Goal: Task Accomplishment & Management: Manage account settings

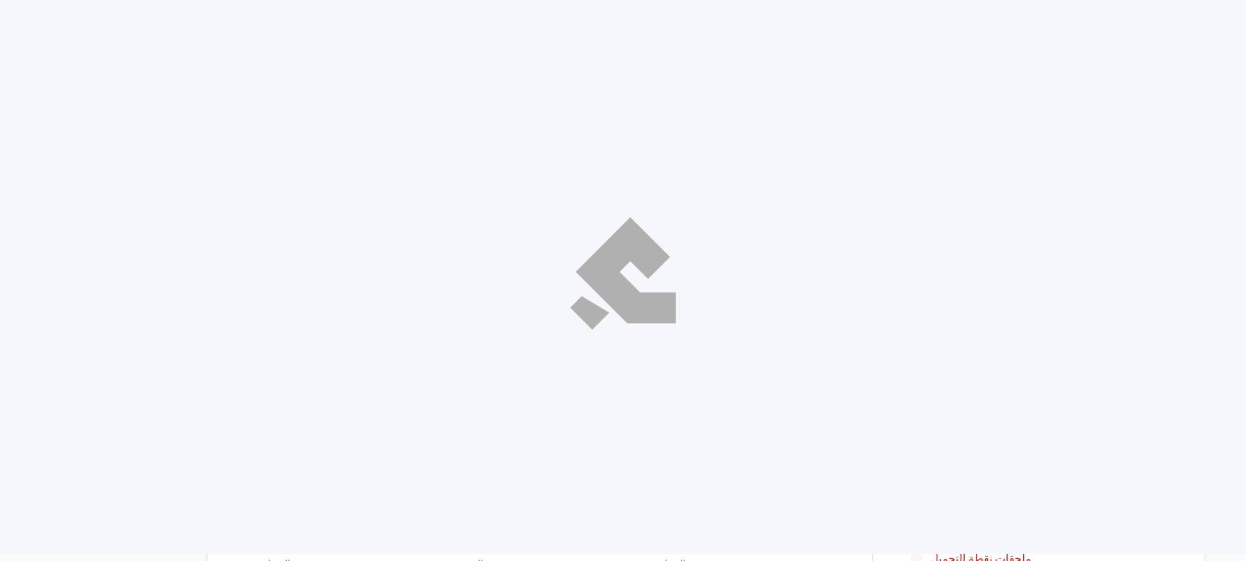
select select "ar"
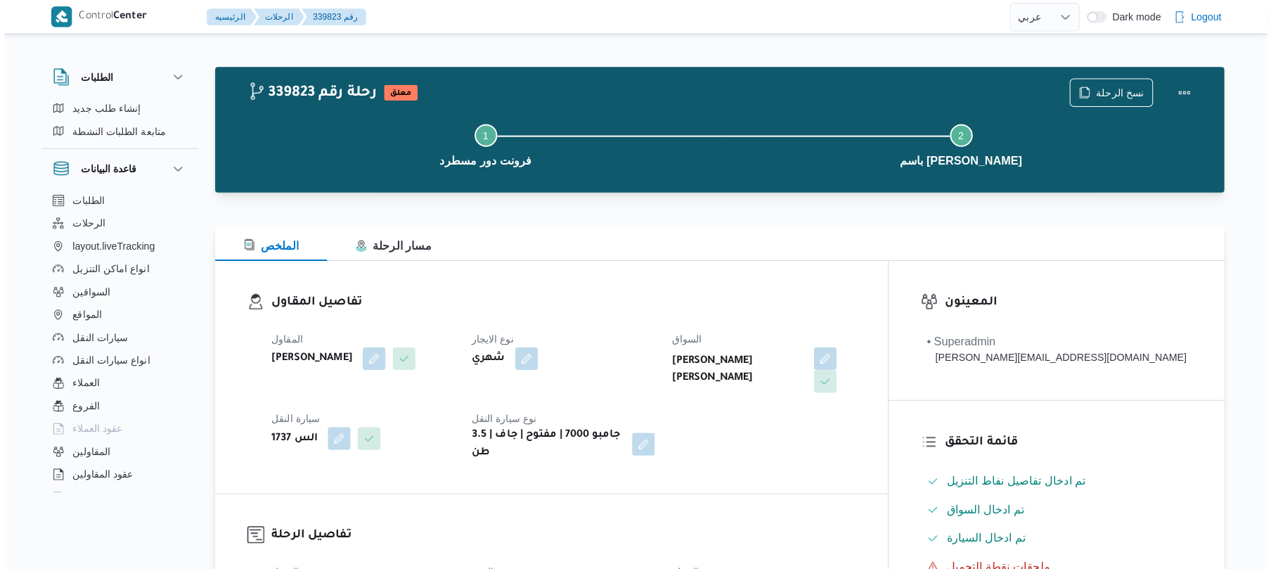
scroll to position [487, 0]
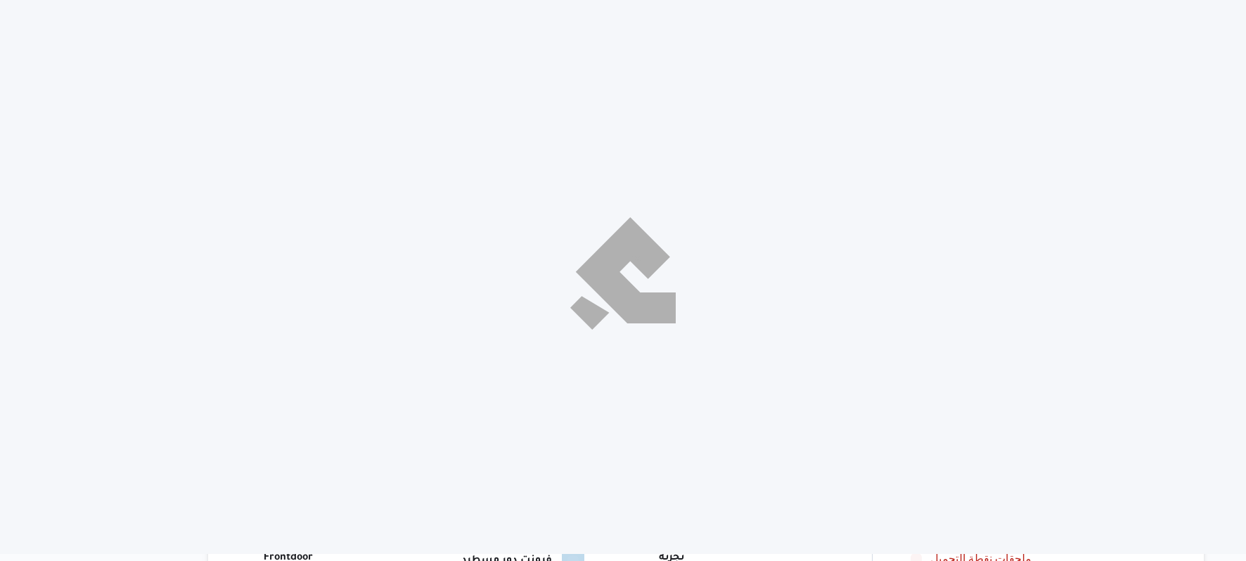
select select "ar"
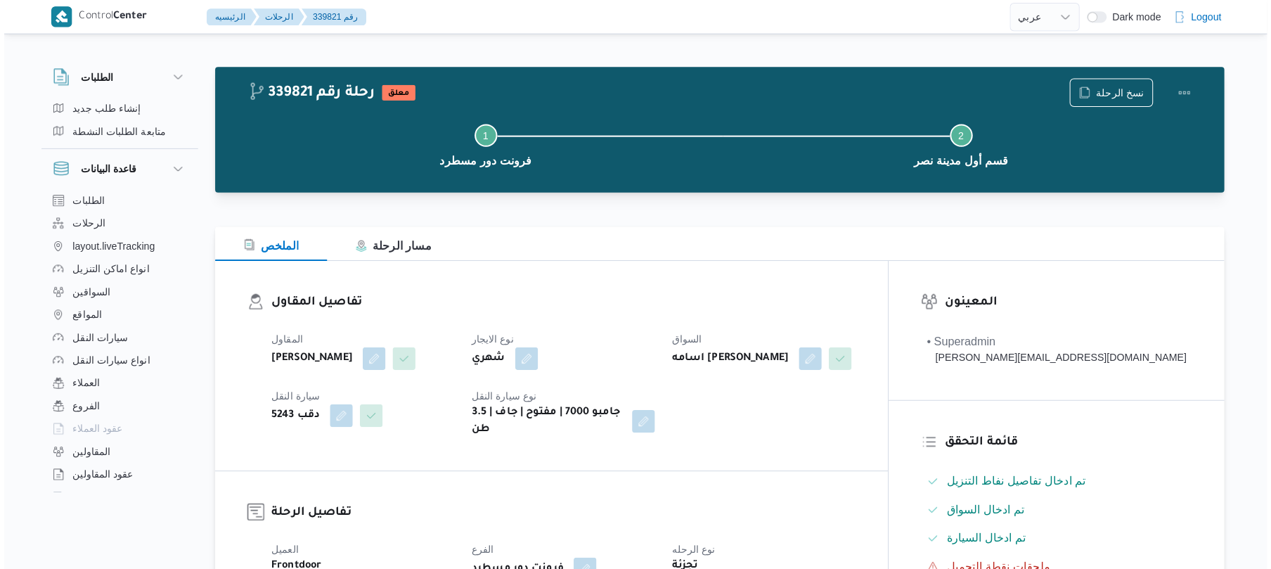
scroll to position [375, 0]
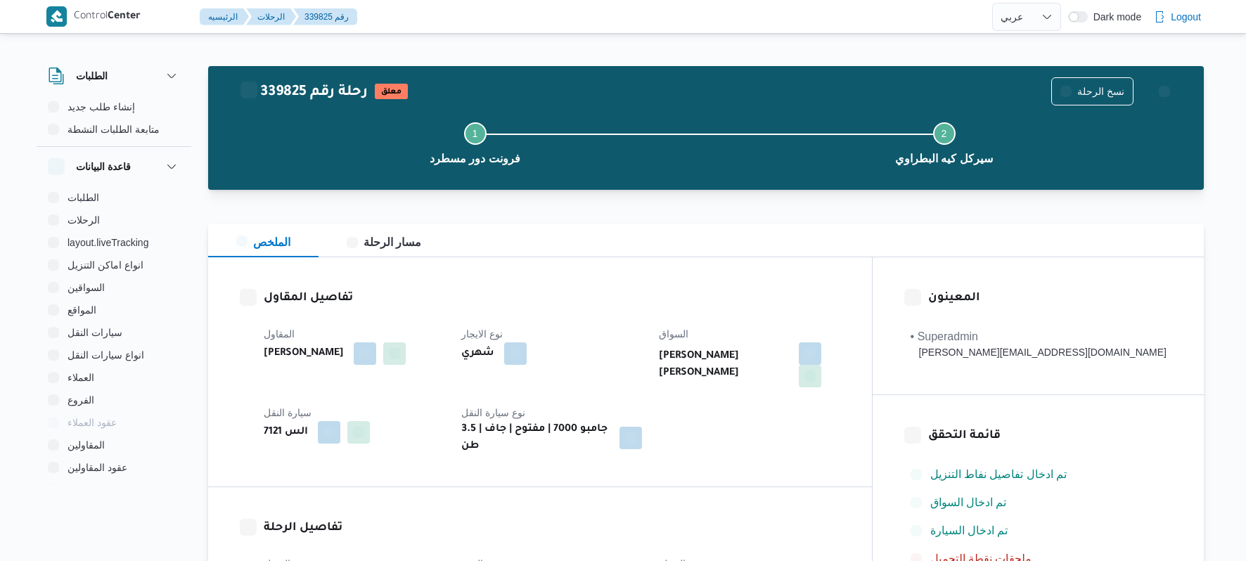
select select "ar"
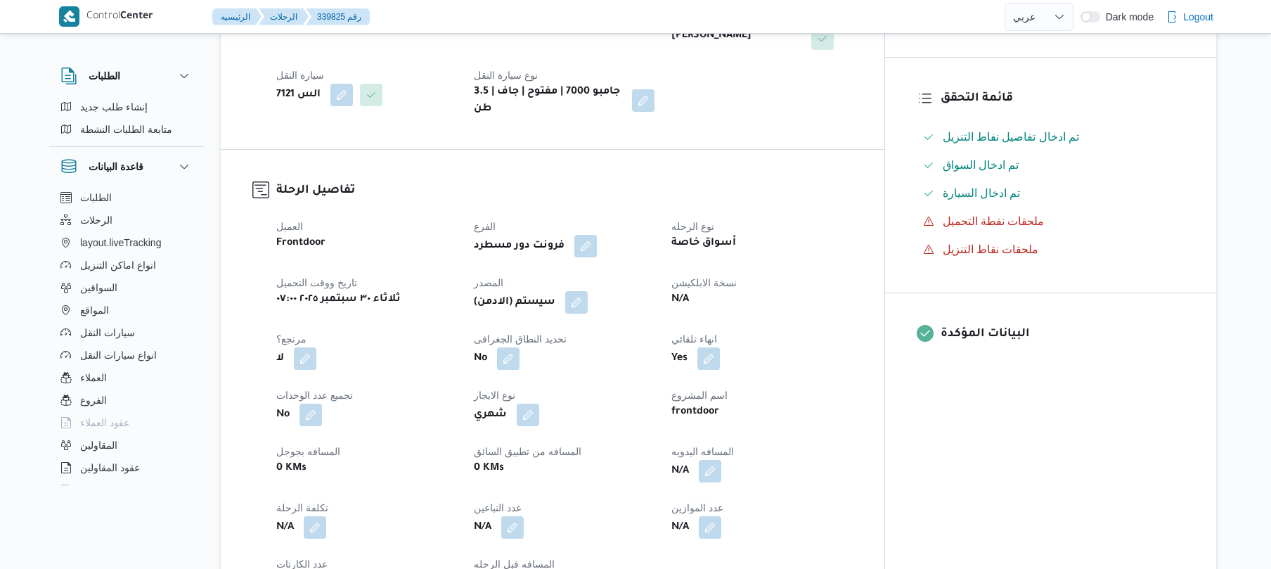
scroll to position [338, 0]
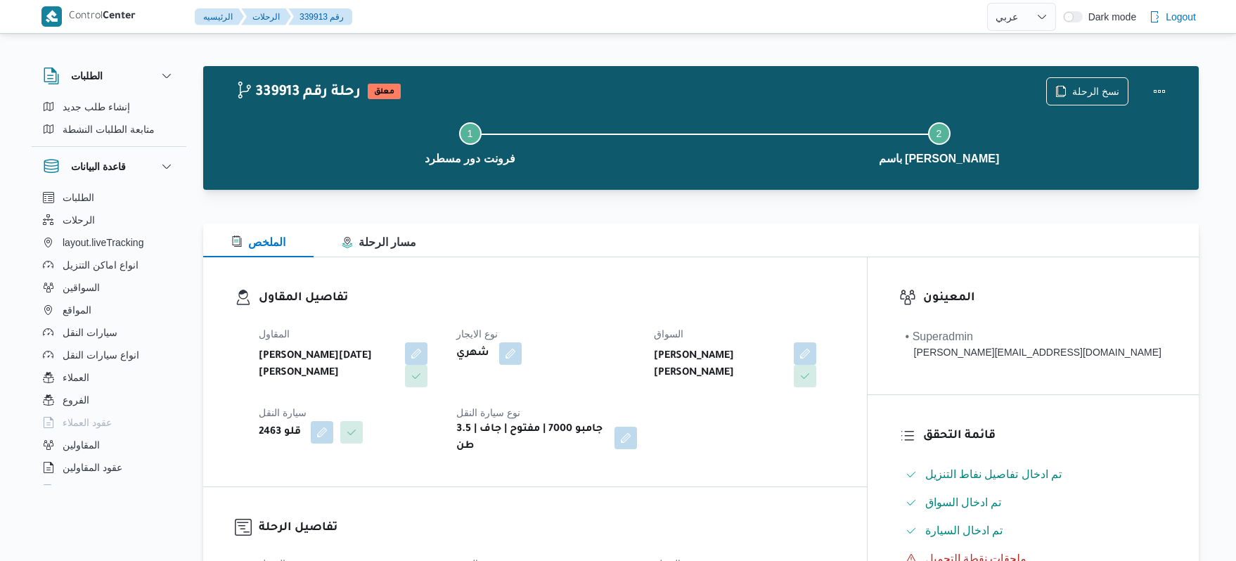
select select "ar"
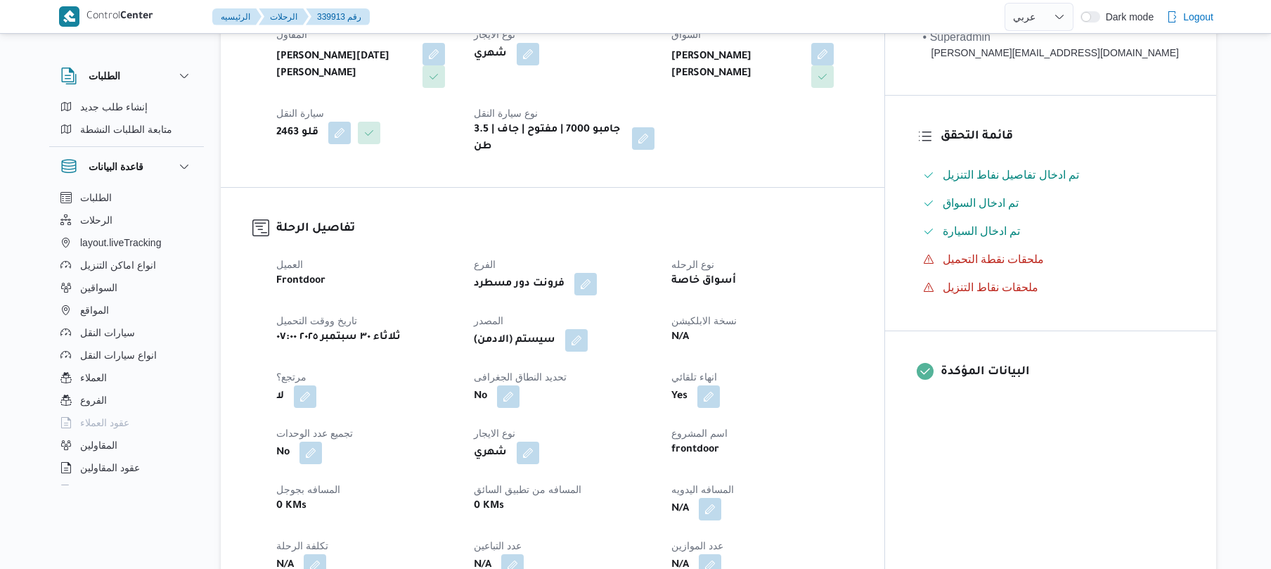
scroll to position [300, 0]
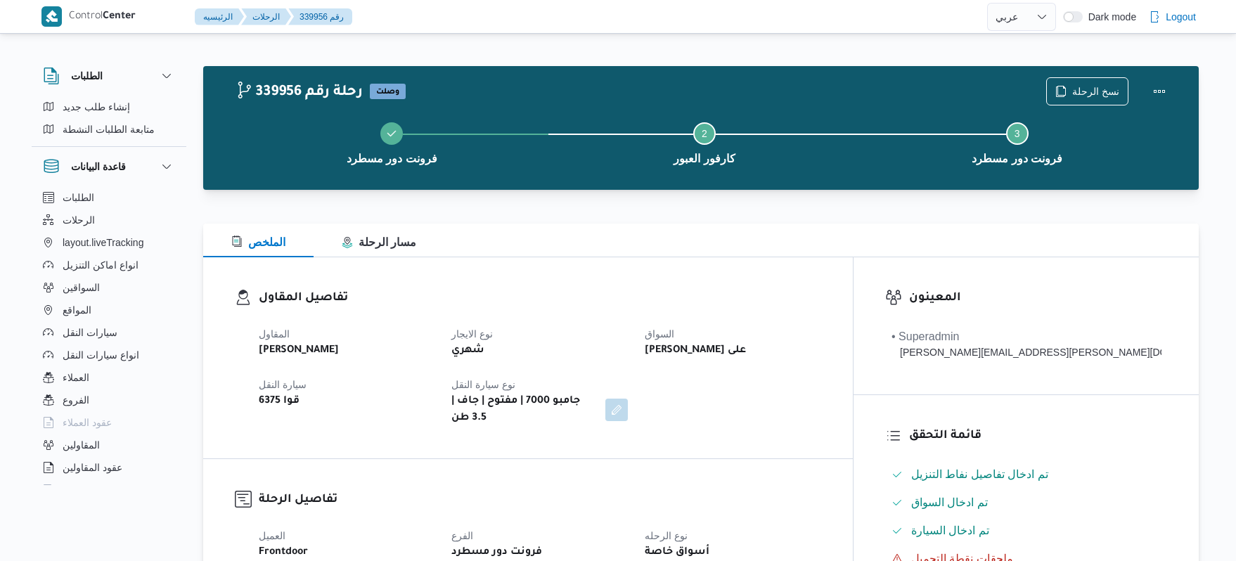
select select "ar"
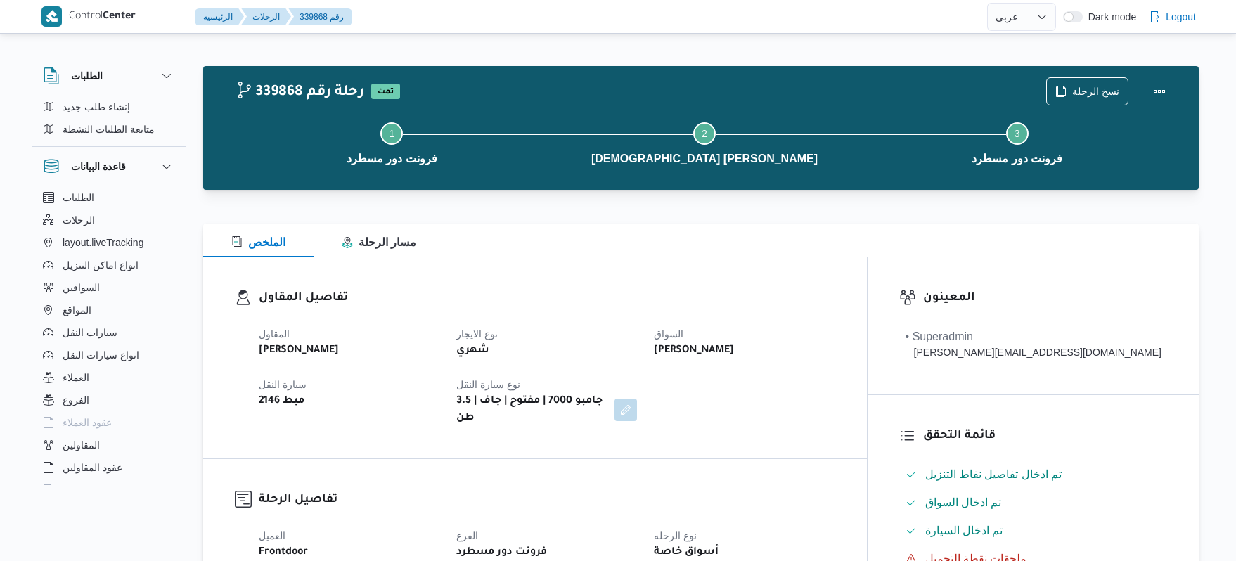
select select "ar"
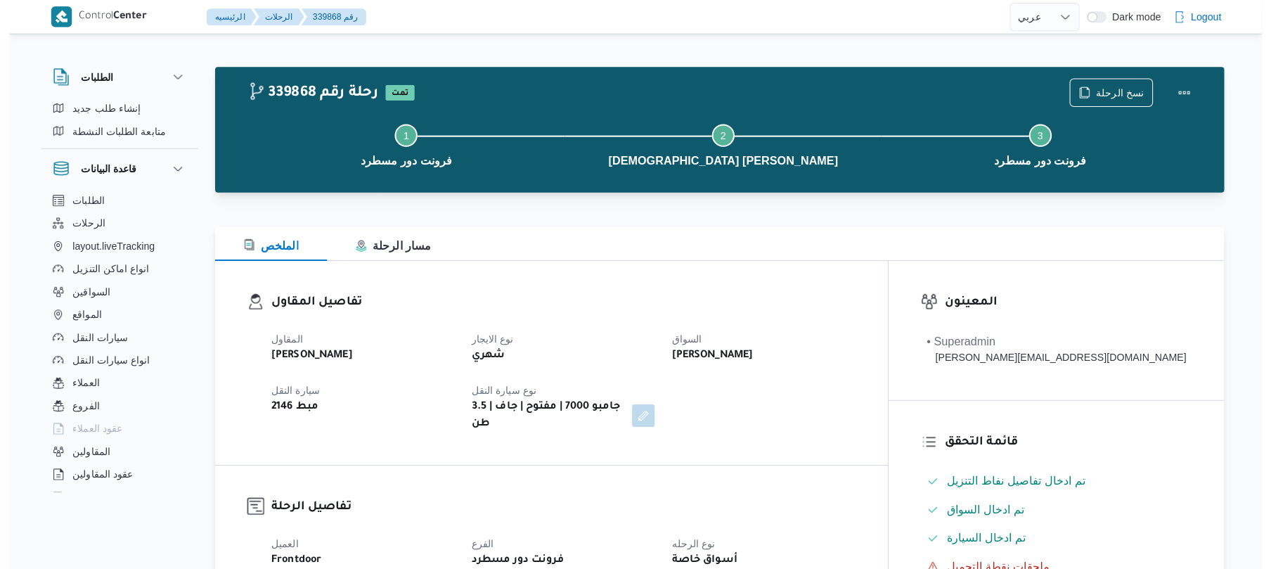
scroll to position [900, 0]
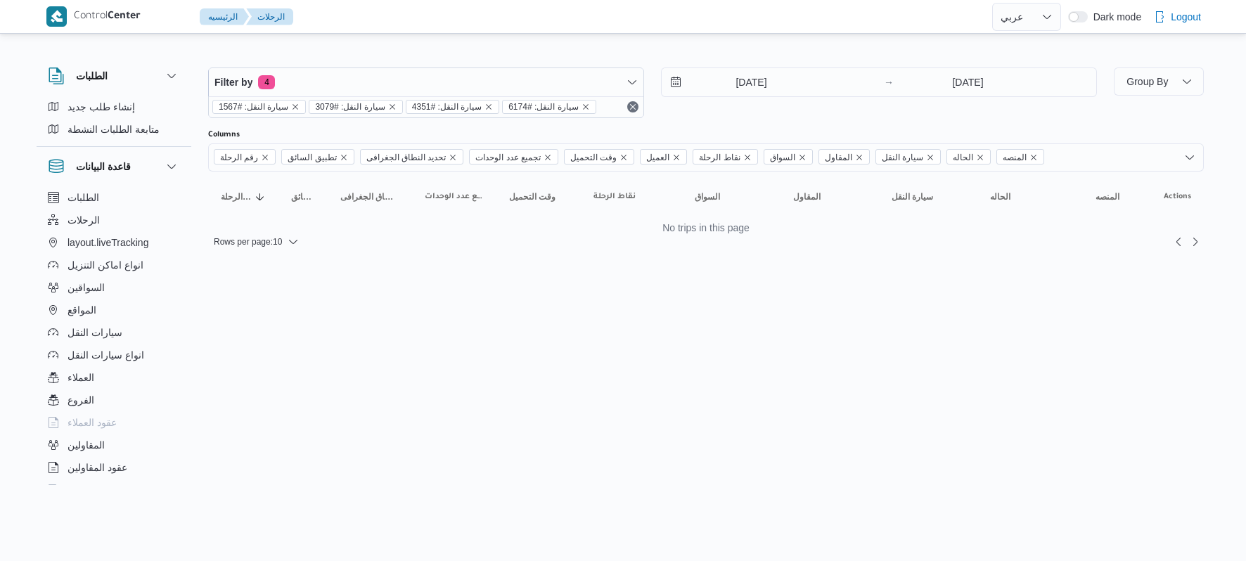
select select "ar"
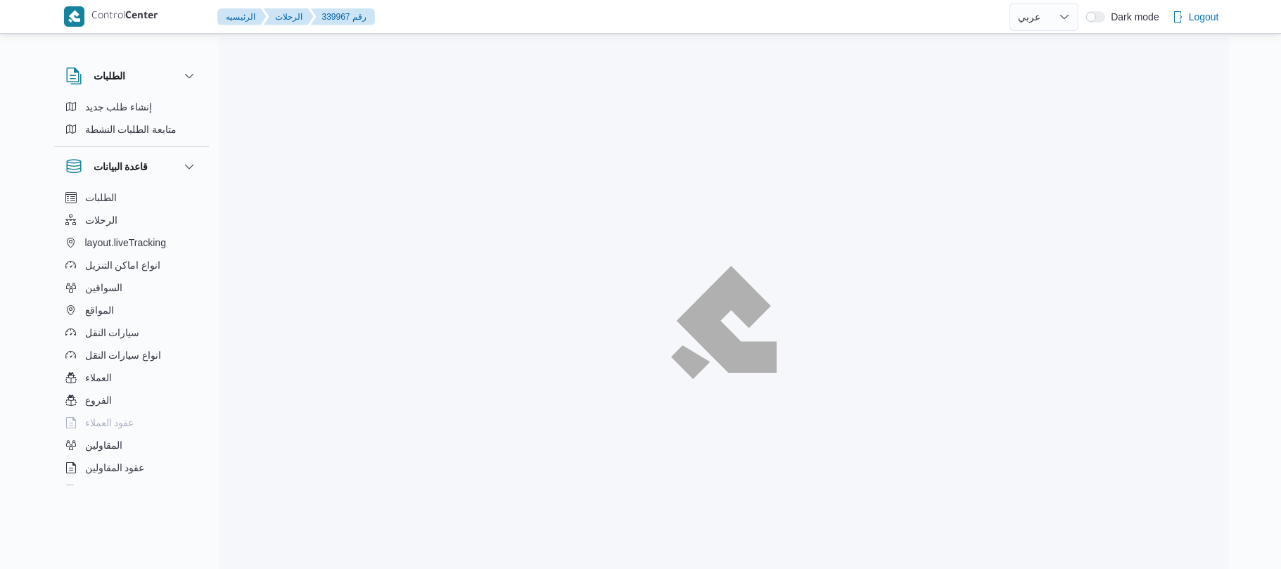
select select "ar"
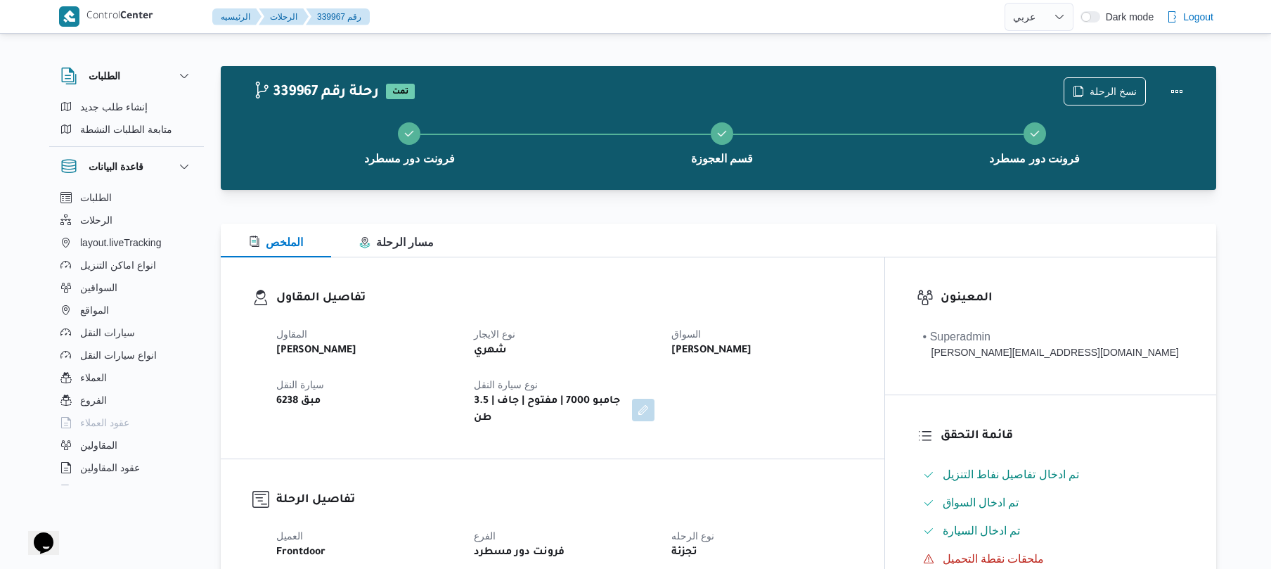
click at [861, 413] on div "المقاول محمد صلاح عبداللطيف الشريف نوع الايجار شهري السواق عزت سعيد احمد ابواحم…" at bounding box center [565, 376] width 594 height 118
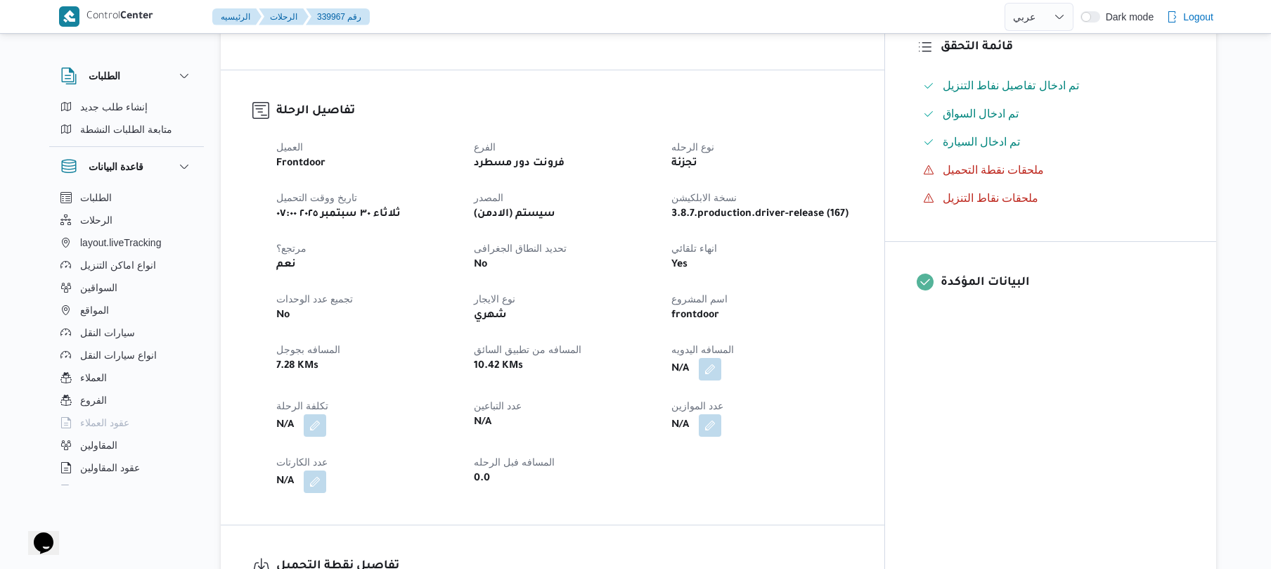
scroll to position [412, 0]
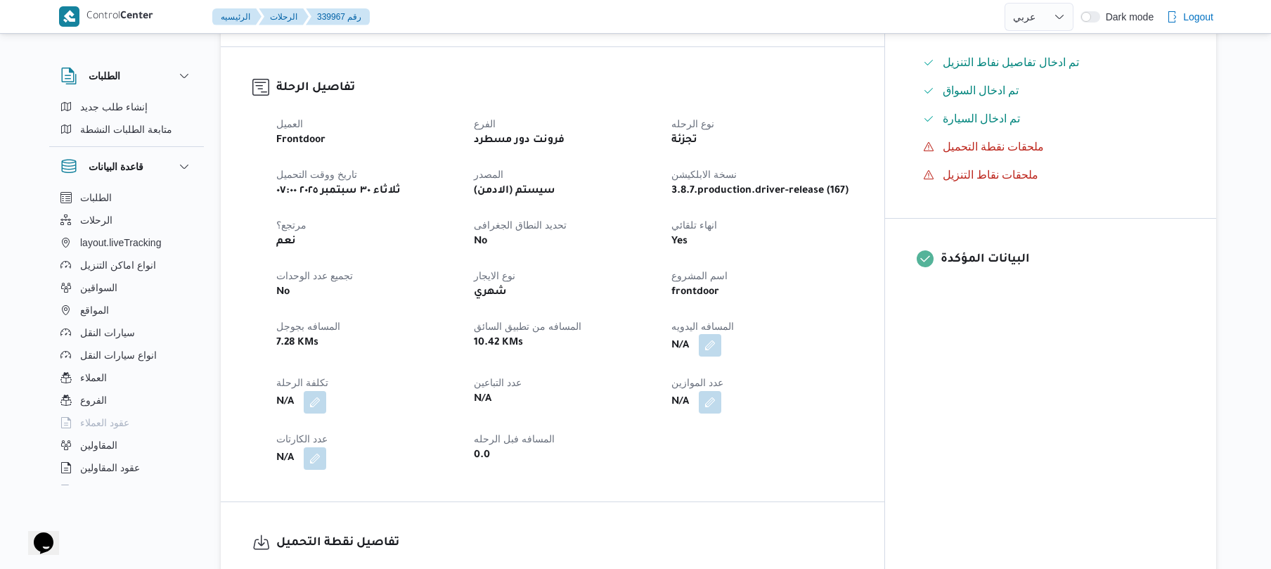
click at [721, 334] on button "button" at bounding box center [710, 345] width 23 height 23
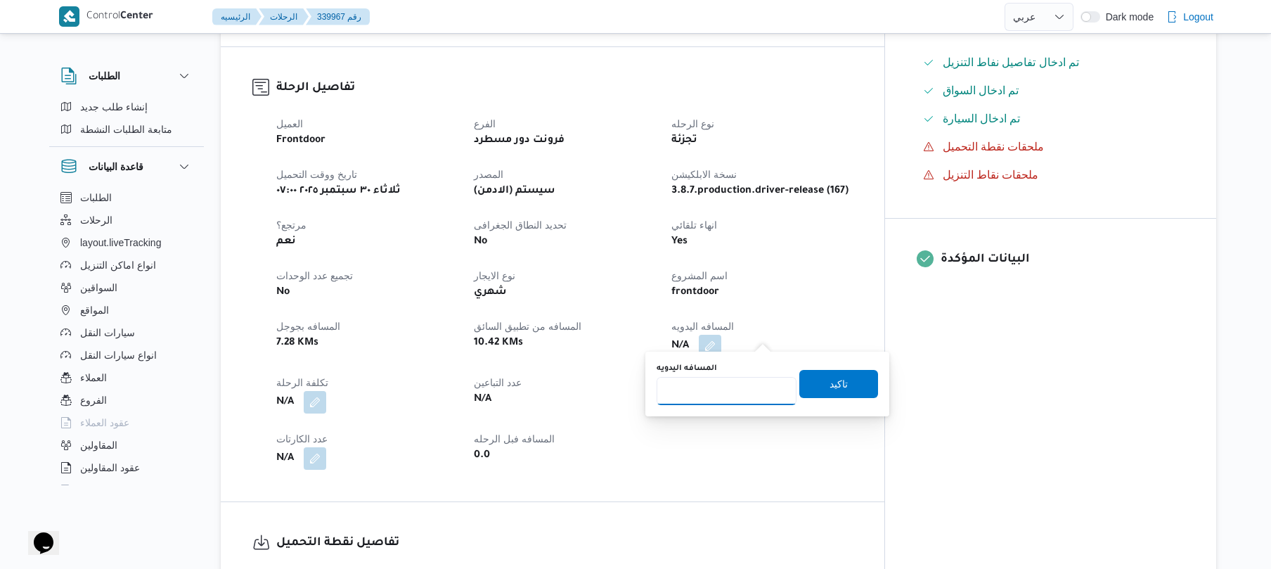
click at [707, 395] on input "المسافه اليدويه" at bounding box center [727, 391] width 140 height 28
type input "90"
click at [830, 383] on span "تاكيد" at bounding box center [839, 383] width 18 height 17
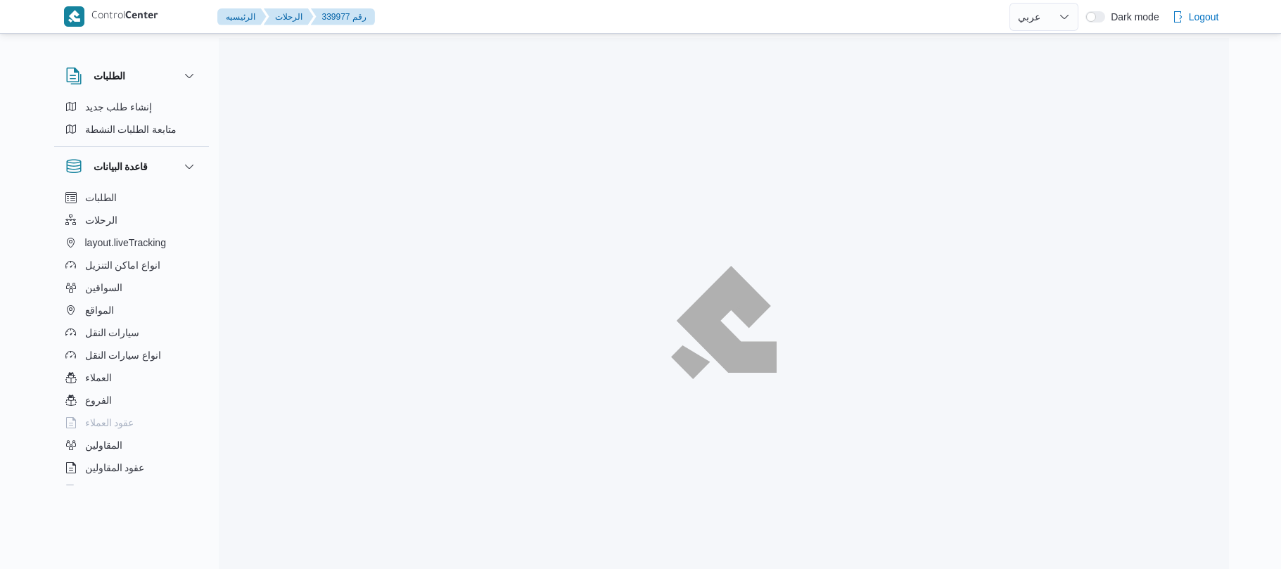
select select "ar"
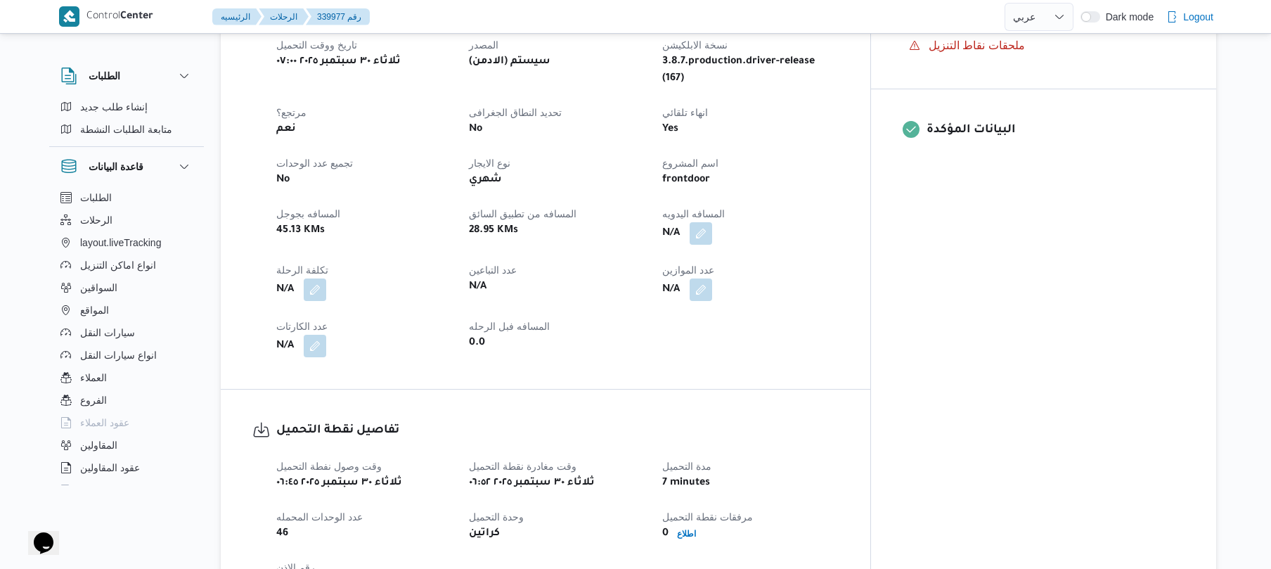
scroll to position [487, 0]
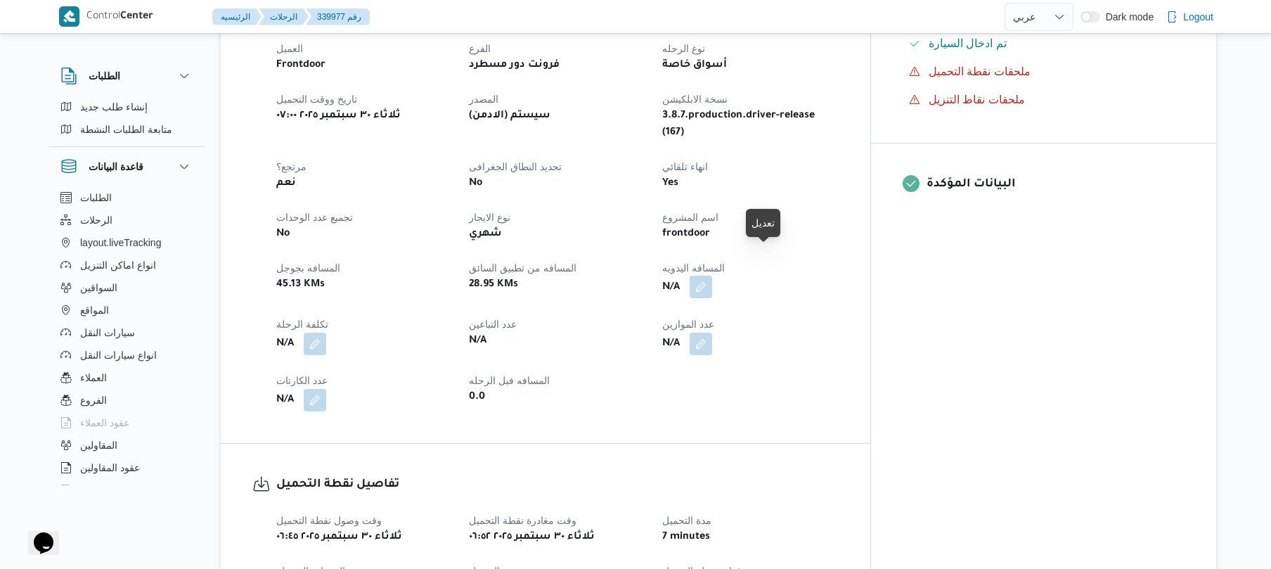
click at [712, 276] on button "button" at bounding box center [701, 287] width 23 height 23
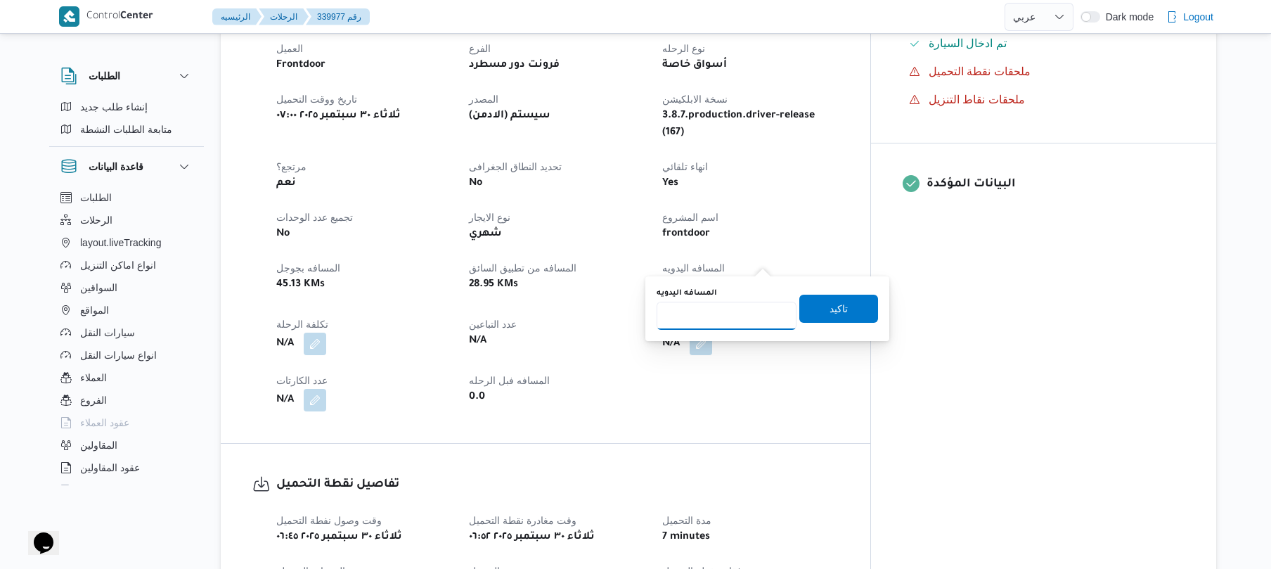
click at [727, 316] on input "المسافه اليدويه" at bounding box center [727, 316] width 140 height 28
type input "70"
click at [838, 301] on span "تاكيد" at bounding box center [839, 308] width 18 height 17
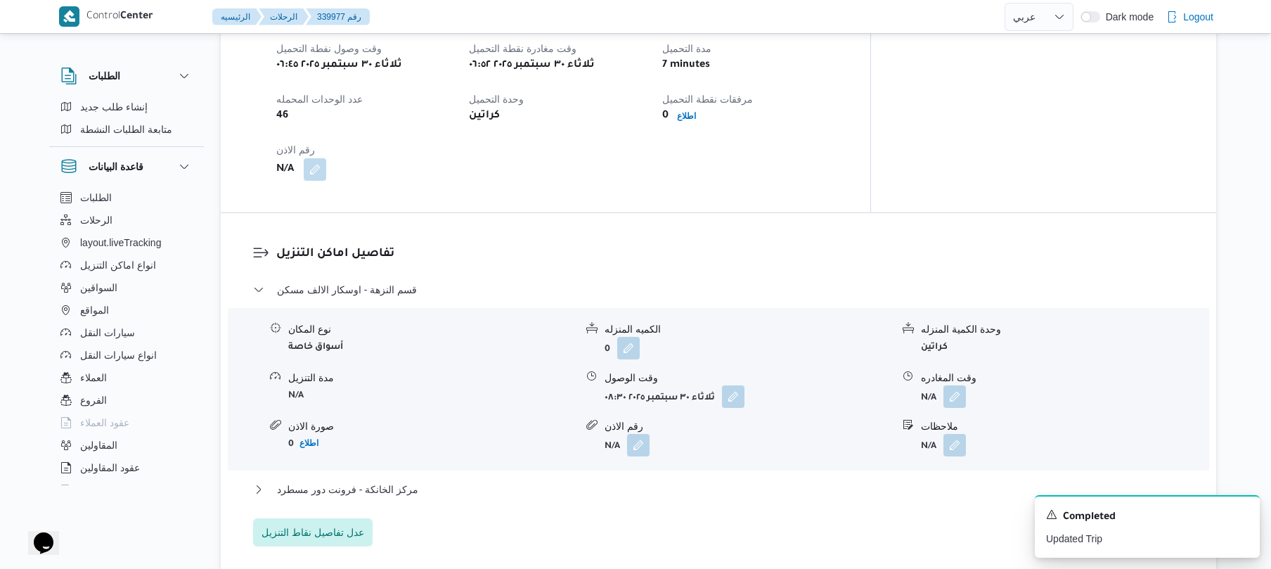
scroll to position [1013, 0]
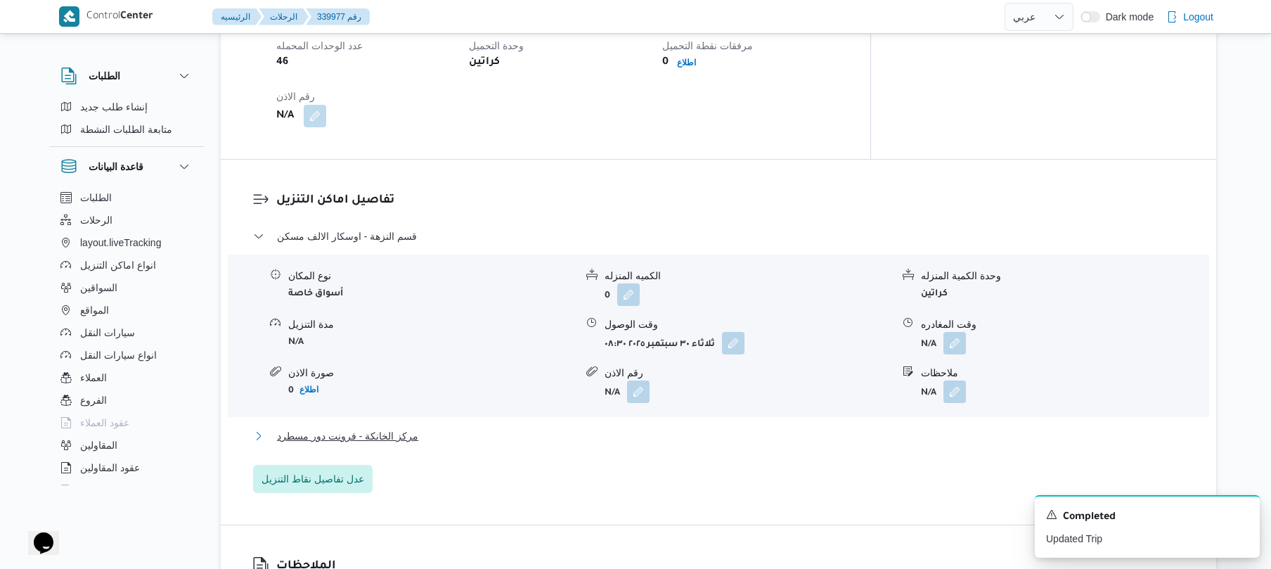
click at [609, 428] on button "مركز الخانكة - فرونت دور مسطرد" at bounding box center [719, 436] width 932 height 17
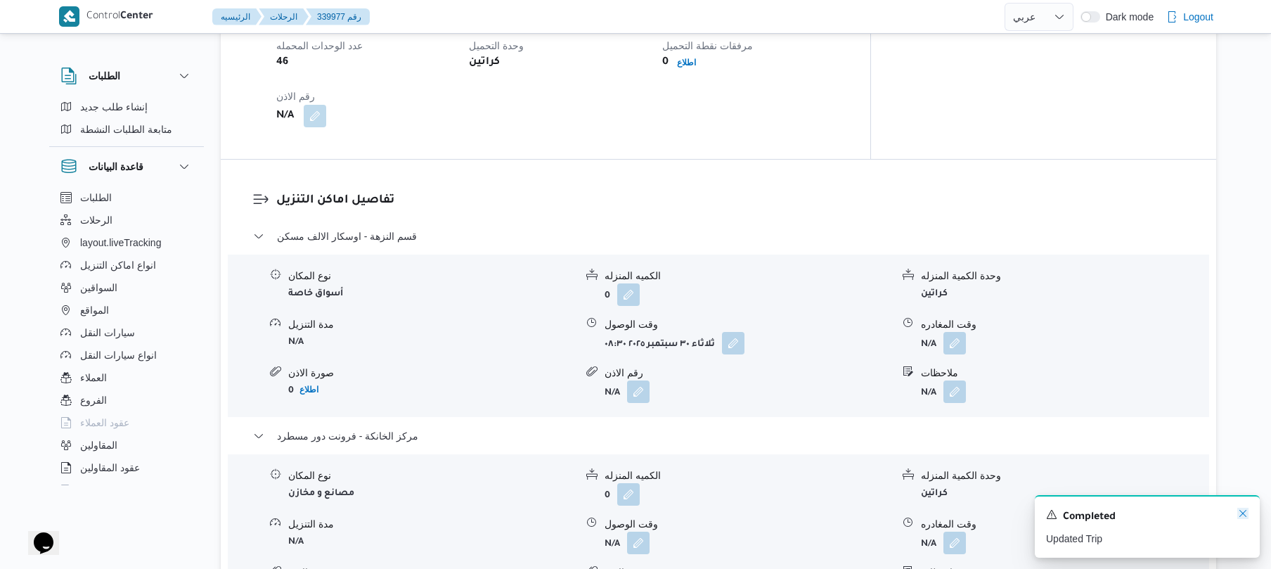
click at [1243, 510] on icon "Dismiss toast" at bounding box center [1243, 513] width 11 height 11
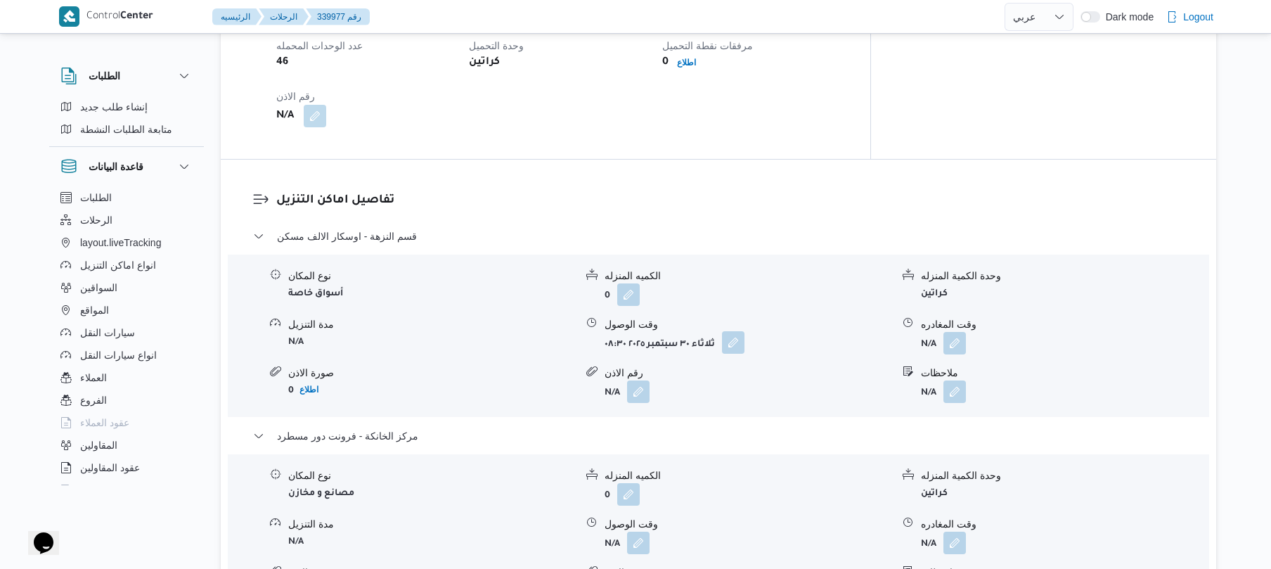
click at [735, 331] on button "button" at bounding box center [733, 342] width 23 height 23
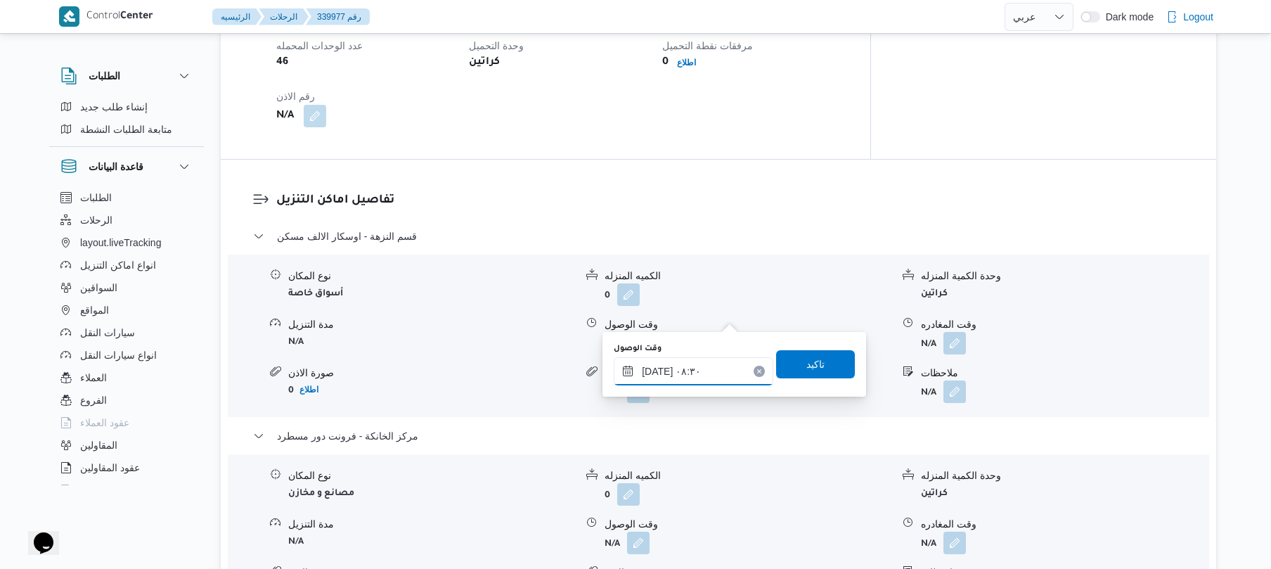
click at [684, 370] on input "[DATE] ٠٨:٣٠" at bounding box center [694, 371] width 160 height 28
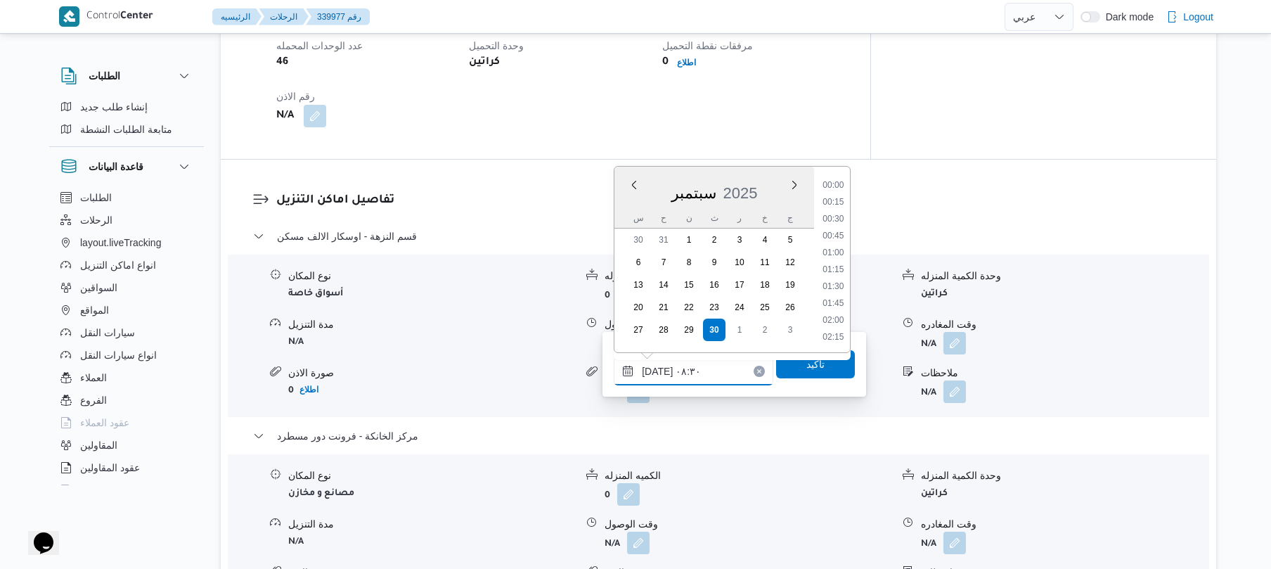
scroll to position [489, 0]
click at [840, 203] on li "07:30" at bounding box center [834, 202] width 32 height 14
type input "٣٠/٠٩/٢٠٢٥ ٠٧:٣٠"
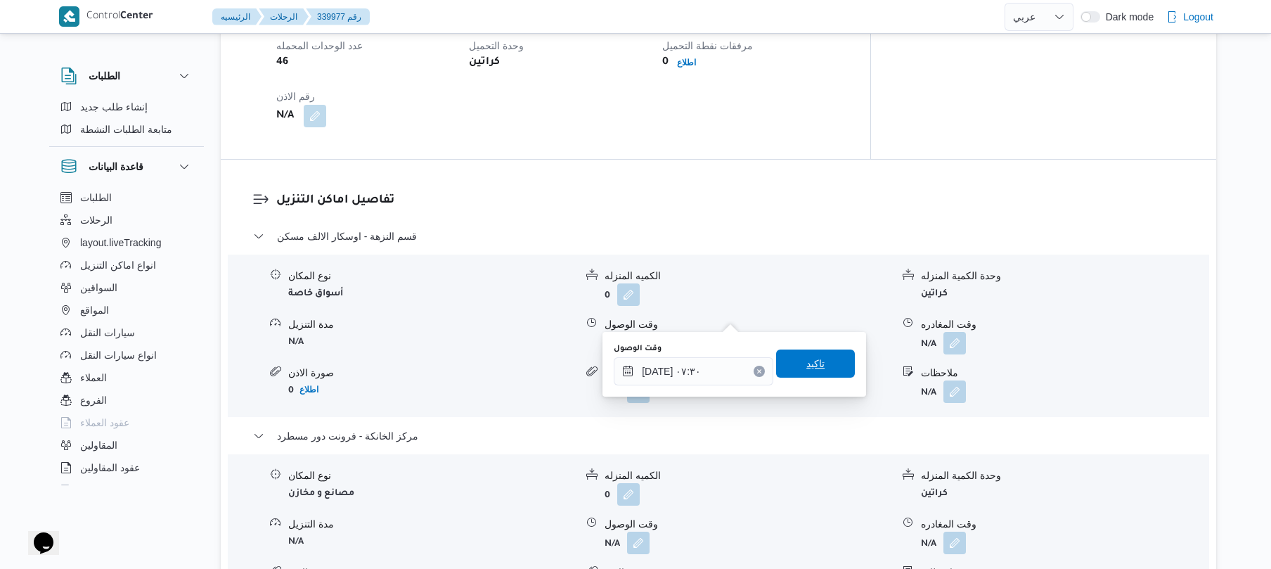
click at [814, 364] on span "تاكيد" at bounding box center [816, 363] width 18 height 17
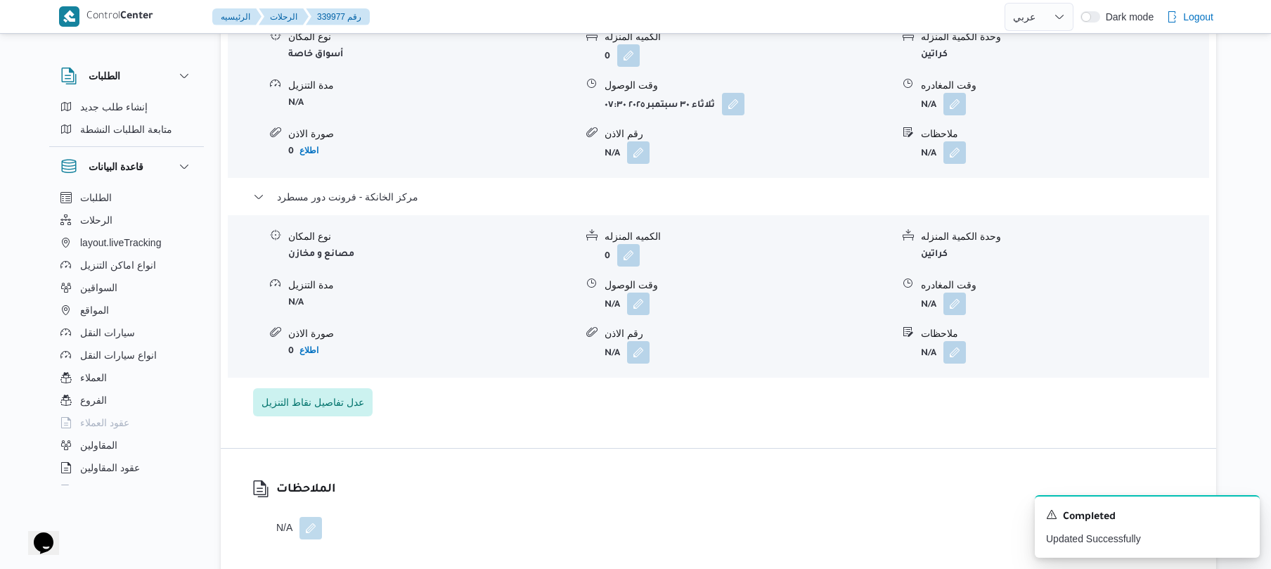
scroll to position [1350, 0]
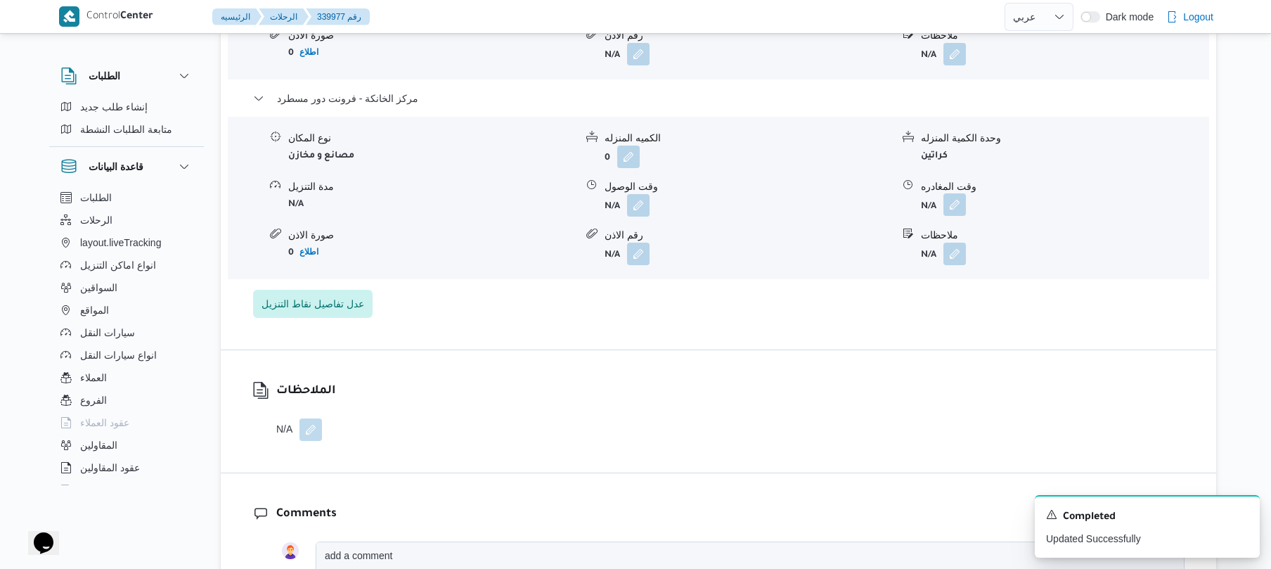
click at [966, 193] on button "button" at bounding box center [955, 204] width 23 height 23
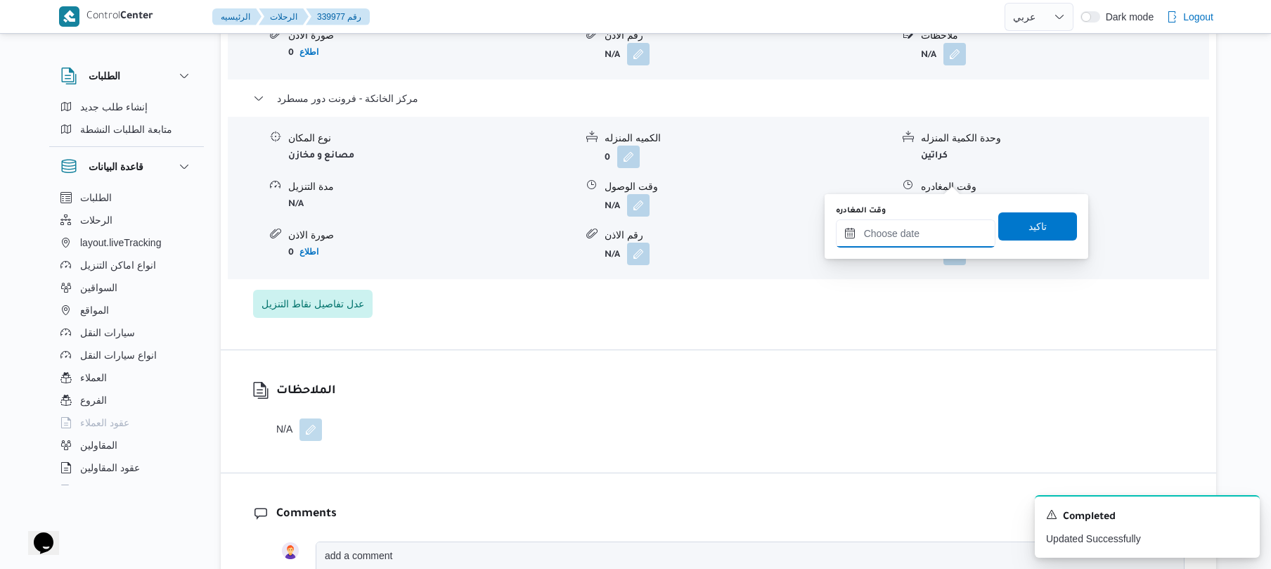
click at [902, 225] on input "وقت المغادره" at bounding box center [916, 233] width 160 height 28
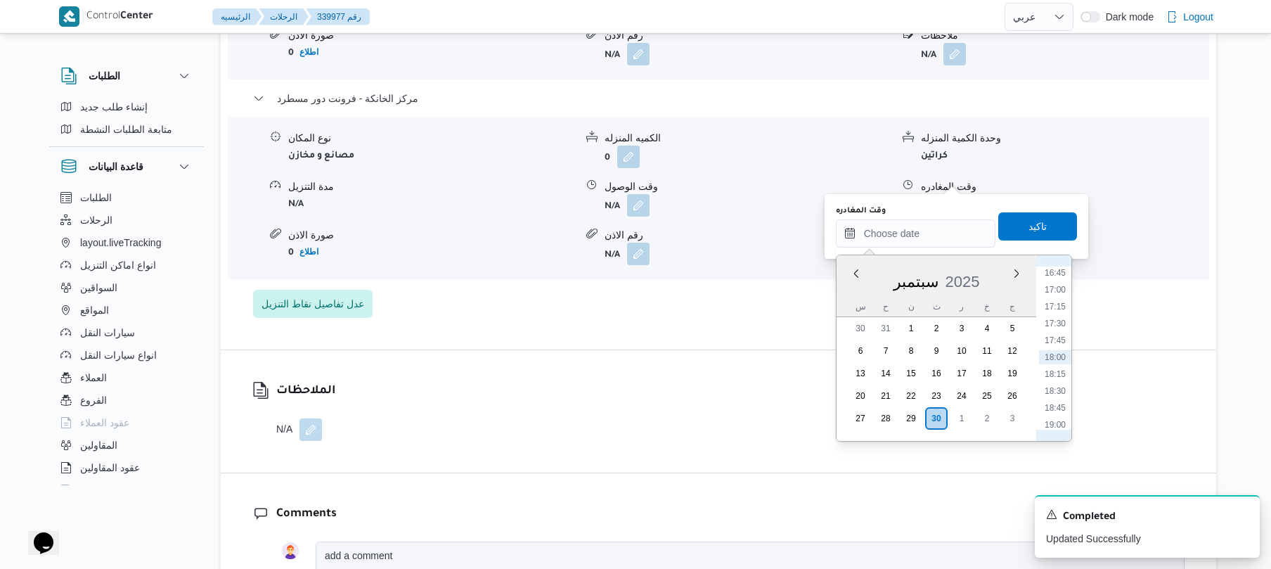
scroll to position [994, 0]
click at [1056, 394] on li "16:30" at bounding box center [1055, 394] width 32 height 14
type input "٣٠/٠٩/٢٠٢٥ ١٦:٣٠"
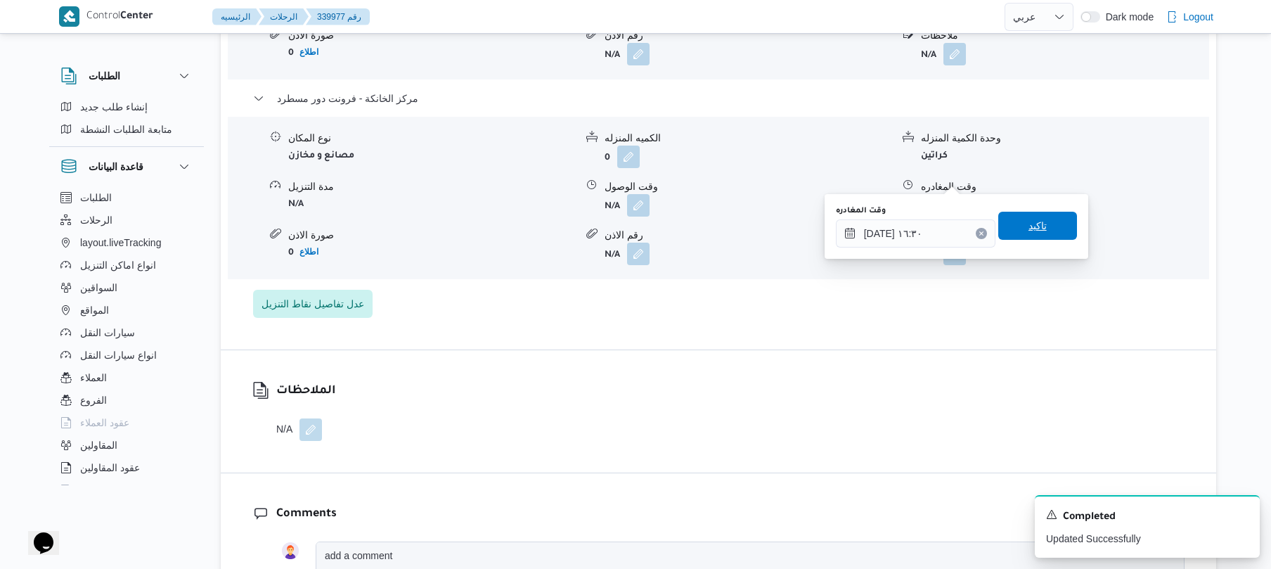
click at [1046, 238] on span "تاكيد" at bounding box center [1038, 226] width 79 height 28
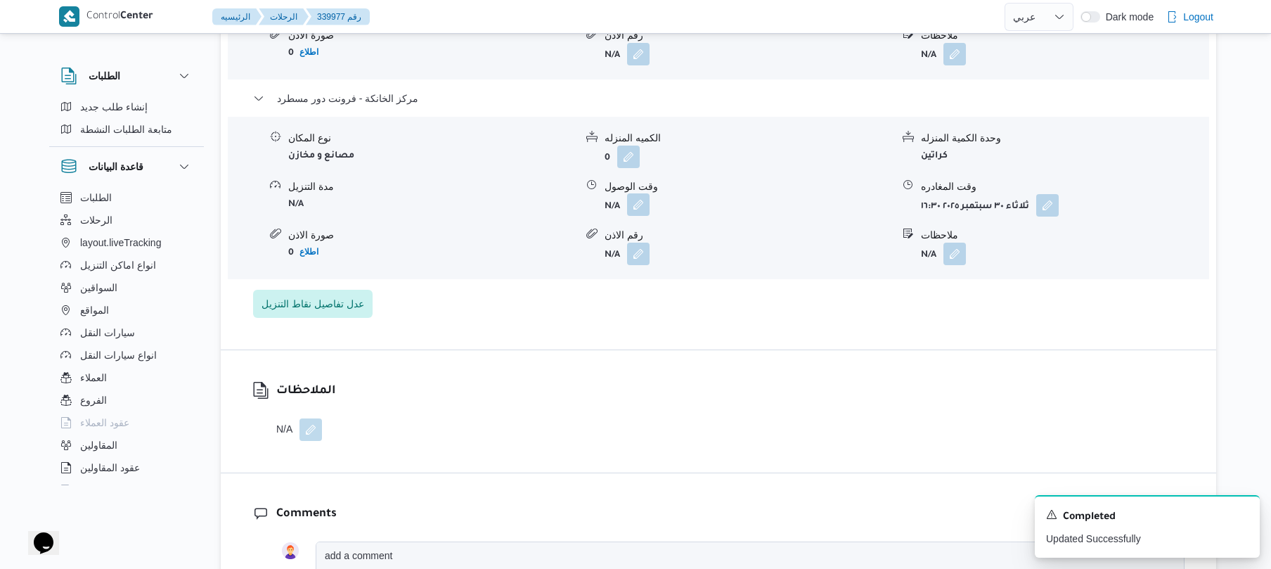
click at [634, 193] on button "button" at bounding box center [638, 204] width 23 height 23
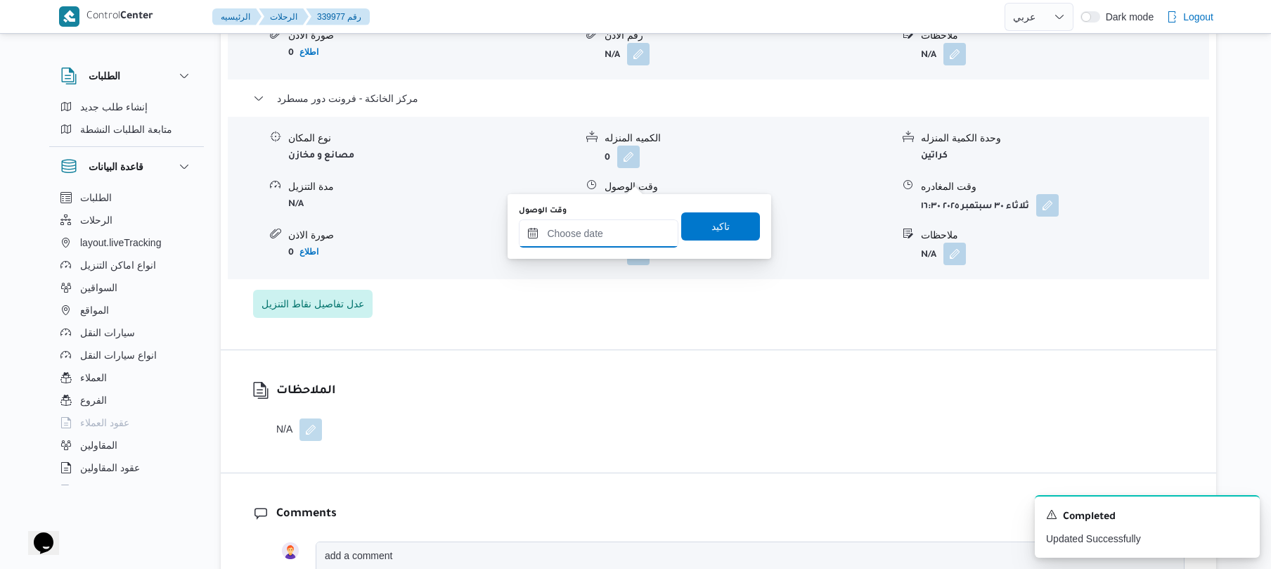
click at [609, 231] on input "وقت الوصول" at bounding box center [599, 233] width 160 height 28
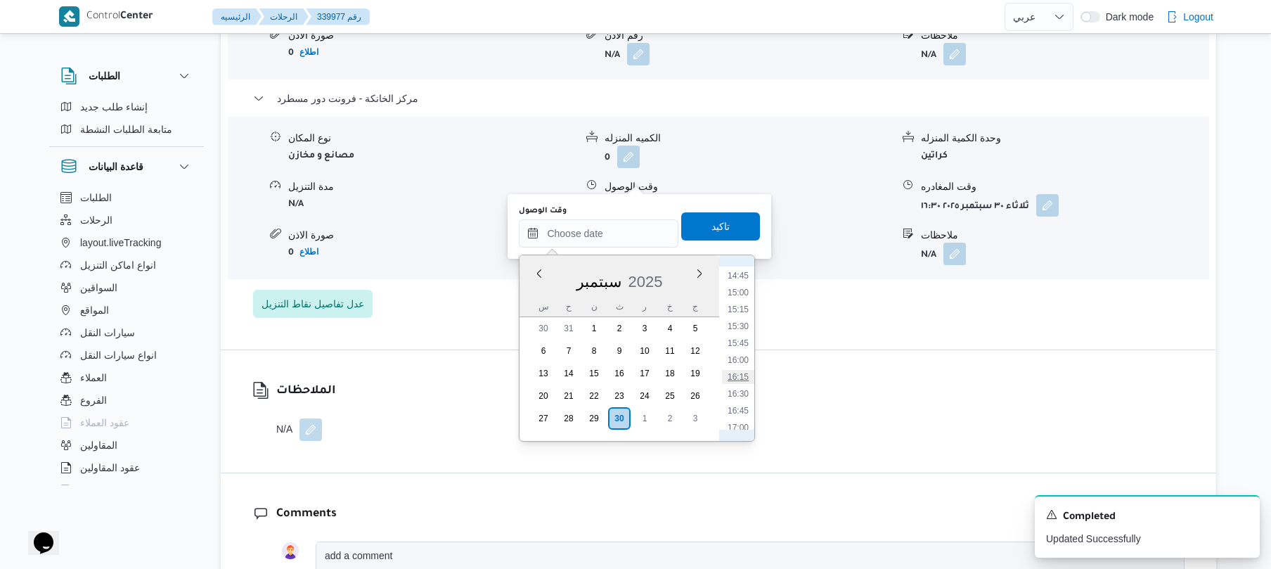
click at [738, 380] on li "16:15" at bounding box center [738, 377] width 32 height 14
type input "٣٠/٠٩/٢٠٢٥ ١٦:١٥"
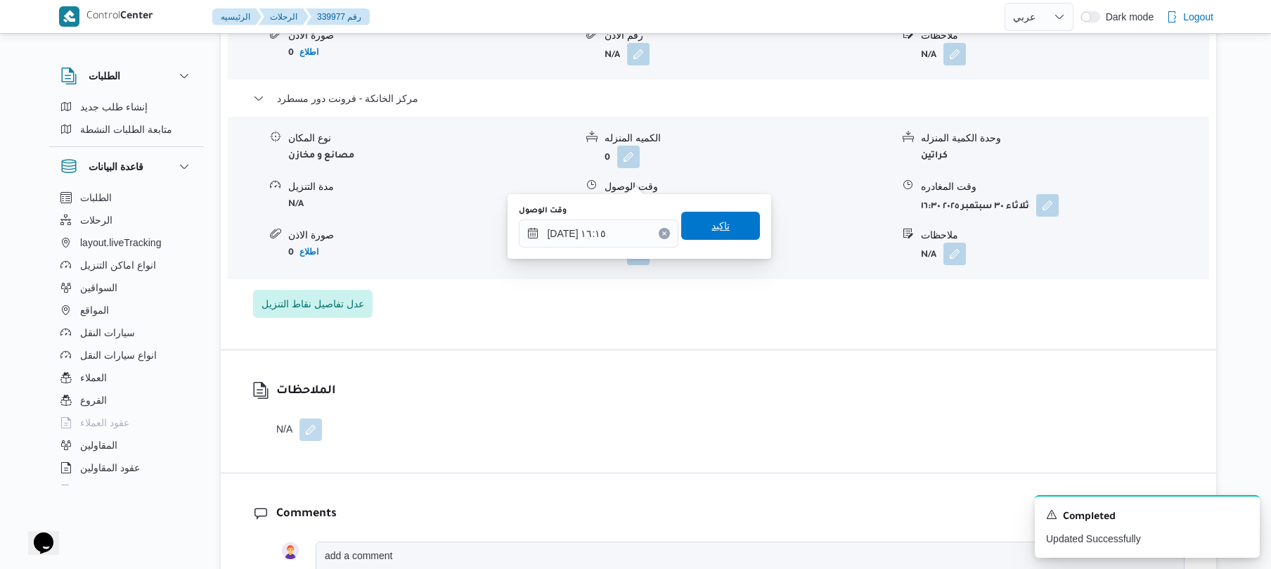
click at [729, 232] on span "تاكيد" at bounding box center [720, 226] width 79 height 28
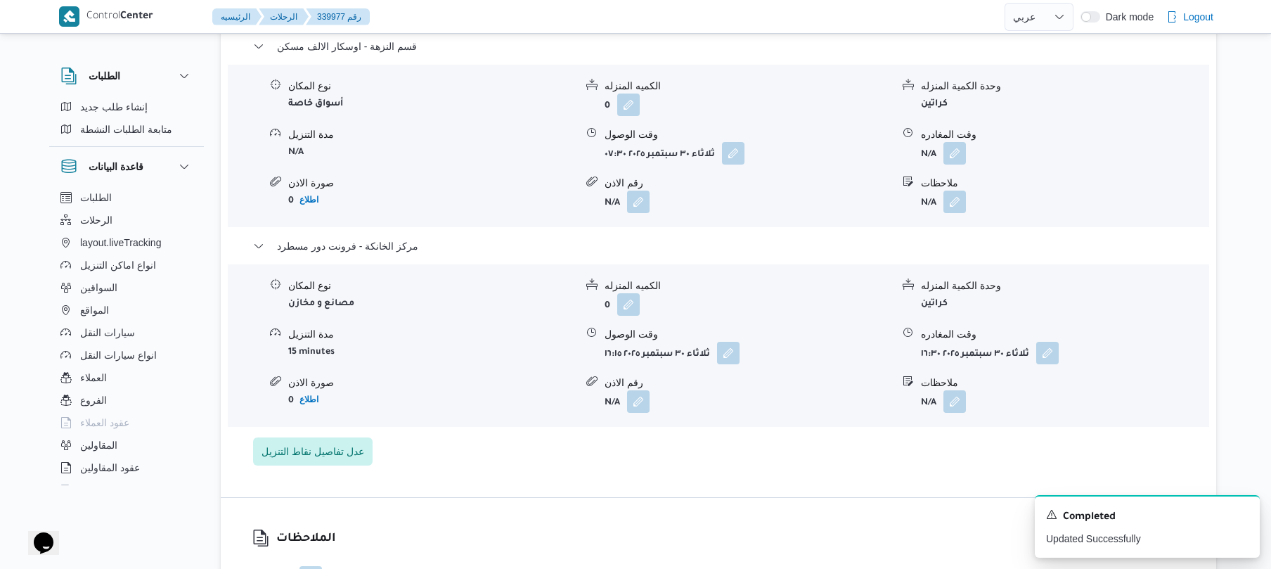
scroll to position [1200, 0]
click at [955, 144] on button "button" at bounding box center [955, 155] width 23 height 23
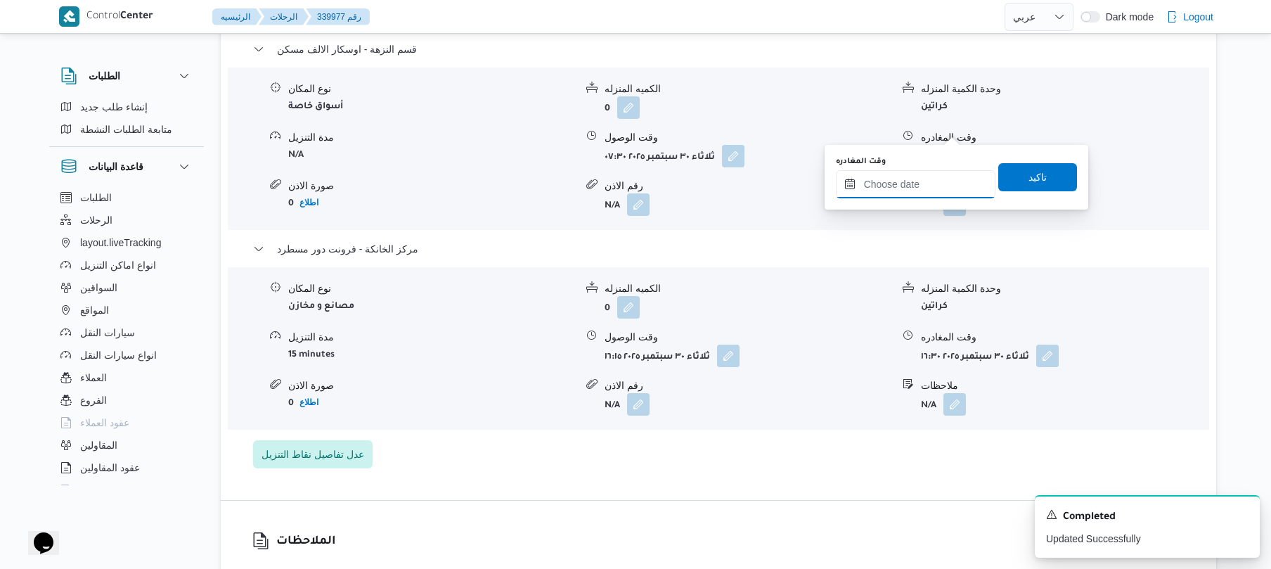
click at [917, 172] on input "وقت المغادره" at bounding box center [916, 184] width 160 height 28
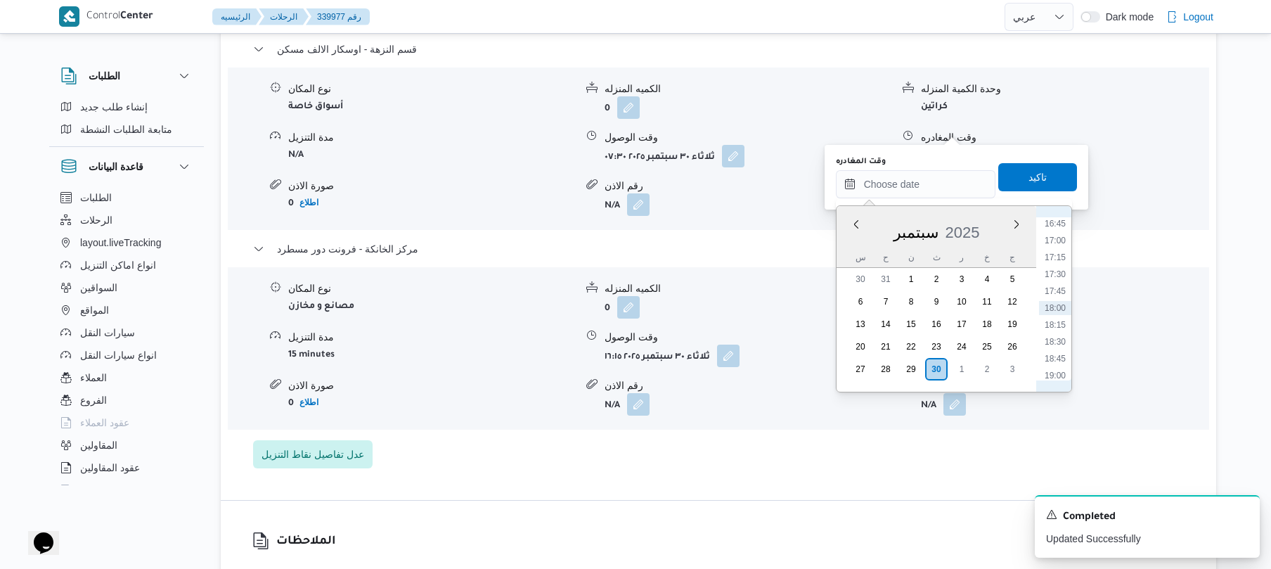
scroll to position [994, 0]
click at [1056, 297] on li "15:45" at bounding box center [1055, 294] width 32 height 14
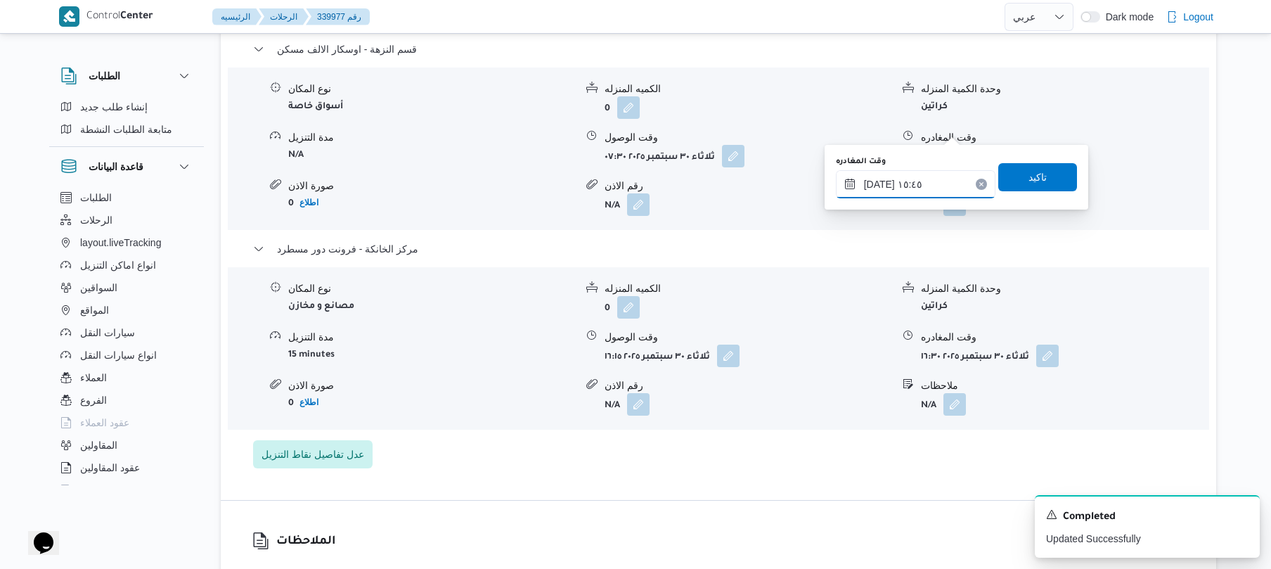
click at [878, 181] on input "[DATE] ١٥:٤٥" at bounding box center [916, 184] width 160 height 28
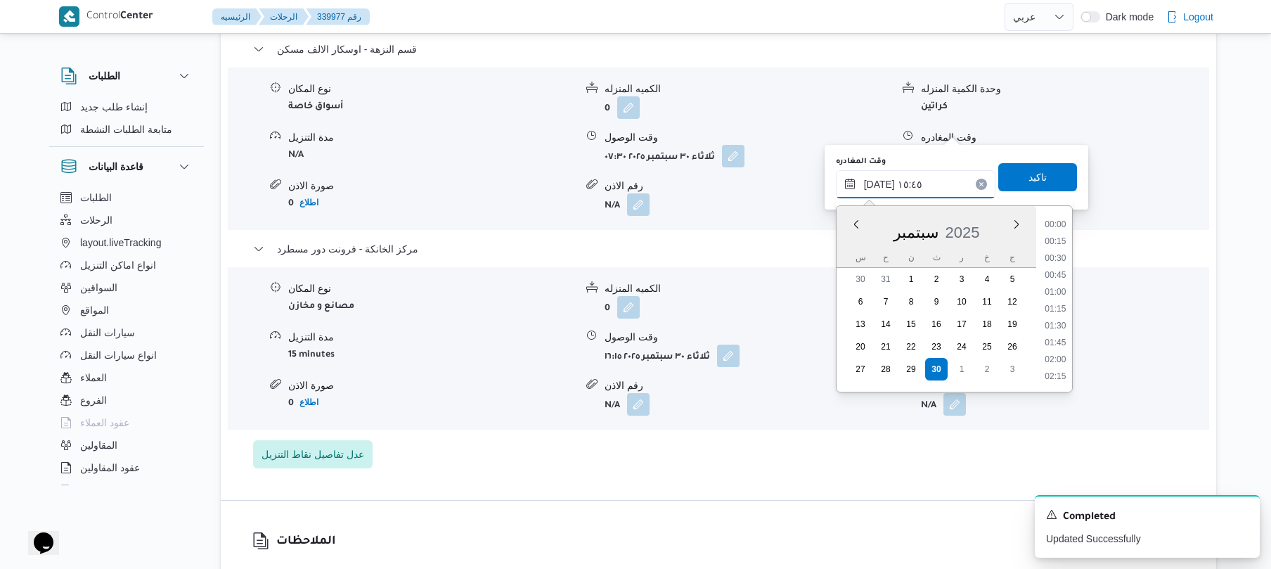
scroll to position [979, 0]
type input "٣٠/٠٩/٢٠٢٥ ١٥:٤٠"
click at [1017, 184] on span "تاكيد" at bounding box center [1038, 176] width 79 height 28
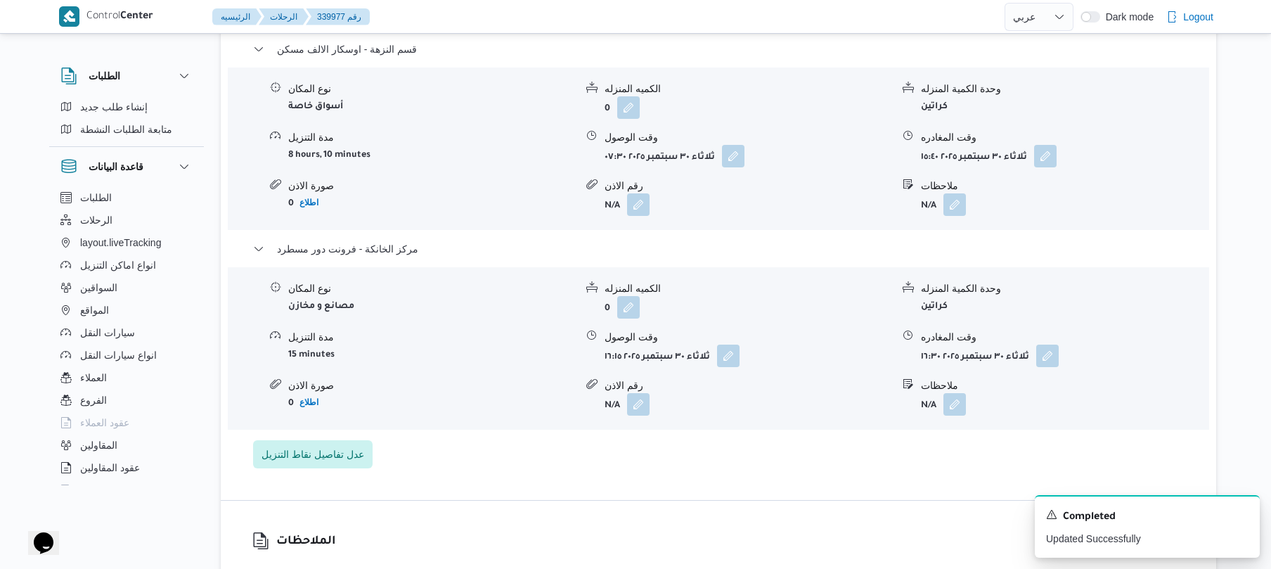
click at [889, 501] on div "الملاحظات N/A" at bounding box center [719, 562] width 996 height 122
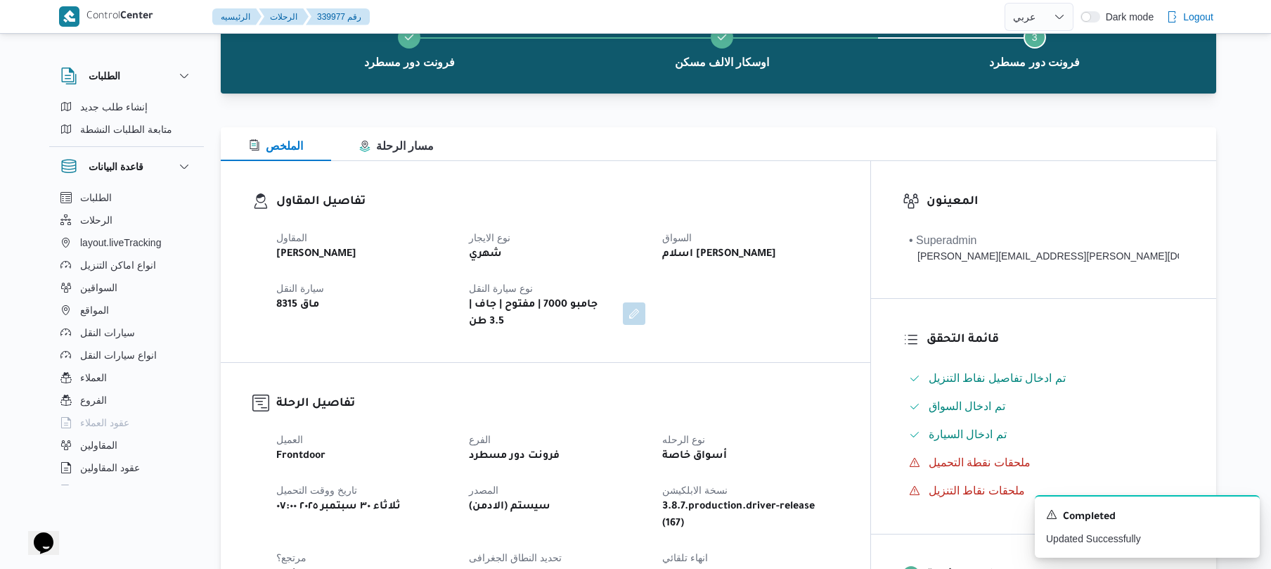
scroll to position [0, 0]
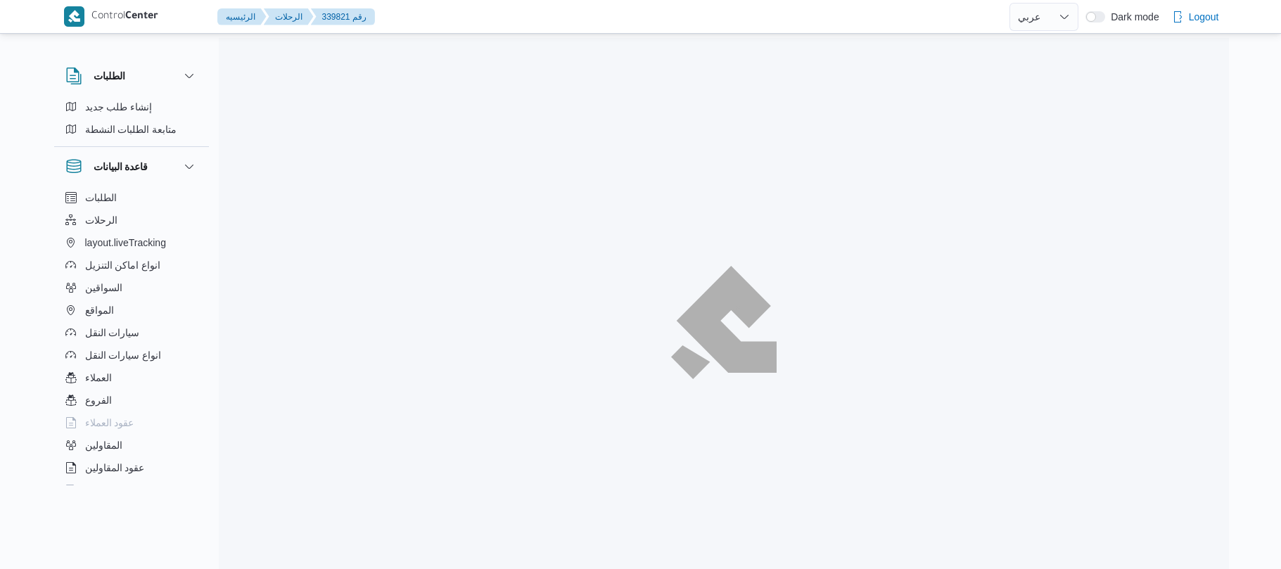
select select "ar"
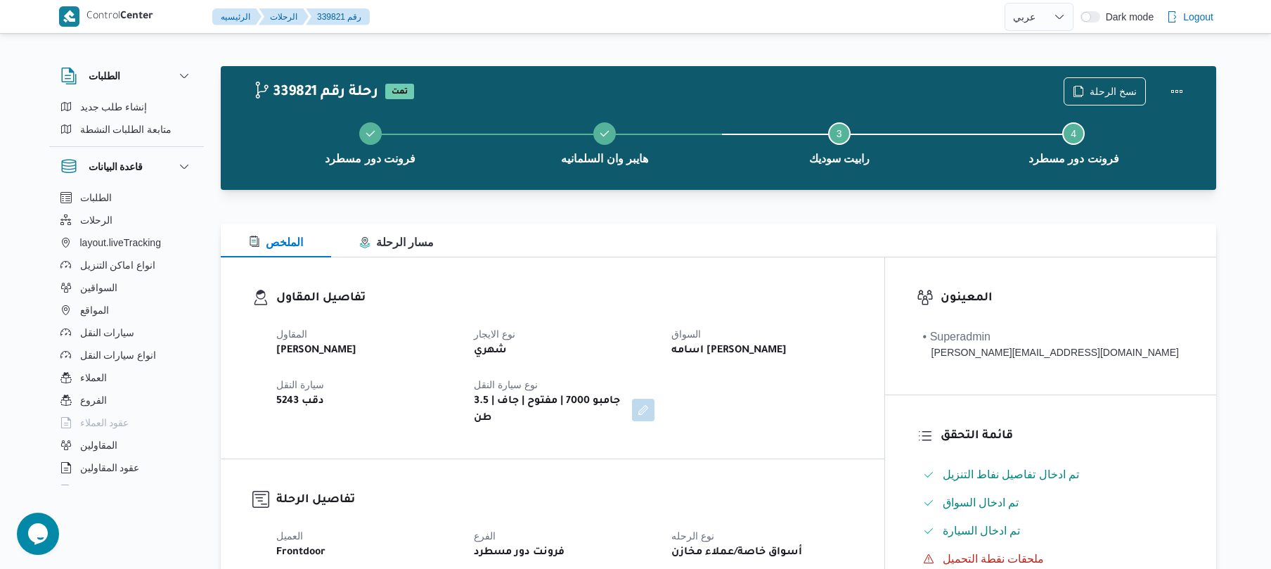
click at [751, 232] on div "الملخص مسار الرحلة" at bounding box center [719, 241] width 996 height 34
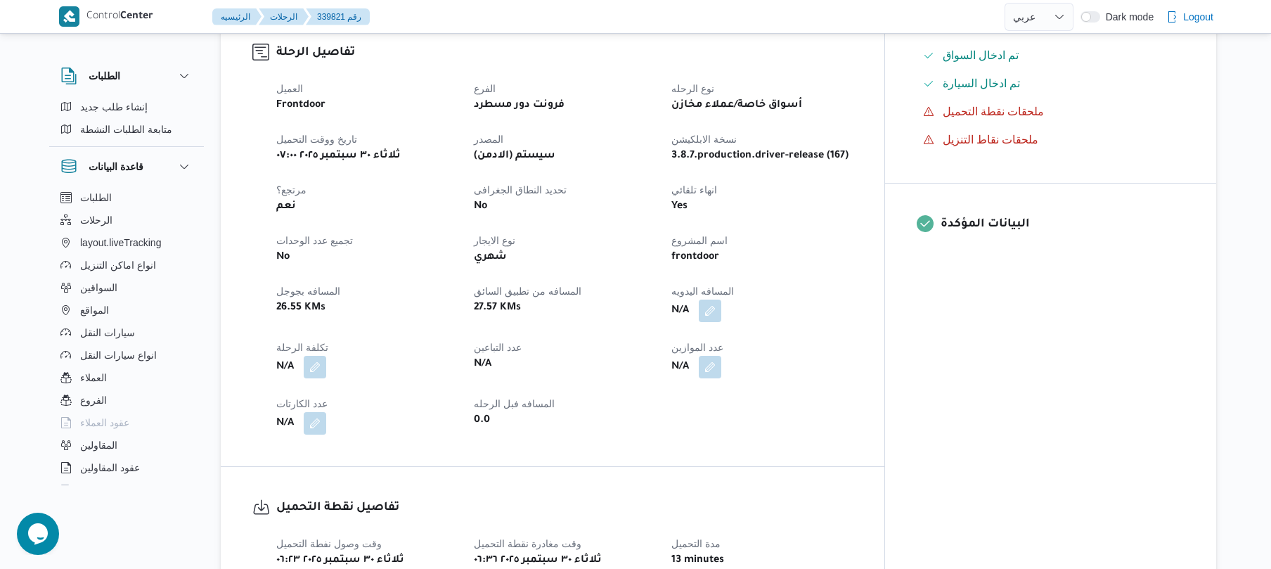
scroll to position [450, 0]
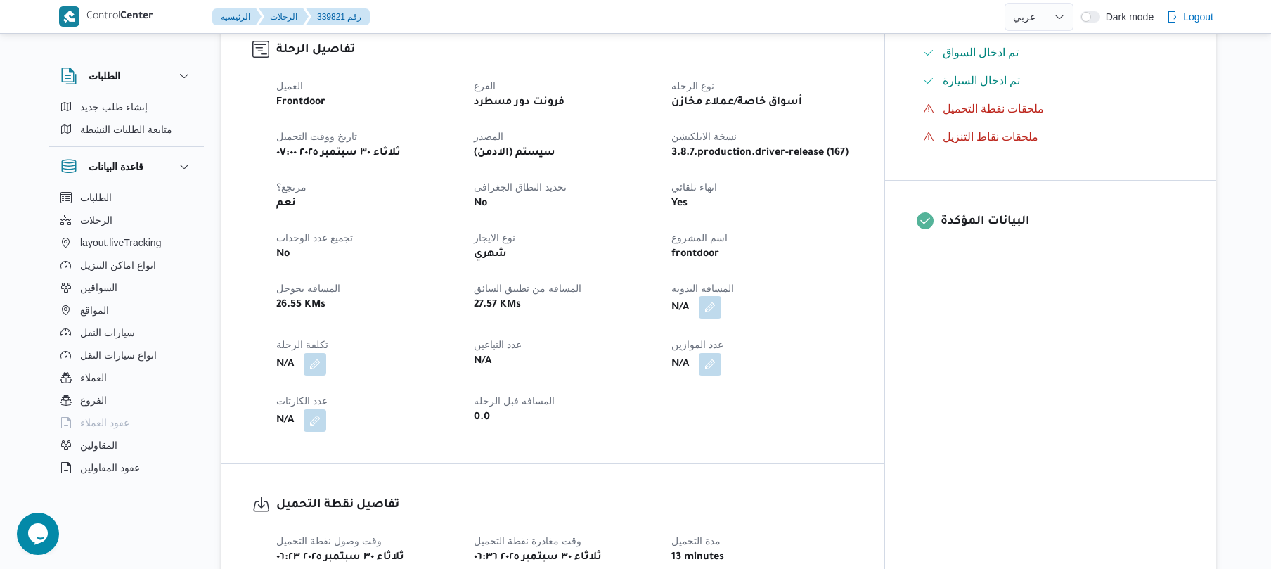
click at [721, 296] on button "button" at bounding box center [710, 307] width 23 height 23
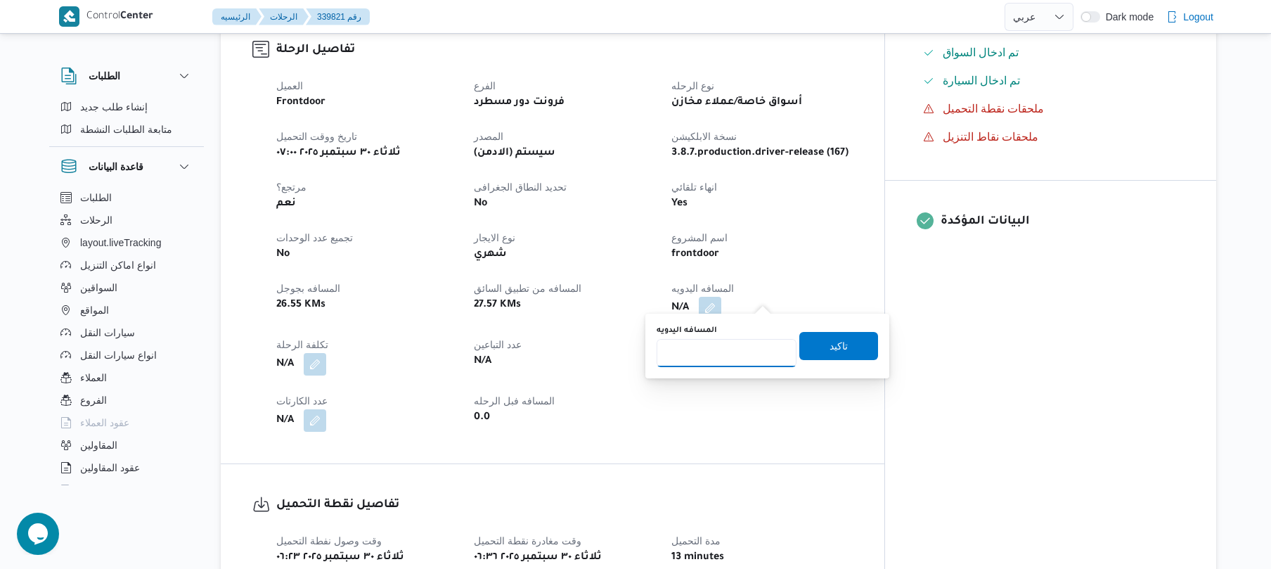
click at [726, 353] on input "المسافه اليدويه" at bounding box center [727, 353] width 140 height 28
type input "150"
click at [838, 346] on span "تاكيد" at bounding box center [839, 345] width 18 height 17
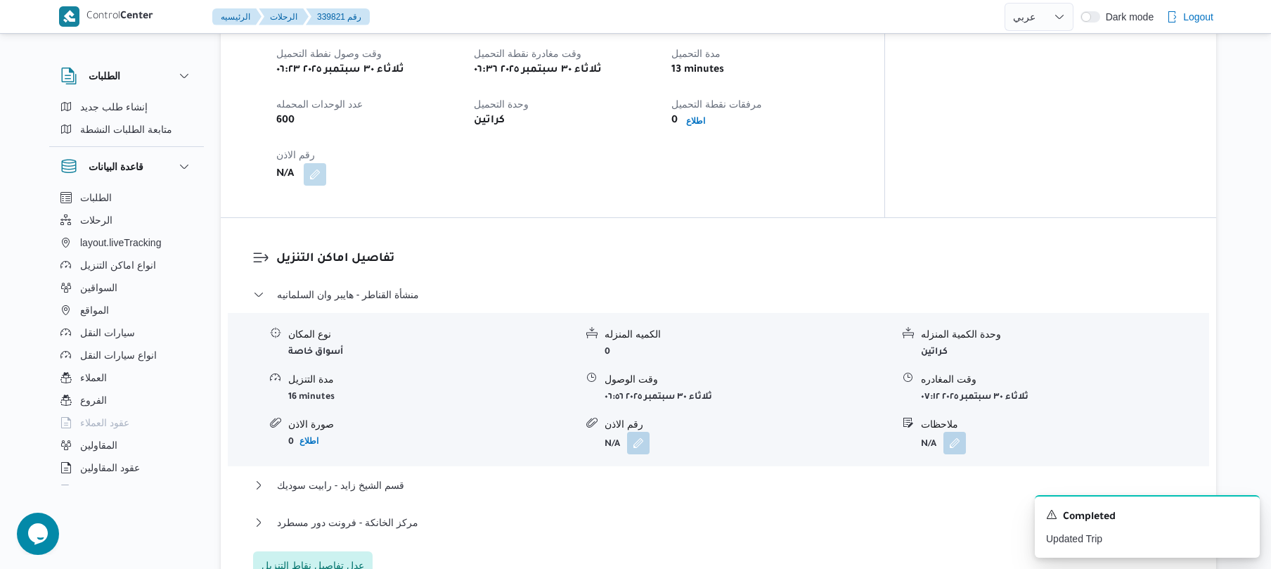
scroll to position [900, 0]
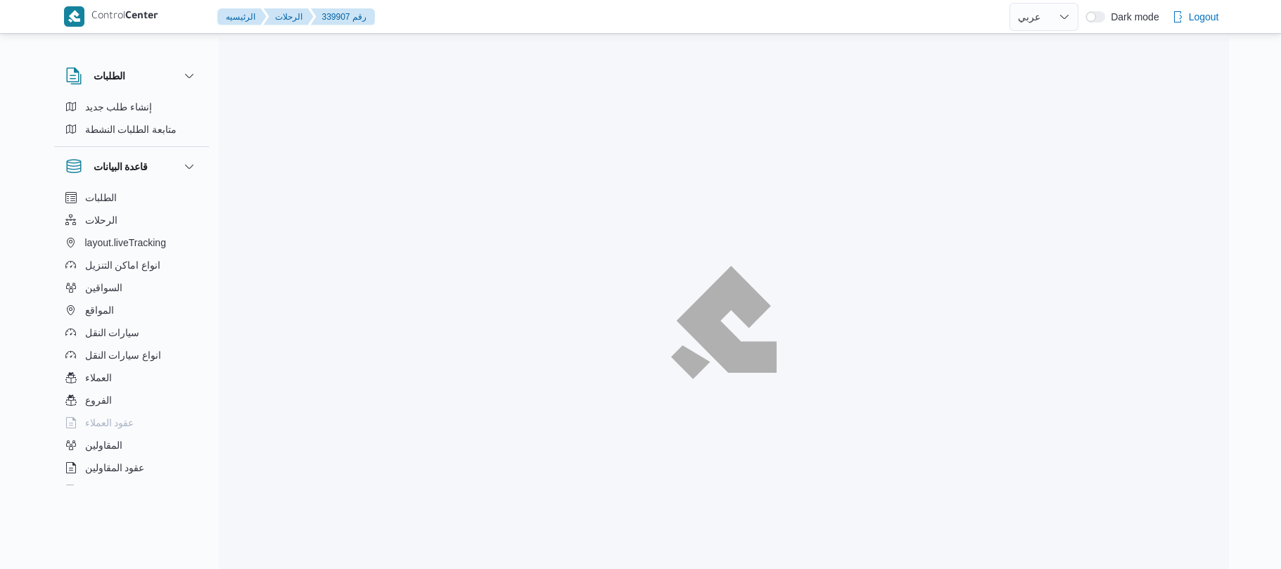
select select "ar"
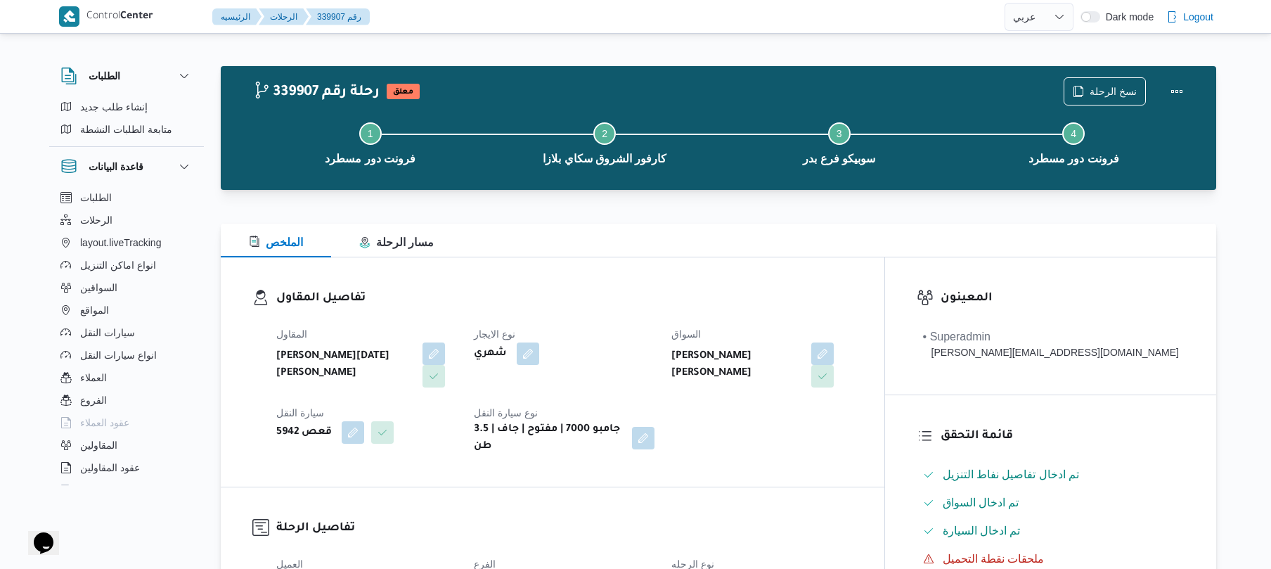
click at [755, 264] on div "تفاصيل المقاول المقاول ابراهيم رمضان ابراهيم عثمان ابوباشا نوع الايجار شهري الس…" at bounding box center [553, 371] width 664 height 229
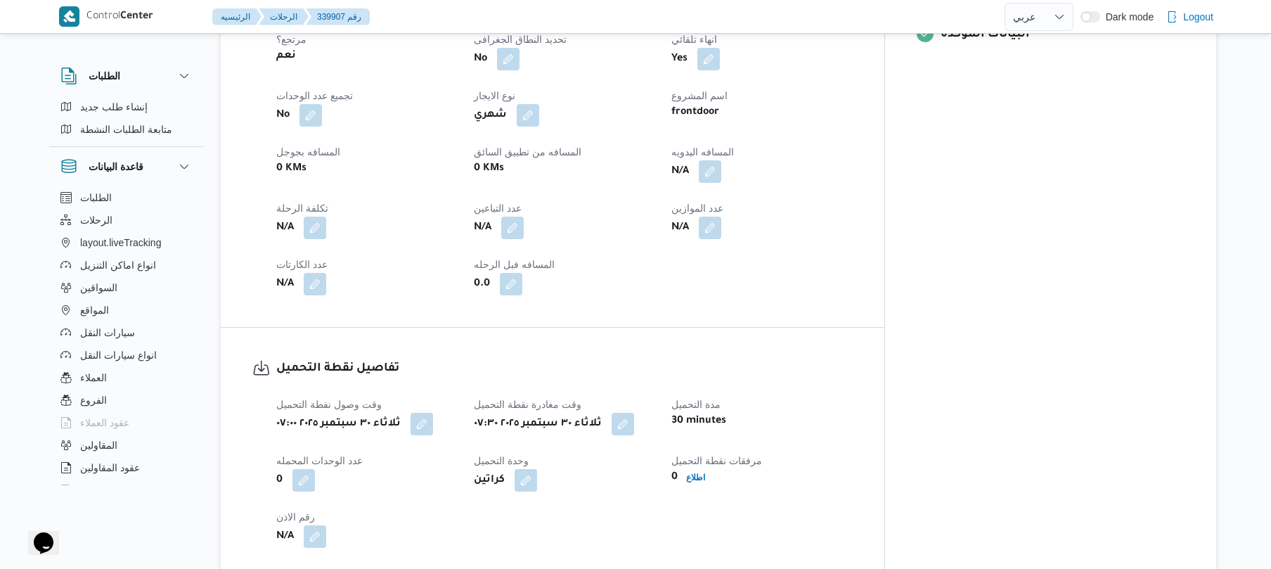
scroll to position [600, 0]
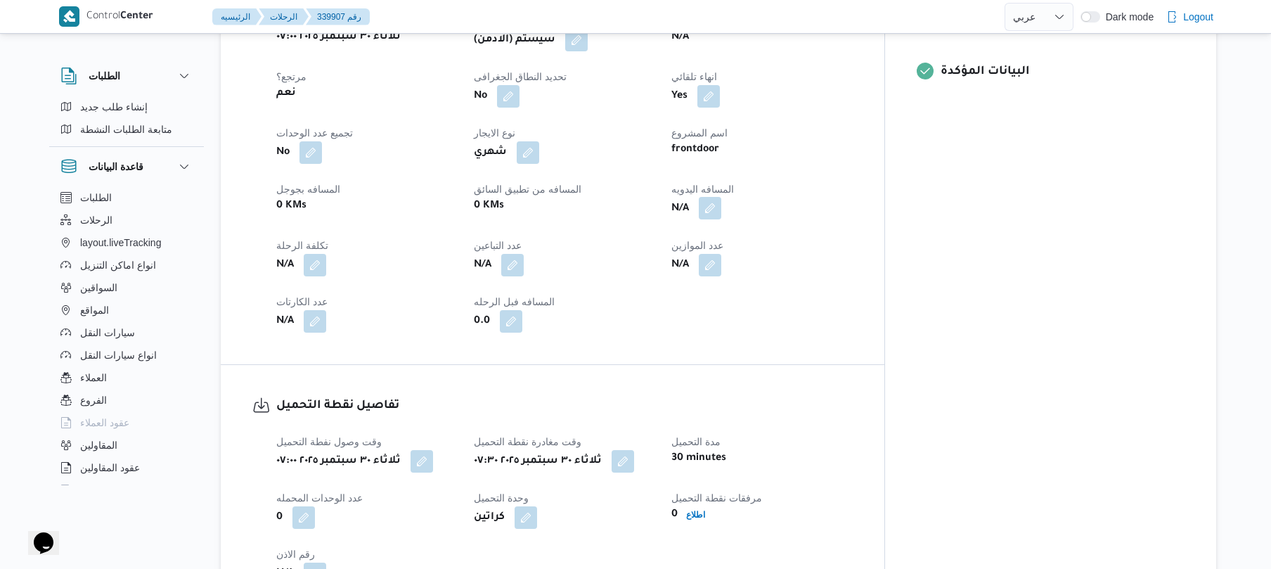
click at [721, 198] on span at bounding box center [707, 209] width 30 height 23
click at [721, 201] on button "button" at bounding box center [710, 208] width 23 height 23
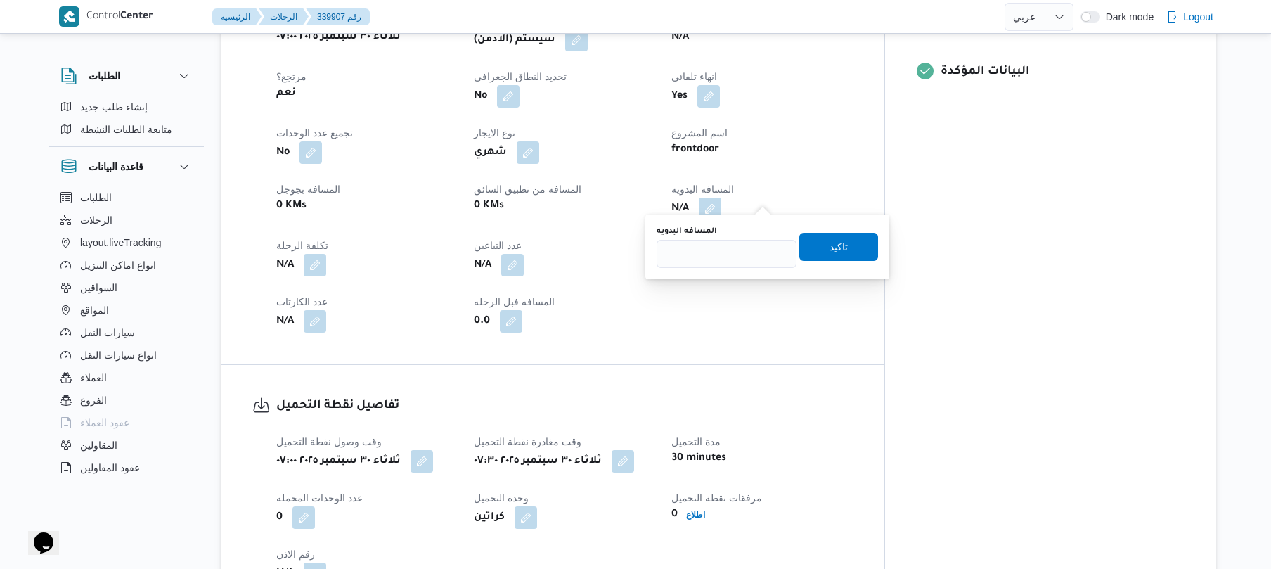
click at [716, 270] on div "You are in a dialog. To close this dialog, hit escape. المسافه اليدويه تاكيد" at bounding box center [768, 246] width 244 height 65
click at [707, 246] on input "المسافه اليدويه" at bounding box center [727, 254] width 140 height 28
type input "120"
click at [816, 253] on span "تاكيد" at bounding box center [839, 246] width 79 height 28
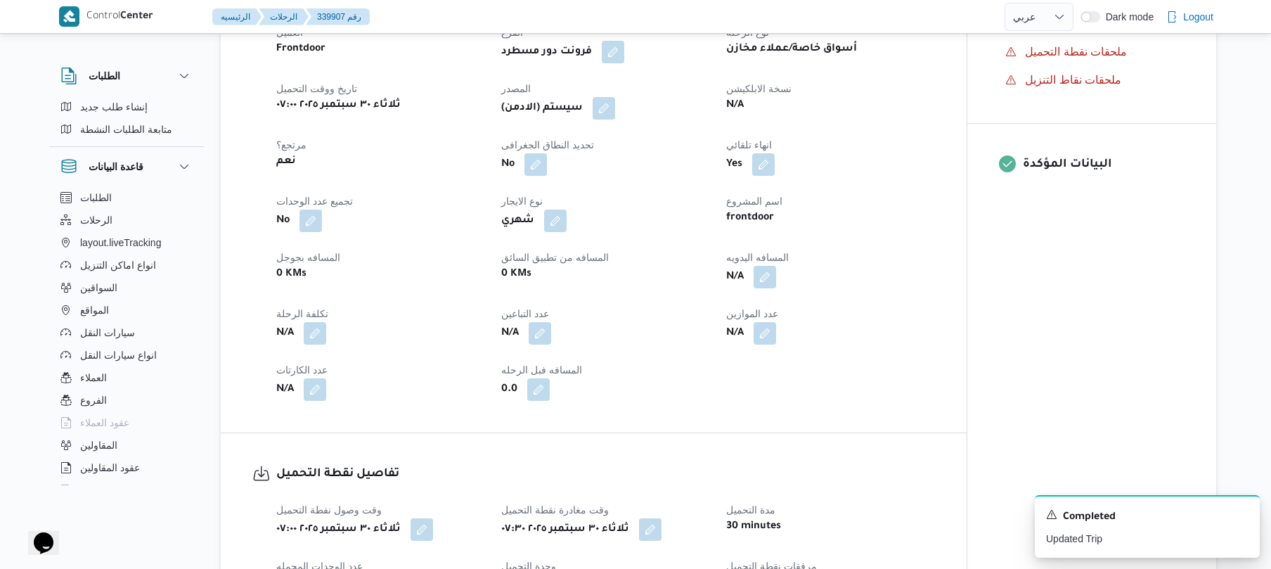
scroll to position [487, 0]
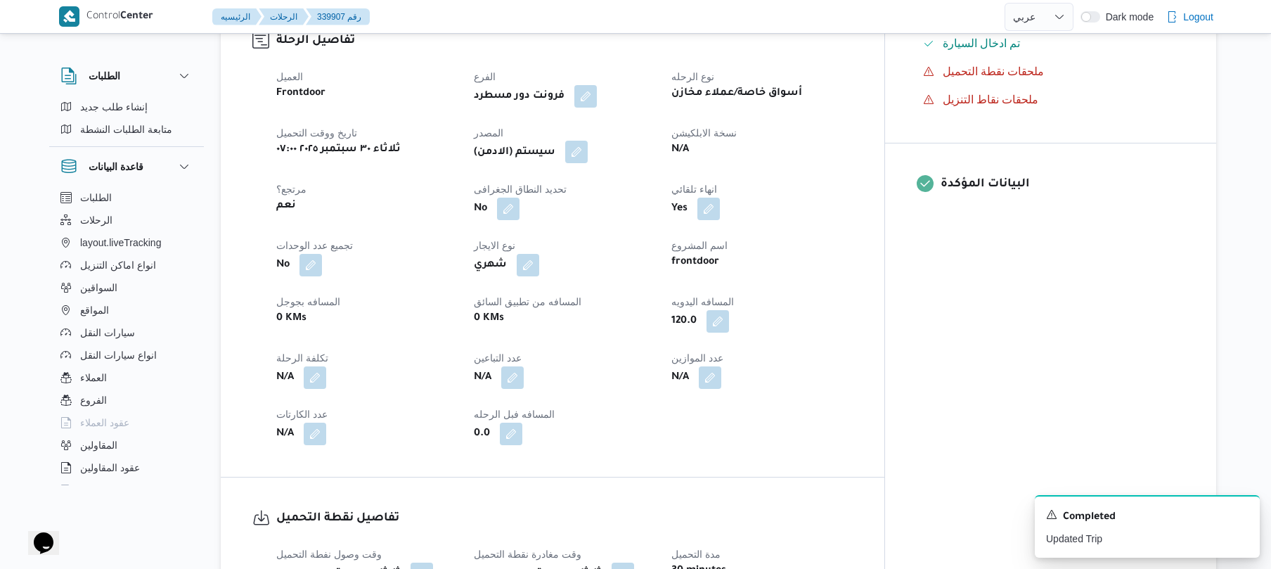
click at [588, 143] on button "button" at bounding box center [576, 152] width 23 height 23
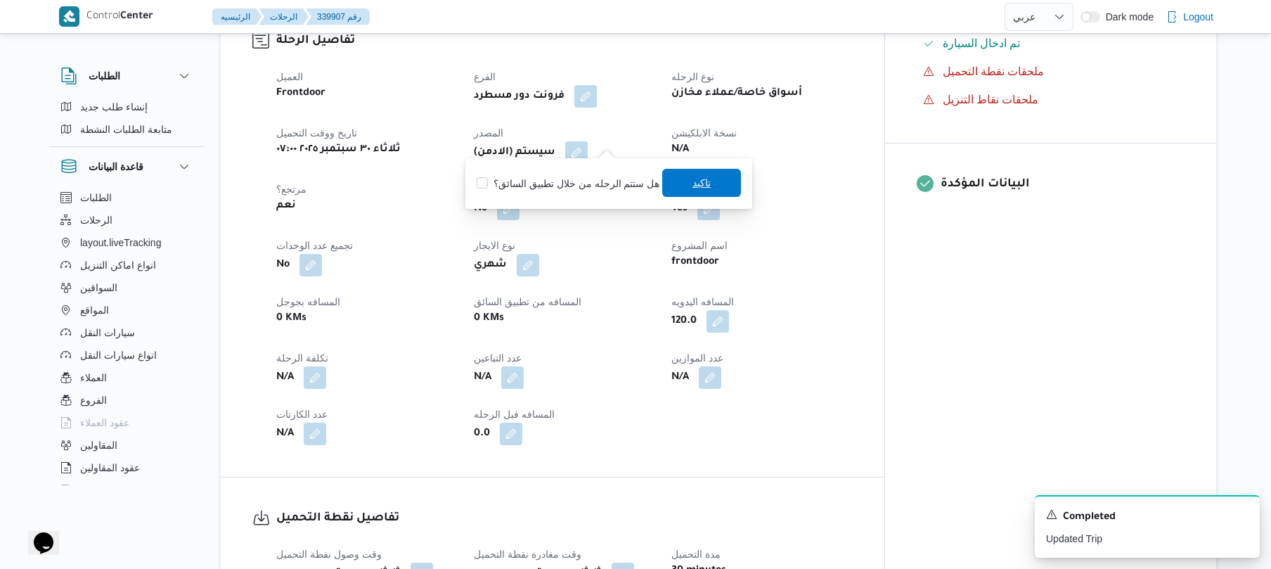
click at [681, 177] on span "تاكيد" at bounding box center [701, 183] width 79 height 28
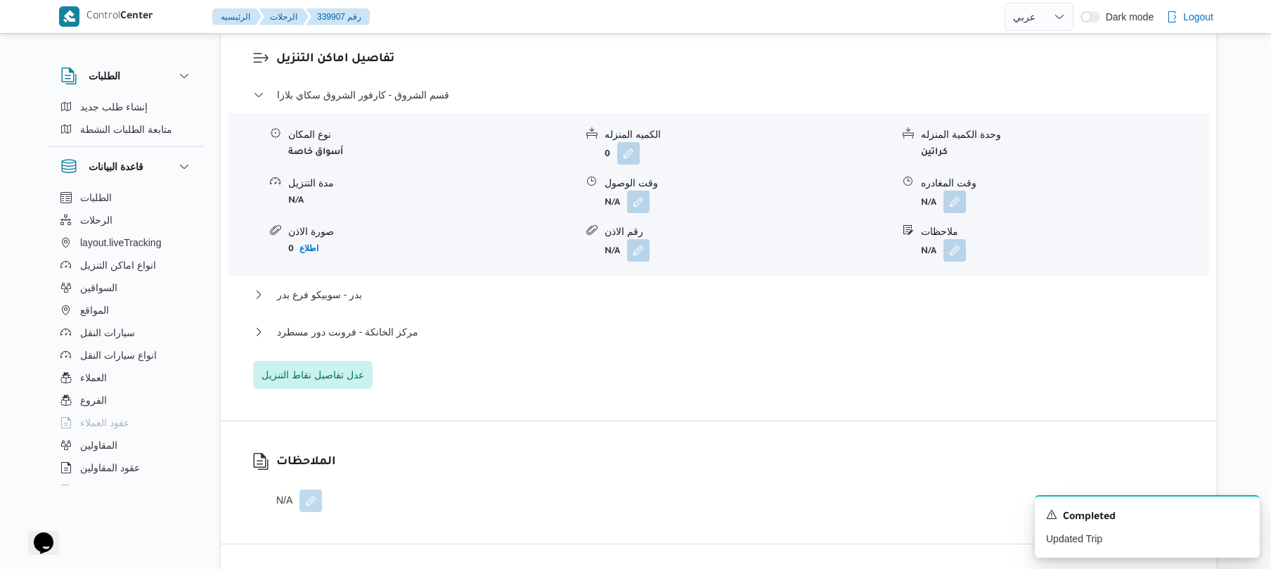
scroll to position [1200, 0]
click at [640, 192] on button "button" at bounding box center [638, 200] width 23 height 23
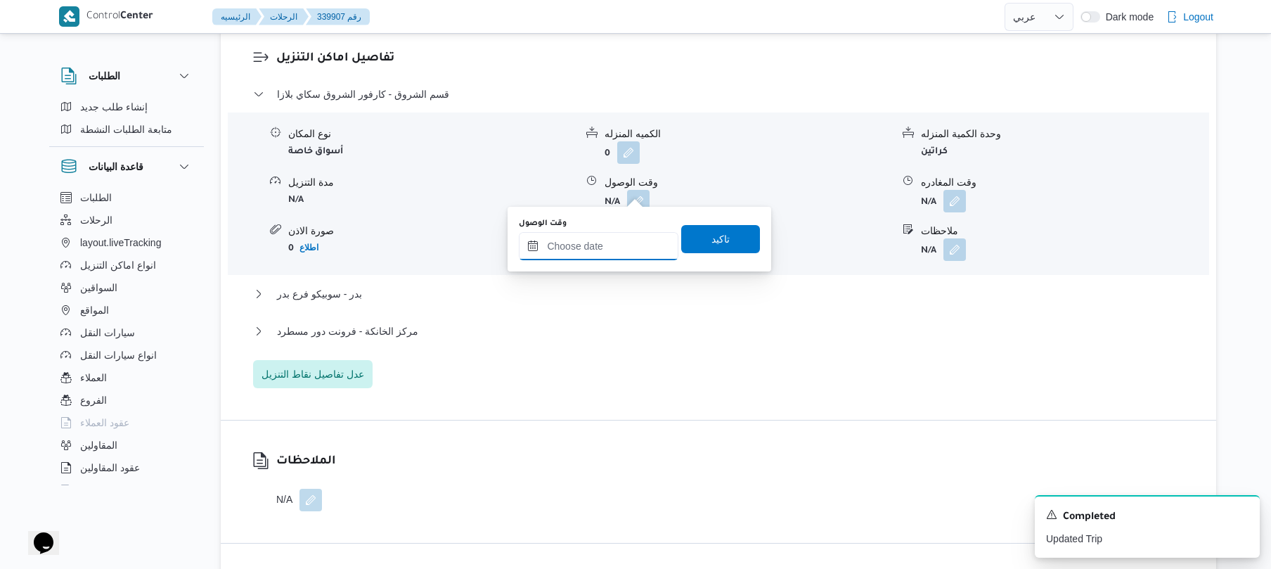
click at [598, 250] on input "وقت الوصول" at bounding box center [599, 246] width 160 height 28
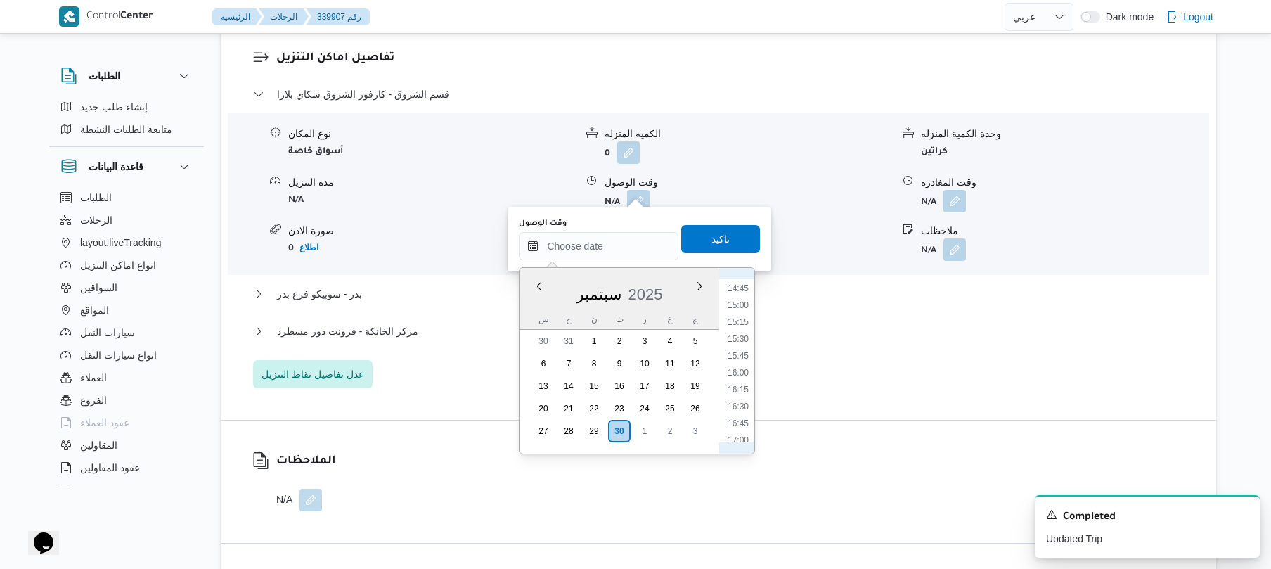
scroll to position [534, 0]
click at [740, 307] on li "08:15" at bounding box center [738, 309] width 32 height 14
type input "٣٠/٠٩/٢٠٢٥ ٠٨:١٥"
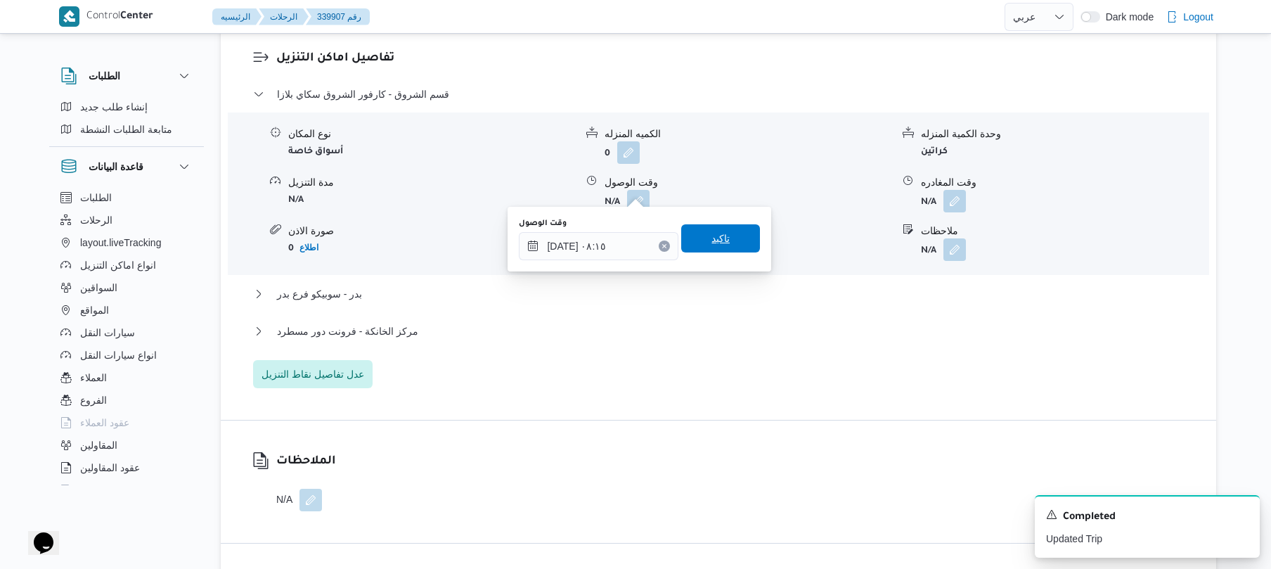
click at [720, 242] on span "تاكيد" at bounding box center [721, 238] width 18 height 17
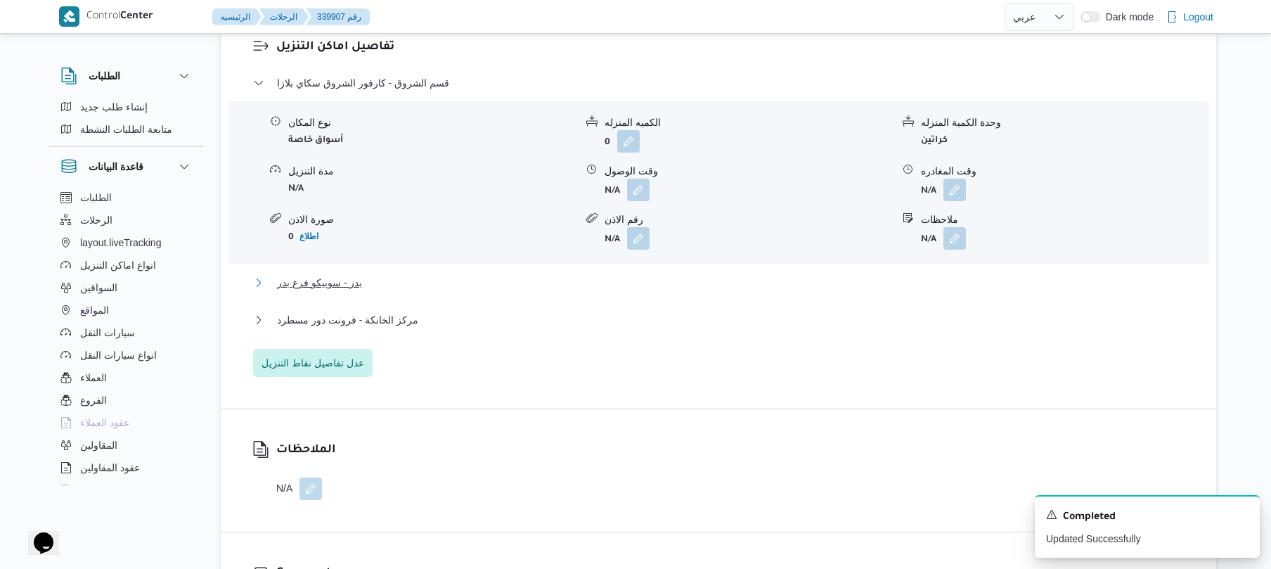
click at [668, 276] on button "بدر - سوبيكو فرع بدر" at bounding box center [719, 282] width 932 height 17
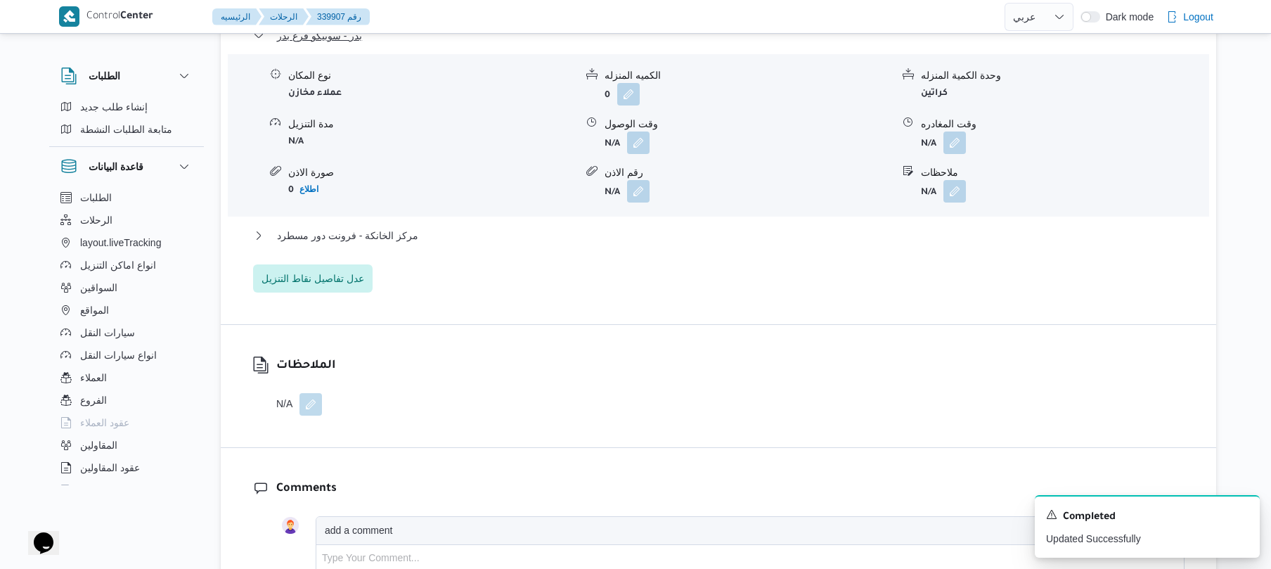
scroll to position [1500, 0]
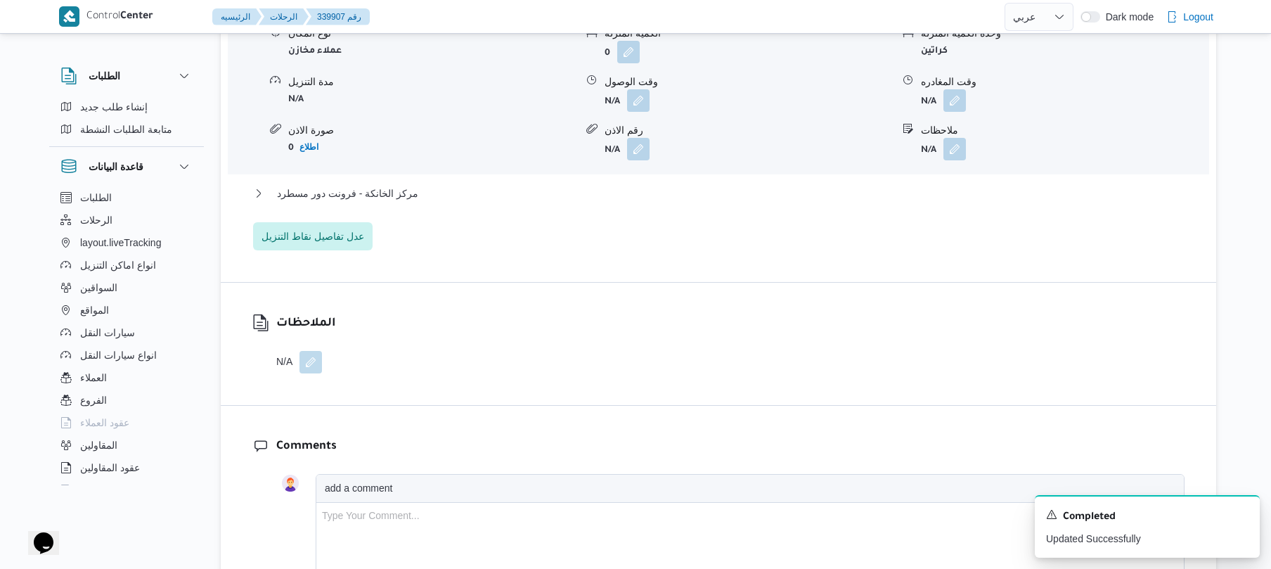
click at [653, 190] on div "مركز الخانكة - فرونت دور مسطرد" at bounding box center [719, 198] width 932 height 27
click at [653, 187] on button "مركز الخانكة - فرونت دور مسطرد" at bounding box center [719, 193] width 932 height 17
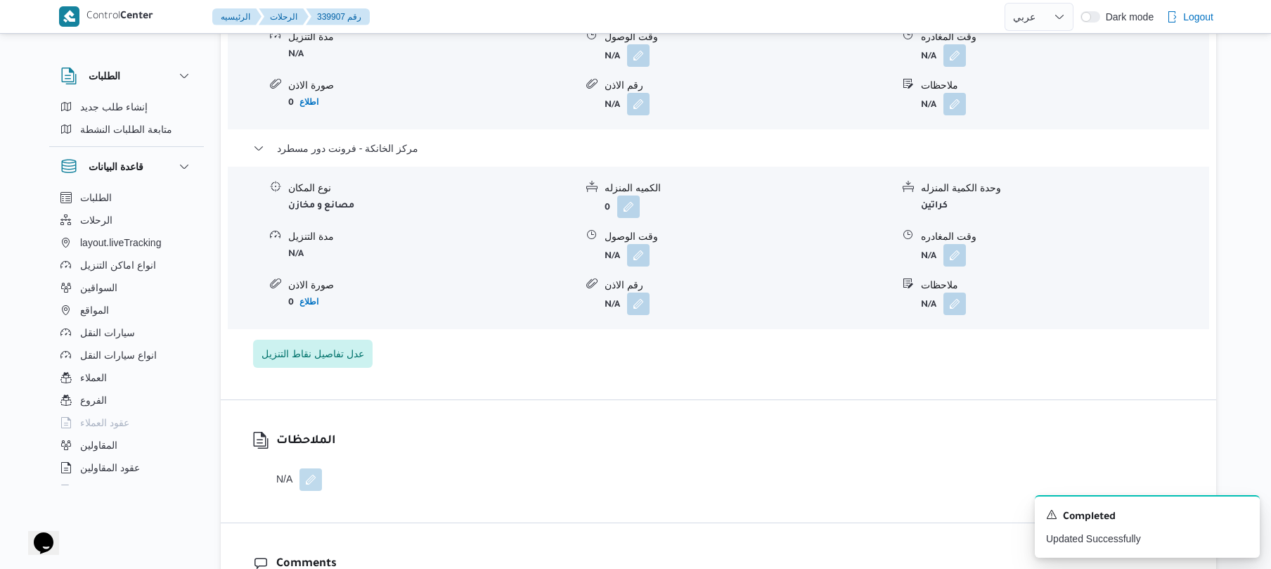
scroll to position [1575, 0]
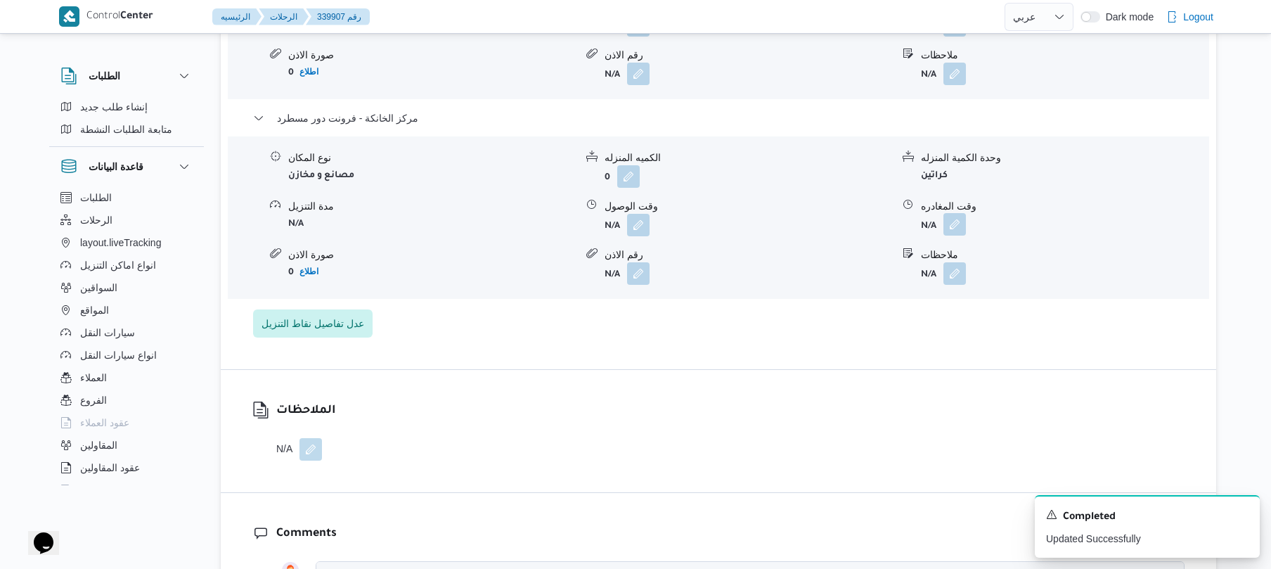
click at [952, 224] on button "button" at bounding box center [955, 224] width 23 height 23
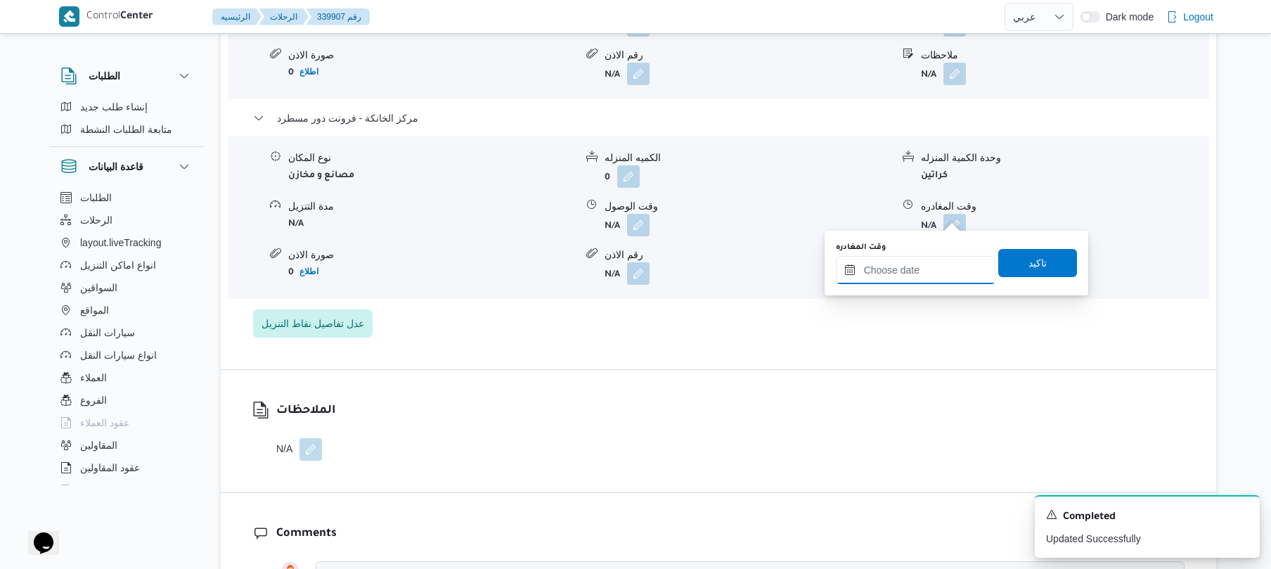
click at [915, 263] on input "وقت المغادره" at bounding box center [916, 270] width 160 height 28
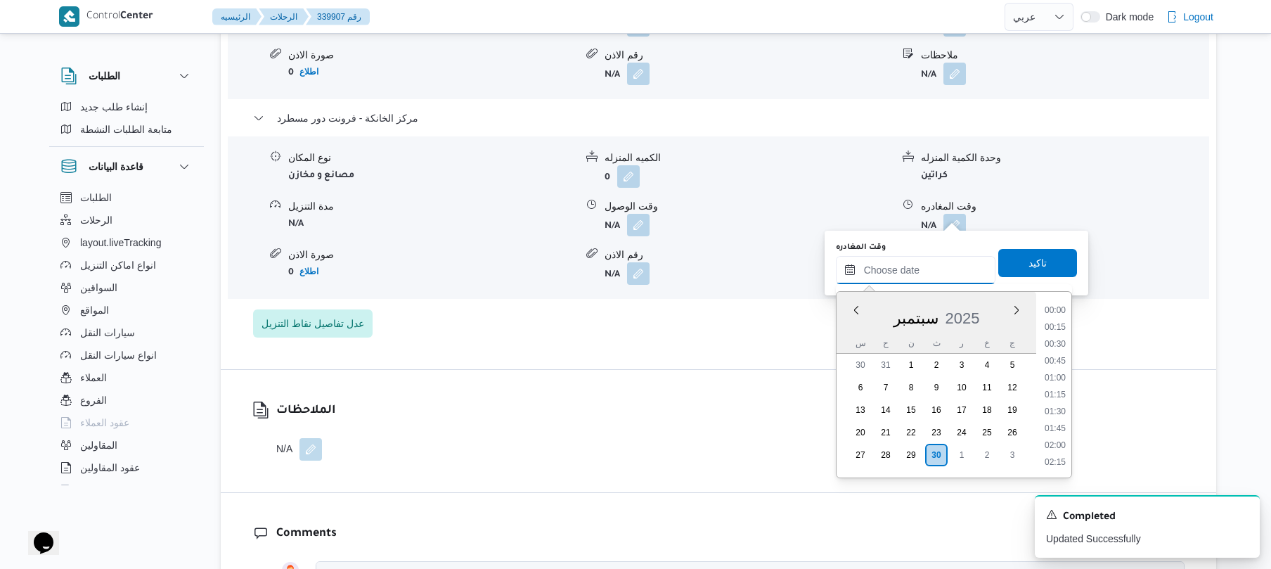
scroll to position [1131, 0]
click at [1064, 360] on li "17:30" at bounding box center [1055, 360] width 32 height 14
type input "[DATE] ١٧:٣٠"
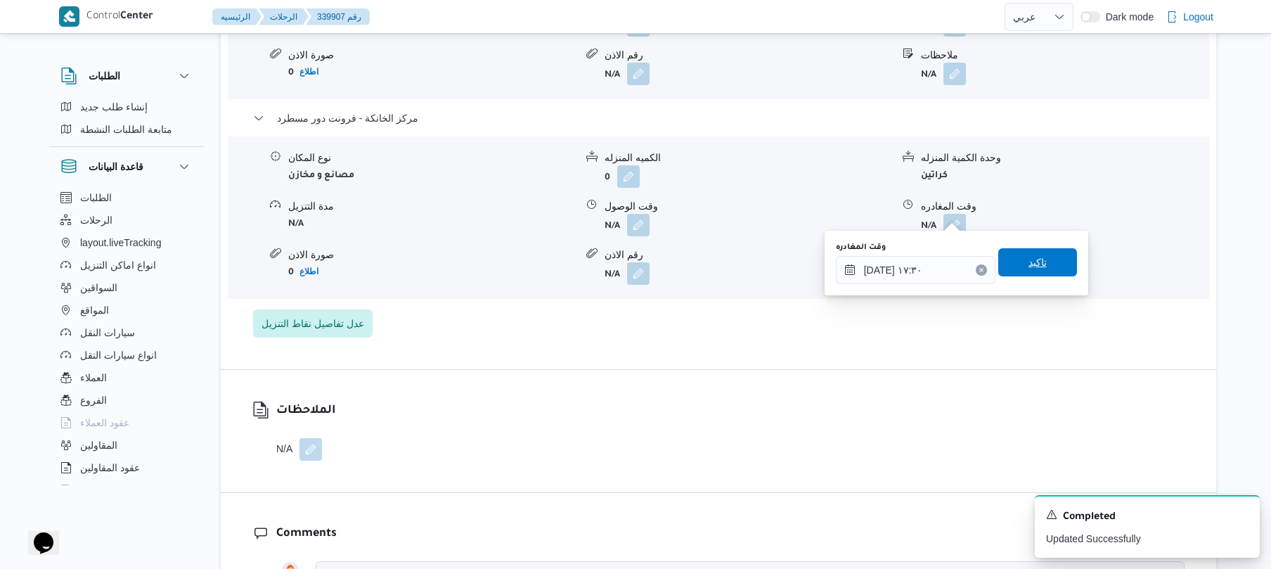
click at [1044, 271] on span "تاكيد" at bounding box center [1038, 262] width 79 height 28
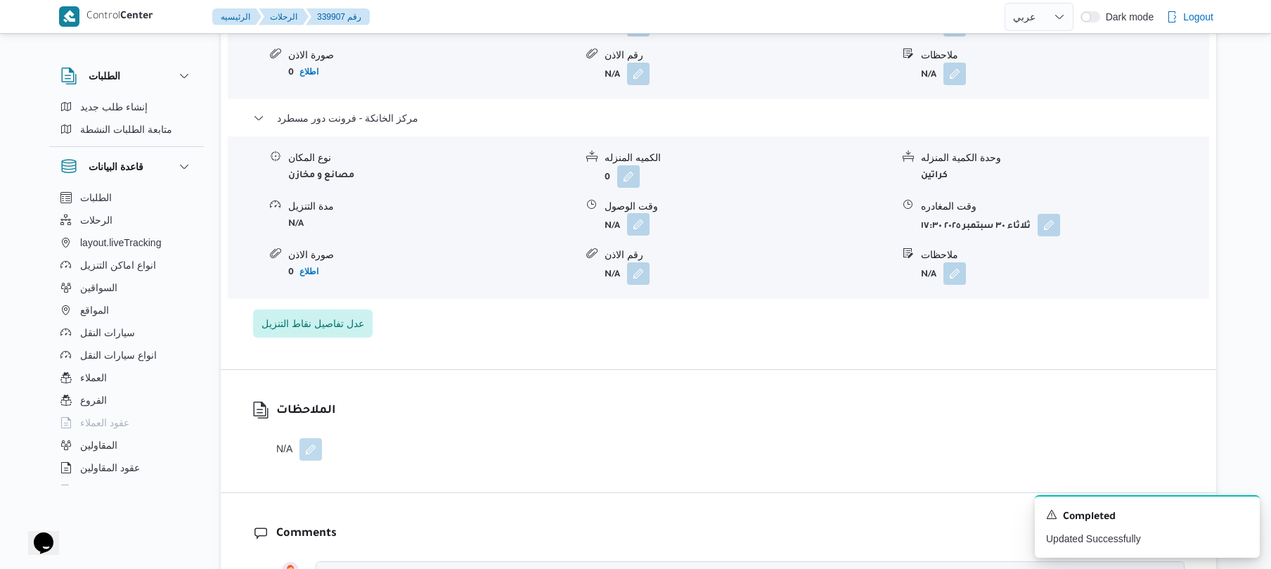
click at [639, 213] on button "button" at bounding box center [638, 224] width 23 height 23
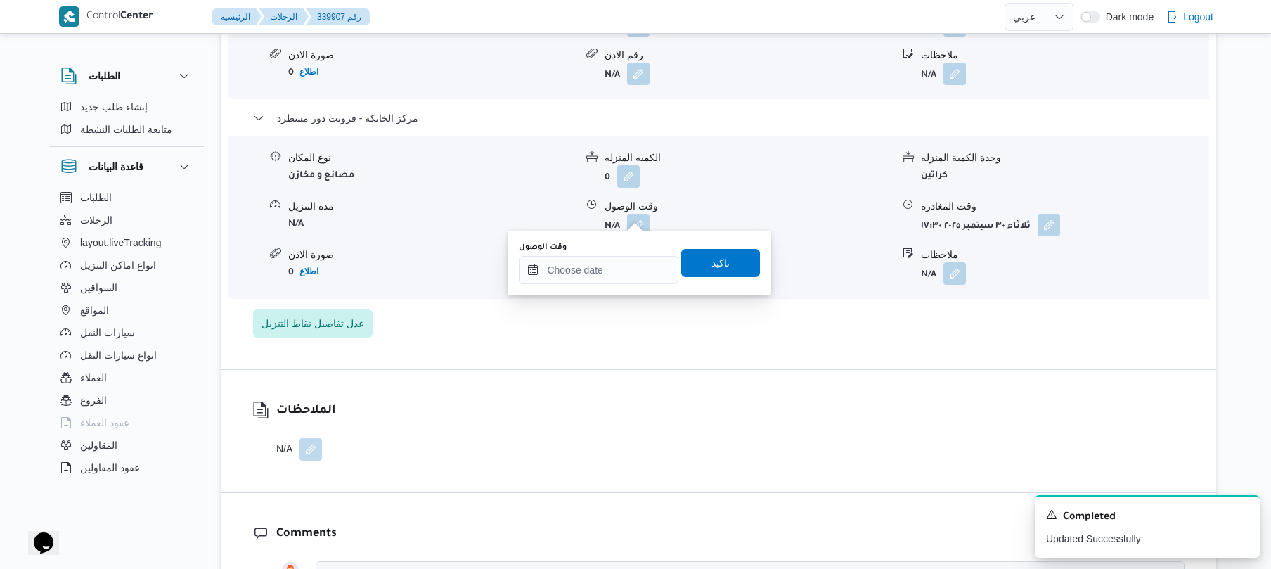
click at [620, 284] on div "وقت الوصول تاكيد" at bounding box center [640, 262] width 244 height 45
click at [631, 262] on input "وقت الوصول" at bounding box center [599, 270] width 160 height 28
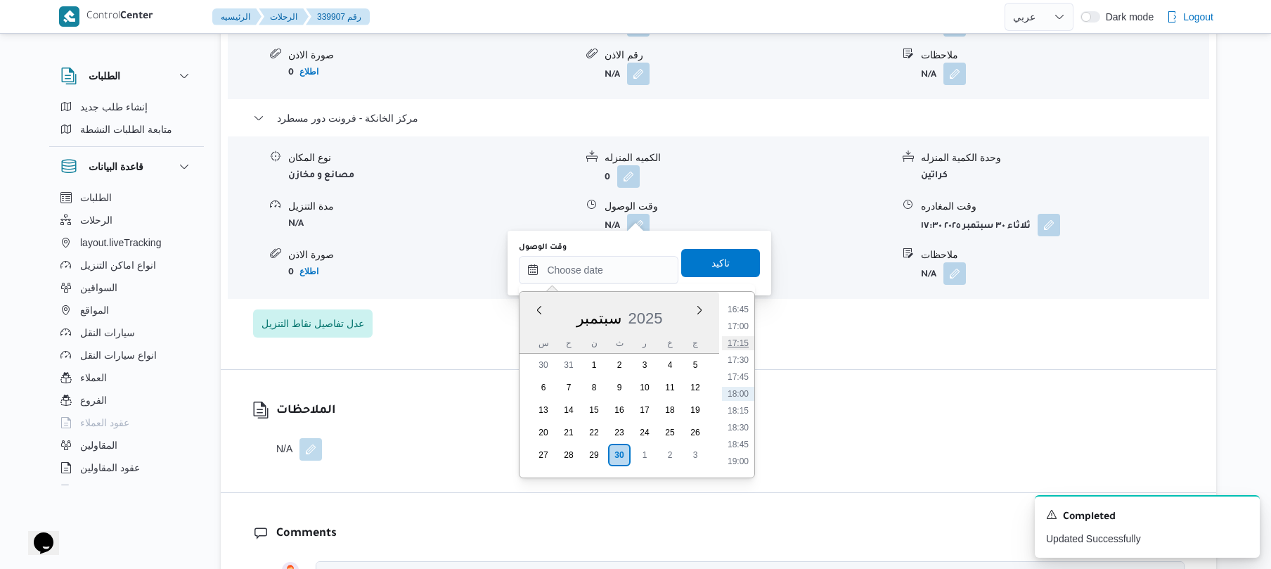
click at [736, 345] on li "17:15" at bounding box center [738, 343] width 32 height 14
type input "٣٠/٠٩/٢٠٢٥ ١٧:١٥"
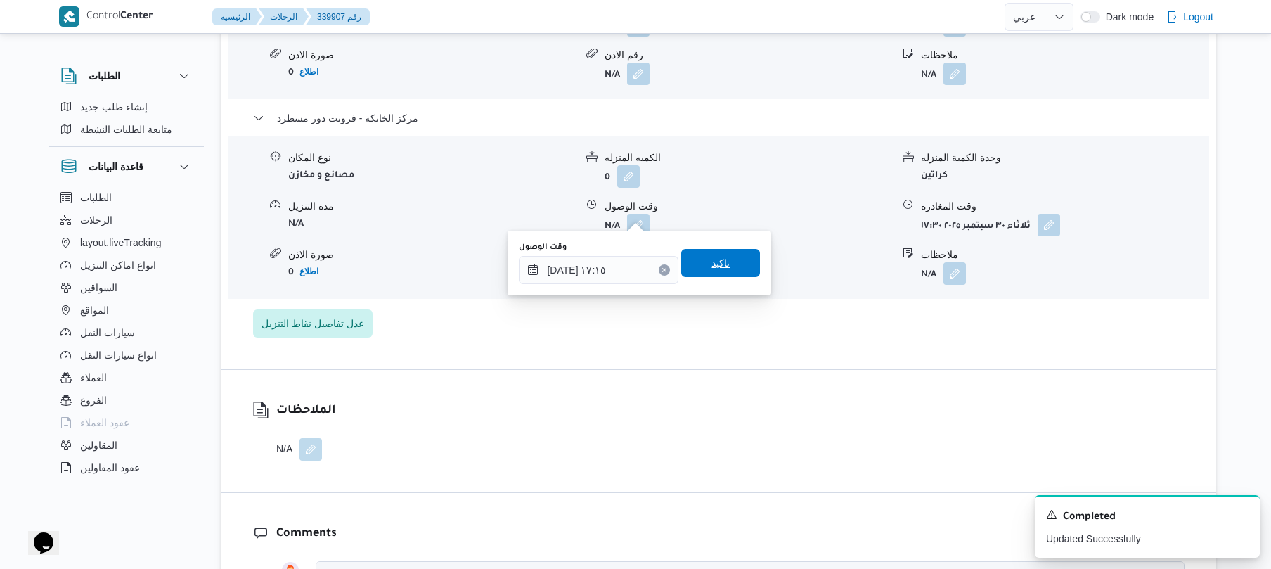
click at [729, 257] on span "تاكيد" at bounding box center [720, 263] width 79 height 28
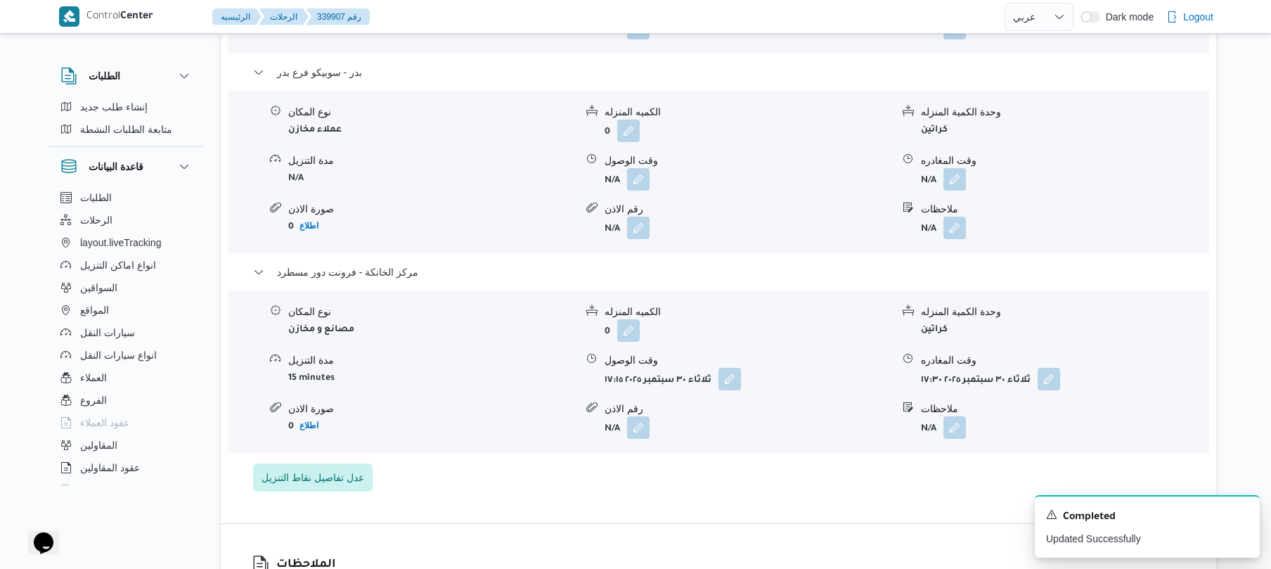
scroll to position [1387, 0]
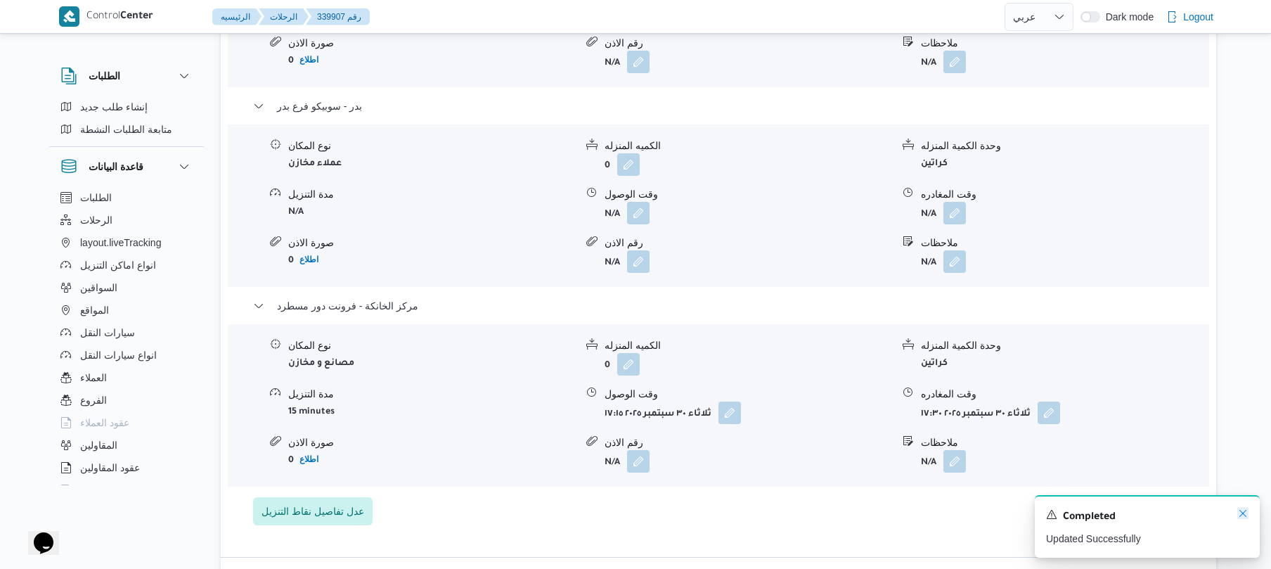
click at [1241, 516] on icon "Dismiss toast" at bounding box center [1243, 513] width 7 height 7
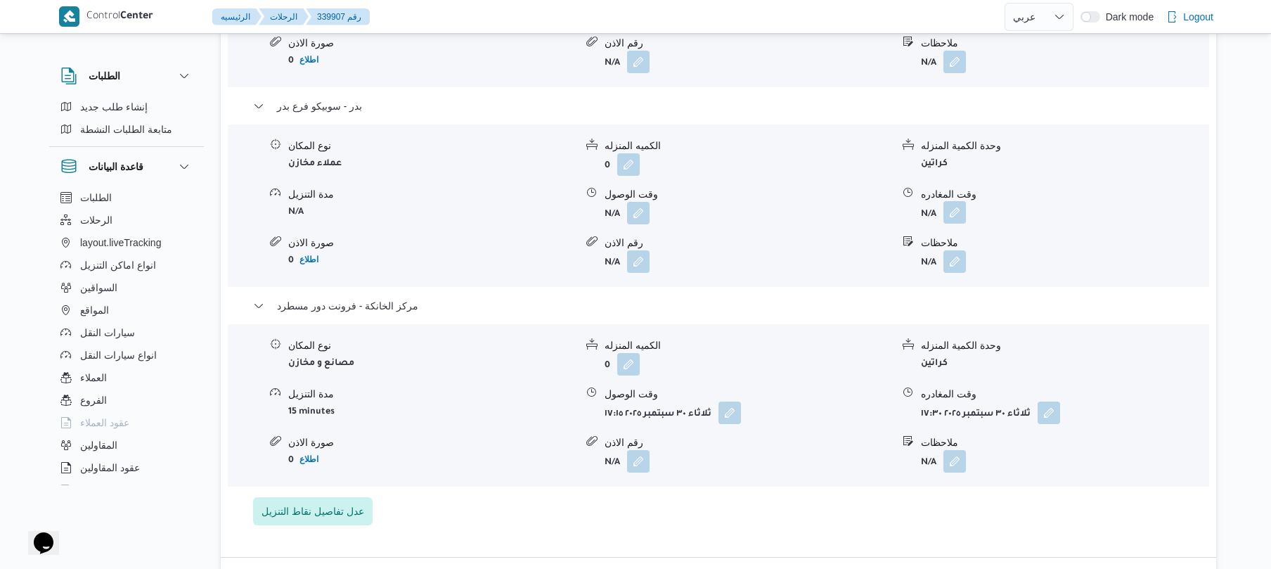
click at [957, 204] on button "button" at bounding box center [955, 212] width 23 height 23
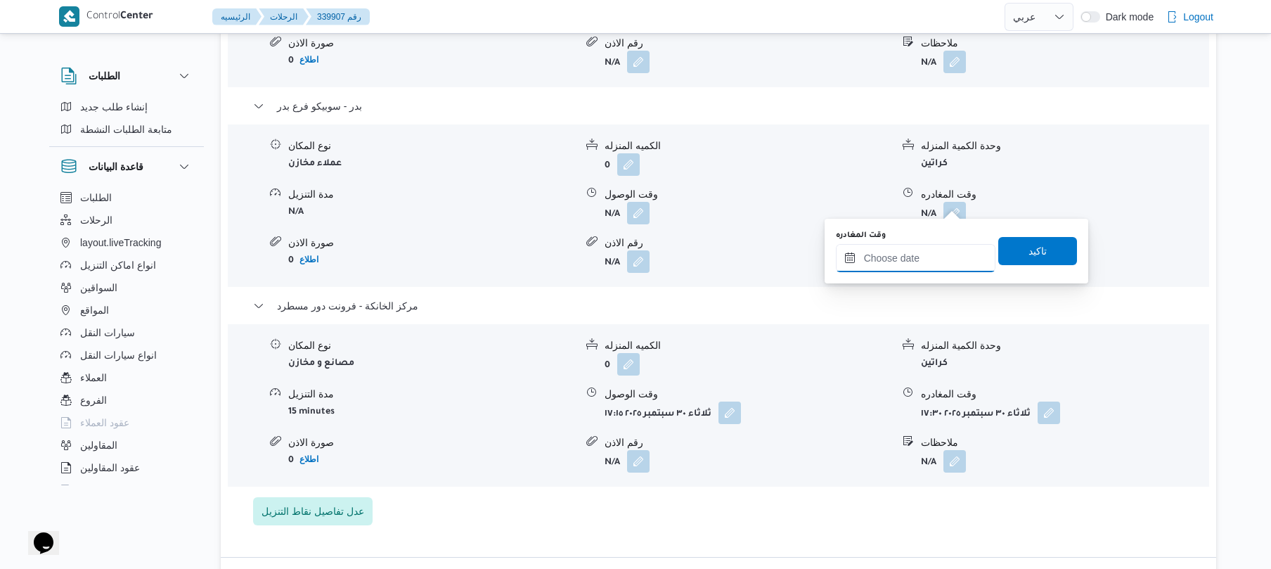
click at [901, 262] on input "وقت المغادره" at bounding box center [916, 258] width 160 height 28
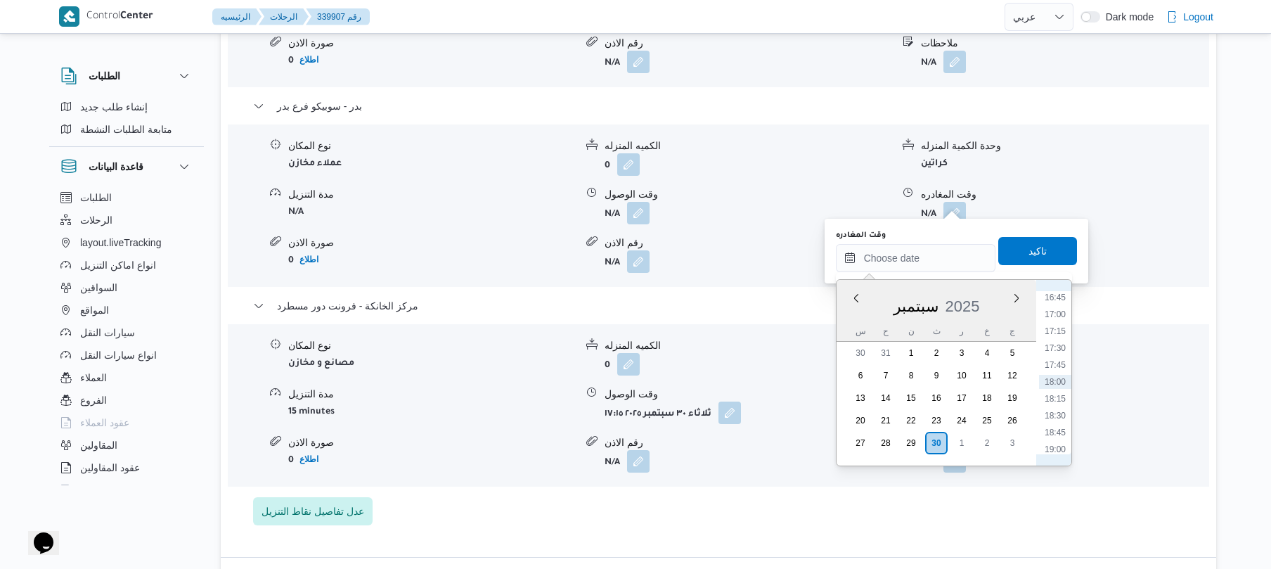
scroll to position [994, 0]
click at [1055, 420] on li "16:30" at bounding box center [1055, 418] width 32 height 14
type input "٣٠/٠٩/٢٠٢٥ ١٦:٣٠"
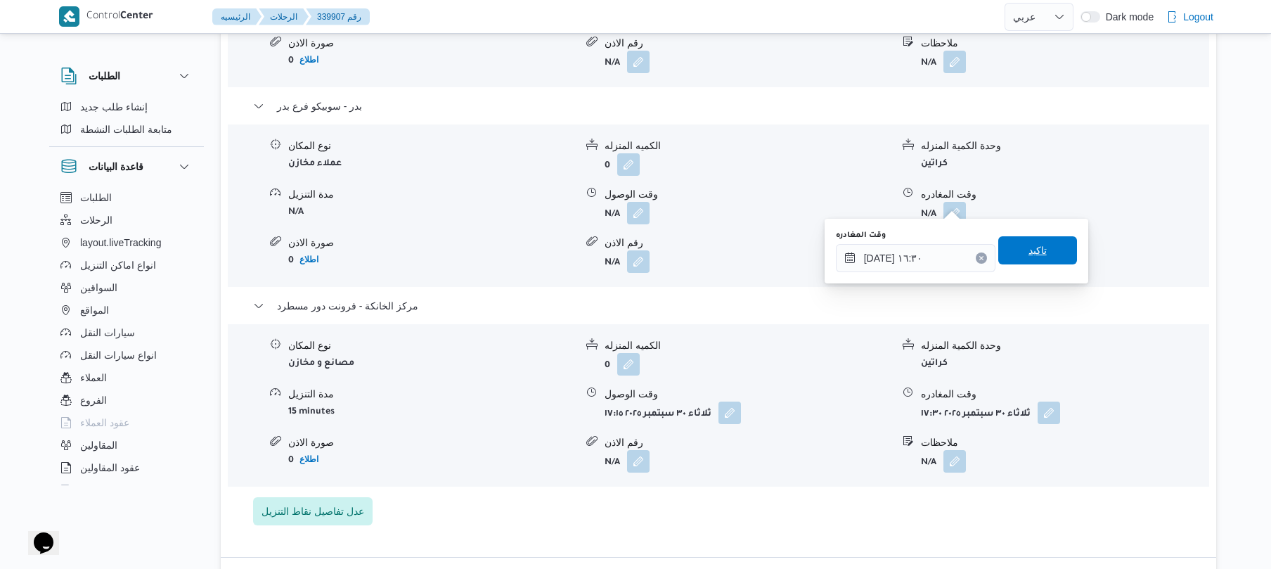
click at [1044, 251] on span "تاكيد" at bounding box center [1038, 250] width 79 height 28
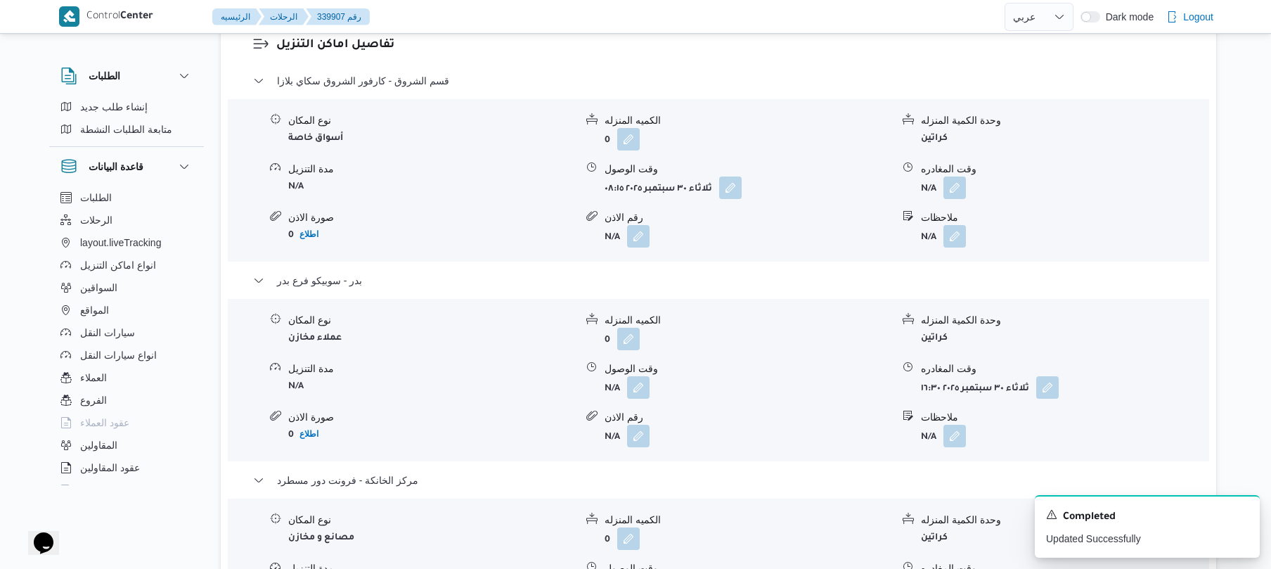
scroll to position [1200, 0]
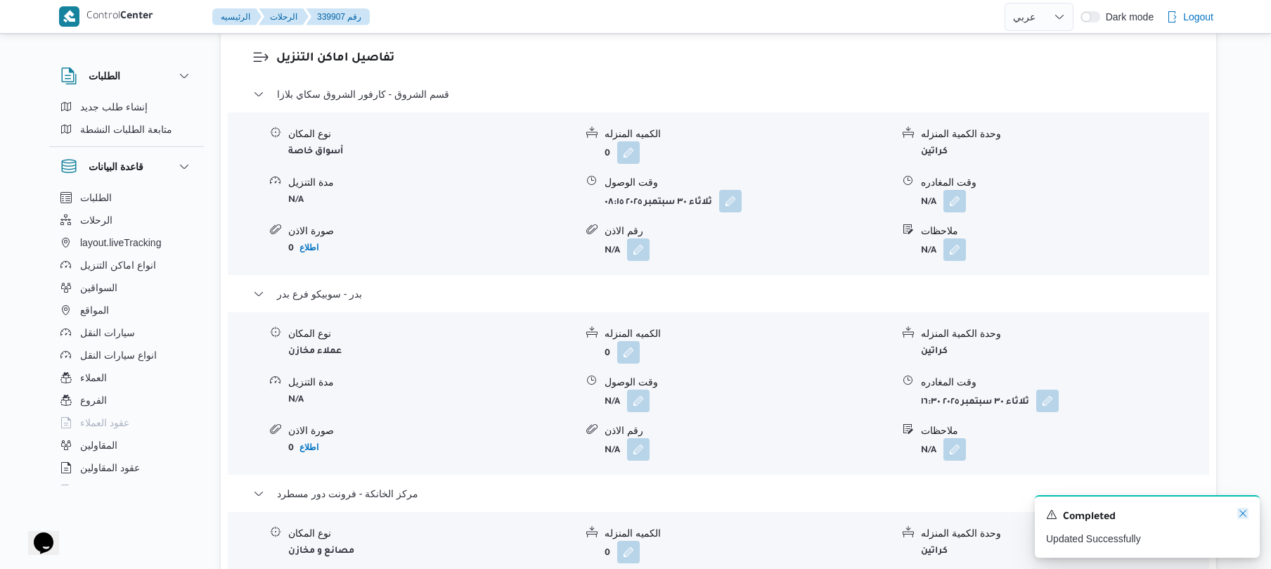
click at [1243, 513] on icon "Dismiss toast" at bounding box center [1243, 513] width 11 height 11
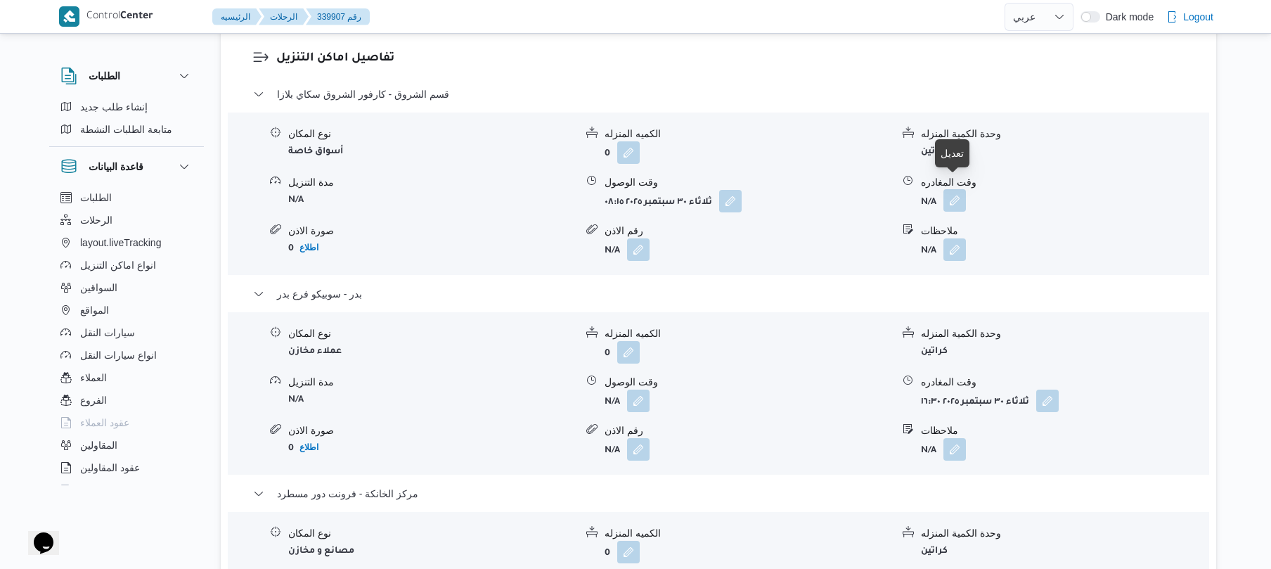
click at [954, 189] on button "button" at bounding box center [955, 200] width 23 height 23
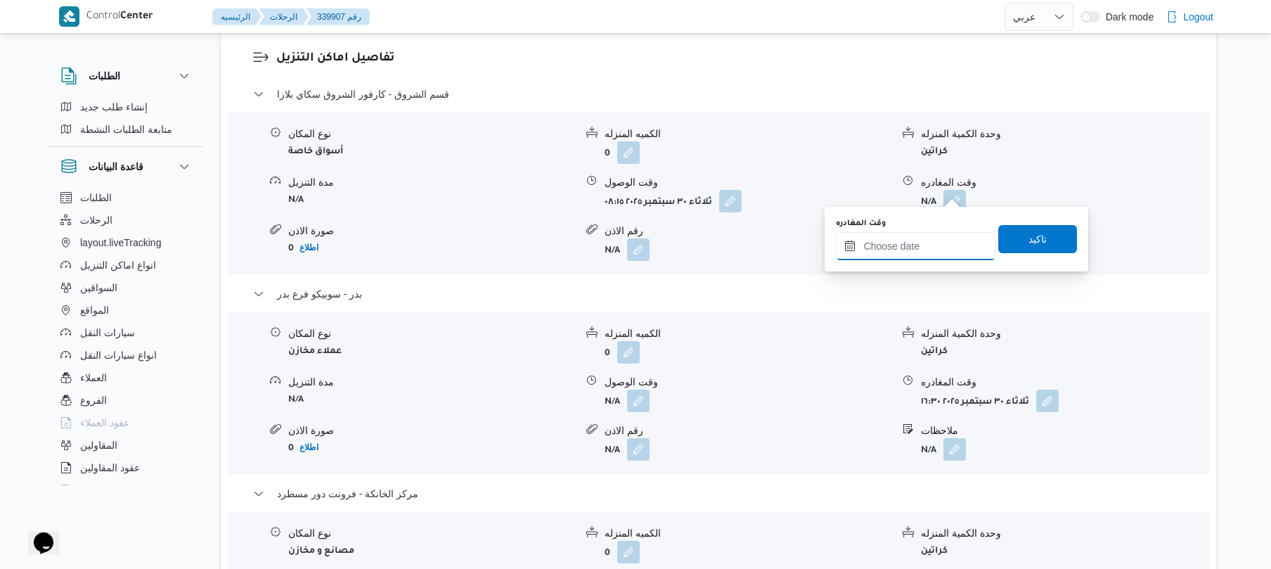
click at [902, 243] on input "وقت المغادره" at bounding box center [916, 246] width 160 height 28
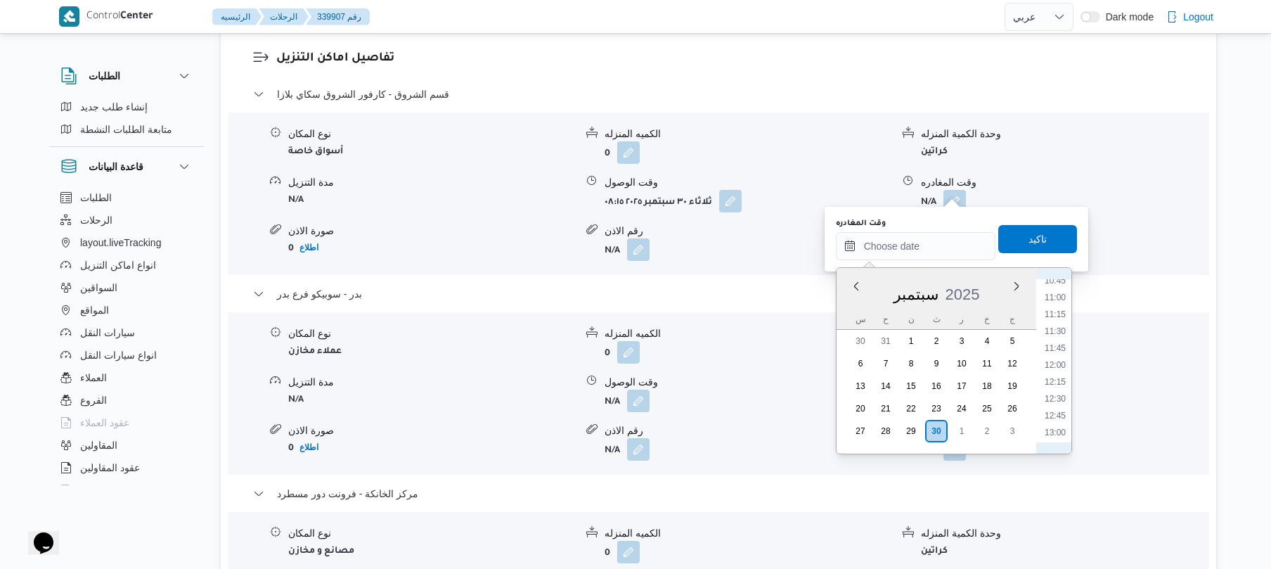
scroll to position [718, 0]
click at [1059, 355] on li "11:45" at bounding box center [1055, 361] width 32 height 14
type input "٣٠/٠٩/٢٠٢٥ ١١:٤٥"
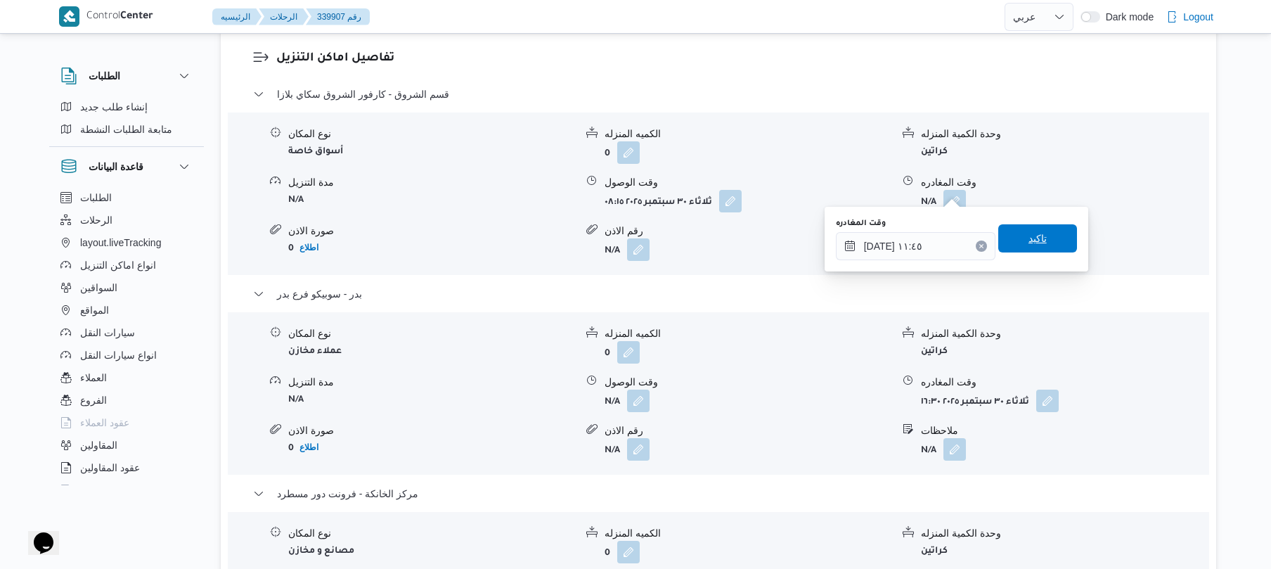
click at [1007, 229] on span "تاكيد" at bounding box center [1038, 238] width 79 height 28
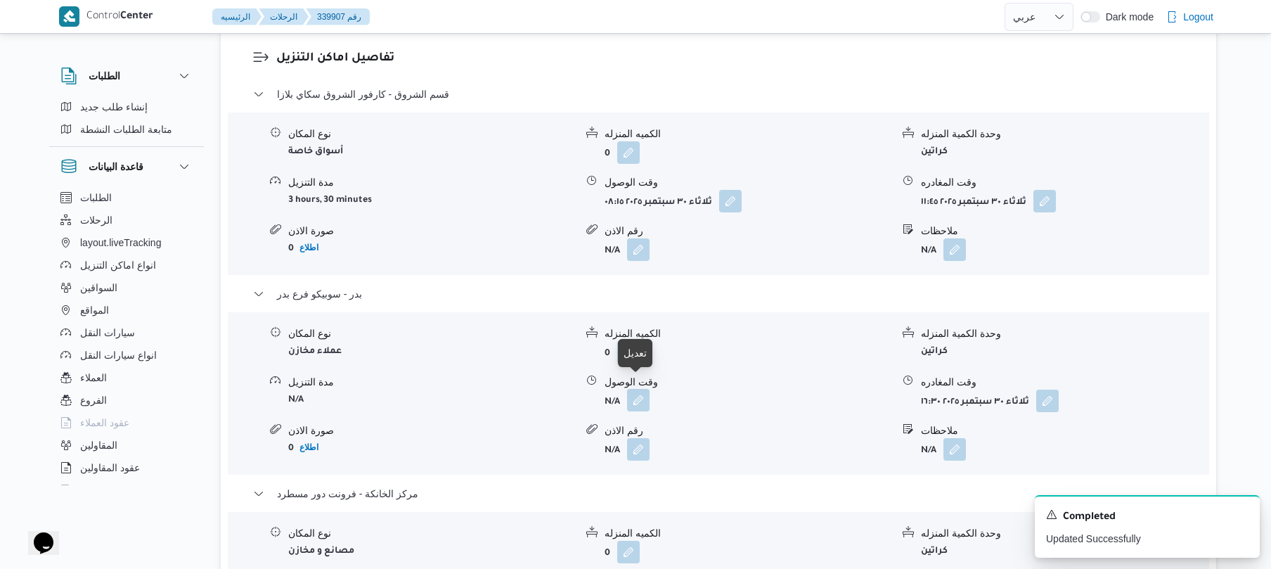
click at [634, 397] on button "button" at bounding box center [638, 400] width 23 height 23
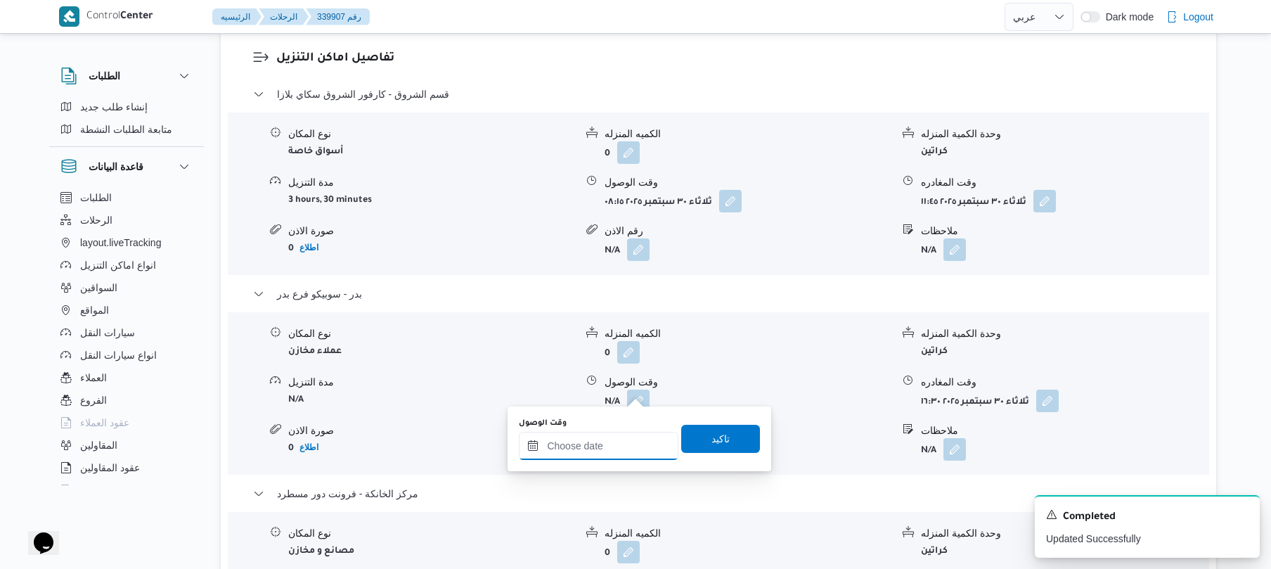
click at [597, 450] on input "وقت الوصول" at bounding box center [599, 446] width 160 height 28
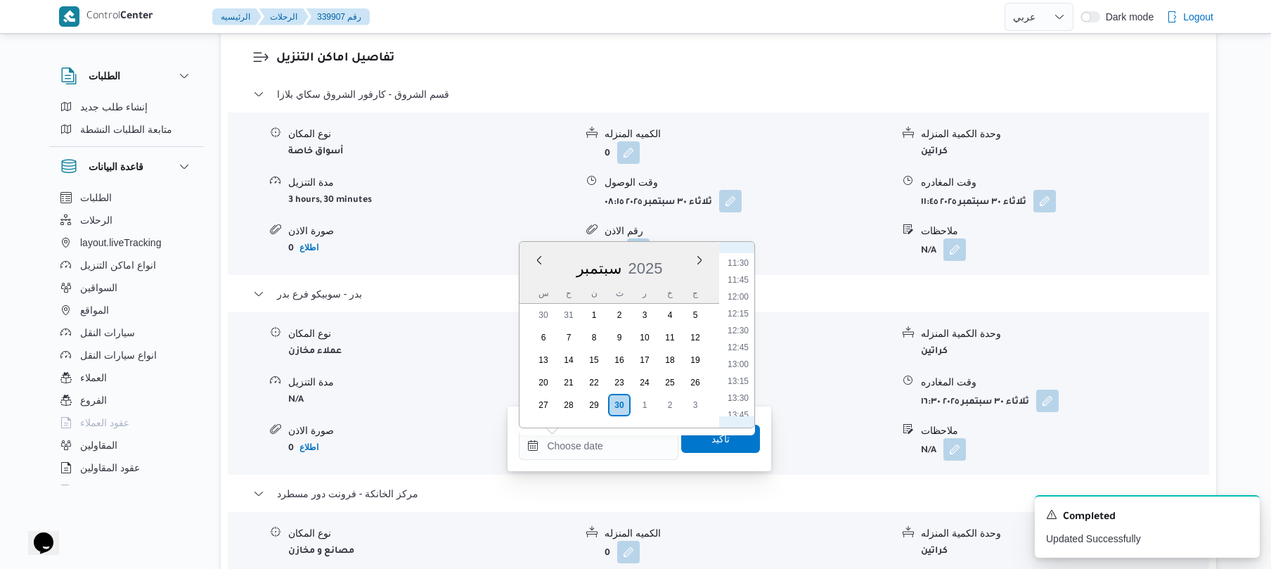
scroll to position [715, 0]
click at [743, 367] on li "12:15" at bounding box center [738, 372] width 32 height 14
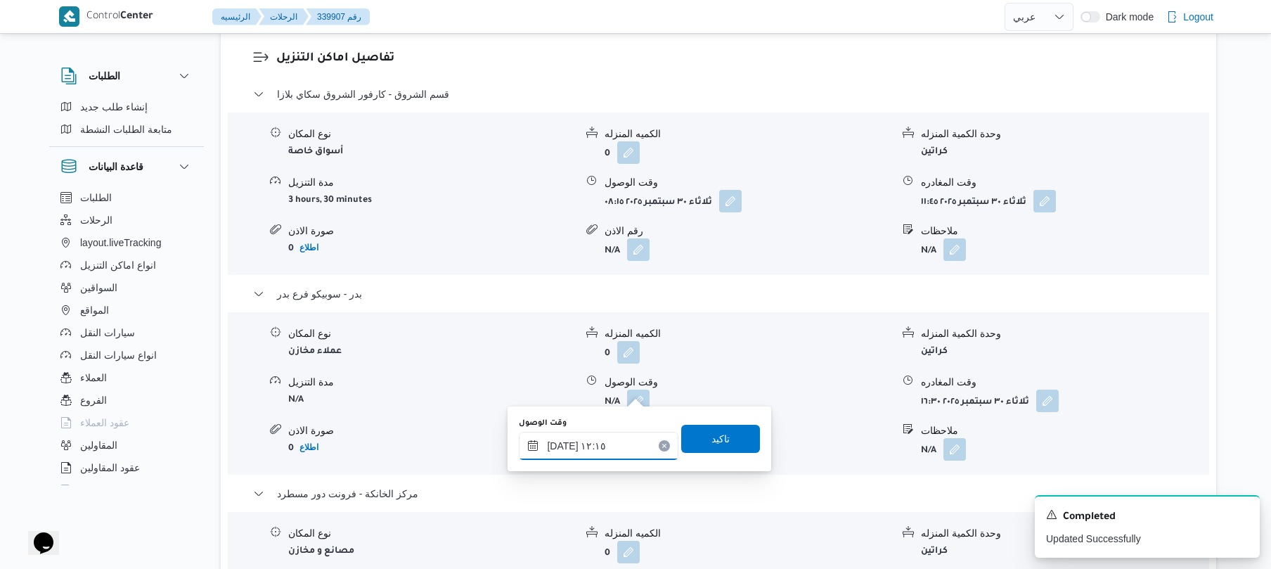
click at [564, 447] on input "٣٠/٠٩/٢٠٢٥ ١٢:١٥" at bounding box center [599, 446] width 160 height 28
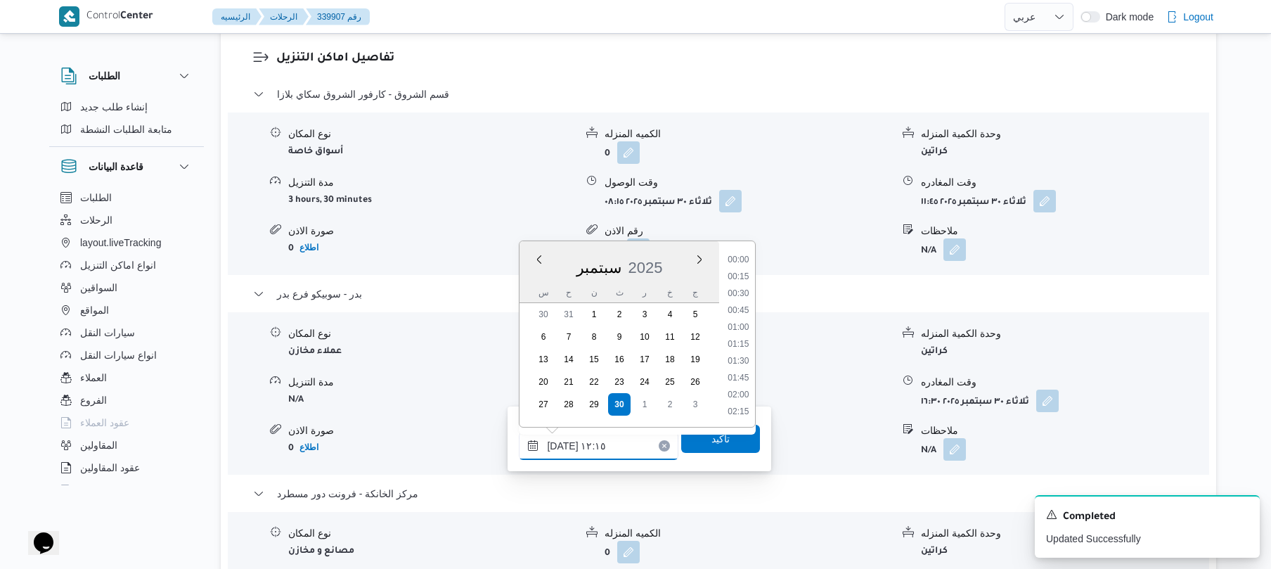
click at [564, 447] on input "٣٠/٠٩/٢٠٢٥ ١٢:١٥" at bounding box center [599, 446] width 160 height 28
type input "٣٠/٠٩/٢٠٢٥ ١٢:١٠"
click at [712, 442] on span "تاكيد" at bounding box center [721, 438] width 18 height 17
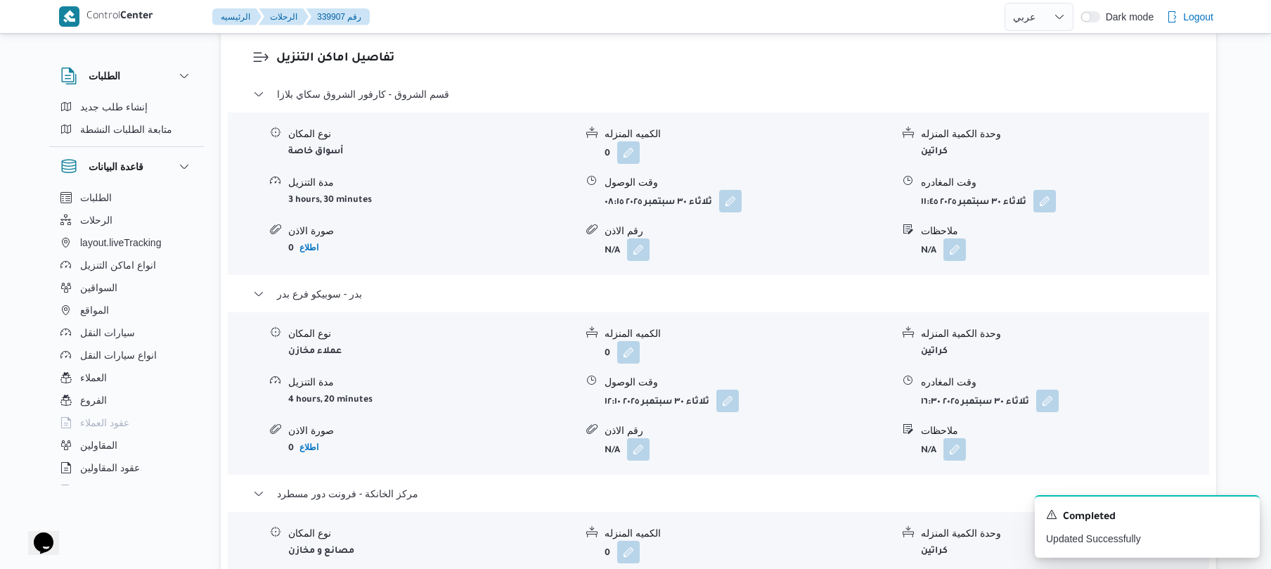
scroll to position [0, 0]
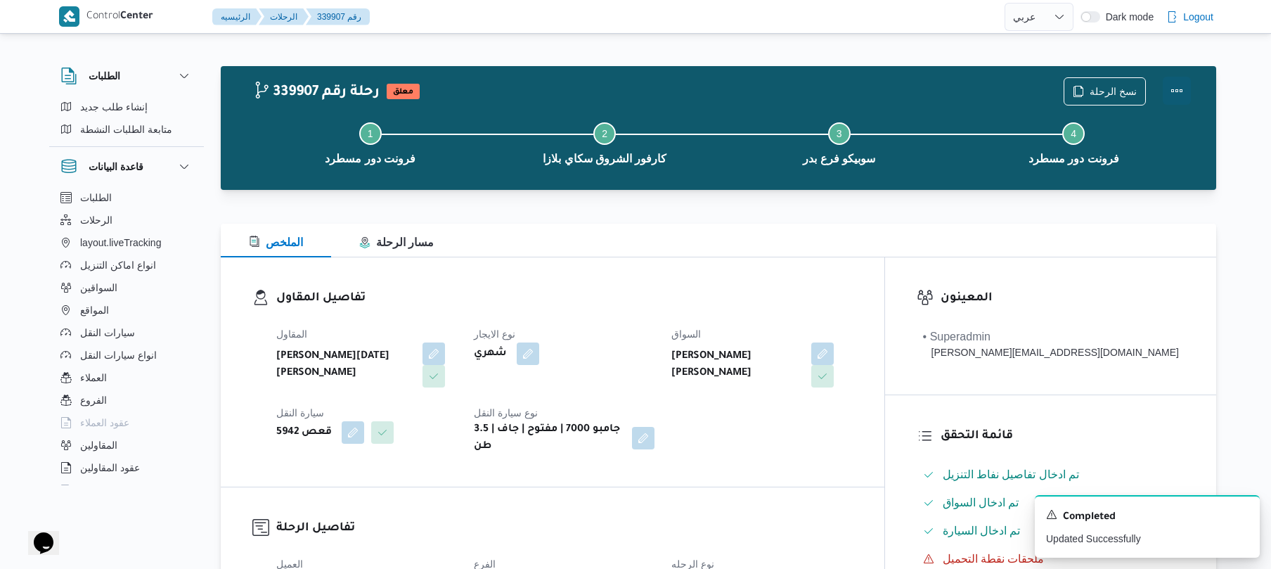
click at [1179, 98] on button "Actions" at bounding box center [1177, 91] width 28 height 28
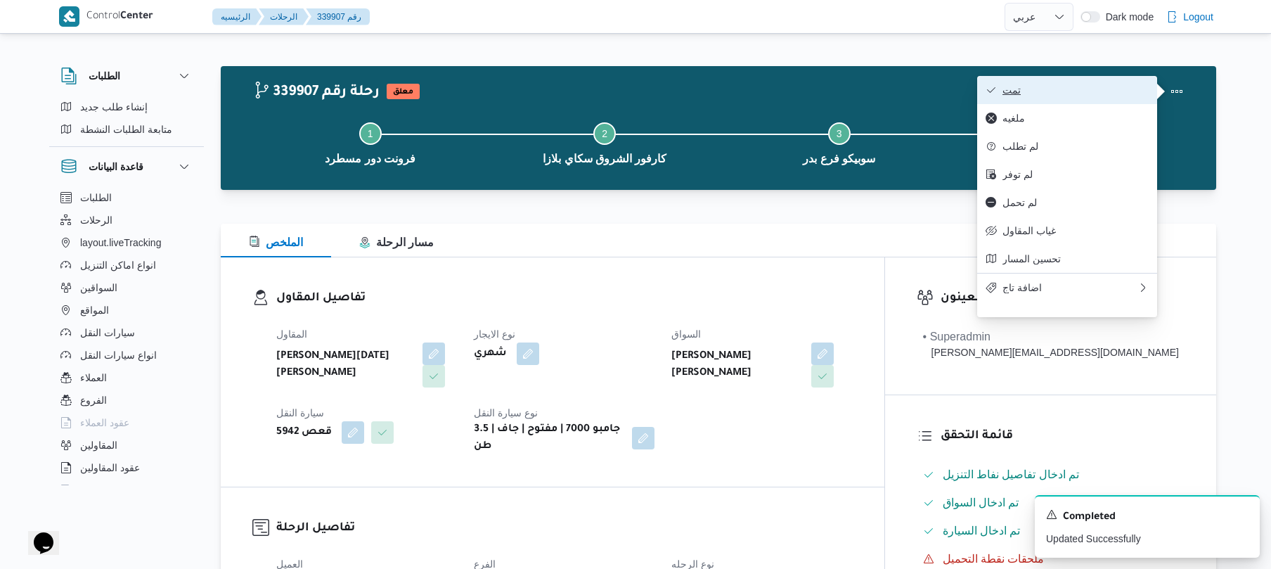
click at [1060, 104] on button "تمت" at bounding box center [1067, 90] width 180 height 28
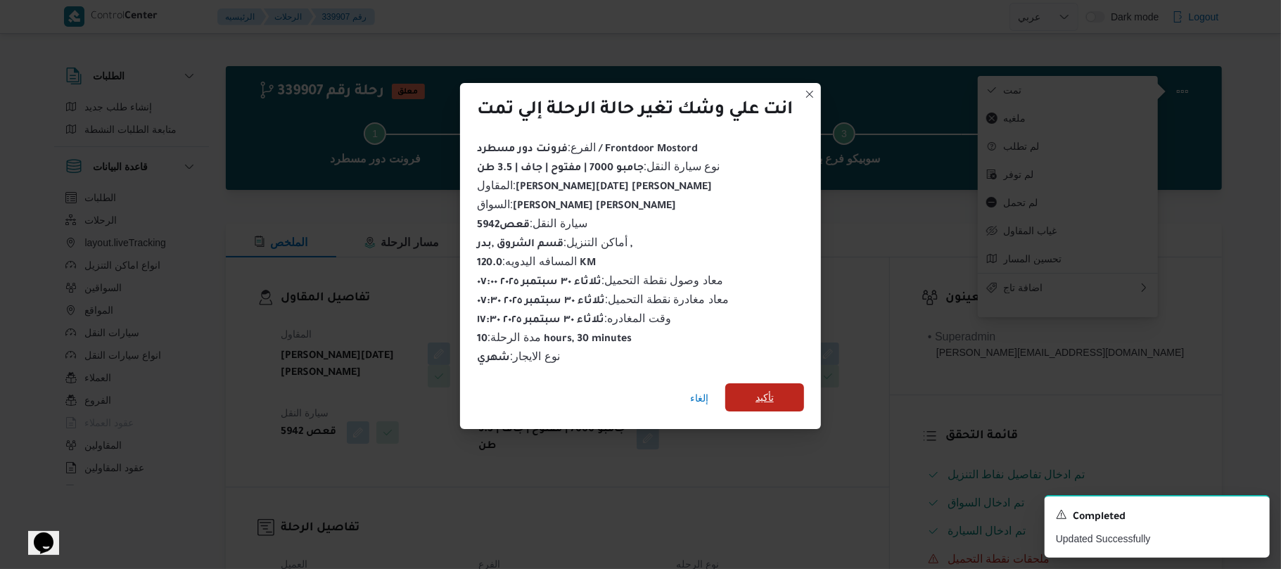
click at [782, 391] on span "تأكيد" at bounding box center [764, 397] width 79 height 28
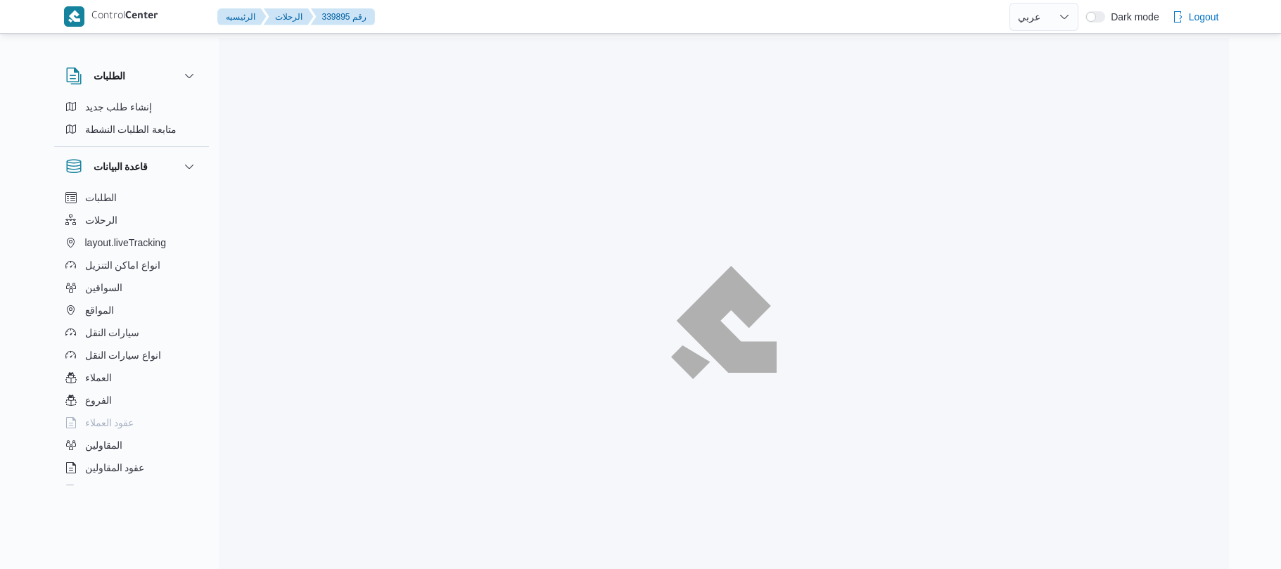
select select "ar"
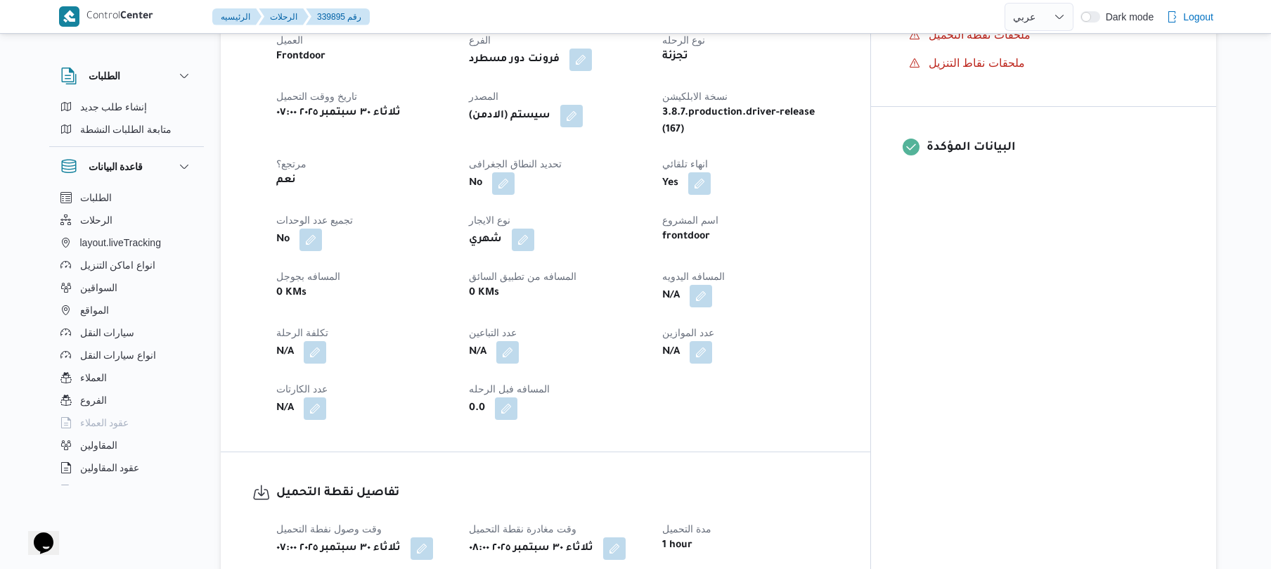
scroll to position [525, 0]
click at [712, 283] on button "button" at bounding box center [701, 294] width 23 height 23
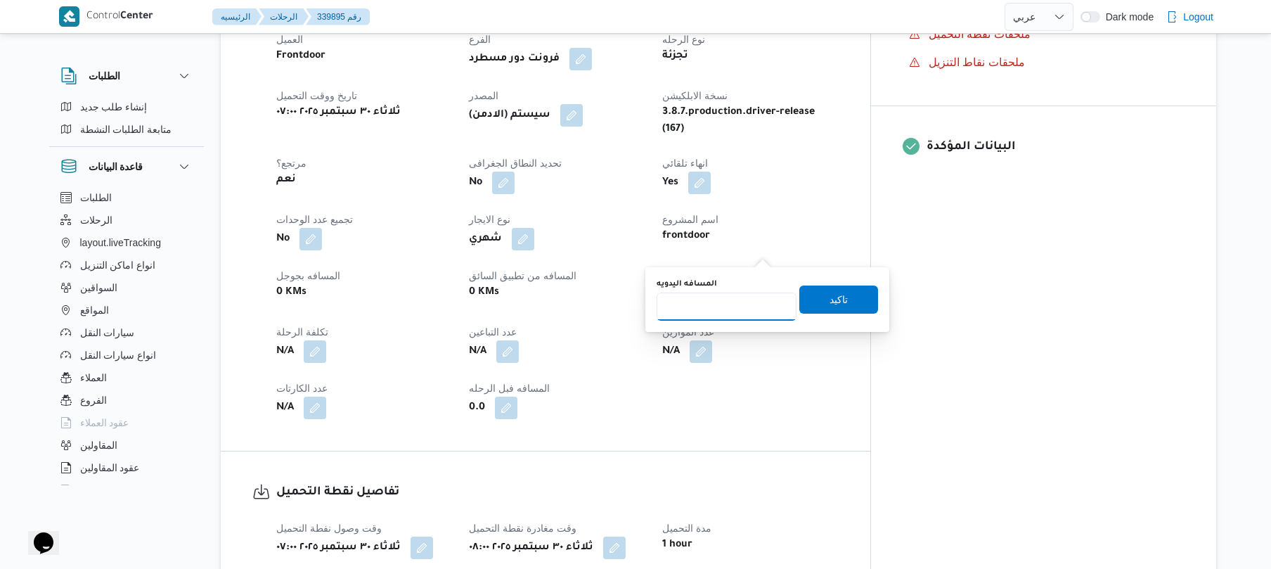
click at [730, 302] on input "المسافه اليدويه" at bounding box center [727, 307] width 140 height 28
type input "70"
click at [817, 295] on span "تاكيد" at bounding box center [839, 299] width 79 height 28
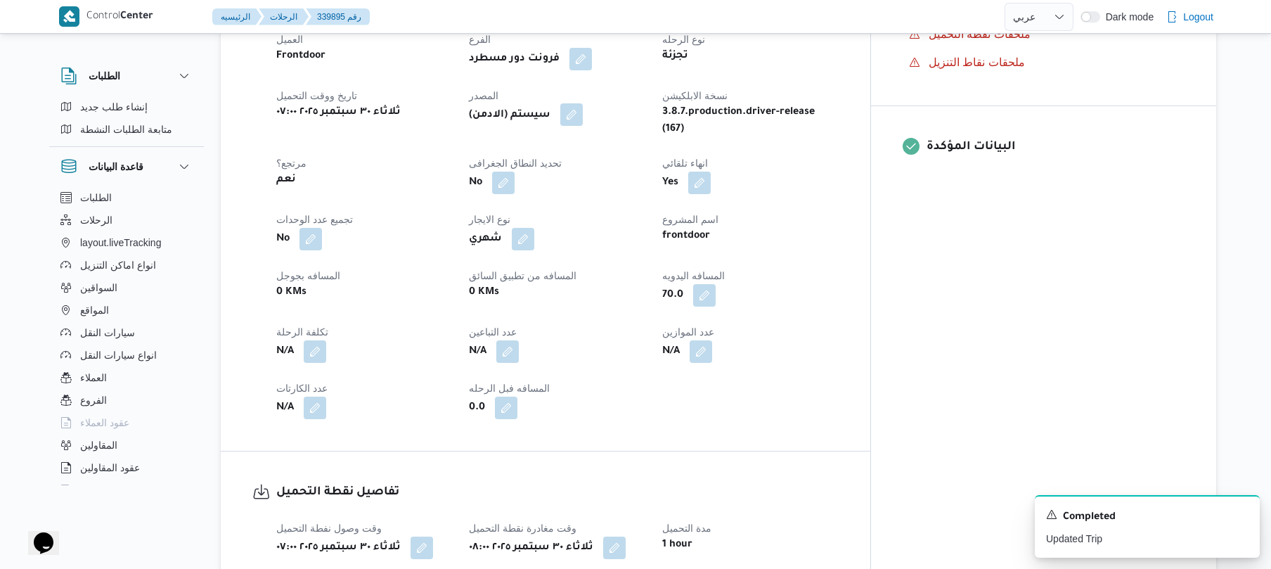
click at [583, 103] on button "button" at bounding box center [571, 114] width 23 height 23
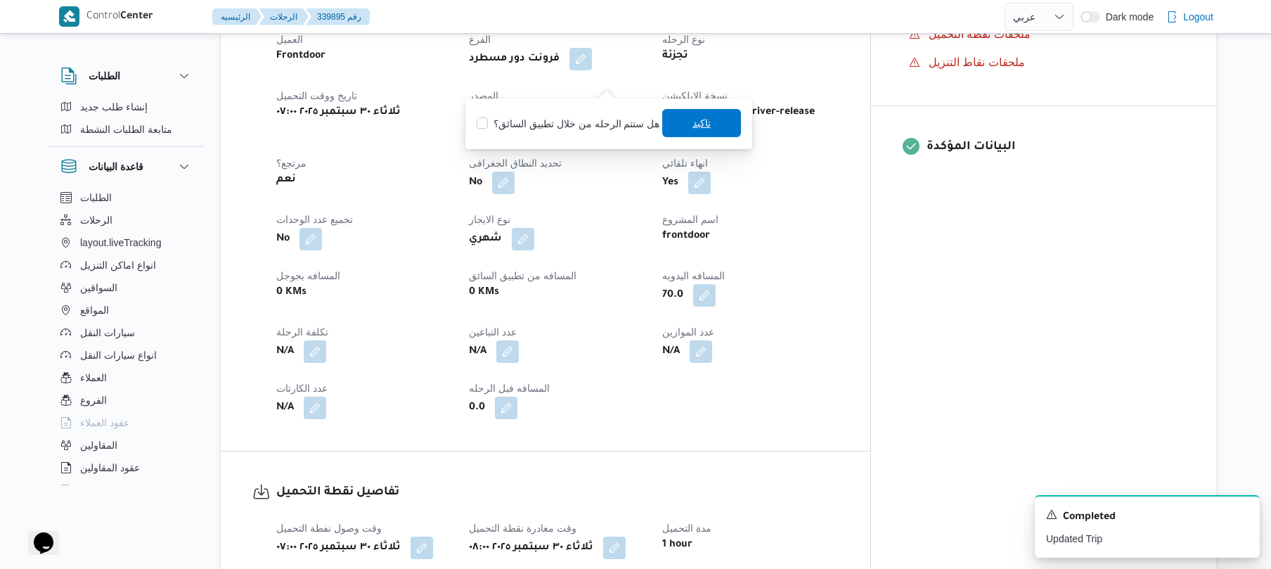
click at [667, 114] on span "تاكيد" at bounding box center [701, 123] width 79 height 28
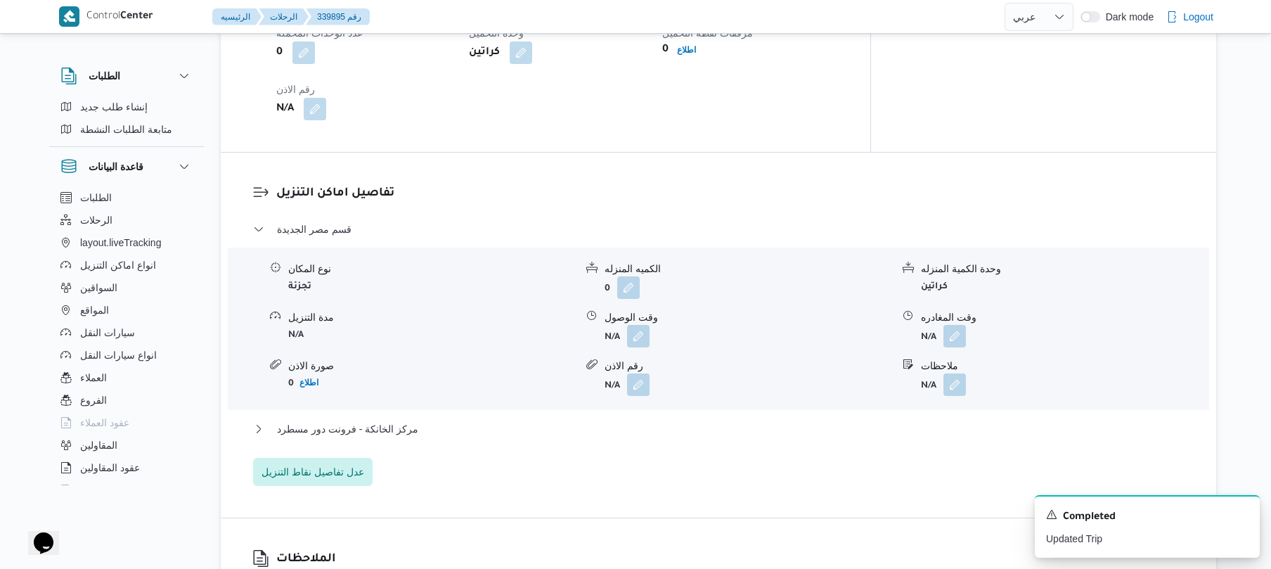
scroll to position [1087, 0]
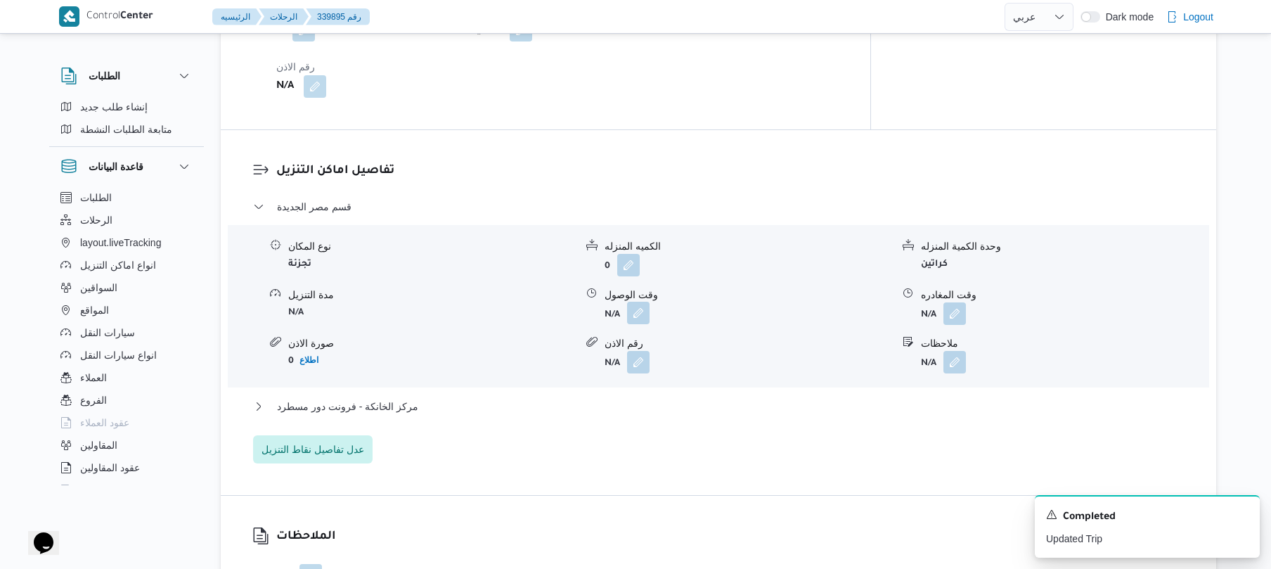
click at [640, 302] on button "button" at bounding box center [638, 313] width 23 height 23
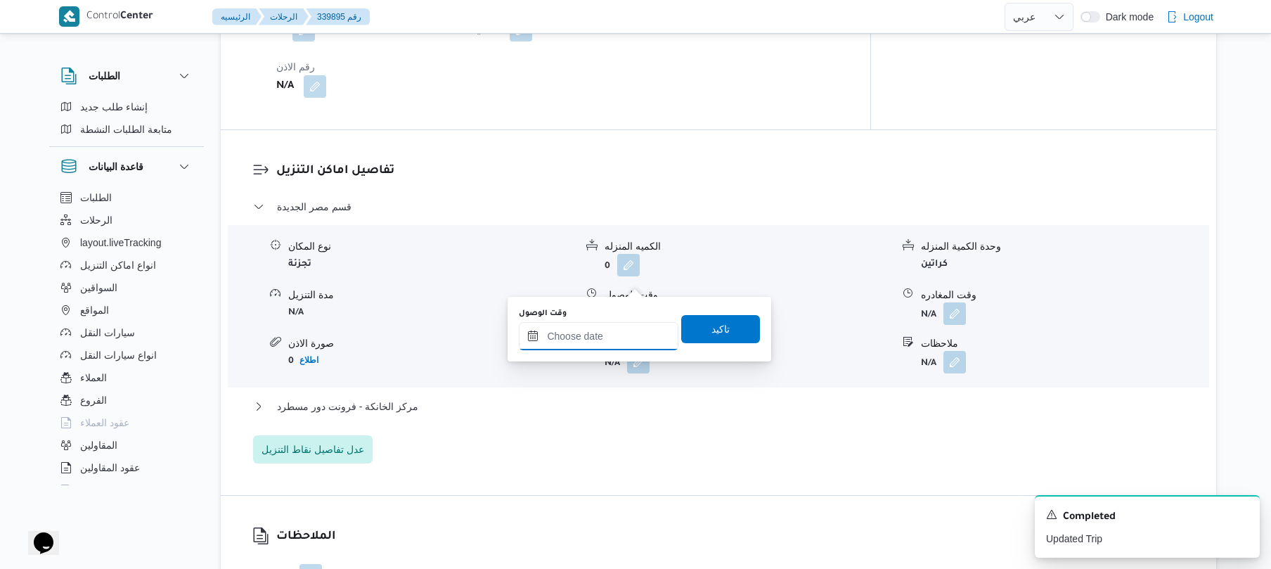
click at [603, 338] on input "وقت الوصول" at bounding box center [599, 336] width 160 height 28
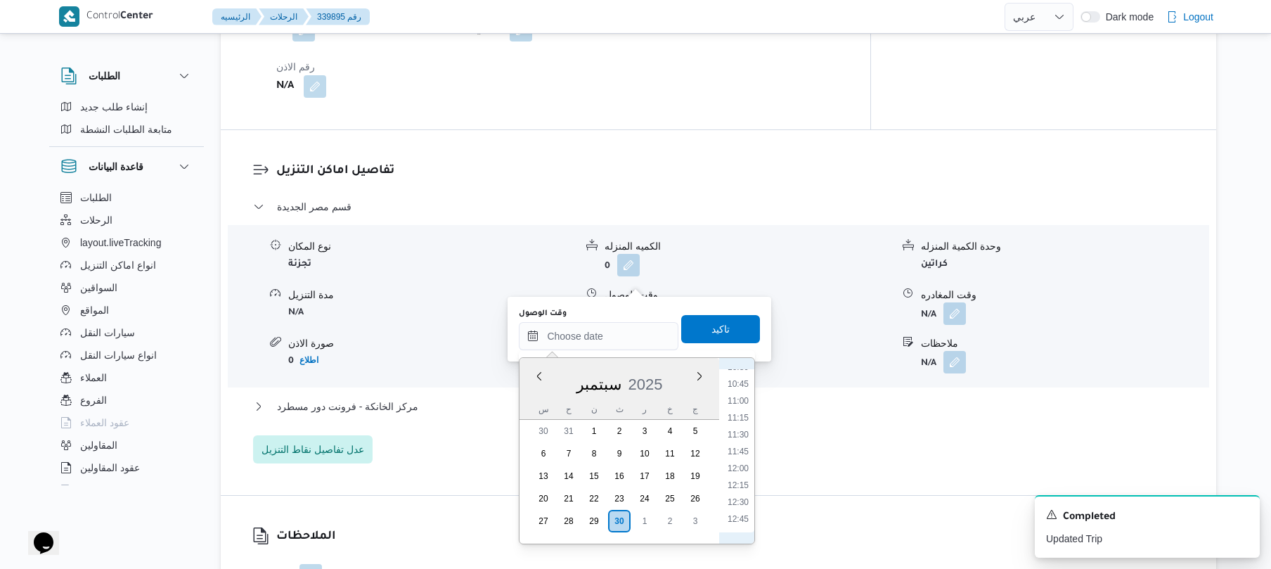
scroll to position [580, 0]
click at [743, 386] on li "08:45" at bounding box center [738, 387] width 32 height 14
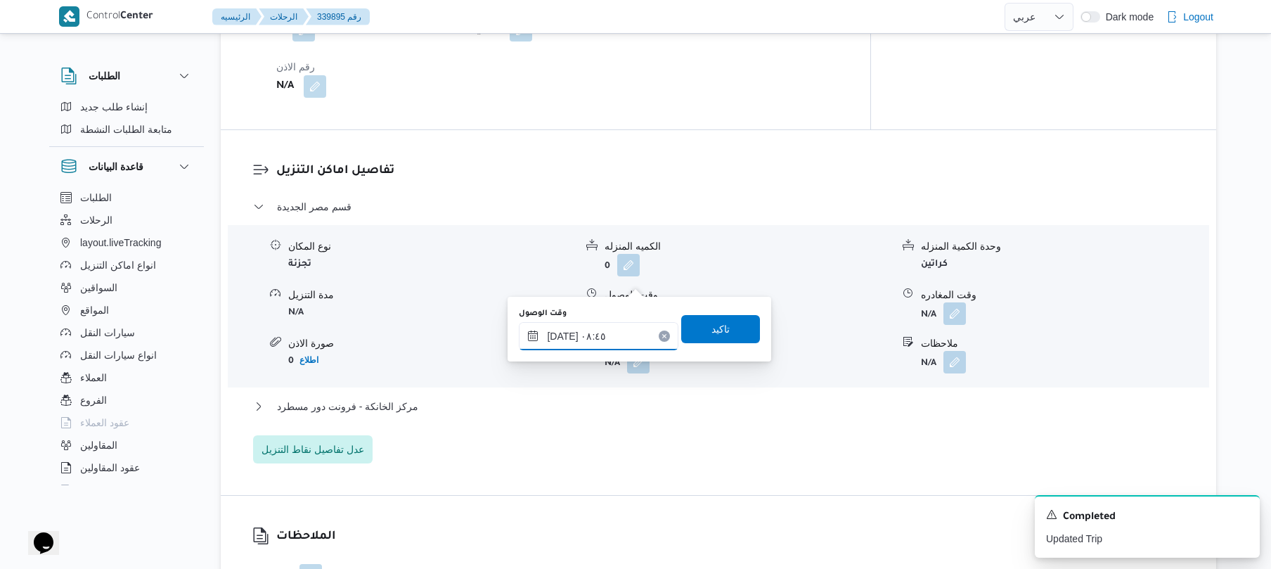
click at [566, 333] on input "٣٠/٠٩/٢٠٢٥ ٠٨:٤٥" at bounding box center [599, 336] width 160 height 28
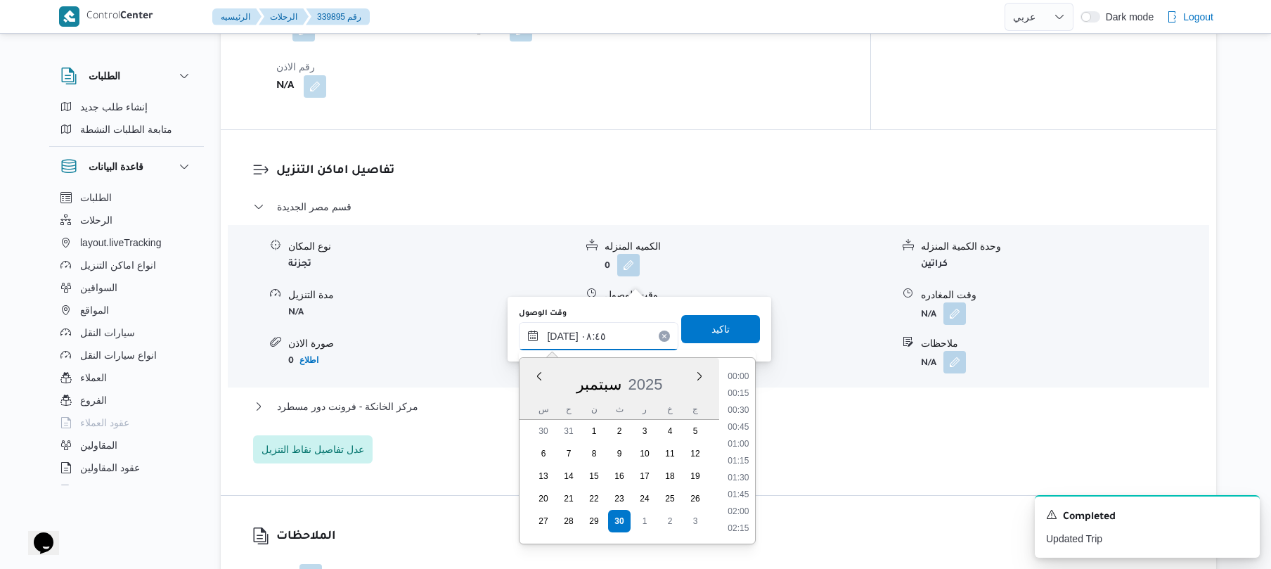
click at [566, 333] on input "٣٠/٠٩/٢٠٢٥ ٠٨:٤٥" at bounding box center [599, 336] width 160 height 28
type input "٣٠/٠٩/٢٠٢٥ ٠٨:٣٥"
click at [718, 333] on span "تاكيد" at bounding box center [721, 328] width 18 height 17
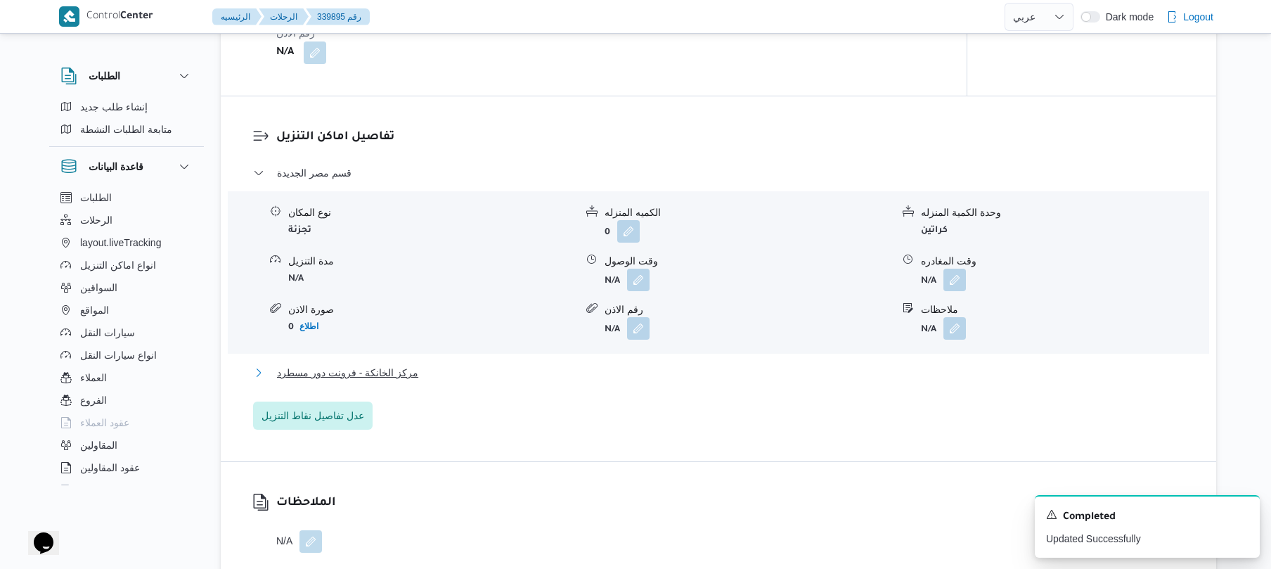
click at [658, 368] on button "مركز الخانكة - فرونت دور مسطرد" at bounding box center [719, 372] width 932 height 17
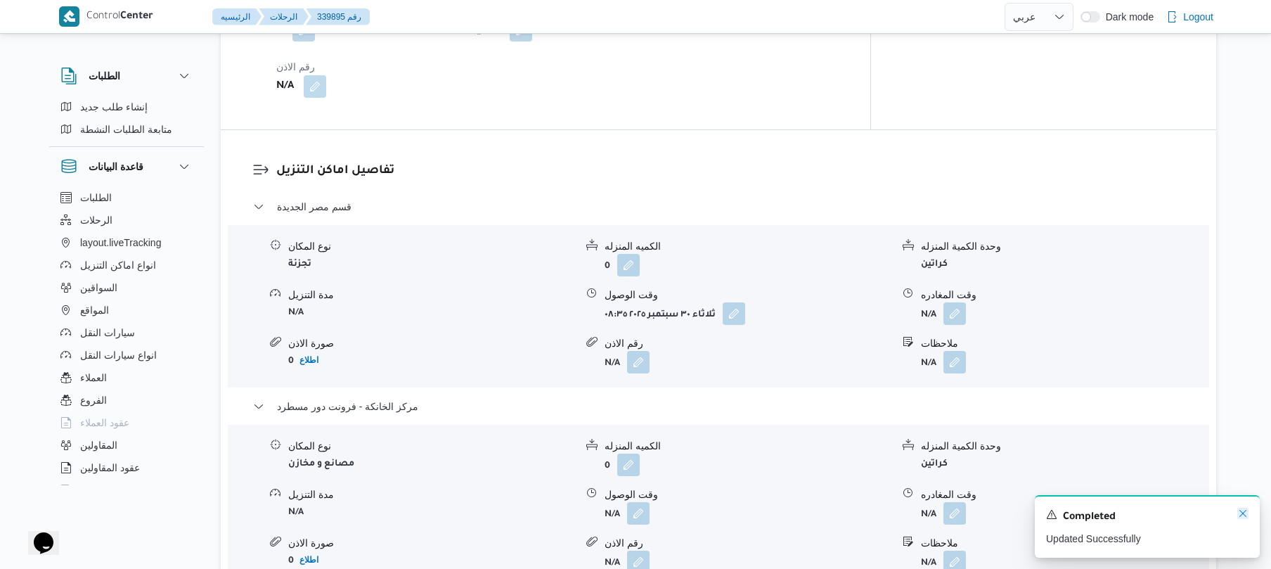
click at [1246, 515] on icon "Dismiss toast" at bounding box center [1243, 513] width 11 height 11
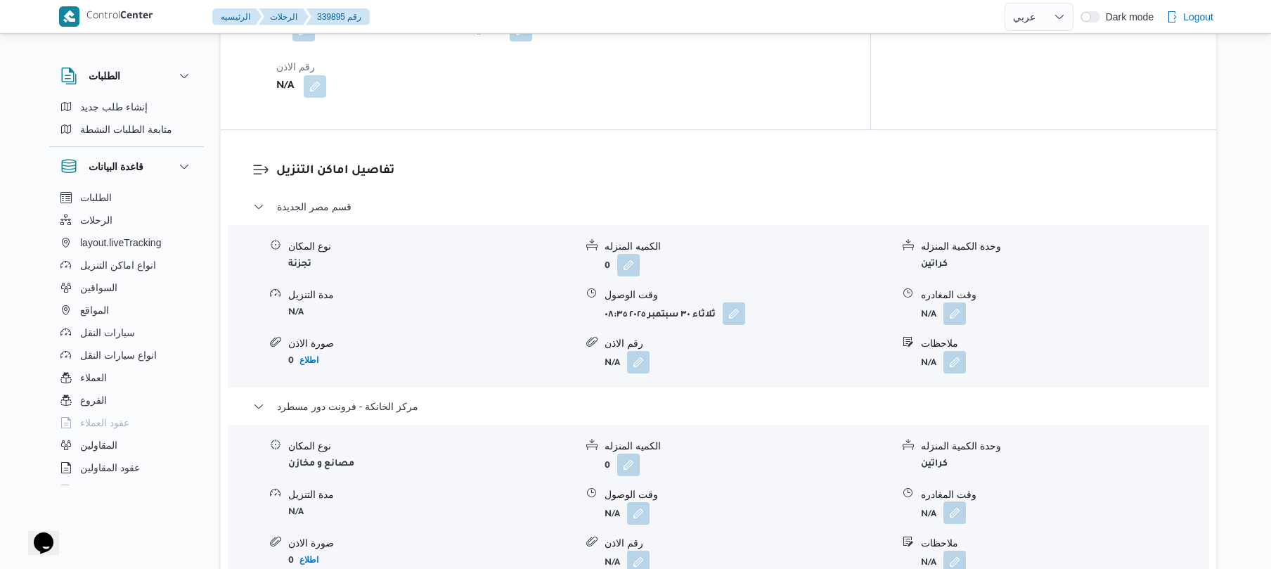
click at [951, 501] on button "button" at bounding box center [955, 512] width 23 height 23
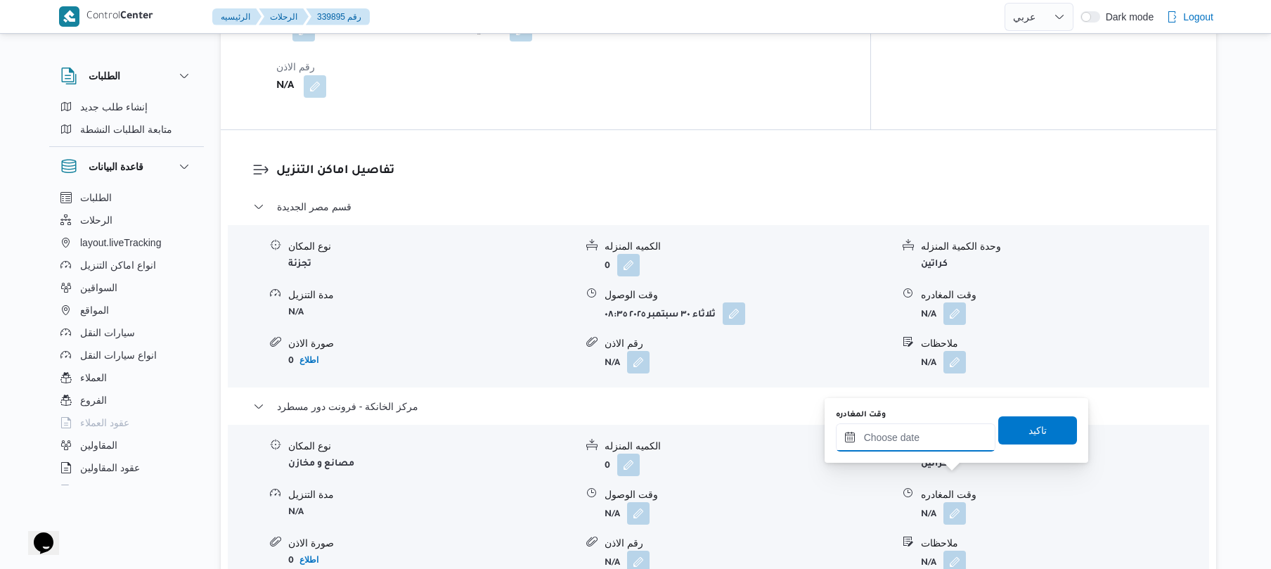
click at [932, 442] on input "وقت المغادره" at bounding box center [916, 437] width 160 height 28
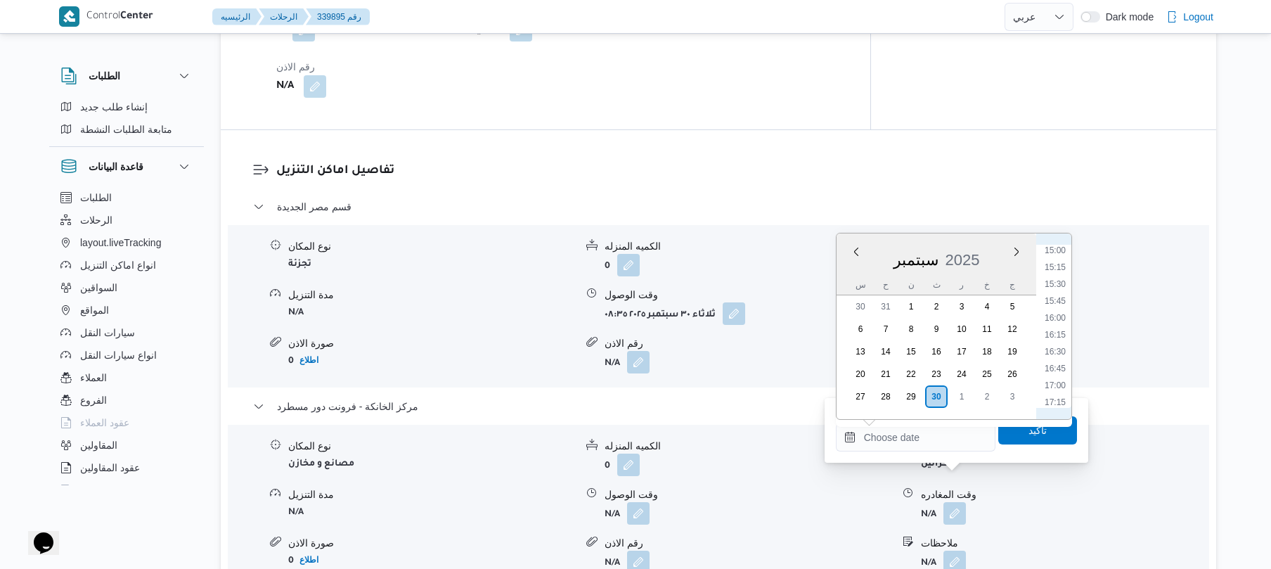
scroll to position [993, 0]
click at [1059, 368] on li "16:30" at bounding box center [1055, 373] width 32 height 14
type input "٣٠/٠٩/٢٠٢٥ ١٦:٣٠"
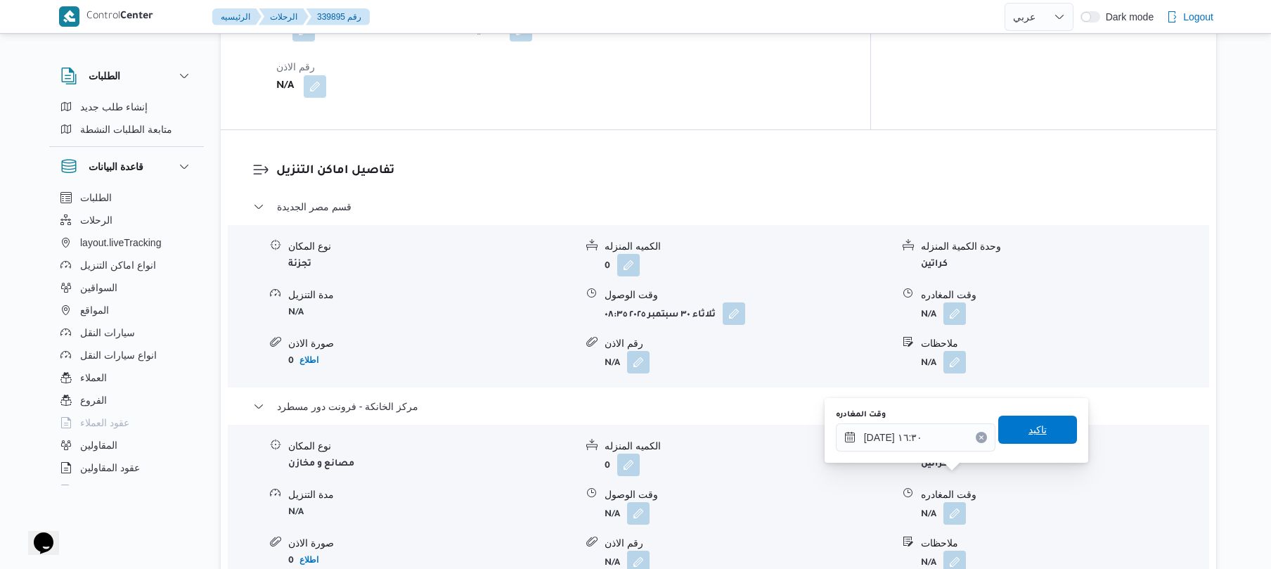
click at [1029, 434] on span "تاكيد" at bounding box center [1038, 429] width 18 height 17
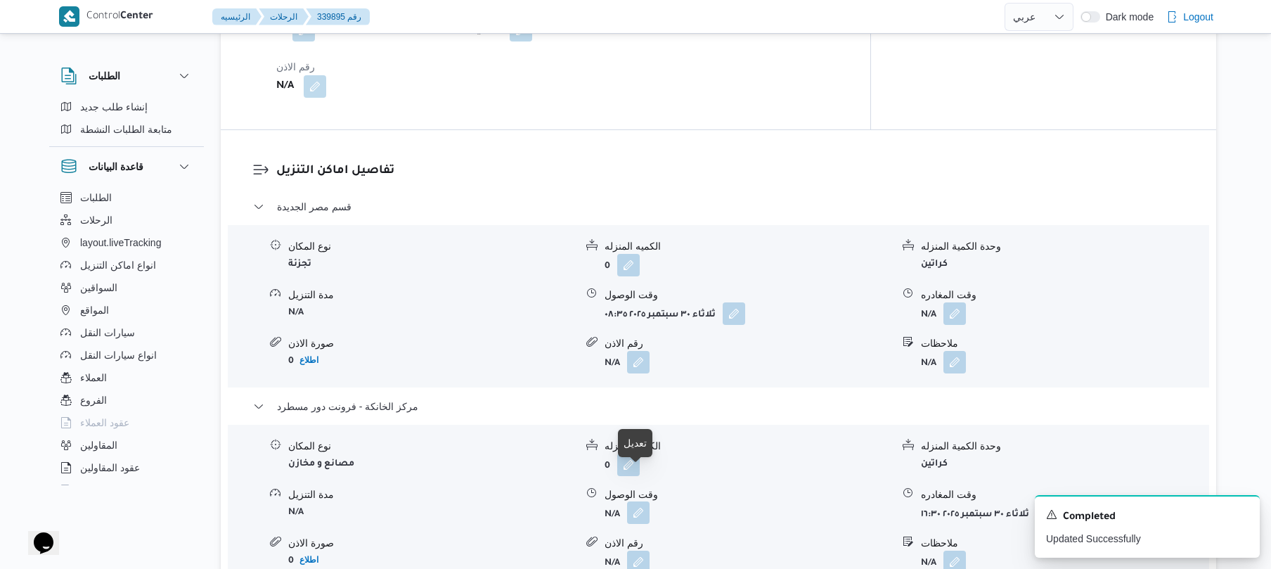
click at [637, 501] on button "button" at bounding box center [638, 512] width 23 height 23
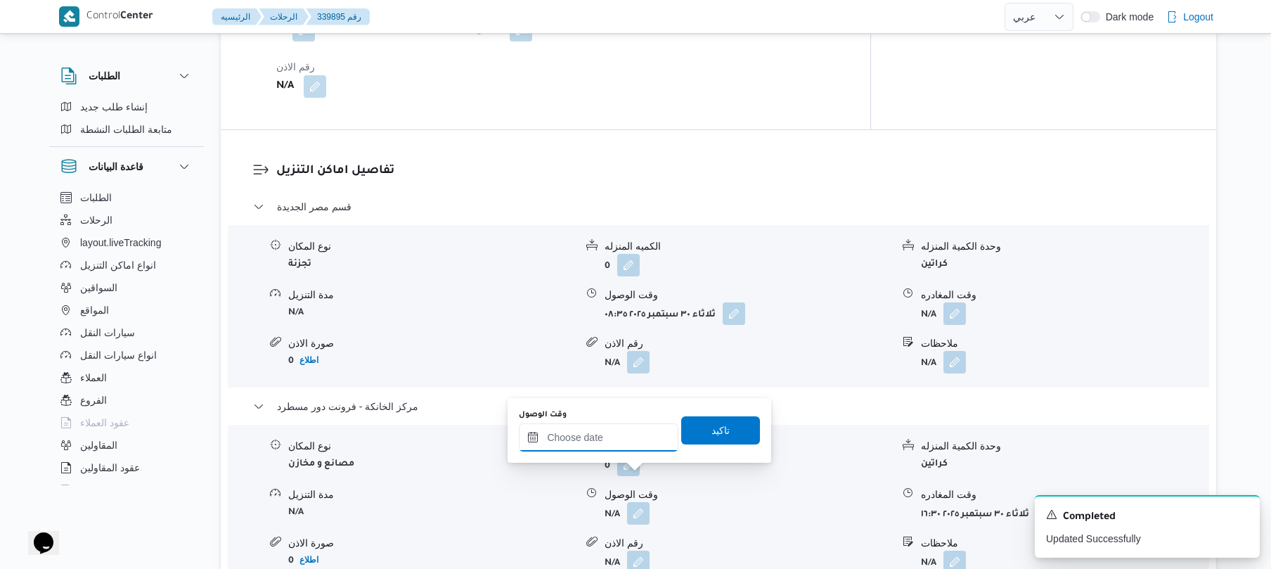
click at [613, 440] on input "وقت الوصول" at bounding box center [599, 437] width 160 height 28
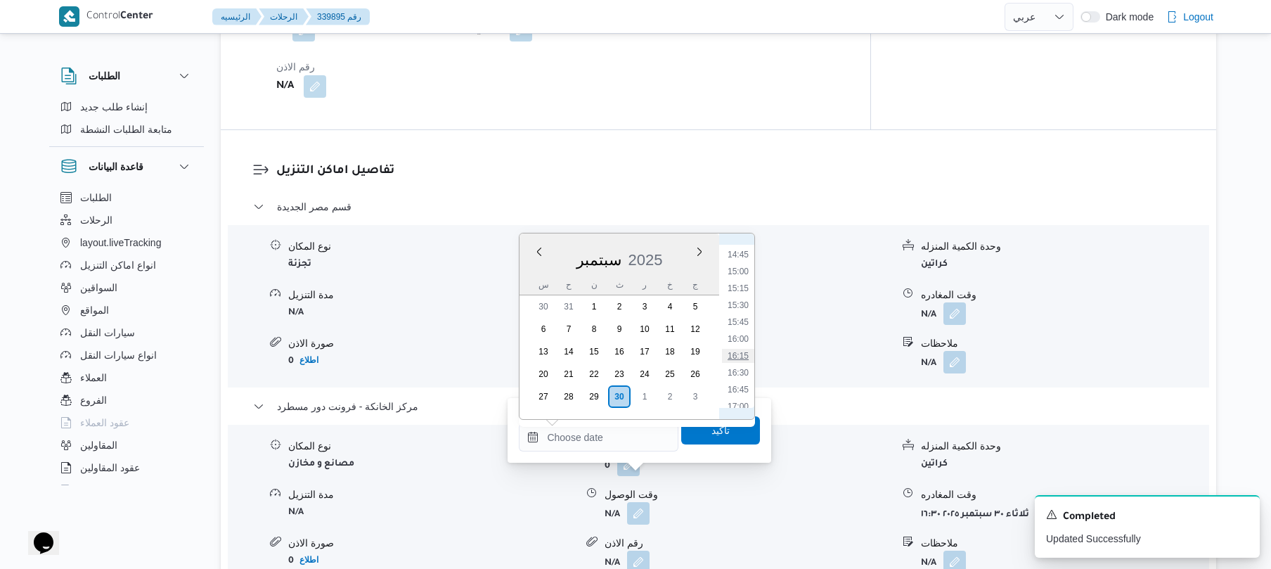
click at [740, 353] on li "16:15" at bounding box center [738, 356] width 32 height 14
type input "٣٠/٠٩/٢٠٢٥ ١٦:١٥"
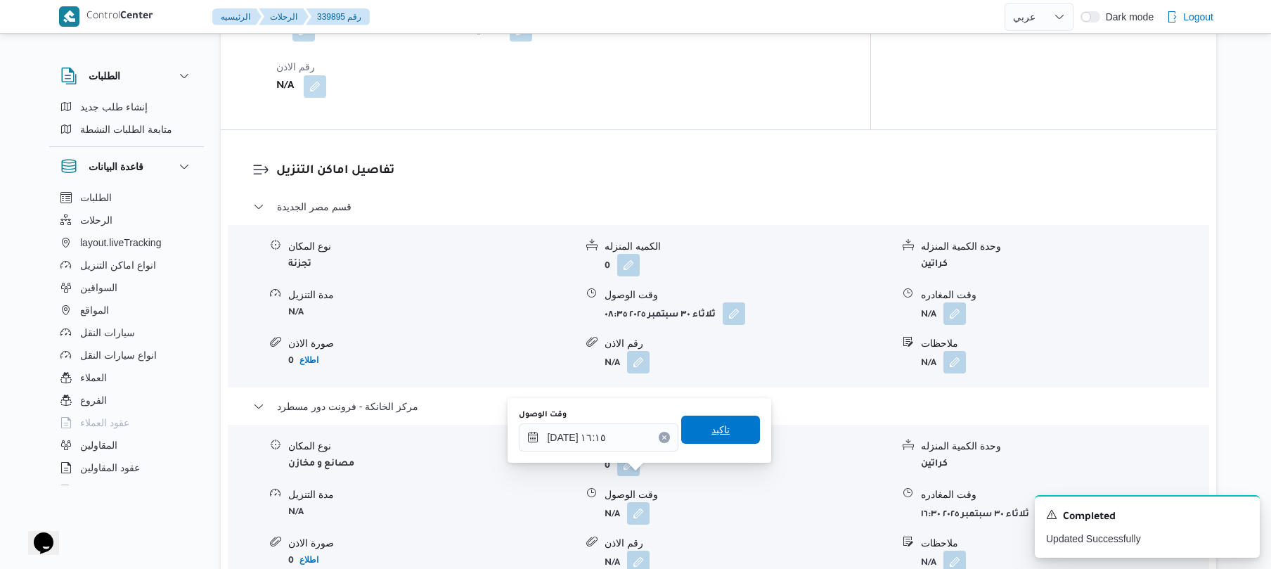
click at [720, 425] on span "تاكيد" at bounding box center [721, 429] width 18 height 17
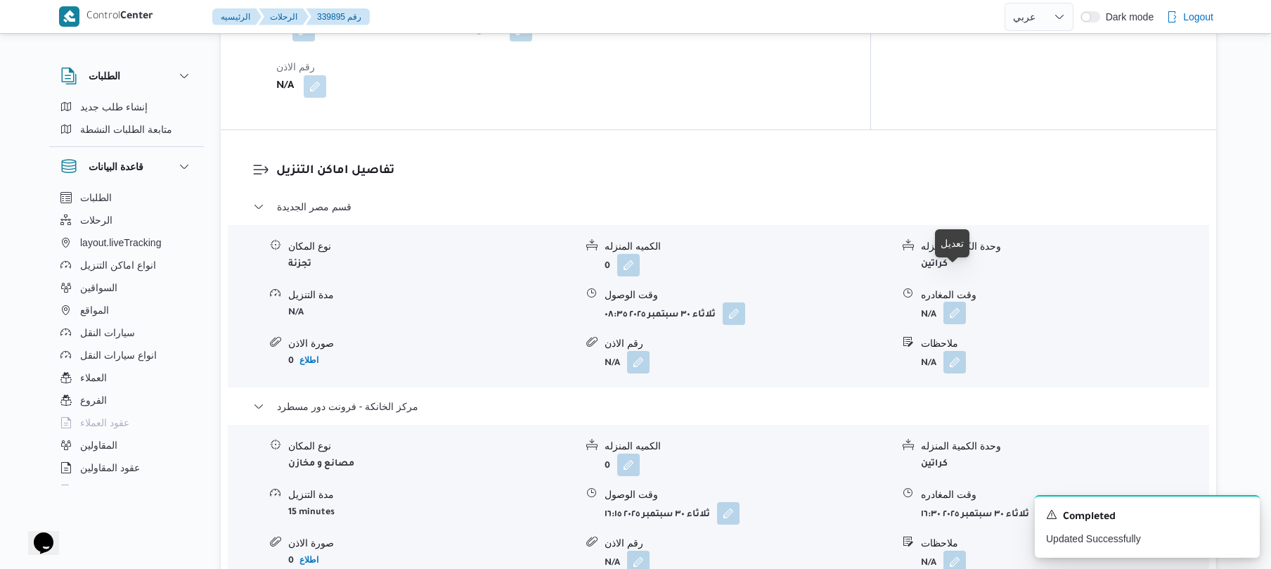
click at [951, 302] on button "button" at bounding box center [955, 313] width 23 height 23
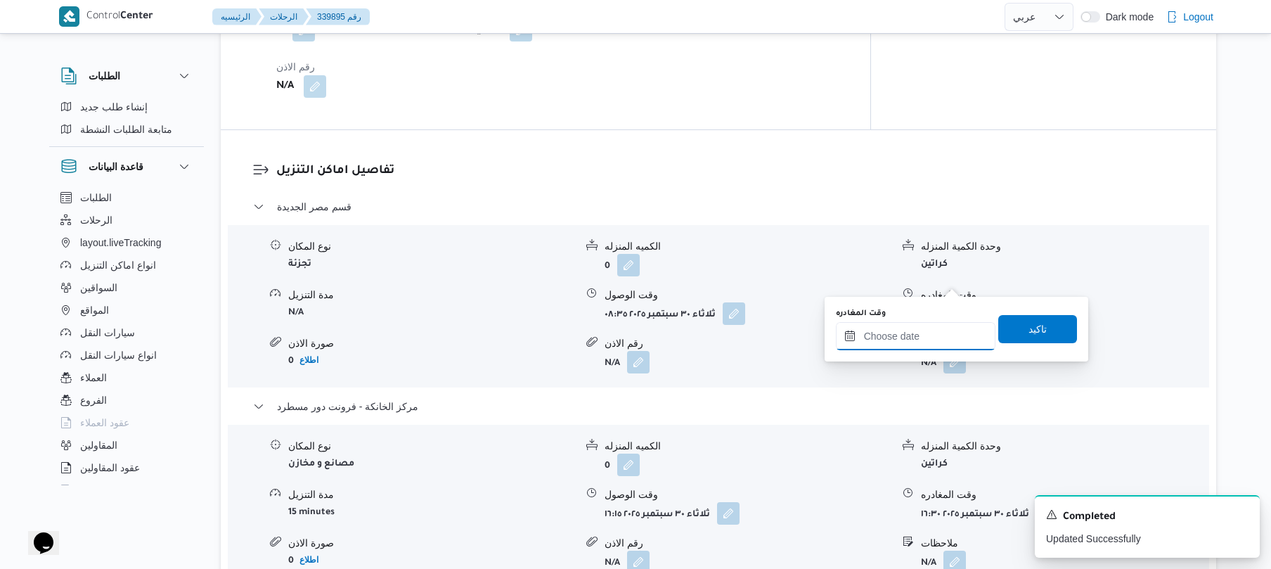
click at [909, 322] on input "وقت المغادره" at bounding box center [916, 336] width 160 height 28
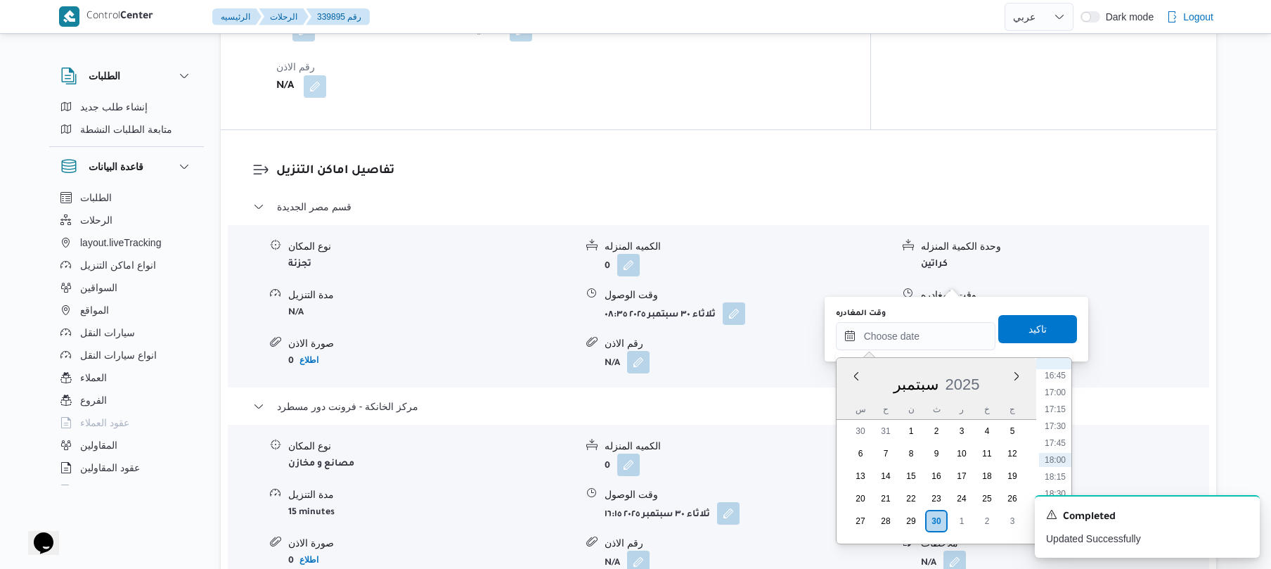
scroll to position [994, 0]
click at [1053, 439] on li "15:45" at bounding box center [1055, 446] width 32 height 14
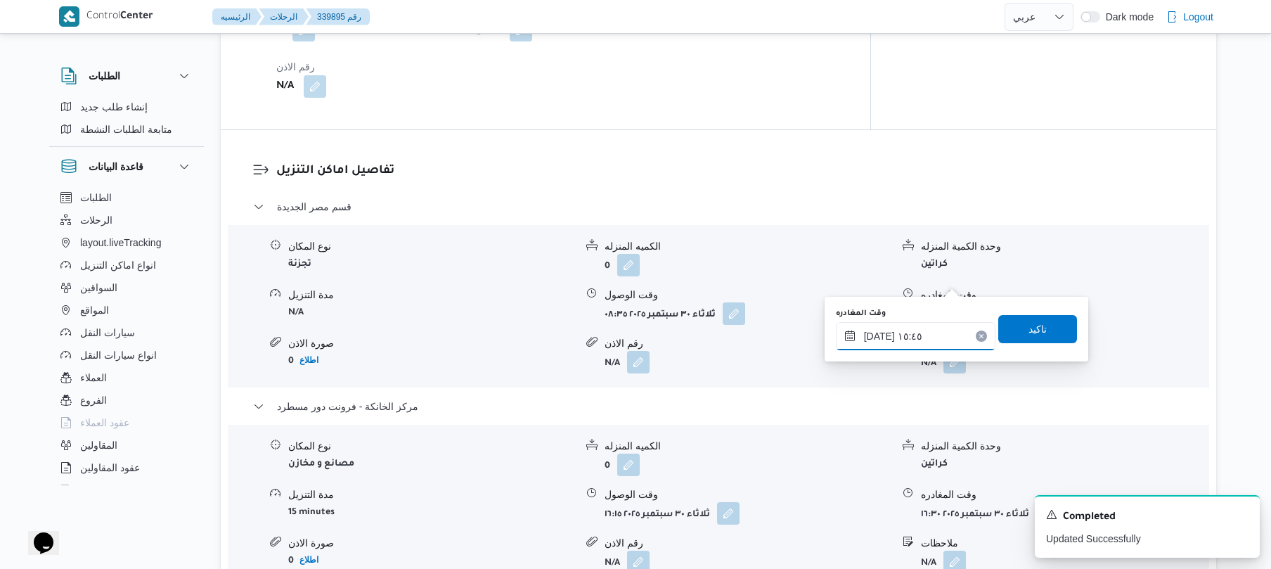
click at [878, 335] on input "[DATE] ١٥:٤٥" at bounding box center [916, 336] width 160 height 28
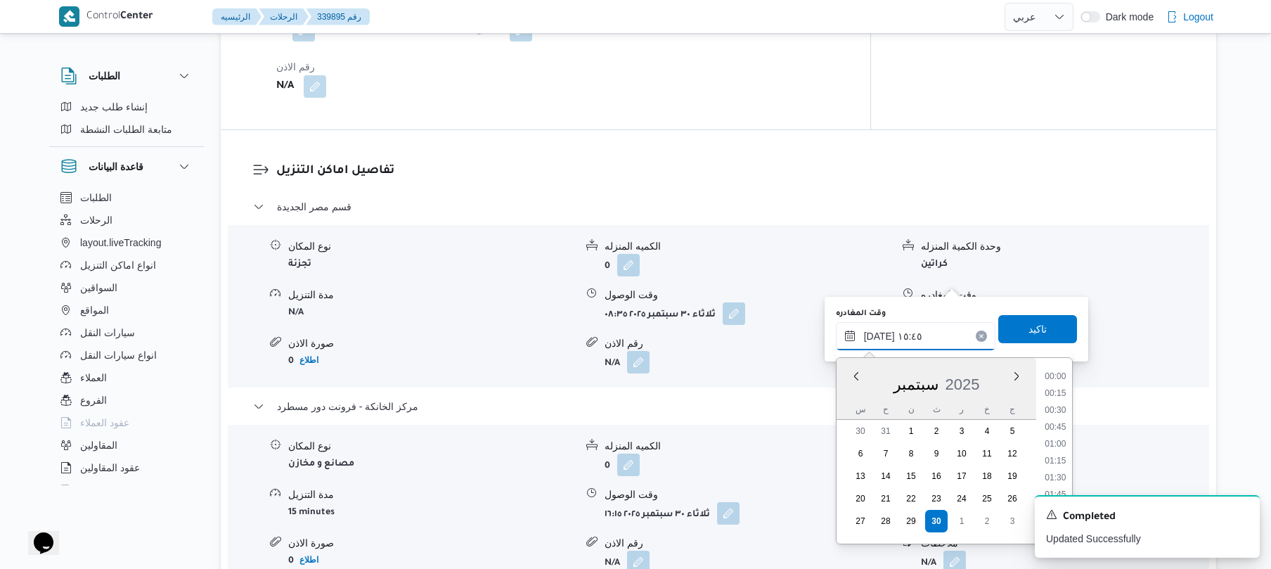
scroll to position [979, 0]
type input "٣٠/٠٩/٢٠٢٥ ١٥:٤٠"
click at [1014, 321] on span "تاكيد" at bounding box center [1038, 328] width 79 height 28
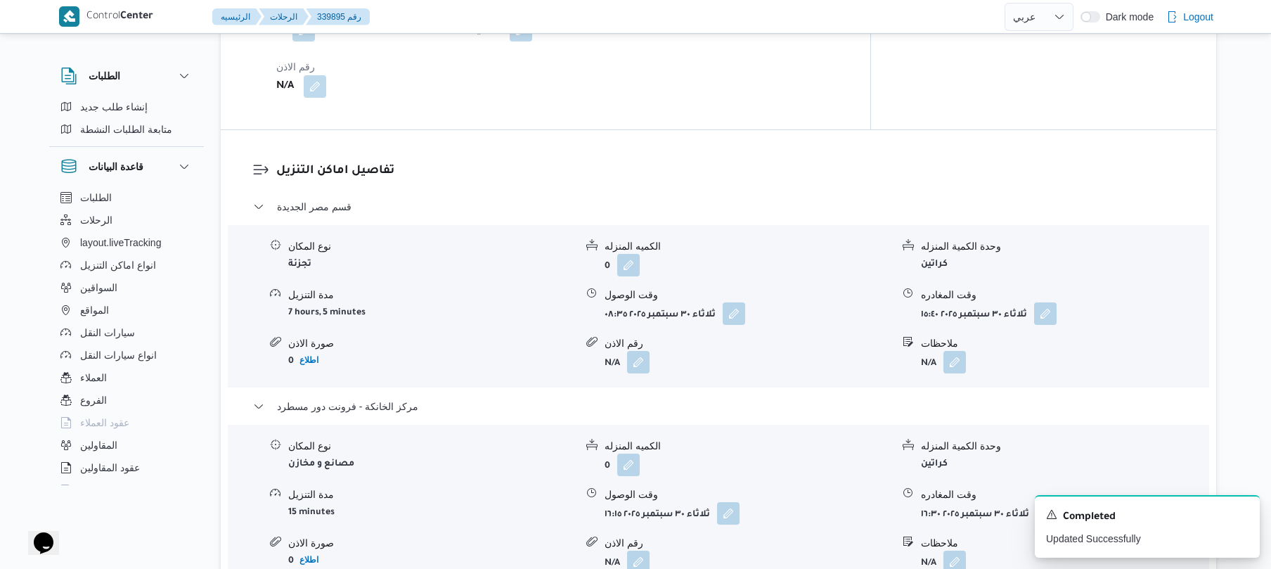
scroll to position [0, 0]
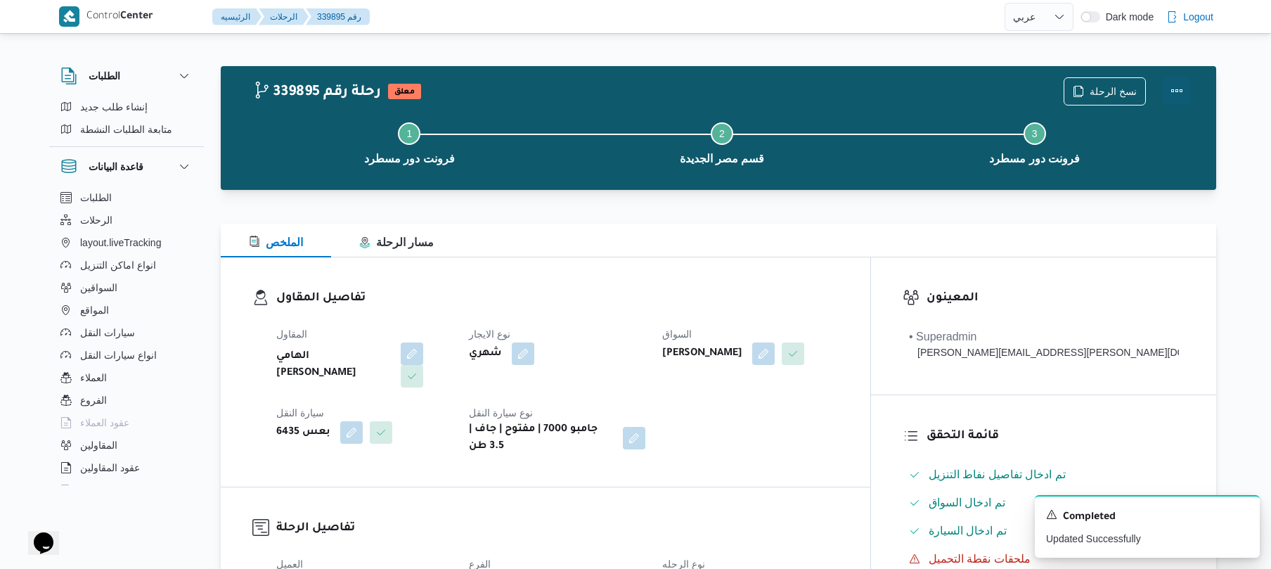
click at [1182, 94] on button "Actions" at bounding box center [1177, 91] width 28 height 28
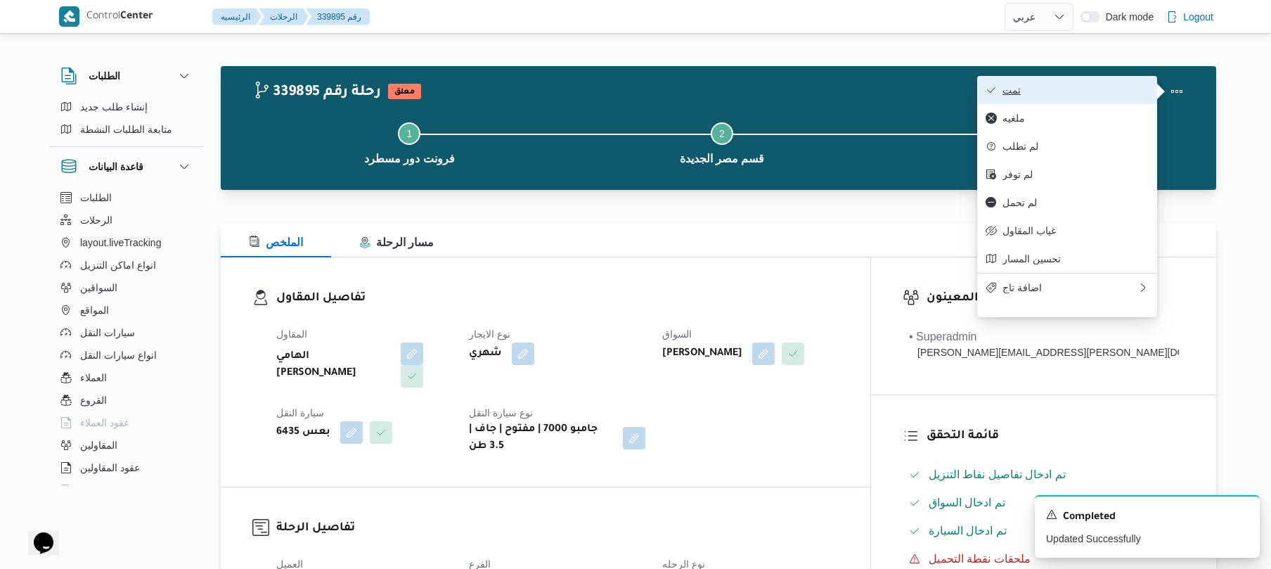
click at [1115, 94] on span "تمت" at bounding box center [1076, 89] width 146 height 11
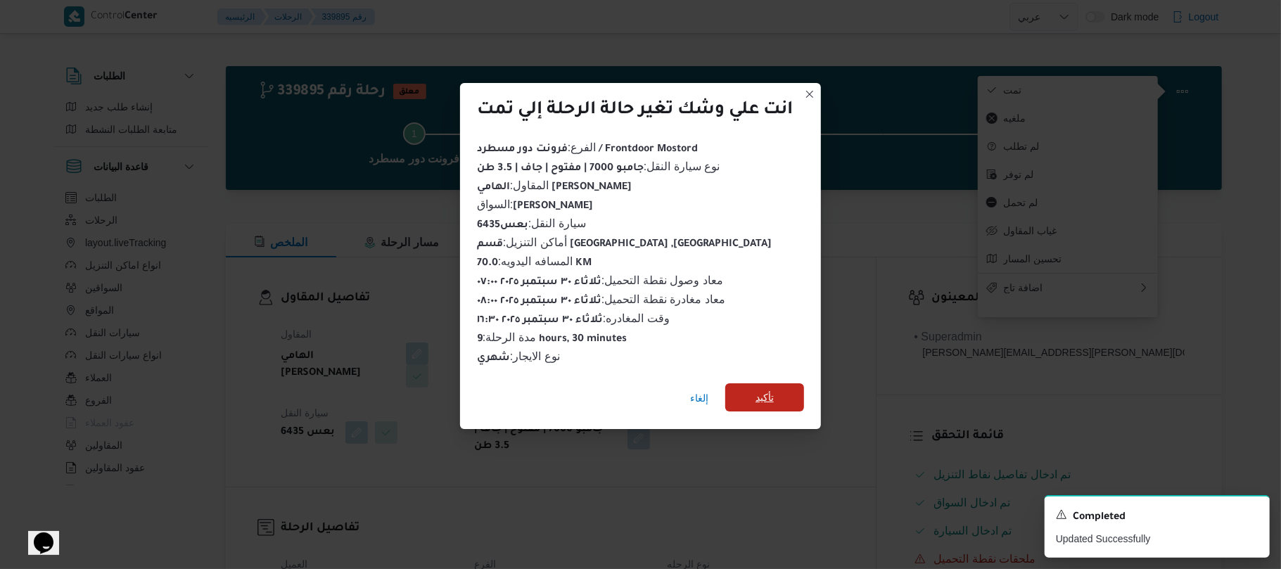
click at [783, 385] on span "تأكيد" at bounding box center [764, 397] width 79 height 28
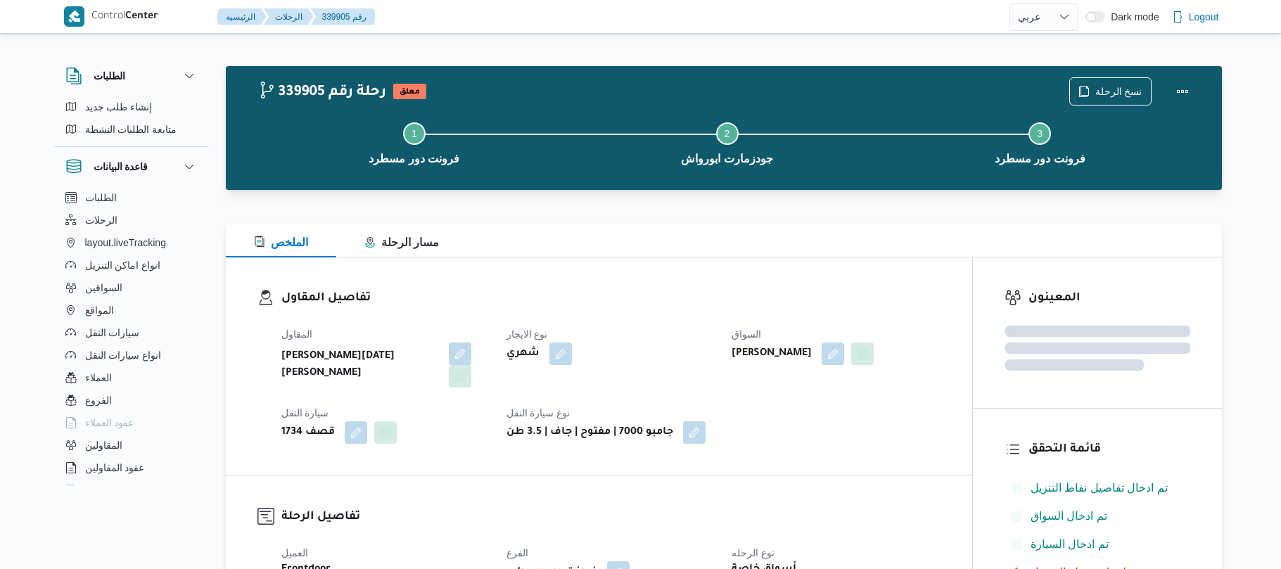
select select "ar"
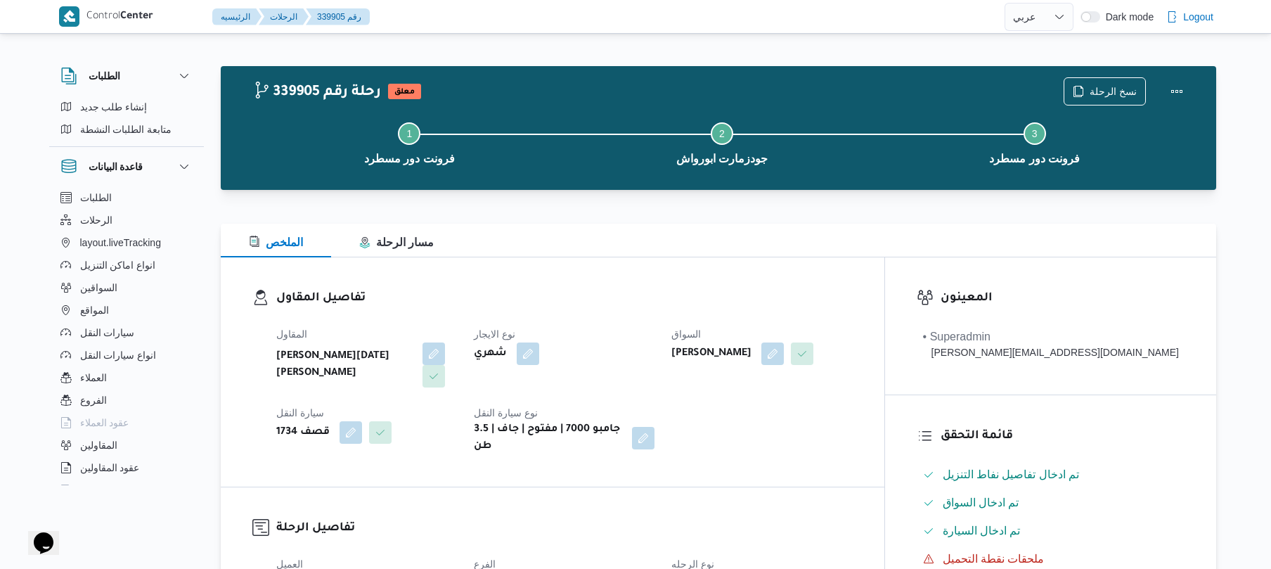
click at [572, 288] on div "تفاصيل المقاول المقاول [PERSON_NAME][DATE] [PERSON_NAME] نوع الايجار شهري السوا…" at bounding box center [553, 371] width 664 height 229
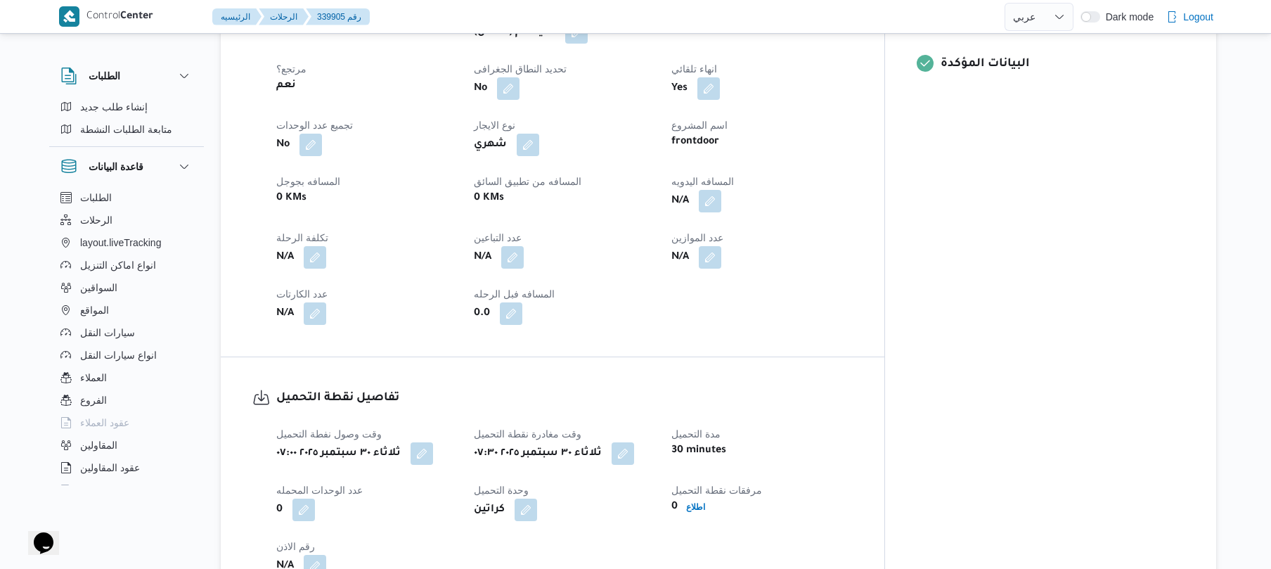
scroll to position [600, 0]
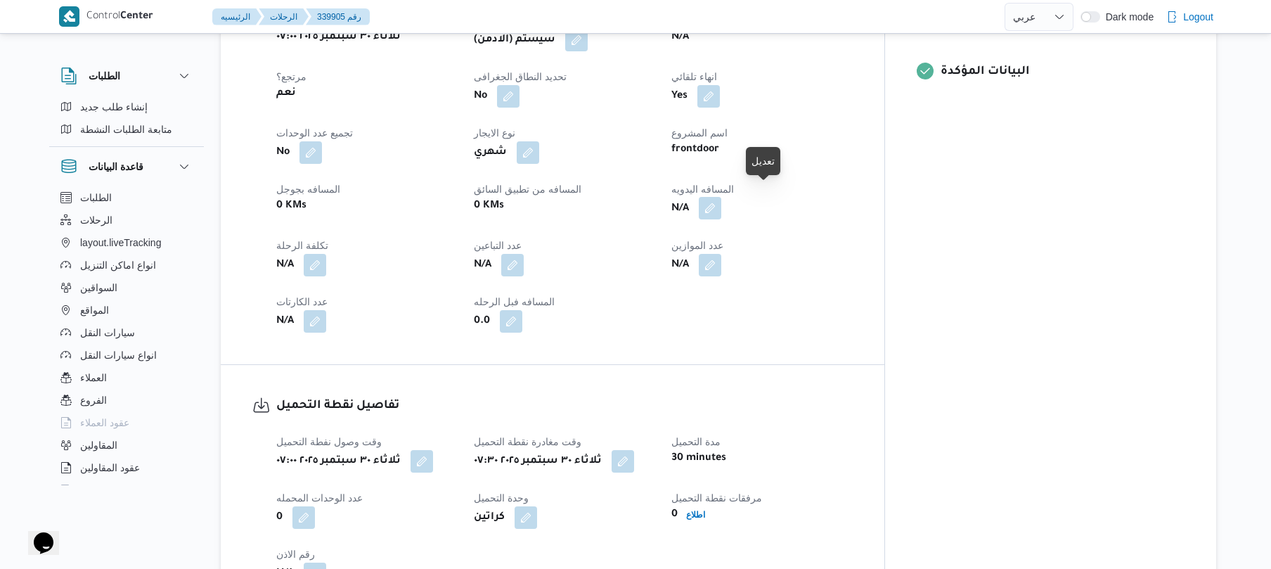
click at [721, 197] on button "button" at bounding box center [710, 208] width 23 height 23
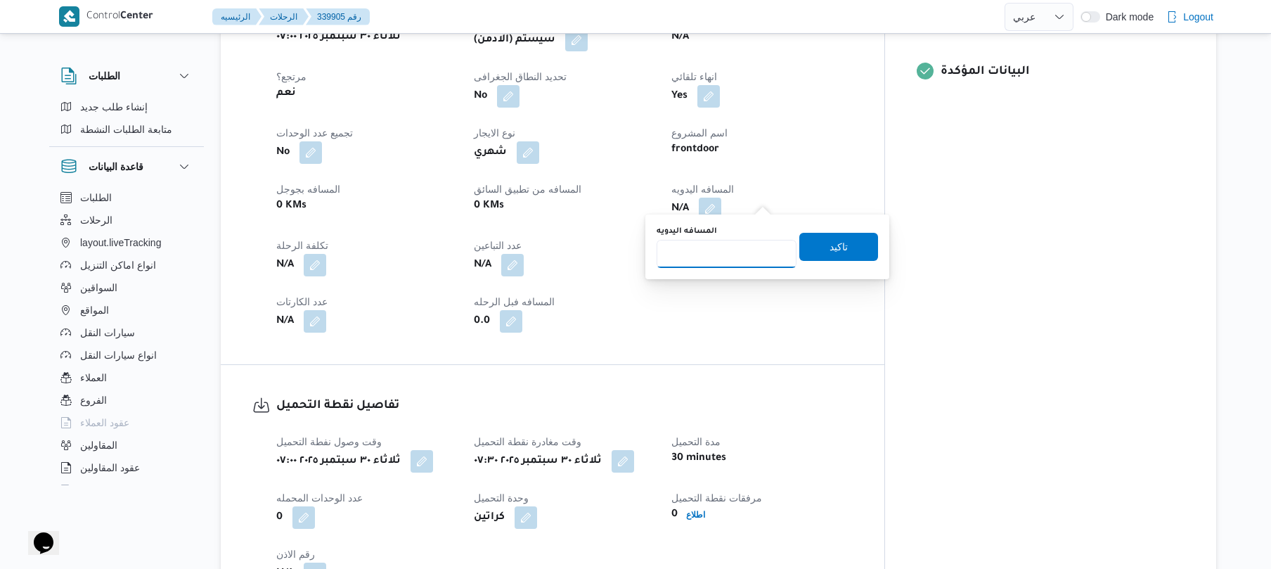
click at [726, 248] on input "المسافه اليدويه" at bounding box center [727, 254] width 140 height 28
type input "130"
click at [830, 240] on span "تاكيد" at bounding box center [839, 246] width 18 height 17
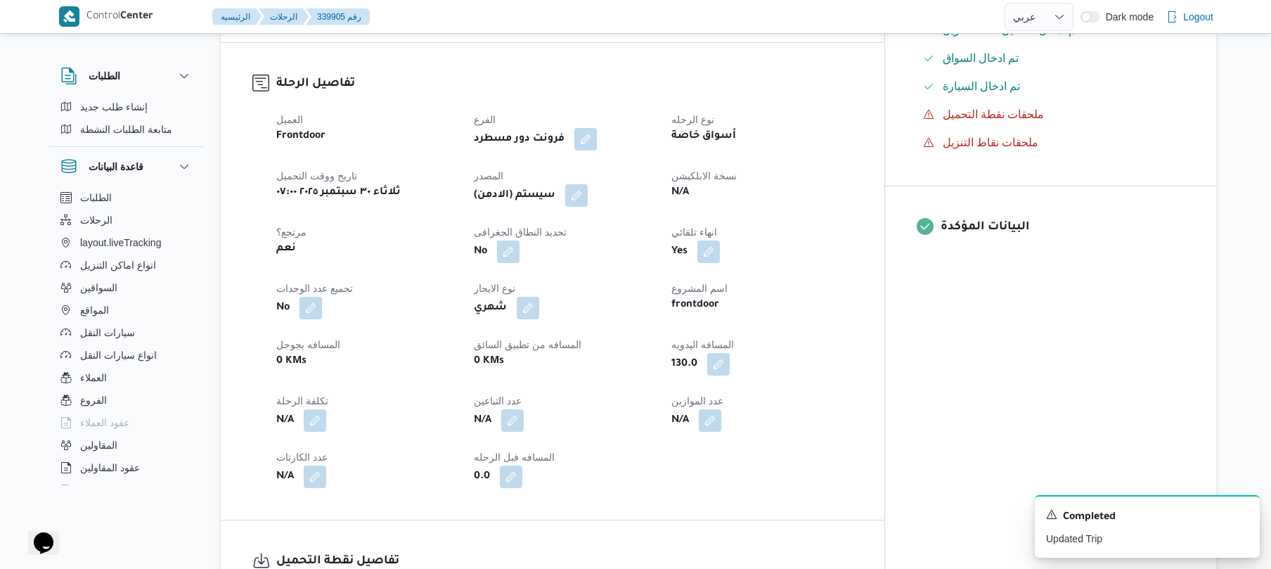
scroll to position [375, 0]
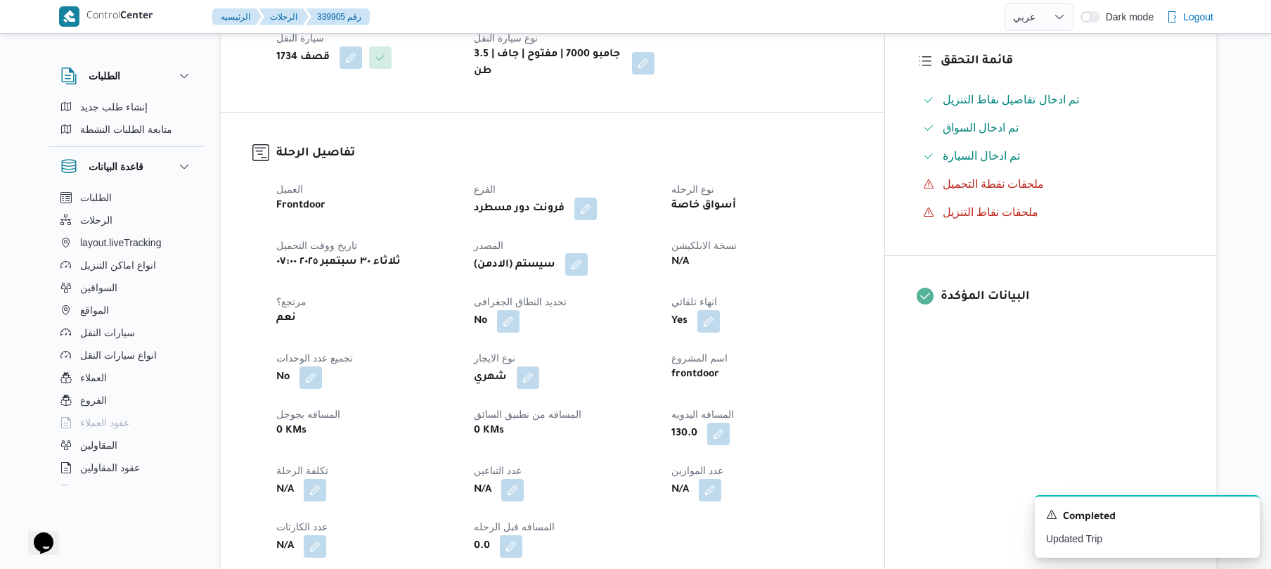
click at [588, 253] on button "button" at bounding box center [576, 264] width 23 height 23
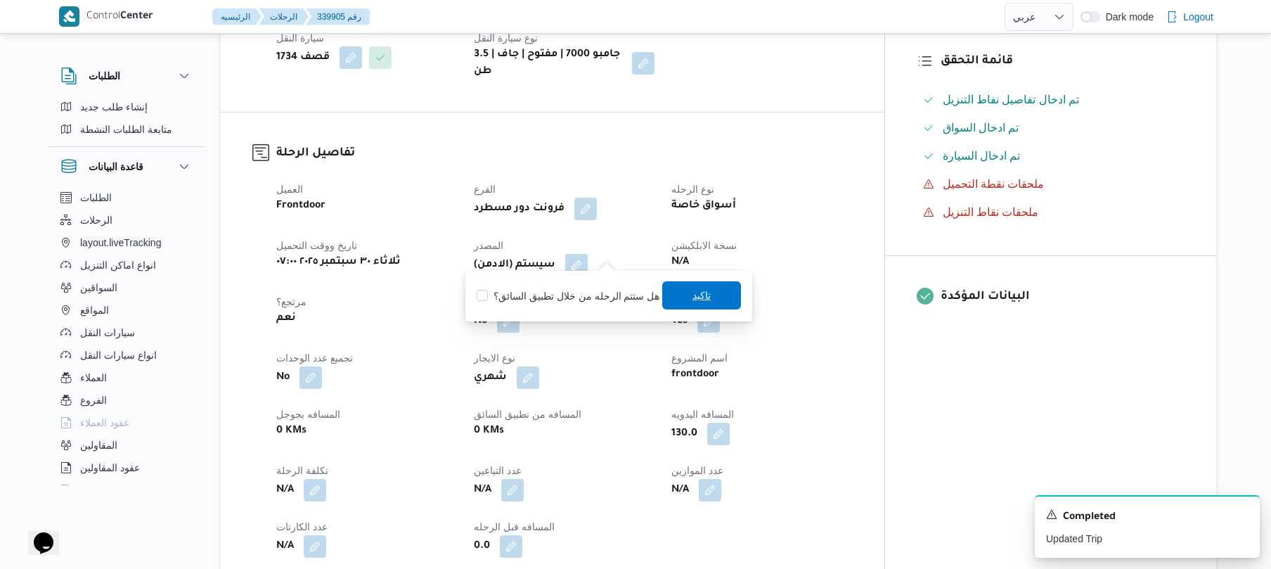
click at [699, 290] on span "تاكيد" at bounding box center [702, 295] width 18 height 17
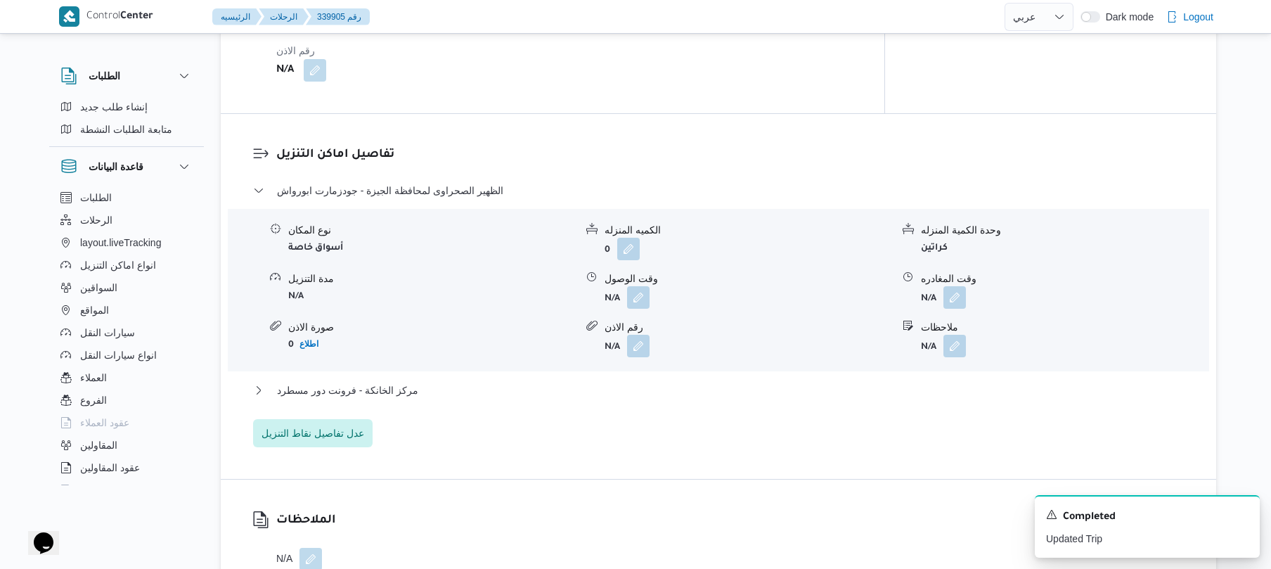
scroll to position [1162, 0]
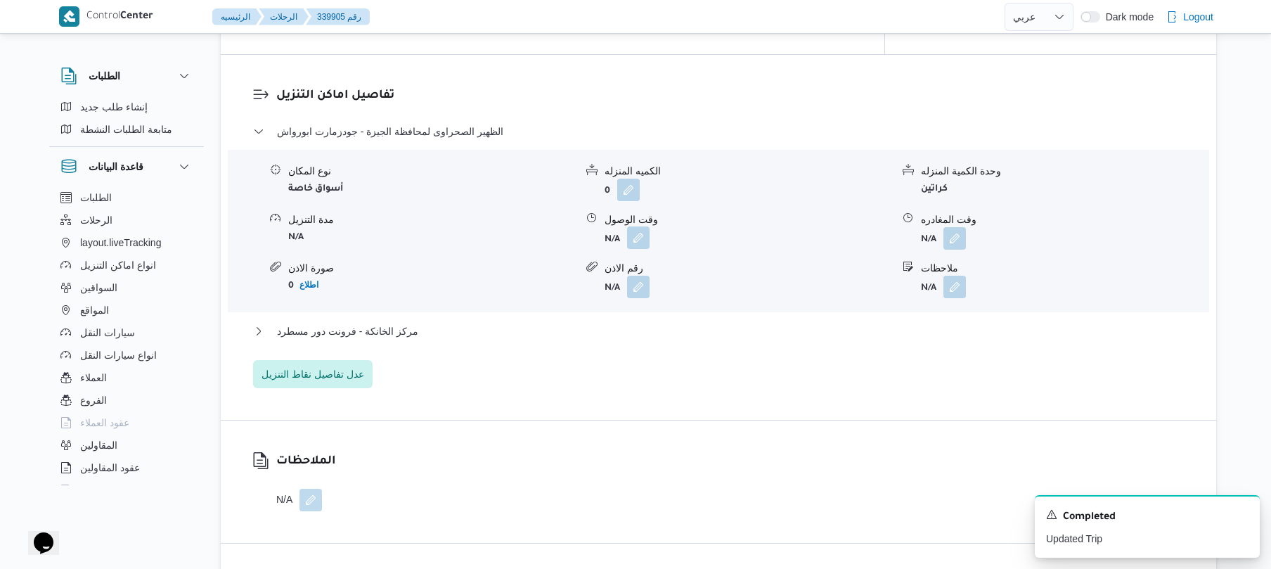
click at [645, 229] on button "button" at bounding box center [638, 237] width 23 height 23
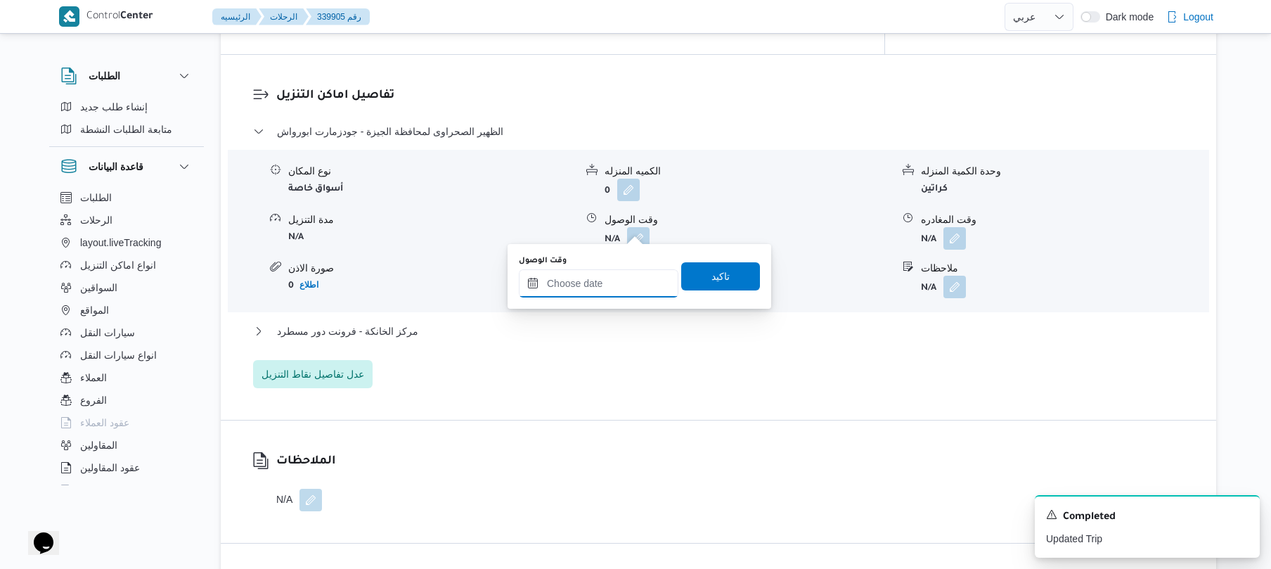
click at [598, 271] on input "وقت الوصول" at bounding box center [599, 283] width 160 height 28
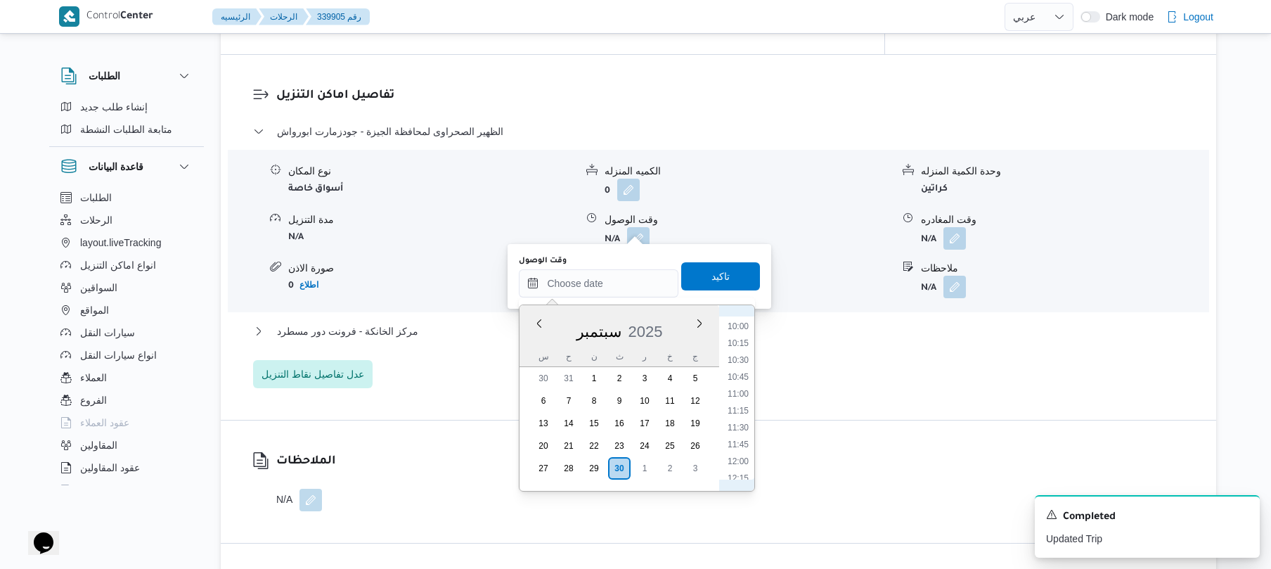
scroll to position [534, 0]
click at [744, 359] on li "08:30" at bounding box center [738, 363] width 32 height 14
type input "[DATE] ٠٨:٣٠"
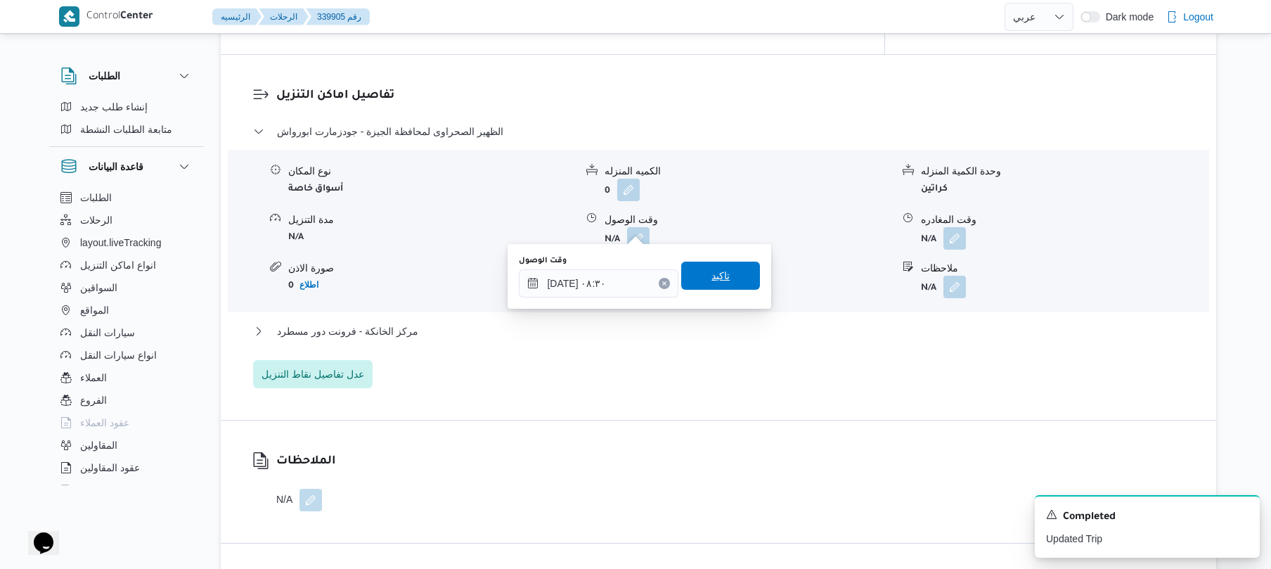
click at [723, 278] on span "تاكيد" at bounding box center [720, 276] width 79 height 28
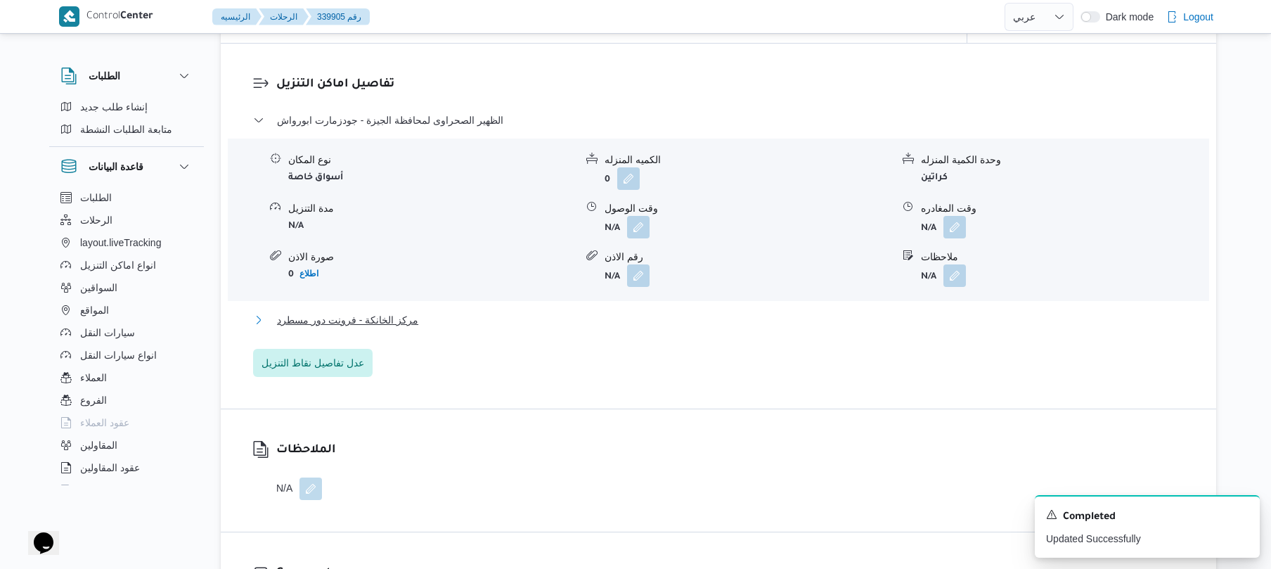
click at [687, 321] on button "مركز الخانكة - فرونت دور مسطرد" at bounding box center [719, 320] width 932 height 17
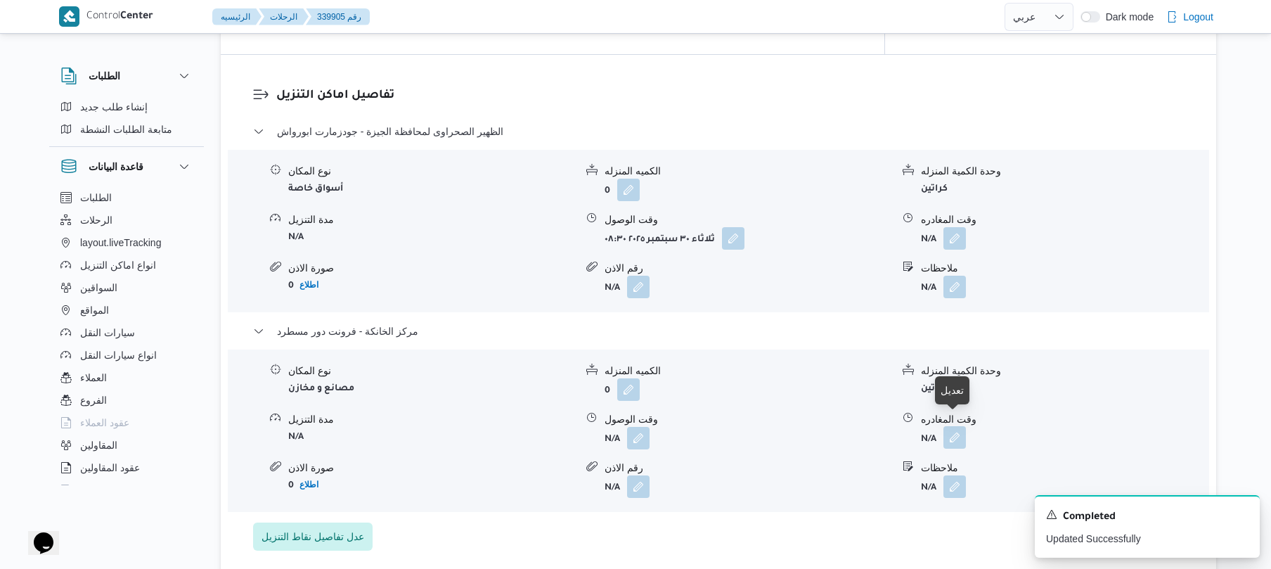
click at [952, 426] on button "button" at bounding box center [955, 437] width 23 height 23
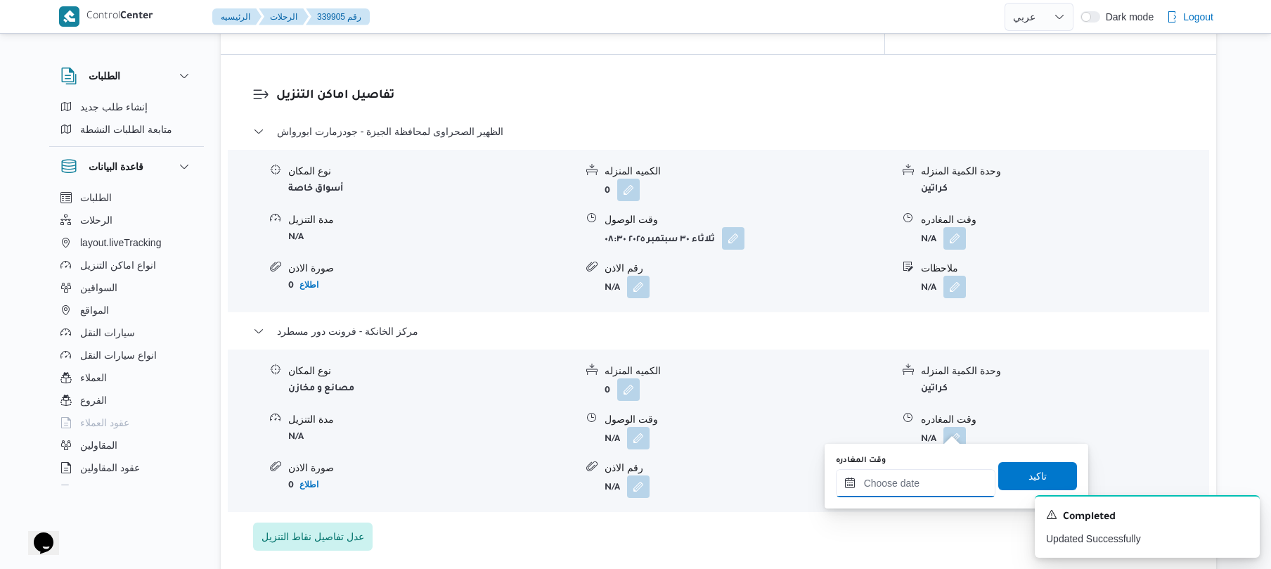
click at [906, 492] on input "وقت المغادره" at bounding box center [916, 483] width 160 height 28
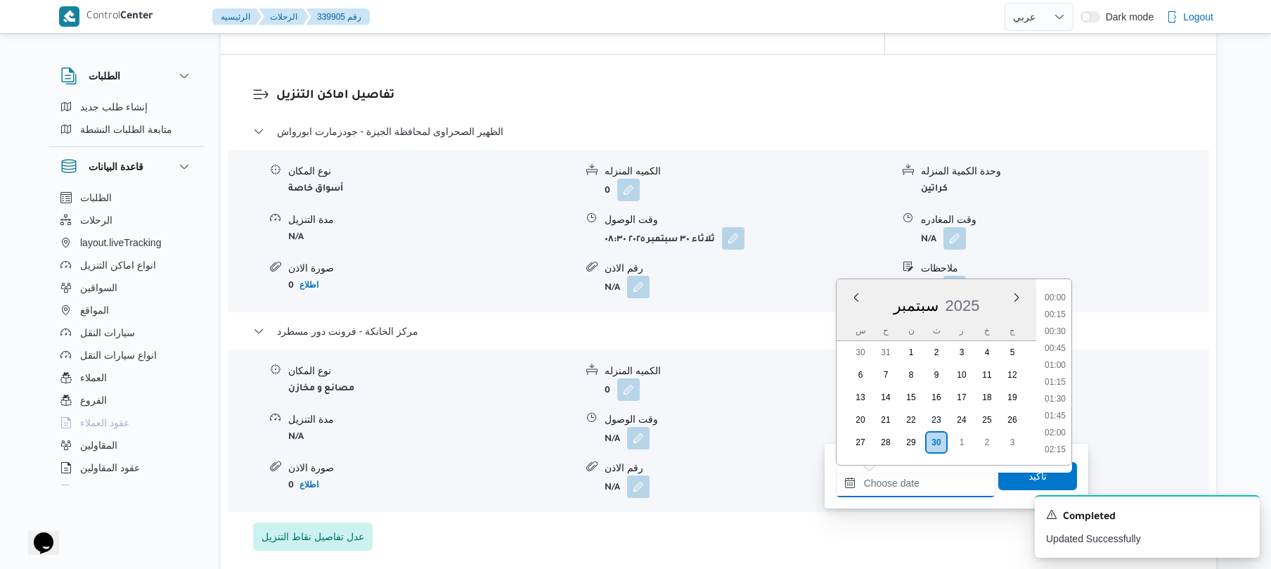
scroll to position [1131, 0]
click at [1061, 314] on li "17:00" at bounding box center [1055, 314] width 32 height 14
type input "٣٠/٠٩/٢٠٢٥ ١٧:٠٠"
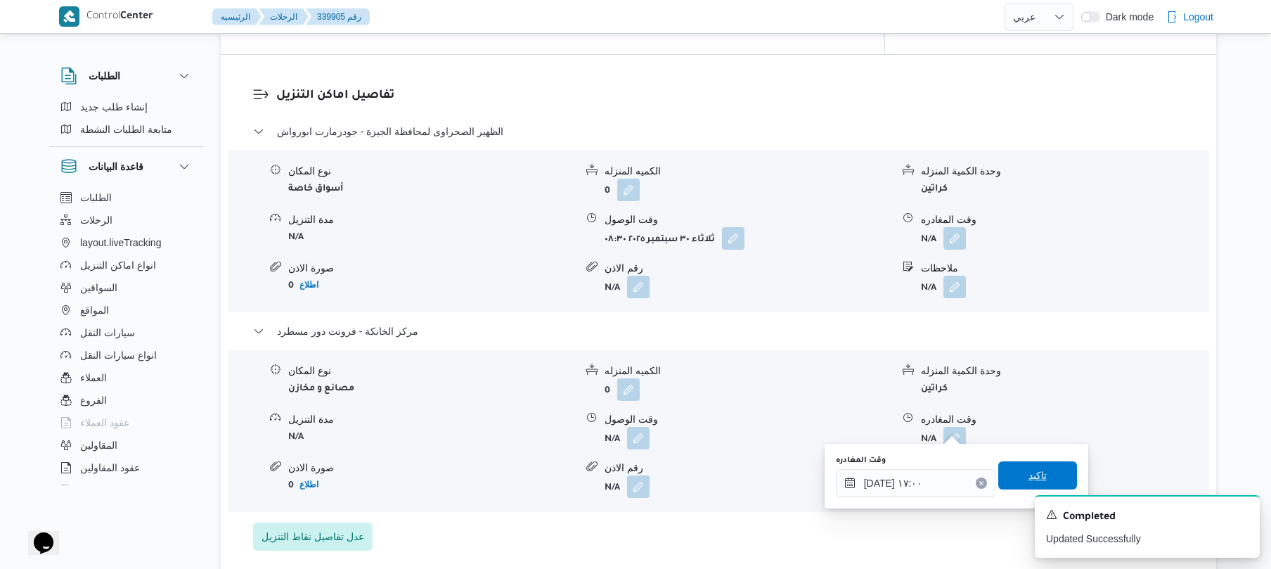
click at [1010, 465] on span "تاكيد" at bounding box center [1038, 475] width 79 height 28
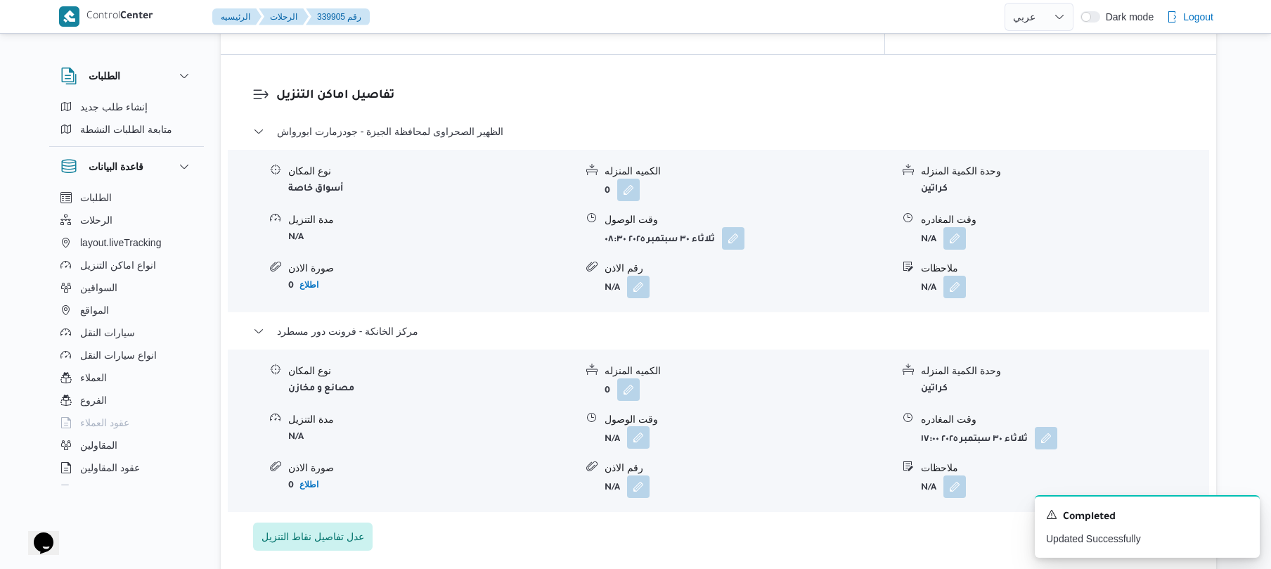
click at [643, 430] on button "button" at bounding box center [638, 437] width 23 height 23
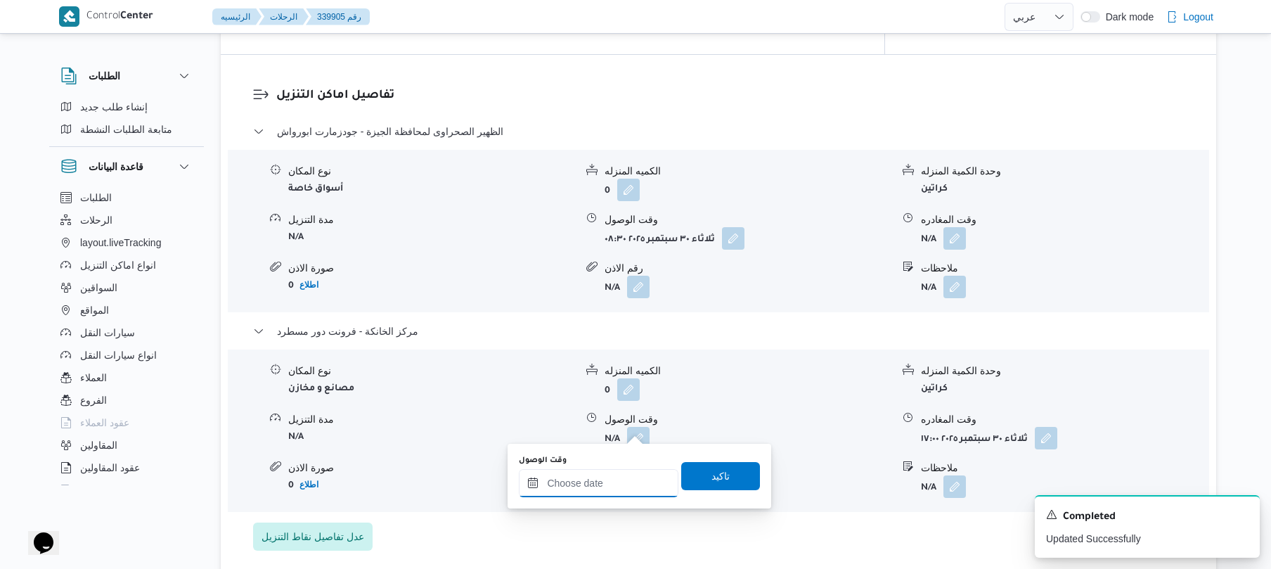
click at [616, 490] on input "وقت الوصول" at bounding box center [599, 483] width 160 height 28
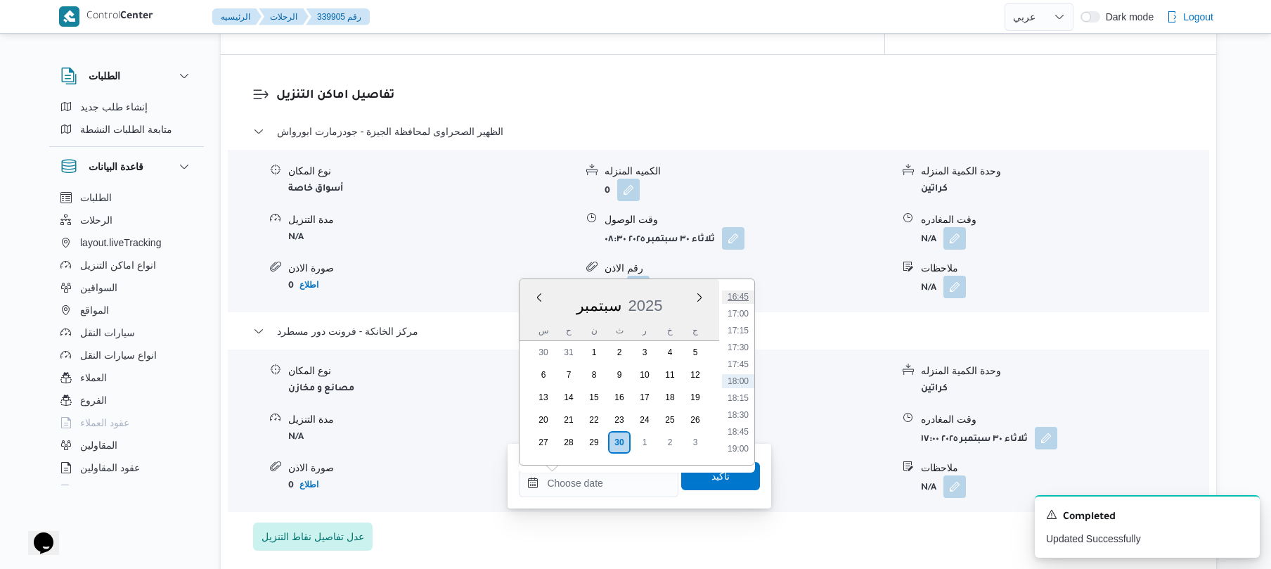
click at [741, 297] on li "16:45" at bounding box center [738, 297] width 32 height 14
type input "[DATE] ١٦:٤٥"
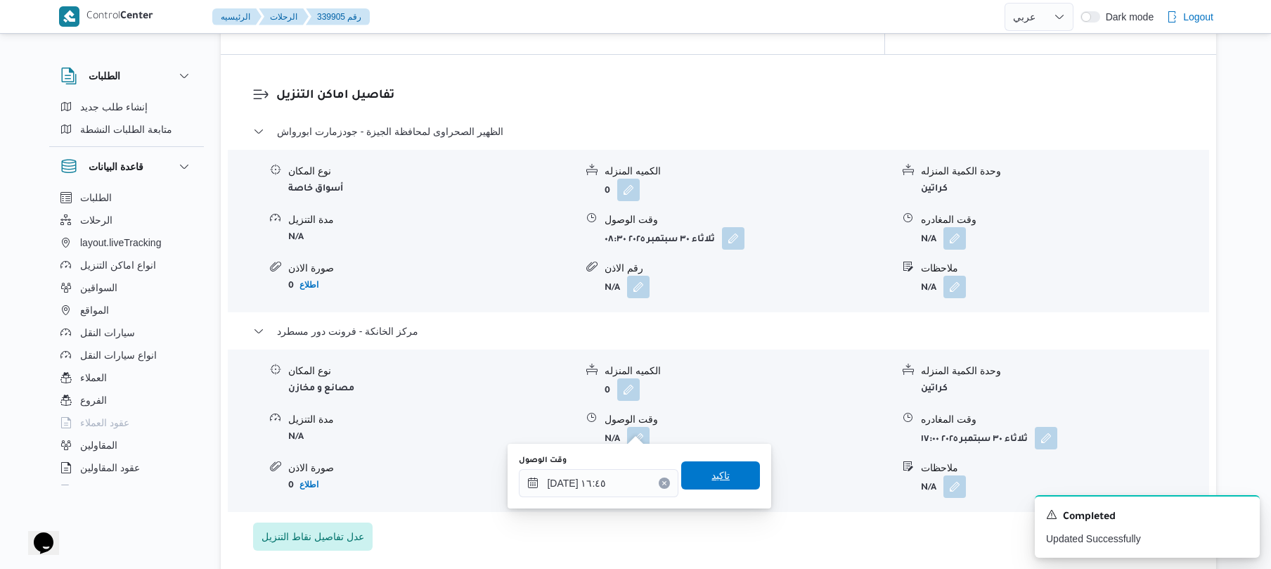
click at [721, 471] on span "تاكيد" at bounding box center [720, 475] width 79 height 28
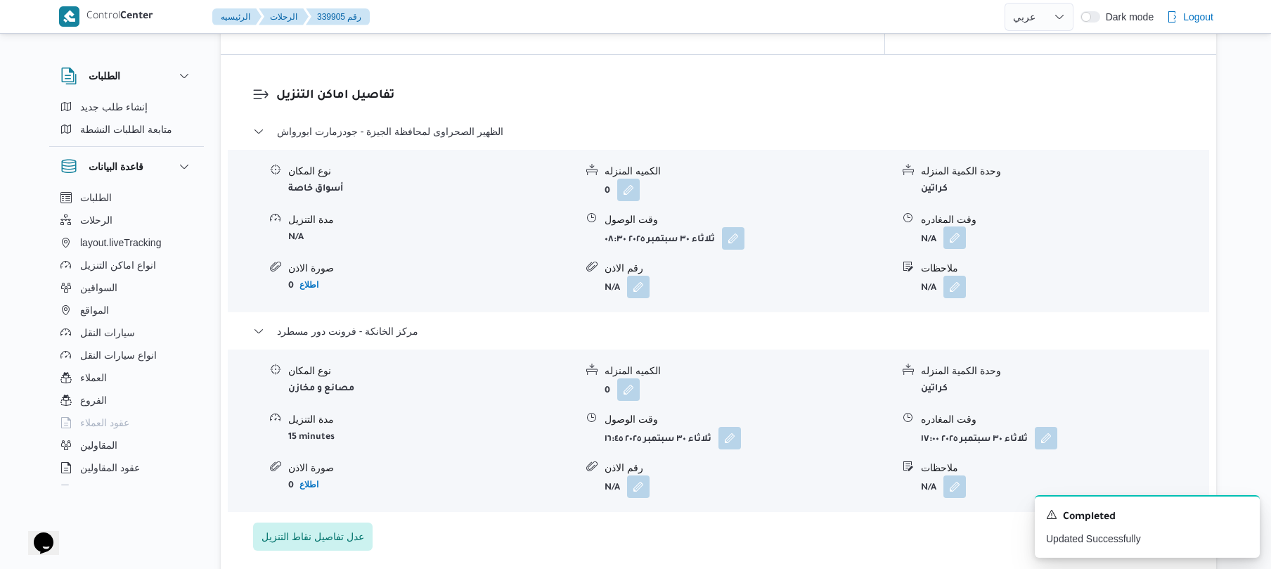
click at [963, 234] on button "button" at bounding box center [955, 237] width 23 height 23
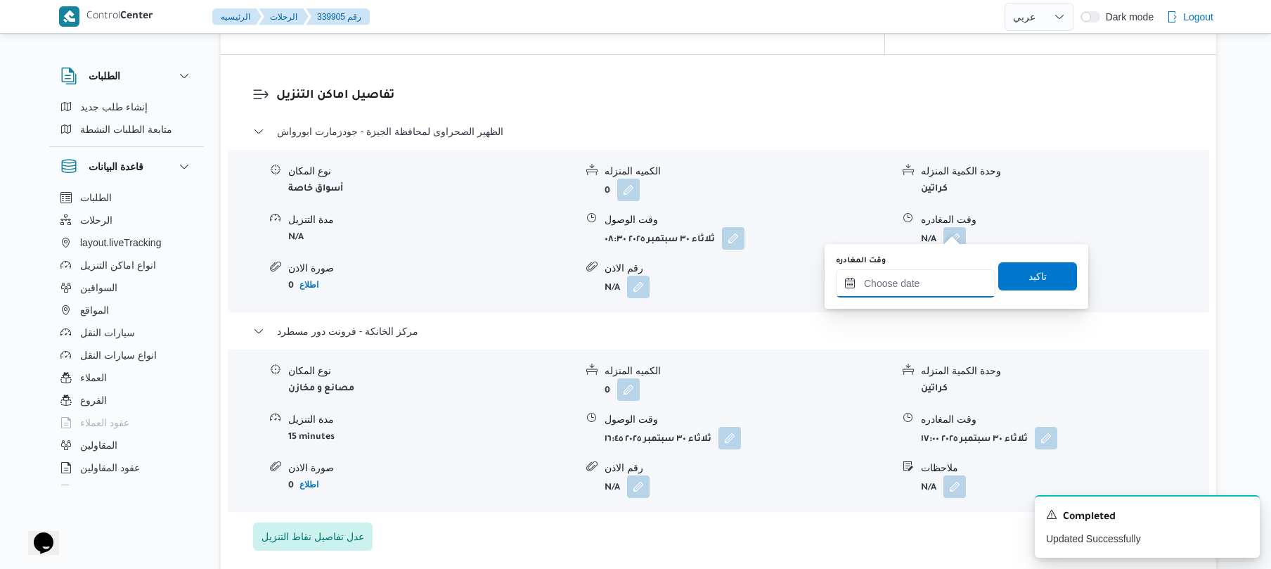
click at [921, 280] on input "وقت المغادره" at bounding box center [916, 283] width 160 height 28
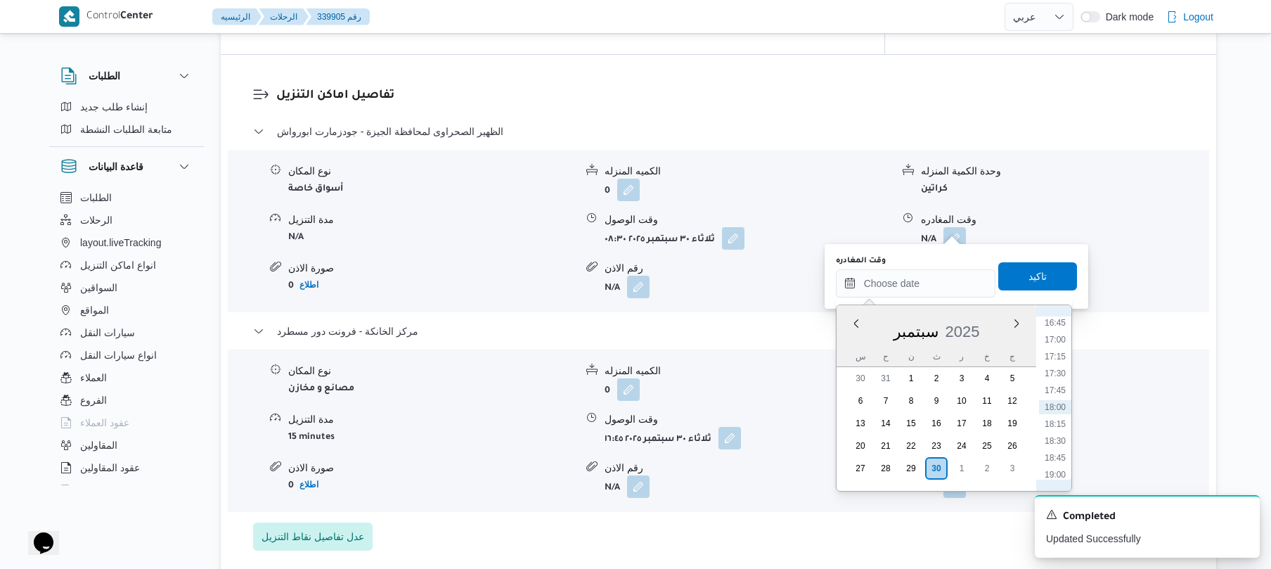
scroll to position [994, 0]
click at [1062, 392] on li "15:45" at bounding box center [1055, 393] width 32 height 14
type input "٣٠/٠٩/٢٠٢٥ ١٥:٤٥"
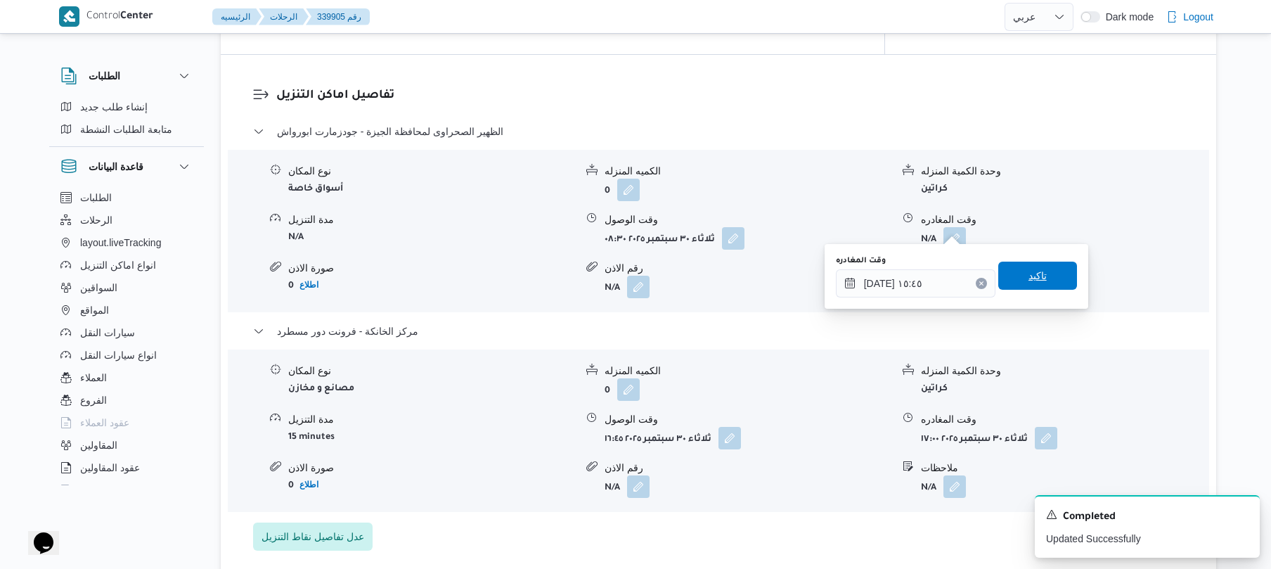
click at [1037, 281] on span "تاكيد" at bounding box center [1038, 275] width 18 height 17
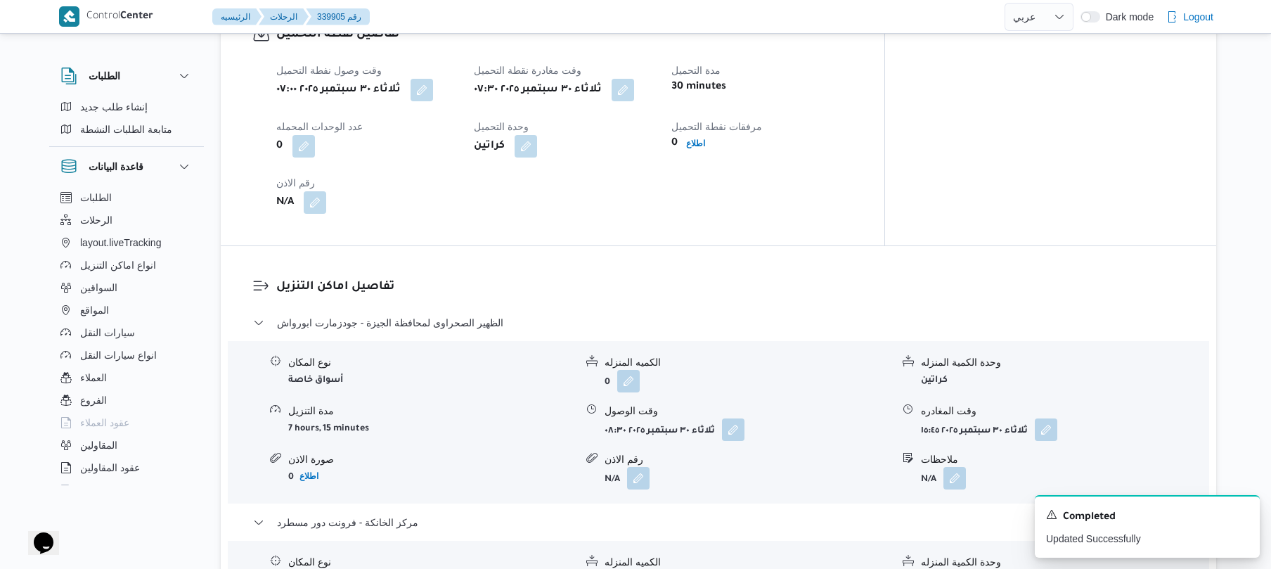
scroll to position [0, 0]
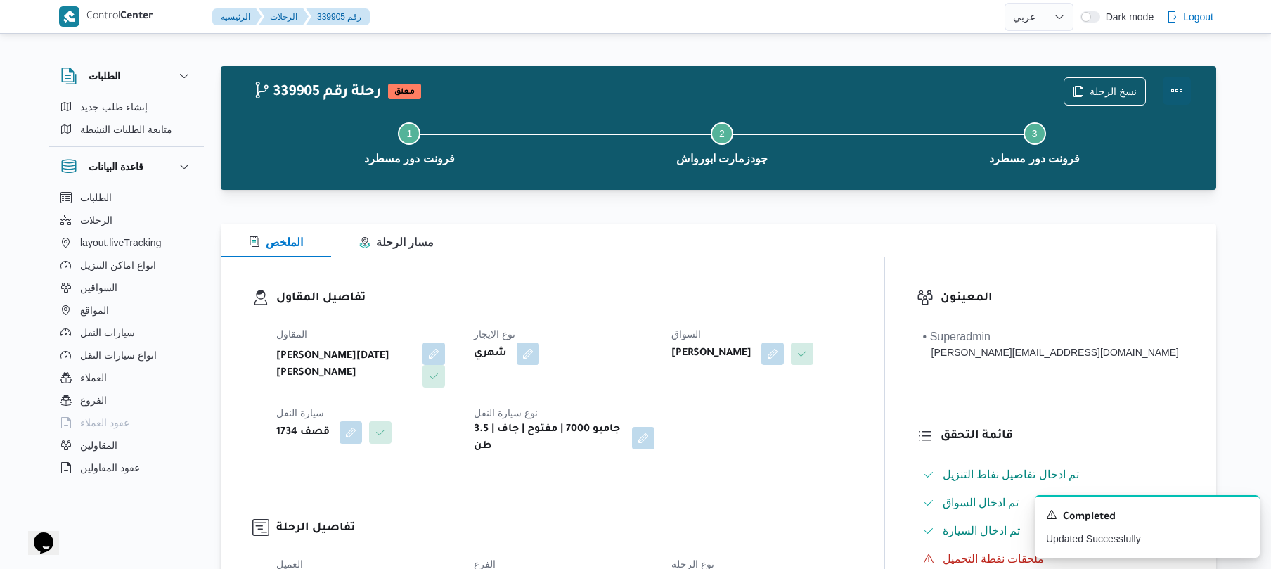
click at [1179, 94] on button "Actions" at bounding box center [1177, 91] width 28 height 28
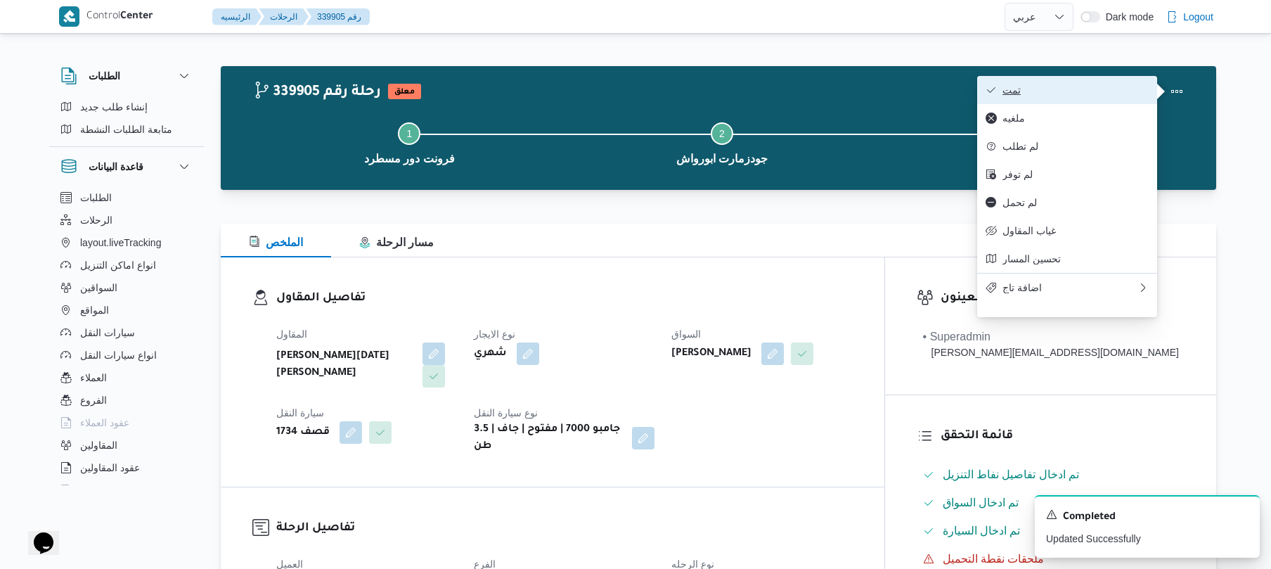
click at [1103, 97] on button "تمت" at bounding box center [1067, 90] width 180 height 28
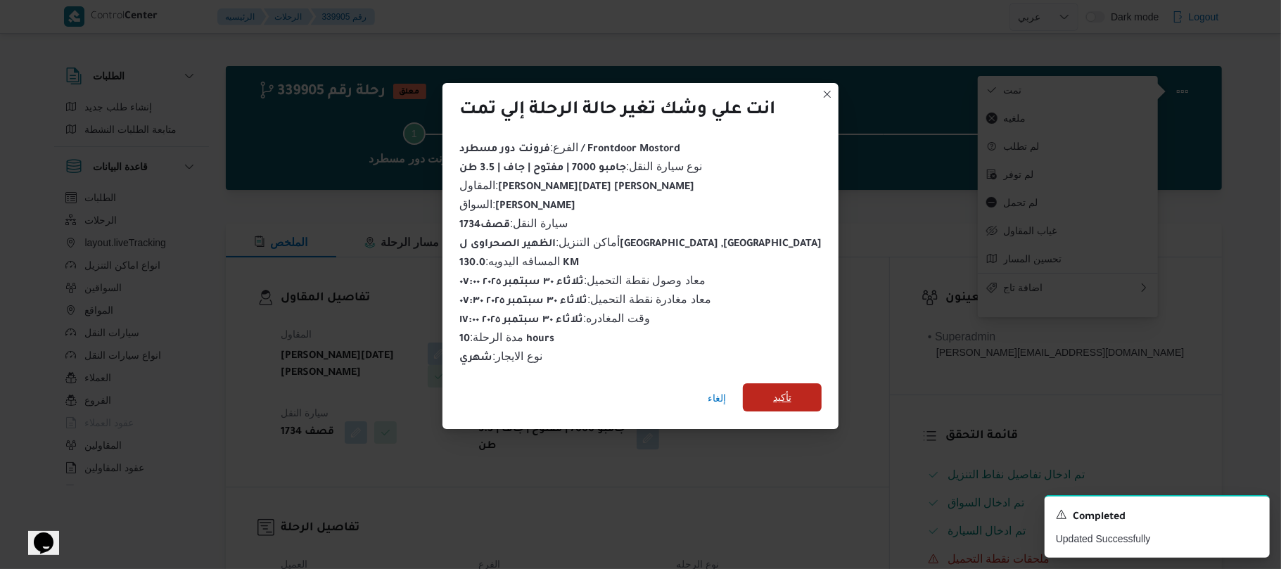
click at [792, 388] on span "تأكيد" at bounding box center [782, 397] width 79 height 28
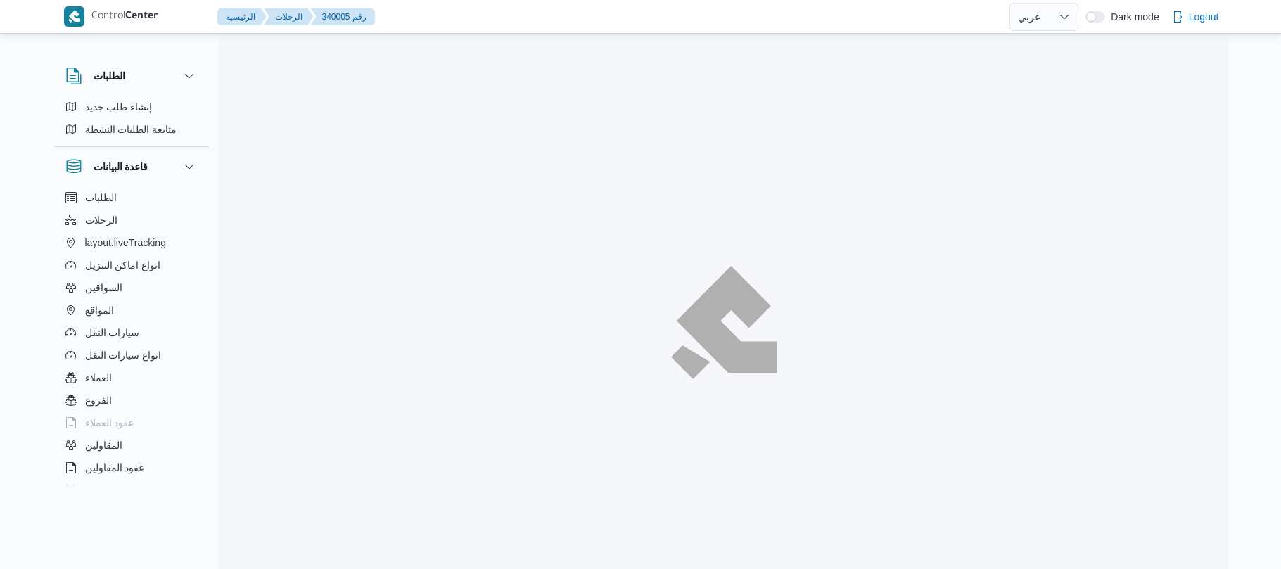
select select "ar"
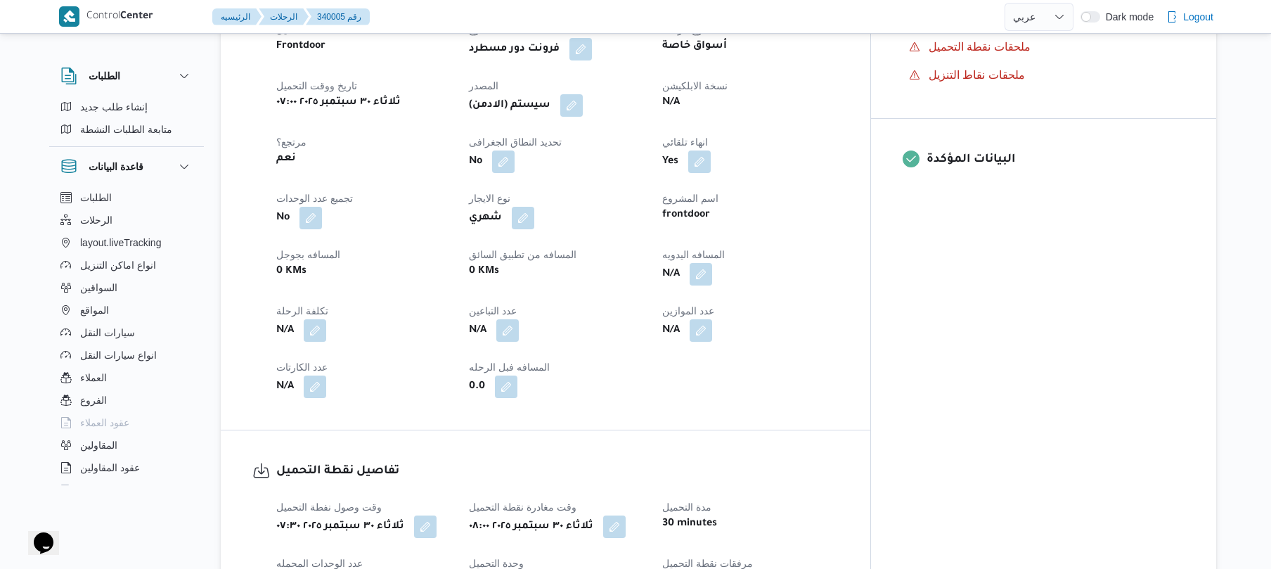
scroll to position [525, 0]
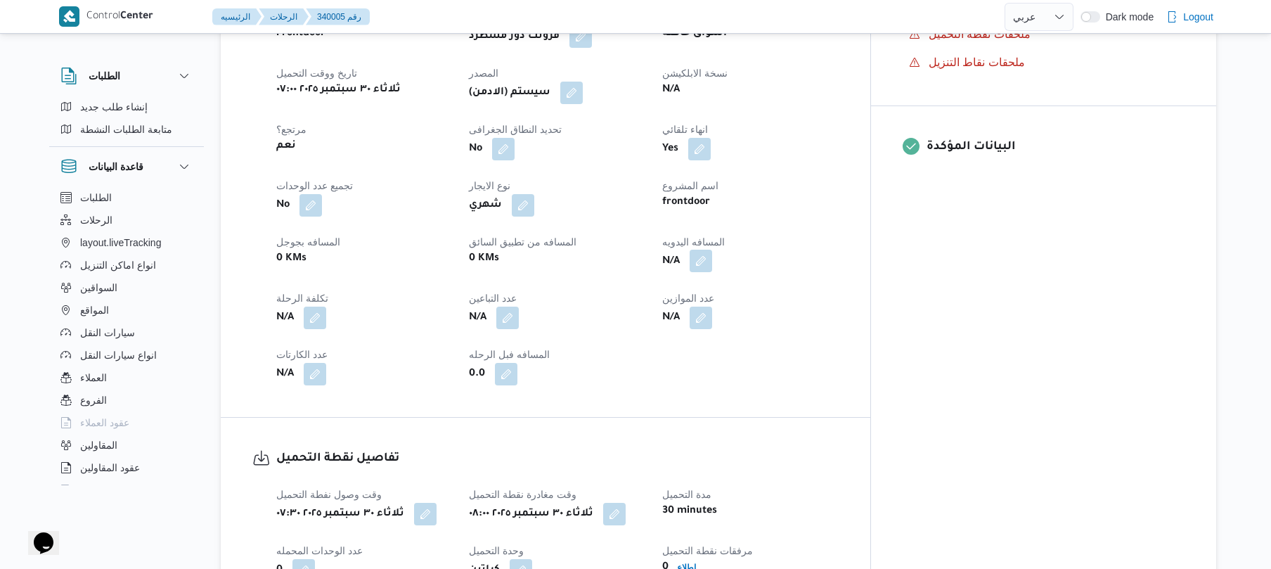
click at [712, 250] on button "button" at bounding box center [701, 261] width 23 height 23
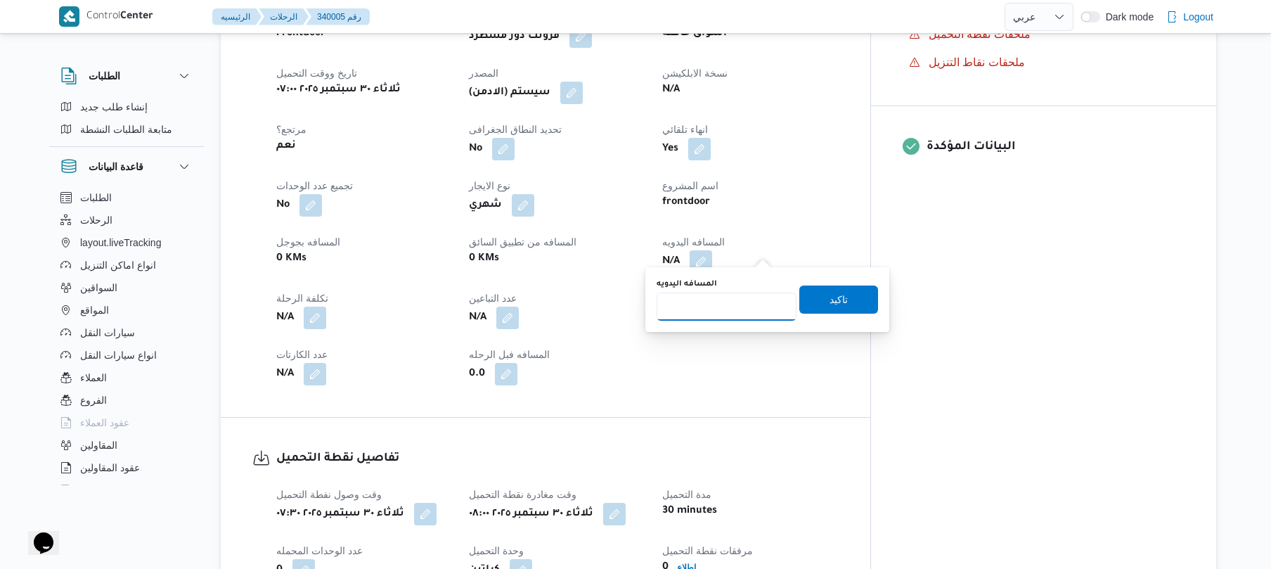
click at [727, 307] on input "المسافه اليدويه" at bounding box center [727, 307] width 140 height 28
type input "130"
click at [807, 294] on span "تاكيد" at bounding box center [839, 299] width 79 height 28
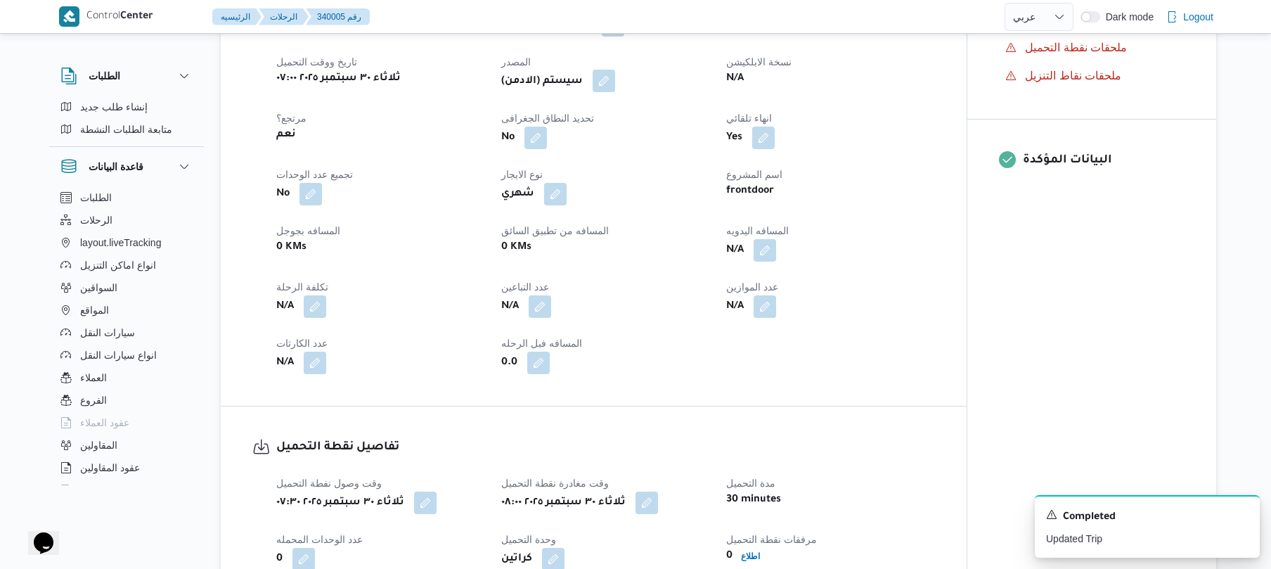
click at [610, 82] on button "button" at bounding box center [604, 81] width 23 height 23
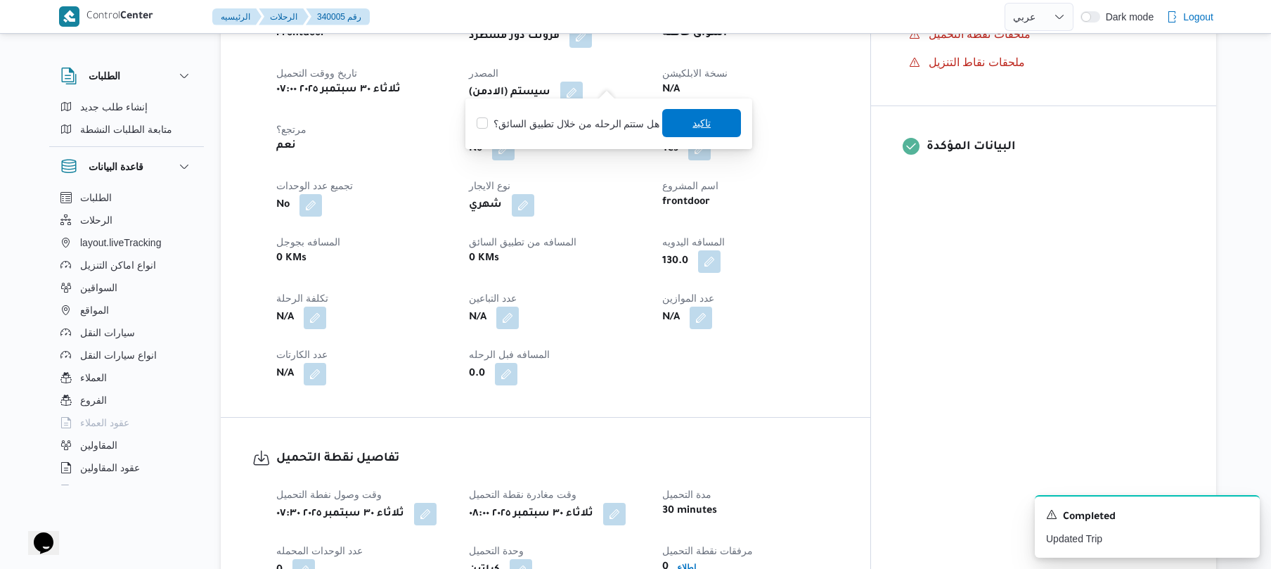
click at [685, 134] on span "تاكيد" at bounding box center [701, 123] width 79 height 28
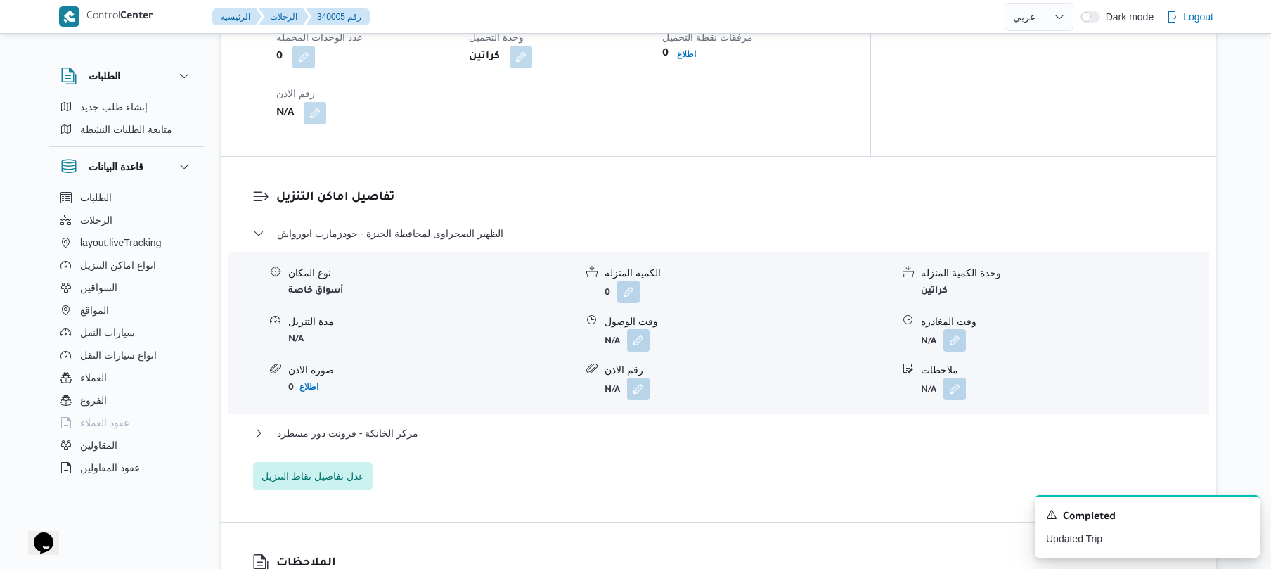
scroll to position [1050, 0]
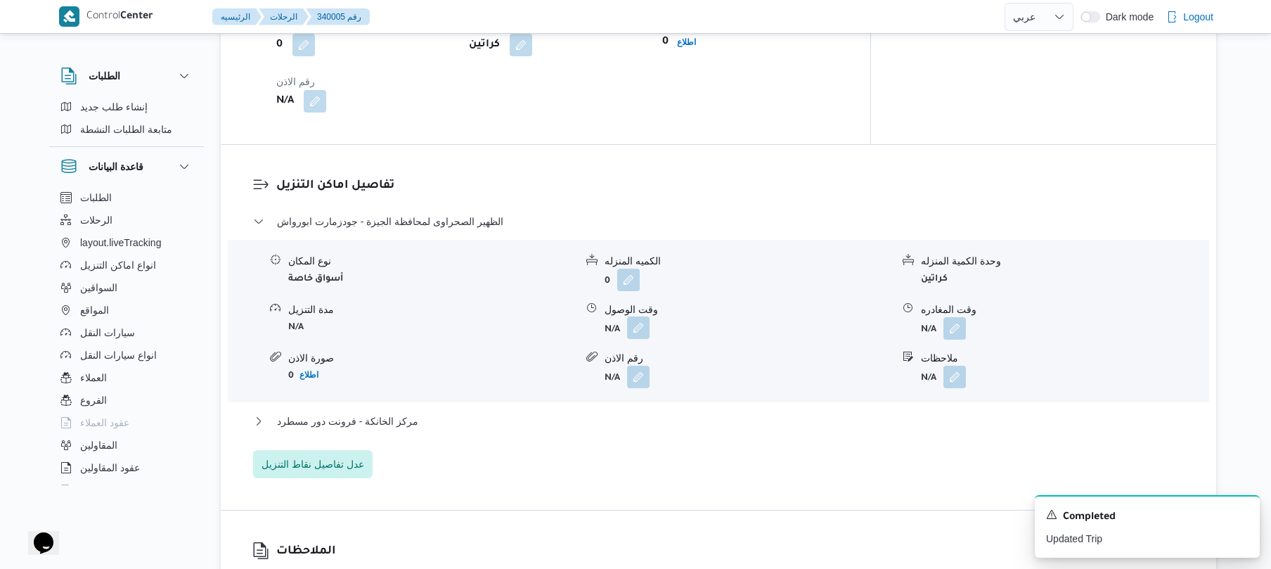
click at [637, 316] on button "button" at bounding box center [638, 327] width 23 height 23
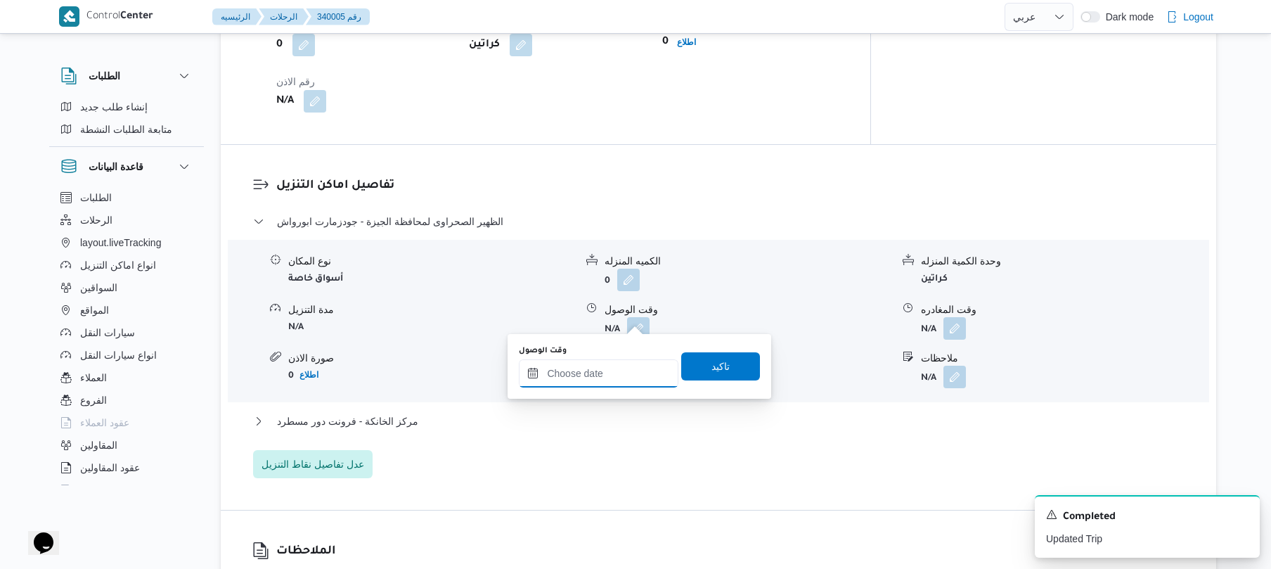
click at [605, 370] on input "وقت الوصول" at bounding box center [599, 373] width 160 height 28
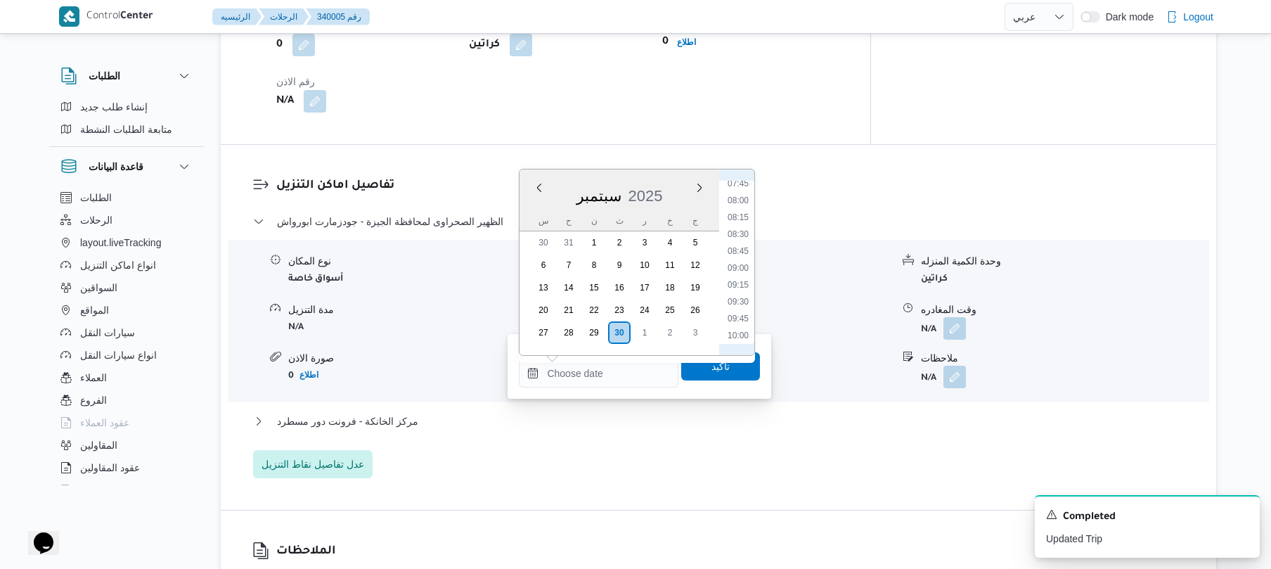
scroll to position [484, 0]
click at [736, 313] on li "09:00" at bounding box center [738, 311] width 32 height 14
type input "٣٠/٠٩/٢٠٢٥ ٠٩:٠٠"
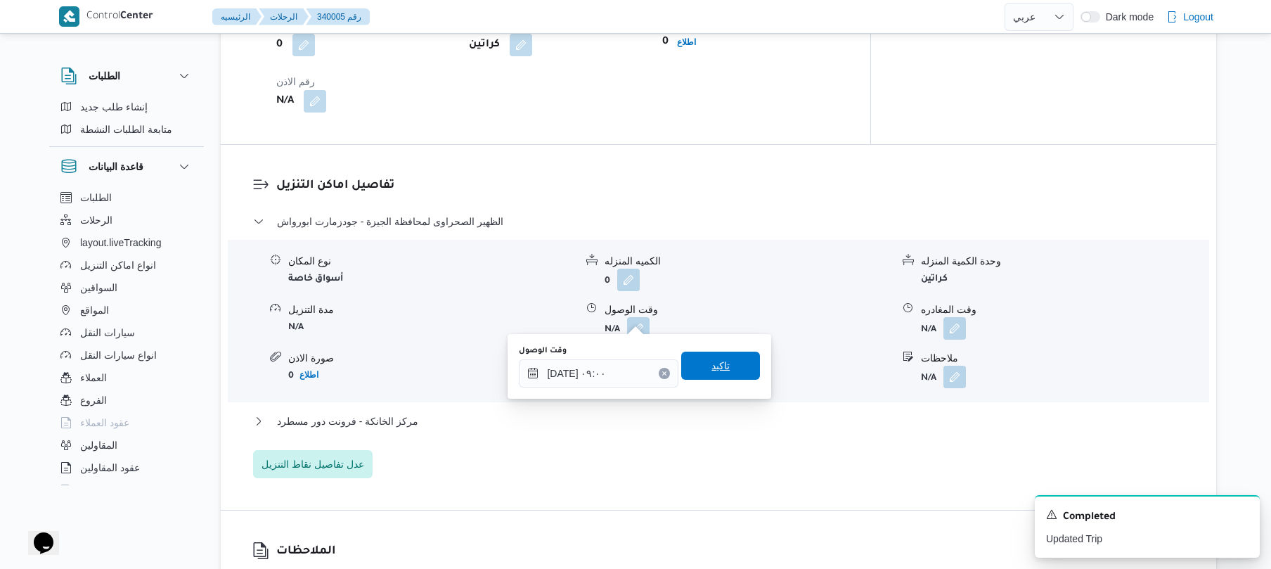
click at [715, 366] on span "تاكيد" at bounding box center [721, 365] width 18 height 17
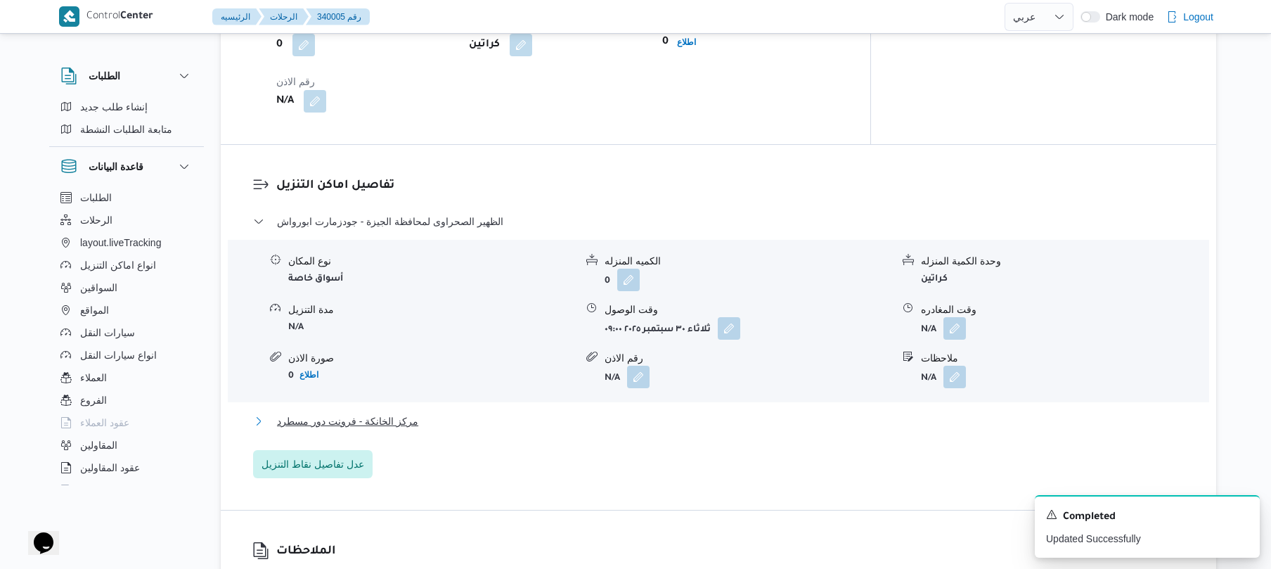
click at [648, 413] on button "مركز الخانكة - فرونت دور مسطرد" at bounding box center [719, 421] width 932 height 17
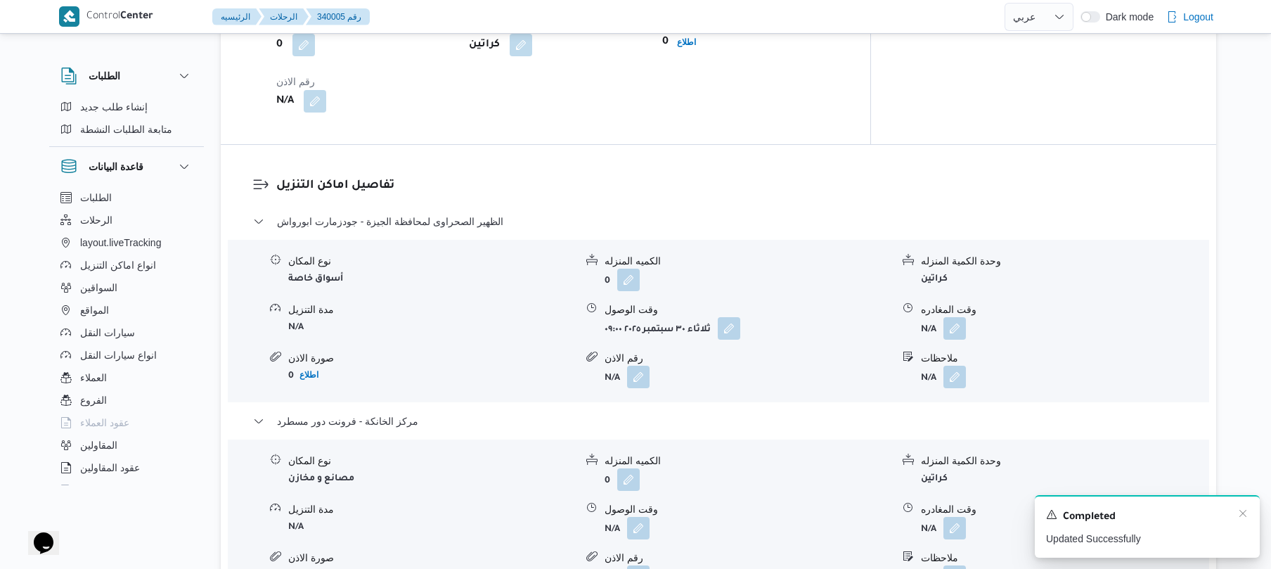
click at [1249, 513] on div "A new notification appears Completed Updated Successfully" at bounding box center [1147, 526] width 225 height 63
click at [1243, 512] on icon "Dismiss toast" at bounding box center [1243, 513] width 11 height 11
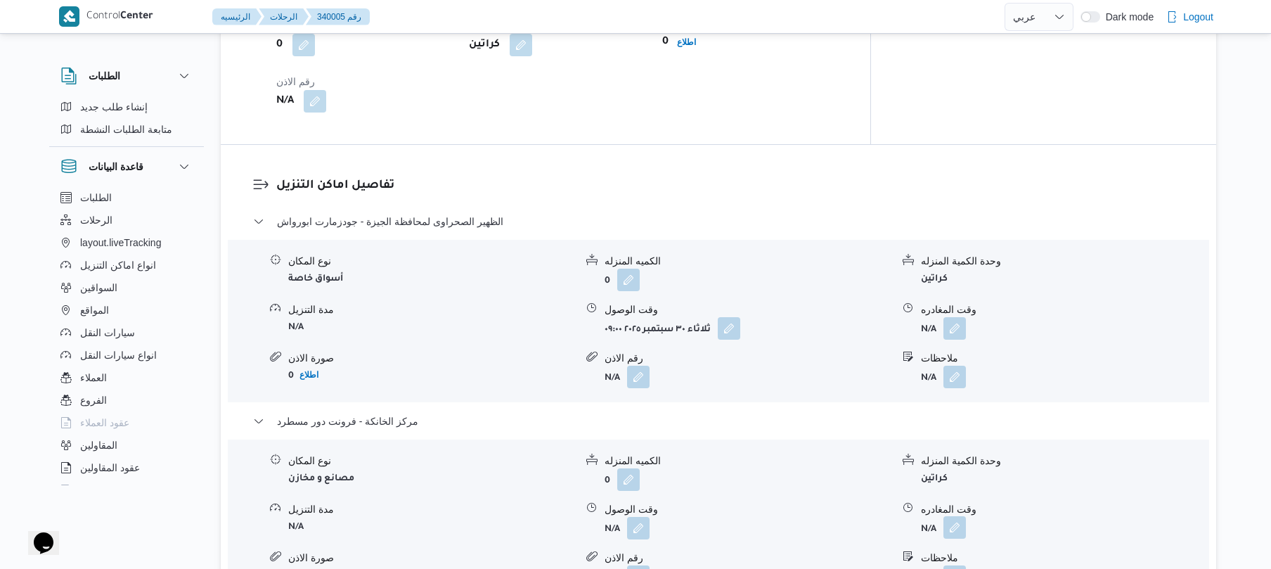
click at [957, 516] on button "button" at bounding box center [955, 527] width 23 height 23
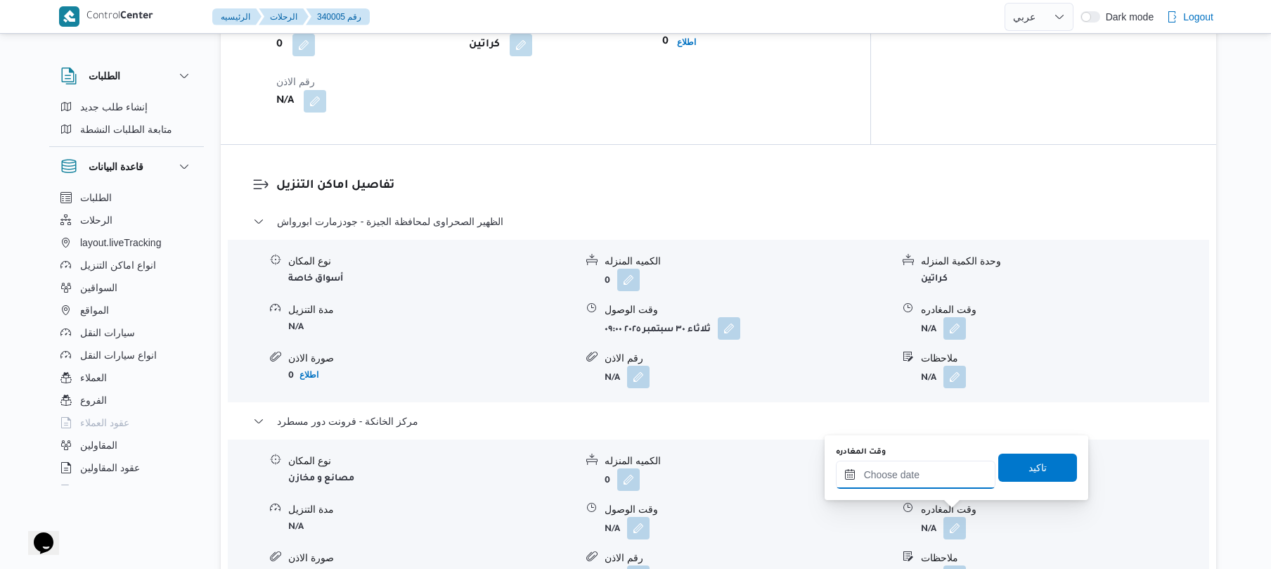
click at [947, 475] on input "وقت المغادره" at bounding box center [916, 475] width 160 height 28
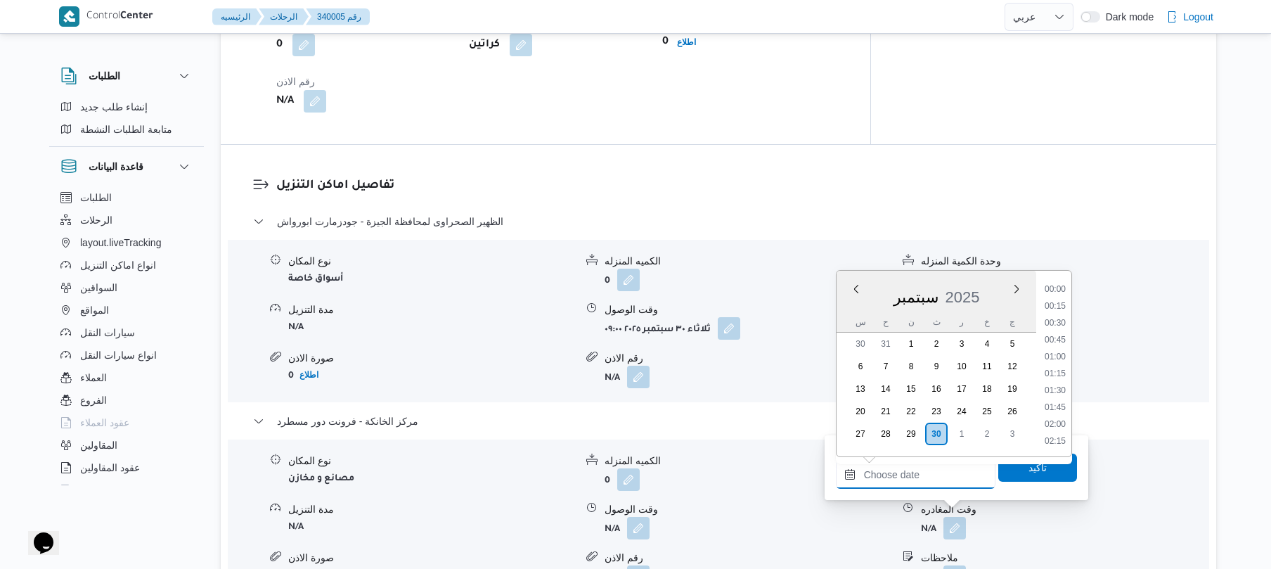
scroll to position [1131, 0]
click at [1061, 349] on li "17:45" at bounding box center [1055, 356] width 32 height 14
type input "٣٠/٠٩/٢٠٢٥ ١٧:٤٥"
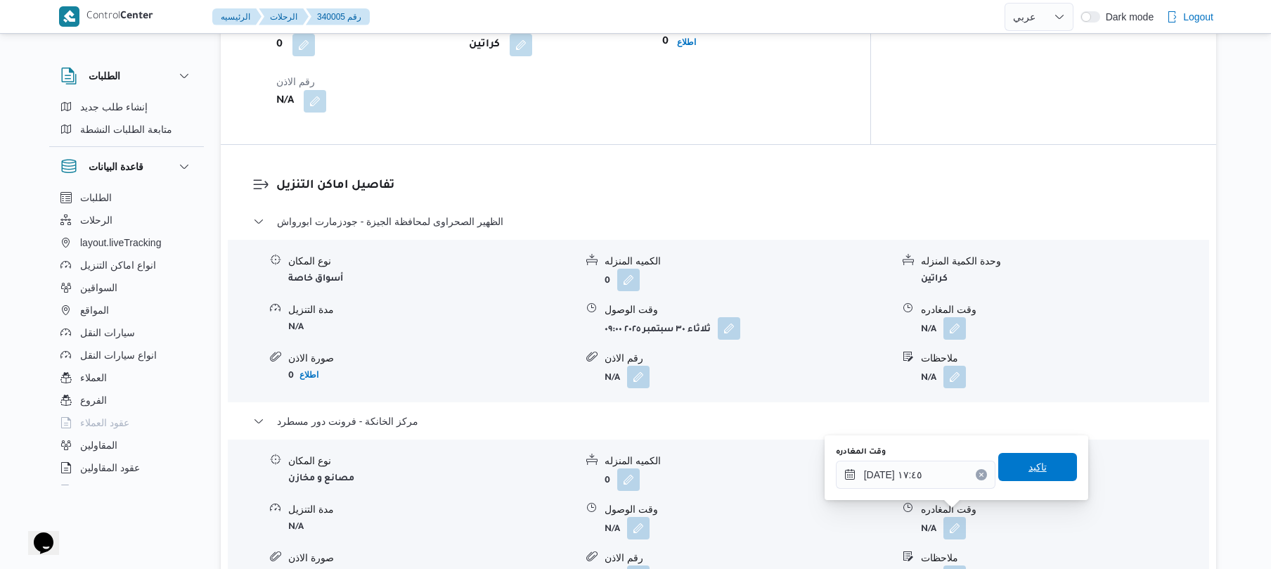
click at [1018, 458] on span "تاكيد" at bounding box center [1038, 467] width 79 height 28
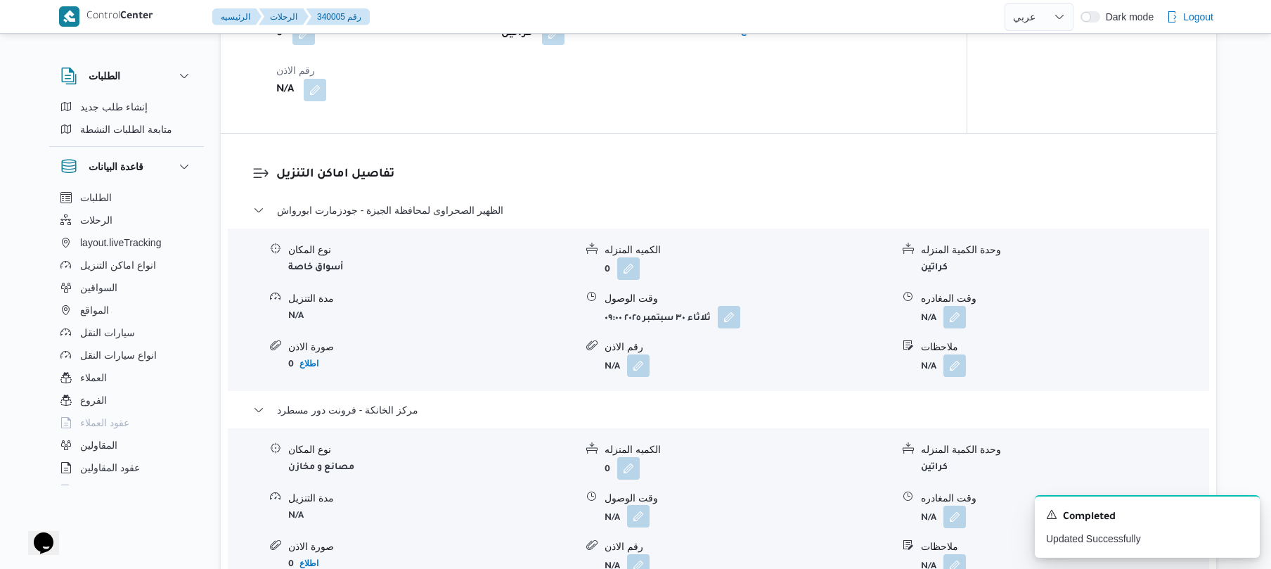
click at [634, 518] on button "button" at bounding box center [638, 516] width 23 height 23
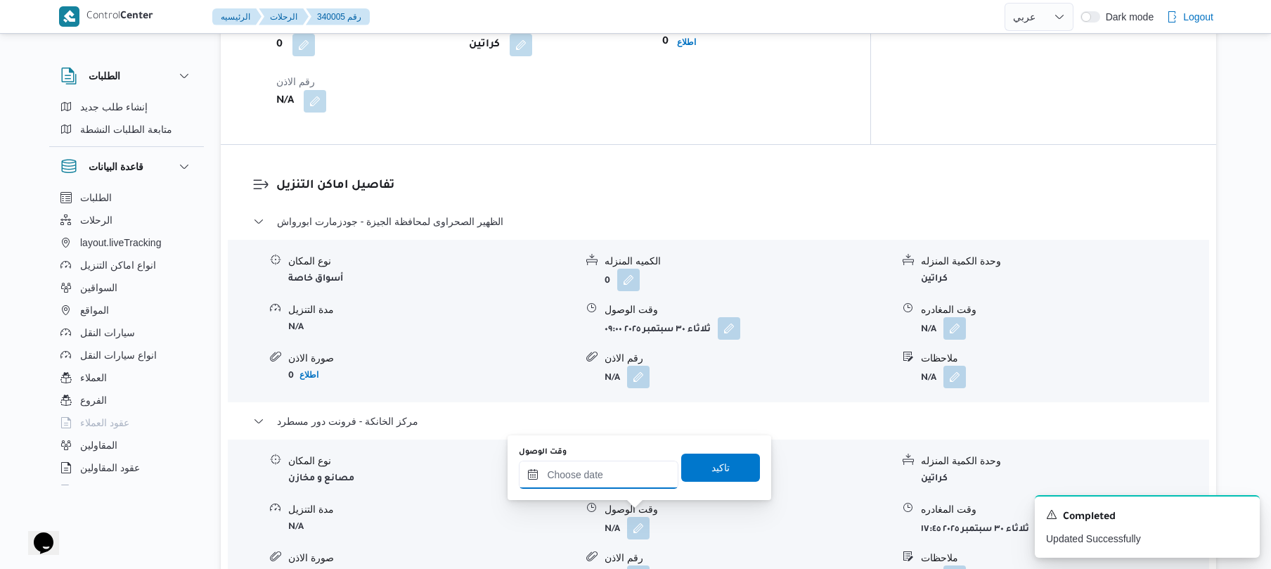
click at [610, 480] on input "وقت الوصول" at bounding box center [599, 475] width 160 height 28
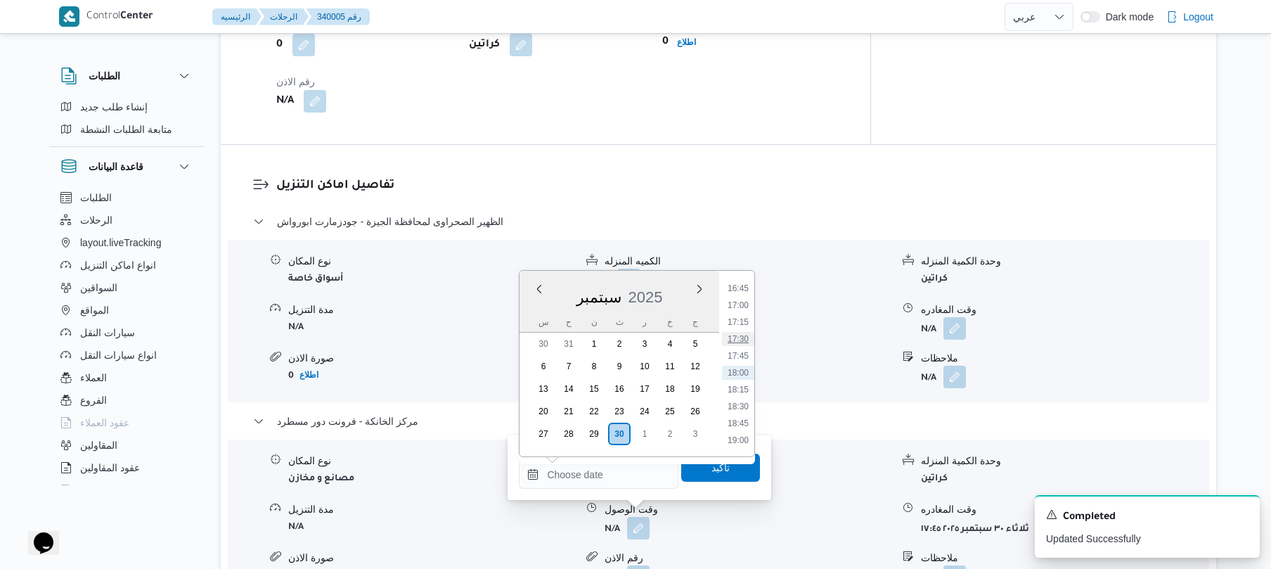
click at [747, 336] on li "17:30" at bounding box center [738, 339] width 32 height 14
type input "[DATE] ١٧:٣٠"
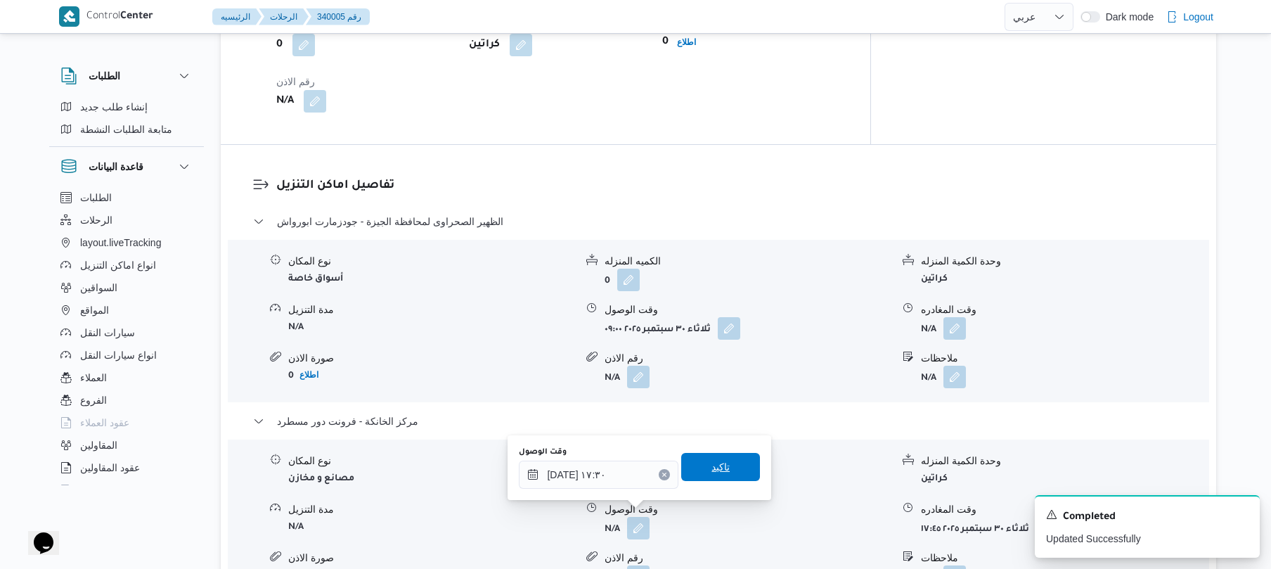
click at [724, 466] on span "تاكيد" at bounding box center [720, 467] width 79 height 28
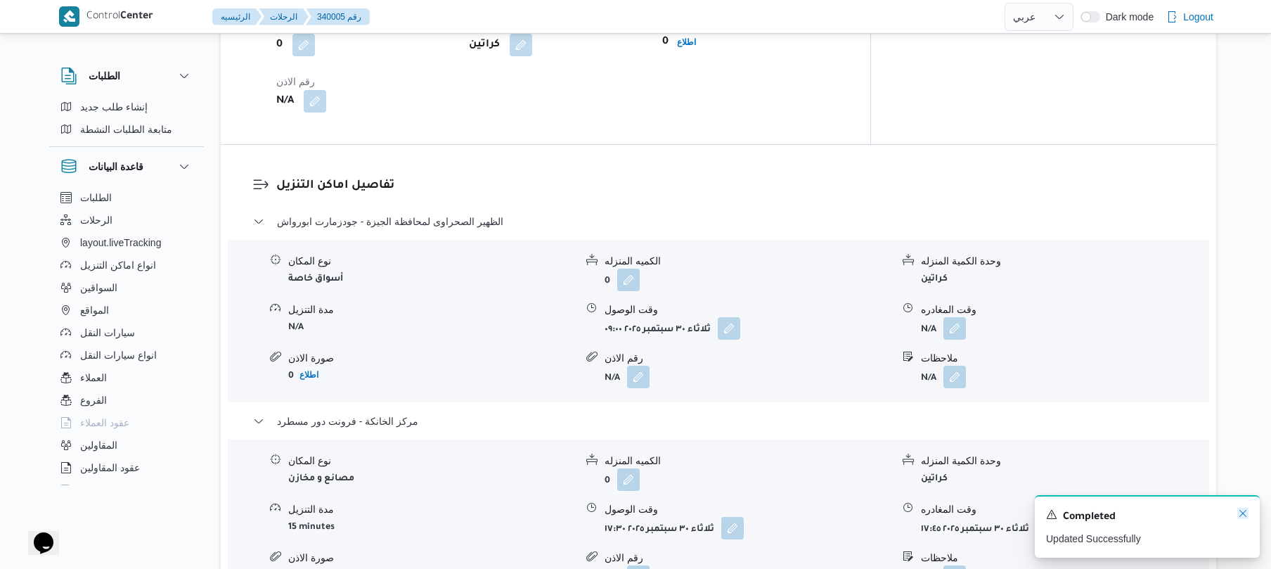
click at [1241, 513] on icon "Dismiss toast" at bounding box center [1243, 513] width 11 height 11
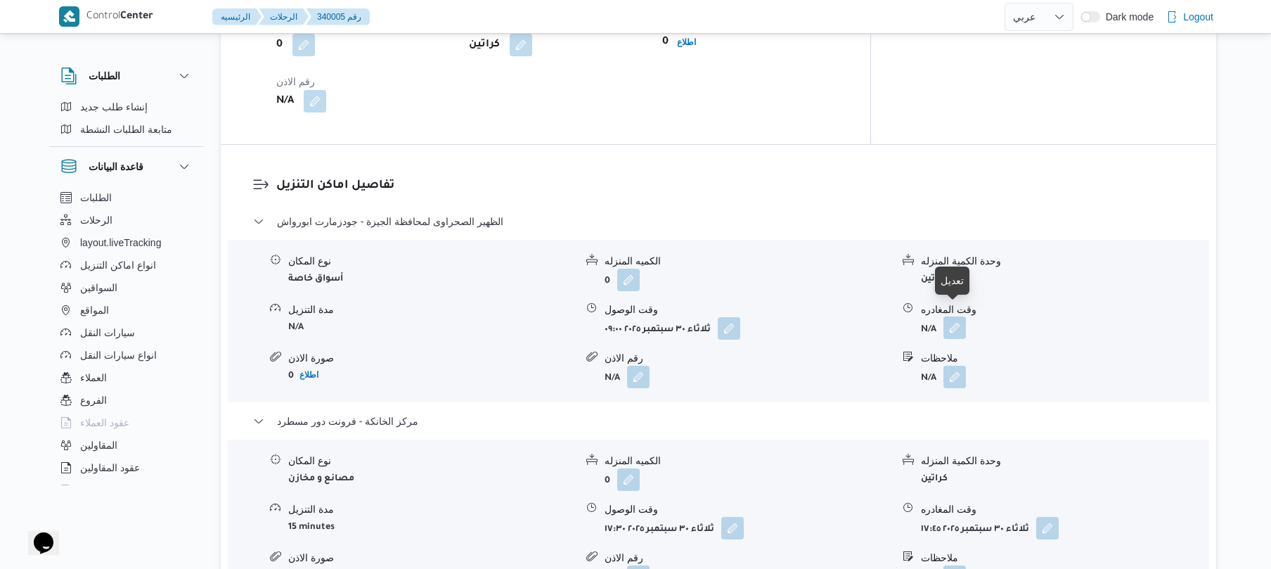
click at [960, 316] on button "button" at bounding box center [955, 327] width 23 height 23
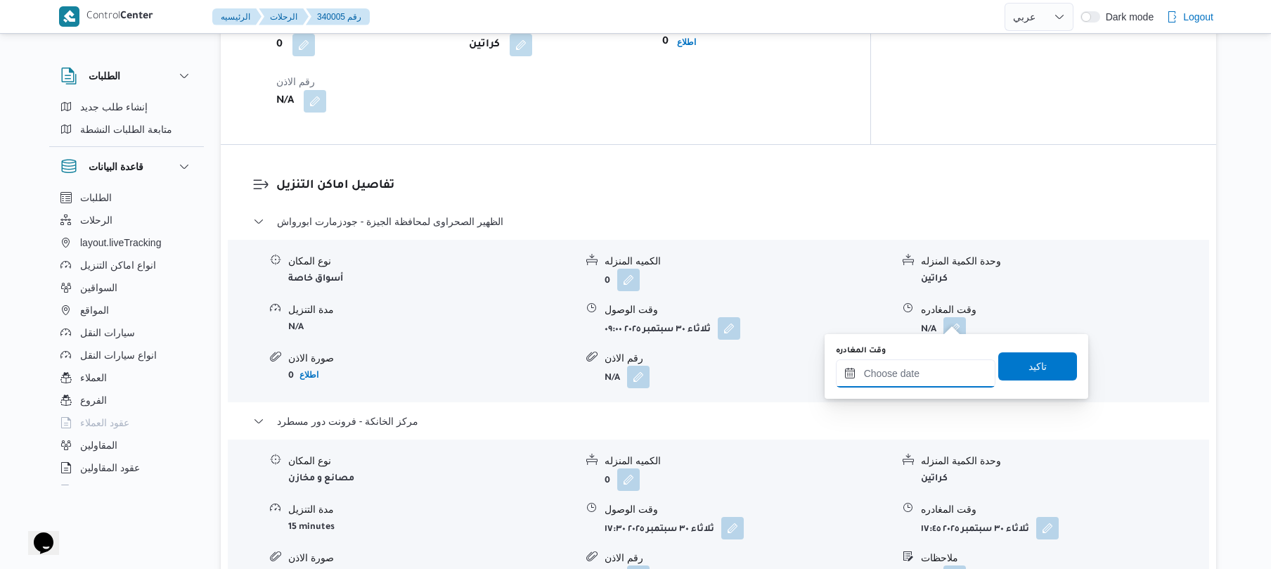
click at [925, 373] on input "وقت المغادره" at bounding box center [916, 373] width 160 height 28
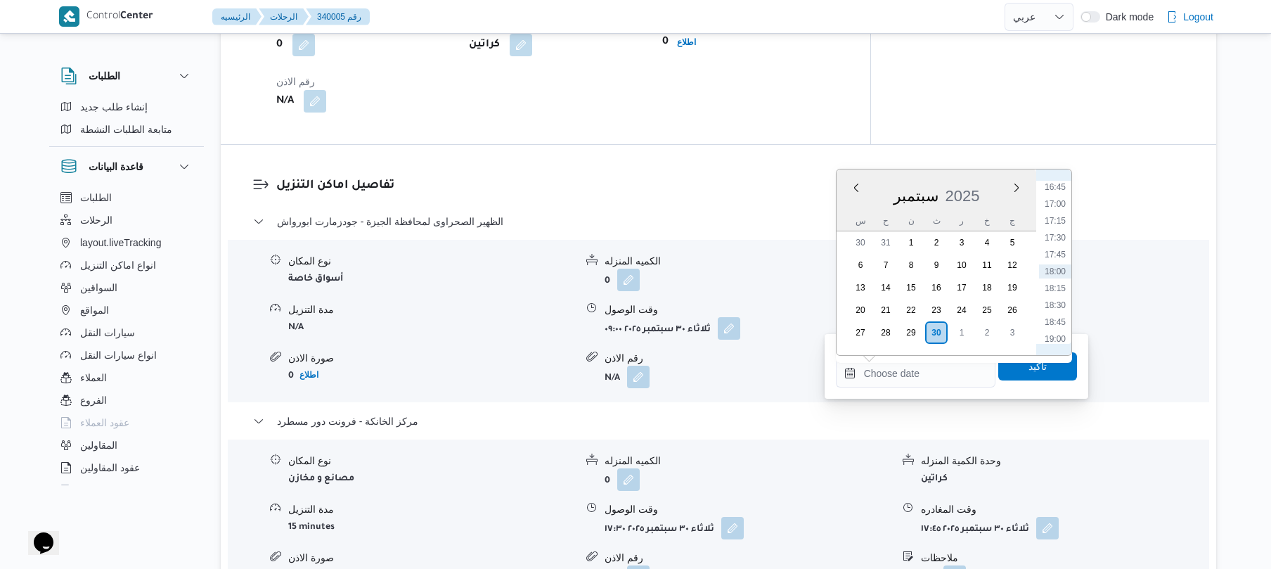
scroll to position [993, 0]
click at [1055, 308] on li "16:30" at bounding box center [1055, 309] width 32 height 14
type input "٣٠/٠٩/٢٠٢٥ ١٦:٣٠"
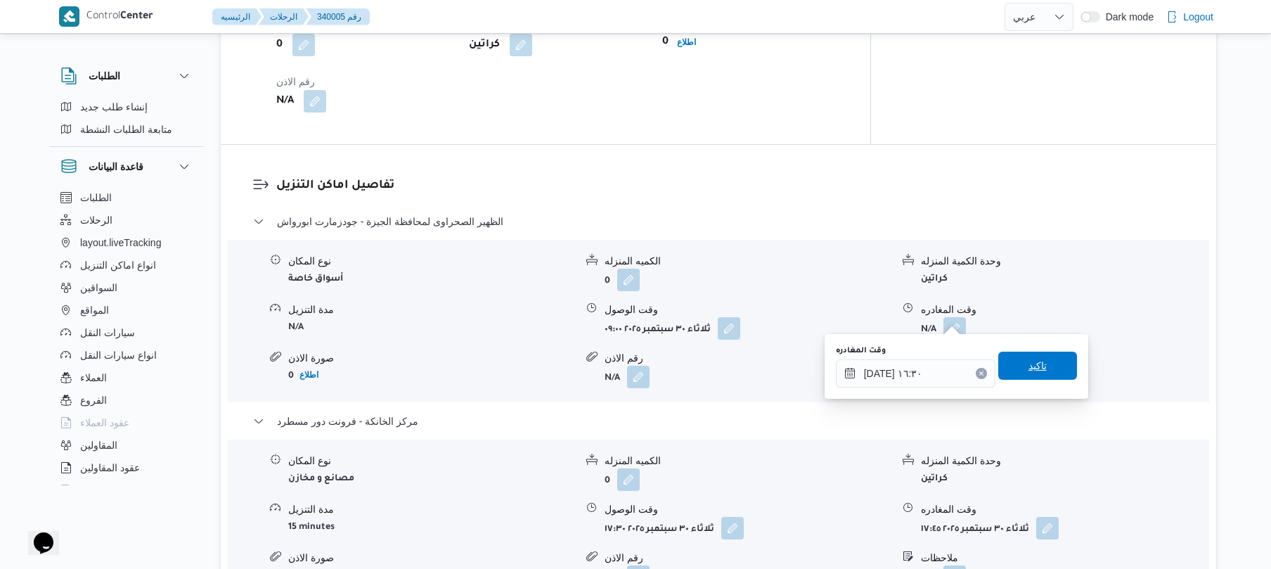
click at [1039, 354] on span "تاكيد" at bounding box center [1038, 366] width 79 height 28
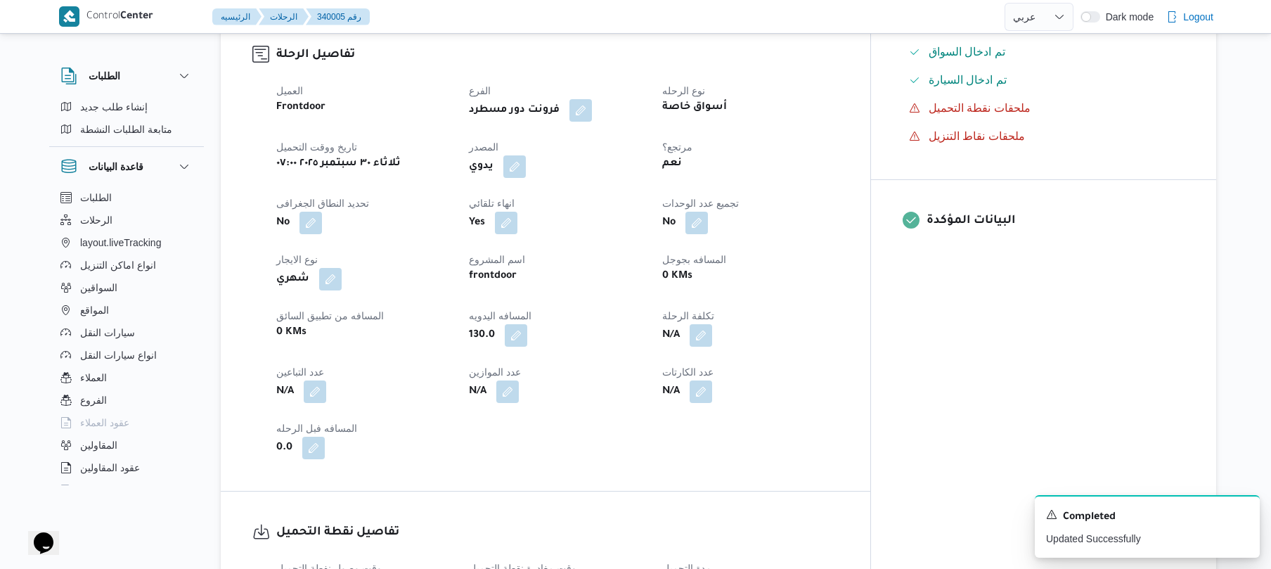
scroll to position [0, 0]
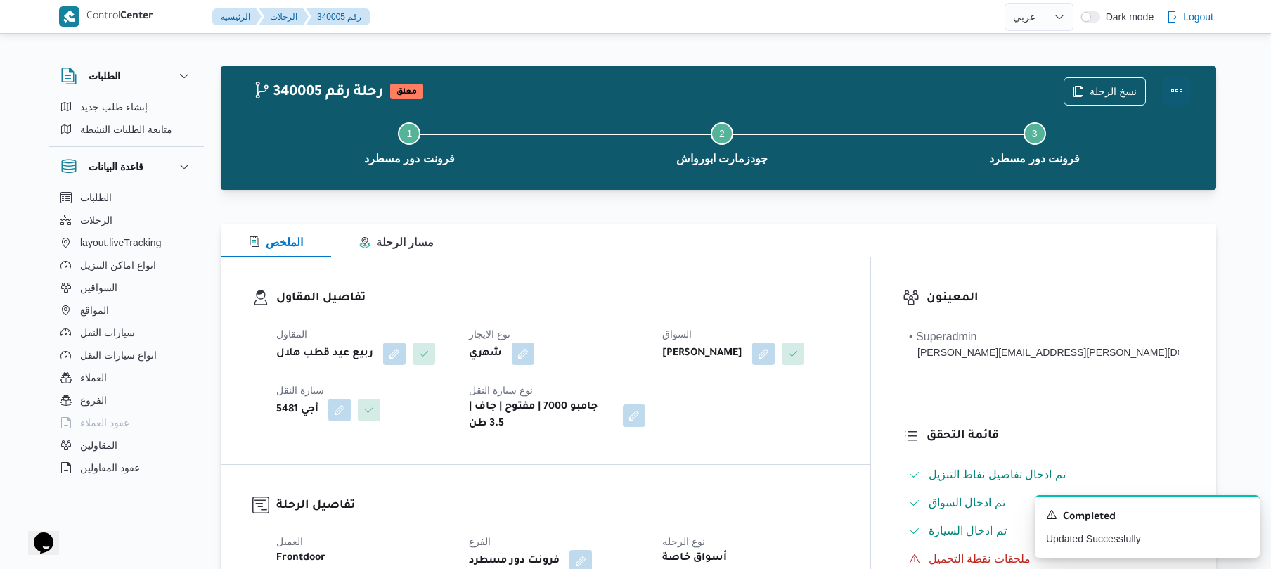
click at [1174, 87] on button "Actions" at bounding box center [1177, 91] width 28 height 28
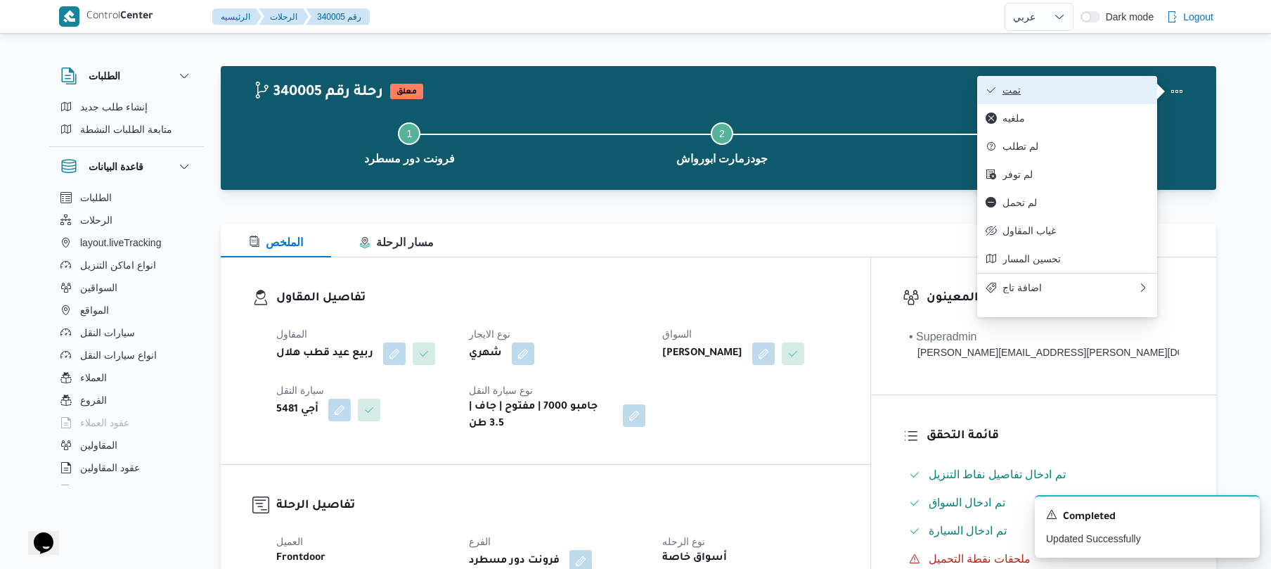
click at [1112, 88] on span "تمت" at bounding box center [1076, 89] width 146 height 11
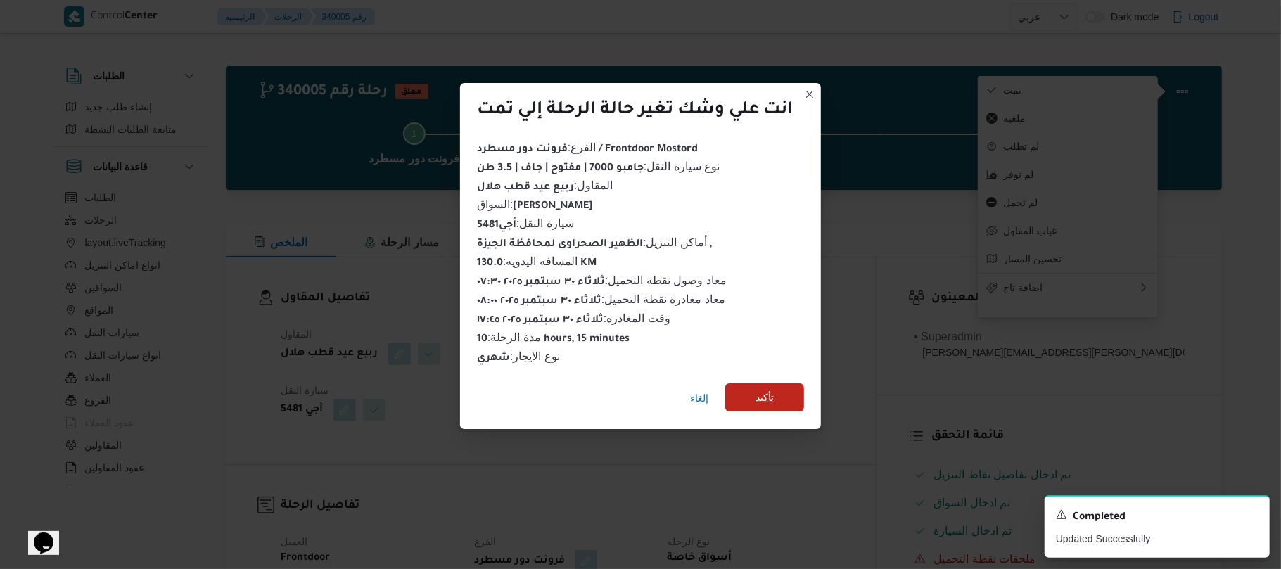
click at [788, 390] on span "تأكيد" at bounding box center [764, 397] width 79 height 28
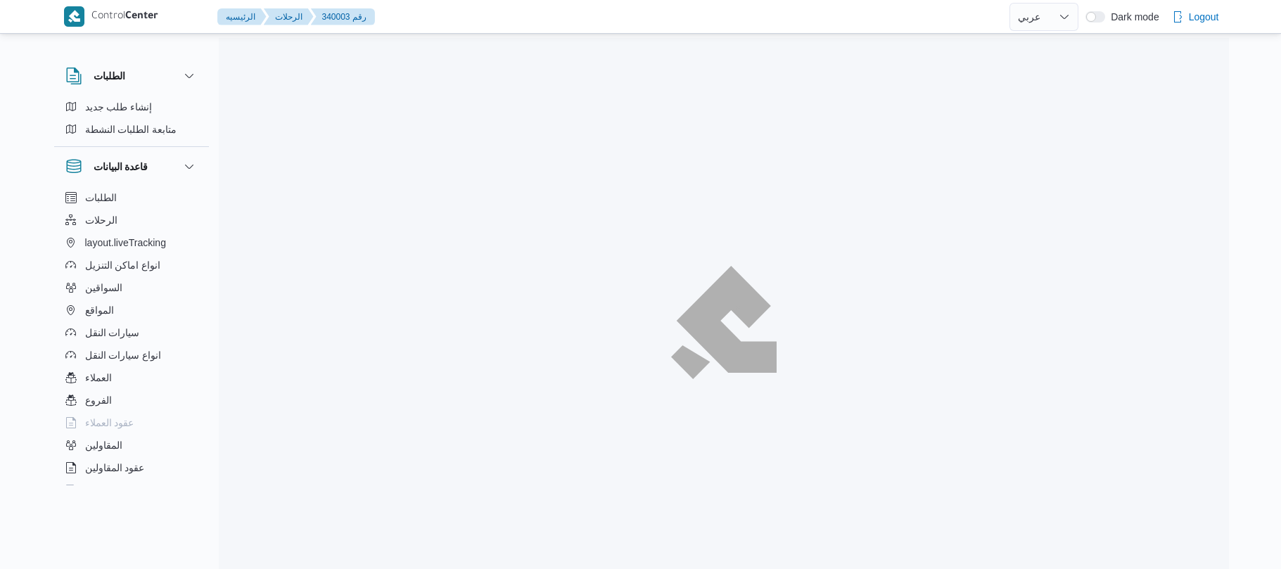
select select "ar"
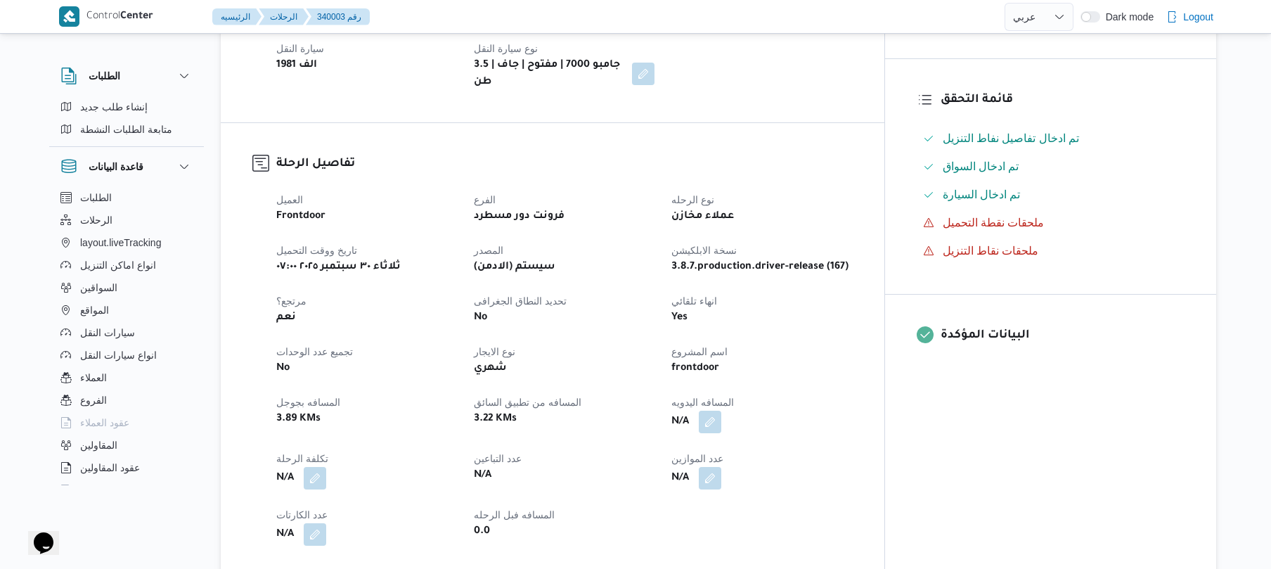
scroll to position [338, 0]
click at [721, 414] on button "button" at bounding box center [710, 420] width 23 height 23
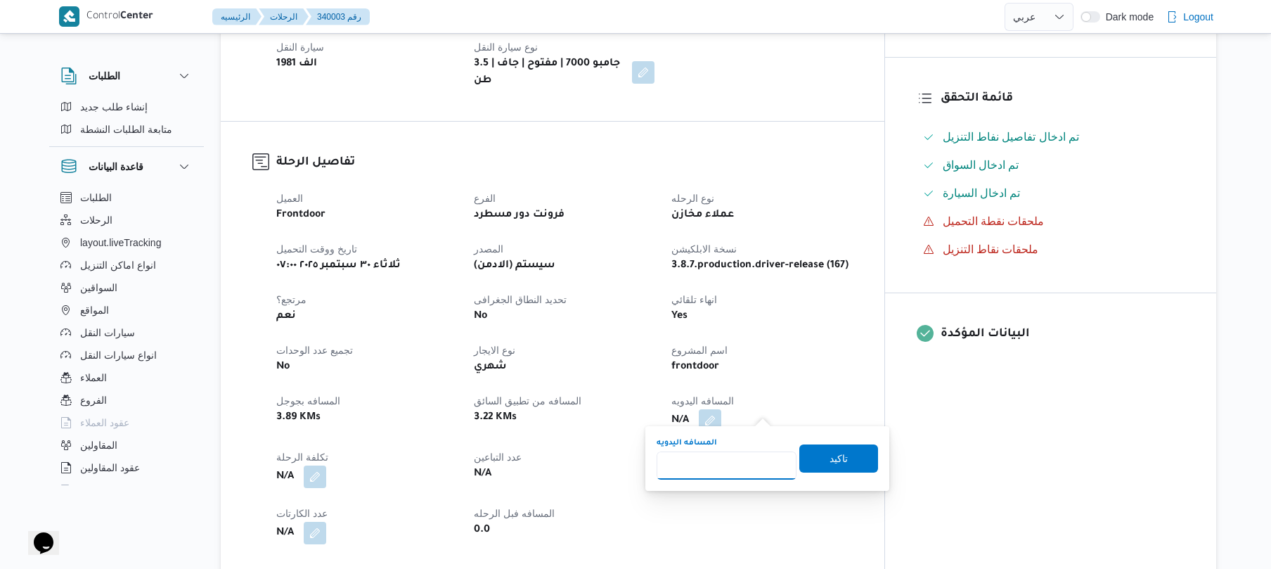
click at [736, 466] on input "المسافه اليدويه" at bounding box center [727, 465] width 140 height 28
type input "95"
click at [841, 453] on span "تاكيد" at bounding box center [839, 458] width 79 height 28
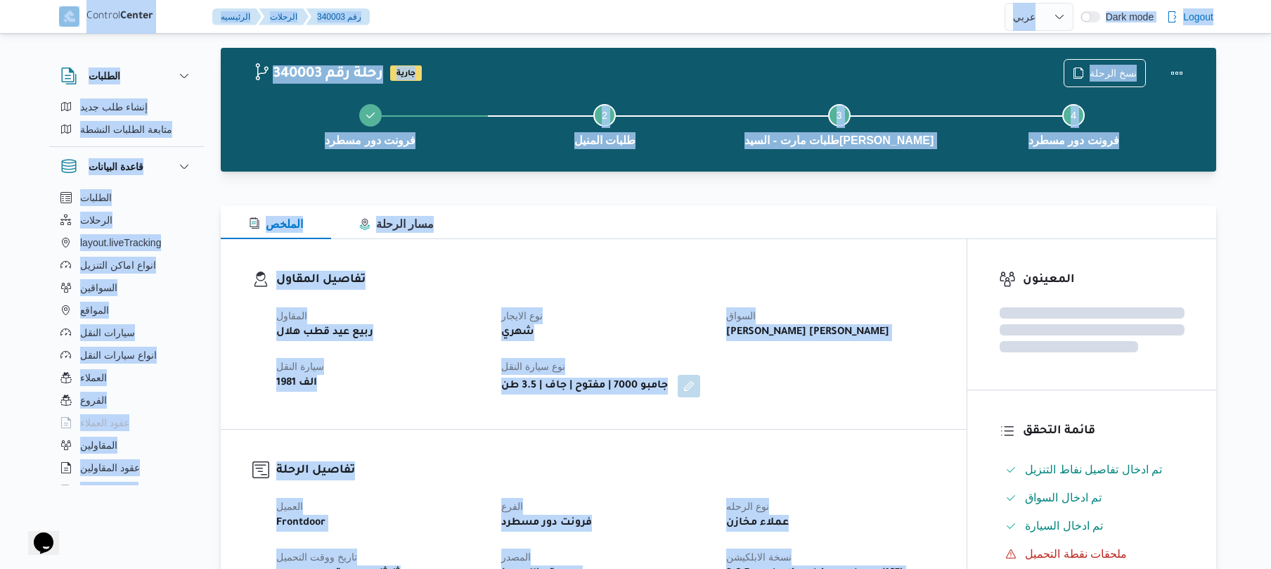
scroll to position [0, 0]
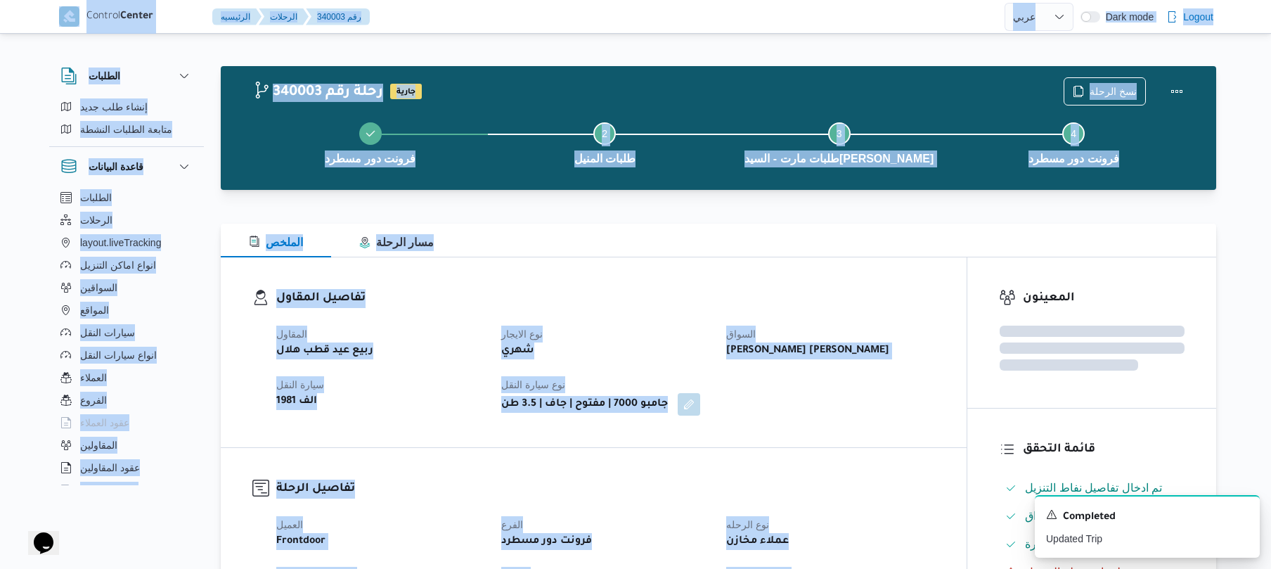
drag, startPoint x: 841, startPoint y: 454, endPoint x: 1055, endPoint y: -92, distance: 586.1
click at [1055, 0] on html "Control Center الرئيسيه الرحلات 340003 رقم English عربي Dark mode Logout الطلبا…" at bounding box center [635, 284] width 1271 height 569
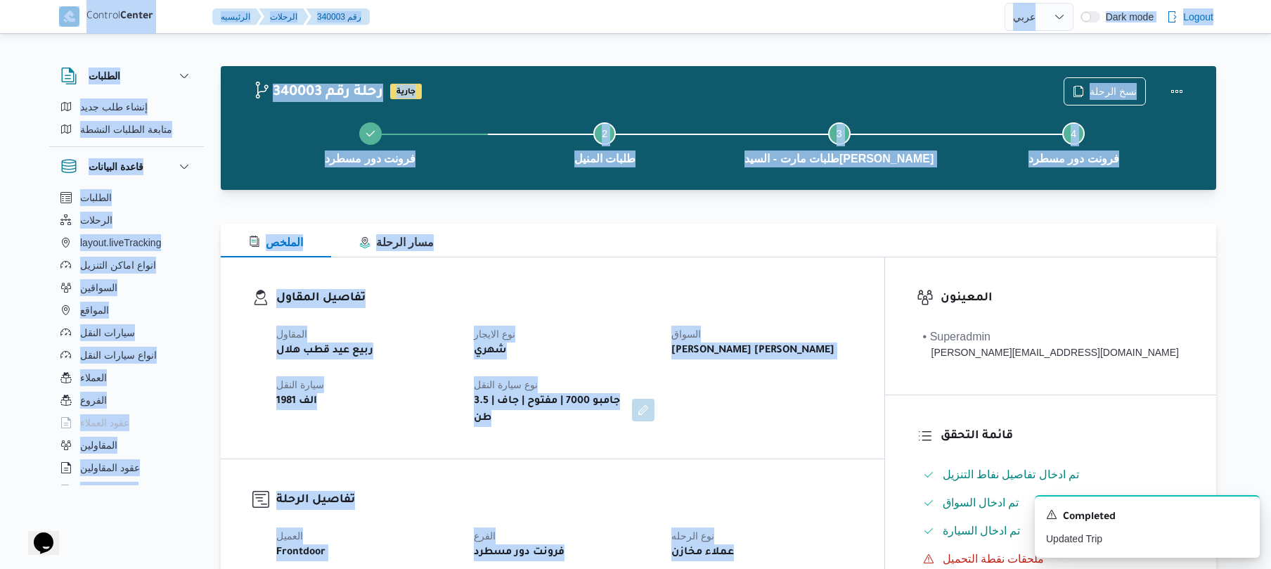
click at [882, 218] on div at bounding box center [719, 215] width 996 height 17
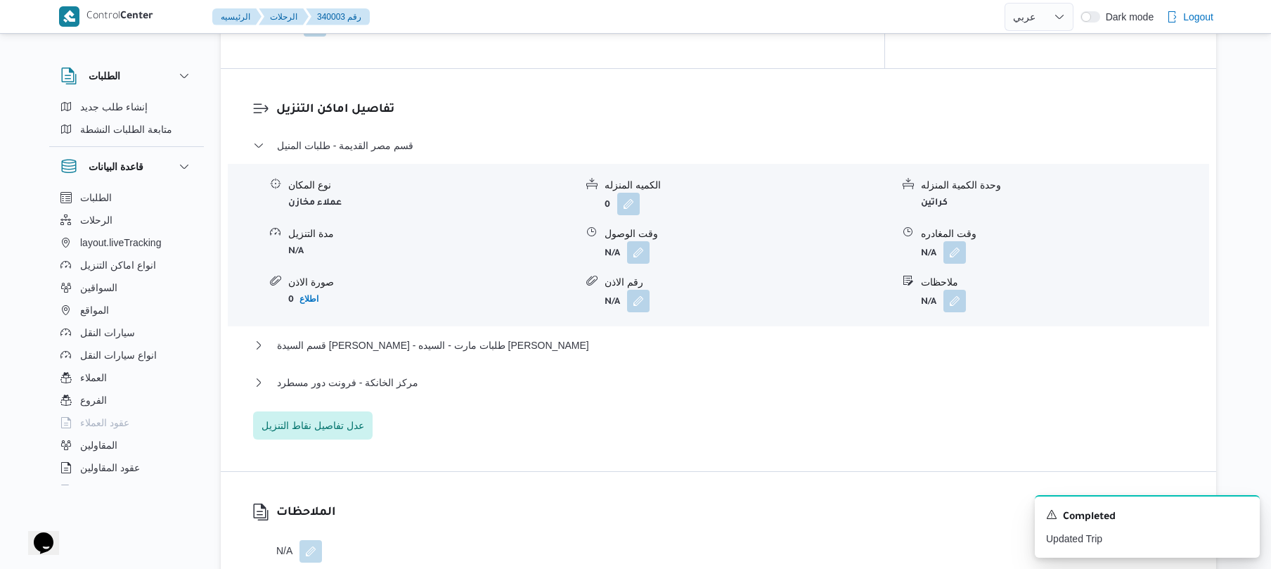
scroll to position [1087, 0]
click at [642, 243] on button "button" at bounding box center [638, 251] width 23 height 23
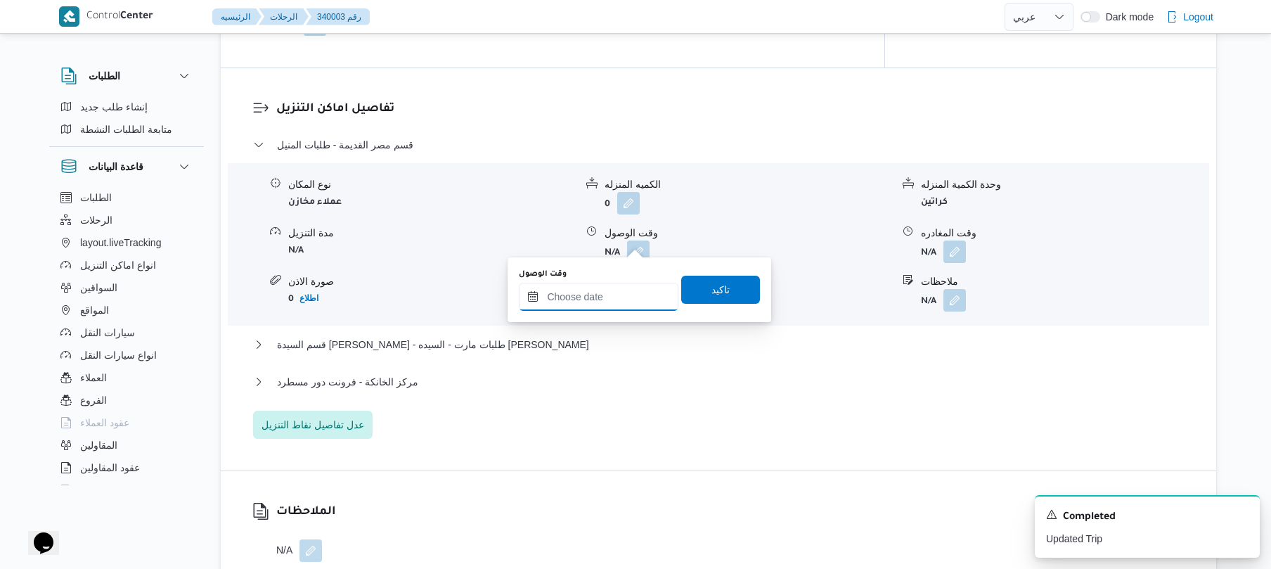
click at [613, 293] on input "وقت الوصول" at bounding box center [599, 297] width 160 height 28
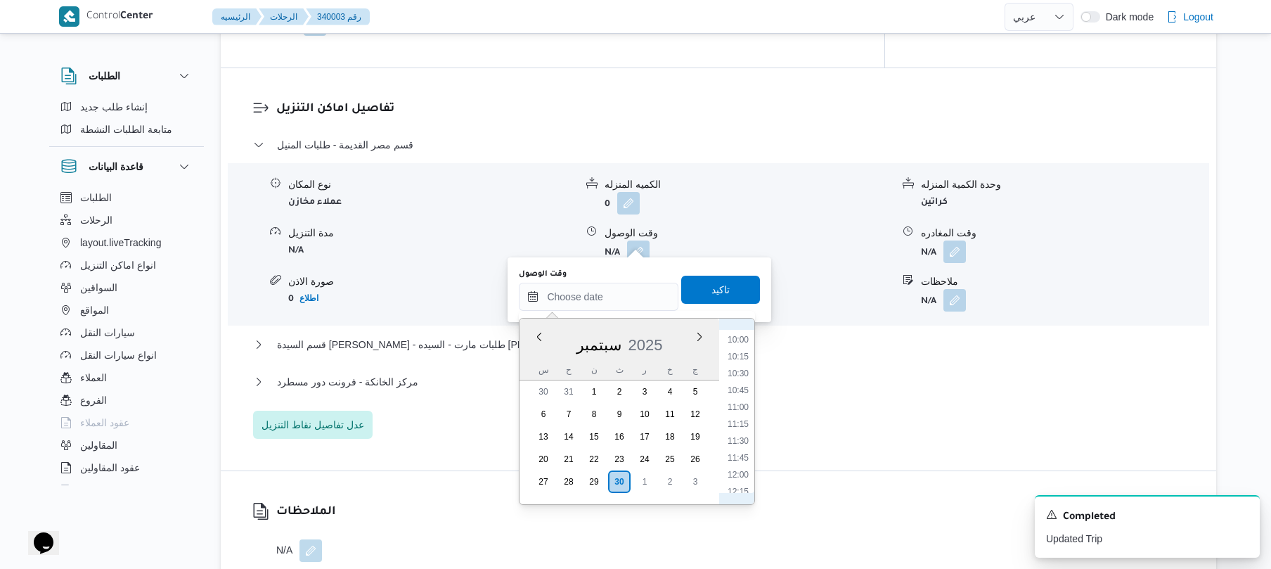
scroll to position [488, 0]
click at [740, 454] on li "09:00" at bounding box center [738, 456] width 32 height 14
type input "٣٠/٠٩/٢٠٢٥ ٠٩:٠٠"
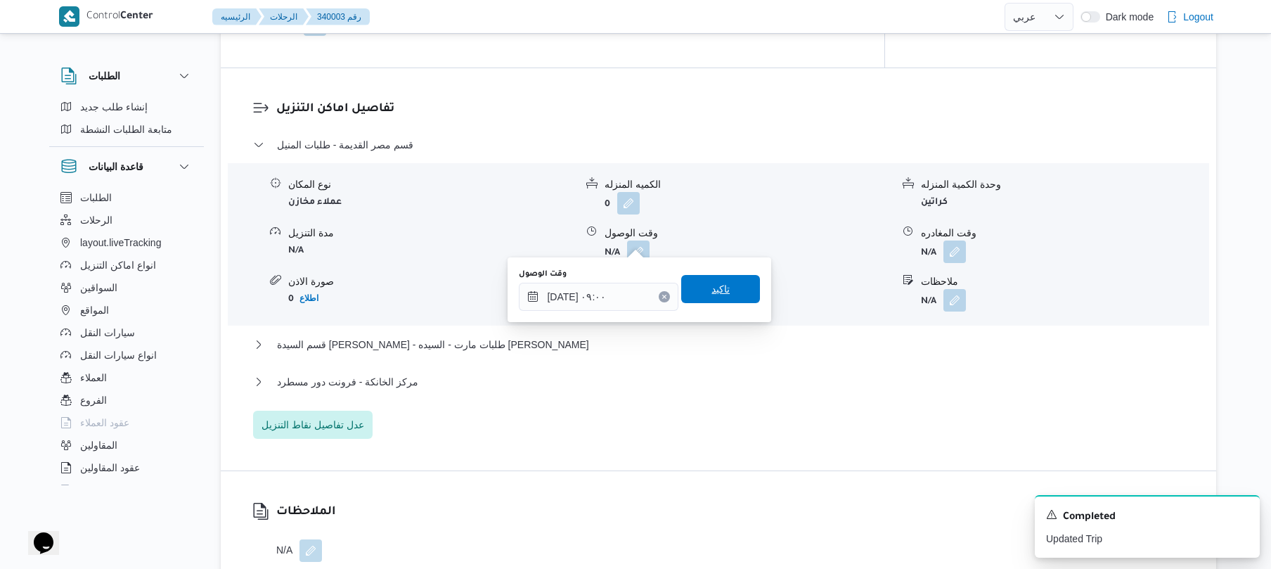
click at [724, 284] on span "تاكيد" at bounding box center [720, 289] width 79 height 28
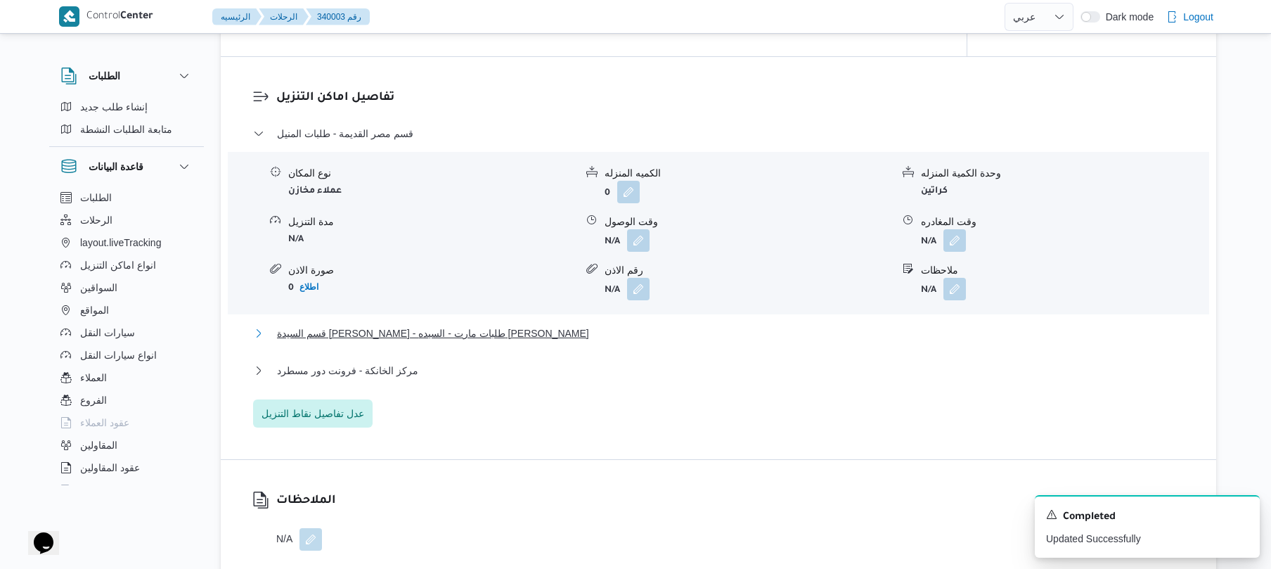
click at [693, 335] on button "قسم السيدة زينب - طلبات مارت - السيده زينب" at bounding box center [719, 333] width 932 height 17
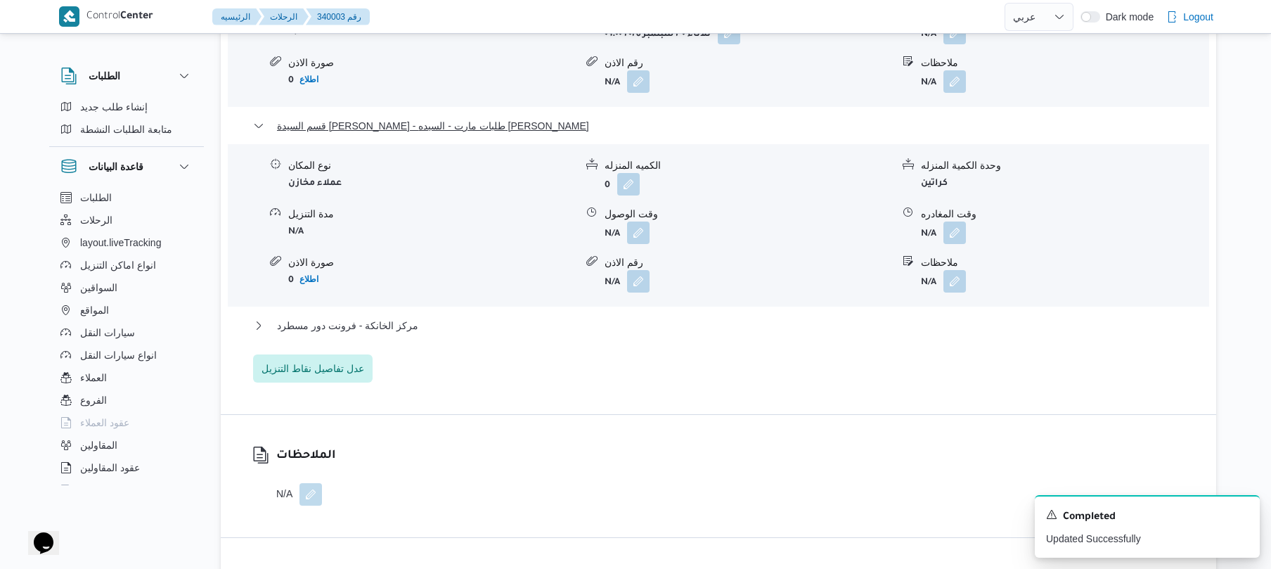
scroll to position [1350, 0]
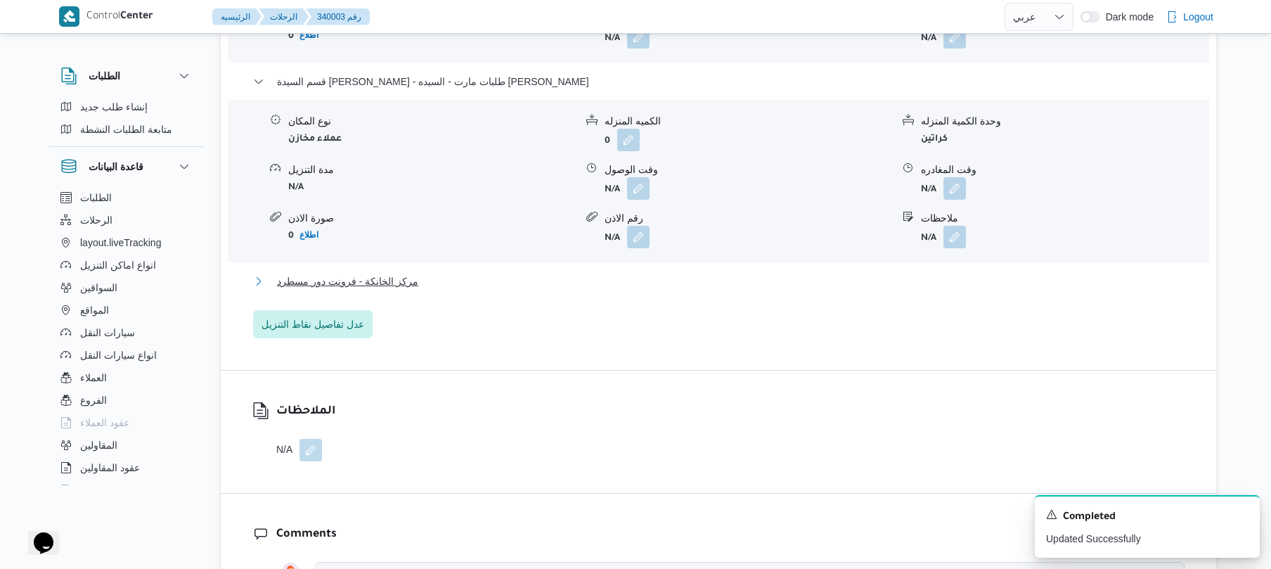
click at [687, 273] on button "مركز الخانكة - فرونت دور مسطرد" at bounding box center [719, 281] width 932 height 17
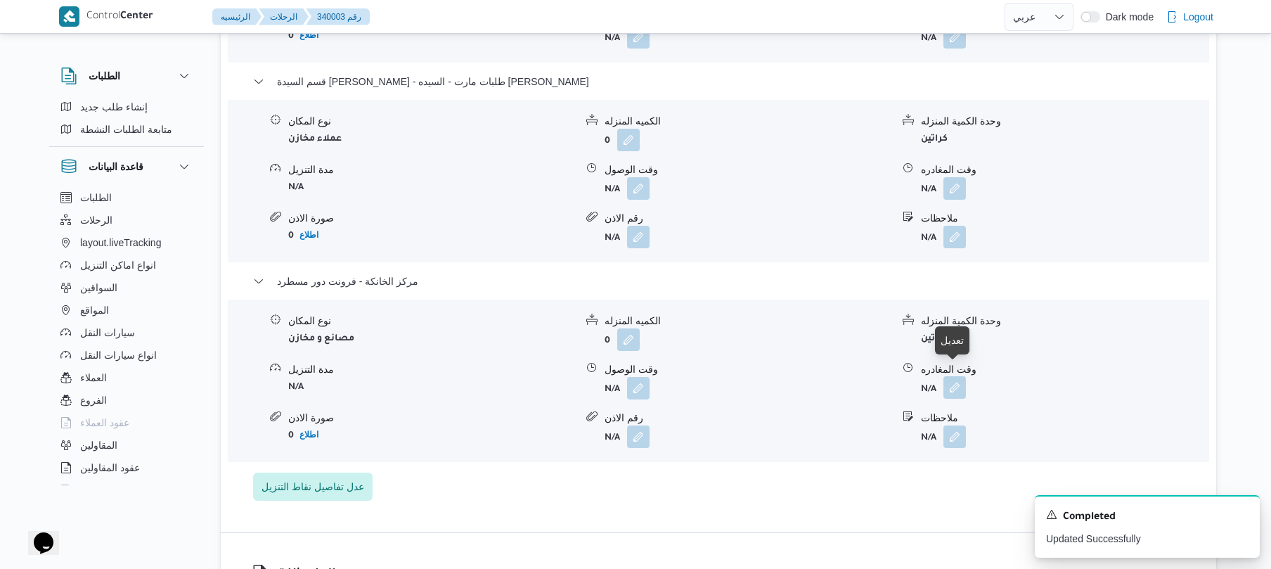
click at [958, 380] on button "button" at bounding box center [955, 387] width 23 height 23
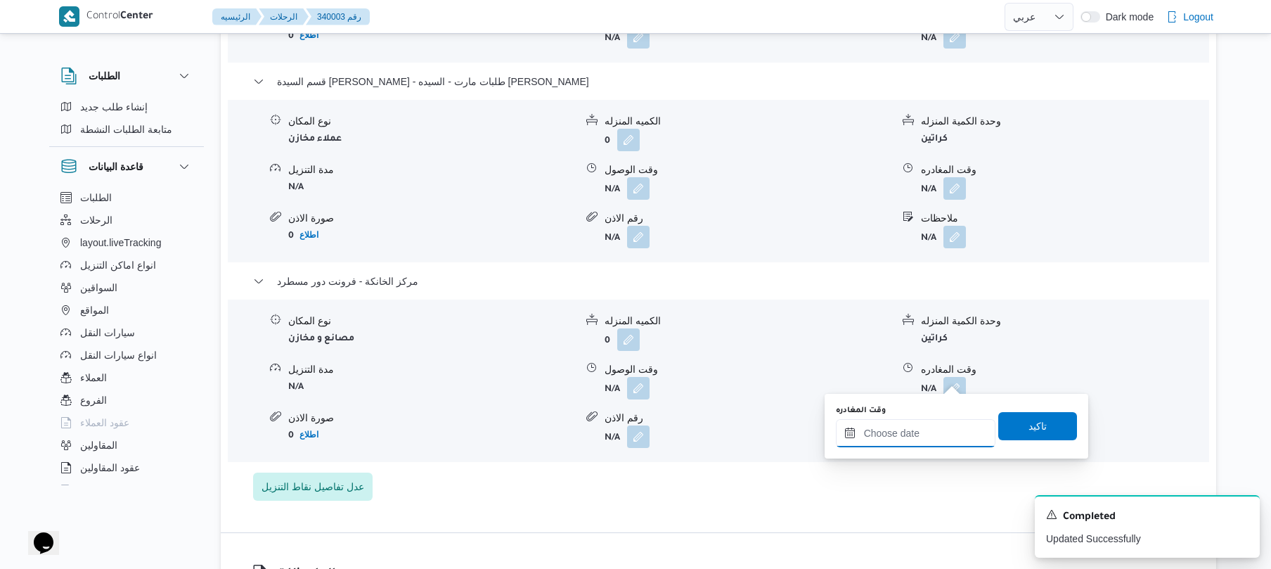
click at [899, 437] on input "وقت المغادره" at bounding box center [916, 433] width 160 height 28
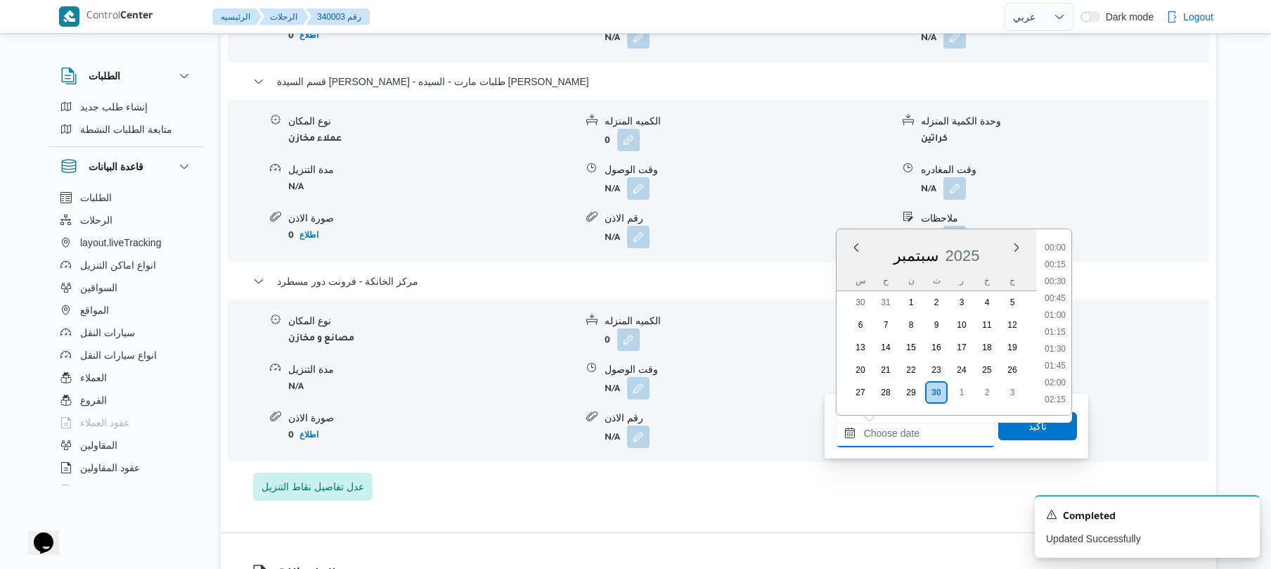
scroll to position [1131, 0]
click at [1056, 311] on li "17:45" at bounding box center [1055, 314] width 32 height 14
type input "٣٠/٠٩/٢٠٢٥ ١٧:٤٥"
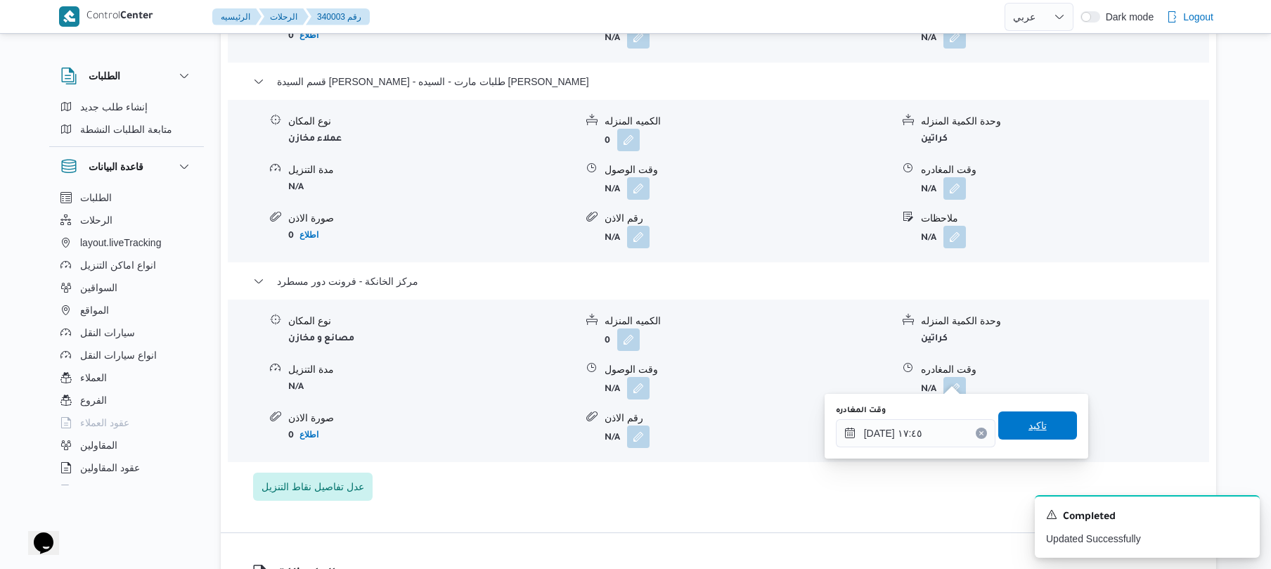
click at [1024, 417] on span "تاكيد" at bounding box center [1038, 425] width 79 height 28
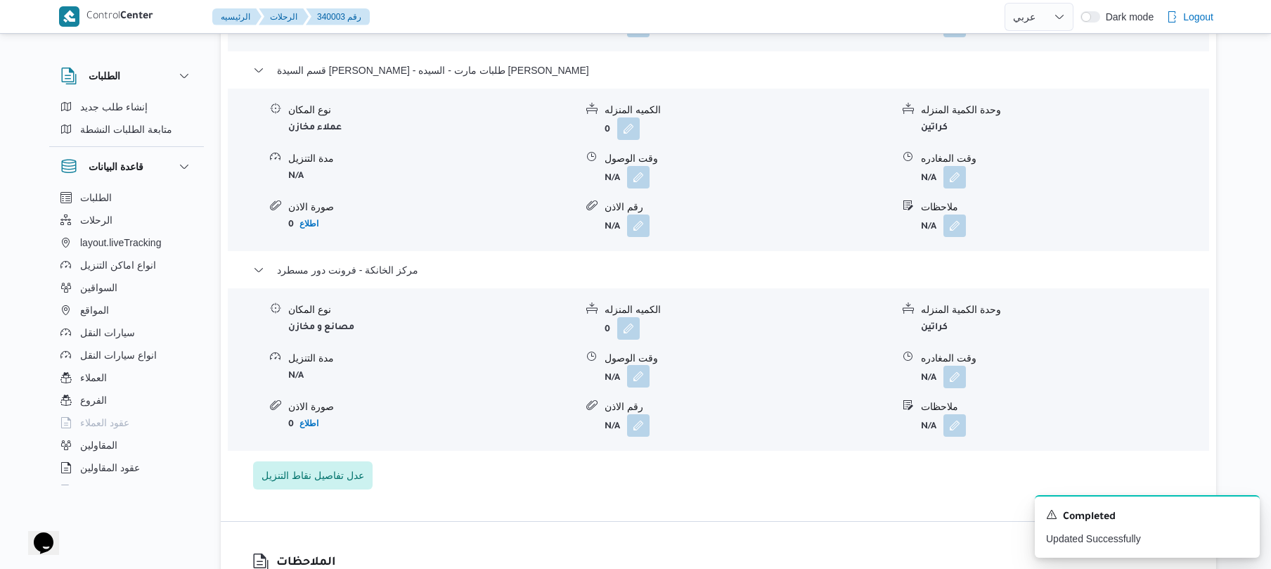
click at [634, 380] on button "button" at bounding box center [638, 376] width 23 height 23
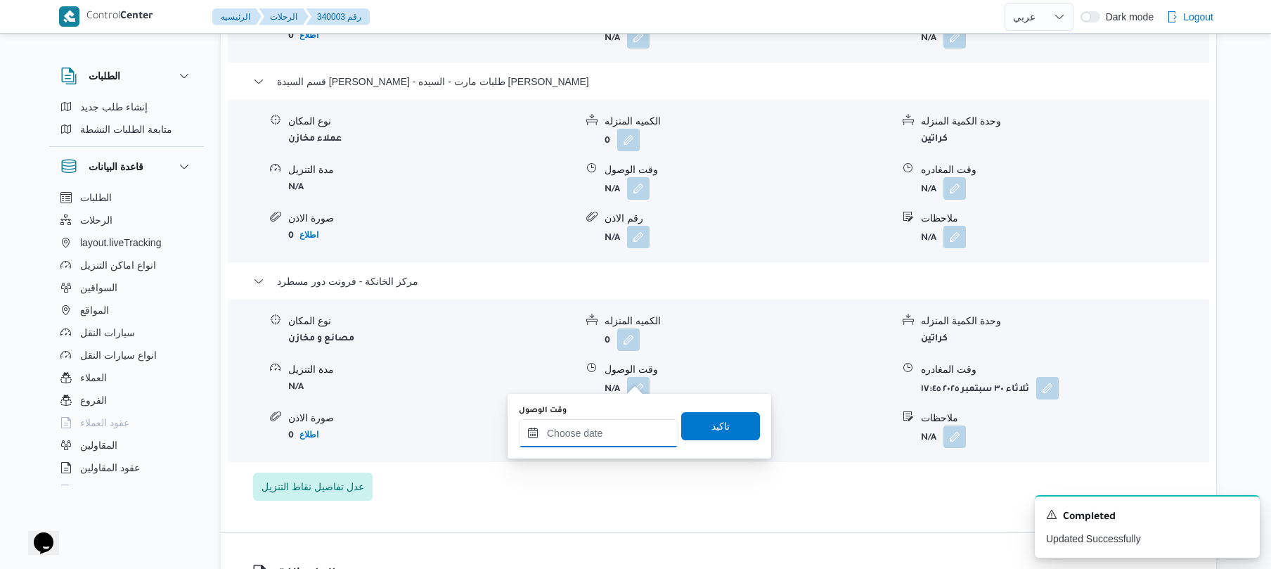
click at [603, 445] on input "وقت الوصول" at bounding box center [599, 433] width 160 height 28
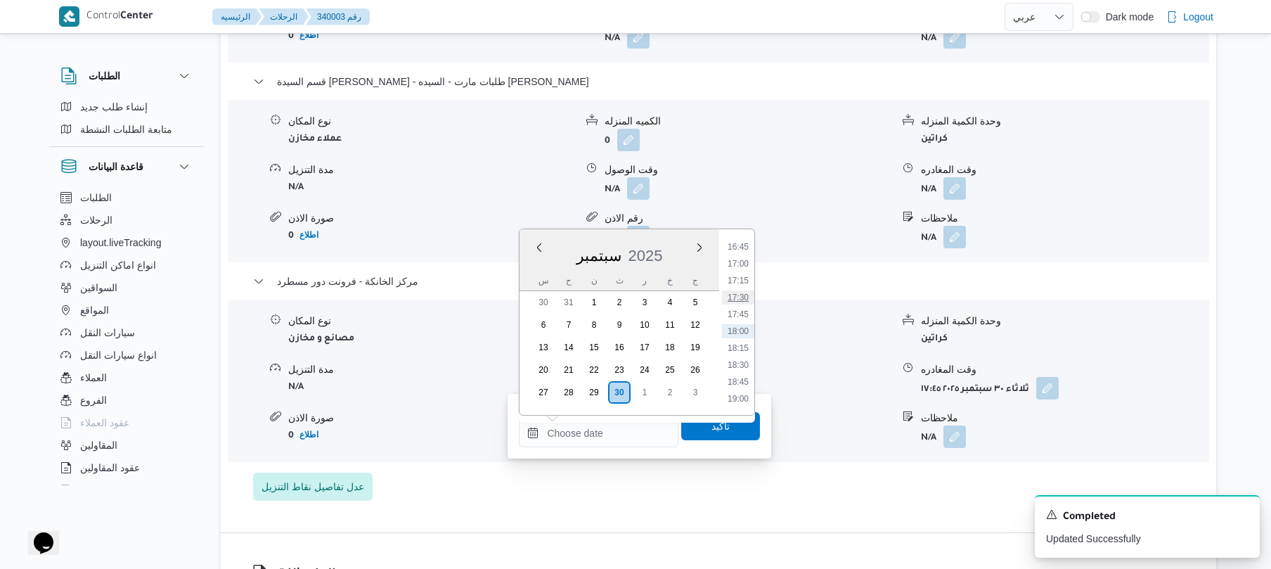
click at [744, 301] on li "17:30" at bounding box center [738, 297] width 32 height 14
type input "٣٠/٠٩/٢٠٢٥ ١٧:٣٠"
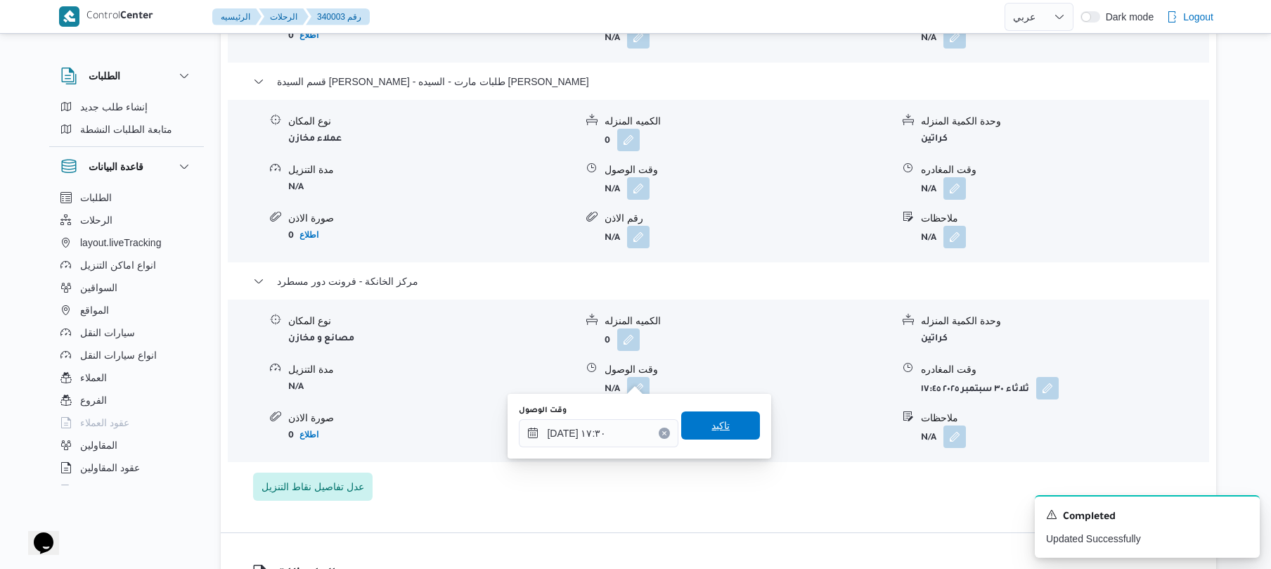
click at [719, 425] on span "تاكيد" at bounding box center [721, 425] width 18 height 17
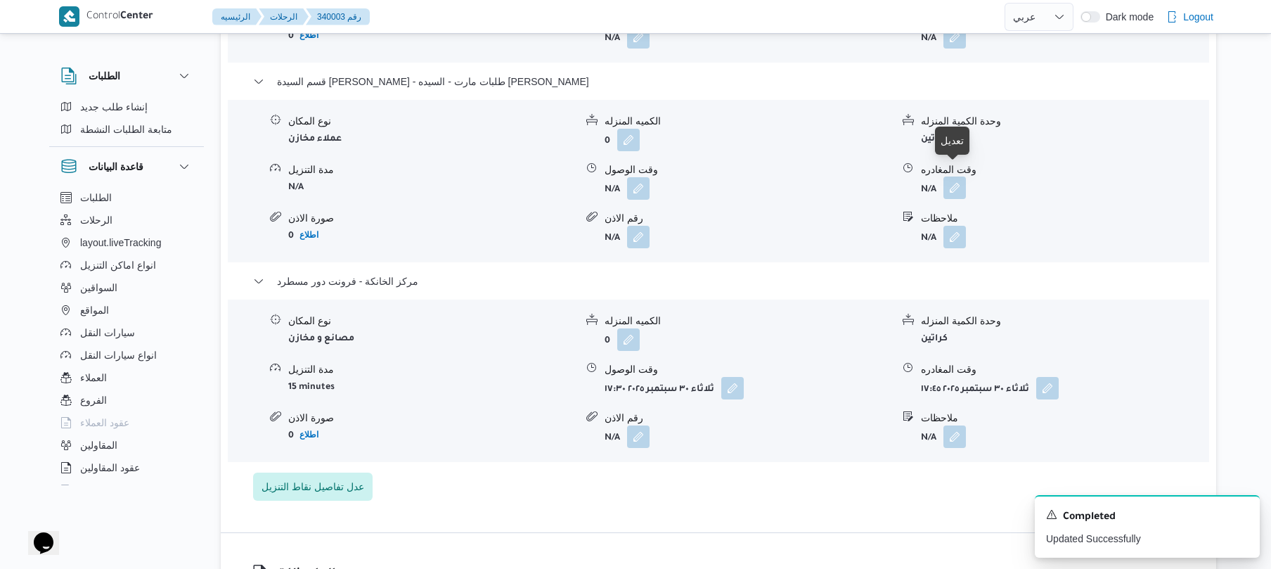
click at [959, 184] on button "button" at bounding box center [955, 188] width 23 height 23
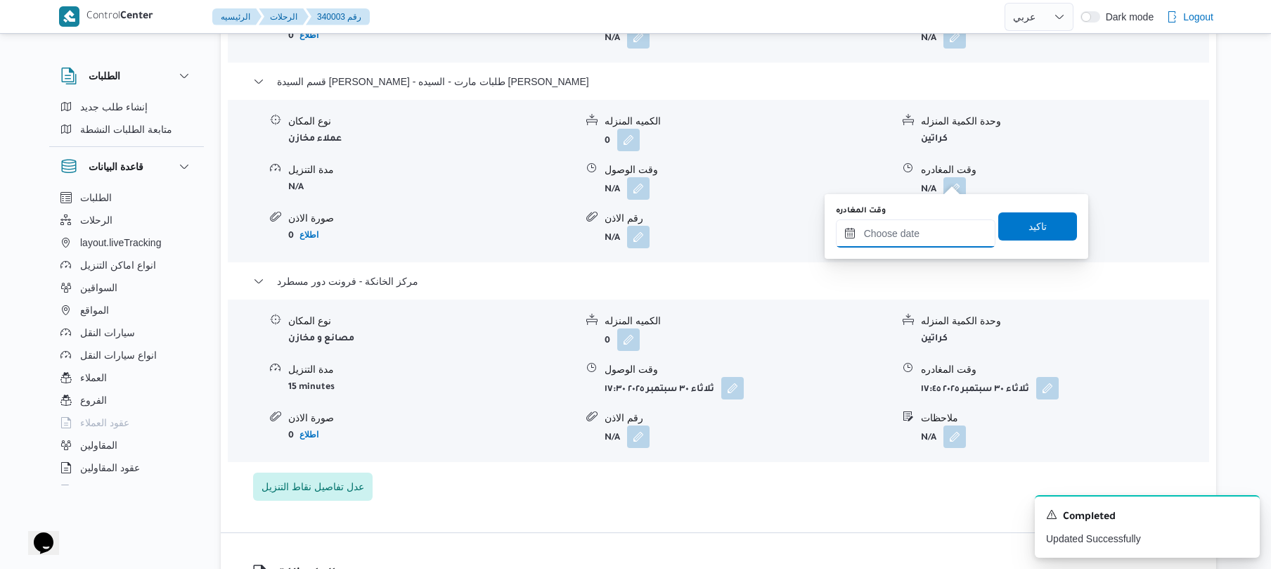
click at [912, 235] on input "وقت المغادره" at bounding box center [916, 233] width 160 height 28
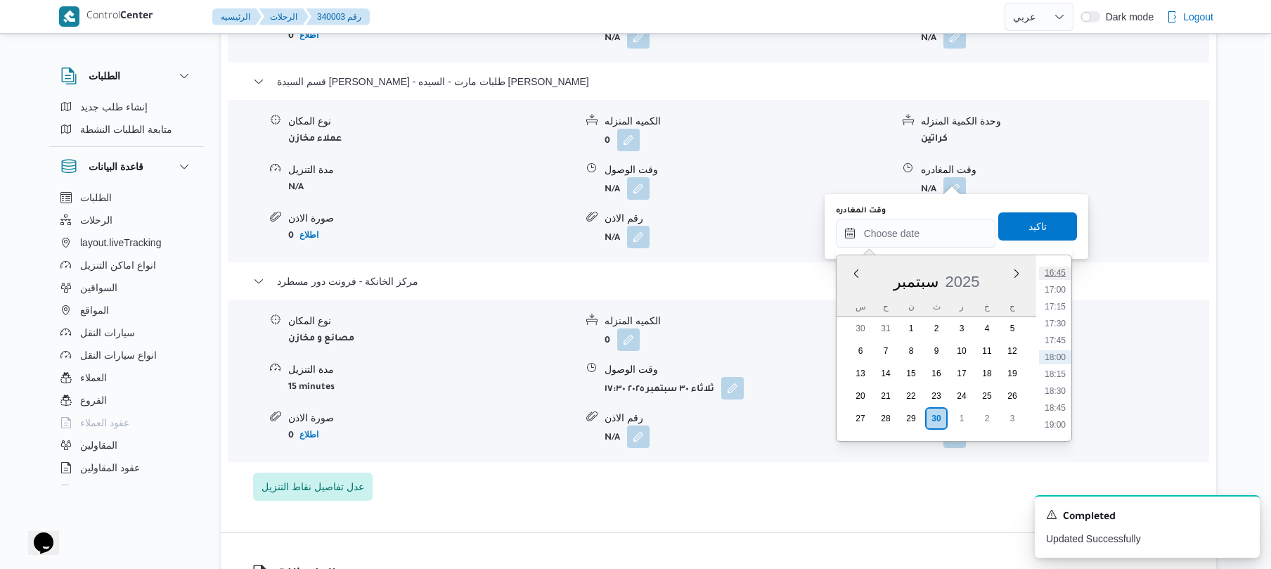
click at [1064, 274] on li "16:45" at bounding box center [1055, 273] width 32 height 14
type input "٣٠/٠٩/٢٠٢٥ ١٦:٤٥"
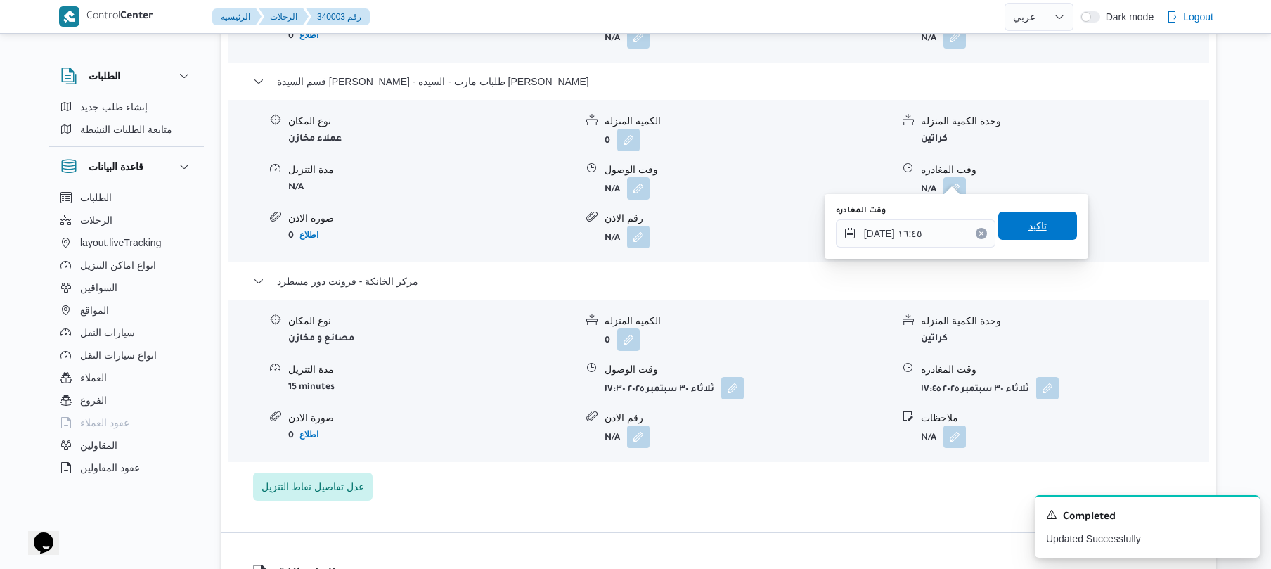
click at [1033, 217] on span "تاكيد" at bounding box center [1038, 226] width 79 height 28
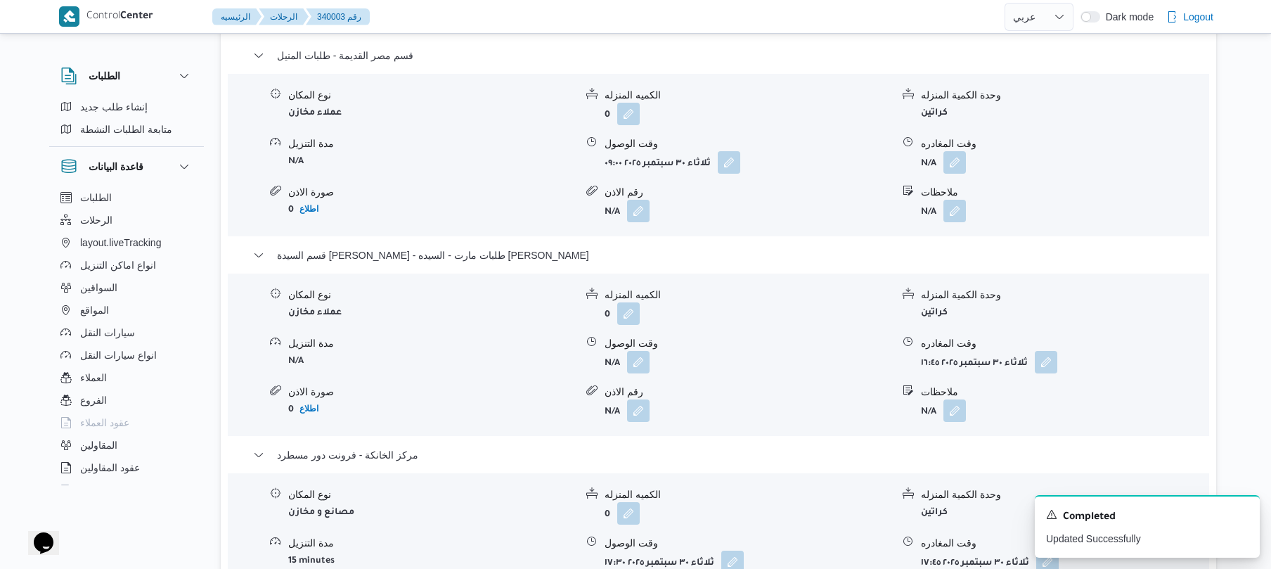
scroll to position [1162, 0]
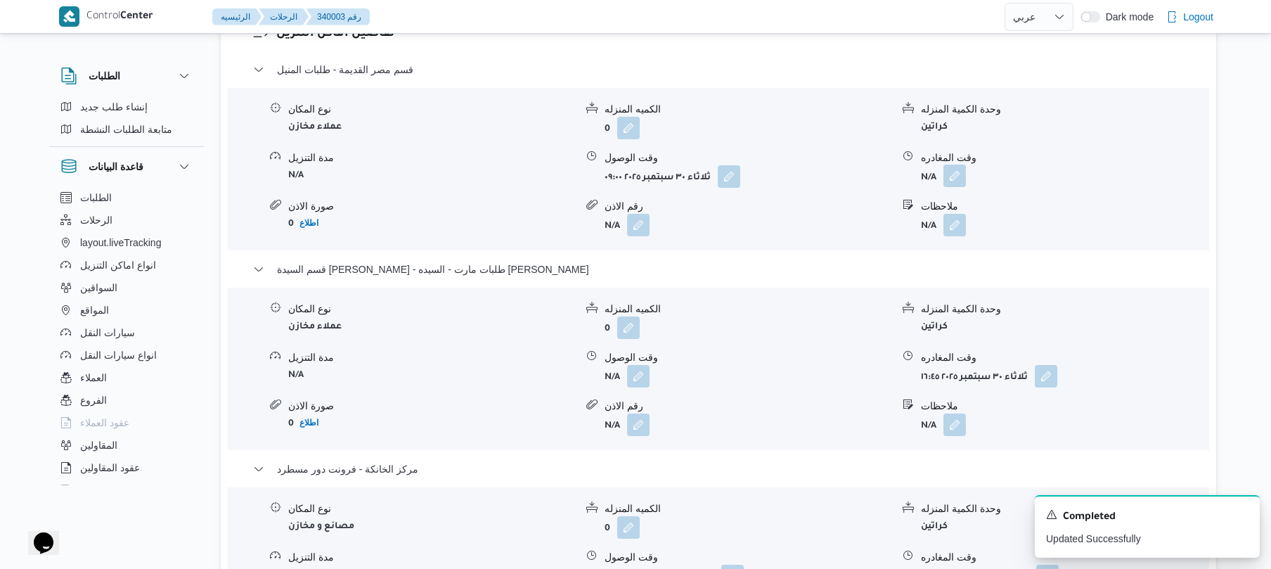
click at [955, 167] on button "button" at bounding box center [955, 176] width 23 height 23
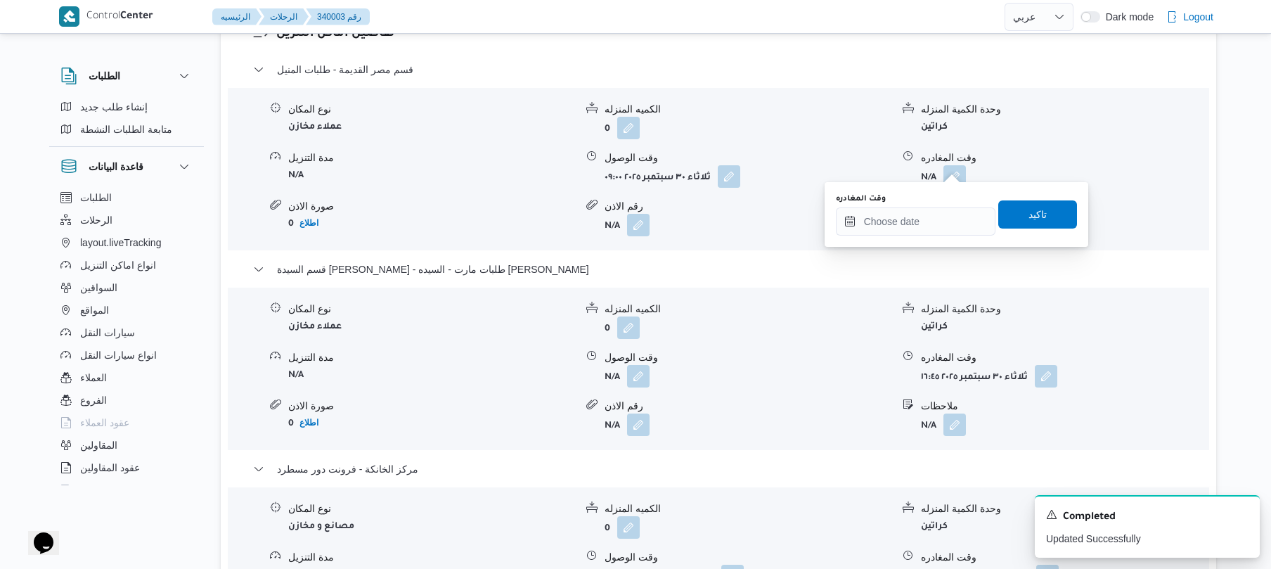
click at [902, 235] on div "وقت المغادره تاكيد" at bounding box center [957, 214] width 244 height 45
click at [912, 226] on input "وقت المغادره" at bounding box center [916, 221] width 160 height 28
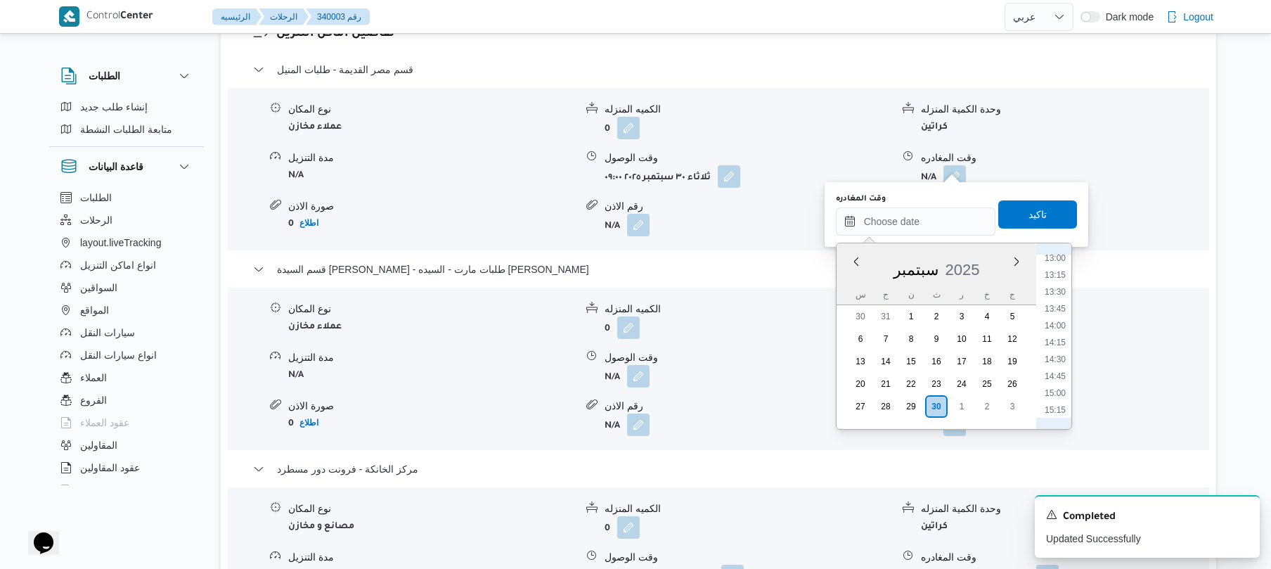
scroll to position [856, 0]
click at [1059, 279] on li "13:00" at bounding box center [1055, 283] width 32 height 14
type input "٣٠/٠٩/٢٠٢٥ ١٣:٠٠"
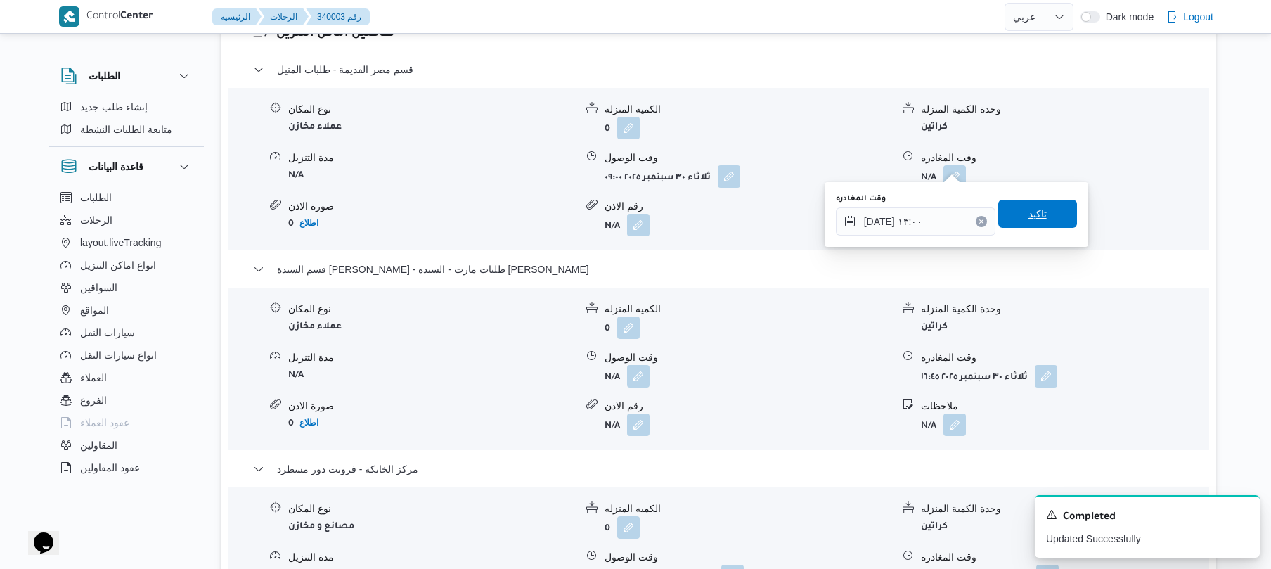
click at [1041, 219] on span "تاكيد" at bounding box center [1038, 214] width 79 height 28
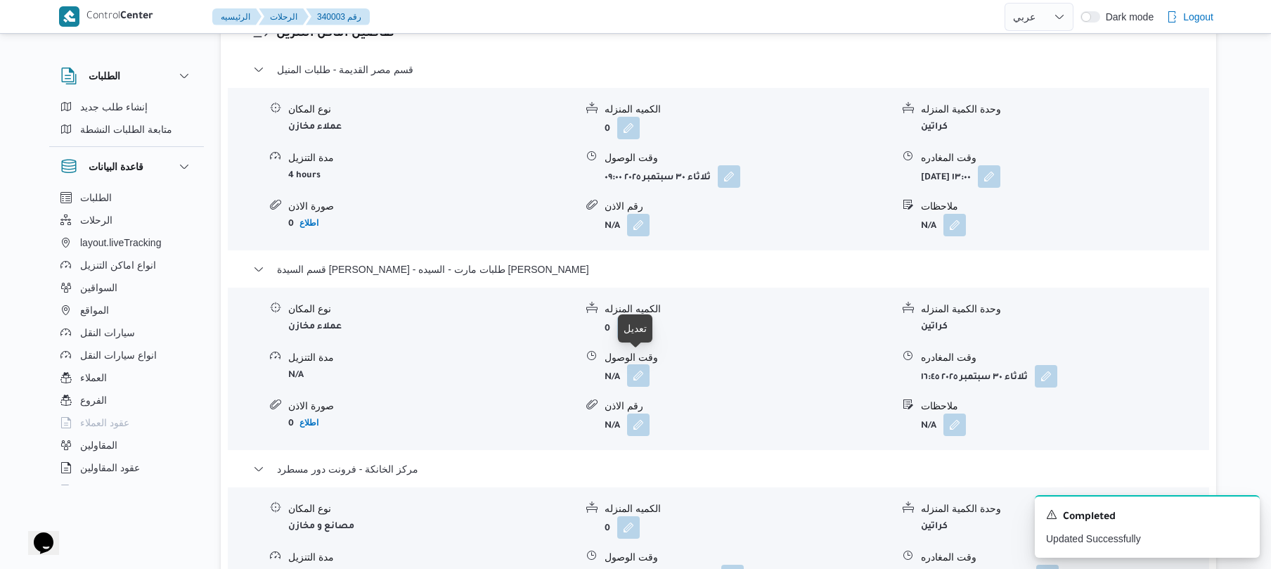
click at [636, 368] on button "button" at bounding box center [638, 375] width 23 height 23
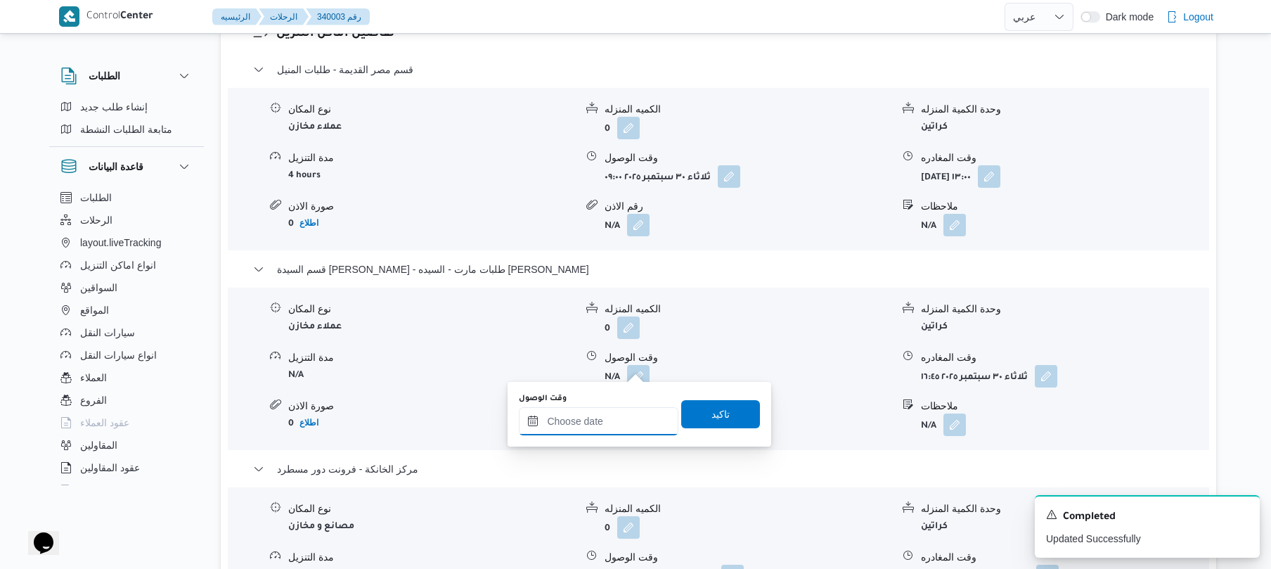
click at [598, 419] on input "وقت الوصول" at bounding box center [599, 421] width 160 height 28
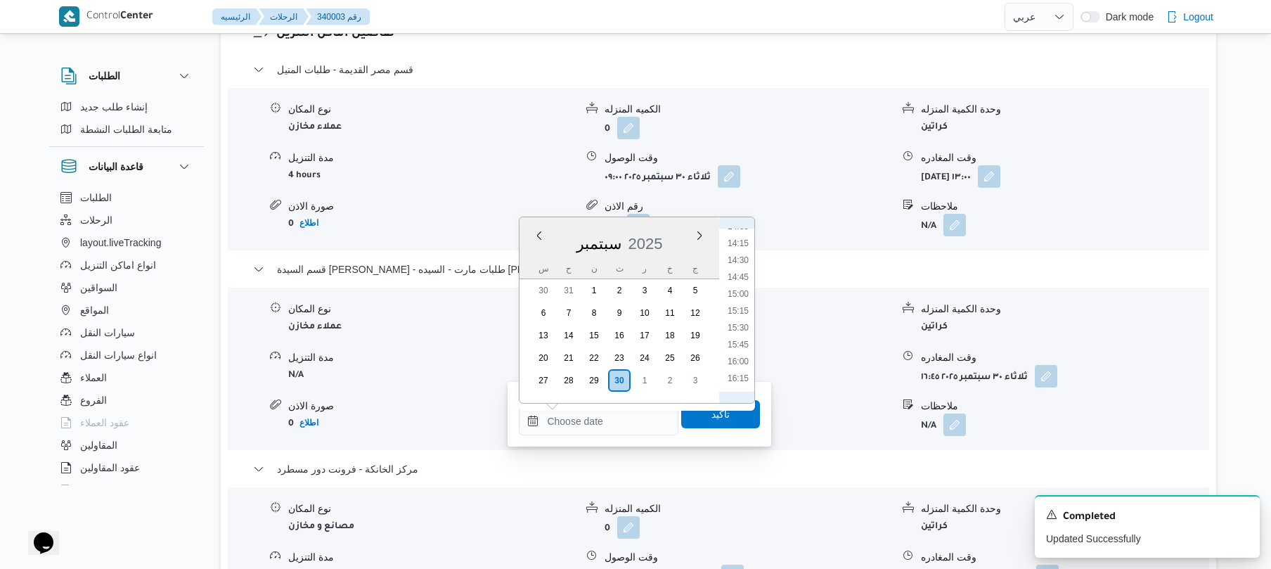
scroll to position [854, 0]
click at [743, 290] on li "13:30" at bounding box center [738, 293] width 32 height 14
type input "٣٠/٠٩/٢٠٢٥ ١٣:٣٠"
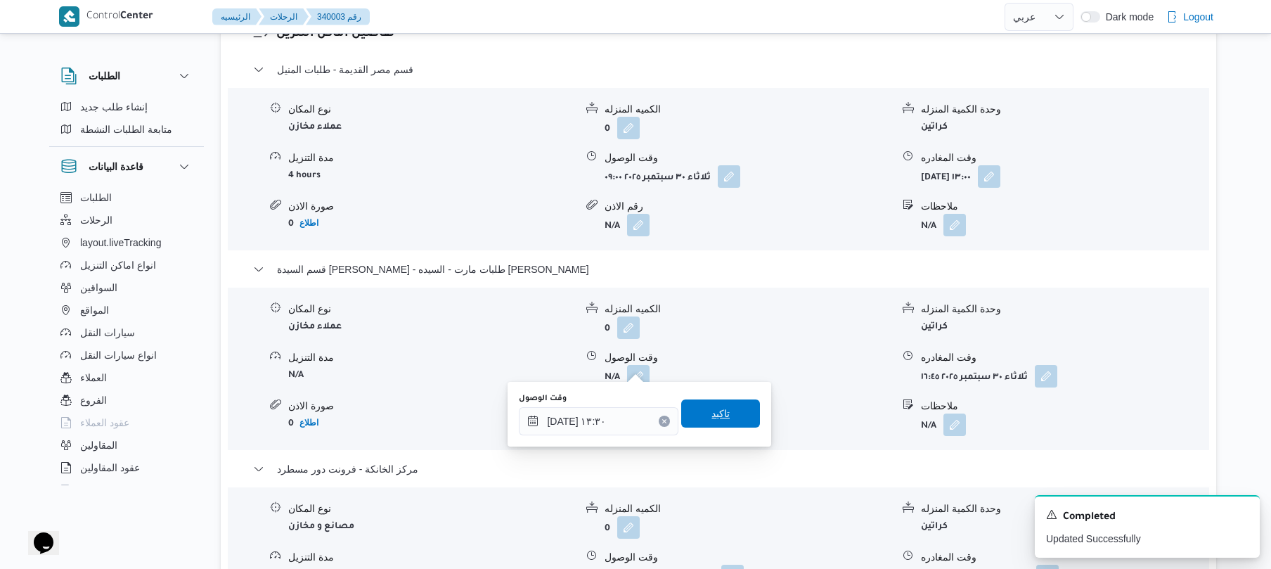
click at [715, 417] on span "تاكيد" at bounding box center [721, 413] width 18 height 17
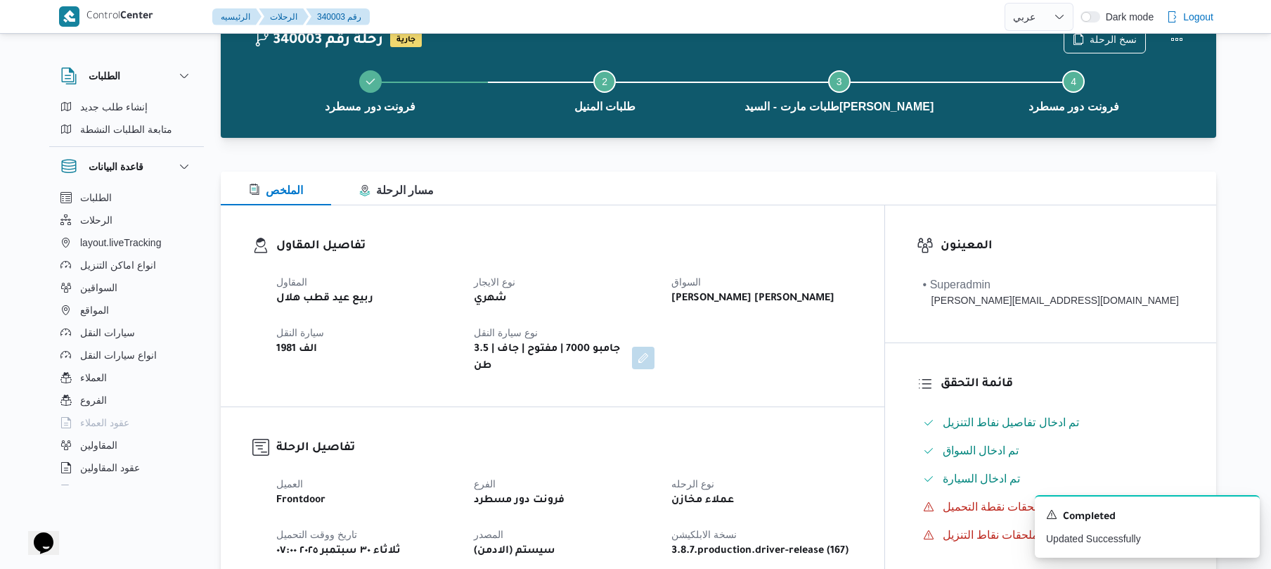
scroll to position [0, 0]
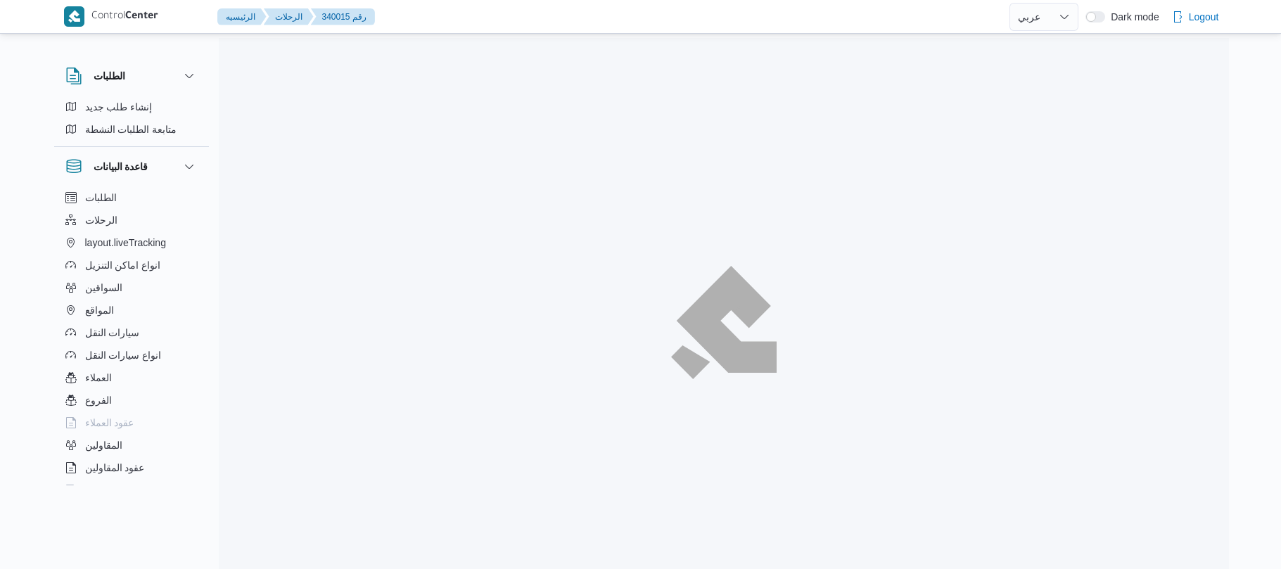
select select "ar"
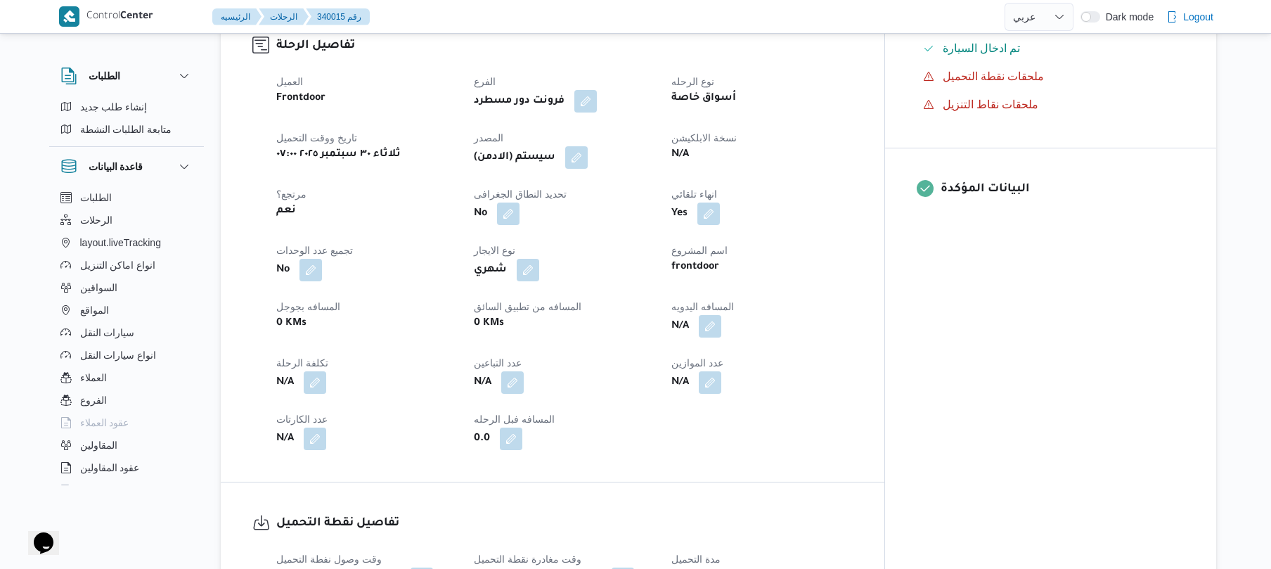
scroll to position [487, 0]
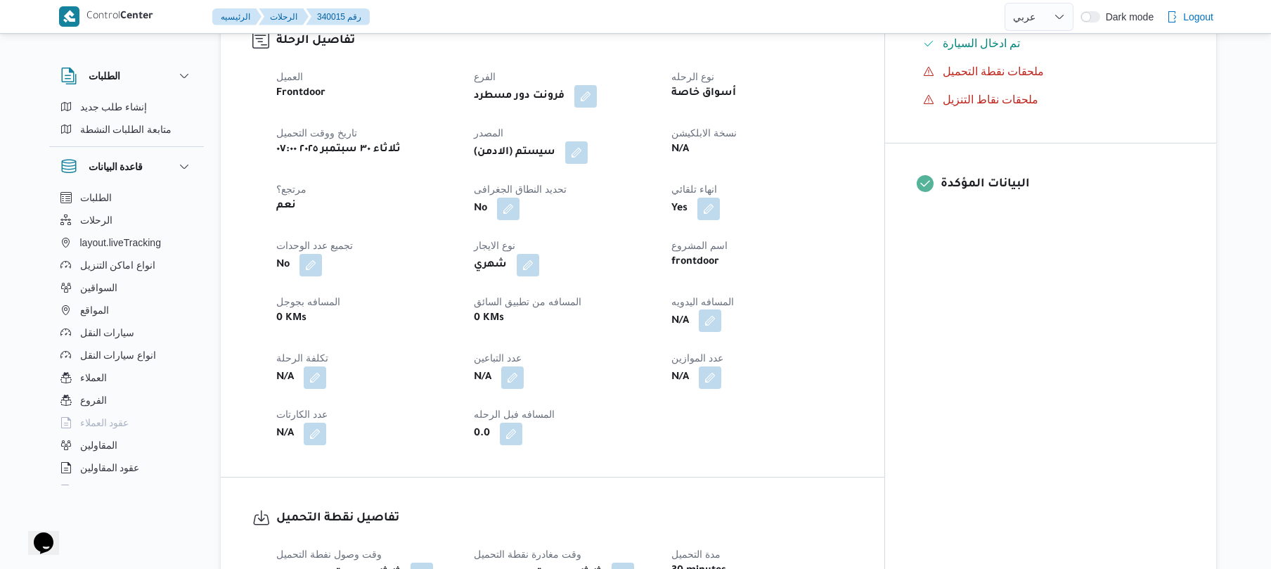
click at [721, 309] on button "button" at bounding box center [710, 320] width 23 height 23
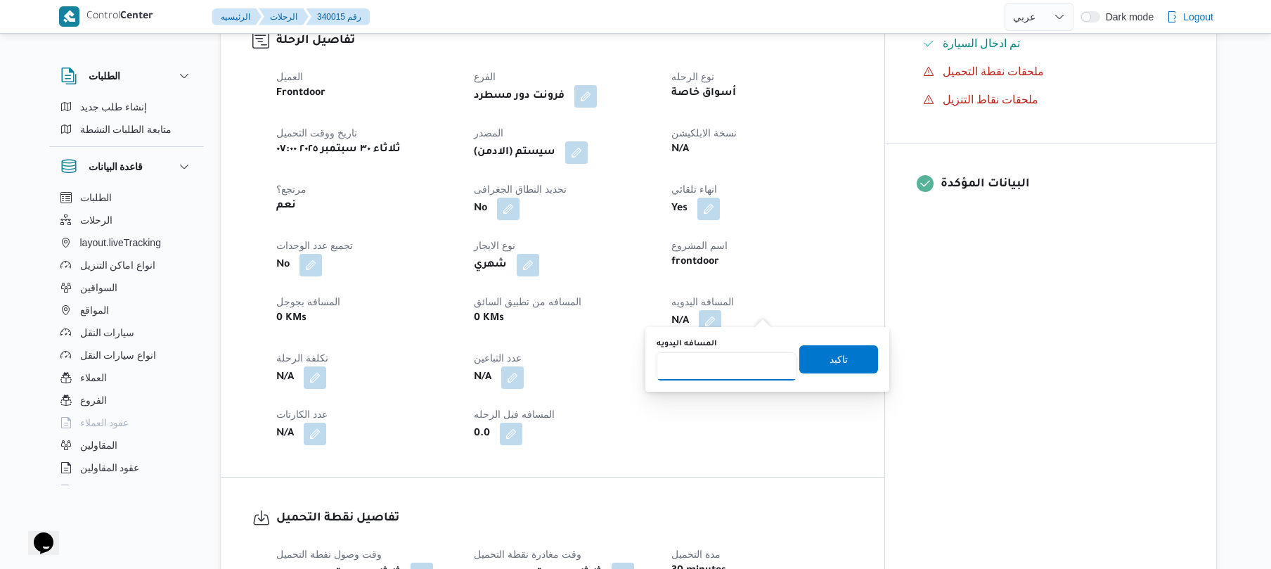
click at [727, 366] on input "المسافه اليدويه" at bounding box center [727, 366] width 140 height 28
type input "130"
click at [830, 358] on span "تاكيد" at bounding box center [839, 358] width 18 height 17
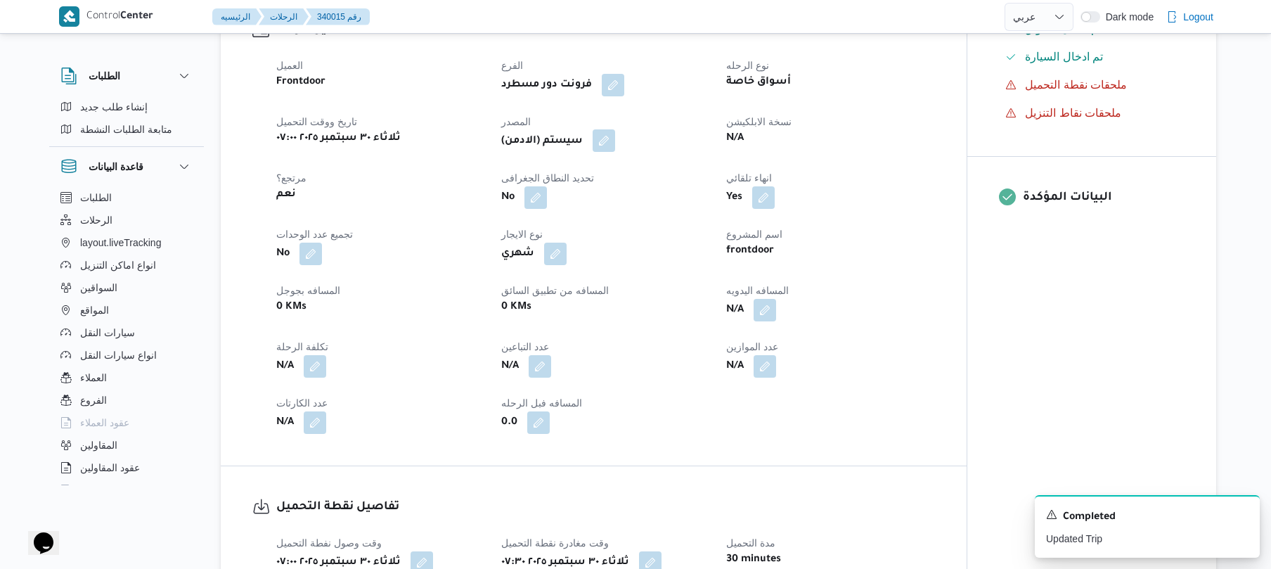
click at [608, 143] on button "button" at bounding box center [604, 140] width 23 height 23
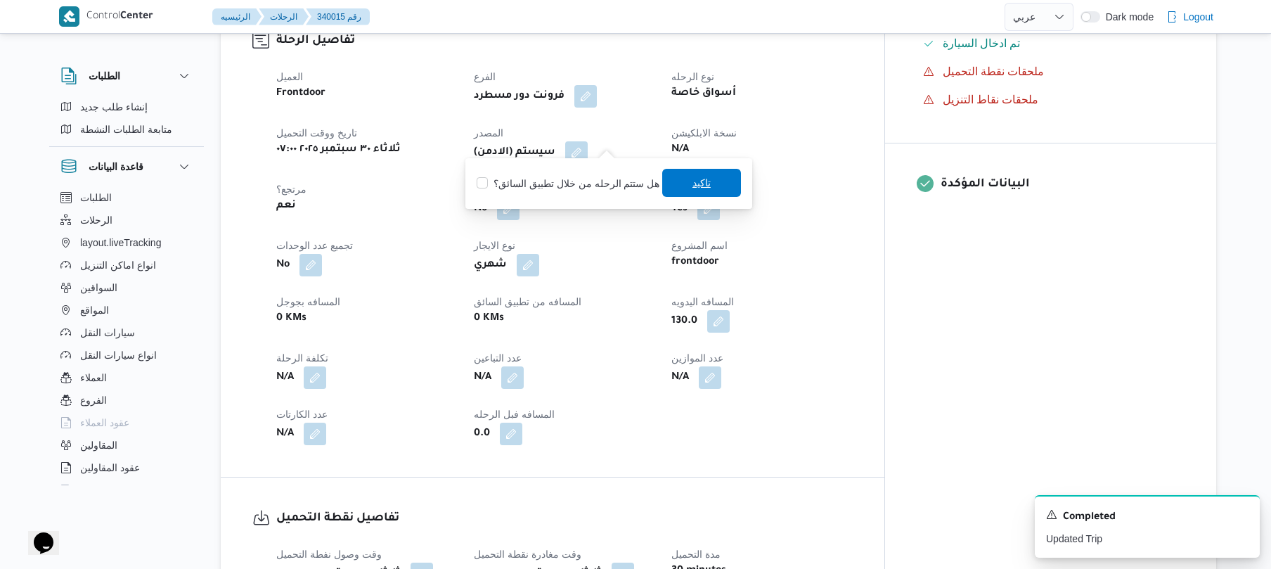
click at [710, 186] on span "تاكيد" at bounding box center [701, 183] width 79 height 28
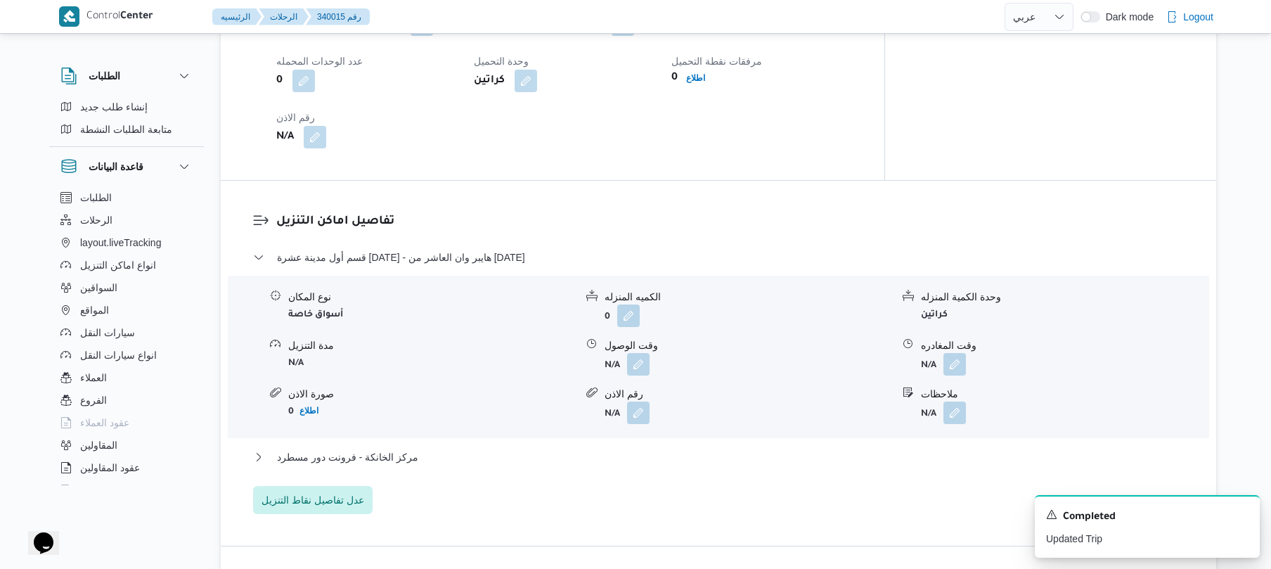
scroll to position [1087, 0]
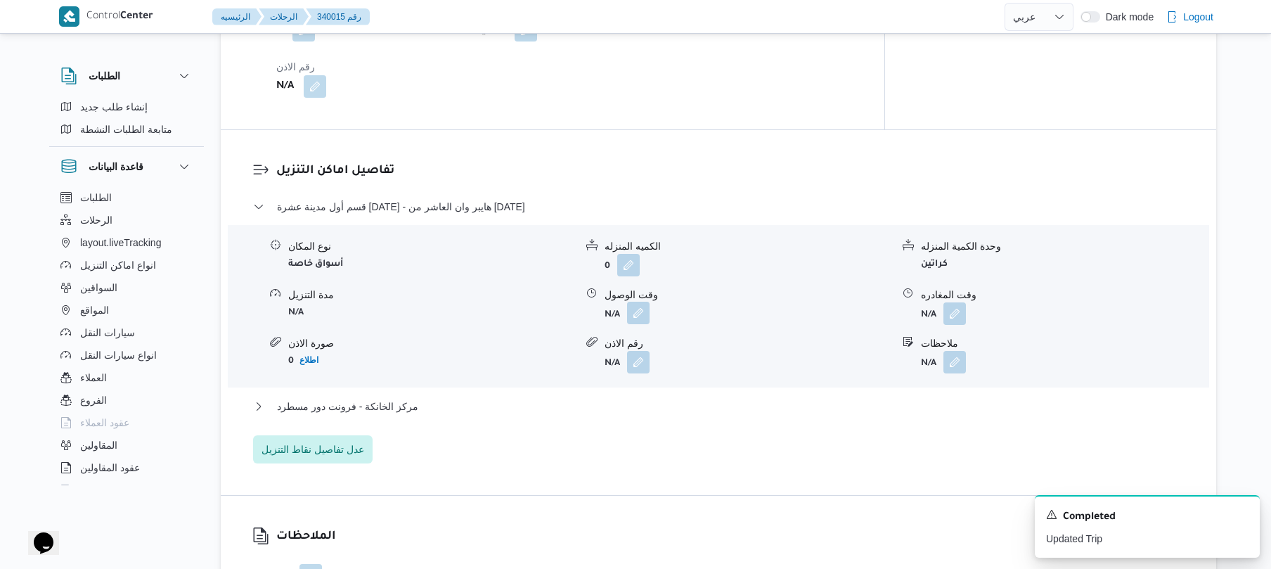
click at [644, 302] on button "button" at bounding box center [638, 313] width 23 height 23
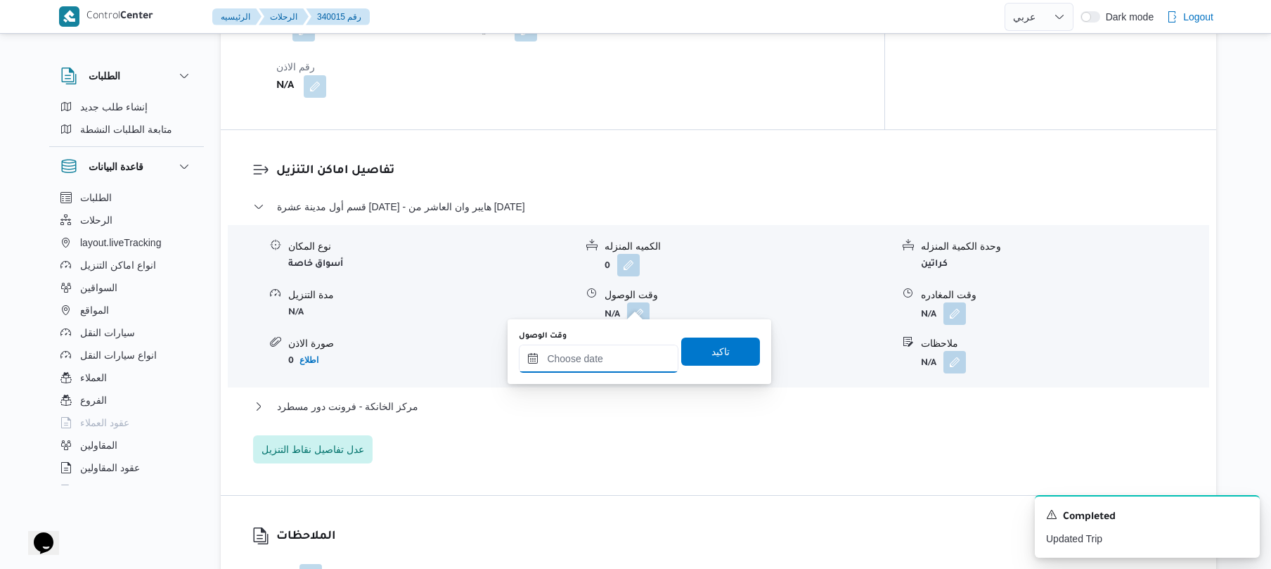
click at [612, 353] on input "وقت الوصول" at bounding box center [599, 359] width 160 height 28
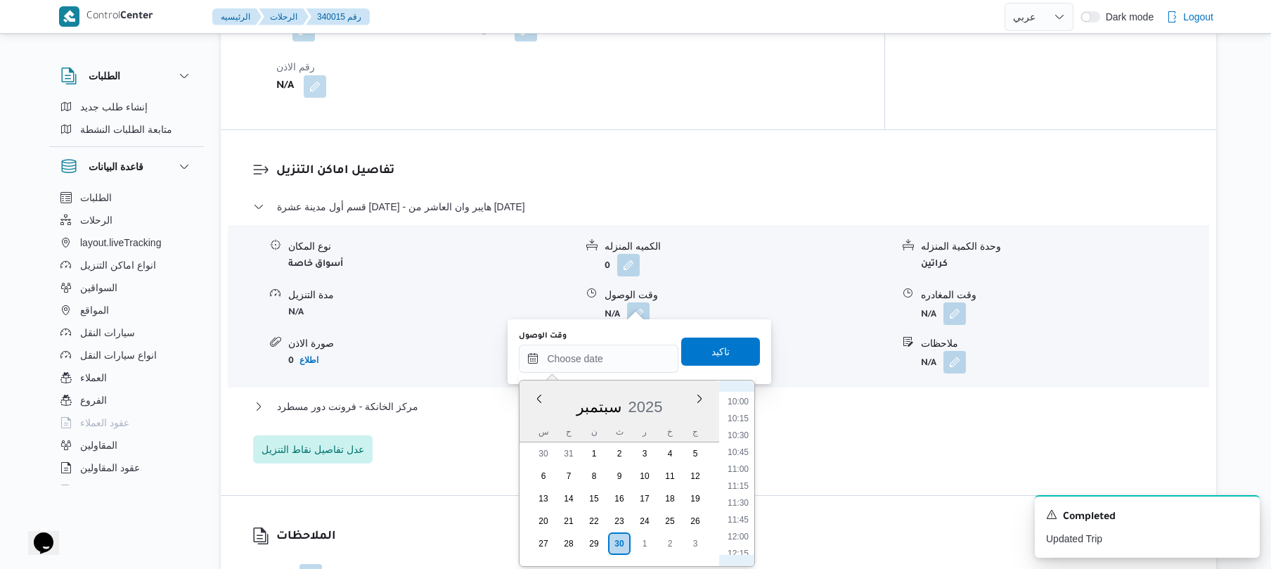
scroll to position [442, 0]
click at [738, 532] on li "08:30" at bounding box center [738, 530] width 32 height 14
type input "٣٠/٠٩/٢٠٢٥ ٠٨:٣٠"
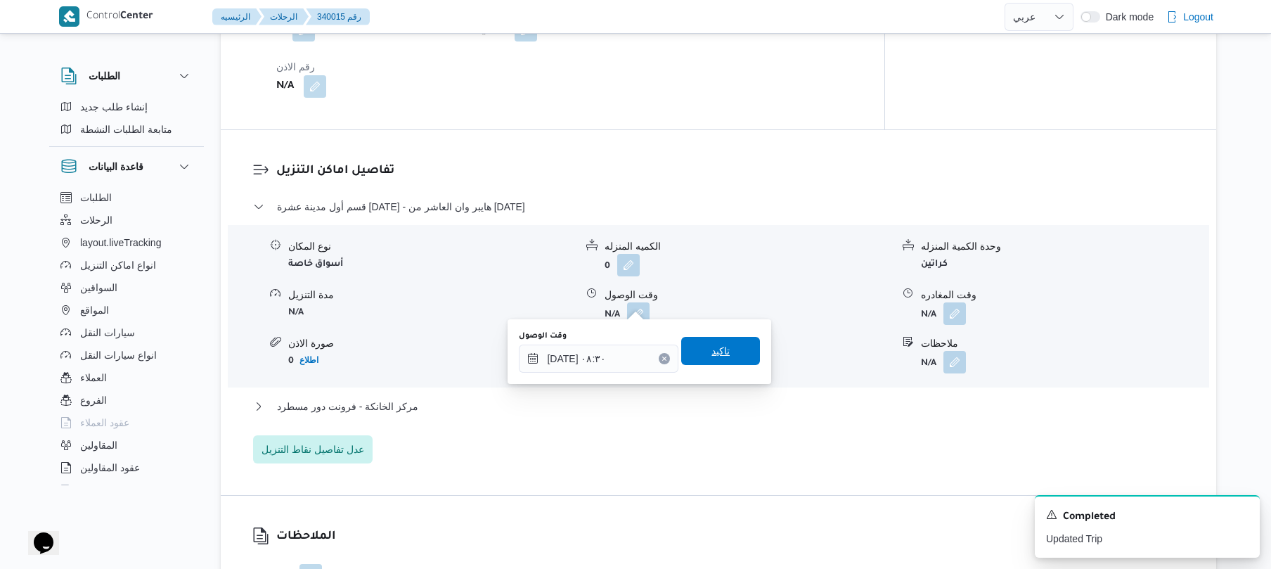
click at [715, 352] on span "تاكيد" at bounding box center [721, 350] width 18 height 17
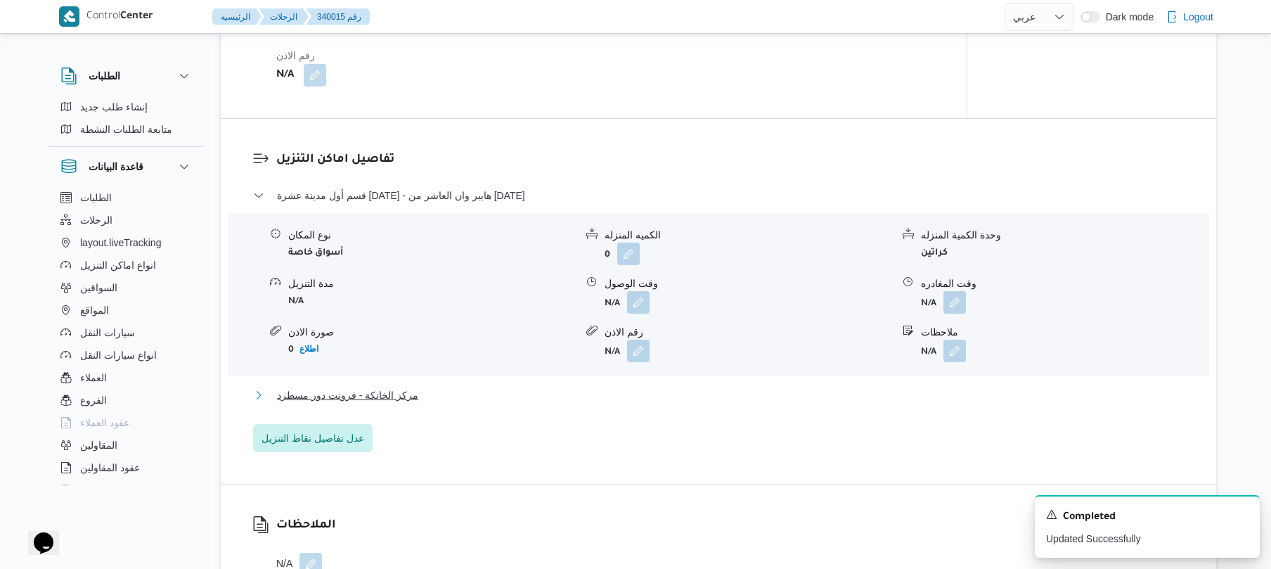
click at [675, 397] on button "مركز الخانكة - فرونت دور مسطرد" at bounding box center [719, 395] width 932 height 17
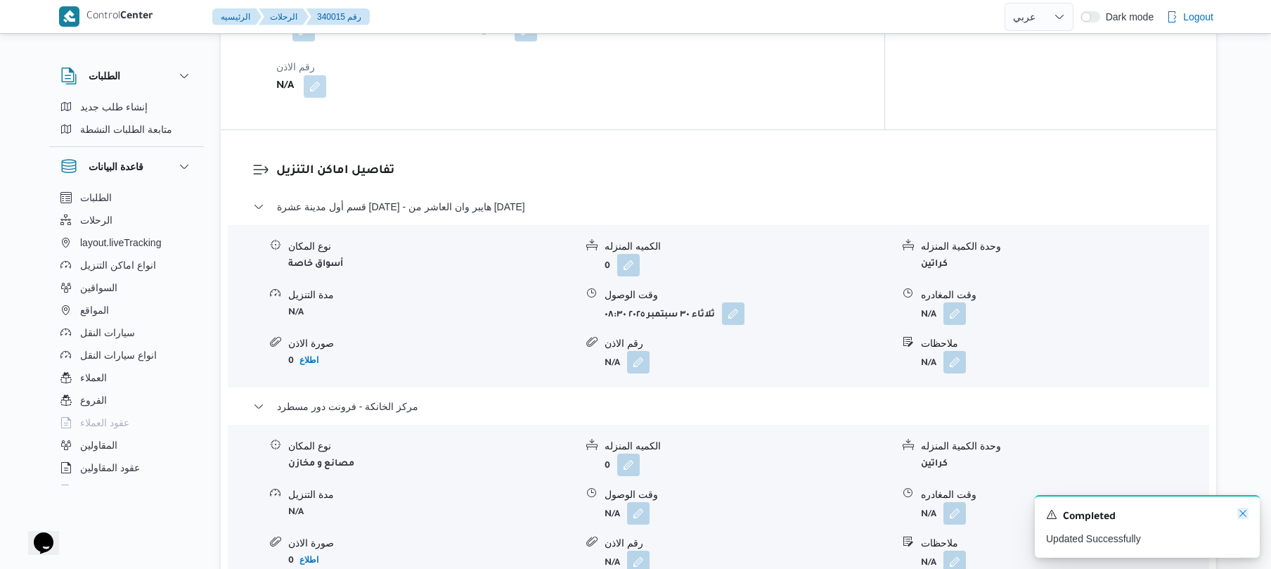
click at [1242, 513] on icon "Dismiss toast" at bounding box center [1243, 513] width 7 height 7
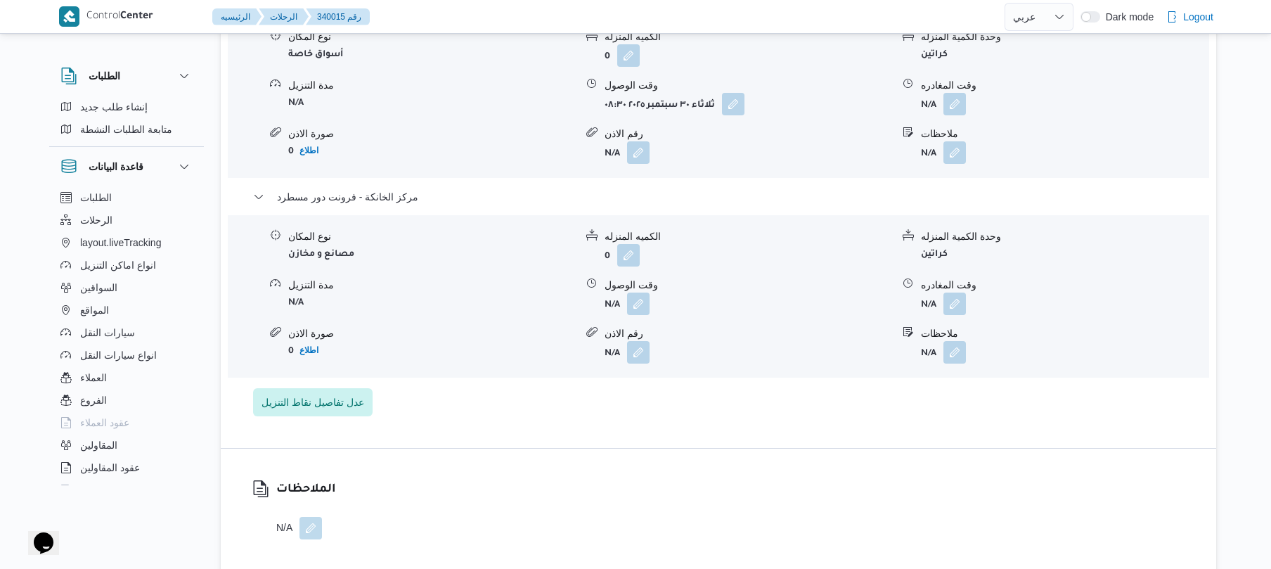
scroll to position [1312, 0]
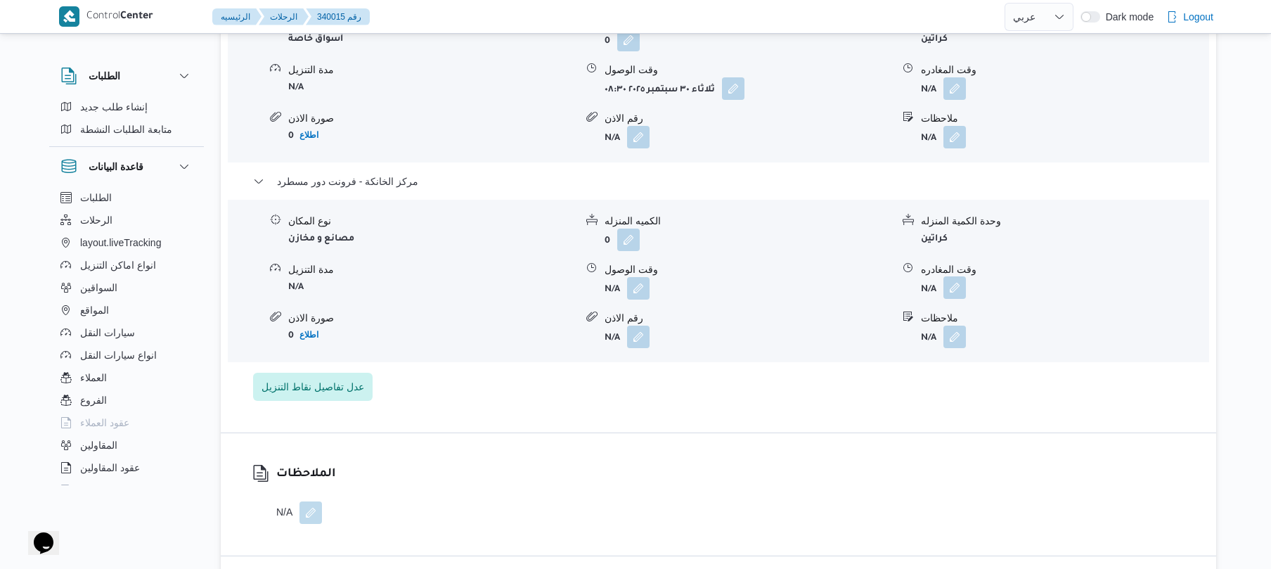
click at [951, 276] on button "button" at bounding box center [955, 287] width 23 height 23
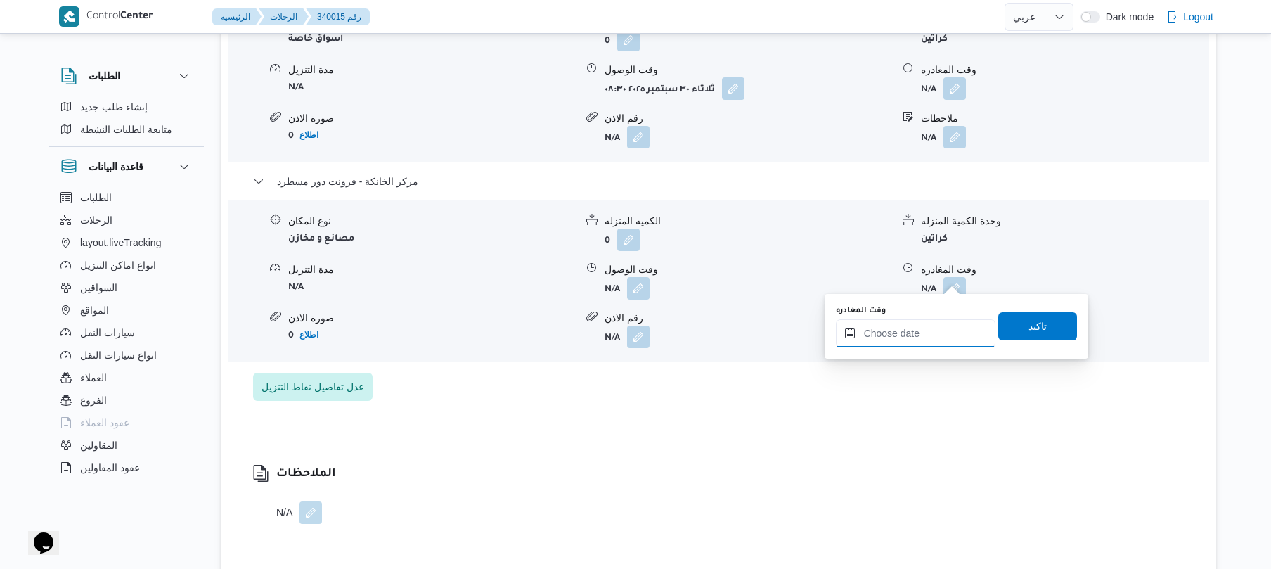
click at [901, 339] on input "وقت المغادره" at bounding box center [916, 333] width 160 height 28
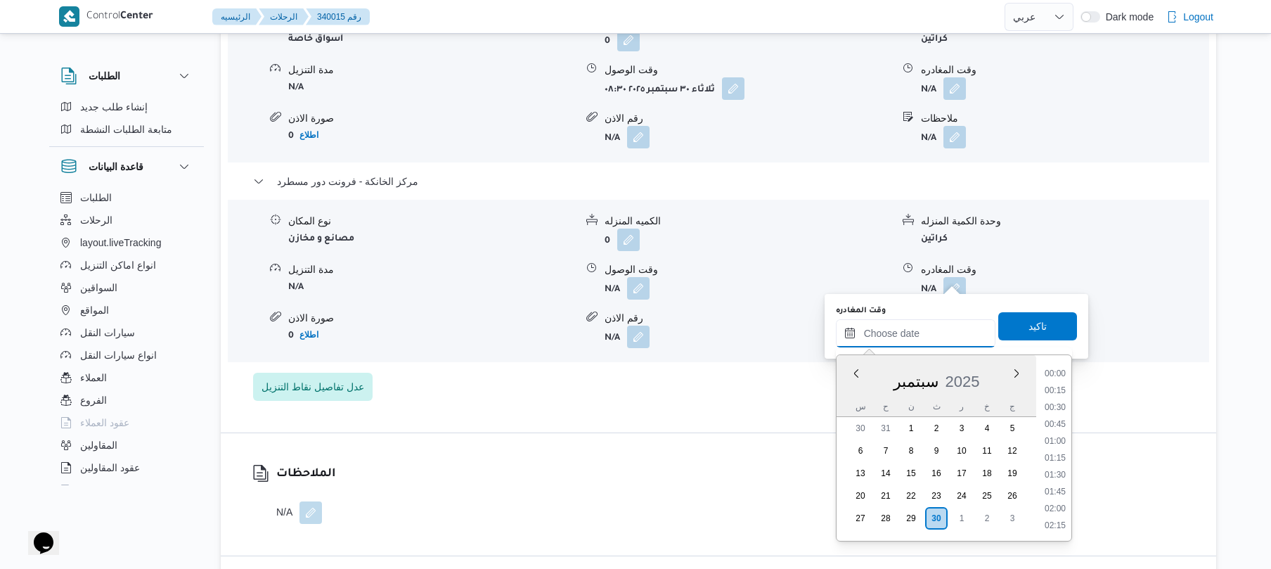
scroll to position [1131, 0]
click at [1055, 425] on li "17:30" at bounding box center [1055, 423] width 32 height 14
type input "٣٠/٠٩/٢٠٢٥ ١٧:٣٠"
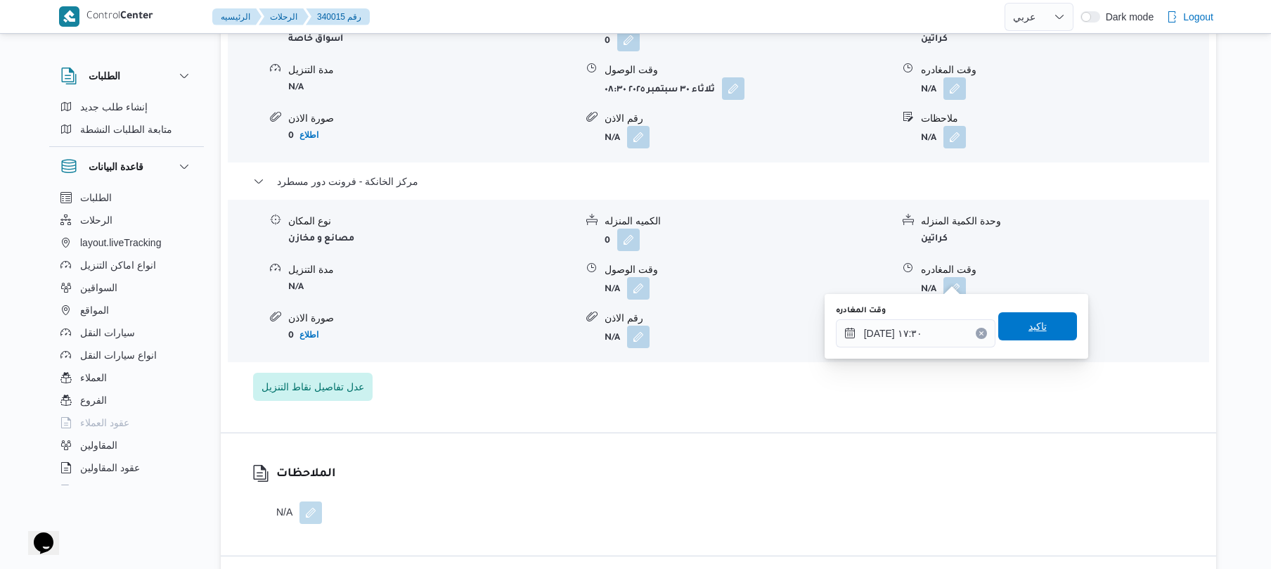
click at [1031, 335] on span "تاكيد" at bounding box center [1038, 326] width 79 height 28
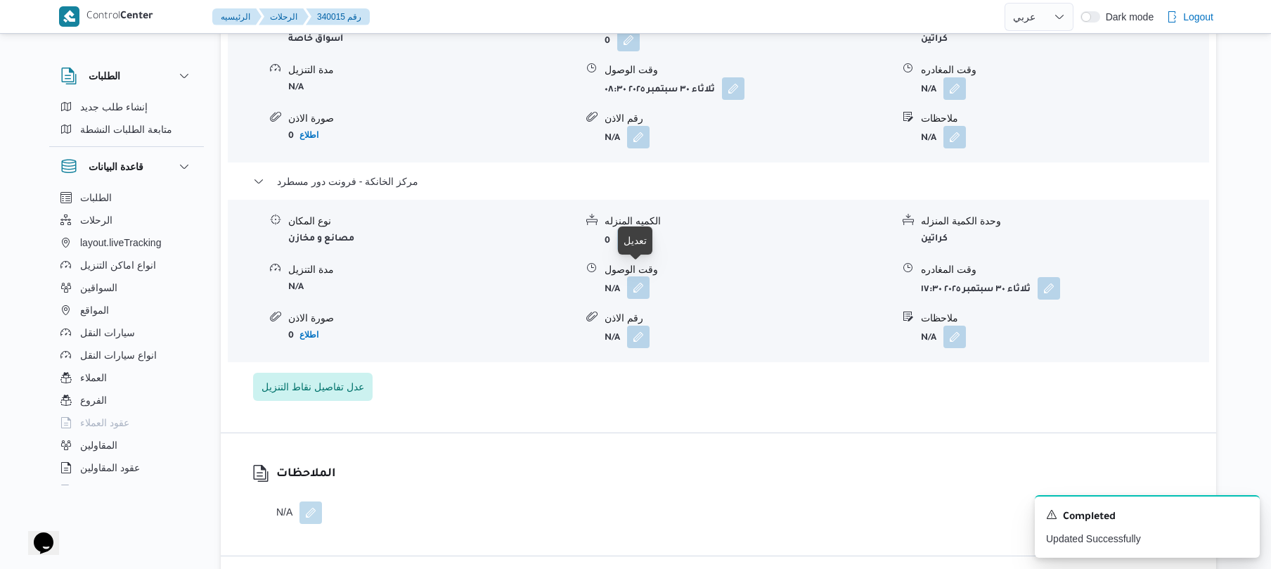
click at [637, 276] on button "button" at bounding box center [638, 287] width 23 height 23
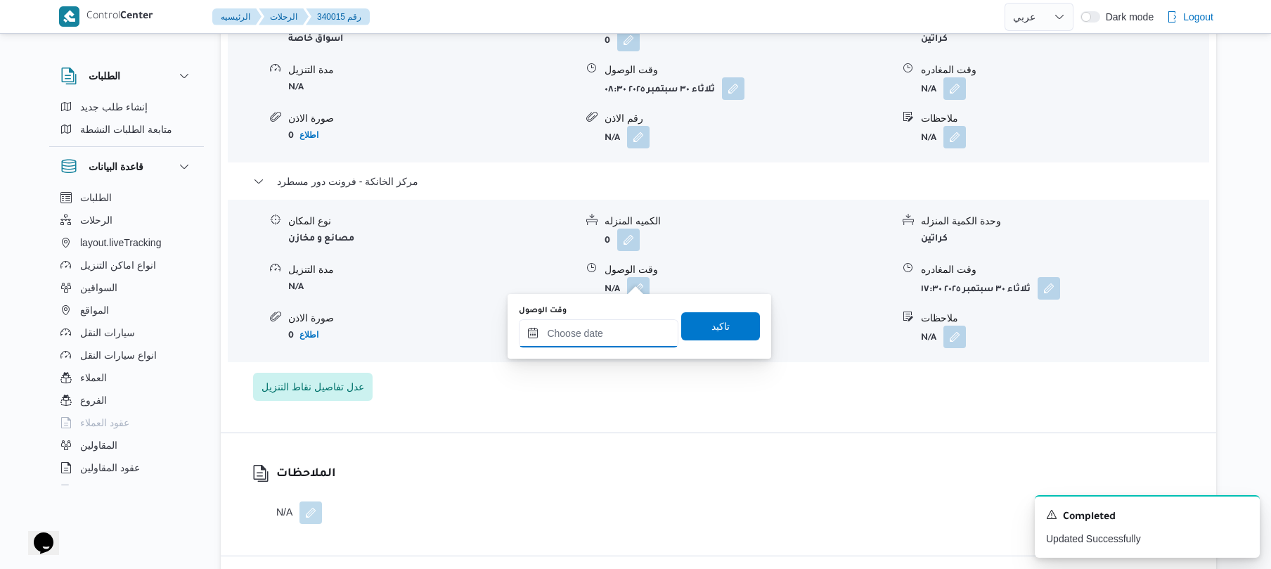
click at [605, 330] on input "وقت الوصول" at bounding box center [599, 333] width 160 height 28
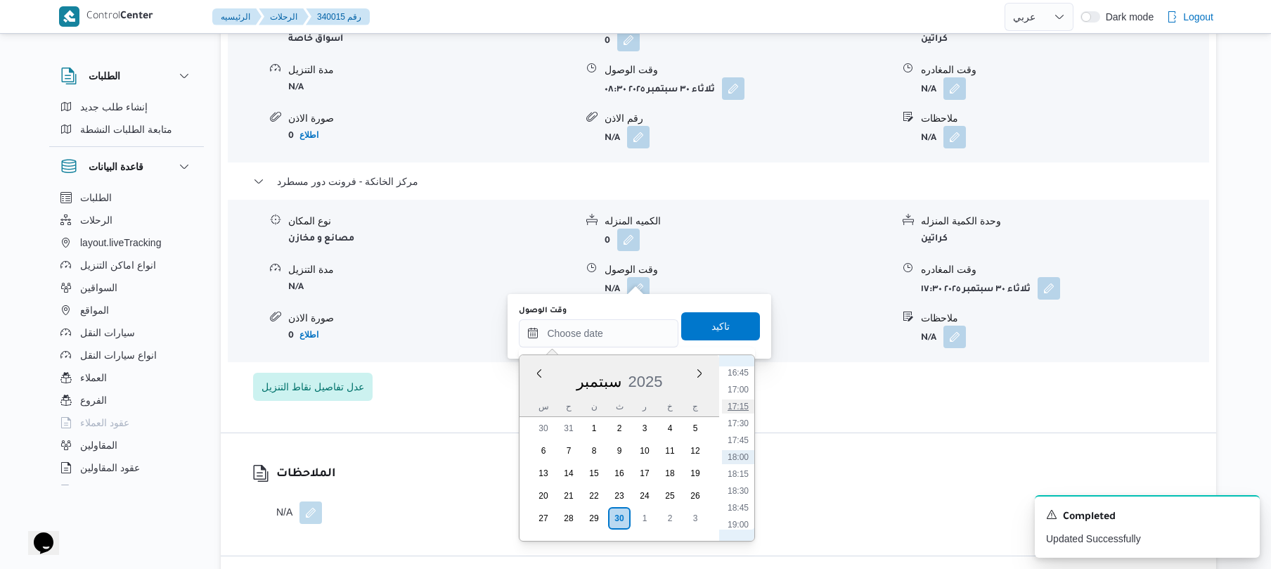
click at [740, 408] on li "17:15" at bounding box center [738, 406] width 32 height 14
type input "٣٠/٠٩/٢٠٢٥ ١٧:١٥"
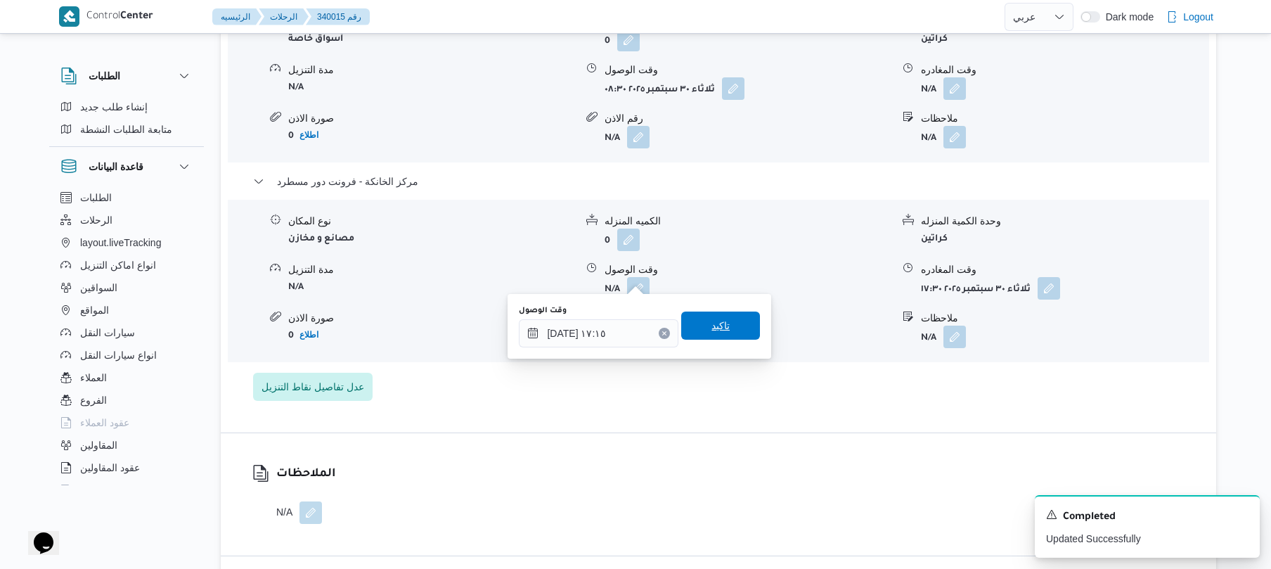
click at [721, 333] on span "تاكيد" at bounding box center [721, 325] width 18 height 17
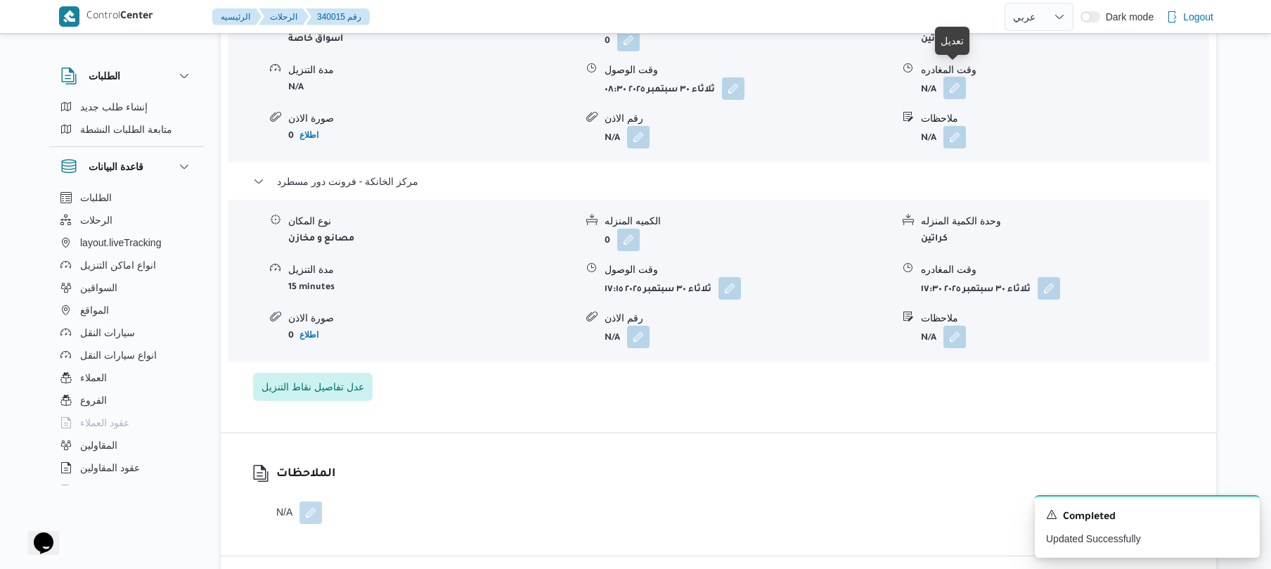
click at [954, 80] on button "button" at bounding box center [955, 88] width 23 height 23
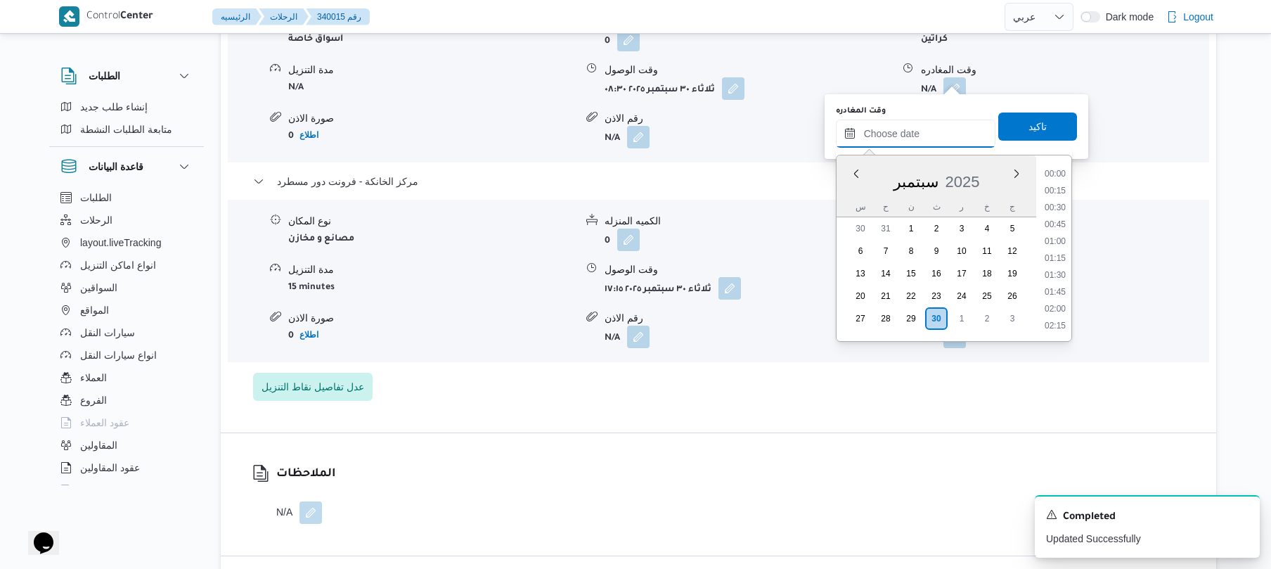
click at [914, 124] on input "وقت المغادره" at bounding box center [916, 134] width 160 height 28
click at [1059, 260] on li "16:00" at bounding box center [1055, 260] width 32 height 14
type input "٣٠/٠٩/٢٠٢٥ ١٦:٠٠"
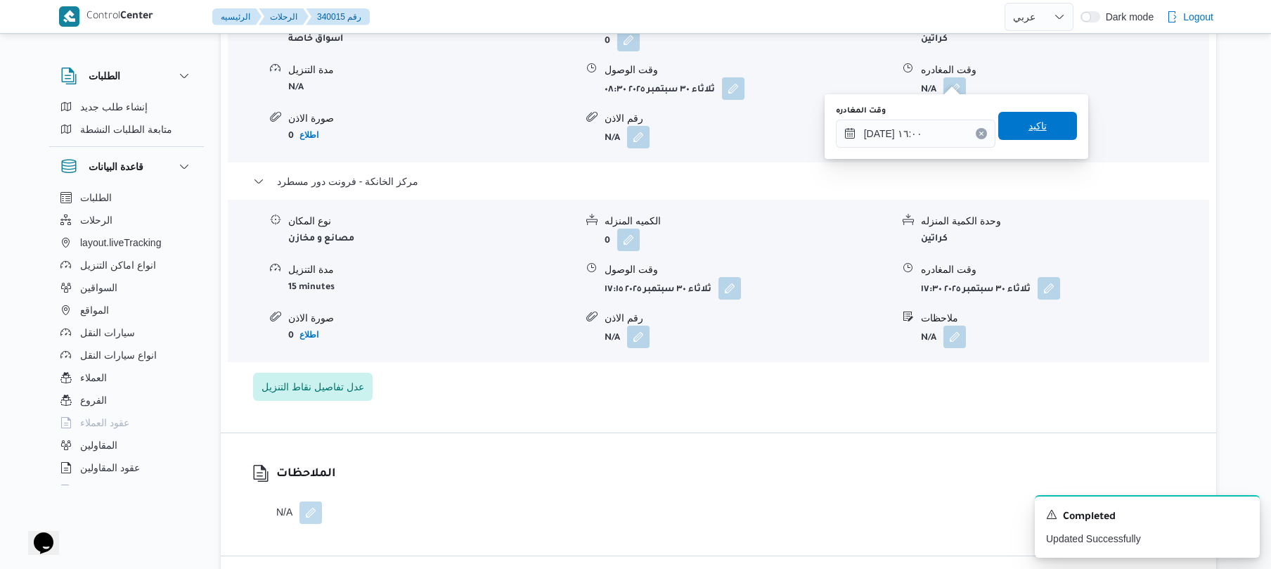
click at [1029, 128] on span "تاكيد" at bounding box center [1038, 125] width 18 height 17
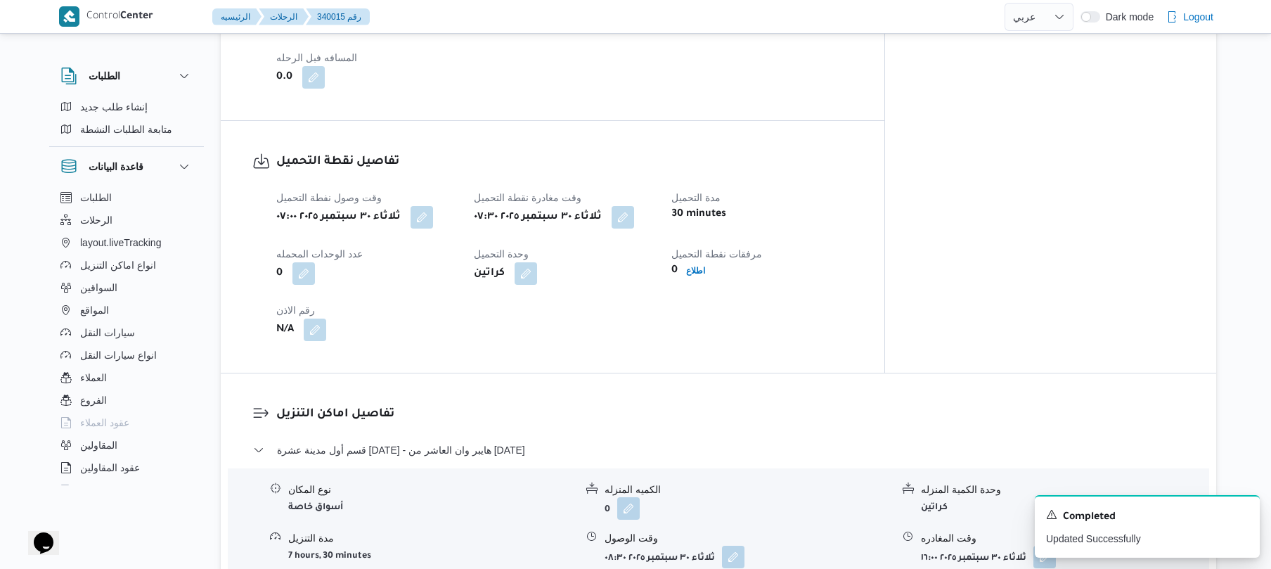
scroll to position [0, 0]
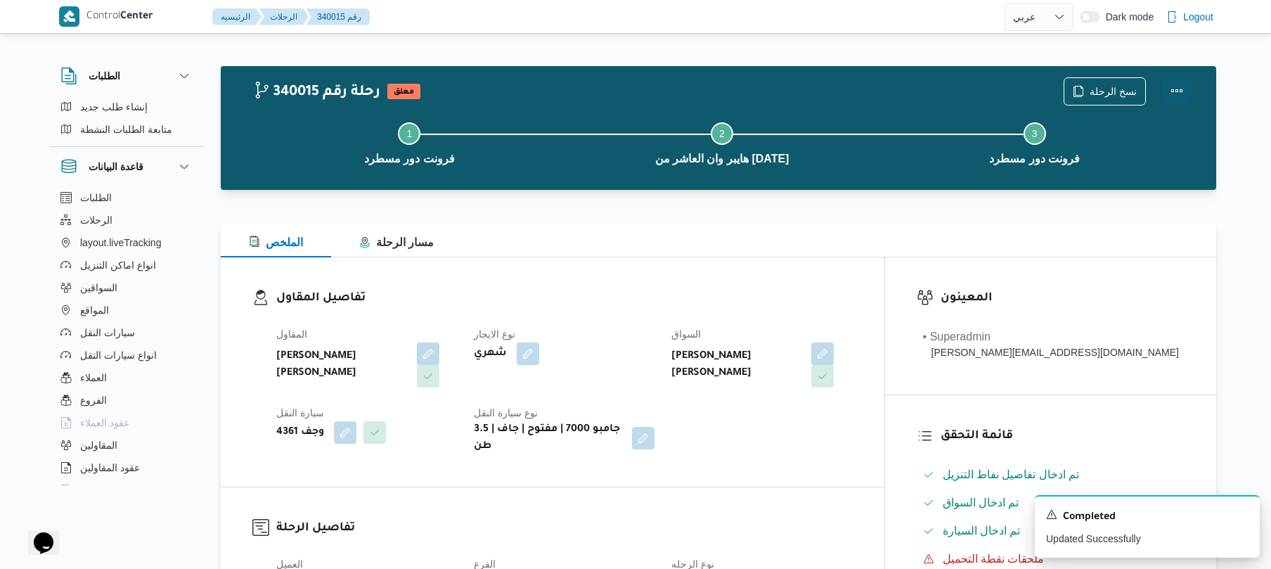
click at [1176, 93] on button "Actions" at bounding box center [1177, 91] width 28 height 28
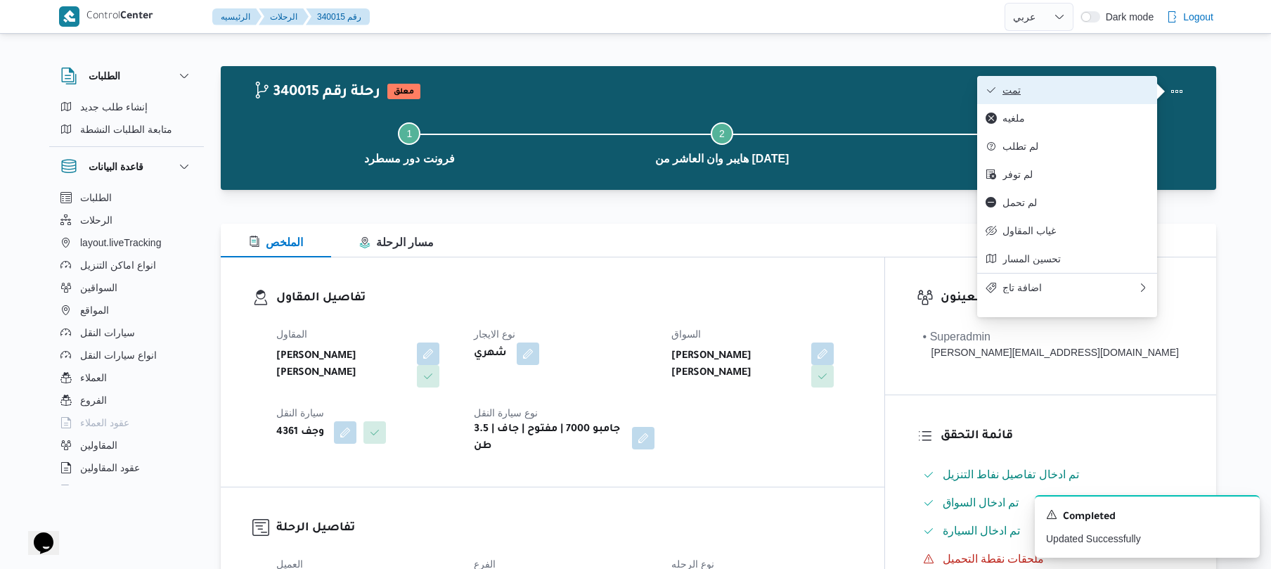
click at [1087, 93] on span "تمت" at bounding box center [1076, 89] width 146 height 11
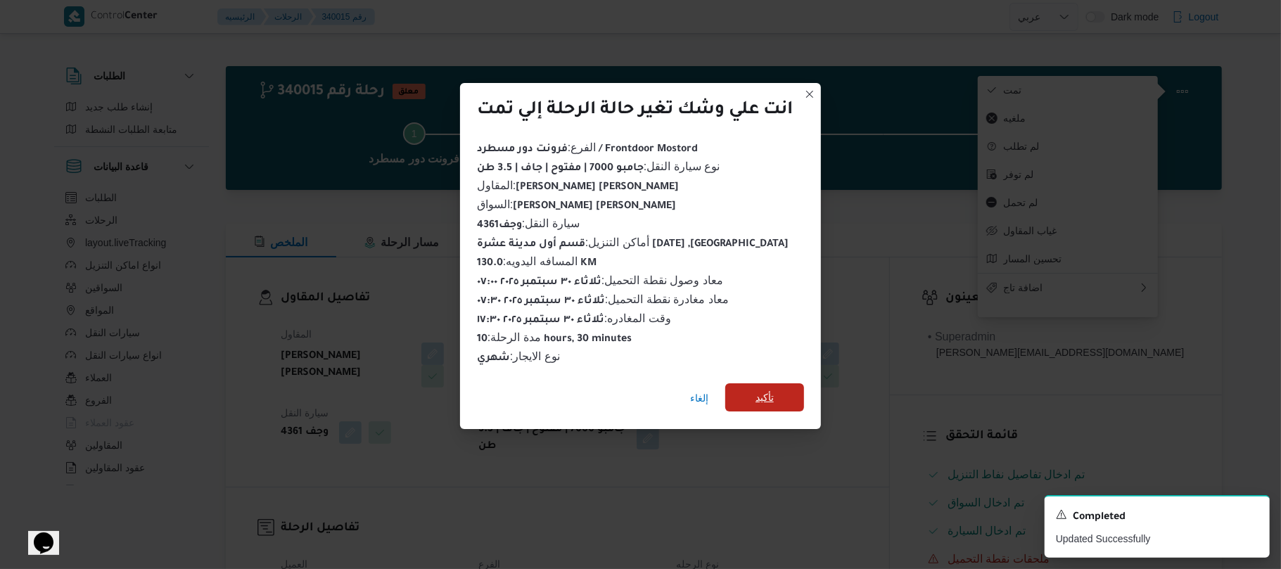
click at [788, 391] on span "تأكيد" at bounding box center [764, 397] width 79 height 28
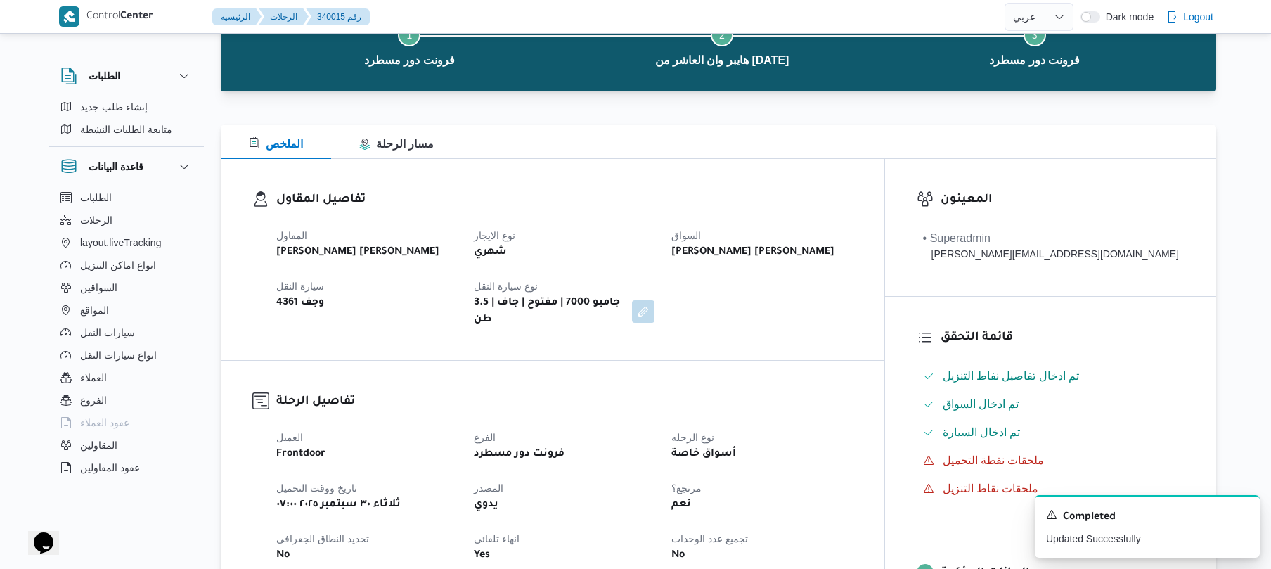
scroll to position [75, 0]
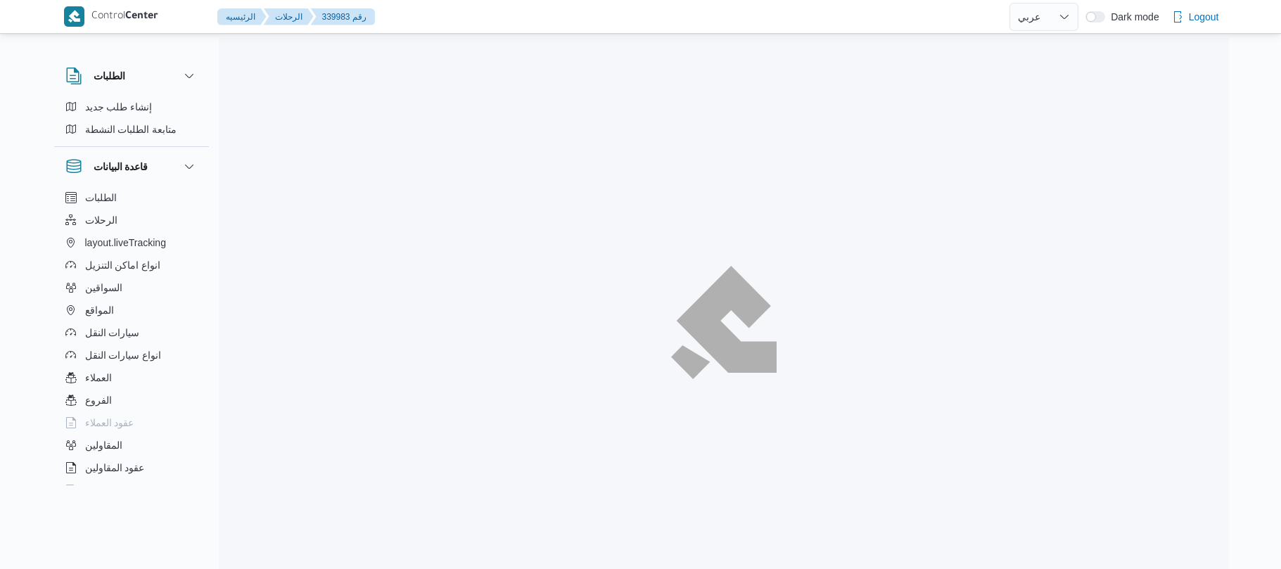
select select "ar"
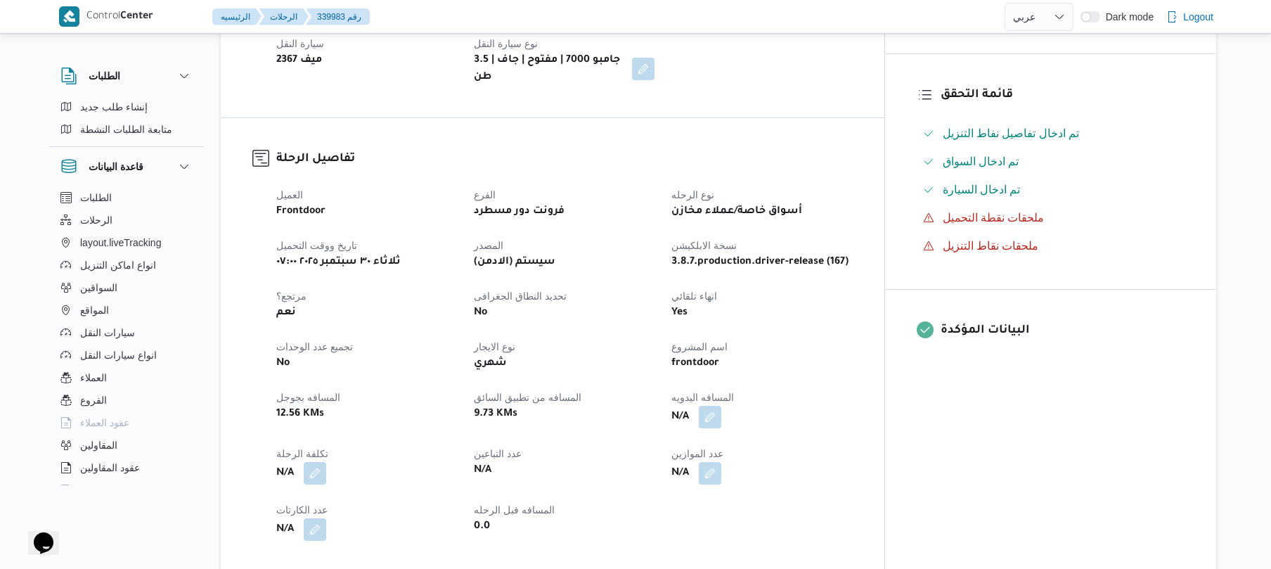
scroll to position [487, 0]
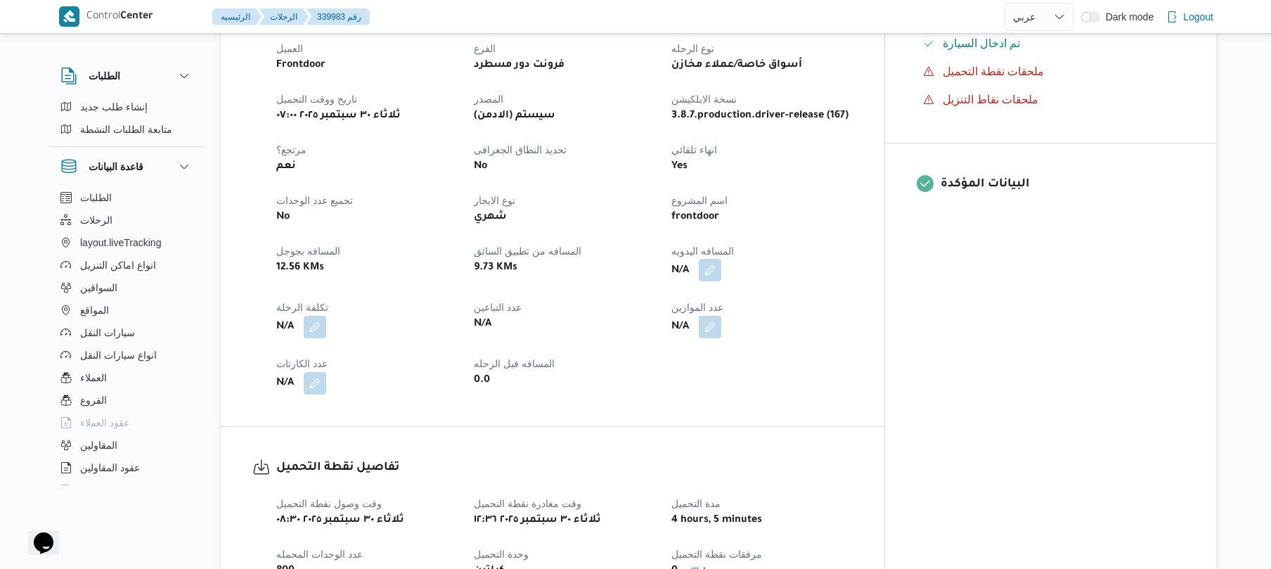
click at [721, 264] on button "button" at bounding box center [710, 270] width 23 height 23
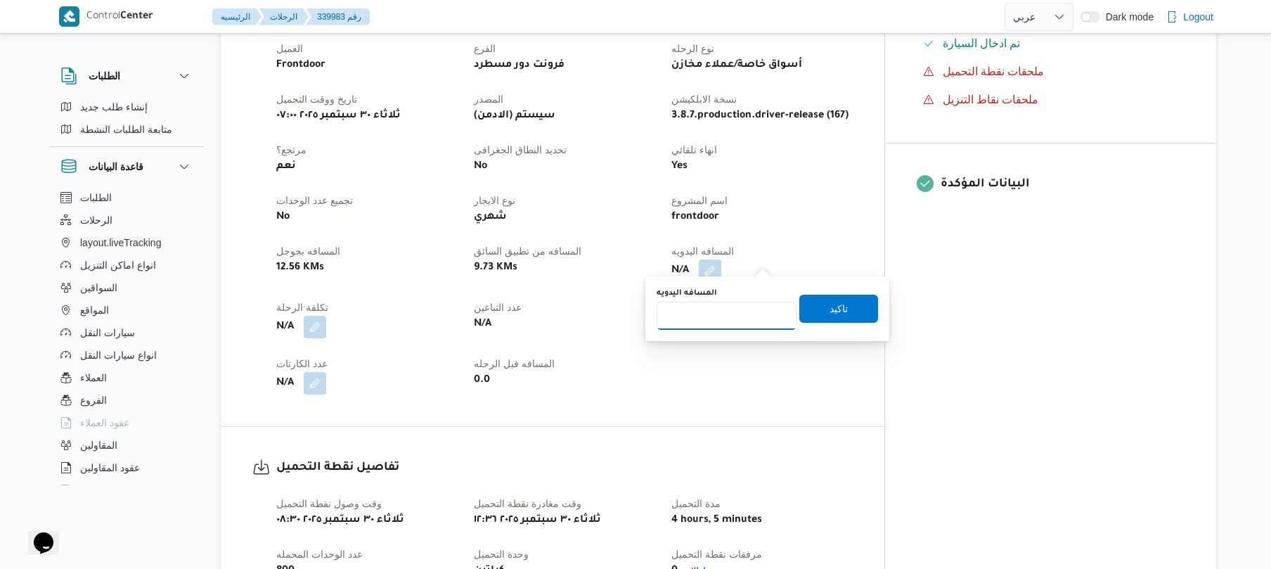
click at [738, 321] on input "المسافه اليدويه" at bounding box center [727, 316] width 140 height 28
type input "75"
click at [800, 310] on span "تاكيد" at bounding box center [839, 308] width 79 height 28
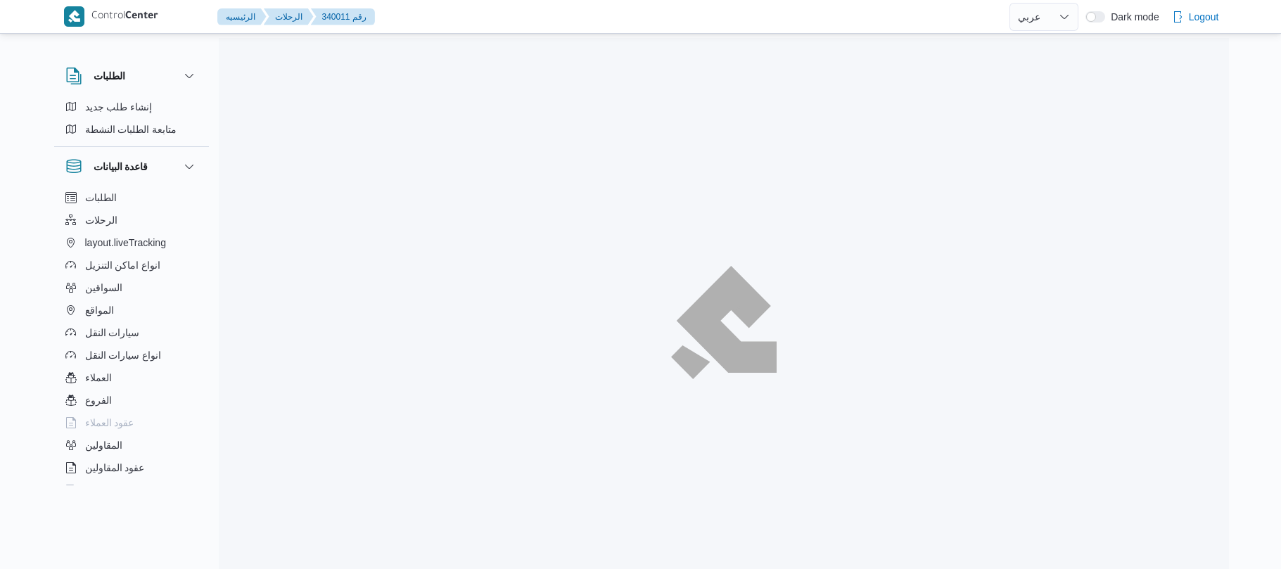
select select "ar"
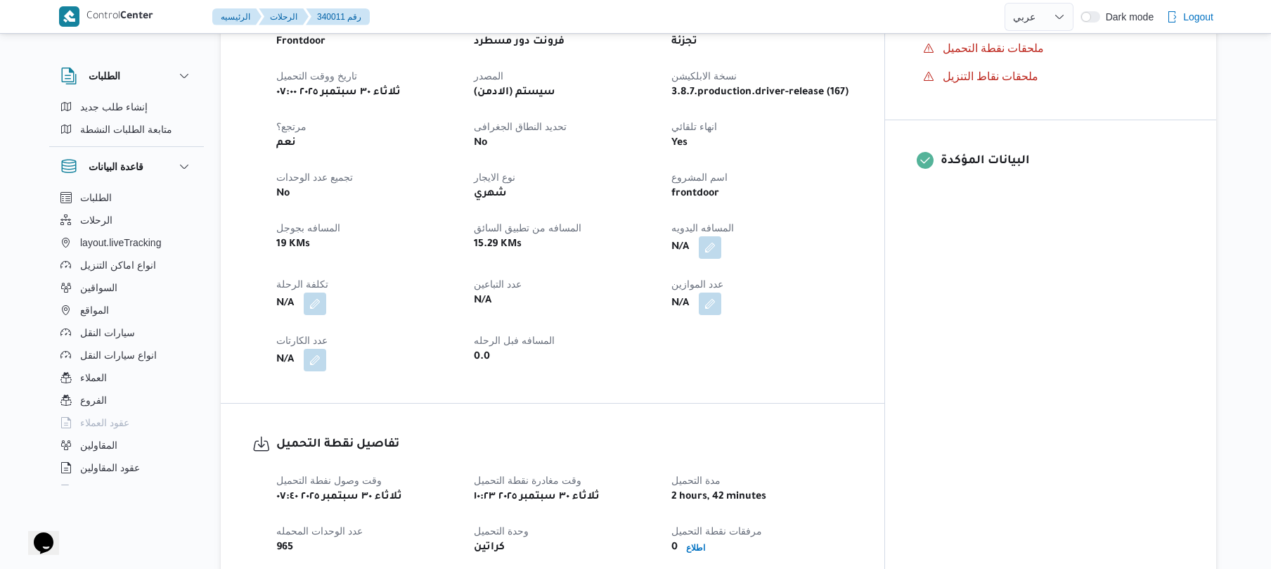
scroll to position [563, 0]
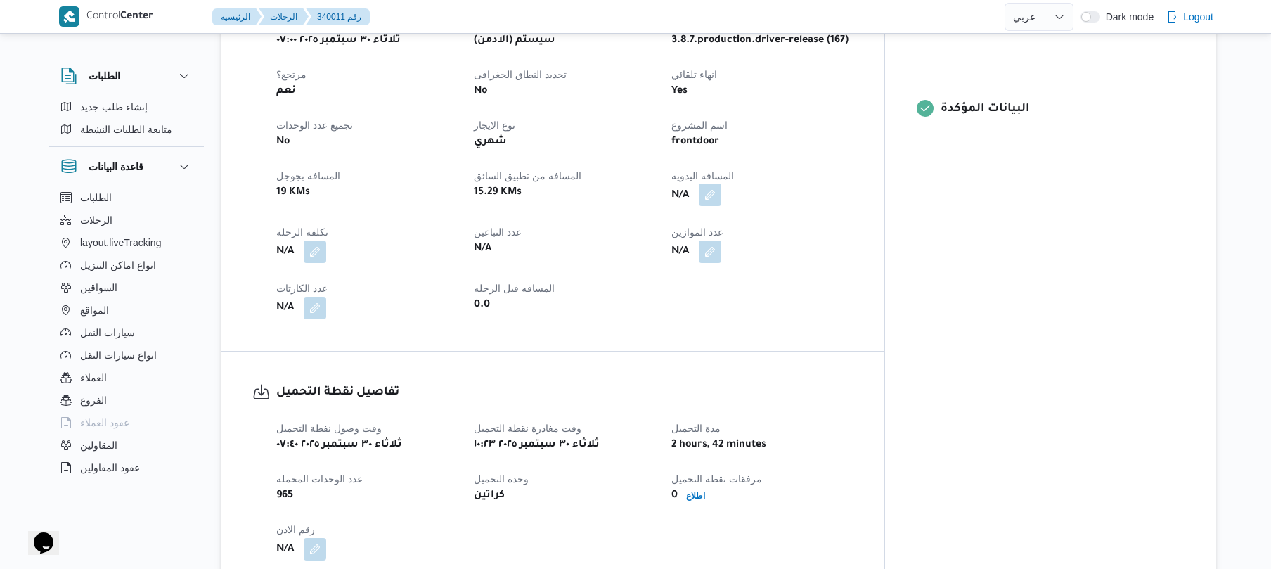
click at [721, 187] on button "button" at bounding box center [710, 195] width 23 height 23
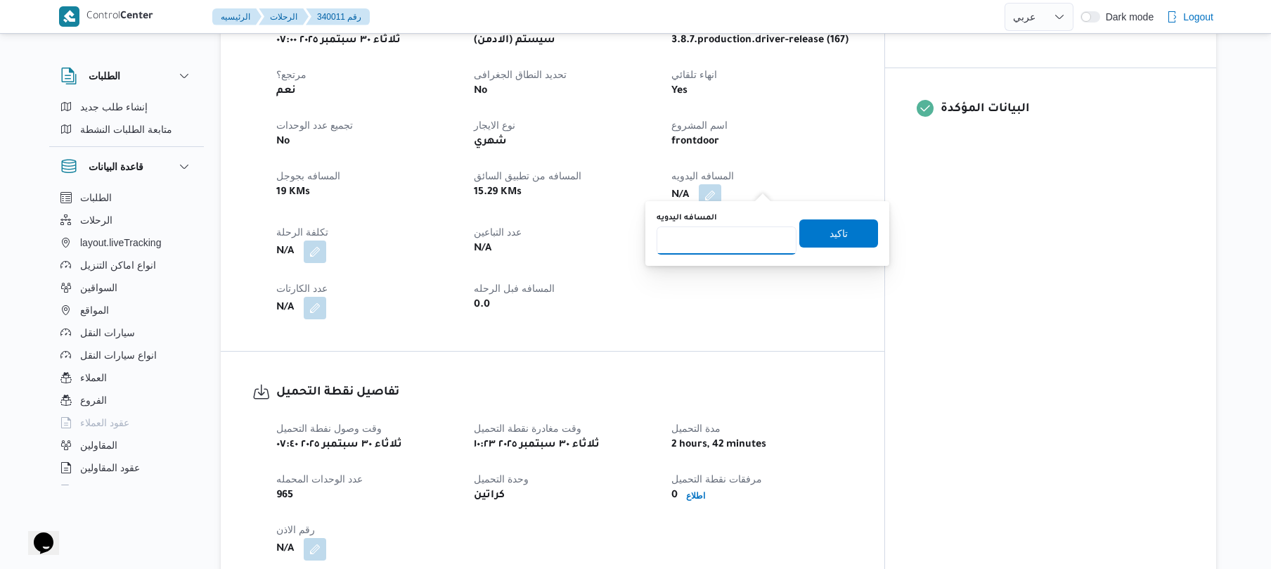
click at [734, 238] on input "المسافه اليدويه" at bounding box center [727, 240] width 140 height 28
type input "125"
click at [808, 236] on span "تاكيد" at bounding box center [839, 233] width 79 height 28
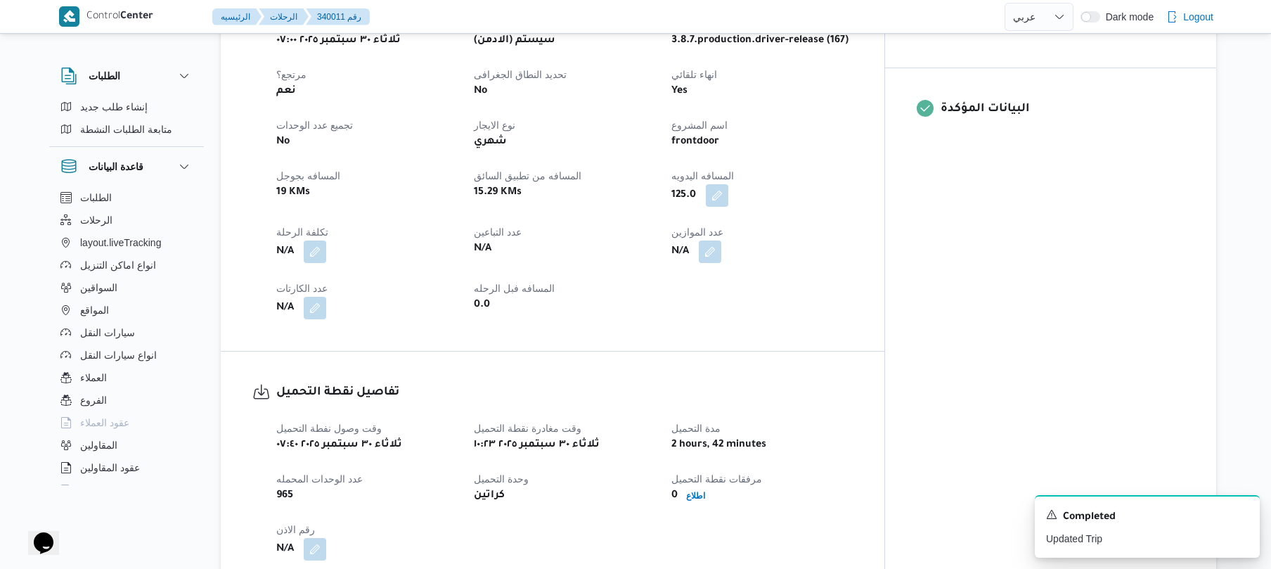
click at [810, 270] on div "العميل Frontdoor الفرع فرونت دور مسطرد نوع الرحله تجزئة تاريخ ووقت التحميل [DAT…" at bounding box center [565, 141] width 594 height 371
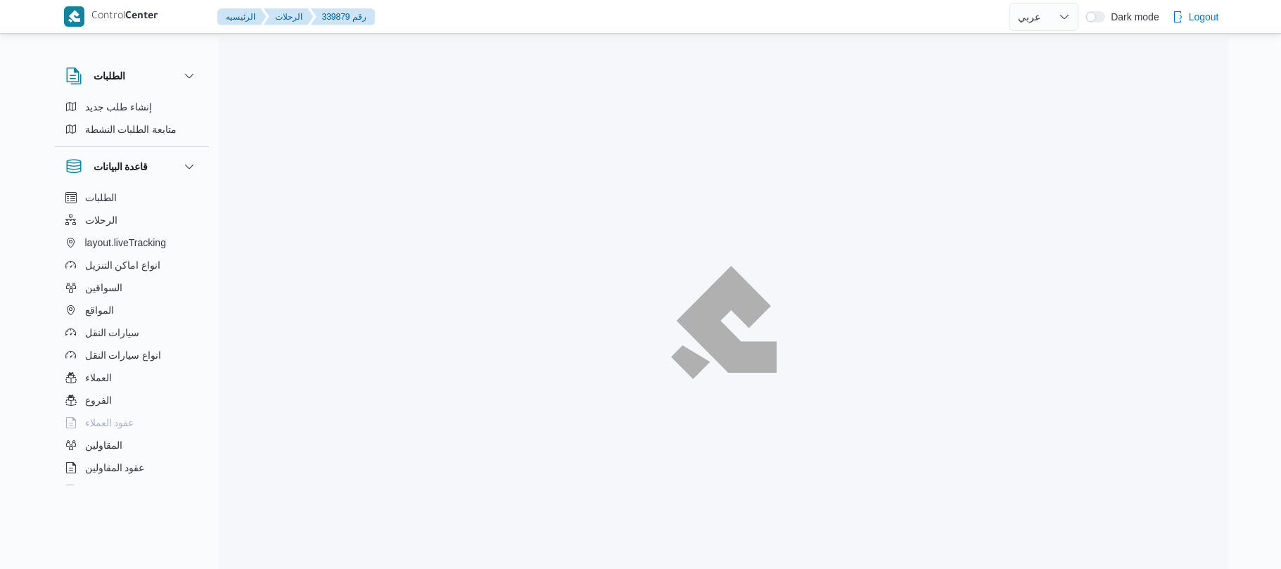
select select "ar"
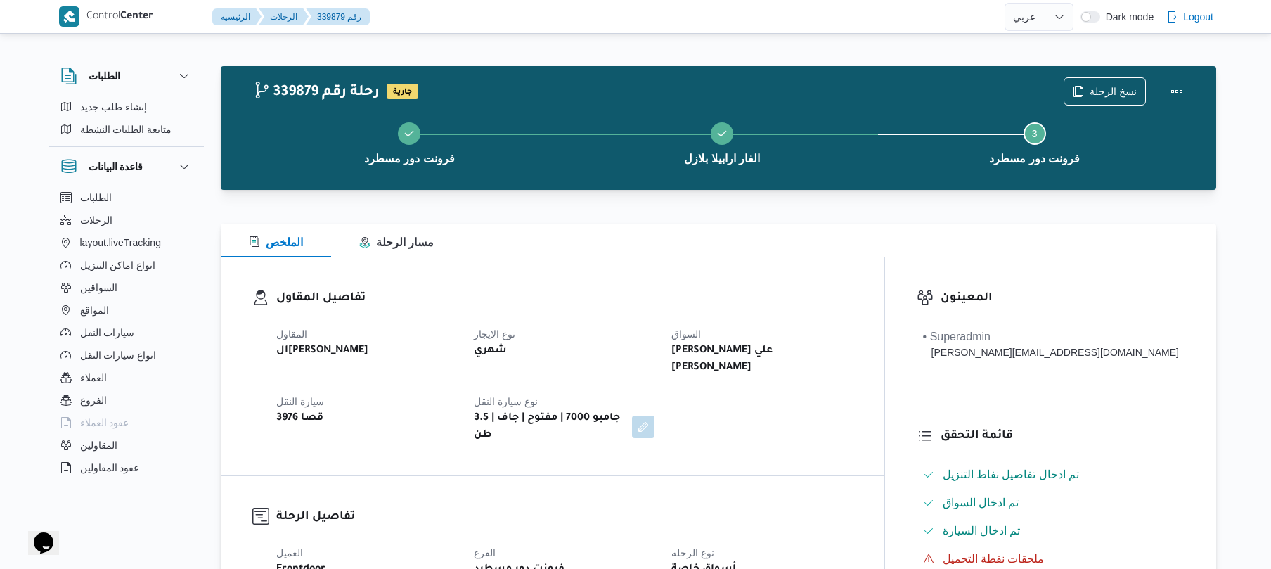
click at [710, 374] on div "المقاول الهامي [PERSON_NAME] نوع الايجار شهري السواق [PERSON_NAME] علي [PERSON_…" at bounding box center [565, 384] width 594 height 135
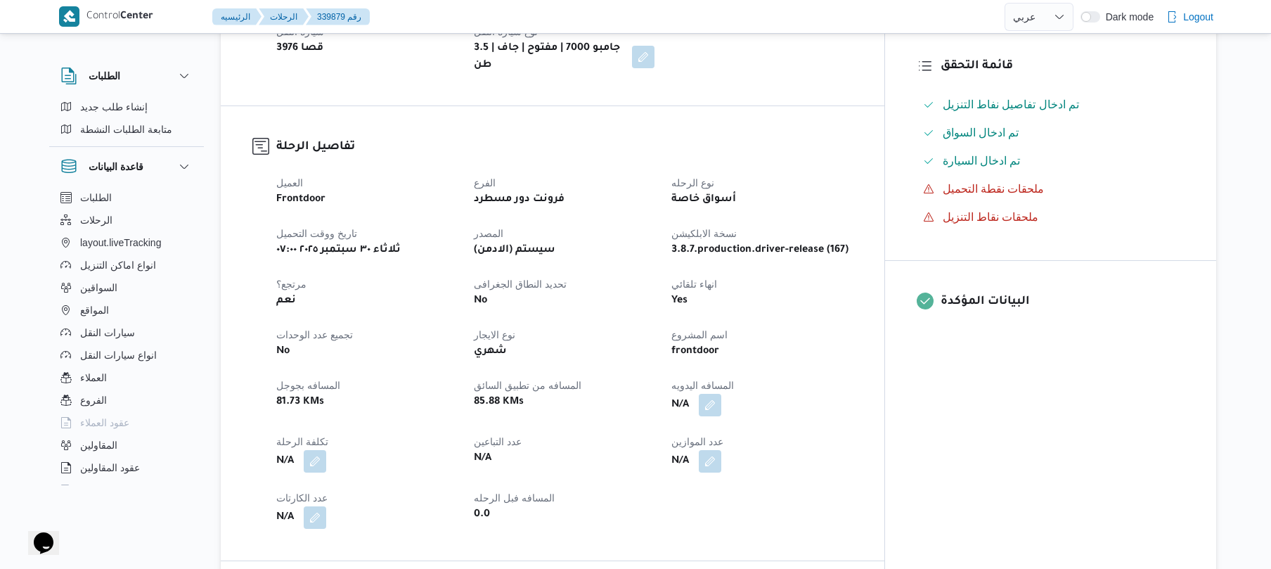
scroll to position [300, 0]
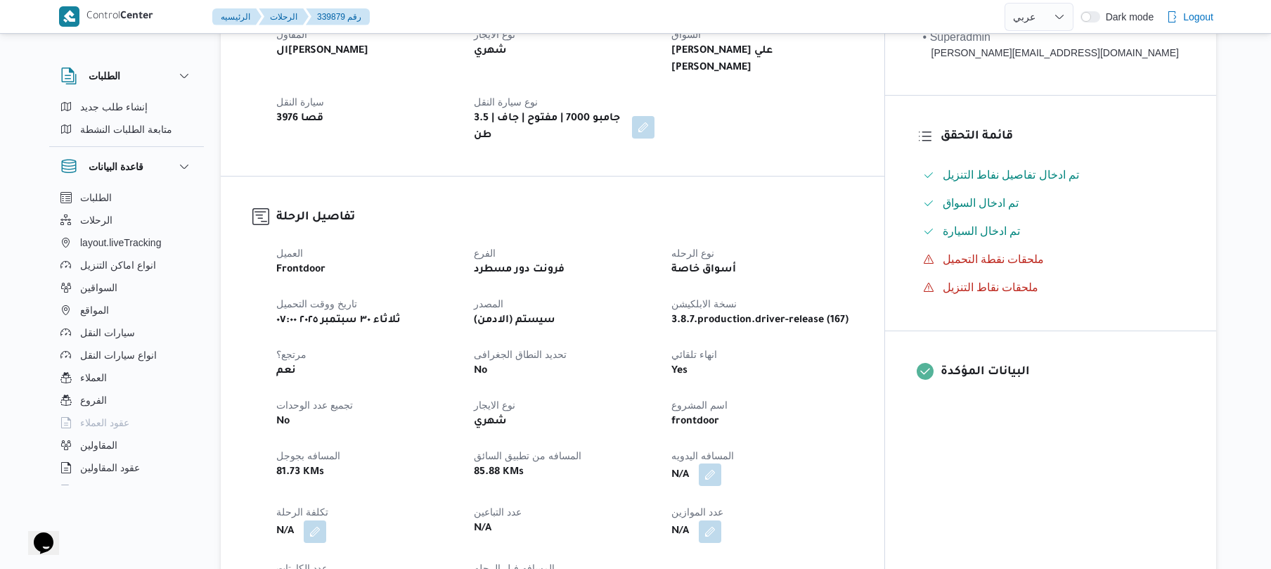
click at [721, 463] on button "button" at bounding box center [710, 474] width 23 height 23
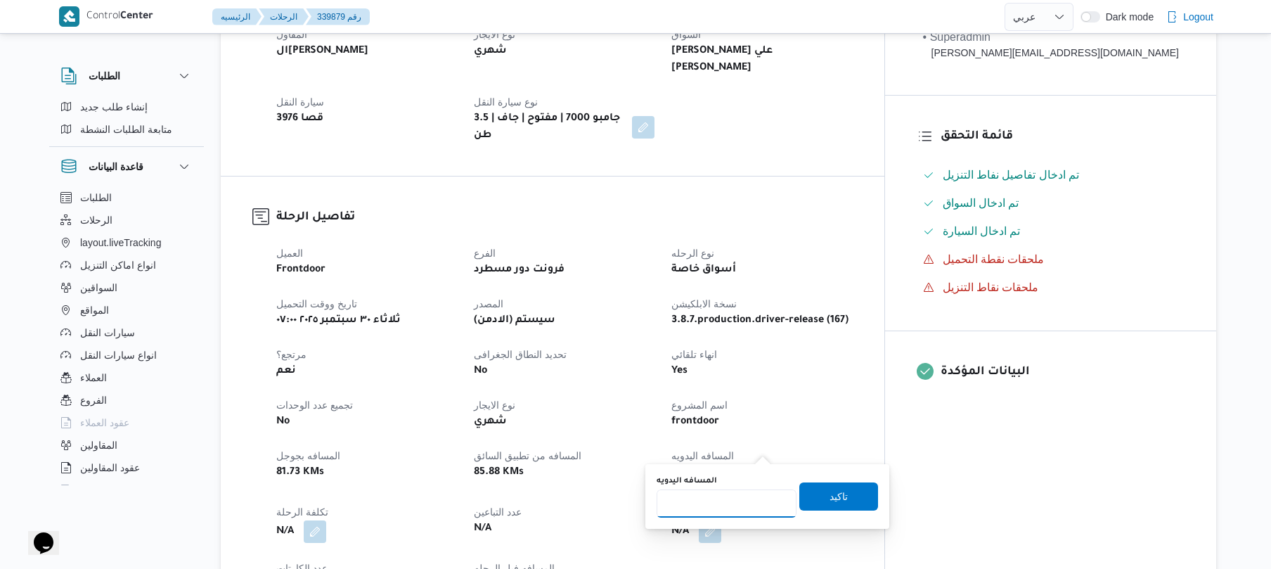
click at [723, 499] on input "المسافه اليدويه" at bounding box center [727, 503] width 140 height 28
type input "120"
click at [808, 496] on span "تاكيد" at bounding box center [839, 496] width 79 height 28
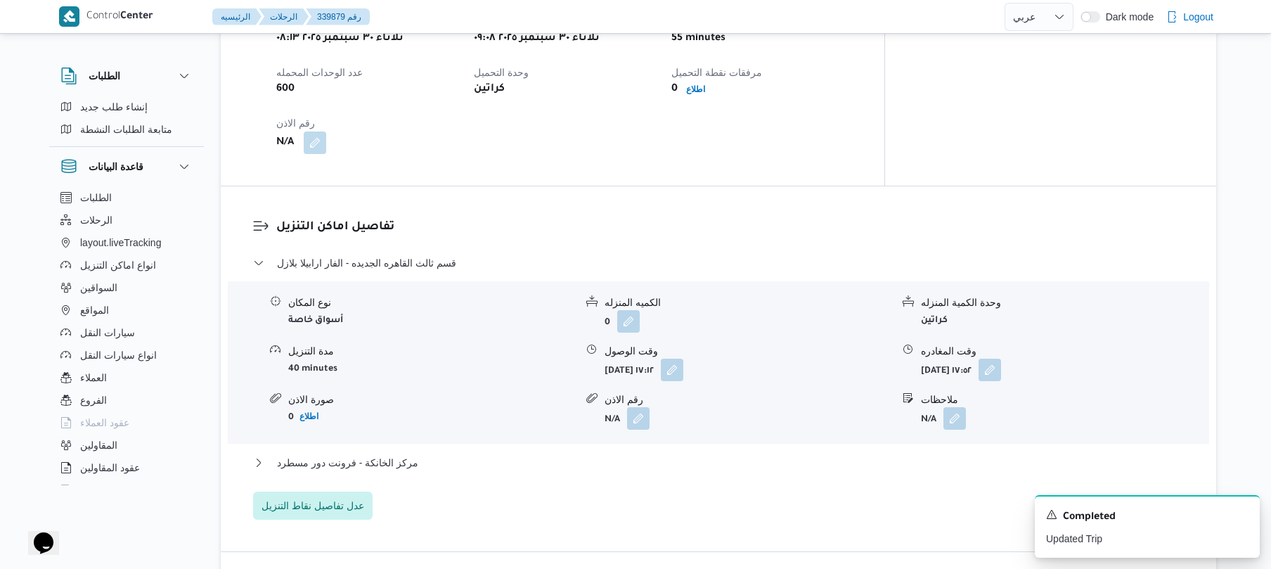
scroll to position [1013, 0]
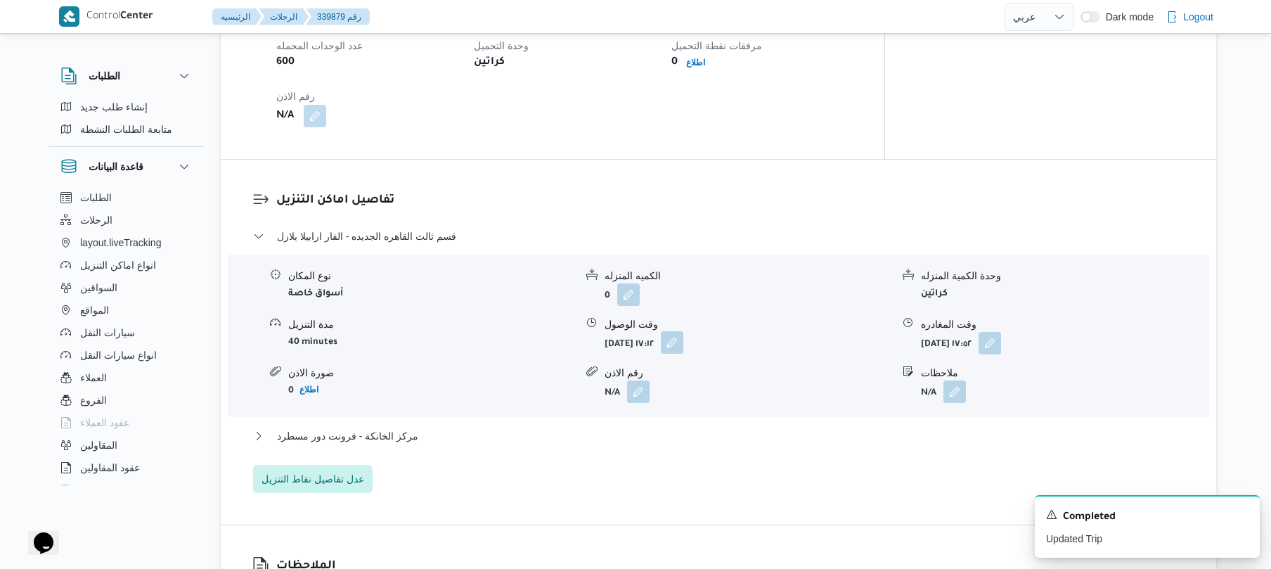
click at [684, 331] on button "button" at bounding box center [672, 342] width 23 height 23
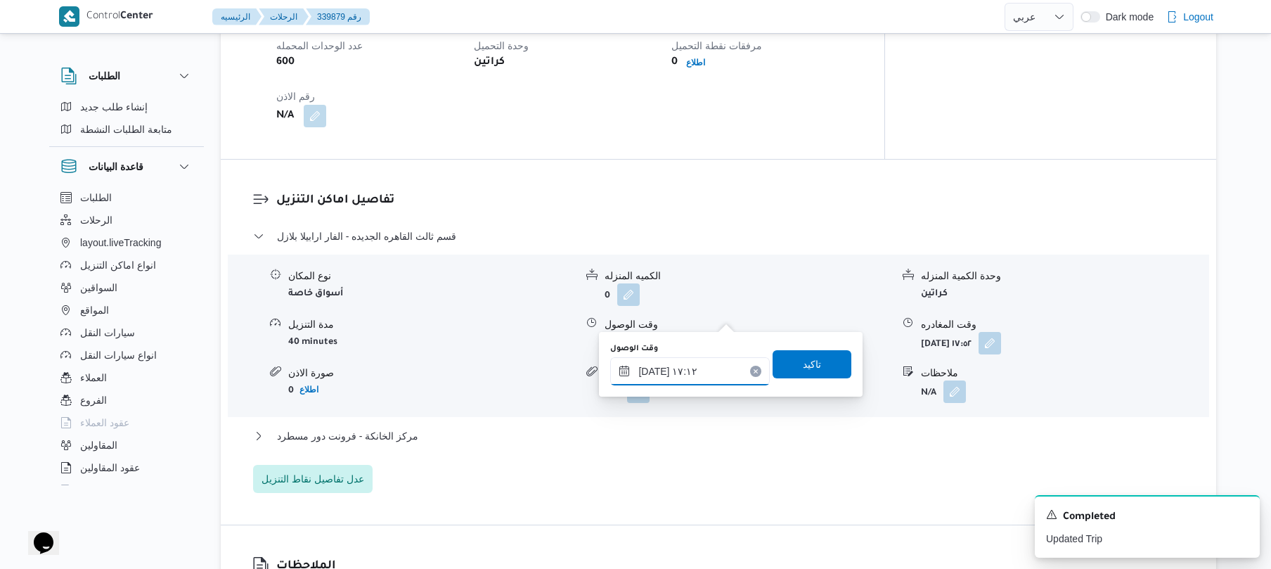
click at [667, 370] on input "٣٠/٠٩/٢٠٢٥ ١٧:١٢" at bounding box center [690, 371] width 160 height 28
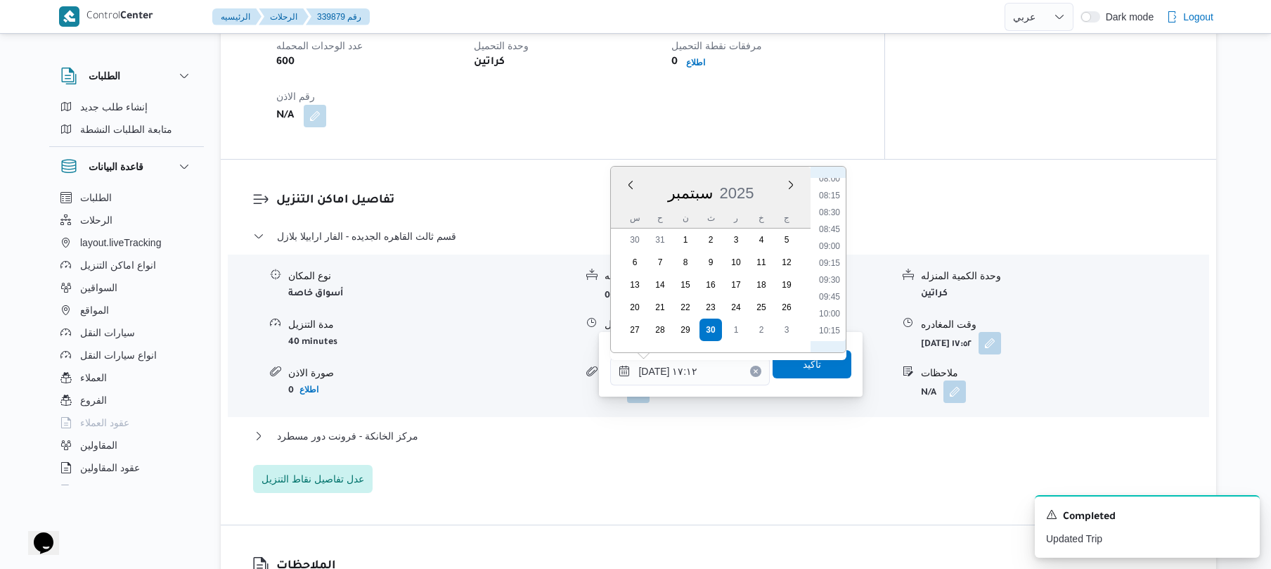
scroll to position [551, 0]
click at [833, 305] on li "10:00" at bounding box center [830, 309] width 32 height 14
type input "٣٠/٠٩/٢٠٢٥ ١٠:٠٠"
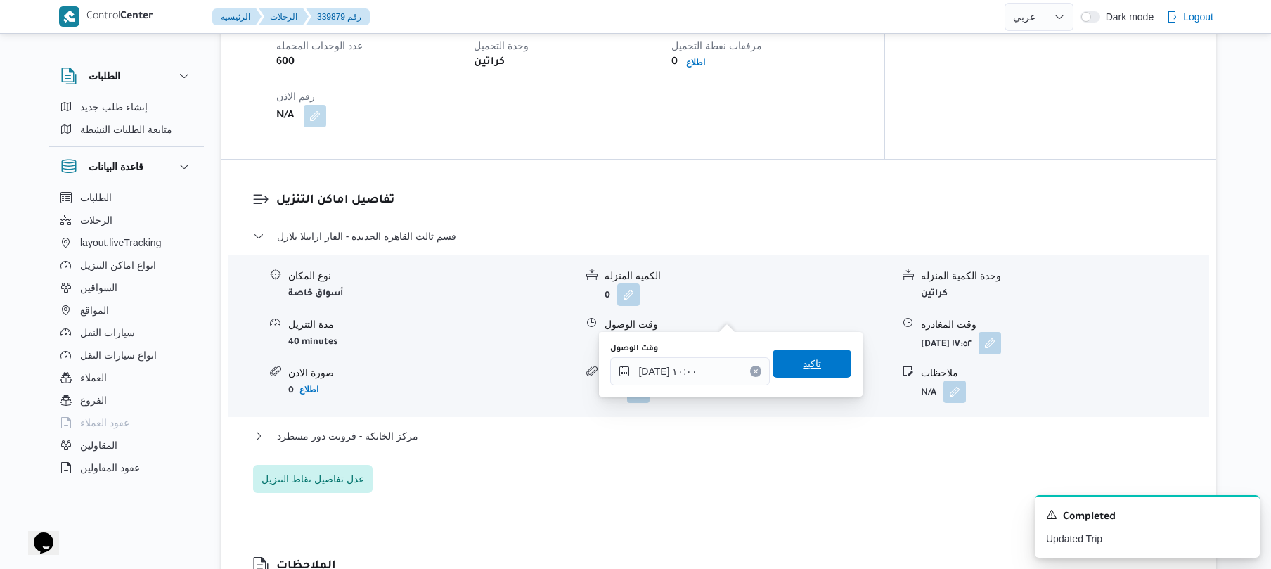
click at [803, 364] on span "تاكيد" at bounding box center [812, 363] width 18 height 17
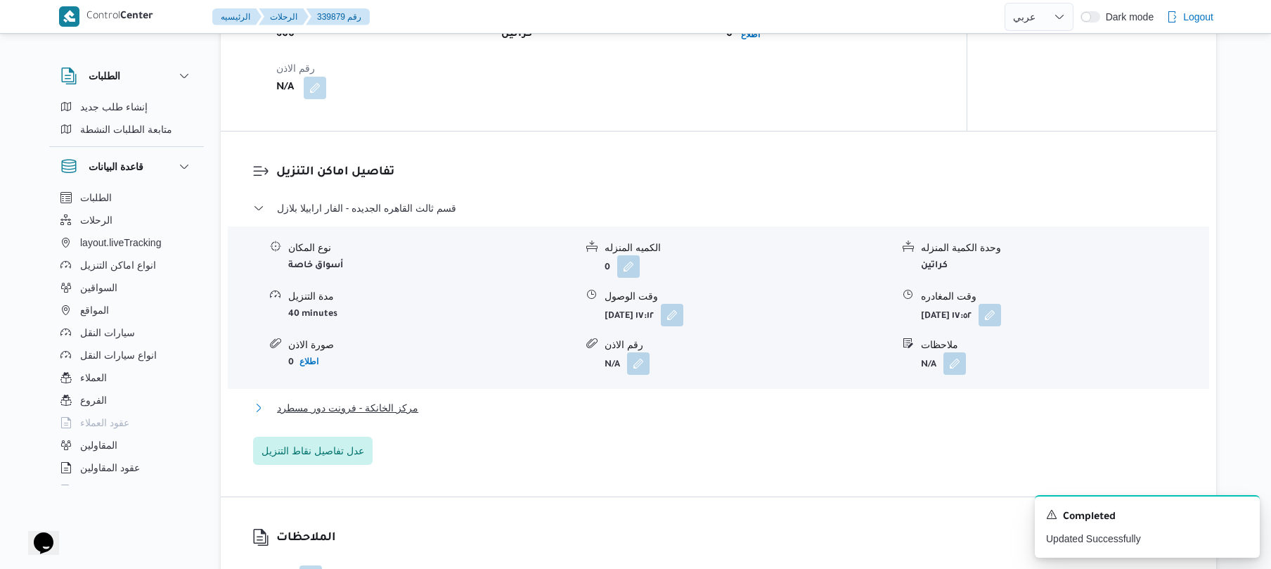
click at [759, 406] on button "مركز الخانكة - فرونت دور مسطرد" at bounding box center [719, 407] width 932 height 17
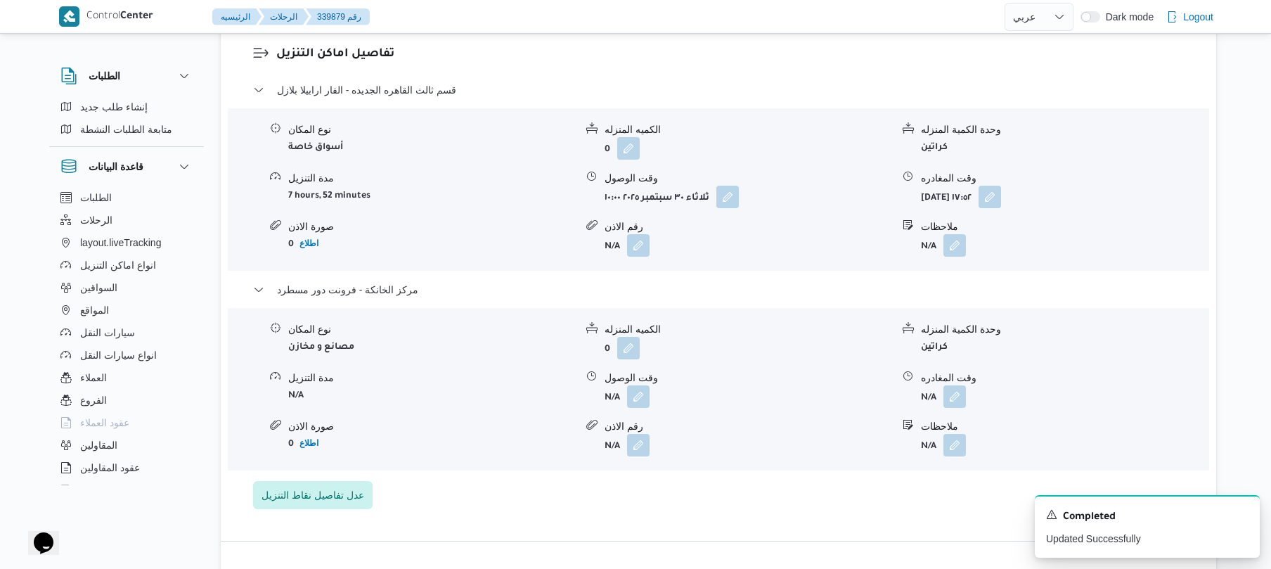
scroll to position [1162, 0]
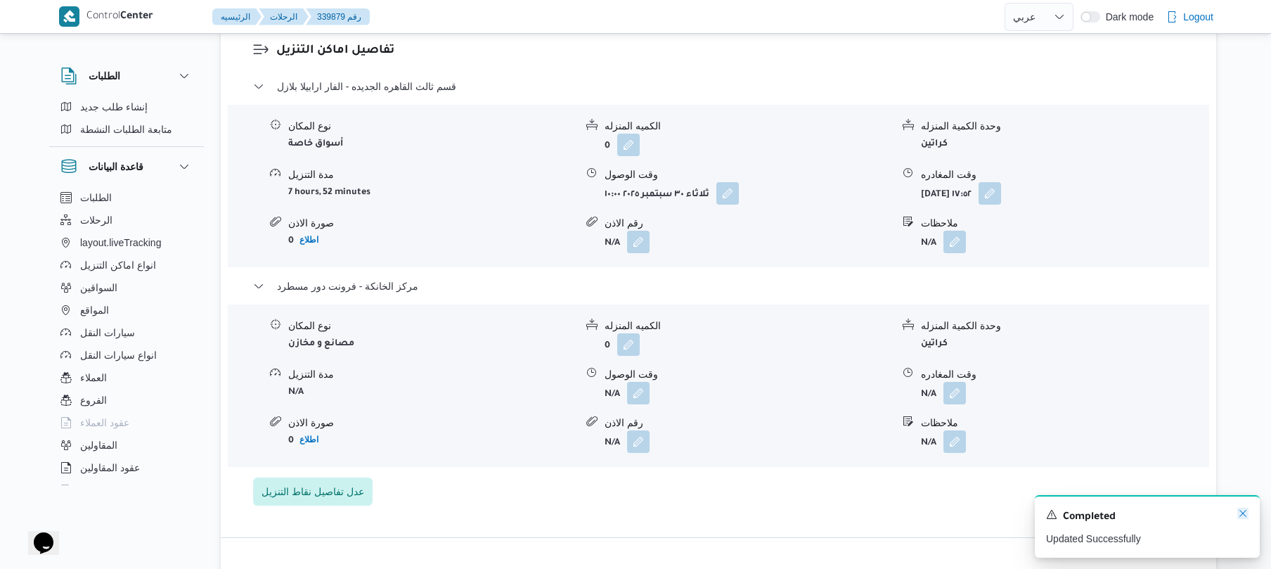
click at [1242, 515] on icon "Dismiss toast" at bounding box center [1243, 513] width 7 height 7
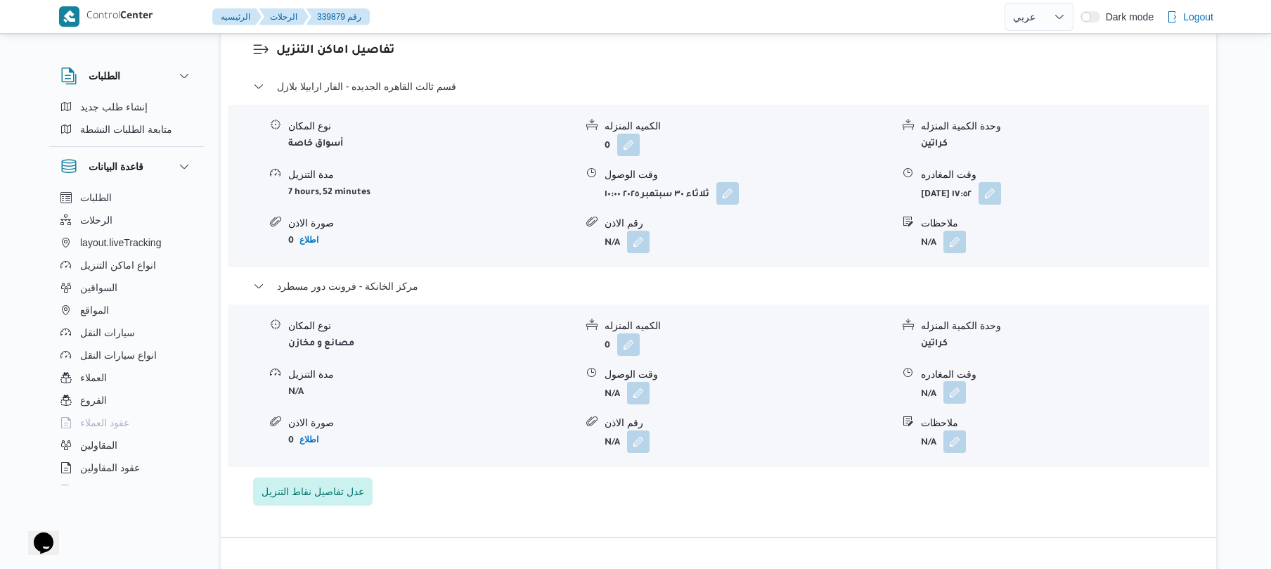
click at [957, 381] on button "button" at bounding box center [955, 392] width 23 height 23
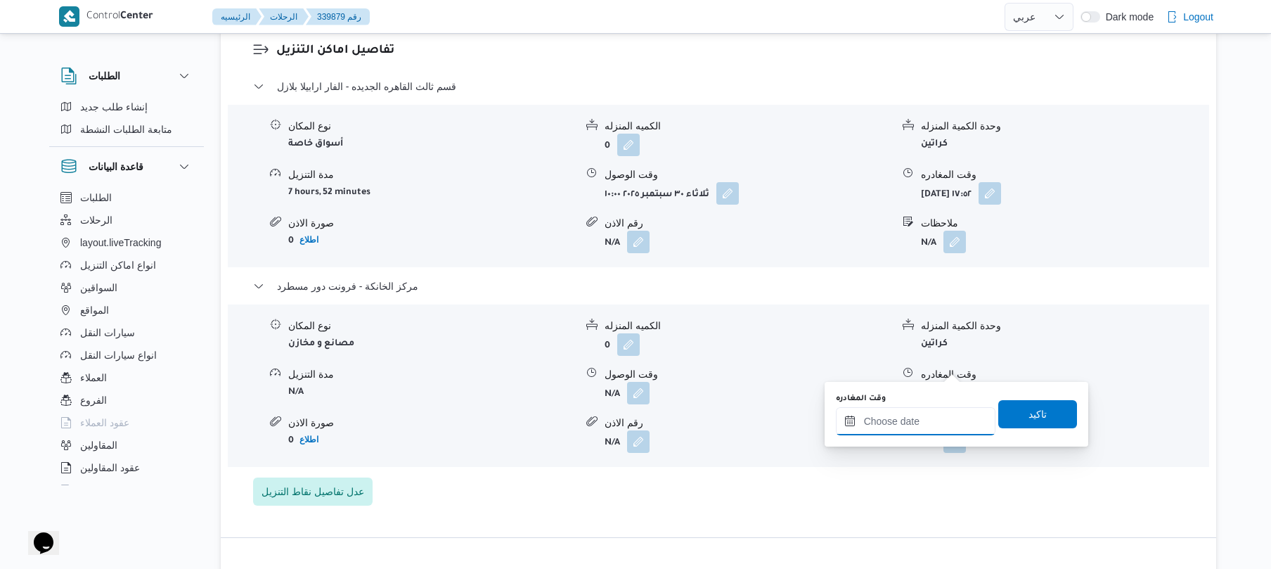
click at [886, 421] on input "وقت المغادره" at bounding box center [916, 421] width 160 height 28
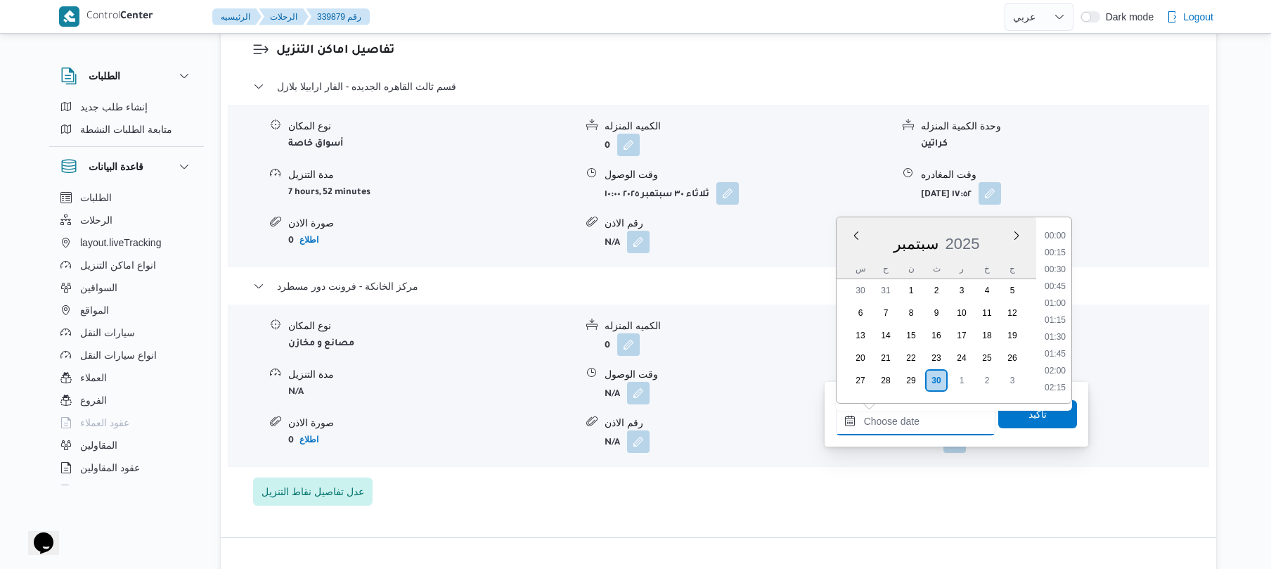
scroll to position [1148, 0]
click at [1061, 268] on li "17:30" at bounding box center [1055, 269] width 32 height 14
type input "٣٠/٠٩/٢٠٢٥ ١٧:٣٠"
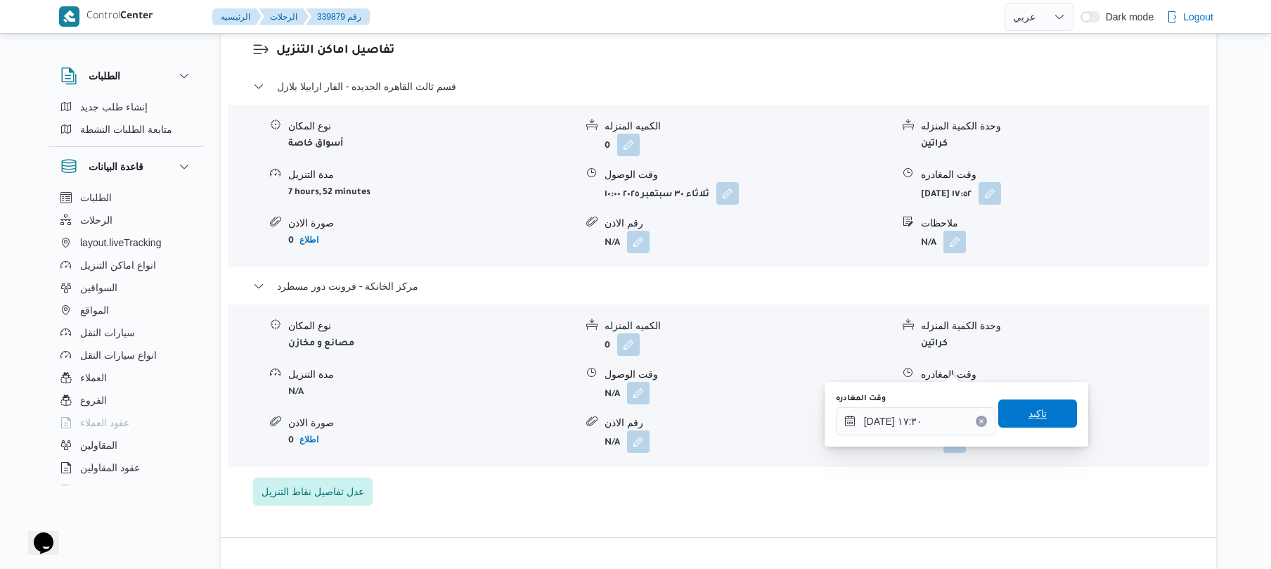
click at [1013, 402] on span "تاكيد" at bounding box center [1038, 413] width 79 height 28
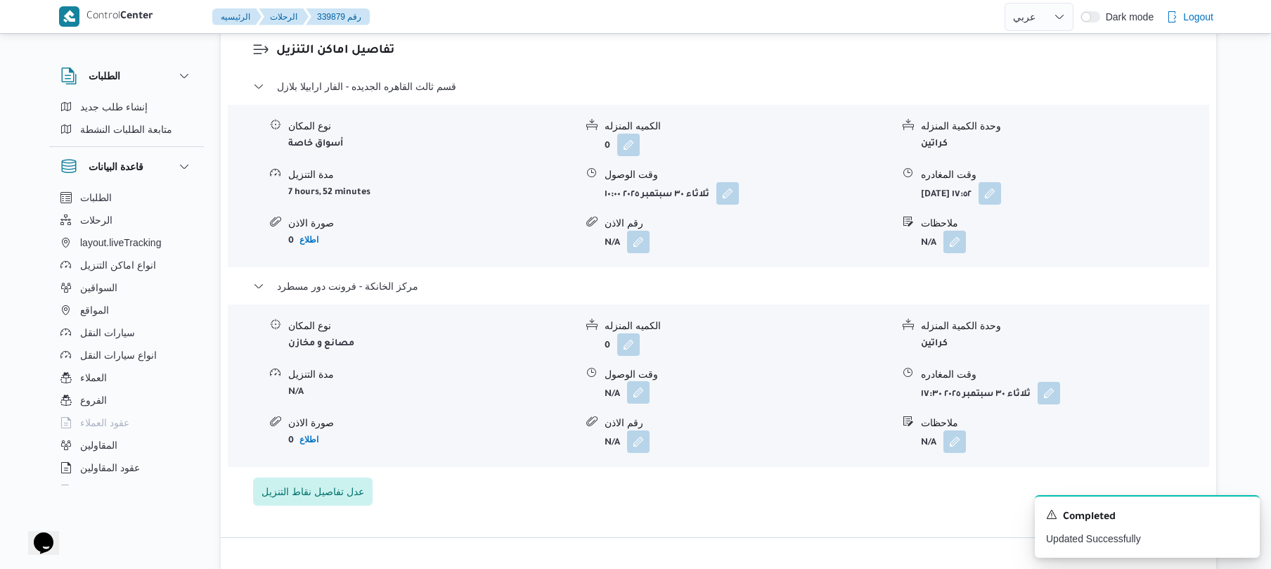
click at [631, 381] on button "button" at bounding box center [638, 392] width 23 height 23
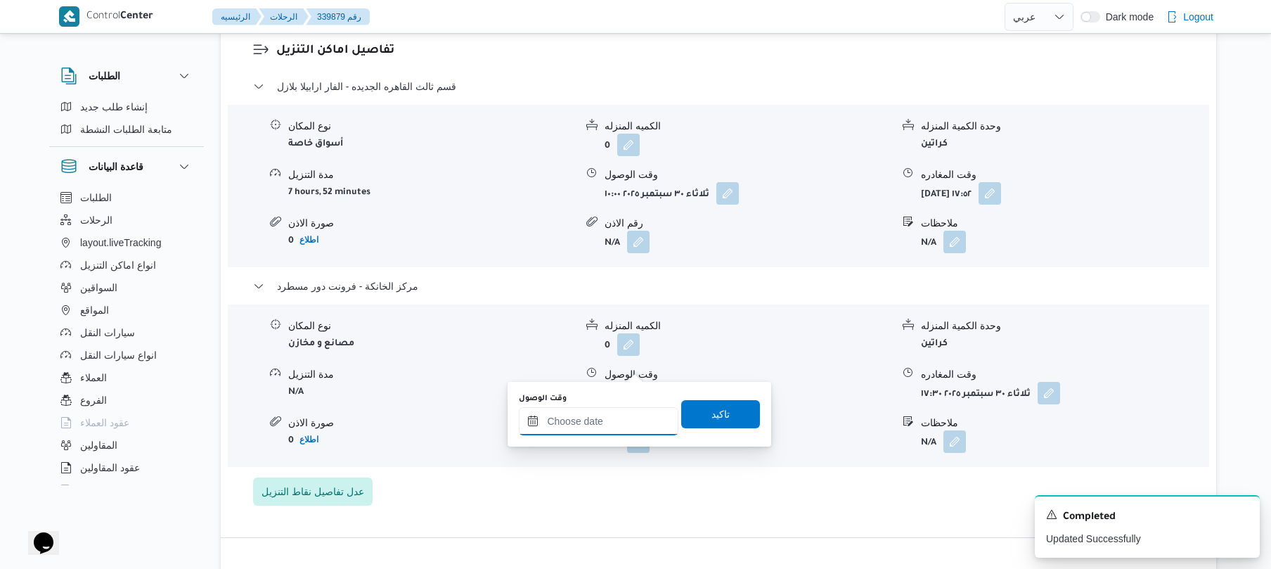
click at [606, 426] on input "وقت الوصول" at bounding box center [599, 421] width 160 height 28
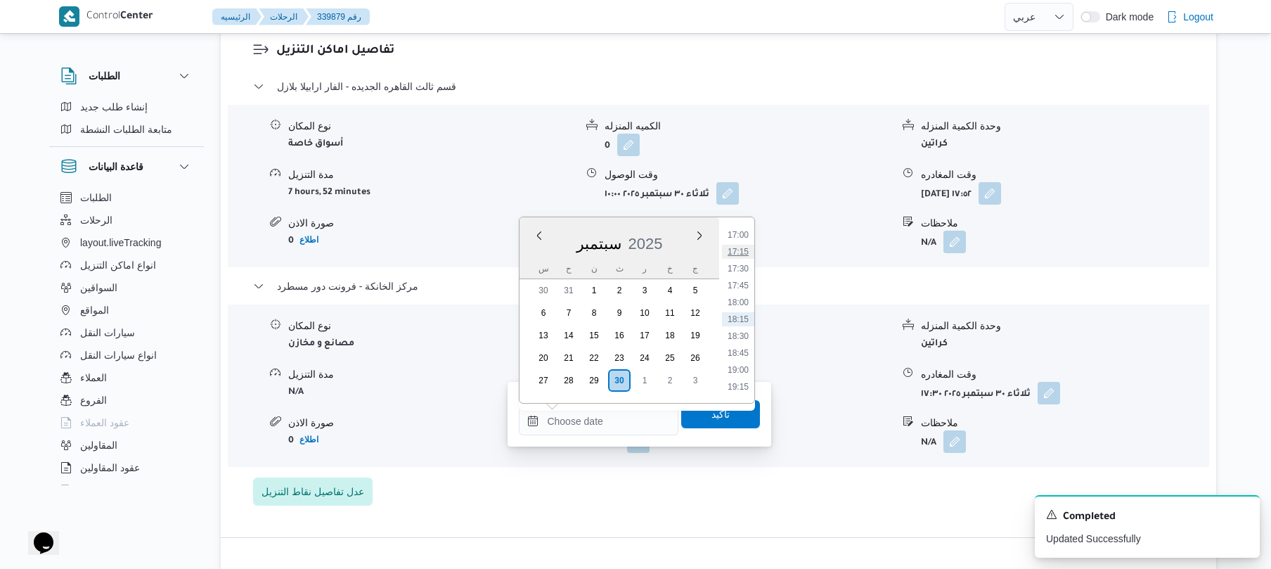
click at [740, 256] on li "17:15" at bounding box center [738, 252] width 32 height 14
type input "٣٠/٠٩/٢٠٢٥ ١٧:١٥"
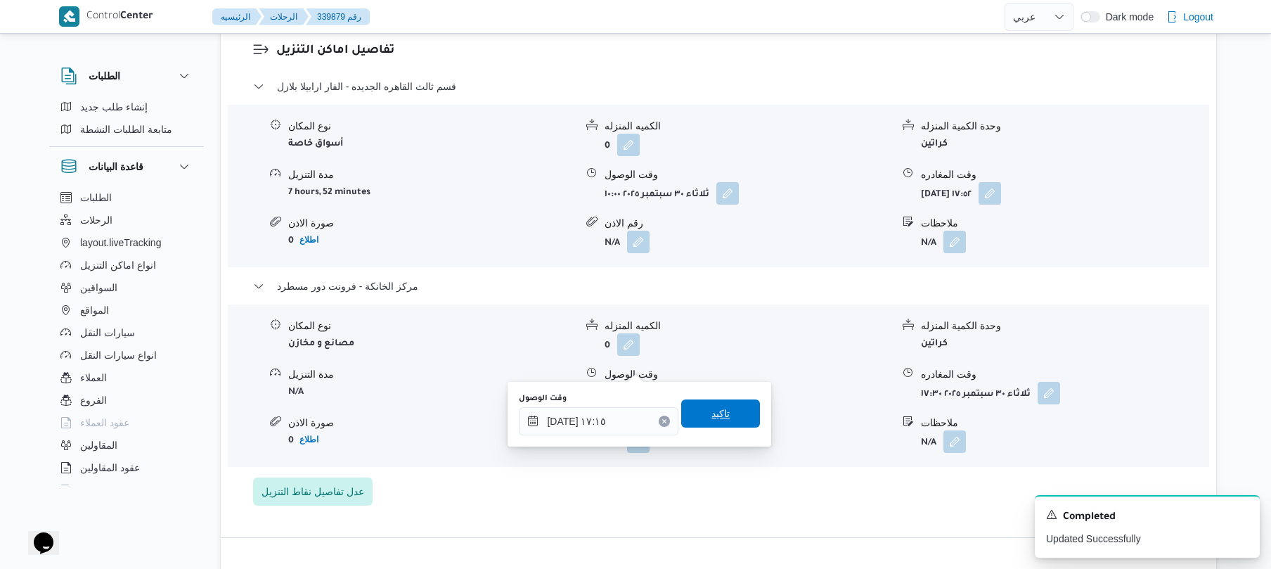
click at [732, 411] on span "تاكيد" at bounding box center [720, 413] width 79 height 28
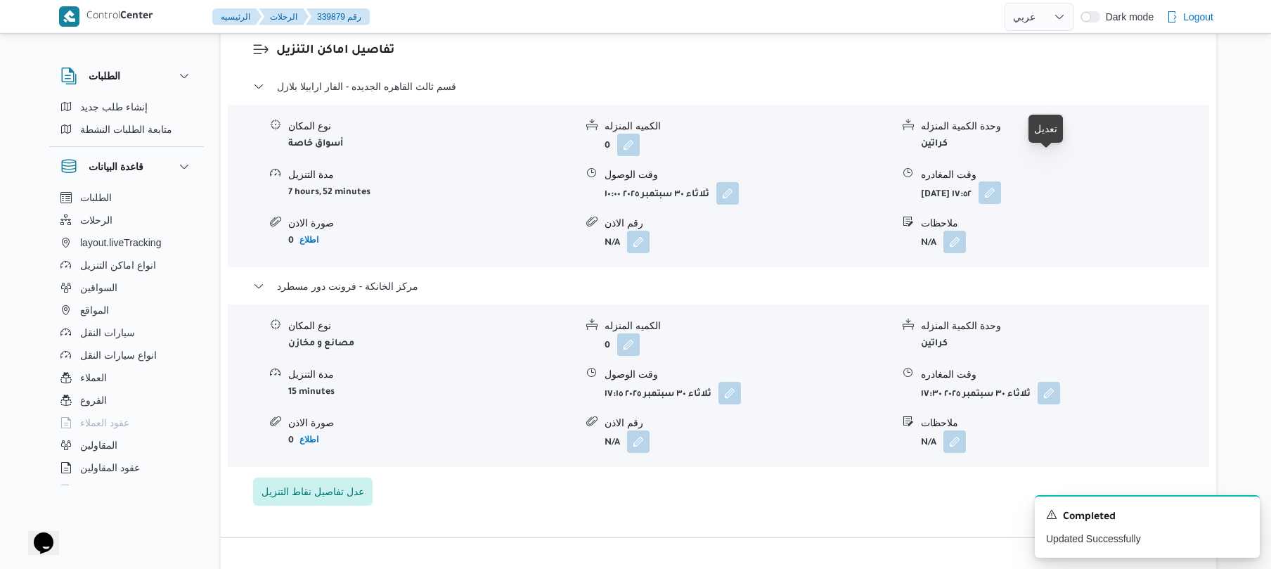
click at [1001, 181] on button "button" at bounding box center [990, 192] width 23 height 23
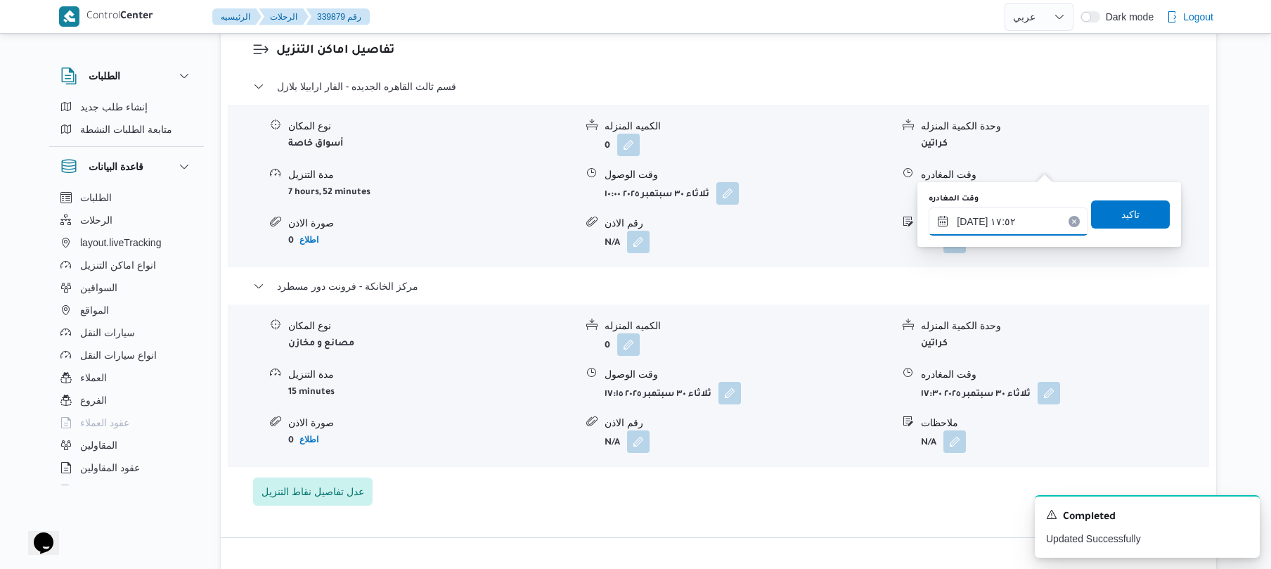
click at [987, 222] on input "٣٠/٠٩/٢٠٢٥ ١٧:٥٢" at bounding box center [1009, 221] width 160 height 28
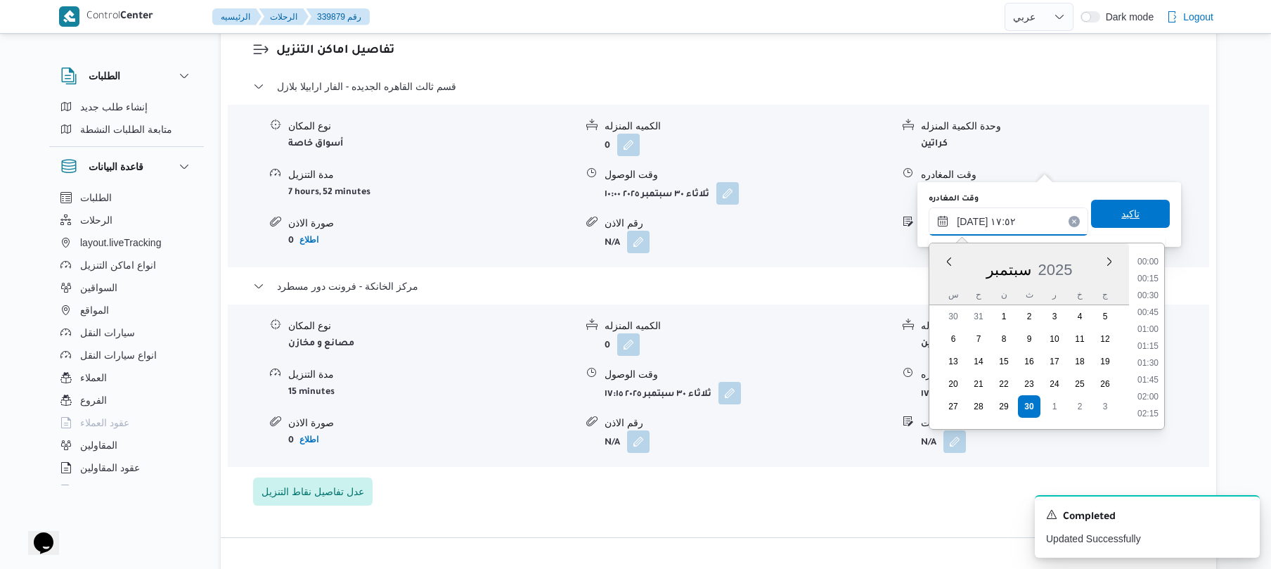
scroll to position [1114, 0]
click at [1151, 262] on li "16:30" at bounding box center [1148, 262] width 32 height 14
type input "٣٠/٠٩/٢٠٢٥ ١٦:٣٠"
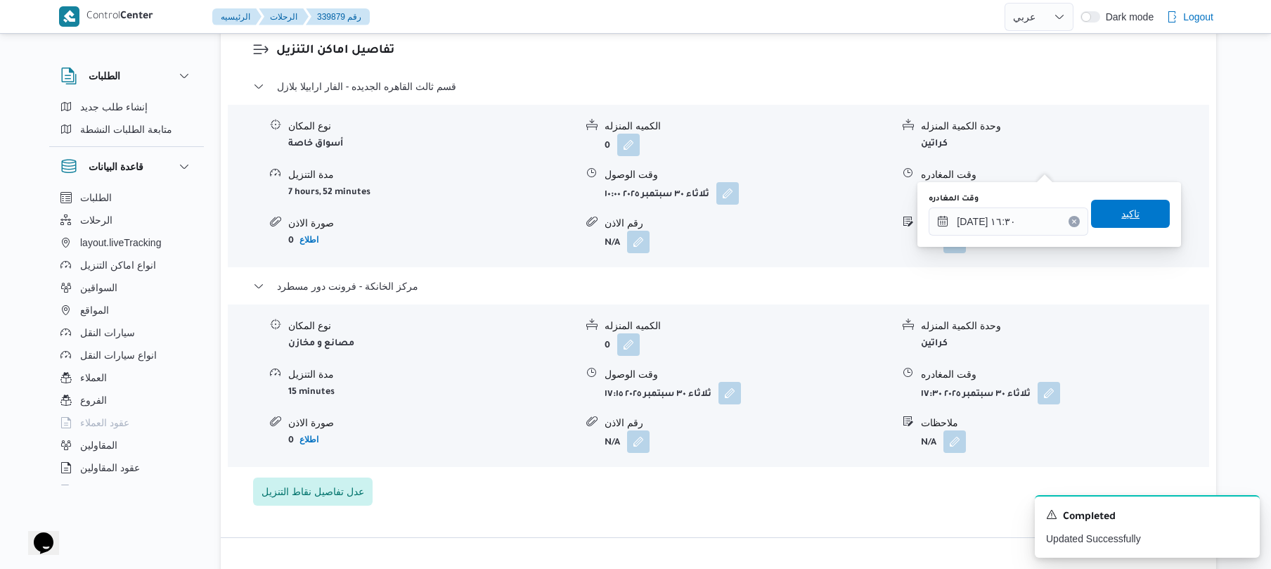
click at [1137, 217] on span "تاكيد" at bounding box center [1130, 214] width 79 height 28
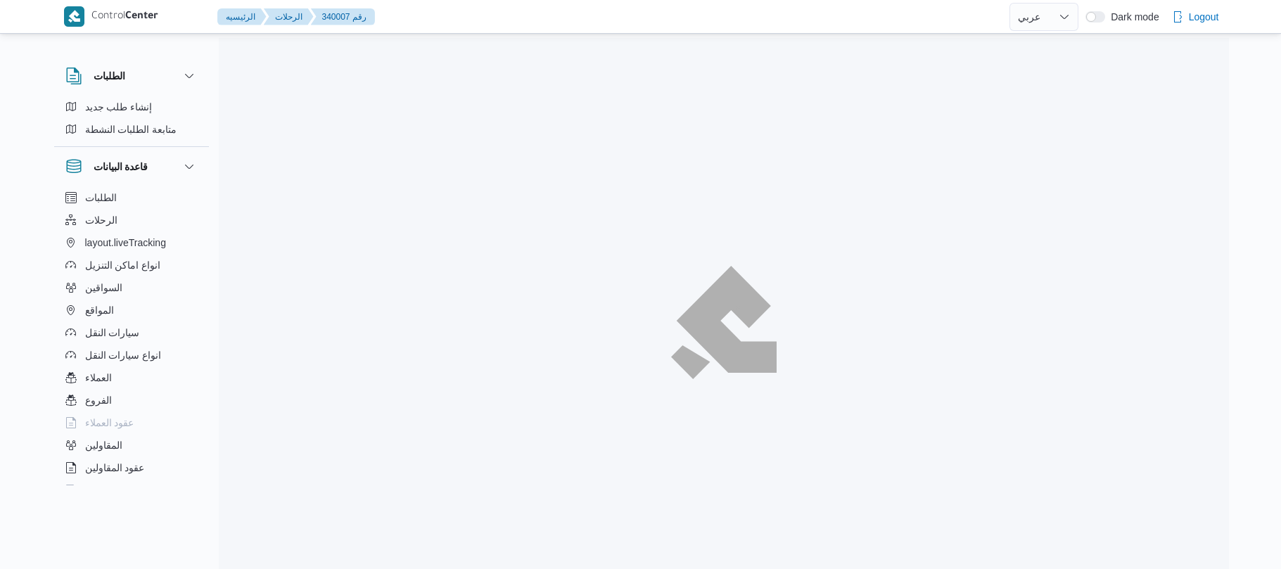
select select "ar"
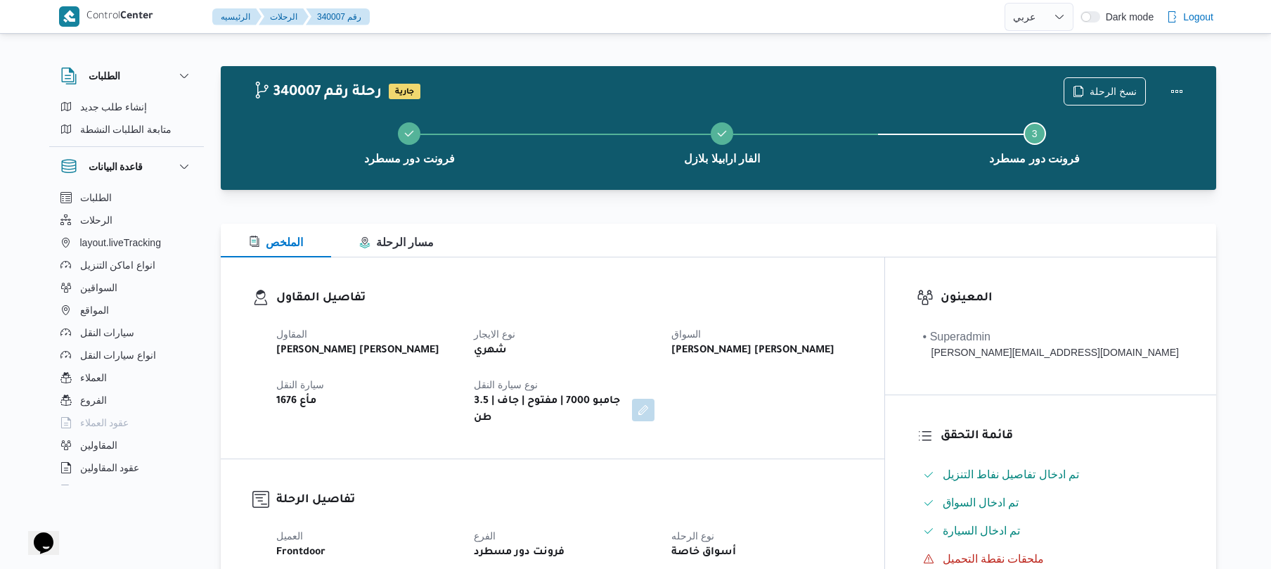
click at [809, 296] on h3 "تفاصيل المقاول" at bounding box center [564, 298] width 577 height 19
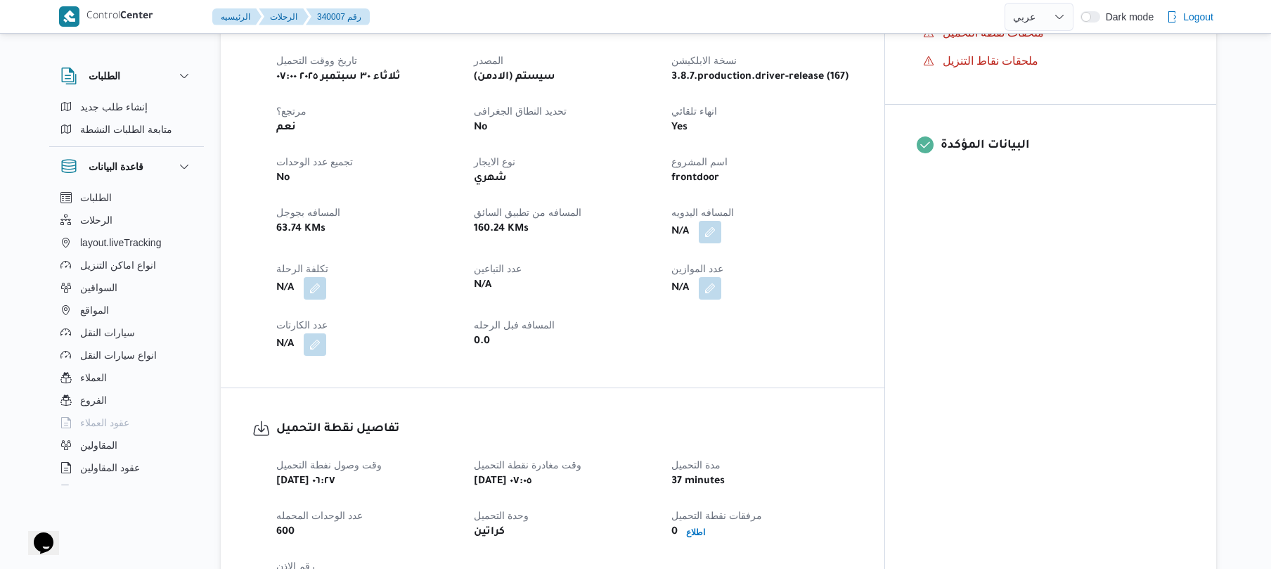
scroll to position [637, 0]
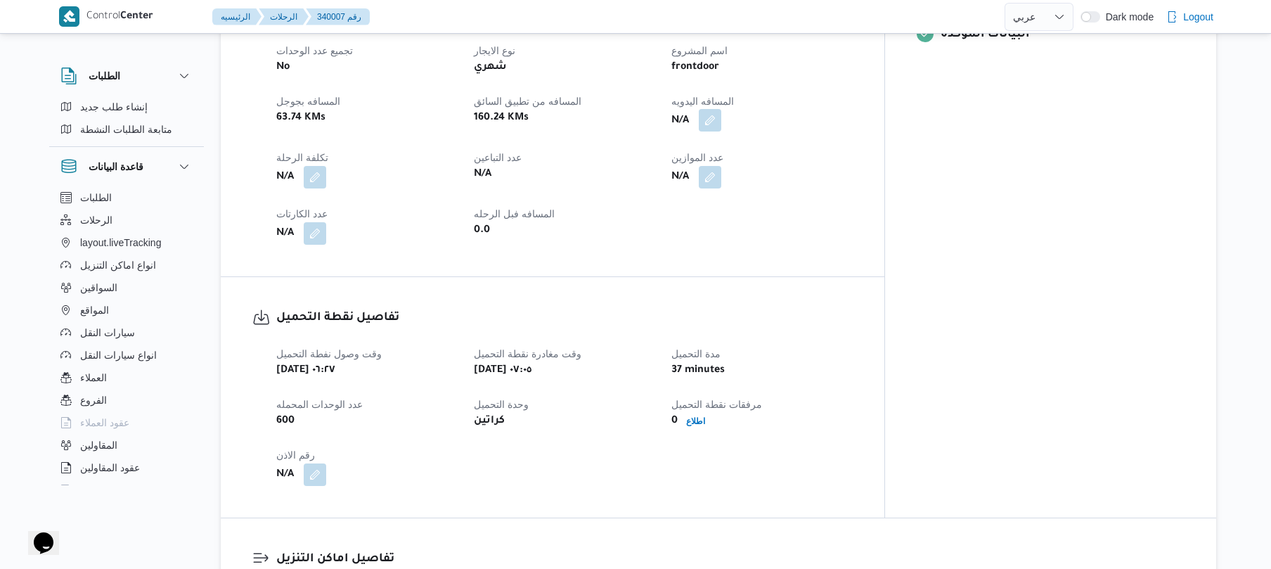
click at [721, 109] on button "button" at bounding box center [710, 120] width 23 height 23
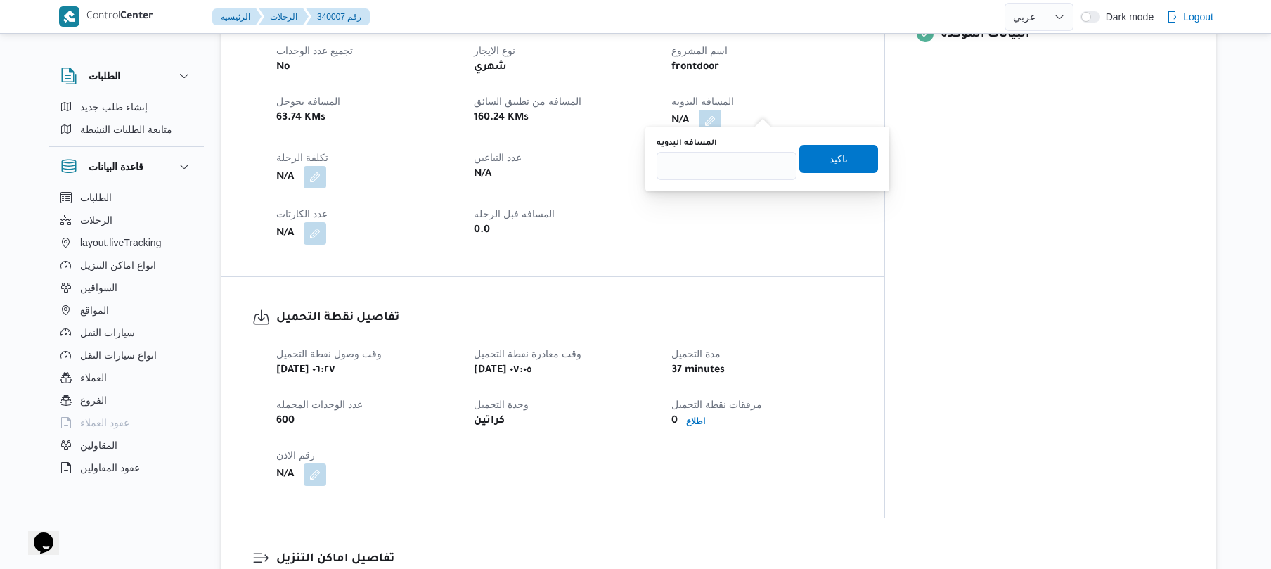
click at [720, 181] on div "You are in a dialog. To close this dialog, hit escape. المسافه اليدويه تاكيد" at bounding box center [768, 159] width 244 height 65
click at [723, 167] on input "المسافه اليدويه" at bounding box center [727, 166] width 140 height 28
type input "120"
click at [812, 158] on span "تاكيد" at bounding box center [839, 158] width 79 height 28
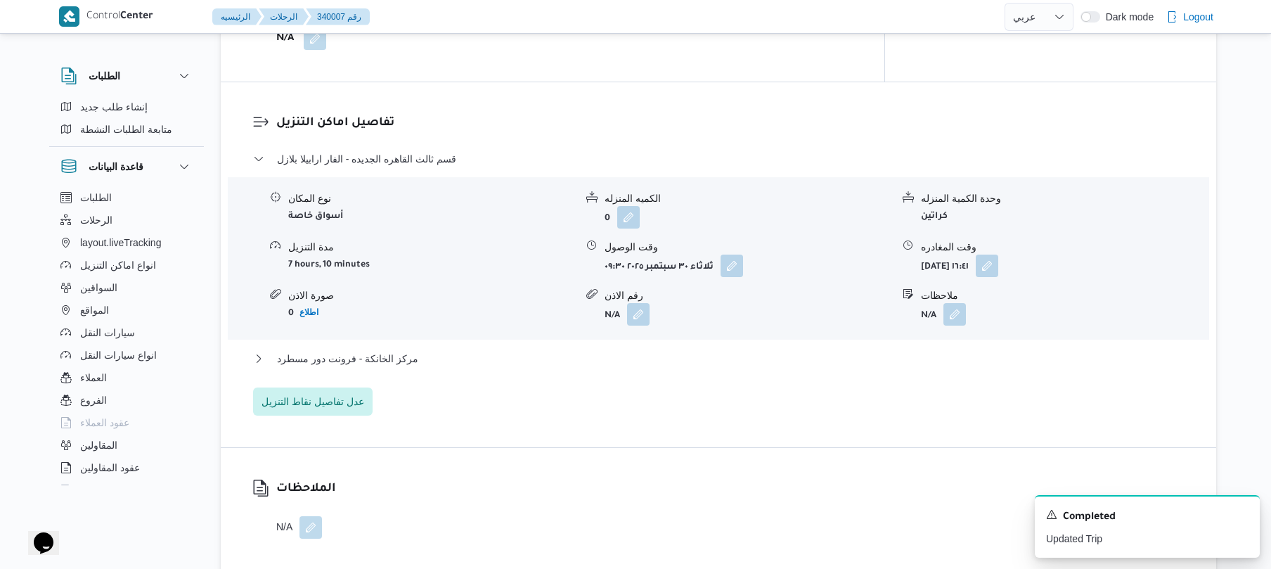
scroll to position [1125, 0]
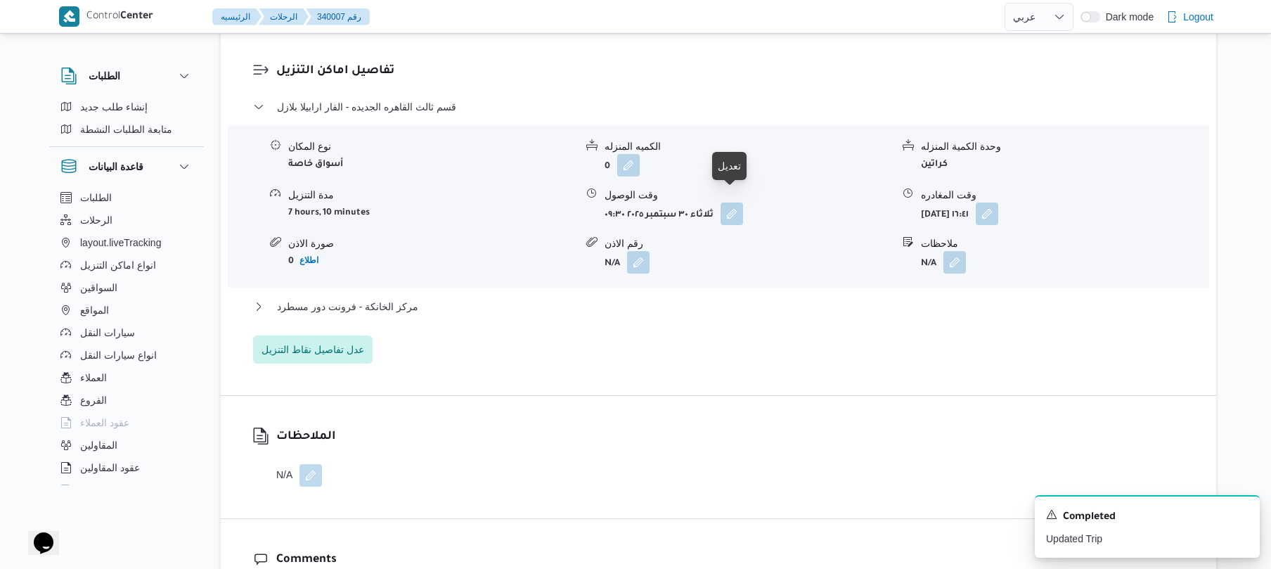
drag, startPoint x: 736, startPoint y: 206, endPoint x: 752, endPoint y: 214, distance: 18.2
click at [752, 214] on div "نوع المكان أسواق خاصة الكميه المنزله 0 وحدة الكمية المنزله كراتين مدة التنزيل 7…" at bounding box center [718, 207] width 993 height 160
click at [730, 202] on button "button" at bounding box center [732, 213] width 23 height 23
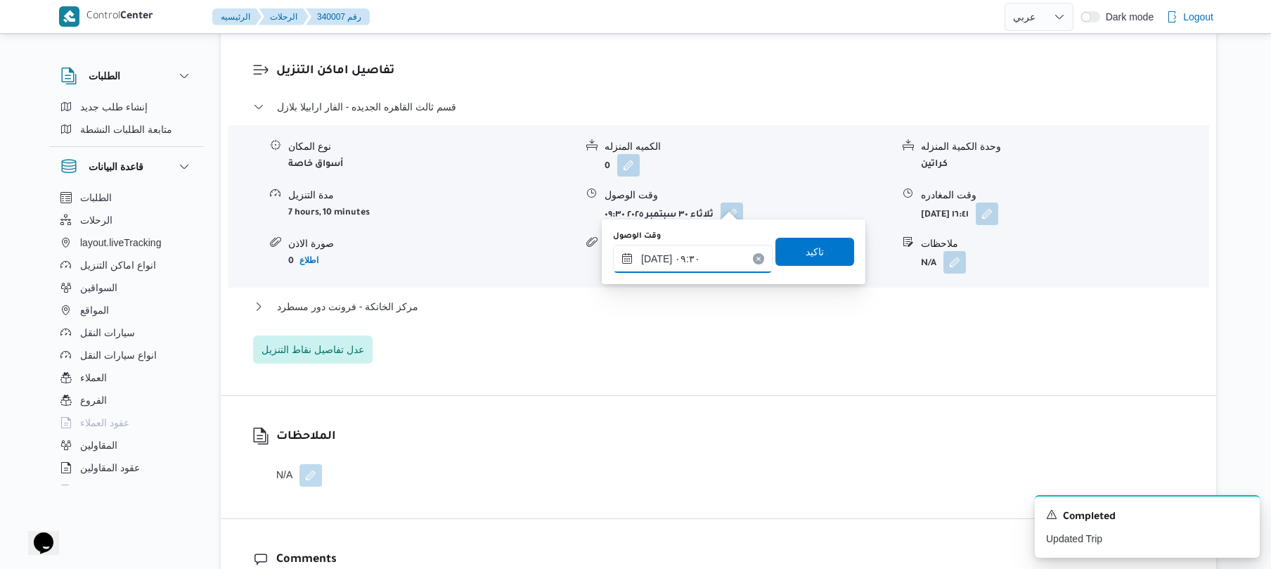
click at [670, 265] on input "٣٠/٠٩/٢٠٢٥ ٠٩:٣٠" at bounding box center [693, 259] width 160 height 28
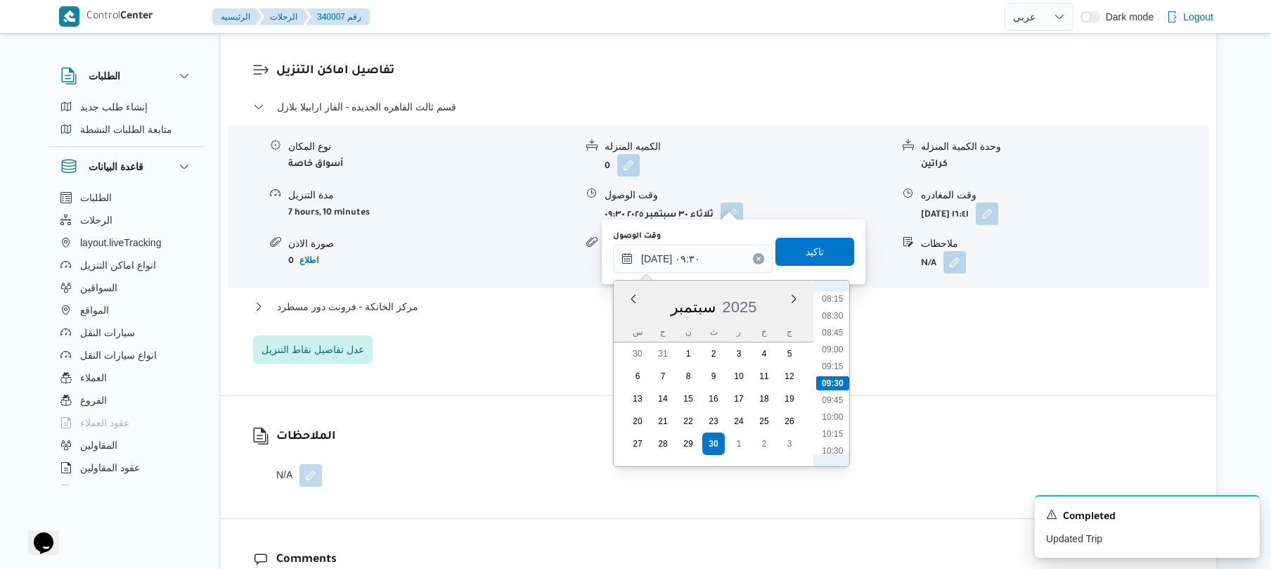
scroll to position [418, 0]
click at [831, 421] on li "08:00" at bounding box center [832, 421] width 32 height 14
type input "٣٠/٠٩/٢٠٢٥ ٠٨:٠٠"
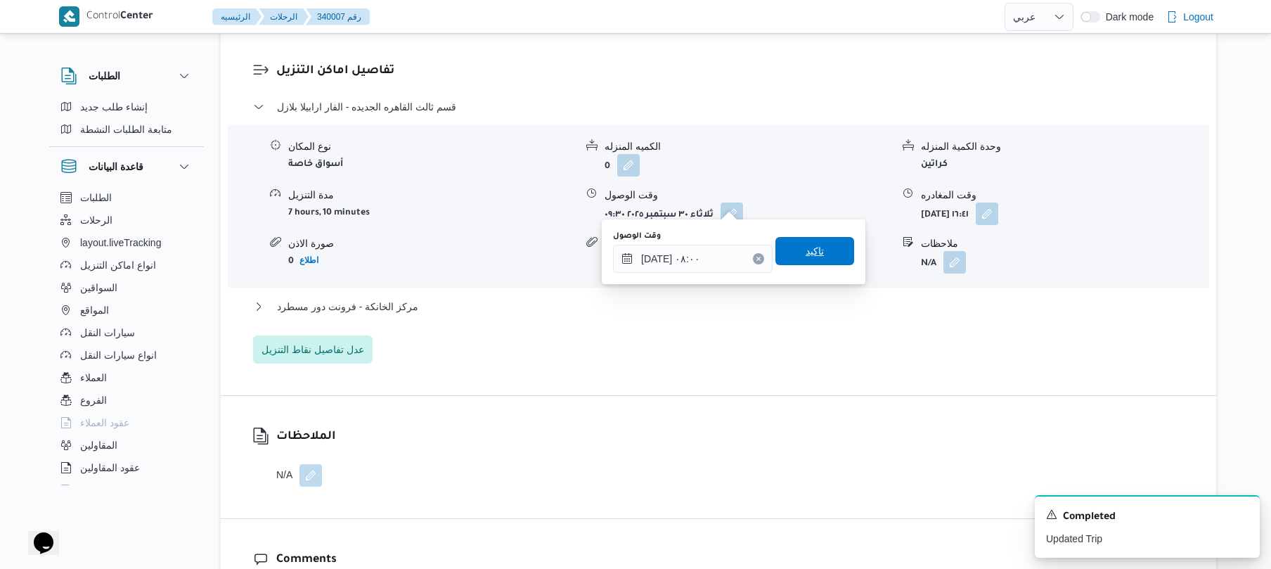
click at [788, 250] on span "تاكيد" at bounding box center [815, 251] width 79 height 28
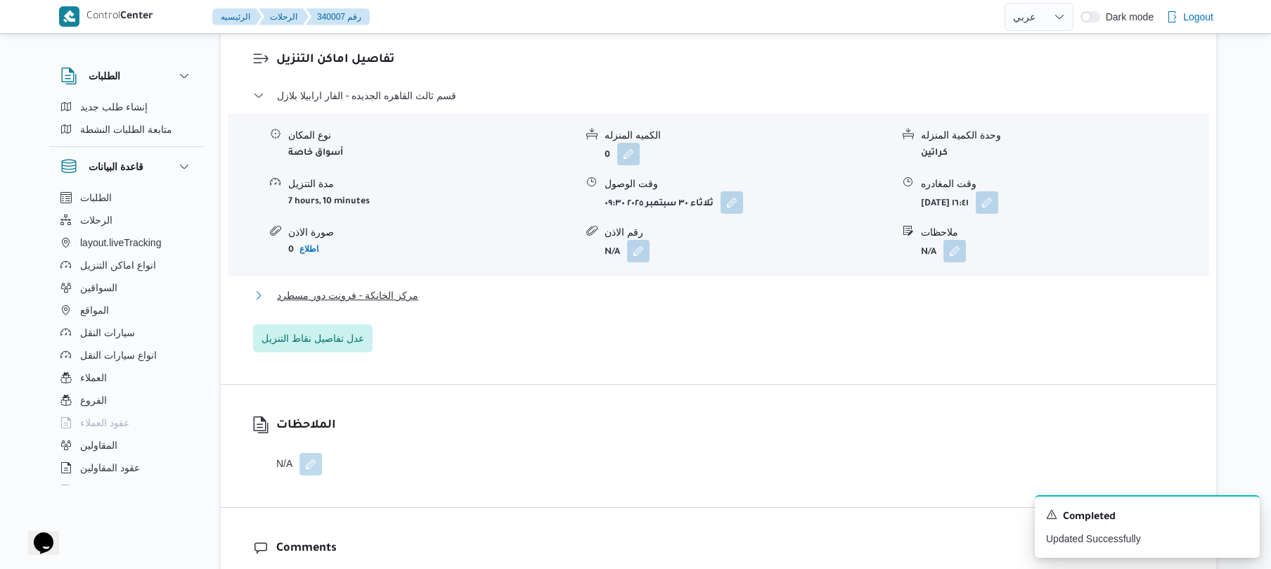
click at [691, 290] on button "مركز الخانكة - فرونت دور مسطرد" at bounding box center [719, 295] width 932 height 17
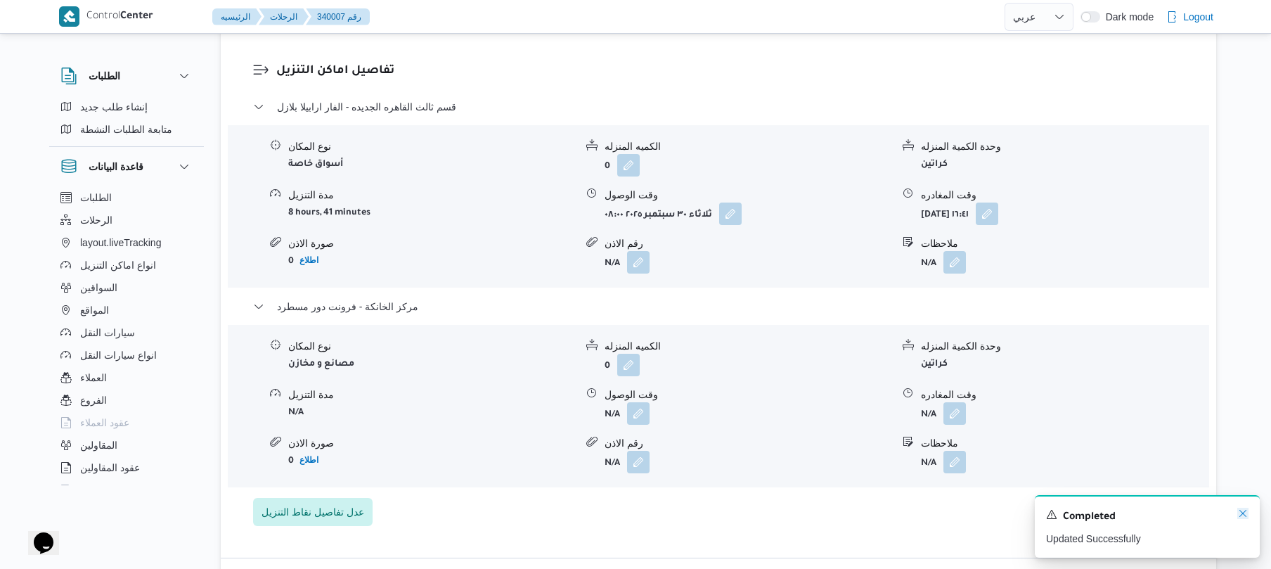
click at [1240, 512] on icon "Dismiss toast" at bounding box center [1243, 513] width 11 height 11
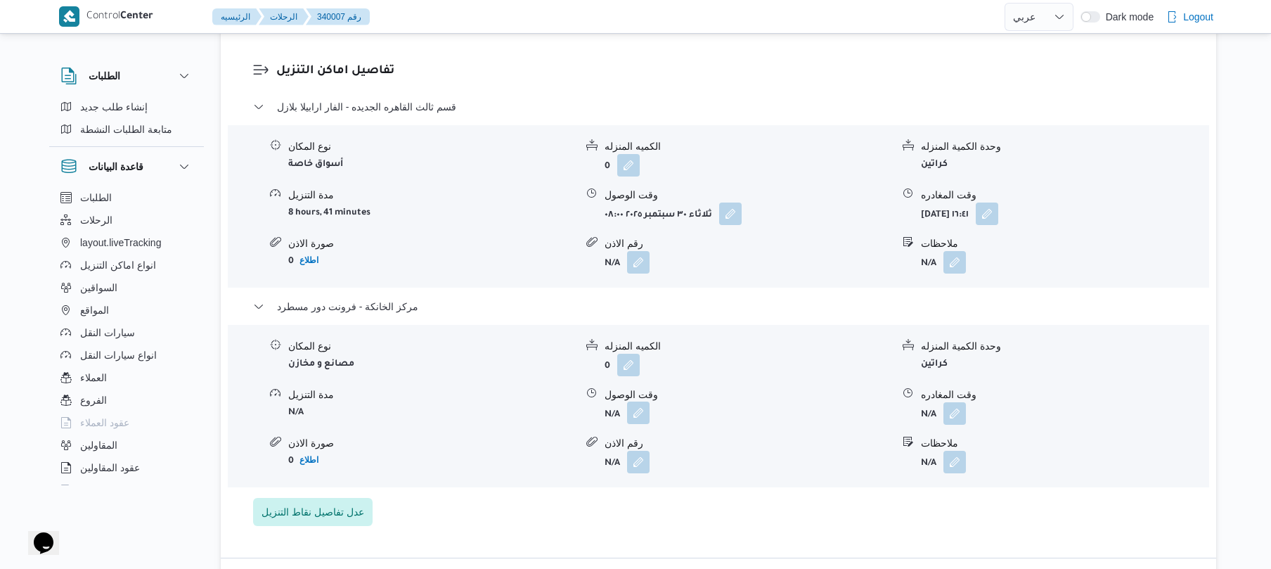
click at [637, 408] on button "button" at bounding box center [638, 413] width 23 height 23
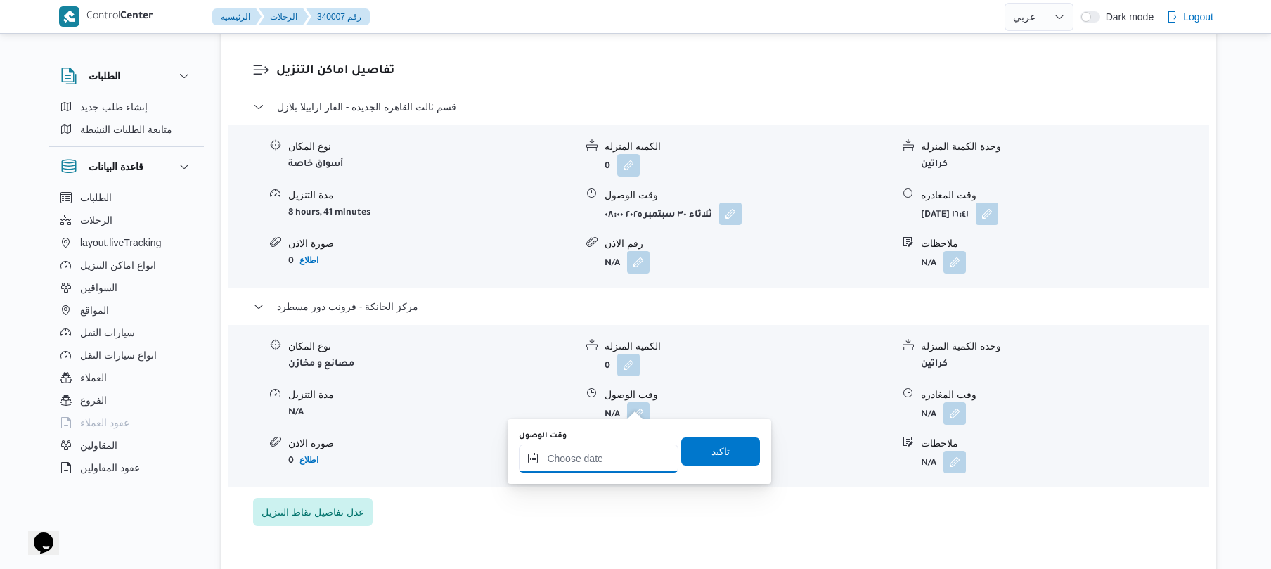
click at [603, 450] on input "وقت الوصول" at bounding box center [599, 458] width 160 height 28
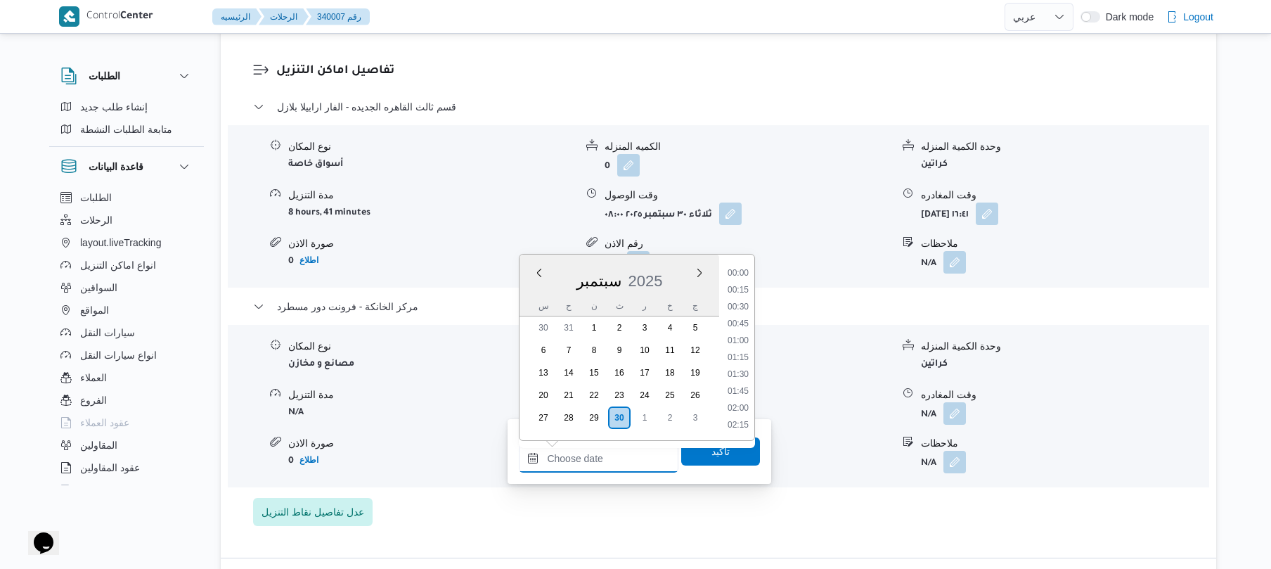
scroll to position [1148, 0]
click at [745, 302] on li "17:30" at bounding box center [738, 306] width 32 height 14
type input "٣٠/٠٩/٢٠٢٥ ١٧:٣٠"
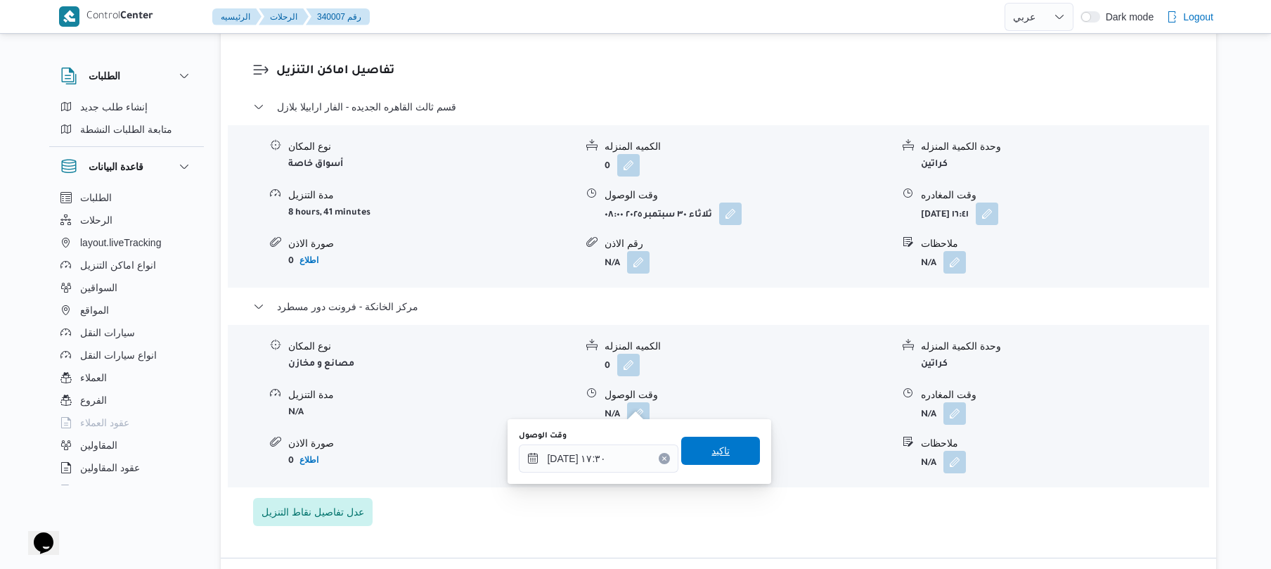
click at [713, 456] on span "تاكيد" at bounding box center [721, 450] width 18 height 17
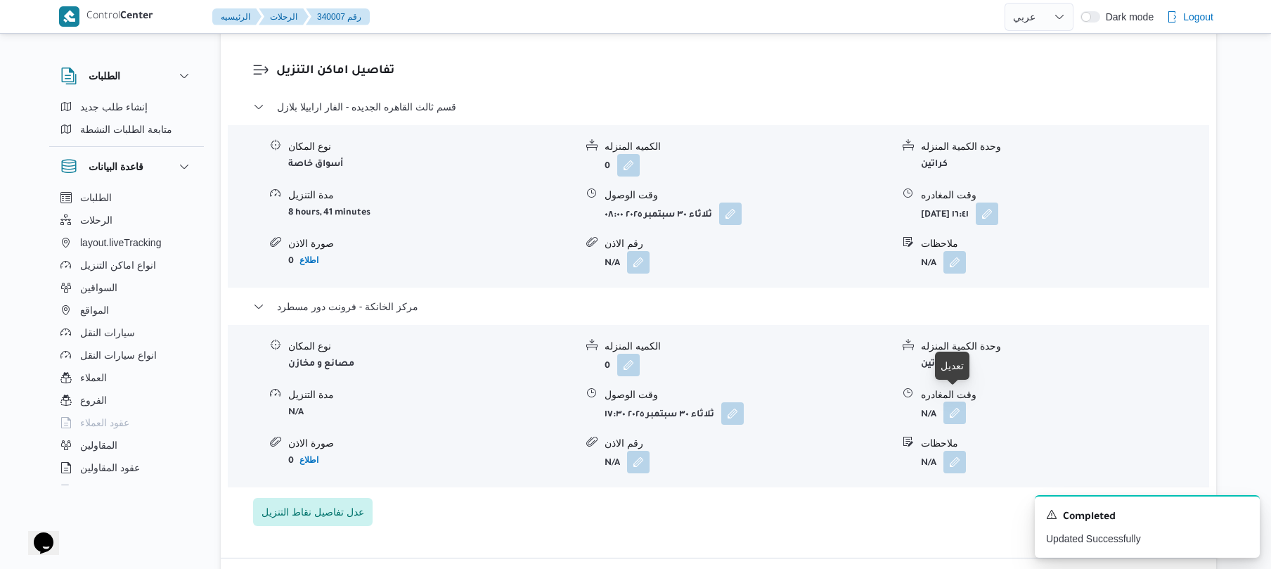
click at [954, 404] on button "button" at bounding box center [955, 413] width 23 height 23
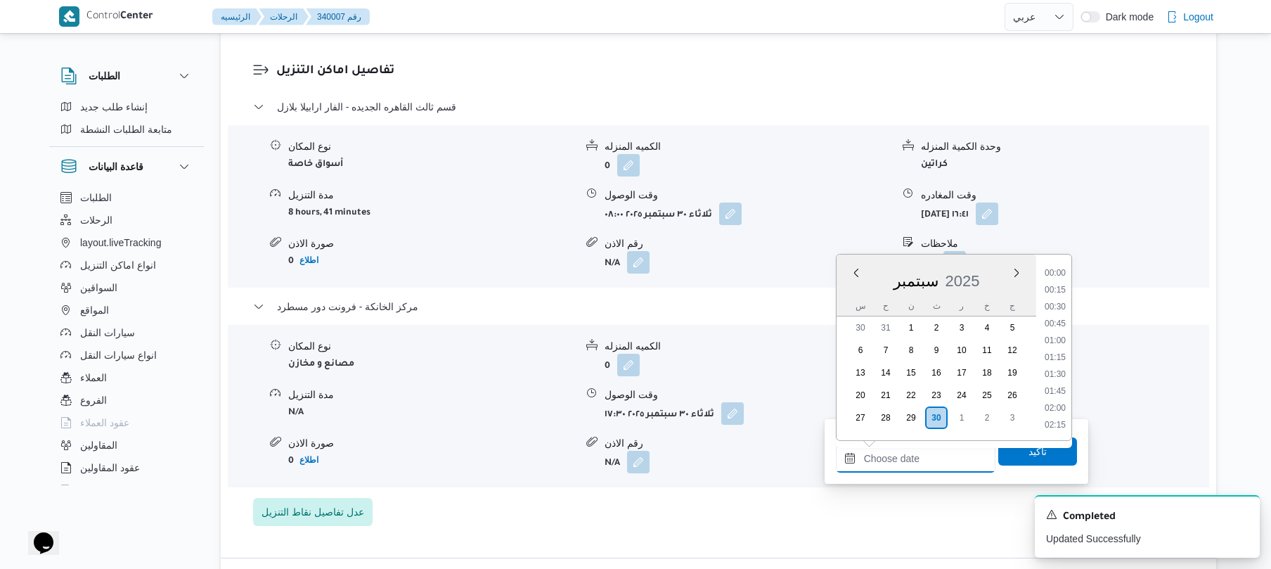
click at [879, 462] on input "وقت المغادره" at bounding box center [916, 458] width 160 height 28
click at [1058, 323] on li "17:45" at bounding box center [1055, 323] width 32 height 14
type input "٣٠/٠٩/٢٠٢٥ ١٧:٤٥"
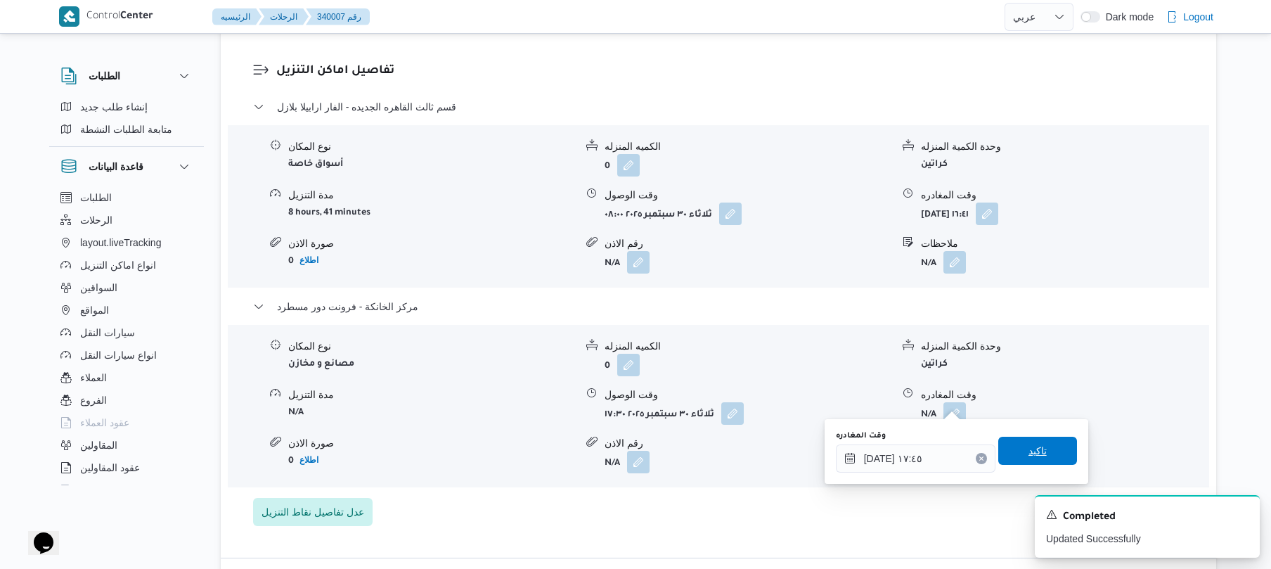
click at [1011, 454] on span "تاكيد" at bounding box center [1038, 451] width 79 height 28
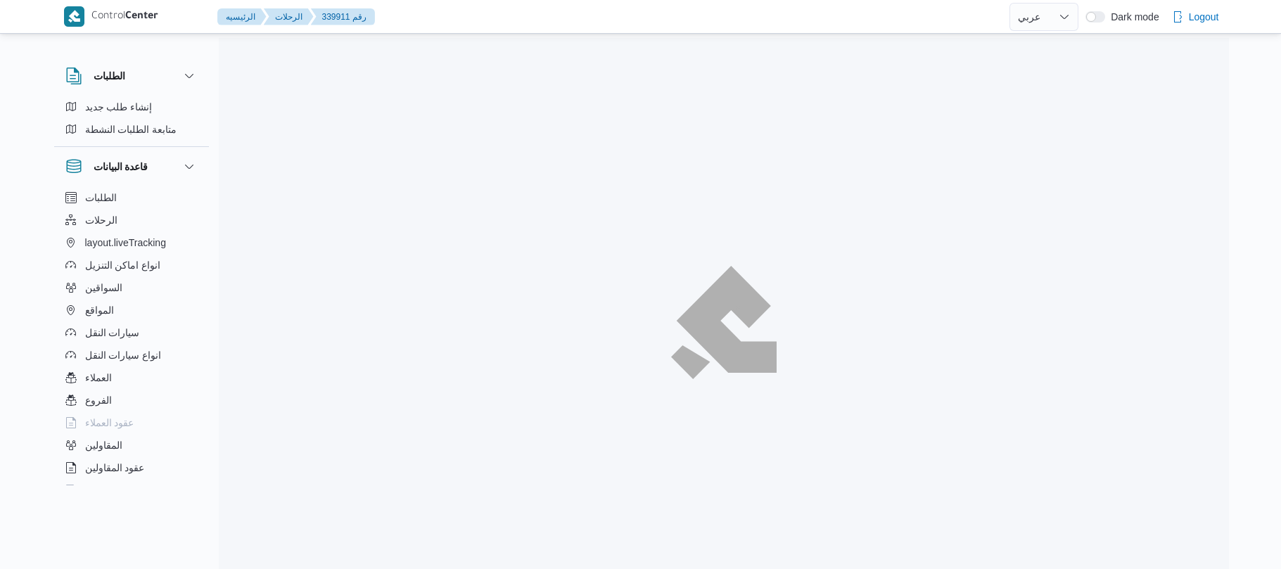
select select "ar"
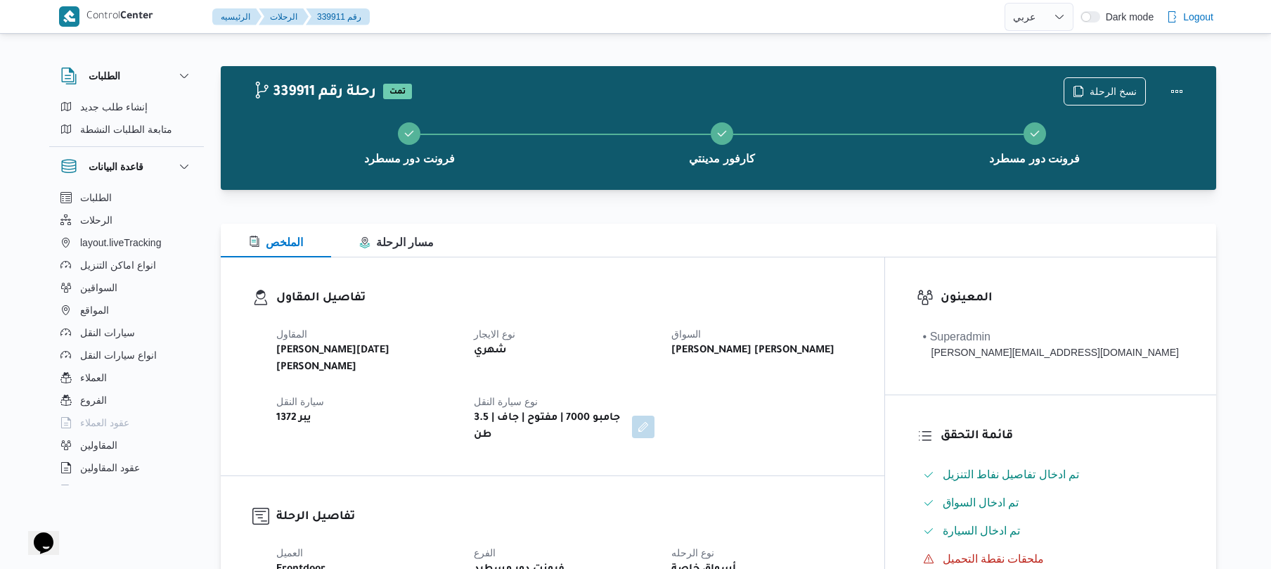
click at [718, 271] on div "تفاصيل المقاول المقاول [PERSON_NAME][DATE] [PERSON_NAME] نوع الايجار شهري السوا…" at bounding box center [553, 366] width 664 height 218
click at [720, 269] on div "تفاصيل المقاول المقاول [PERSON_NAME][DATE] [PERSON_NAME] نوع الايجار شهري السوا…" at bounding box center [553, 366] width 664 height 218
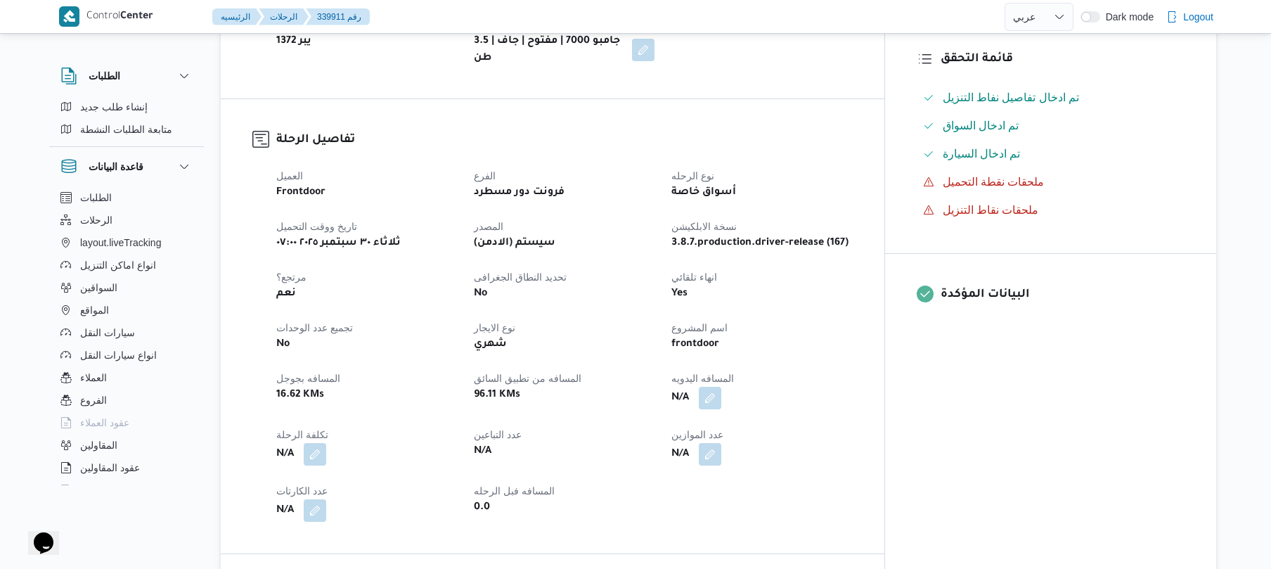
scroll to position [412, 0]
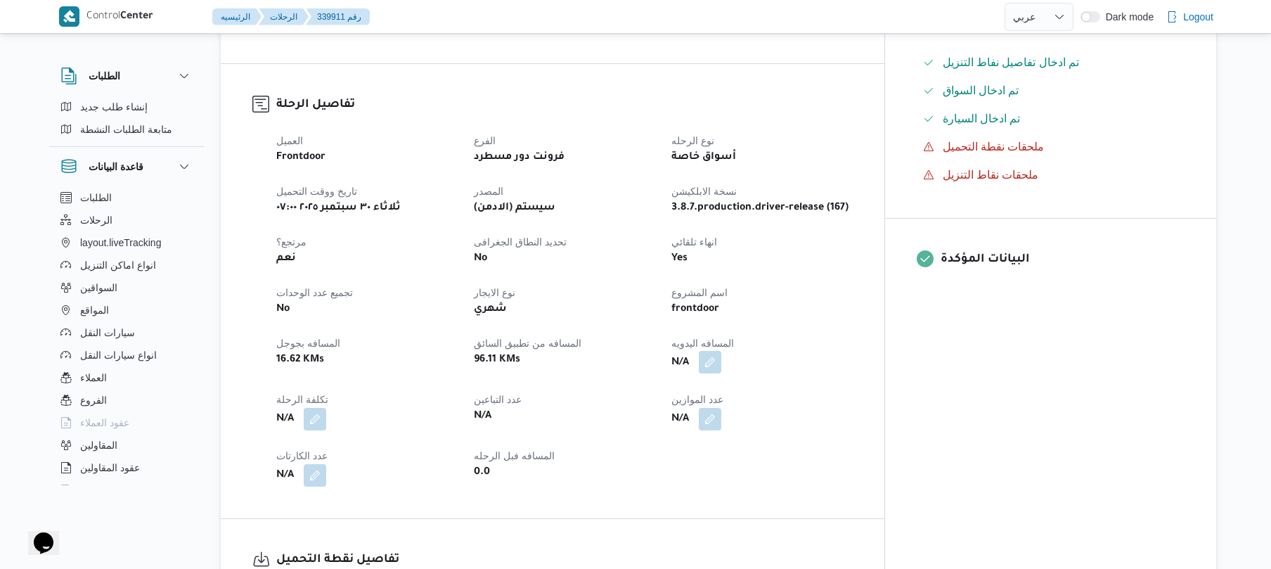
click at [721, 351] on button "button" at bounding box center [710, 362] width 23 height 23
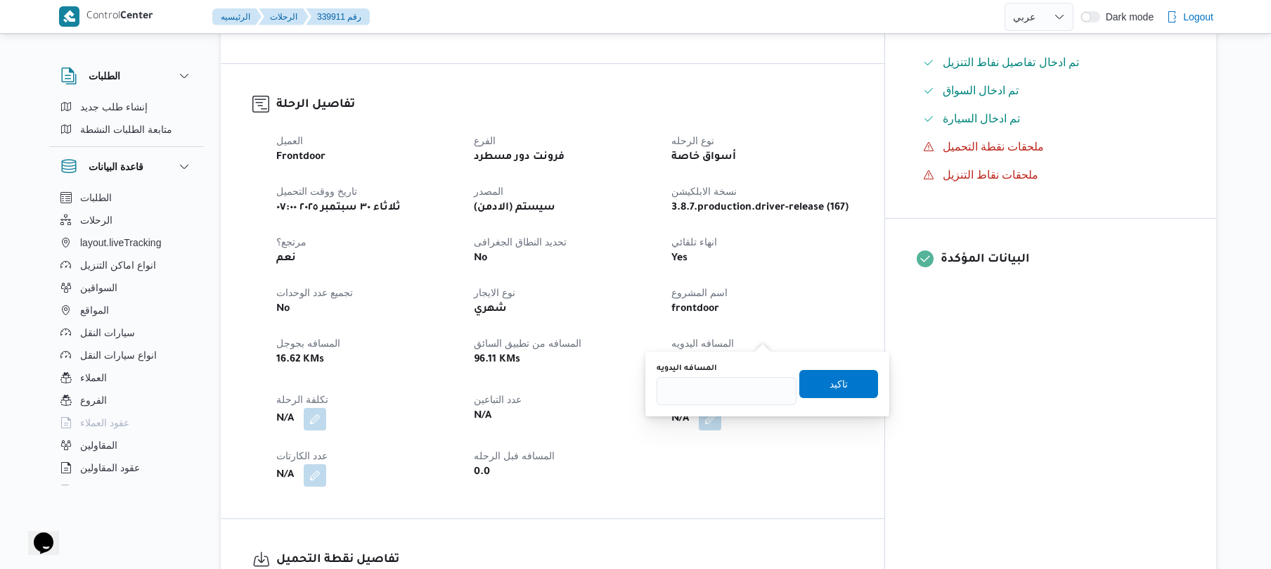
click at [741, 375] on div "المسافه اليدويه" at bounding box center [727, 384] width 140 height 42
click at [740, 387] on input "المسافه اليدويه" at bounding box center [727, 391] width 140 height 28
type input "120"
click at [819, 388] on span "تاكيد" at bounding box center [839, 383] width 79 height 28
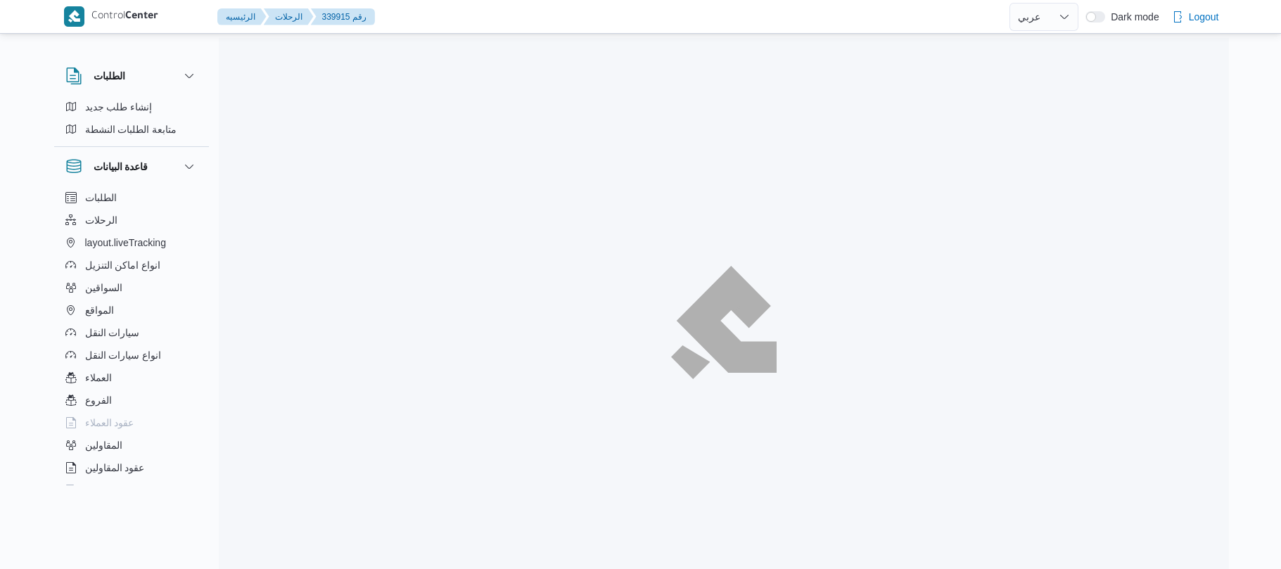
select select "ar"
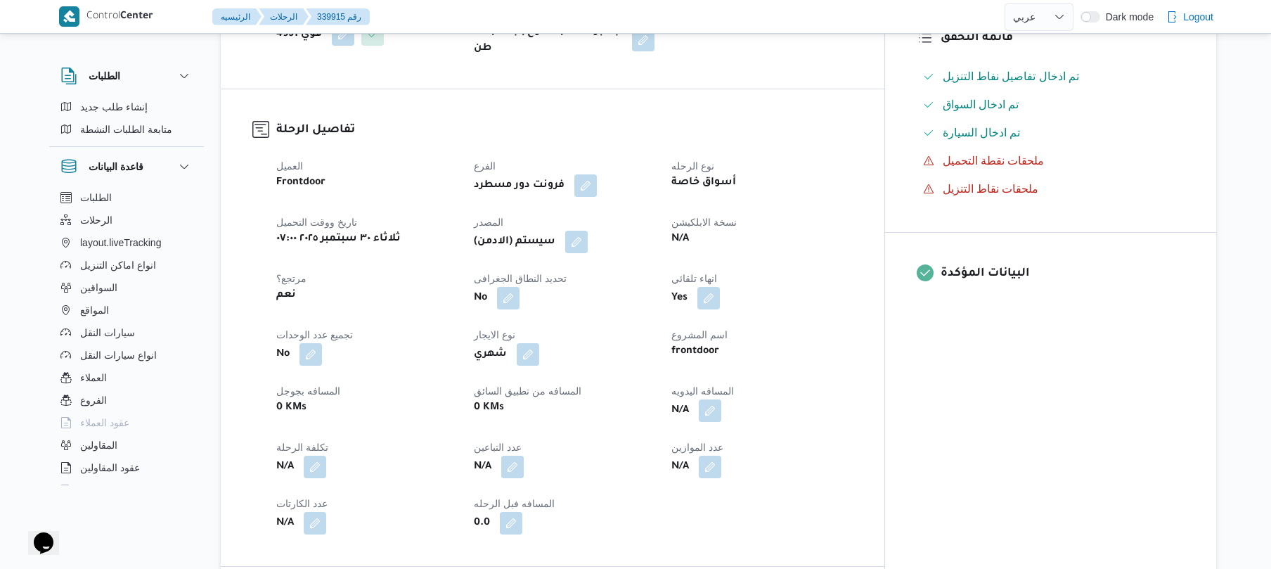
scroll to position [412, 0]
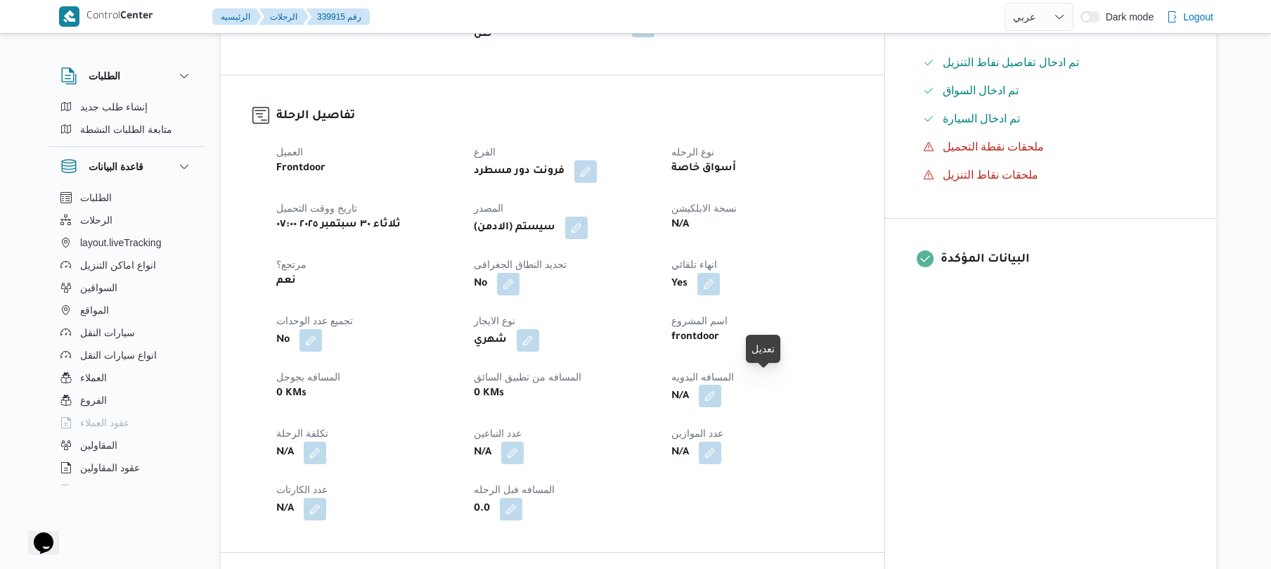
click at [721, 385] on button "button" at bounding box center [710, 396] width 23 height 23
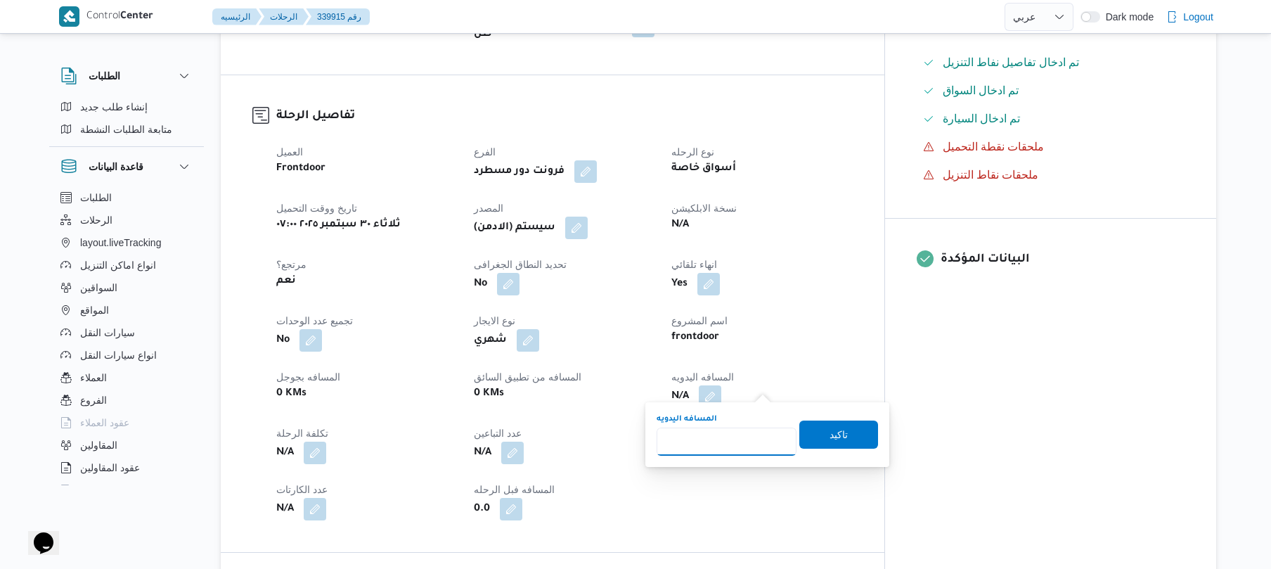
click at [726, 440] on input "المسافه اليدويه" at bounding box center [727, 442] width 140 height 28
type input "120"
click at [830, 425] on span "تاكيد" at bounding box center [839, 433] width 18 height 17
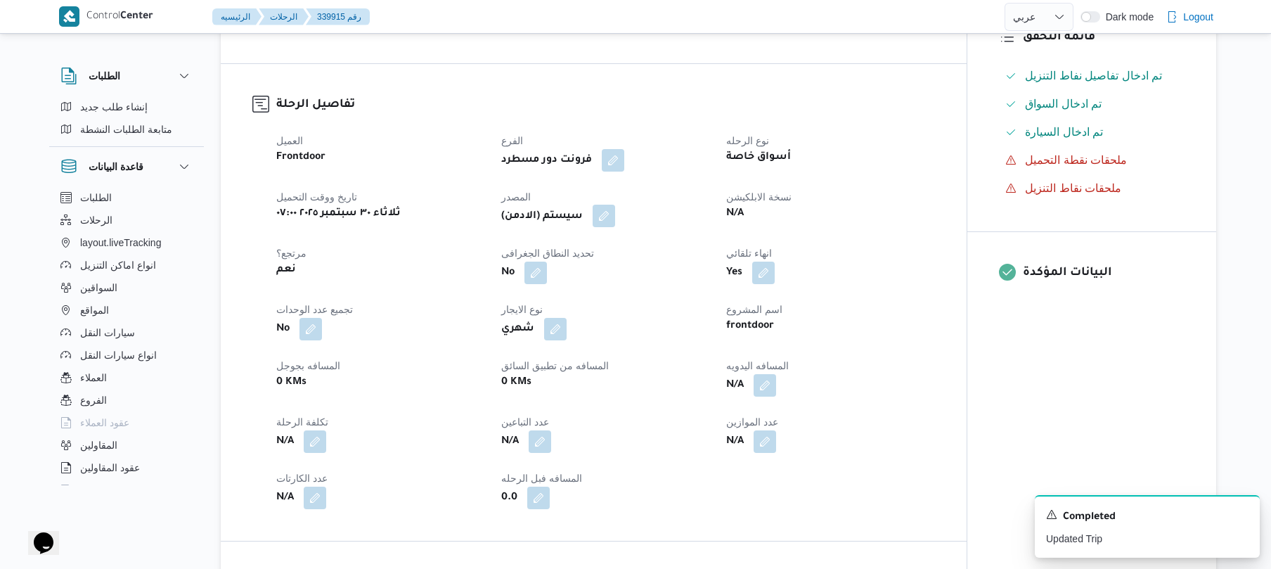
click at [609, 215] on button "button" at bounding box center [604, 216] width 23 height 23
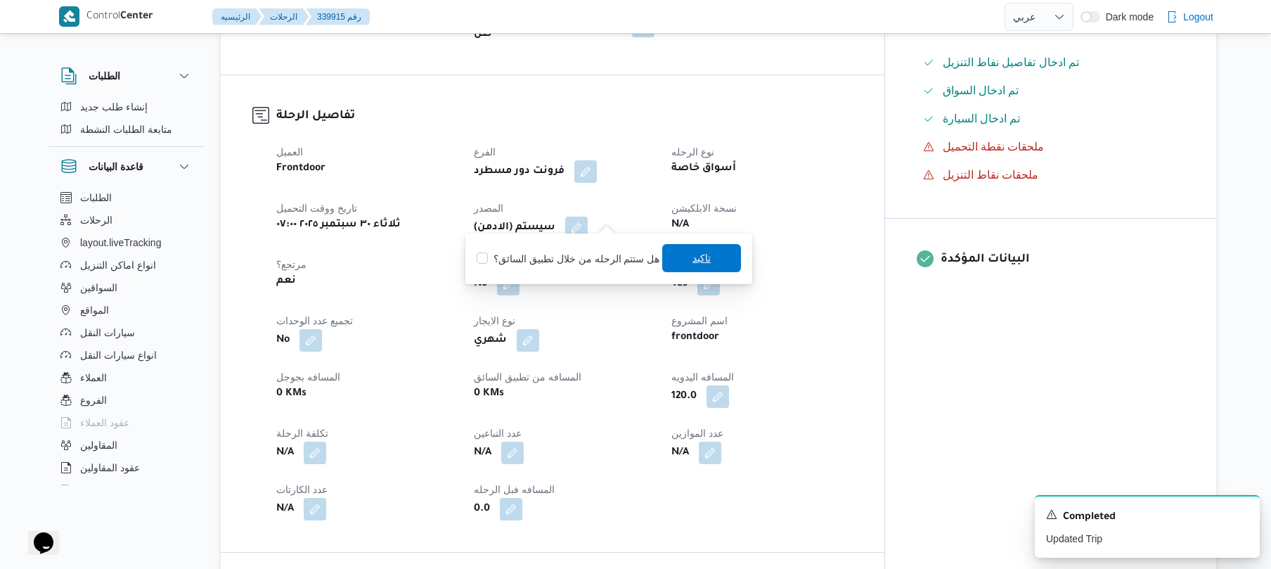
click at [693, 257] on span "تاكيد" at bounding box center [702, 258] width 18 height 17
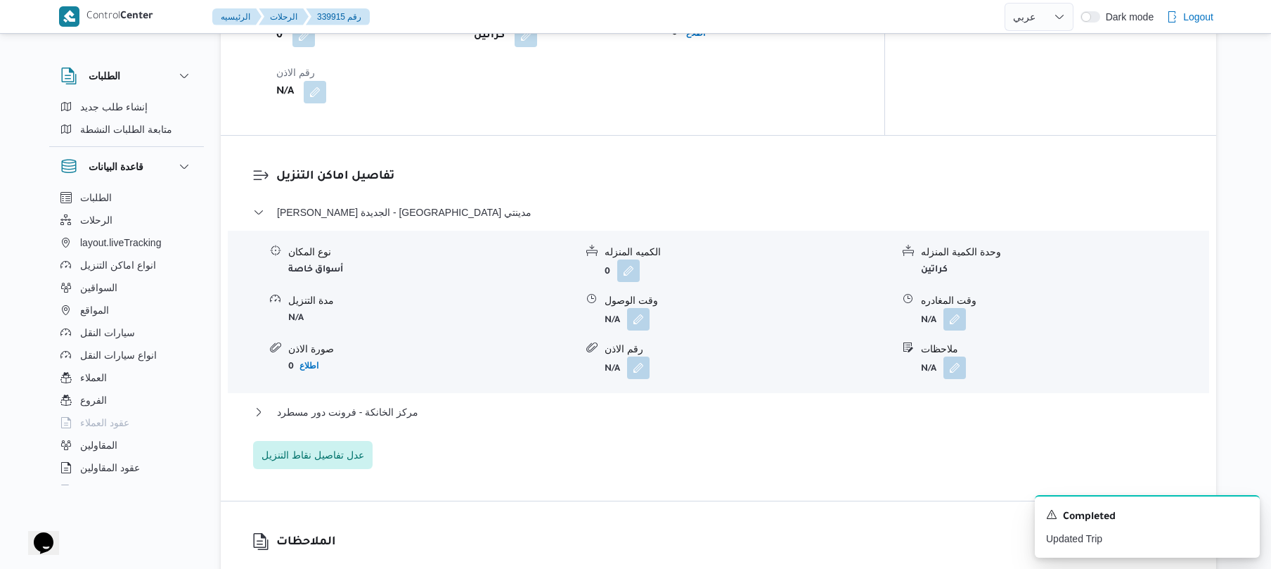
scroll to position [1125, 0]
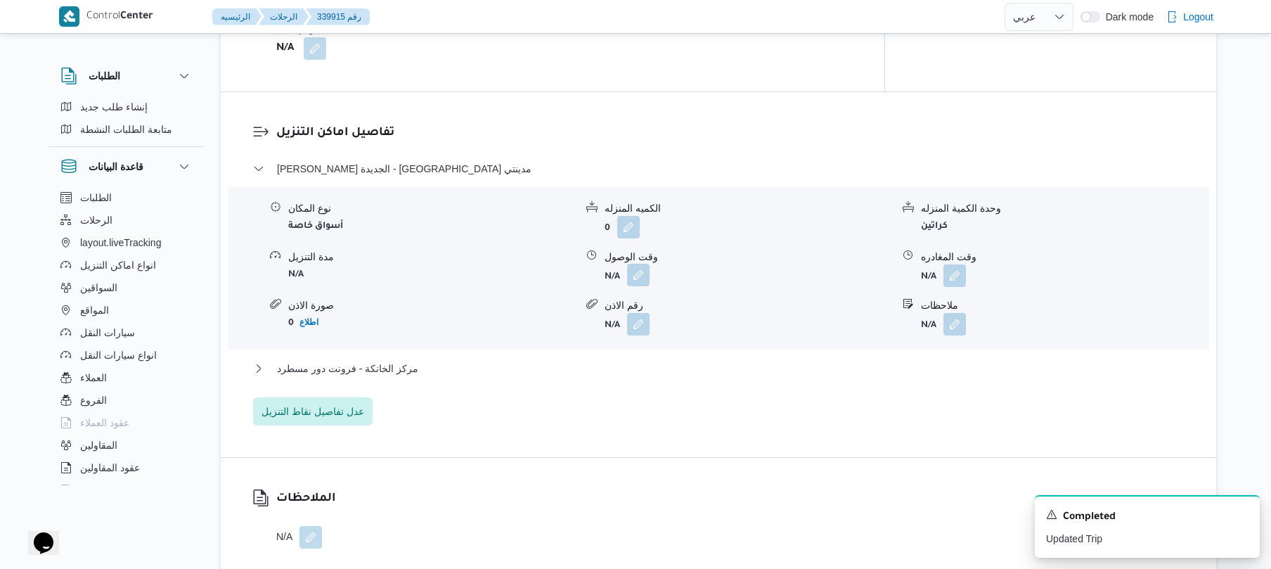
click at [636, 264] on button "button" at bounding box center [638, 275] width 23 height 23
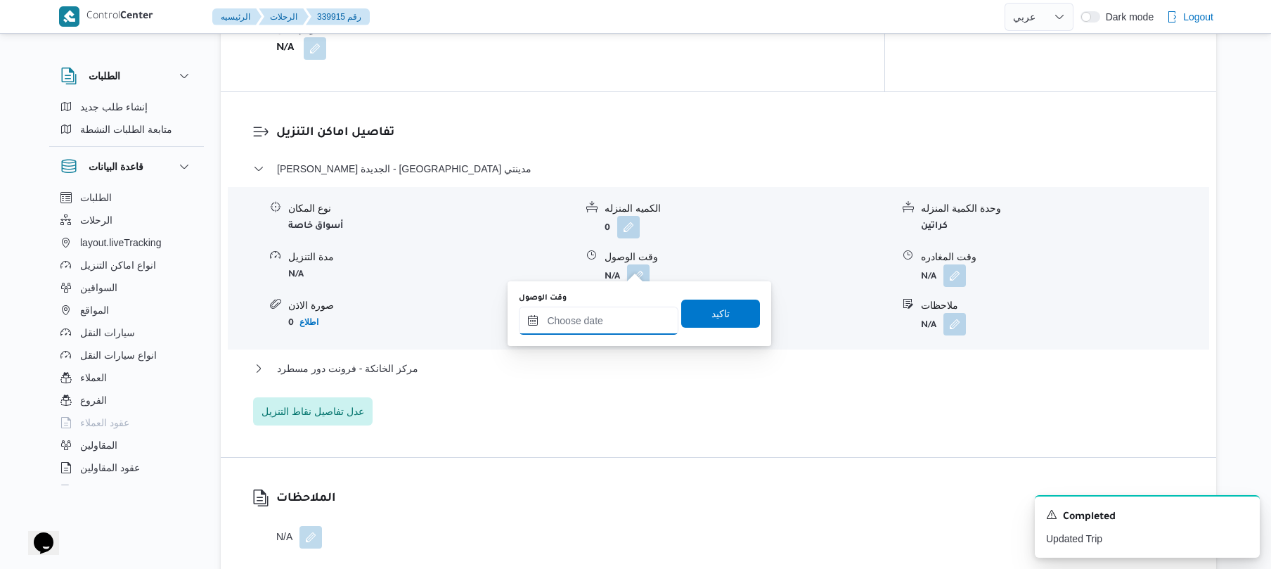
click at [605, 324] on input "وقت الوصول" at bounding box center [599, 321] width 160 height 28
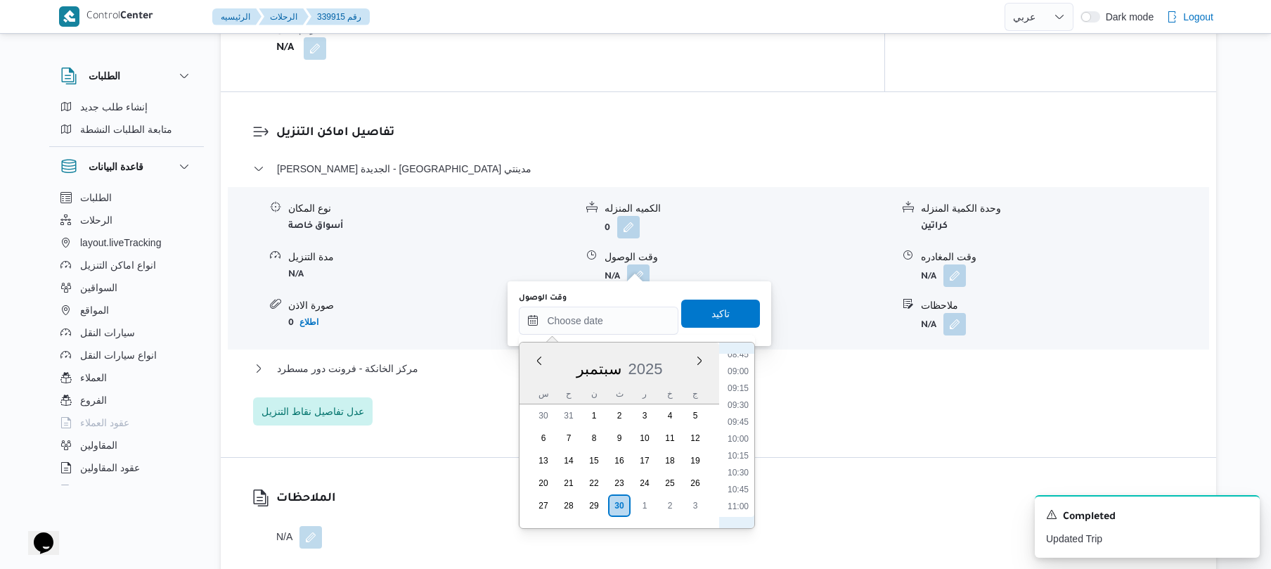
scroll to position [459, 0]
click at [738, 461] on li "08:15" at bounding box center [738, 458] width 32 height 14
type input "٣٠/٠٩/٢٠٢٥ ٠٨:١٥"
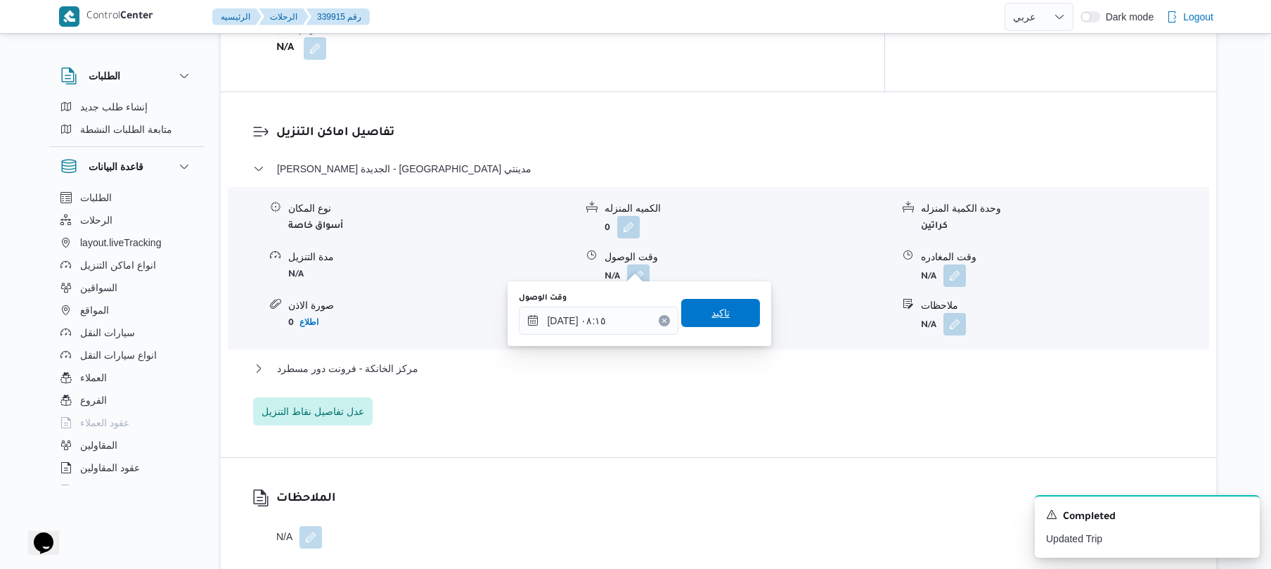
click at [700, 311] on span "تاكيد" at bounding box center [720, 313] width 79 height 28
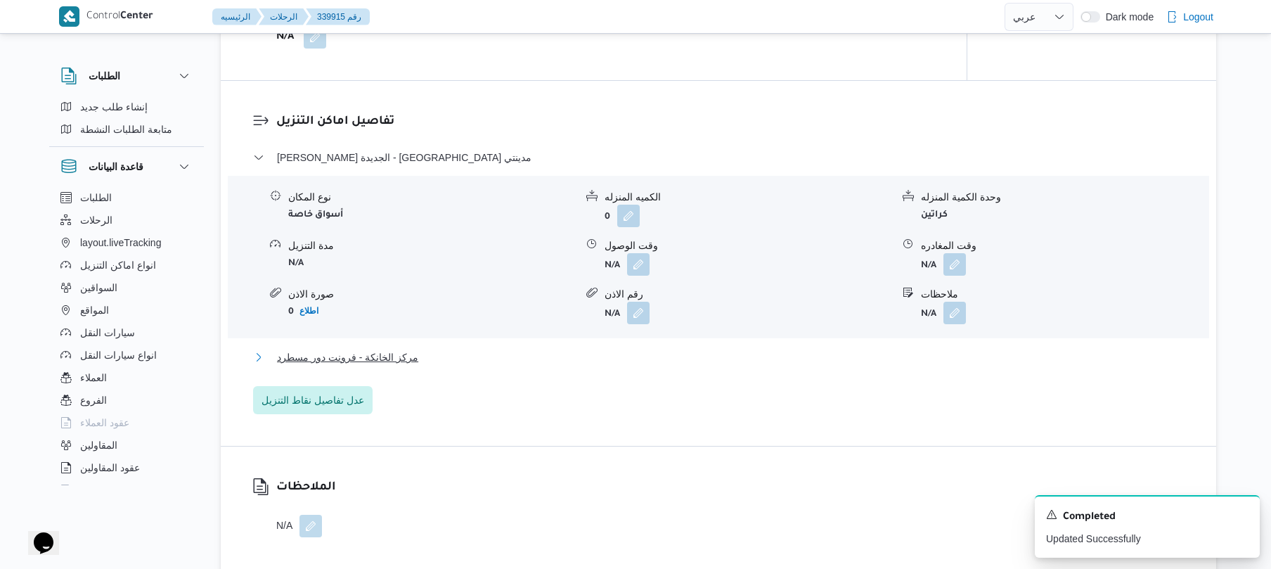
click at [647, 359] on button "مركز الخانكة - فرونت دور مسطرد" at bounding box center [719, 357] width 932 height 17
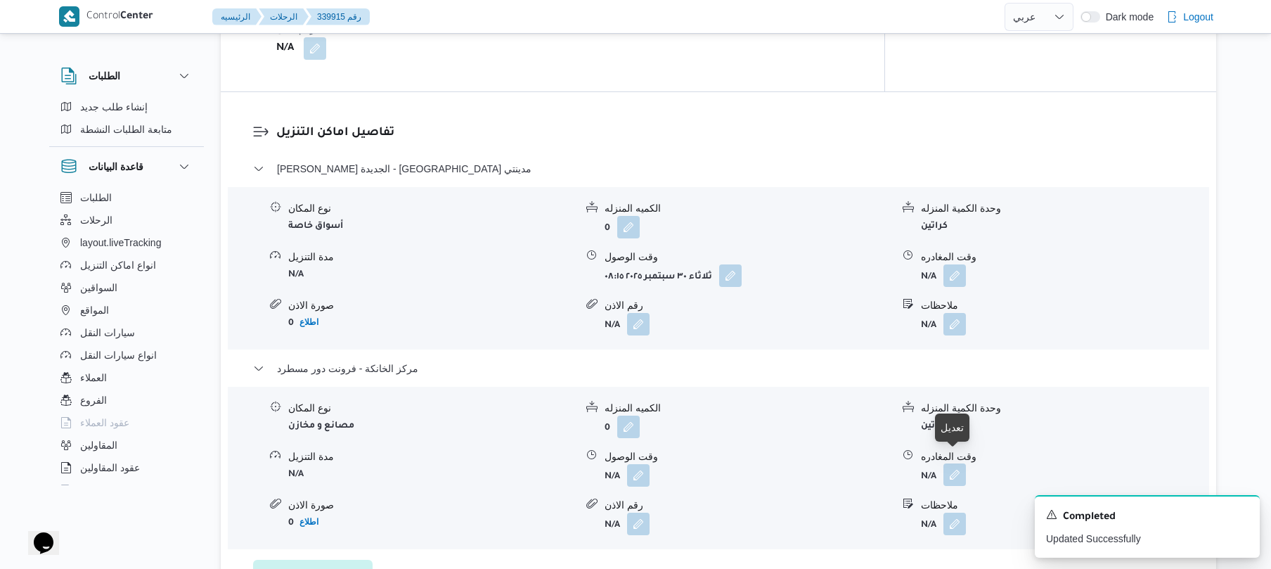
click at [960, 463] on button "button" at bounding box center [955, 474] width 23 height 23
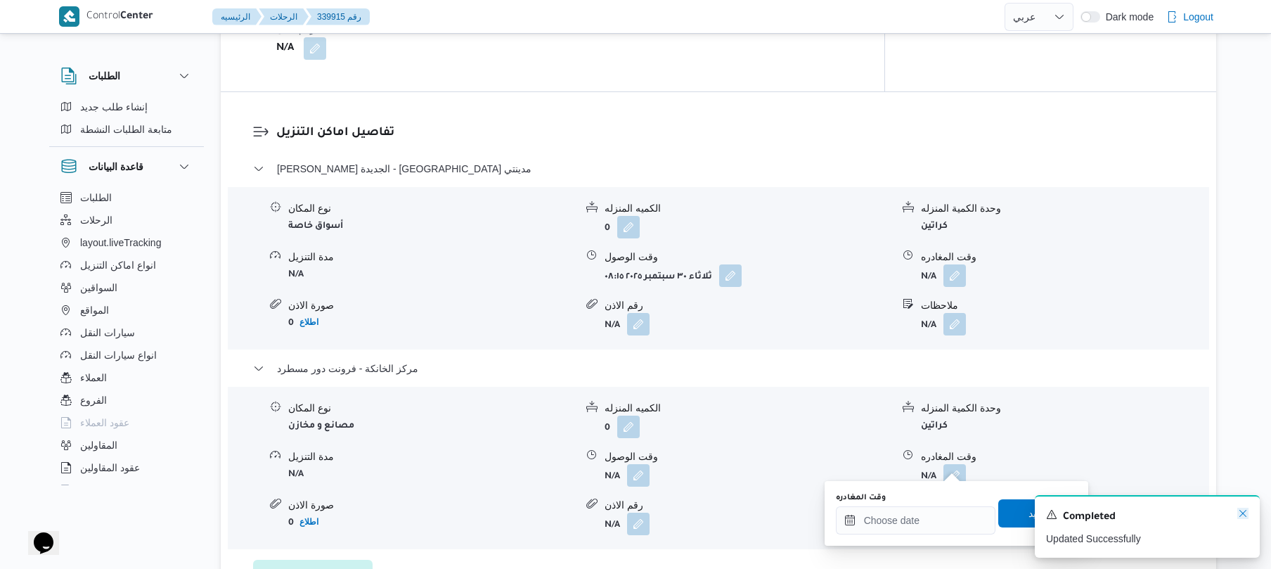
click at [1243, 515] on icon "Dismiss toast" at bounding box center [1243, 513] width 7 height 7
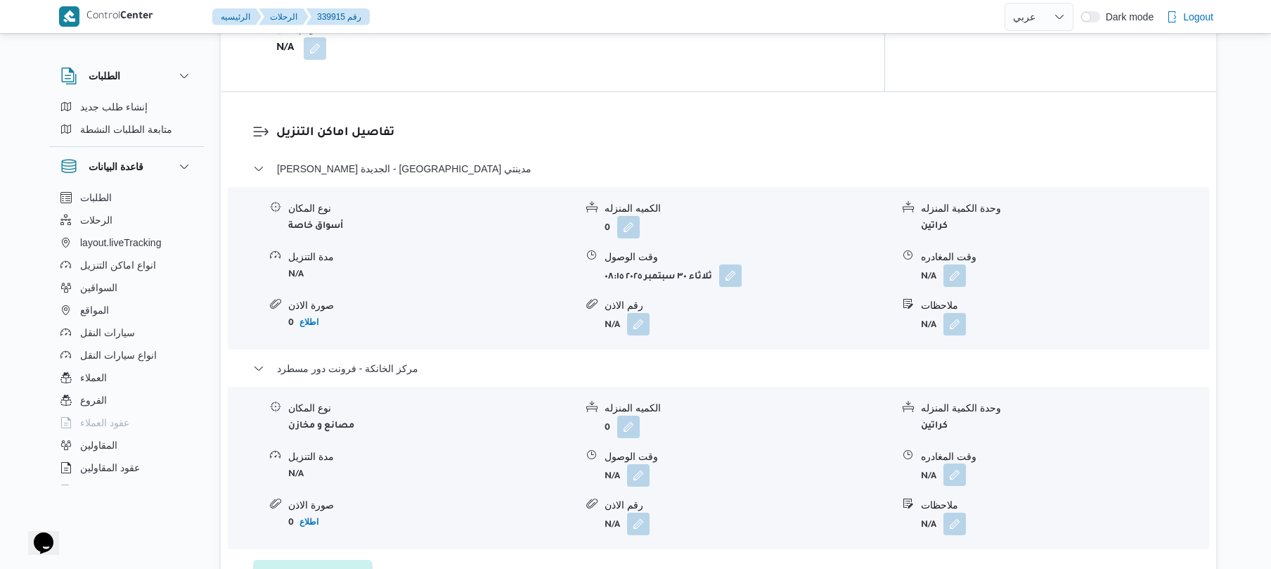
click at [958, 468] on button "button" at bounding box center [955, 474] width 23 height 23
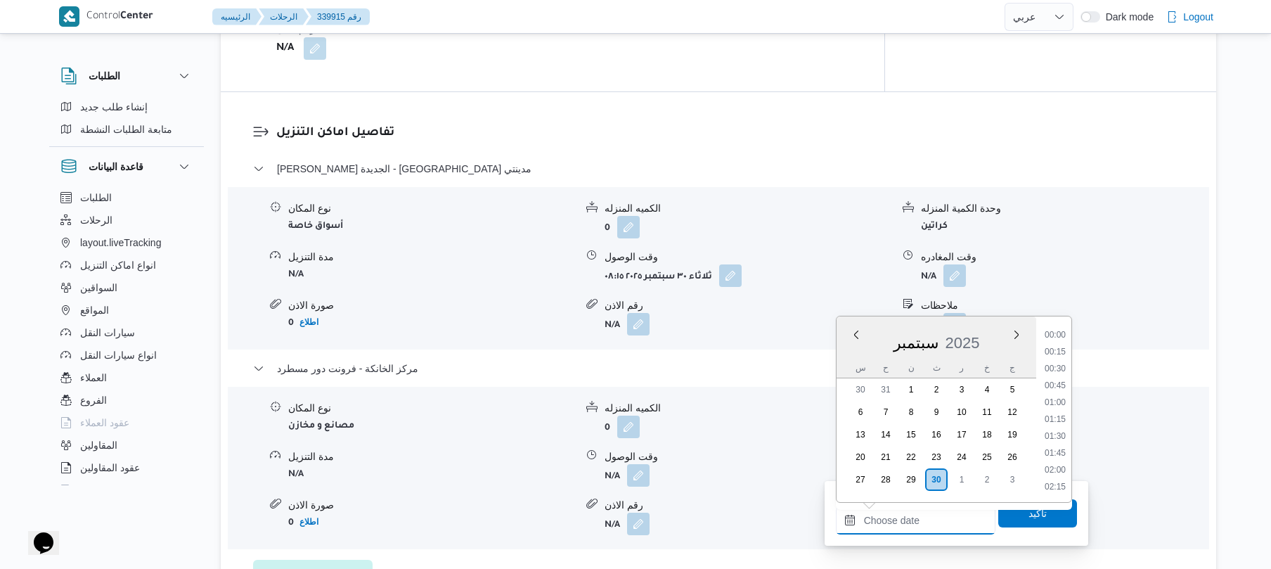
click at [898, 511] on input "وقت المغادره" at bounding box center [916, 520] width 160 height 28
click at [1056, 440] on li "16:30" at bounding box center [1055, 439] width 32 height 14
type input "٣٠/٠٩/٢٠٢٥ ١٦:٣٠"
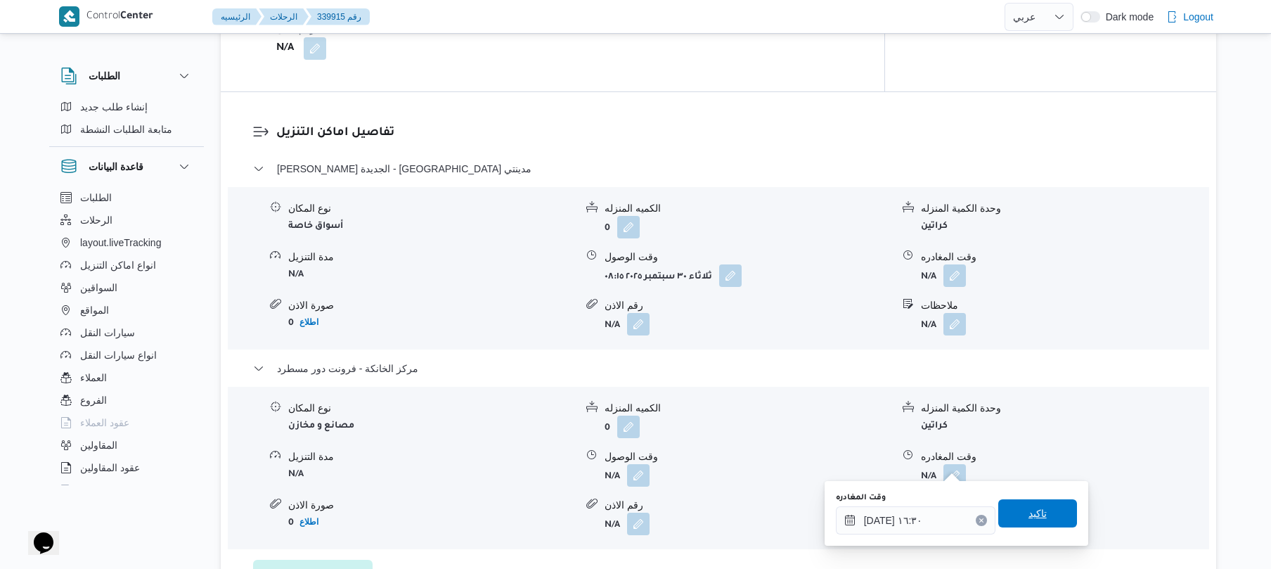
click at [1034, 507] on span "تاكيد" at bounding box center [1038, 513] width 18 height 17
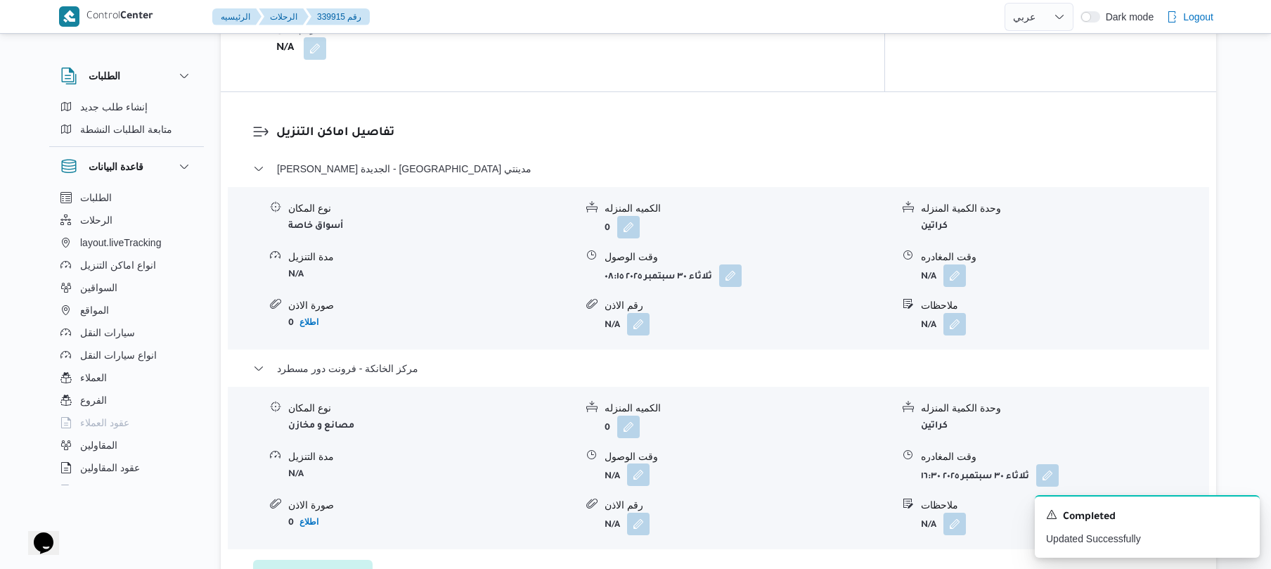
click at [636, 464] on button "button" at bounding box center [638, 474] width 23 height 23
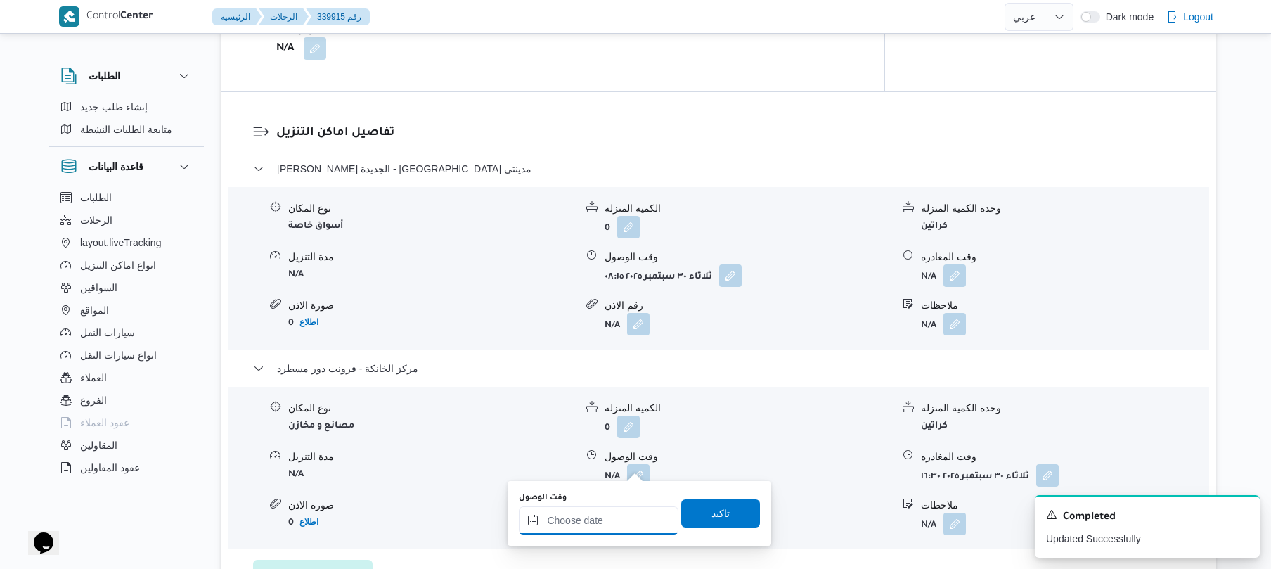
click at [617, 511] on input "وقت الوصول" at bounding box center [599, 520] width 160 height 28
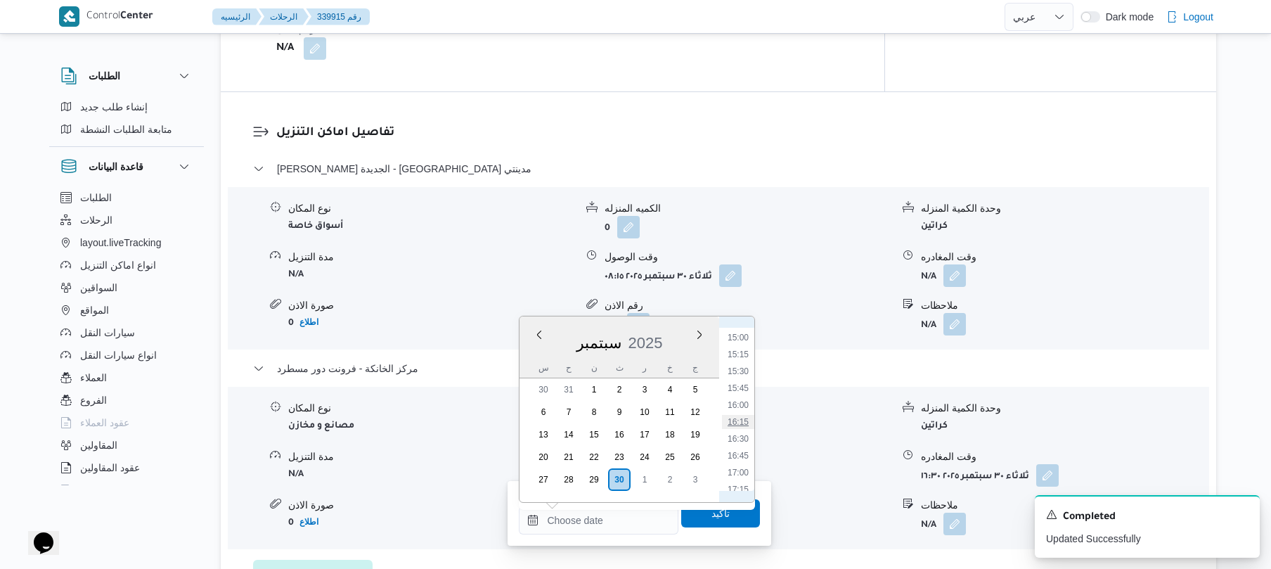
click at [743, 417] on li "16:15" at bounding box center [738, 422] width 32 height 14
type input "٣٠/٠٩/٢٠٢٥ ١٦:١٥"
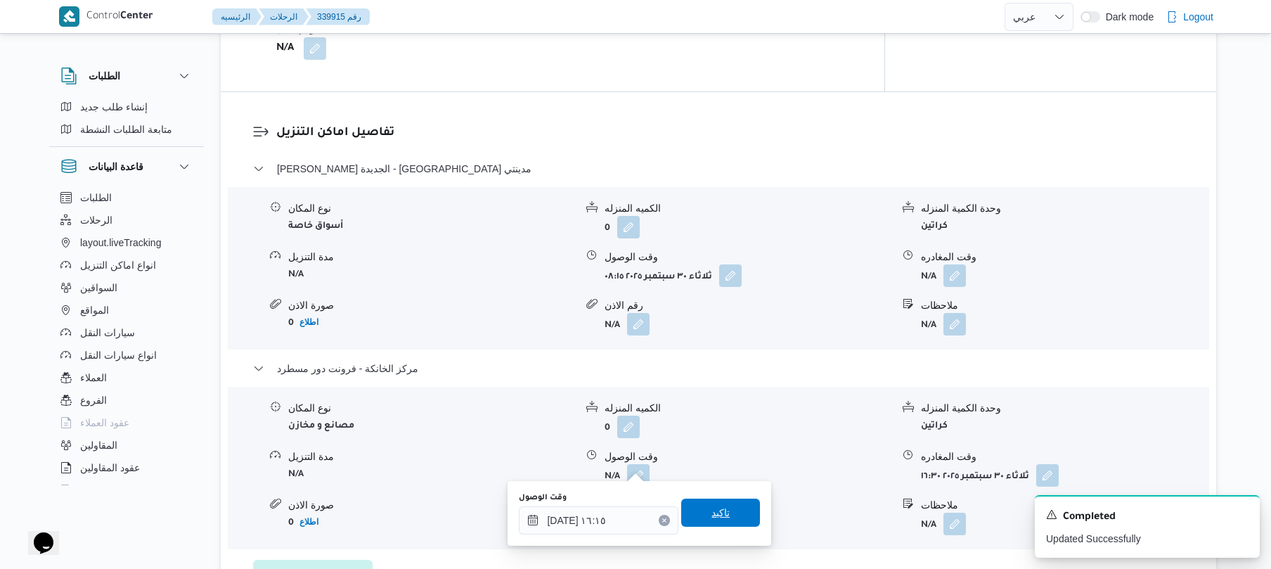
click at [718, 520] on span "تاكيد" at bounding box center [721, 512] width 18 height 17
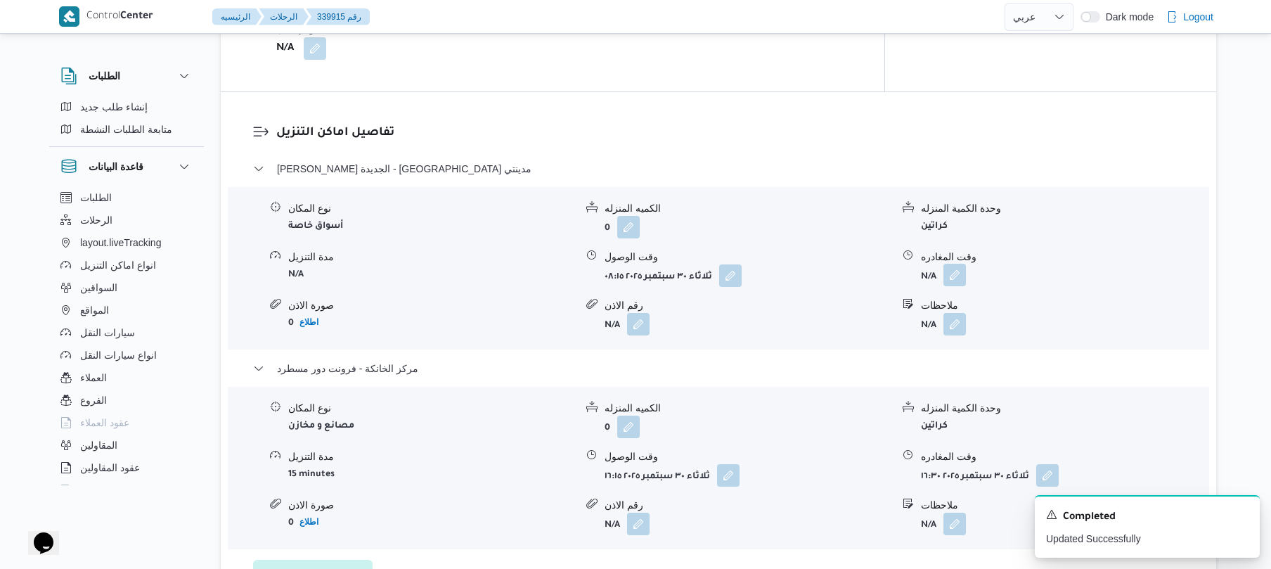
click at [954, 271] on button "button" at bounding box center [955, 275] width 23 height 23
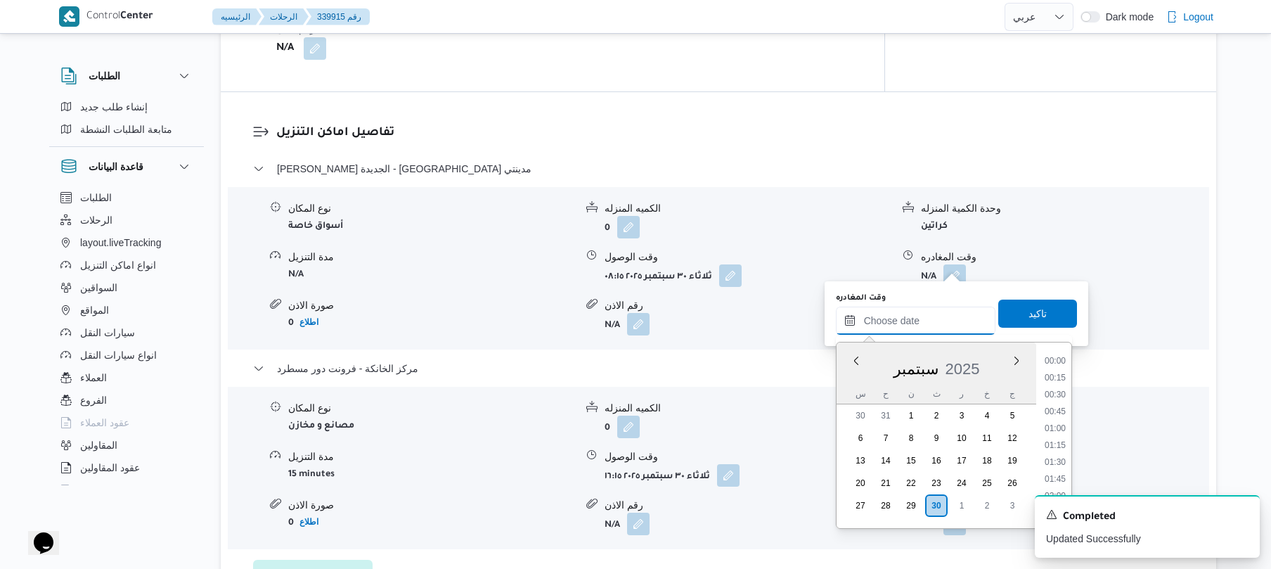
click at [909, 325] on input "وقت المغادره" at bounding box center [916, 321] width 160 height 28
click at [1056, 403] on li "15:30" at bounding box center [1055, 397] width 32 height 14
type input "٣٠/٠٩/٢٠٢٥ ١٥:٣٠"
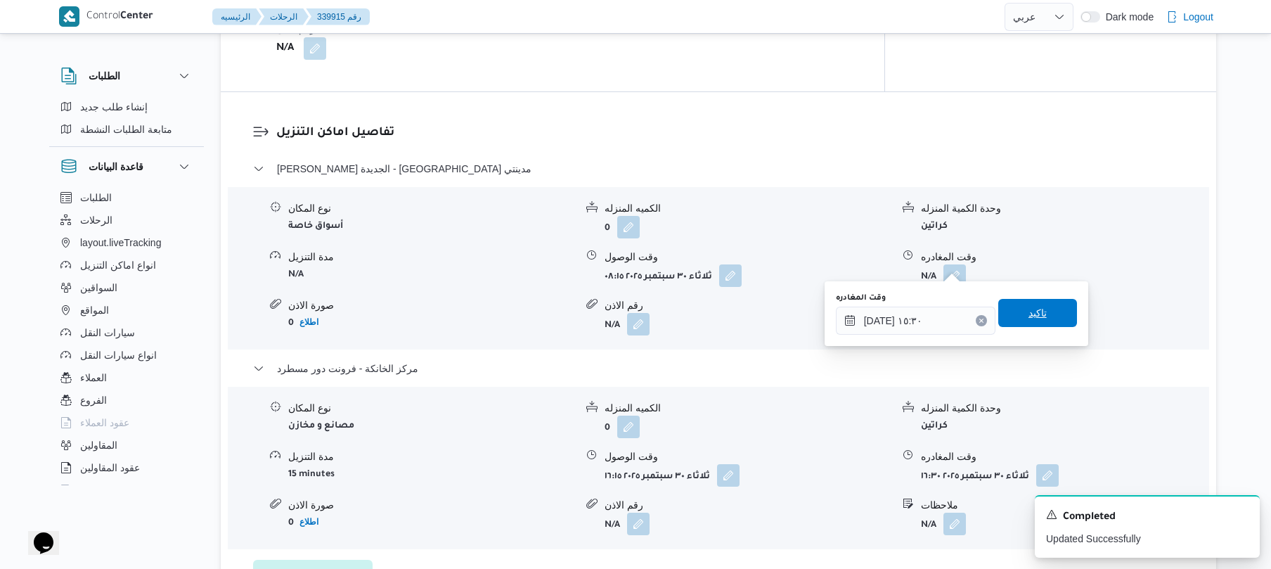
click at [1045, 309] on span "تاكيد" at bounding box center [1038, 313] width 79 height 28
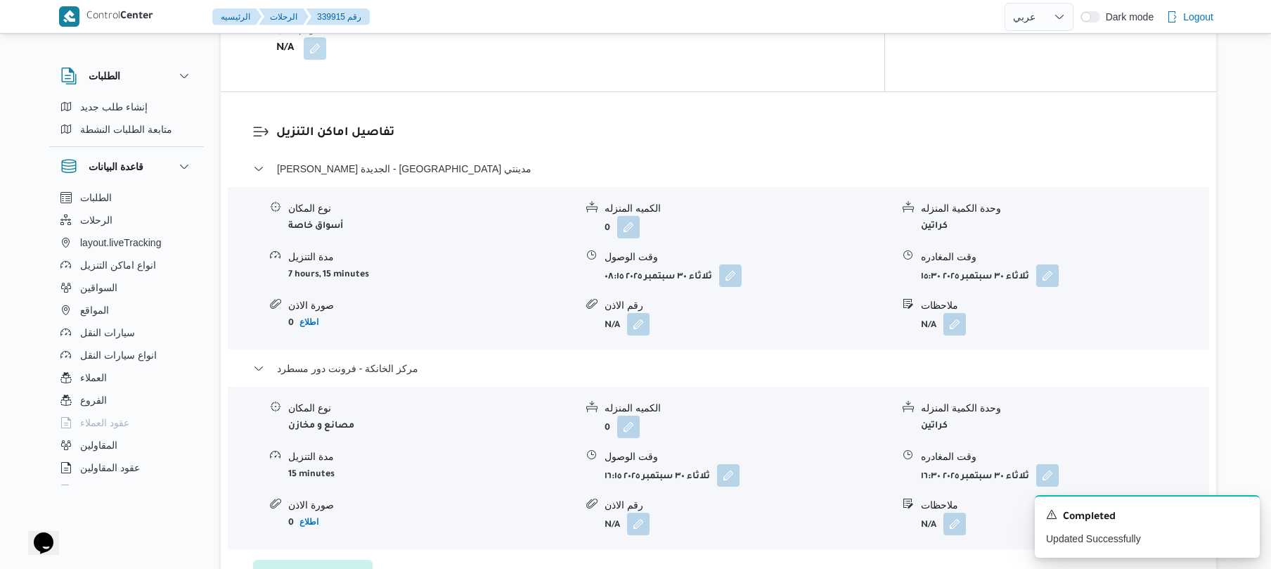
scroll to position [0, 0]
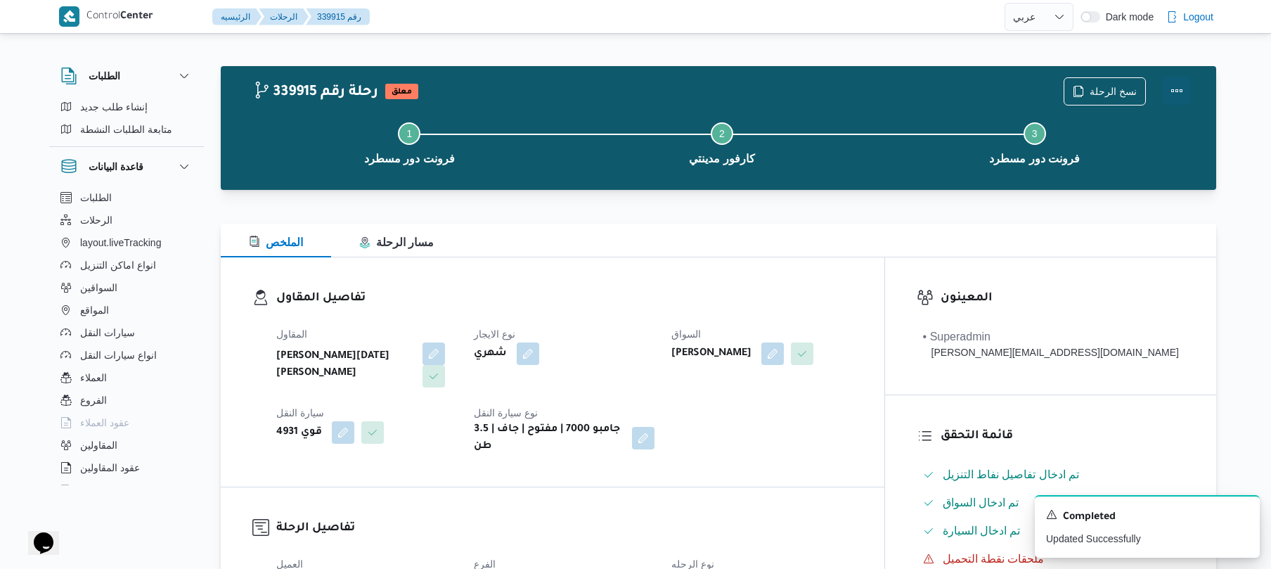
click at [1185, 91] on button "Actions" at bounding box center [1177, 91] width 28 height 28
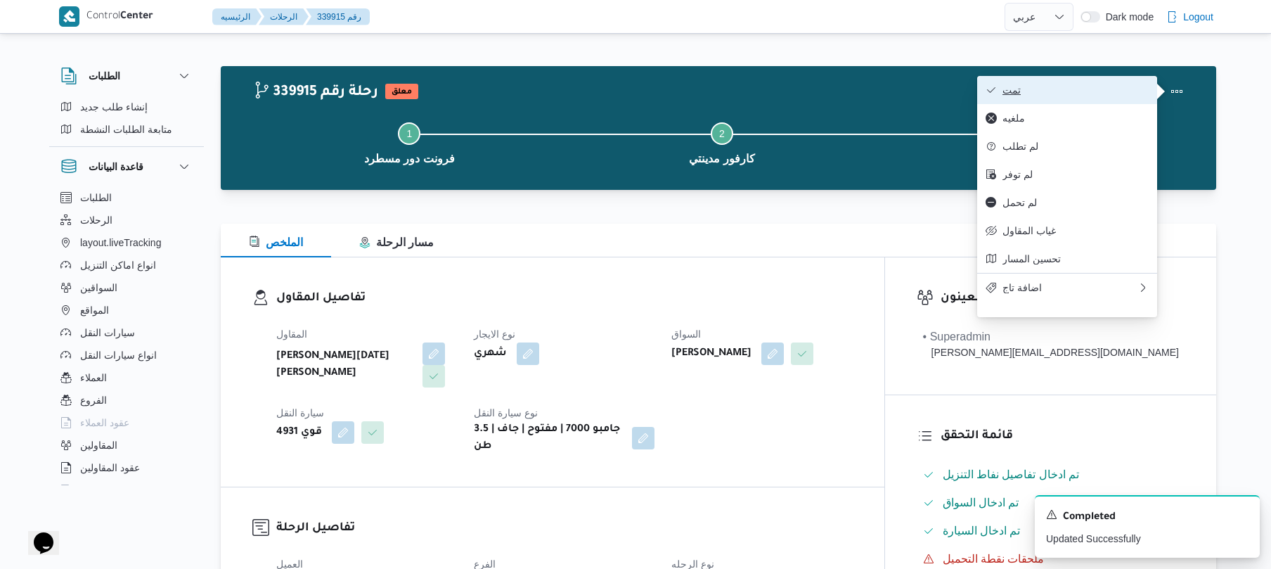
click at [1118, 90] on span "تمت" at bounding box center [1076, 89] width 146 height 11
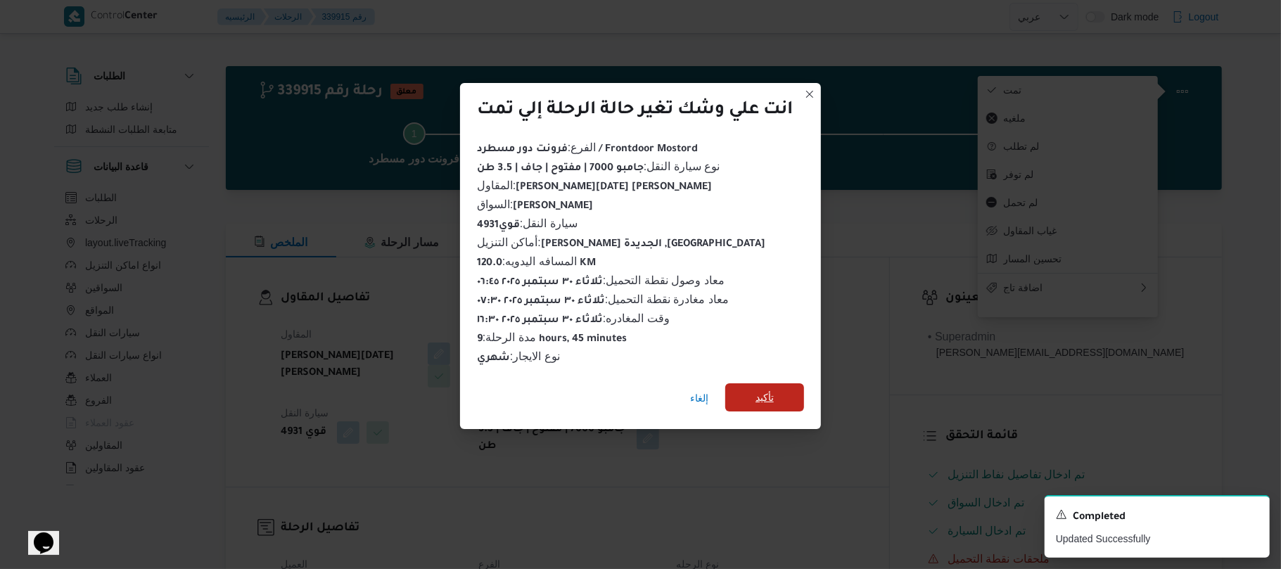
click at [790, 395] on span "تأكيد" at bounding box center [764, 397] width 79 height 28
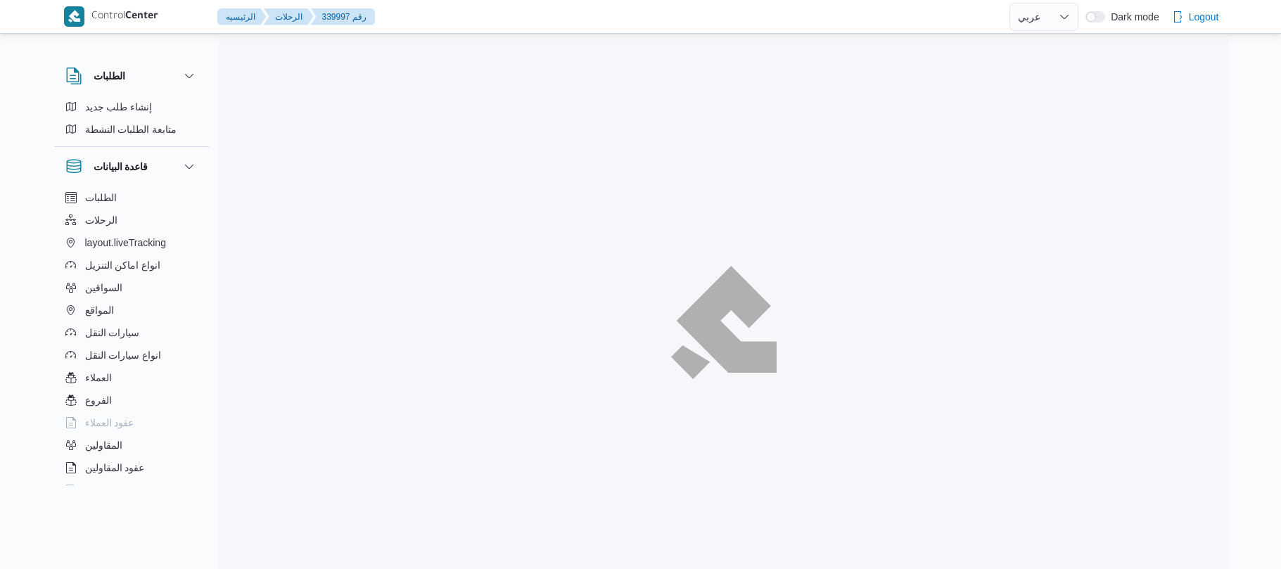
select select "ar"
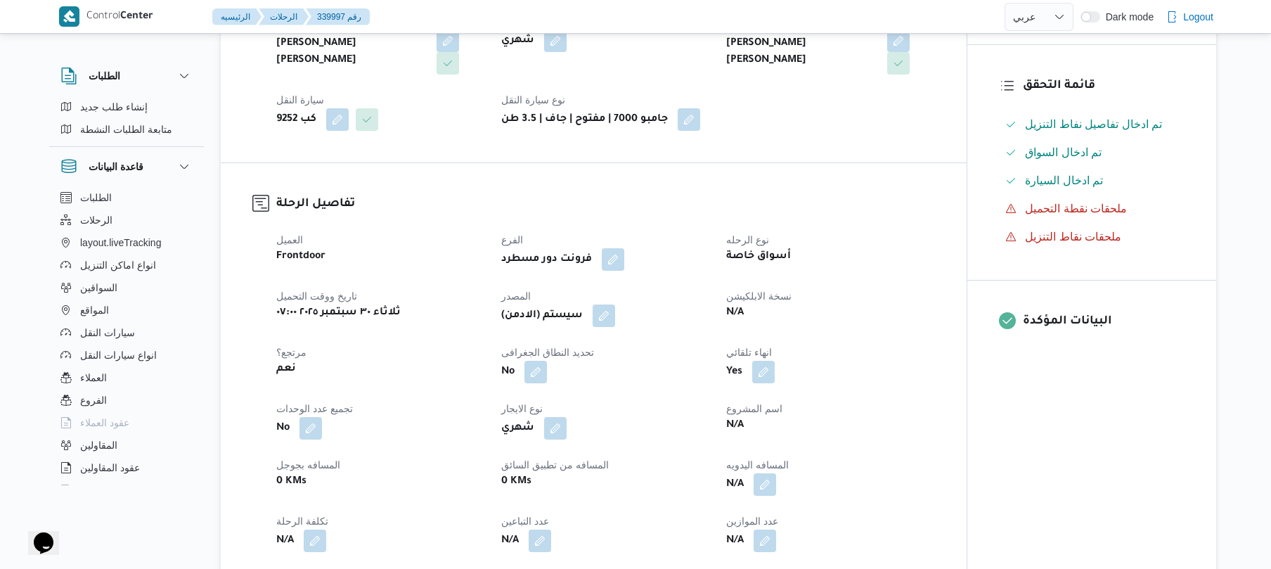
scroll to position [338, 0]
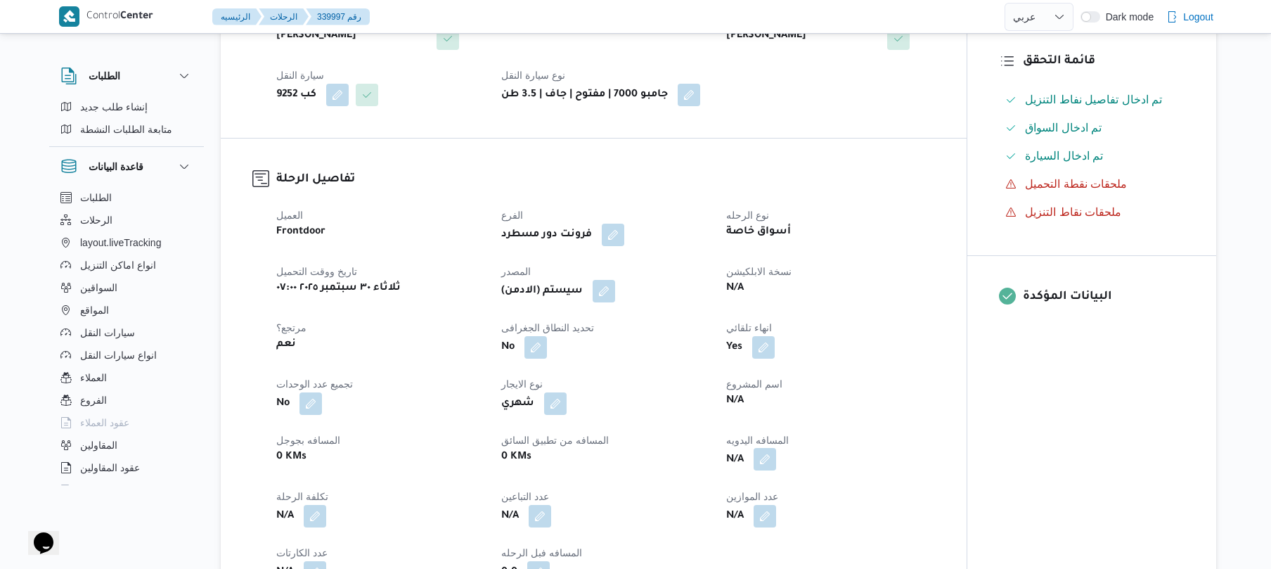
click at [762, 465] on button "button" at bounding box center [765, 459] width 23 height 23
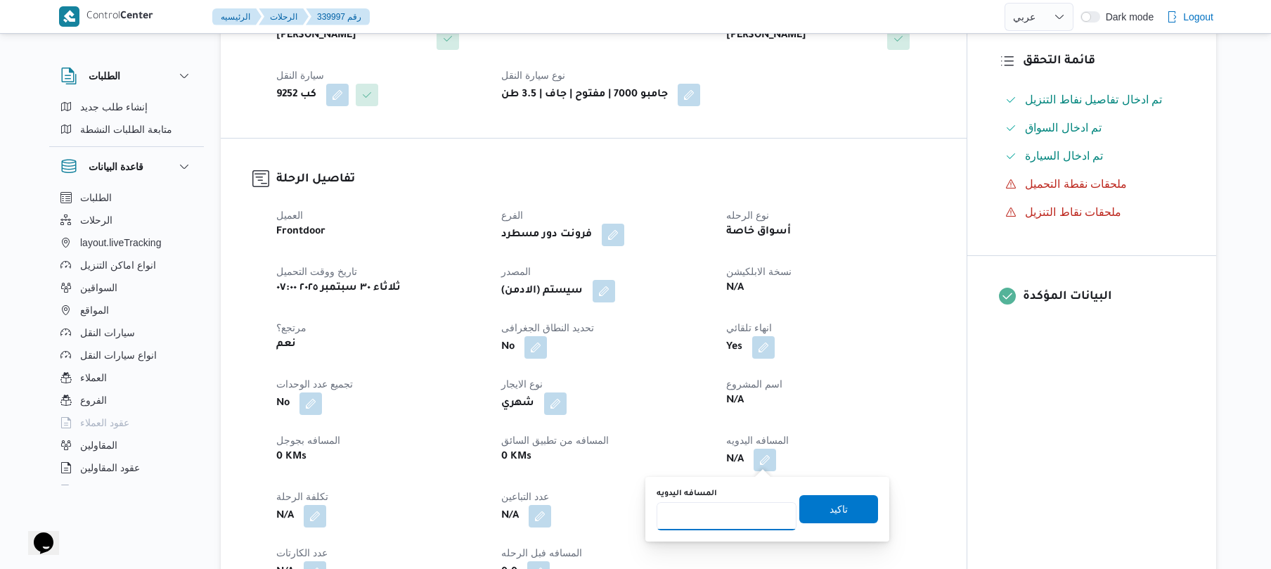
click at [740, 513] on input "المسافه اليدويه" at bounding box center [727, 516] width 140 height 28
type input "125"
click at [851, 508] on span "تاكيد" at bounding box center [839, 508] width 79 height 28
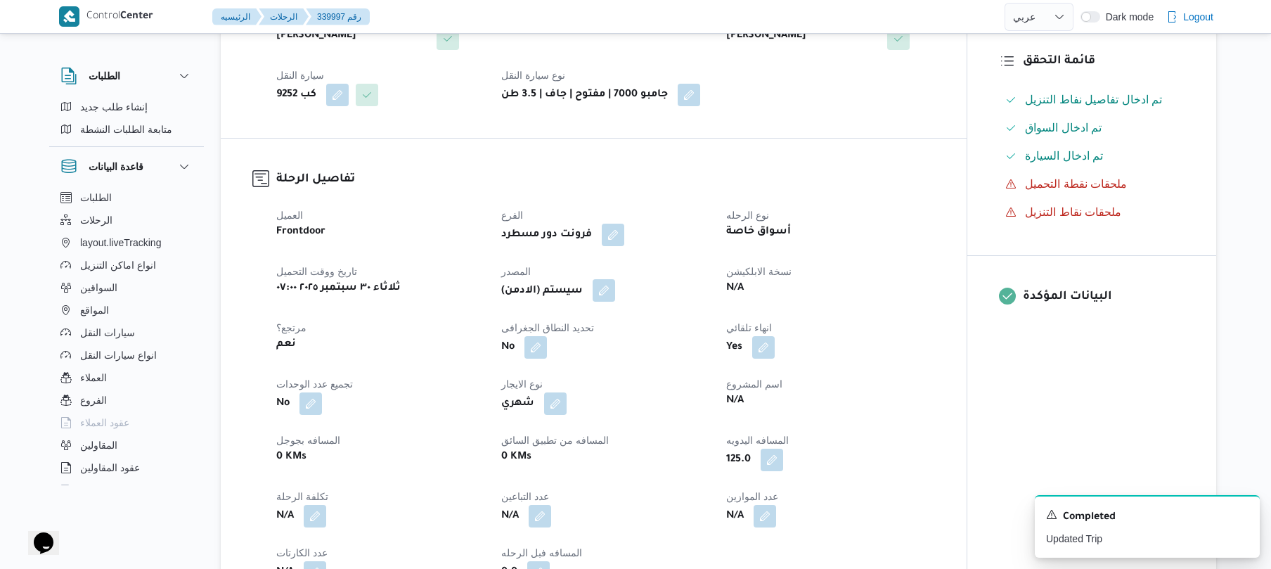
click at [612, 300] on button "button" at bounding box center [604, 290] width 23 height 23
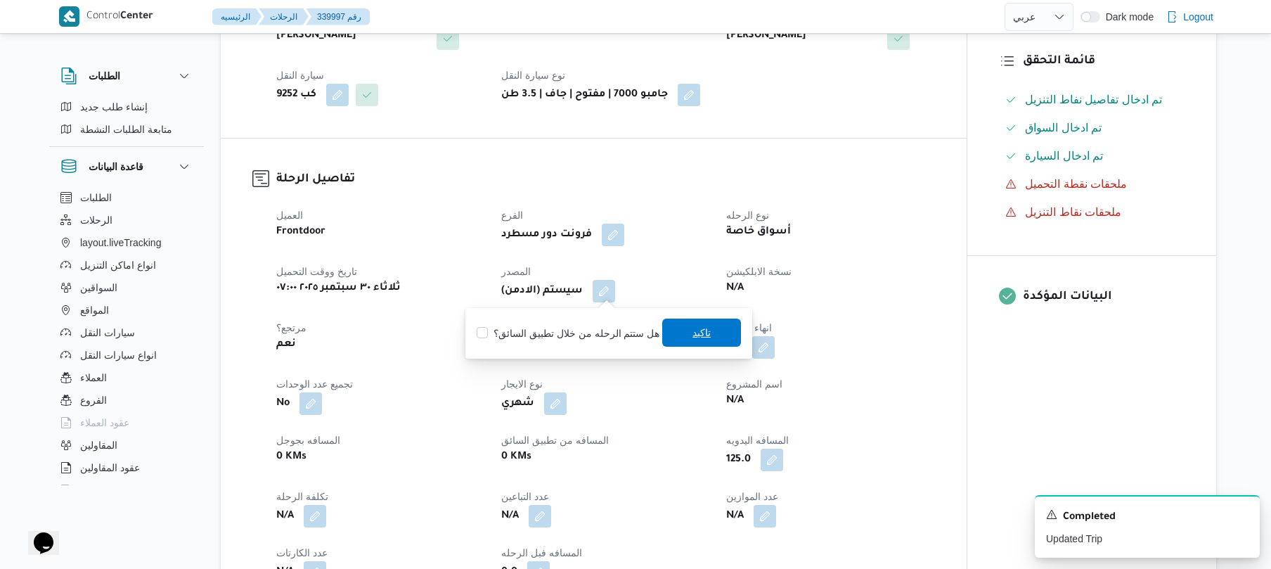
click at [676, 332] on span "تاكيد" at bounding box center [701, 333] width 79 height 28
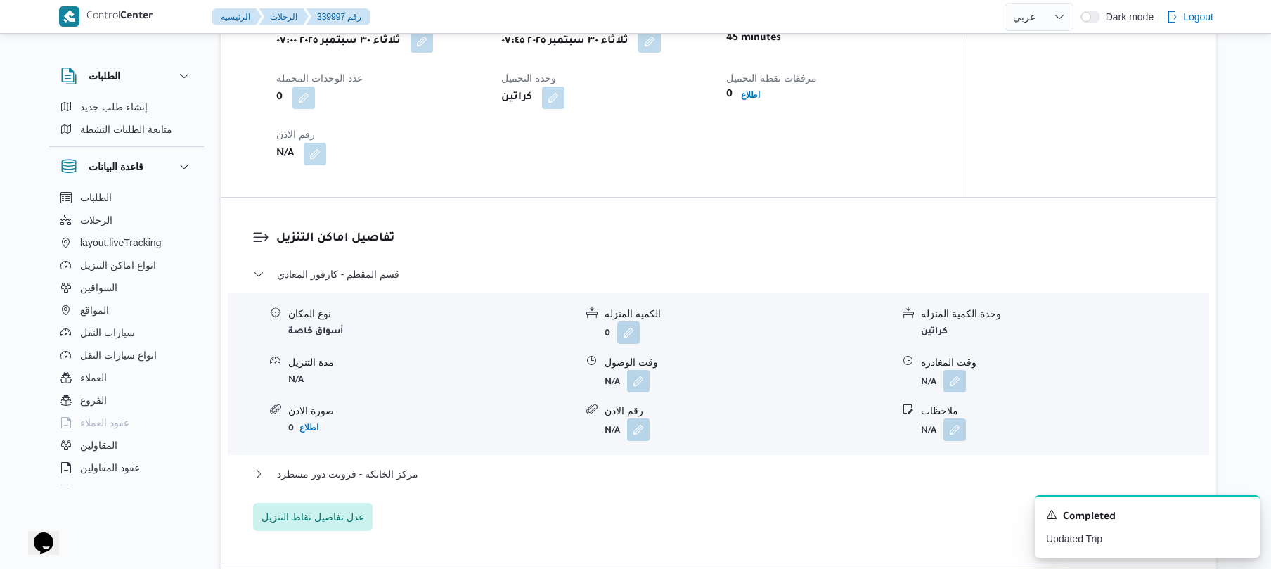
scroll to position [1087, 0]
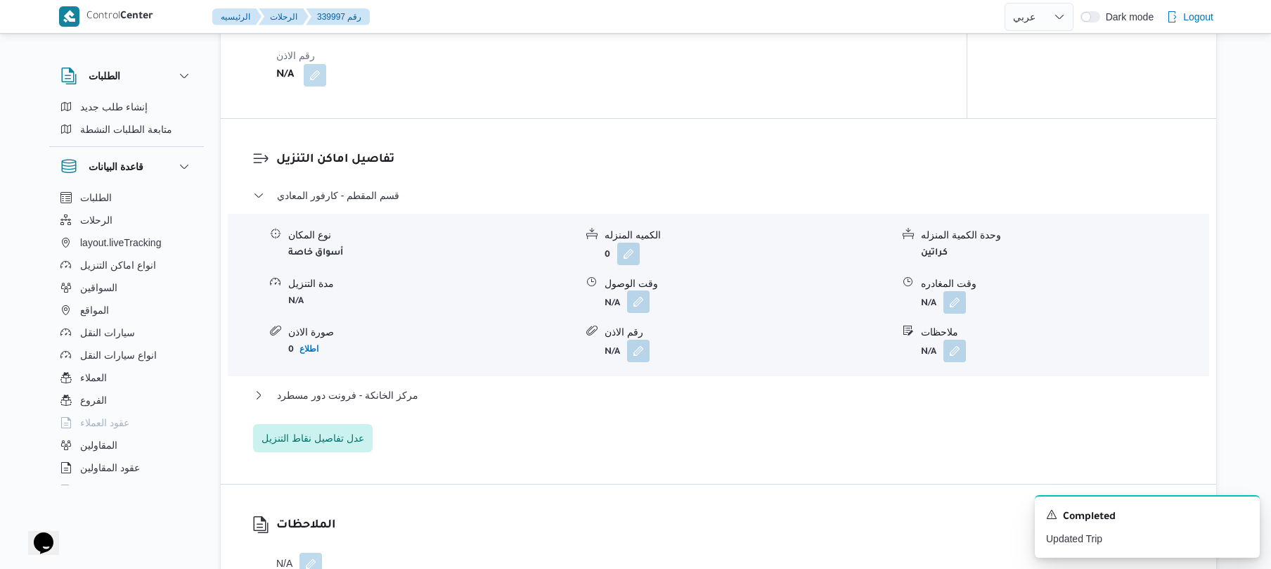
click at [643, 299] on button "button" at bounding box center [638, 301] width 23 height 23
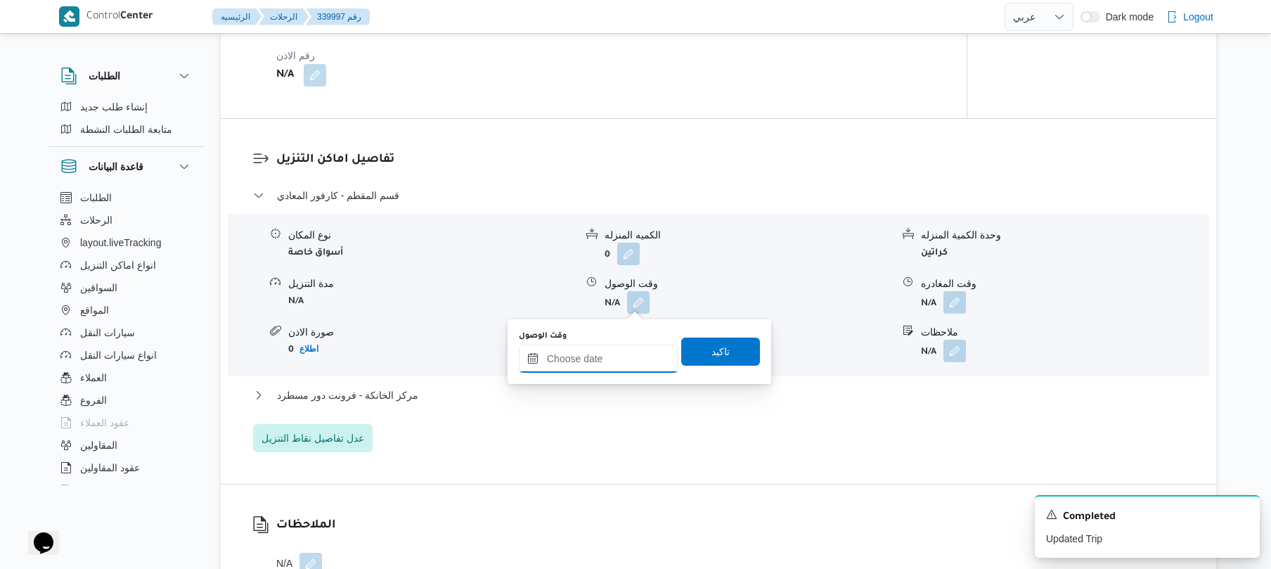
click at [606, 355] on input "وقت الوصول" at bounding box center [599, 359] width 160 height 28
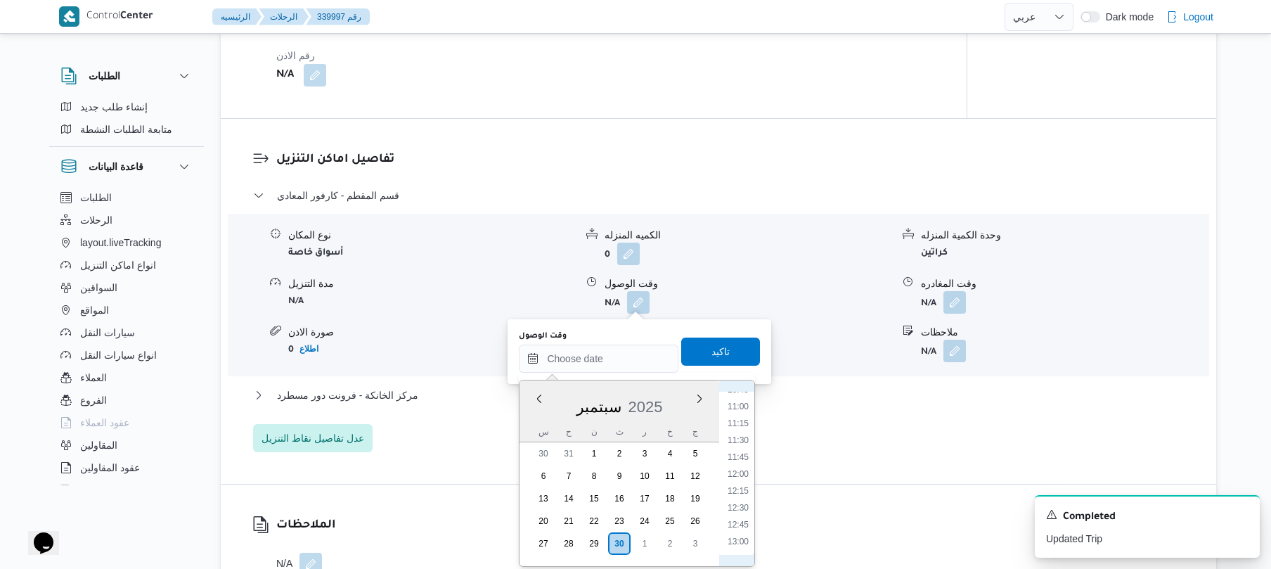
scroll to position [597, 0]
click at [743, 395] on li "08:45" at bounding box center [738, 392] width 32 height 14
type input "٣٠/٠٩/٢٠٢٥ ٠٨:٤٥"
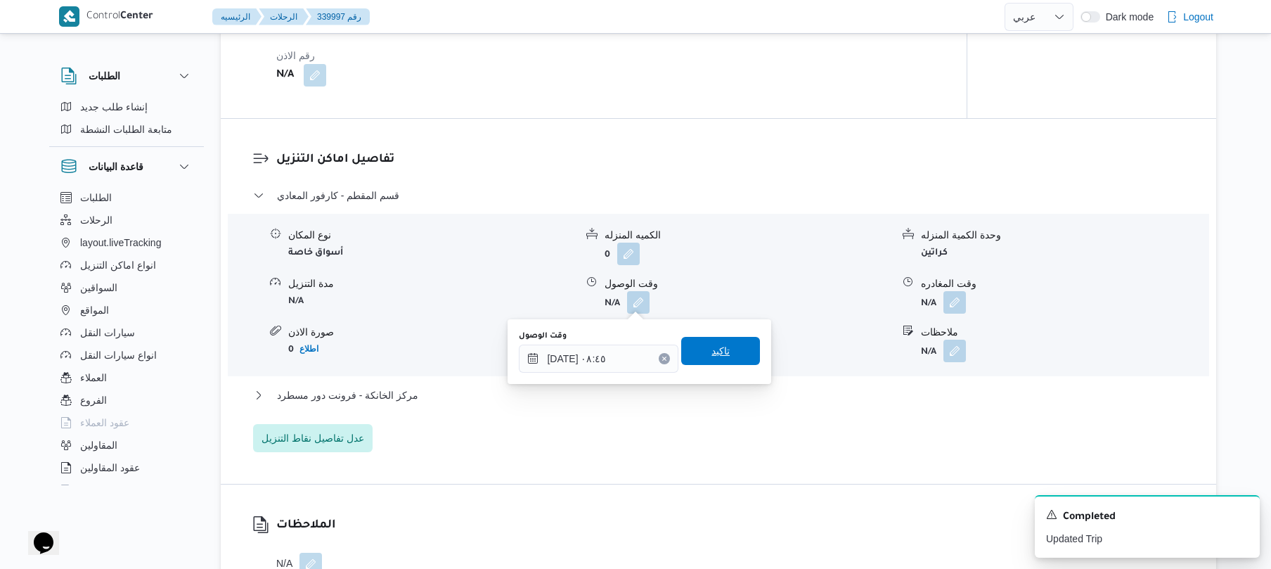
click at [729, 349] on span "تاكيد" at bounding box center [720, 351] width 79 height 28
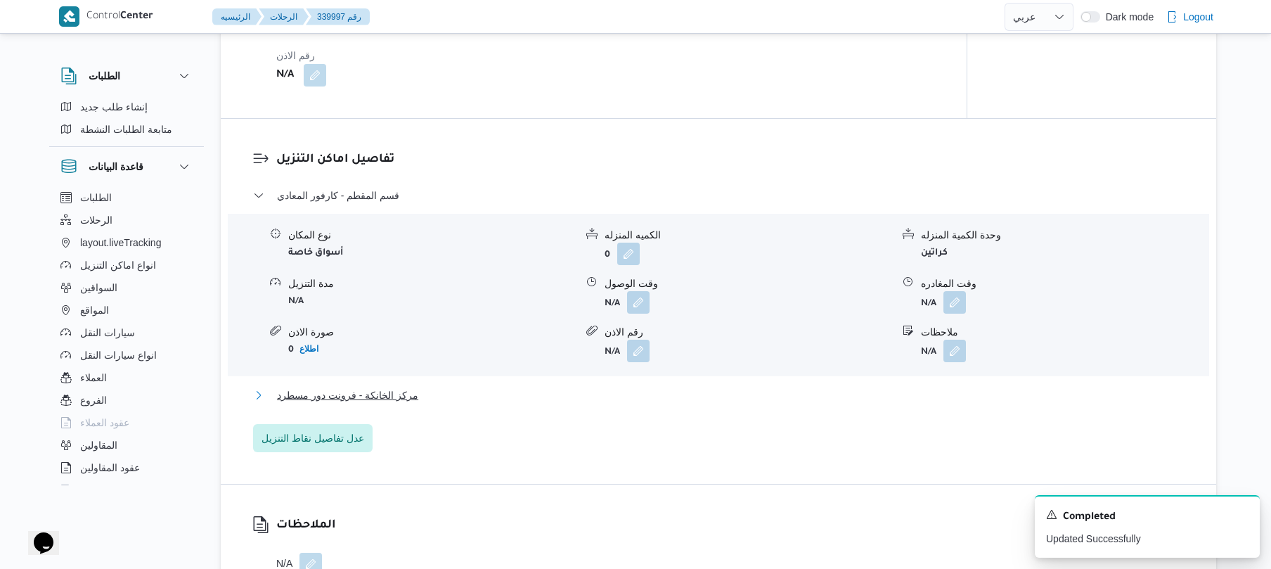
click at [679, 397] on button "مركز الخانكة - فرونت دور مسطرد" at bounding box center [719, 395] width 932 height 17
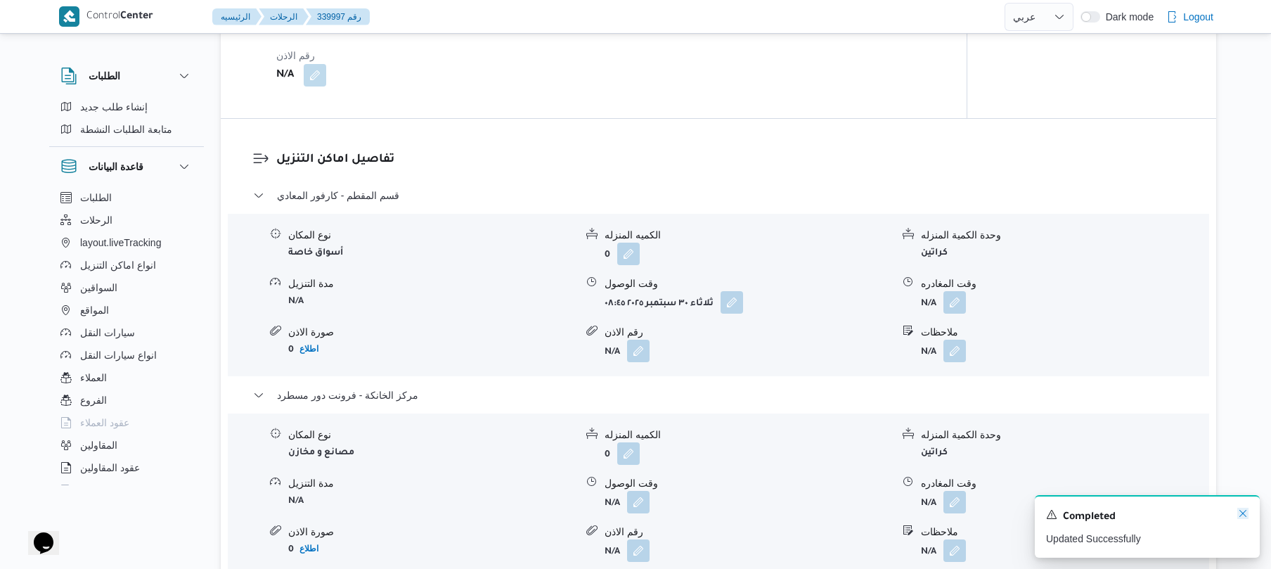
click at [1241, 516] on icon "Dismiss toast" at bounding box center [1243, 513] width 7 height 7
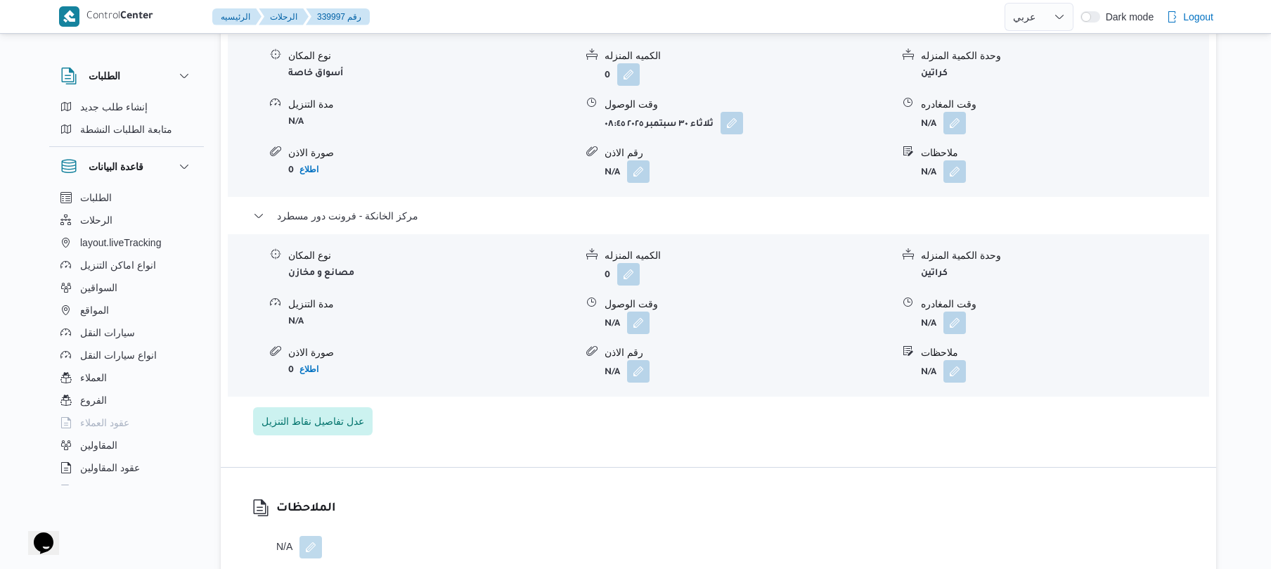
scroll to position [1312, 0]
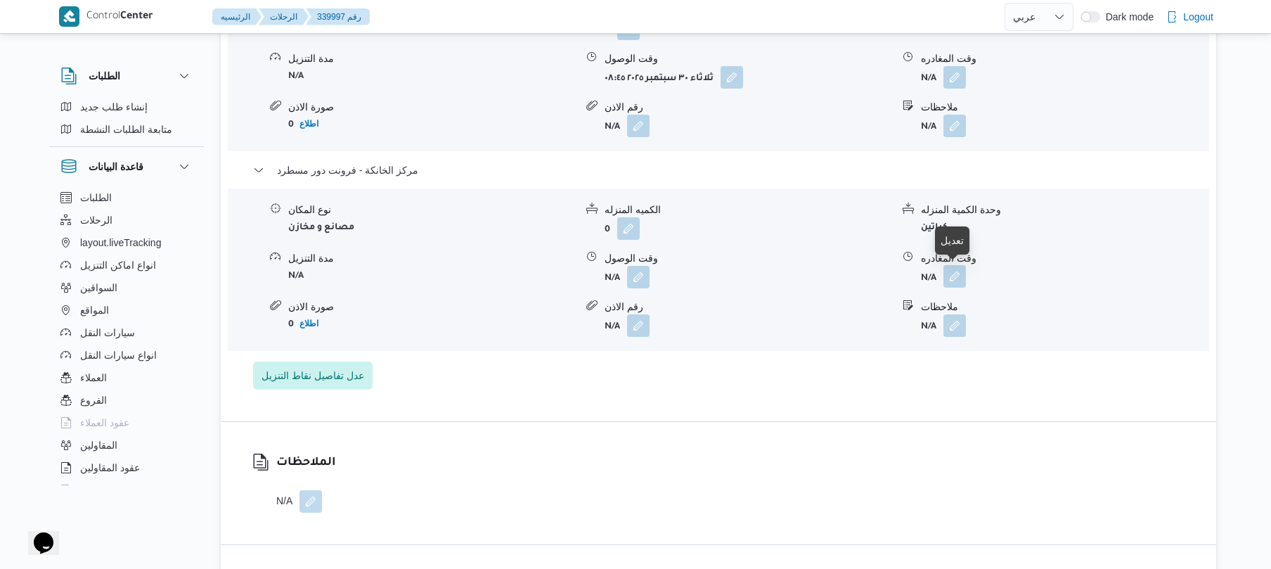
click at [955, 276] on button "button" at bounding box center [955, 276] width 23 height 23
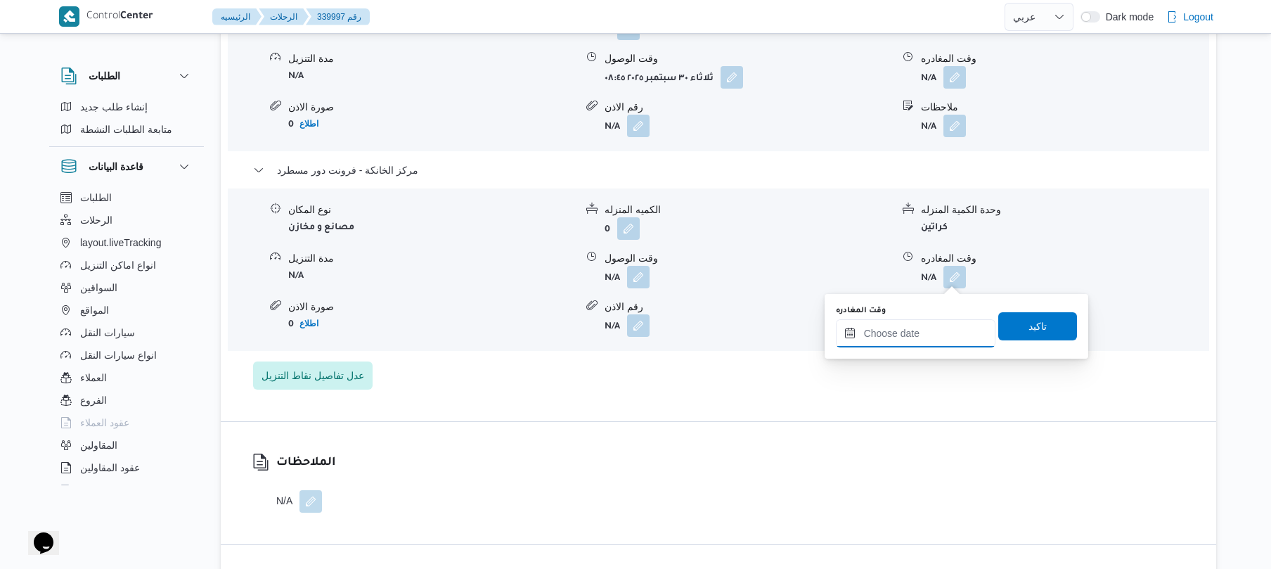
click at [910, 331] on input "وقت المغادره" at bounding box center [916, 333] width 160 height 28
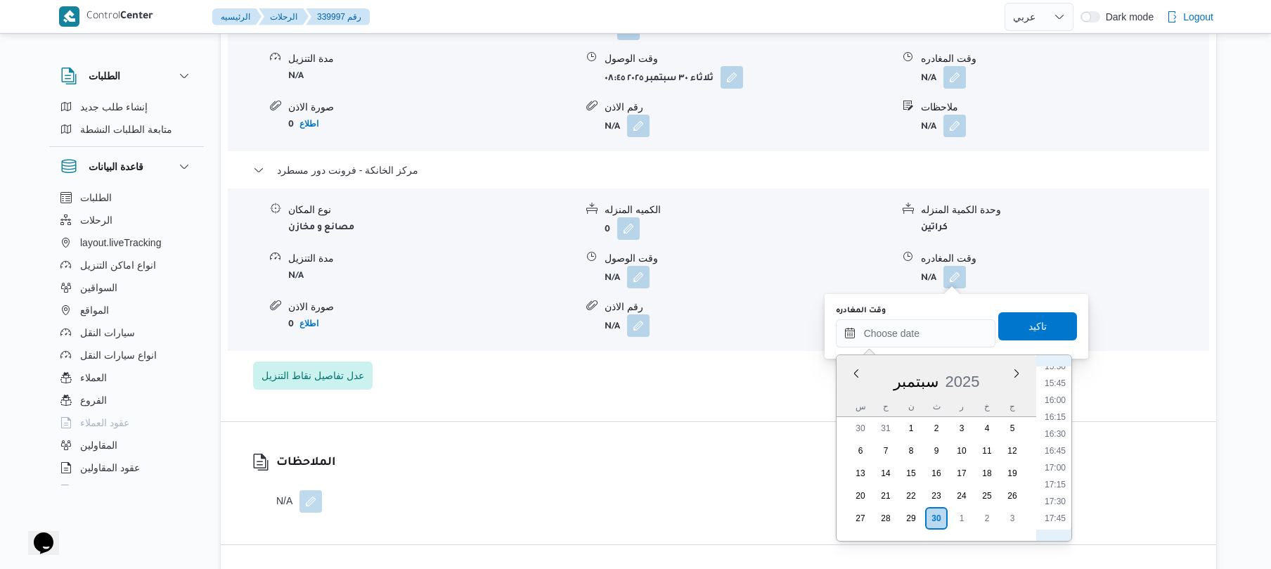
scroll to position [1011, 0]
click at [1063, 504] on li "17:00" at bounding box center [1055, 511] width 32 height 14
type input "٣٠/٠٩/٢٠٢٥ ١٧:٠٠"
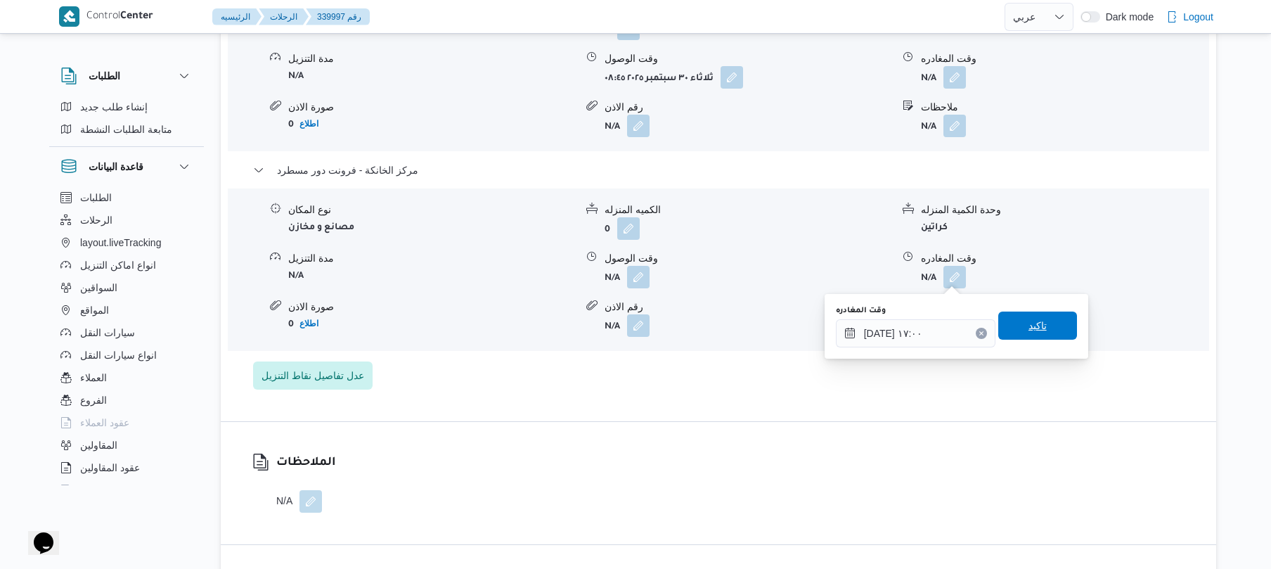
click at [1036, 331] on span "تاكيد" at bounding box center [1038, 325] width 18 height 17
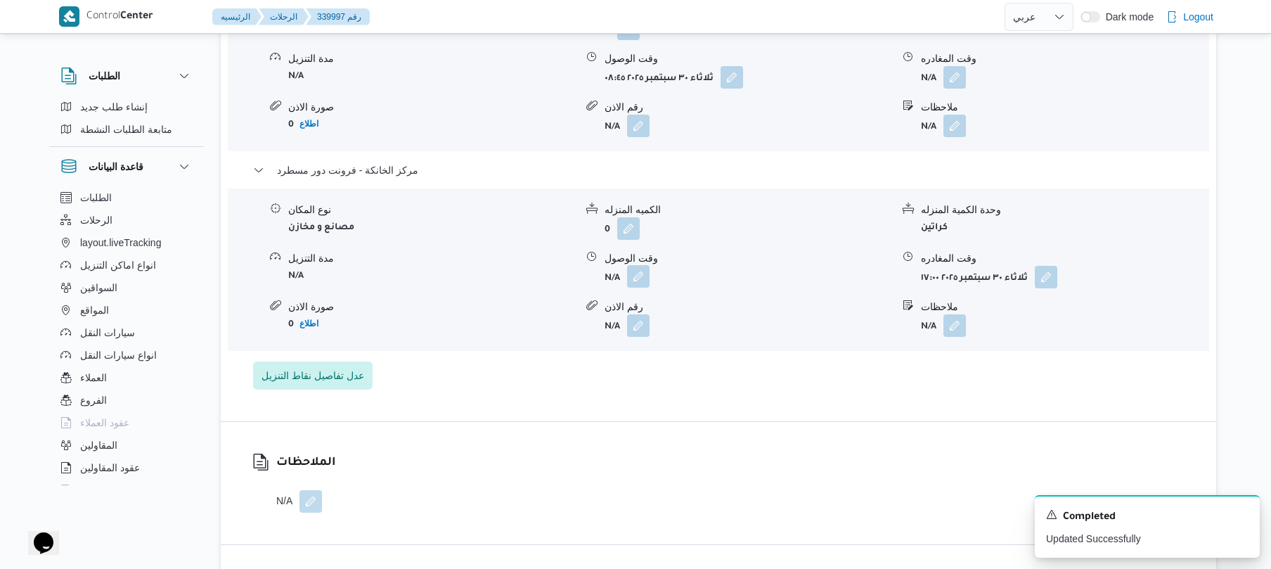
click at [641, 276] on button "button" at bounding box center [638, 276] width 23 height 23
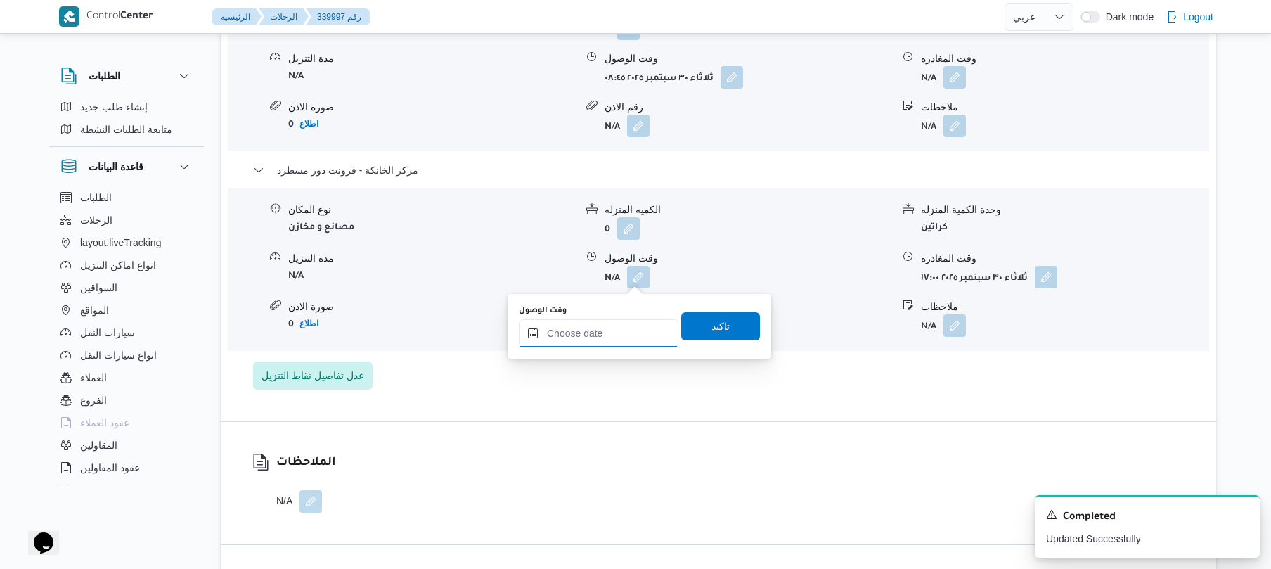
click at [627, 336] on input "وقت الوصول" at bounding box center [599, 333] width 160 height 28
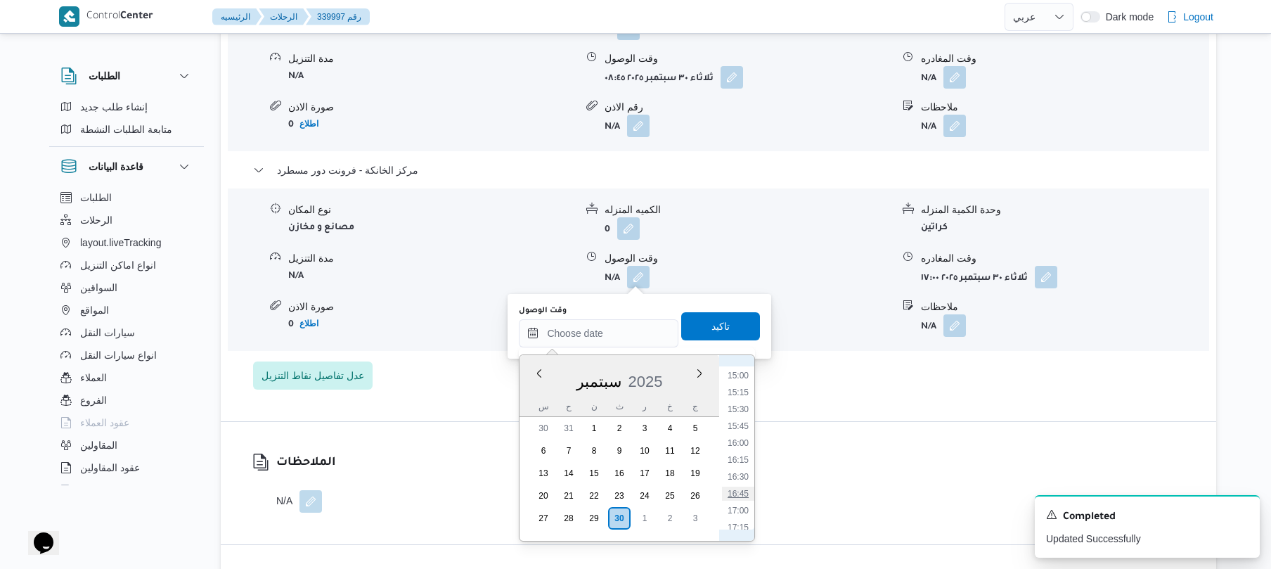
click at [740, 488] on li "16:45" at bounding box center [738, 494] width 32 height 14
type input "٣٠/٠٩/٢٠٢٥ ١٦:٤٥"
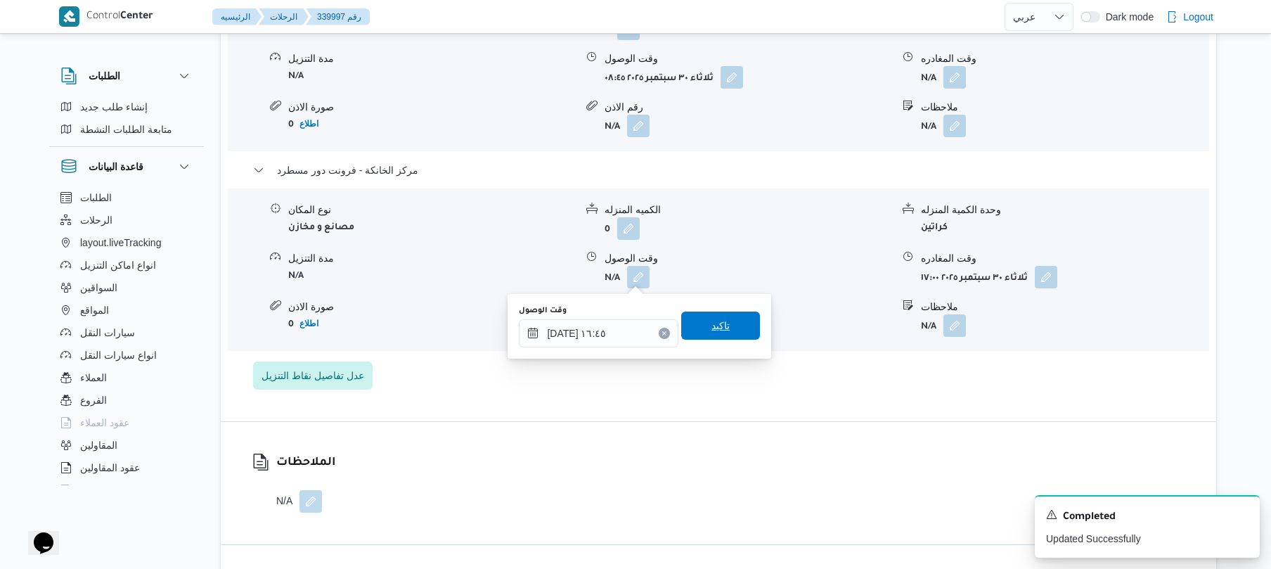
click at [726, 325] on span "تاكيد" at bounding box center [720, 326] width 79 height 28
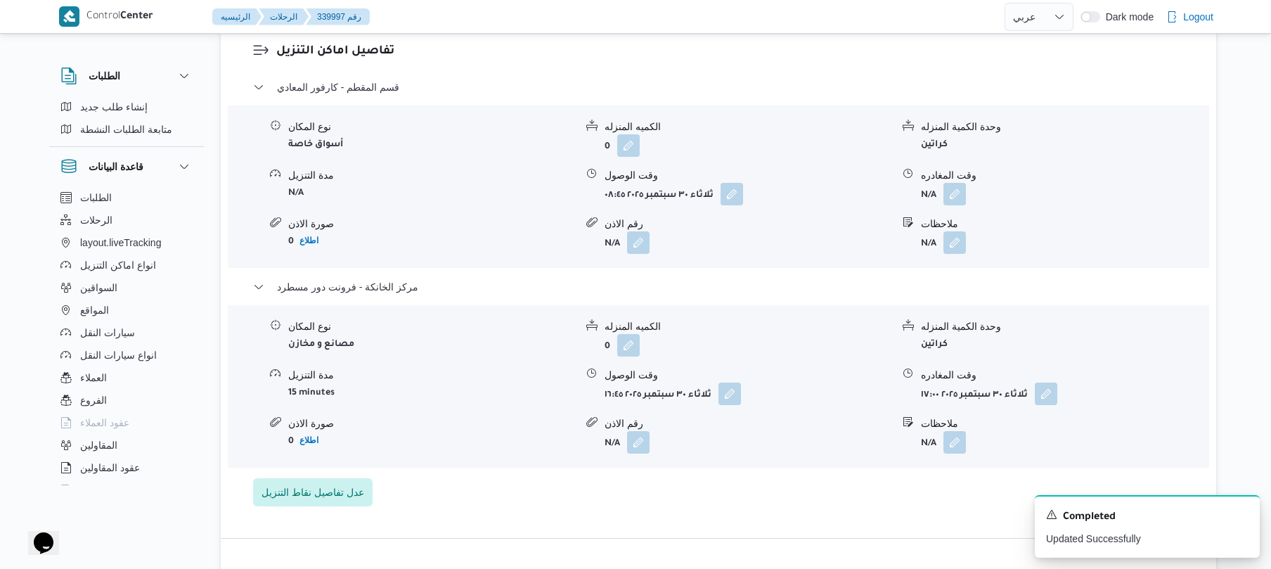
scroll to position [1200, 0]
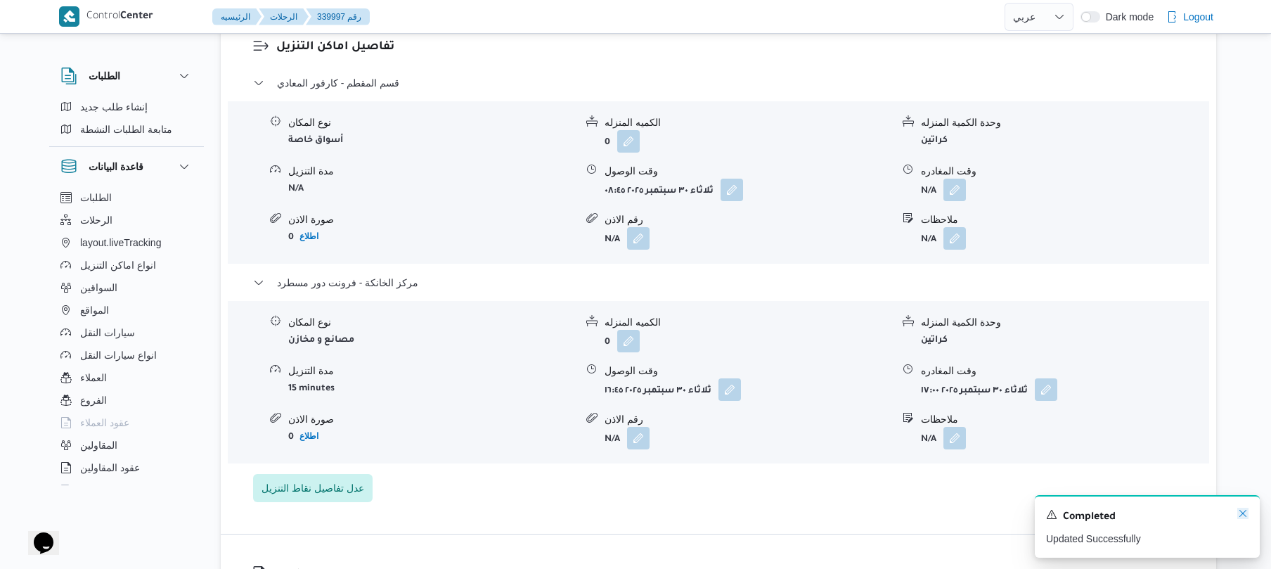
click at [1243, 513] on icon "Dismiss toast" at bounding box center [1243, 513] width 11 height 11
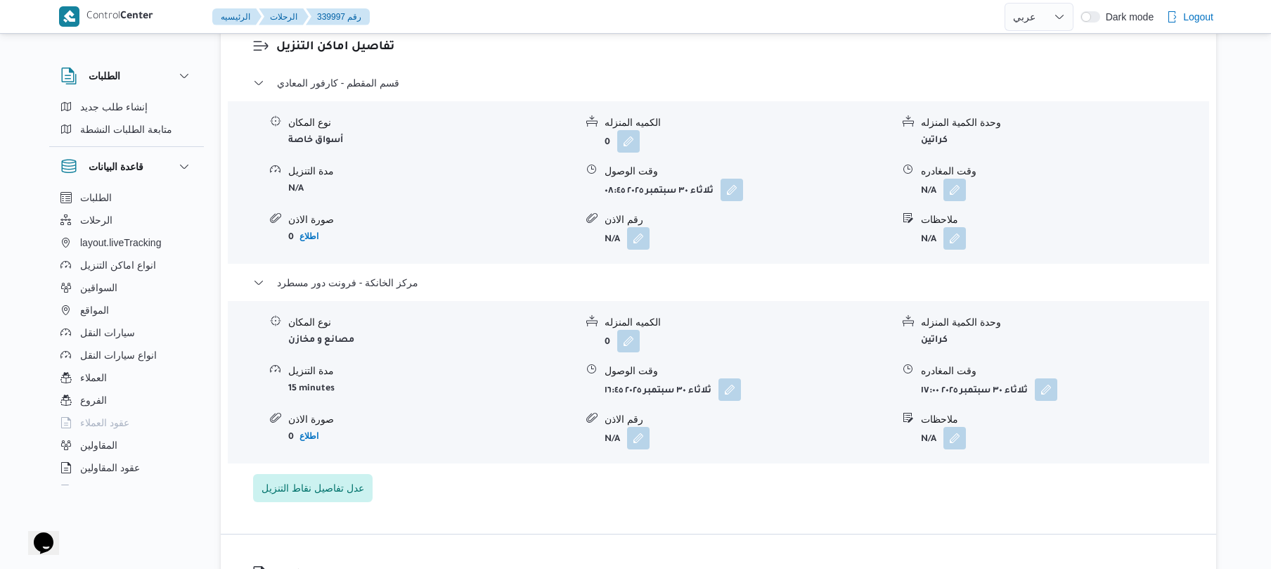
click at [800, 388] on form "ثلاثاء ٣٠ سبتمبر ٢٠٢٥ ١٦:٤٥" at bounding box center [748, 389] width 287 height 23
click at [954, 191] on button "button" at bounding box center [955, 189] width 23 height 23
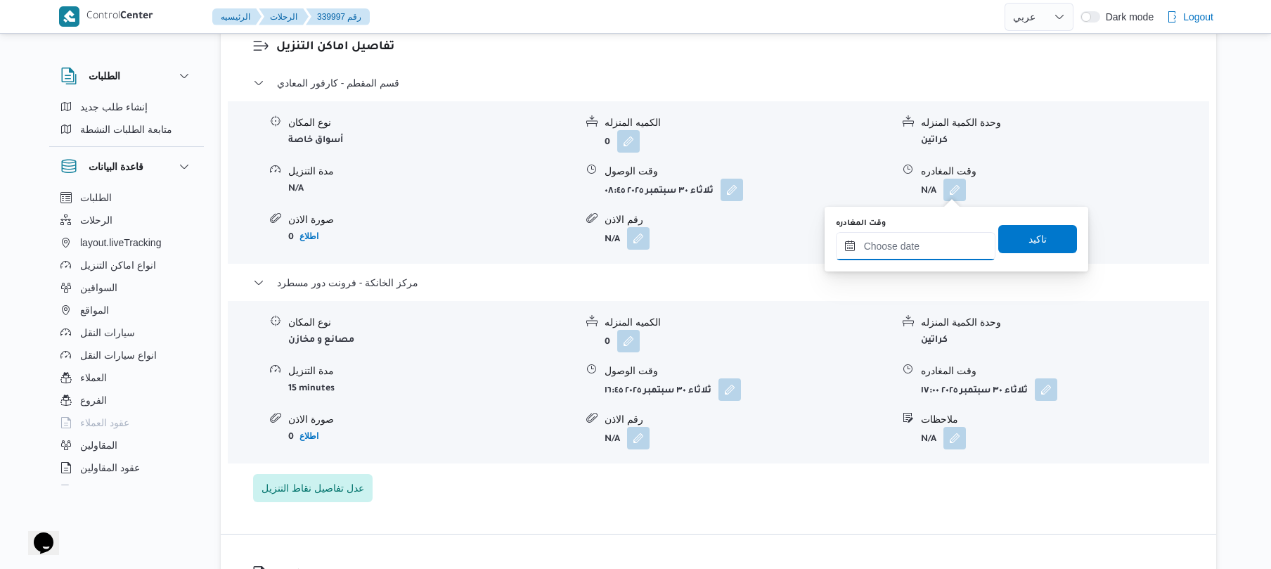
click at [880, 240] on input "وقت المغادره" at bounding box center [916, 246] width 160 height 28
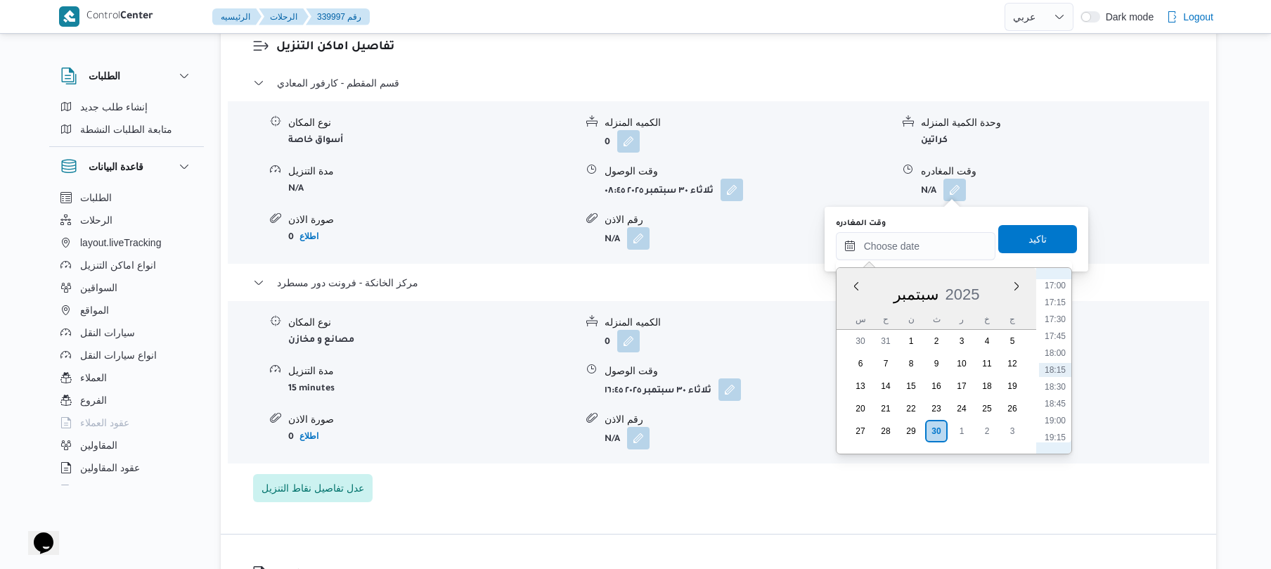
scroll to position [1011, 0]
click at [1056, 336] on li "15:45" at bounding box center [1055, 339] width 32 height 14
type input "٣٠/٠٩/٢٠٢٥ ١٥:٤٥"
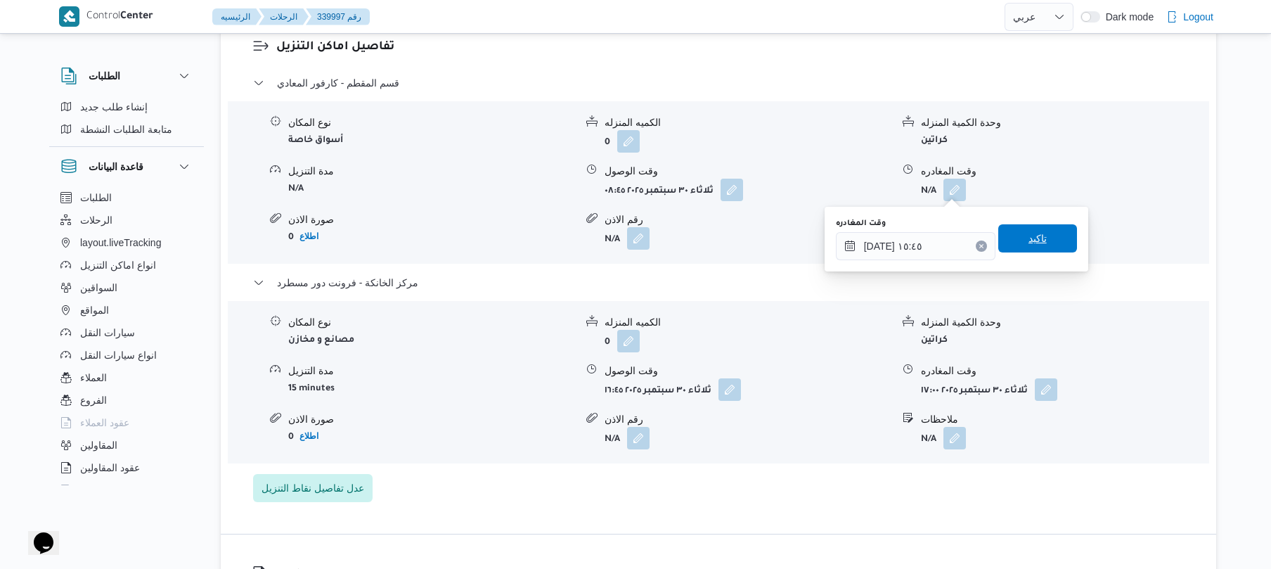
click at [1045, 240] on span "تاكيد" at bounding box center [1038, 238] width 79 height 28
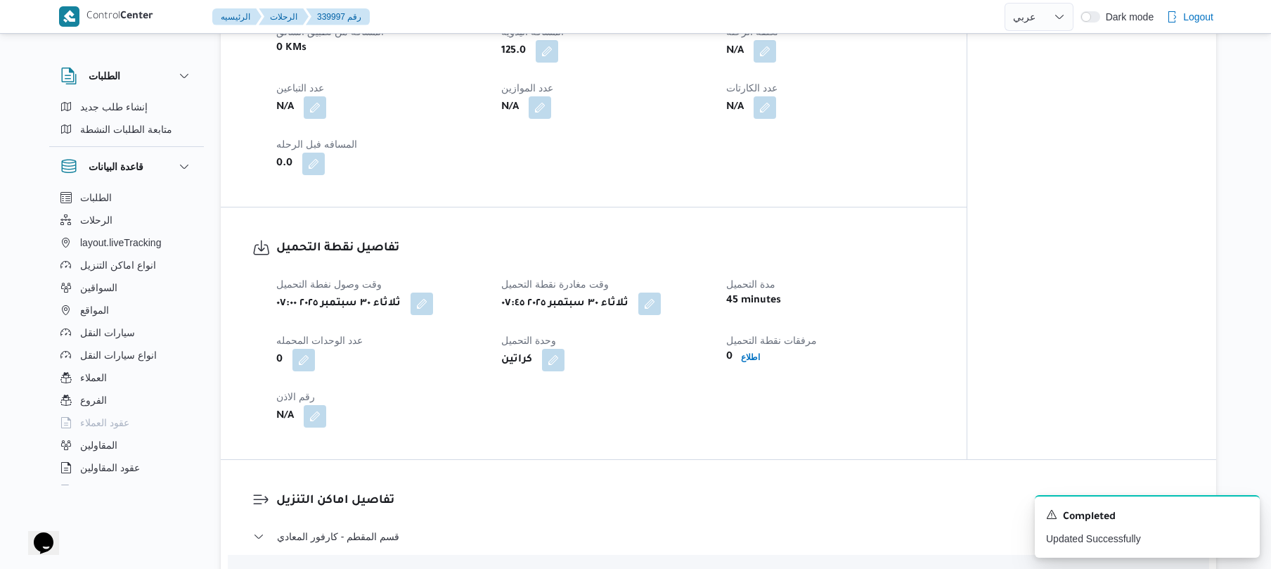
scroll to position [0, 0]
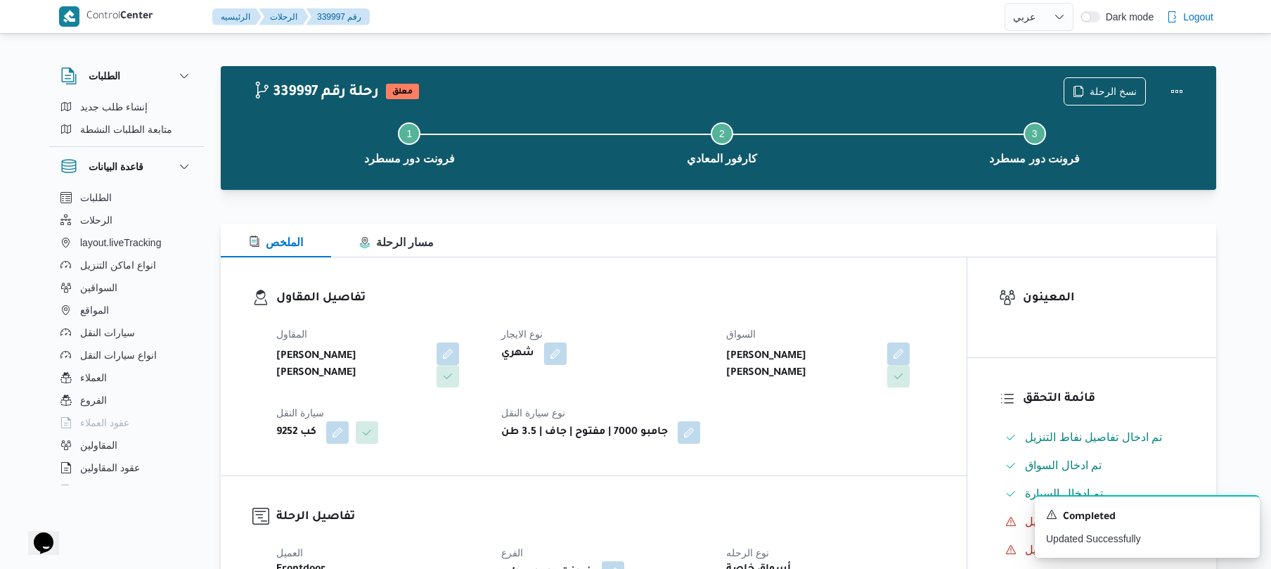
click at [924, 226] on div "الملخص مسار الرحلة" at bounding box center [719, 241] width 996 height 34
click at [1179, 87] on button "Actions" at bounding box center [1177, 91] width 28 height 28
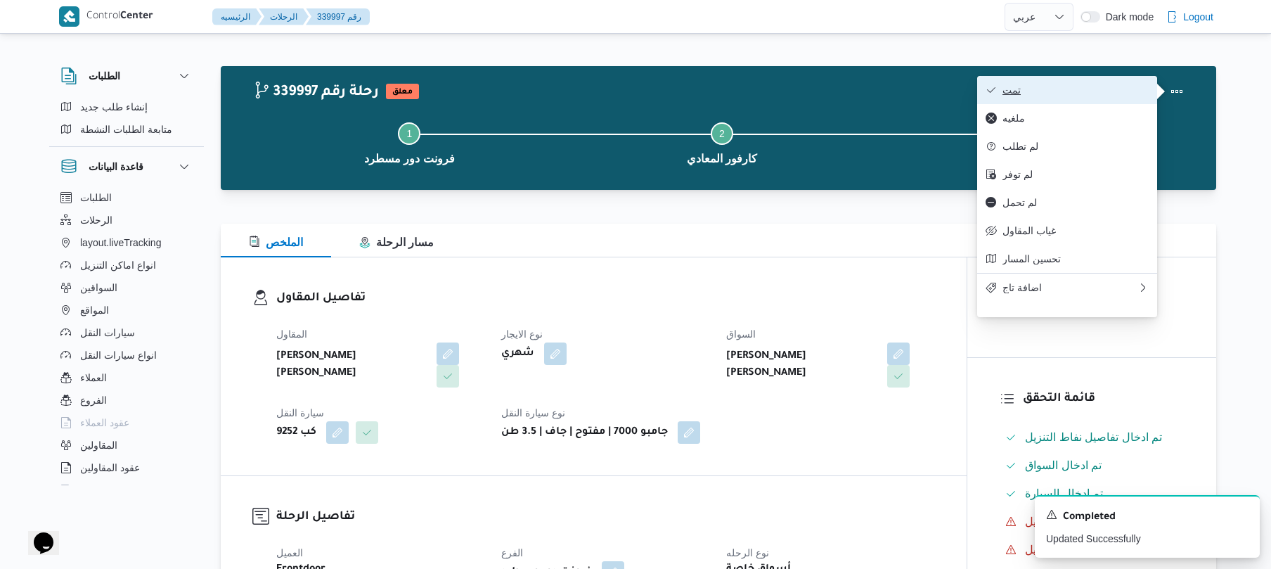
click at [1039, 94] on span "تمت" at bounding box center [1076, 89] width 146 height 11
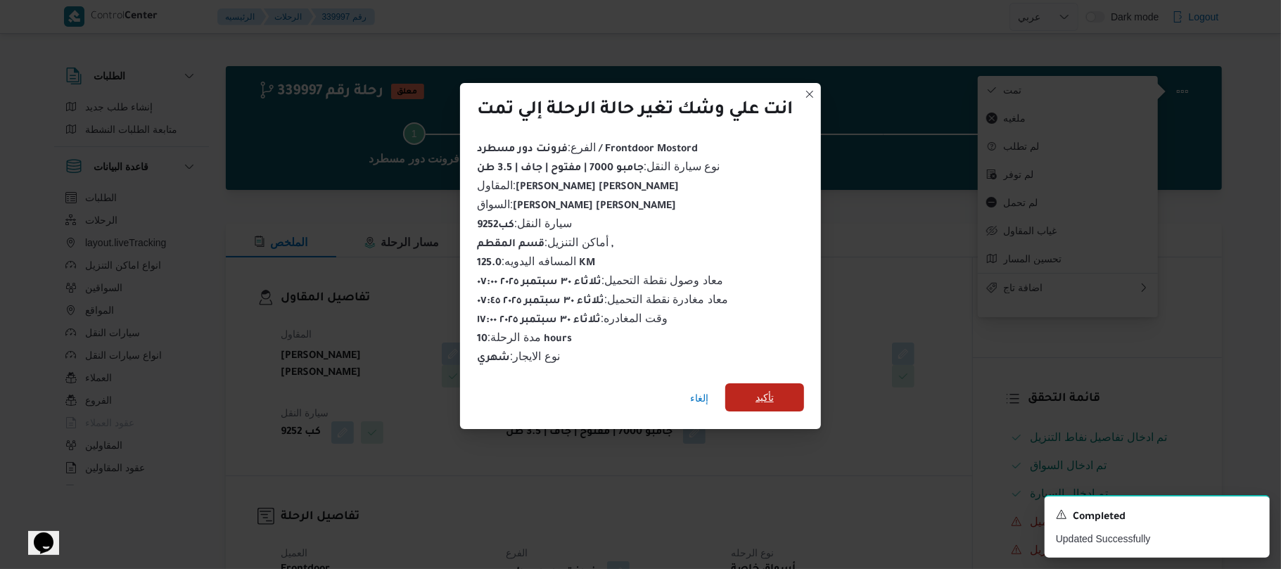
click at [780, 394] on span "تأكيد" at bounding box center [764, 397] width 79 height 28
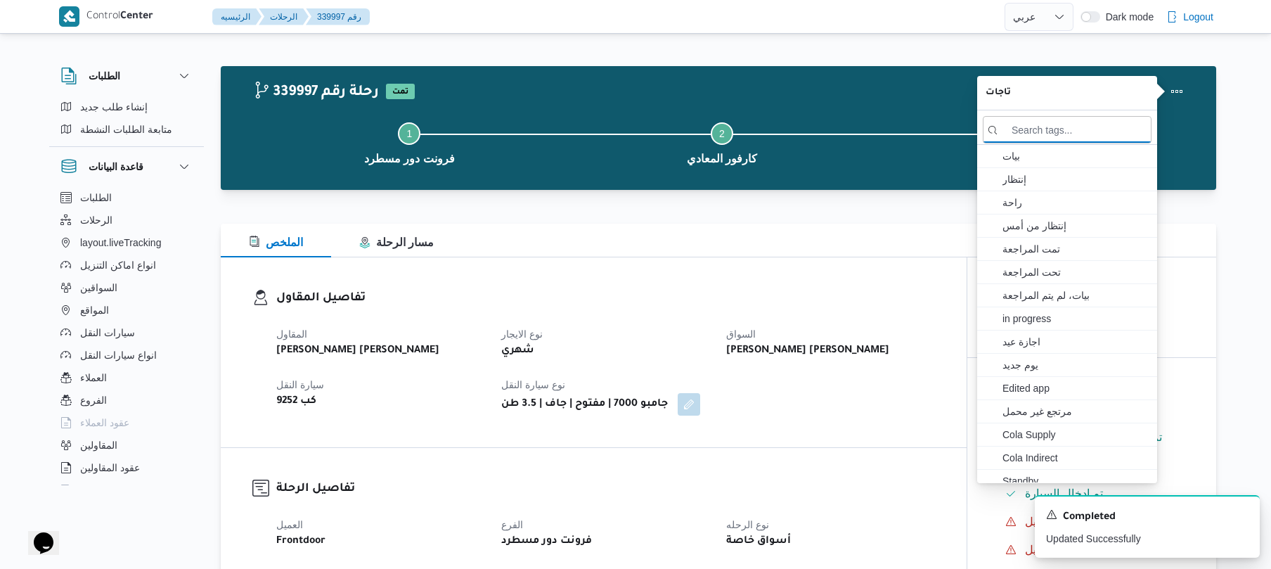
click at [819, 105] on button "Step 2 is incomplete 2 كارفور المعادي" at bounding box center [722, 141] width 313 height 73
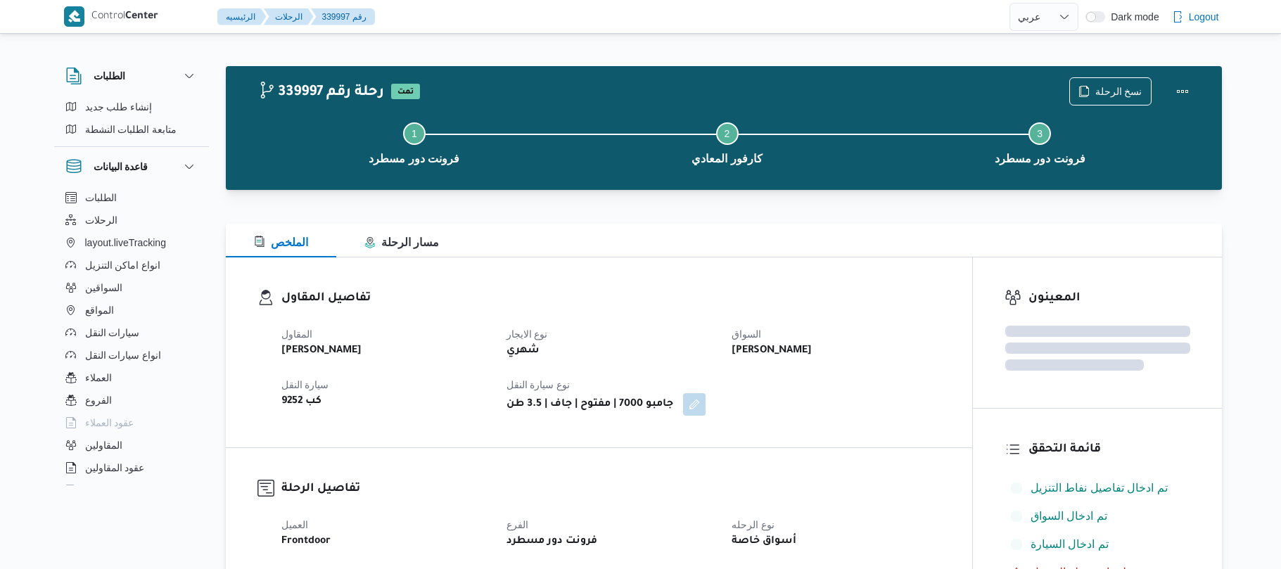
select select "ar"
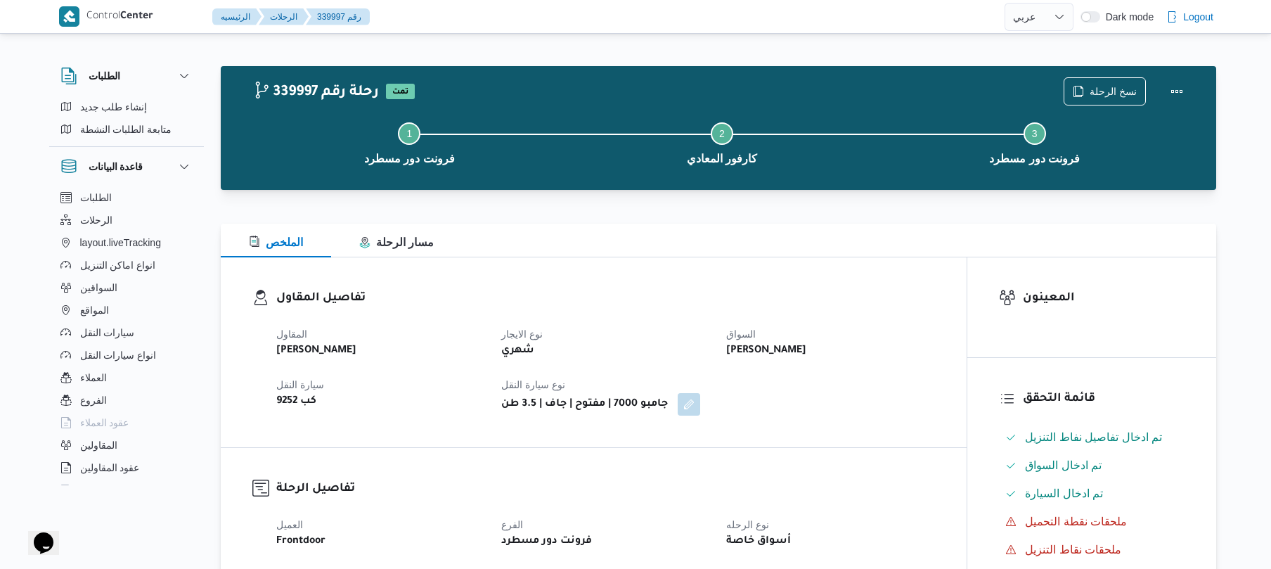
scroll to position [37, 0]
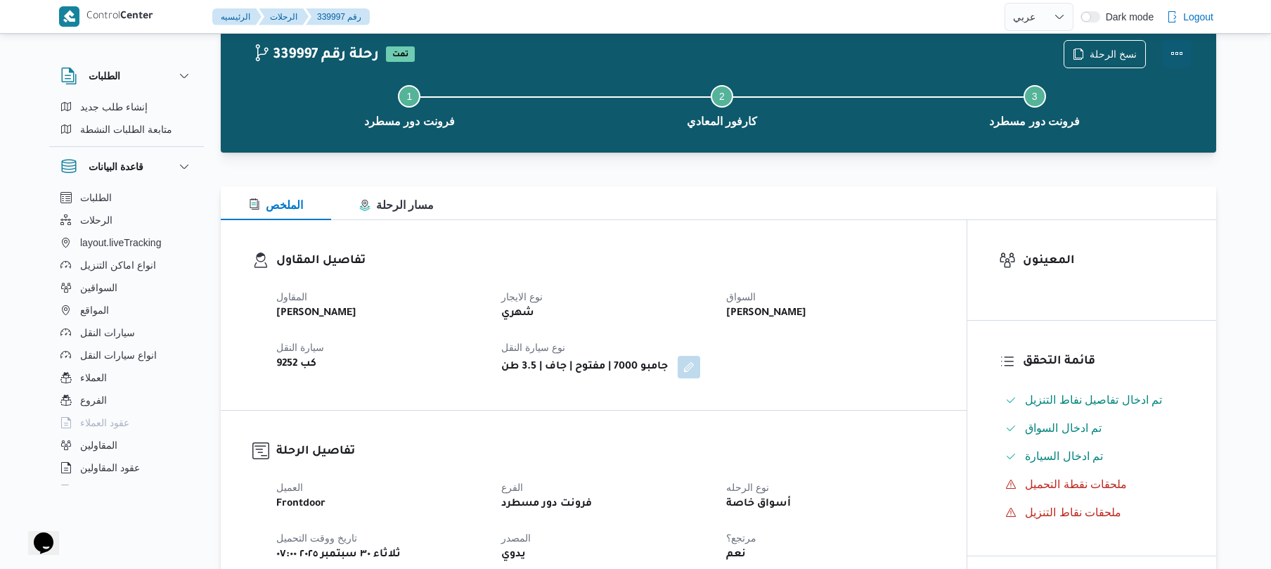
click at [1180, 49] on button "Actions" at bounding box center [1177, 53] width 28 height 28
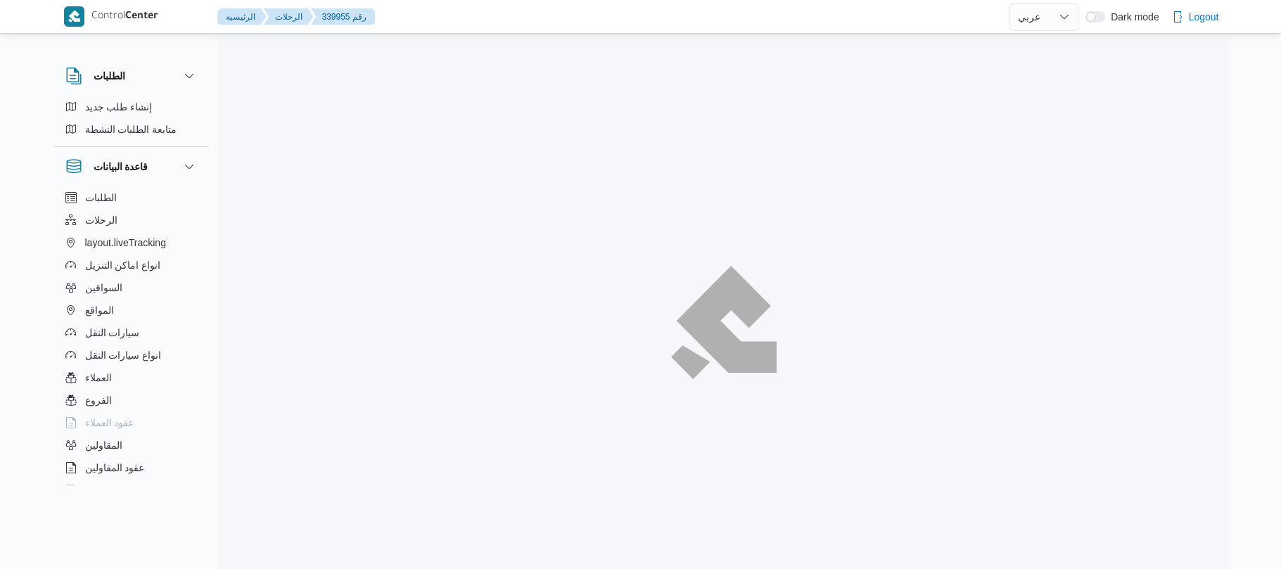
select select "ar"
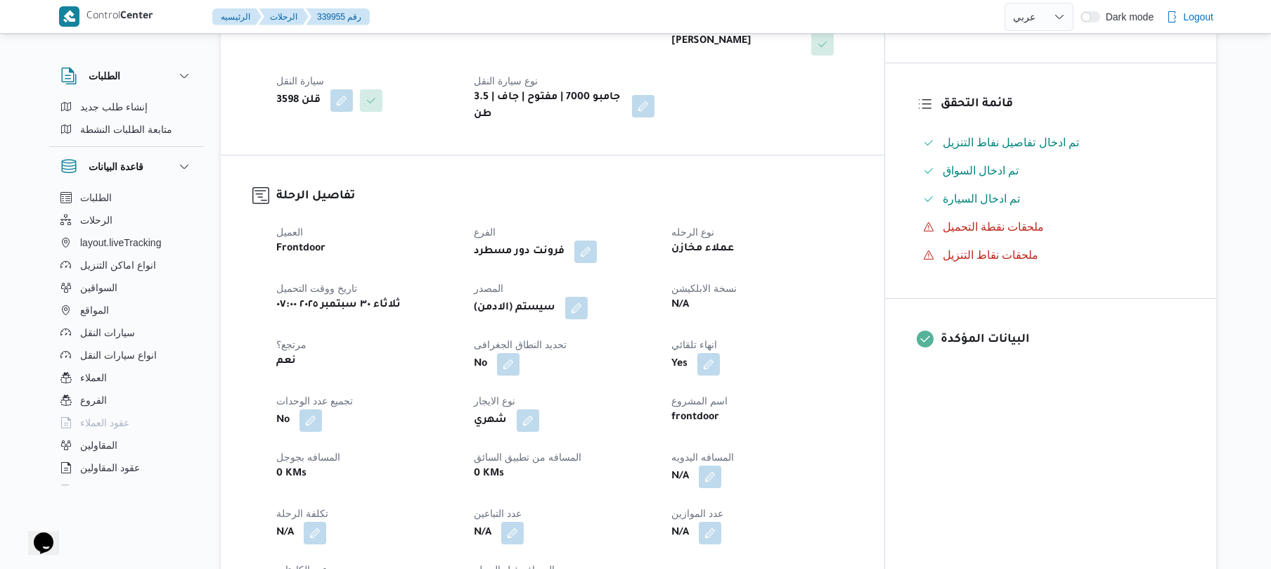
scroll to position [338, 0]
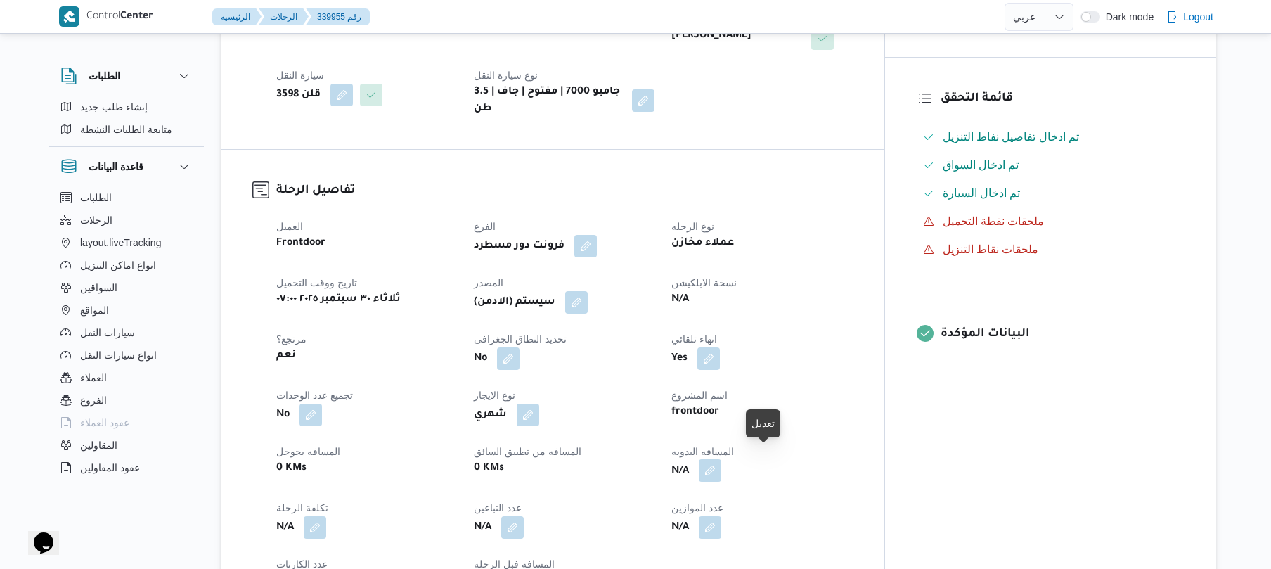
click at [721, 465] on button "button" at bounding box center [710, 470] width 23 height 23
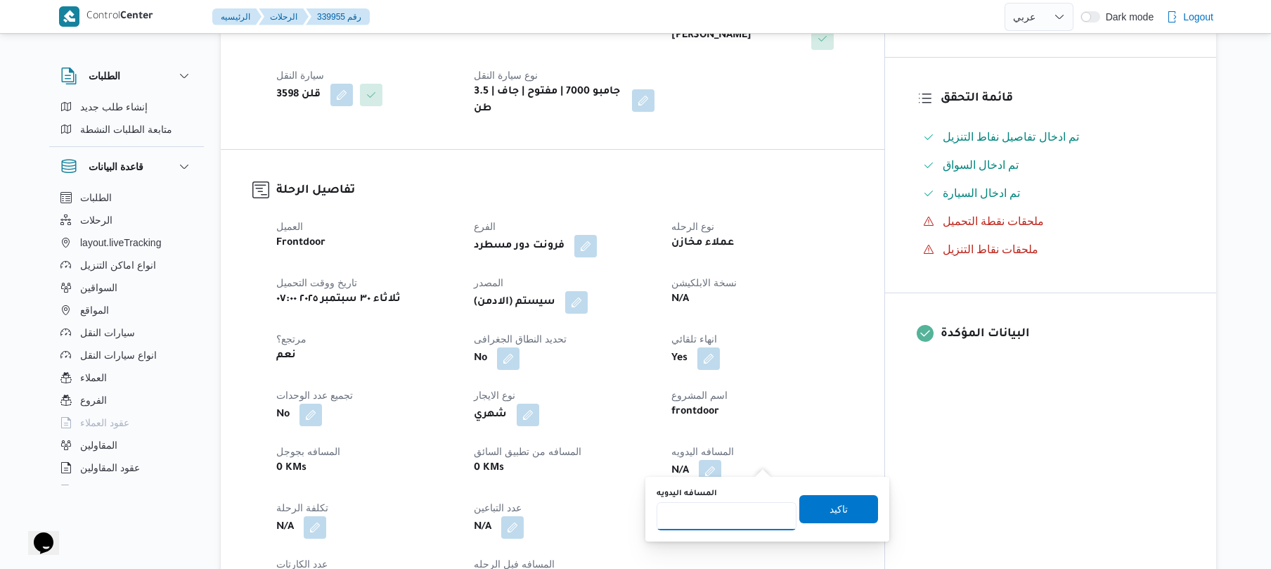
click at [715, 515] on input "المسافه اليدويه" at bounding box center [727, 516] width 140 height 28
type input "70"
click at [830, 520] on span "تاكيد" at bounding box center [839, 508] width 79 height 28
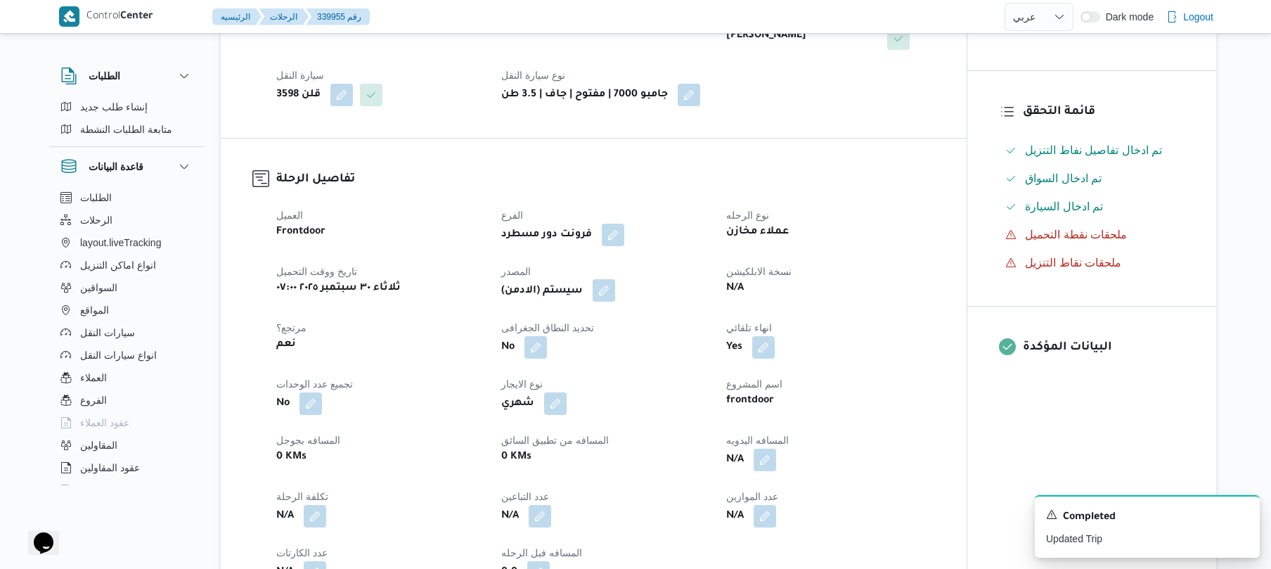
click at [603, 290] on button "button" at bounding box center [604, 290] width 23 height 23
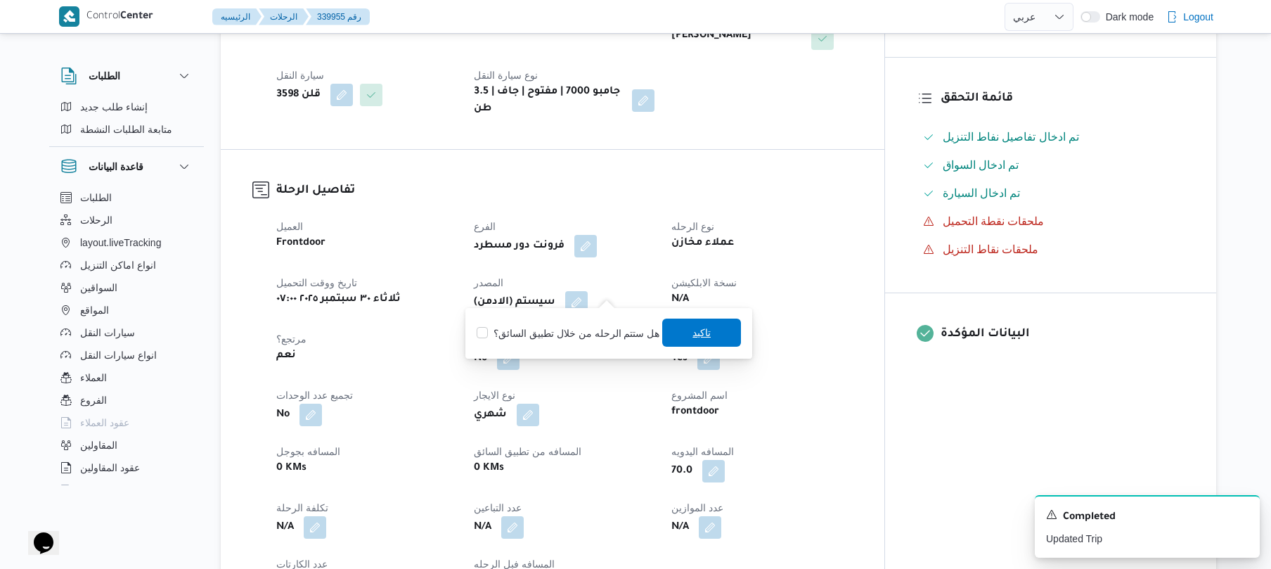
click at [686, 335] on span "تاكيد" at bounding box center [701, 333] width 79 height 28
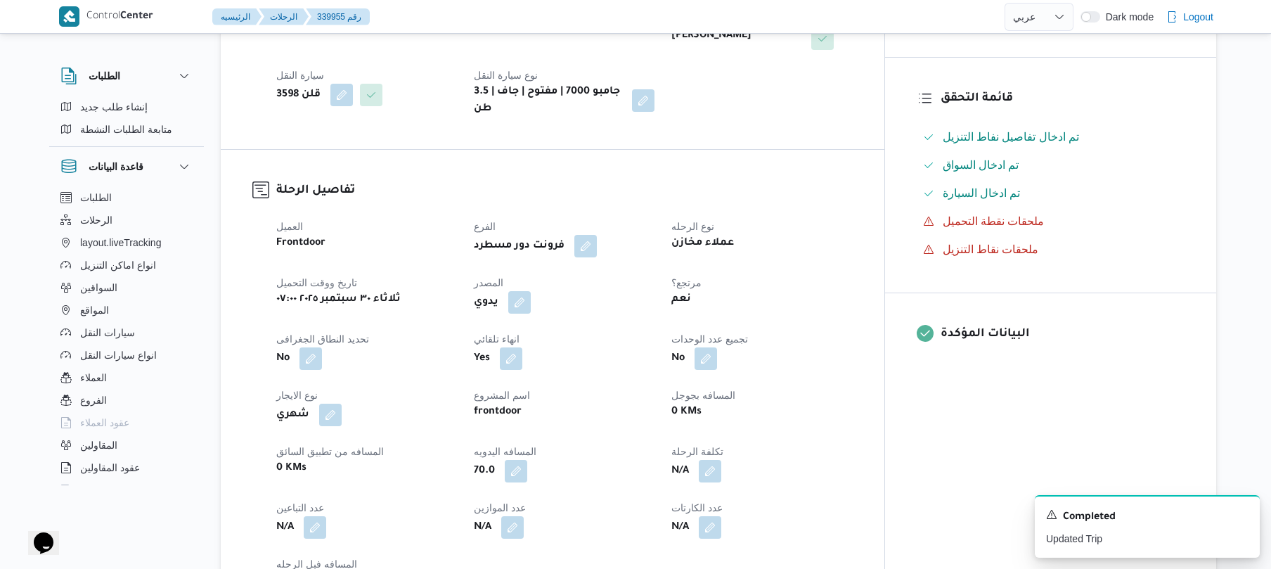
click at [647, 313] on div "العميل Frontdoor الفرع فرونت دور مسطرد نوع الرحله عملاء مخازن تاريخ ووقت التحمي…" at bounding box center [565, 407] width 594 height 394
click at [647, 312] on div "العميل Frontdoor الفرع فرونت دور مسطرد نوع الرحله عملاء مخازن تاريخ ووقت التحمي…" at bounding box center [565, 407] width 594 height 394
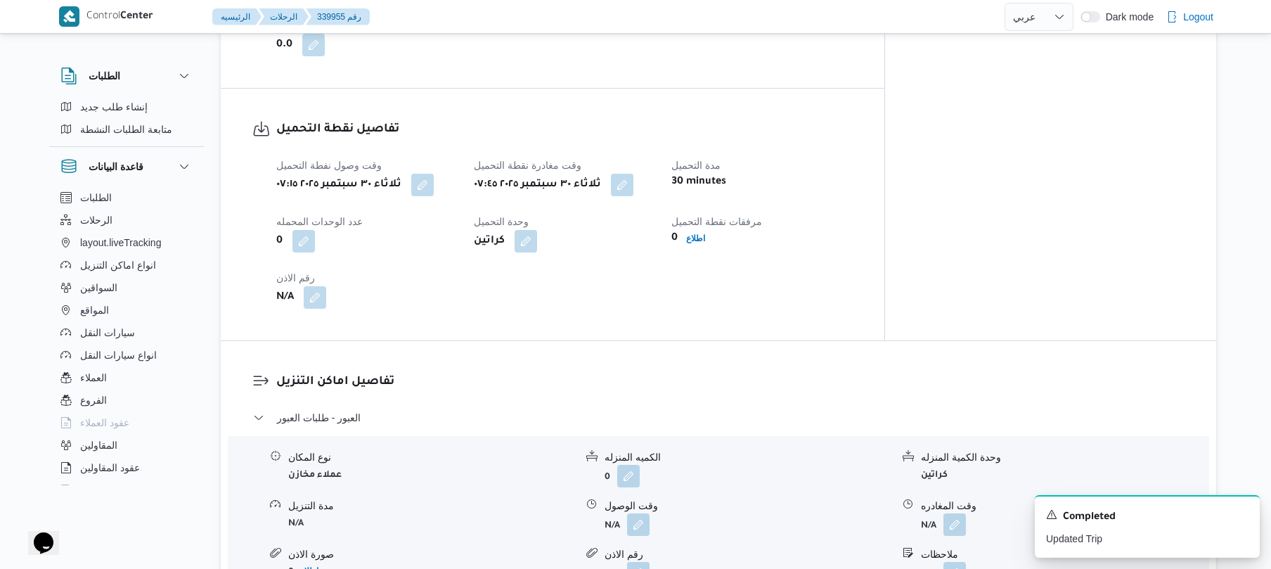
scroll to position [1087, 0]
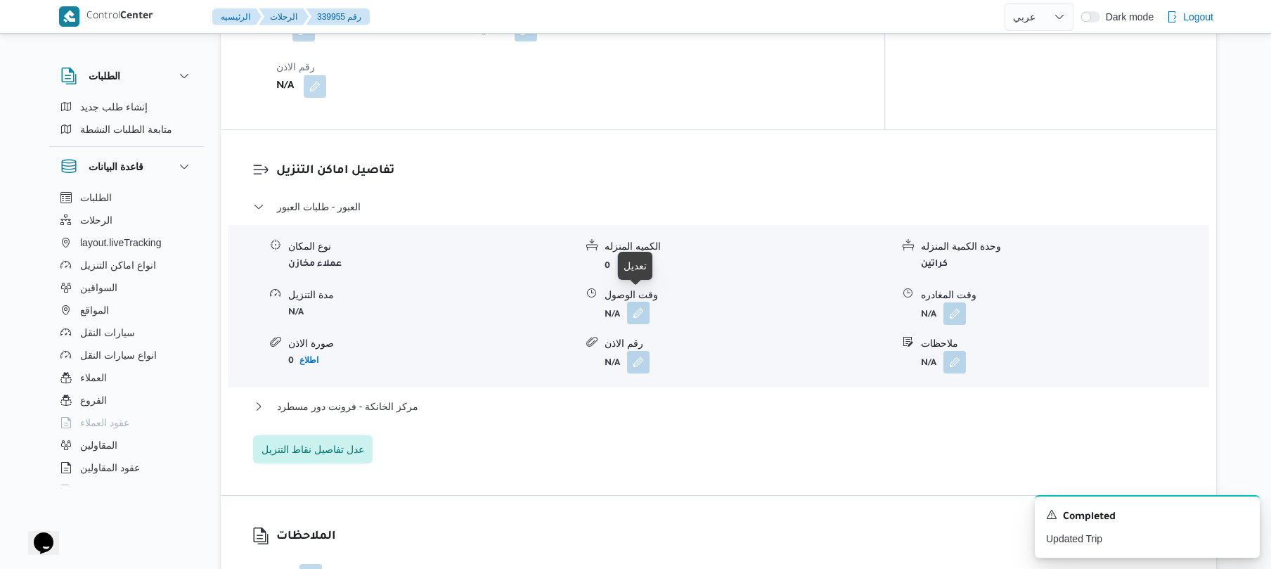
click at [644, 302] on button "button" at bounding box center [638, 313] width 23 height 23
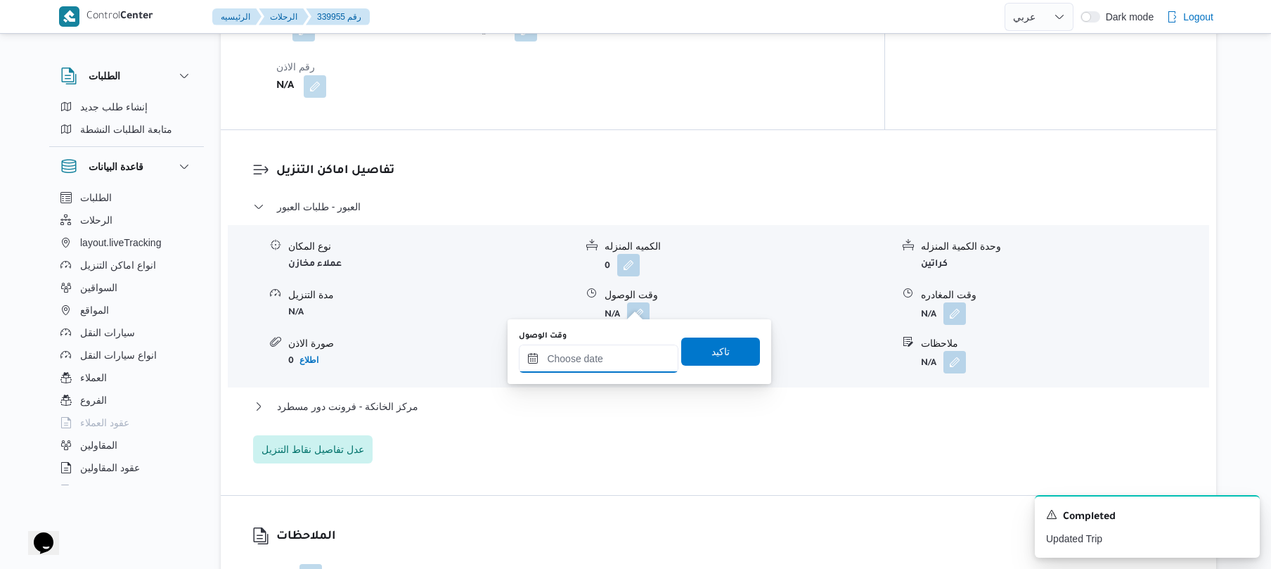
click at [586, 363] on input "وقت الوصول" at bounding box center [599, 359] width 160 height 28
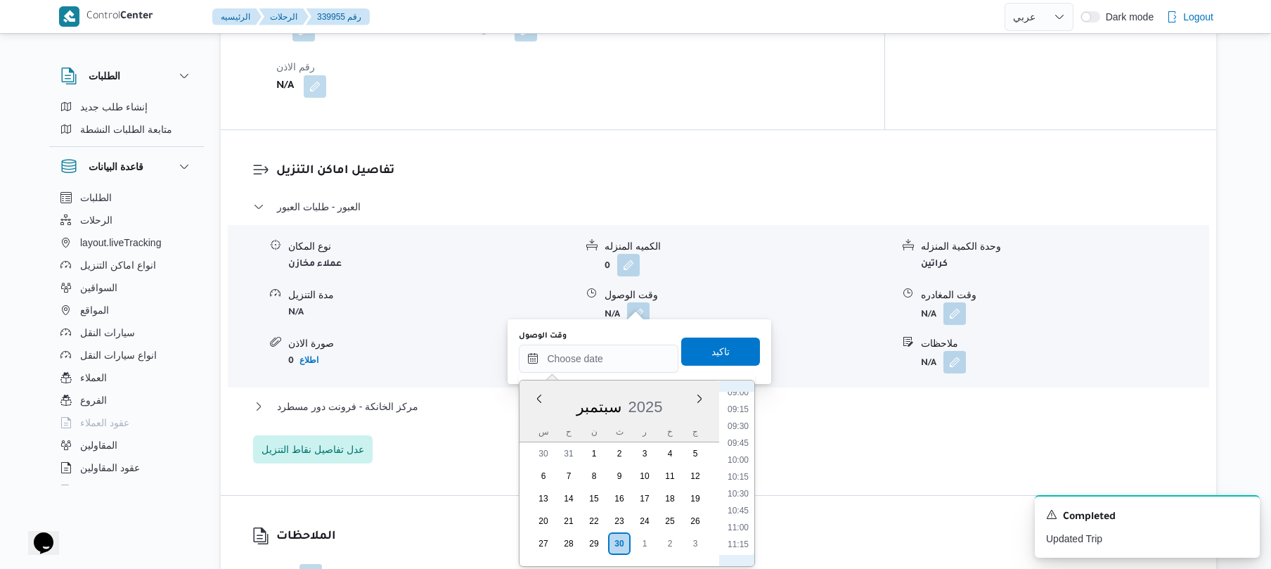
scroll to position [476, 0]
click at [738, 478] on li "08:15" at bounding box center [738, 480] width 32 height 14
type input "٣٠/٠٩/٢٠٢٥ ٠٨:١٥"
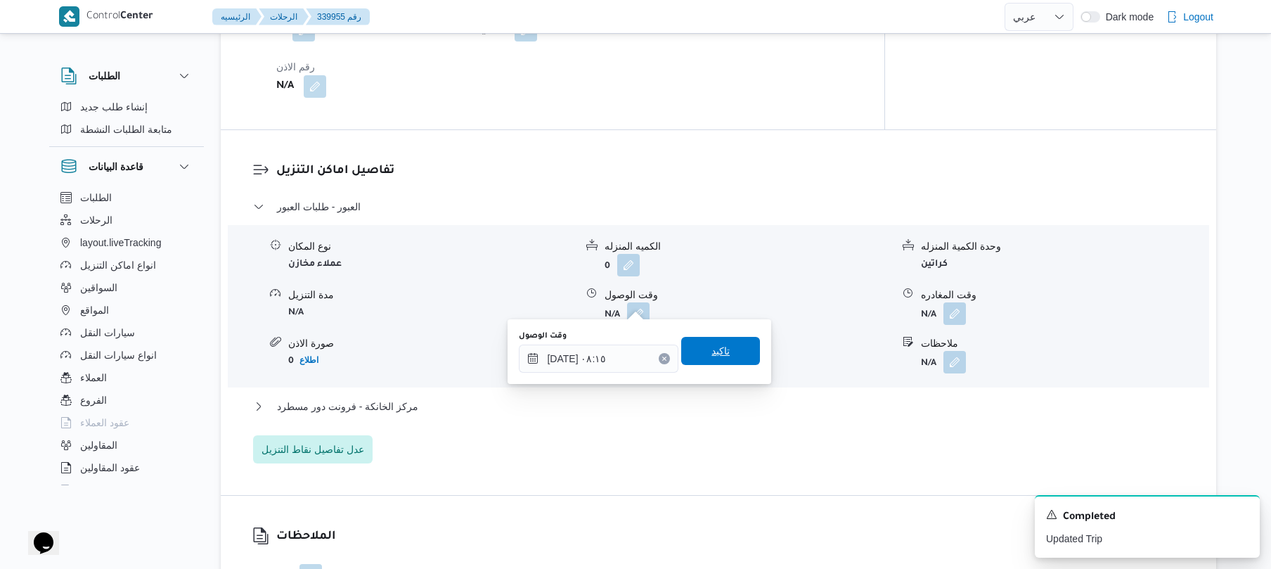
click at [736, 356] on span "تاكيد" at bounding box center [720, 351] width 79 height 28
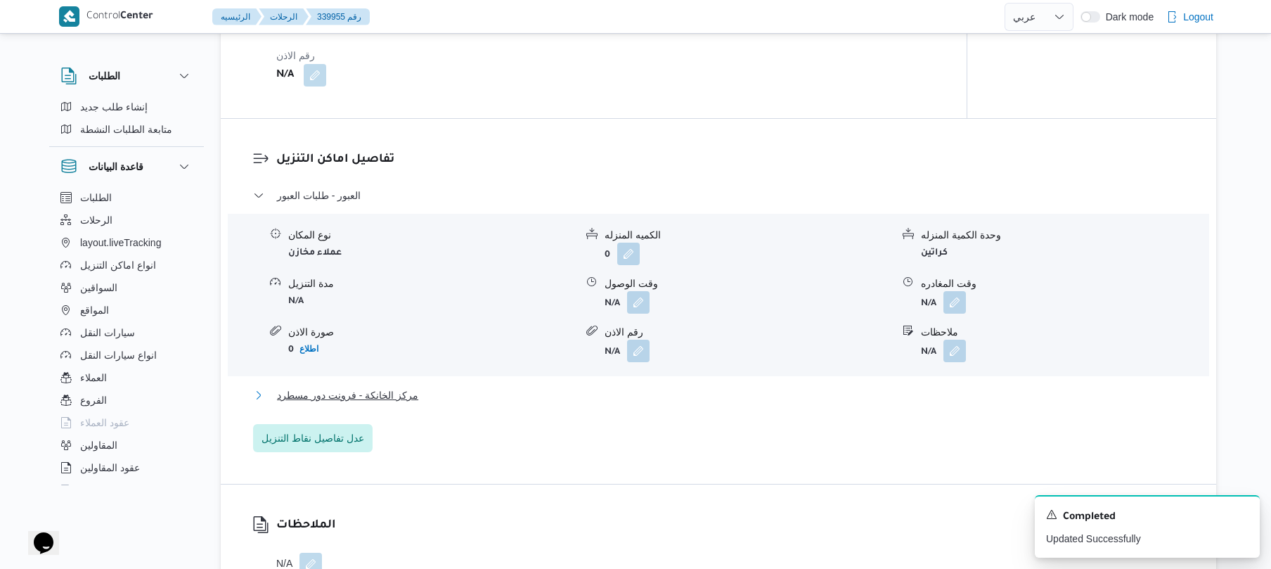
click at [675, 397] on button "مركز الخانكة - فرونت دور مسطرد" at bounding box center [719, 395] width 932 height 17
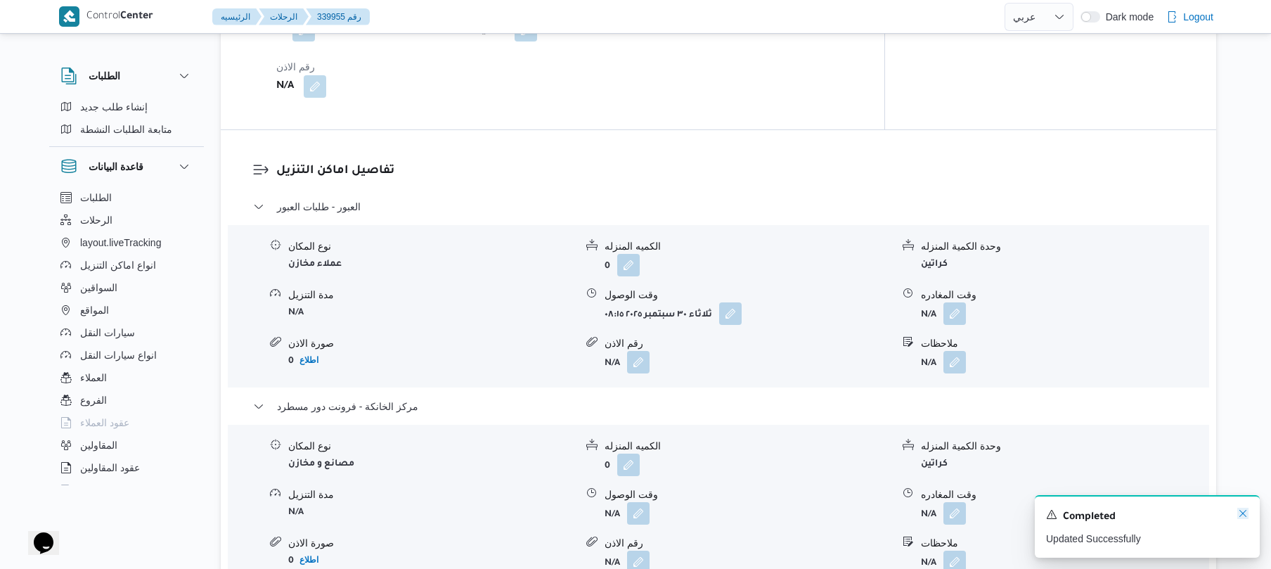
click at [1245, 518] on icon "Dismiss toast" at bounding box center [1243, 513] width 11 height 11
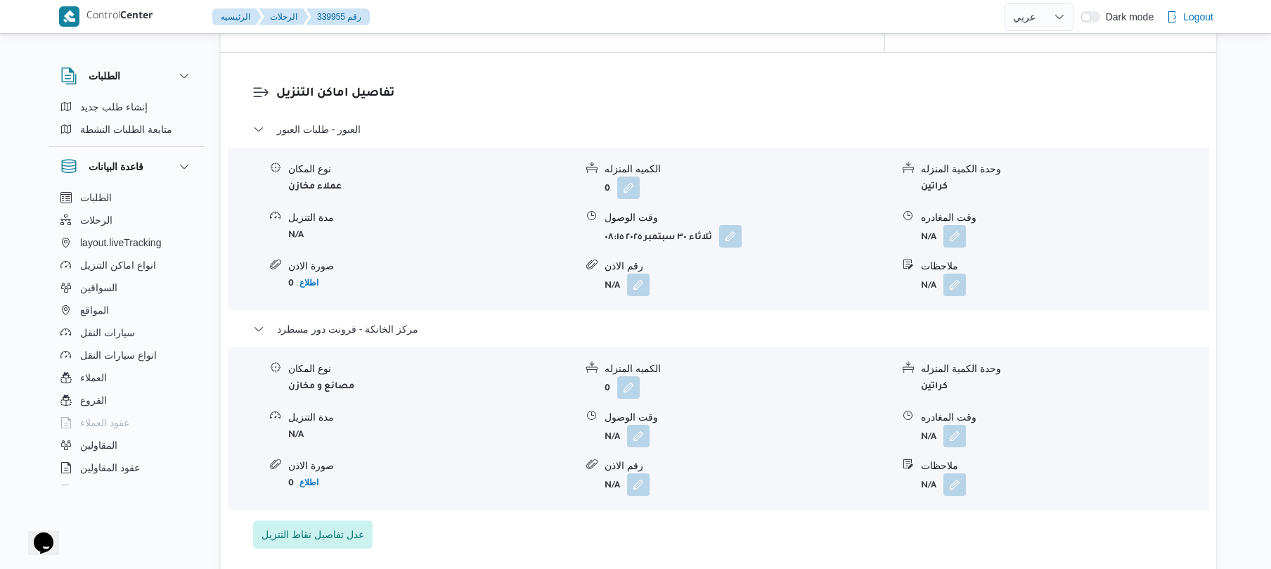
scroll to position [1200, 0]
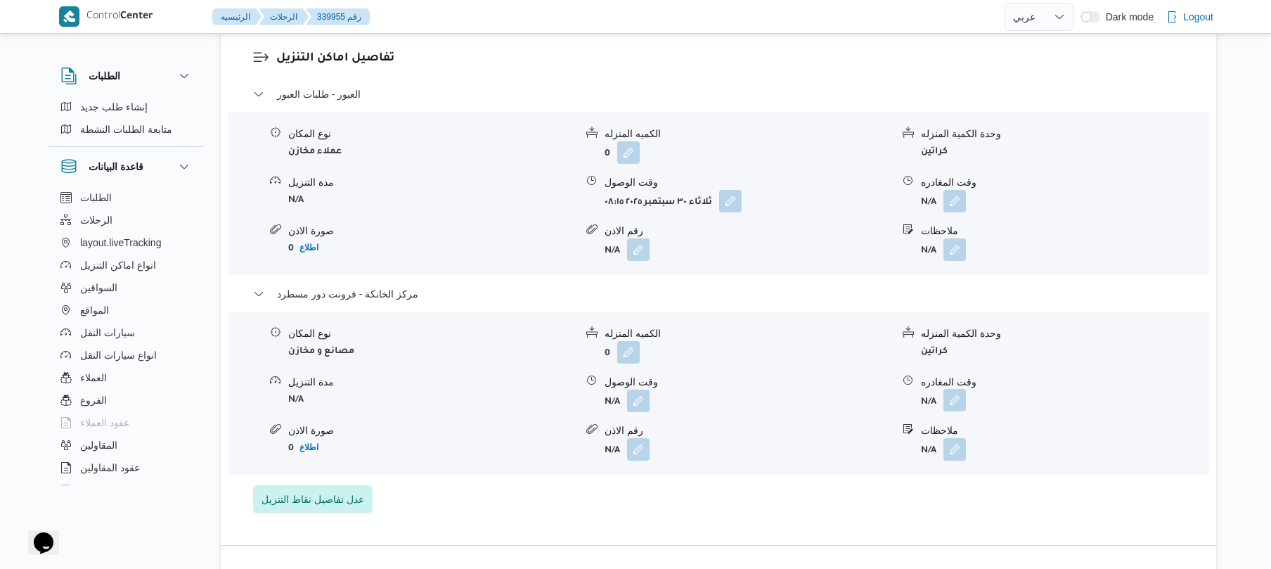
click at [955, 389] on button "button" at bounding box center [955, 400] width 23 height 23
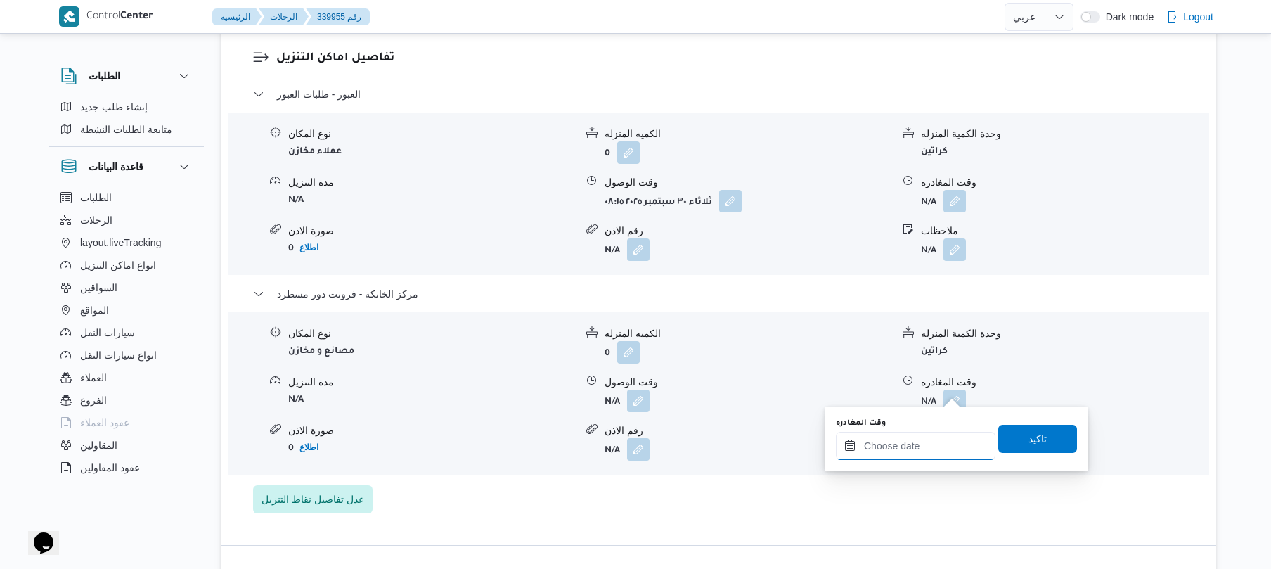
click at [901, 436] on input "وقت المغادره" at bounding box center [916, 446] width 160 height 28
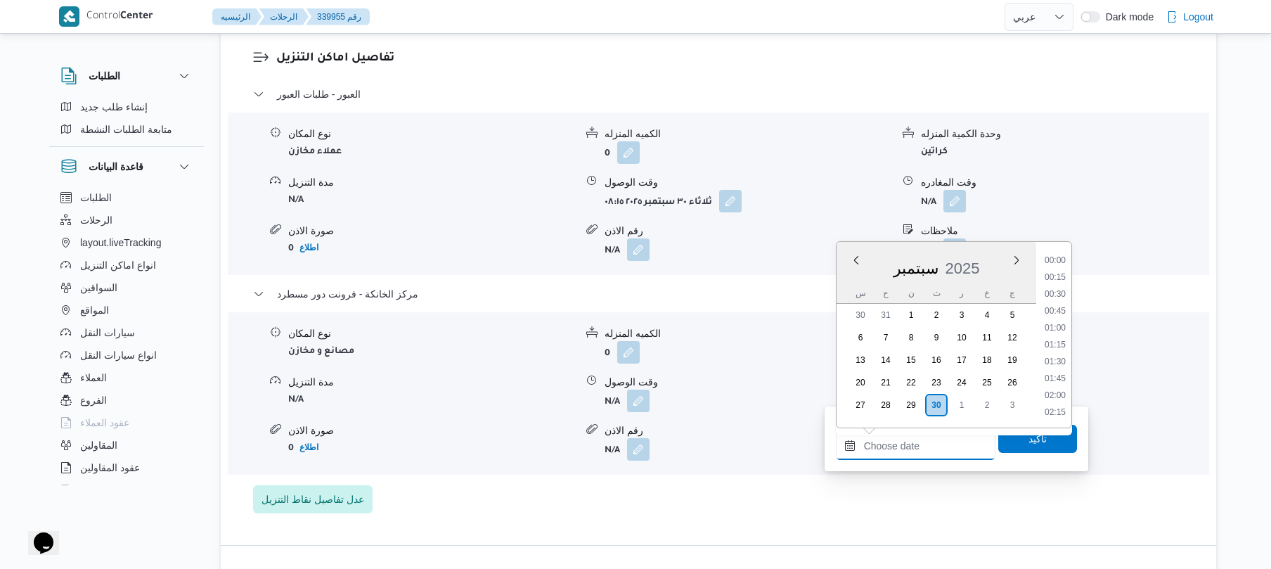
scroll to position [1165, 0]
click at [1059, 274] on li "17:30" at bounding box center [1055, 276] width 32 height 14
type input "٣٠/٠٩/٢٠٢٥ ١٧:٣٠"
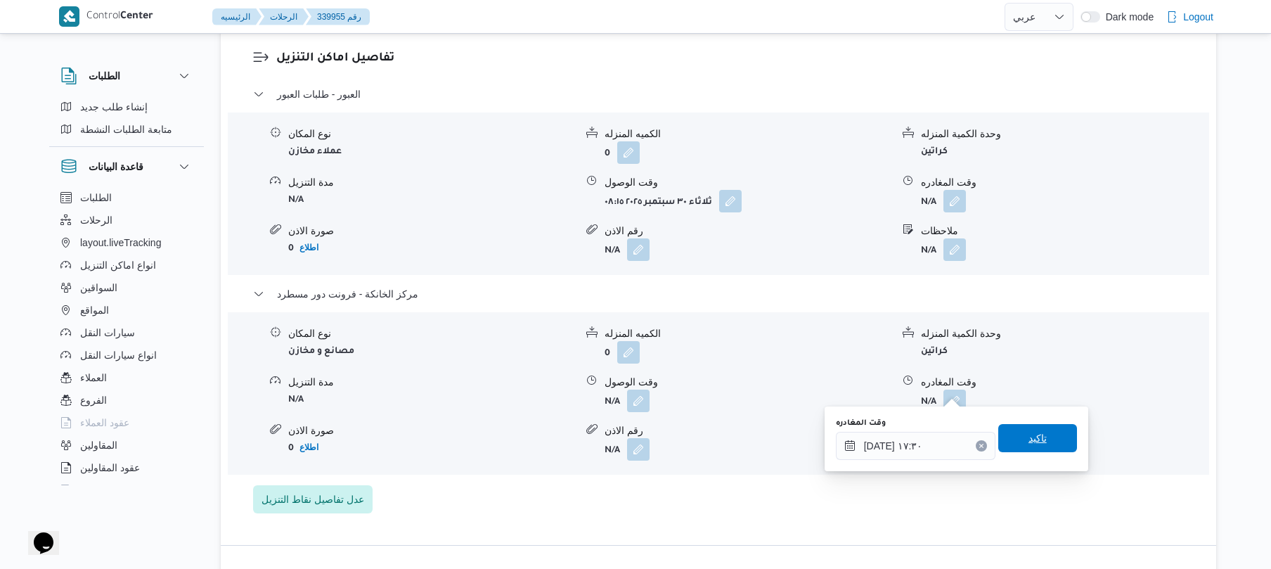
click at [999, 435] on span "تاكيد" at bounding box center [1038, 438] width 79 height 28
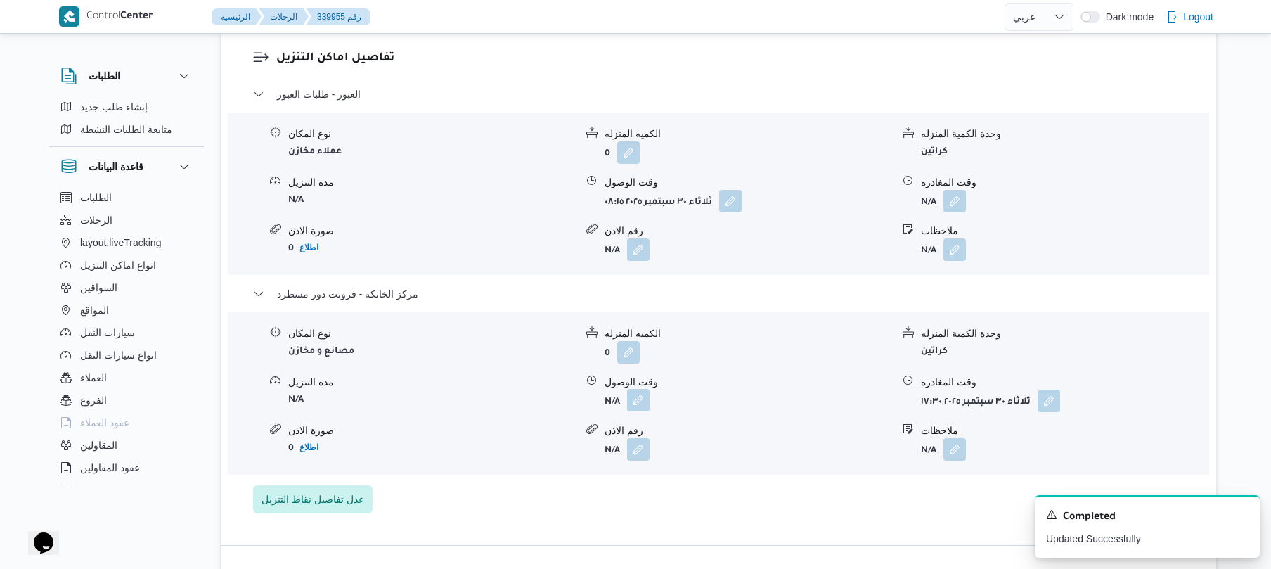
click at [641, 389] on button "button" at bounding box center [638, 400] width 23 height 23
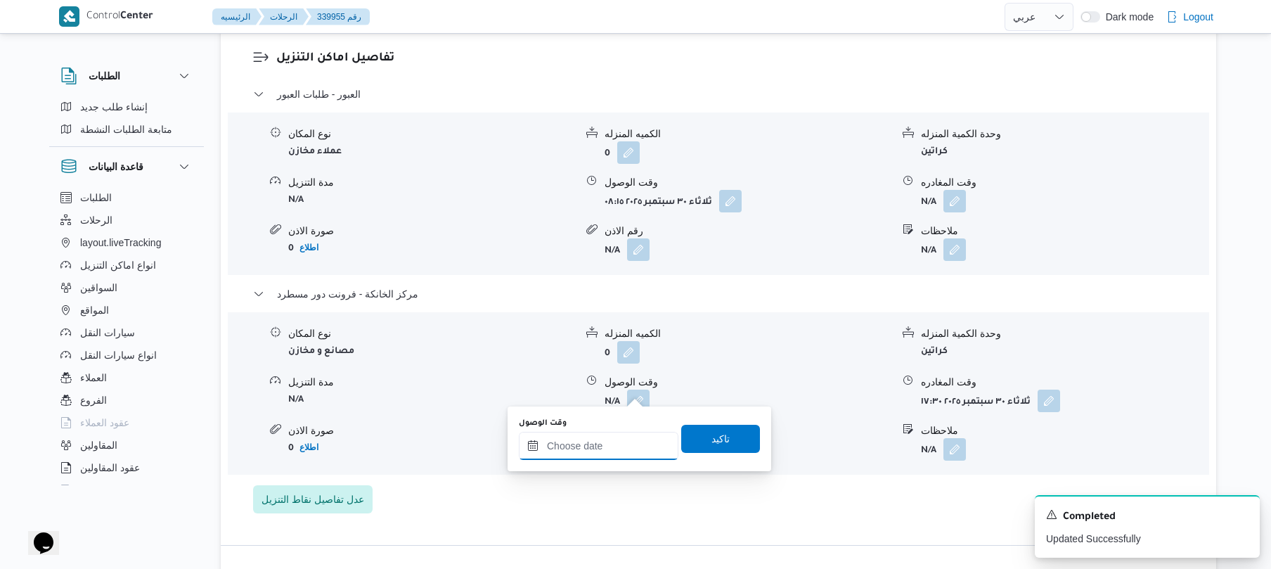
click at [613, 440] on input "وقت الوصول" at bounding box center [599, 446] width 160 height 28
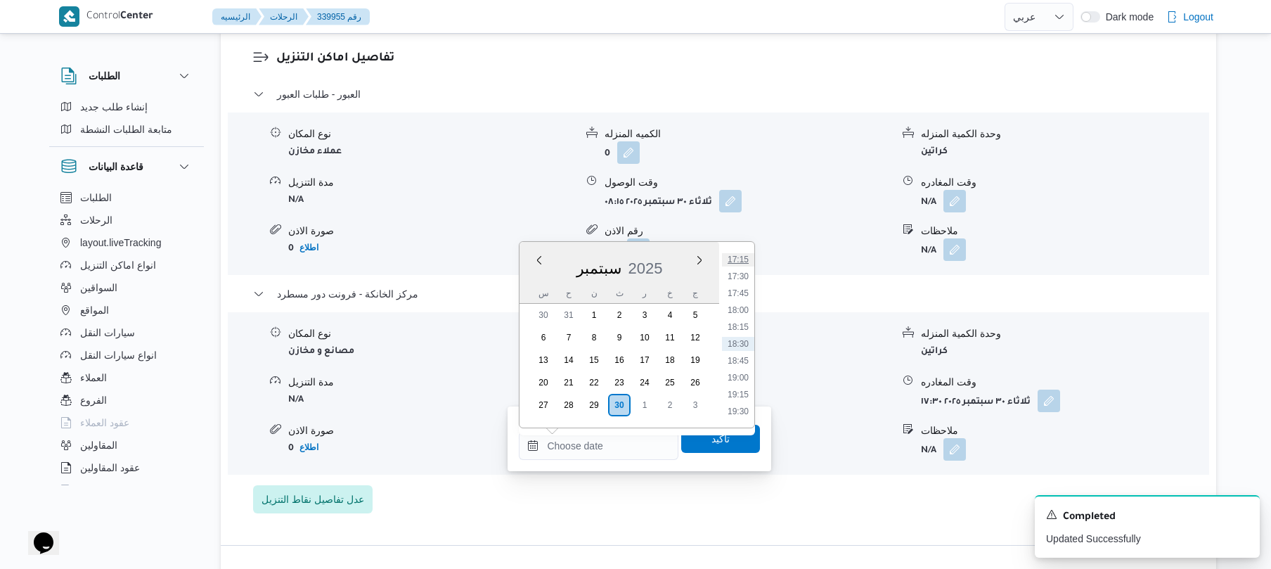
click at [747, 257] on li "17:15" at bounding box center [738, 259] width 32 height 14
type input "٣٠/٠٩/٢٠٢٥ ١٧:١٥"
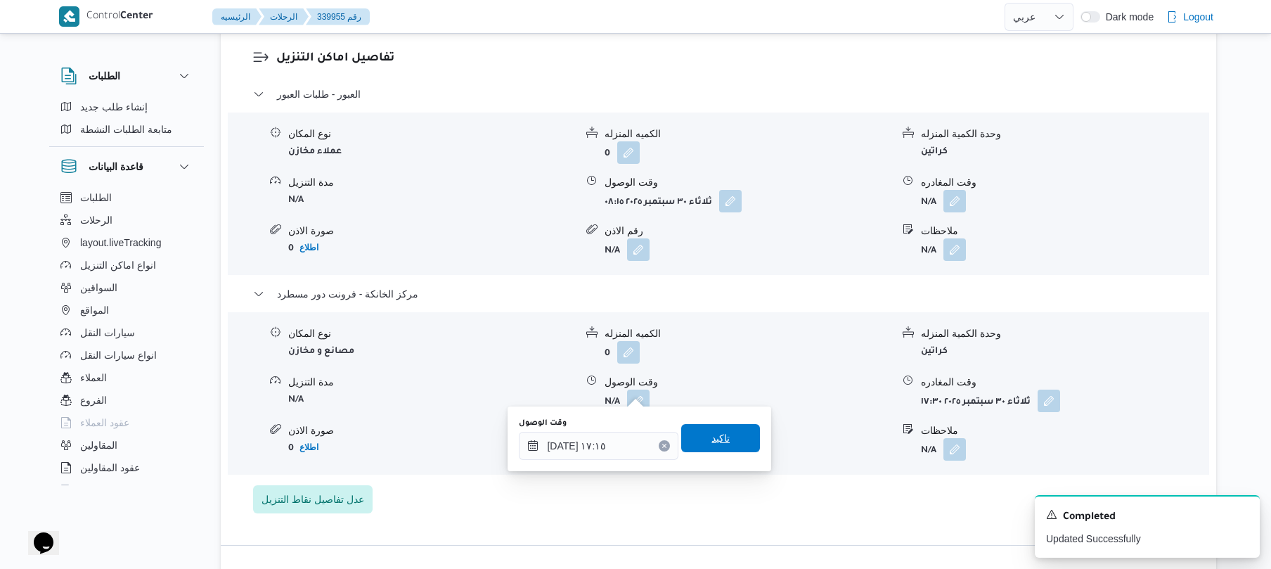
click at [712, 443] on span "تاكيد" at bounding box center [721, 438] width 18 height 17
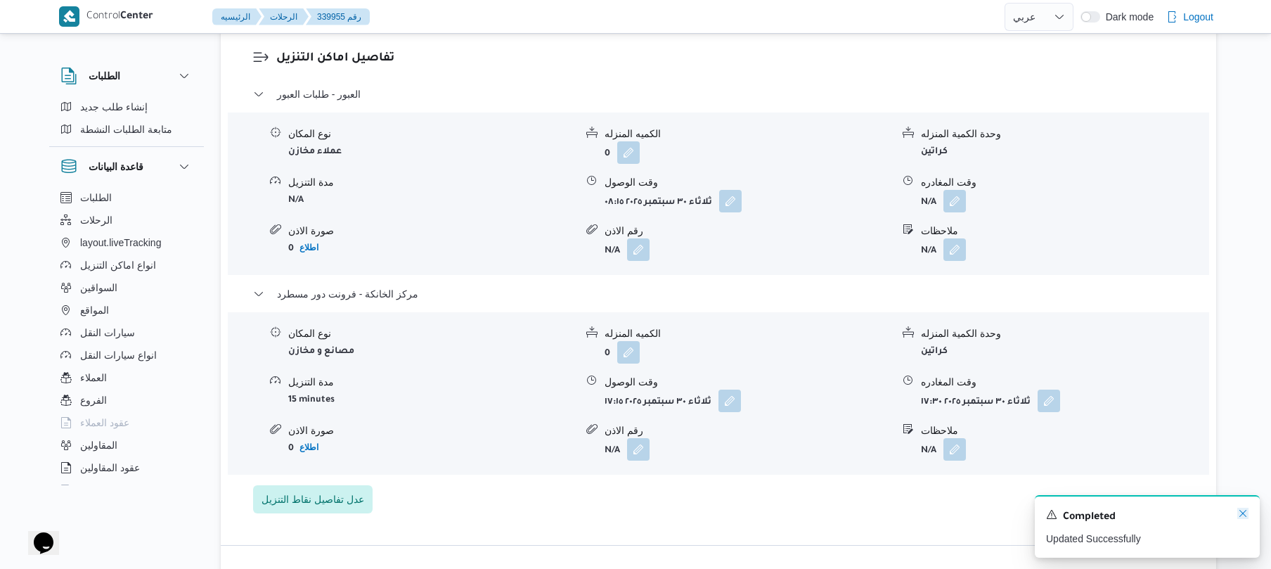
click at [1238, 518] on icon "Dismiss toast" at bounding box center [1243, 513] width 11 height 11
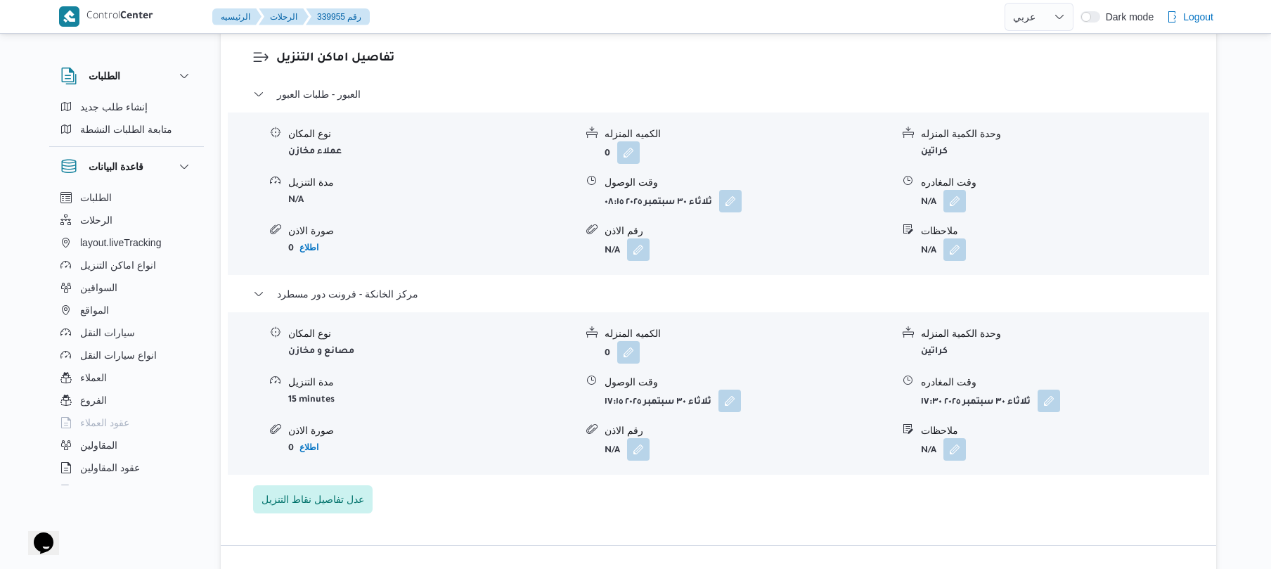
click at [1240, 516] on div "Control Center الرئيسيه الرحلات 339955 رقم English عربي Dark mode Logout الطلبا…" at bounding box center [635, 253] width 1271 height 2906
click at [954, 192] on button "button" at bounding box center [955, 200] width 23 height 23
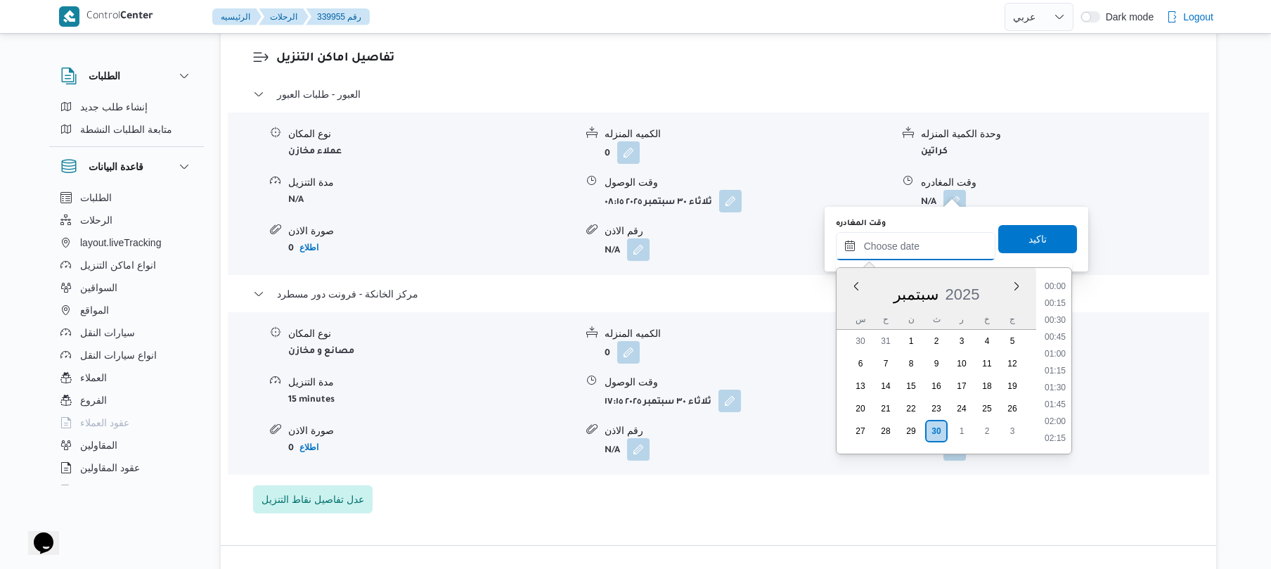
click at [892, 246] on input "وقت المغادره" at bounding box center [916, 246] width 160 height 28
click at [1058, 386] on li "16:45" at bounding box center [1055, 390] width 32 height 14
type input "[DATE] ١٦:٤٥"
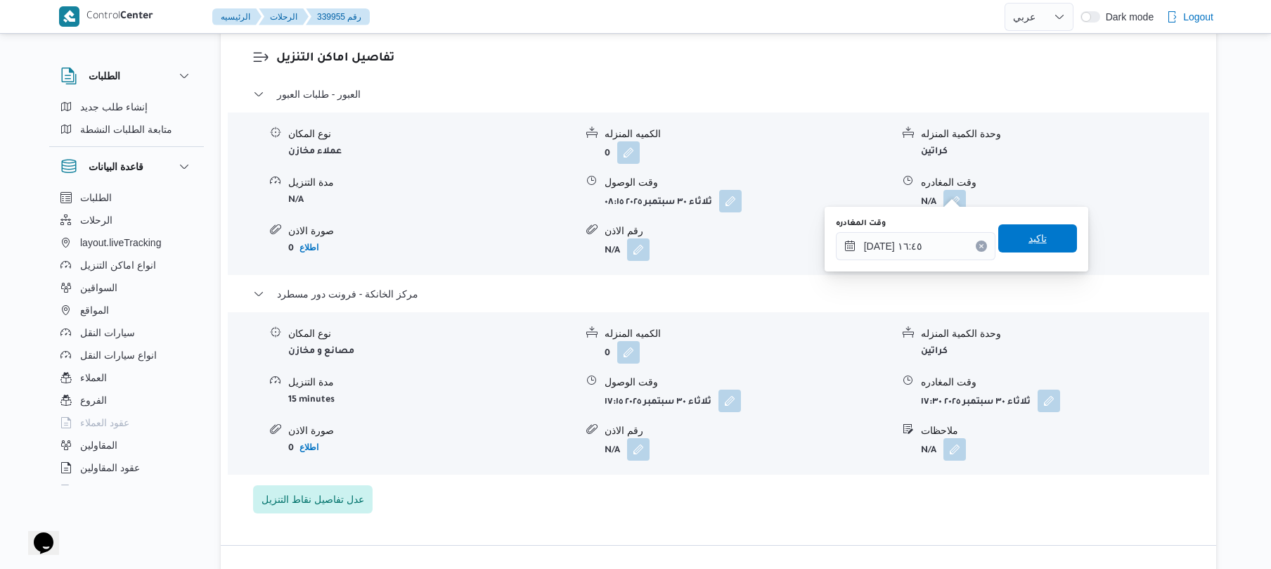
click at [1050, 239] on span "تاكيد" at bounding box center [1038, 238] width 79 height 28
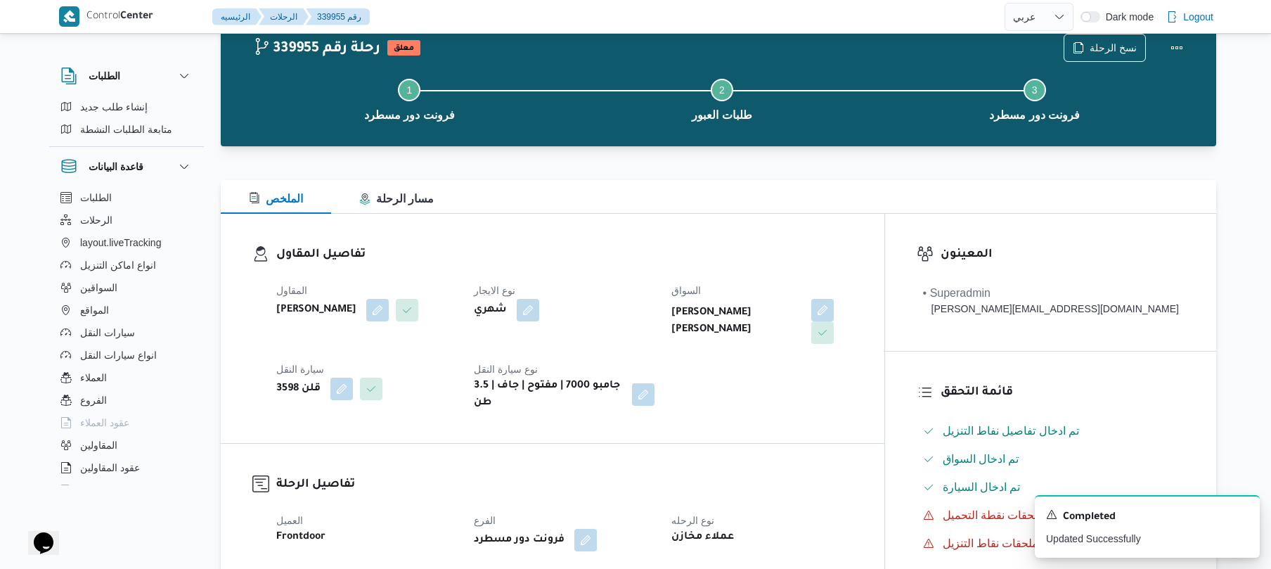
scroll to position [0, 0]
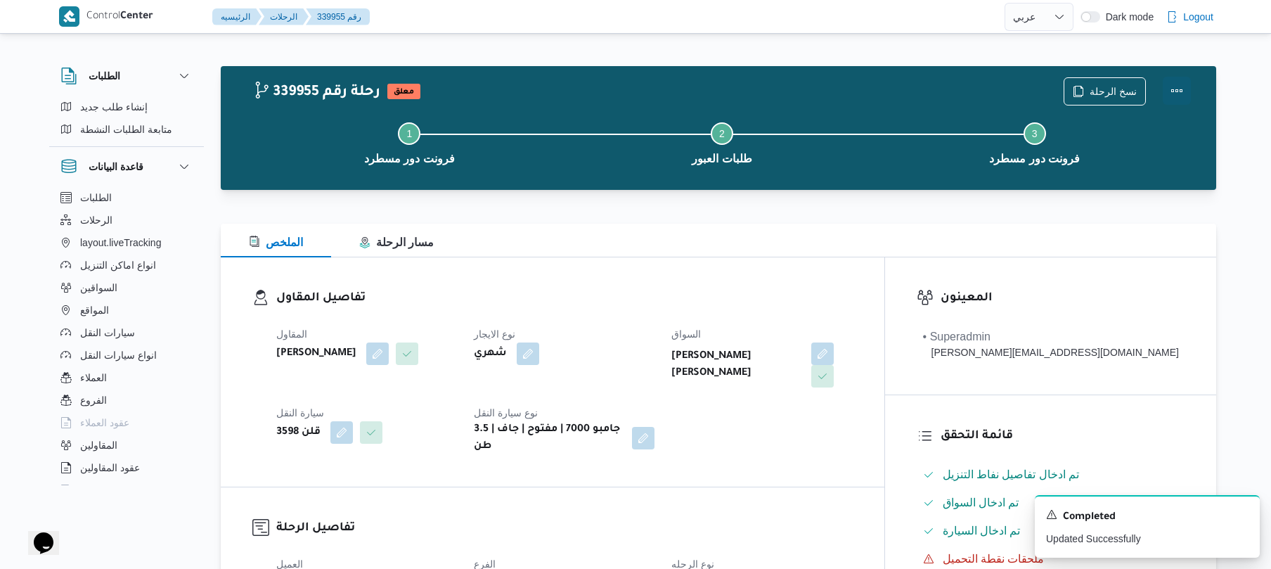
click at [1172, 99] on button "Actions" at bounding box center [1177, 91] width 28 height 28
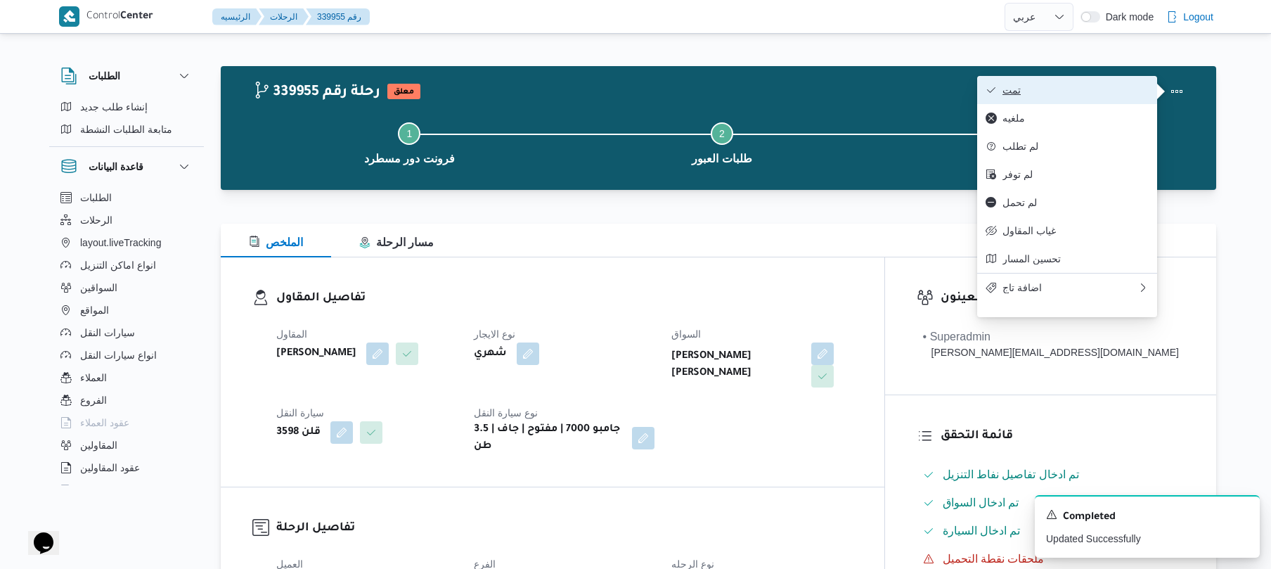
click at [1093, 89] on span "تمت" at bounding box center [1076, 89] width 146 height 11
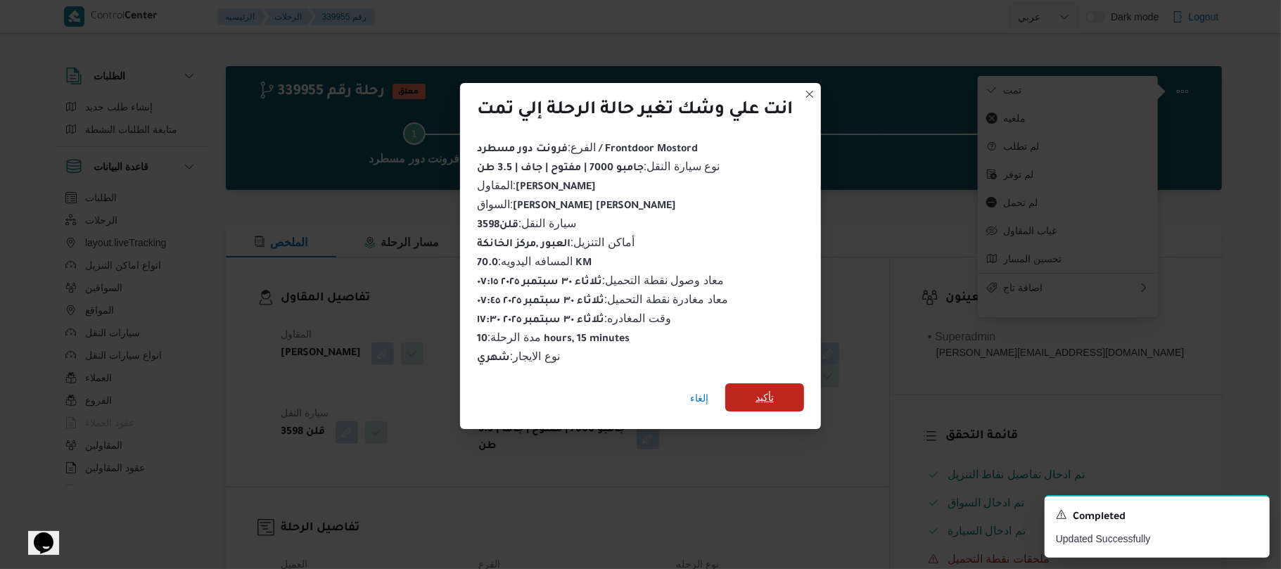
click at [774, 389] on span "تأكيد" at bounding box center [764, 397] width 18 height 17
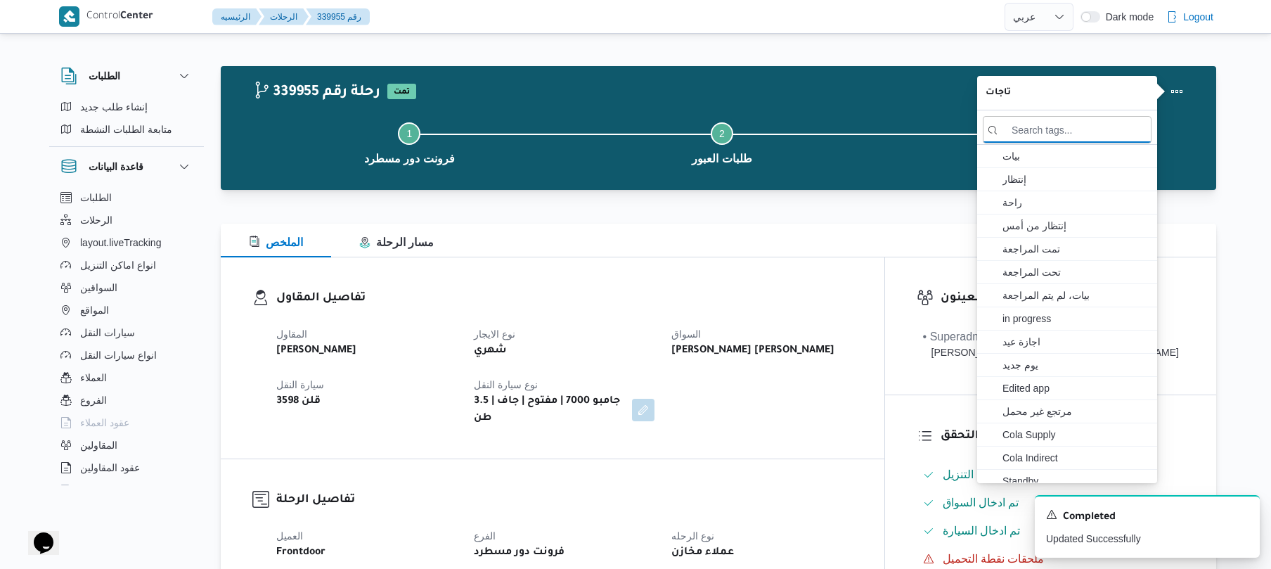
click at [861, 322] on div "المقاول عبدالقادر عادل عبدالقادر الحسيني نوع الايجار شهري السواق محمد سعيد حامد…" at bounding box center [565, 376] width 594 height 118
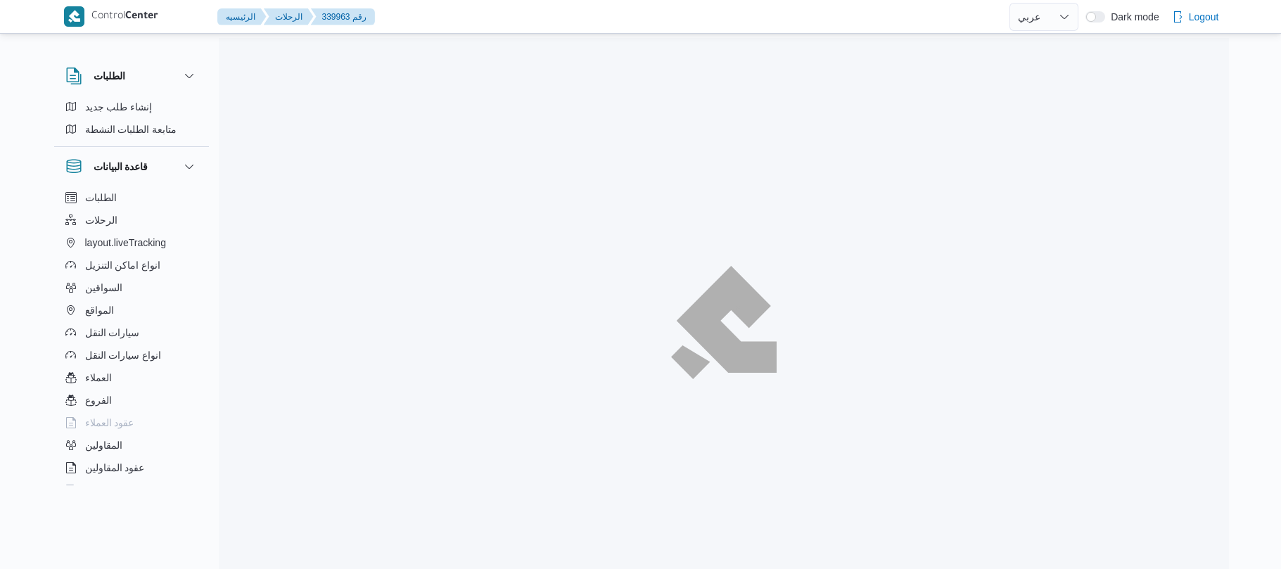
select select "ar"
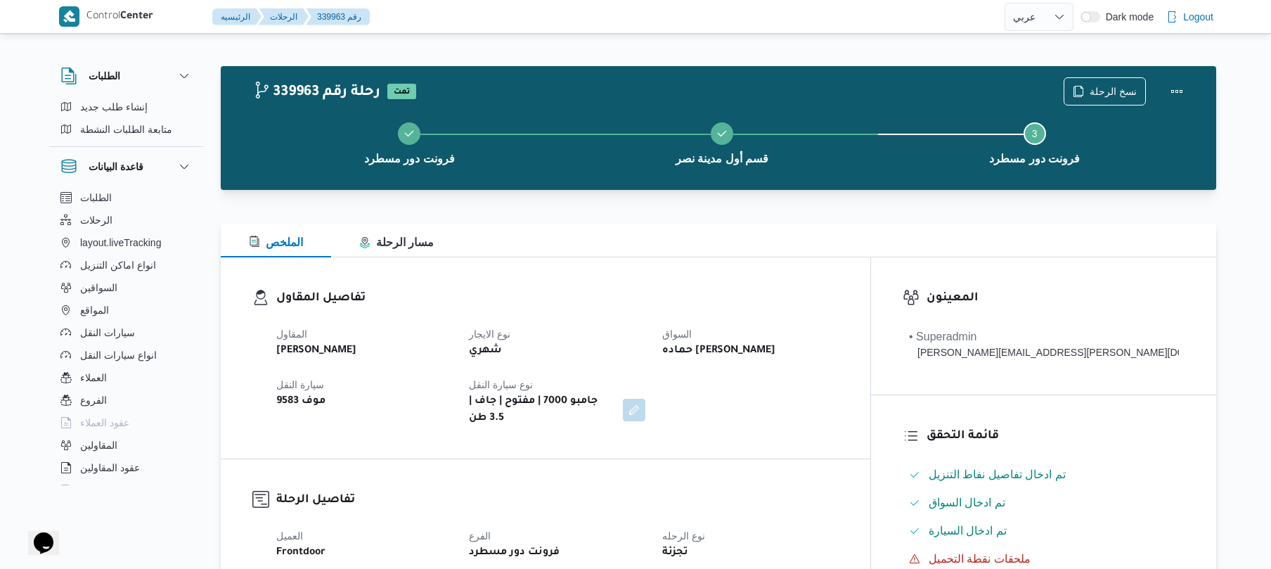
click at [839, 491] on h3 "تفاصيل الرحلة" at bounding box center [557, 500] width 563 height 19
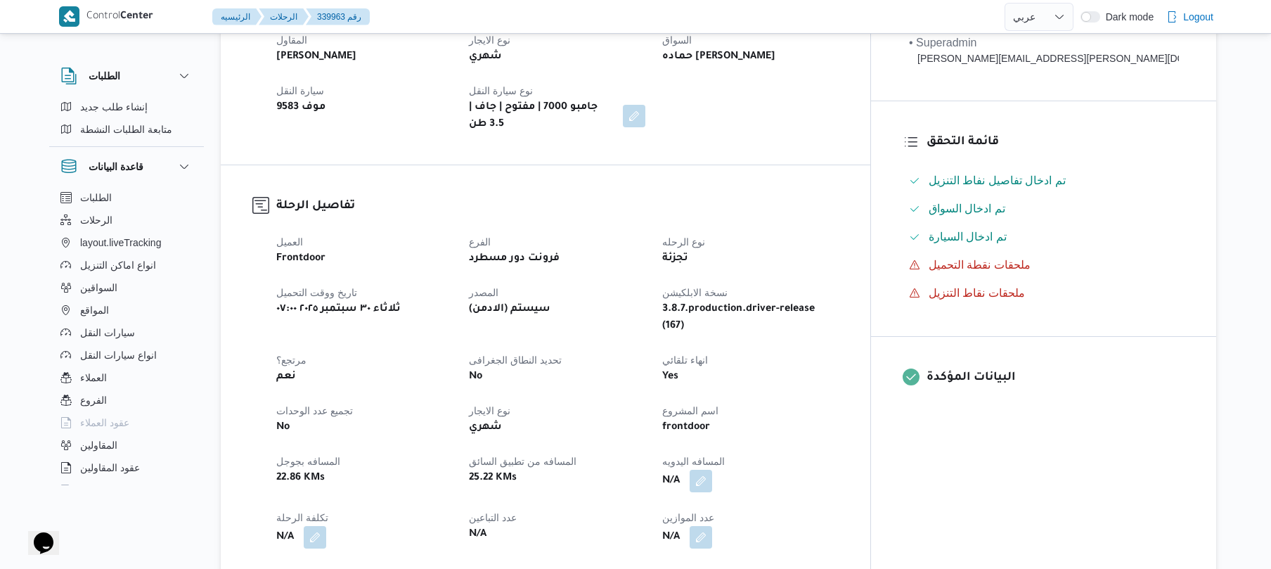
scroll to position [300, 0]
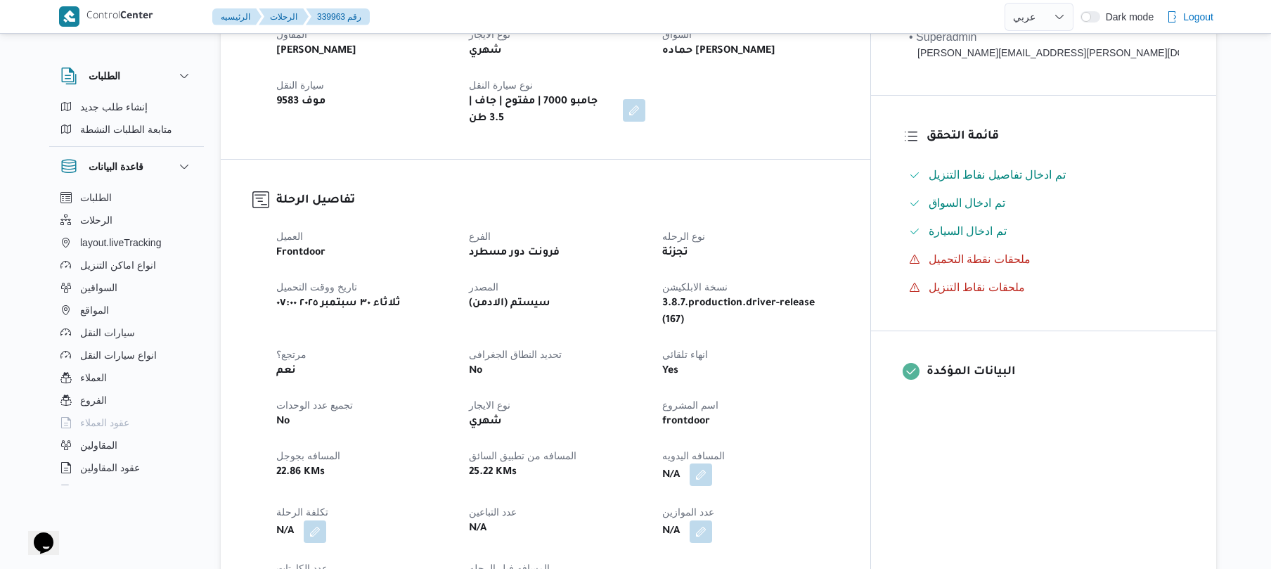
click at [712, 463] on button "button" at bounding box center [701, 474] width 23 height 23
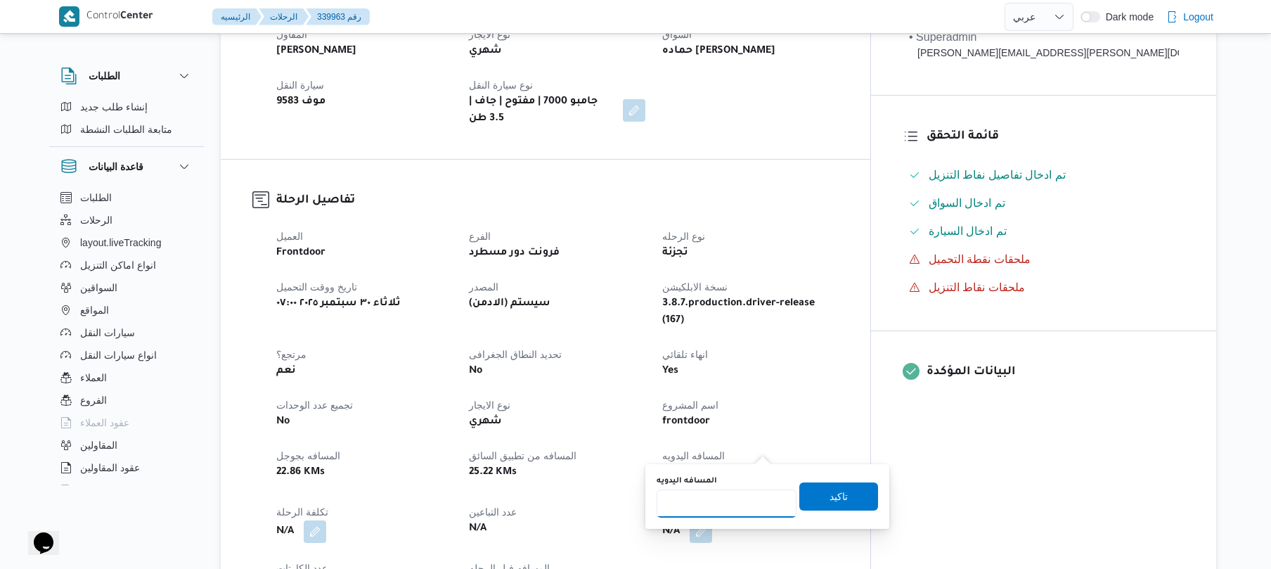
click at [724, 504] on input "المسافه اليدويه" at bounding box center [727, 503] width 140 height 28
type input "90"
click at [831, 494] on span "تاكيد" at bounding box center [839, 495] width 18 height 17
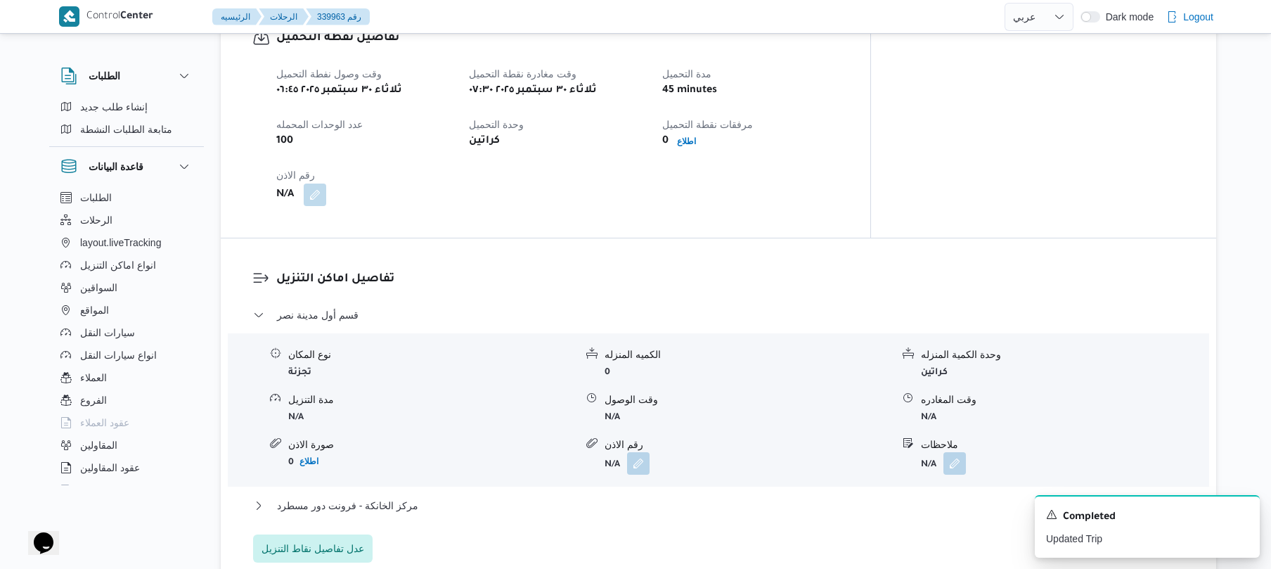
scroll to position [937, 0]
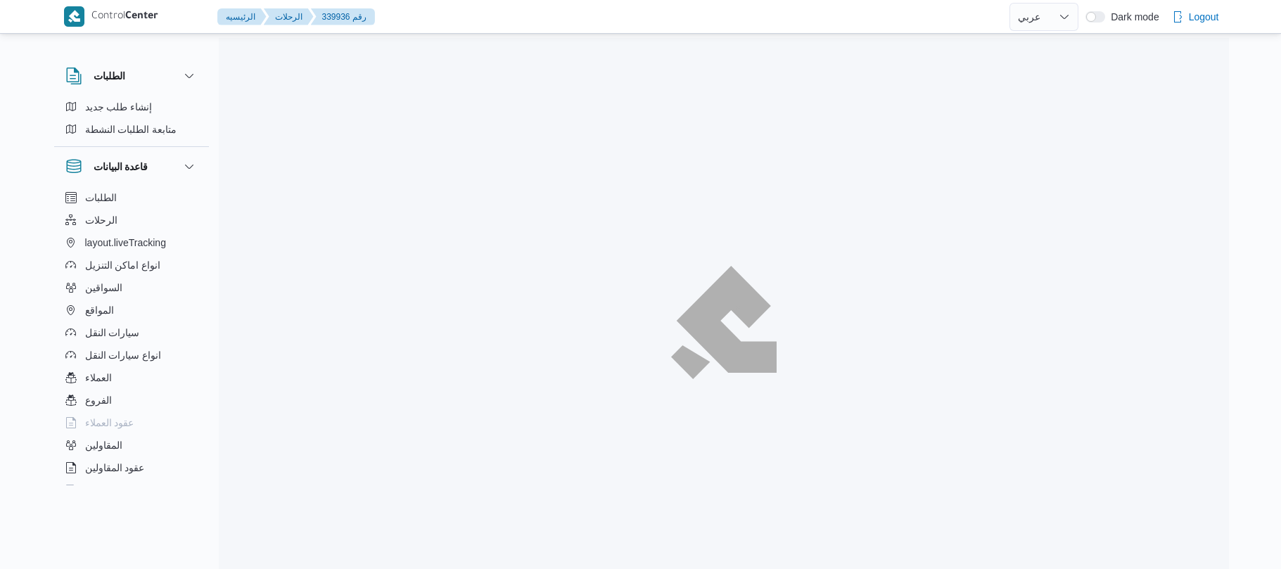
select select "ar"
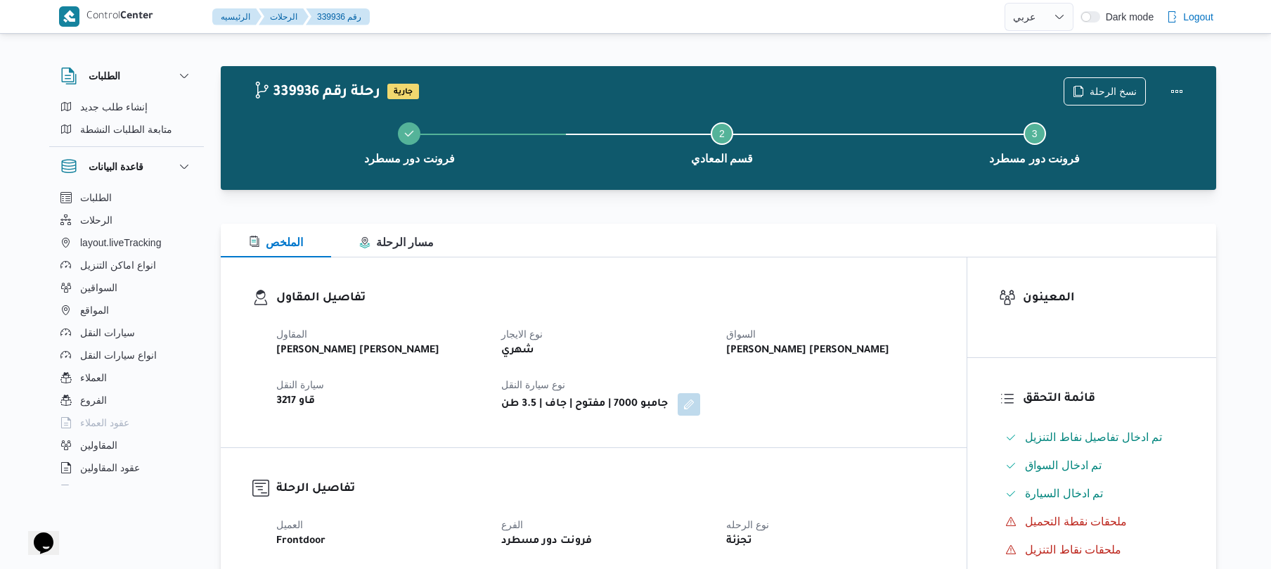
click at [738, 395] on div "المقاول [PERSON_NAME] [PERSON_NAME] نوع الايجار شهري السواق [PERSON_NAME] [PERS…" at bounding box center [606, 370] width 676 height 107
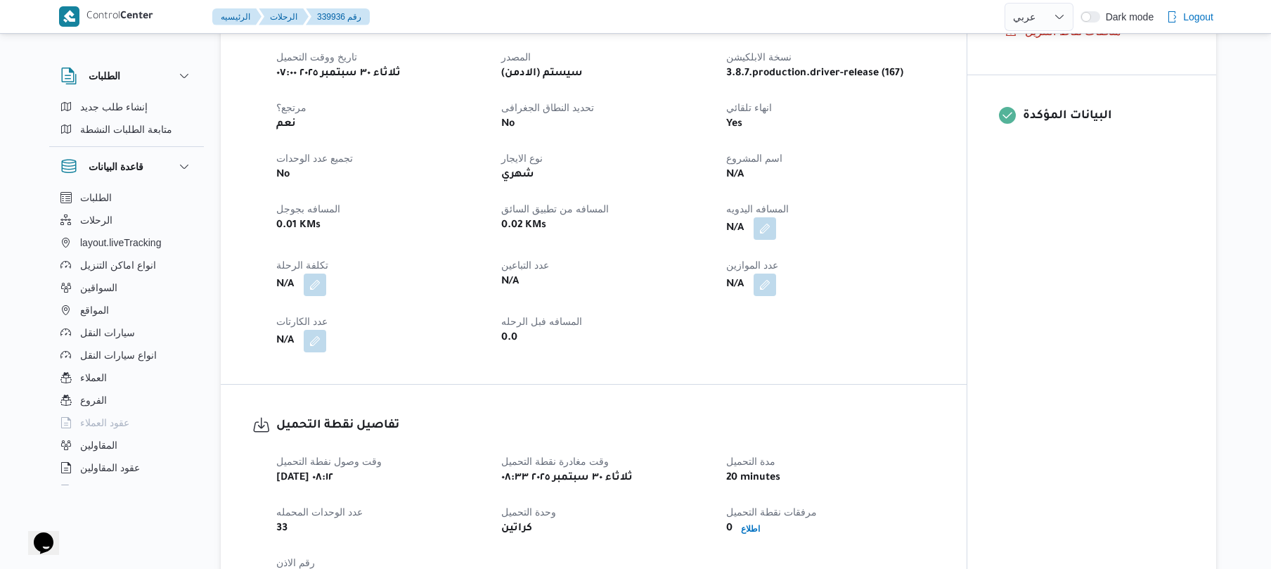
scroll to position [525, 0]
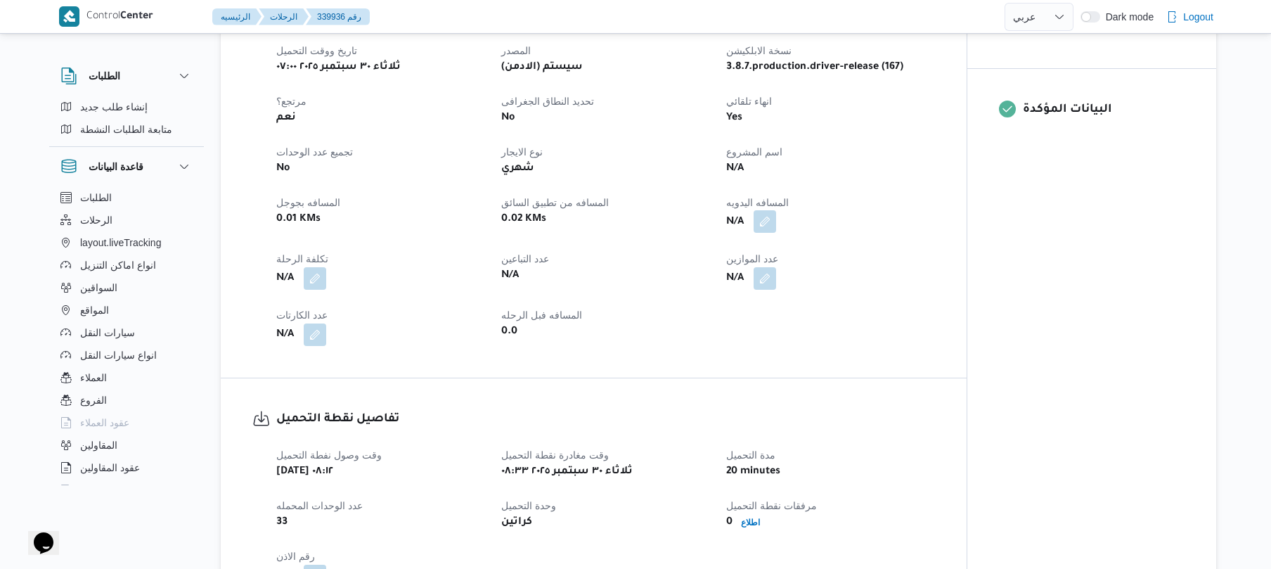
click at [766, 226] on button "button" at bounding box center [765, 221] width 23 height 23
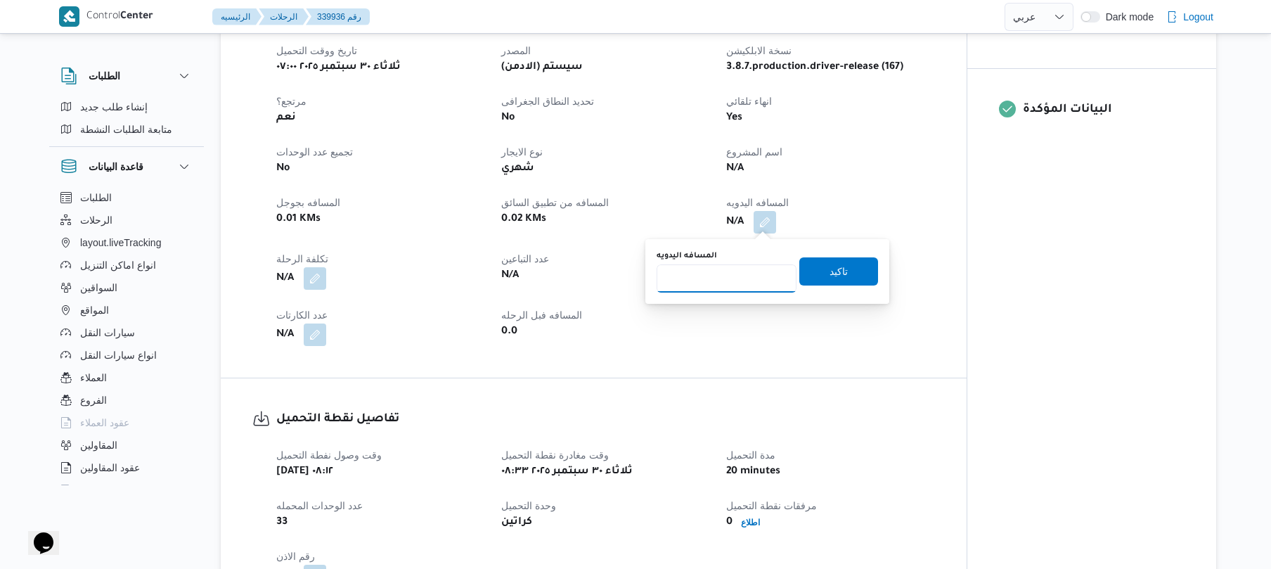
click at [719, 291] on input "المسافه اليدويه" at bounding box center [727, 278] width 140 height 28
click at [719, 286] on input "المسافه اليدويه" at bounding box center [727, 278] width 140 height 28
type input "125"
click at [847, 267] on span "تاكيد" at bounding box center [839, 271] width 79 height 28
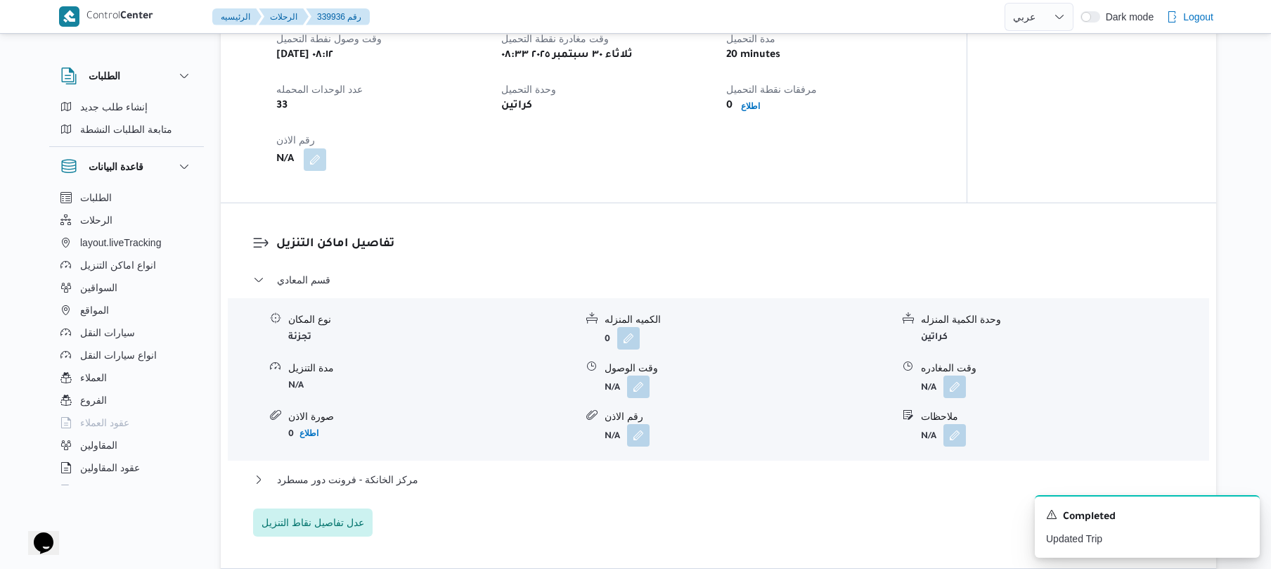
scroll to position [937, 0]
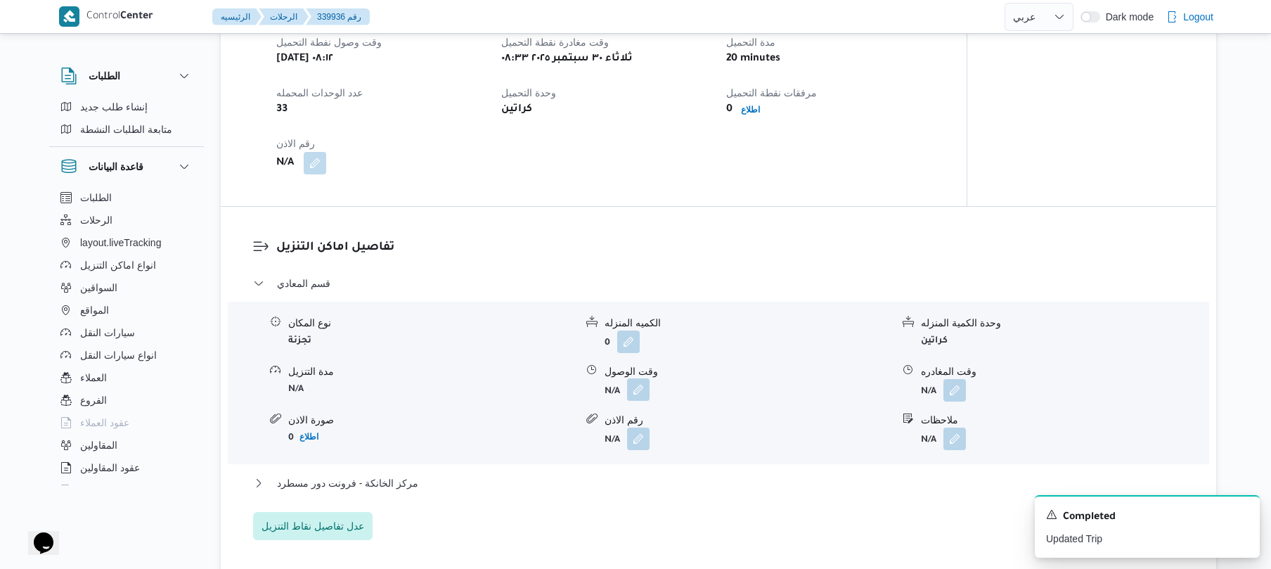
click at [634, 398] on button "button" at bounding box center [638, 389] width 23 height 23
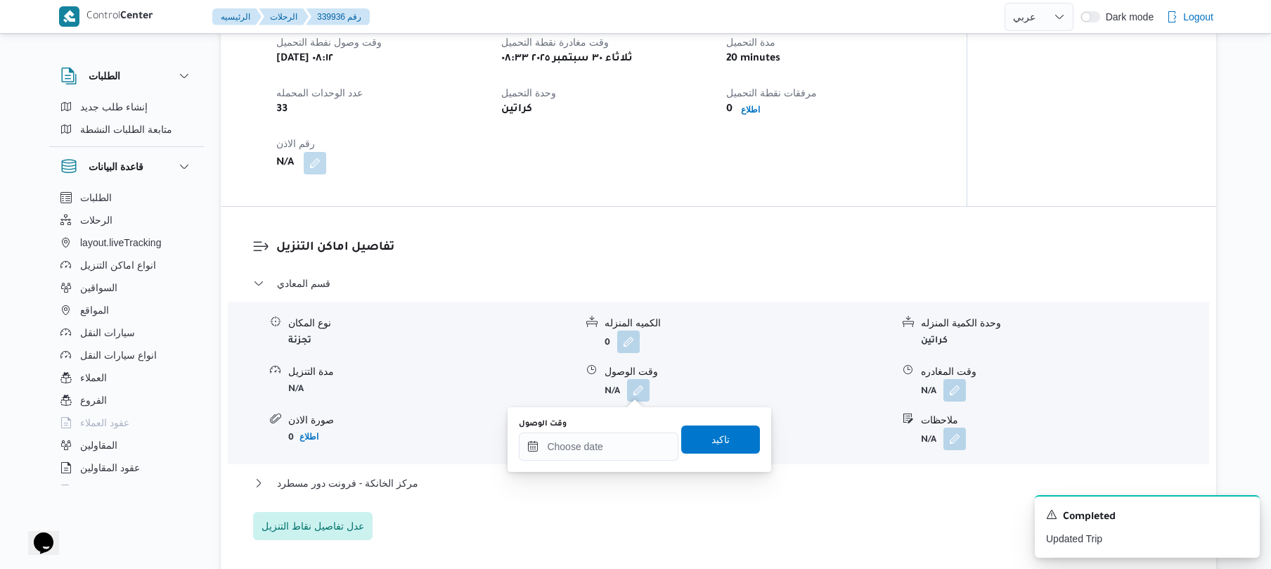
click at [570, 462] on div "You are in a dialog. To close this dialog, hit escape. وقت الوصول تاكيد" at bounding box center [640, 439] width 264 height 65
click at [577, 449] on input "وقت الوصول" at bounding box center [599, 446] width 160 height 28
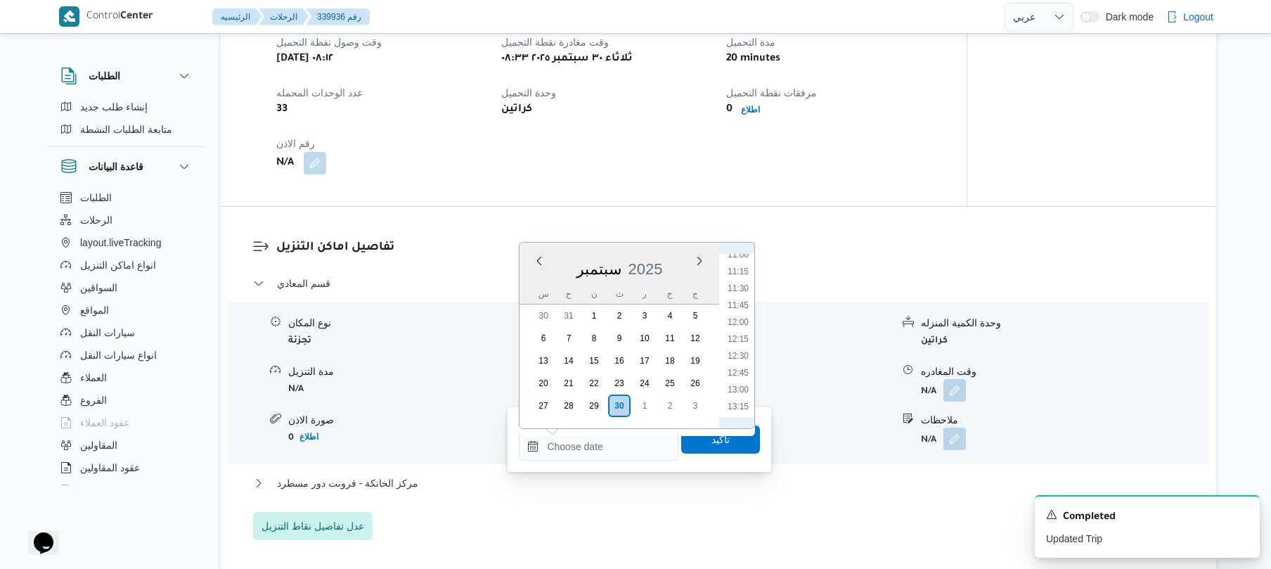
scroll to position [610, 0]
click at [744, 293] on li "09:30" at bounding box center [738, 292] width 32 height 14
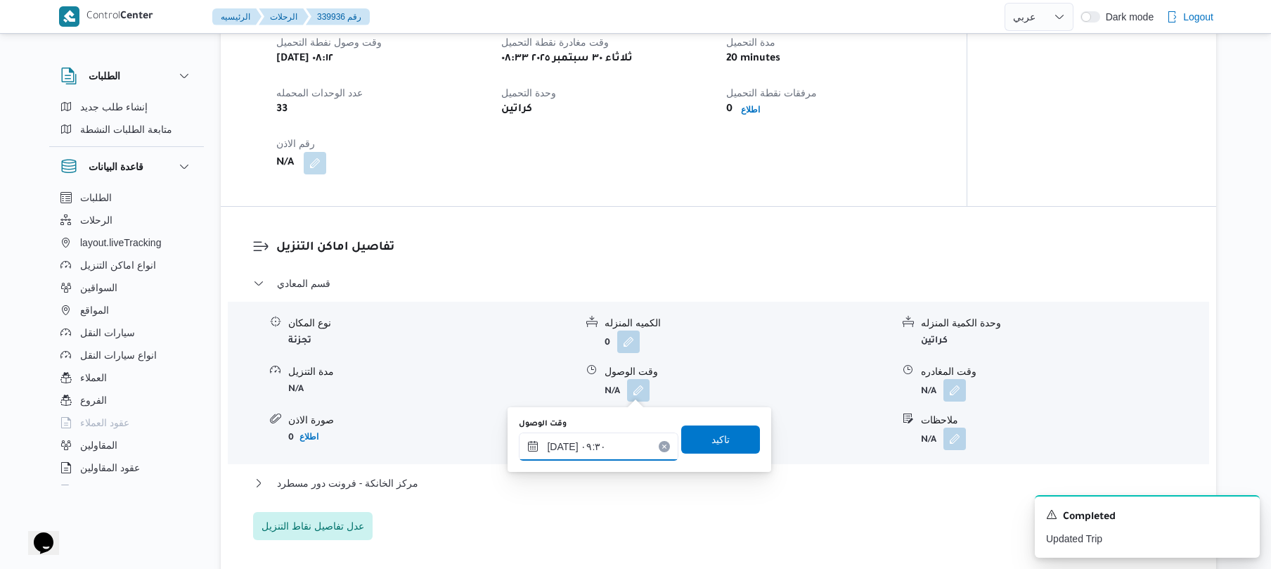
click at [564, 443] on input "[DATE] ٠٩:٣٠" at bounding box center [599, 446] width 160 height 28
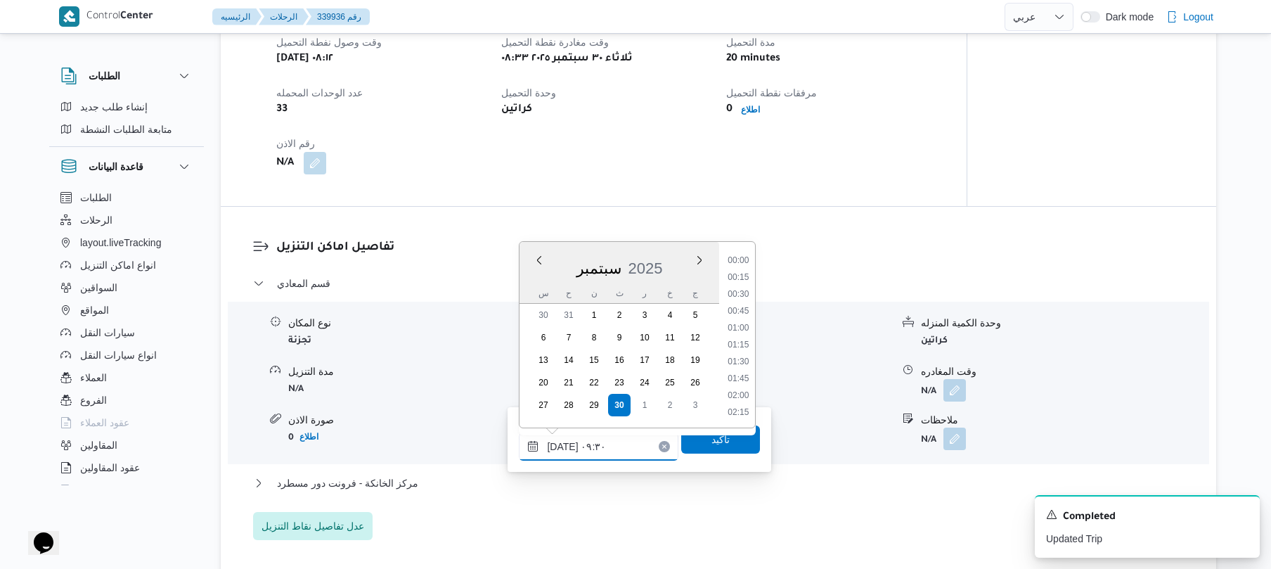
click at [564, 443] on input "[DATE] ٠٩:٣٠" at bounding box center [599, 446] width 160 height 28
type input "[DATE] ٠٩:35"
click at [724, 445] on span "تاكيد" at bounding box center [720, 439] width 79 height 28
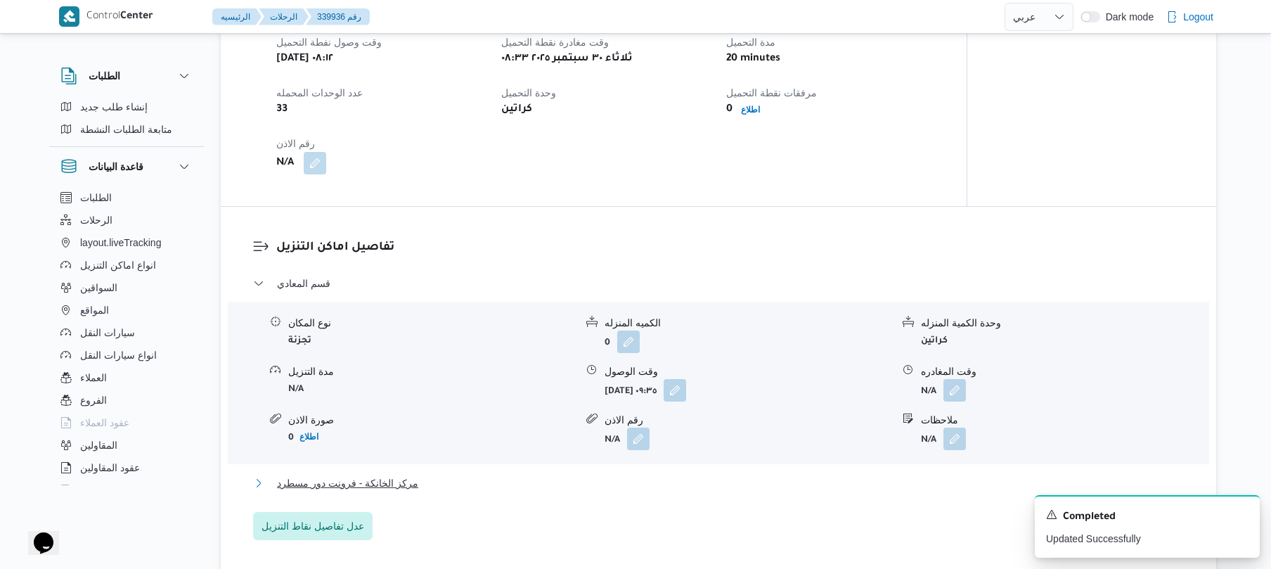
click at [608, 489] on button "مركز الخانكة - فرونت دور مسطرد" at bounding box center [719, 483] width 932 height 17
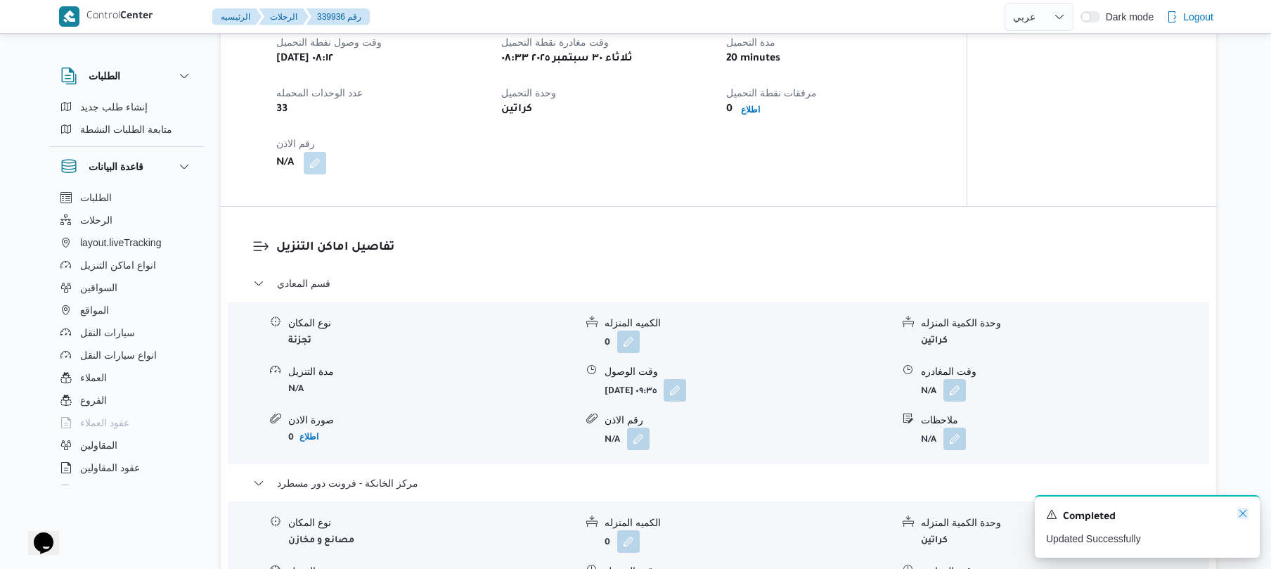
click at [1238, 513] on icon "Dismiss toast" at bounding box center [1243, 513] width 11 height 11
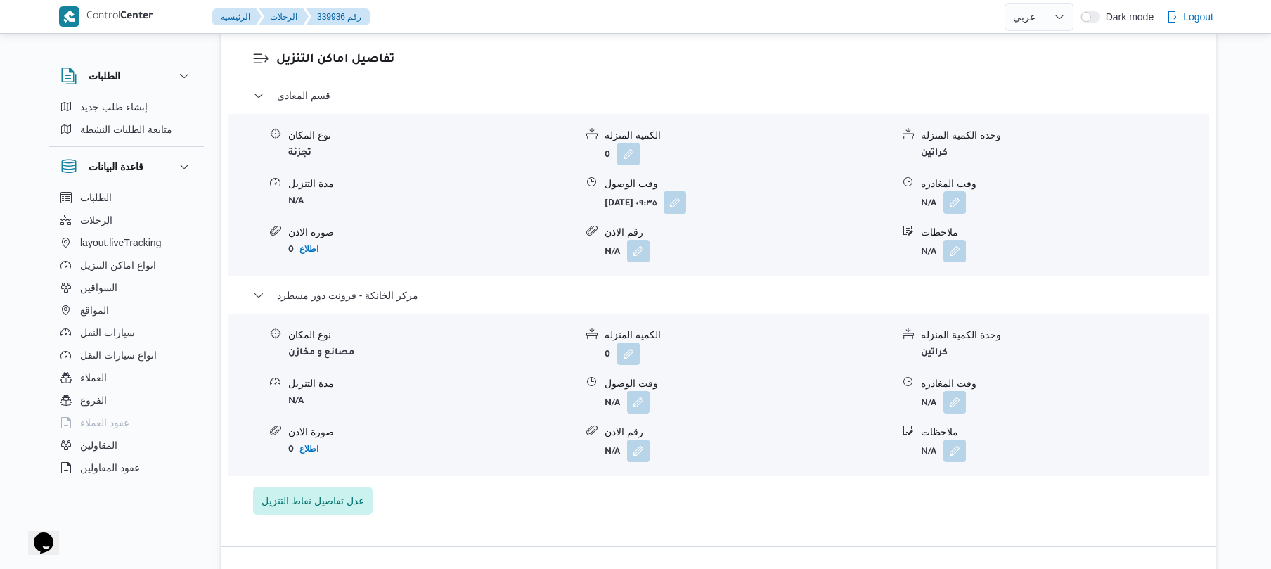
scroll to position [1162, 0]
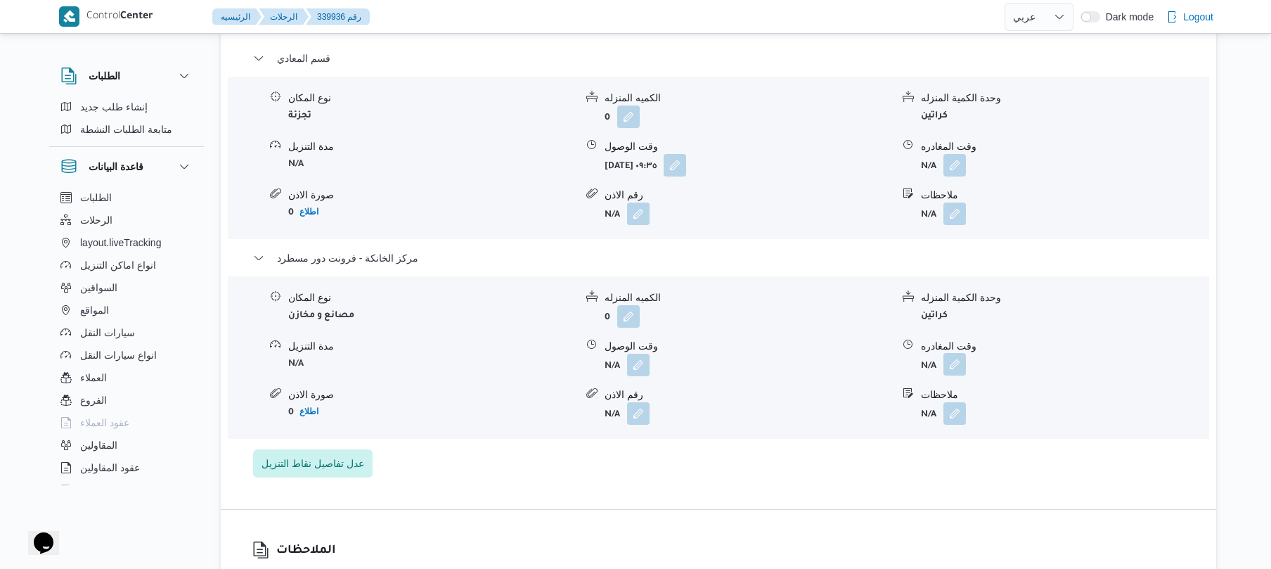
click at [951, 364] on button "button" at bounding box center [955, 364] width 23 height 23
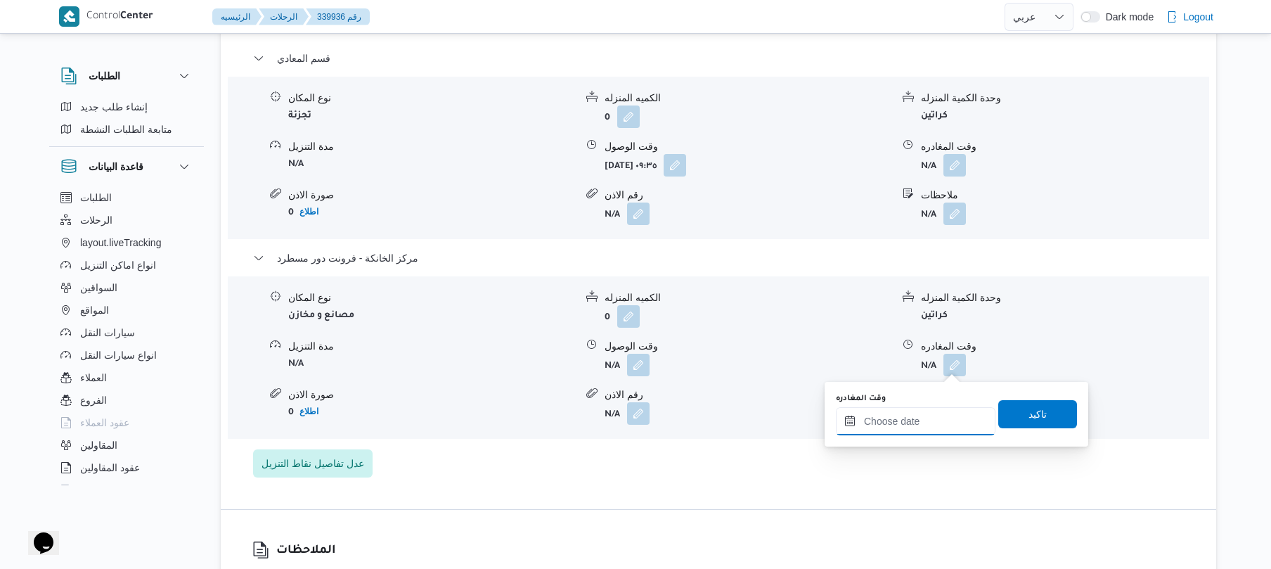
click at [892, 423] on input "وقت المغادره" at bounding box center [916, 421] width 160 height 28
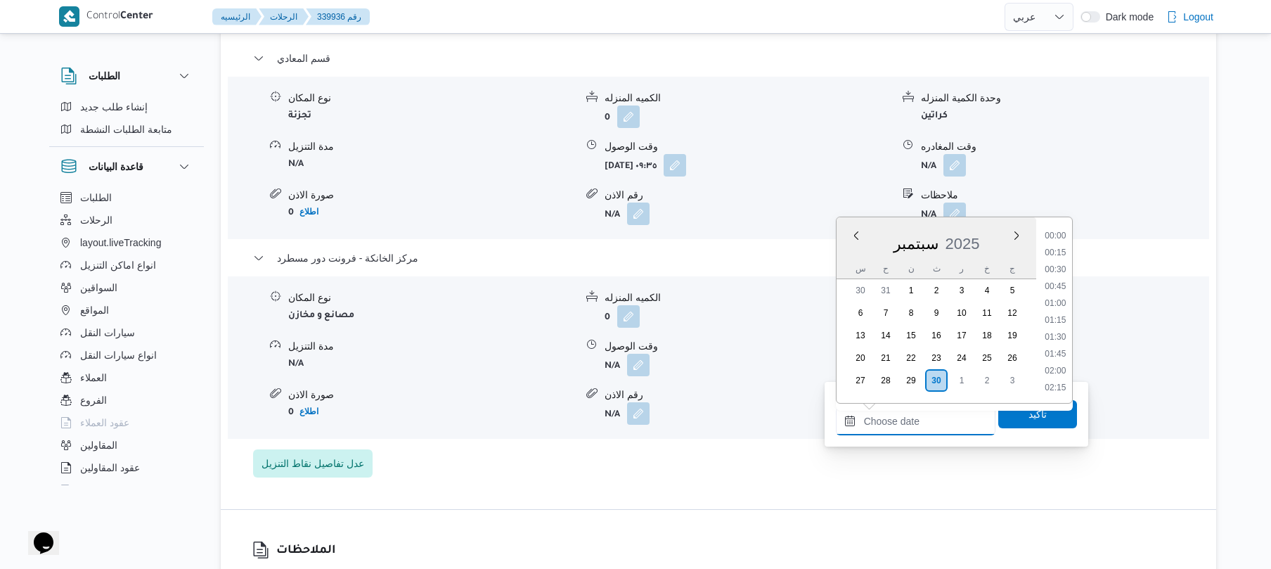
scroll to position [1182, 0]
click at [1083, 257] on body "Control Center الرئيسيه الرحلات 339936 رقم English عربي Dark mode Logout الطلبا…" at bounding box center [635, 235] width 1271 height 2794
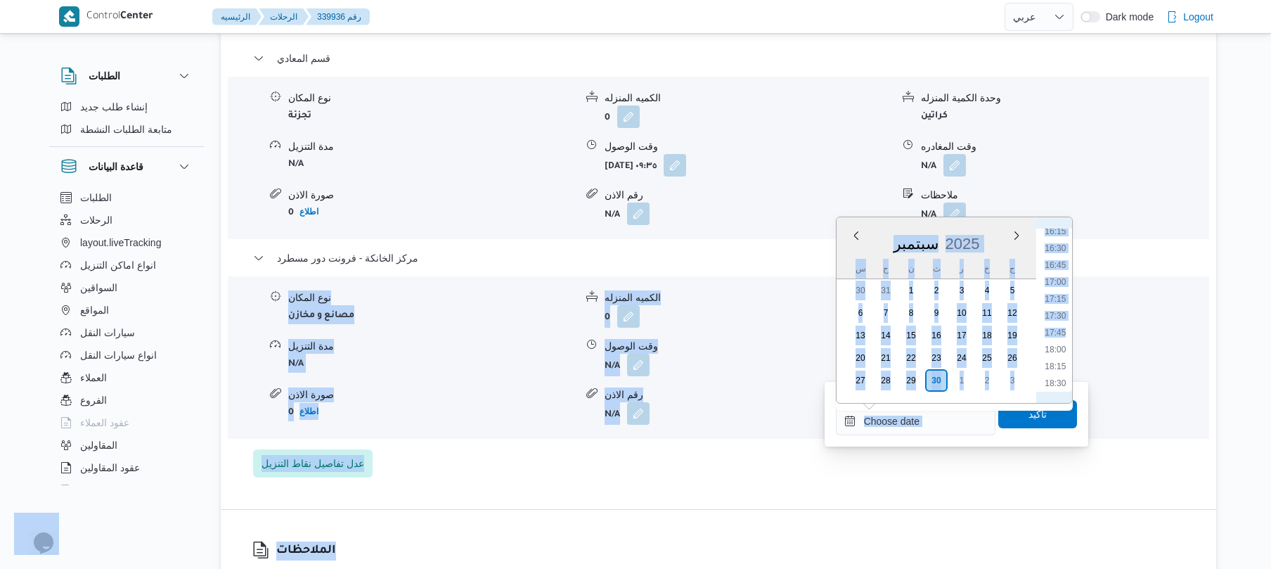
scroll to position [1044, 0]
click at [1055, 342] on li "17:00" at bounding box center [1055, 340] width 32 height 14
type input "[DATE] ١٧:٠٠"
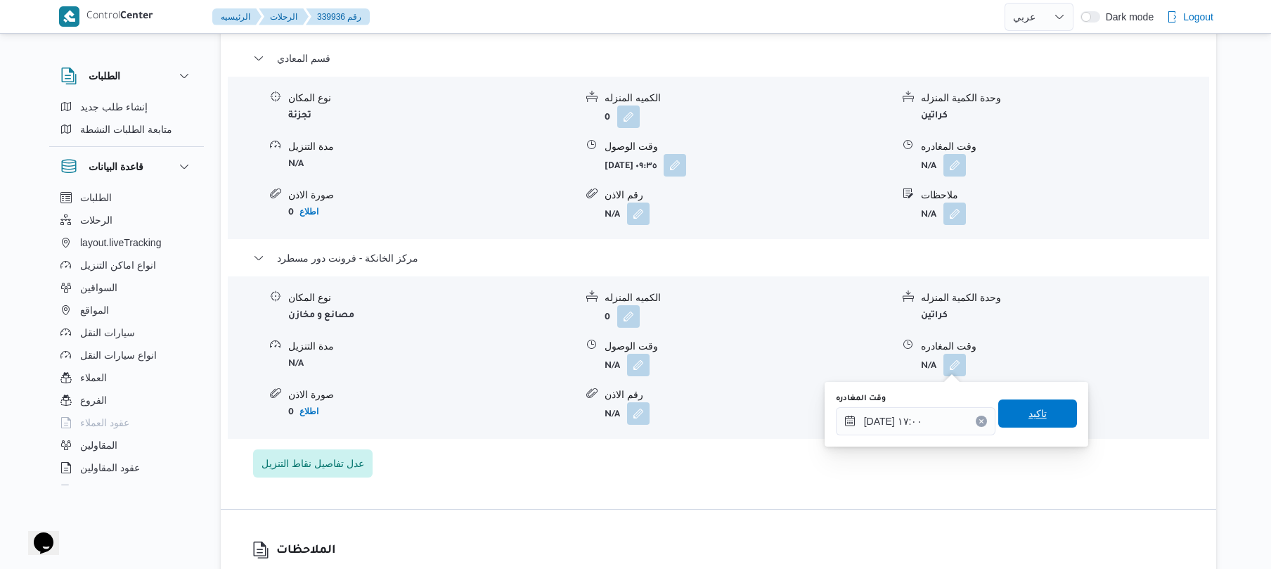
click at [1029, 413] on span "تاكيد" at bounding box center [1038, 413] width 18 height 17
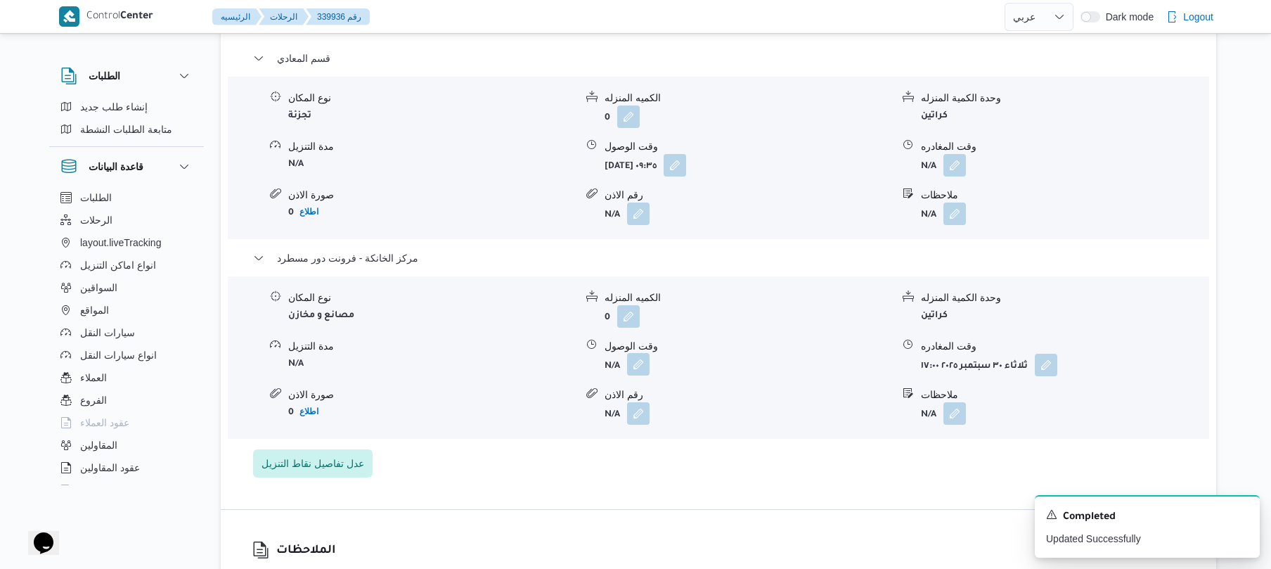
click at [639, 367] on button "button" at bounding box center [638, 364] width 23 height 23
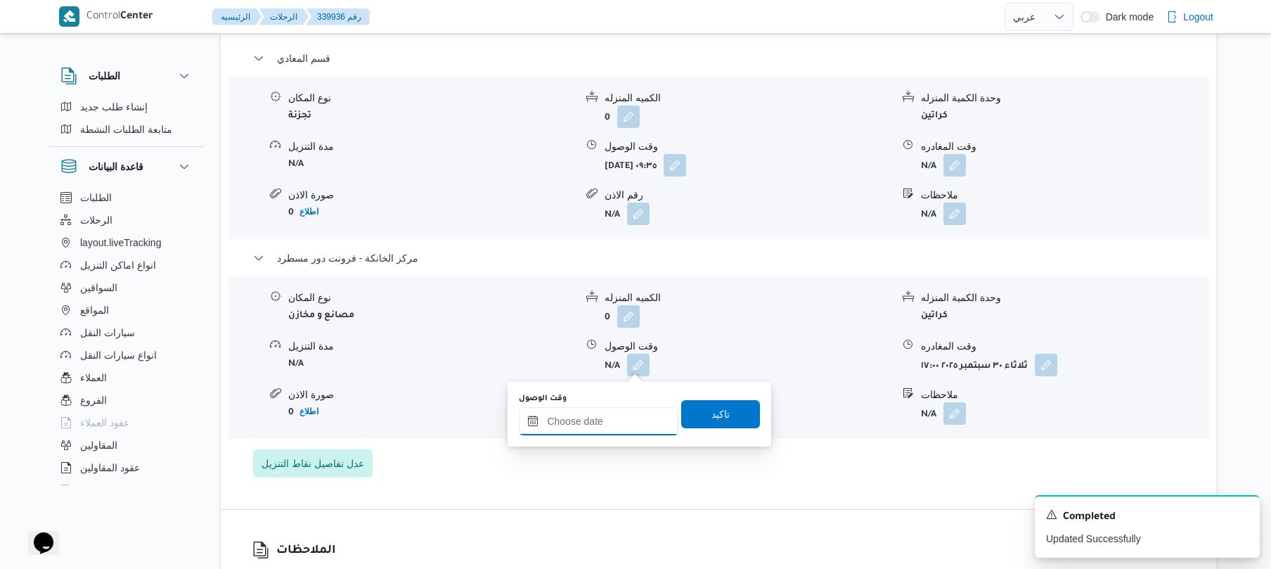
click at [600, 418] on input "وقت الوصول" at bounding box center [599, 421] width 160 height 28
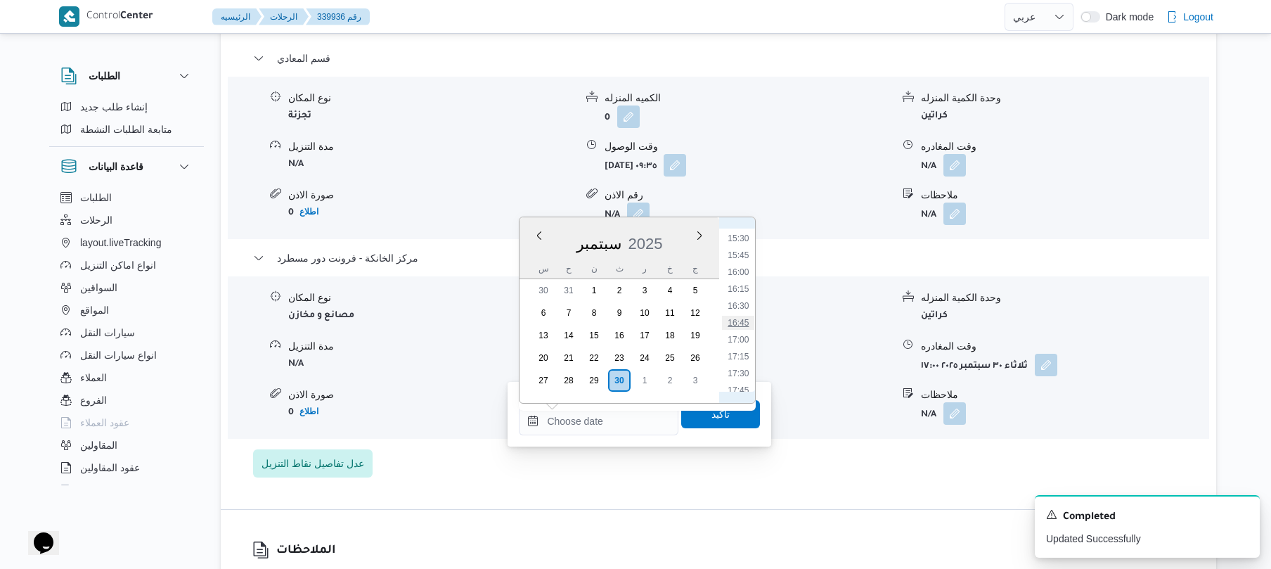
click at [740, 322] on li "16:45" at bounding box center [739, 323] width 32 height 14
type input "[DATE] ١٦:٤٥"
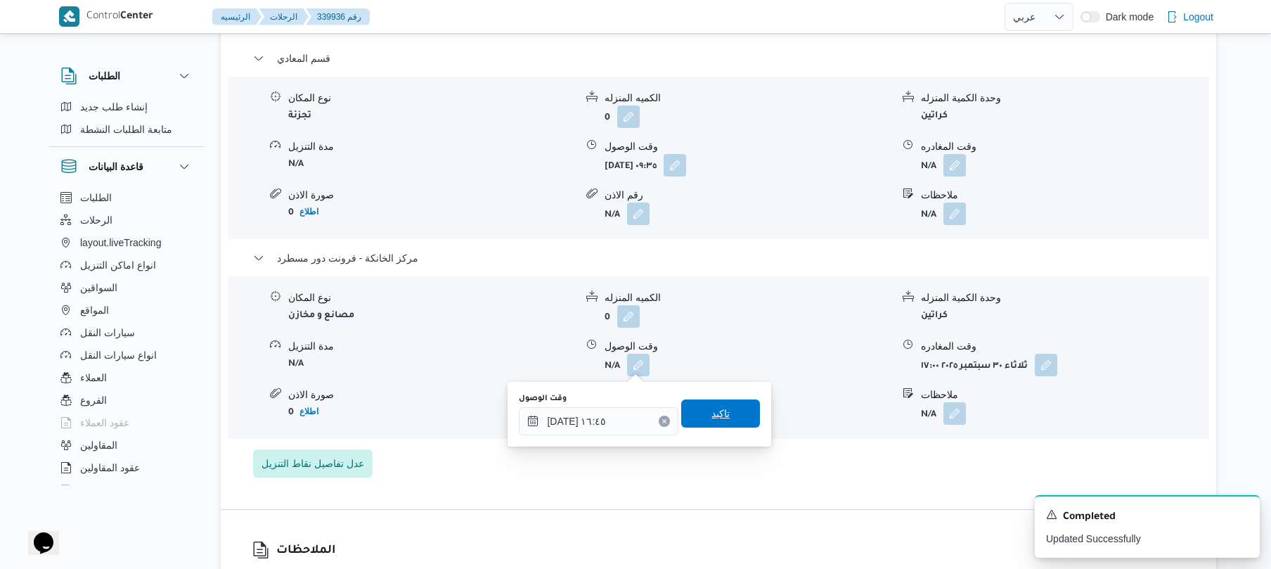
click at [712, 409] on span "تاكيد" at bounding box center [721, 413] width 18 height 17
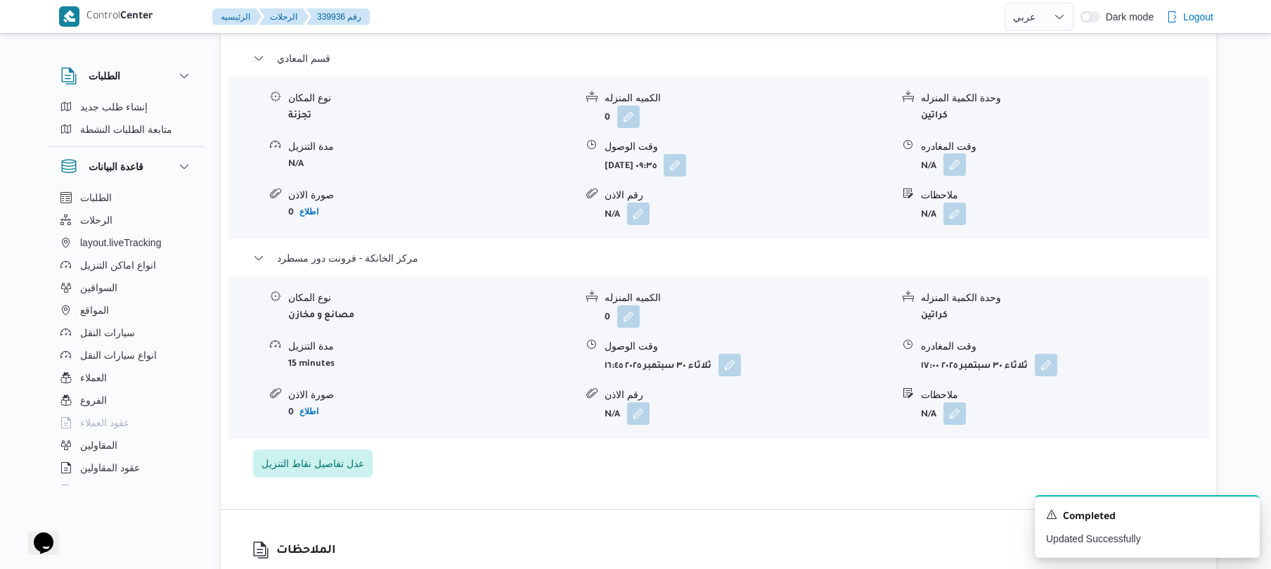
click at [949, 165] on button "button" at bounding box center [955, 164] width 23 height 23
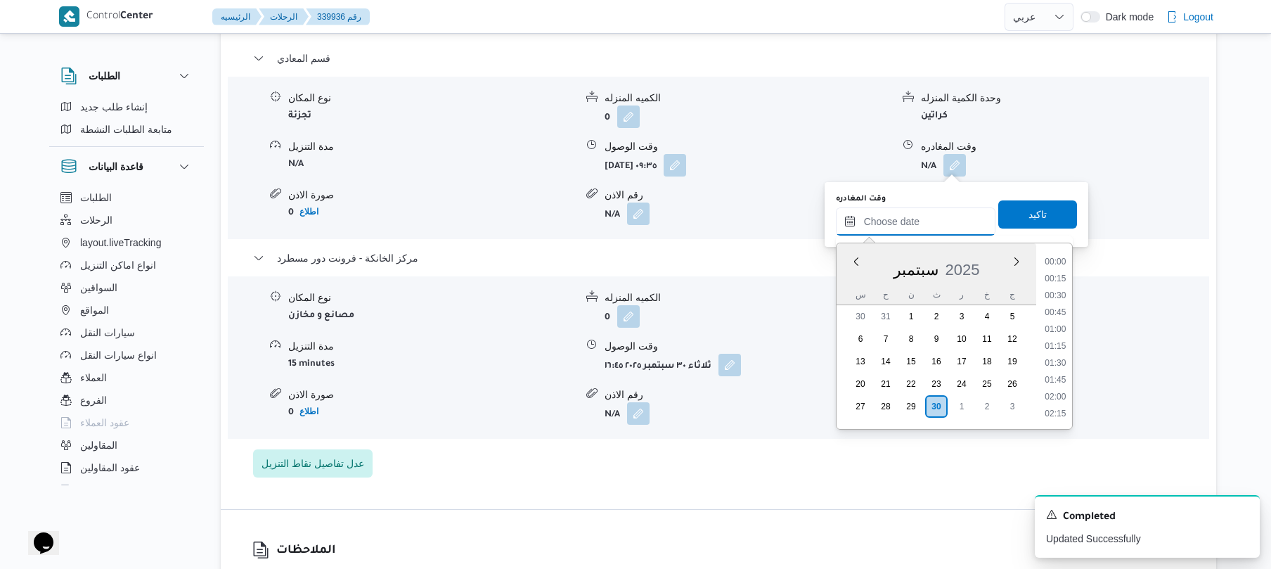
click at [916, 212] on input "وقت المغادره" at bounding box center [916, 221] width 160 height 28
click at [1061, 282] on li "15:45" at bounding box center [1055, 281] width 32 height 14
type input "[DATE] ١٥:٤٥"
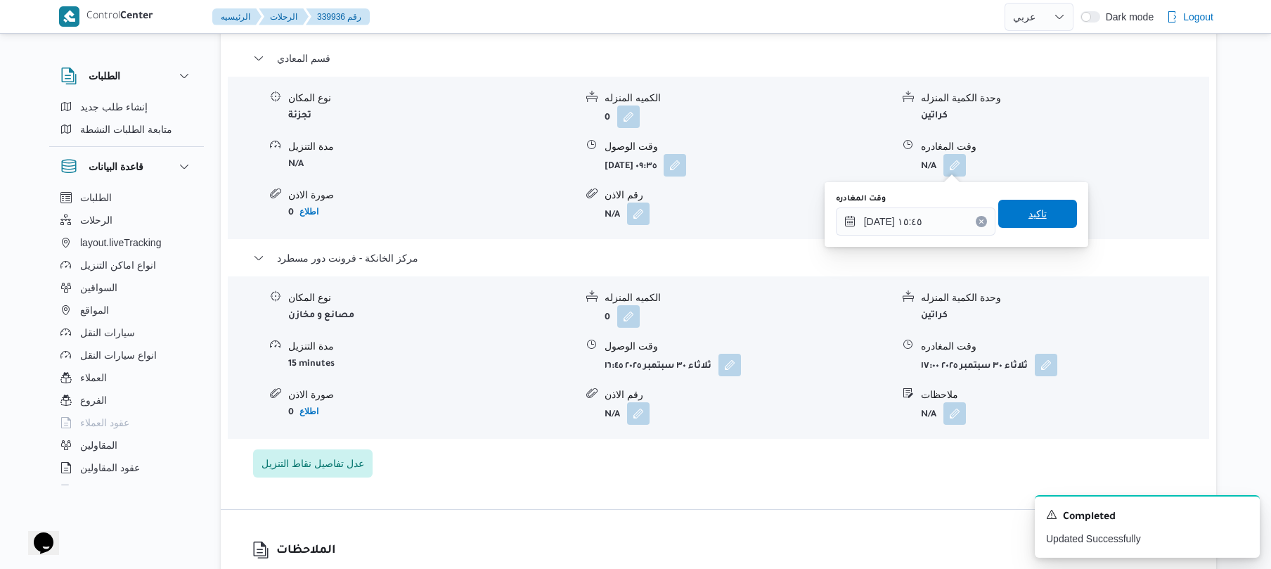
click at [1041, 210] on span "تاكيد" at bounding box center [1038, 214] width 79 height 28
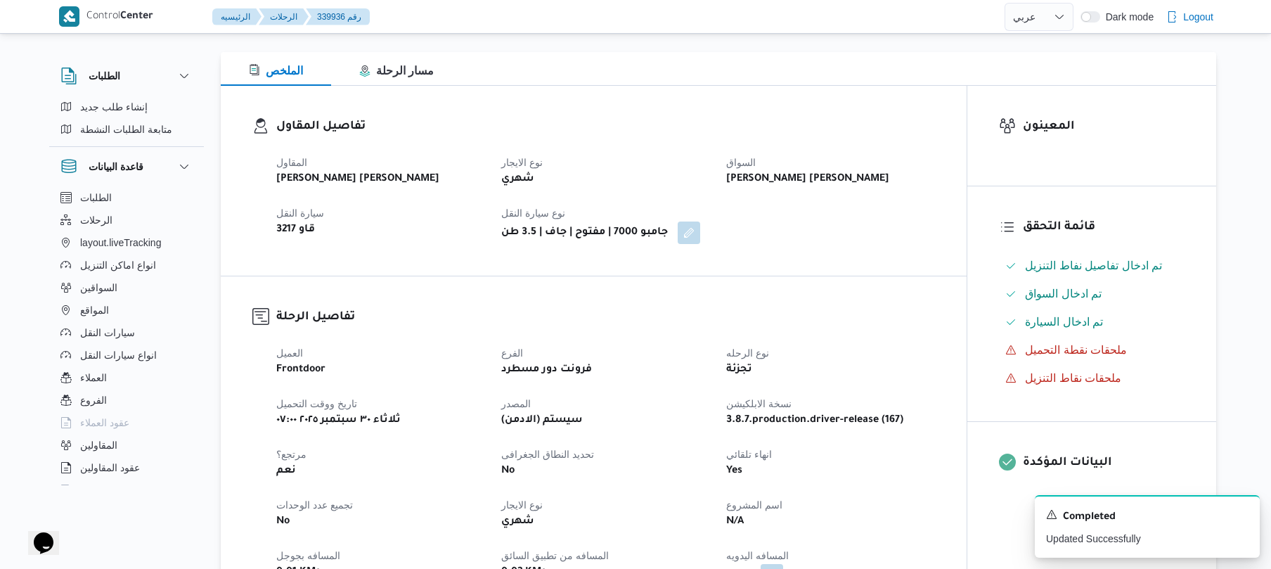
scroll to position [0, 0]
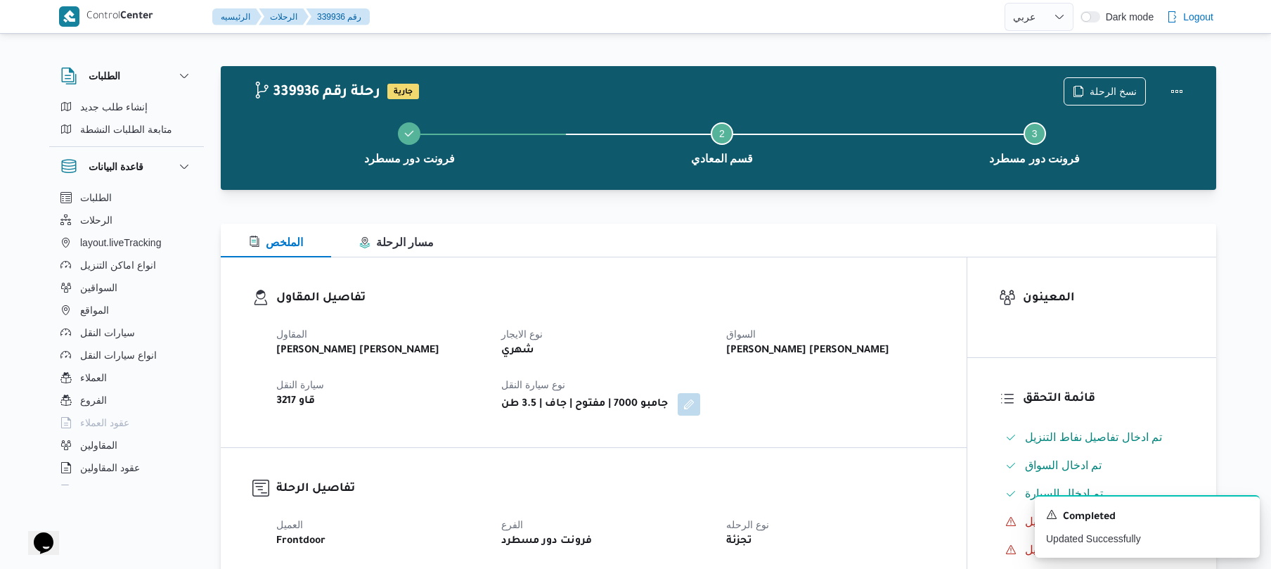
click at [681, 271] on div "تفاصيل المقاول المقاول [PERSON_NAME] [PERSON_NAME] نوع الايجار شهري السواق [PER…" at bounding box center [594, 352] width 746 height 190
click at [781, 434] on div "تفاصيل المقاول المقاول [PERSON_NAME] [PERSON_NAME] نوع الايجار شهري السواق [PER…" at bounding box center [594, 352] width 746 height 190
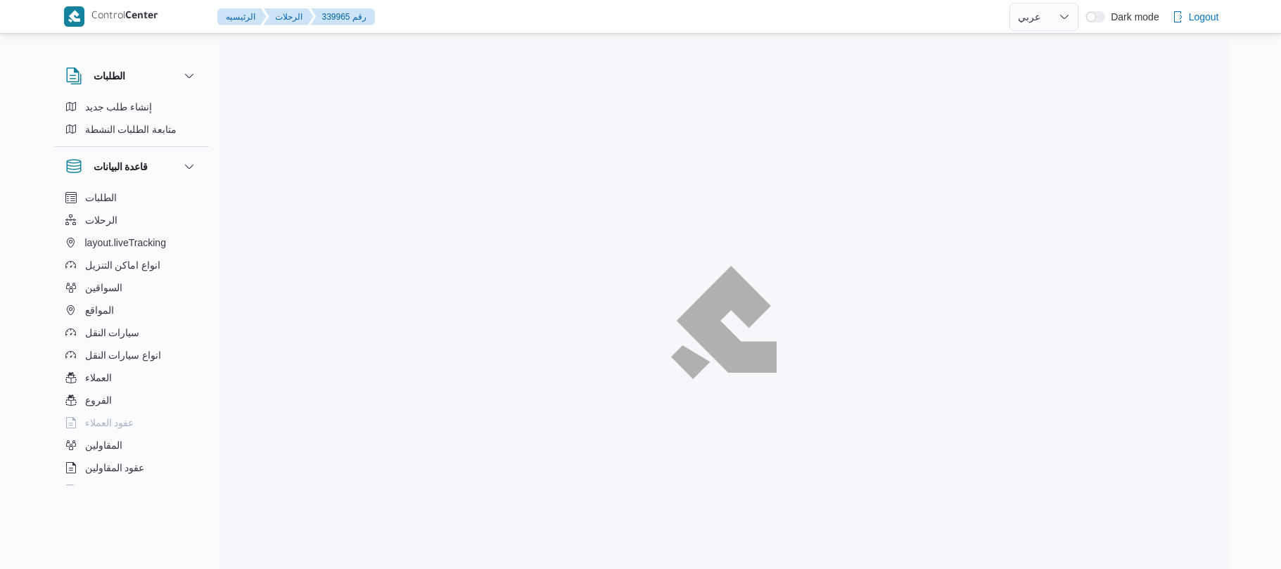
select select "ar"
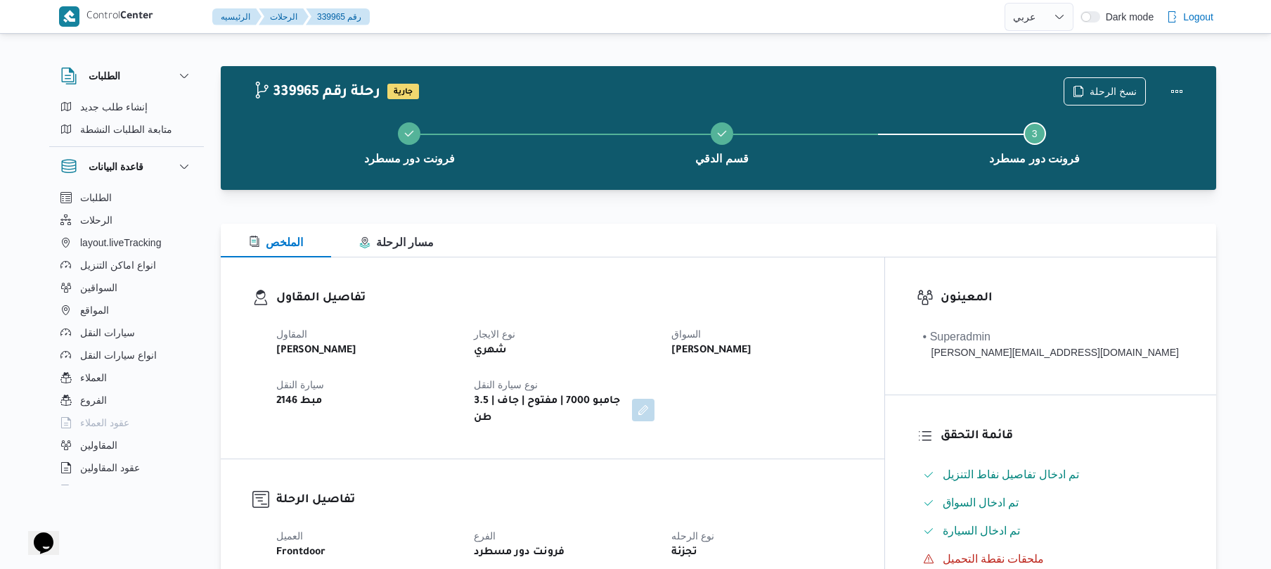
click at [729, 304] on h3 "تفاصيل المقاول" at bounding box center [564, 298] width 577 height 19
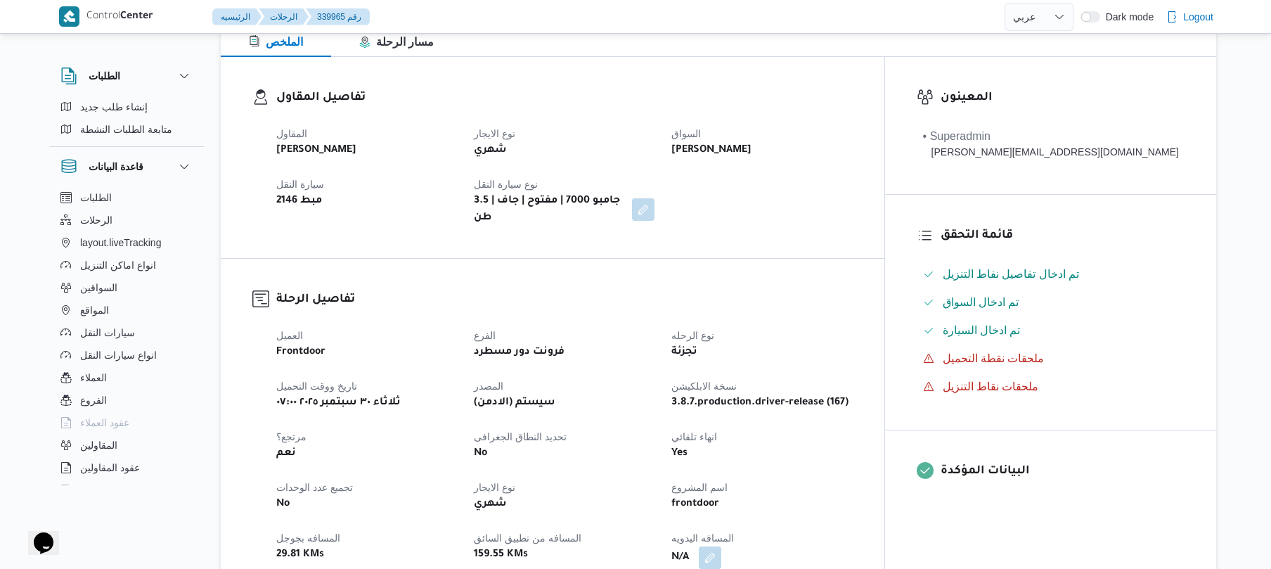
scroll to position [412, 0]
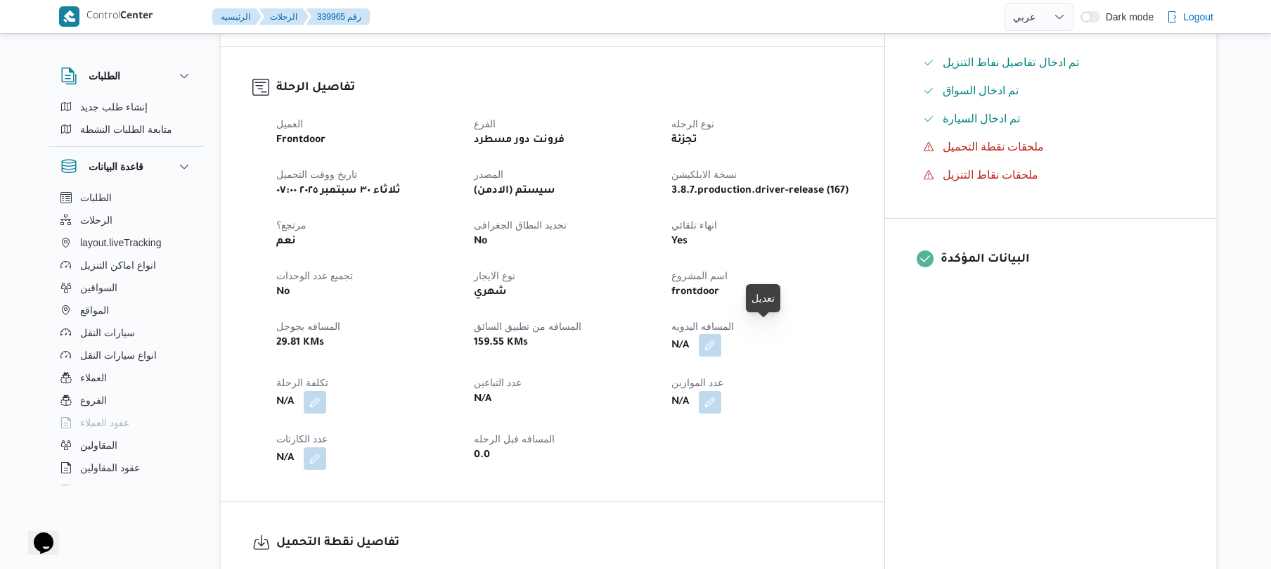
click at [721, 334] on button "button" at bounding box center [710, 345] width 23 height 23
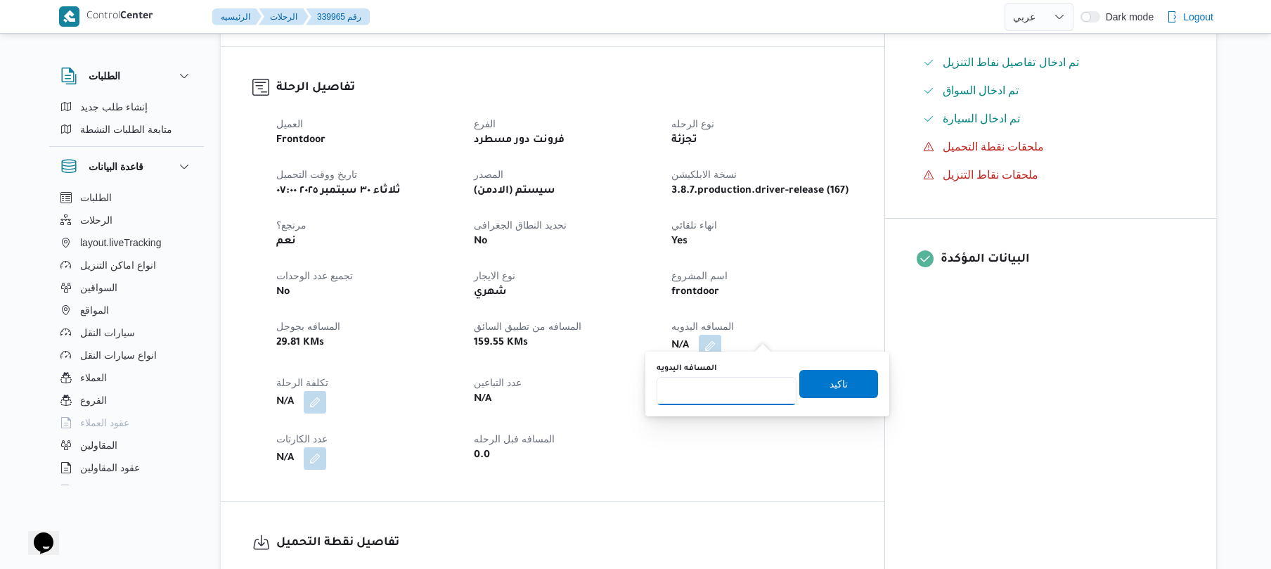
click at [731, 394] on input "المسافه اليدويه" at bounding box center [727, 391] width 140 height 28
type input "80"
click at [830, 389] on span "تاكيد" at bounding box center [839, 384] width 18 height 17
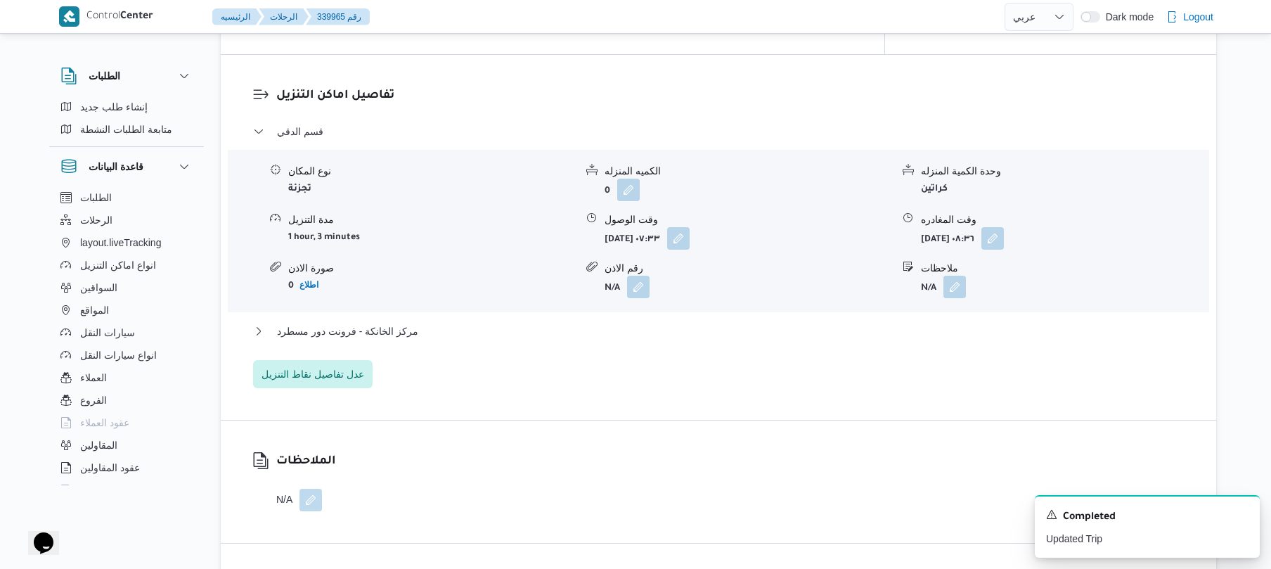
scroll to position [1162, 0]
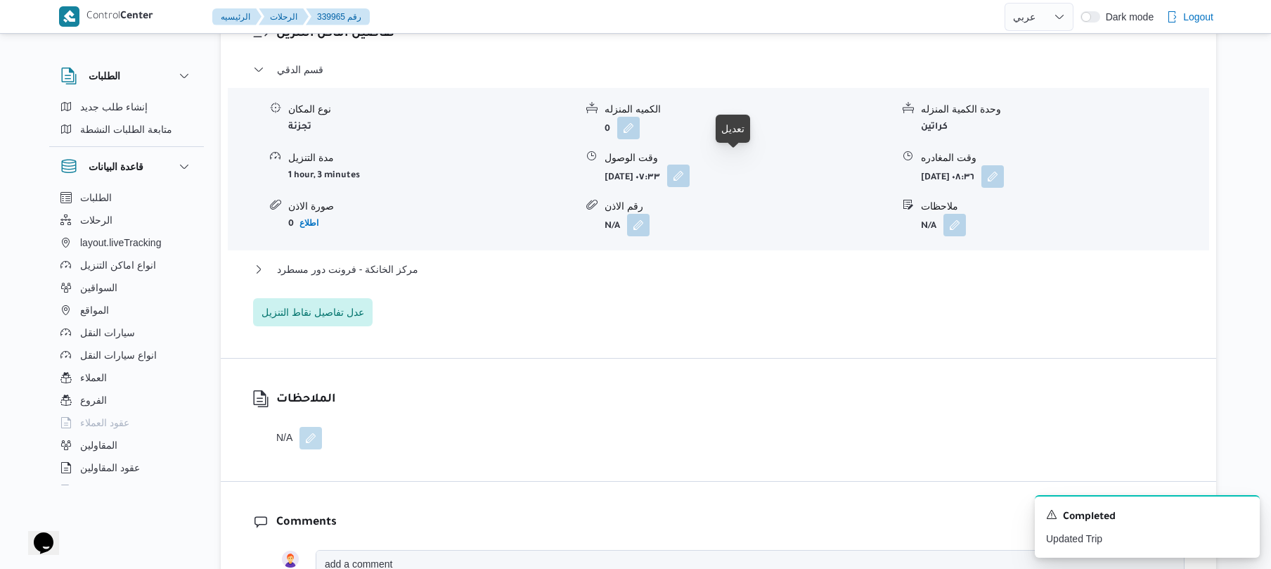
click at [690, 165] on button "button" at bounding box center [678, 176] width 23 height 23
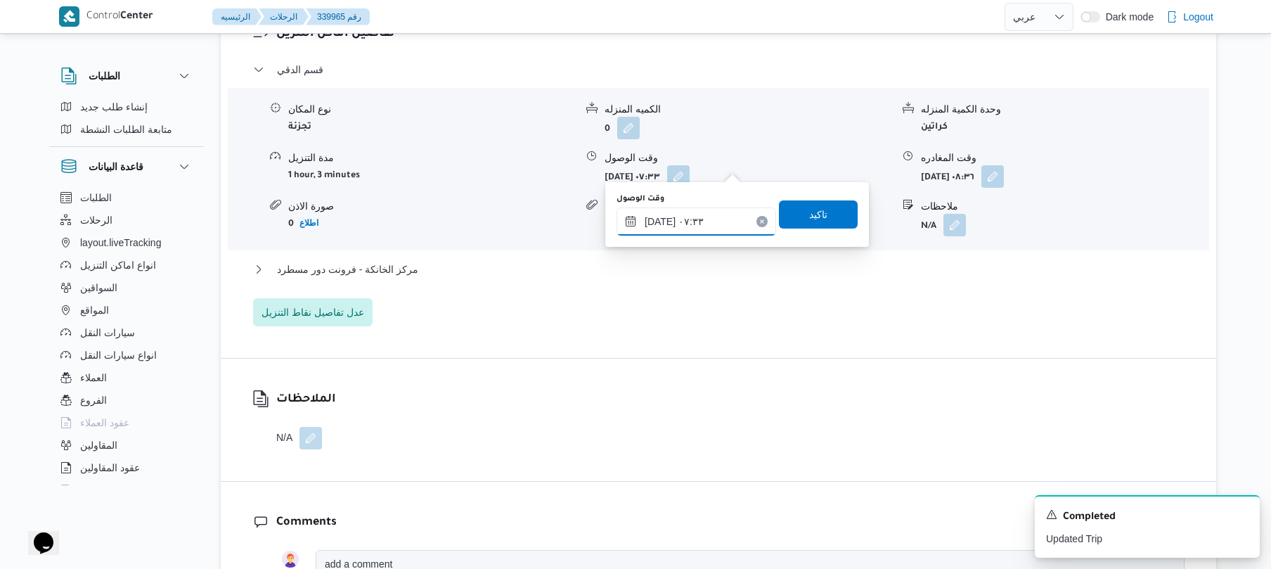
click at [690, 223] on input "٣٠/٠٩/٢٠٢٥ ٠٧:٣٣" at bounding box center [697, 221] width 160 height 28
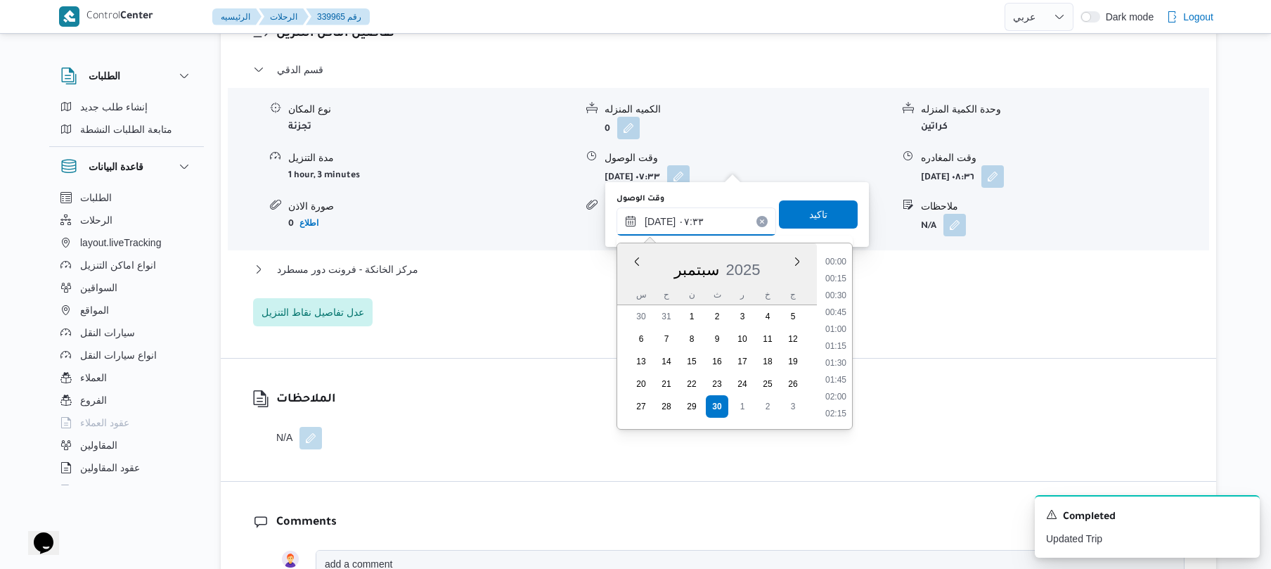
scroll to position [422, 0]
click at [841, 391] on li "08:15" at bounding box center [836, 397] width 32 height 14
type input "٣٠/٠٩/٢٠٢٥ ٠٨:١٥"
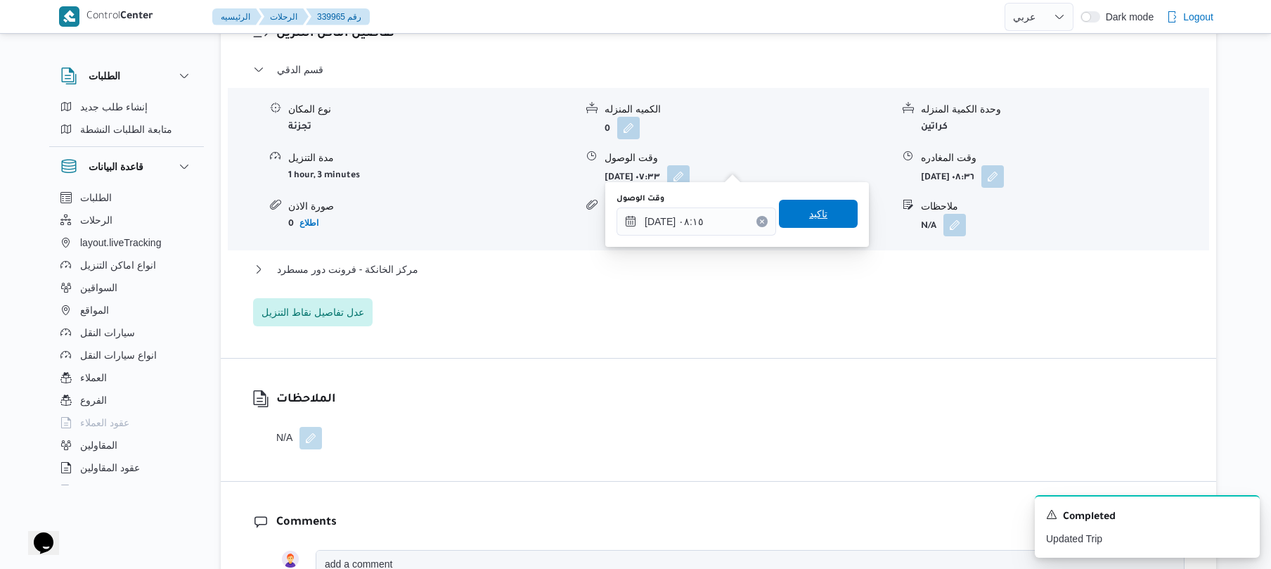
click at [826, 204] on span "تاكيد" at bounding box center [818, 214] width 79 height 28
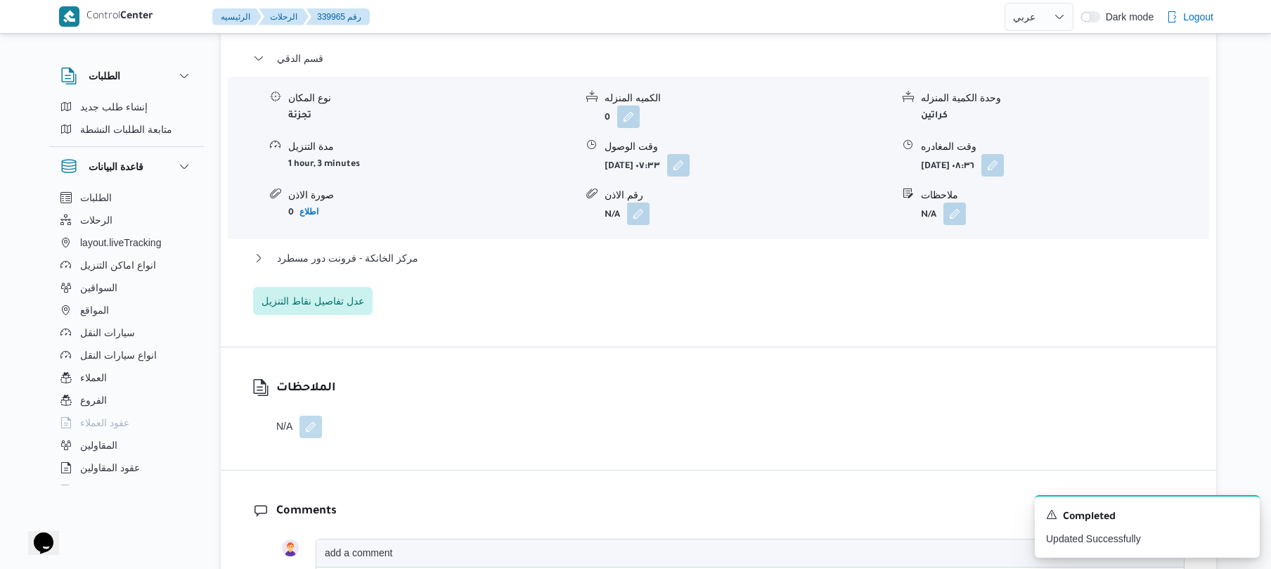
click at [774, 248] on div "قسم الدقي نوع المكان تجزئة الكميه المنزله 0 وحدة الكمية المنزله كراتين مدة التن…" at bounding box center [719, 182] width 932 height 265
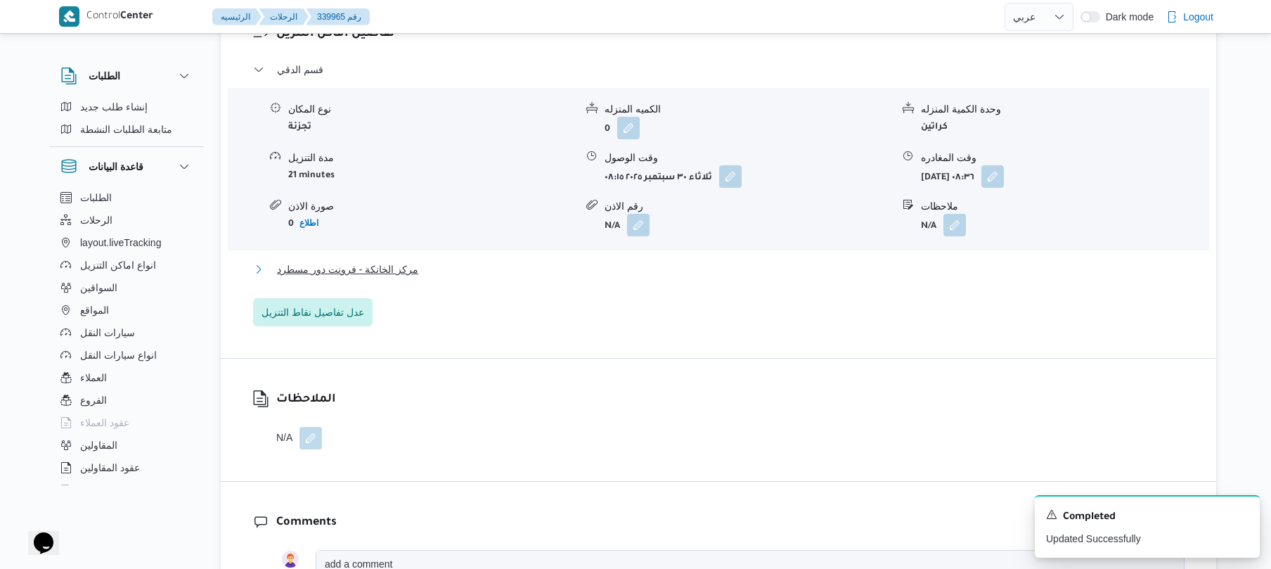
click at [865, 261] on button "مركز الخانكة - فرونت دور مسطرد" at bounding box center [719, 269] width 932 height 17
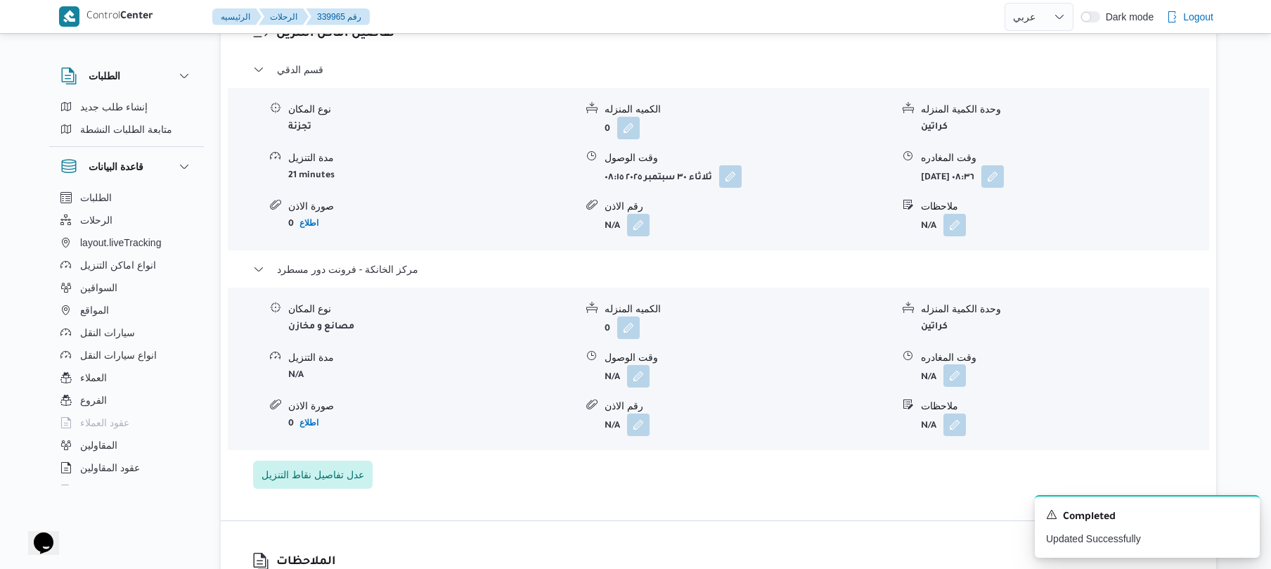
click at [956, 364] on button "button" at bounding box center [955, 375] width 23 height 23
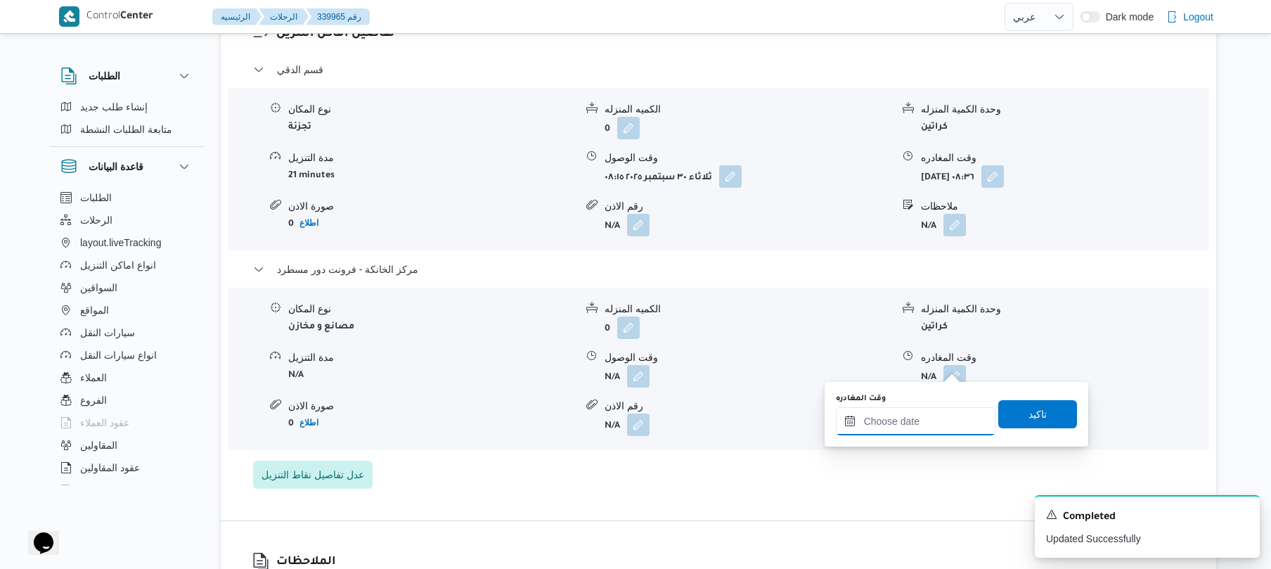
click at [915, 418] on input "وقت المغادره" at bounding box center [916, 421] width 160 height 28
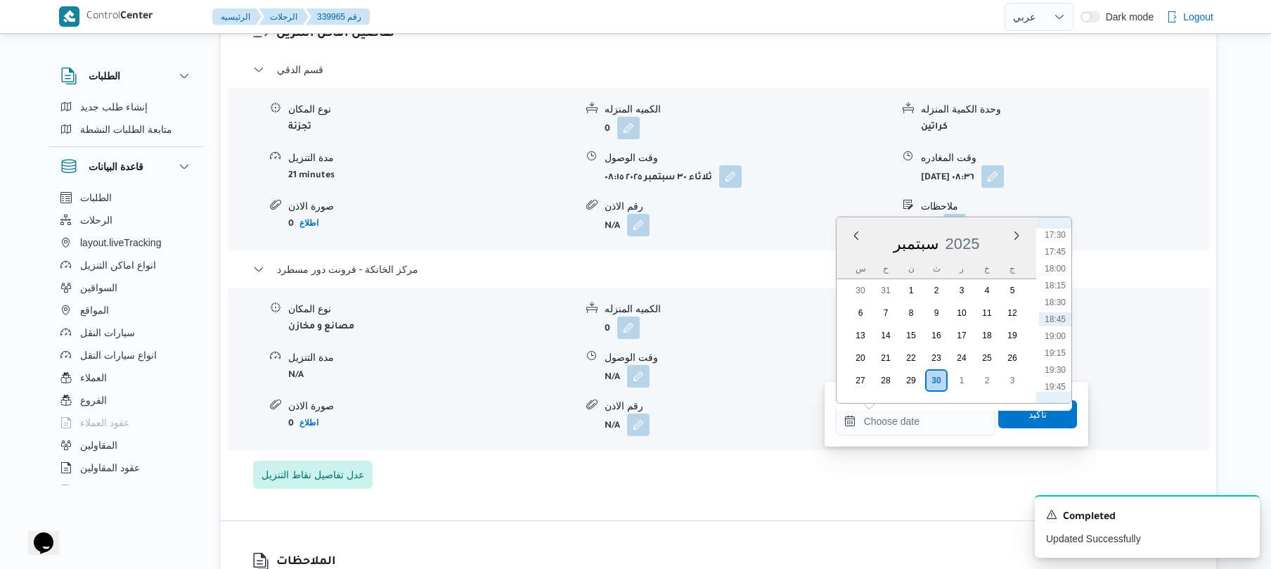
scroll to position [1044, 0]
click at [1059, 328] on li "16:45" at bounding box center [1055, 323] width 32 height 14
type input "[DATE] ١٦:٤٥"
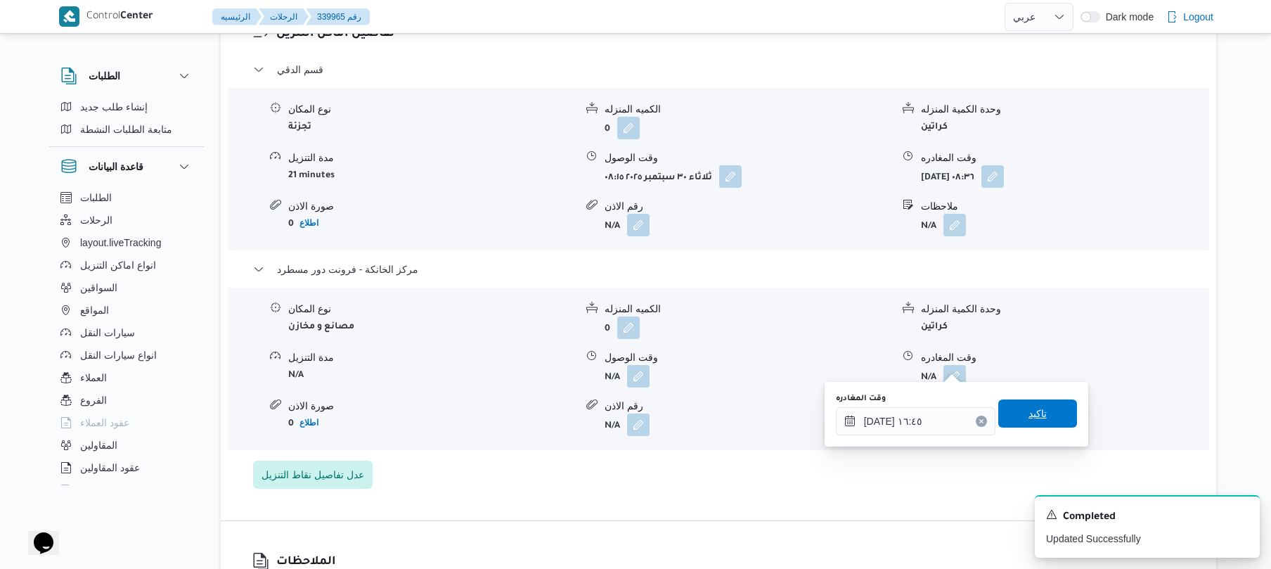
click at [1024, 405] on span "تاكيد" at bounding box center [1038, 413] width 79 height 28
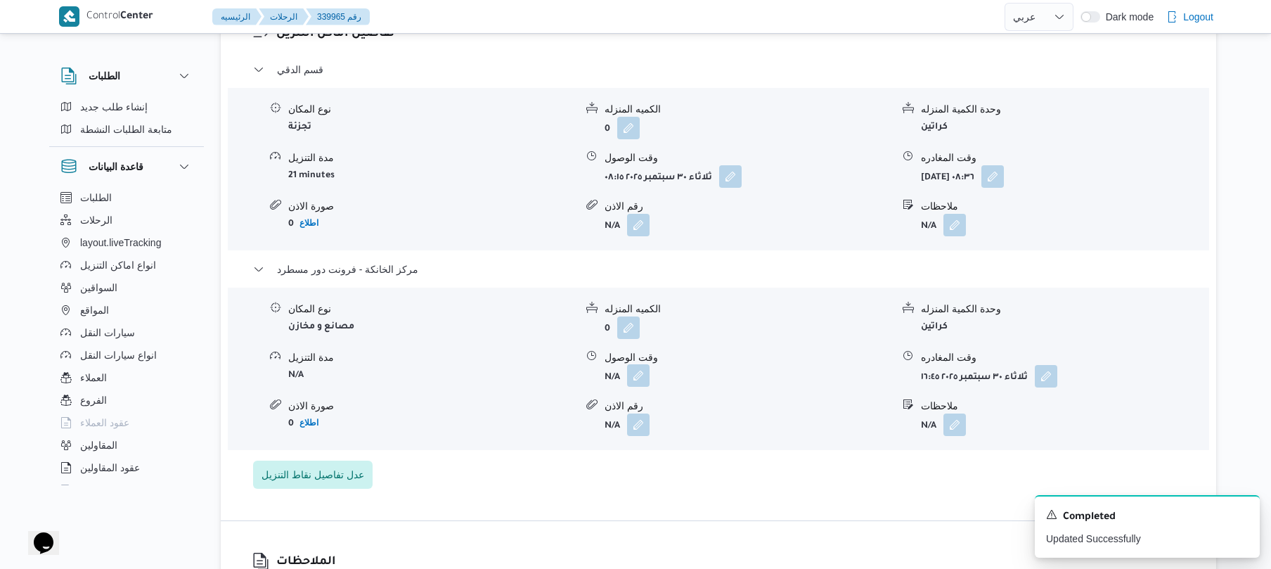
click at [644, 364] on button "button" at bounding box center [638, 375] width 23 height 23
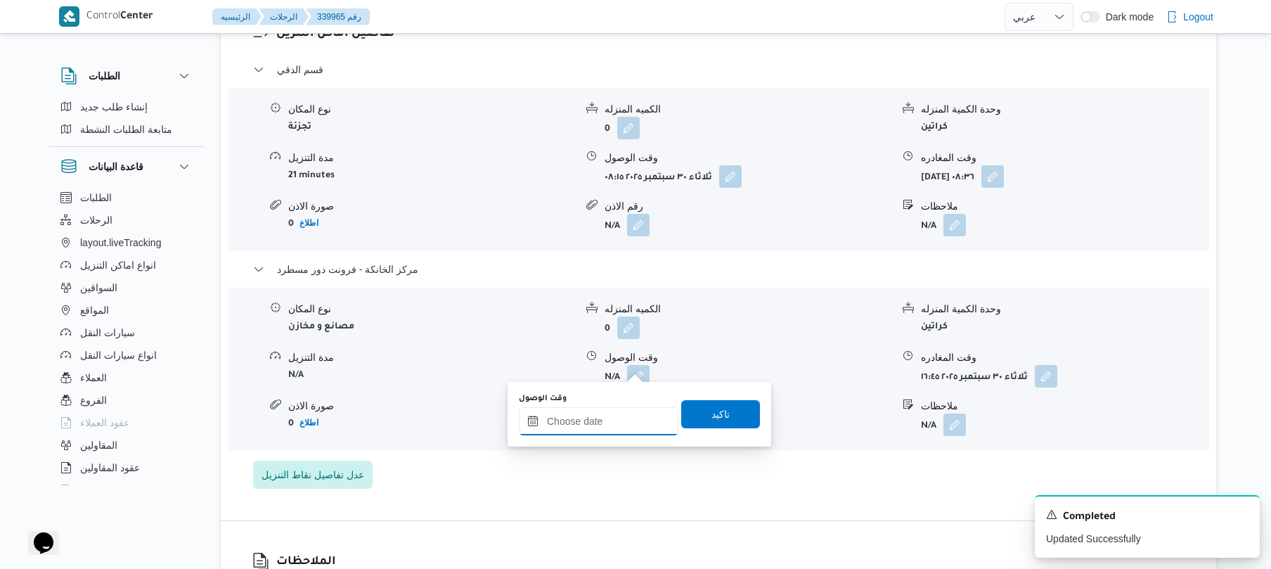
click at [620, 419] on input "وقت الوصول" at bounding box center [599, 421] width 160 height 28
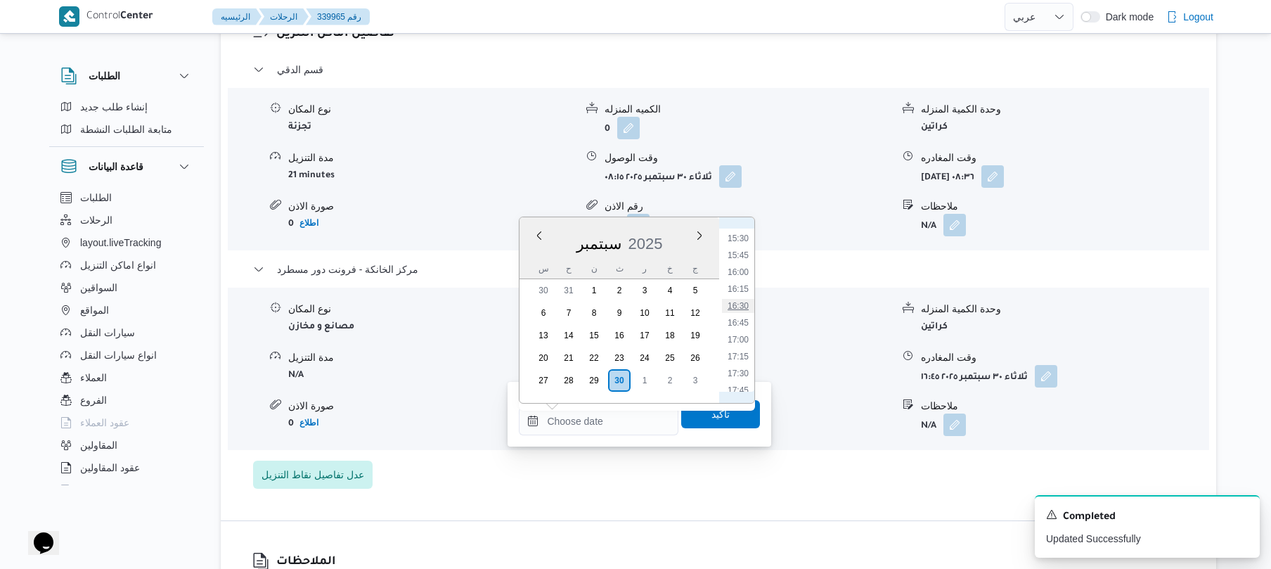
click at [745, 304] on li "16:30" at bounding box center [738, 306] width 32 height 14
type input "[DATE] ١٦:٣٠"
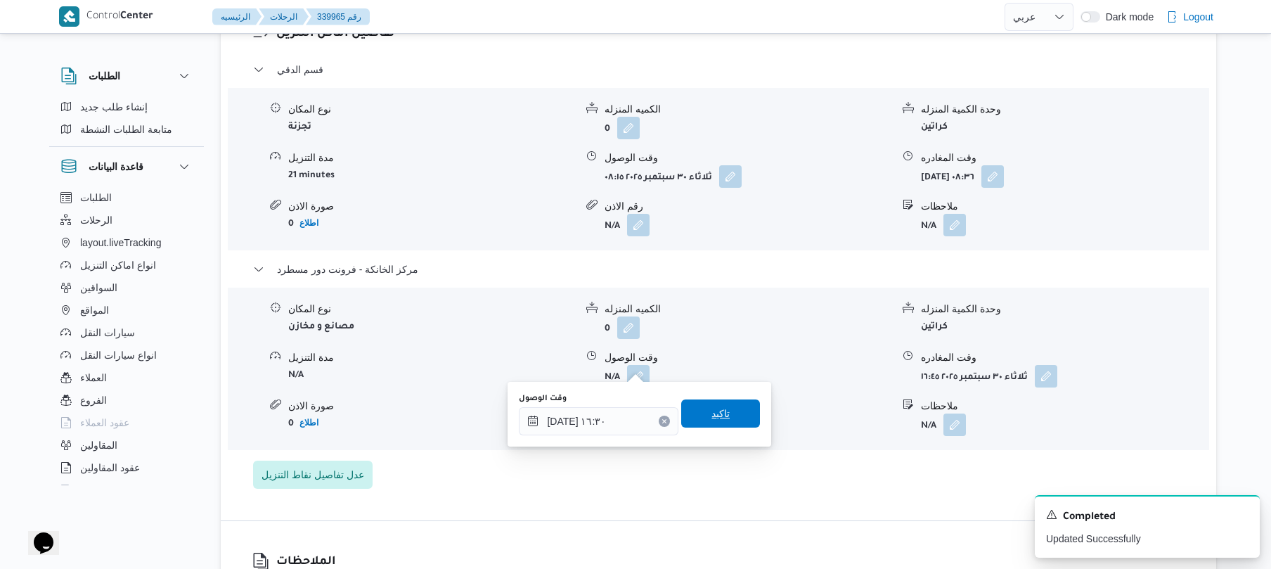
click at [712, 419] on span "تاكيد" at bounding box center [721, 413] width 18 height 17
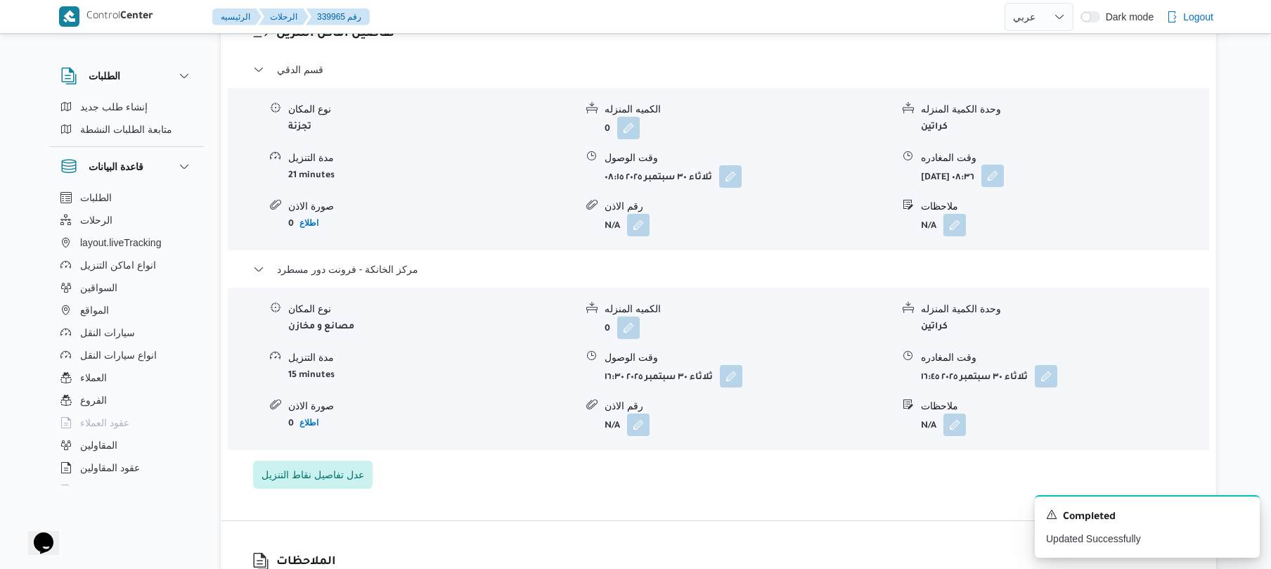
click at [1004, 167] on button "button" at bounding box center [993, 176] width 23 height 23
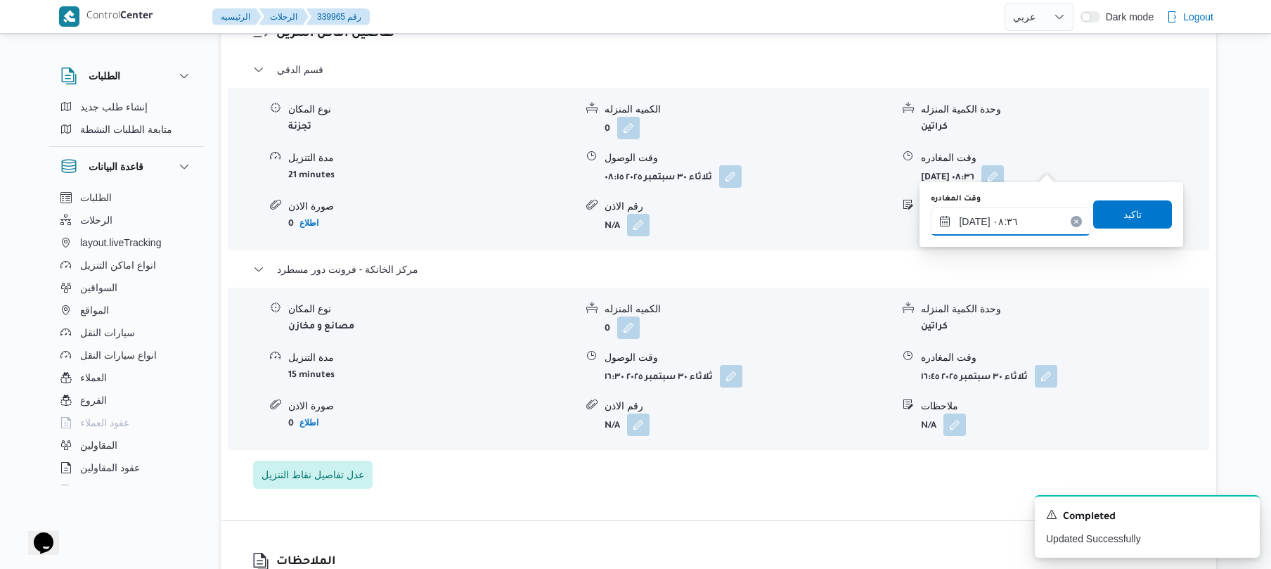
click at [996, 217] on input "٣٠/٠٩/٢٠٢٥ ٠٨:٣٦" at bounding box center [1011, 221] width 160 height 28
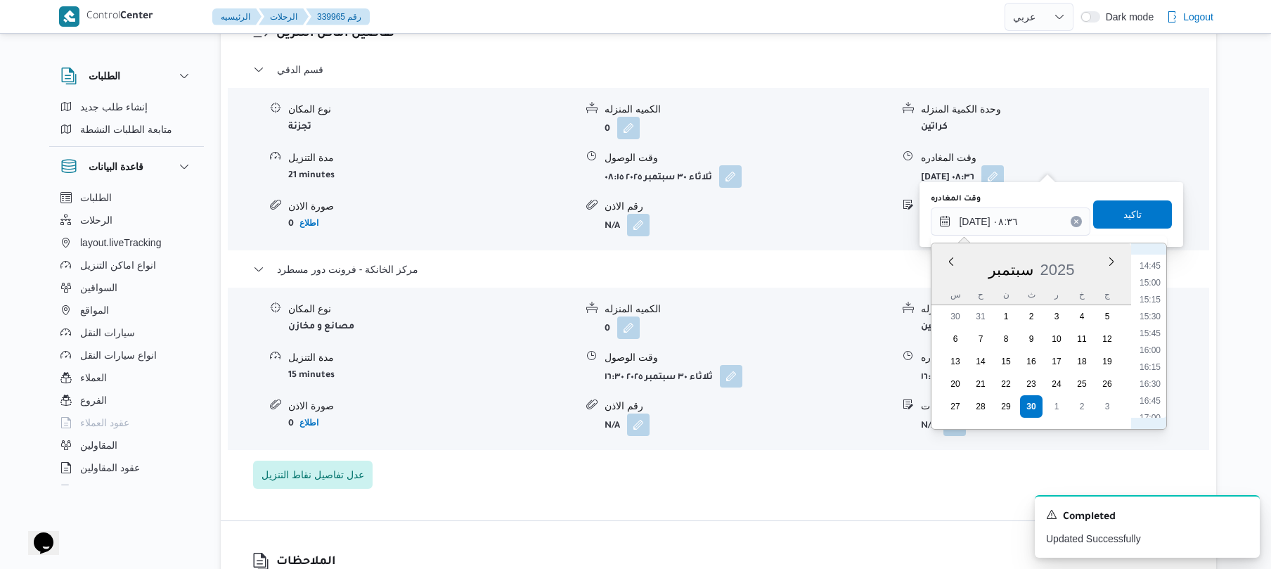
scroll to position [1044, 0]
click at [1152, 284] on li "15:45" at bounding box center [1150, 281] width 32 height 14
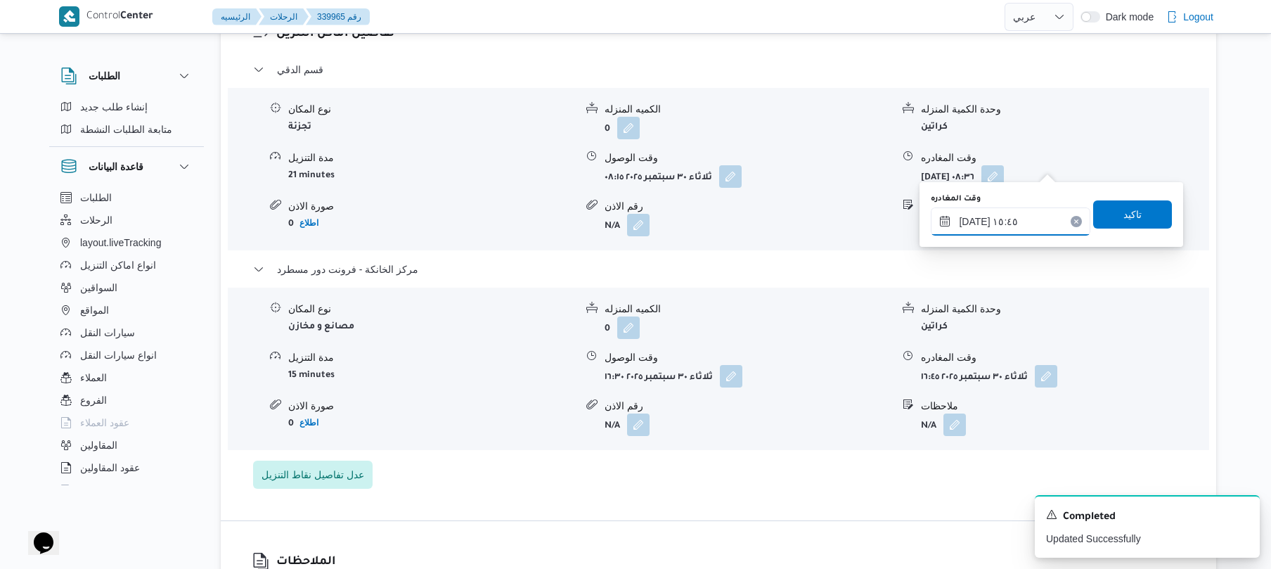
click at [977, 220] on input "[DATE] ١٥:٤٥" at bounding box center [1011, 221] width 160 height 28
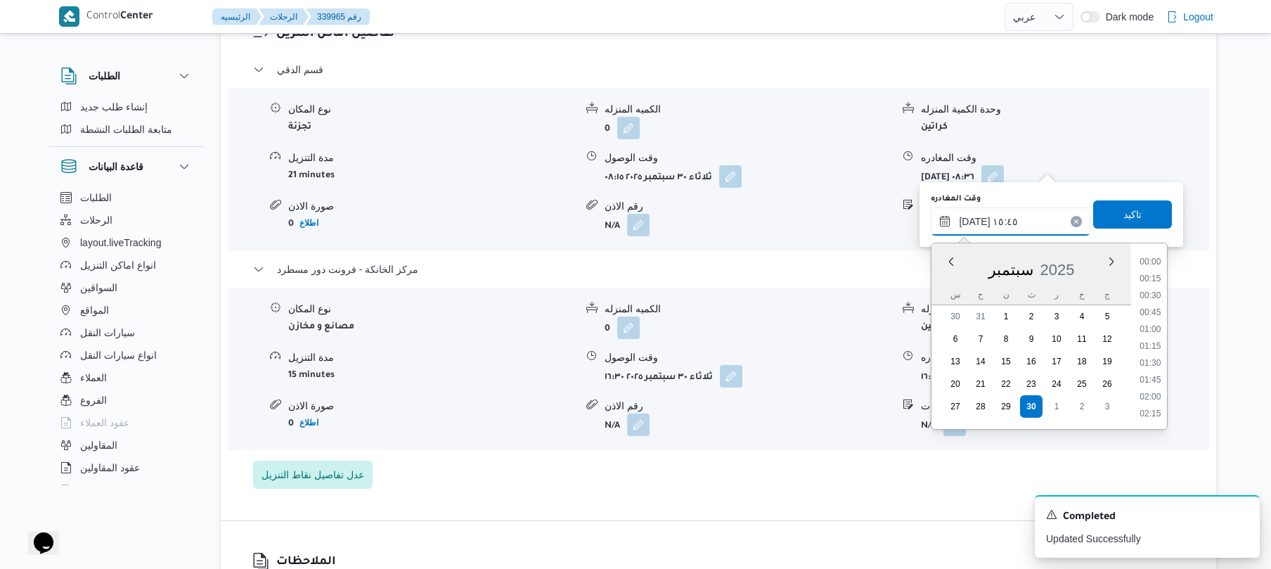
scroll to position [979, 0]
type input "٣٠/٠٩/٢٠٢٥ ١٥:40"
click at [1112, 218] on span "تاكيد" at bounding box center [1133, 214] width 79 height 28
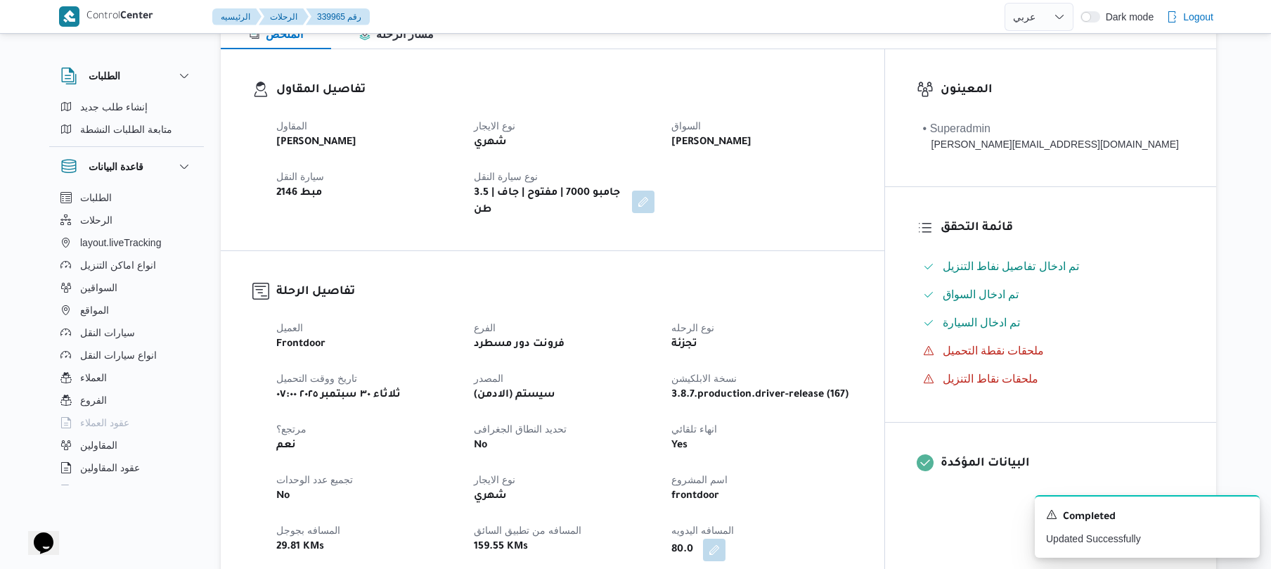
scroll to position [0, 0]
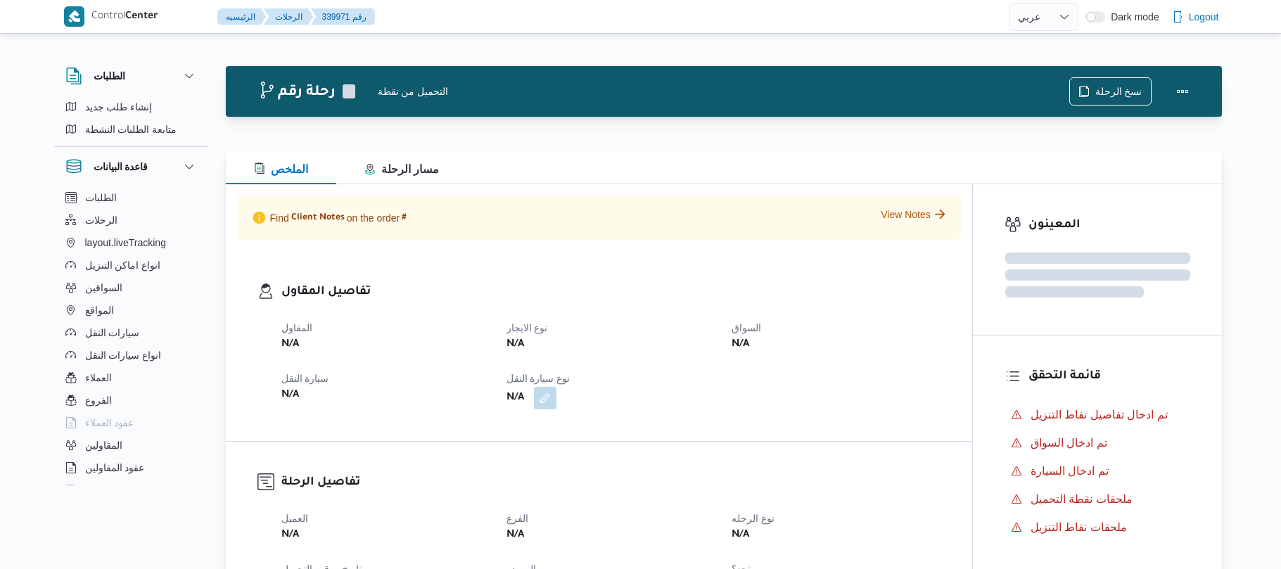
select select "ar"
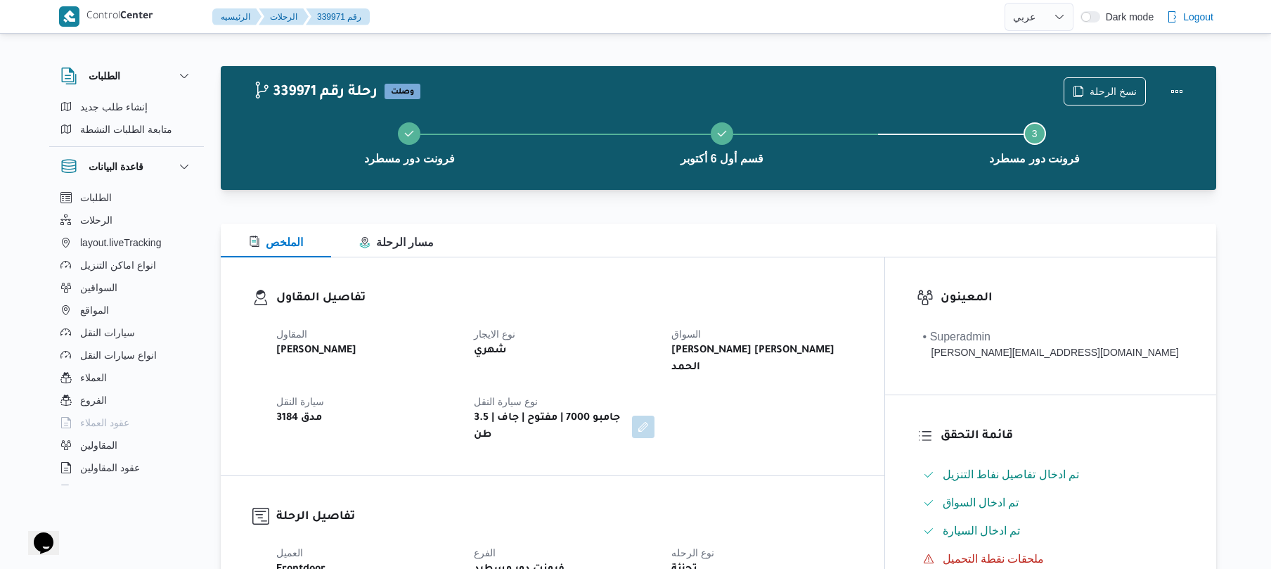
click at [637, 293] on h3 "تفاصيل المقاول" at bounding box center [564, 298] width 577 height 19
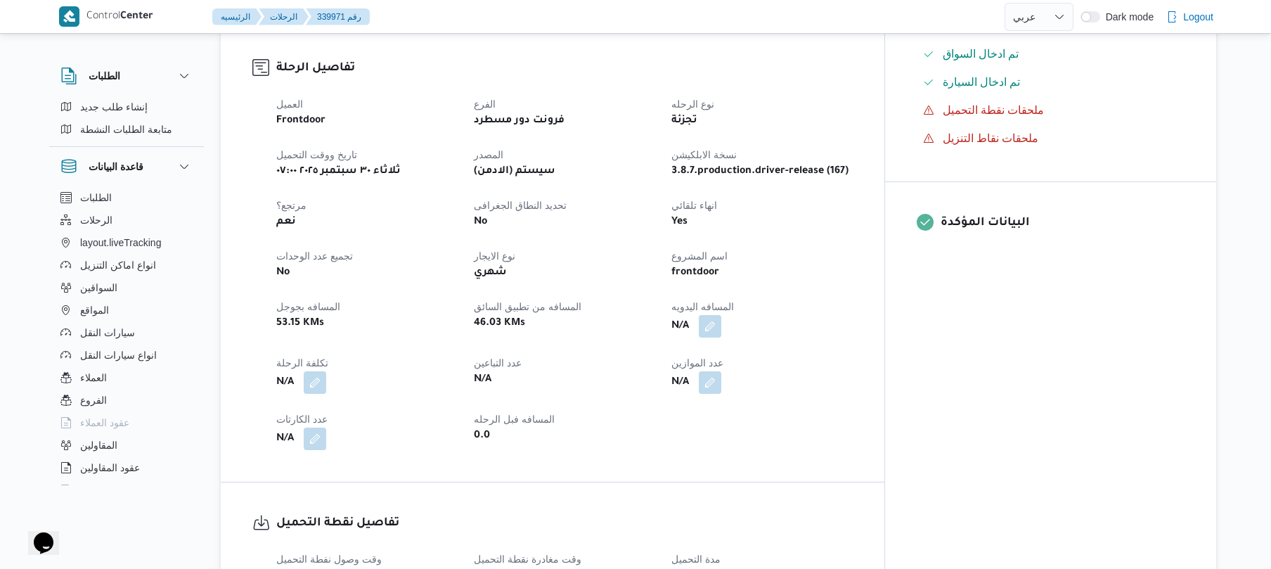
scroll to position [450, 0]
click at [721, 313] on button "button" at bounding box center [710, 324] width 23 height 23
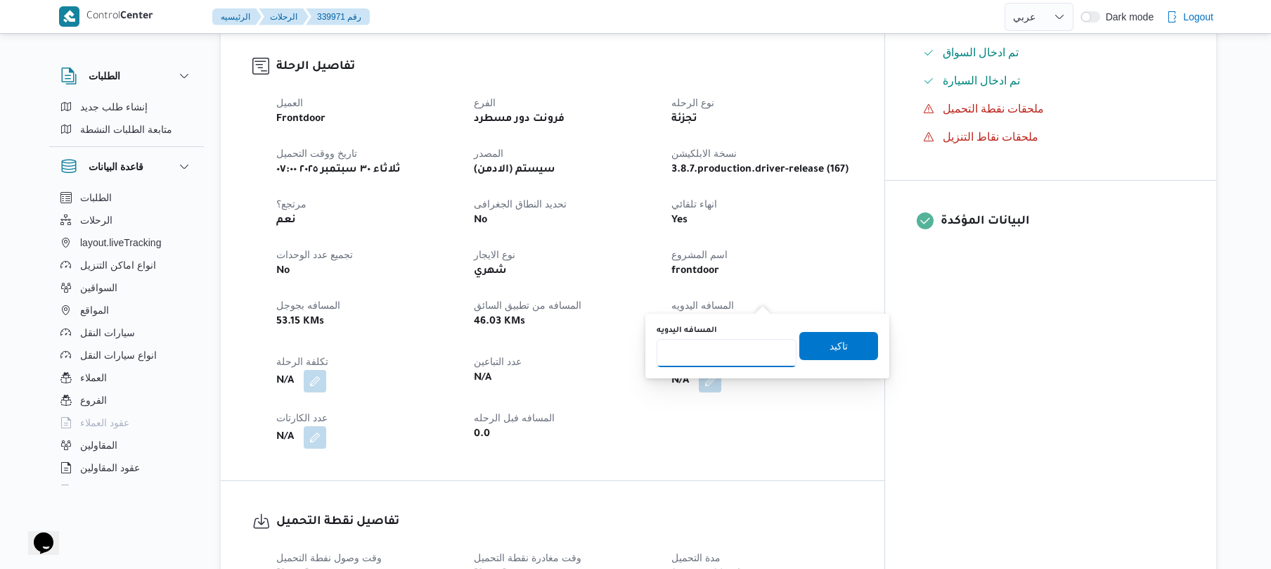
click at [706, 352] on input "المسافه اليدويه" at bounding box center [727, 353] width 140 height 28
type input "130"
click at [814, 352] on span "تاكيد" at bounding box center [839, 345] width 79 height 28
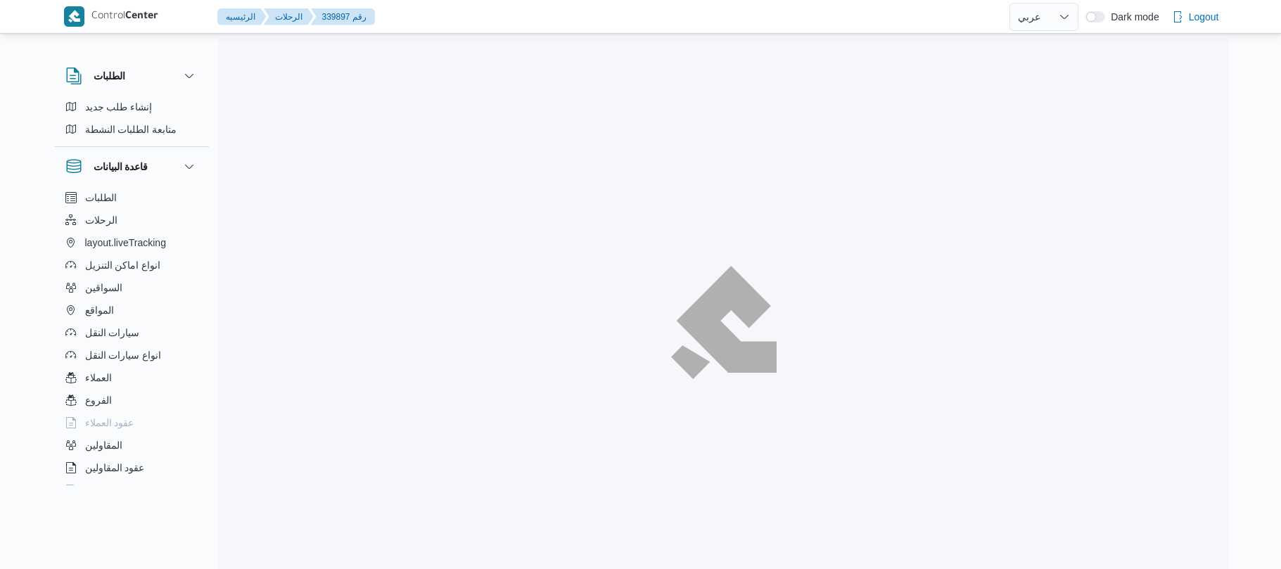
select select "ar"
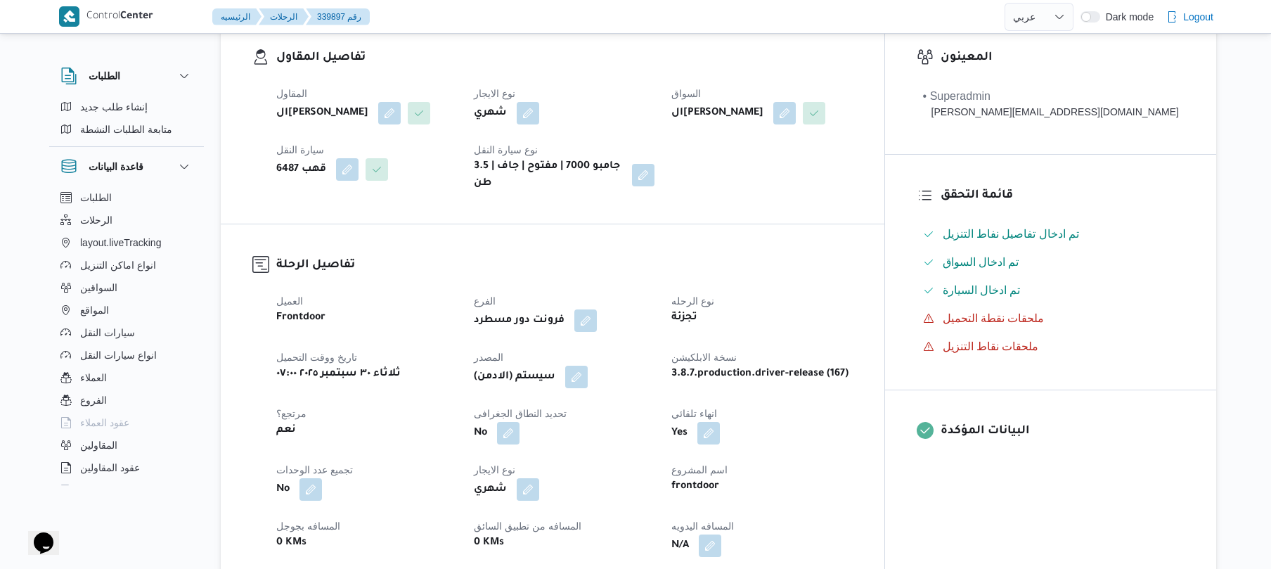
scroll to position [338, 0]
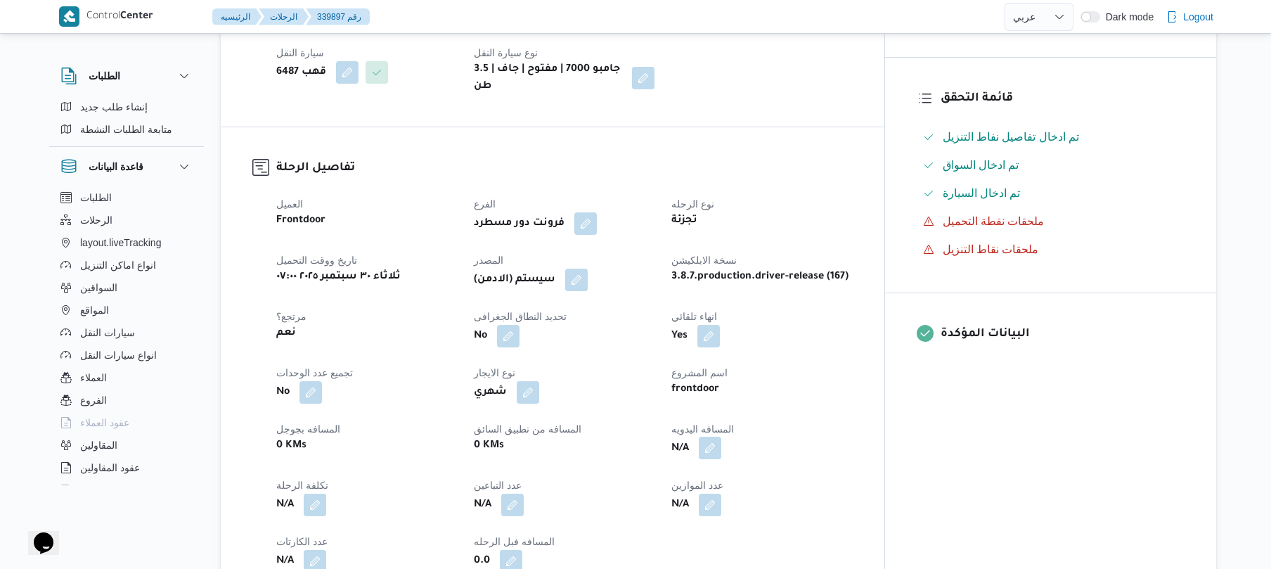
click at [721, 440] on button "button" at bounding box center [710, 448] width 23 height 23
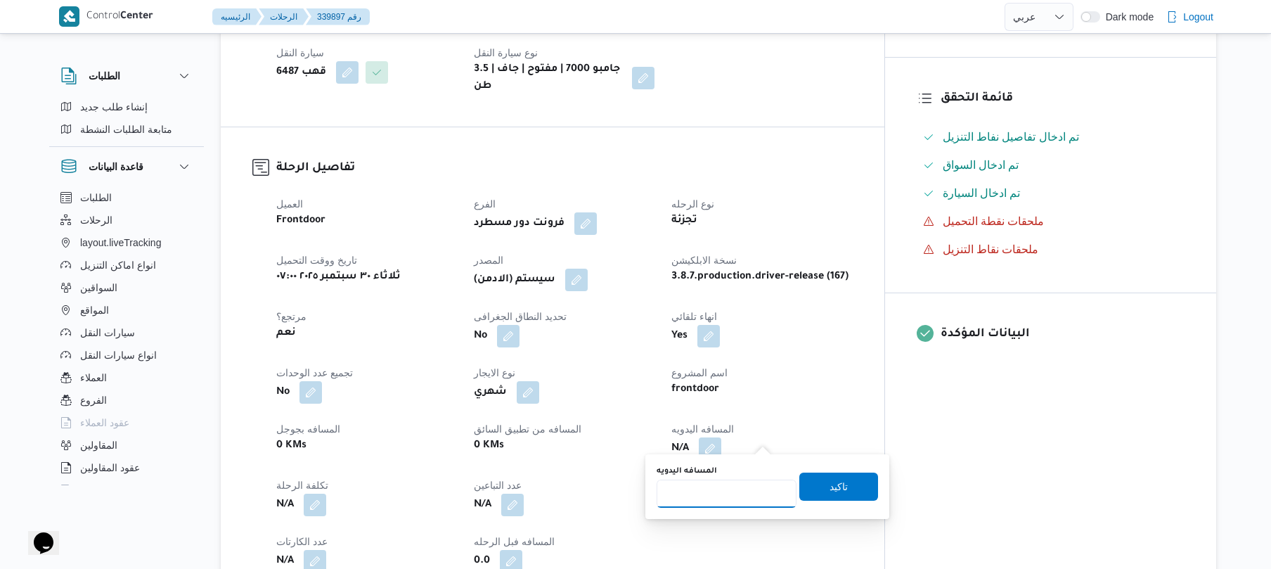
click at [736, 491] on input "المسافه اليدويه" at bounding box center [727, 494] width 140 height 28
type input "120"
click at [842, 494] on span "تاكيد" at bounding box center [839, 486] width 79 height 28
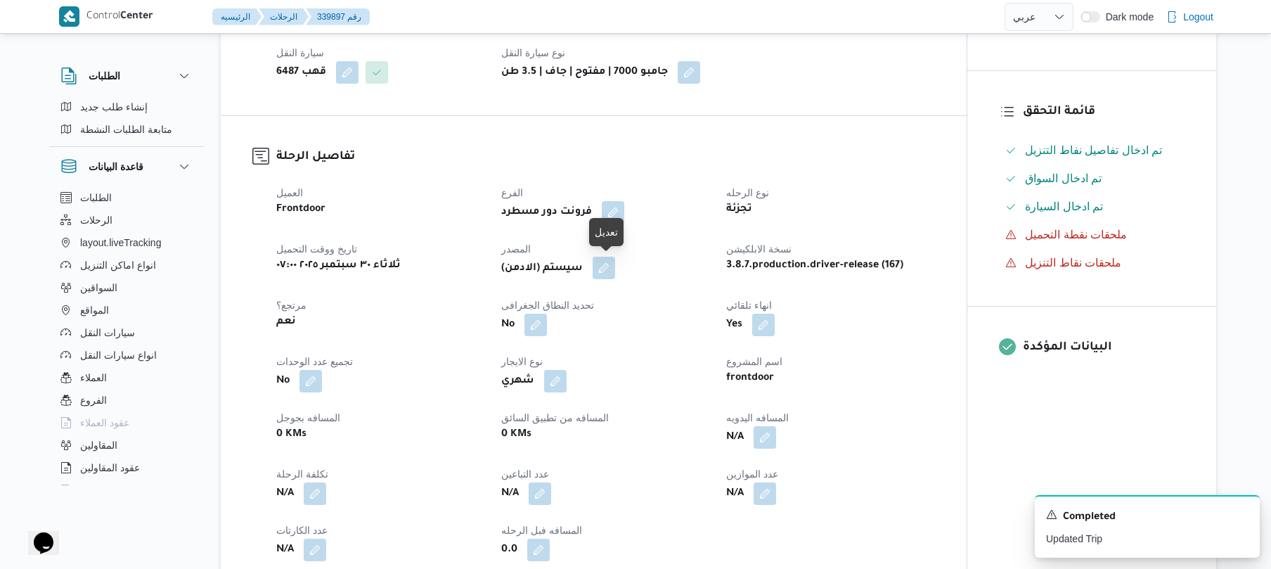
click at [615, 271] on button "button" at bounding box center [604, 268] width 23 height 23
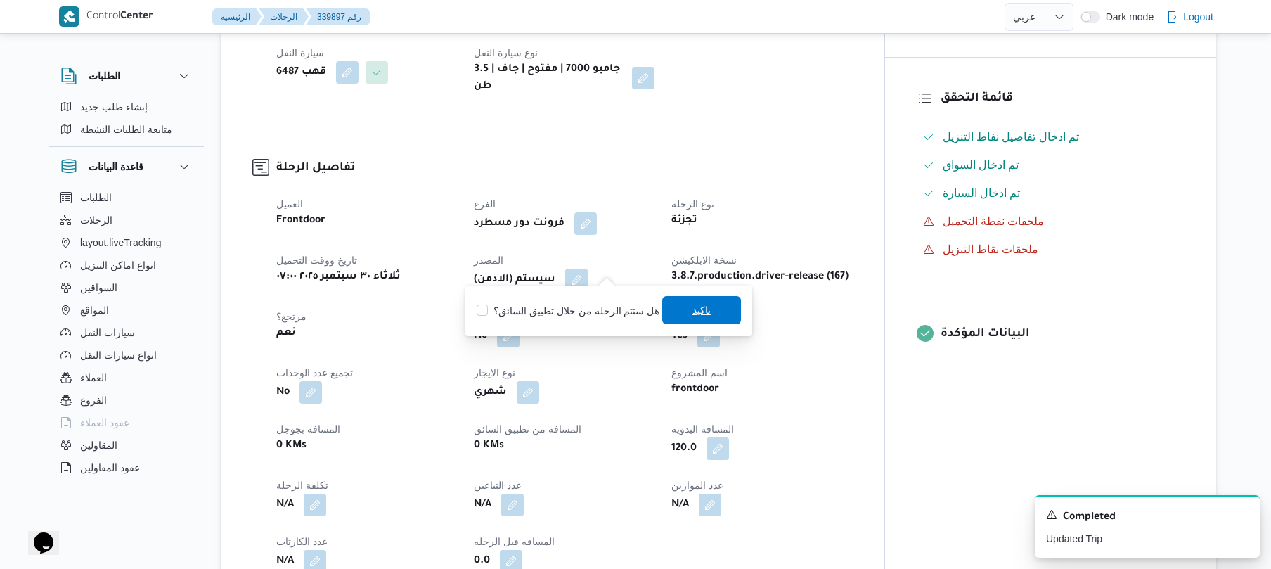
click at [678, 304] on span "تاكيد" at bounding box center [701, 310] width 79 height 28
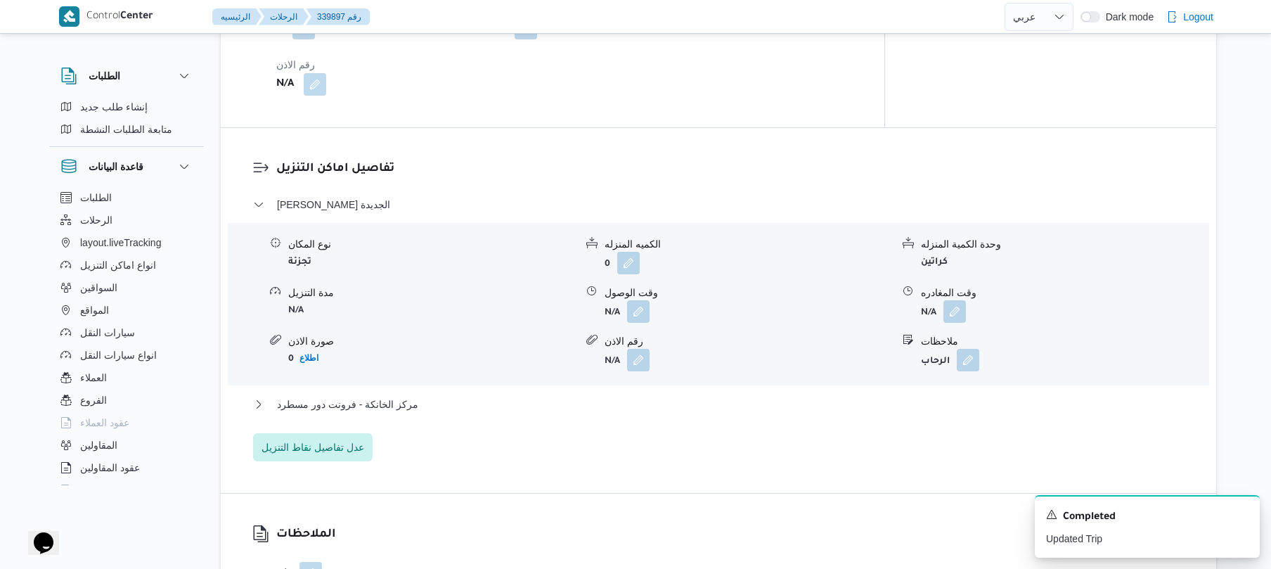
scroll to position [1125, 0]
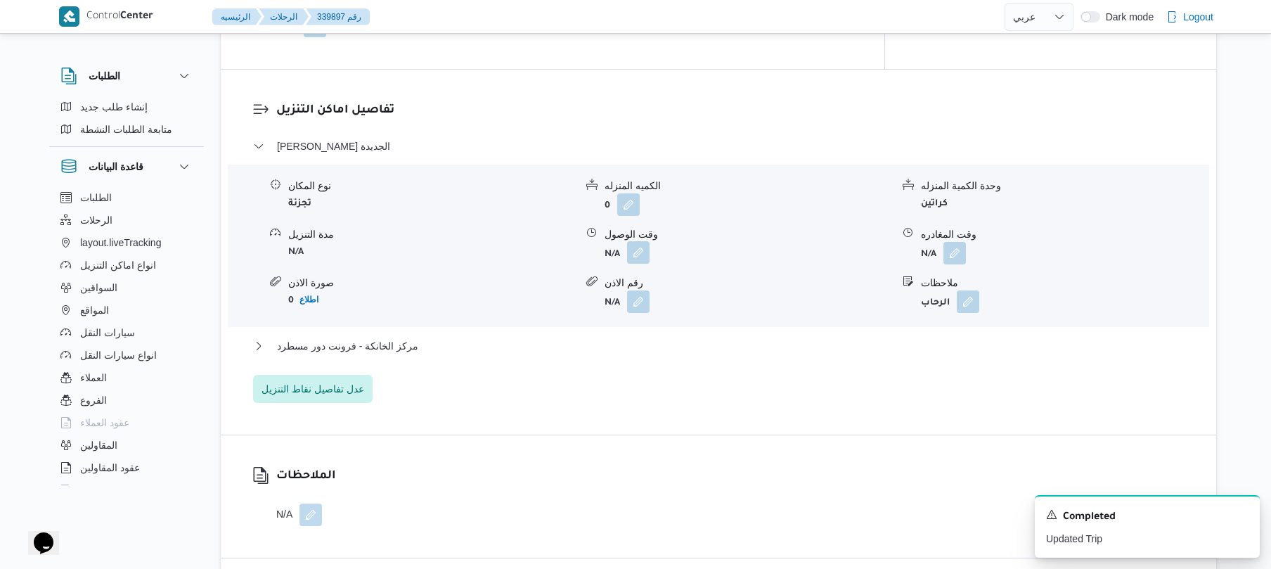
click at [639, 241] on button "button" at bounding box center [638, 252] width 23 height 23
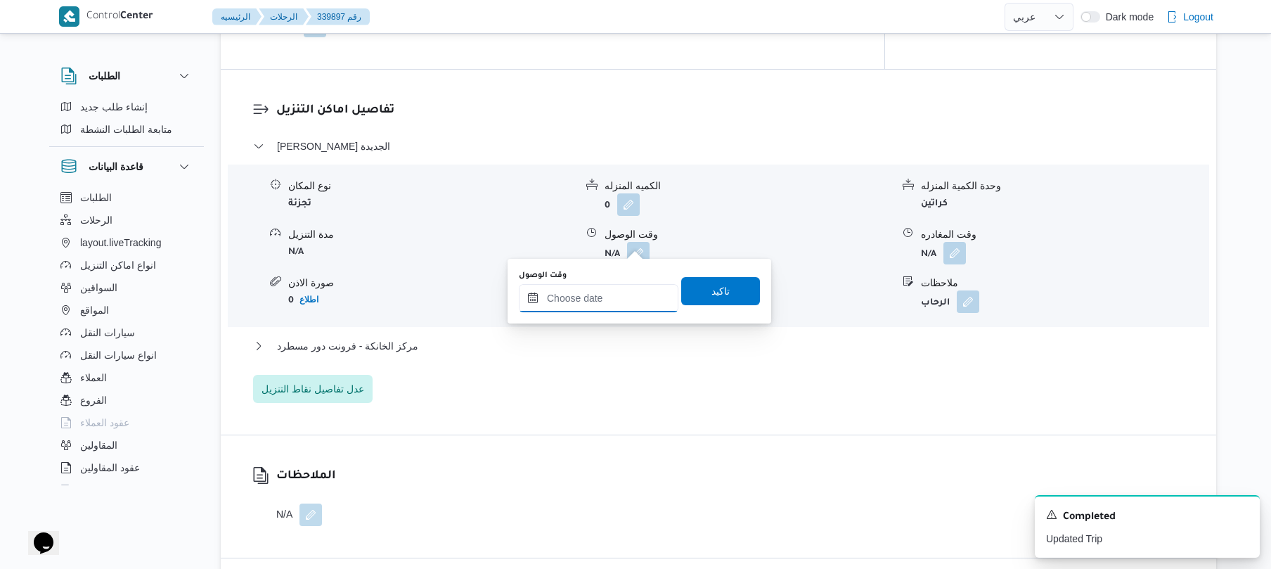
click at [591, 294] on input "وقت الوصول" at bounding box center [599, 298] width 160 height 28
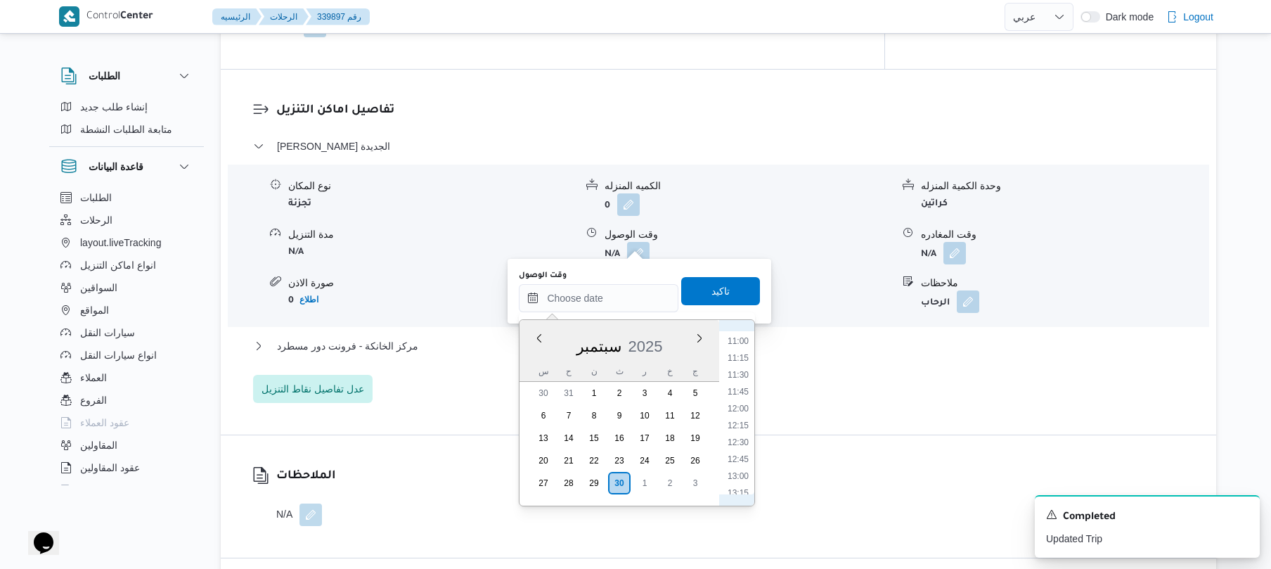
scroll to position [464, 0]
click at [745, 428] on li "08:15" at bounding box center [738, 431] width 32 height 14
type input "٣٠/٠٩/٢٠٢٥ ٠٨:١٥"
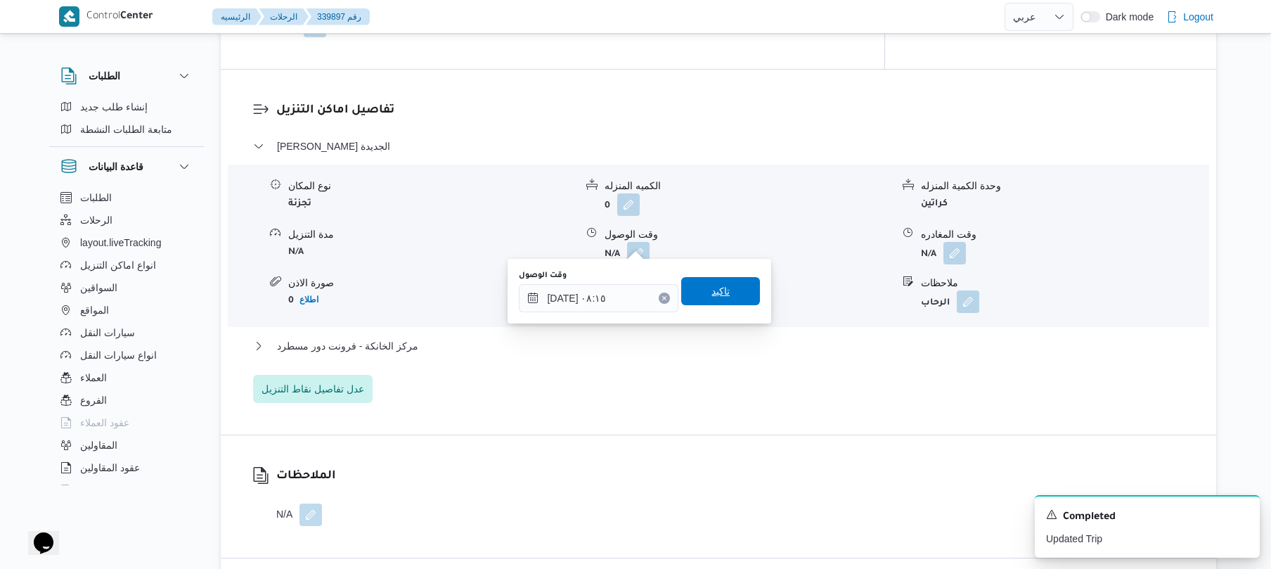
click at [717, 293] on span "تاكيد" at bounding box center [721, 291] width 18 height 17
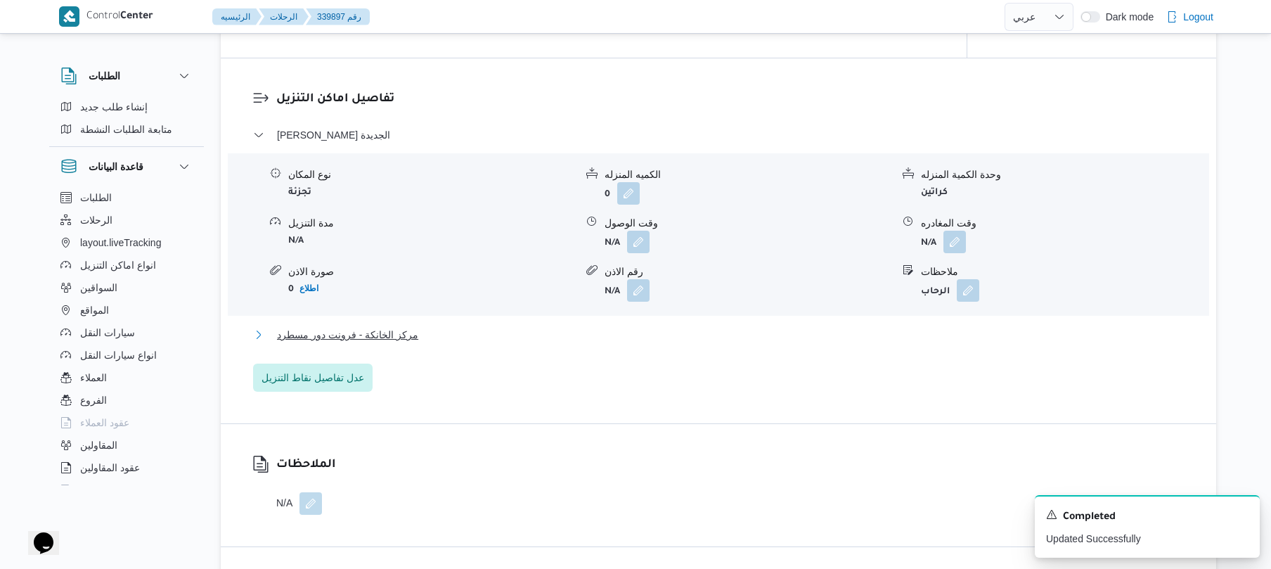
click at [665, 335] on button "مركز الخانكة - فرونت دور مسطرد" at bounding box center [719, 334] width 932 height 17
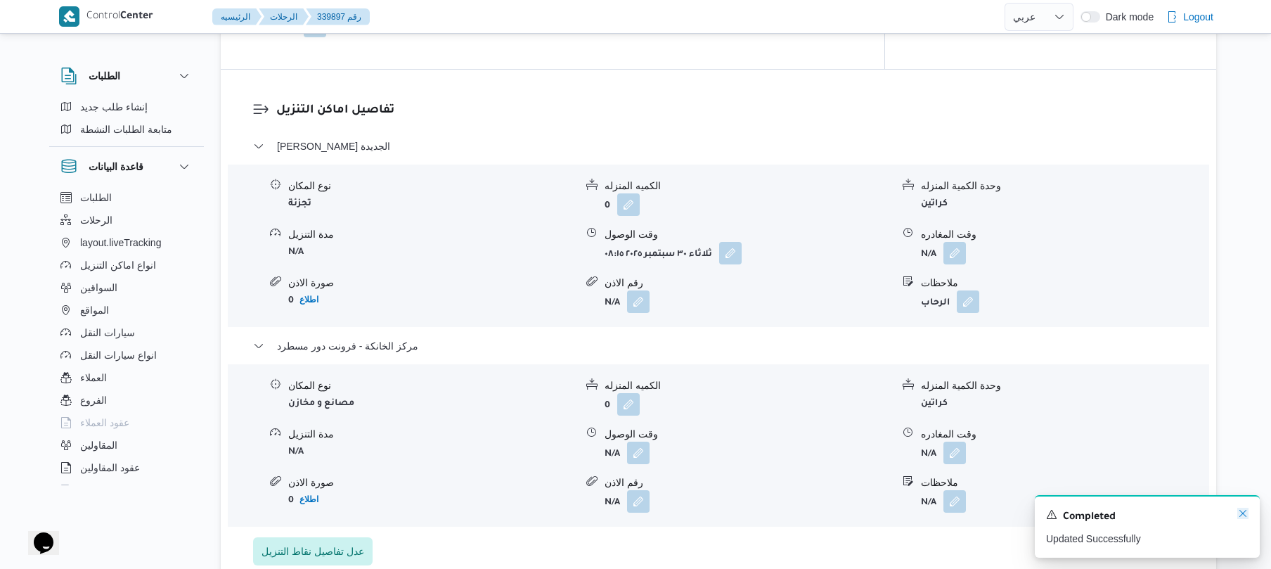
click at [1244, 515] on icon "Dismiss toast" at bounding box center [1243, 513] width 11 height 11
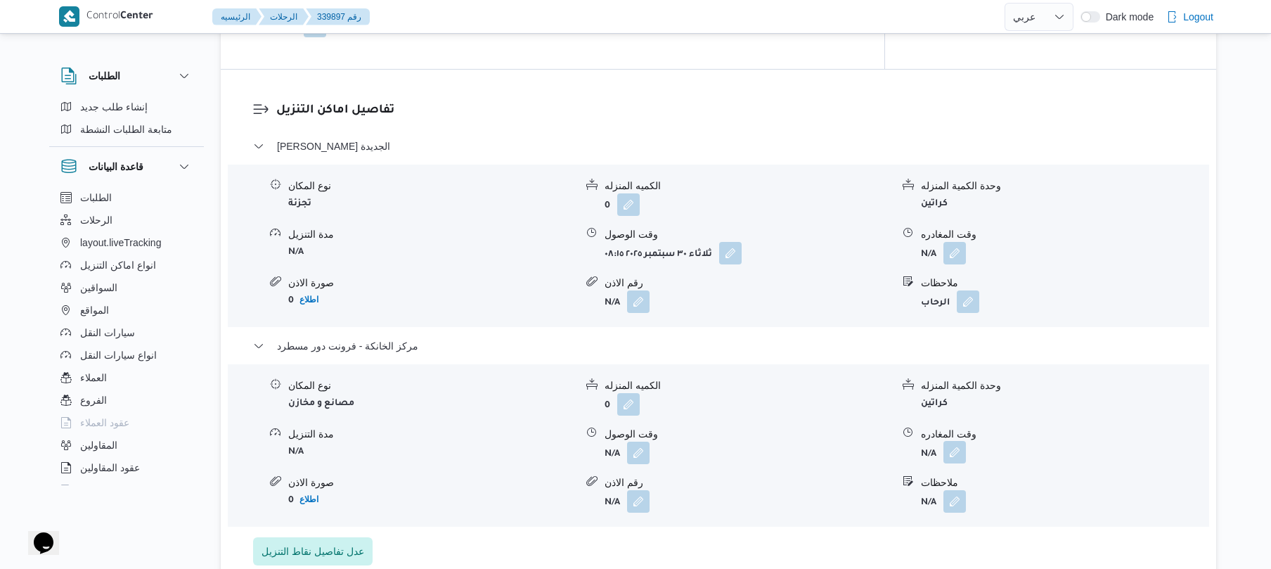
click at [956, 441] on button "button" at bounding box center [955, 452] width 23 height 23
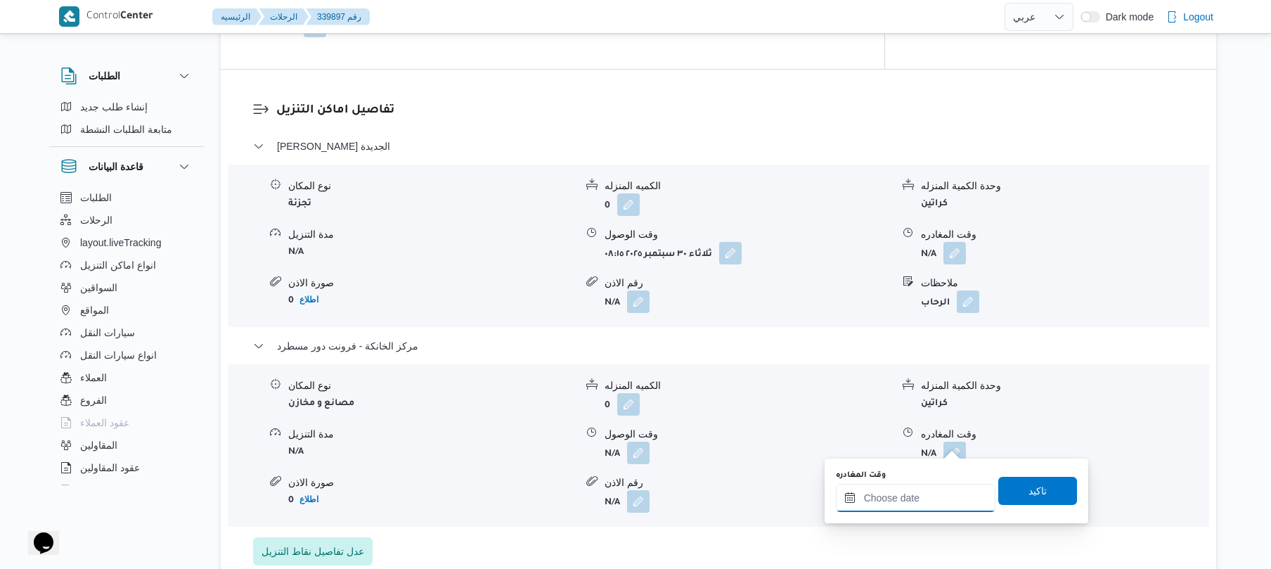
click at [912, 504] on input "وقت المغادره" at bounding box center [916, 498] width 160 height 28
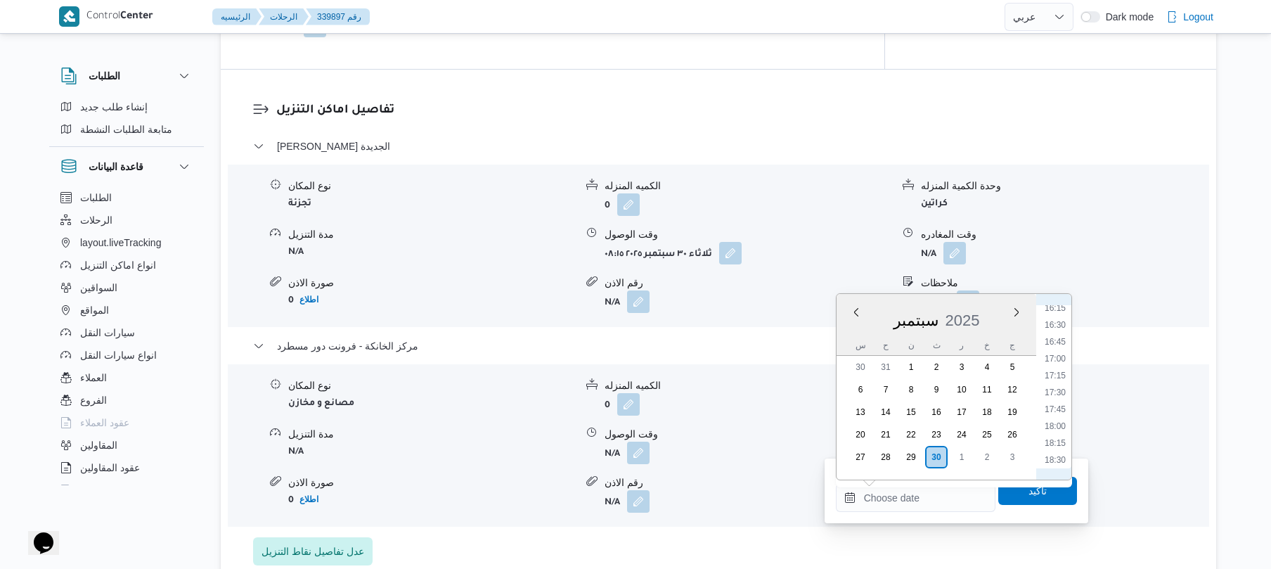
scroll to position [1060, 0]
click at [1056, 383] on li "16:45" at bounding box center [1055, 383] width 32 height 14
type input "٣٠/٠٩/٢٠٢٥ ١٦:٤٥"
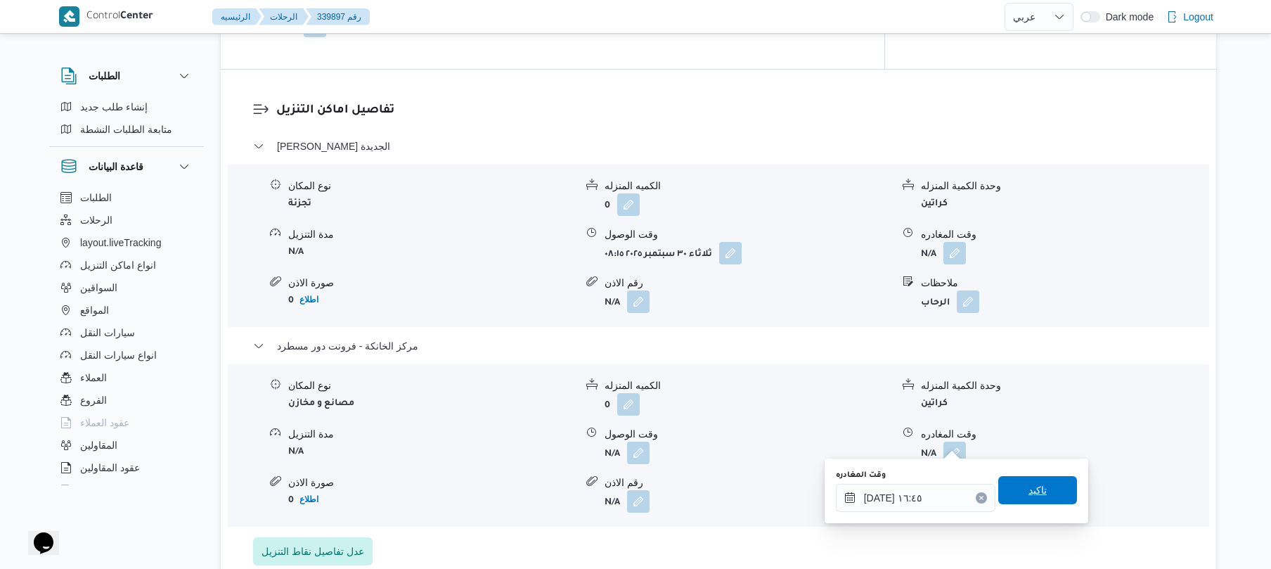
click at [1029, 490] on span "تاكيد" at bounding box center [1038, 490] width 18 height 17
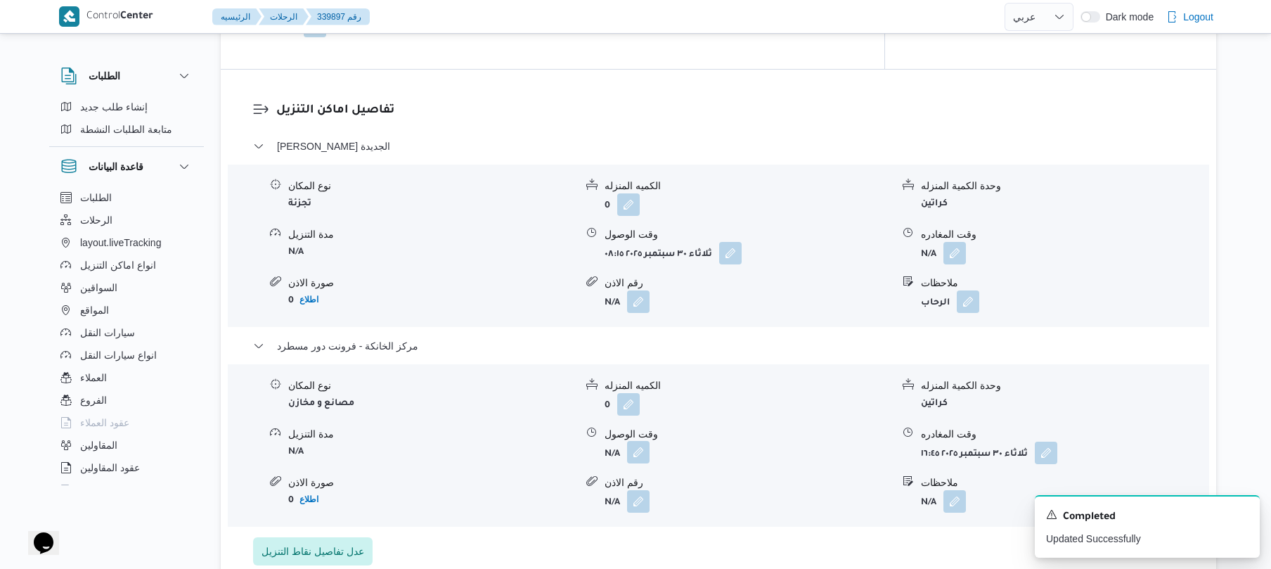
click at [631, 445] on button "button" at bounding box center [638, 452] width 23 height 23
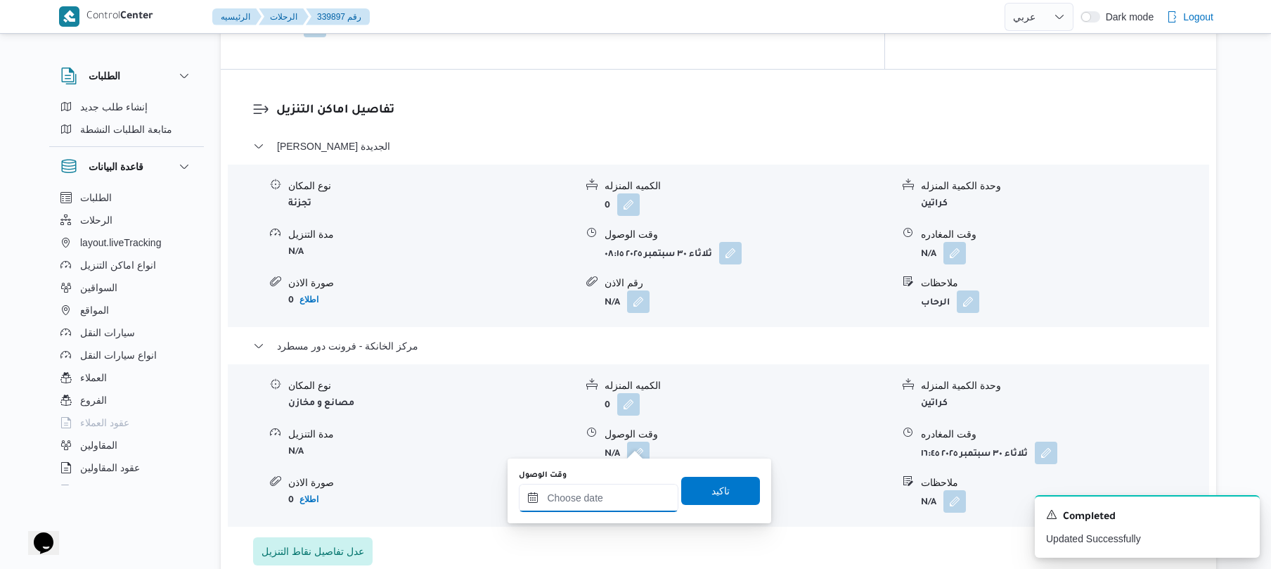
click at [605, 499] on input "وقت الوصول" at bounding box center [599, 498] width 160 height 28
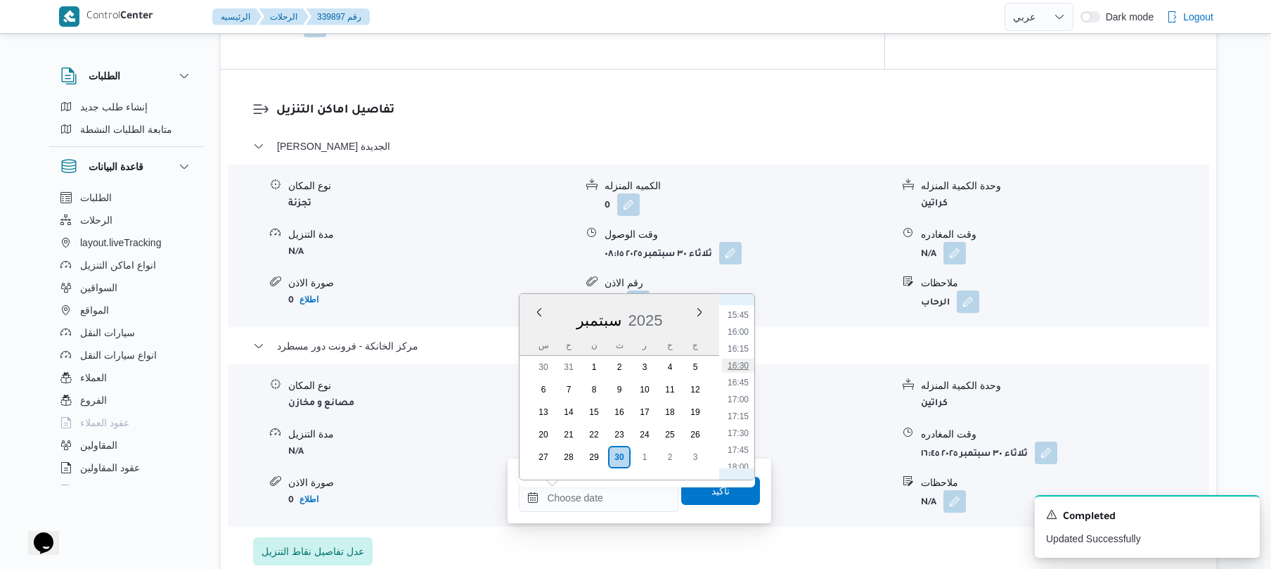
click at [740, 361] on li "16:30" at bounding box center [738, 366] width 32 height 14
type input "٣٠/٠٩/٢٠٢٥ ١٦:٣٠"
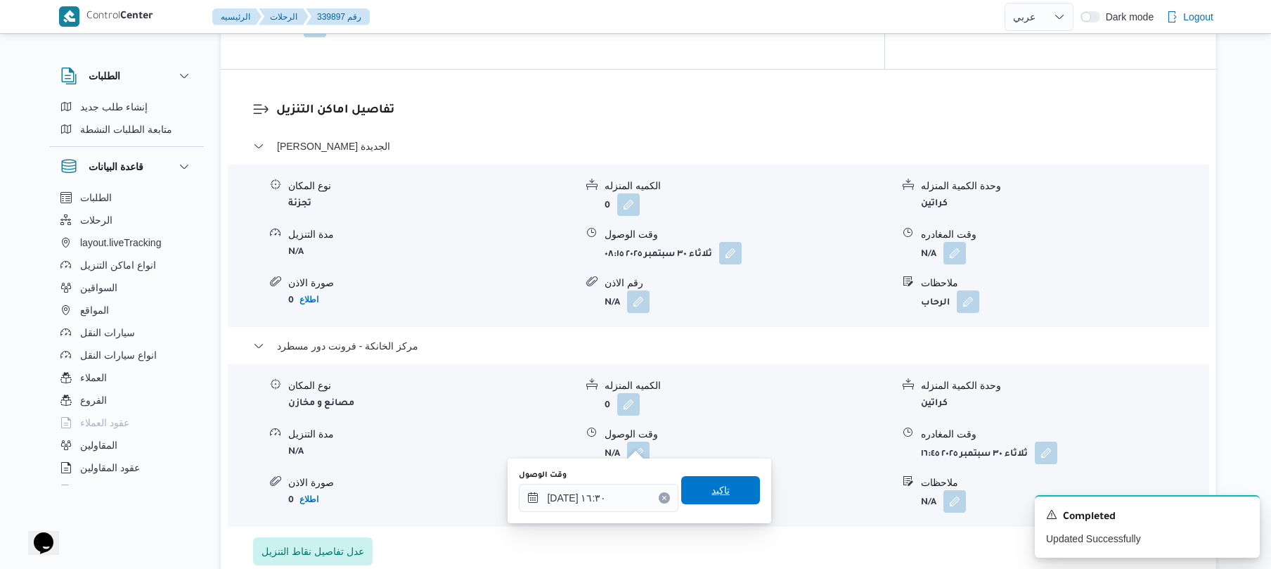
click at [726, 482] on span "تاكيد" at bounding box center [720, 490] width 79 height 28
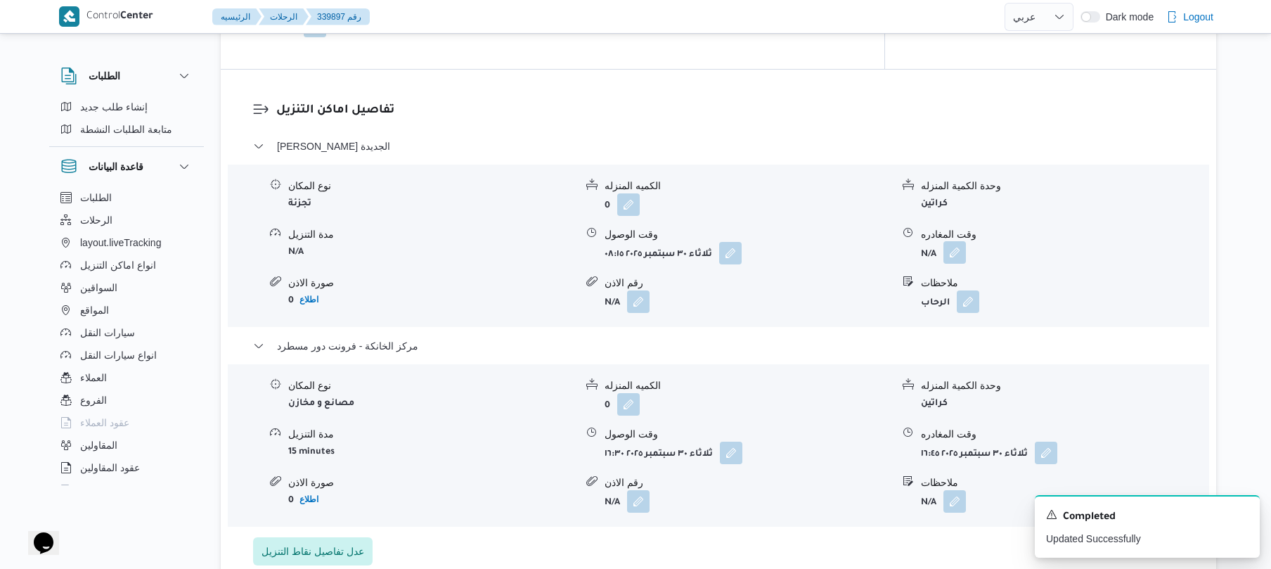
click at [951, 241] on button "button" at bounding box center [955, 252] width 23 height 23
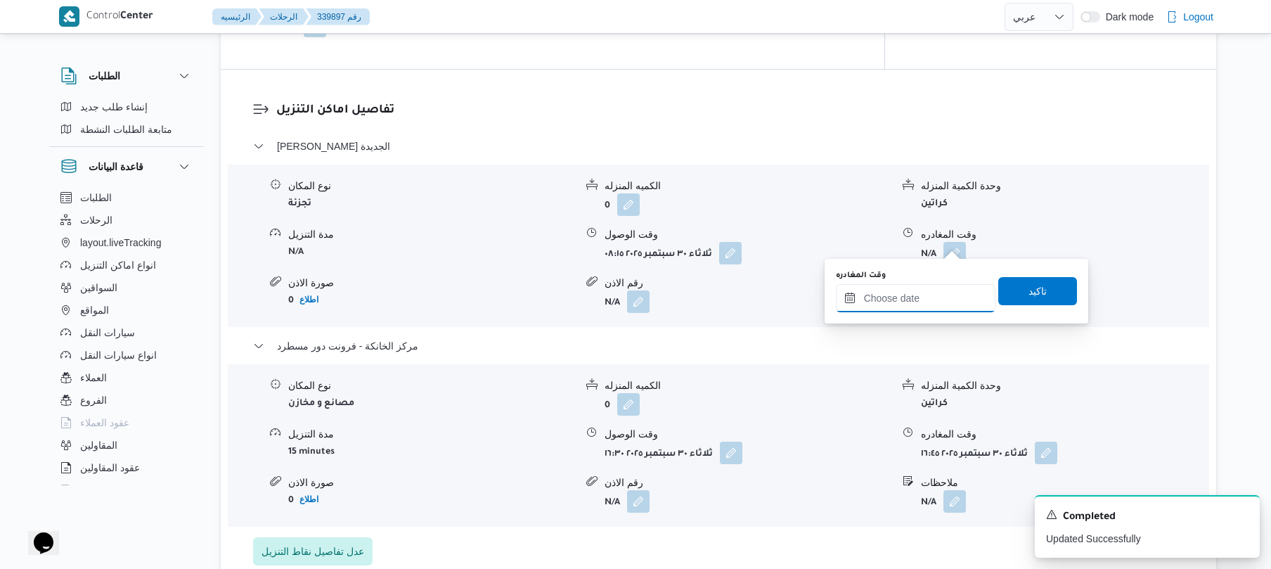
click at [904, 302] on input "وقت المغادره" at bounding box center [916, 298] width 160 height 28
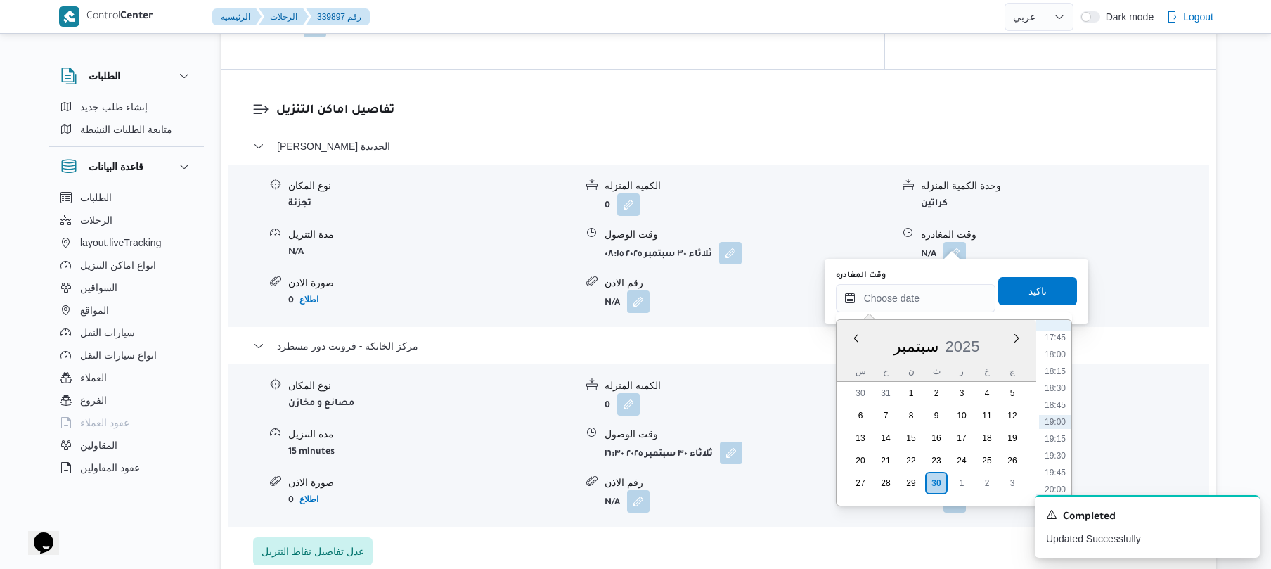
scroll to position [1061, 0]
click at [1058, 340] on li "15:45" at bounding box center [1055, 340] width 32 height 14
type input "[DATE] ١٥:٤٥"
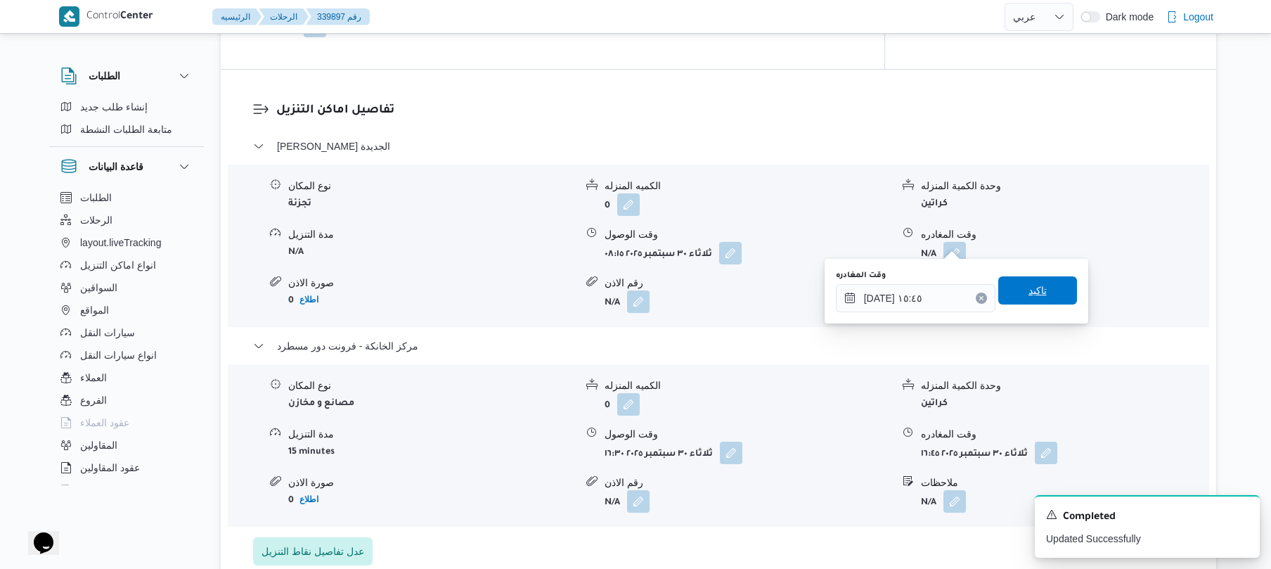
click at [1044, 293] on span "تاكيد" at bounding box center [1038, 290] width 79 height 28
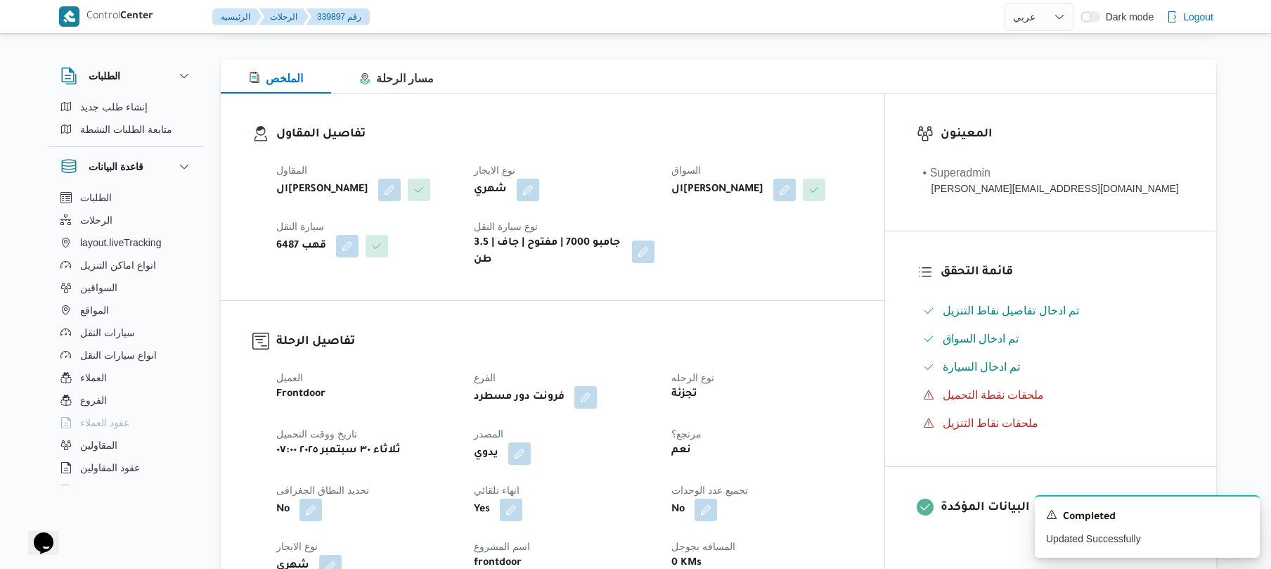
scroll to position [0, 0]
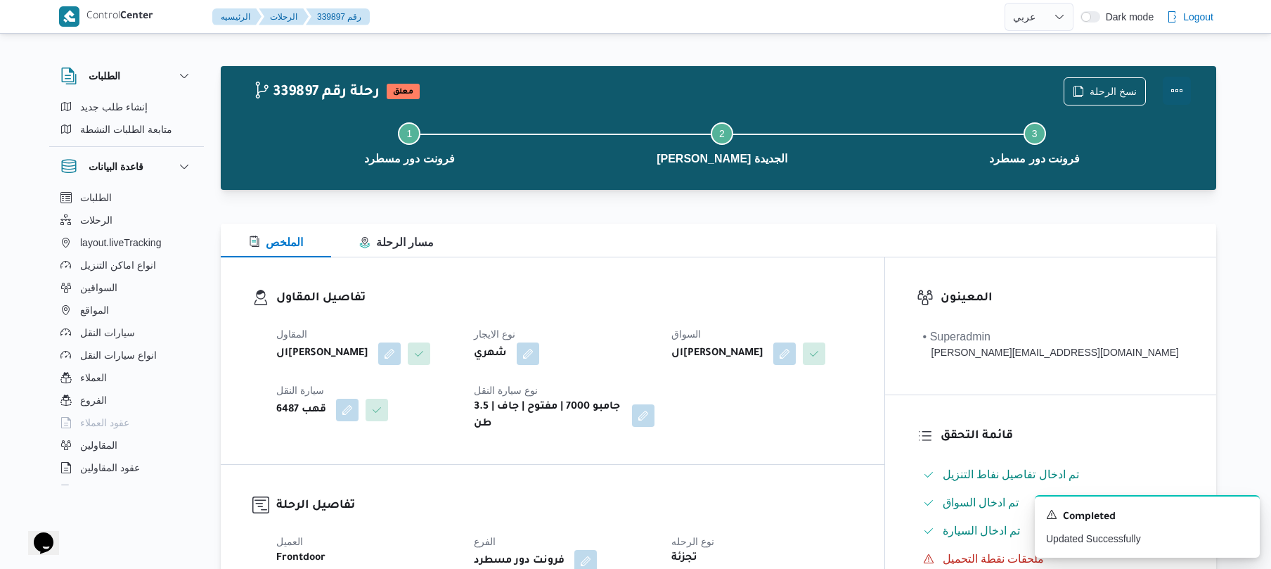
click at [1184, 94] on button "Actions" at bounding box center [1177, 91] width 28 height 28
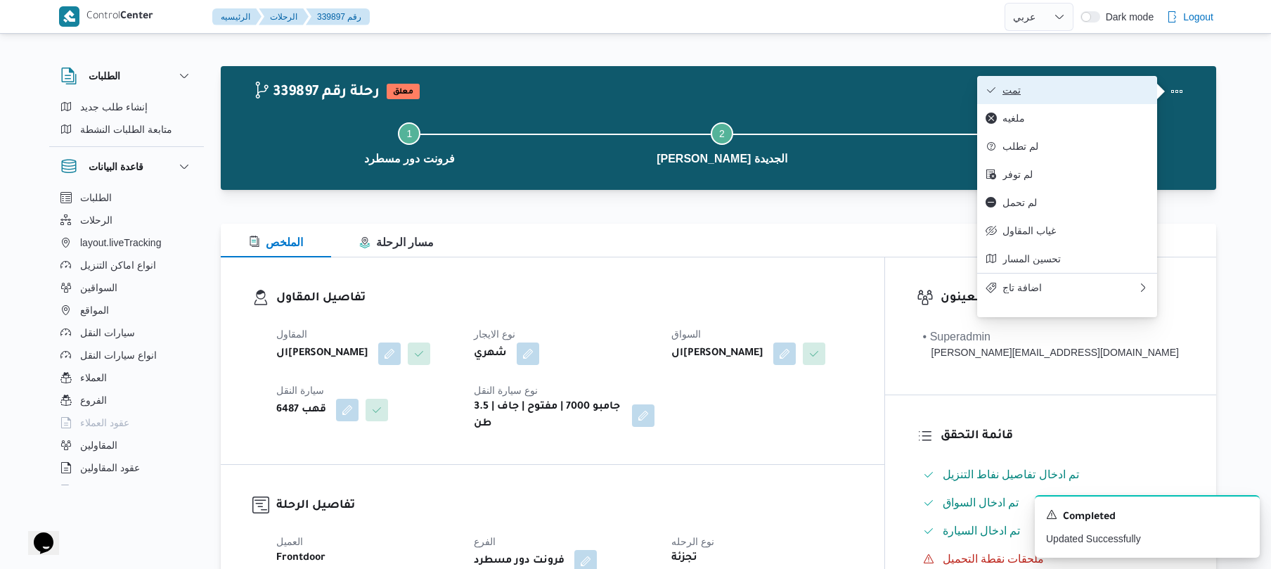
click at [1098, 96] on span "تمت" at bounding box center [1076, 89] width 146 height 11
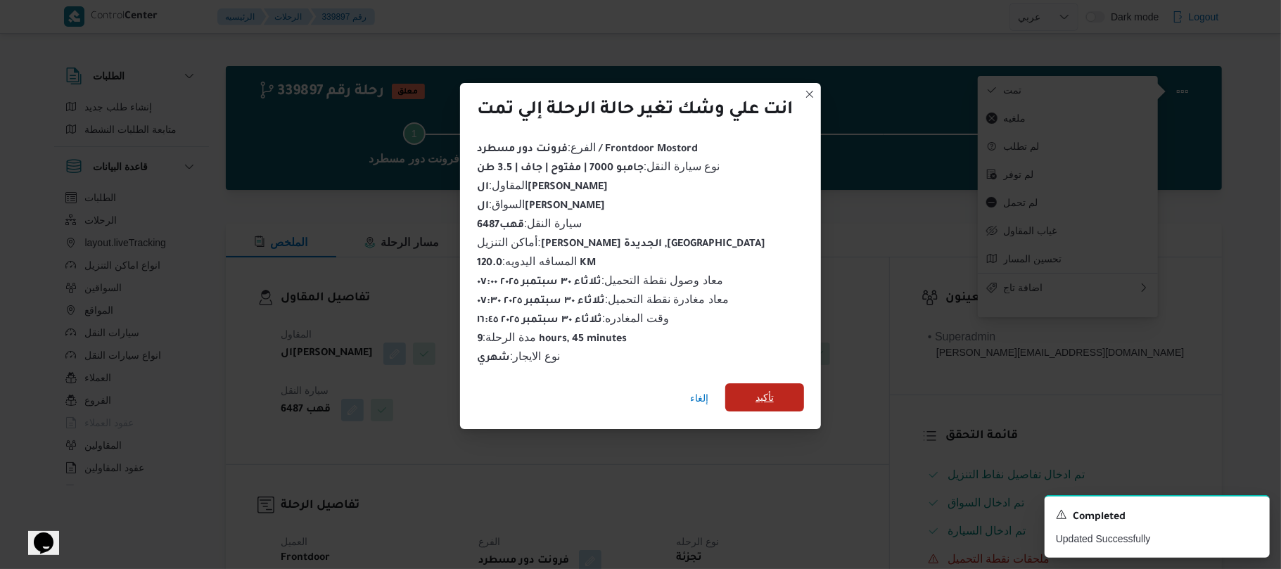
click at [788, 395] on span "تأكيد" at bounding box center [764, 397] width 79 height 28
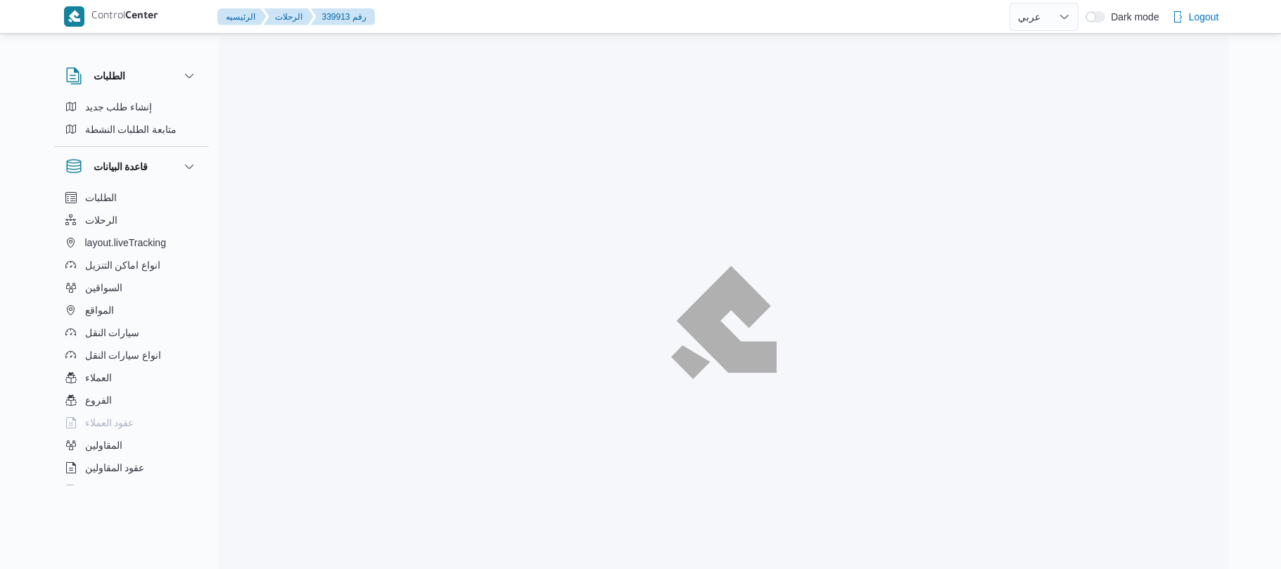
select select "ar"
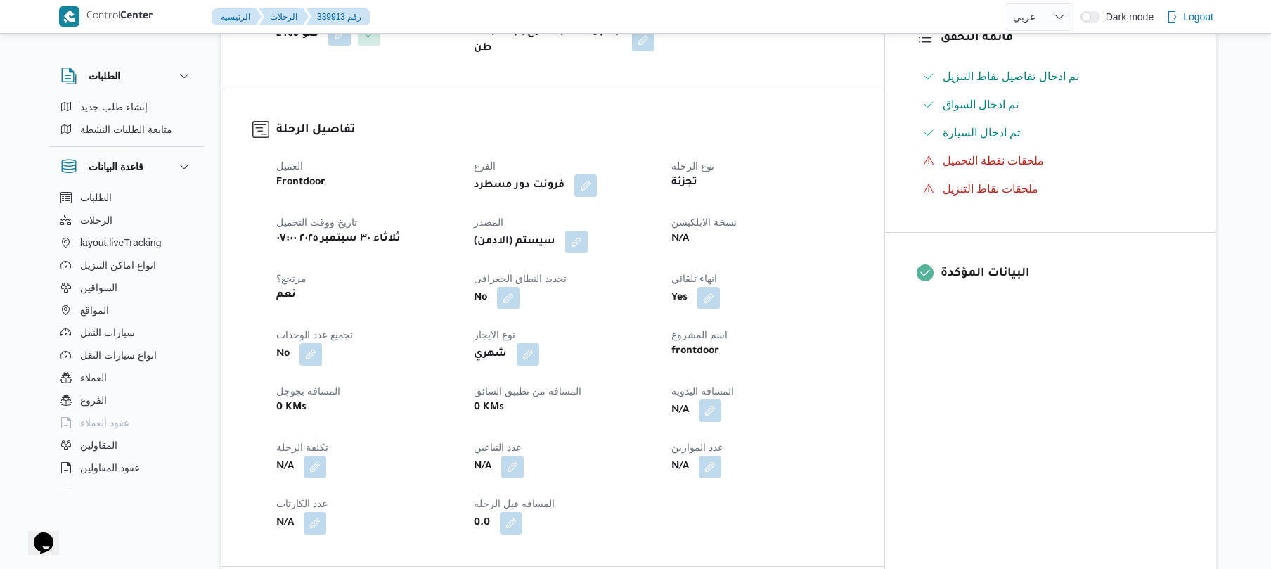
scroll to position [450, 0]
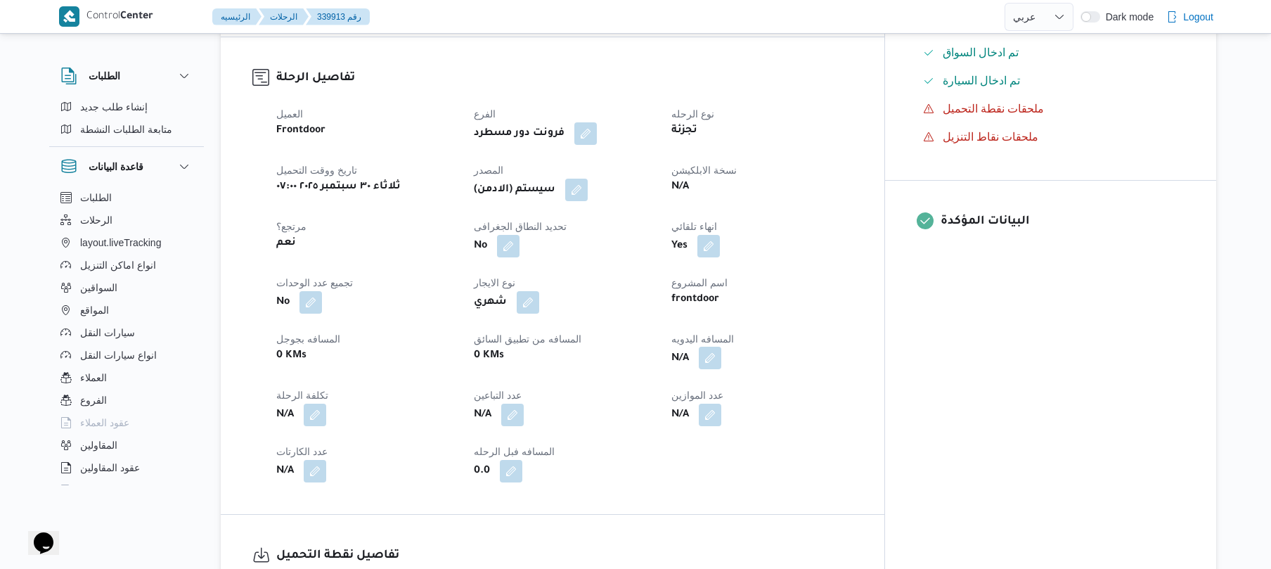
click at [721, 352] on button "button" at bounding box center [710, 358] width 23 height 23
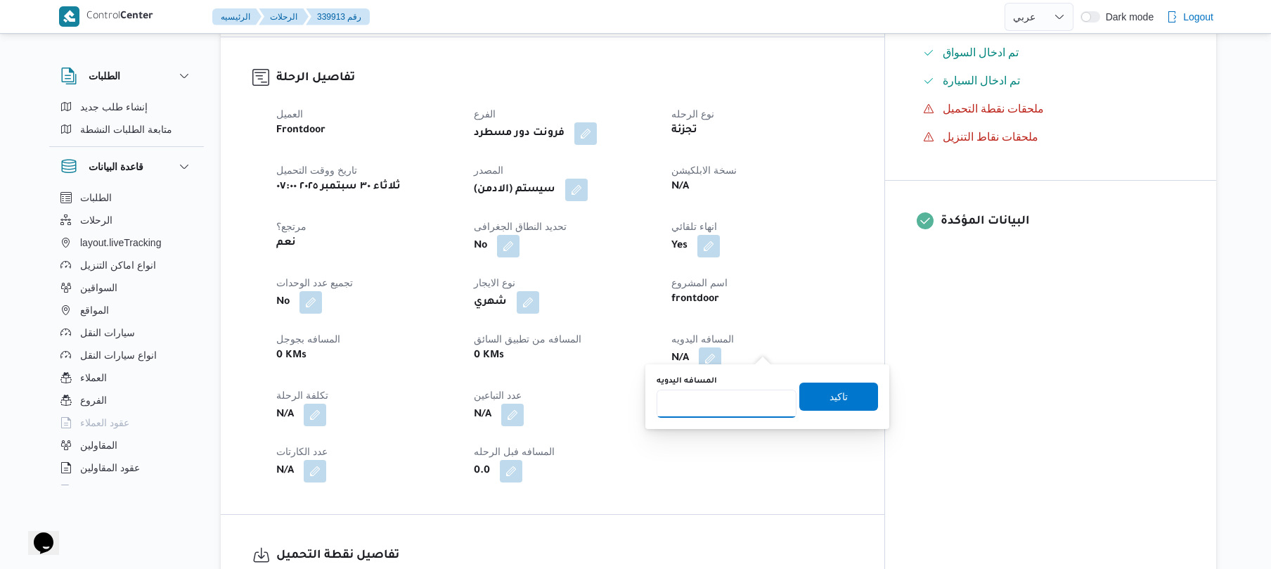
click at [743, 399] on input "المسافه اليدويه" at bounding box center [727, 404] width 140 height 28
type input "120"
click at [859, 395] on span "تاكيد" at bounding box center [839, 396] width 79 height 28
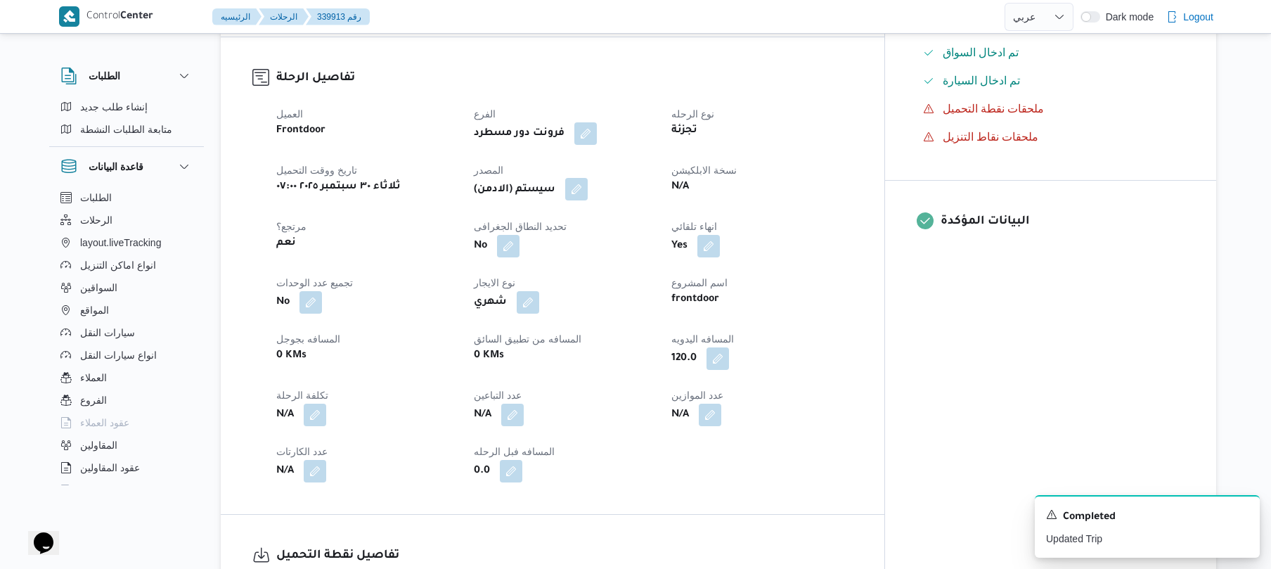
click at [588, 181] on button "button" at bounding box center [576, 189] width 23 height 23
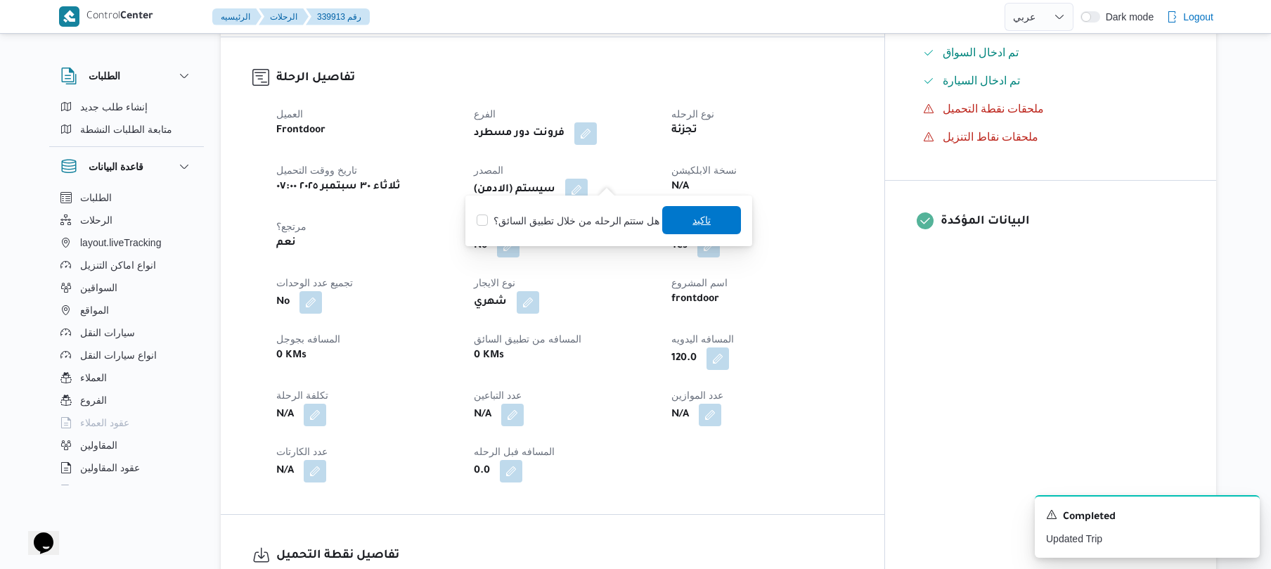
click at [698, 224] on span "تاكيد" at bounding box center [702, 220] width 18 height 17
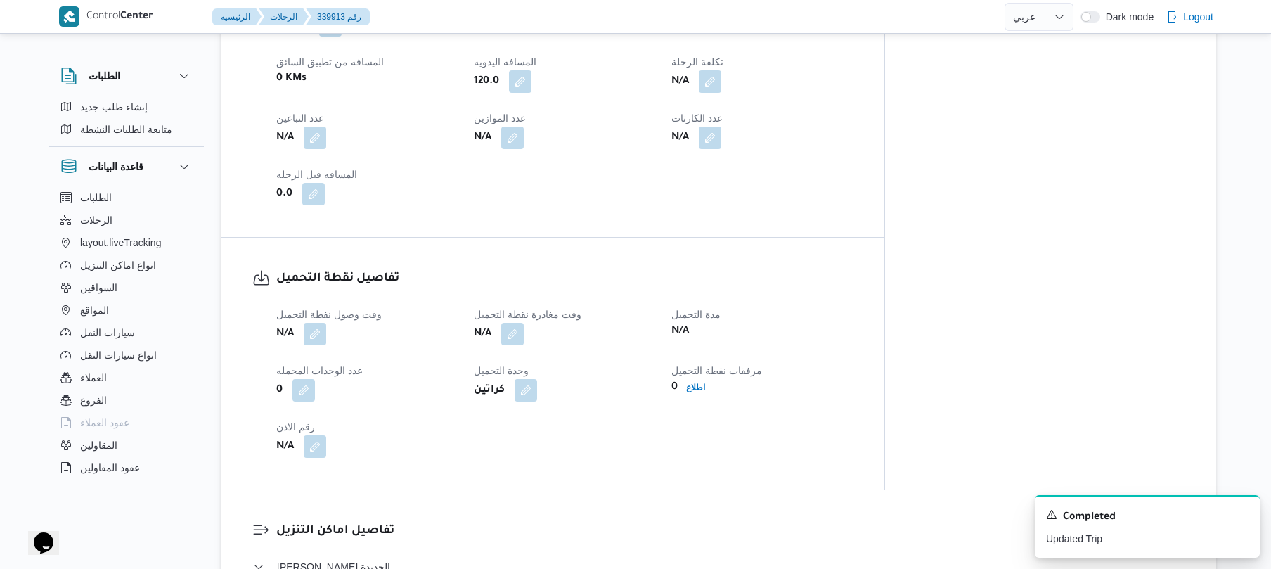
scroll to position [704, 0]
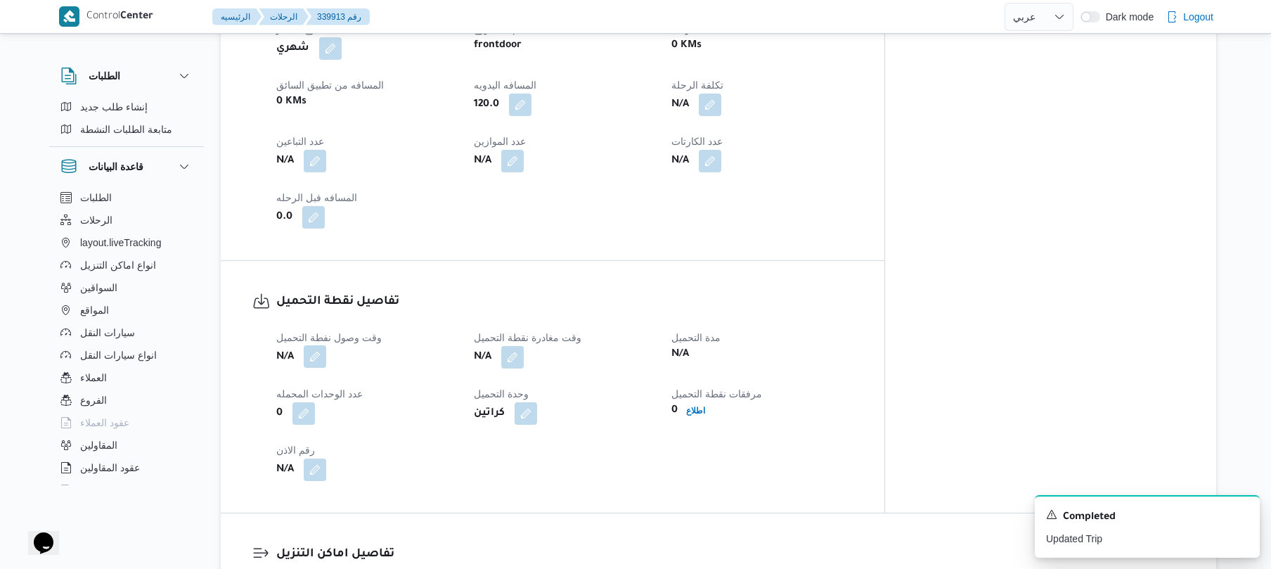
click at [319, 347] on button "button" at bounding box center [315, 356] width 23 height 23
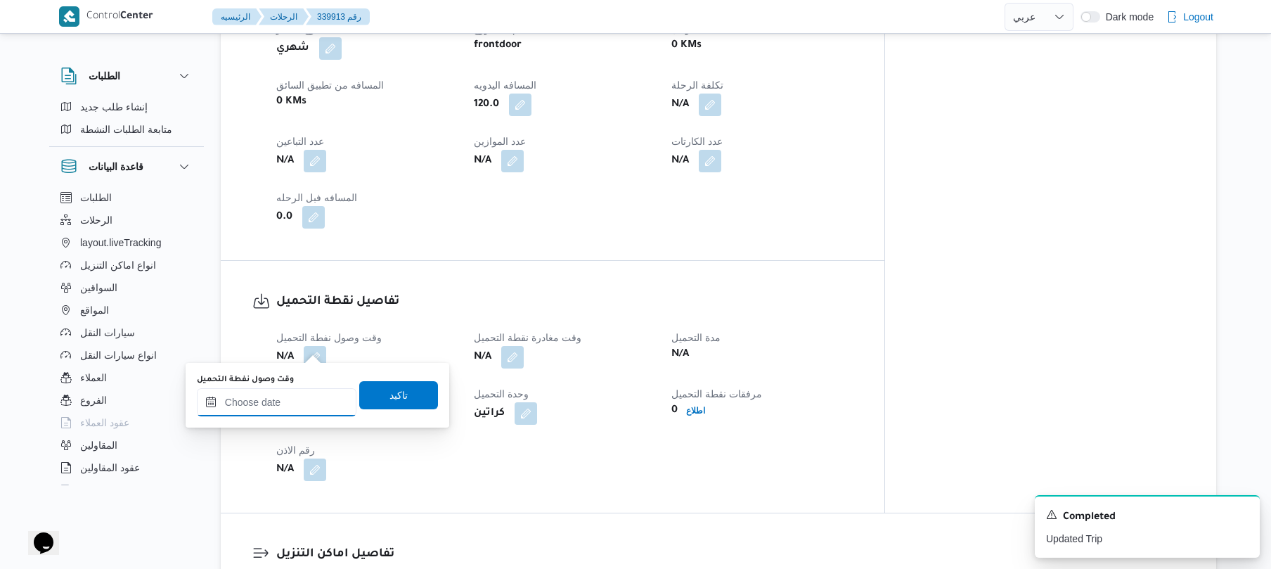
click at [301, 398] on input "وقت وصول نفطة التحميل" at bounding box center [277, 402] width 160 height 28
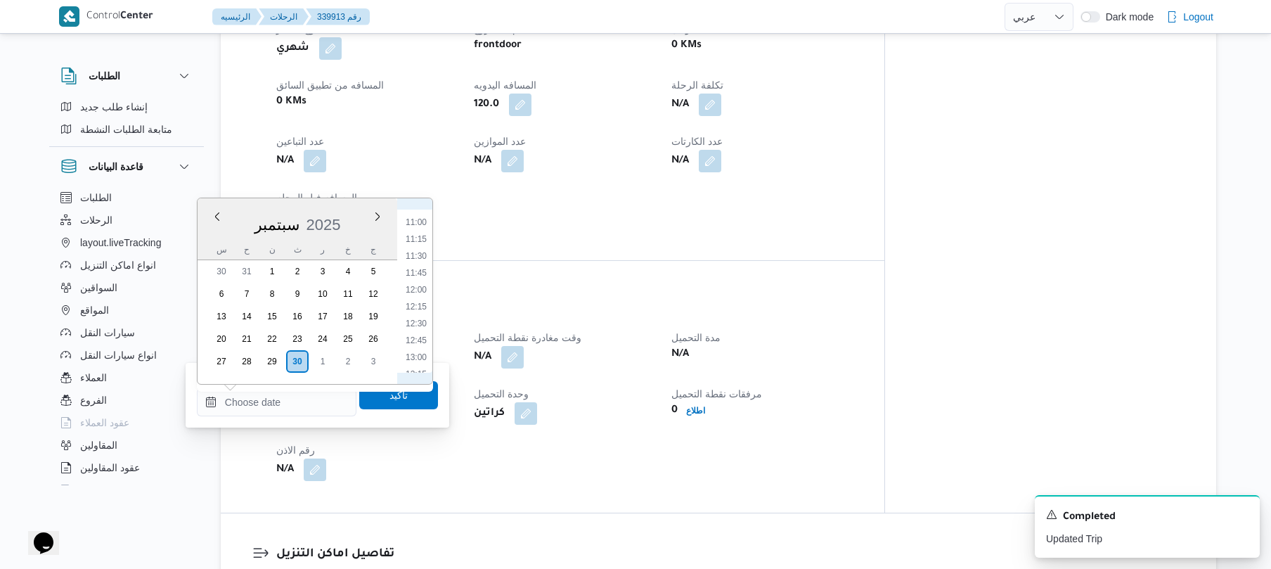
scroll to position [412, 0]
click at [414, 277] on li "07:00" at bounding box center [416, 277] width 32 height 14
type input "٣٠/٠٩/٢٠٢٥ ٠٧:٠٠"
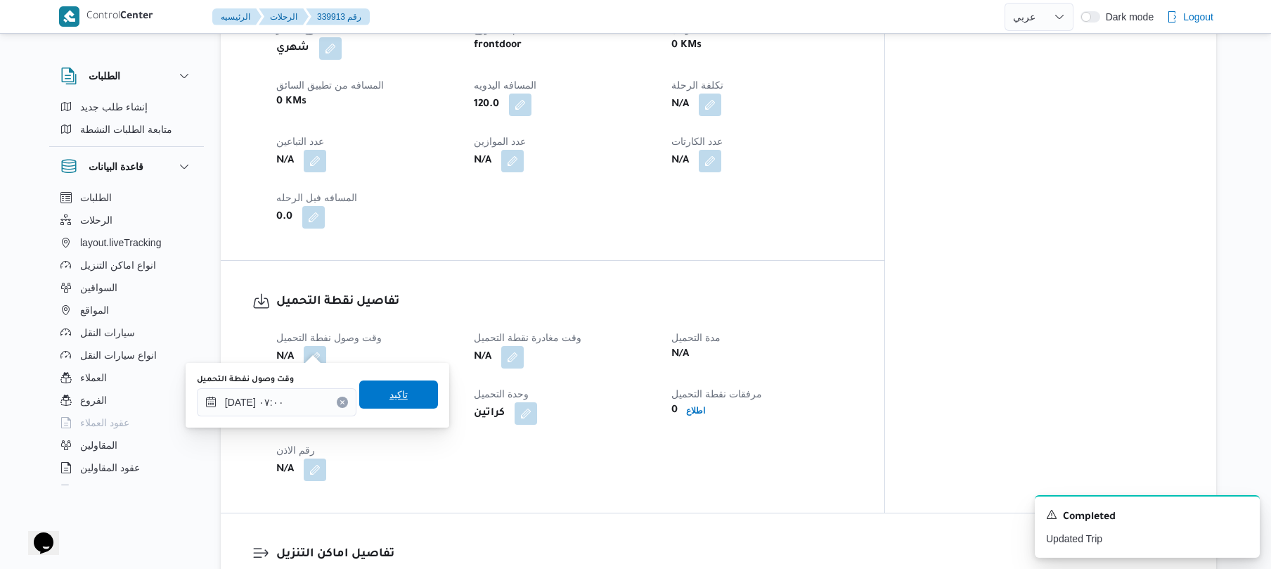
click at [390, 395] on span "تاكيد" at bounding box center [399, 394] width 18 height 17
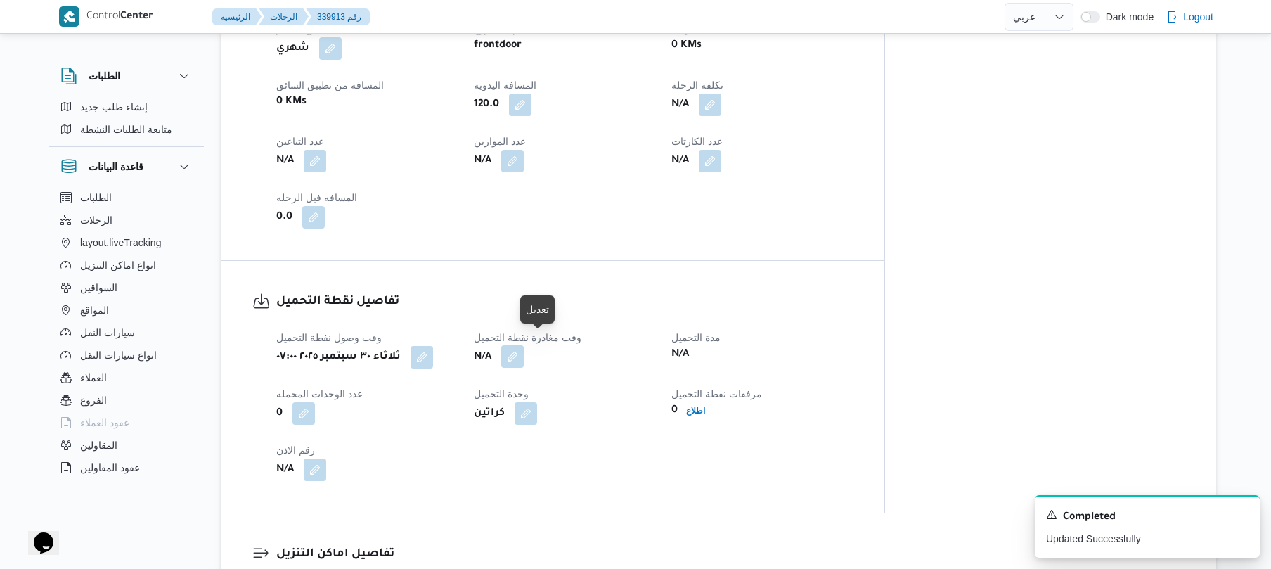
click at [524, 347] on button "button" at bounding box center [512, 356] width 23 height 23
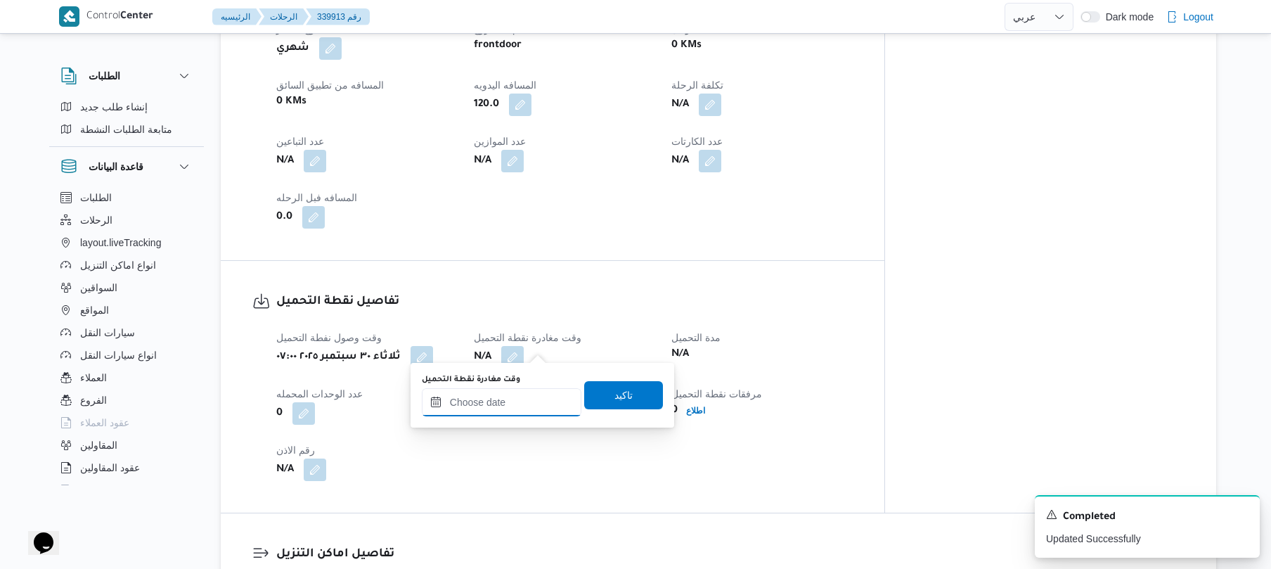
click at [478, 406] on input "وقت مغادرة نقطة التحميل" at bounding box center [502, 402] width 160 height 28
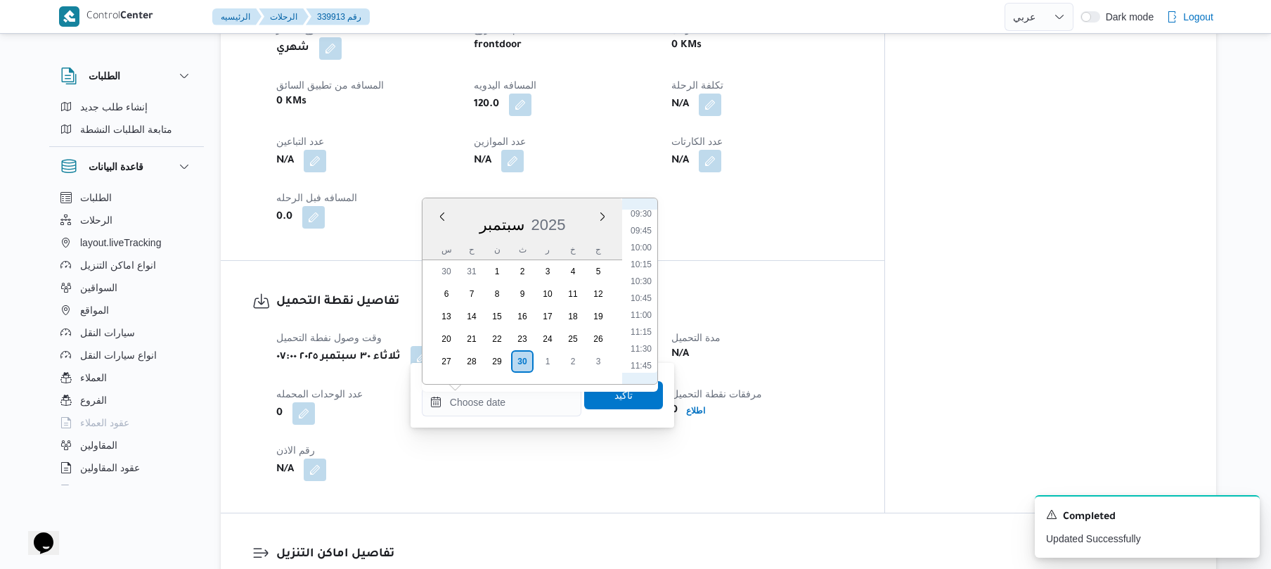
scroll to position [505, 0]
click at [641, 220] on li "07:30" at bounding box center [641, 218] width 32 height 14
type input "٣٠/٠٩/٢٠٢٥ ٠٧:٣٠"
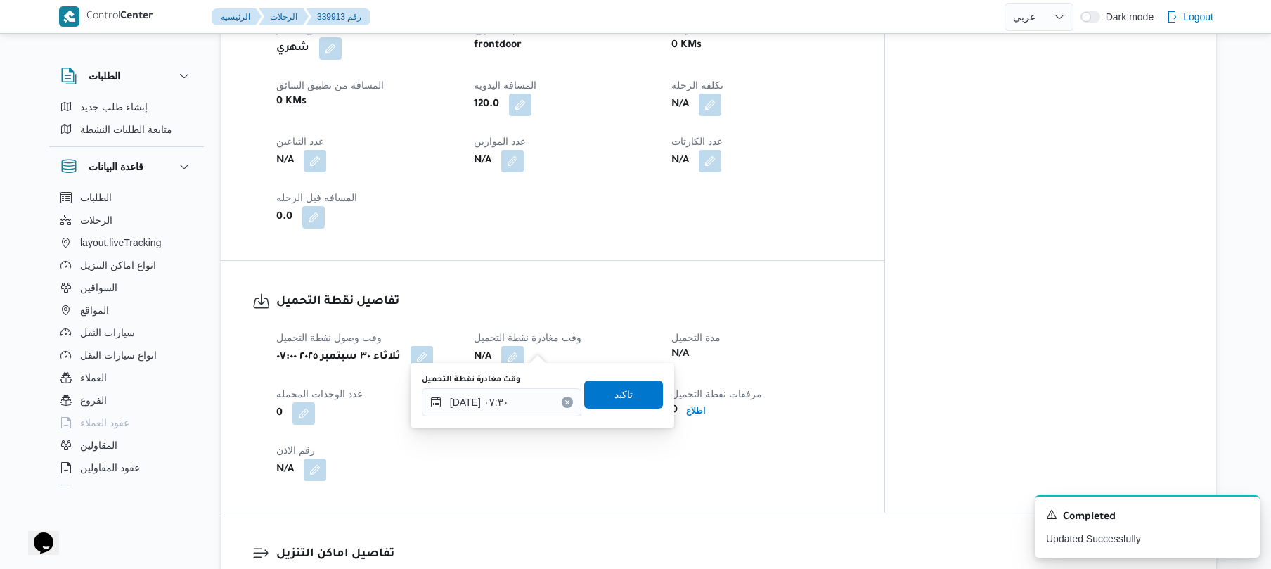
click at [615, 399] on span "تاكيد" at bounding box center [624, 394] width 18 height 17
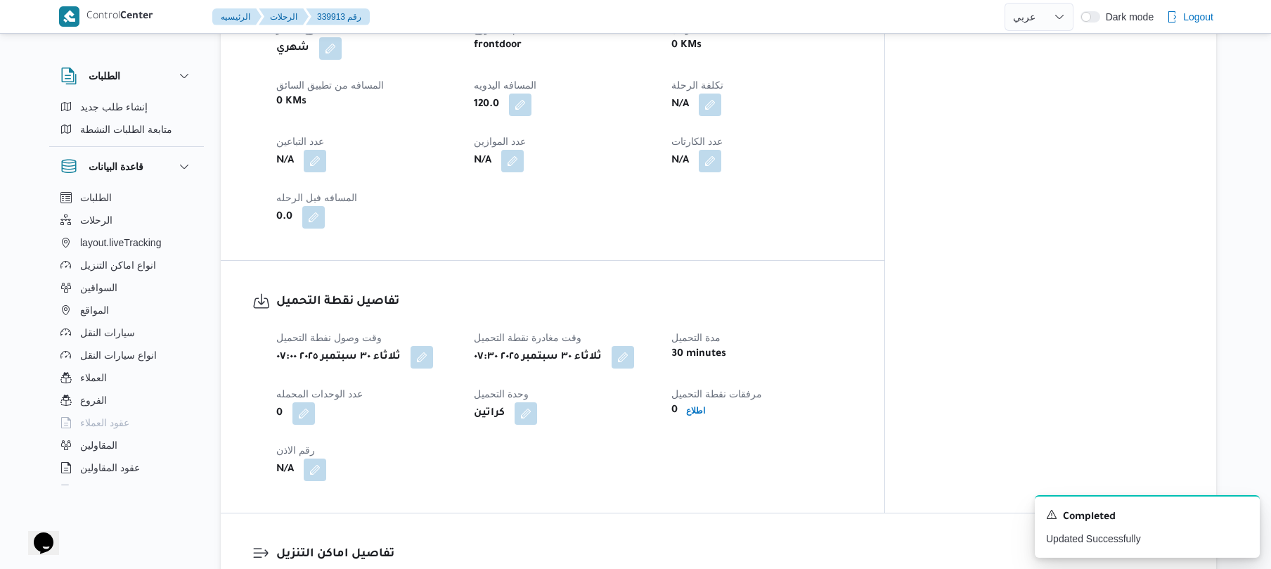
click at [845, 329] on dt "مدة التحميل" at bounding box center [762, 337] width 181 height 17
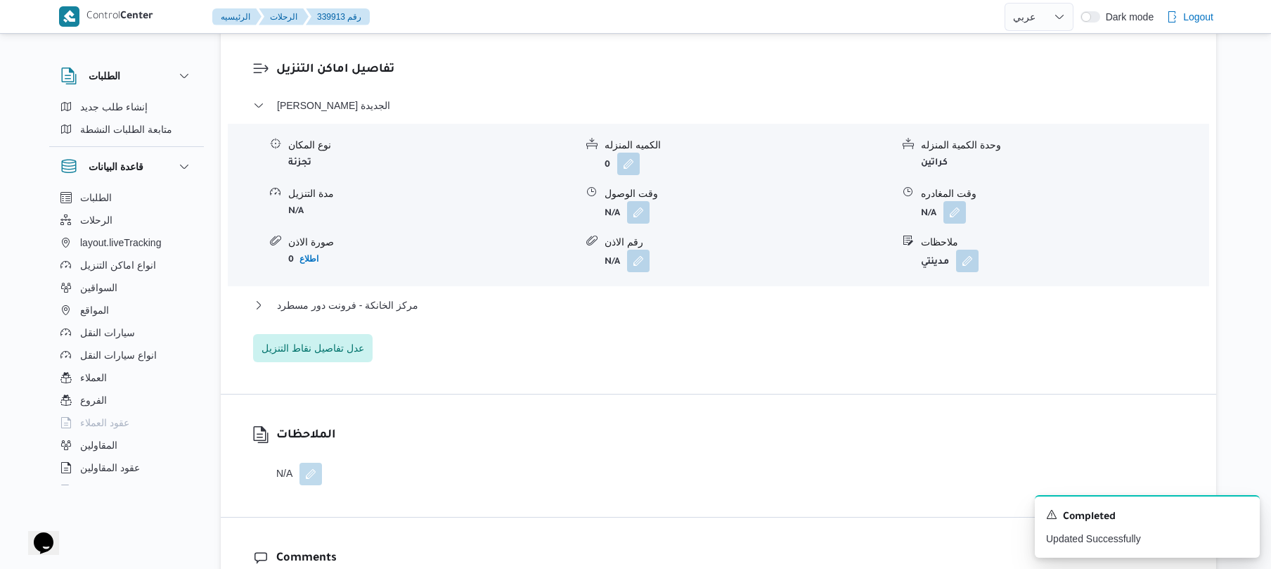
scroll to position [1191, 0]
click at [639, 203] on button "button" at bounding box center [638, 209] width 23 height 23
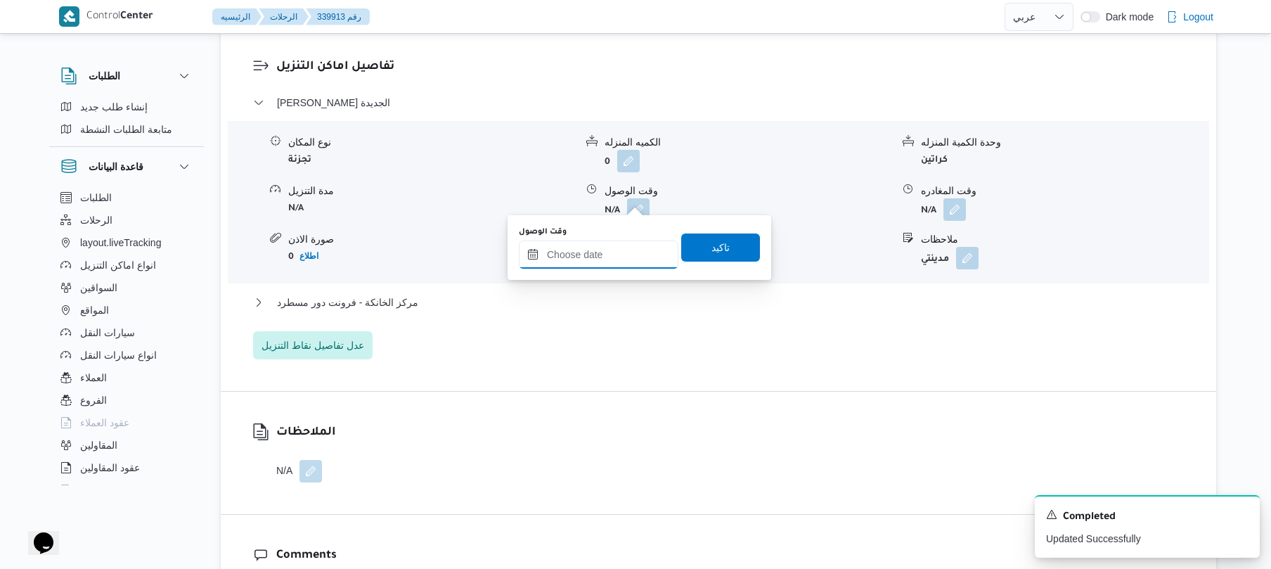
click at [608, 251] on input "وقت الوصول" at bounding box center [599, 254] width 160 height 28
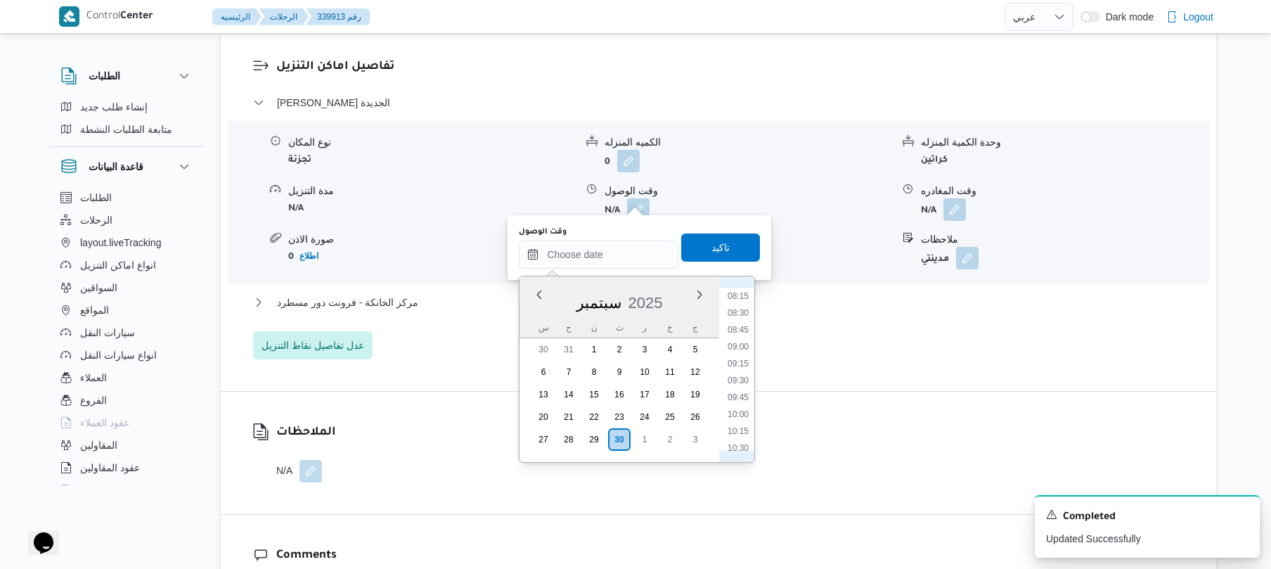
scroll to position [510, 0]
click at [740, 340] on li "08:15" at bounding box center [738, 342] width 32 height 14
type input "٣٠/٠٩/٢٠٢٥ ٠٨:١٥"
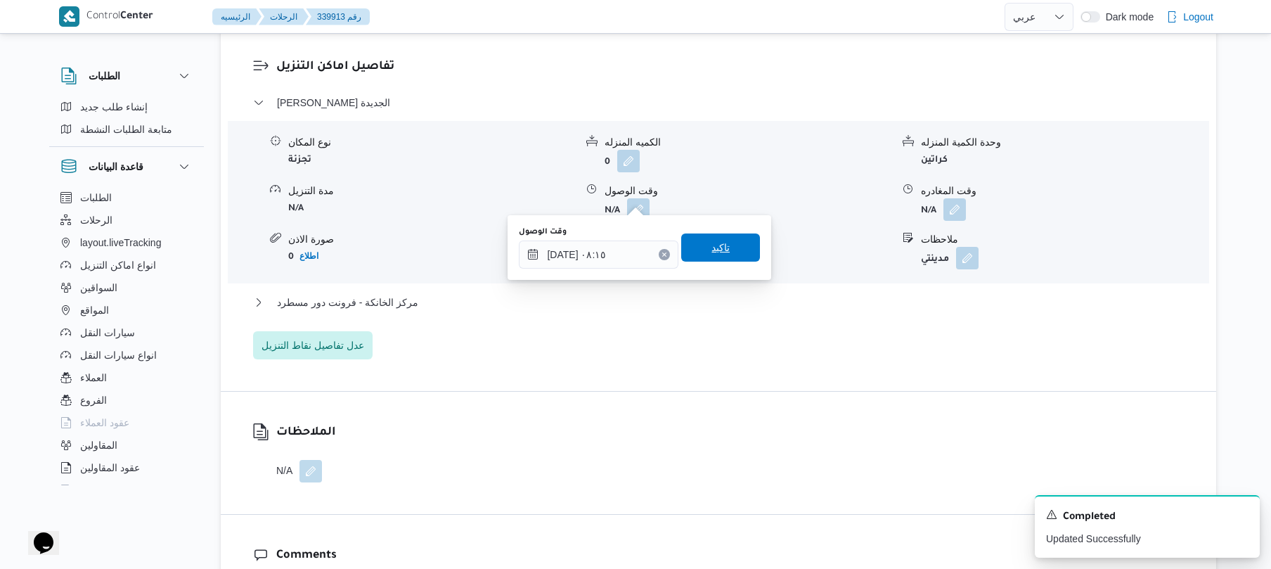
click at [727, 248] on span "تاكيد" at bounding box center [720, 247] width 79 height 28
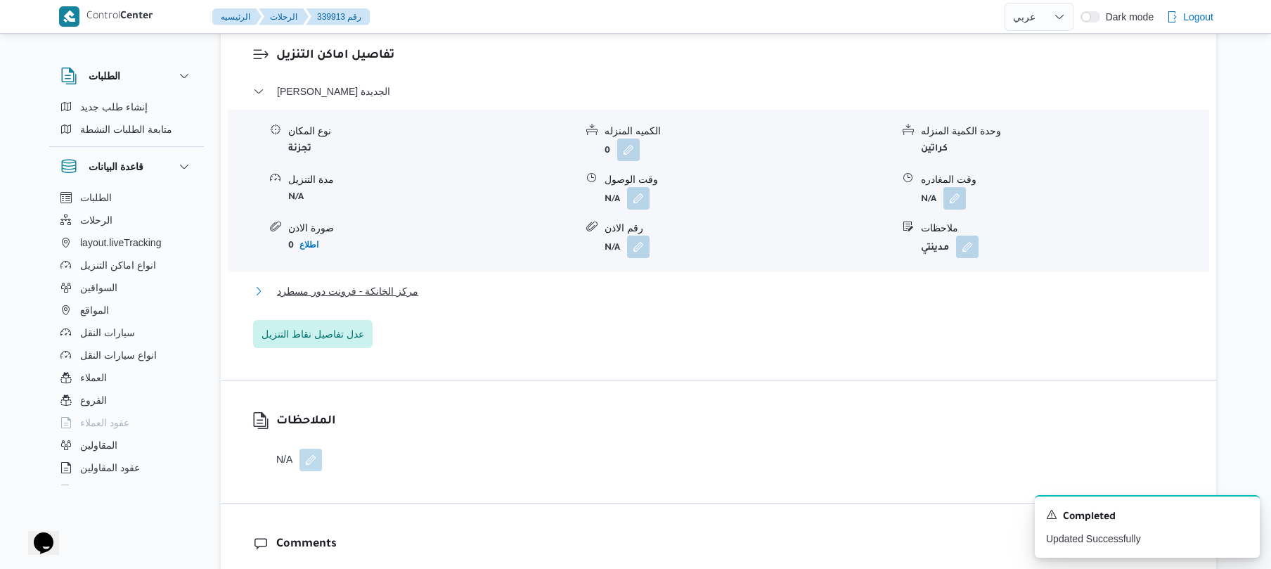
click at [681, 290] on button "مركز الخانكة - فرونت دور مسطرد" at bounding box center [719, 291] width 932 height 17
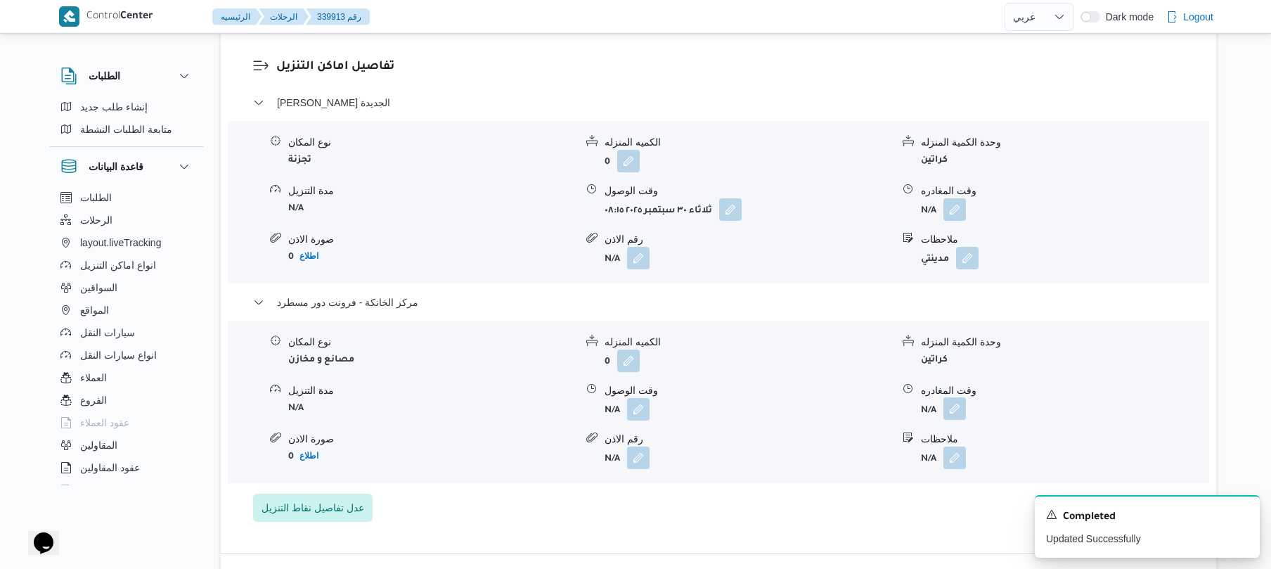
click at [957, 397] on button "button" at bounding box center [955, 408] width 23 height 23
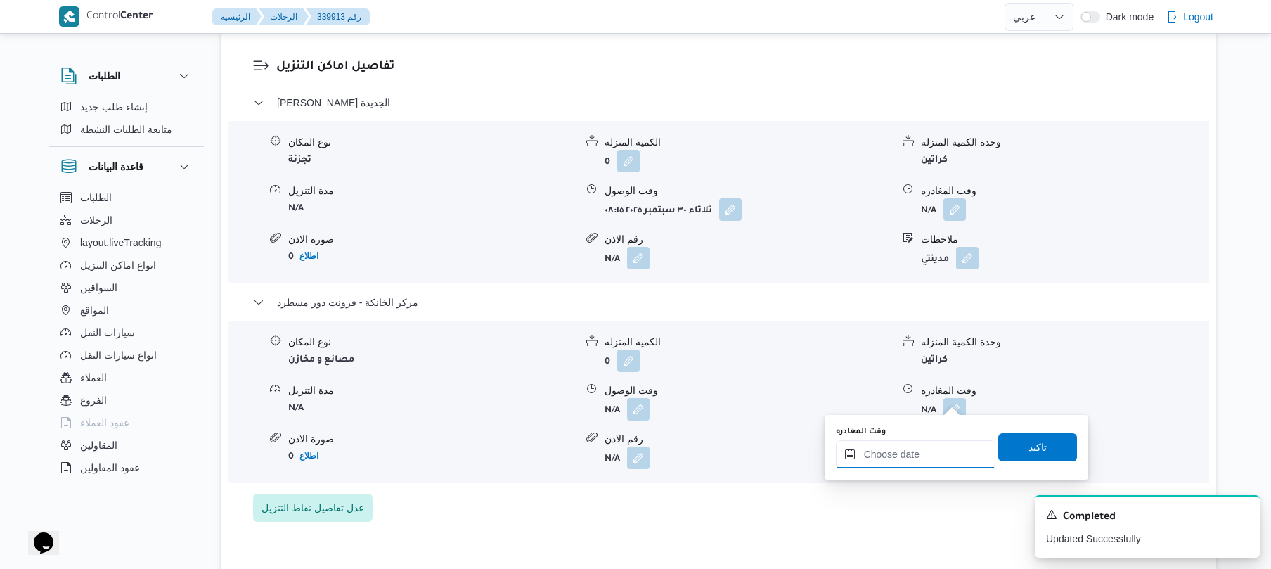
click at [885, 466] on input "وقت المغادره" at bounding box center [916, 454] width 160 height 28
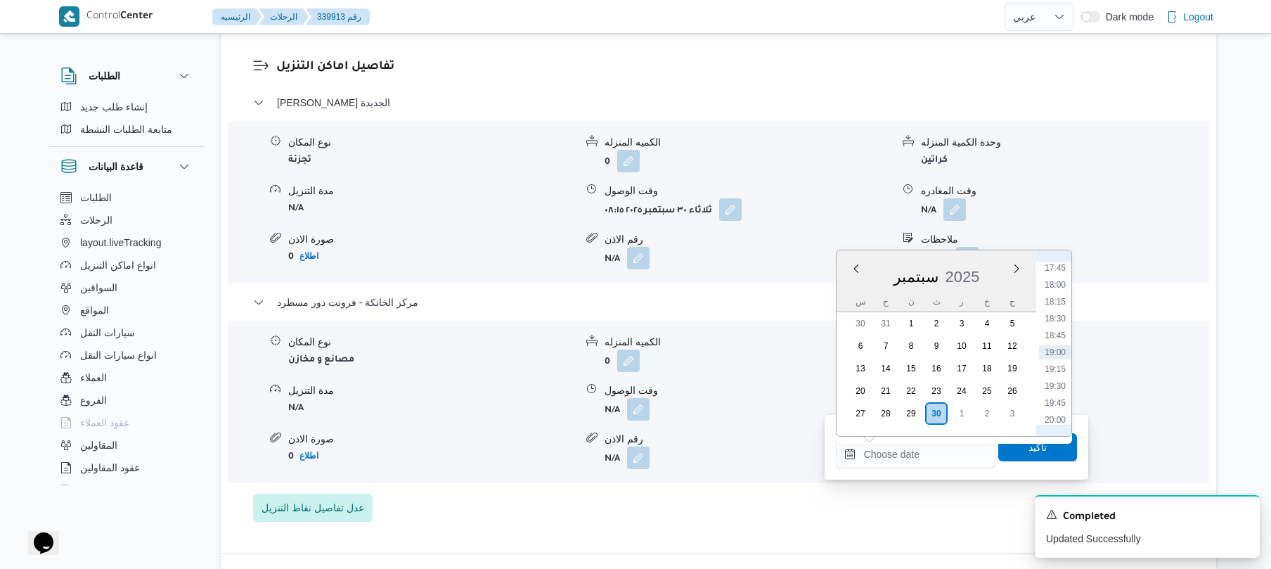
scroll to position [1060, 0]
click at [1058, 338] on li "16:45" at bounding box center [1055, 339] width 32 height 14
type input "٣٠/٠٩/٢٠٢٥ ١٦:٤٥"
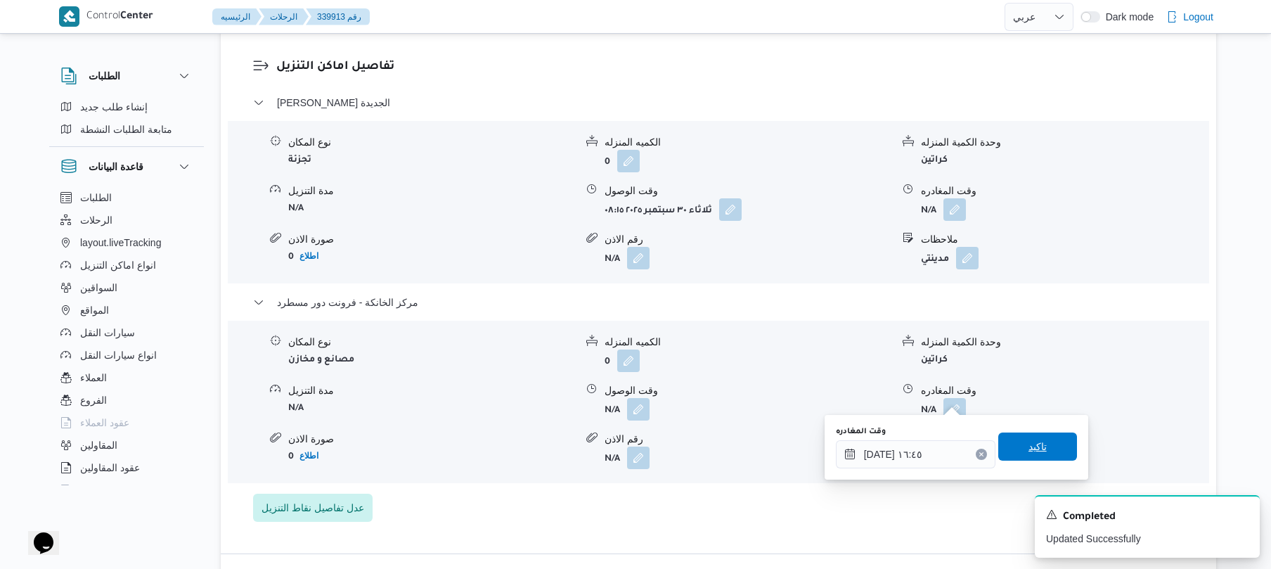
click at [1013, 446] on span "تاكيد" at bounding box center [1038, 446] width 79 height 28
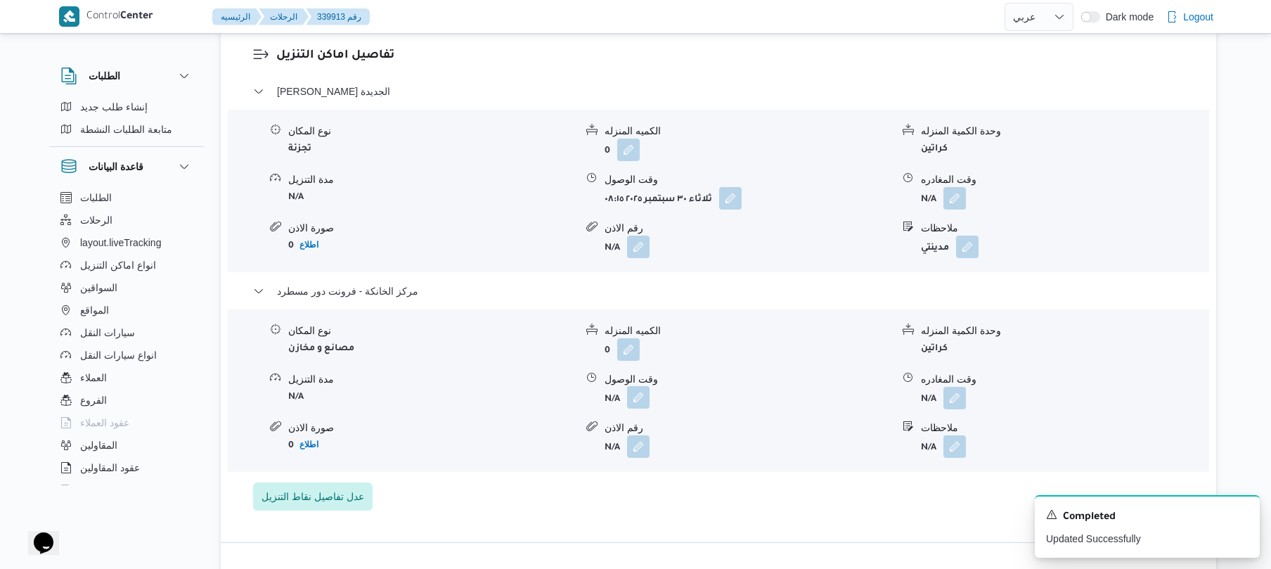
click at [630, 408] on button "button" at bounding box center [638, 397] width 23 height 23
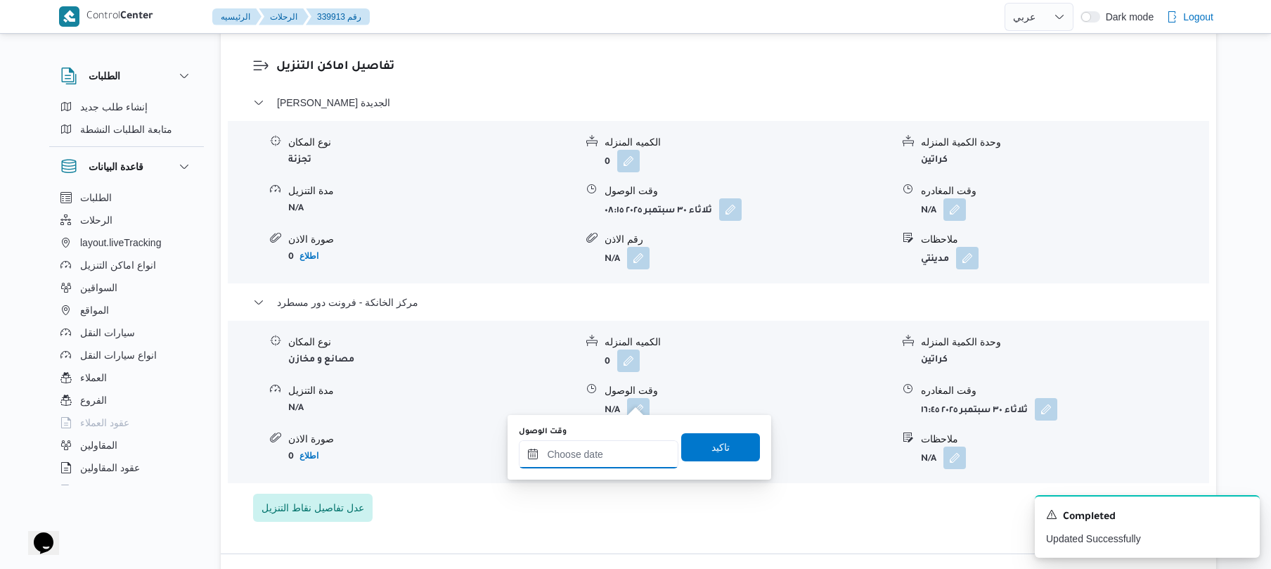
click at [624, 454] on input "وقت الوصول" at bounding box center [599, 454] width 160 height 28
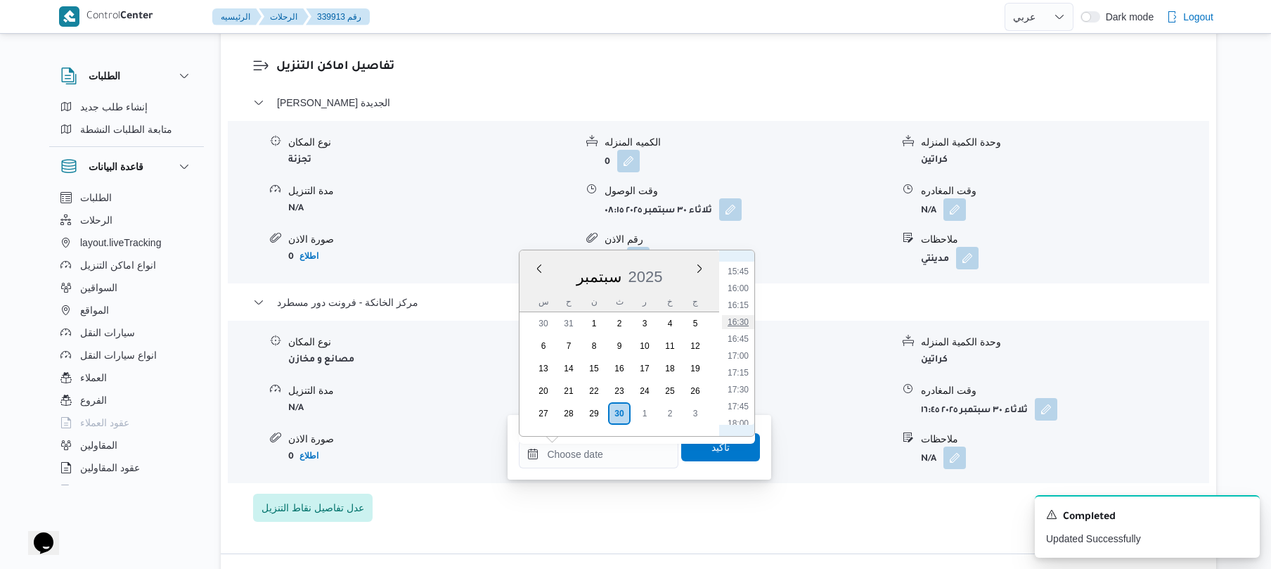
click at [743, 319] on li "16:30" at bounding box center [738, 322] width 32 height 14
type input "٣٠/٠٩/٢٠٢٥ ١٦:٣٠"
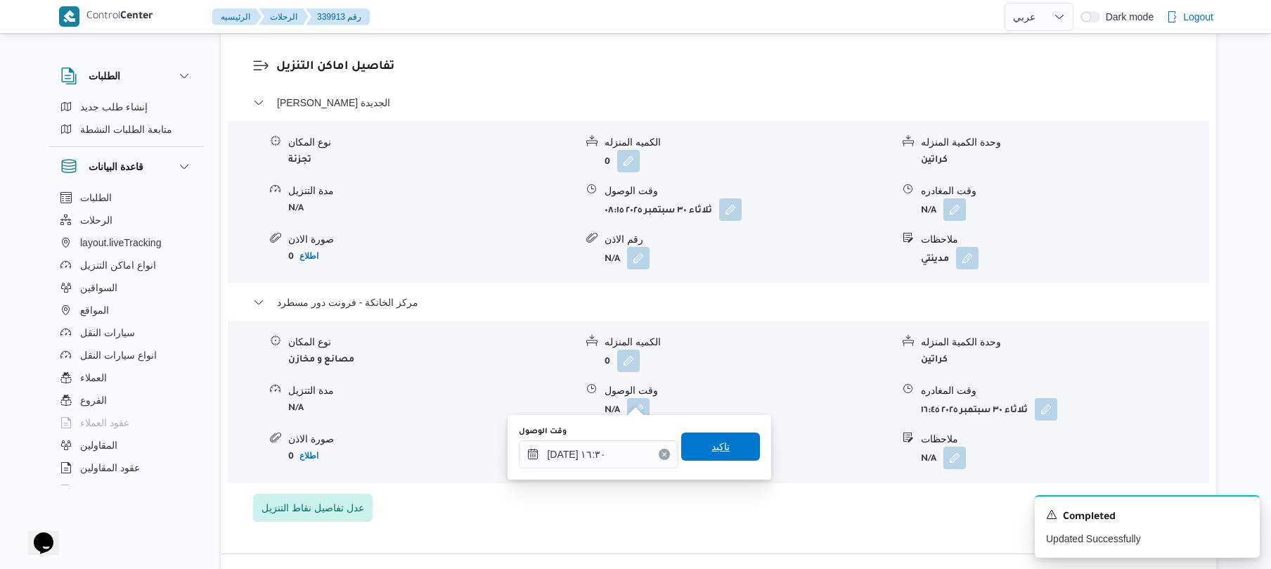
click at [720, 437] on span "تاكيد" at bounding box center [720, 446] width 79 height 28
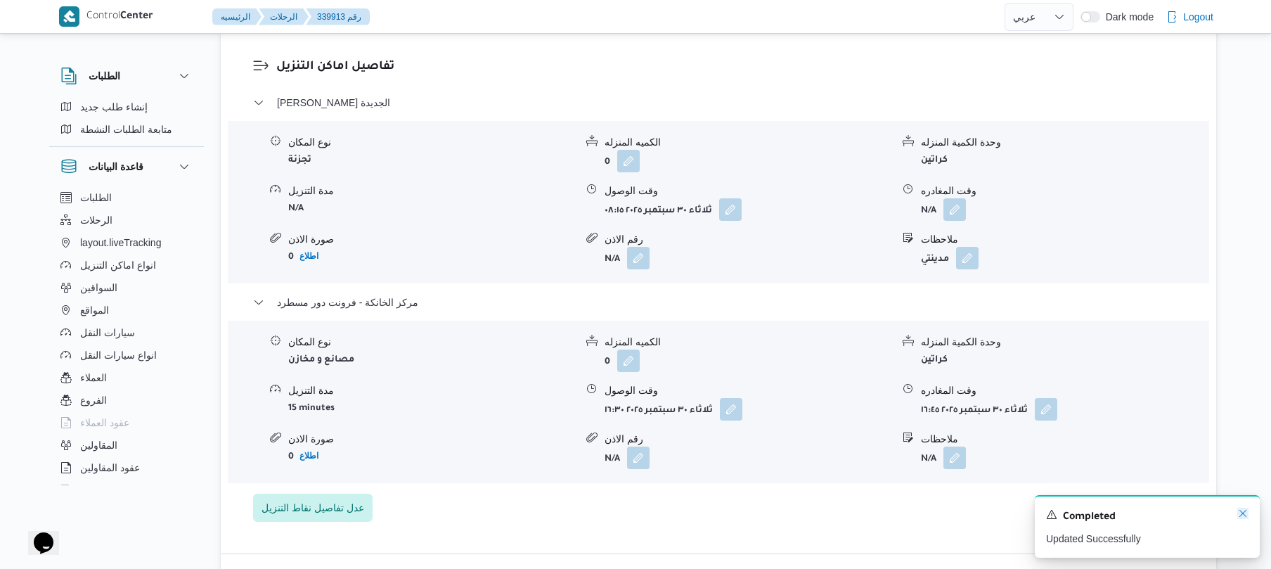
click at [1241, 518] on icon "Dismiss toast" at bounding box center [1243, 513] width 11 height 11
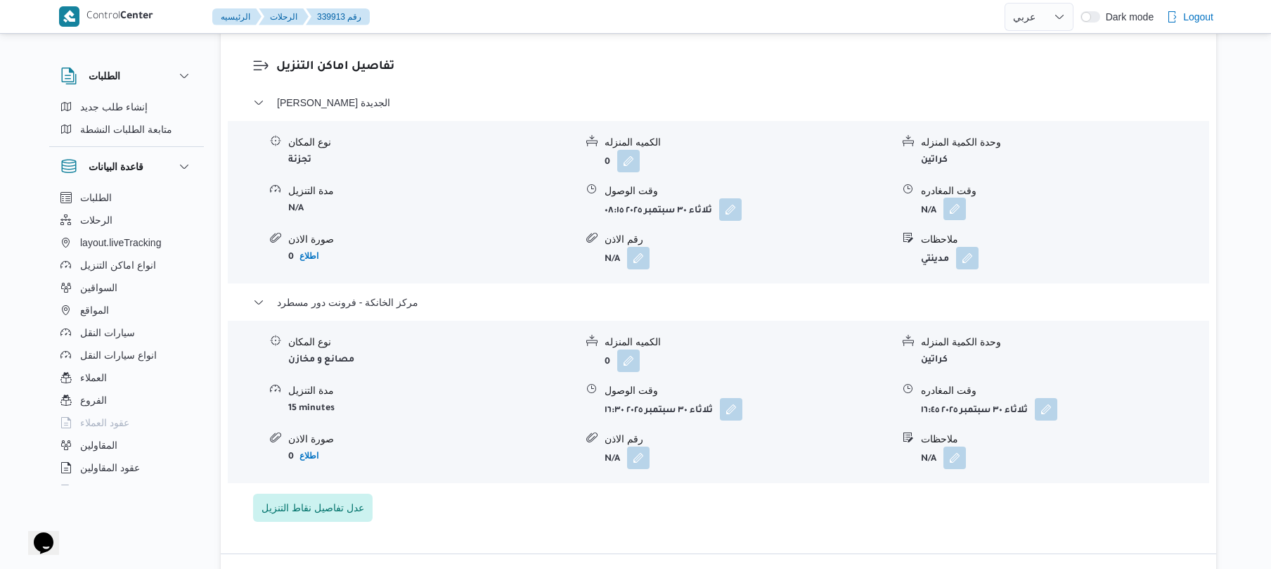
click at [954, 198] on button "button" at bounding box center [955, 209] width 23 height 23
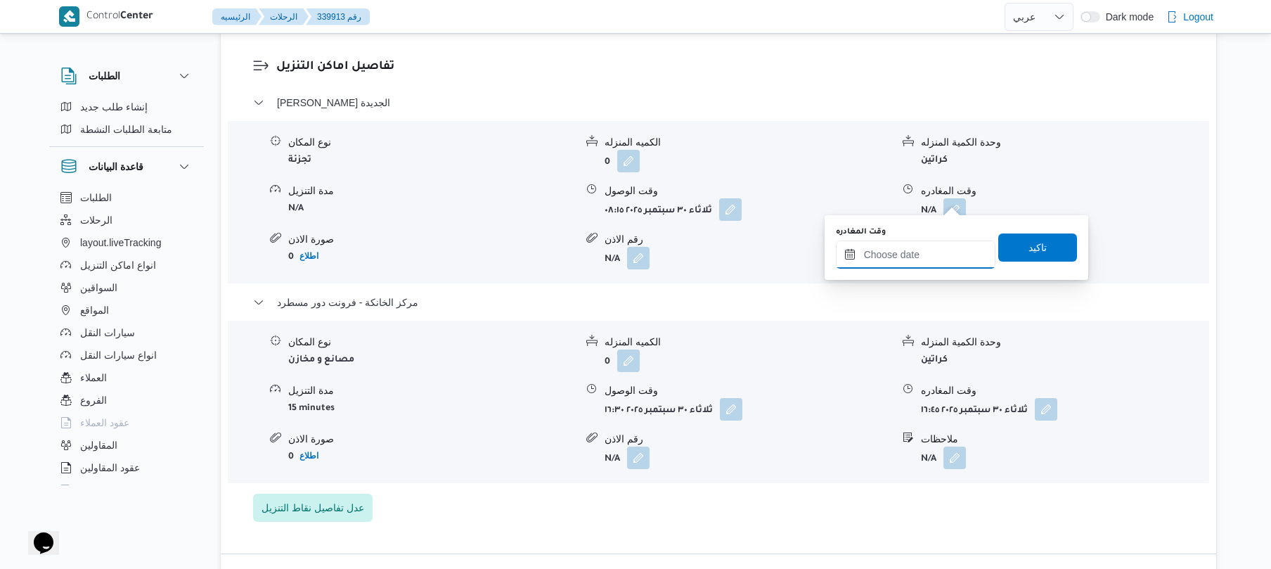
click at [899, 255] on input "وقت المغادره" at bounding box center [916, 254] width 160 height 28
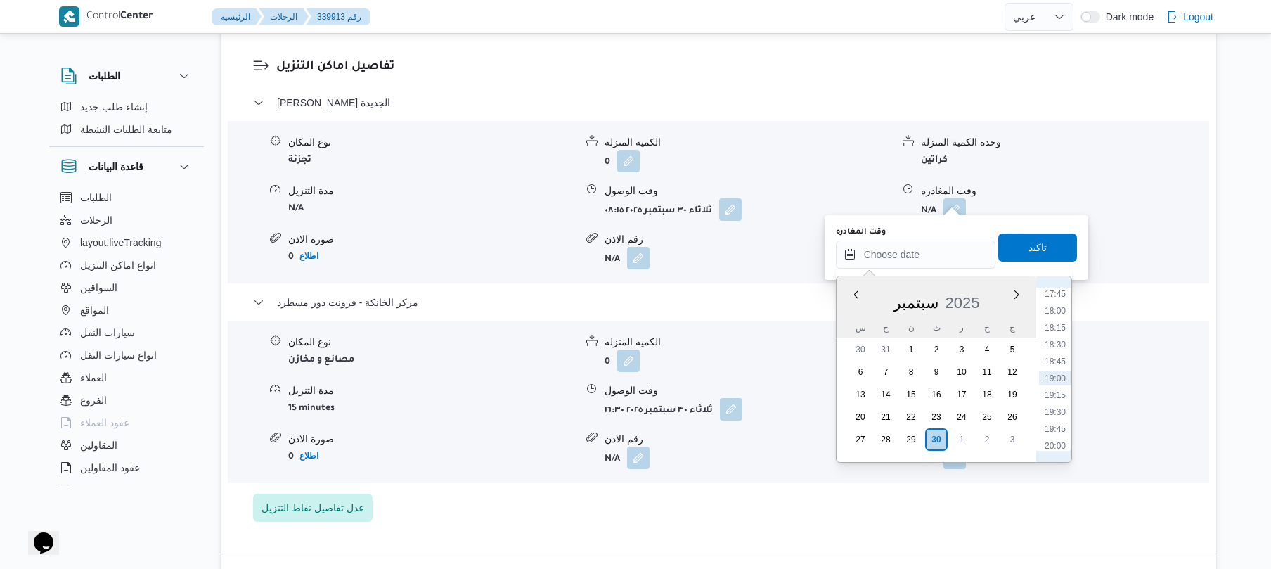
scroll to position [1061, 0]
click at [1059, 301] on li "15:45" at bounding box center [1055, 297] width 32 height 14
type input "٣٠/٠٩/٢٠٢٥ ١٥:٤٥"
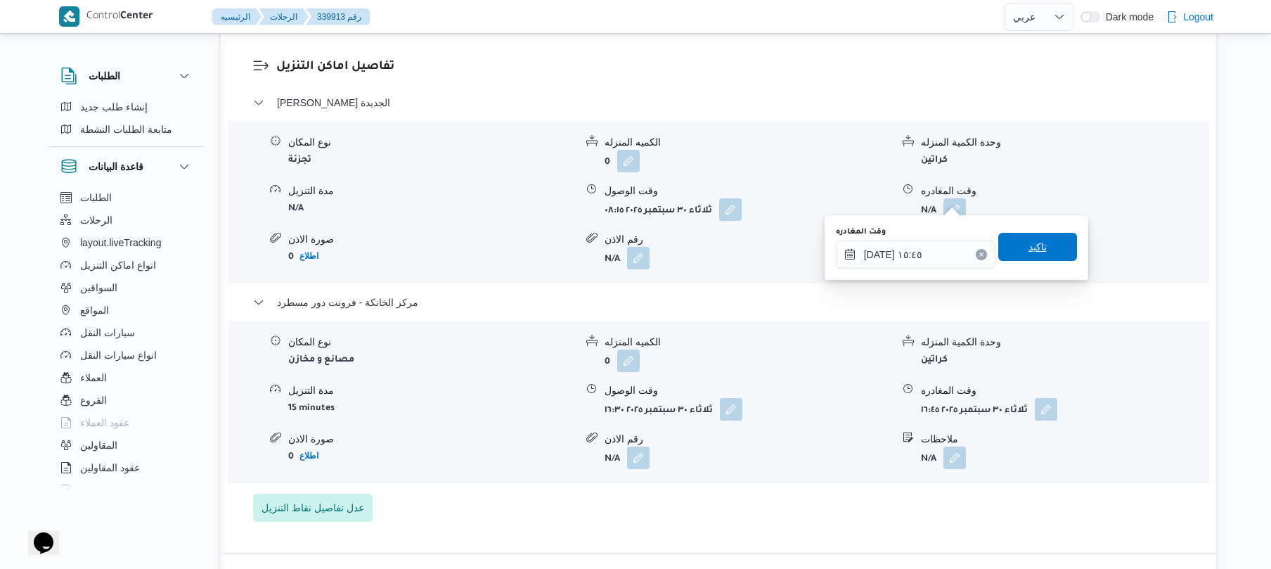
click at [1044, 248] on span "تاكيد" at bounding box center [1038, 247] width 79 height 28
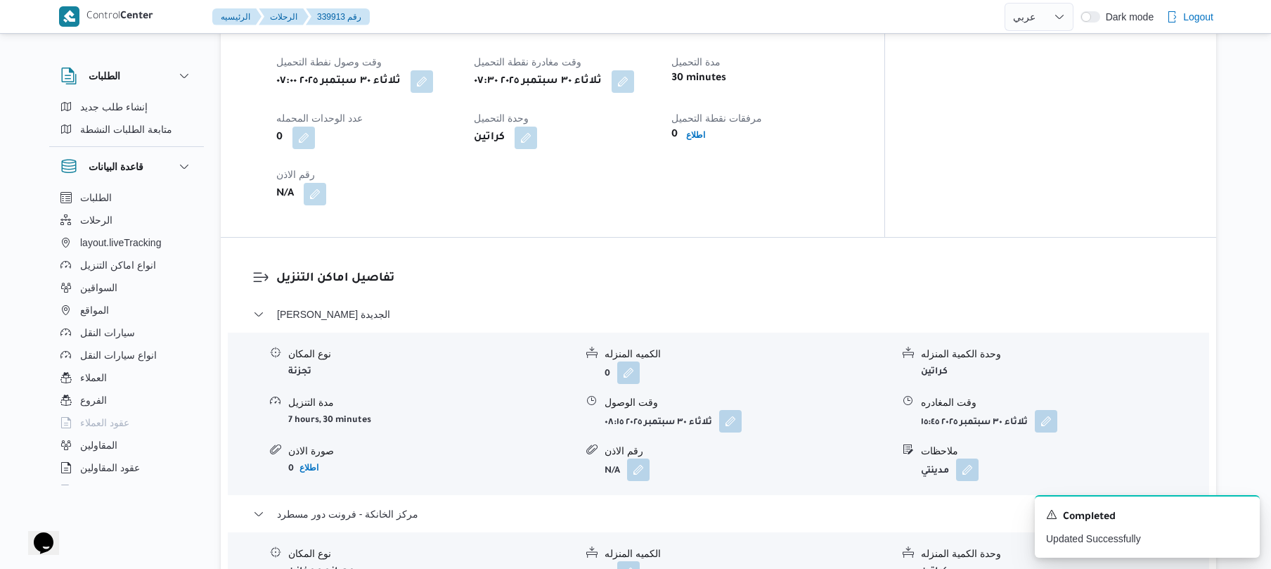
scroll to position [0, 0]
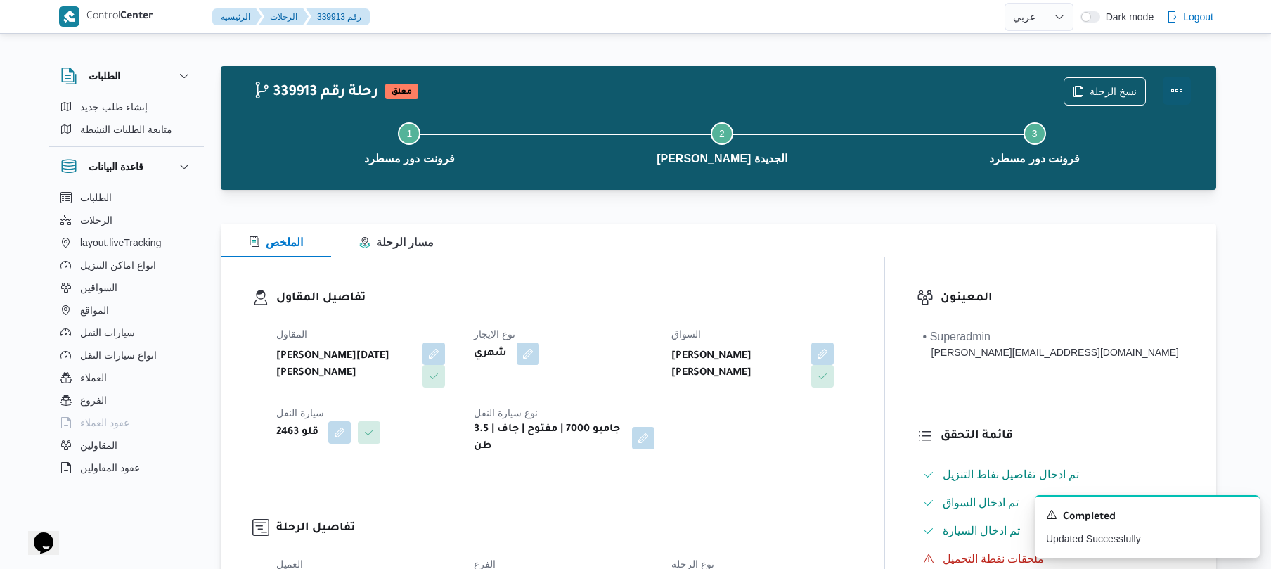
click at [1179, 82] on button "Actions" at bounding box center [1177, 91] width 28 height 28
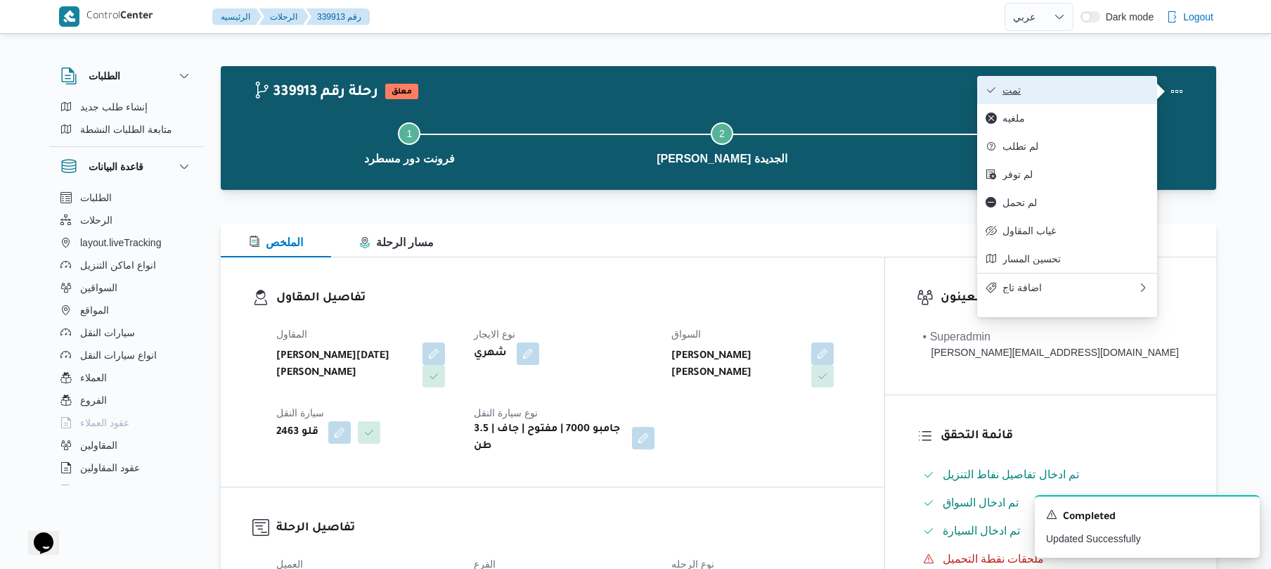
click at [1106, 89] on span "تمت" at bounding box center [1076, 89] width 146 height 11
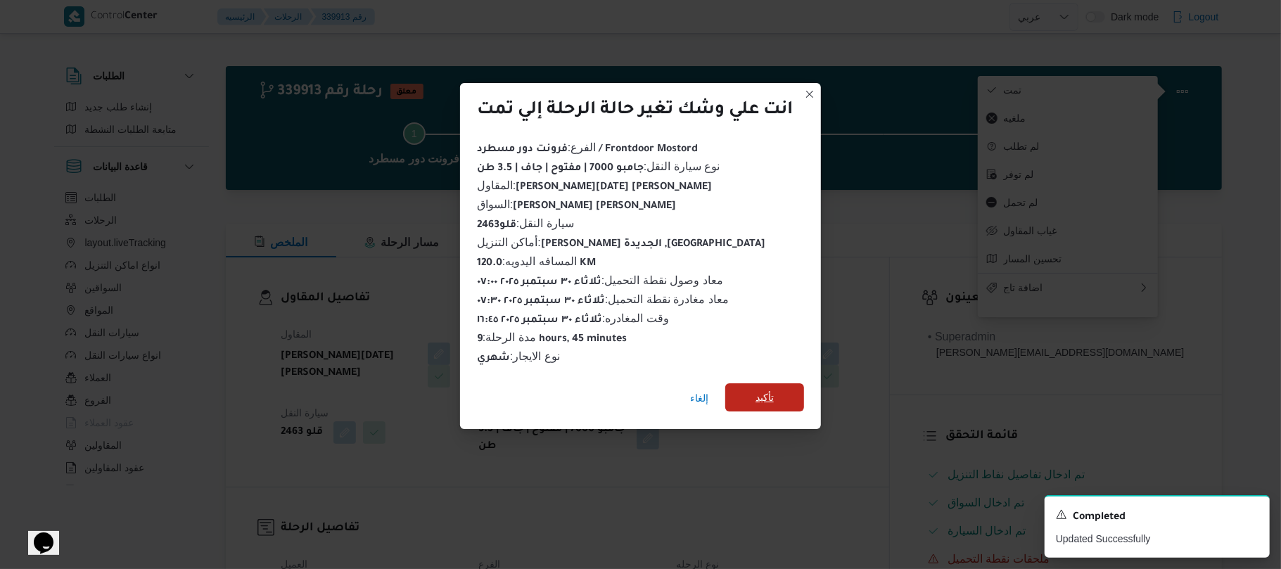
click at [779, 390] on span "تأكيد" at bounding box center [764, 397] width 79 height 28
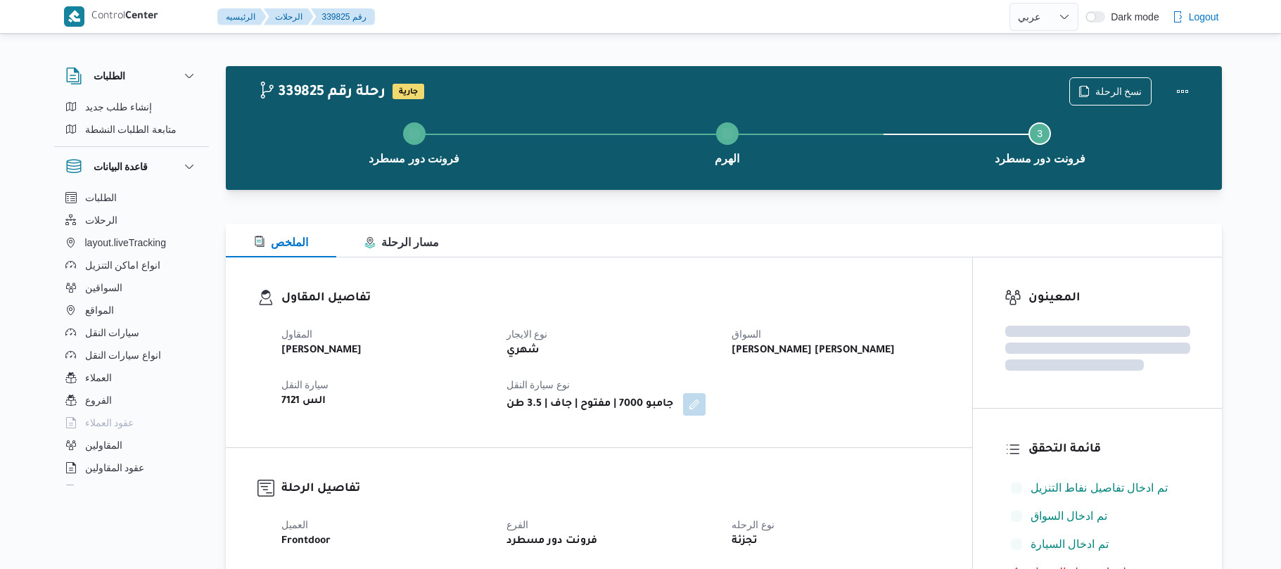
select select "ar"
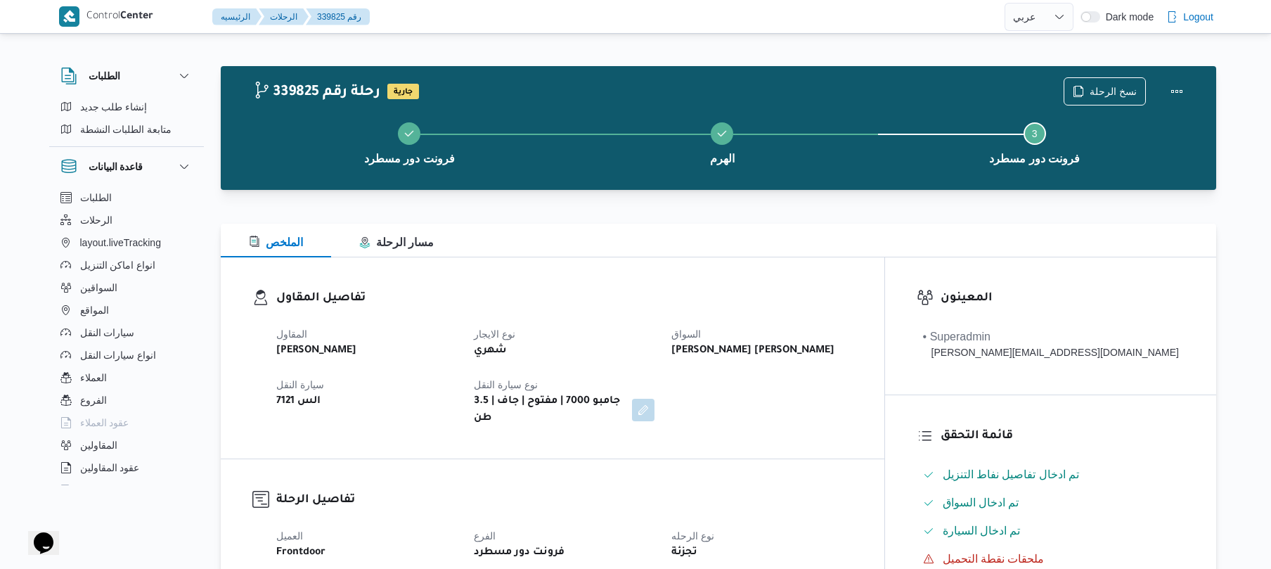
click at [733, 184] on div "فرونت دور مسطرد الهرم Step 3 is incomplete 3 فرونت دور مسطرد" at bounding box center [722, 142] width 955 height 90
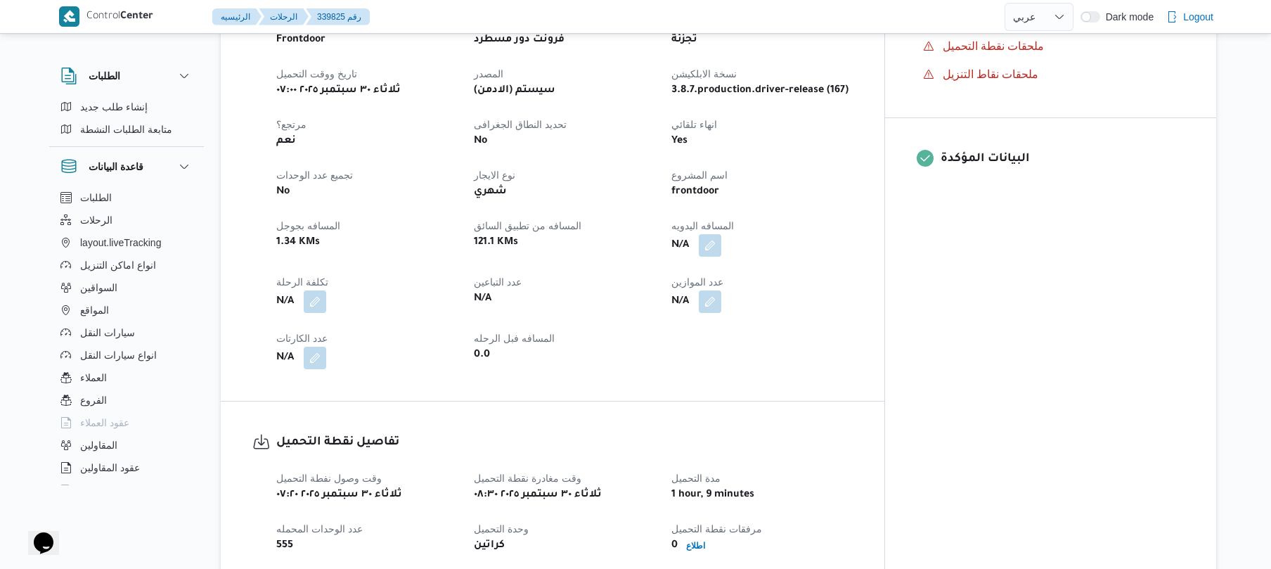
scroll to position [525, 0]
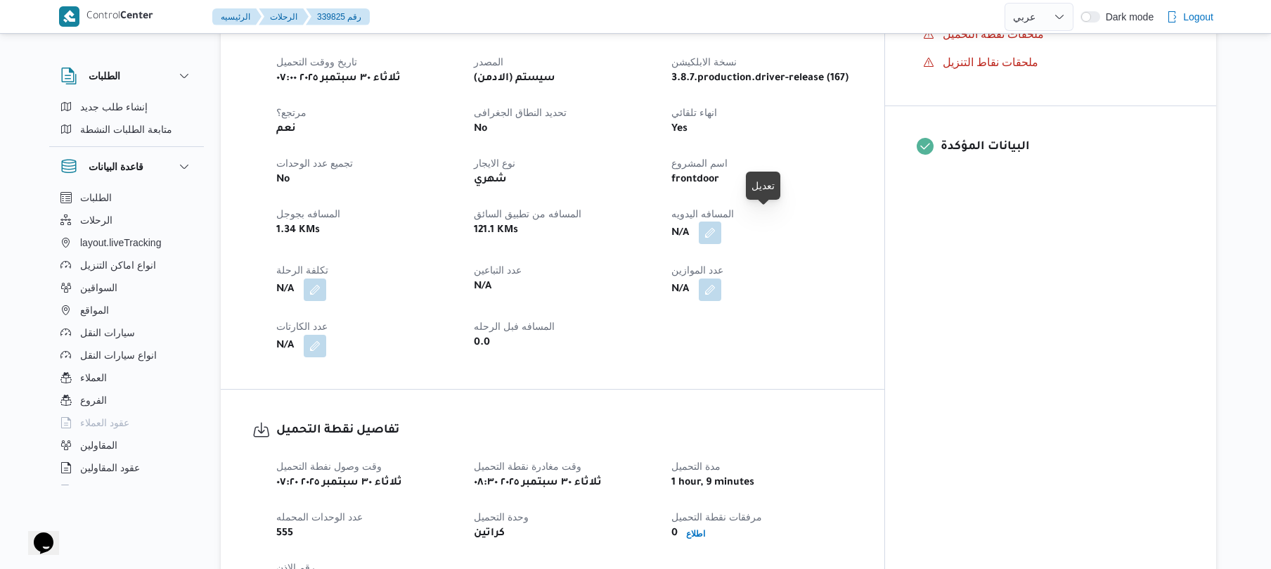
click at [721, 226] on button "button" at bounding box center [710, 233] width 23 height 23
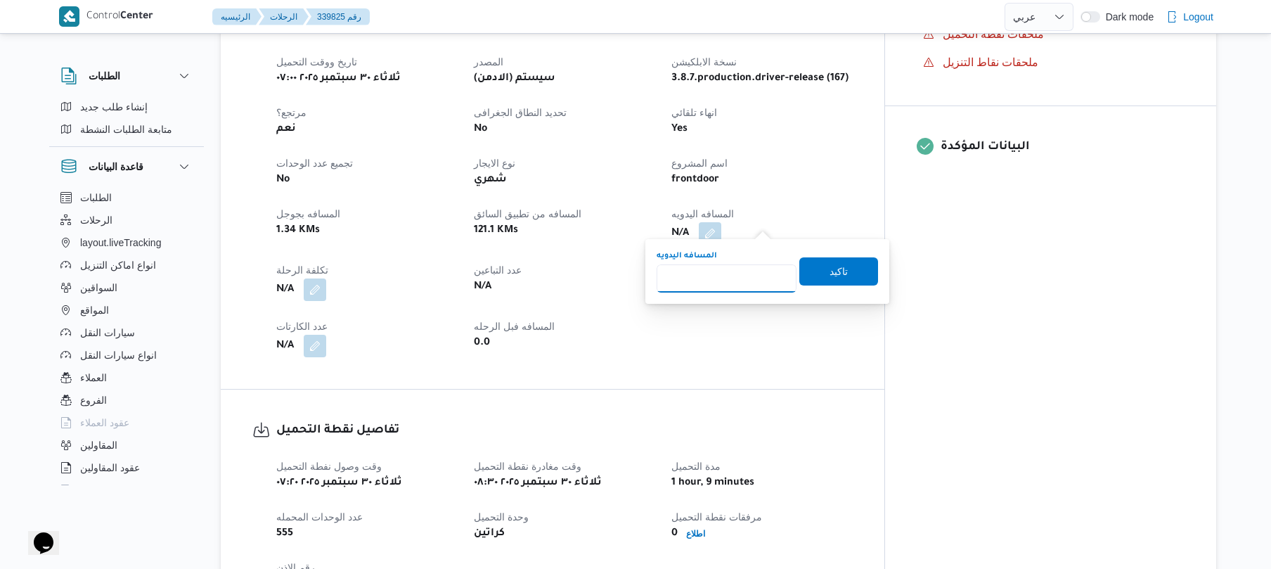
click at [746, 267] on input "المسافه اليدويه" at bounding box center [727, 278] width 140 height 28
type input "90"
click at [814, 271] on span "تاكيد" at bounding box center [839, 271] width 79 height 28
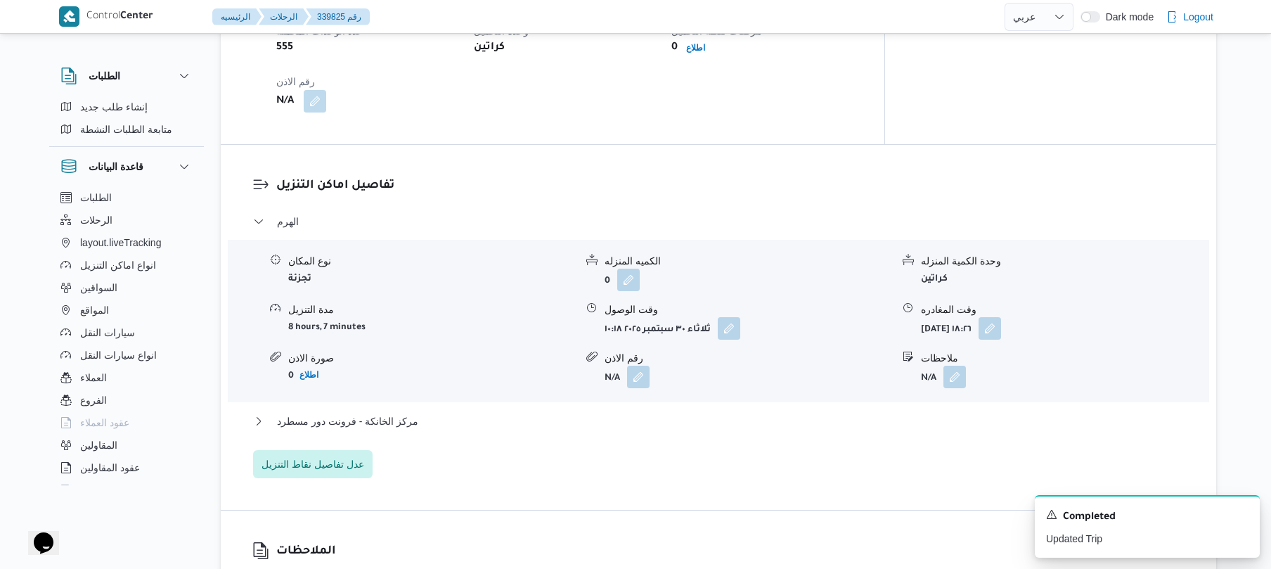
scroll to position [1013, 0]
click at [736, 314] on button "button" at bounding box center [729, 325] width 23 height 23
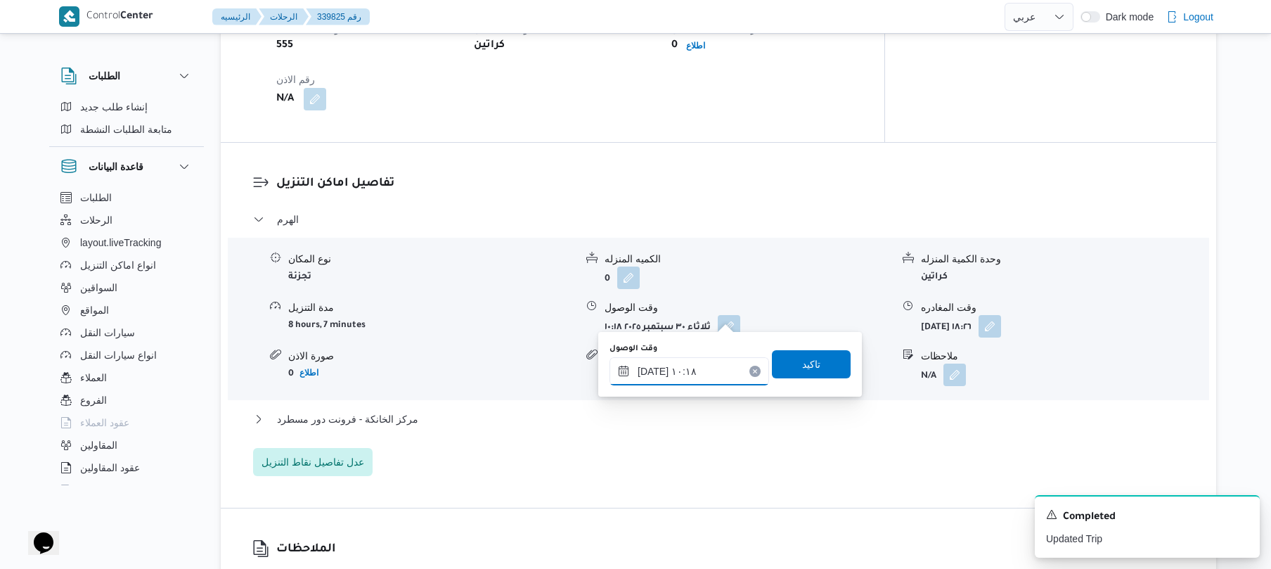
click at [686, 369] on input "[DATE] ١٠:١٨" at bounding box center [690, 371] width 160 height 28
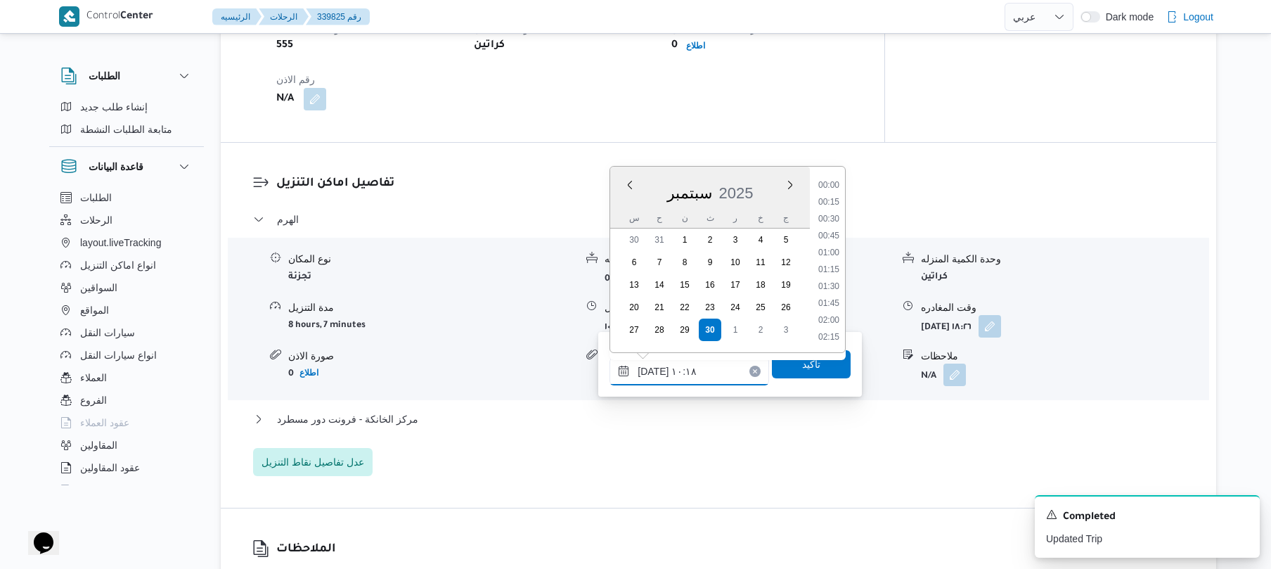
scroll to position [608, 0]
click at [834, 214] on li "09:30" at bounding box center [829, 219] width 32 height 14
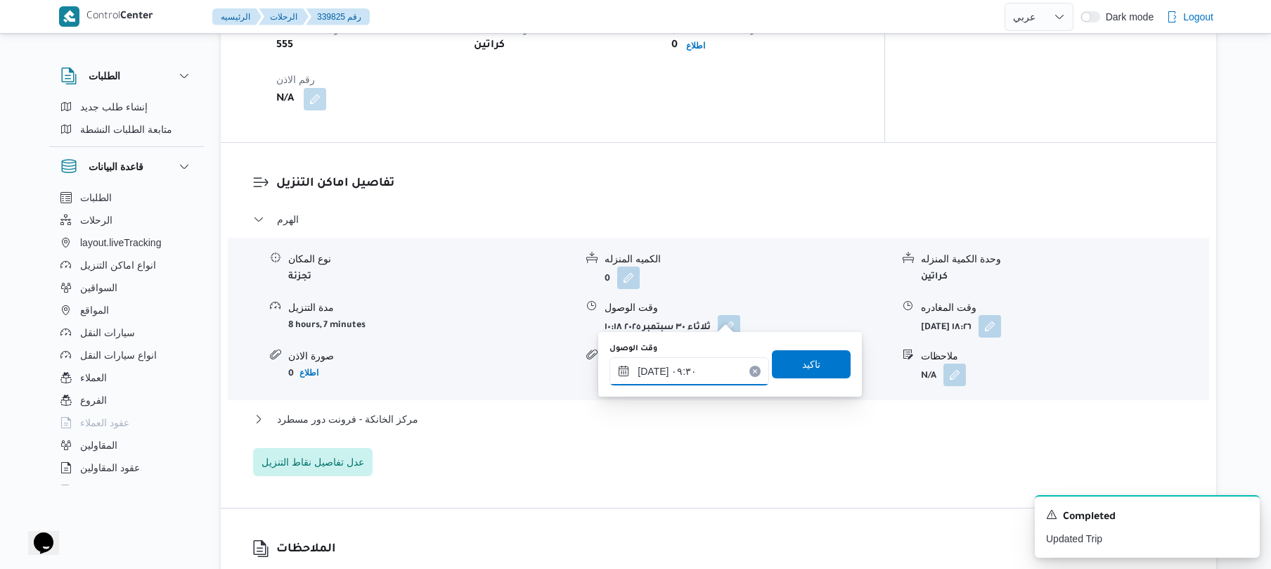
click at [653, 371] on input "[DATE] ٠٩:٣٠" at bounding box center [690, 371] width 160 height 28
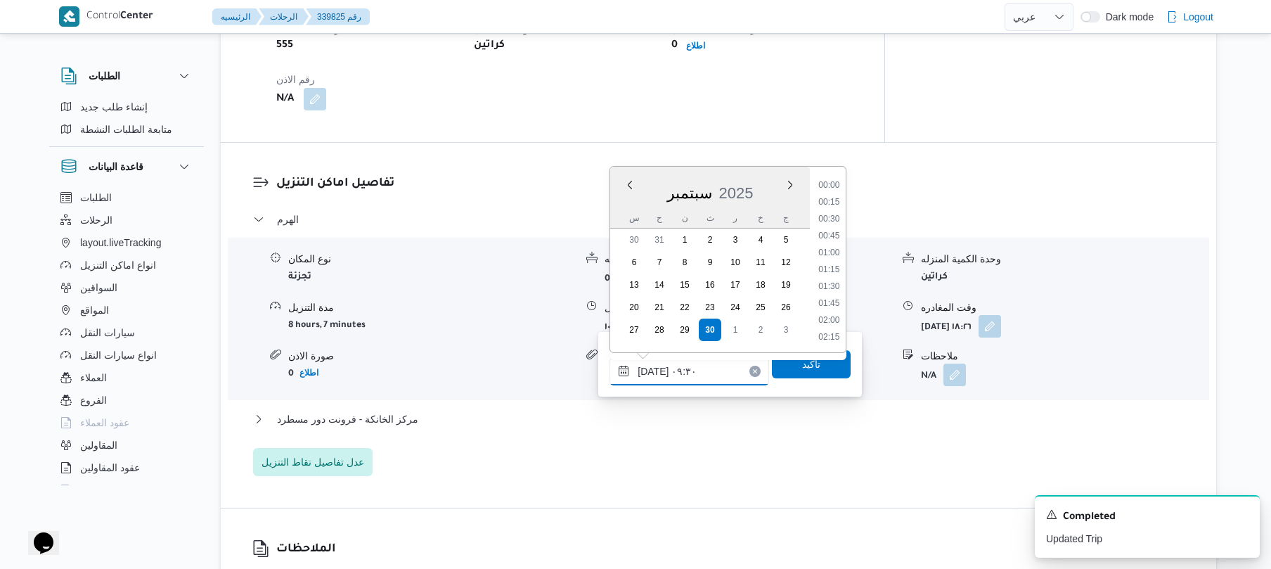
click at [653, 371] on input "[DATE] ٠٩:٣٠" at bounding box center [690, 371] width 160 height 28
type input "[DATE] ١٠:١٨"
click at [498, 143] on div "تفاصيل اماكن التنزيل الهرم نوع المكان تجزئة الكميه المنزله 0 وحدة الكمية المنزل…" at bounding box center [719, 325] width 996 height 365
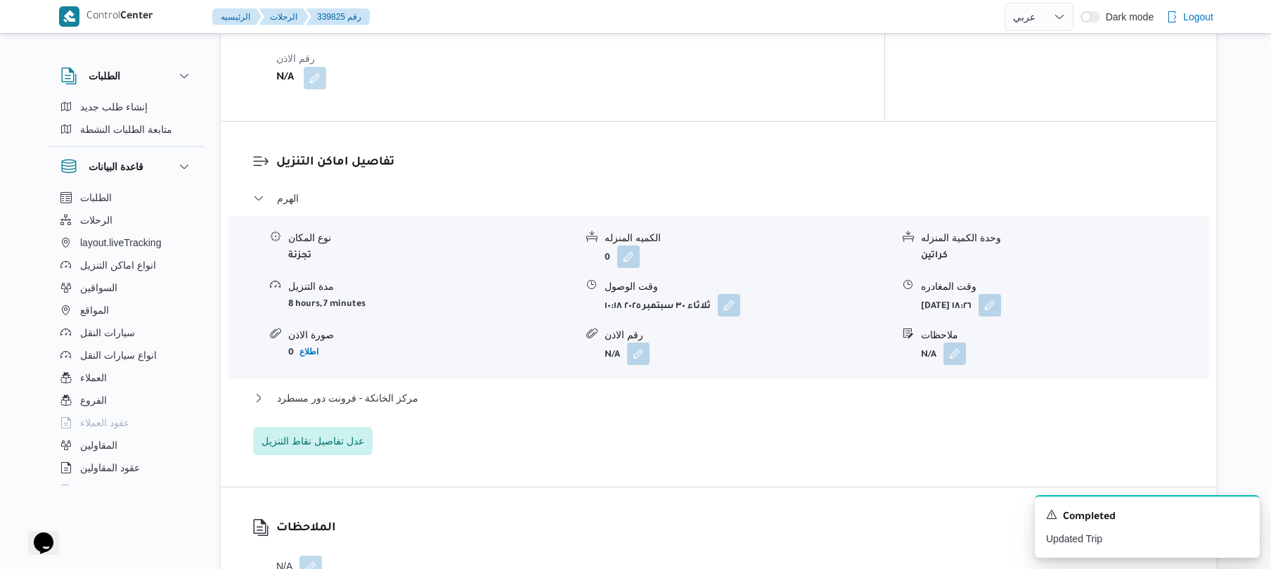
scroll to position [1050, 0]
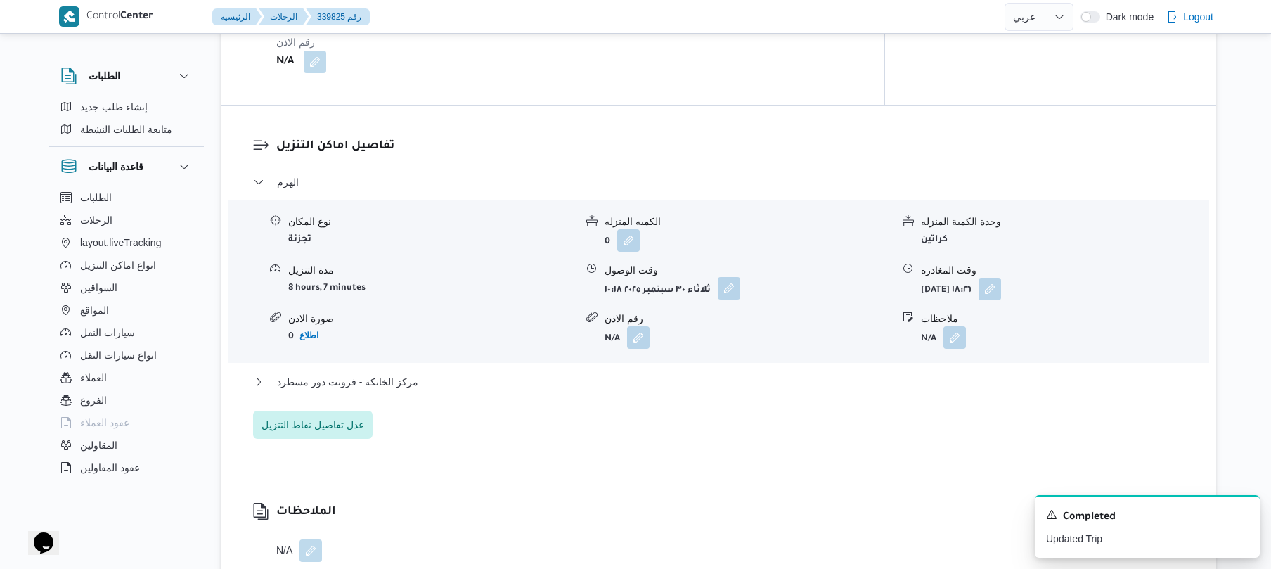
click at [727, 283] on button "button" at bounding box center [729, 288] width 23 height 23
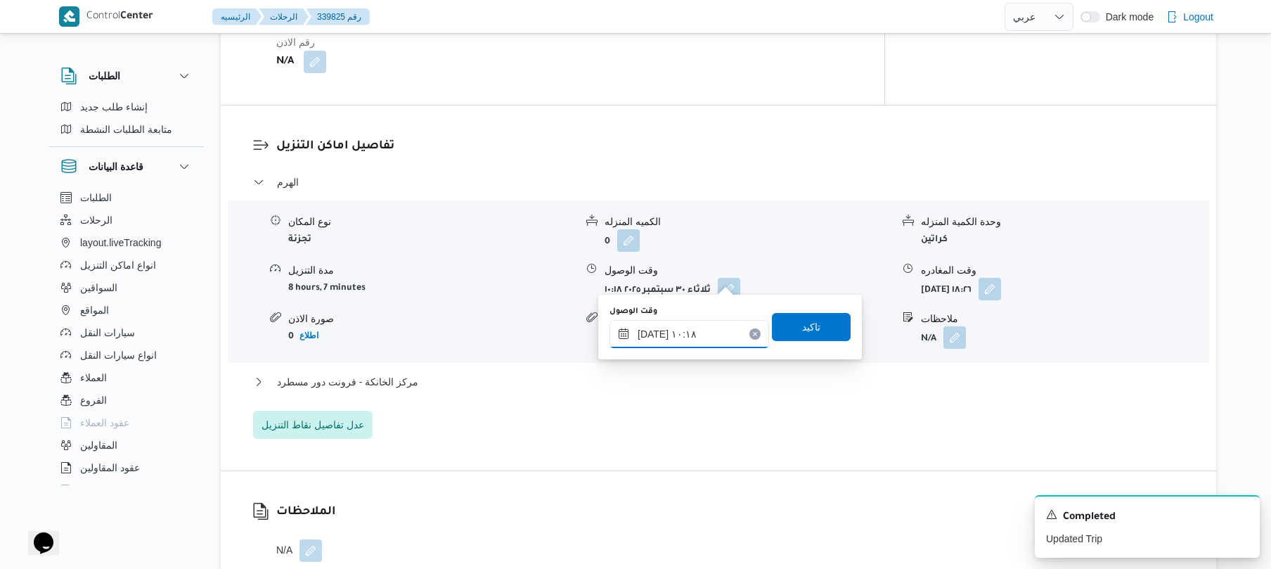
click at [657, 346] on input "[DATE] ١٠:١٨" at bounding box center [690, 334] width 160 height 28
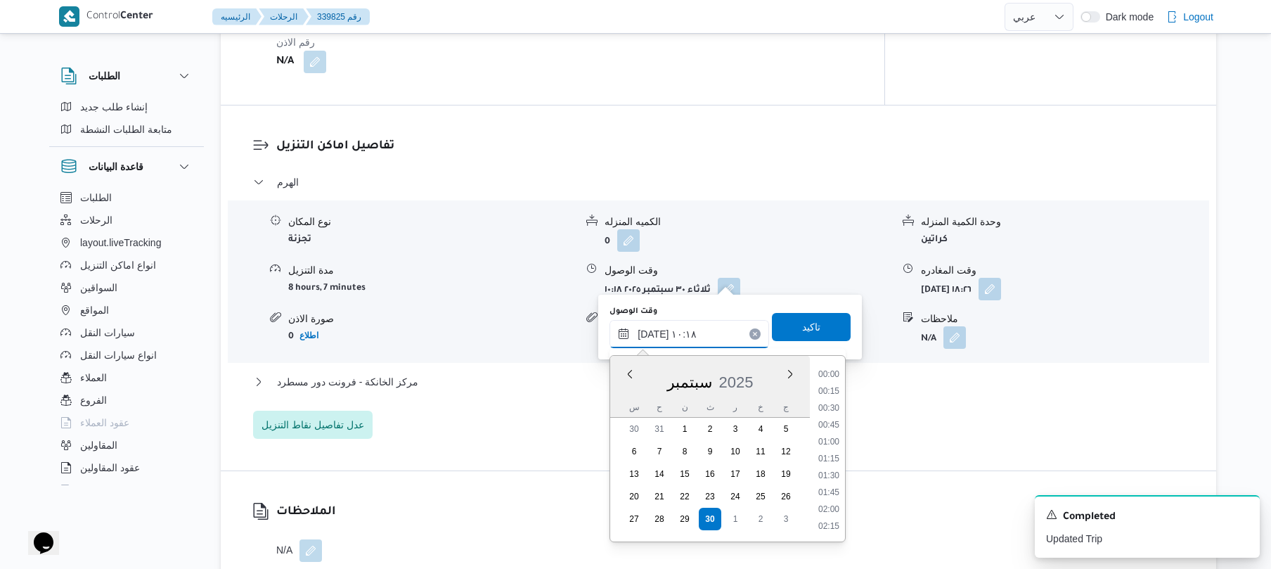
scroll to position [608, 0]
click at [834, 390] on li "09:15" at bounding box center [829, 391] width 32 height 14
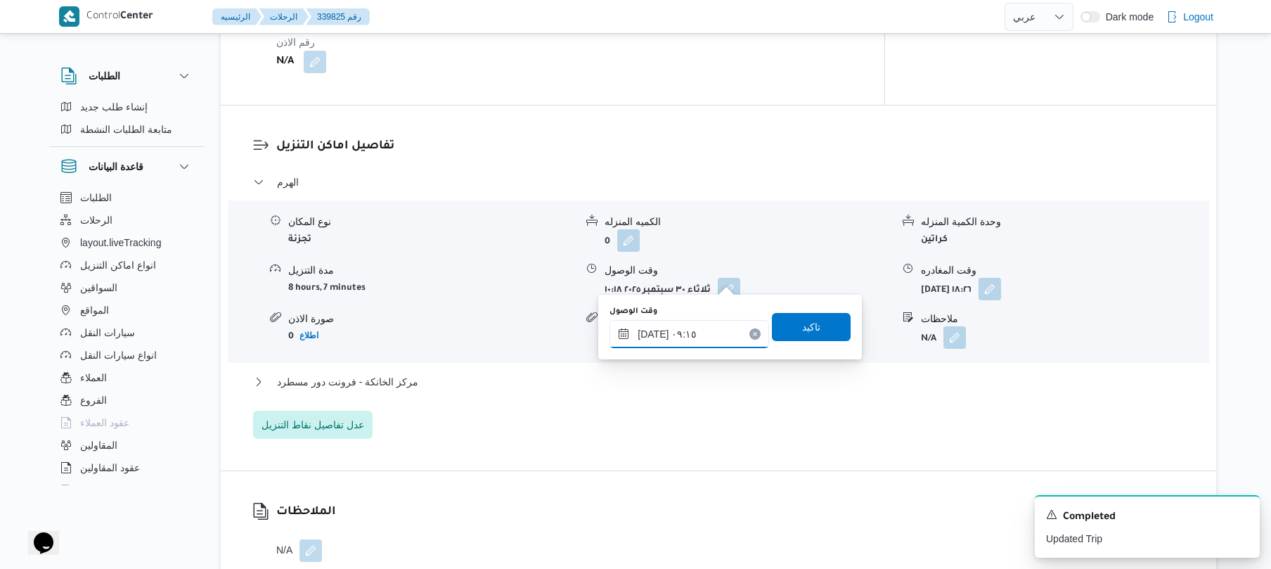
click at [656, 333] on input "[DATE] ٠٩:١٥" at bounding box center [690, 334] width 160 height 28
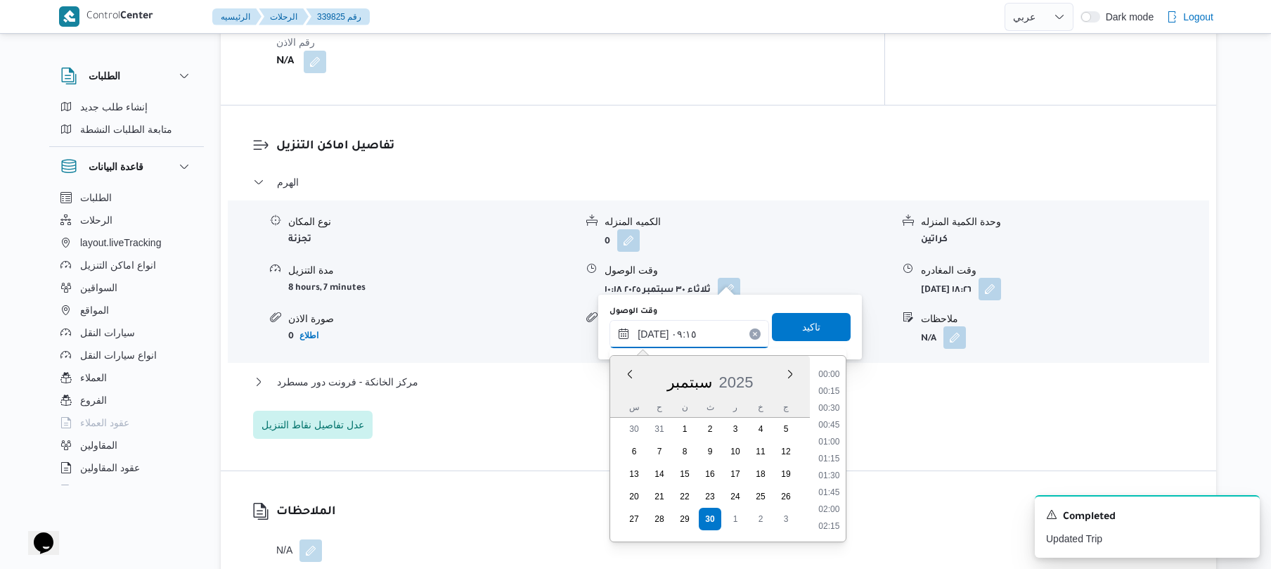
click at [656, 333] on input "[DATE] ٠٩:١٥" at bounding box center [690, 334] width 160 height 28
type input "[DATE] ٠٩:20"
click at [825, 324] on span "تاكيد" at bounding box center [811, 326] width 79 height 28
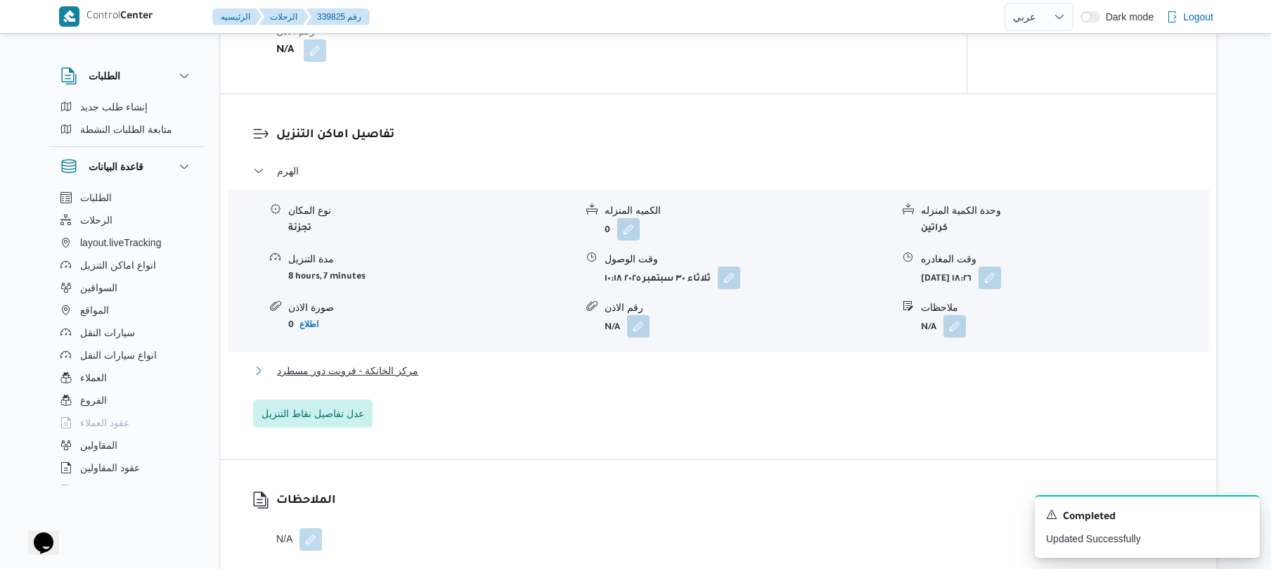
click at [755, 371] on button "مركز الخانكة - فرونت دور مسطرد" at bounding box center [719, 370] width 932 height 17
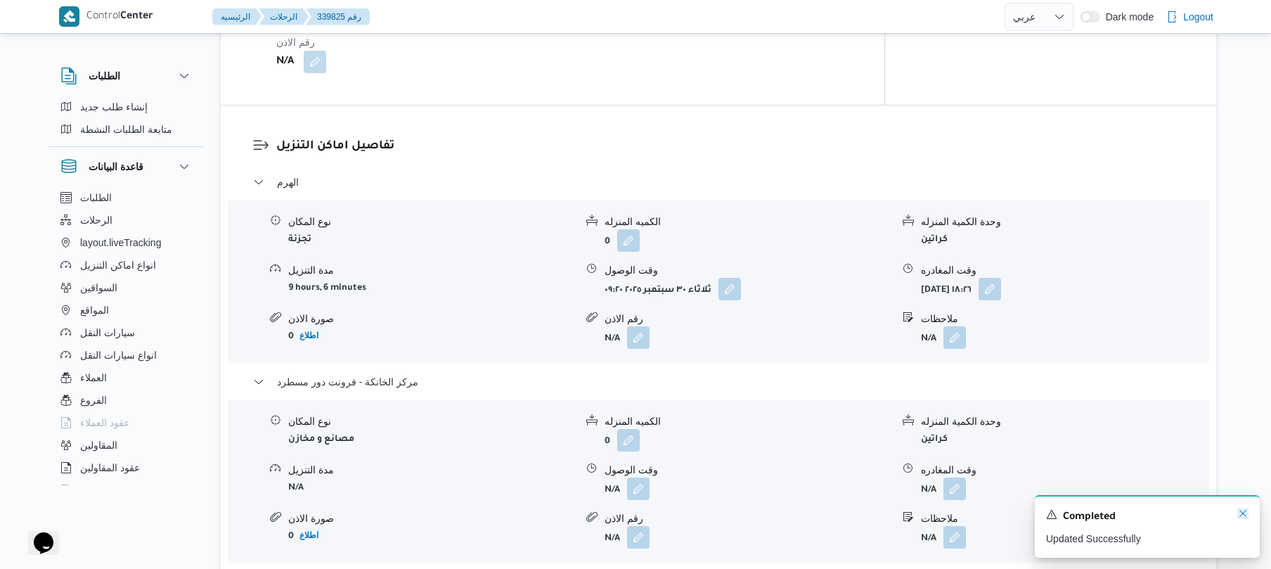
click at [1243, 515] on icon "Dismiss toast" at bounding box center [1243, 513] width 11 height 11
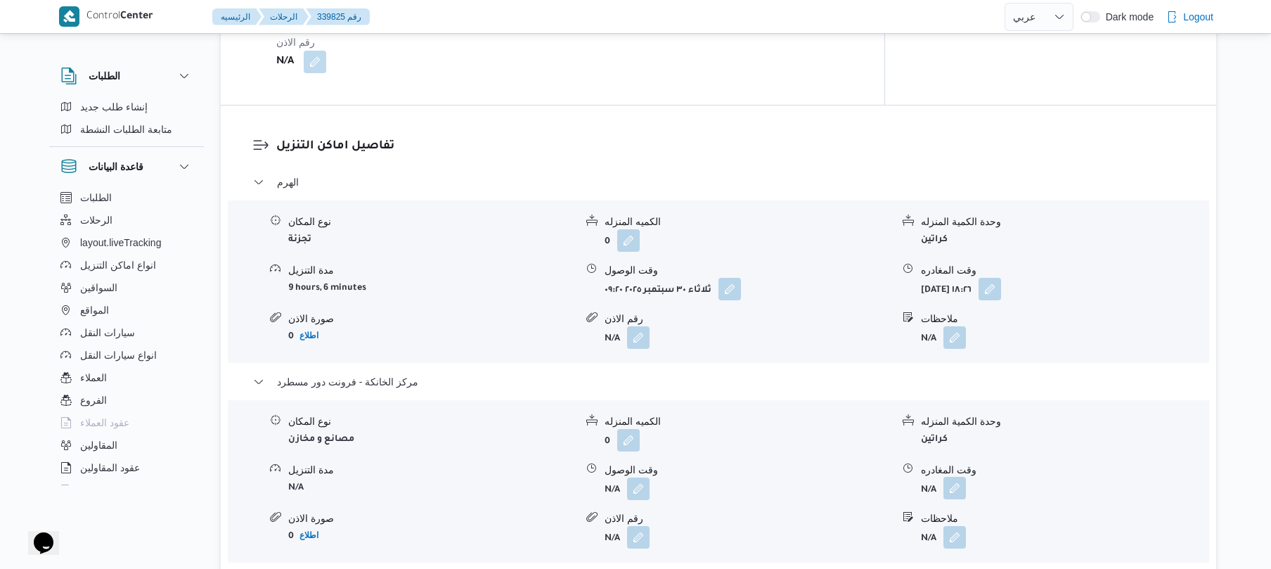
click at [960, 479] on button "button" at bounding box center [955, 488] width 23 height 23
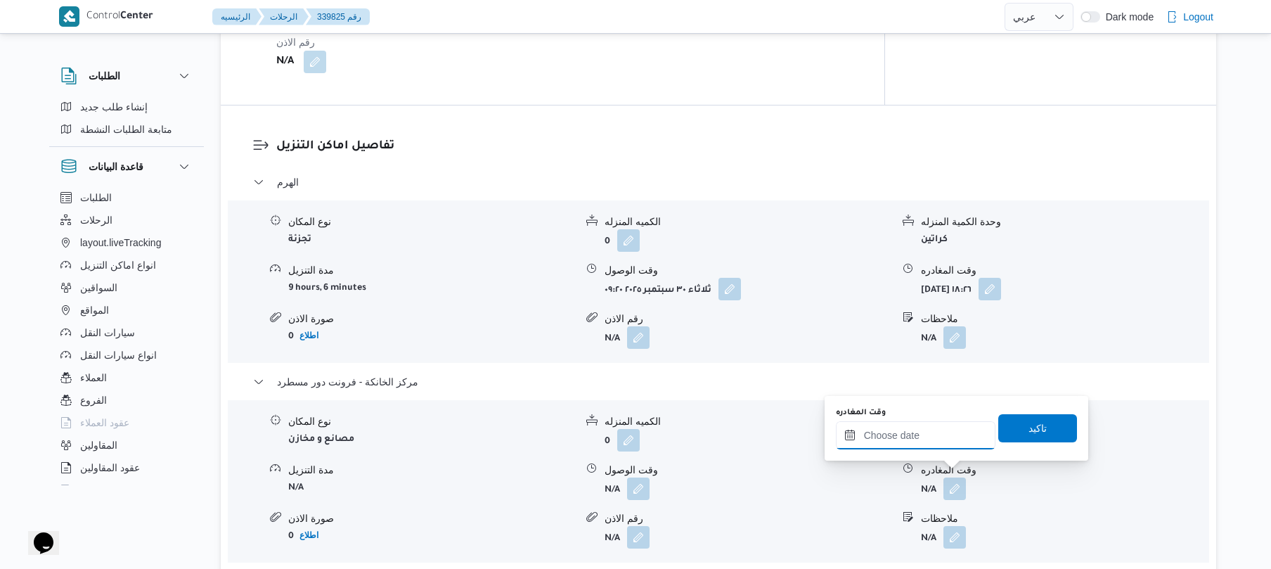
click at [935, 440] on input "وقت المغادره" at bounding box center [916, 435] width 160 height 28
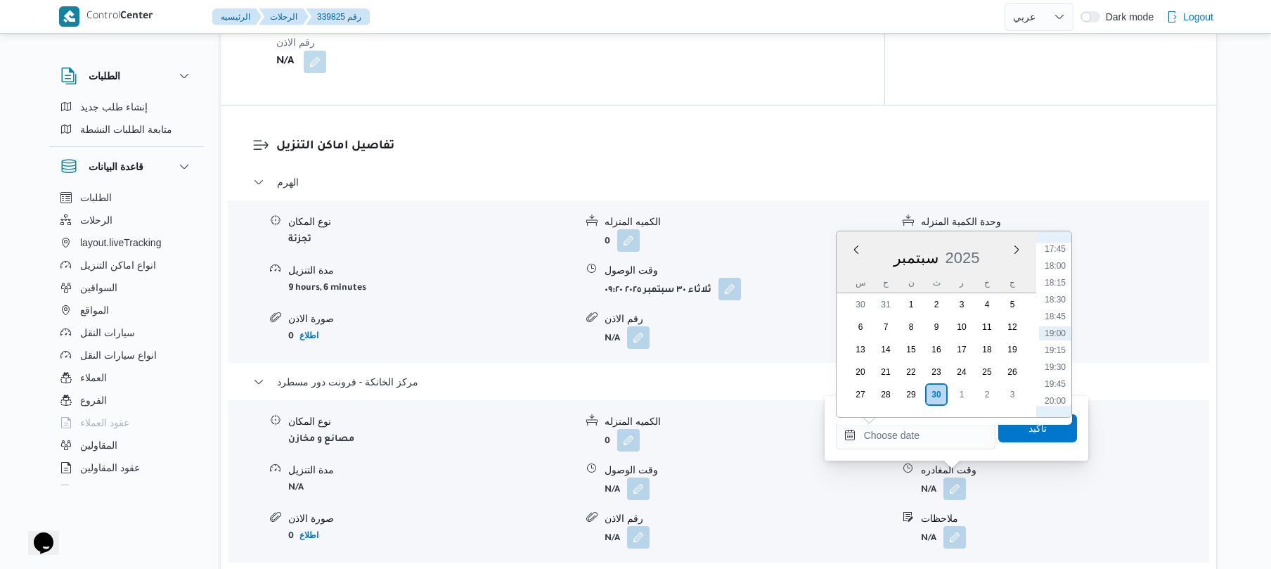
scroll to position [1060, 0]
click at [1058, 366] on li "17:30" at bounding box center [1055, 371] width 32 height 14
type input "[DATE] ١٧:٣٠"
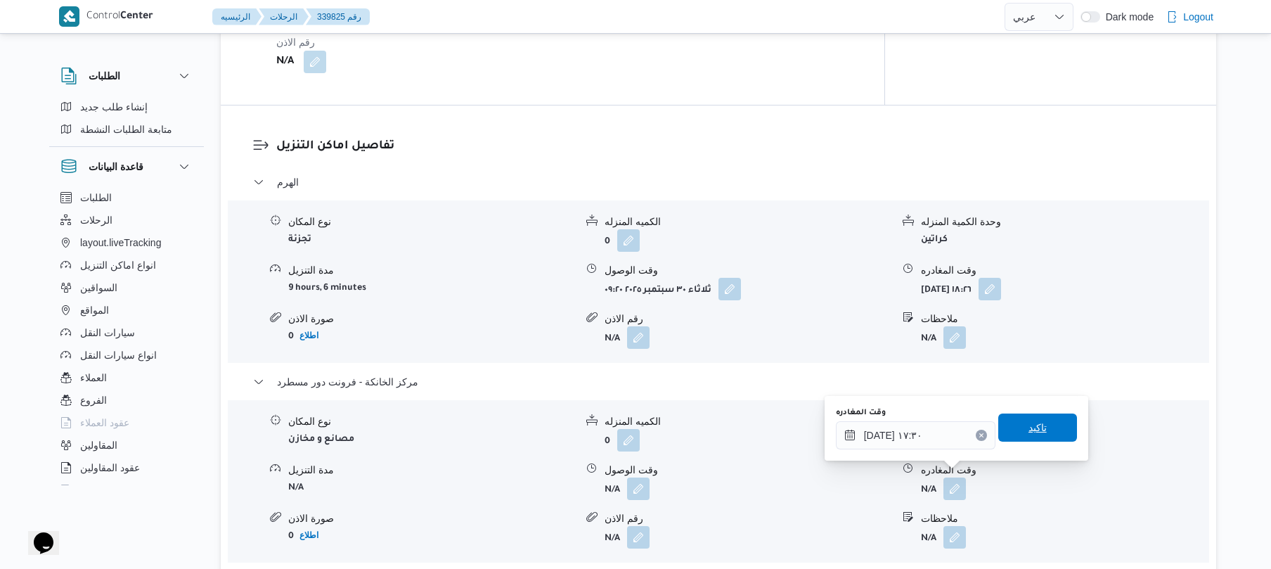
click at [1033, 422] on span "تاكيد" at bounding box center [1038, 427] width 18 height 17
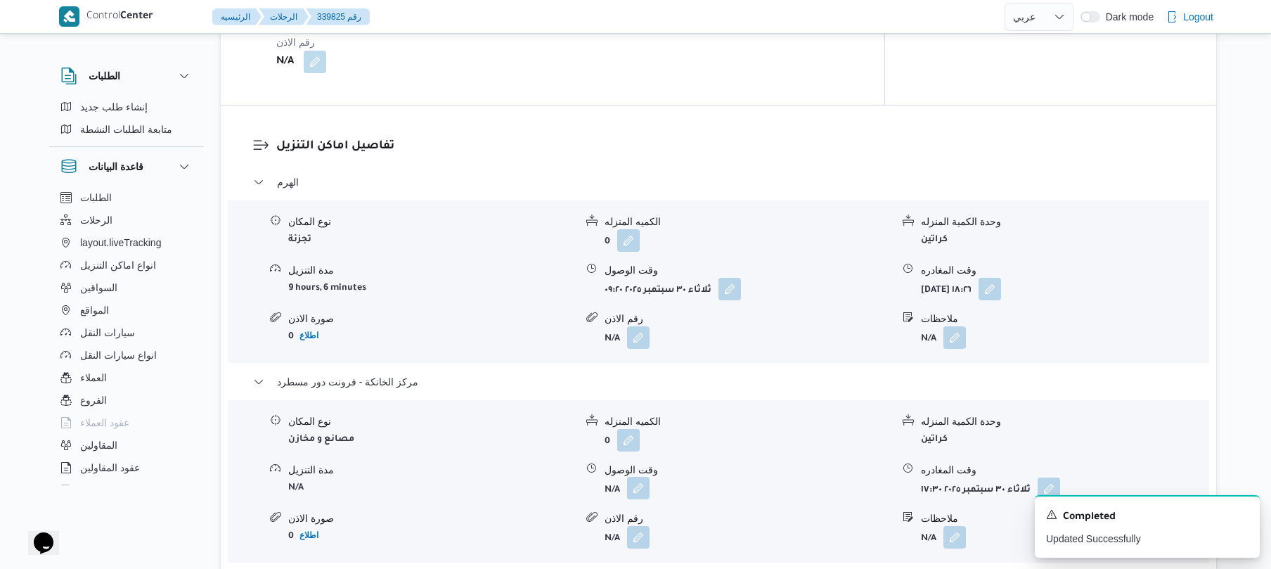
click at [636, 478] on button "button" at bounding box center [638, 488] width 23 height 23
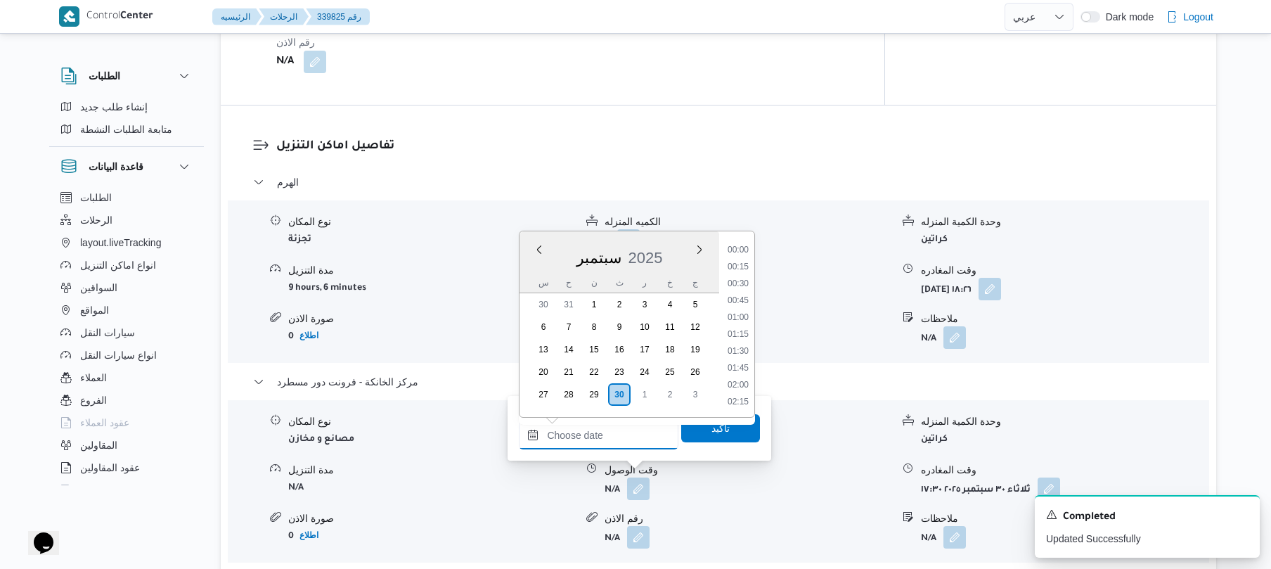
click at [631, 440] on input "وقت الوصول" at bounding box center [599, 435] width 160 height 28
click at [740, 355] on li "17:15" at bounding box center [738, 354] width 32 height 14
type input "[DATE] ١٧:١٥"
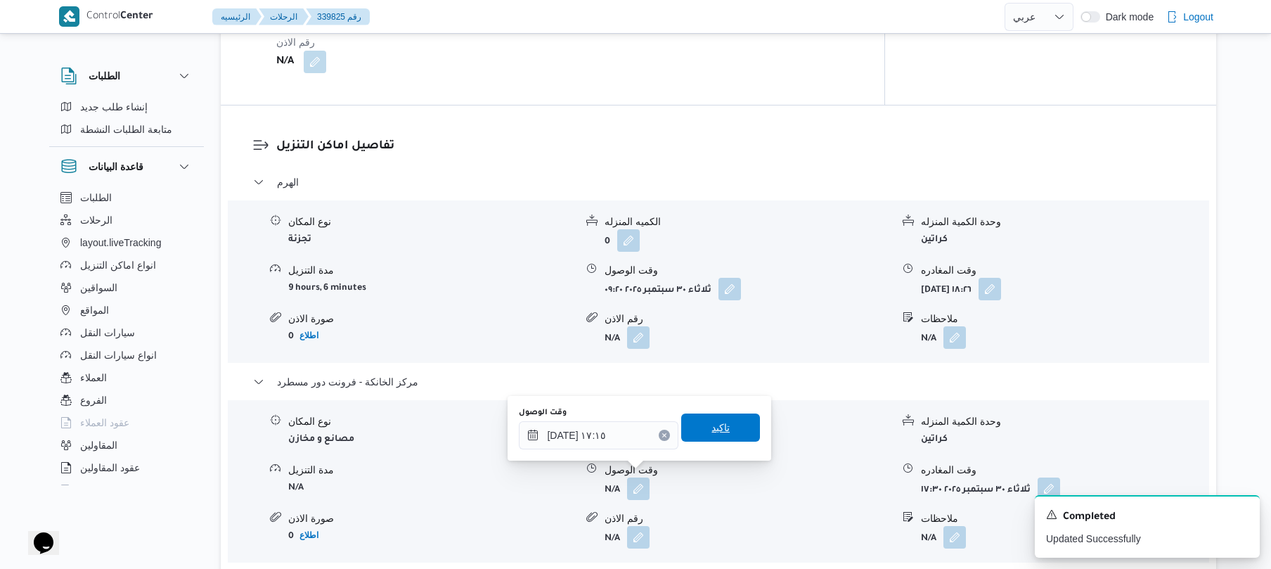
click at [730, 419] on span "تاكيد" at bounding box center [720, 427] width 79 height 28
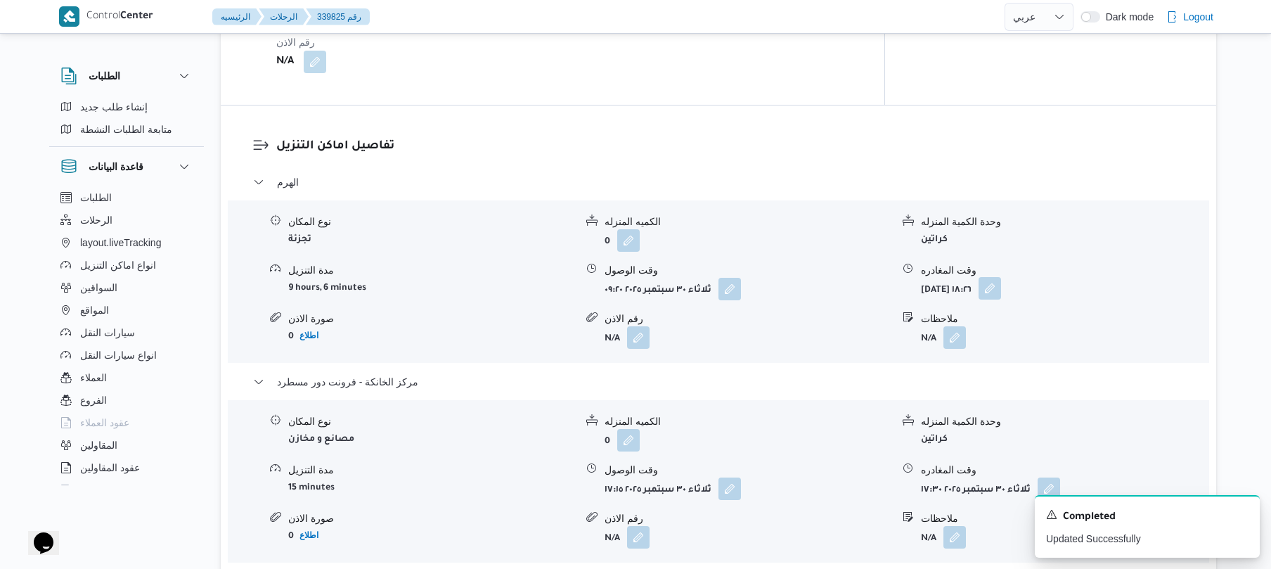
click at [1001, 281] on button "button" at bounding box center [990, 288] width 23 height 23
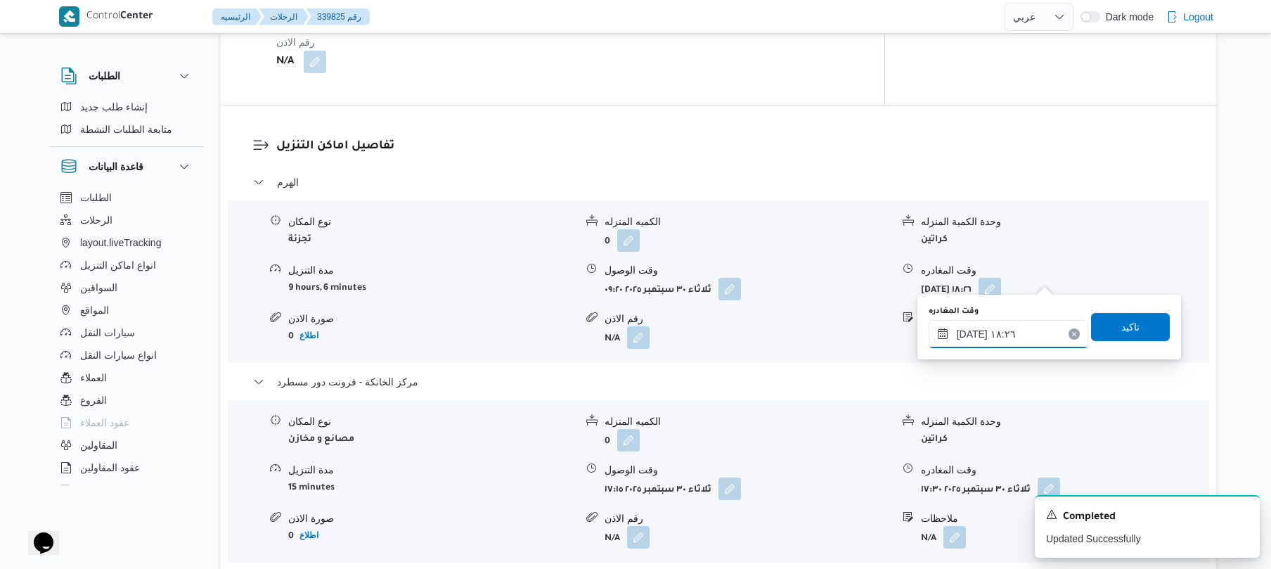
click at [1006, 328] on input "٣٠/٠٩/٢٠٢٥ ١٨:٢٦" at bounding box center [1009, 334] width 160 height 28
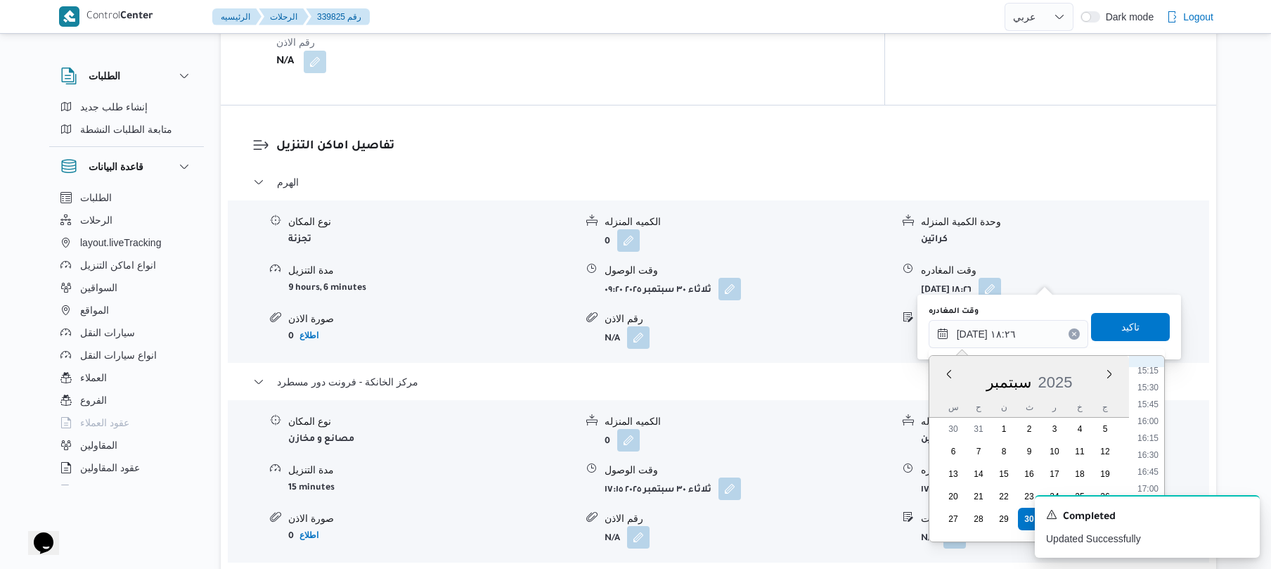
scroll to position [1008, 0]
click at [1149, 457] on li "16:15" at bounding box center [1148, 463] width 32 height 14
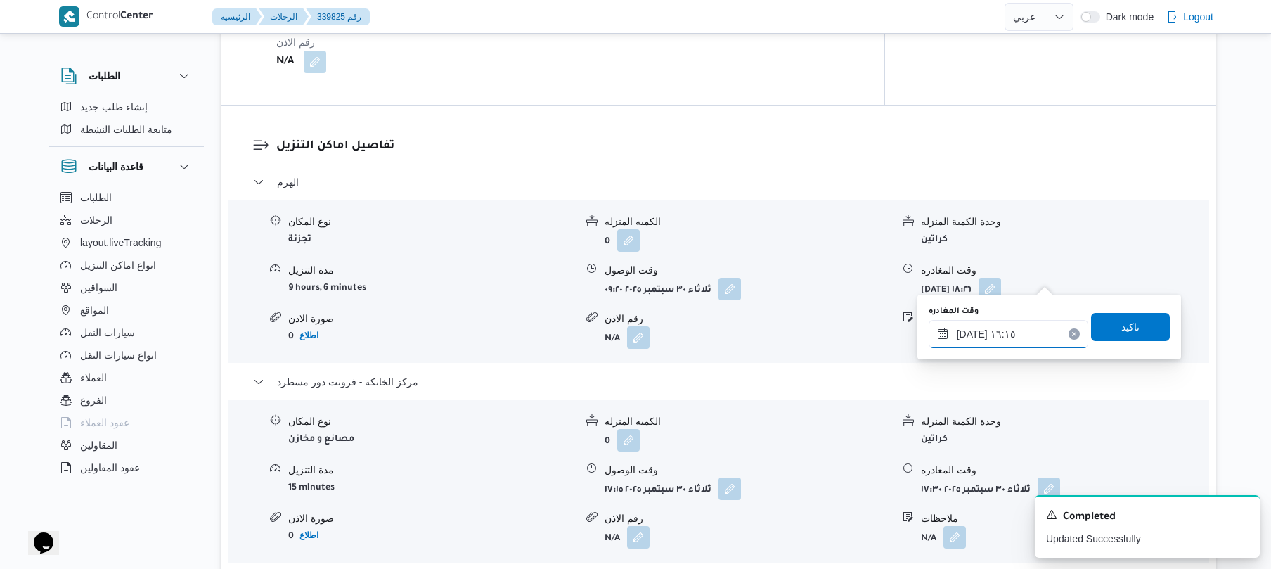
click at [970, 331] on input "[DATE] ١٦:١٥" at bounding box center [1009, 334] width 160 height 28
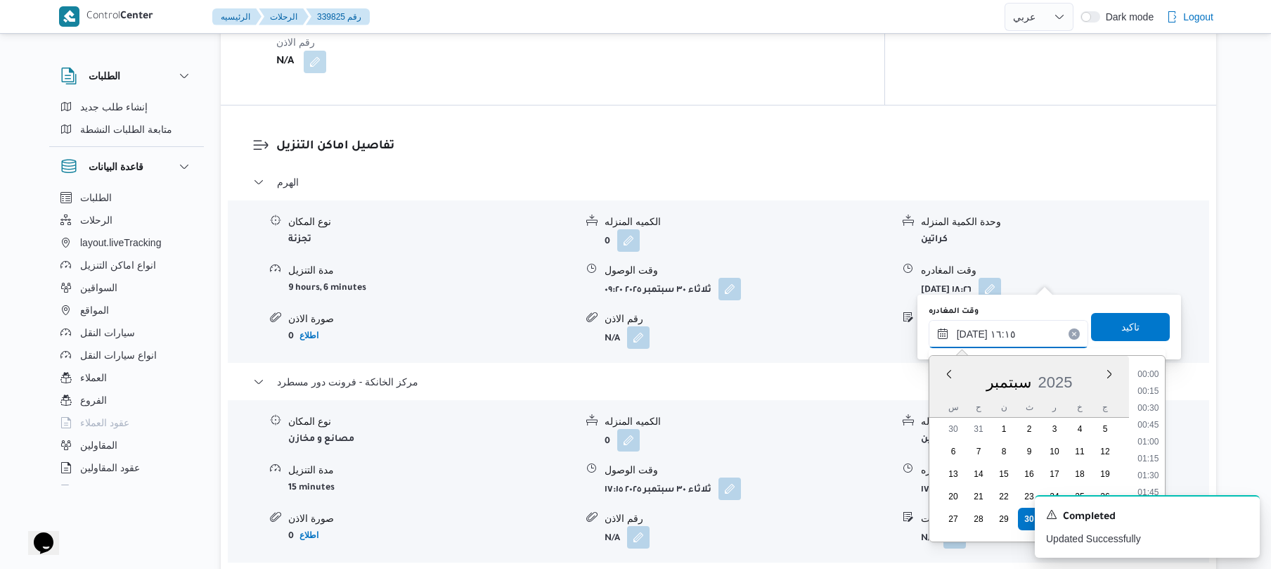
click at [970, 330] on input "[DATE] ١٦:١٥" at bounding box center [1009, 334] width 160 height 28
type input "٣٠/٠٩/٢٠٢٥ ١٦:20"
click at [1122, 326] on span "تاكيد" at bounding box center [1131, 326] width 18 height 17
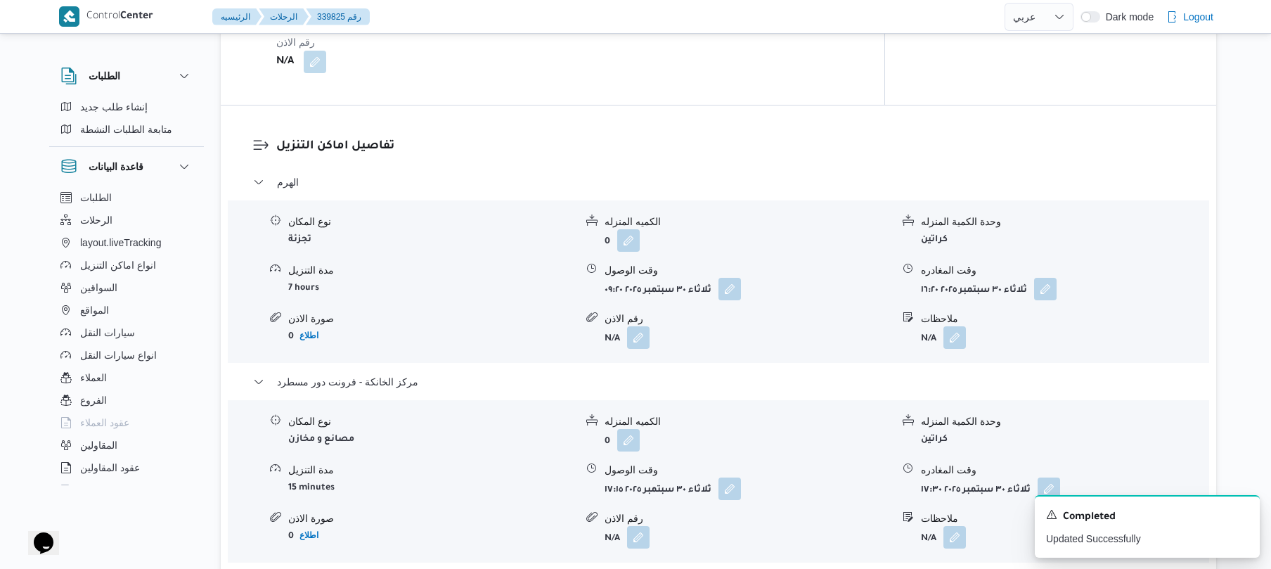
click at [892, 150] on dl "تفاصيل اماكن التنزيل الهرم نوع المكان تجزئة الكميه المنزله 0 وحدة الكمية المنزل…" at bounding box center [730, 369] width 909 height 464
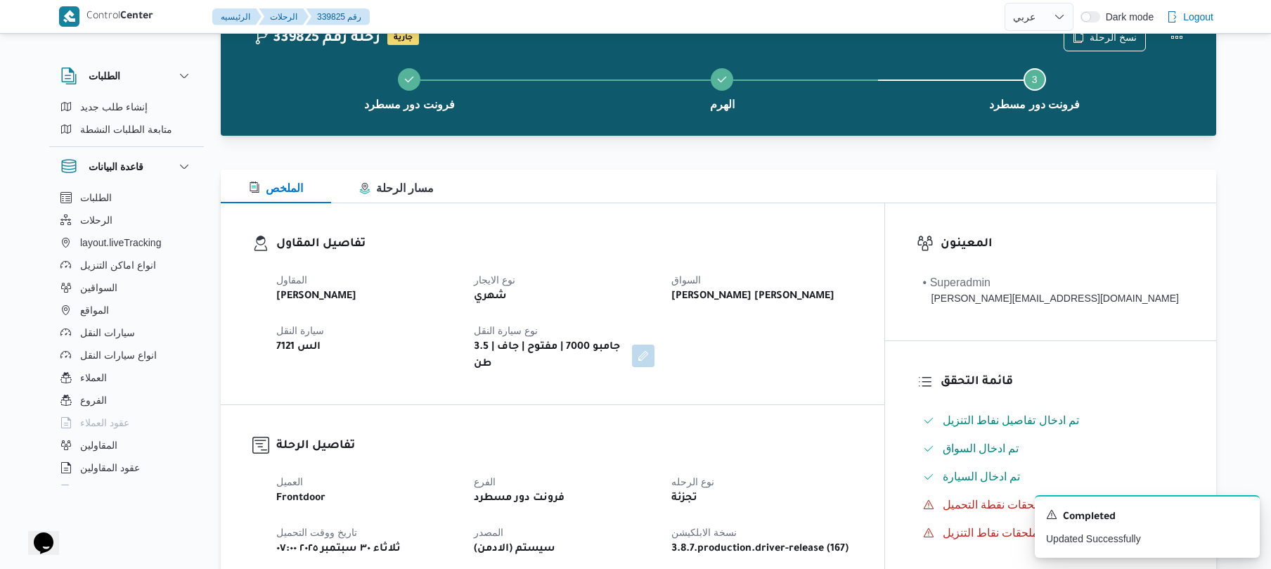
scroll to position [0, 0]
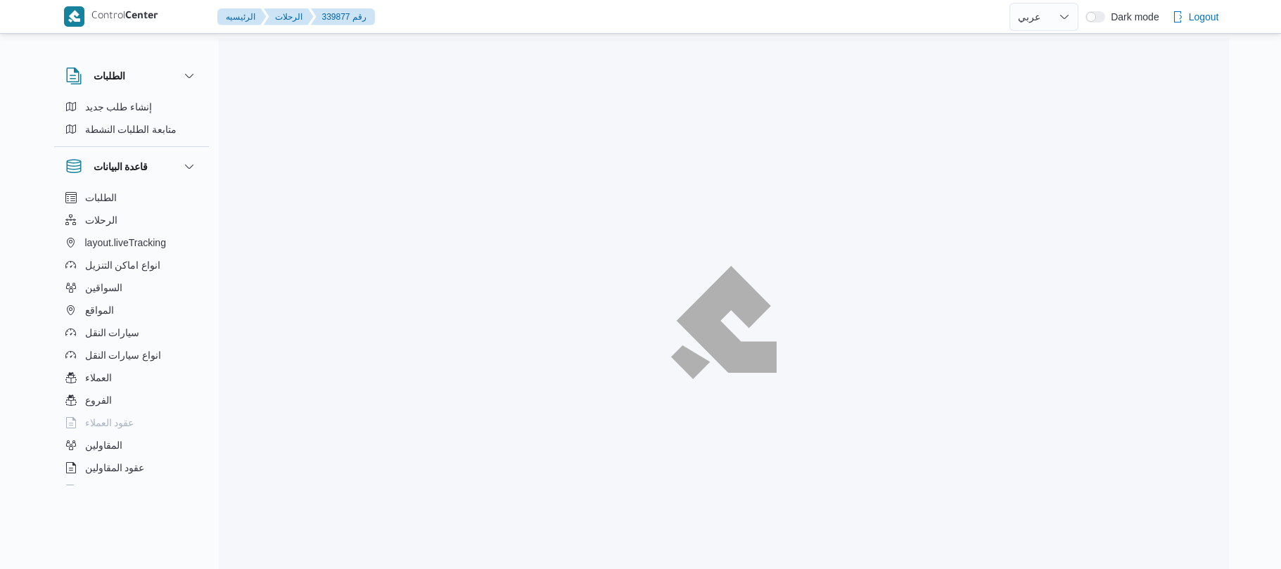
select select "ar"
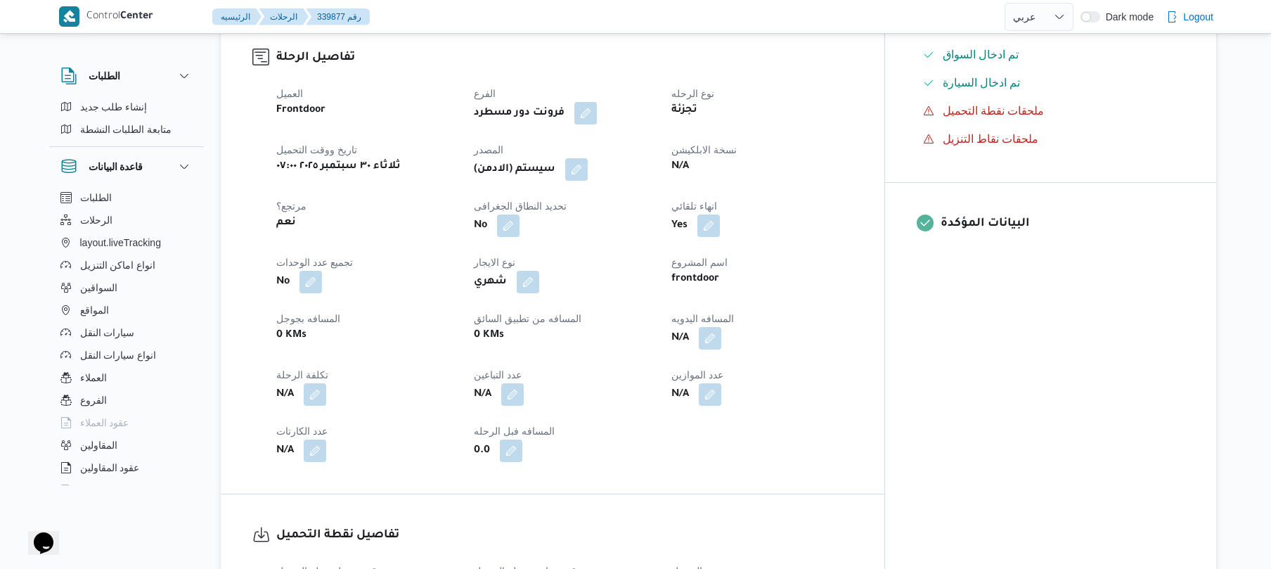
scroll to position [450, 0]
click at [721, 344] on button "button" at bounding box center [710, 335] width 23 height 23
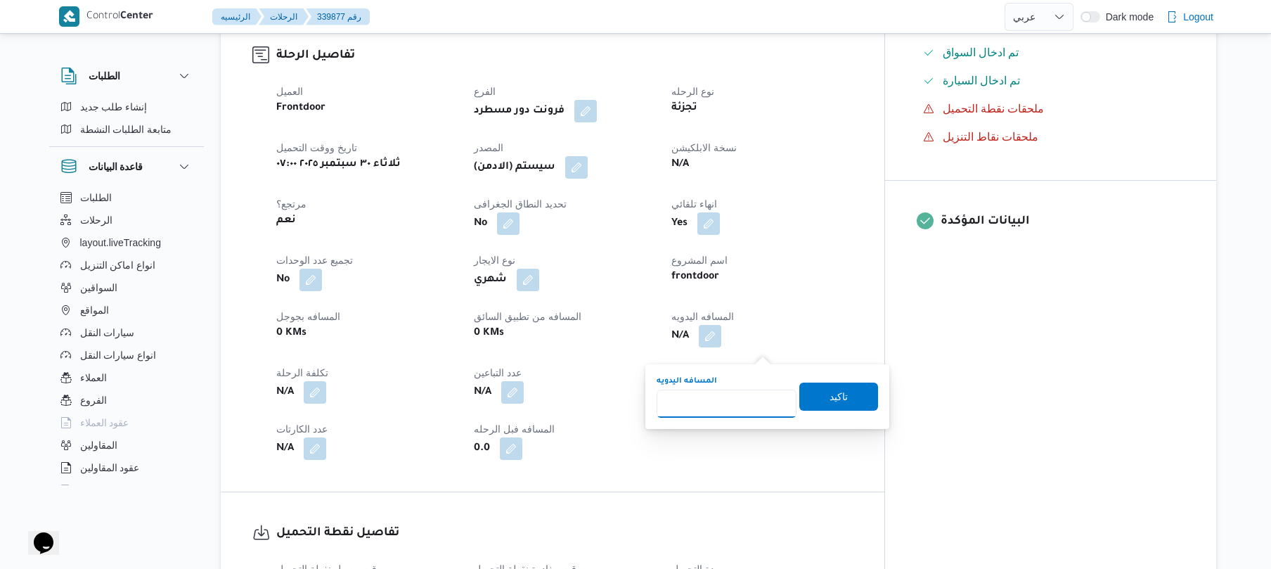
click at [736, 404] on input "المسافه اليدويه" at bounding box center [727, 404] width 140 height 28
type input "130"
click at [833, 397] on span "تاكيد" at bounding box center [839, 395] width 18 height 17
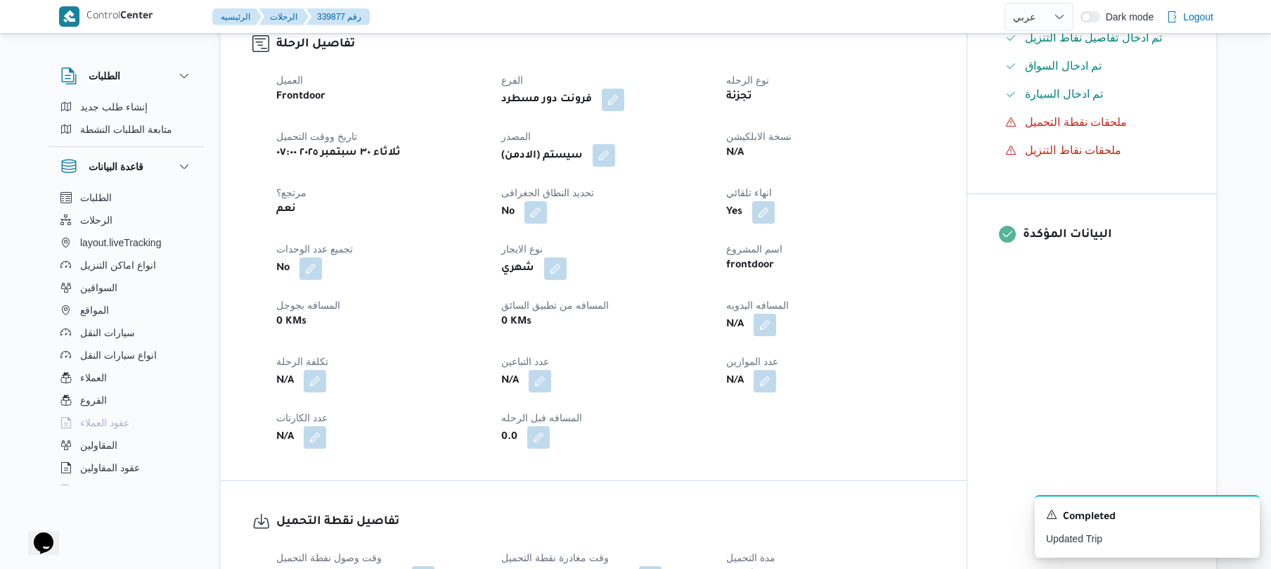
click at [613, 167] on button "button" at bounding box center [604, 155] width 23 height 23
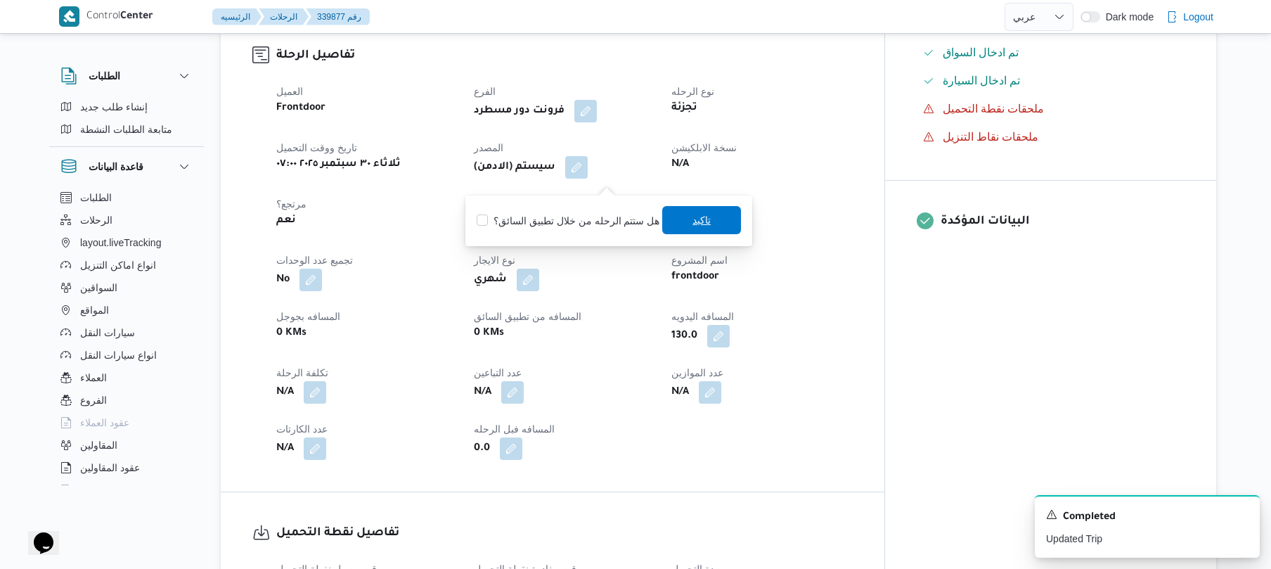
click at [695, 217] on span "تاكيد" at bounding box center [702, 220] width 18 height 17
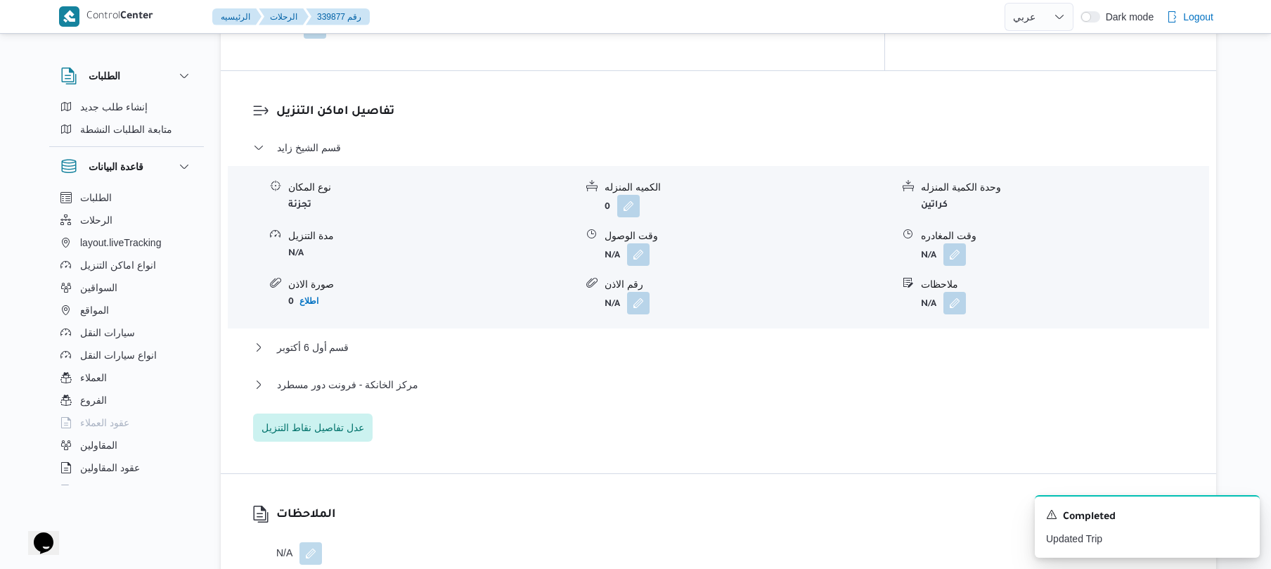
scroll to position [1125, 0]
click at [634, 277] on div "نوع المكان تجزئة الكميه المنزله 0 وحدة الكمية المنزله كراتين مدة التنزيل N/A وق…" at bounding box center [718, 246] width 993 height 160
click at [637, 264] on button "button" at bounding box center [638, 252] width 23 height 23
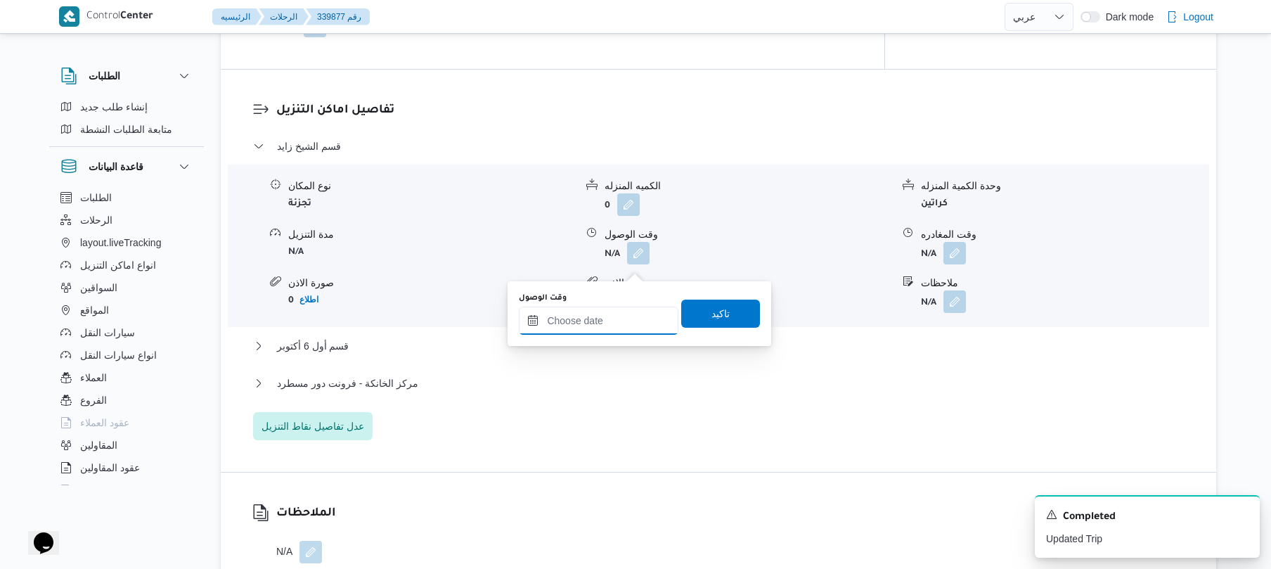
click at [599, 319] on input "وقت الوصول" at bounding box center [599, 321] width 160 height 28
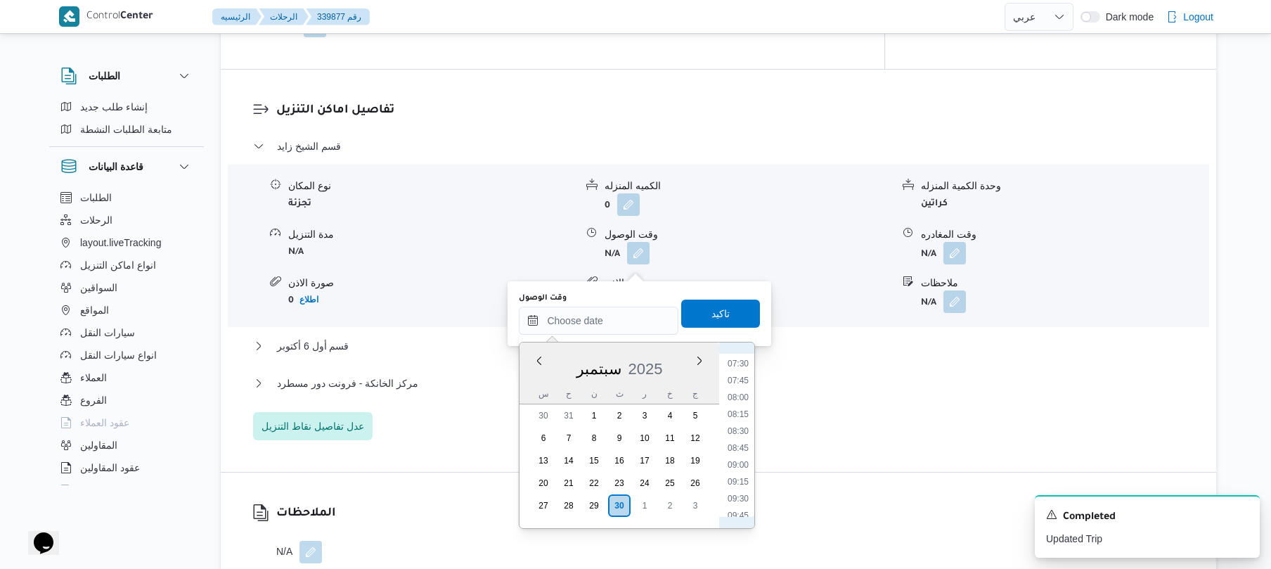
scroll to position [464, 0]
click at [738, 468] on li "08:30" at bounding box center [738, 470] width 32 height 14
type input "[DATE] ٠٨:٣٠"
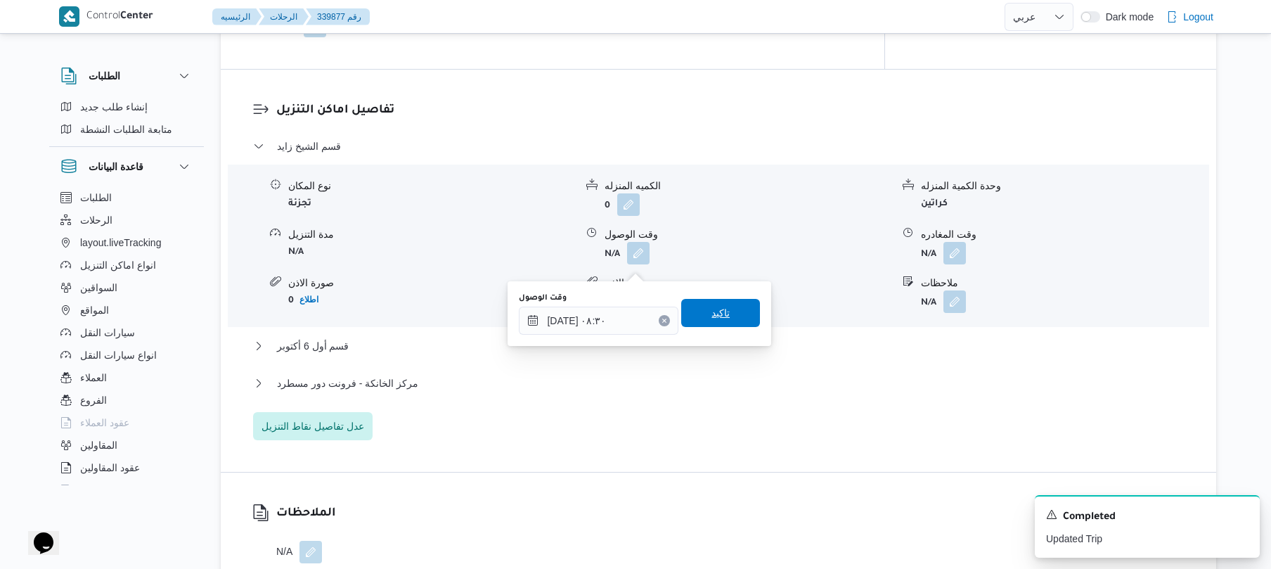
click at [726, 313] on span "تاكيد" at bounding box center [720, 313] width 79 height 28
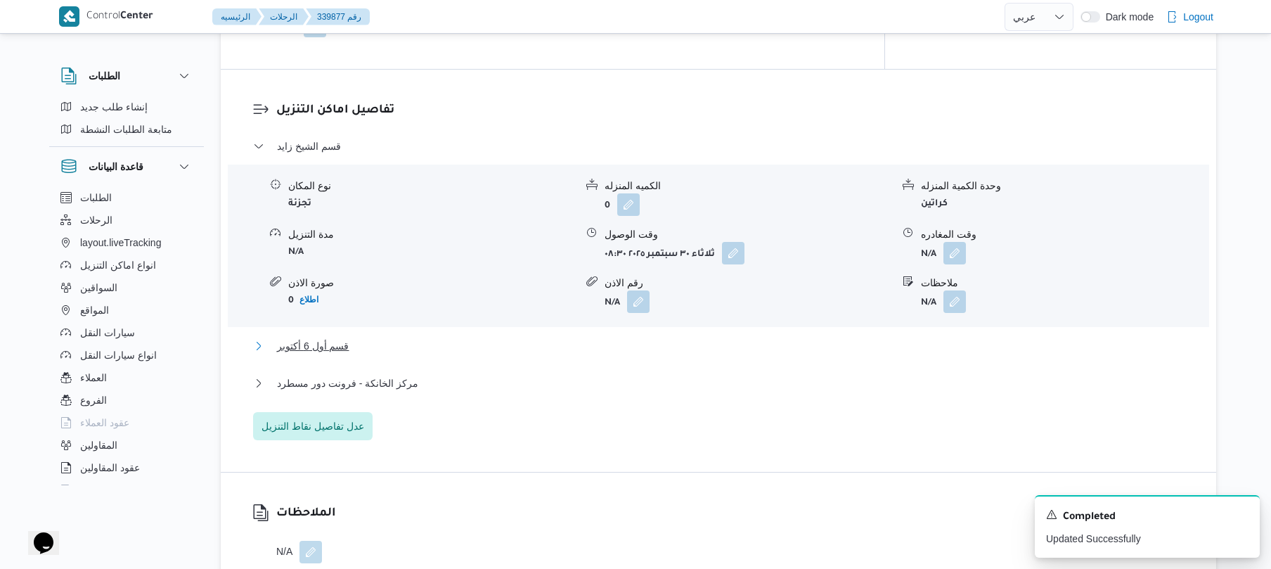
click at [678, 354] on button "قسم أول 6 أكتوبر" at bounding box center [719, 346] width 932 height 17
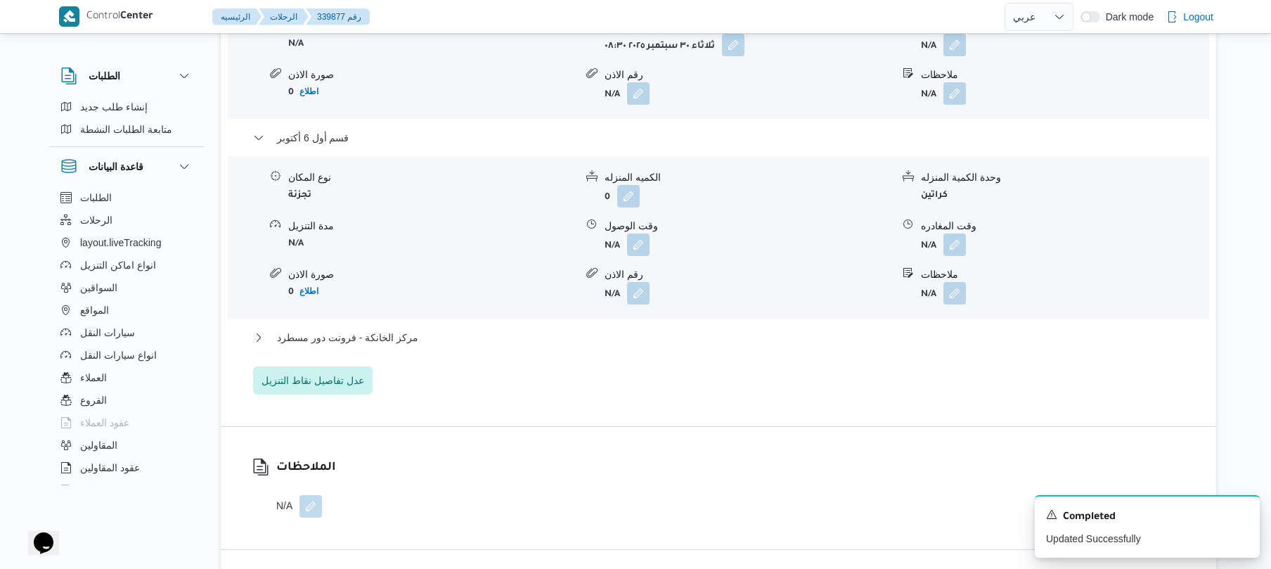
scroll to position [1350, 0]
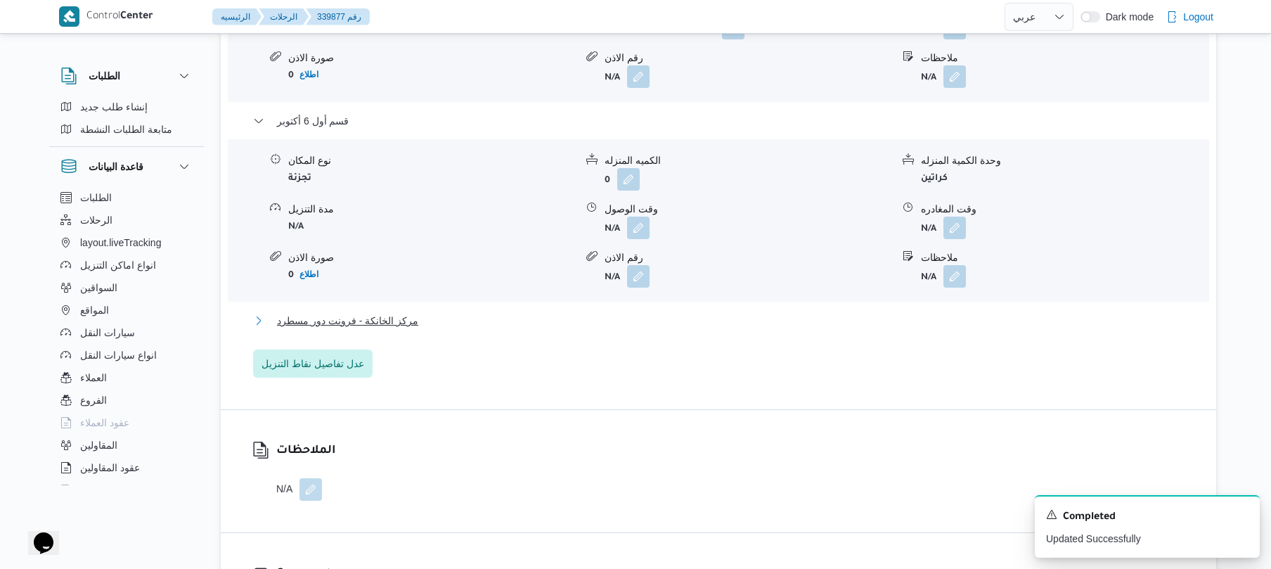
click at [700, 329] on button "مركز الخانكة - فرونت دور مسطرد" at bounding box center [719, 320] width 932 height 17
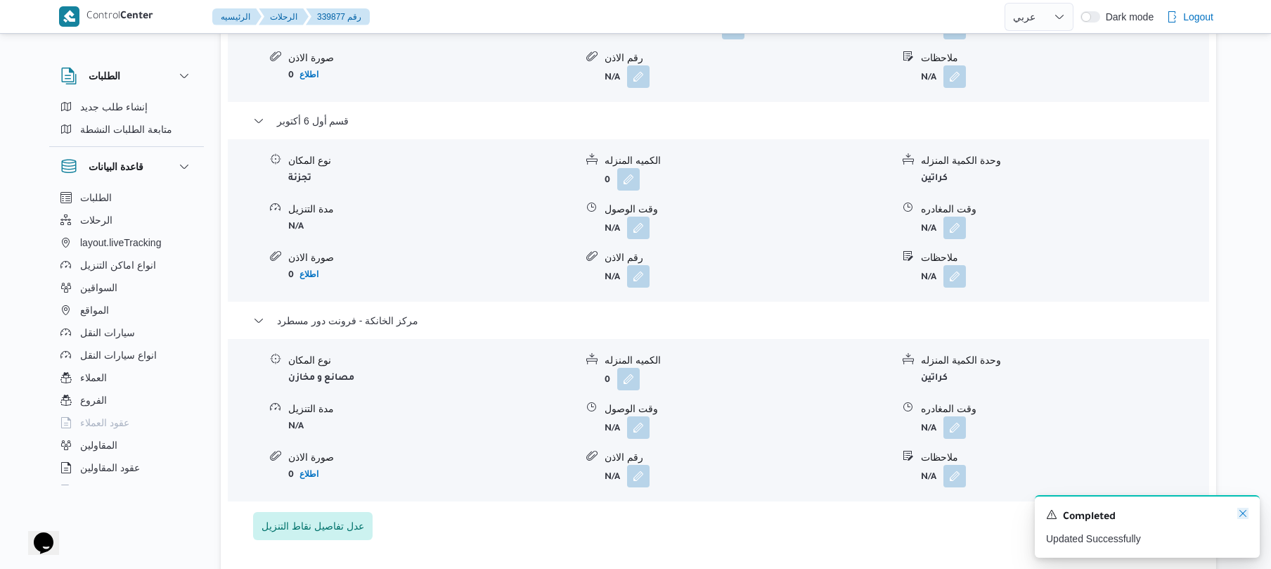
click at [1241, 516] on icon "Dismiss toast" at bounding box center [1243, 513] width 7 height 7
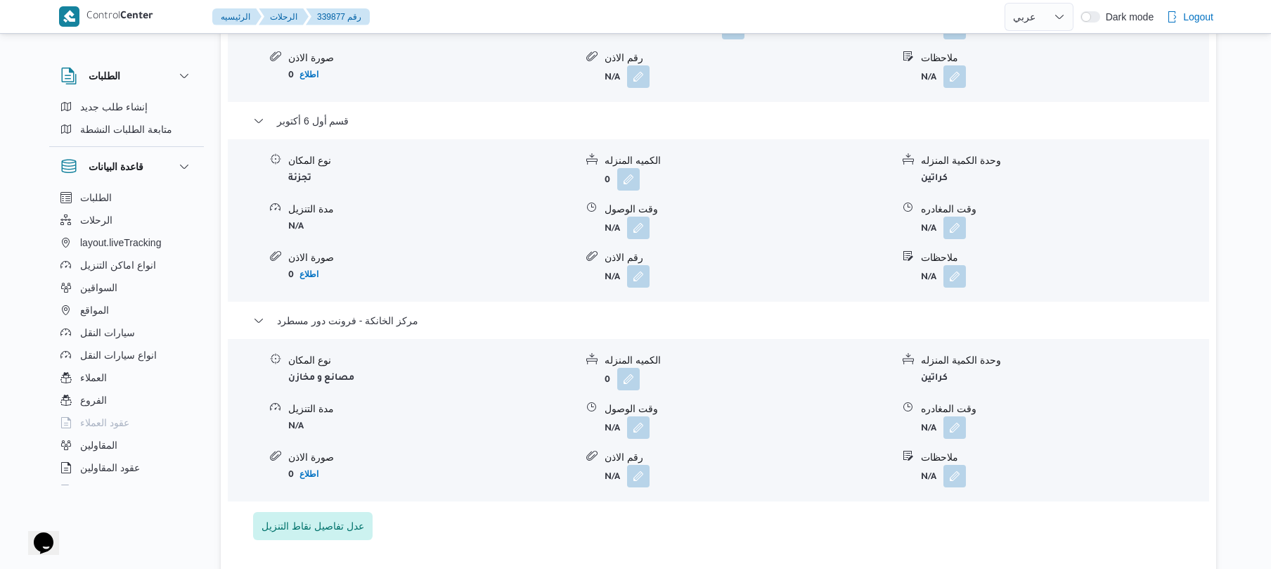
click at [1131, 416] on div "وقت المغادره" at bounding box center [1064, 409] width 287 height 15
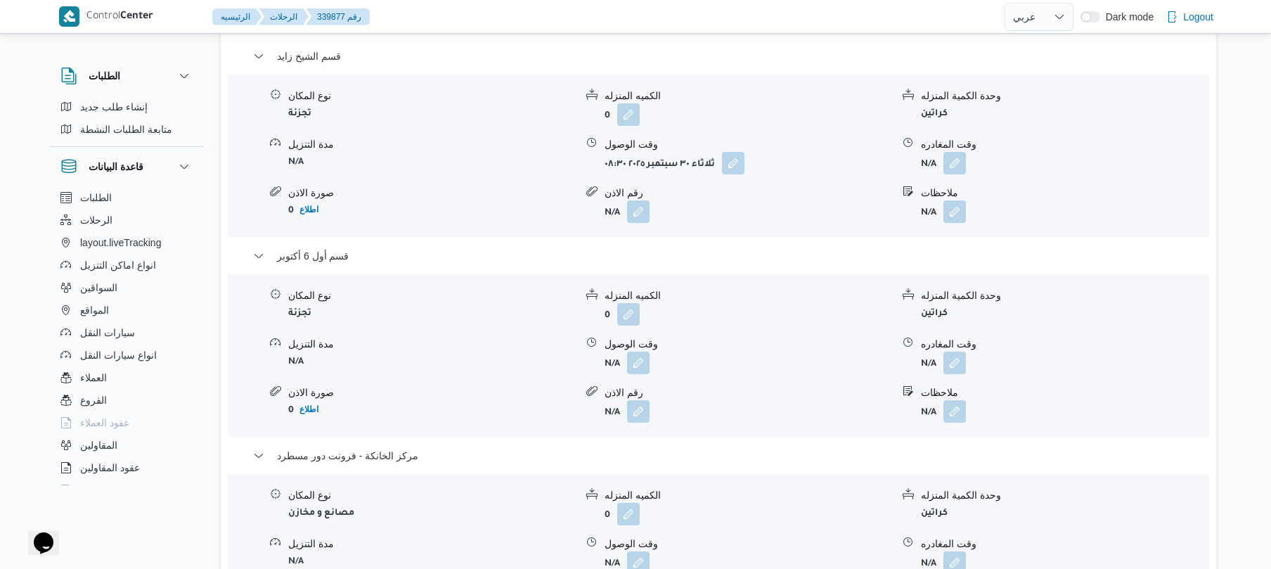
scroll to position [1387, 0]
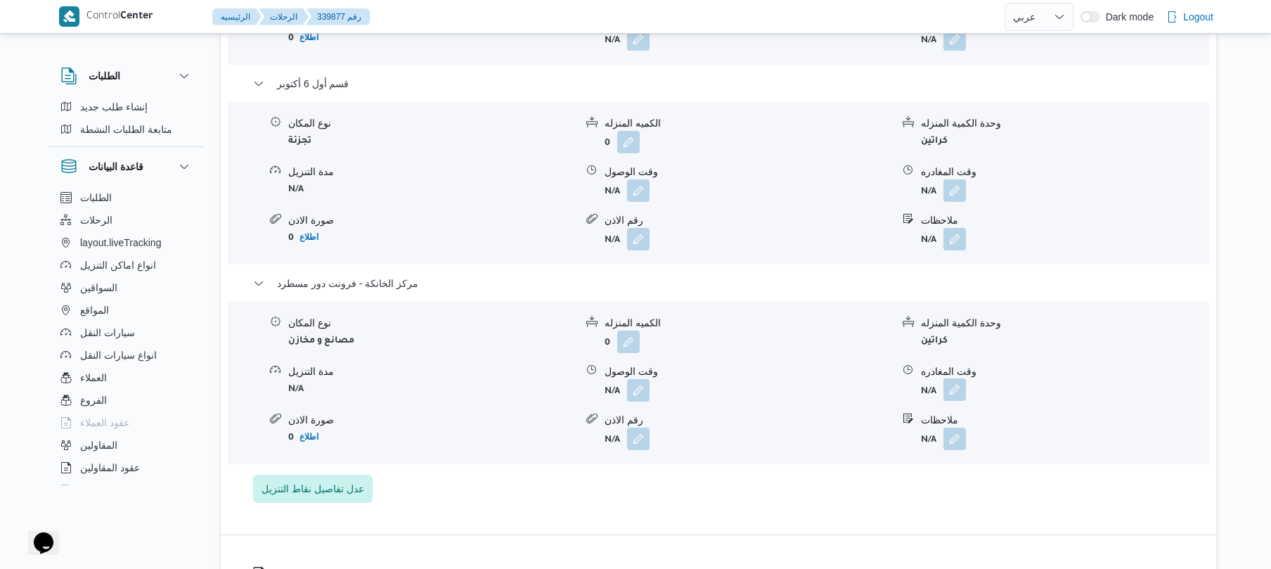
click at [961, 398] on button "button" at bounding box center [955, 389] width 23 height 23
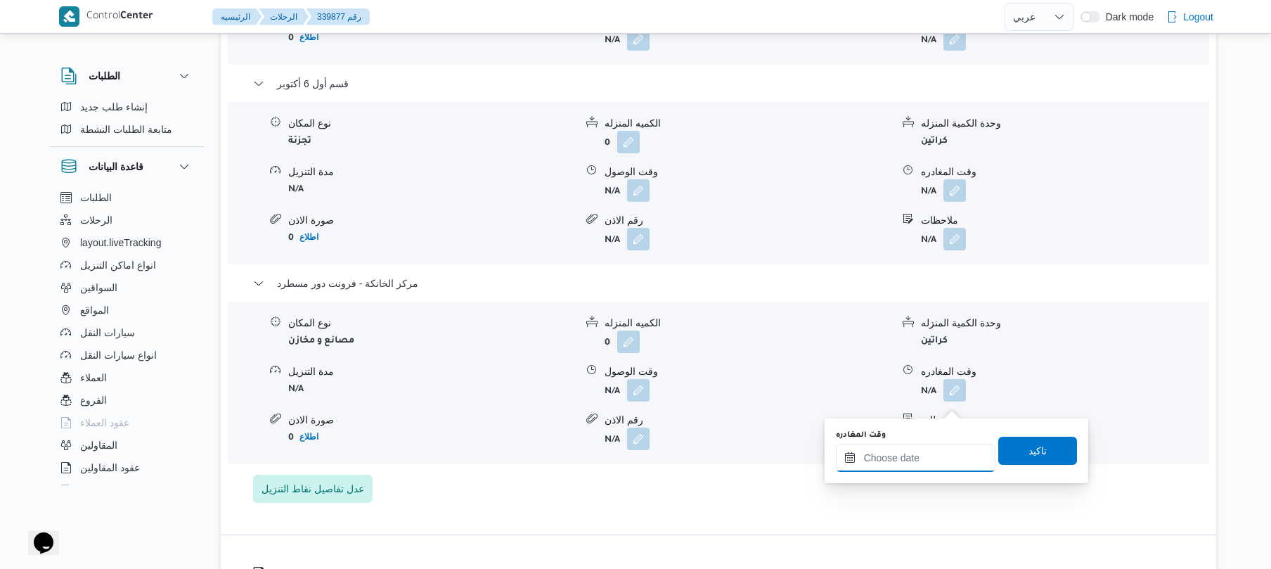
click at [903, 450] on input "وقت المغادره" at bounding box center [916, 458] width 160 height 28
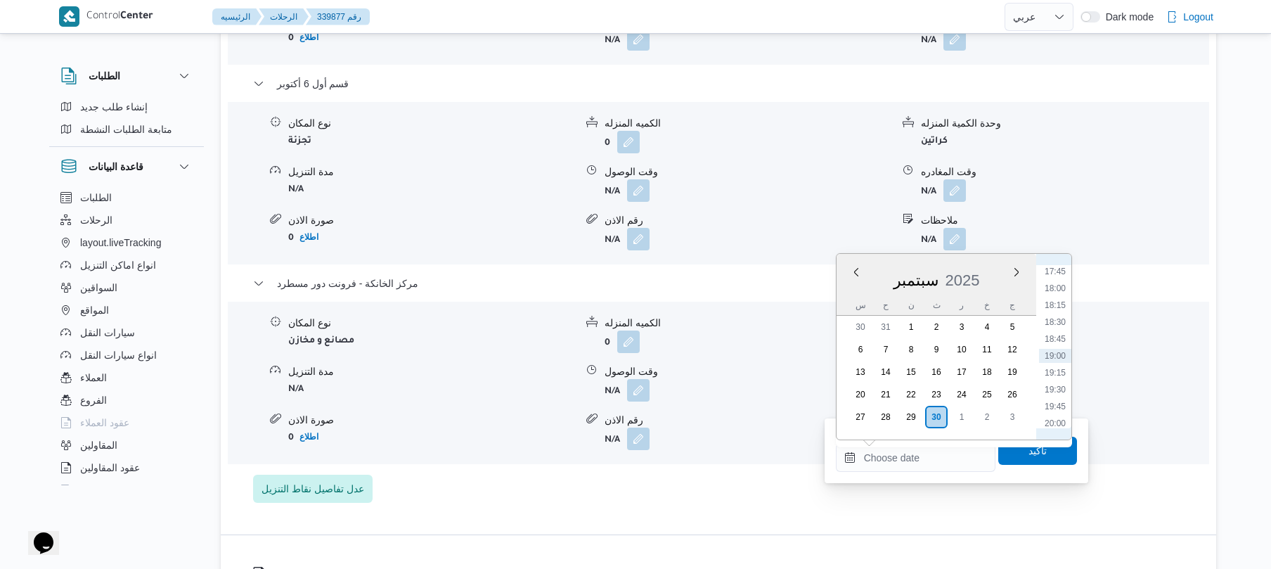
scroll to position [1060, 0]
click at [1056, 395] on li "17:30" at bounding box center [1055, 393] width 32 height 14
type input "٣٠/٠٩/٢٠٢٥ ١٧:٣٠"
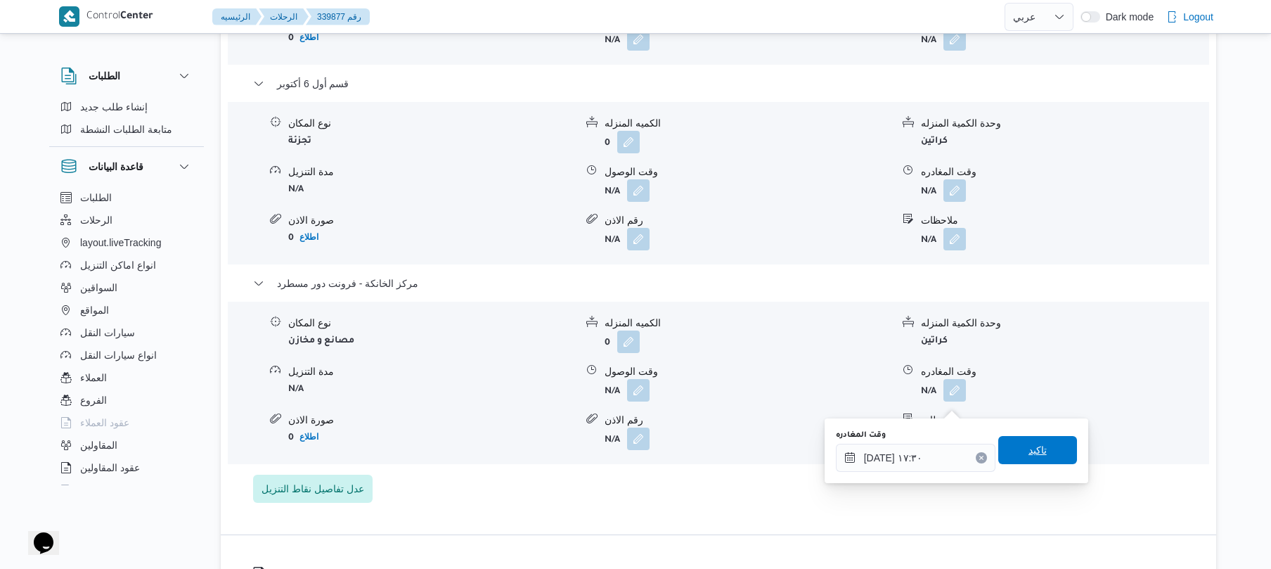
click at [1036, 451] on span "تاكيد" at bounding box center [1038, 450] width 18 height 17
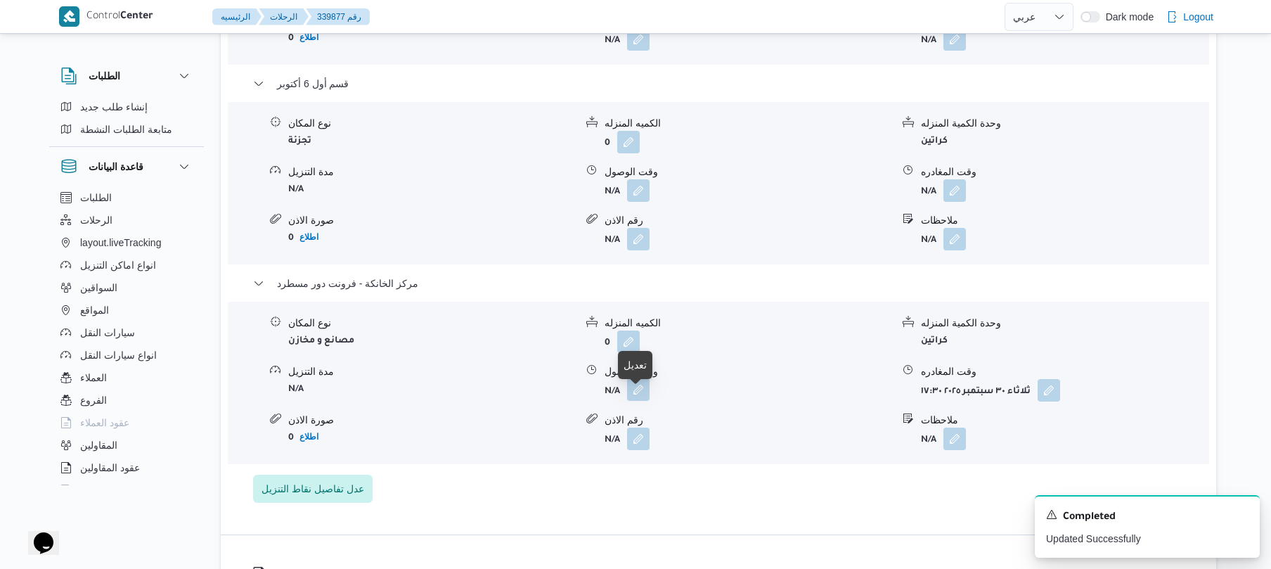
click at [634, 398] on button "button" at bounding box center [638, 389] width 23 height 23
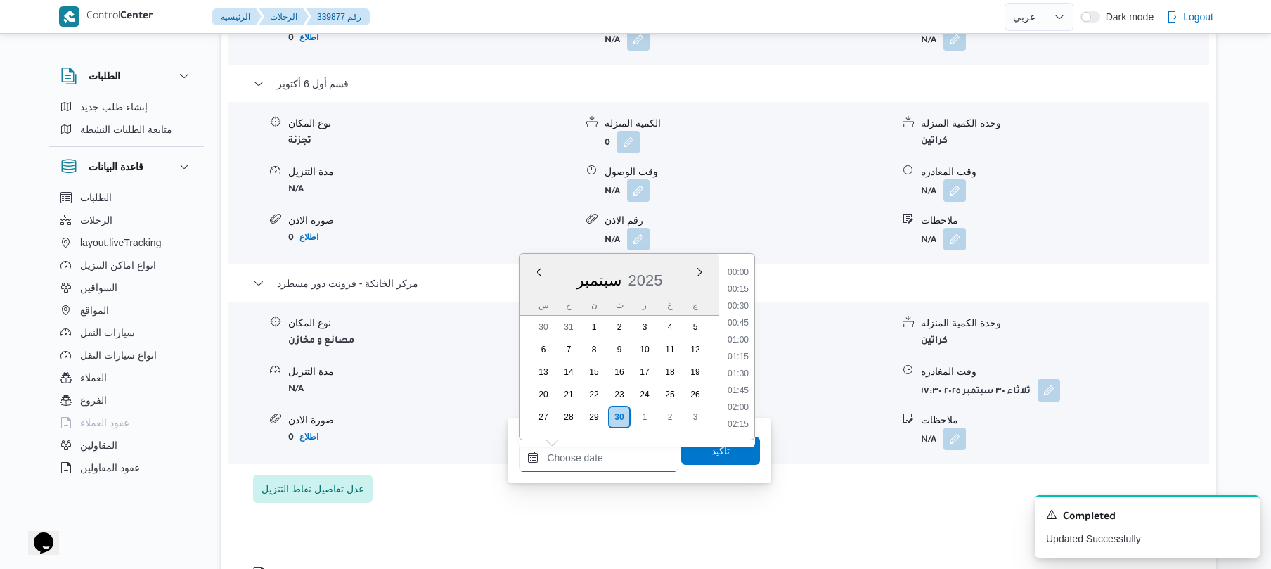
click at [603, 465] on input "وقت الوصول" at bounding box center [599, 458] width 160 height 28
click at [744, 380] on li "17:15" at bounding box center [738, 376] width 32 height 14
type input "٣٠/٠٩/٢٠٢٥ ١٧:١٥"
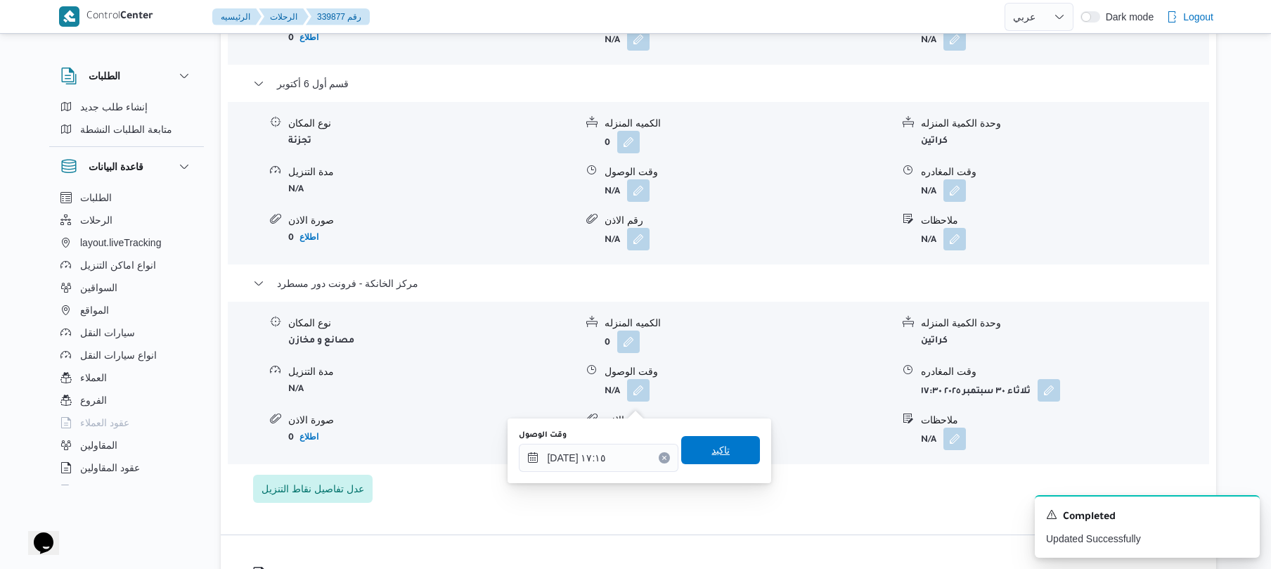
click at [724, 449] on span "تاكيد" at bounding box center [720, 450] width 79 height 28
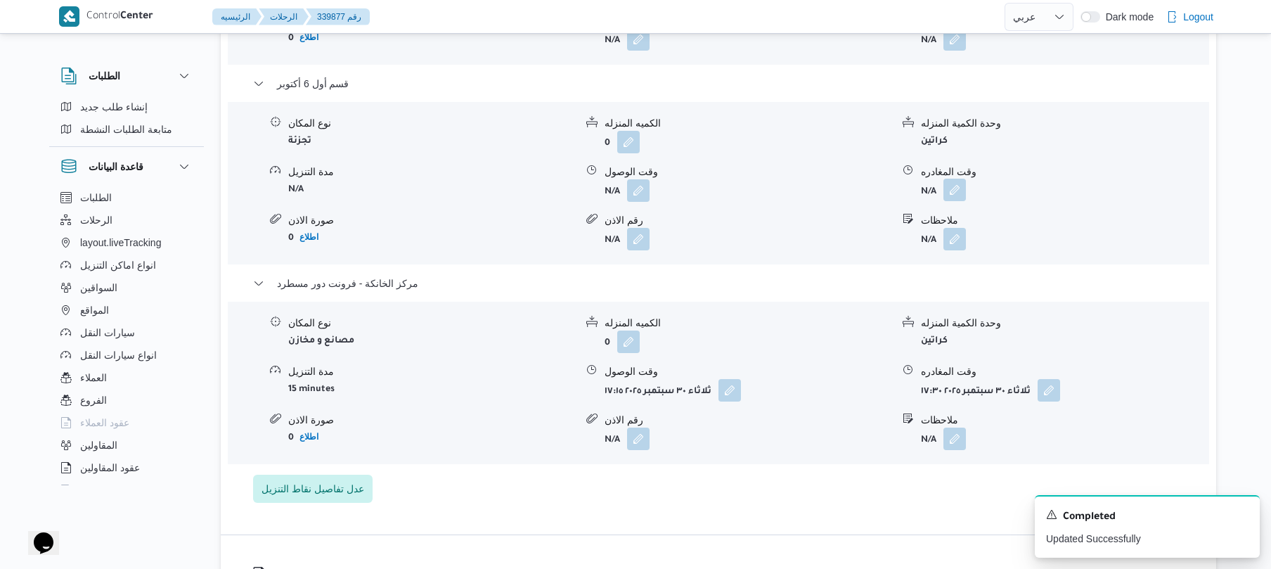
click at [957, 200] on button "button" at bounding box center [955, 190] width 23 height 23
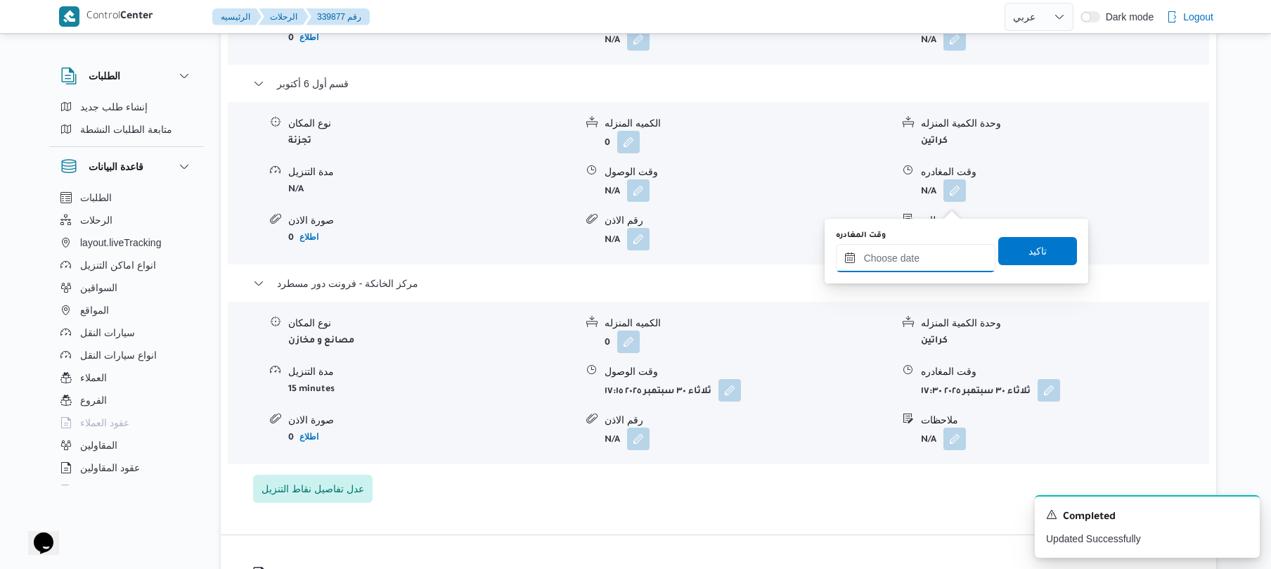
click at [916, 253] on input "وقت المغادره" at bounding box center [916, 258] width 160 height 28
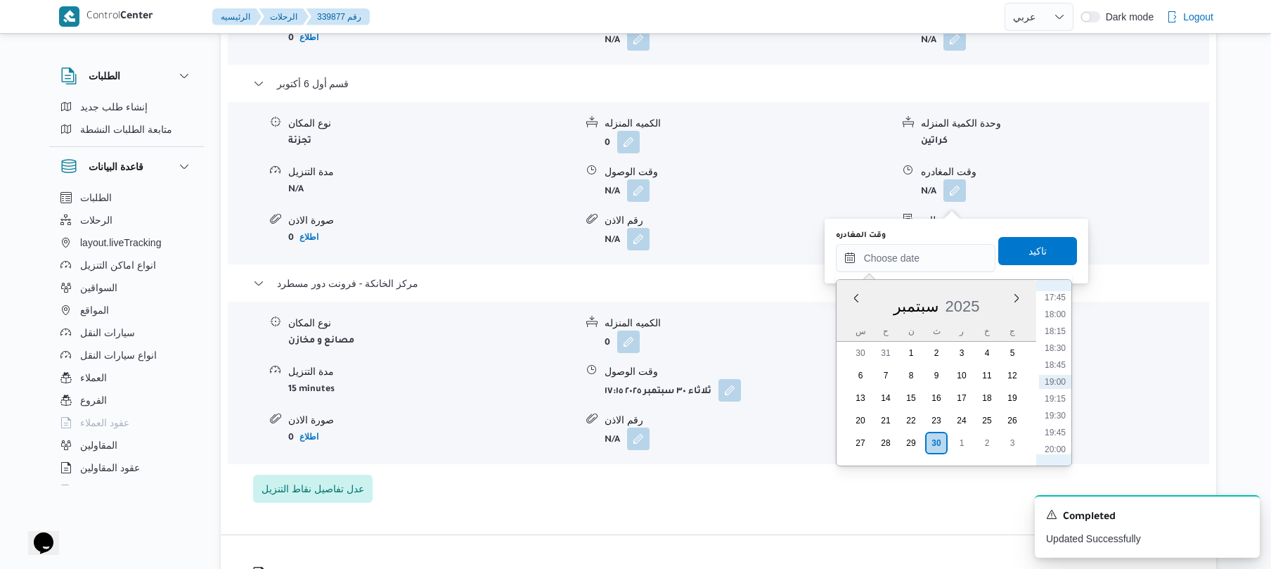
scroll to position [1061, 0]
click at [1059, 331] on li "16:15" at bounding box center [1055, 334] width 32 height 14
type input "[DATE] ١٦:١٥"
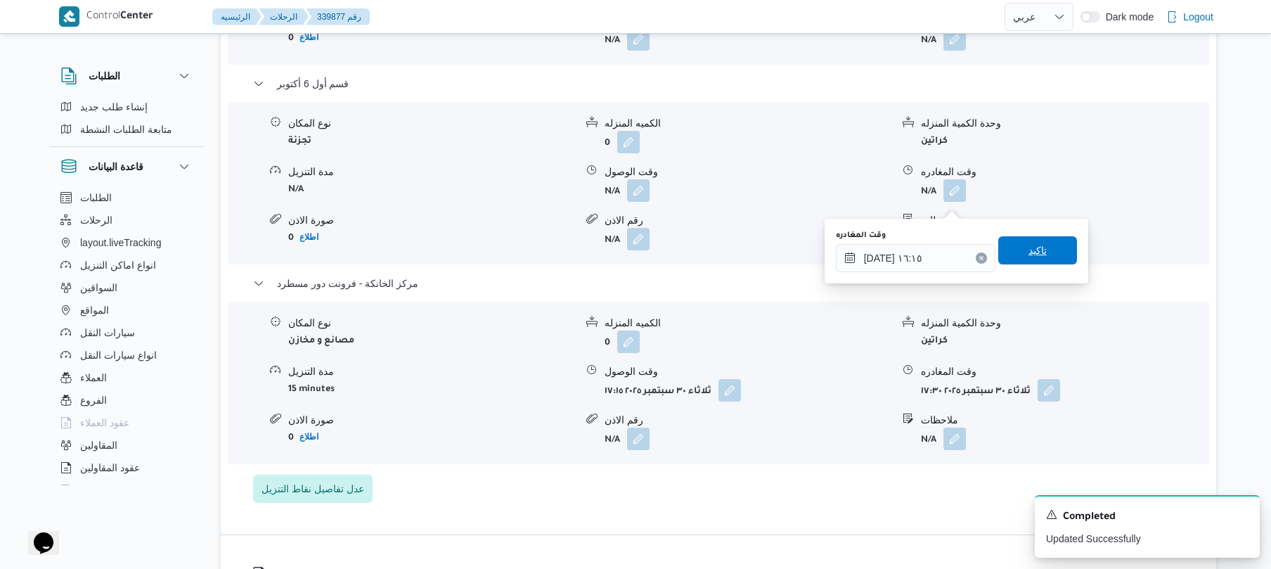
click at [1041, 259] on span "تاكيد" at bounding box center [1038, 250] width 79 height 28
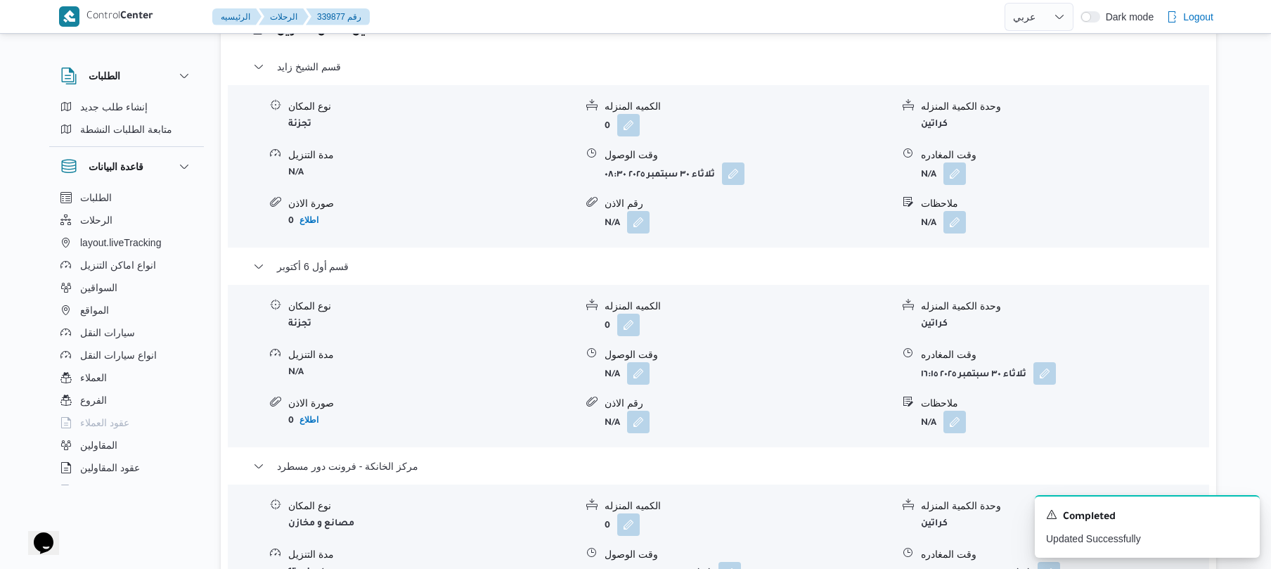
scroll to position [1200, 0]
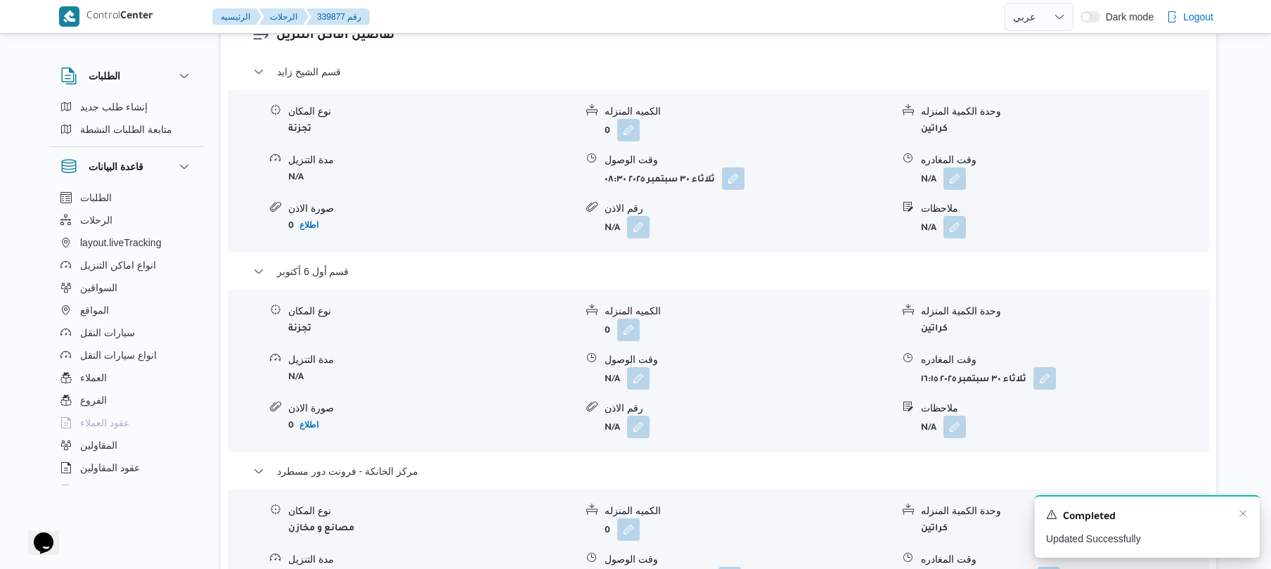
click at [1243, 521] on div "Completed" at bounding box center [1147, 517] width 203 height 18
click at [1242, 512] on icon "Dismiss toast" at bounding box center [1243, 513] width 11 height 11
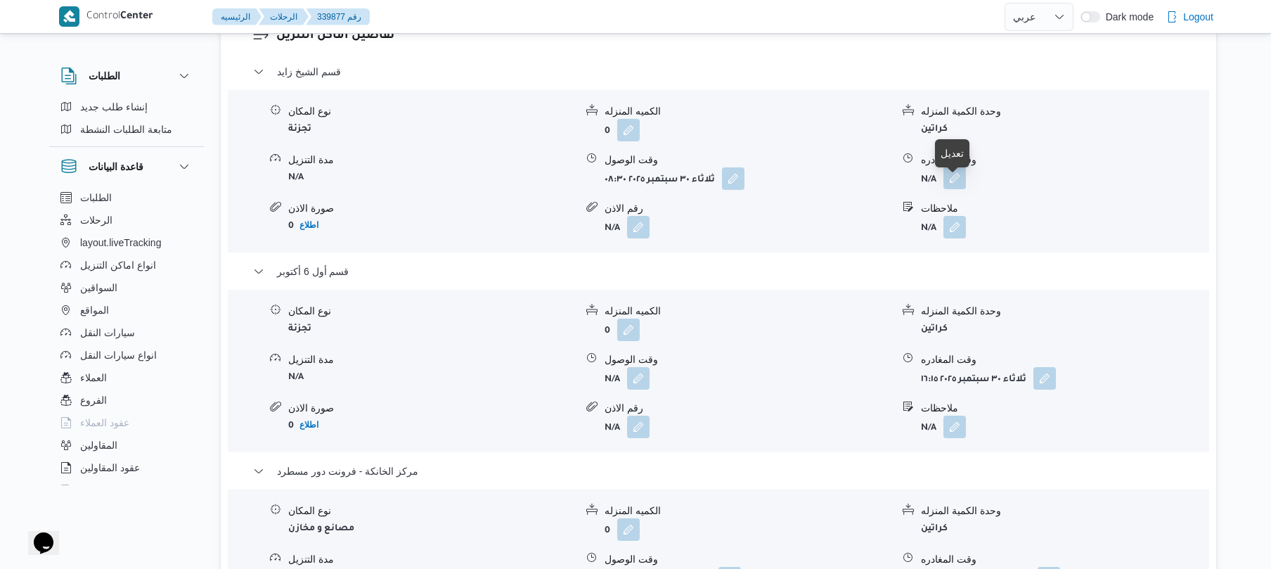
click at [961, 189] on button "button" at bounding box center [955, 178] width 23 height 23
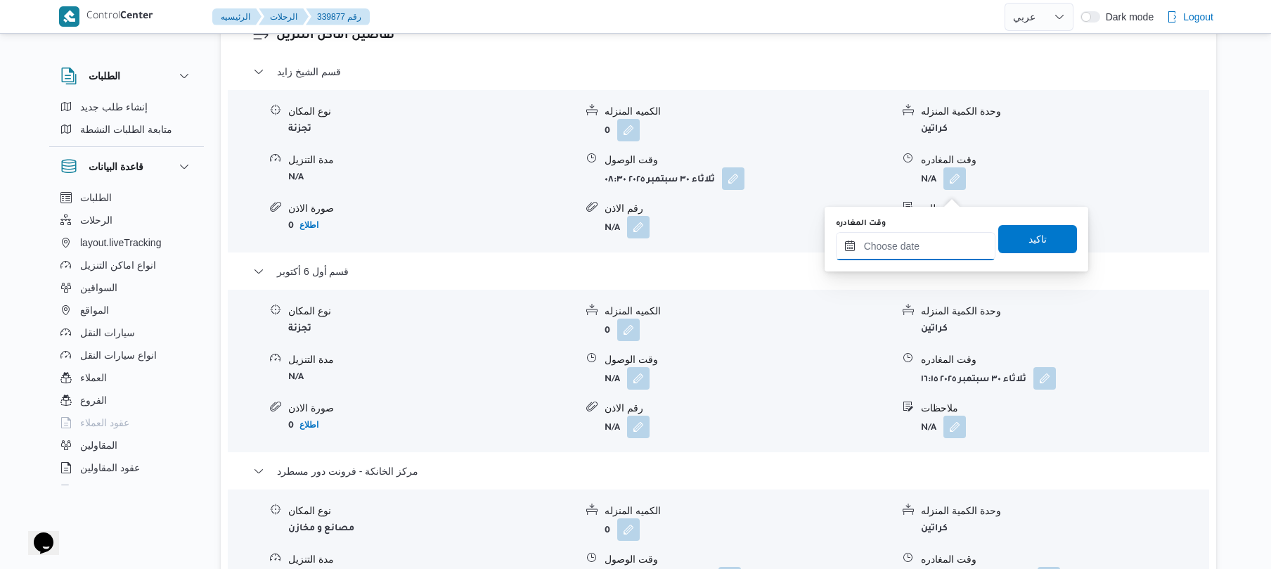
click at [917, 239] on input "وقت المغادره" at bounding box center [916, 246] width 160 height 28
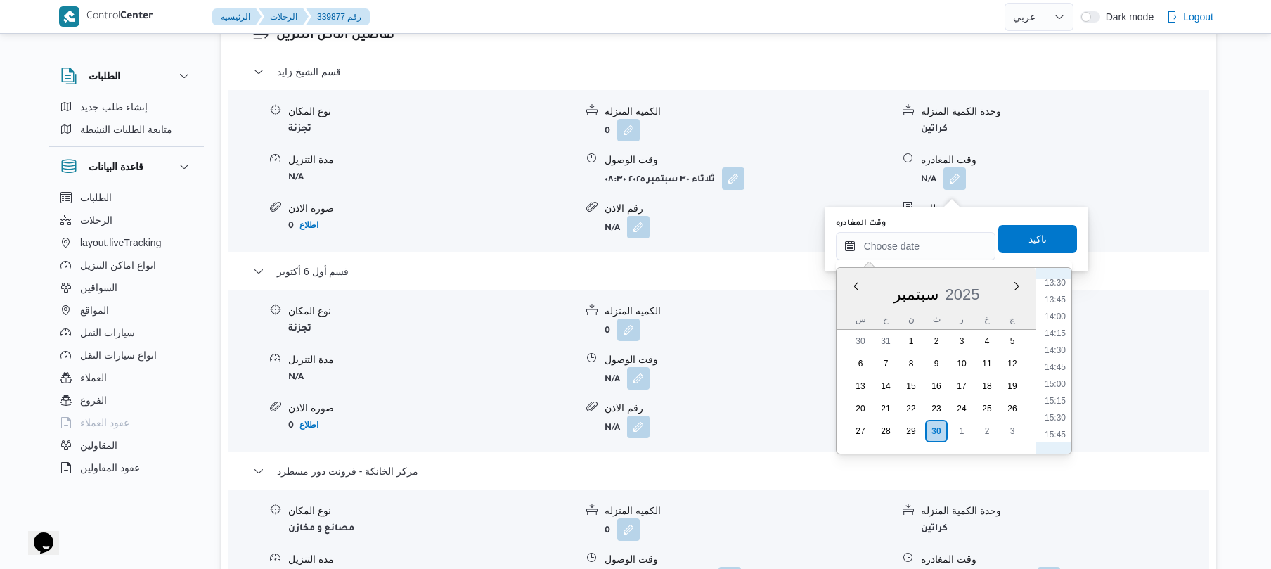
scroll to position [785, 0]
click at [1058, 311] on li "12:00" at bounding box center [1055, 311] width 32 height 14
type input "٣٠/٠٩/٢٠٢٥ ١٢:٠٠"
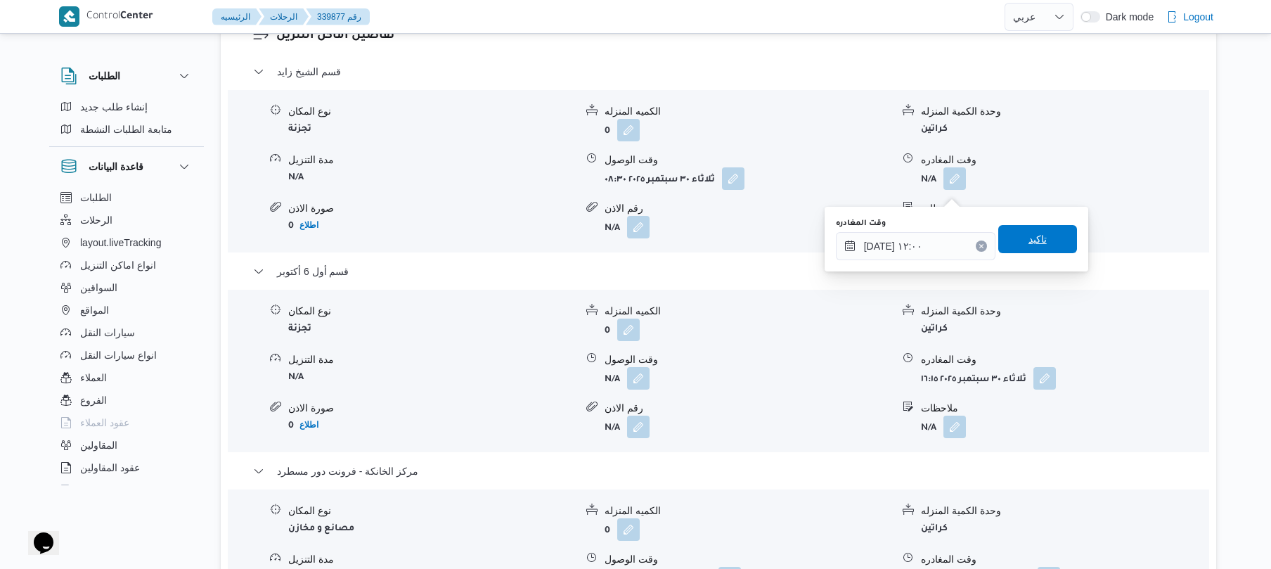
click at [1037, 240] on span "تاكيد" at bounding box center [1038, 239] width 18 height 17
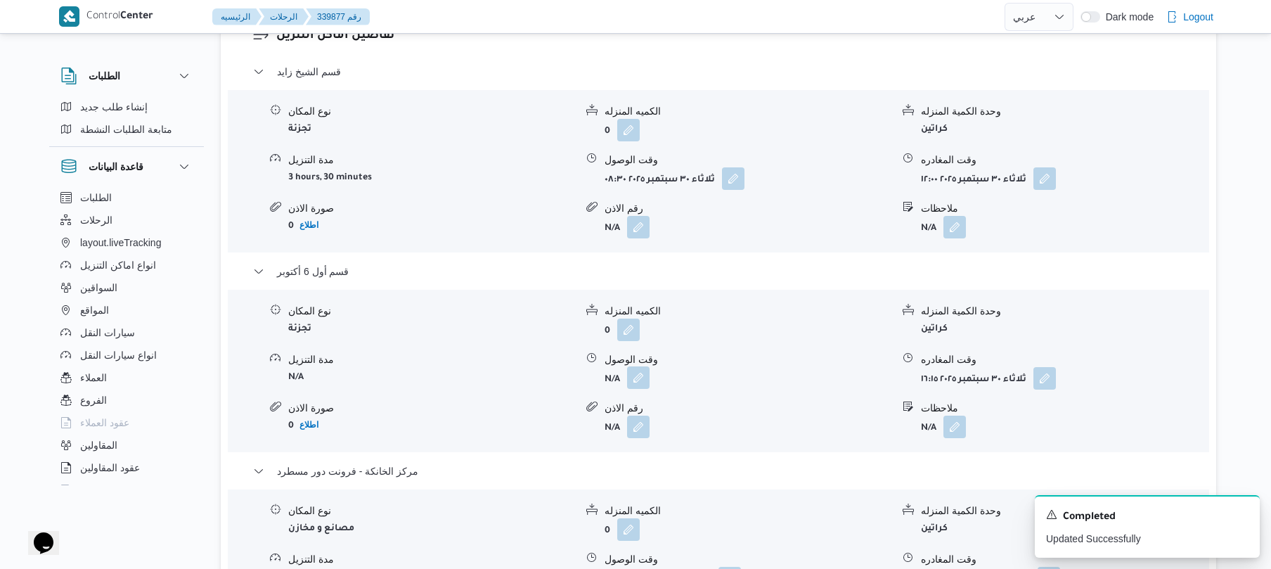
click at [636, 389] on button "button" at bounding box center [638, 377] width 23 height 23
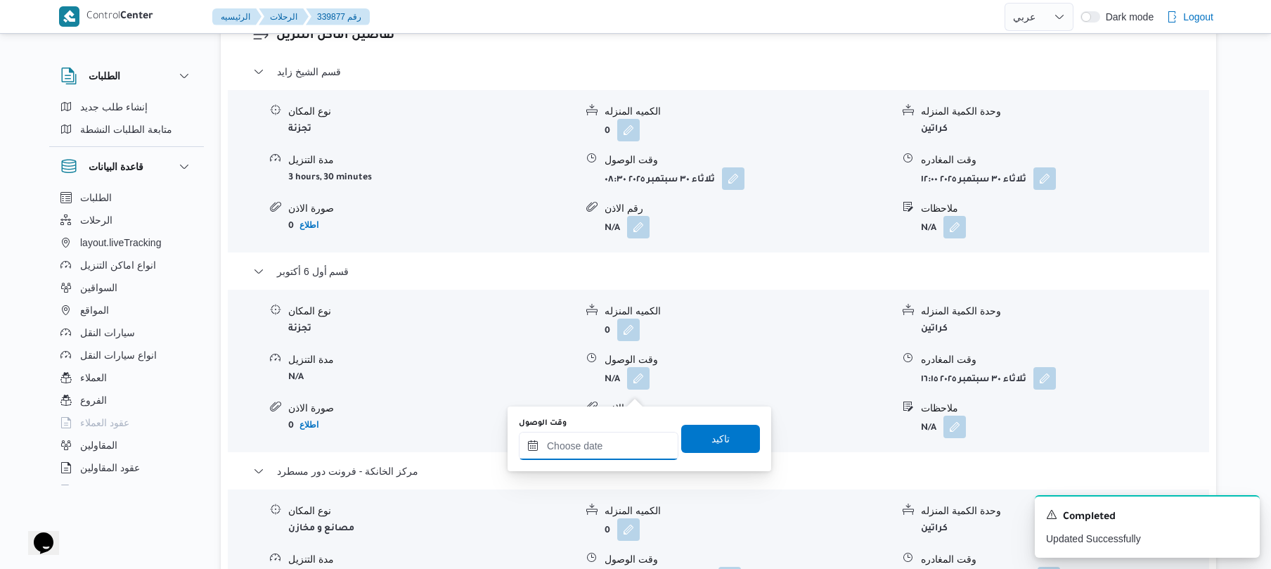
click at [614, 439] on input "وقت الوصول" at bounding box center [599, 446] width 160 height 28
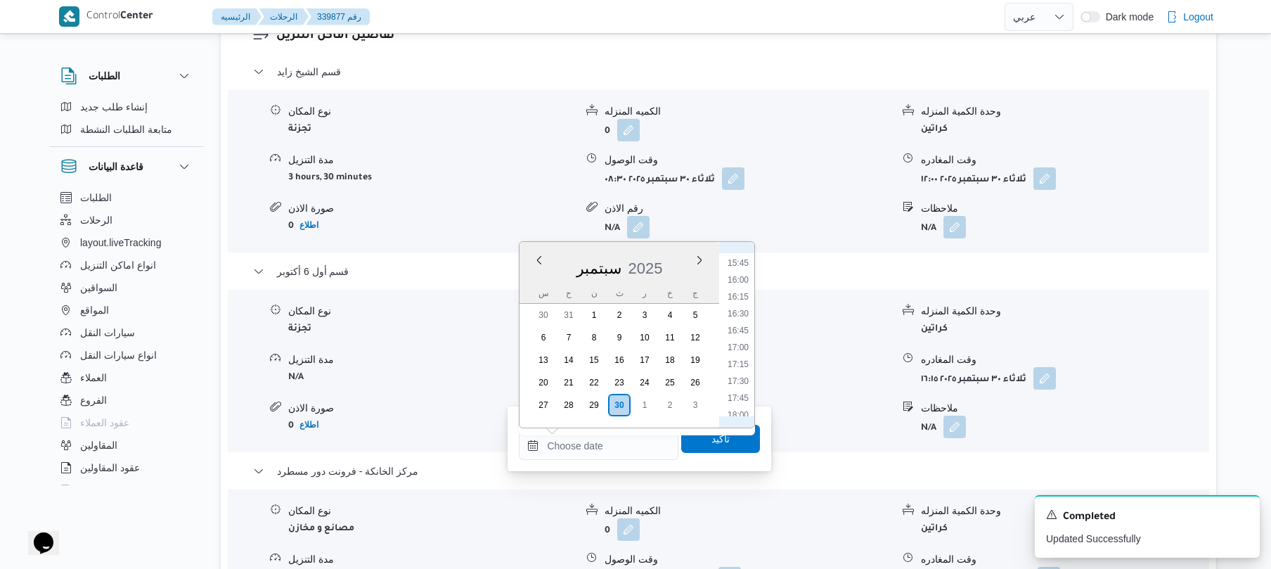
scroll to position [690, 0]
click at [736, 398] on li "12:15" at bounding box center [738, 397] width 32 height 14
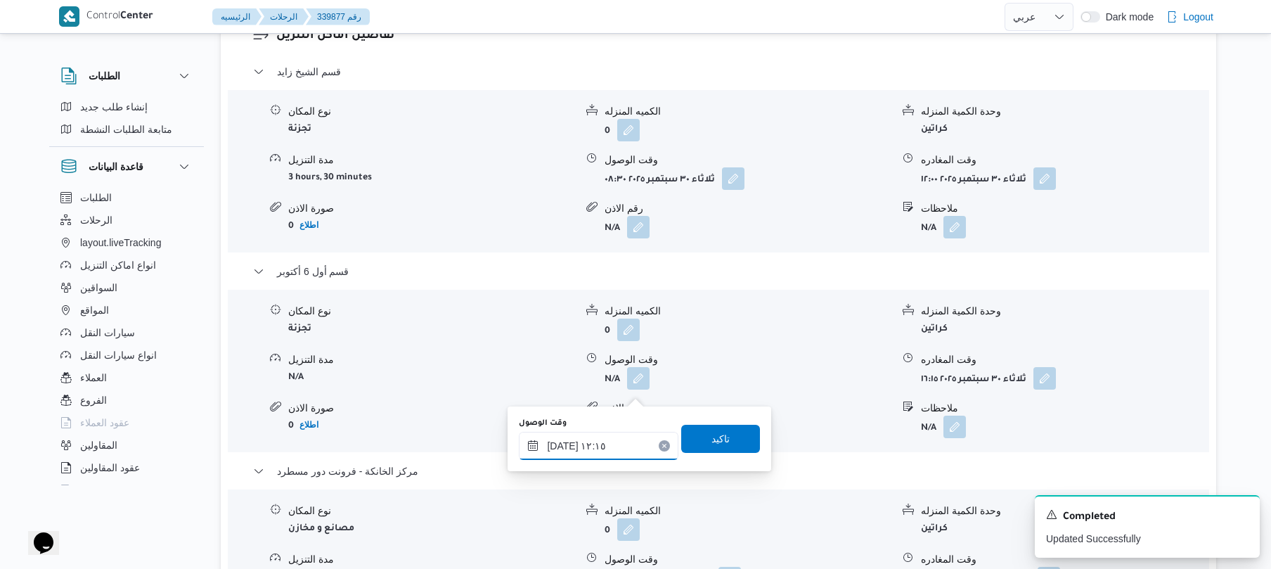
click at [564, 446] on input "٣٠/٠٩/٢٠٢٥ ١٢:١٥" at bounding box center [599, 446] width 160 height 28
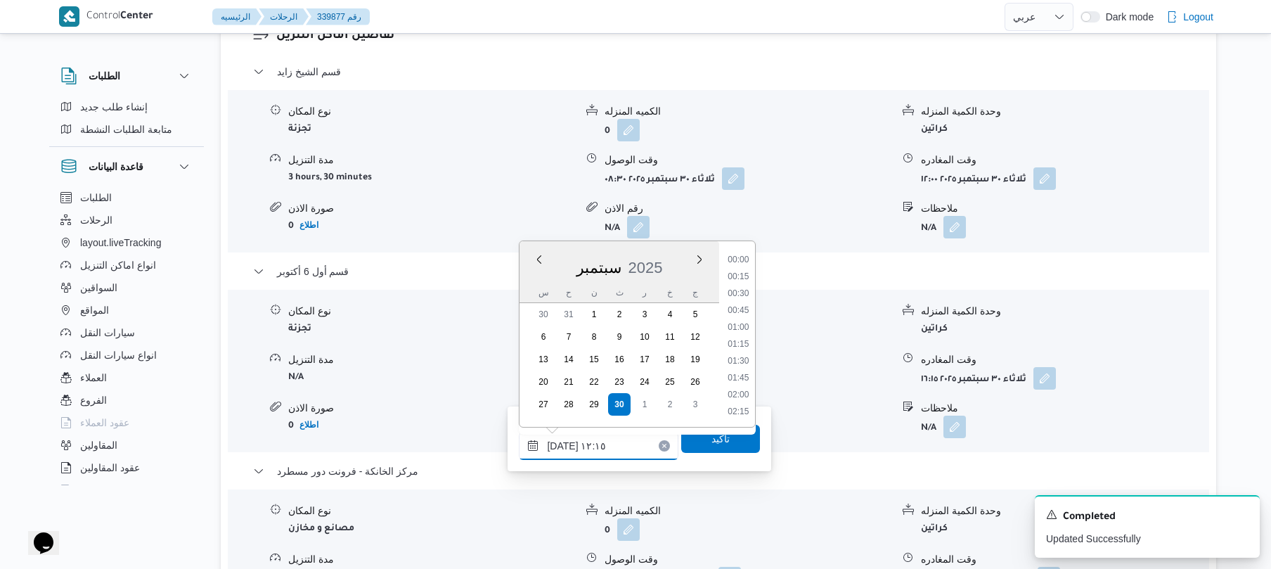
click at [564, 446] on input "٣٠/٠٩/٢٠٢٥ ١٢:١٥" at bounding box center [599, 446] width 160 height 28
type input "٣٠/٠٩/٢٠٢٥ ١٢:20"
click at [736, 440] on span "تاكيد" at bounding box center [720, 438] width 79 height 28
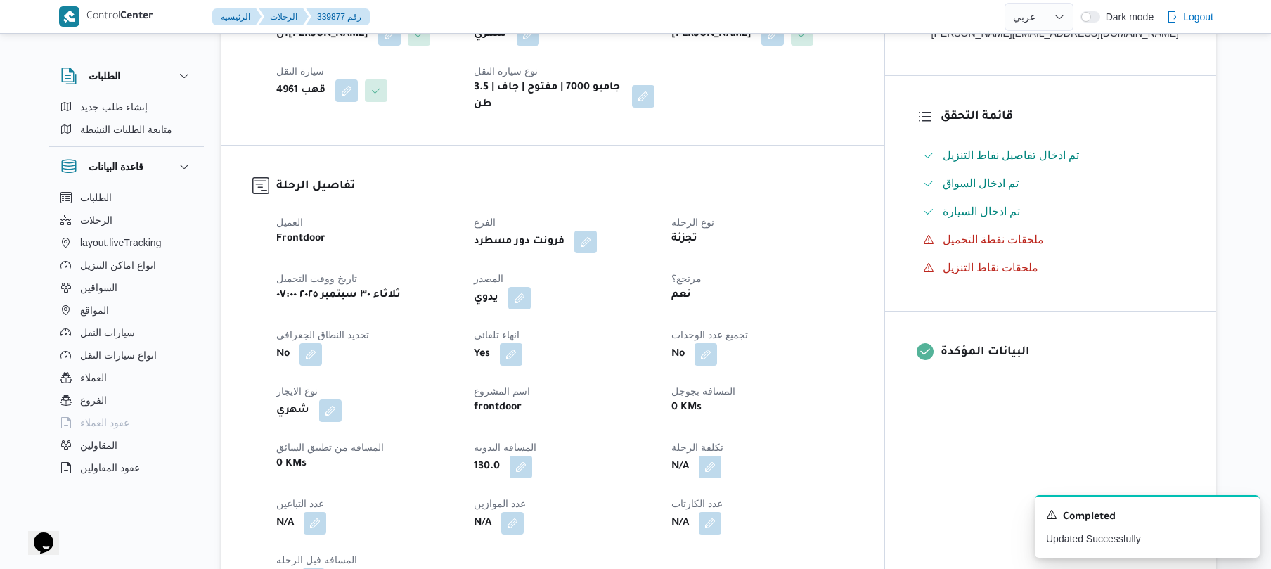
scroll to position [0, 0]
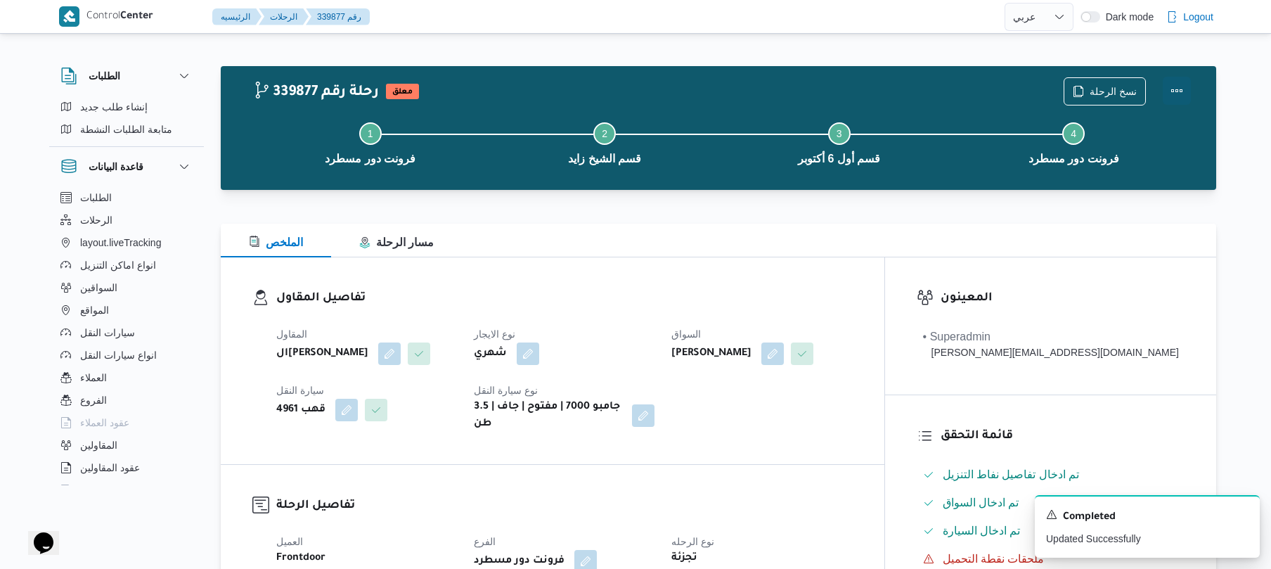
click at [1171, 97] on button "Actions" at bounding box center [1177, 91] width 28 height 28
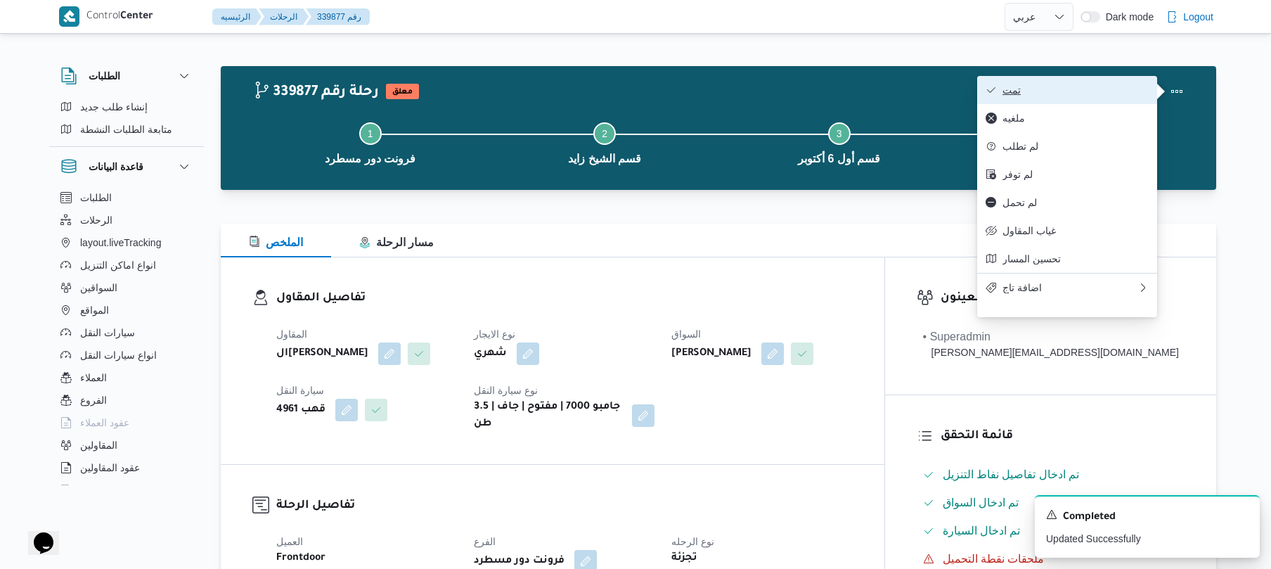
click at [1077, 97] on button "تمت" at bounding box center [1067, 90] width 180 height 28
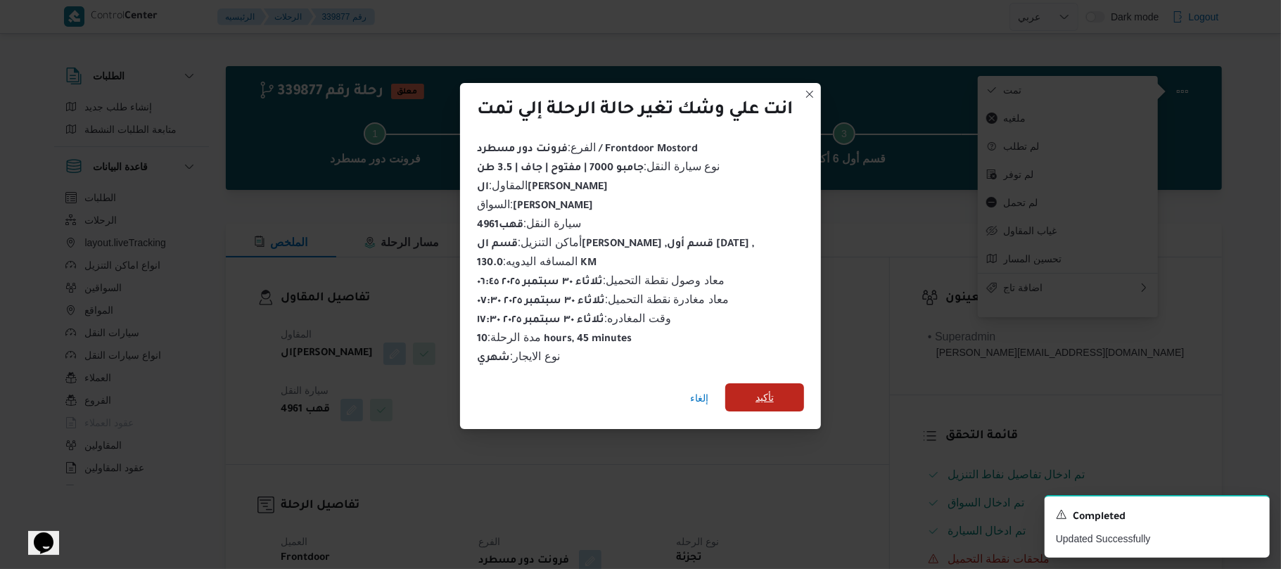
click at [762, 397] on span "تأكيد" at bounding box center [764, 397] width 18 height 17
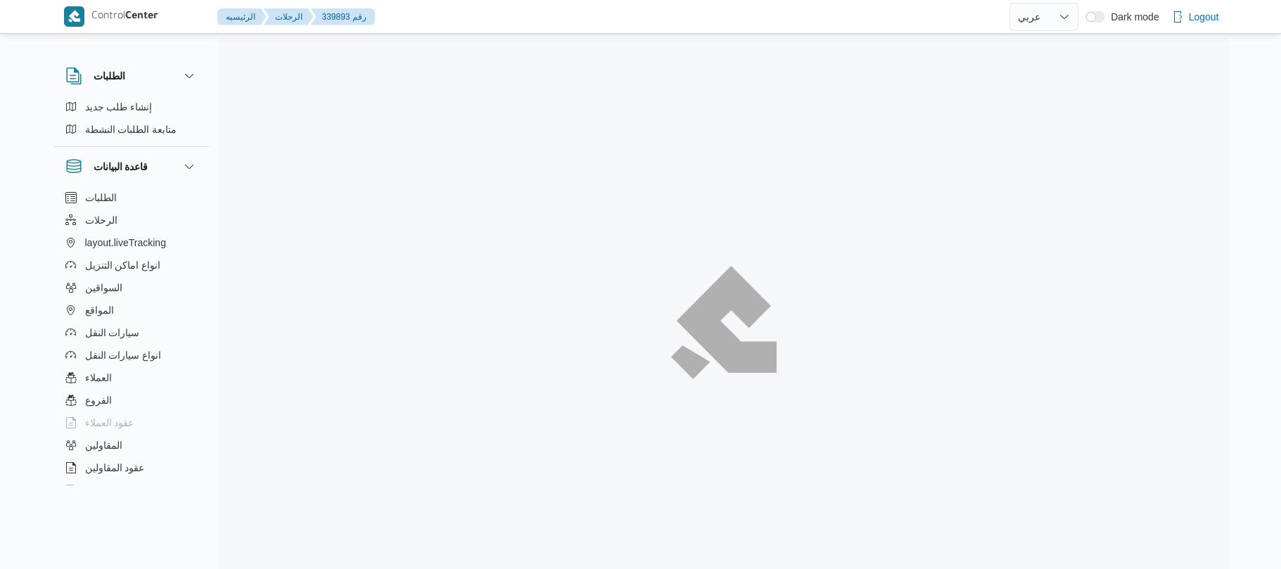
select select "ar"
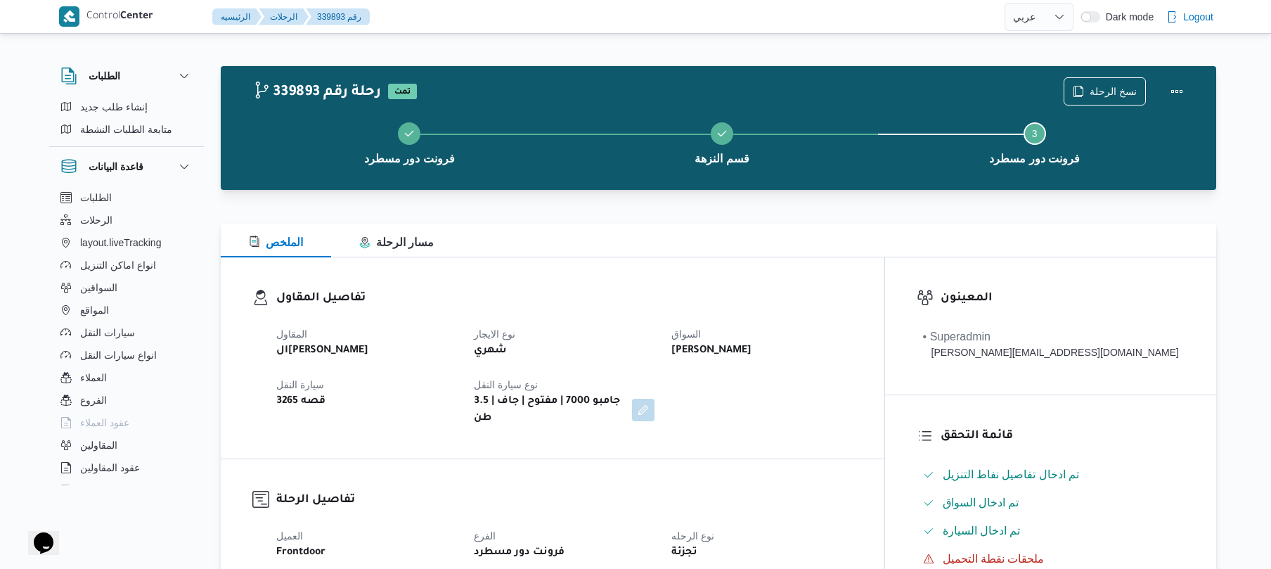
click at [752, 324] on div "المقاول الهامي [PERSON_NAME] نوع الايجار شهري السواق [PERSON_NAME] النور سيارة …" at bounding box center [565, 376] width 594 height 118
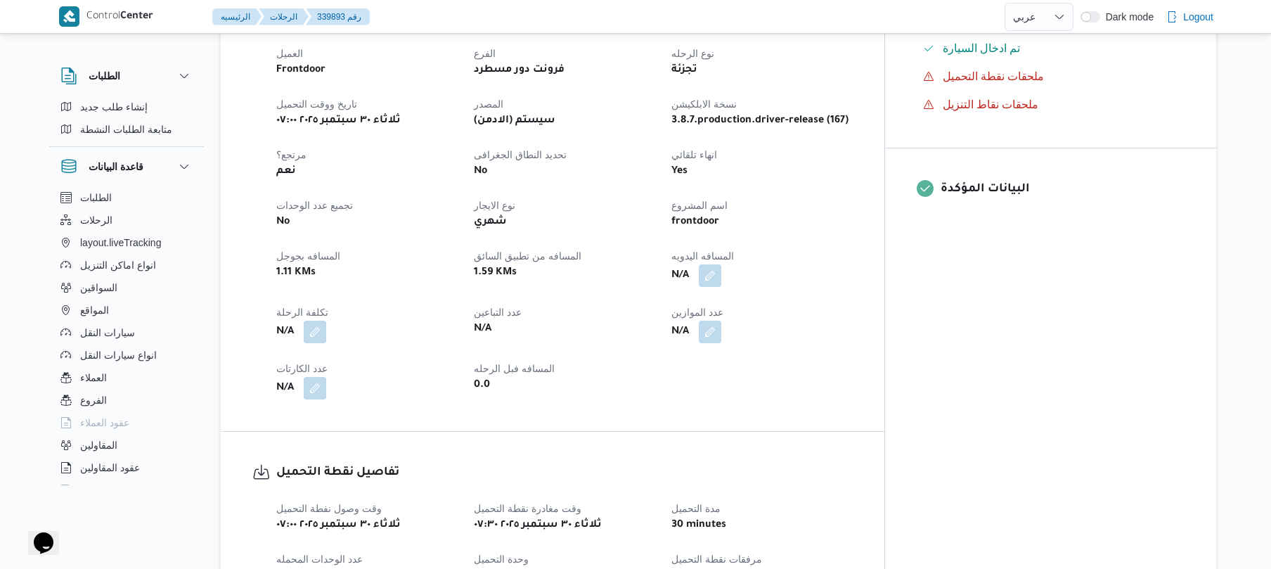
scroll to position [487, 0]
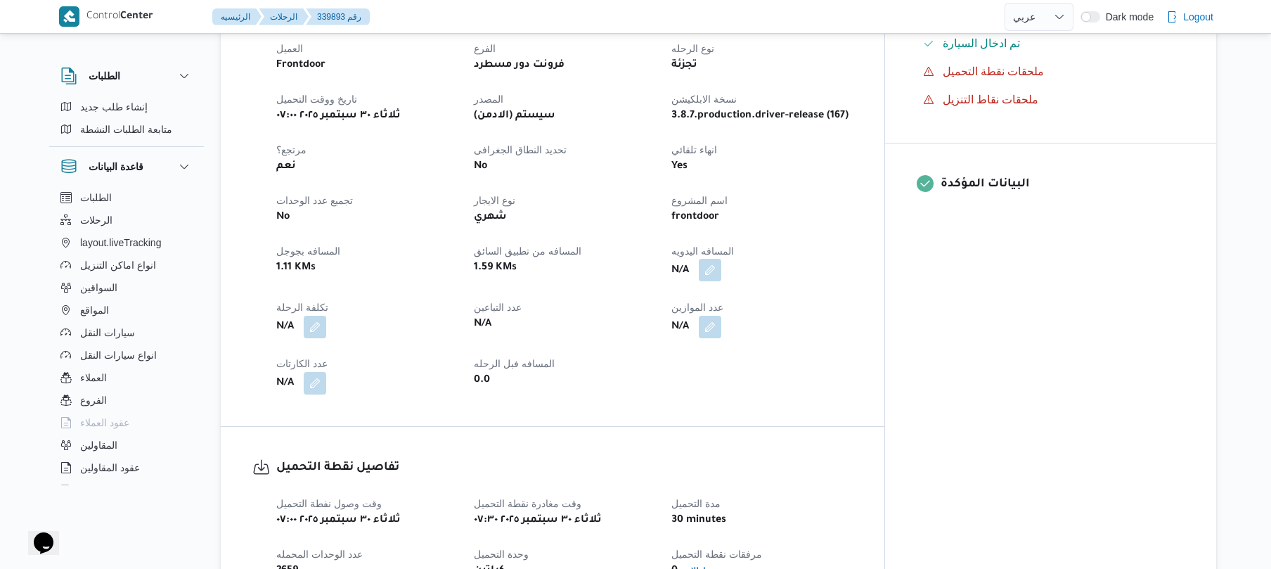
click at [721, 259] on button "button" at bounding box center [710, 270] width 23 height 23
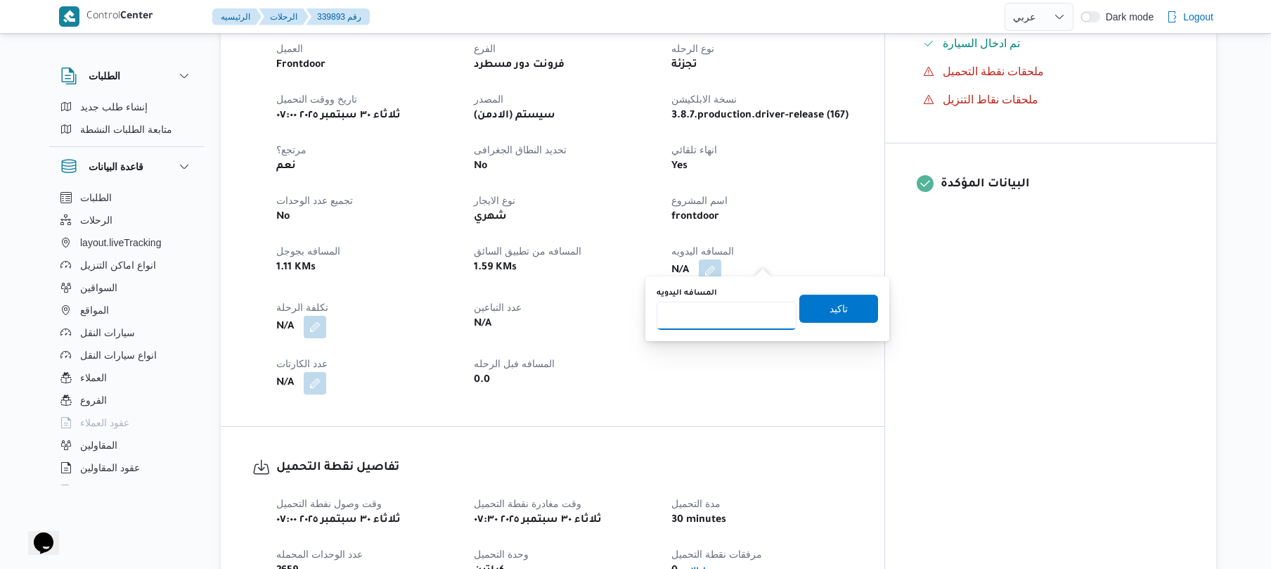
click at [723, 310] on input "المسافه اليدويه" at bounding box center [727, 316] width 140 height 28
type input "70"
click at [830, 312] on span "تاكيد" at bounding box center [839, 308] width 18 height 17
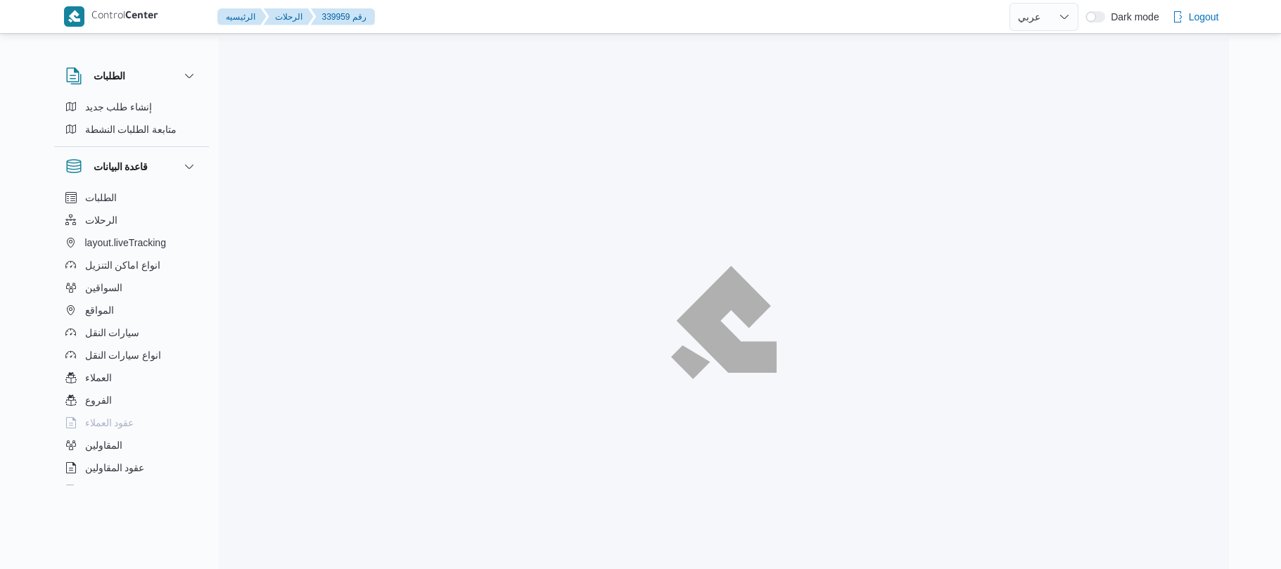
select select "ar"
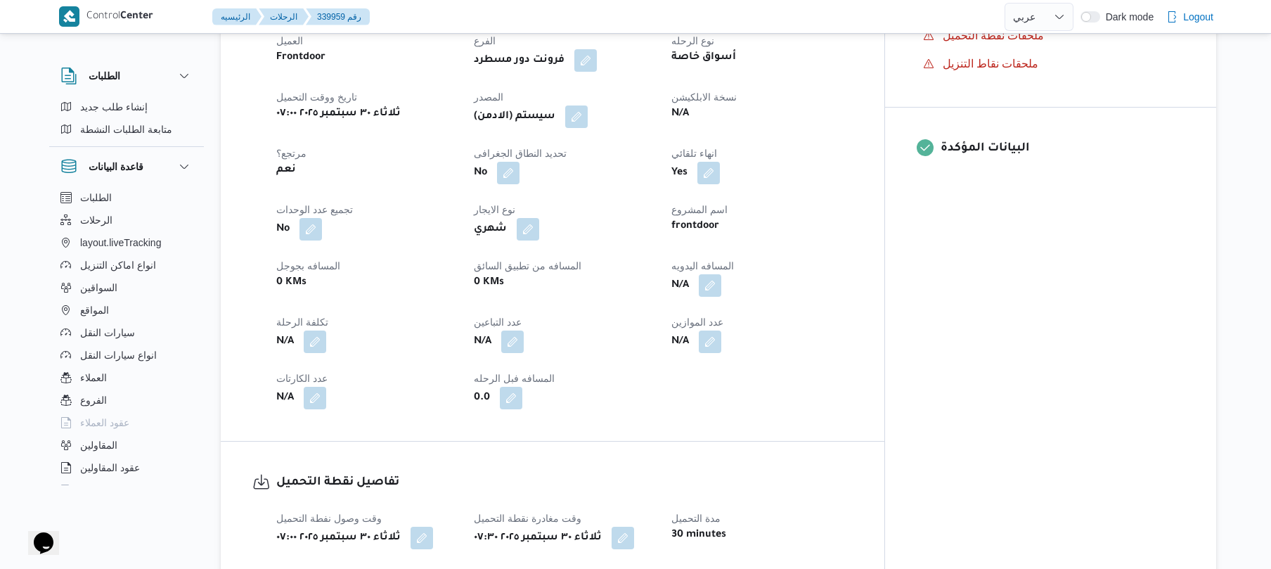
scroll to position [487, 0]
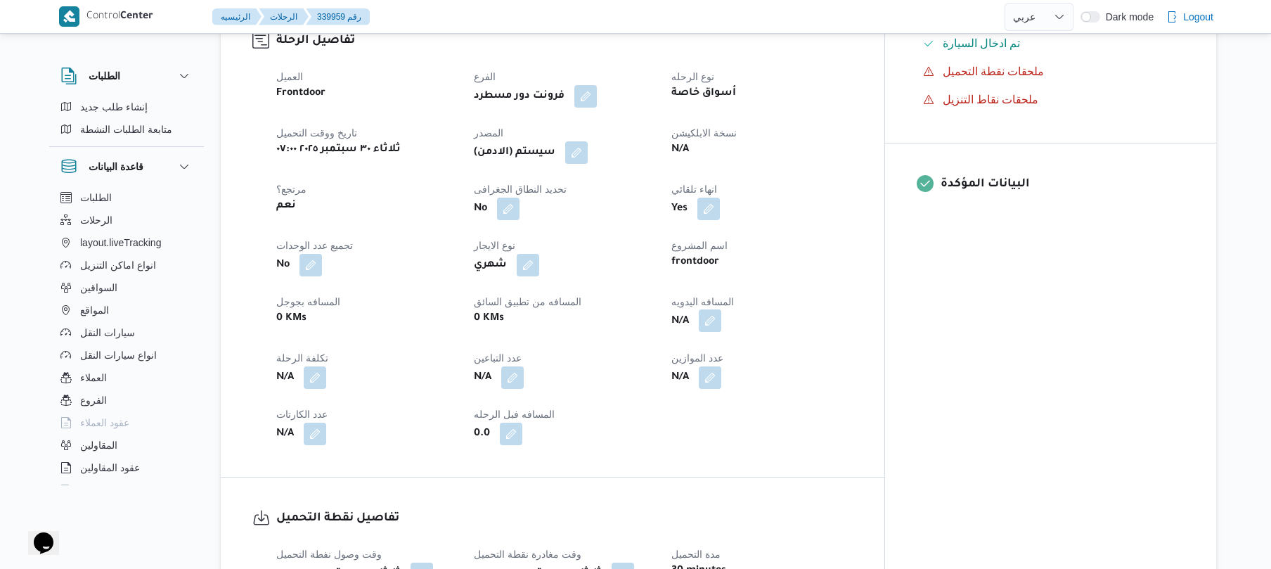
click at [721, 316] on button "button" at bounding box center [710, 320] width 23 height 23
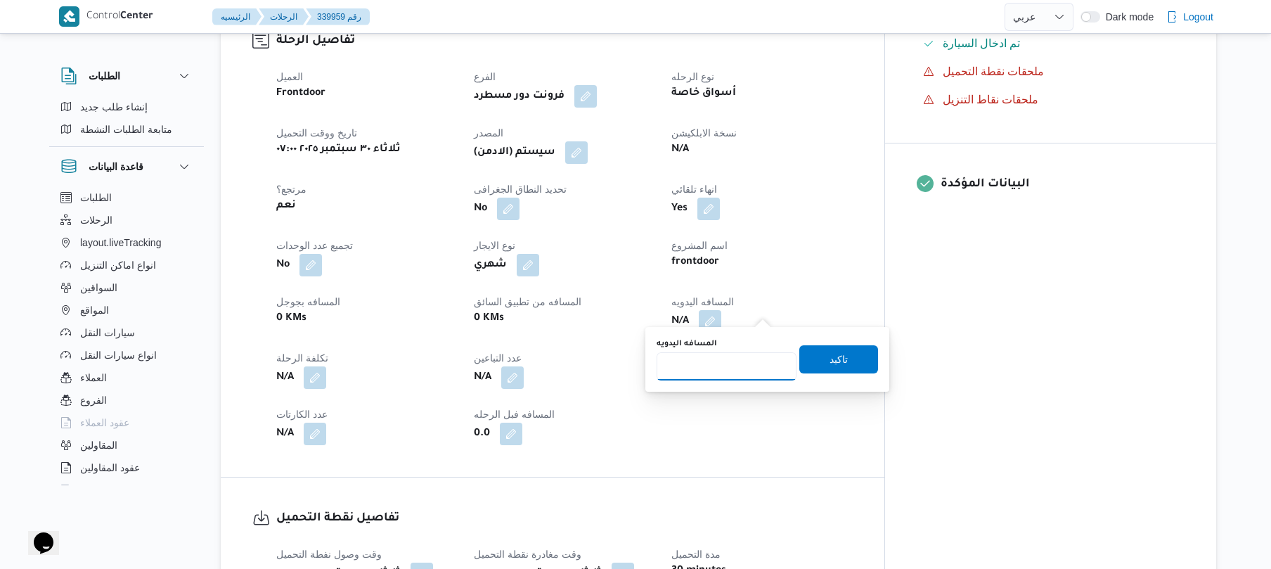
click at [743, 360] on input "المسافه اليدويه" at bounding box center [727, 366] width 140 height 28
type input "70"
click at [838, 360] on span "تاكيد" at bounding box center [839, 358] width 18 height 17
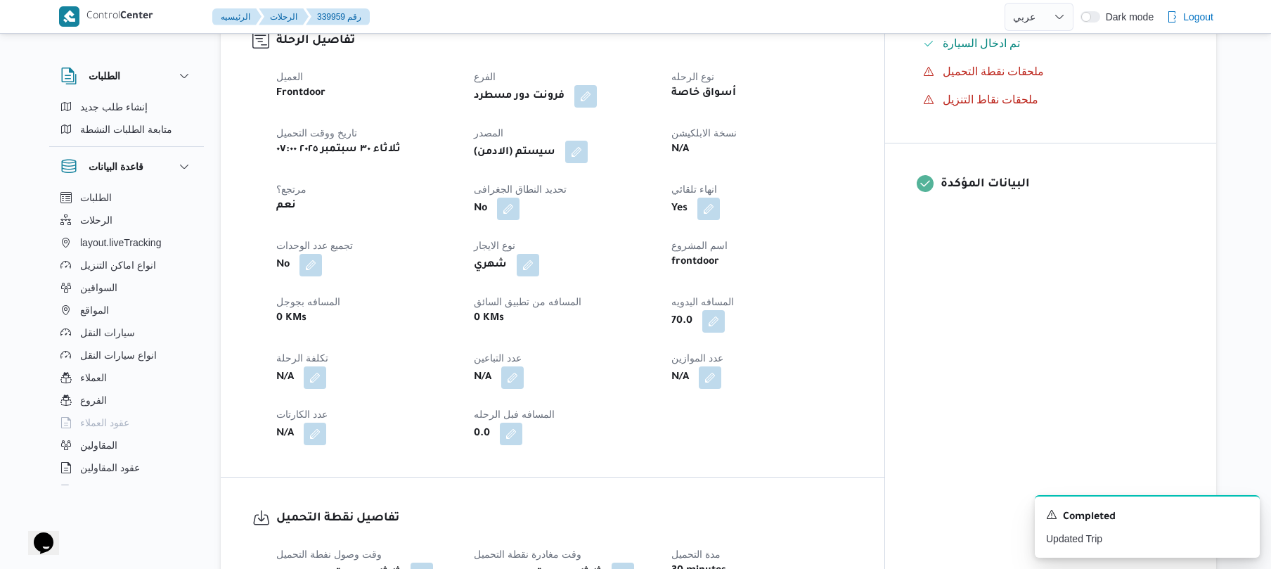
click at [588, 141] on button "button" at bounding box center [576, 152] width 23 height 23
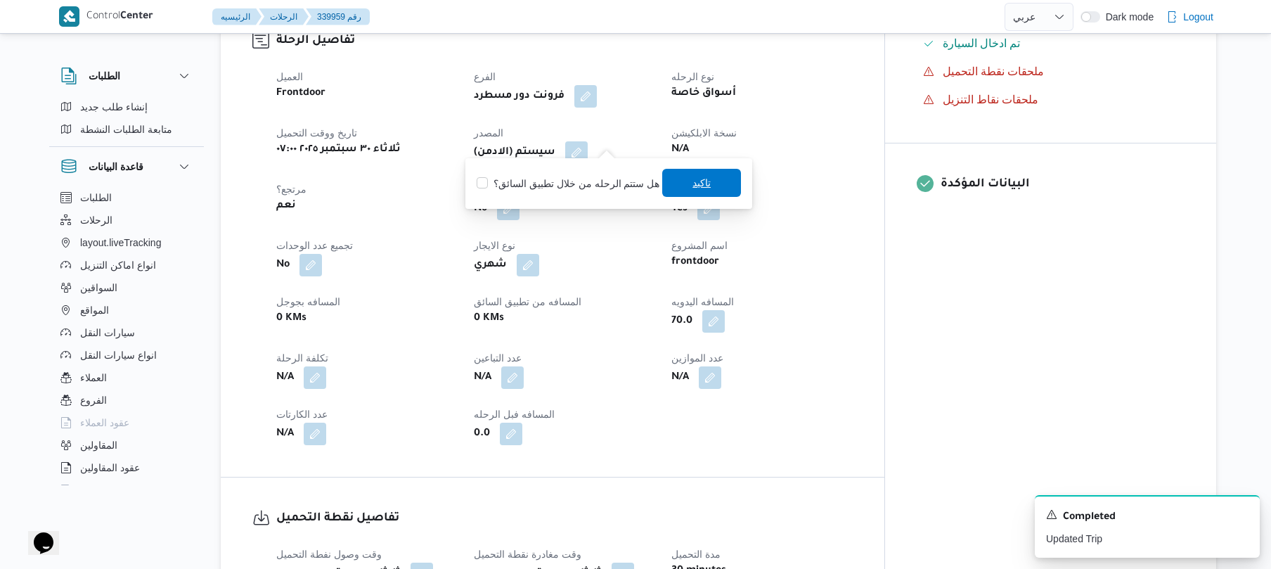
click at [671, 184] on span "تاكيد" at bounding box center [701, 183] width 79 height 28
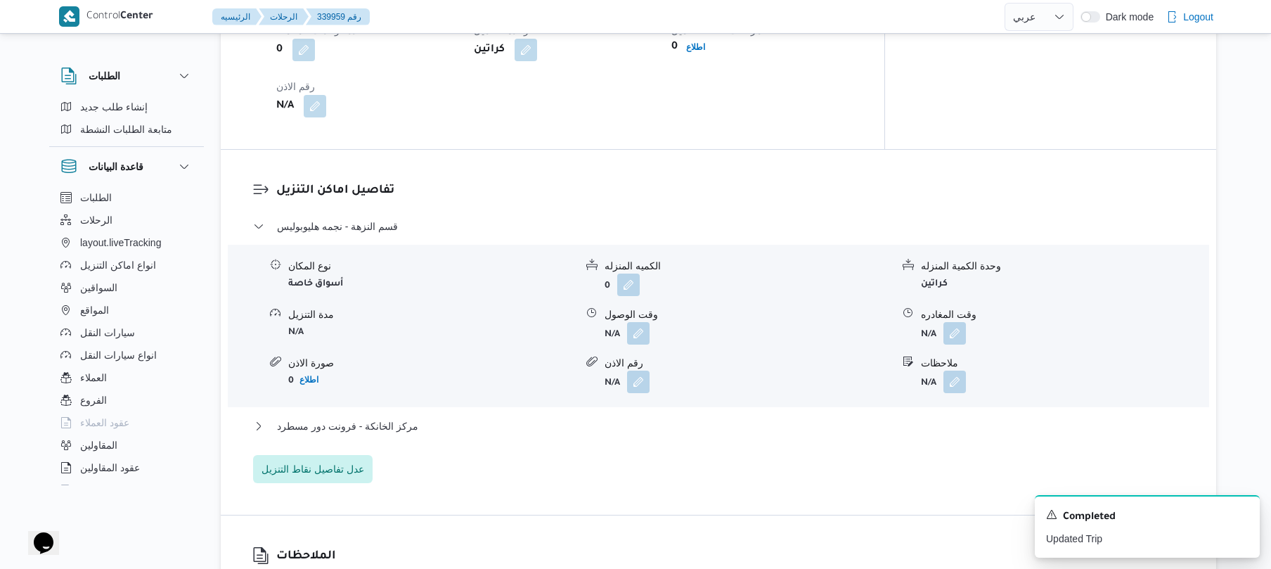
scroll to position [1162, 0]
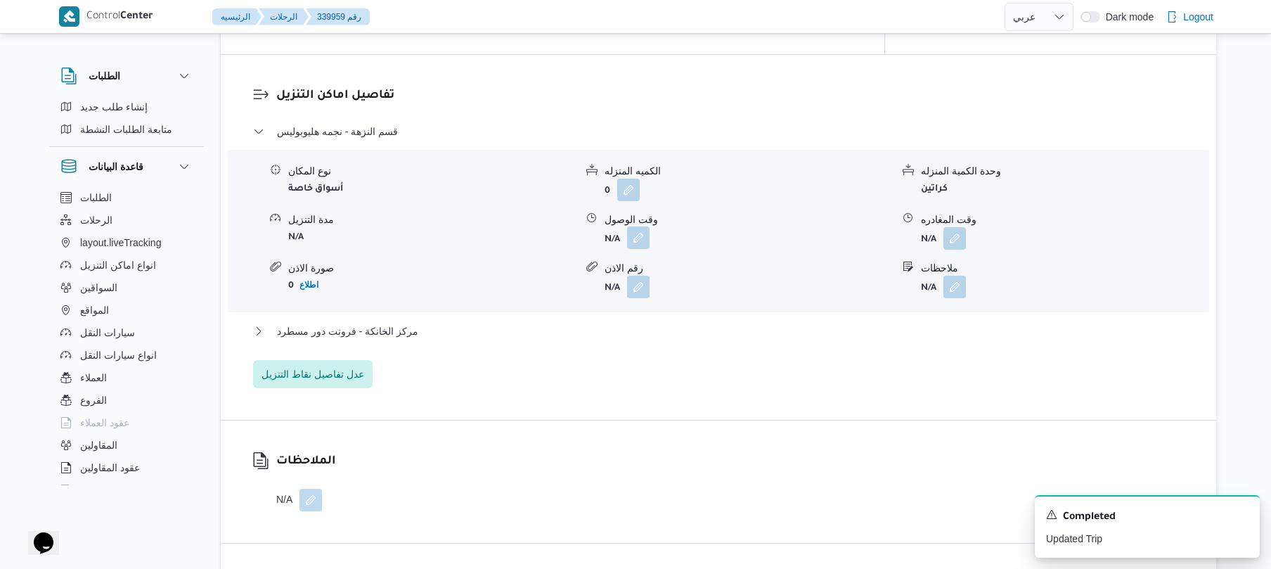
click at [641, 226] on button "button" at bounding box center [638, 237] width 23 height 23
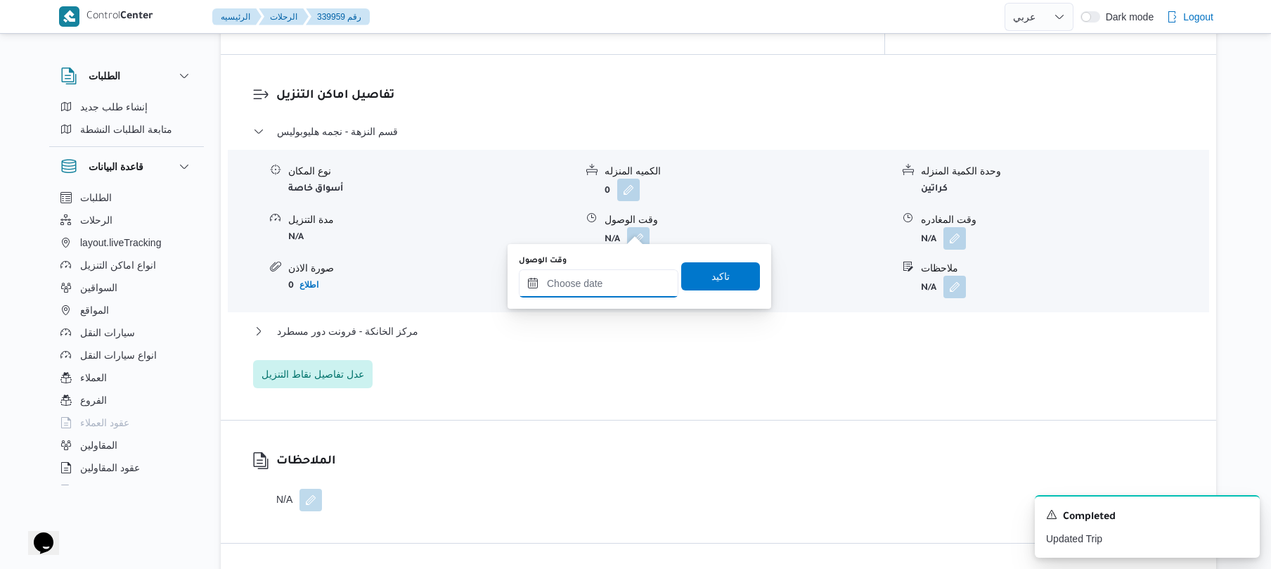
click at [608, 283] on input "وقت الوصول" at bounding box center [599, 283] width 160 height 28
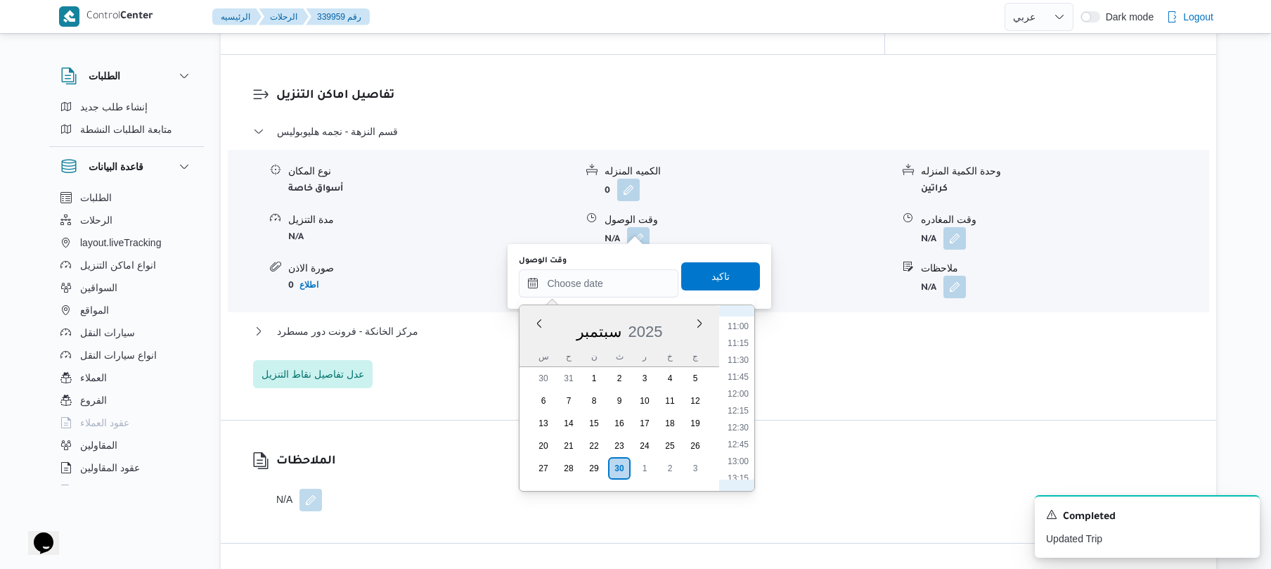
scroll to position [510, 0]
click at [745, 349] on li "08:00" at bounding box center [738, 354] width 32 height 14
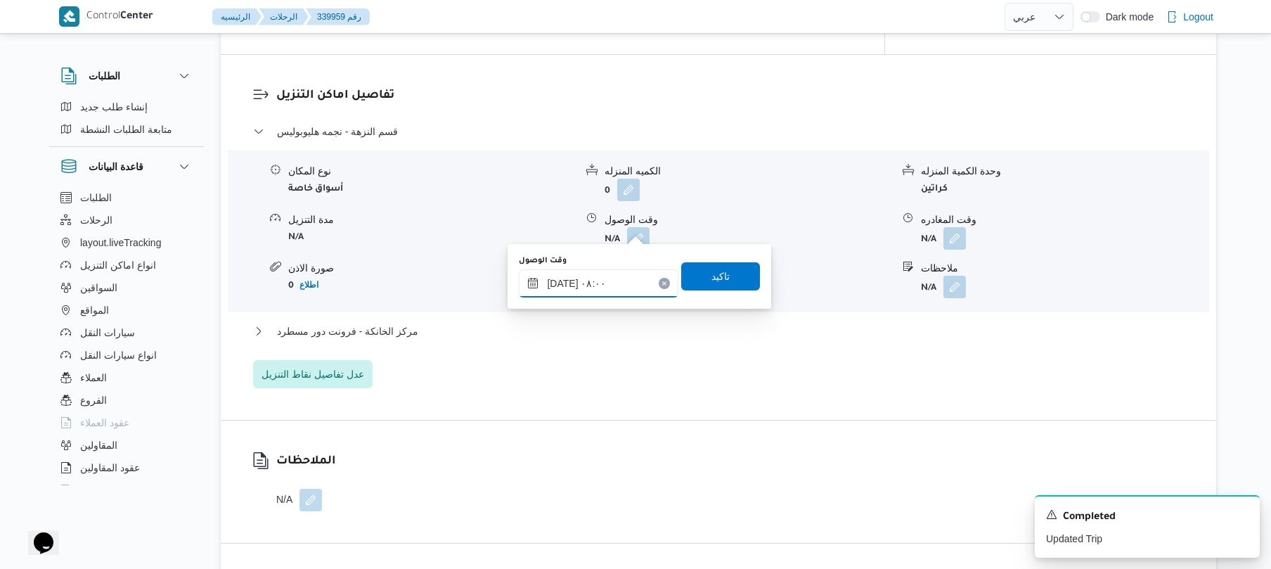
click at [565, 278] on input "٣٠/٠٩/٢٠٢٥ ٠٨:٠٠" at bounding box center [599, 283] width 160 height 28
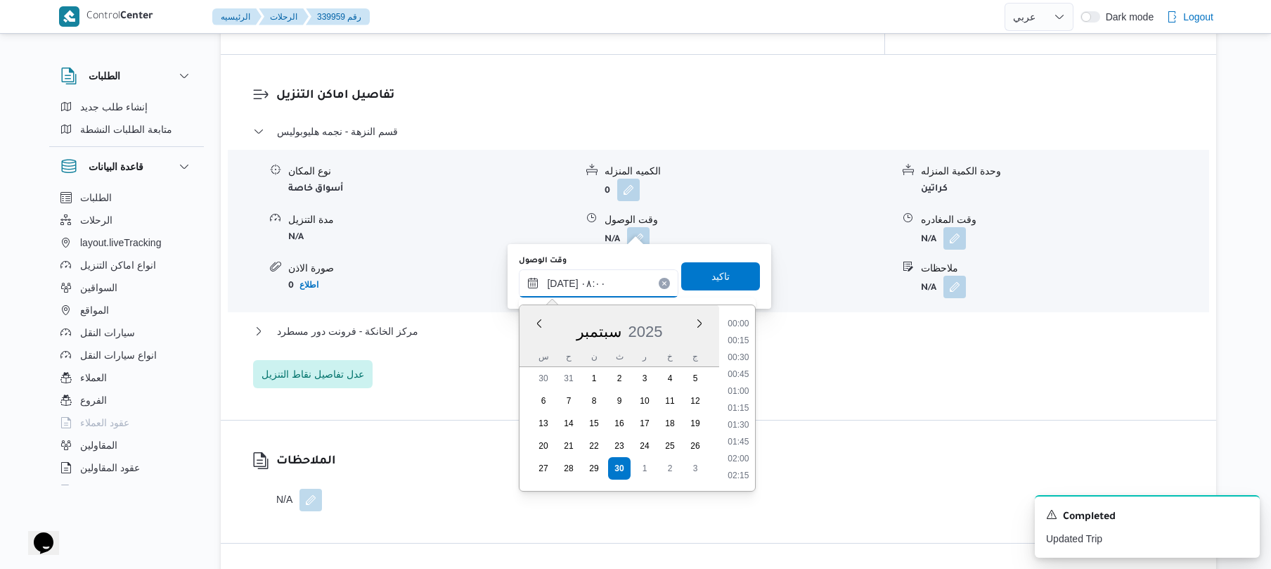
scroll to position [456, 0]
type input "٣٠/٠٩/٢٠٢٥ ٠٨:١٠"
click at [716, 259] on div "وقت الوصول ٣٠/٠٩/٢٠٢٥ ٠٨:١٠ Previous Month Next month سبتمبر ٢٠٢٥ سبتمبر 2025 س…" at bounding box center [640, 276] width 244 height 45
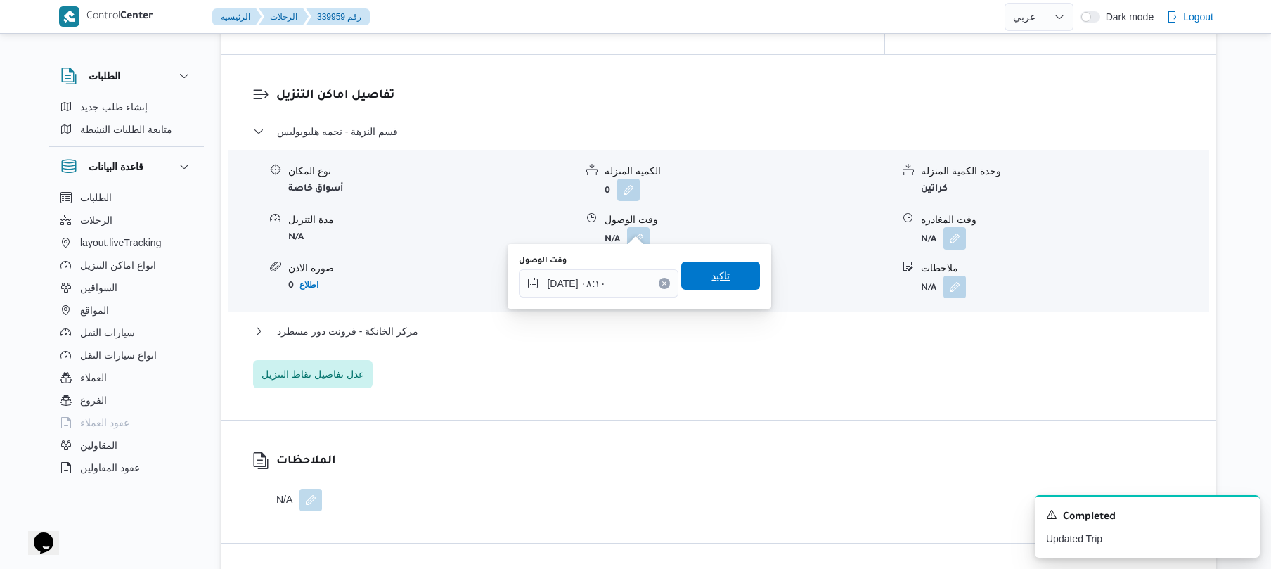
click at [704, 286] on span "تاكيد" at bounding box center [720, 276] width 79 height 28
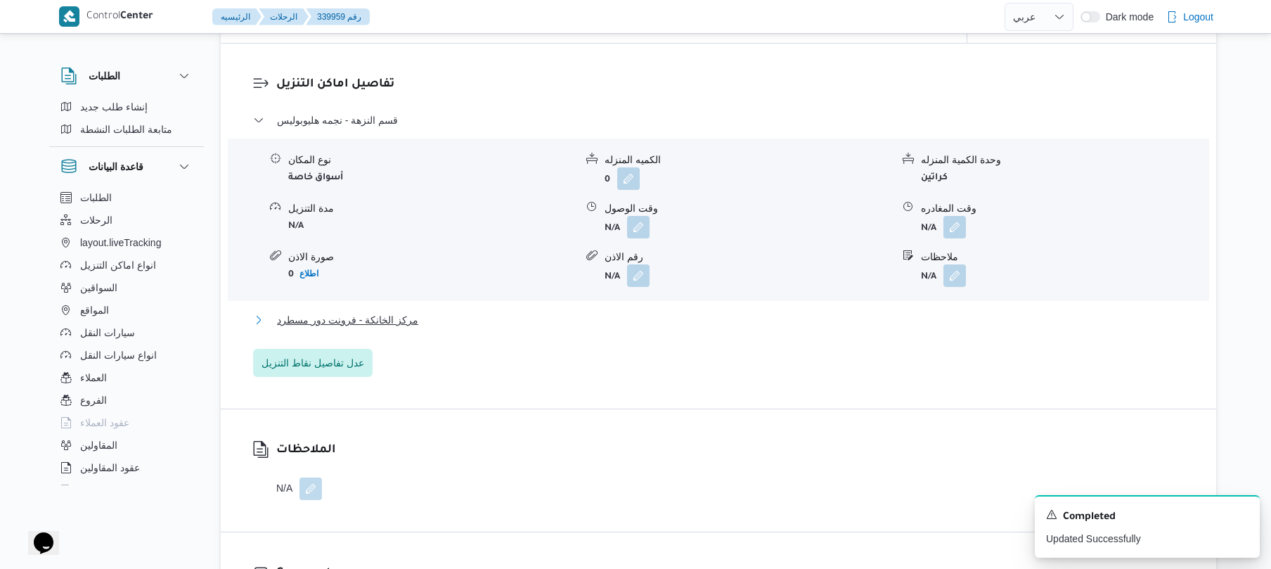
click at [656, 319] on button "مركز الخانكة - فرونت دور مسطرد" at bounding box center [719, 320] width 932 height 17
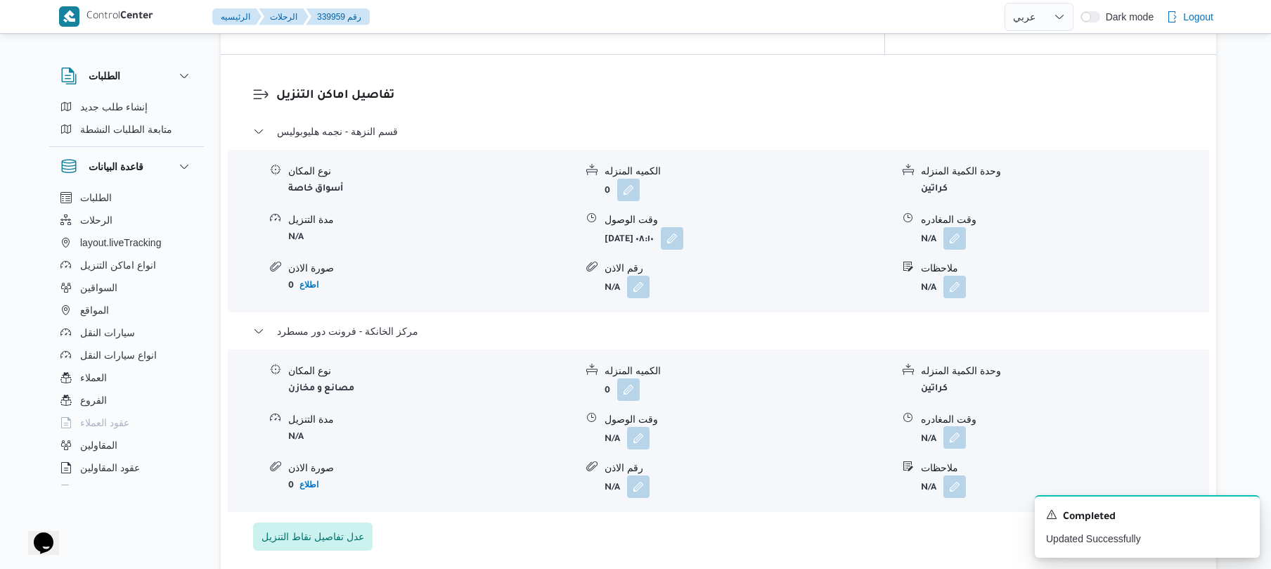
click at [958, 430] on button "button" at bounding box center [955, 437] width 23 height 23
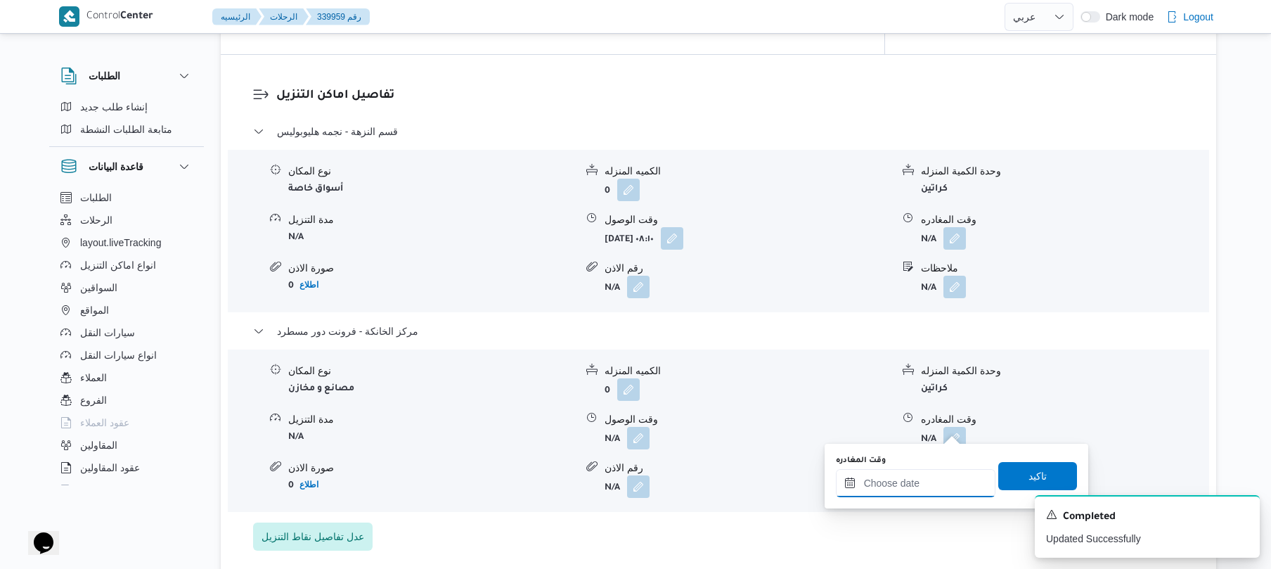
click at [921, 485] on input "وقت المغادره" at bounding box center [916, 483] width 160 height 28
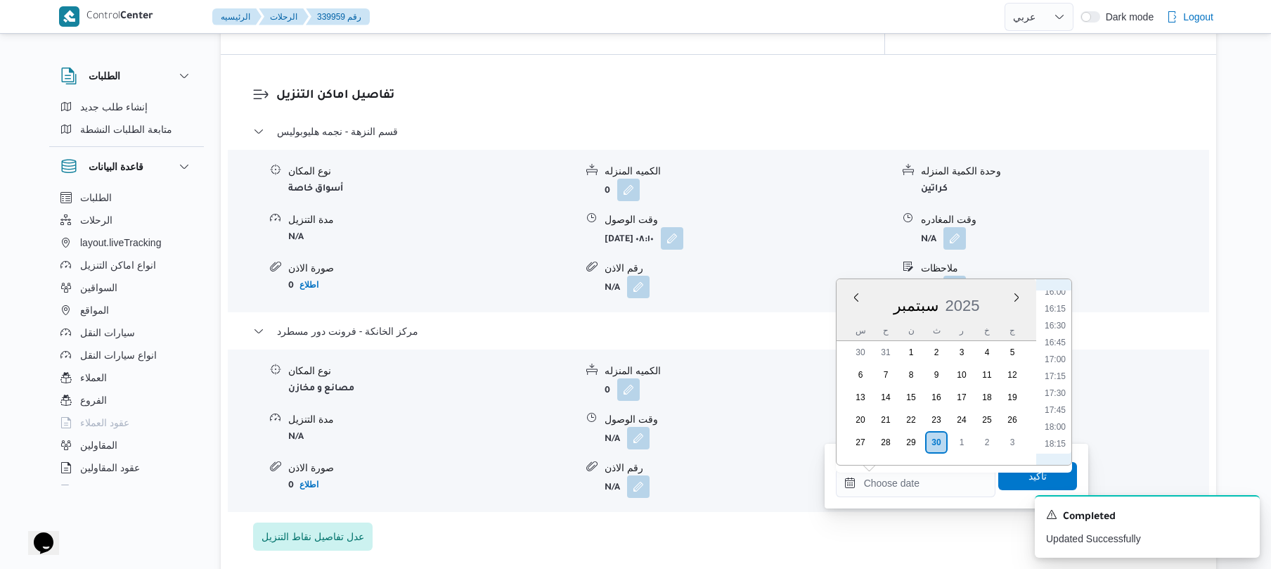
scroll to position [1060, 0]
click at [1058, 352] on li "16:30" at bounding box center [1055, 351] width 32 height 14
type input "٣٠/٠٩/٢٠٢٥ ١٦:٣٠"
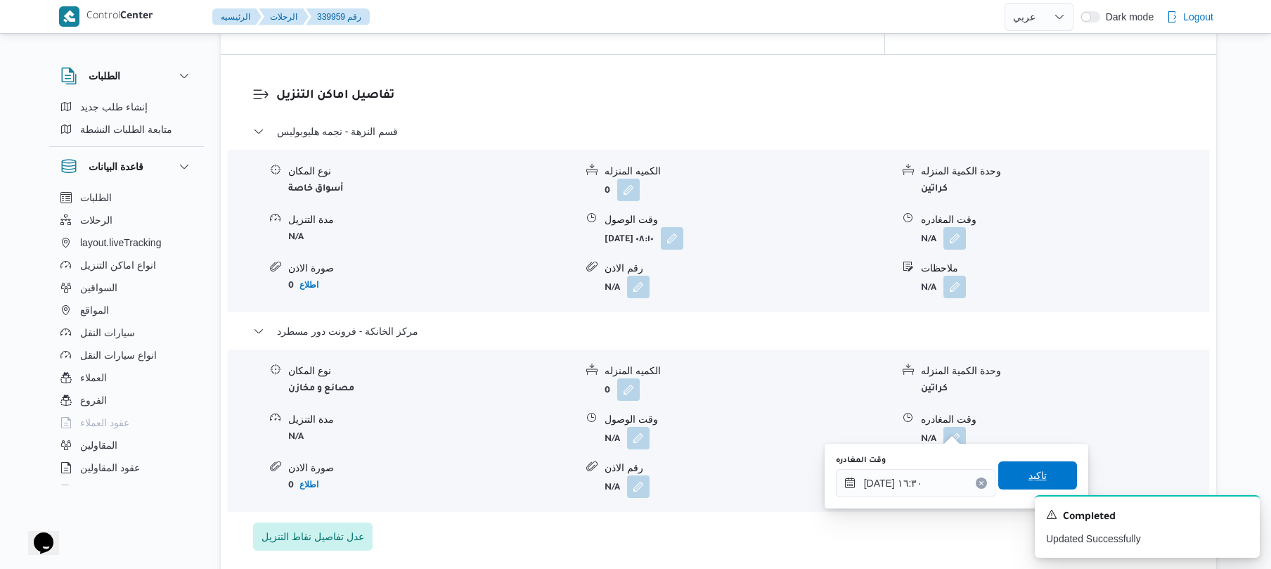
click at [1029, 471] on span "تاكيد" at bounding box center [1038, 475] width 18 height 17
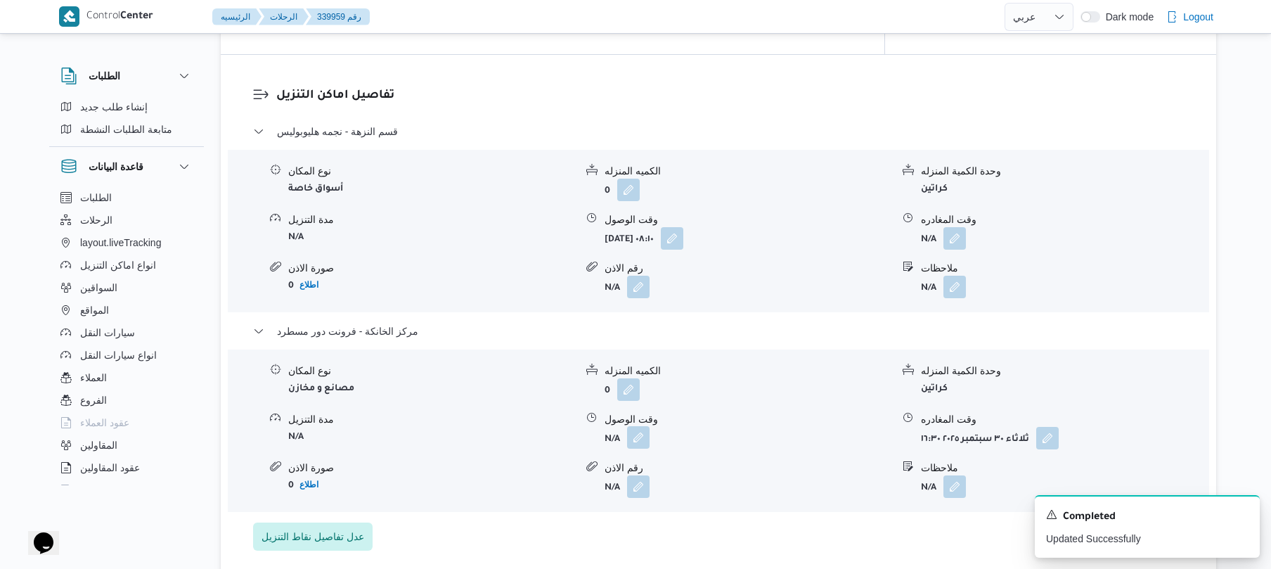
click at [633, 426] on button "button" at bounding box center [638, 437] width 23 height 23
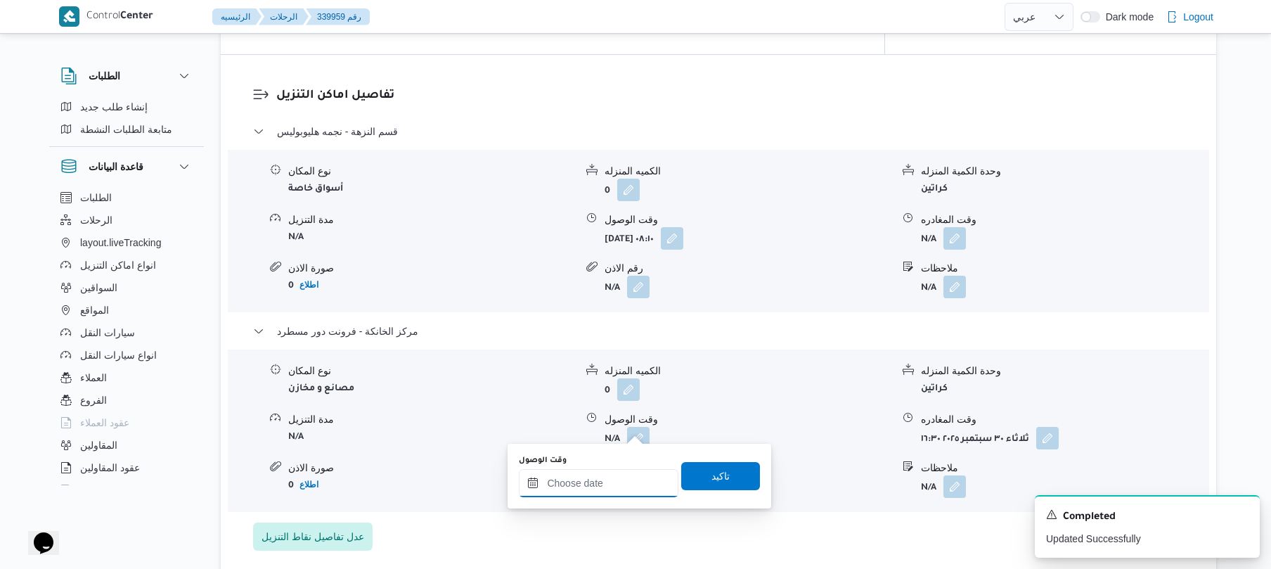
click at [616, 479] on input "وقت الوصول" at bounding box center [599, 483] width 160 height 28
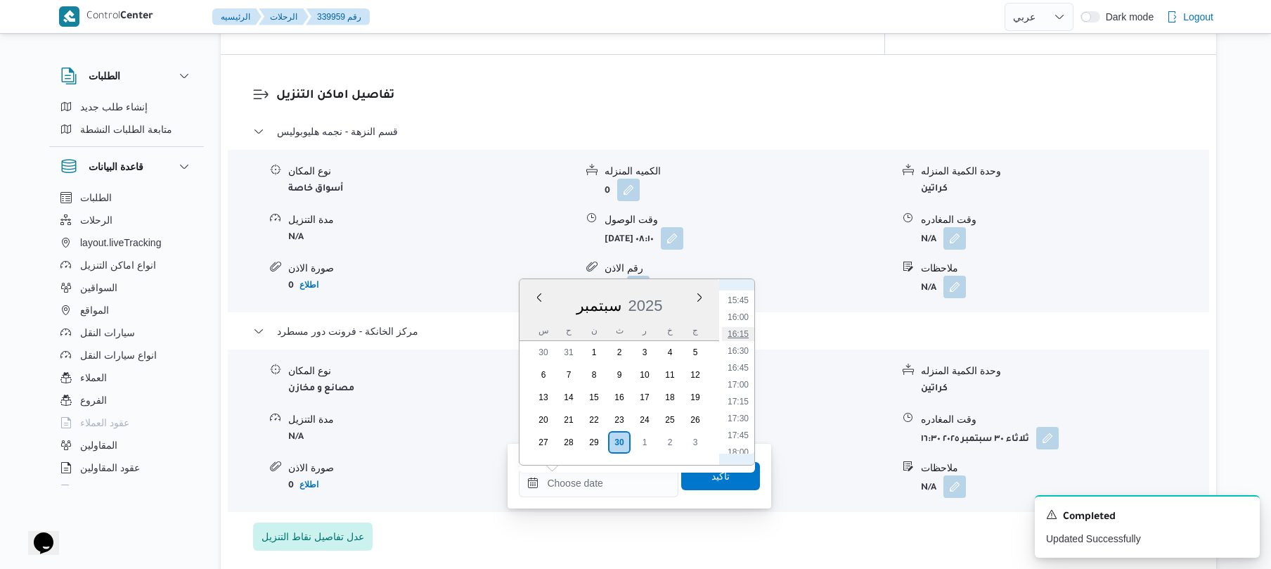
click at [745, 339] on li "16:15" at bounding box center [738, 334] width 32 height 14
type input "٣٠/٠٩/٢٠٢٥ ١٦:١٥"
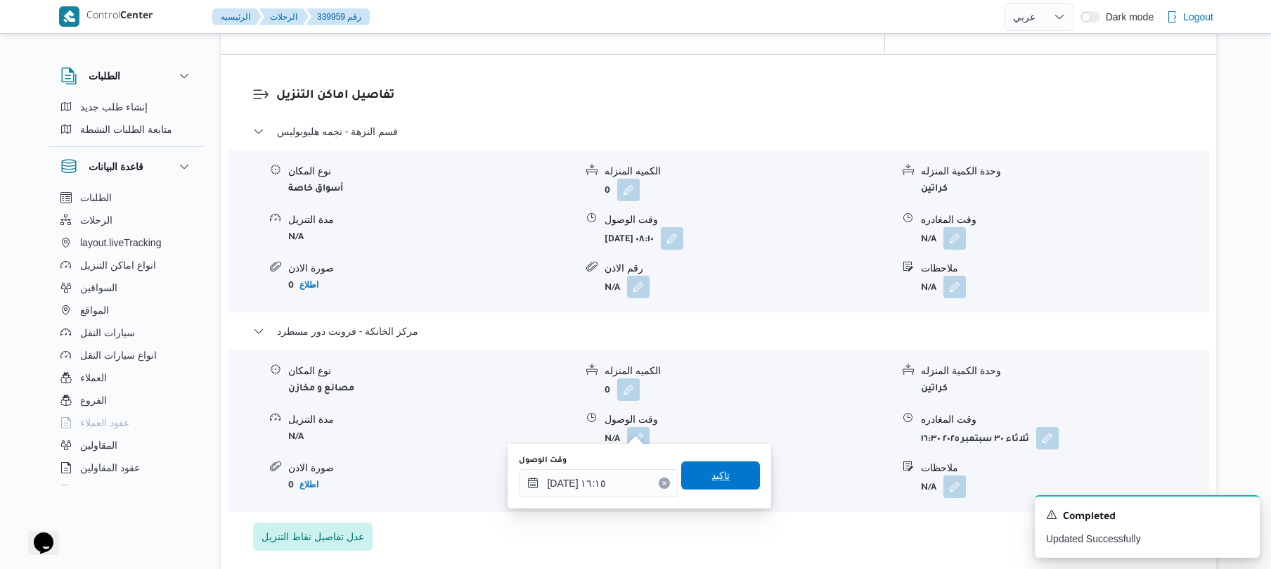
click at [724, 478] on span "تاكيد" at bounding box center [720, 475] width 79 height 28
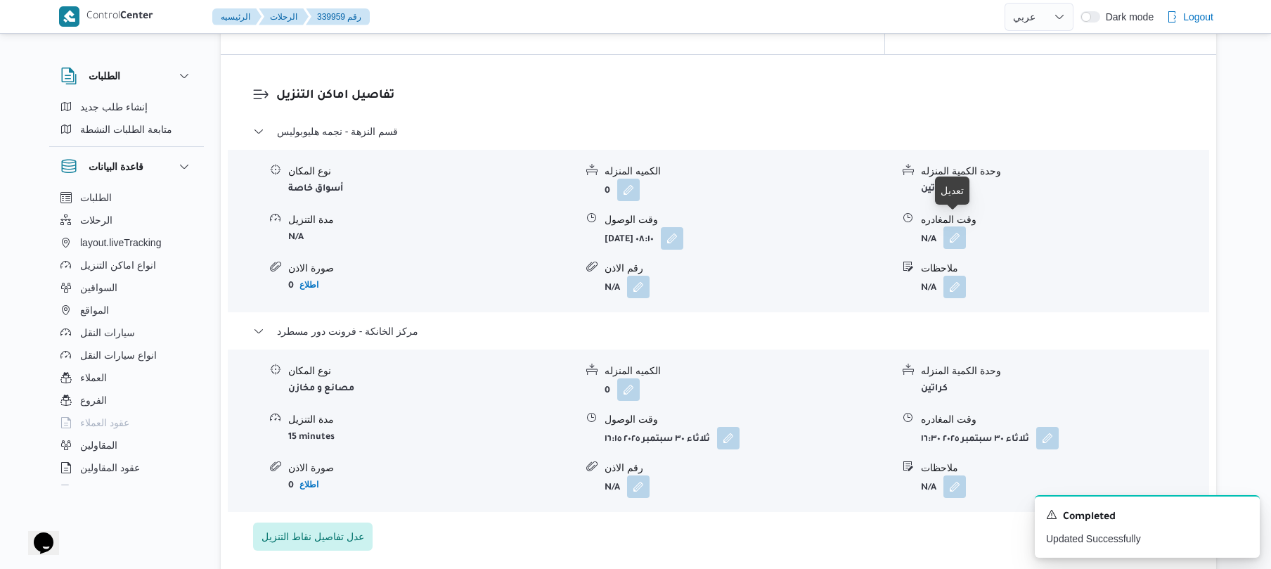
click at [957, 229] on button "button" at bounding box center [955, 237] width 23 height 23
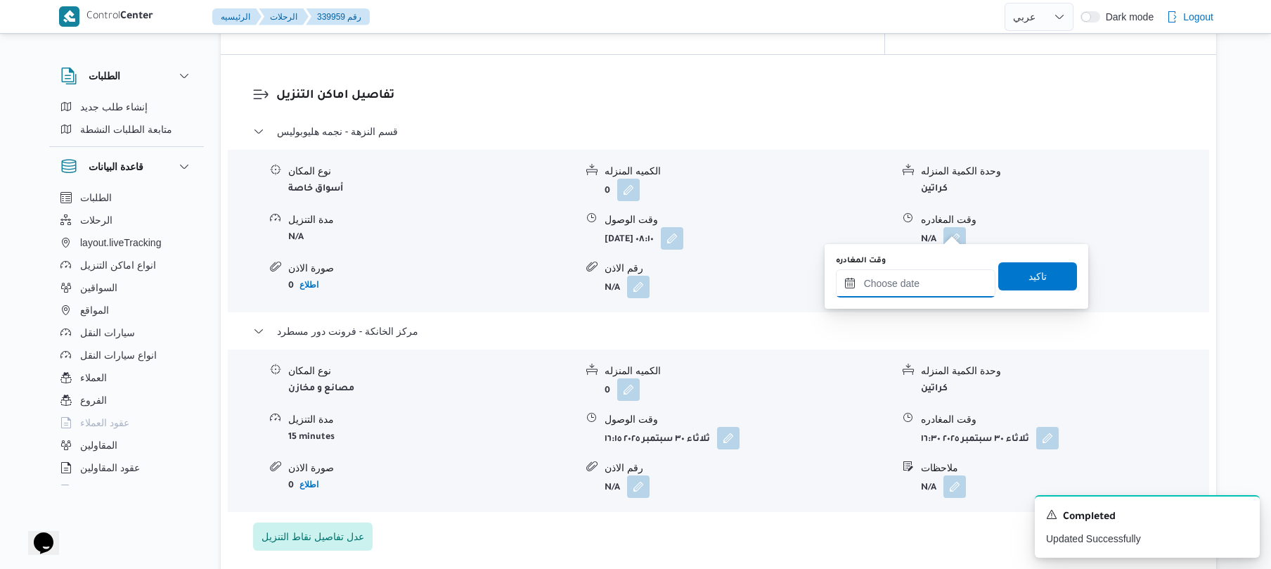
click at [918, 287] on input "وقت المغادره" at bounding box center [916, 283] width 160 height 28
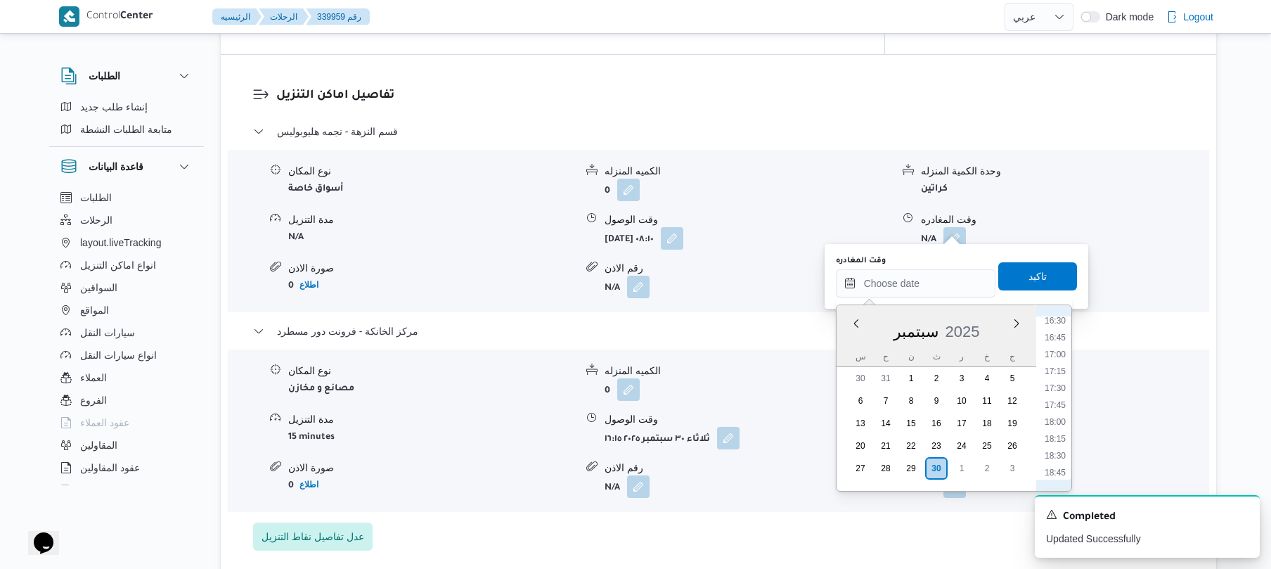
scroll to position [1061, 0]
click at [1055, 326] on li "15:45" at bounding box center [1055, 326] width 32 height 14
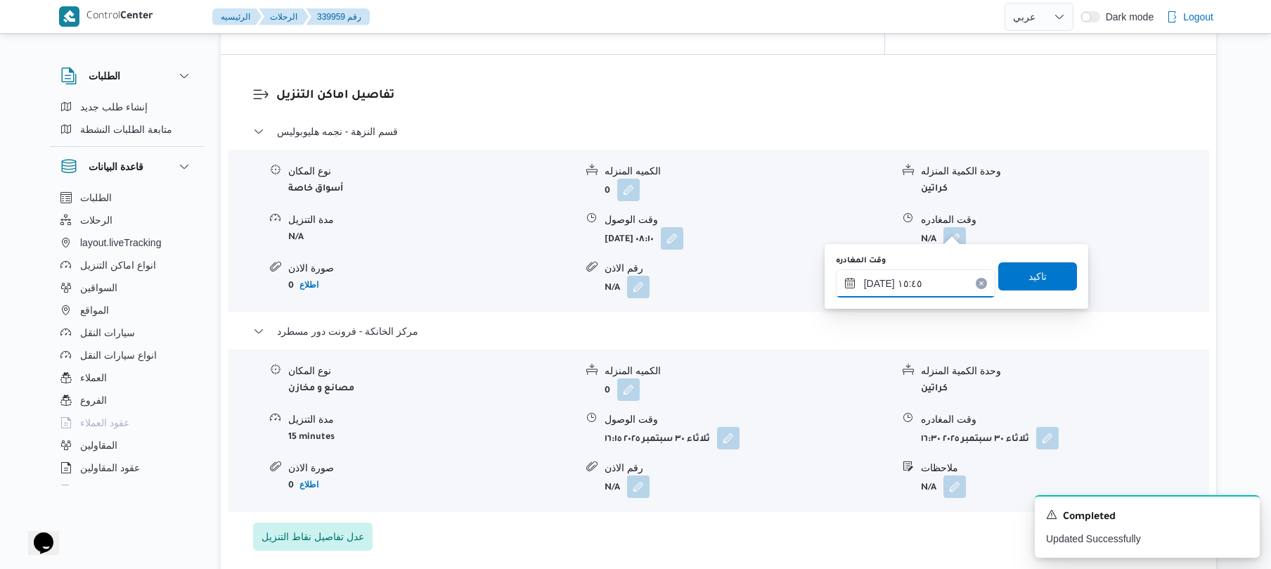
click at [878, 286] on input "٣٠/٠٩/٢٠٢٥ ١٥:٤٥" at bounding box center [916, 283] width 160 height 28
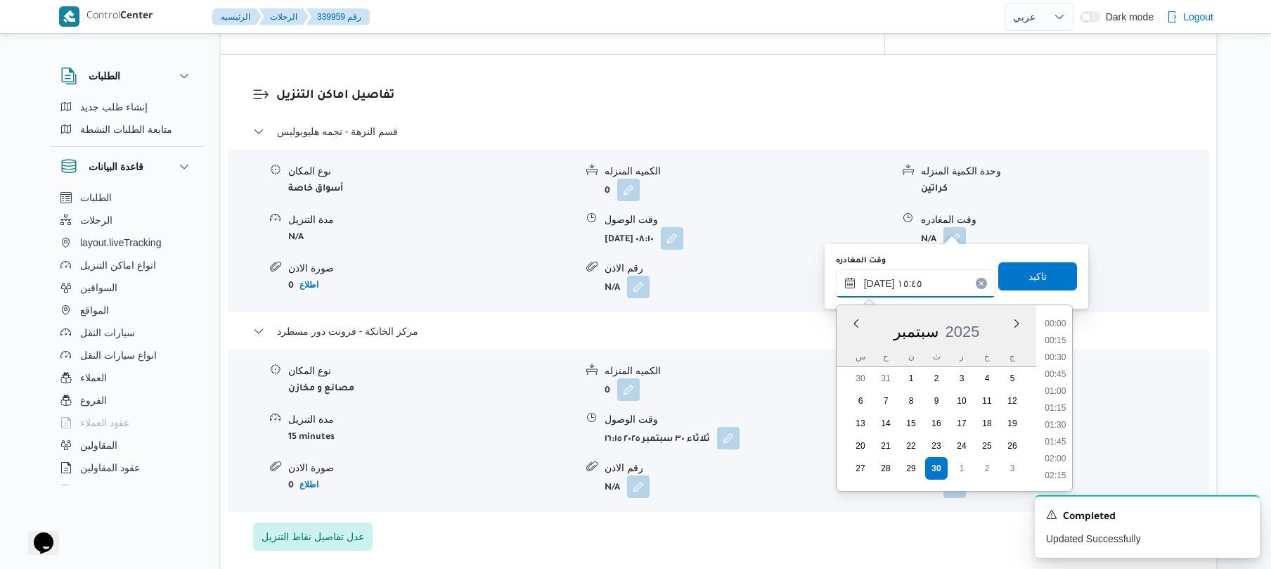
click at [878, 285] on input "٣٠/٠٩/٢٠٢٥ ١٥:٤٥" at bounding box center [916, 283] width 160 height 28
type input "٣٠/٠٩/٢٠٢٥ ١٥:٤٠"
click at [1036, 280] on span "تاكيد" at bounding box center [1038, 275] width 18 height 17
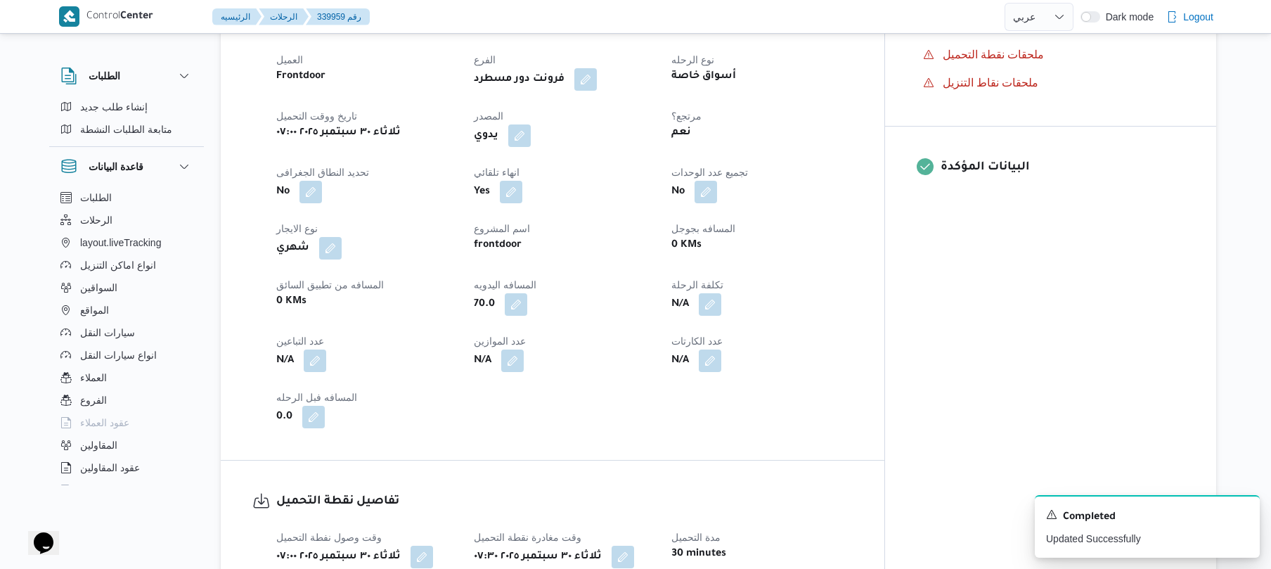
scroll to position [0, 0]
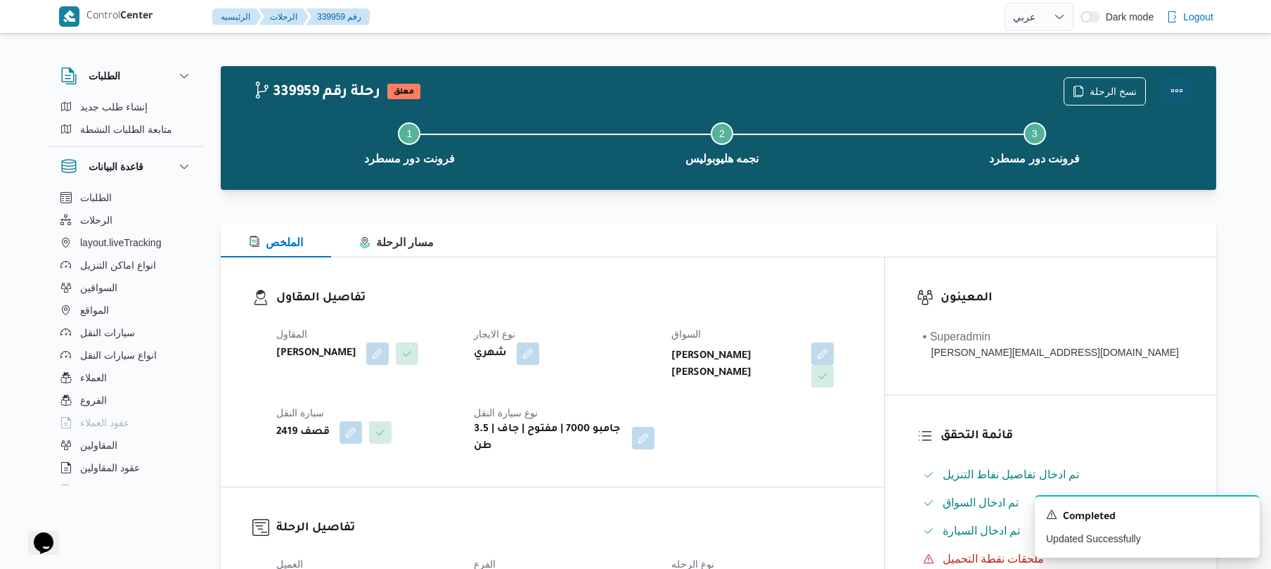
click at [1183, 91] on button "Actions" at bounding box center [1177, 91] width 28 height 28
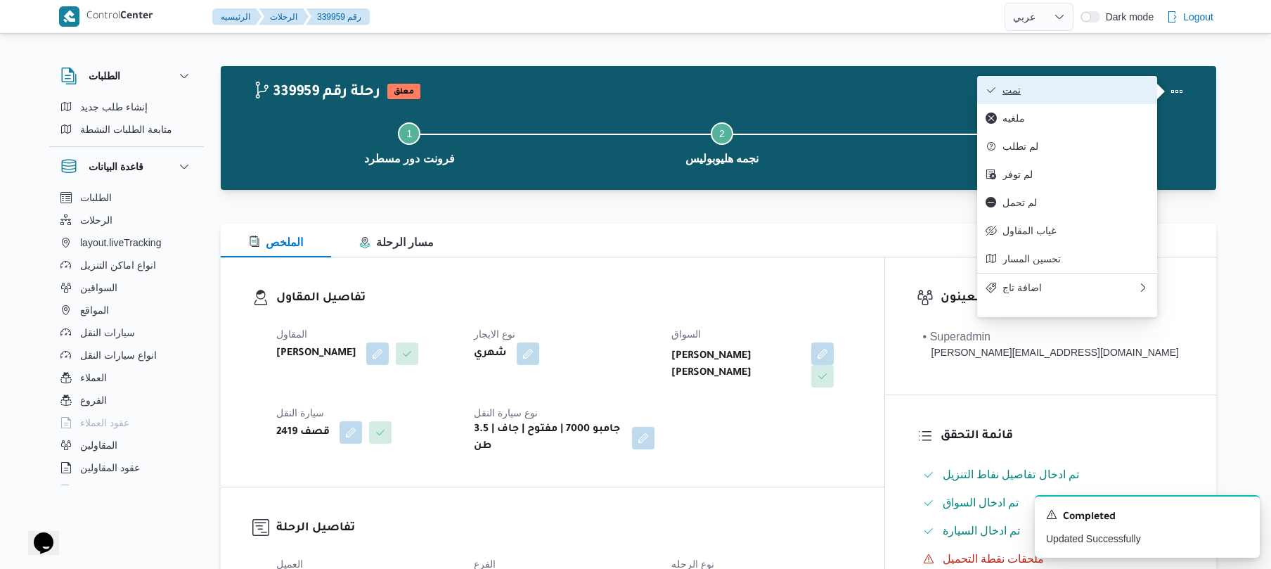
click at [1084, 93] on span "تمت" at bounding box center [1076, 89] width 146 height 11
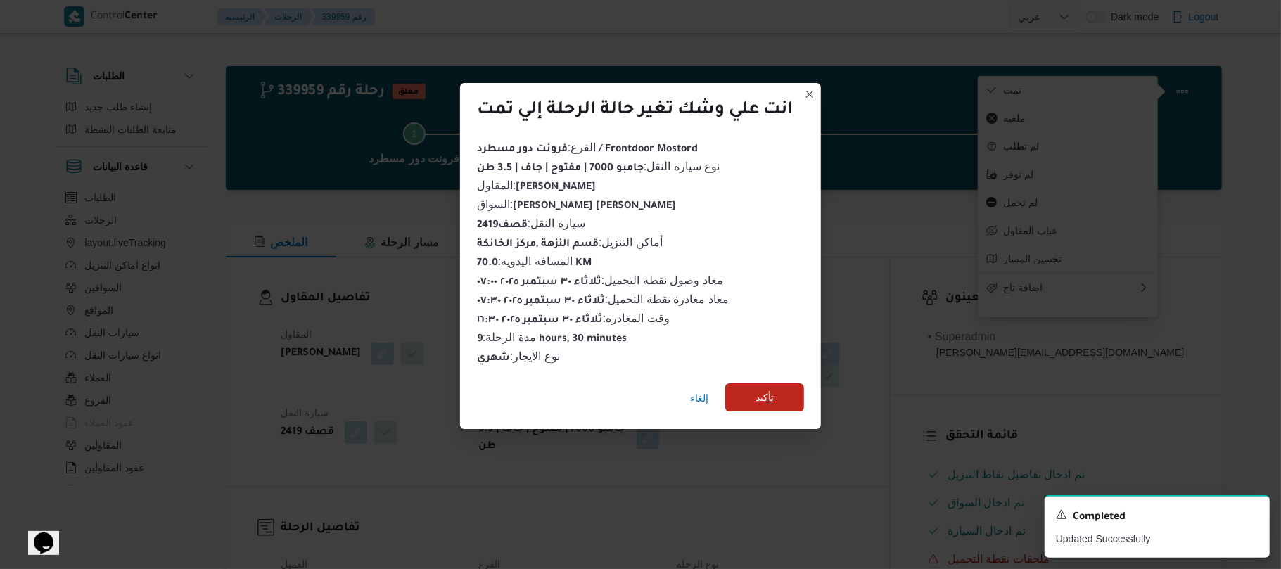
click at [779, 386] on span "تأكيد" at bounding box center [764, 397] width 79 height 28
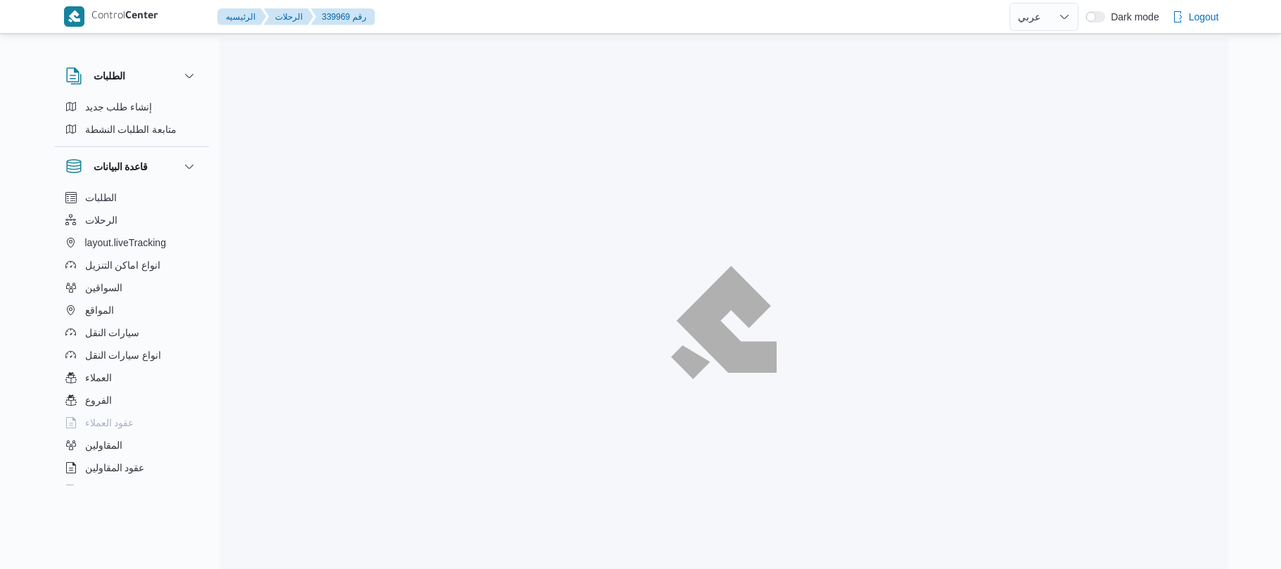
select select "ar"
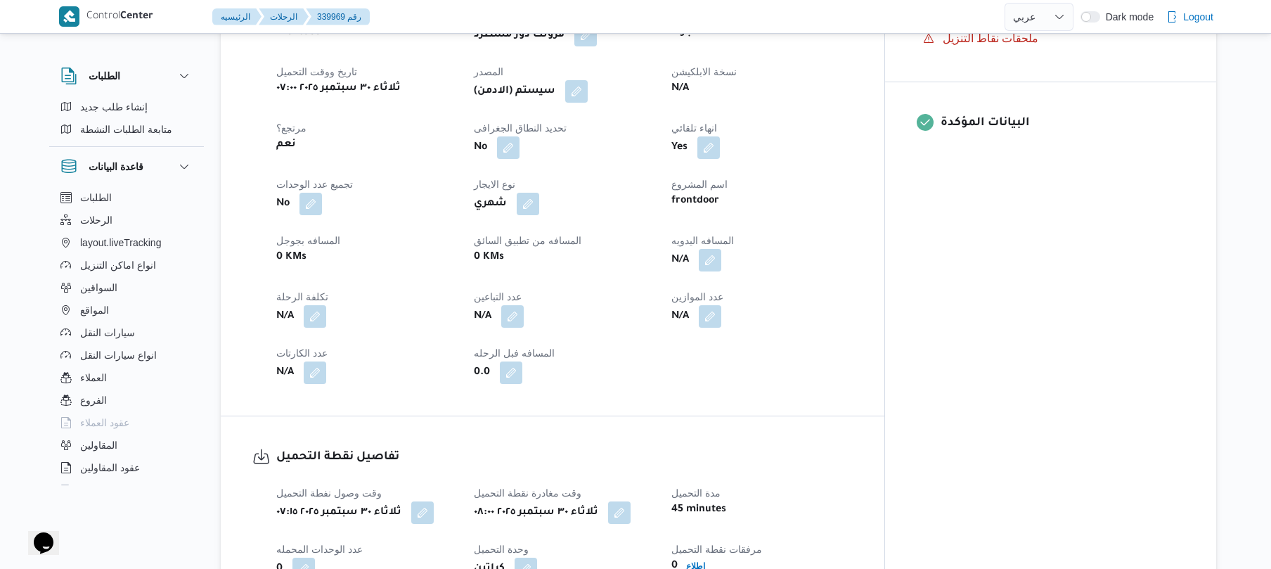
scroll to position [600, 0]
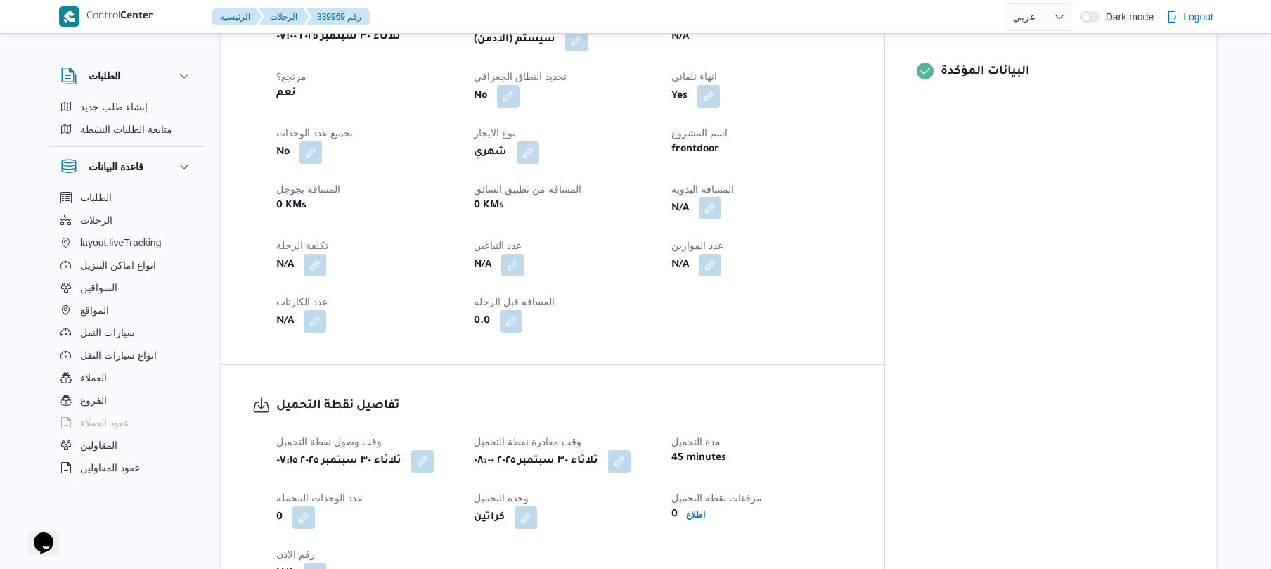
click at [721, 197] on button "button" at bounding box center [710, 208] width 23 height 23
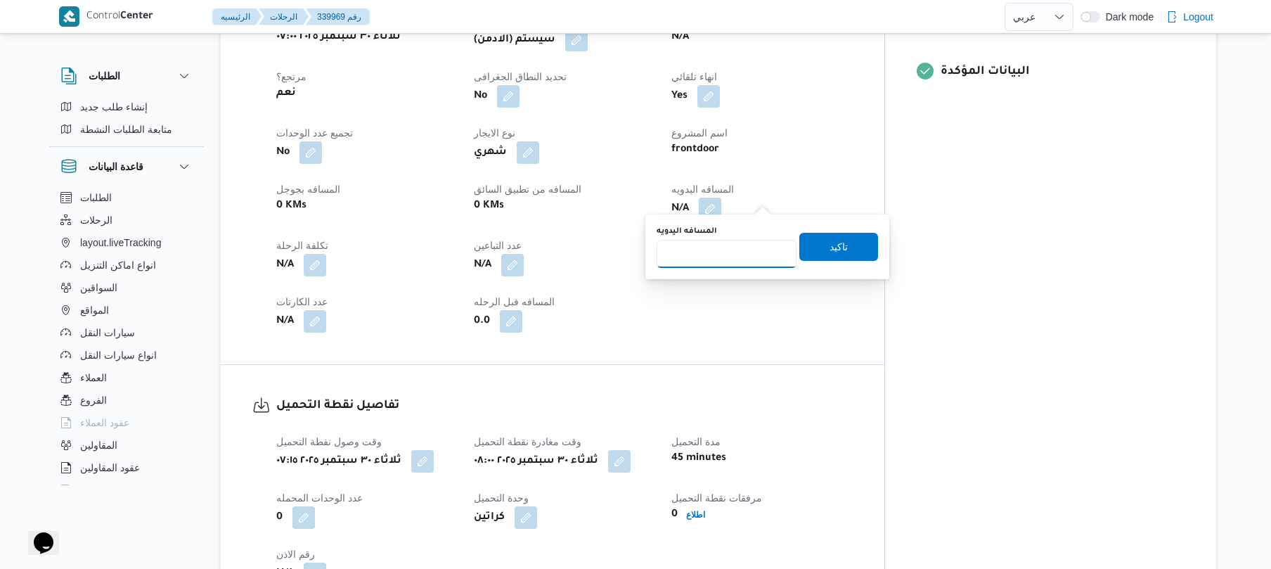
click at [727, 254] on input "المسافه اليدويه" at bounding box center [727, 254] width 140 height 28
type input "65"
click at [830, 245] on span "تاكيد" at bounding box center [839, 246] width 18 height 17
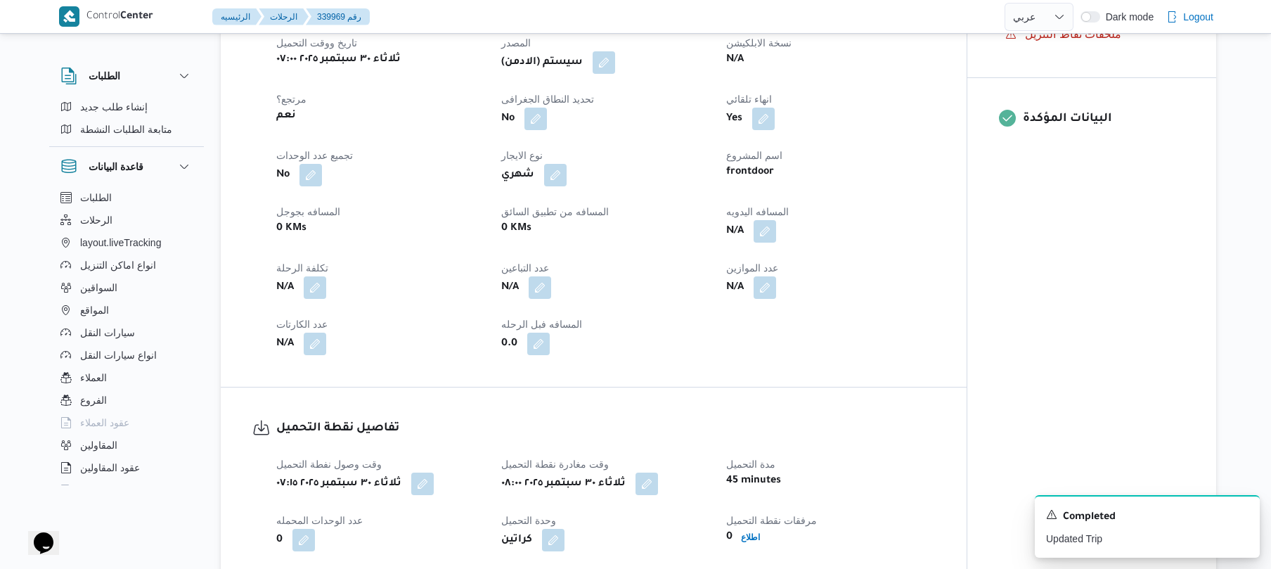
scroll to position [563, 0]
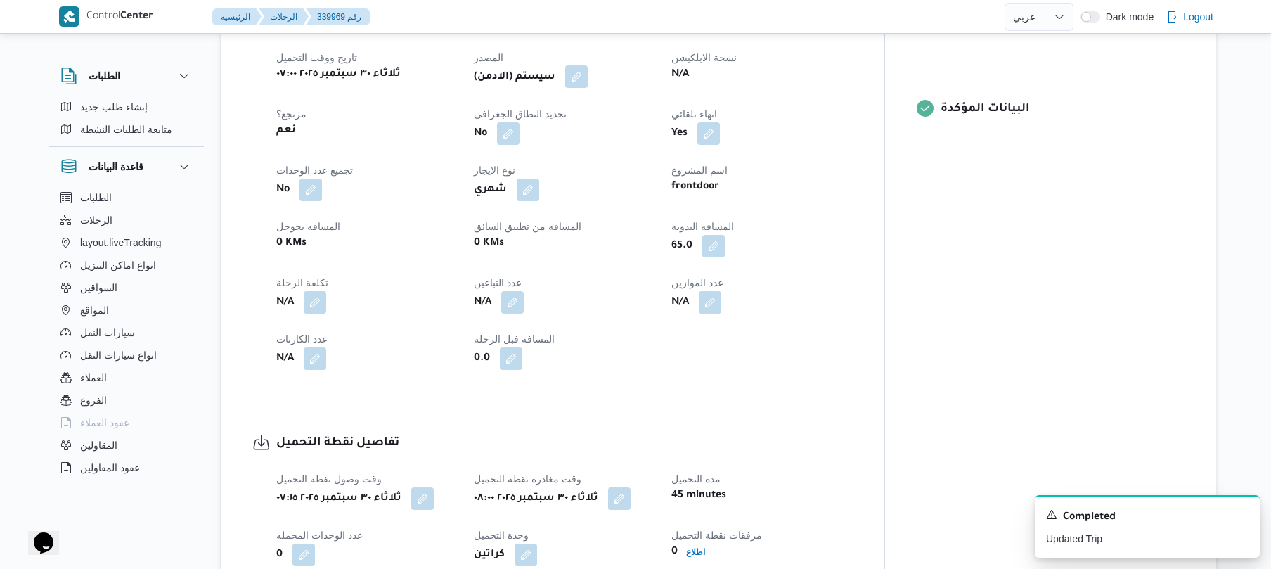
click at [588, 74] on button "button" at bounding box center [576, 76] width 23 height 23
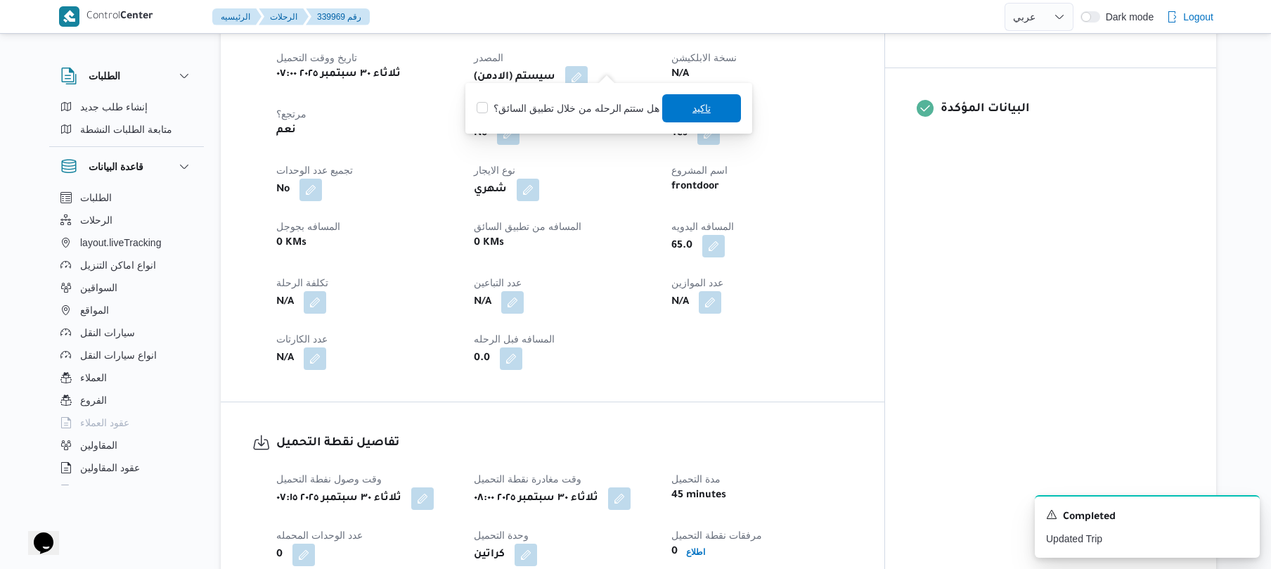
click at [672, 117] on span "تاكيد" at bounding box center [701, 108] width 79 height 28
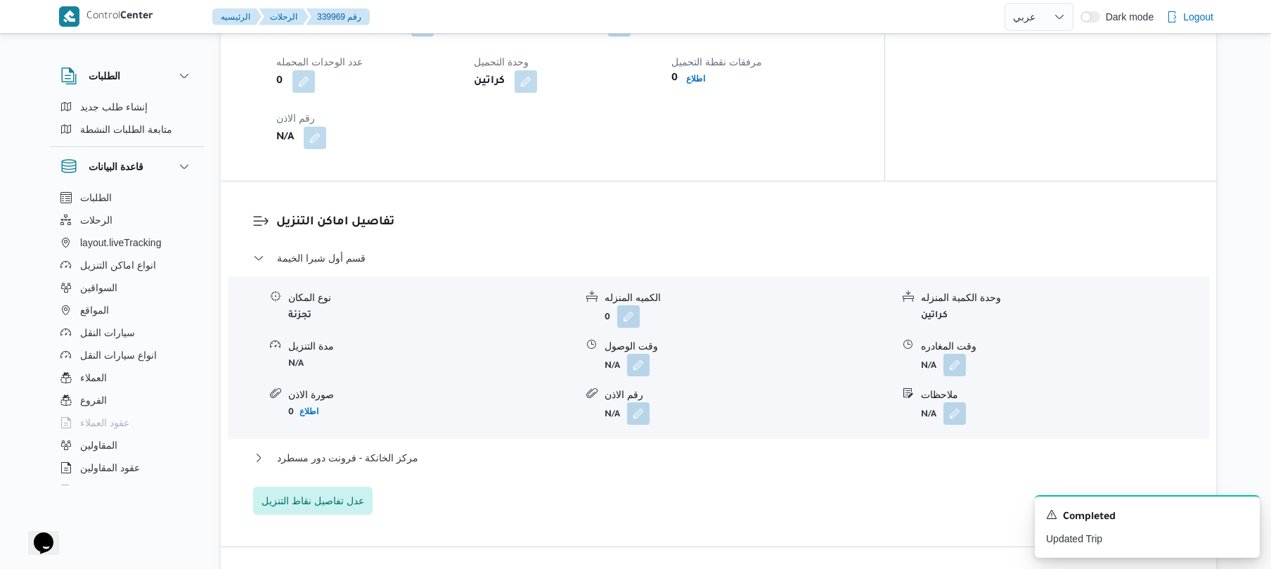
scroll to position [1087, 0]
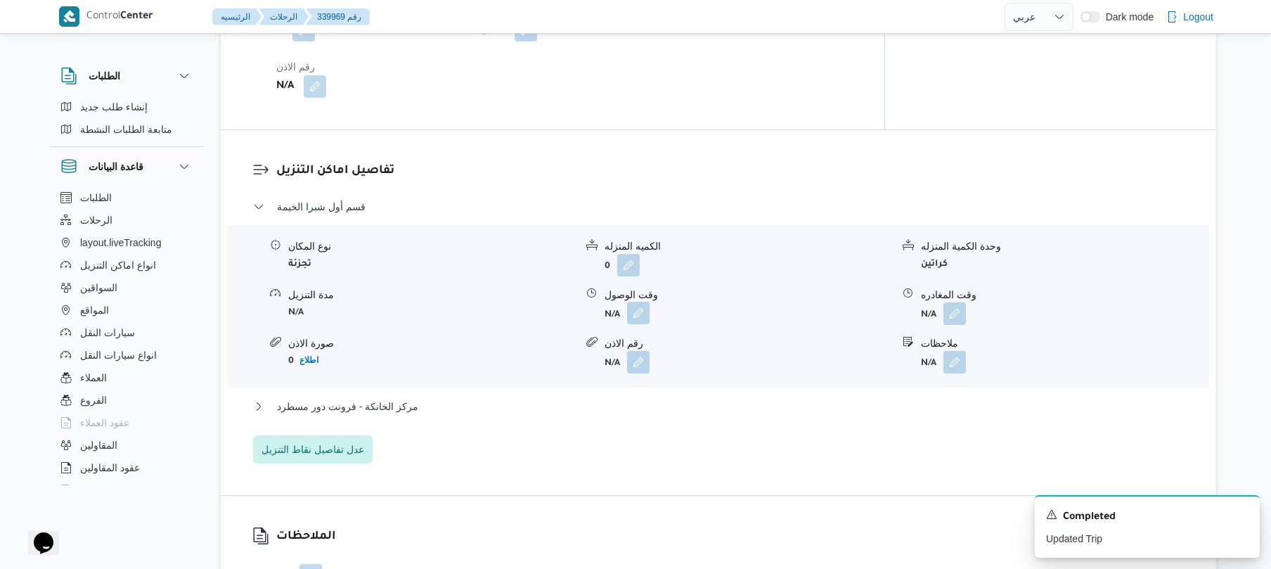
click at [639, 304] on button "button" at bounding box center [638, 313] width 23 height 23
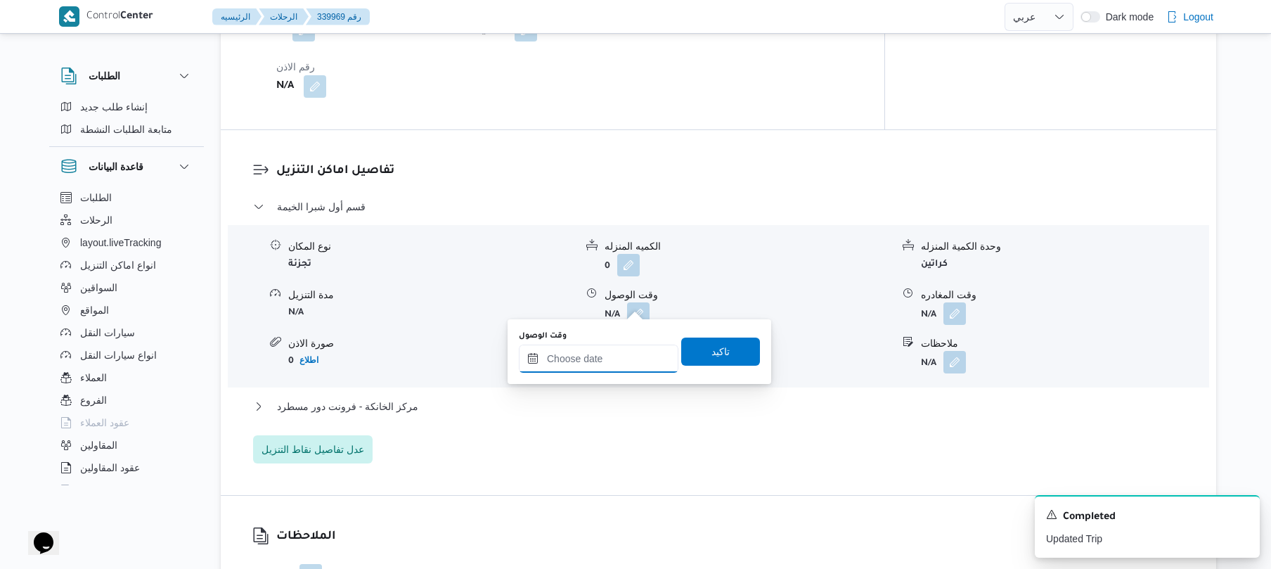
click at [609, 352] on input "وقت الوصول" at bounding box center [599, 359] width 160 height 28
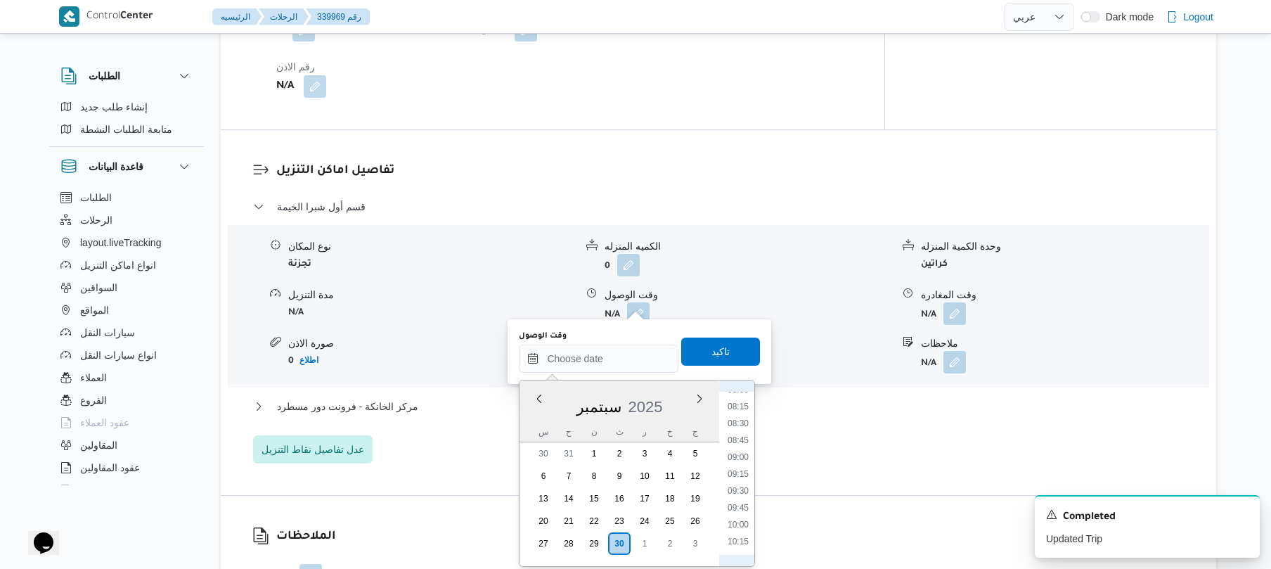
scroll to position [510, 0]
click at [825, 288] on div "وقت الوصول" at bounding box center [748, 295] width 287 height 15
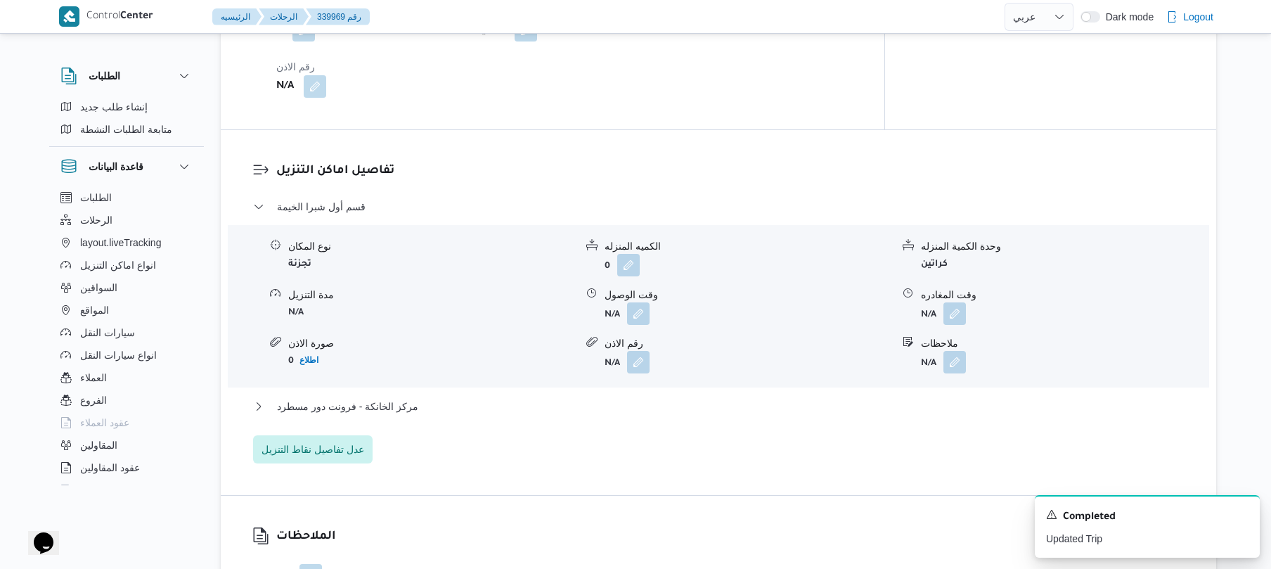
click at [828, 288] on div "وقت الوصول" at bounding box center [748, 295] width 287 height 15
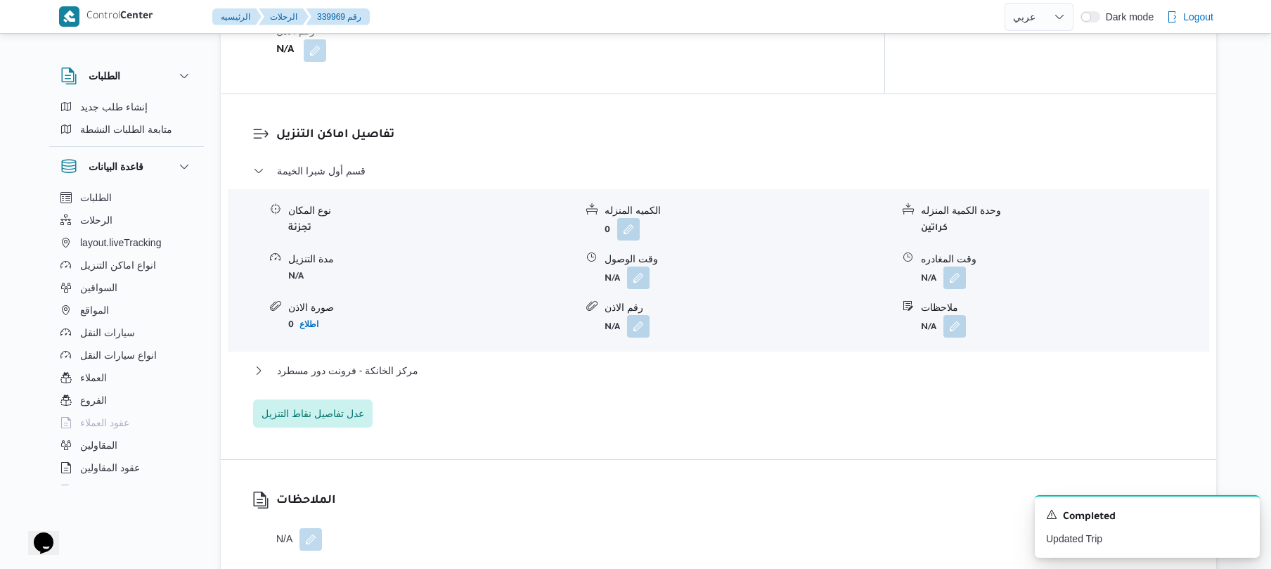
scroll to position [1125, 0]
click at [636, 264] on button "button" at bounding box center [638, 275] width 23 height 23
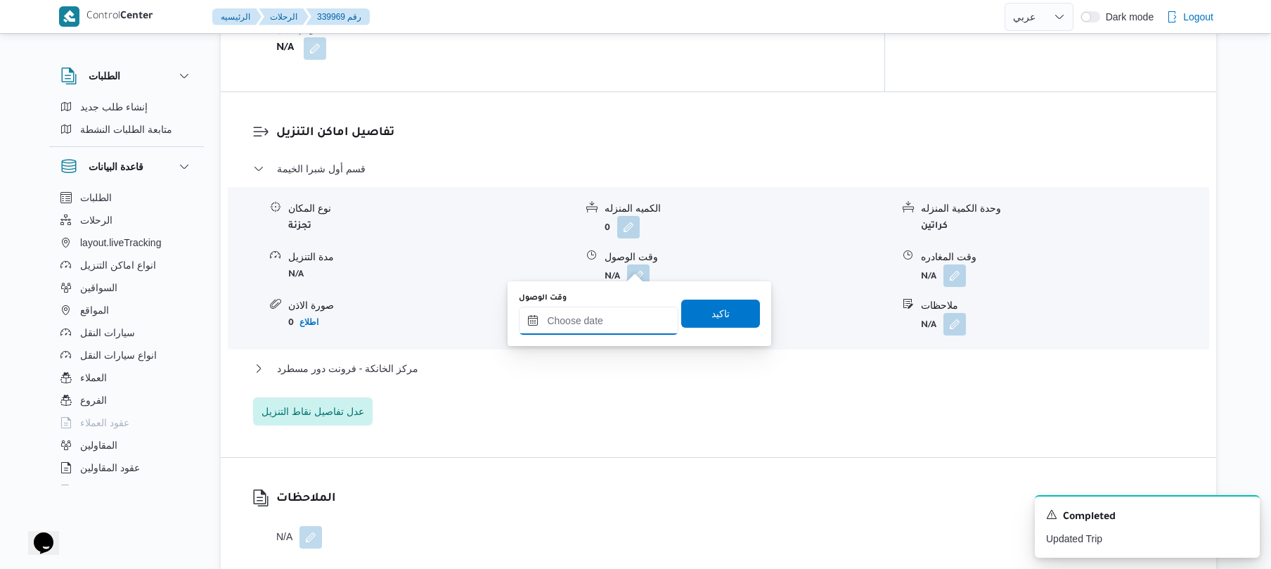
click at [613, 319] on input "وقت الوصول" at bounding box center [599, 321] width 160 height 28
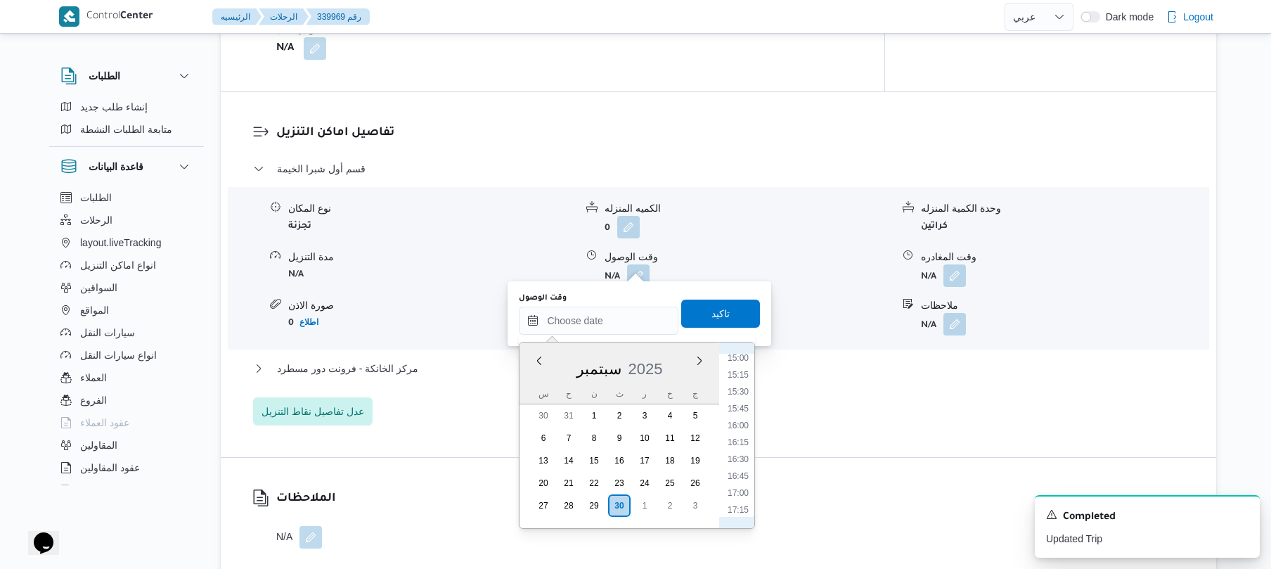
scroll to position [372, 0]
click at [752, 448] on li "06:45" at bounding box center [738, 444] width 32 height 14
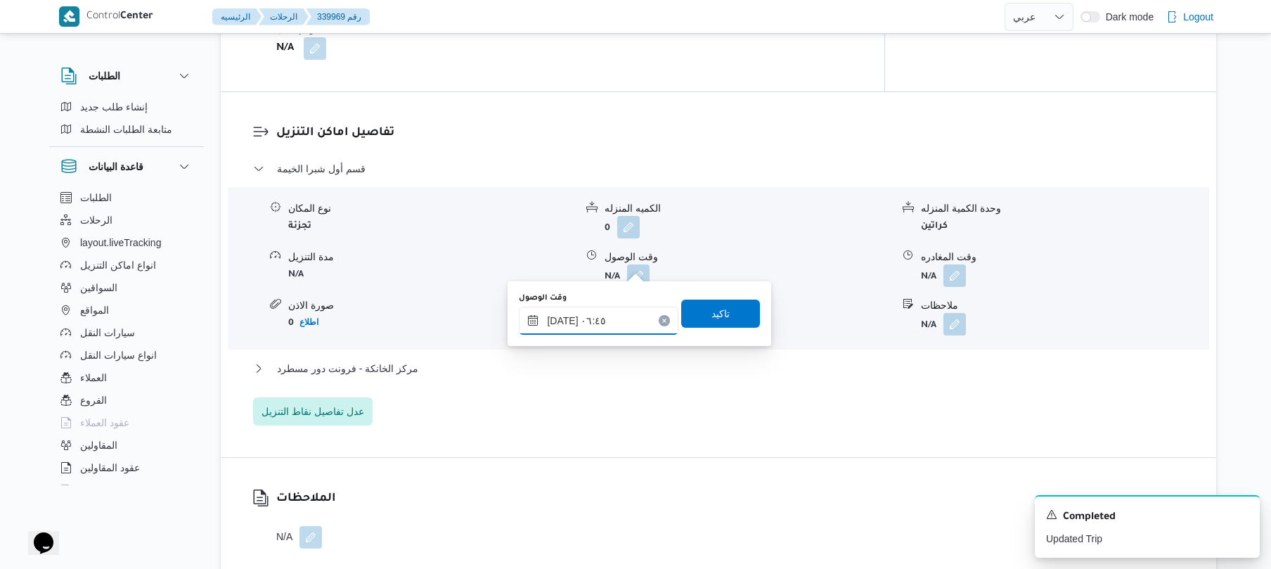
click at [584, 316] on input "٣٠/٠٩/٢٠٢٥ ٠٦:٤٥" at bounding box center [599, 321] width 160 height 28
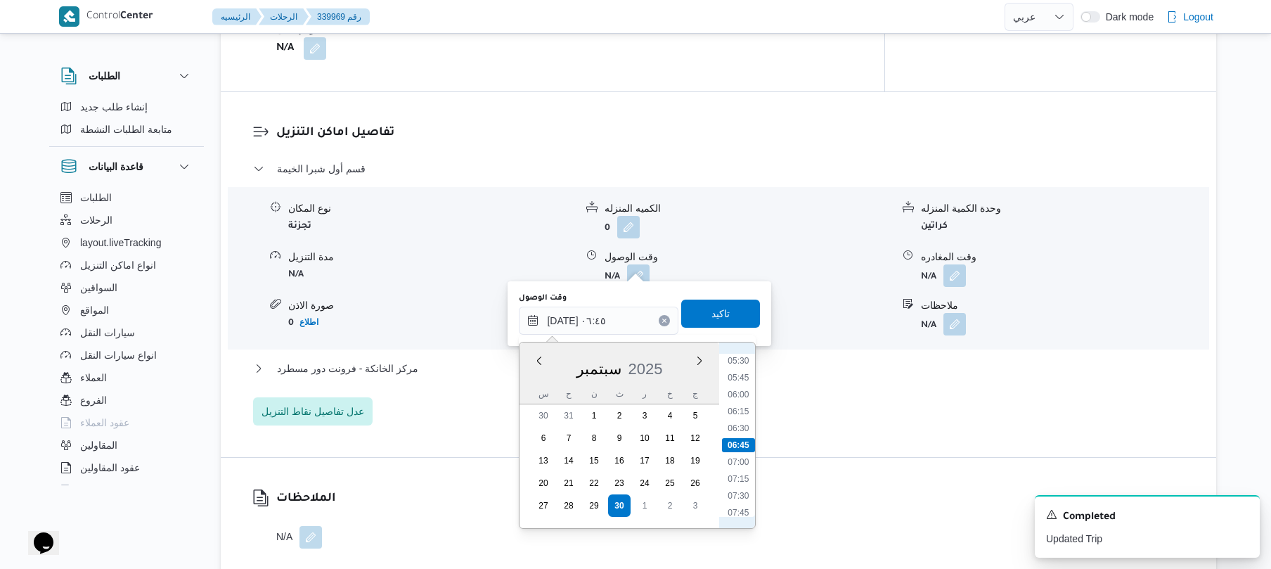
scroll to position [510, 0]
click at [738, 426] on li "08:30" at bounding box center [739, 425] width 32 height 14
type input "[DATE] ٠٨:٣٠"
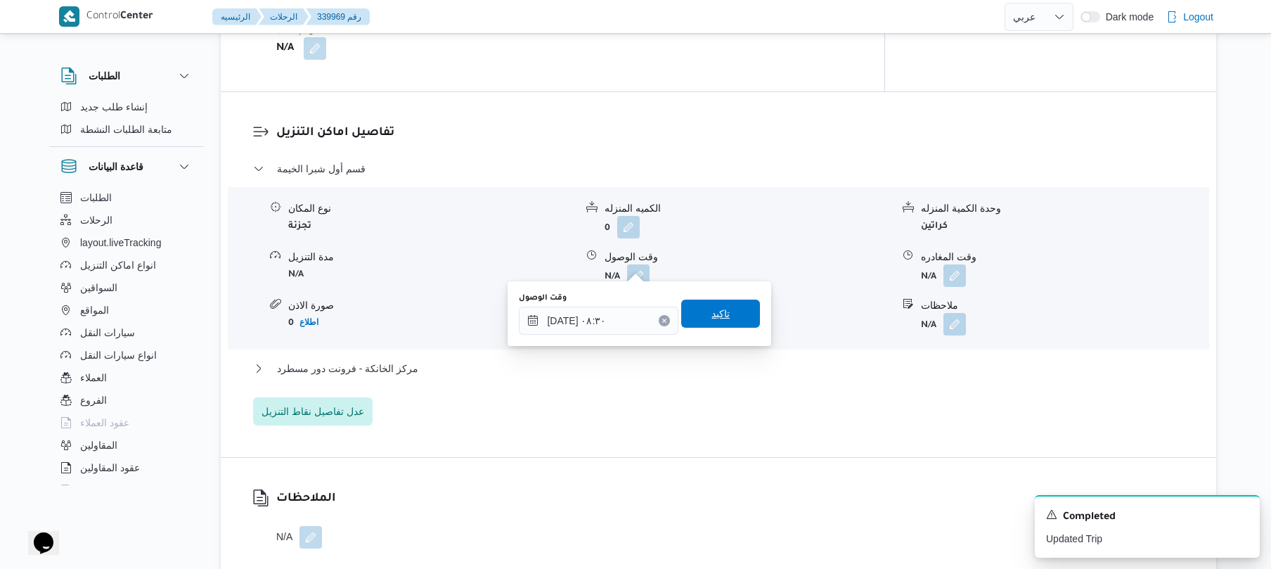
click at [724, 316] on span "تاكيد" at bounding box center [720, 314] width 79 height 28
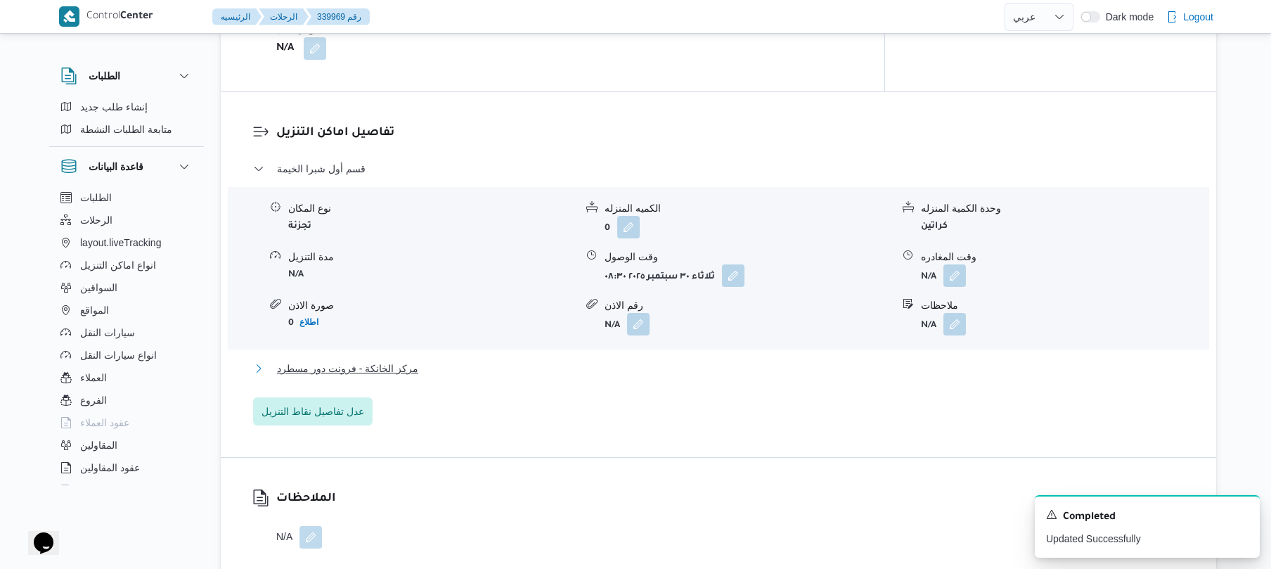
click at [682, 360] on button "مركز الخانكة - فرونت دور مسطرد" at bounding box center [719, 368] width 932 height 17
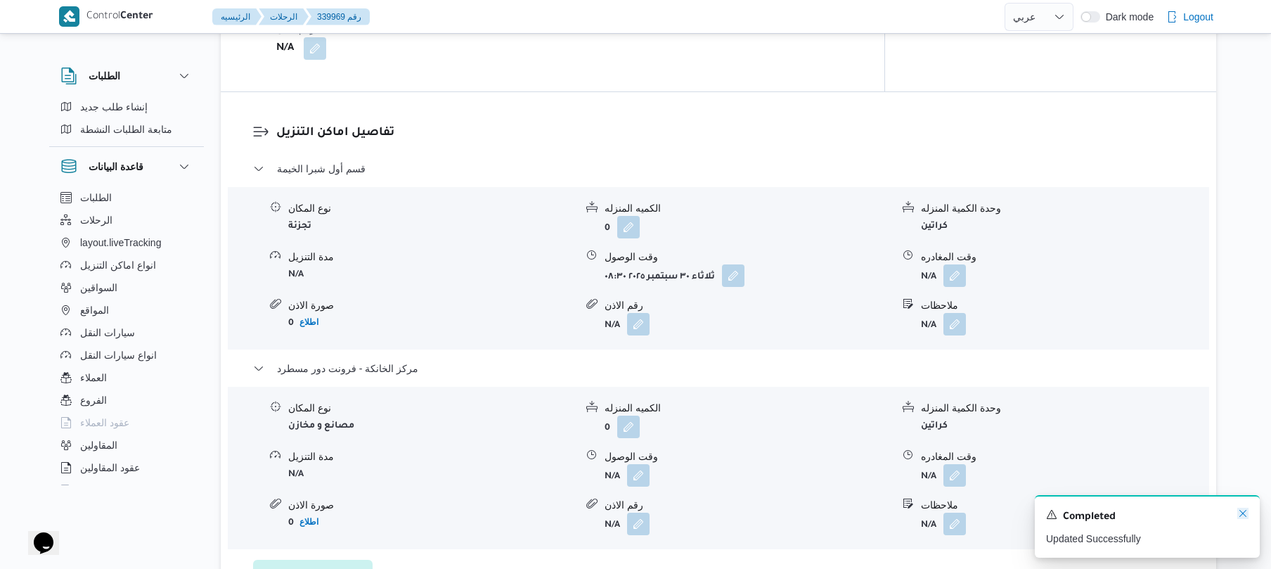
click at [1245, 513] on icon "Dismiss toast" at bounding box center [1243, 513] width 7 height 7
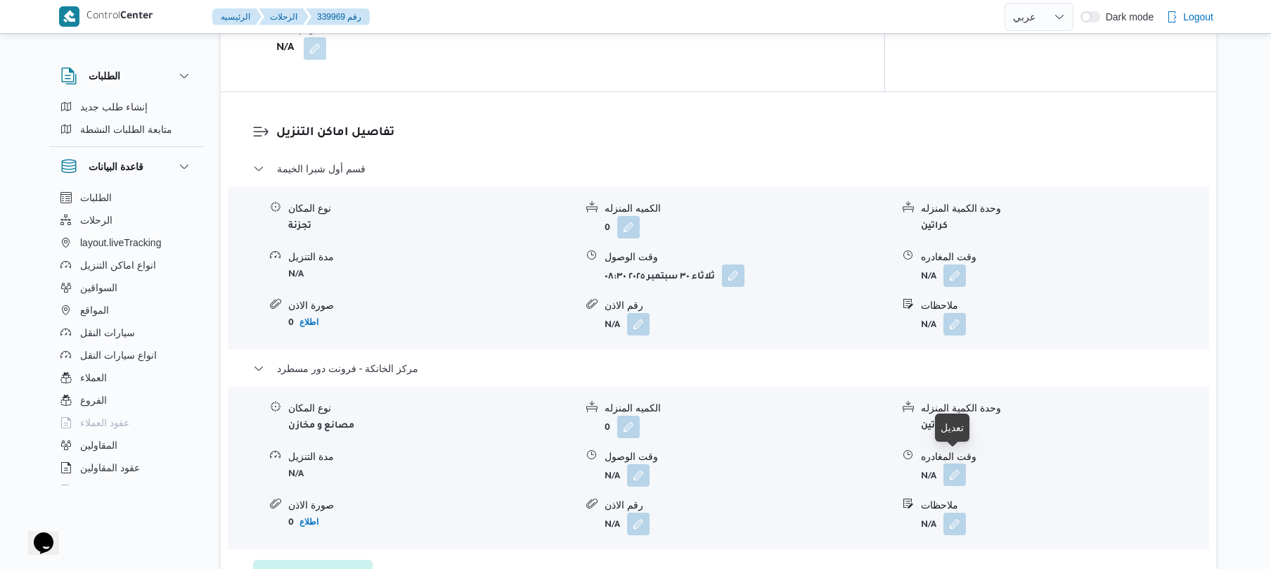
click at [951, 465] on button "button" at bounding box center [955, 474] width 23 height 23
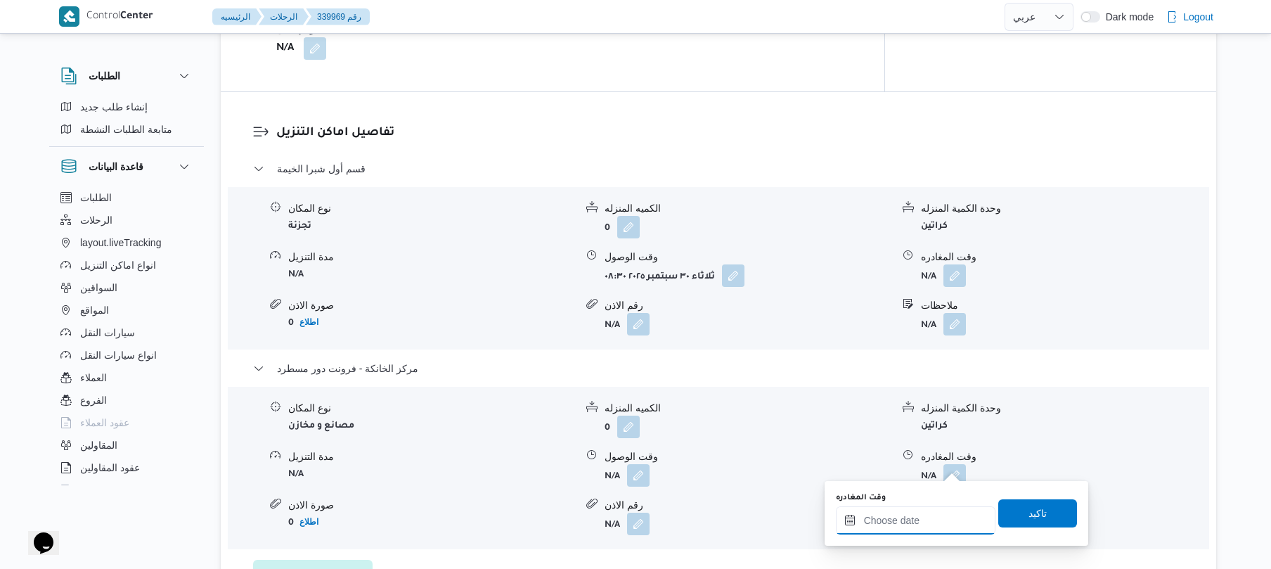
click at [898, 527] on input "وقت المغادره" at bounding box center [916, 520] width 160 height 28
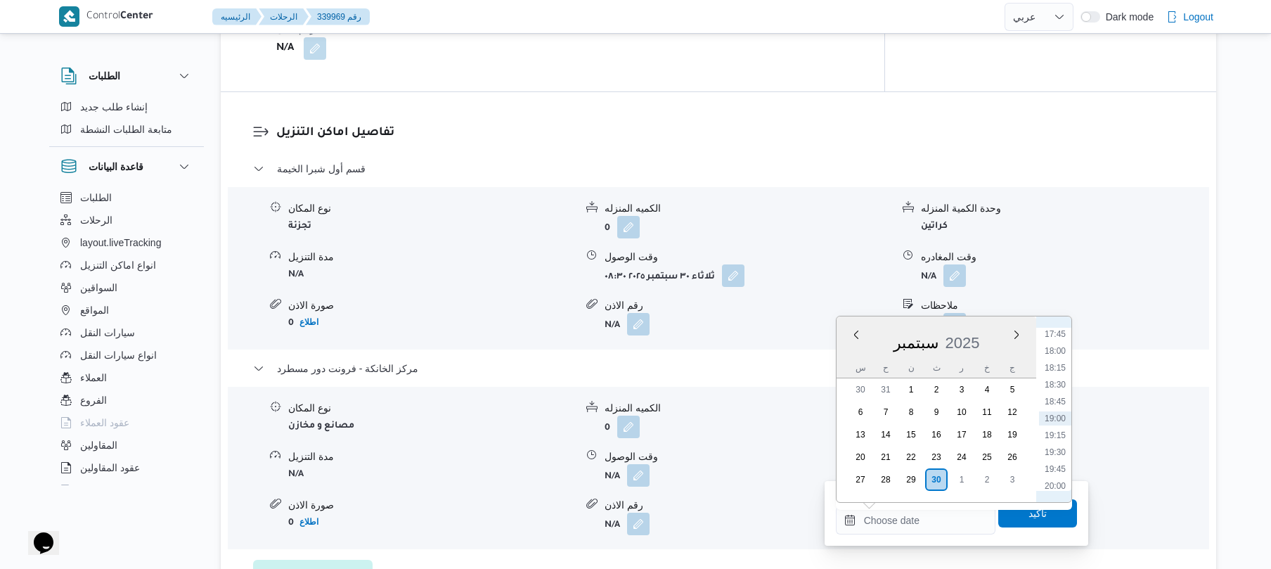
scroll to position [1060, 0]
click at [1055, 355] on li "16:00" at bounding box center [1055, 354] width 32 height 14
type input "[DATE] ١٦:٠٠"
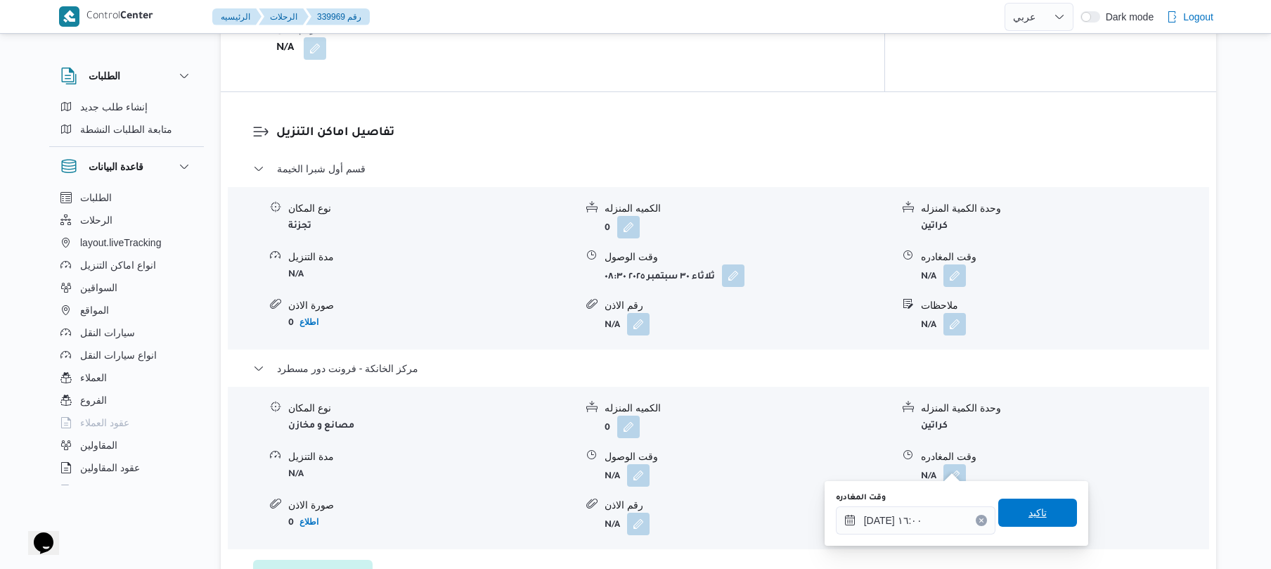
click at [1032, 518] on span "تاكيد" at bounding box center [1038, 512] width 18 height 17
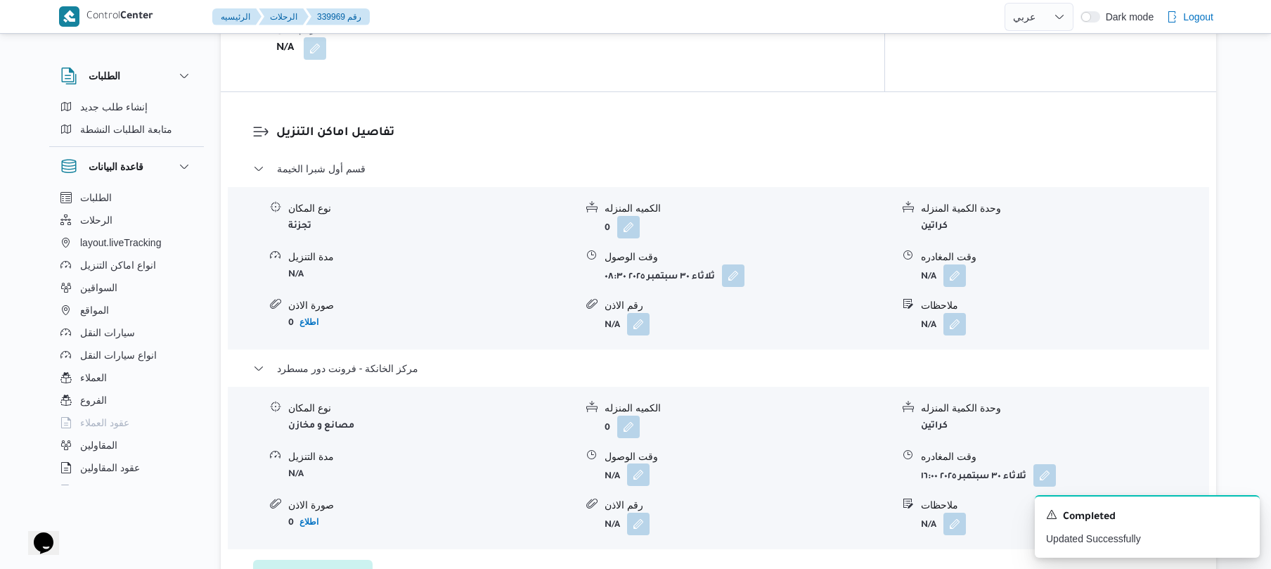
click at [643, 464] on button "button" at bounding box center [638, 474] width 23 height 23
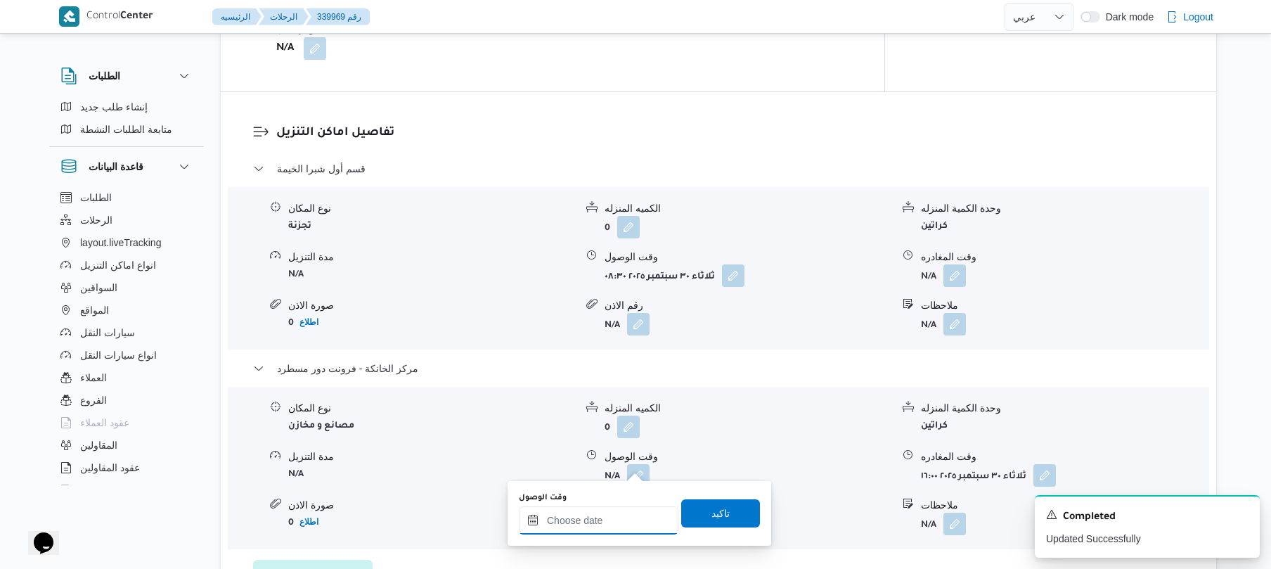
click at [629, 511] on input "وقت الوصول" at bounding box center [599, 520] width 160 height 28
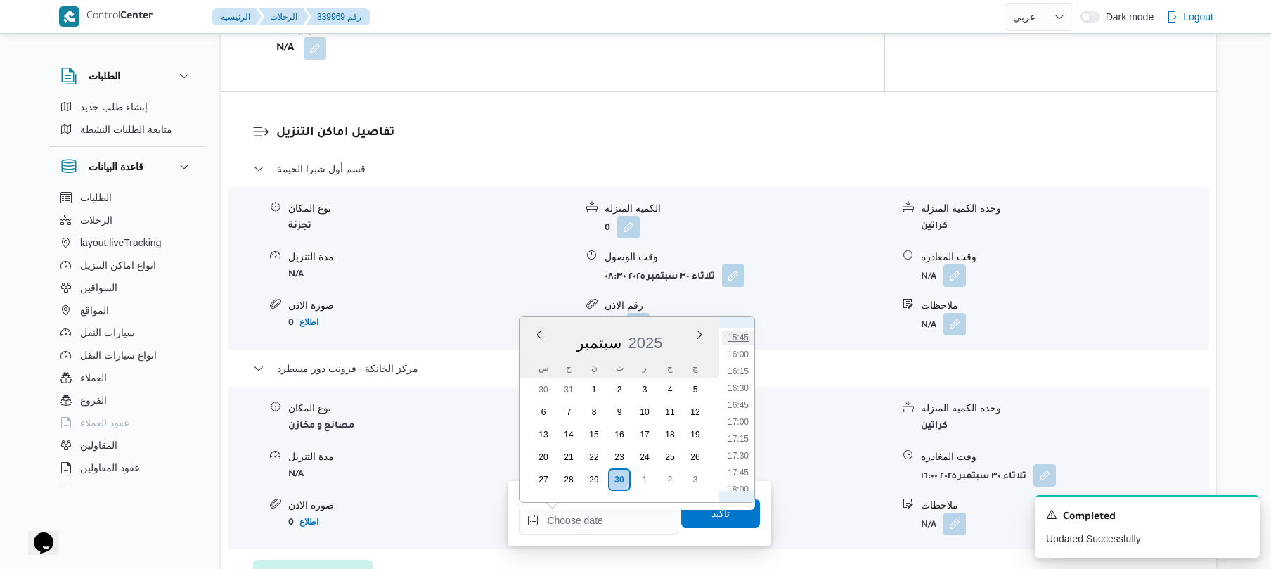
click at [738, 339] on li "15:45" at bounding box center [738, 338] width 32 height 14
type input "٣٠/٠٩/٢٠٢٥ ١٥:٤٥"
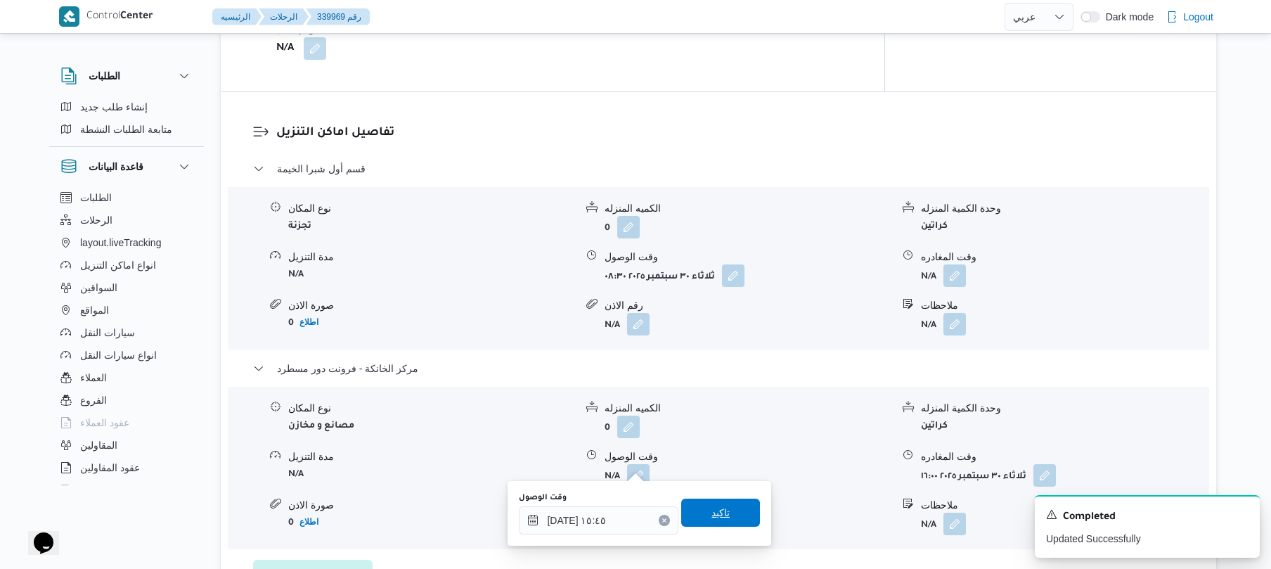
click at [726, 512] on span "تاكيد" at bounding box center [720, 513] width 79 height 28
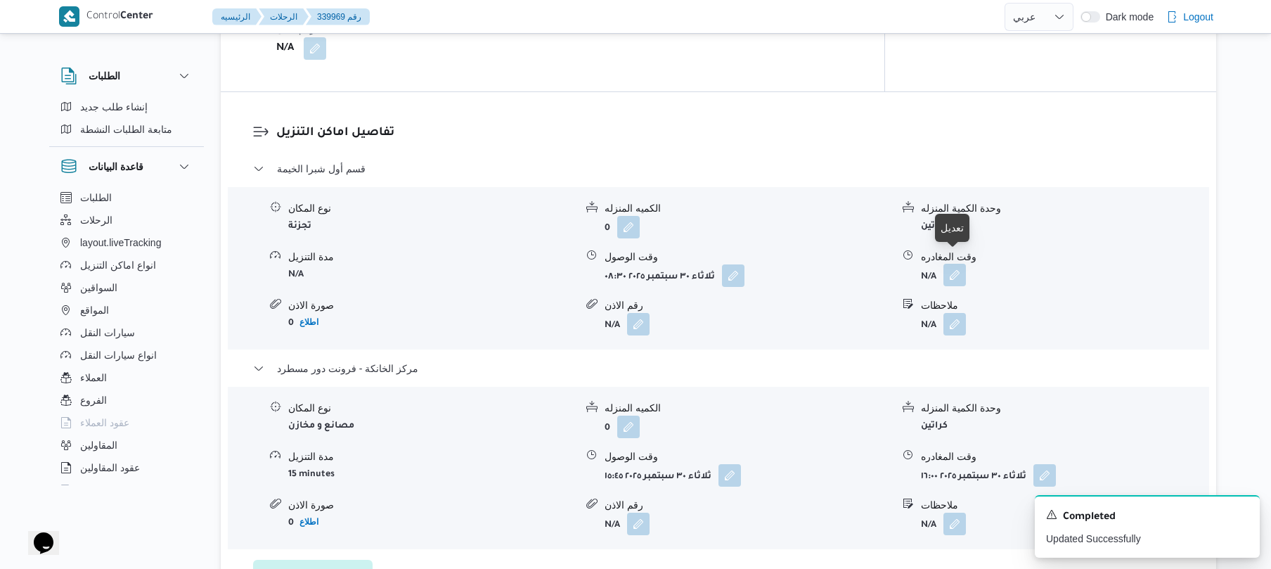
click at [954, 267] on button "button" at bounding box center [955, 275] width 23 height 23
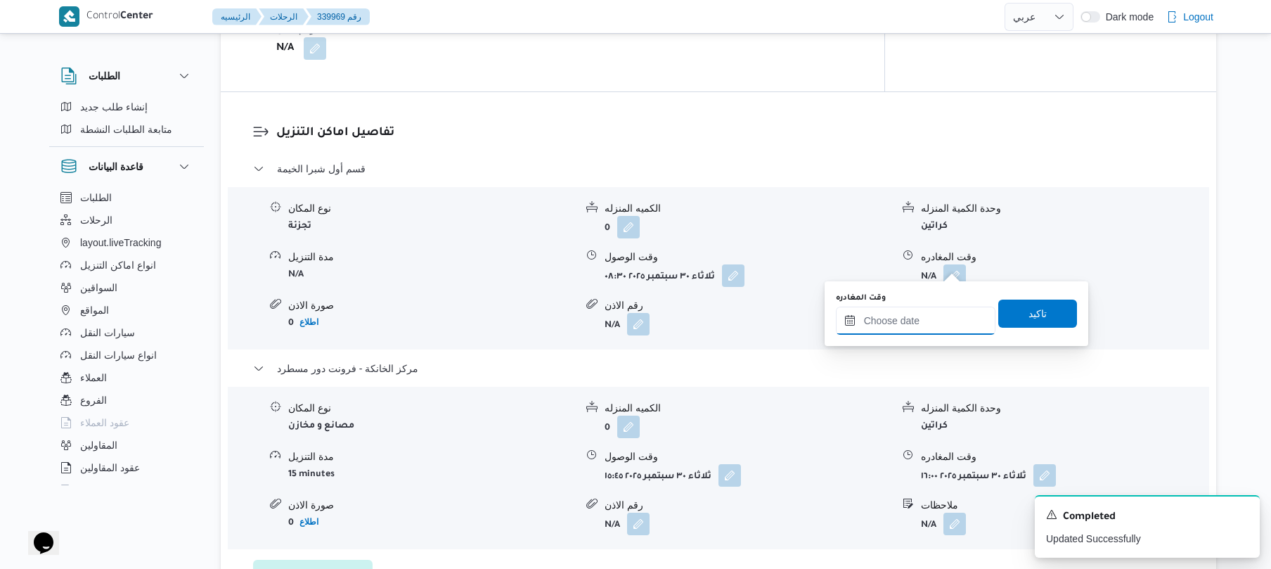
click at [906, 328] on input "وقت المغادره" at bounding box center [916, 321] width 160 height 28
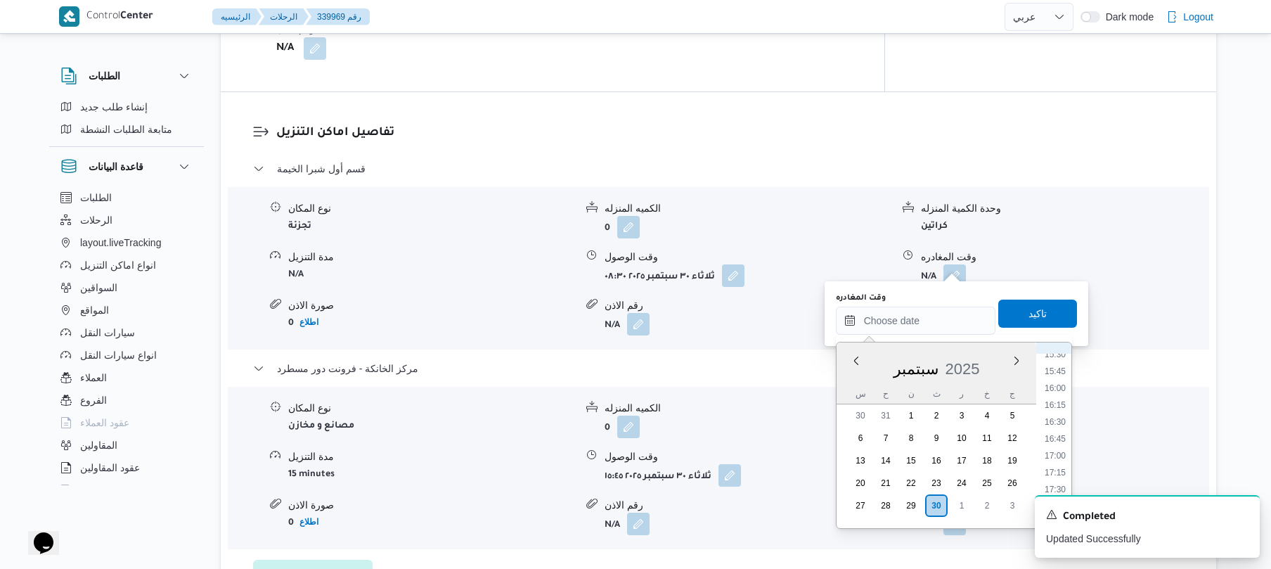
scroll to position [923, 0]
click at [1059, 467] on li "15:15" at bounding box center [1055, 467] width 32 height 14
type input "٣٠/٠٩/٢٠٢٥ ١٥:١٥"
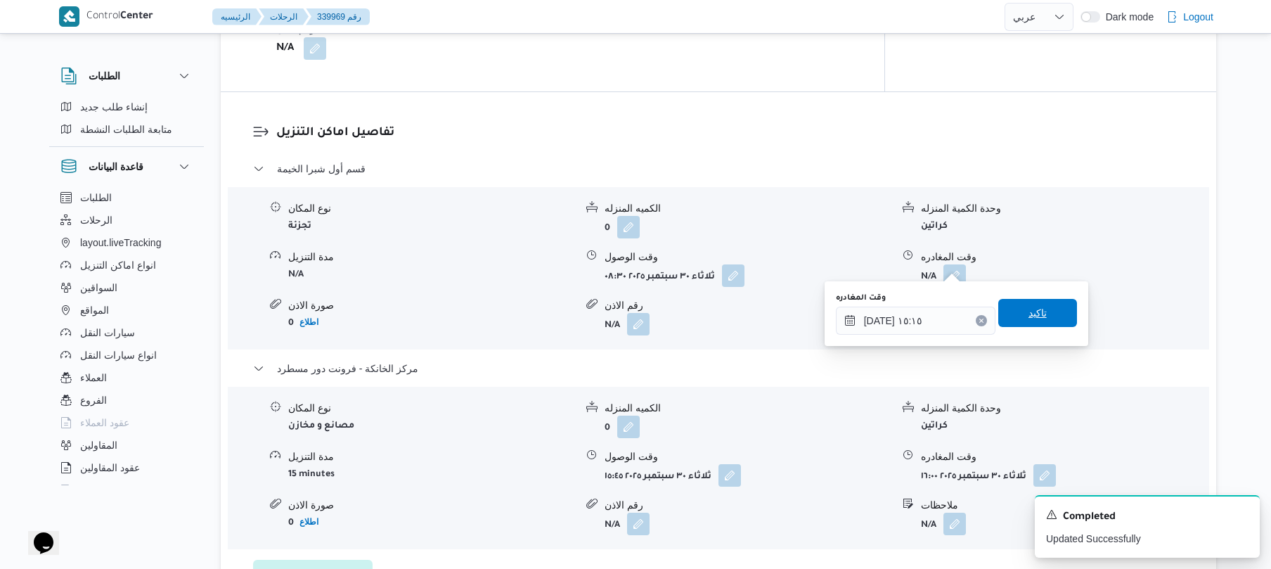
click at [1047, 316] on span "تاكيد" at bounding box center [1038, 313] width 79 height 28
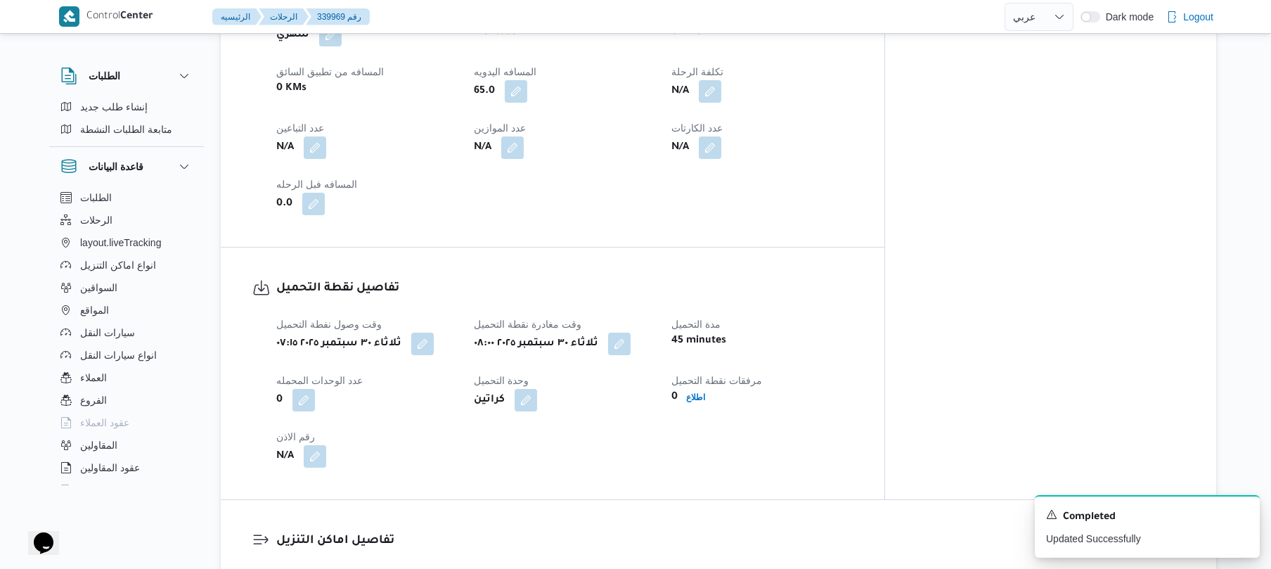
scroll to position [0, 0]
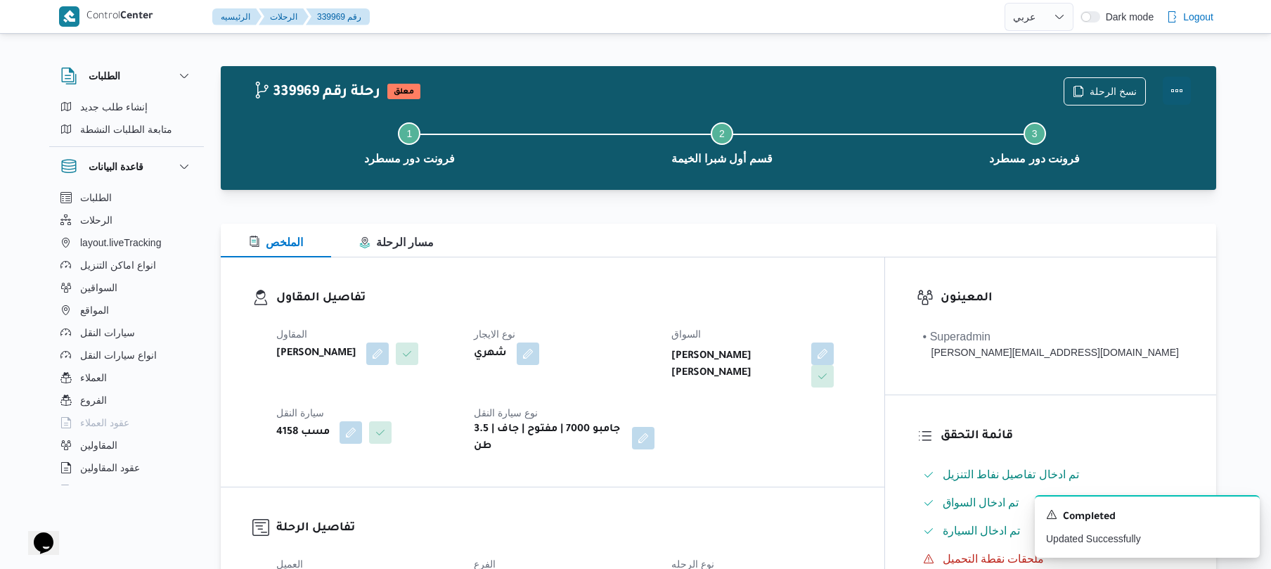
click at [1172, 93] on button "Actions" at bounding box center [1177, 91] width 28 height 28
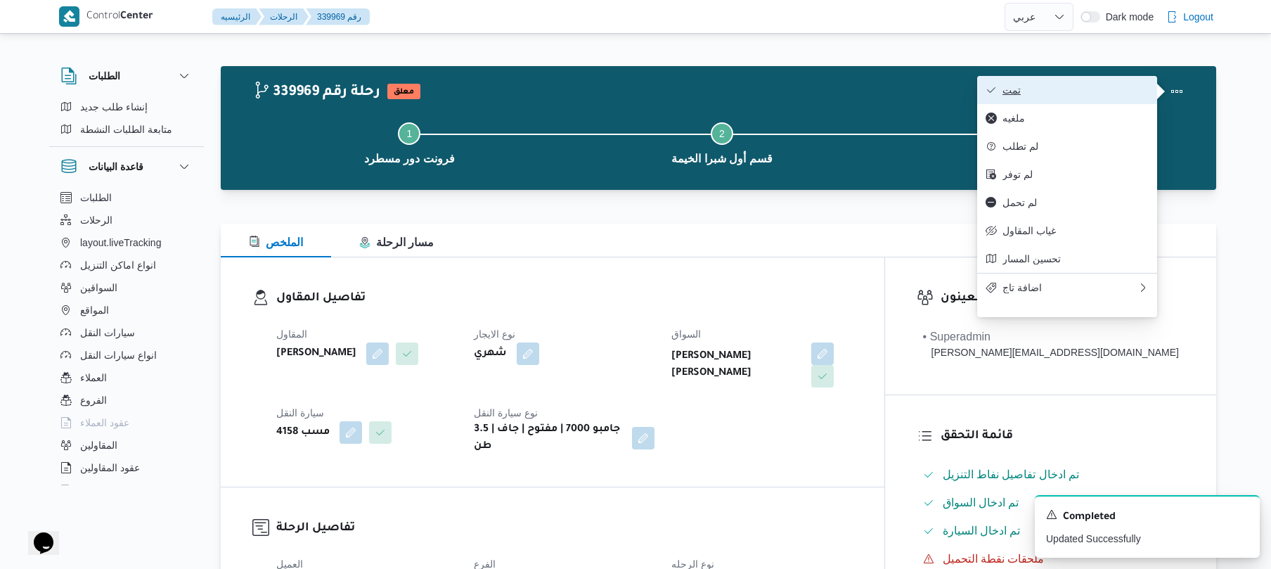
click at [1084, 102] on button "تمت" at bounding box center [1067, 90] width 180 height 28
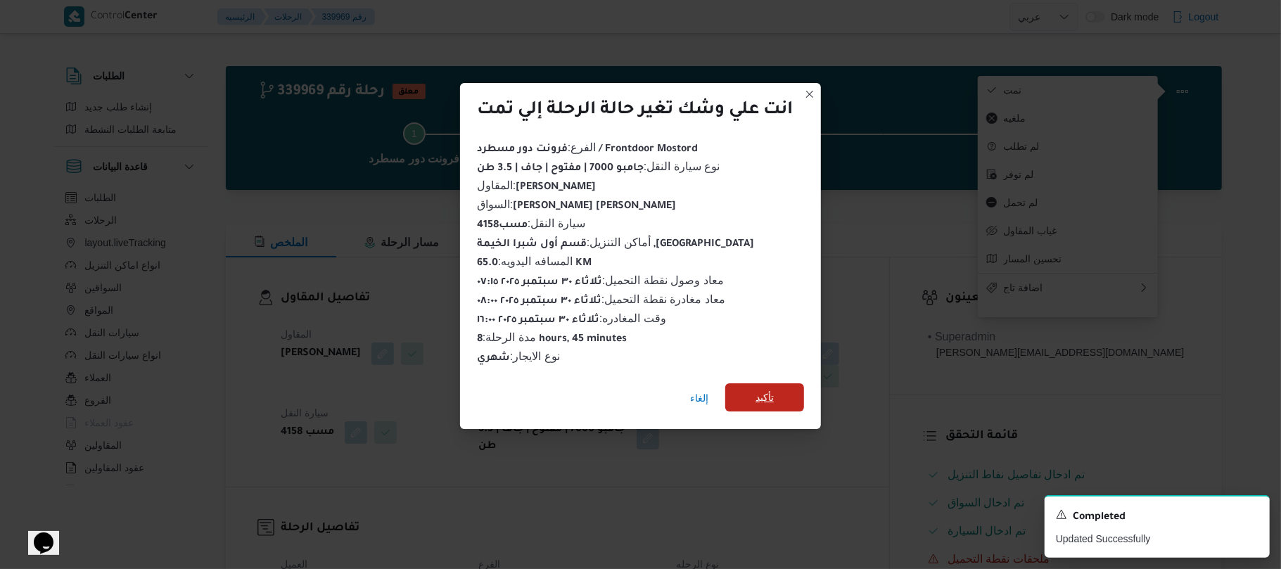
click at [774, 390] on span "تأكيد" at bounding box center [764, 397] width 18 height 17
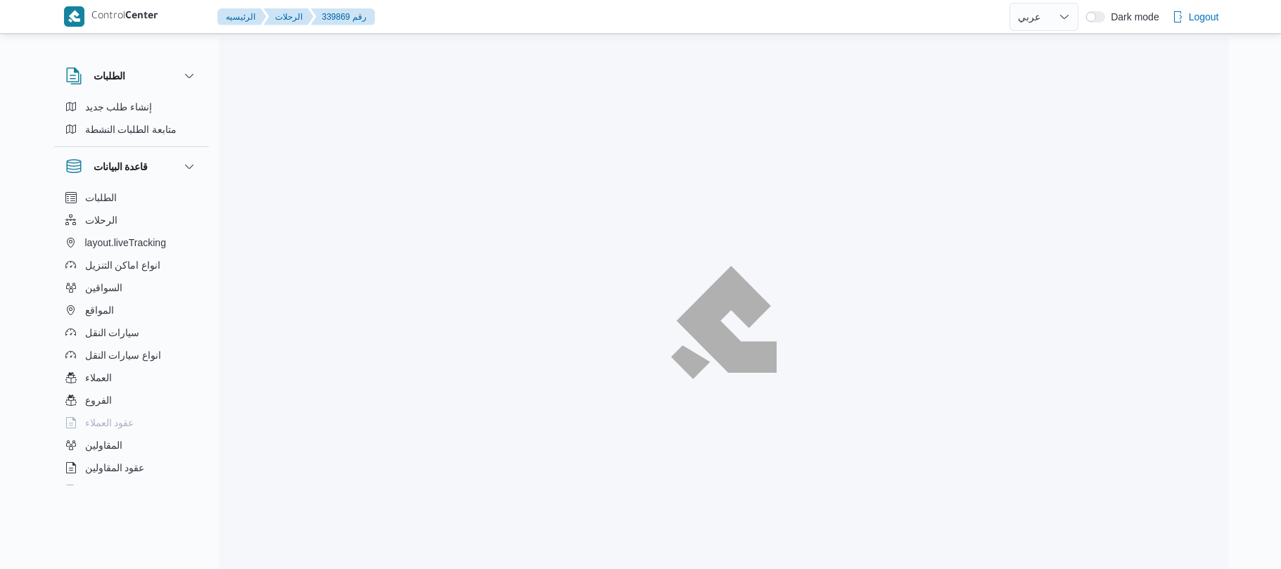
select select "ar"
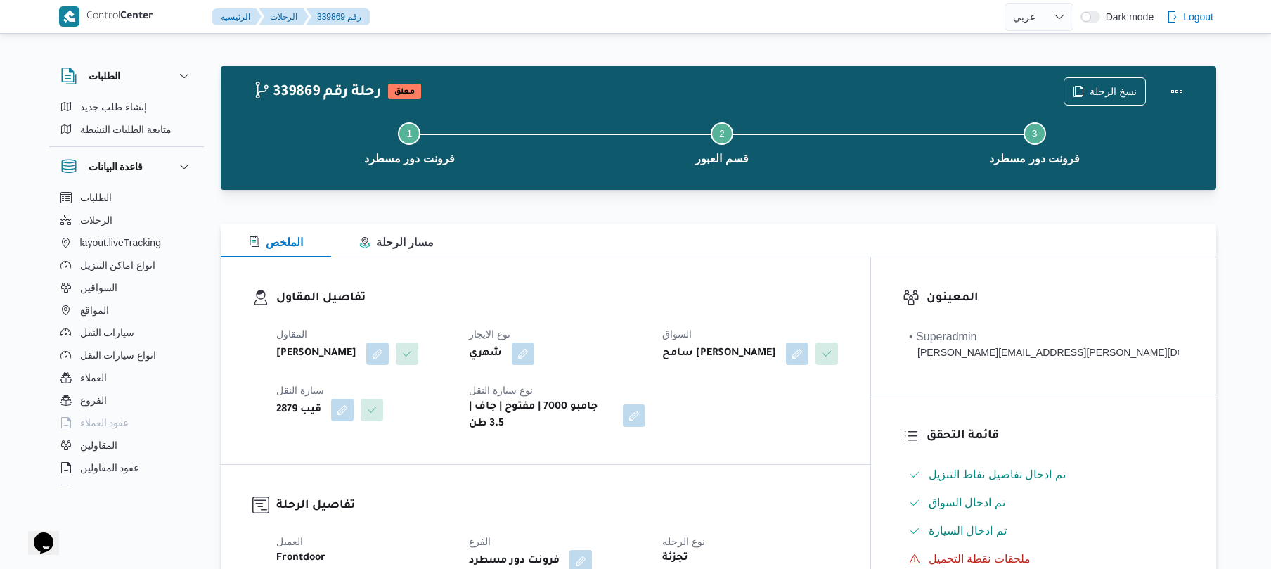
click at [786, 218] on div at bounding box center [719, 215] width 996 height 17
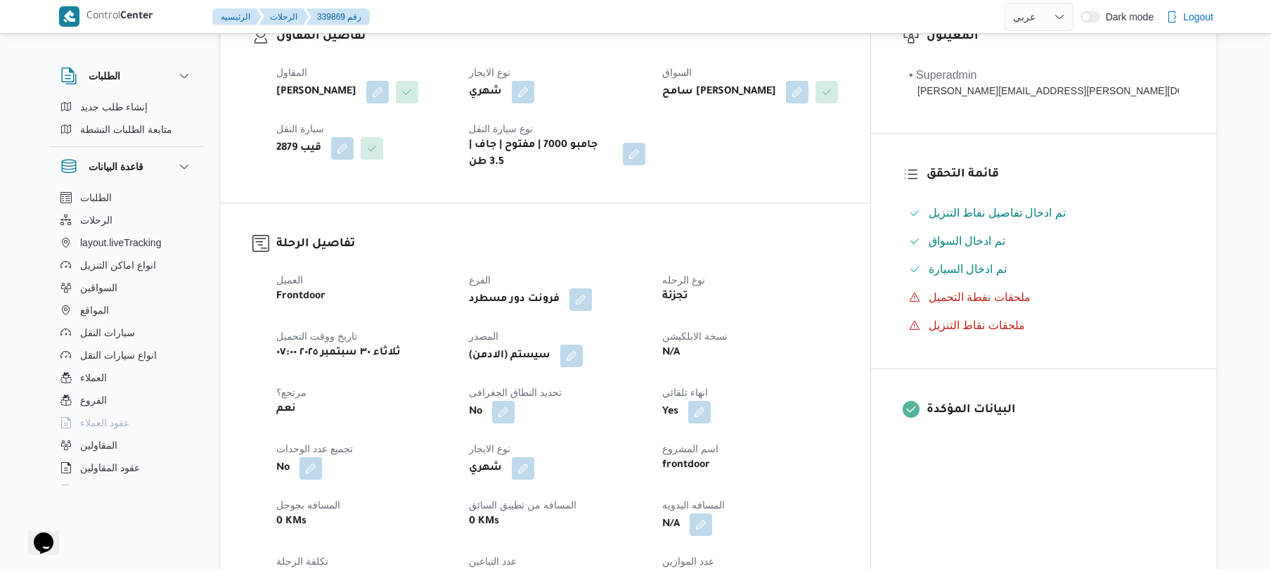
scroll to position [412, 0]
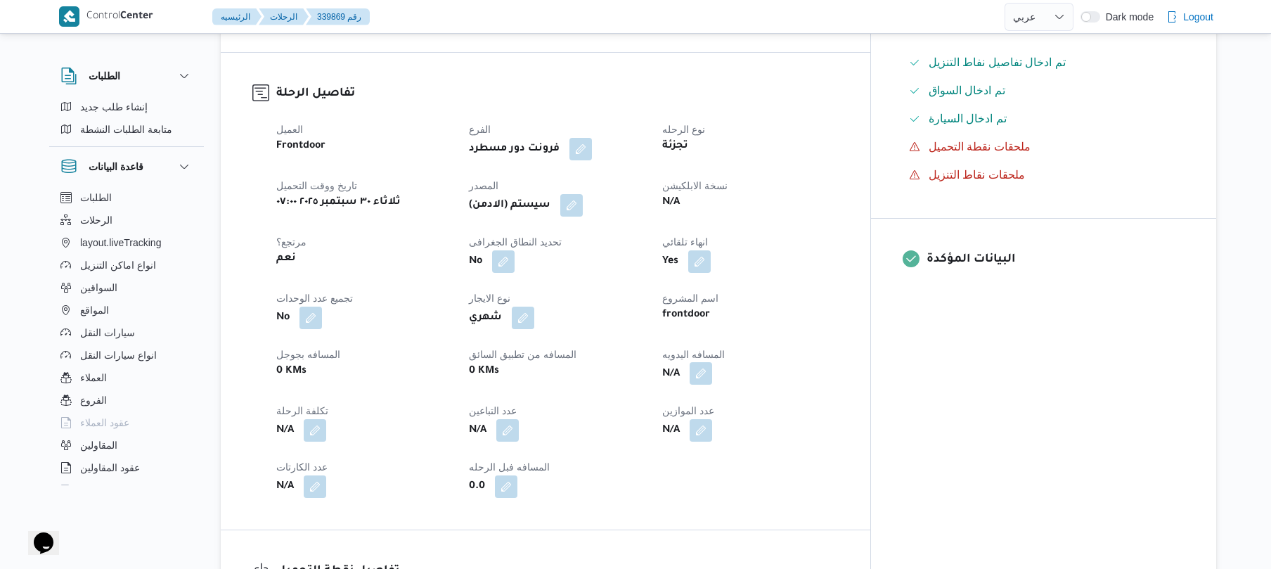
click at [712, 385] on button "button" at bounding box center [701, 373] width 23 height 23
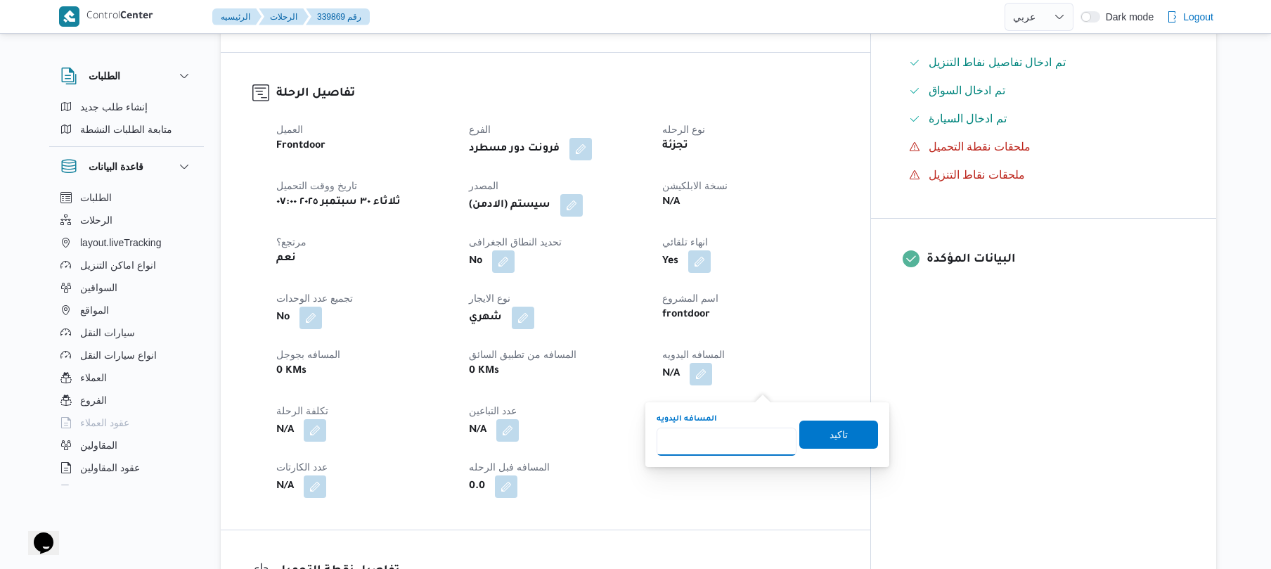
click at [732, 437] on input "المسافه اليدويه" at bounding box center [727, 442] width 140 height 28
type input "70"
click at [836, 430] on span "تاكيد" at bounding box center [839, 433] width 18 height 17
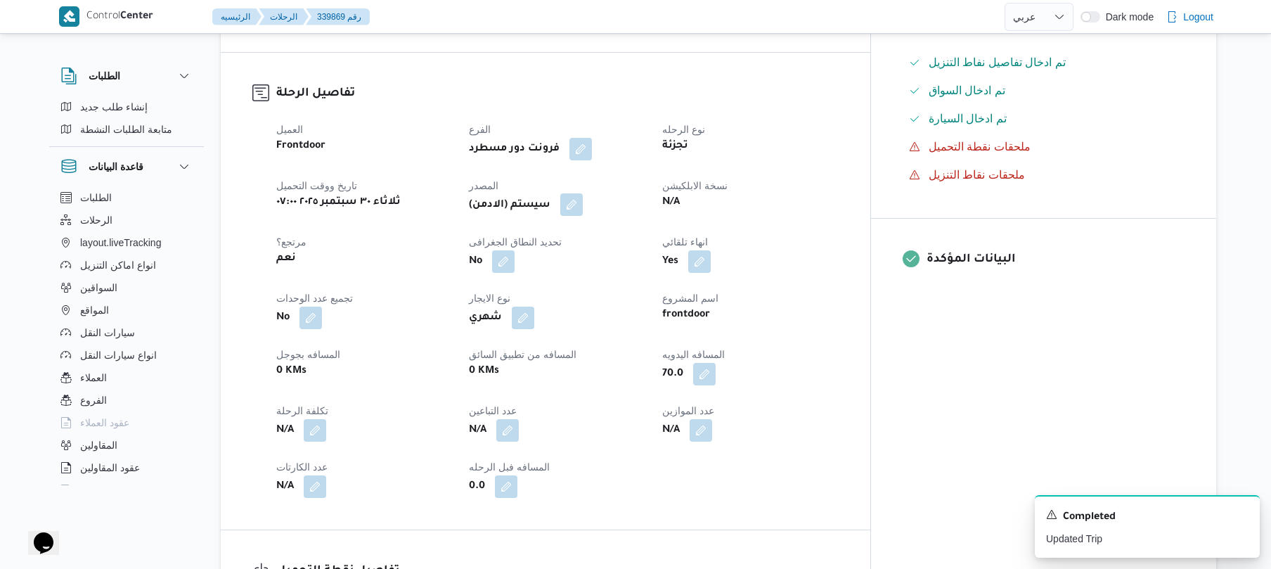
click at [583, 215] on button "button" at bounding box center [571, 204] width 23 height 23
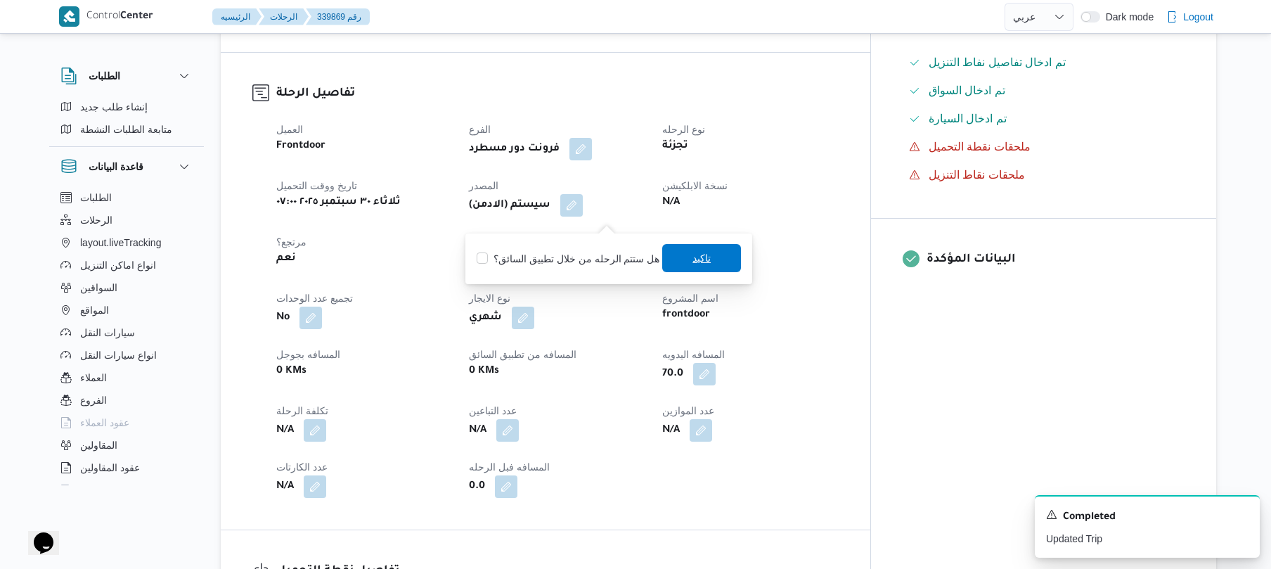
click at [682, 254] on span "تاكيد" at bounding box center [701, 258] width 79 height 28
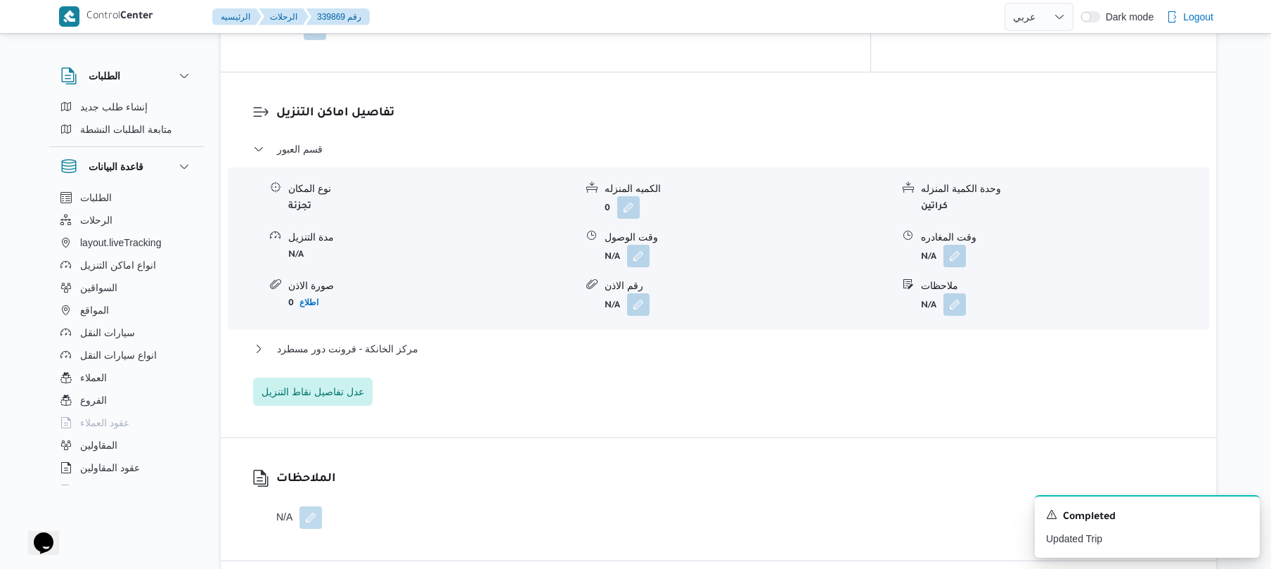
scroll to position [1125, 0]
click at [641, 260] on button "button" at bounding box center [638, 252] width 23 height 23
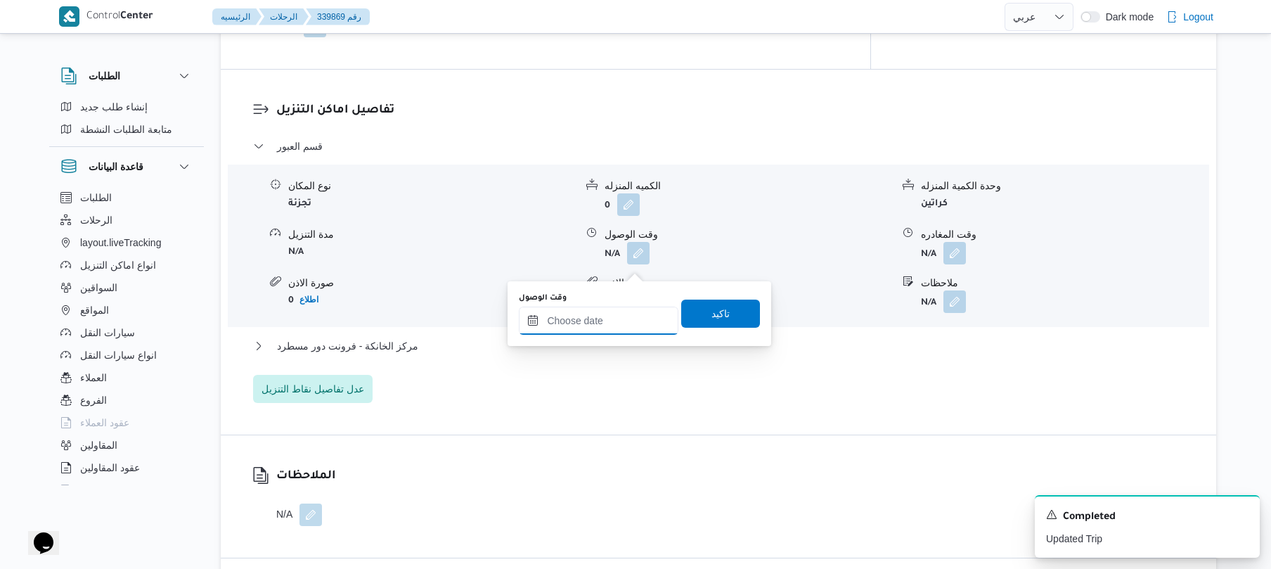
click at [591, 312] on input "وقت الوصول" at bounding box center [599, 321] width 160 height 28
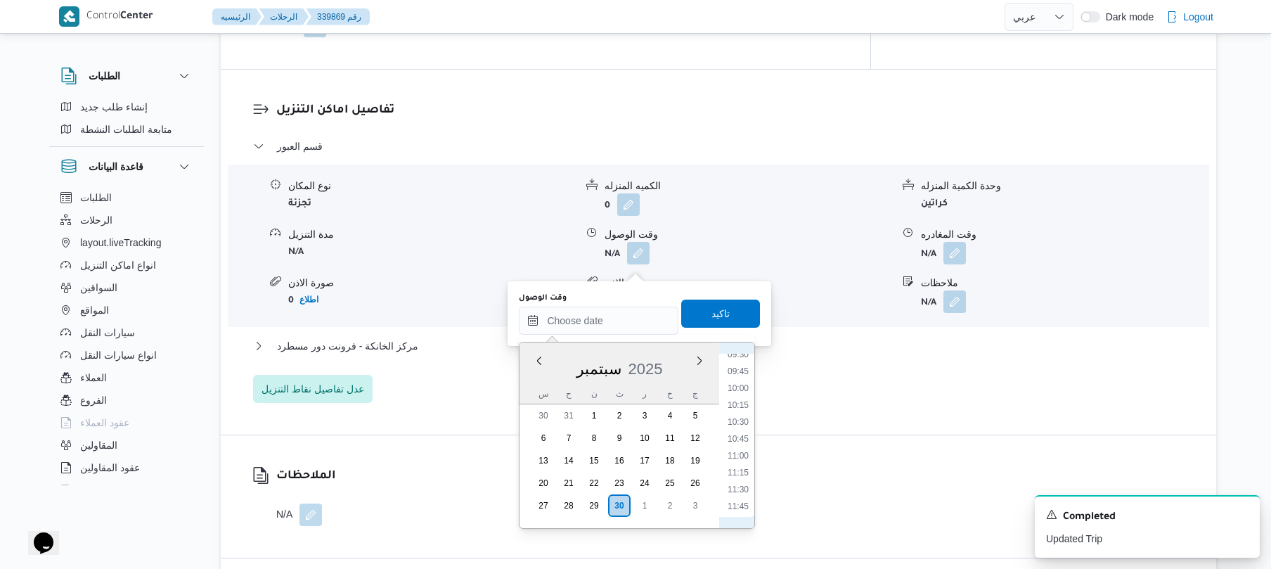
scroll to position [510, 0]
click at [774, 165] on div "قسم العبور" at bounding box center [719, 151] width 932 height 27
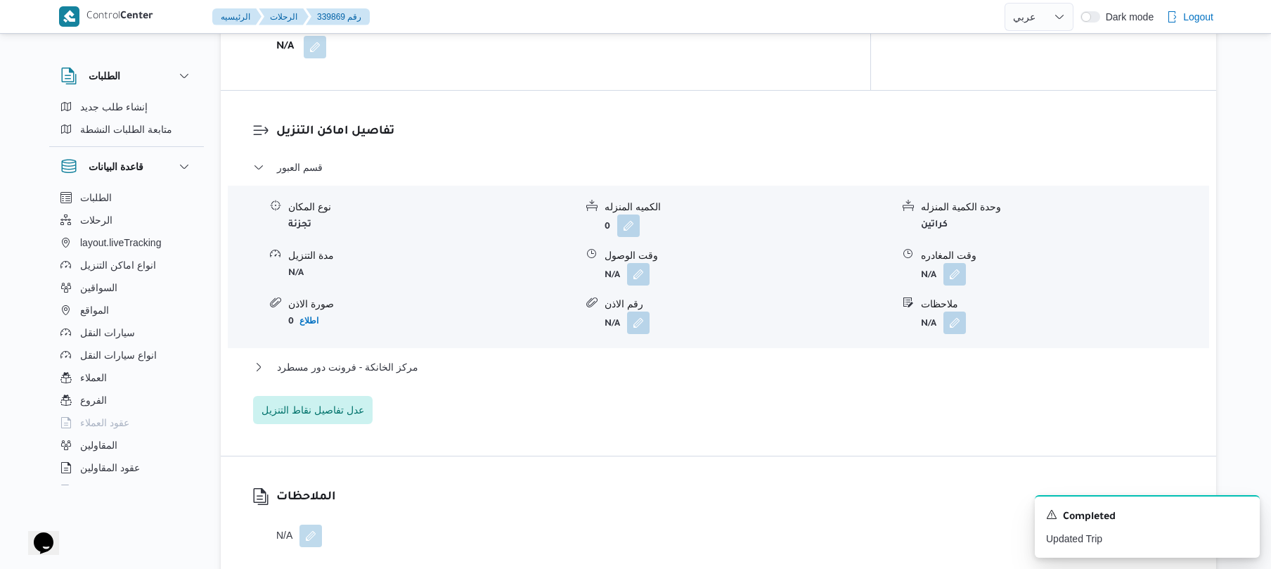
scroll to position [1162, 0]
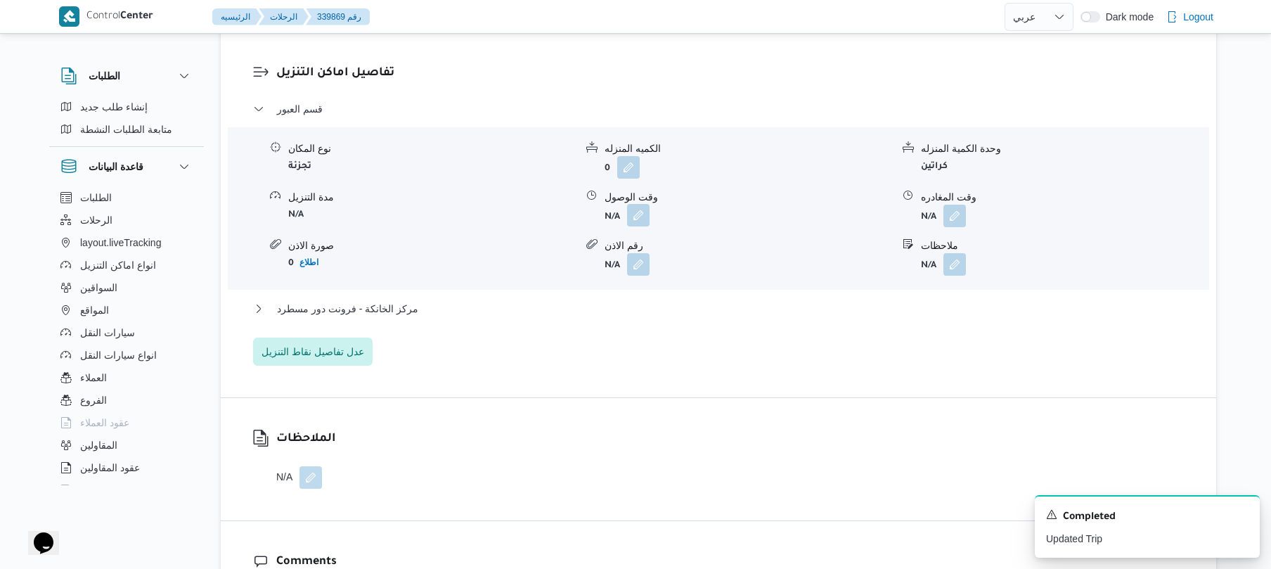
click at [640, 226] on button "button" at bounding box center [638, 215] width 23 height 23
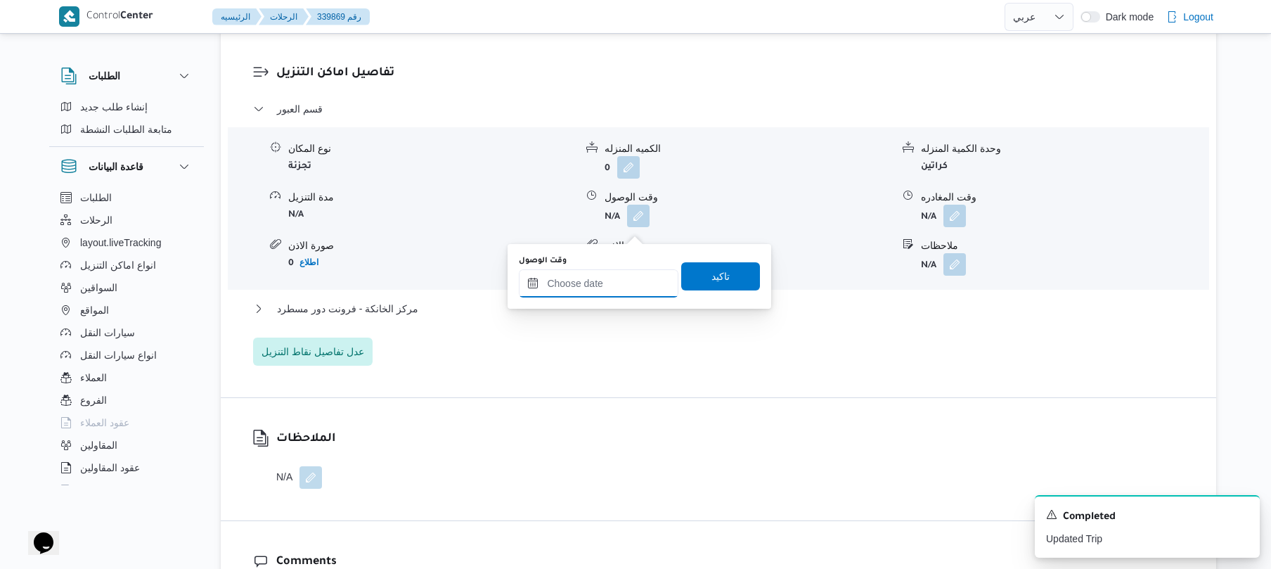
click at [605, 279] on input "وقت الوصول" at bounding box center [599, 283] width 160 height 28
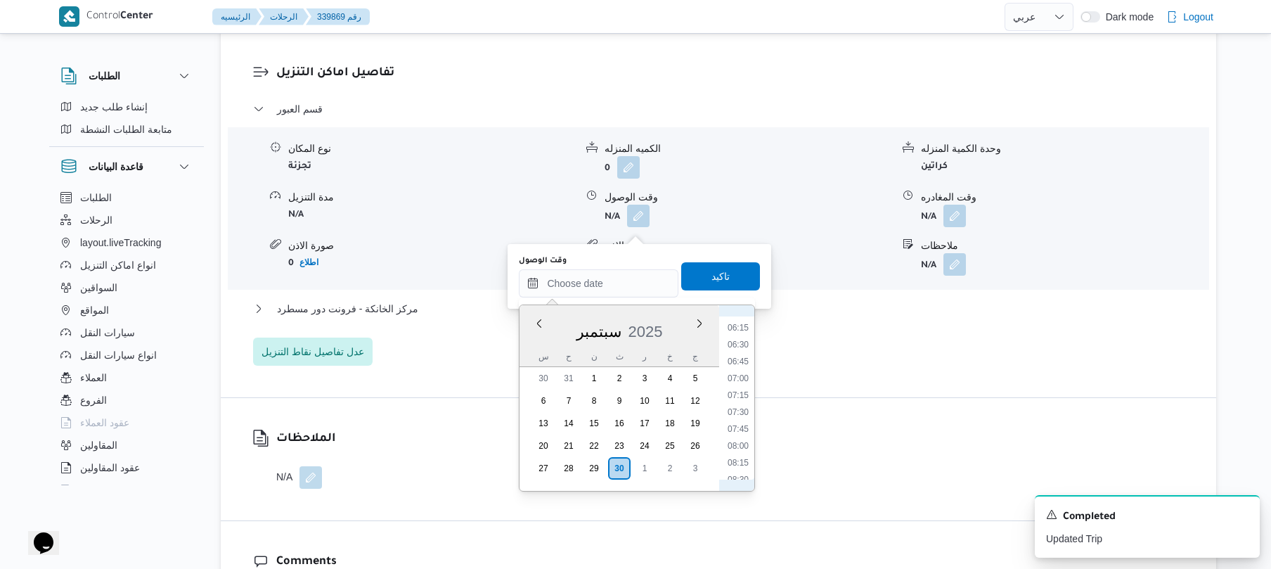
scroll to position [556, 0]
click at [802, 417] on div "الملاحظات N/A" at bounding box center [719, 459] width 996 height 122
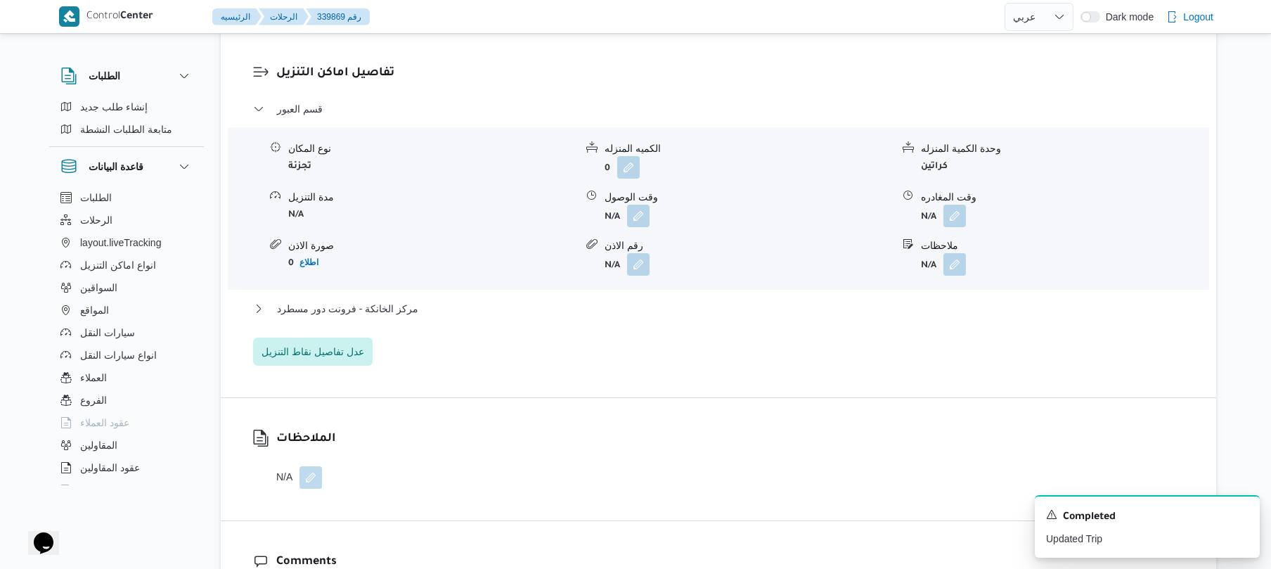
click at [802, 413] on div "الملاحظات N/A" at bounding box center [719, 459] width 996 height 122
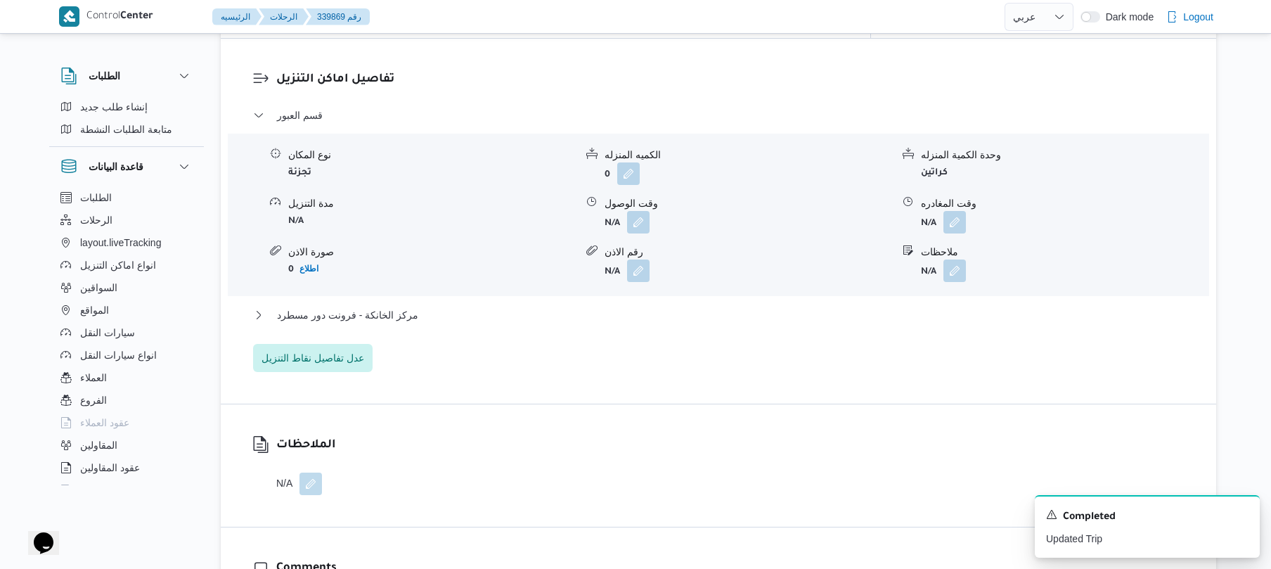
scroll to position [1162, 0]
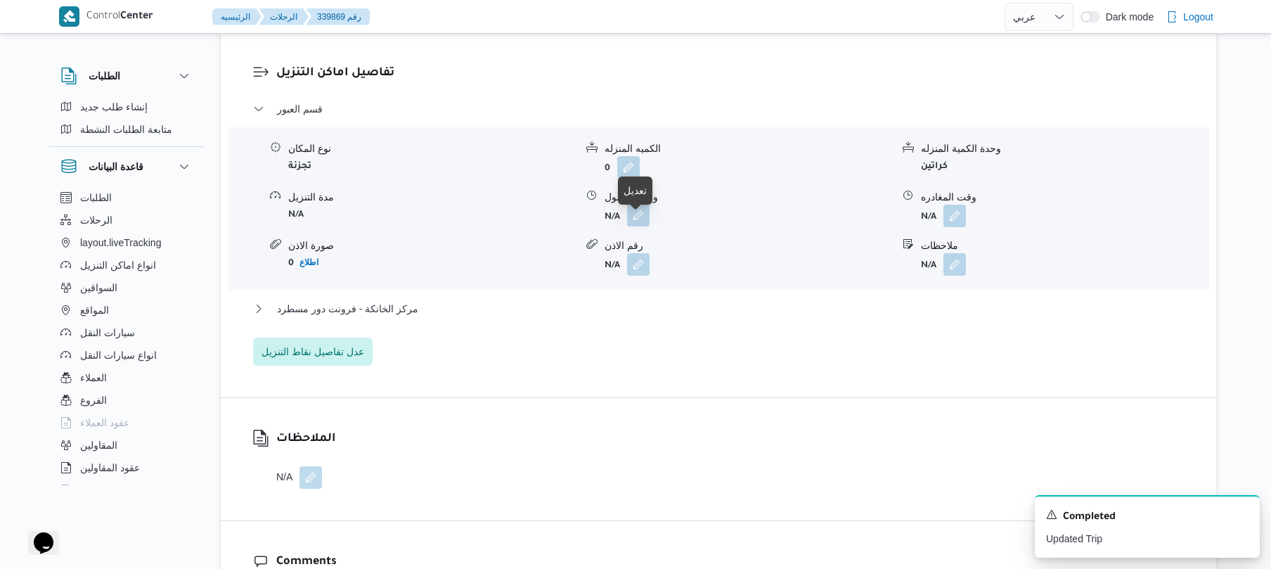
click at [641, 217] on button "button" at bounding box center [638, 215] width 23 height 23
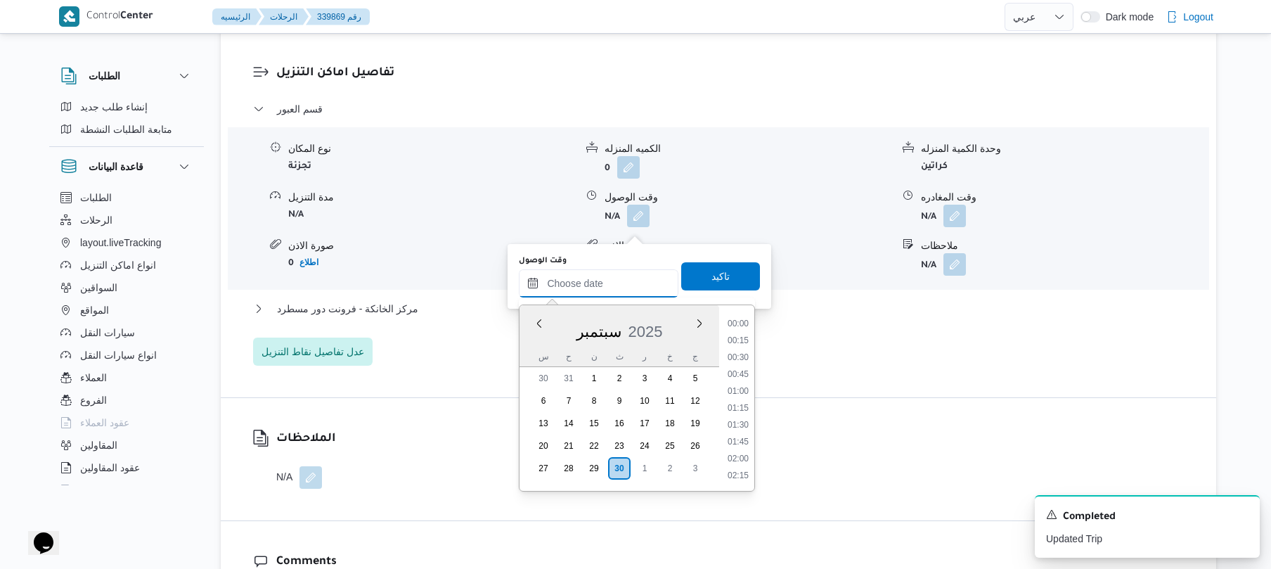
click at [614, 281] on input "وقت الوصول" at bounding box center [599, 283] width 160 height 28
click at [738, 338] on li "08:30" at bounding box center [738, 342] width 32 height 14
type input "٣٠/٠٩/٢٠٢٥ ٠٨:٣٠"
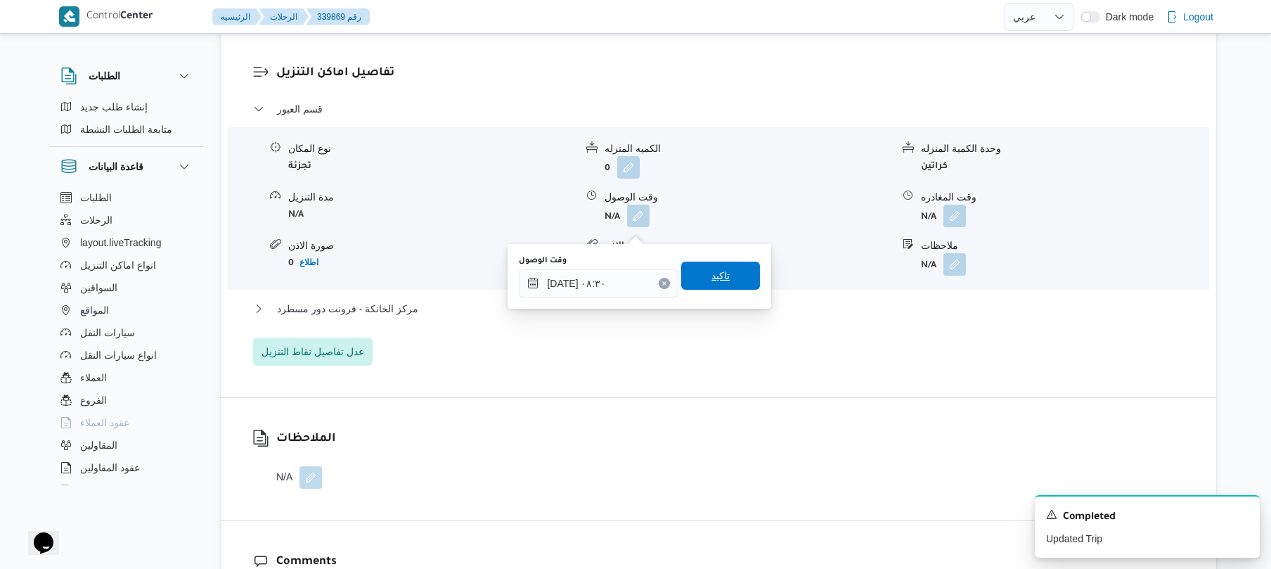
click at [717, 278] on span "تاكيد" at bounding box center [721, 275] width 18 height 17
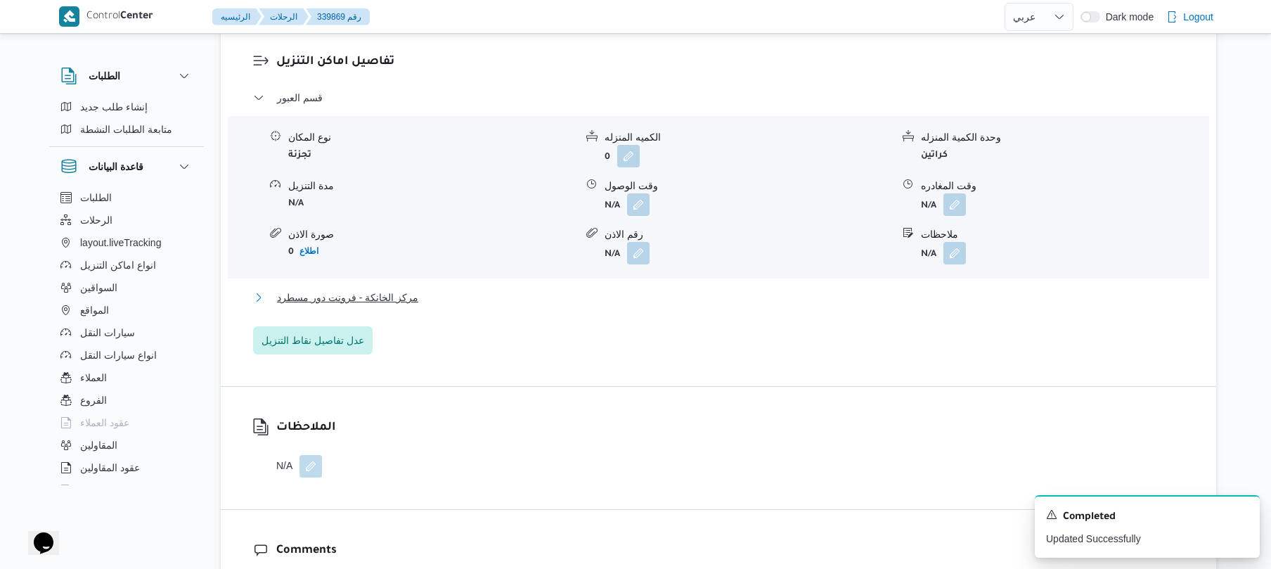
click at [679, 306] on button "مركز الخانكة - فرونت دور مسطرد" at bounding box center [719, 297] width 932 height 17
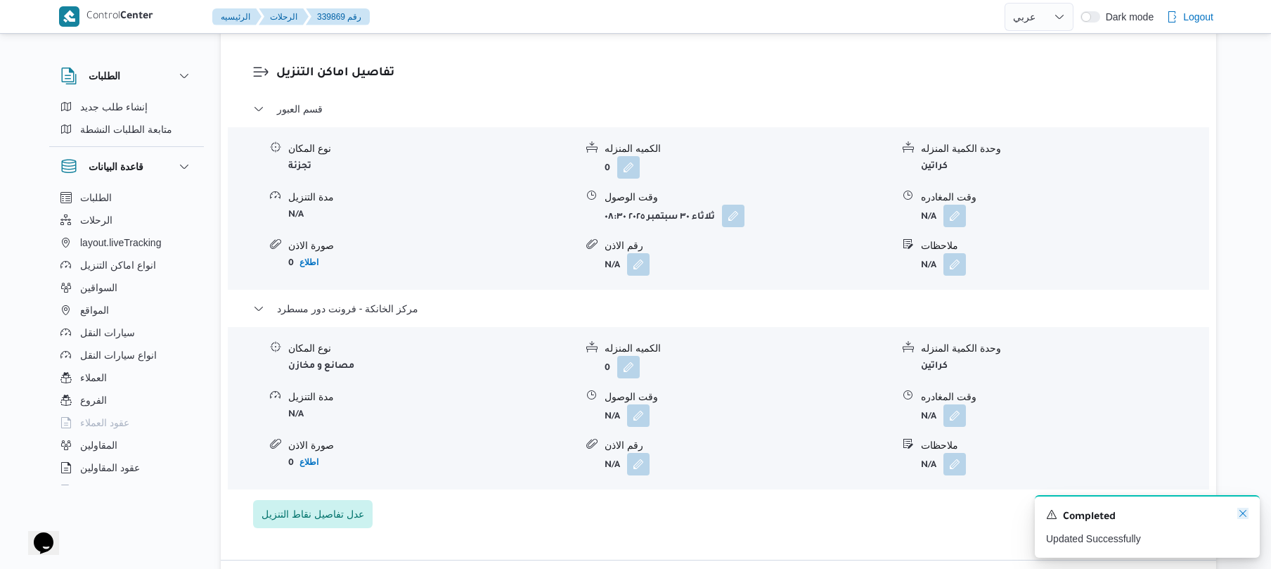
click at [1239, 515] on icon "Dismiss toast" at bounding box center [1243, 513] width 11 height 11
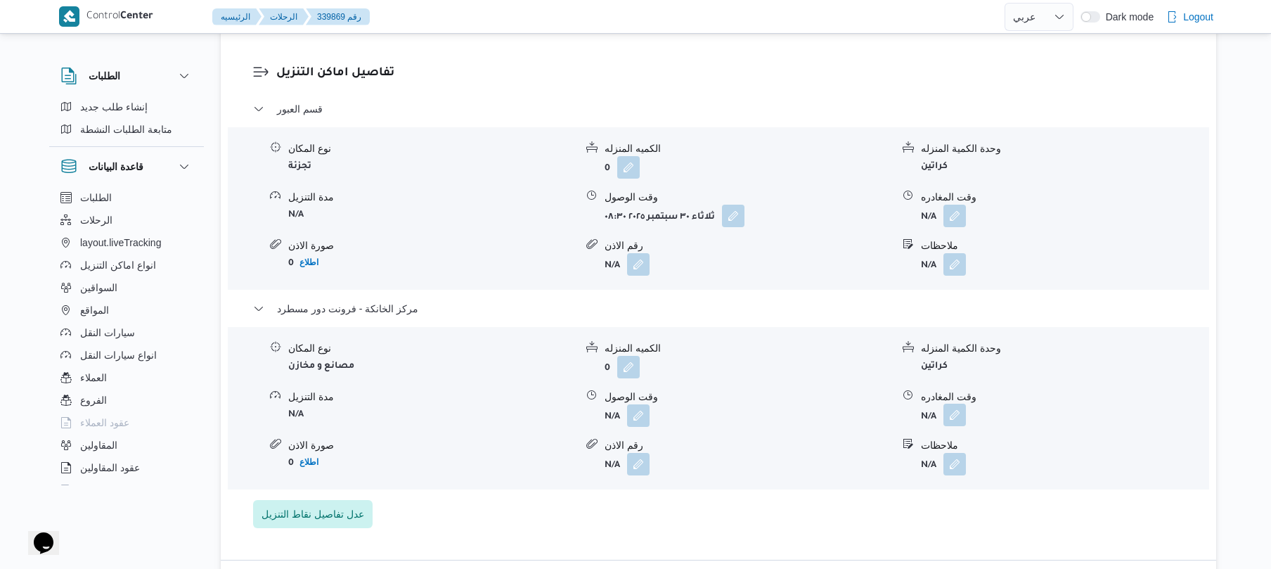
click at [954, 425] on button "button" at bounding box center [955, 415] width 23 height 23
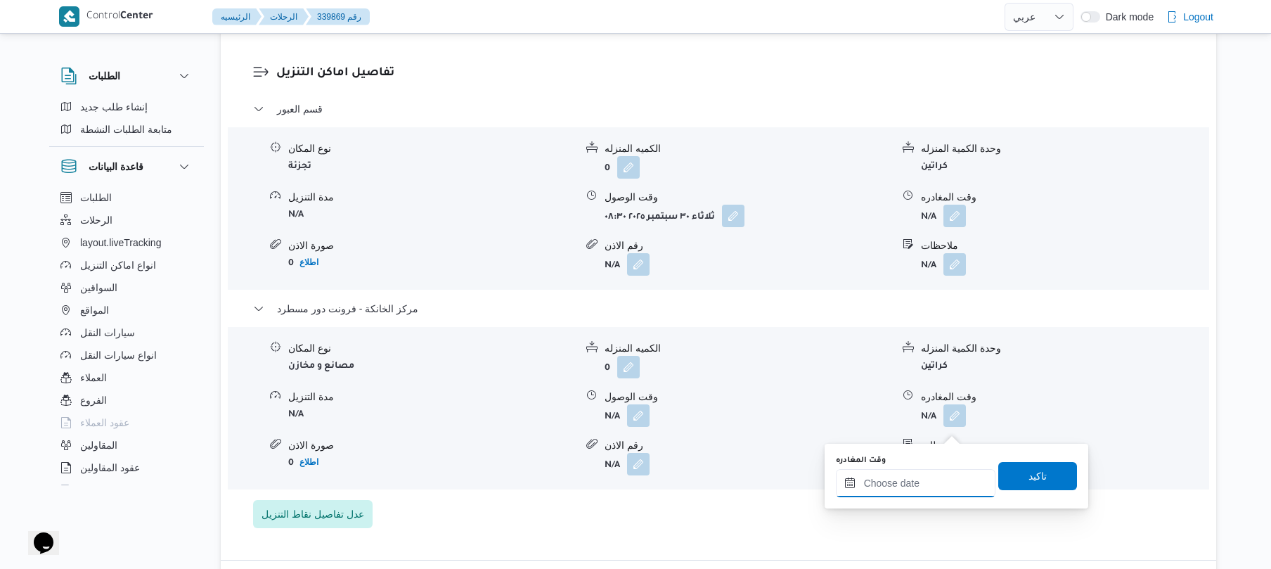
click at [887, 480] on input "وقت المغادره" at bounding box center [916, 483] width 160 height 28
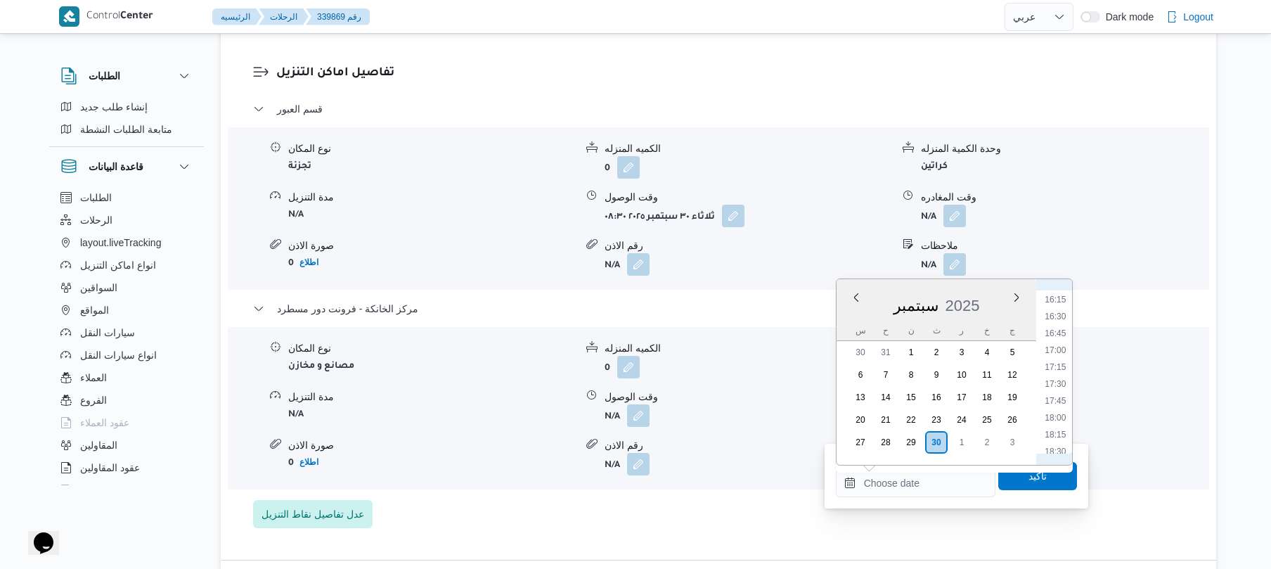
scroll to position [1077, 0]
click at [1058, 339] on li "16:30" at bounding box center [1055, 334] width 32 height 14
type input "[DATE] ١٦:٣٠"
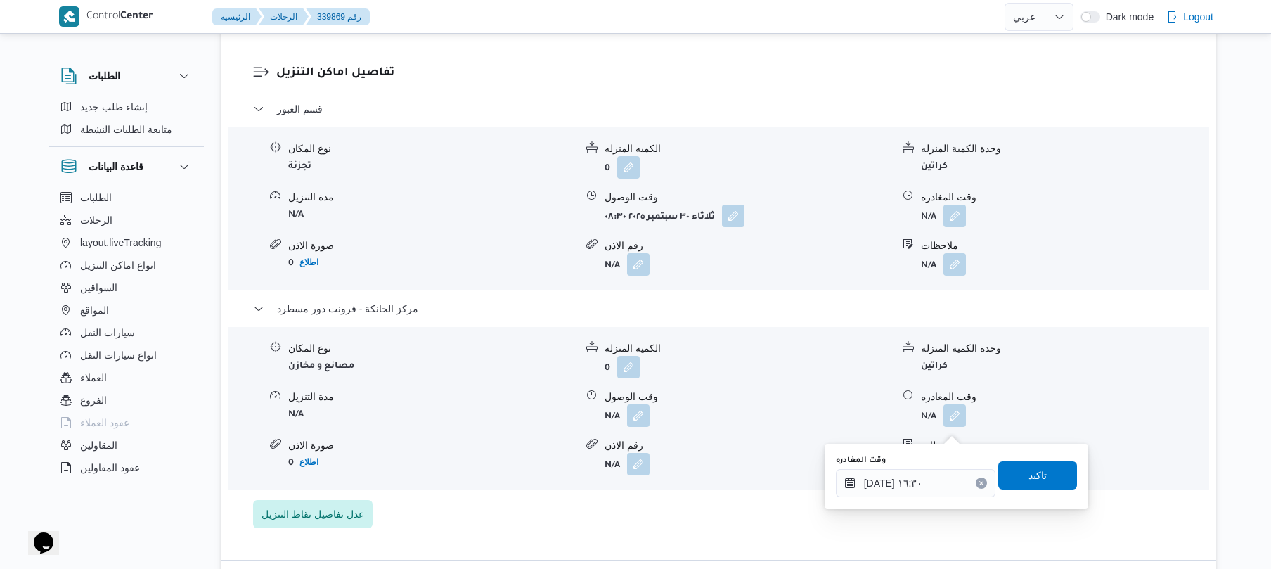
click at [1029, 480] on span "تاكيد" at bounding box center [1038, 475] width 18 height 17
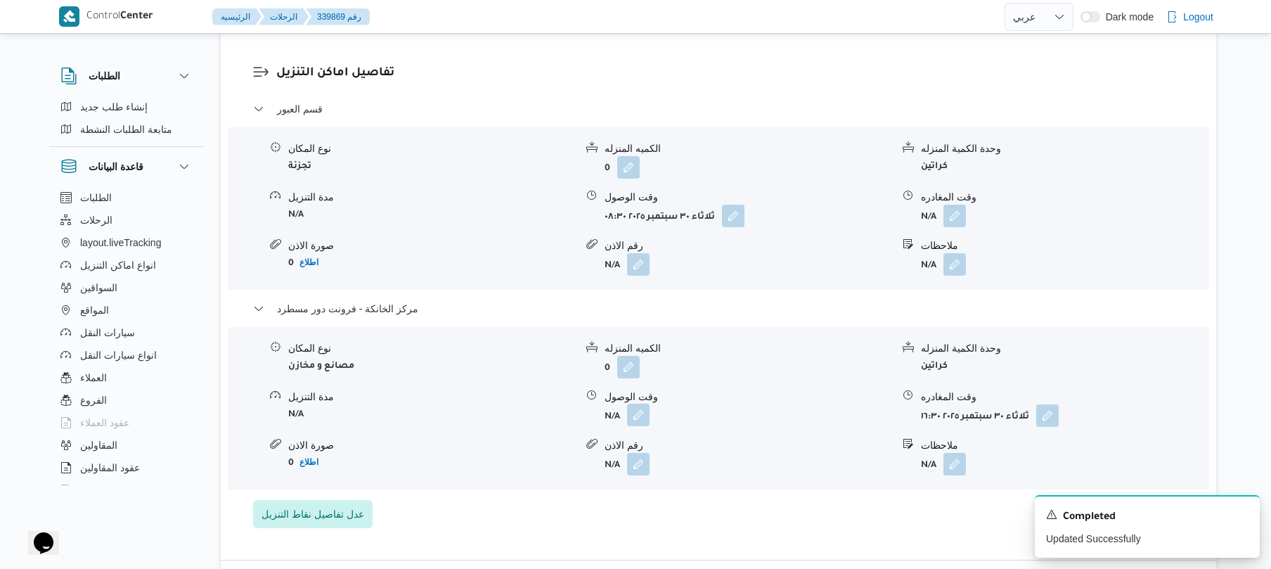
click at [641, 426] on button "button" at bounding box center [638, 415] width 23 height 23
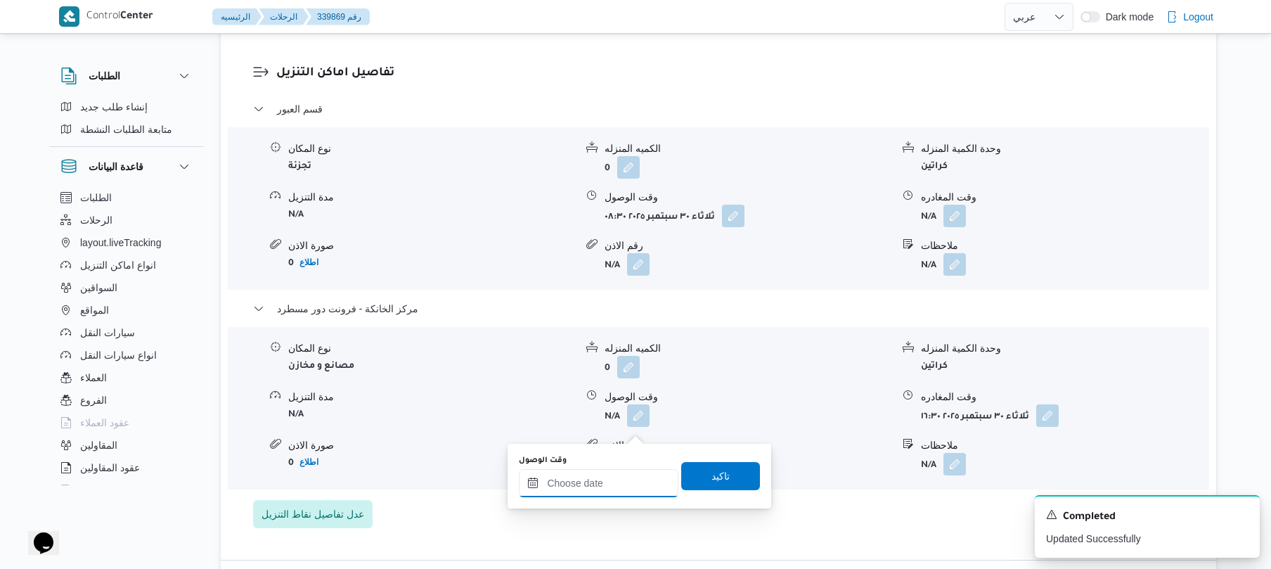
click at [622, 478] on input "وقت الوصول" at bounding box center [599, 483] width 160 height 28
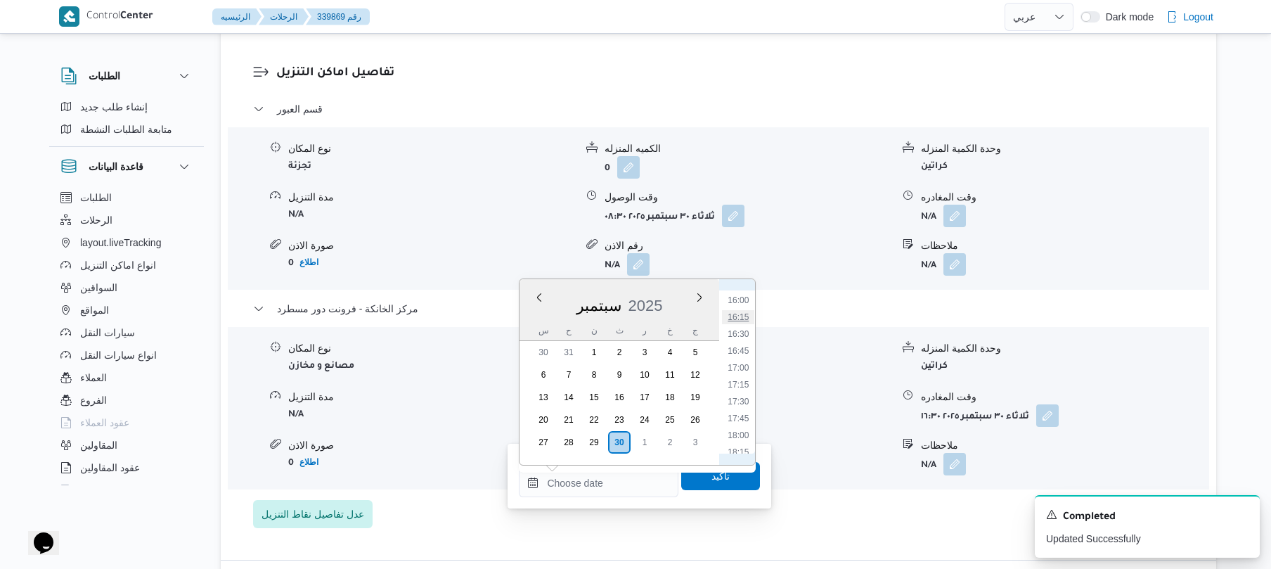
click at [745, 319] on li "16:15" at bounding box center [739, 317] width 32 height 14
type input "٣٠/٠٩/٢٠٢٥ ١٦:١٥"
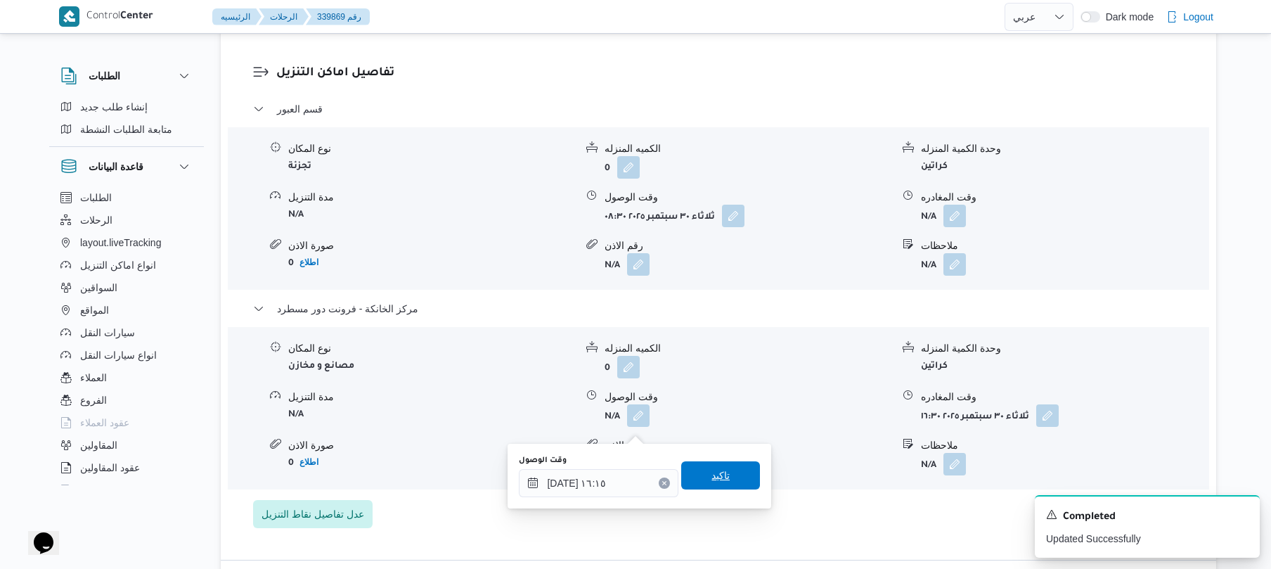
click at [713, 476] on span "تاكيد" at bounding box center [721, 475] width 18 height 17
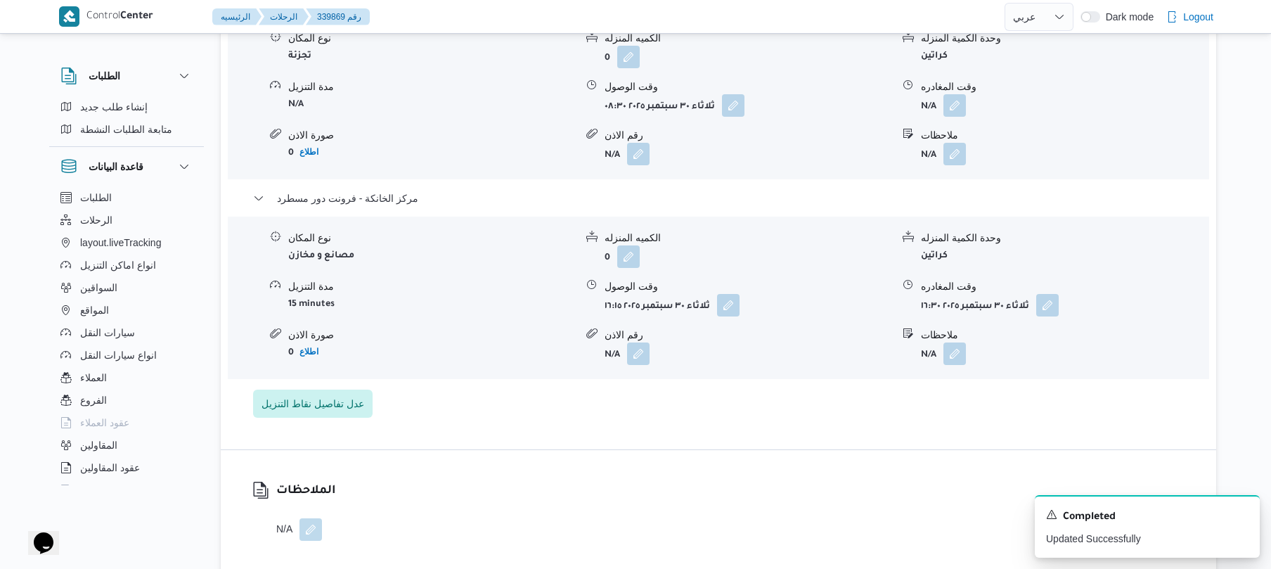
scroll to position [1275, 0]
click at [962, 108] on button "button" at bounding box center [955, 102] width 23 height 23
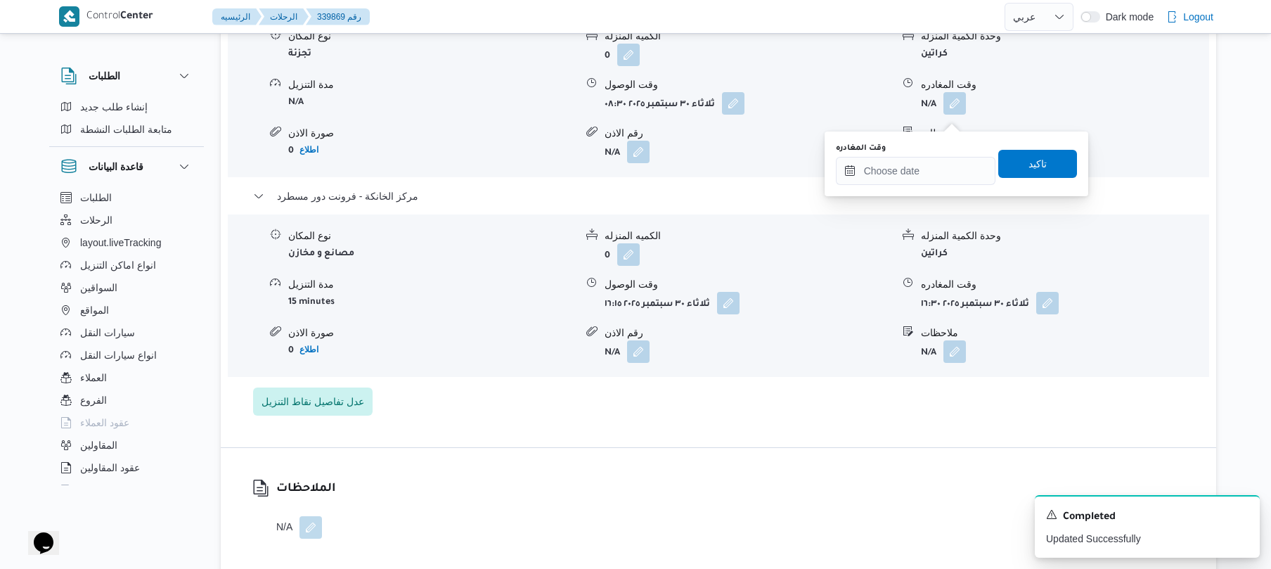
click at [923, 152] on div "وقت المغادره" at bounding box center [916, 148] width 160 height 11
click at [920, 164] on input "وقت المغادره" at bounding box center [916, 171] width 160 height 28
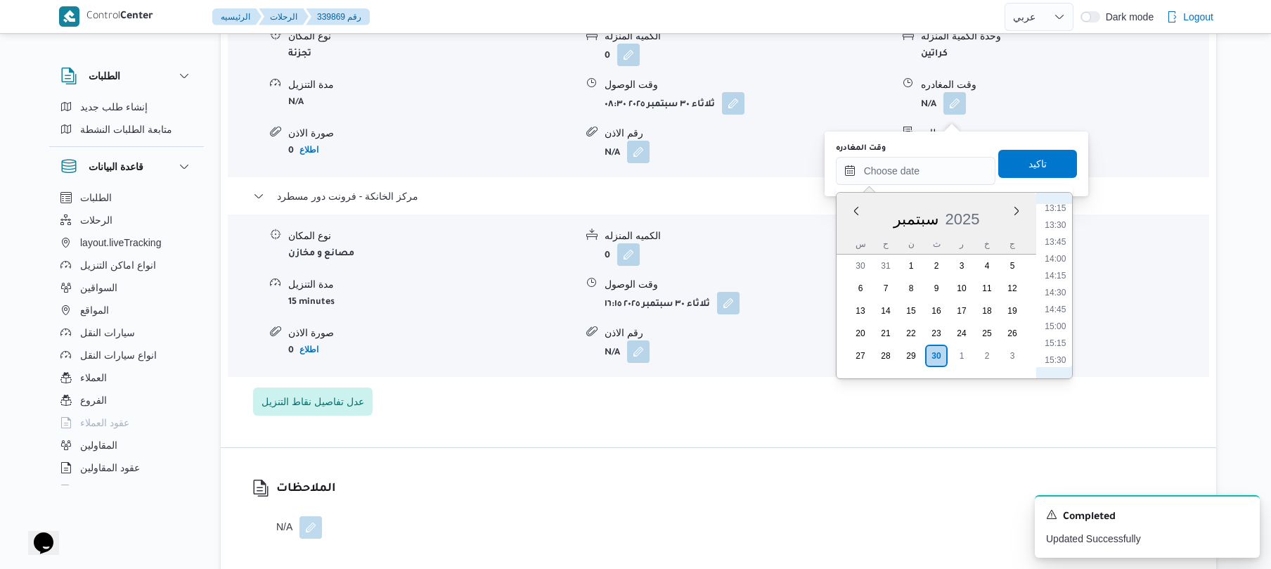
scroll to position [986, 0]
click at [1055, 286] on li "15:45" at bounding box center [1055, 288] width 32 height 14
type input "[DATE] ١٥:٤٥"
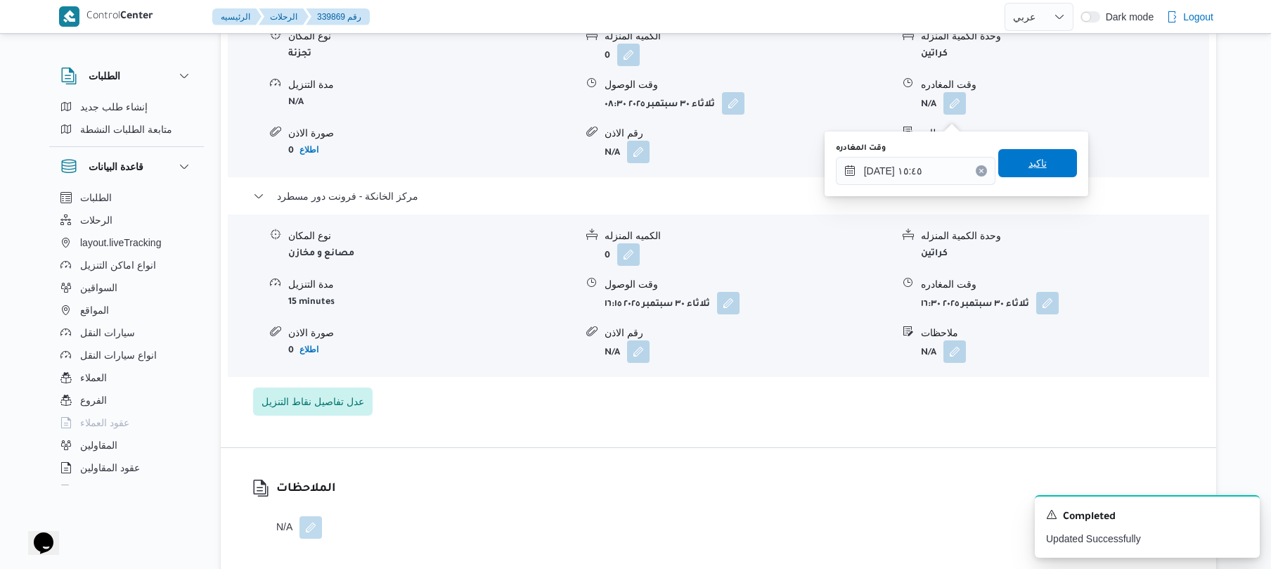
click at [1029, 169] on span "تاكيد" at bounding box center [1038, 163] width 18 height 17
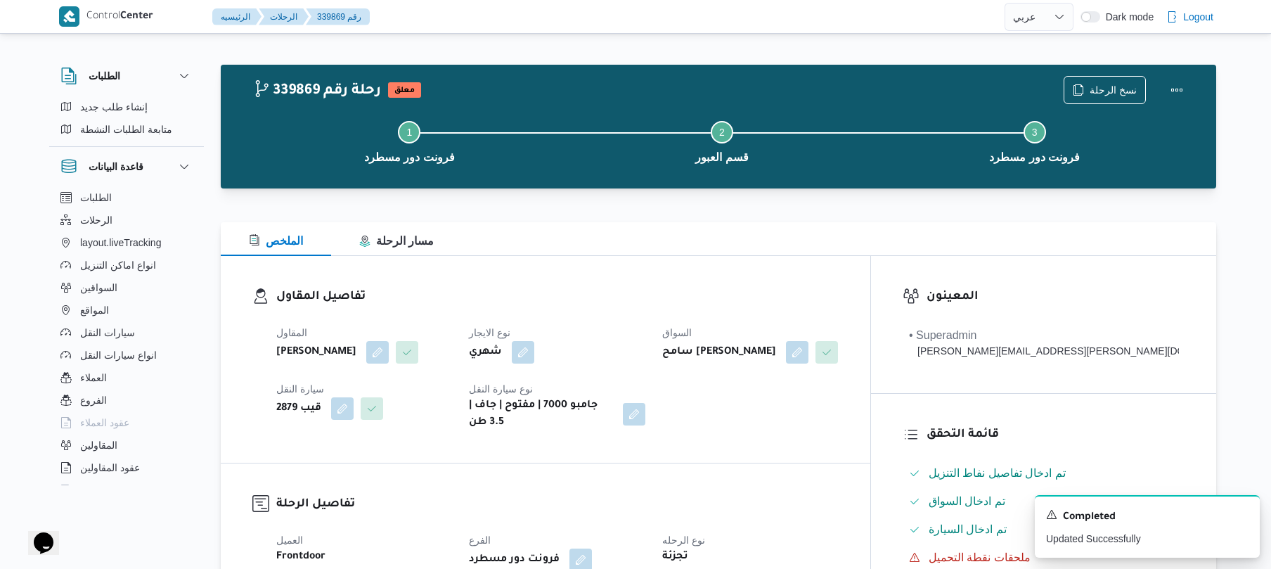
scroll to position [0, 0]
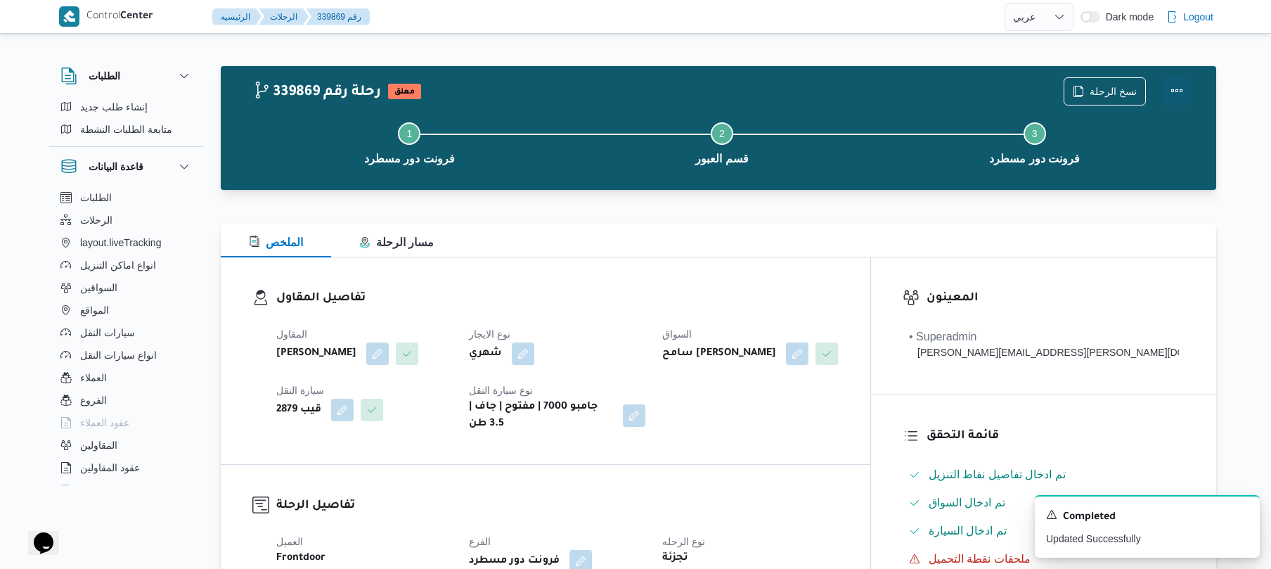
click at [1180, 87] on button "Actions" at bounding box center [1177, 91] width 28 height 28
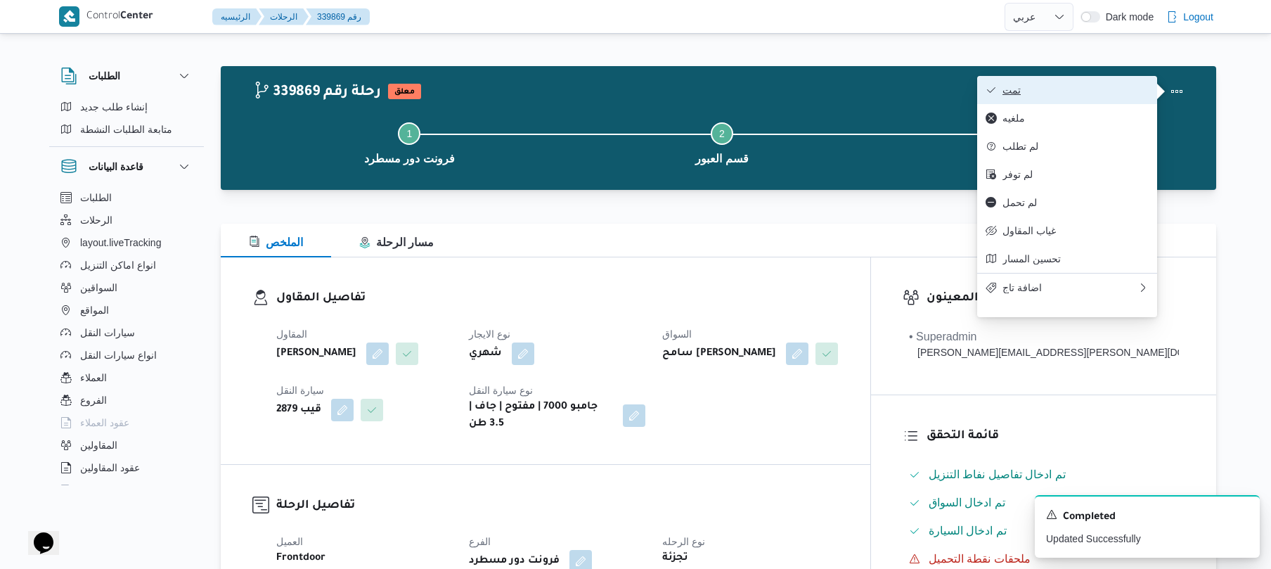
click at [1120, 91] on span "تمت" at bounding box center [1076, 89] width 146 height 11
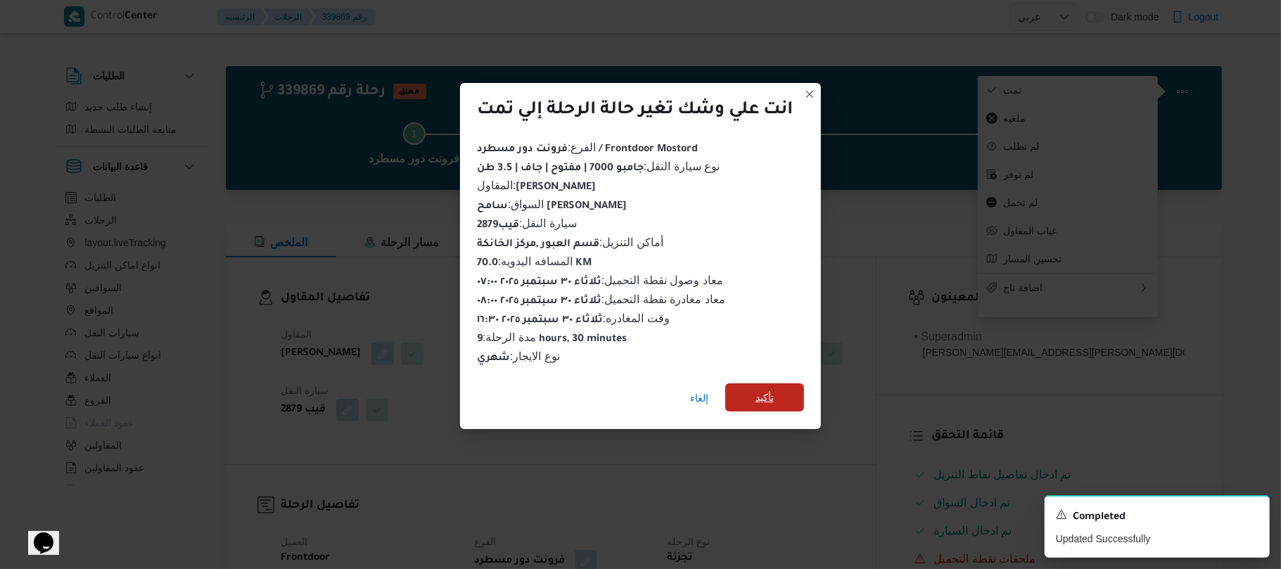
click at [775, 399] on span "تأكيد" at bounding box center [764, 397] width 79 height 28
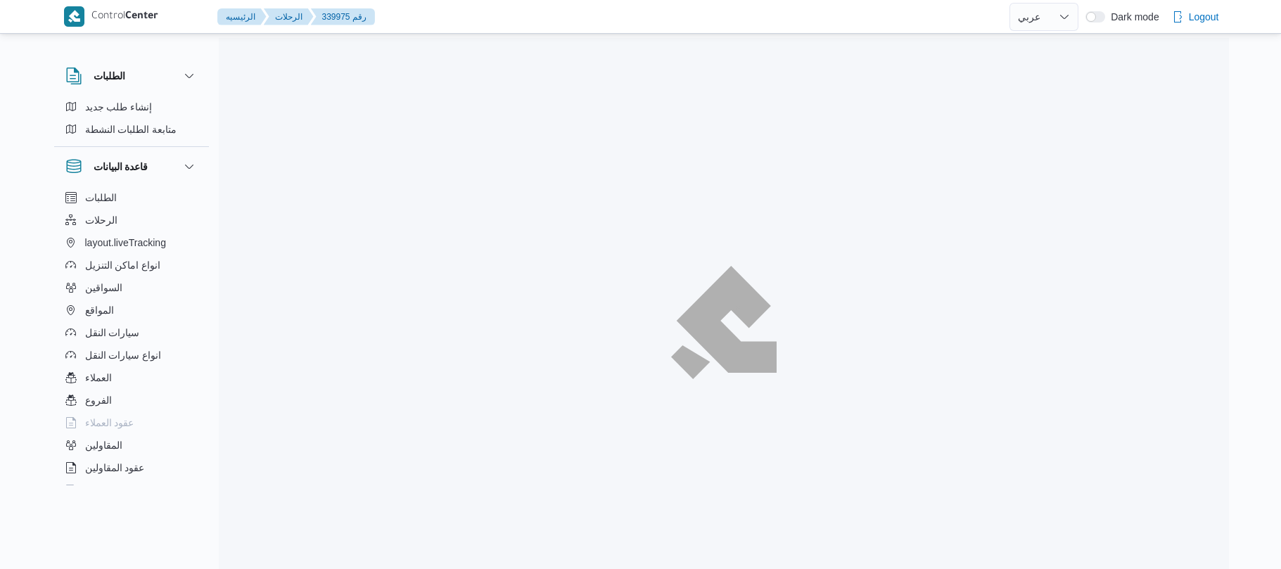
select select "ar"
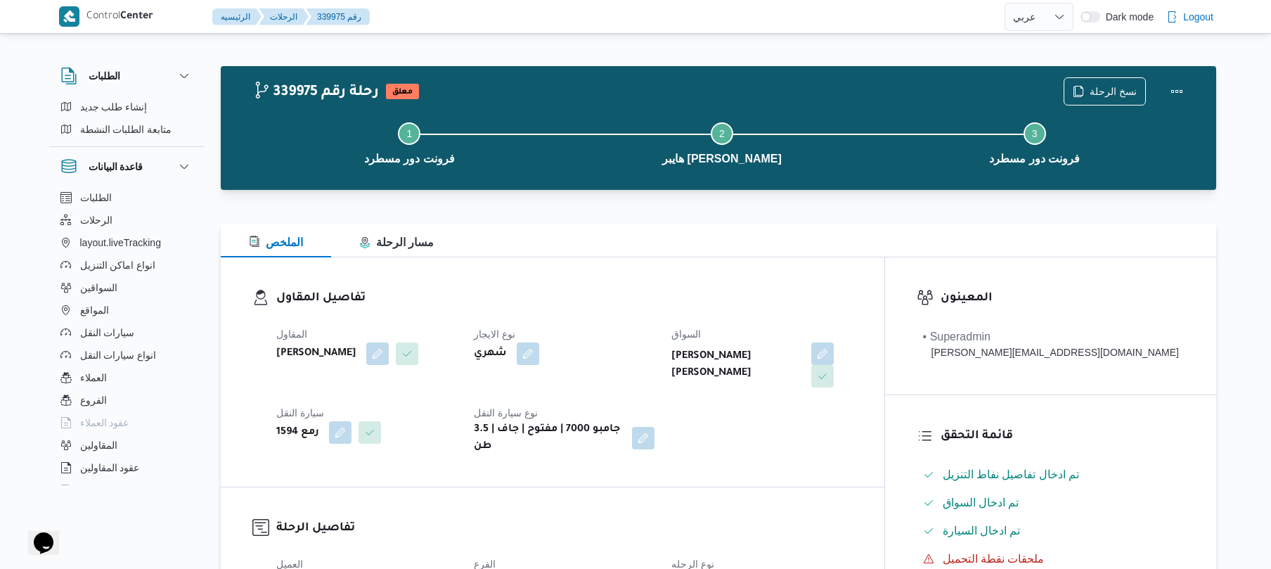
click at [858, 253] on div "الملخص مسار الرحلة" at bounding box center [719, 241] width 996 height 34
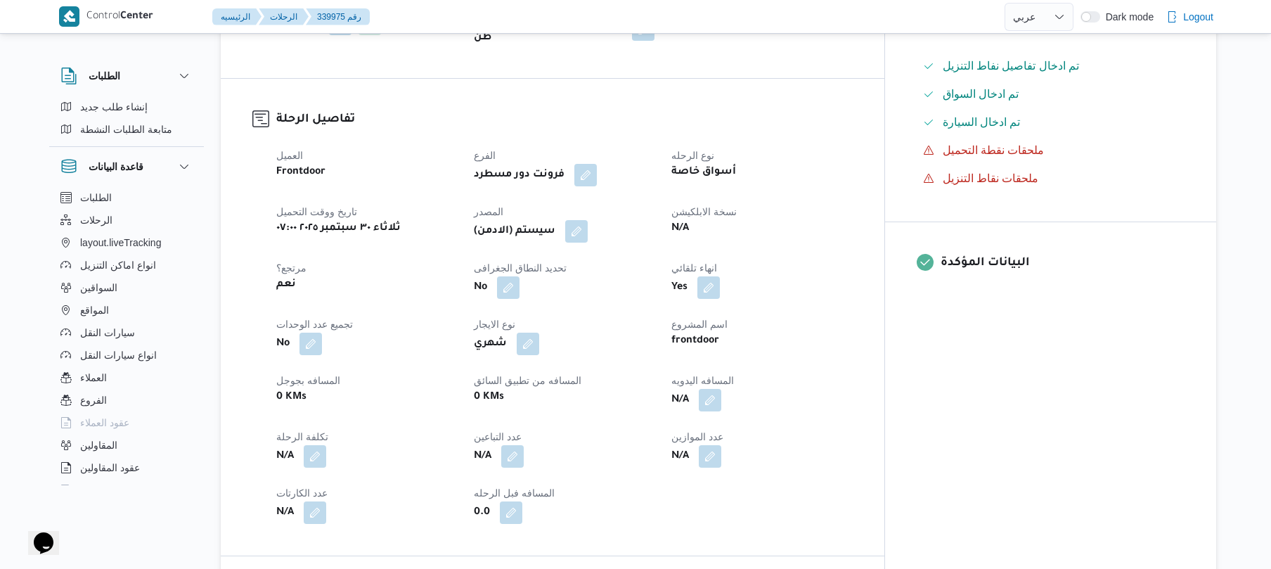
scroll to position [338, 0]
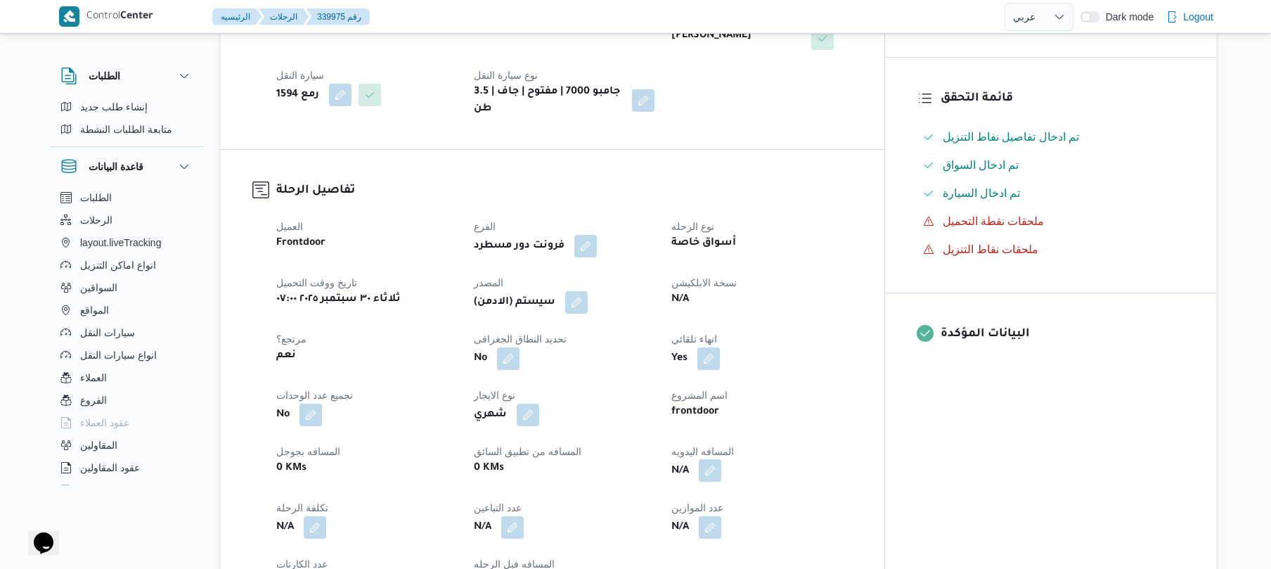
click at [721, 470] on button "button" at bounding box center [710, 470] width 23 height 23
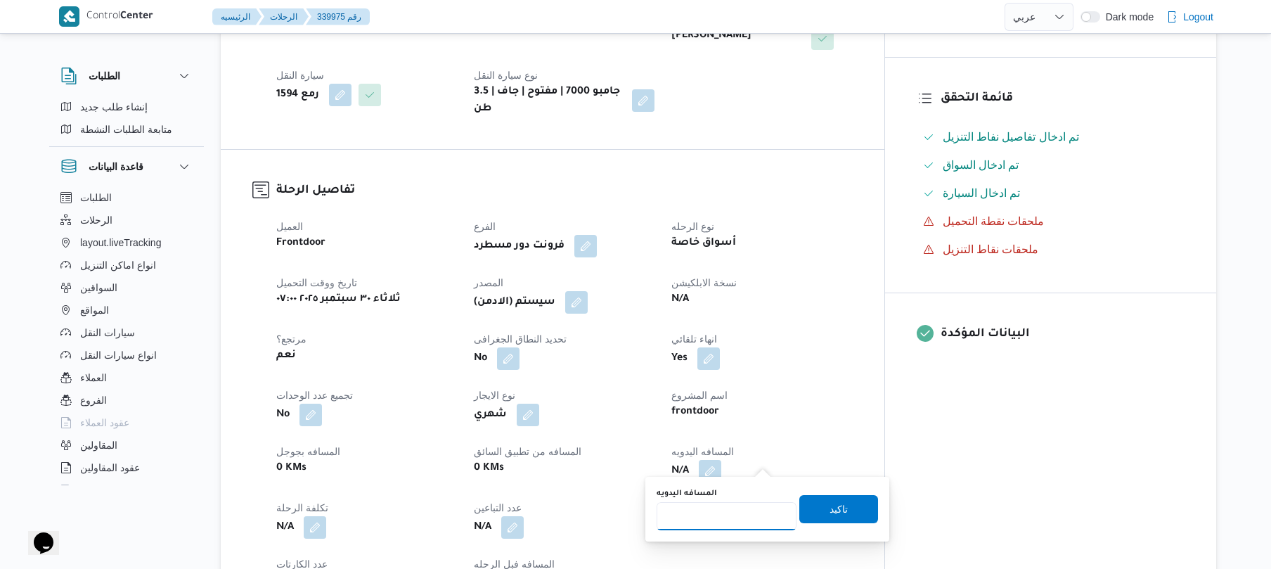
click at [729, 518] on input "المسافه اليدويه" at bounding box center [727, 516] width 140 height 28
type input "90"
click at [810, 505] on span "تاكيد" at bounding box center [839, 508] width 79 height 28
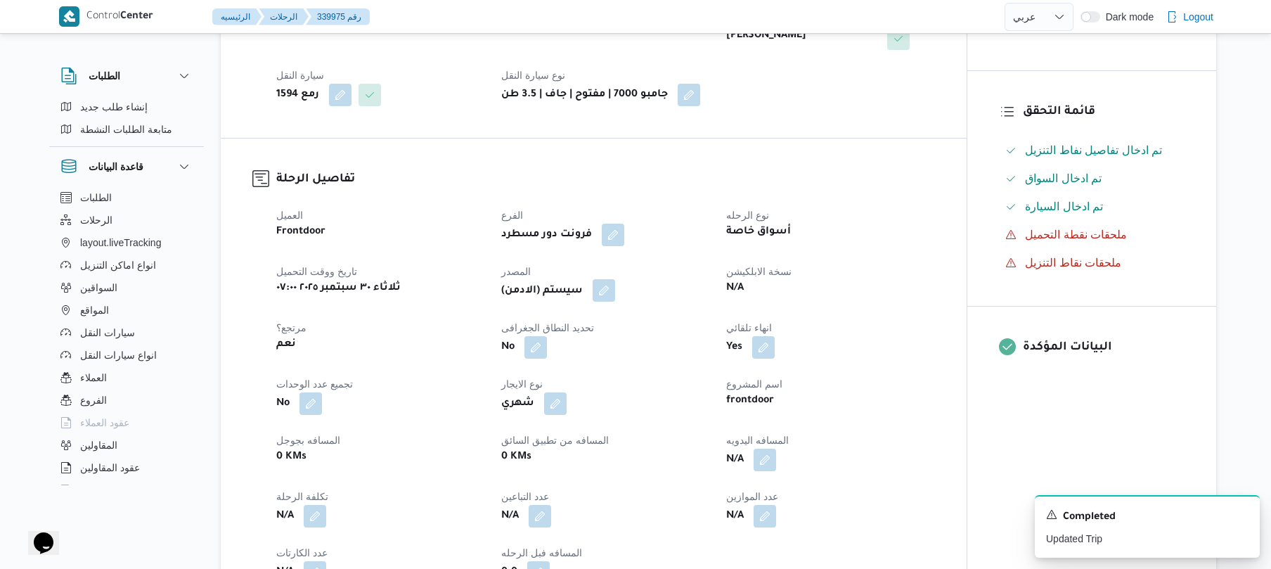
click at [606, 291] on button "button" at bounding box center [604, 290] width 23 height 23
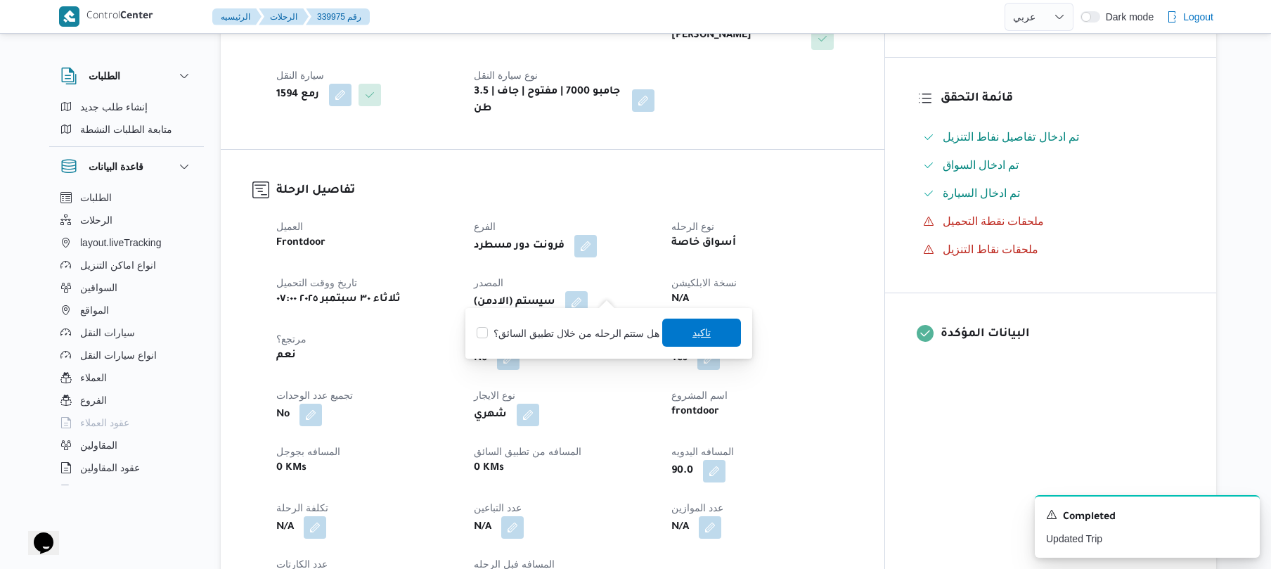
click at [681, 329] on span "تاكيد" at bounding box center [701, 333] width 79 height 28
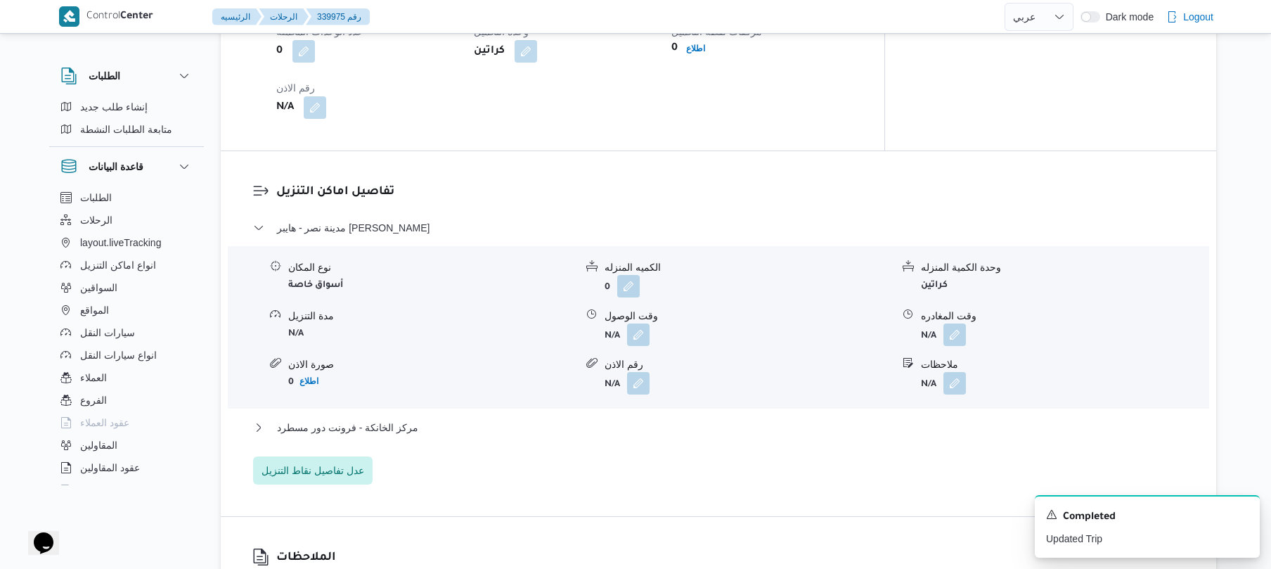
scroll to position [1125, 0]
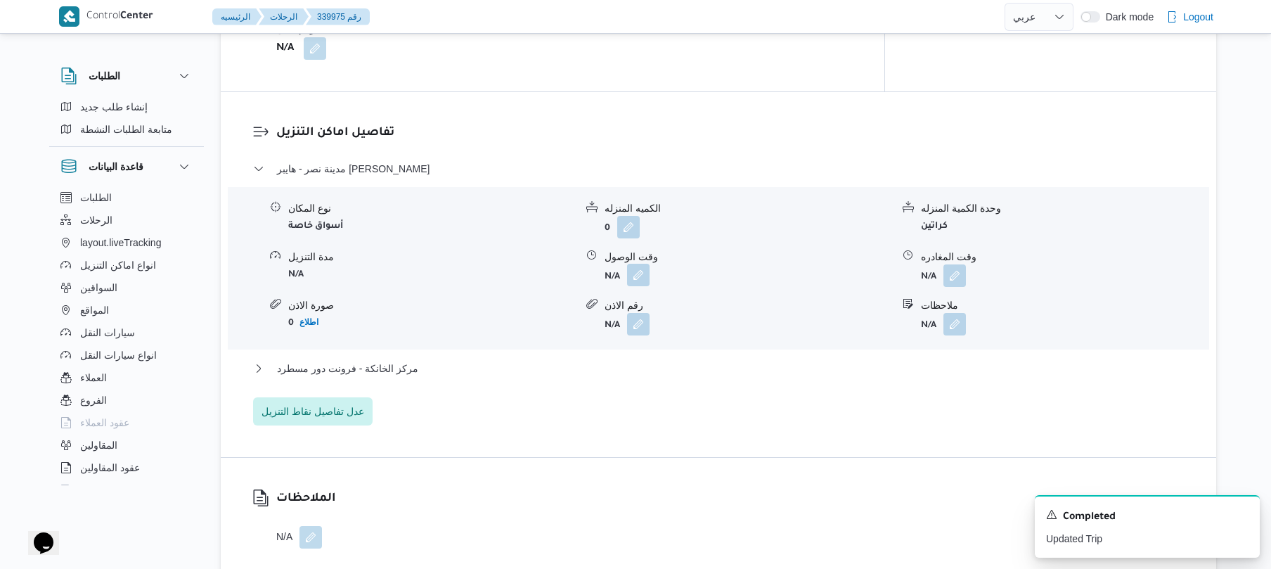
click at [634, 264] on button "button" at bounding box center [638, 275] width 23 height 23
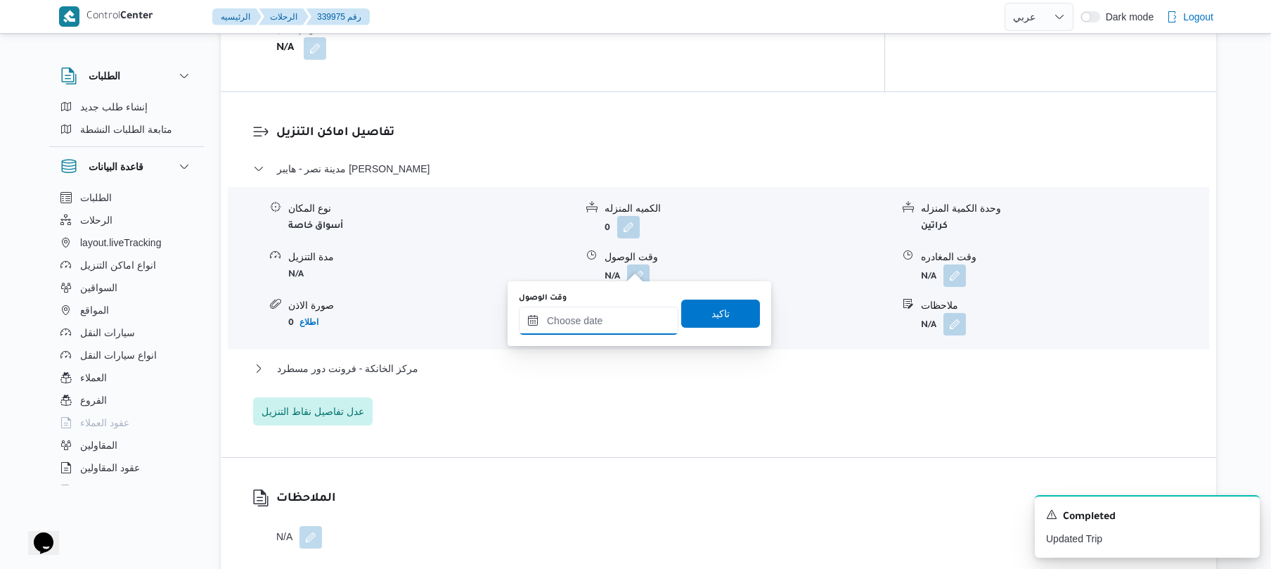
click at [603, 312] on input "وقت الوصول" at bounding box center [599, 321] width 160 height 28
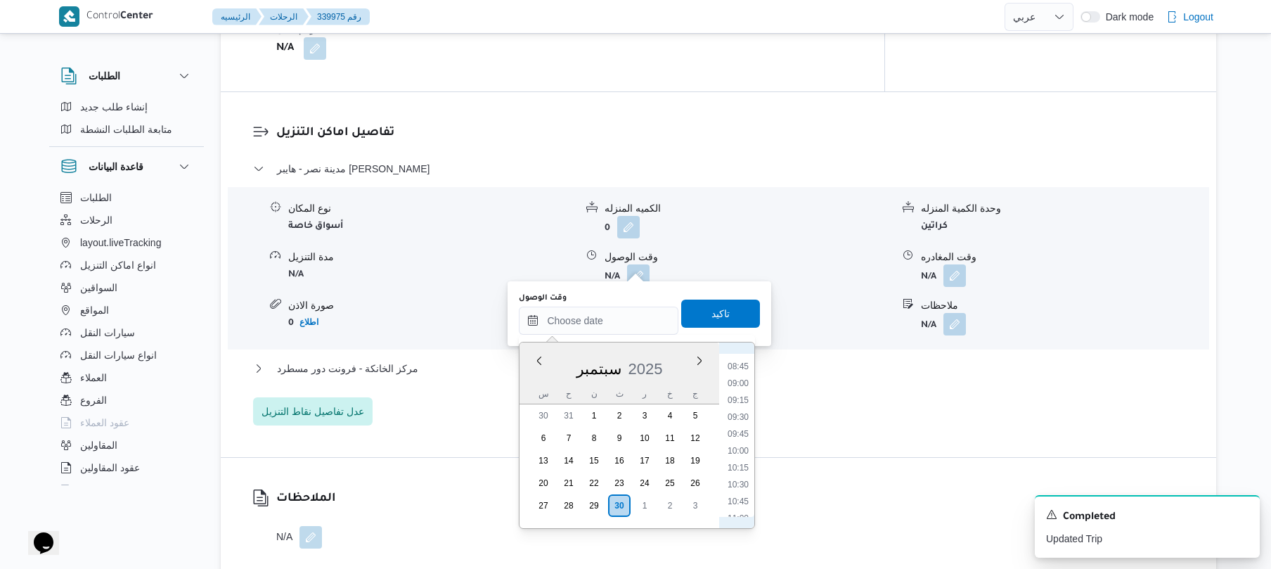
scroll to position [527, 0]
click at [746, 443] on li "09:00" at bounding box center [738, 442] width 32 height 14
type input "٣٠/٠٩/٢٠٢٥ ٠٩:٠٠"
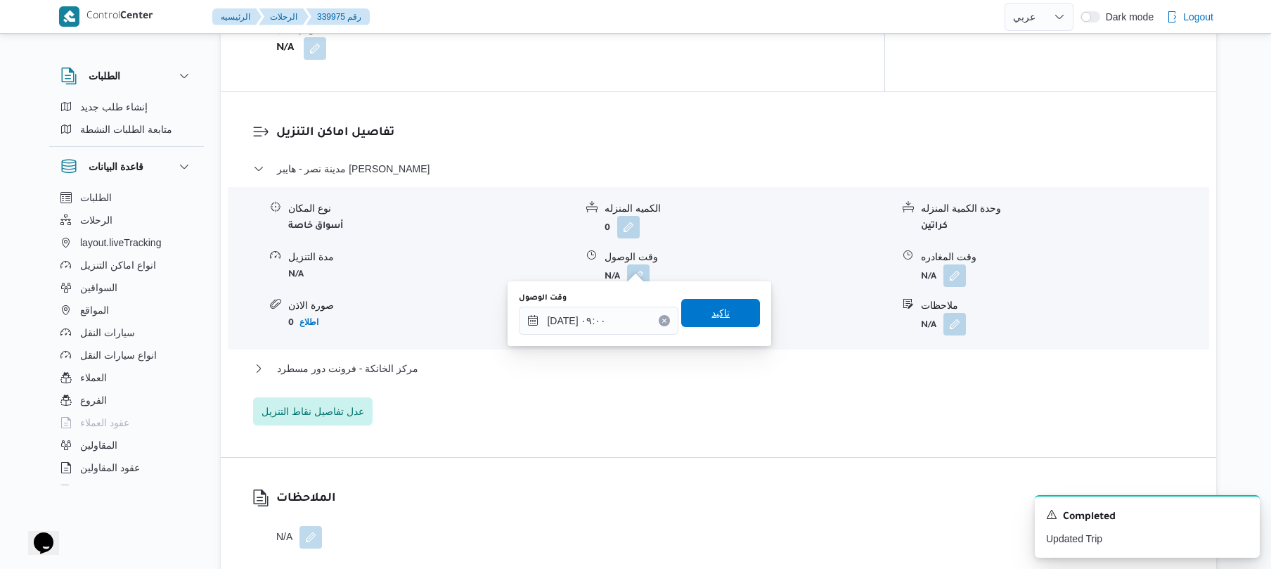
click at [717, 319] on span "تاكيد" at bounding box center [721, 312] width 18 height 17
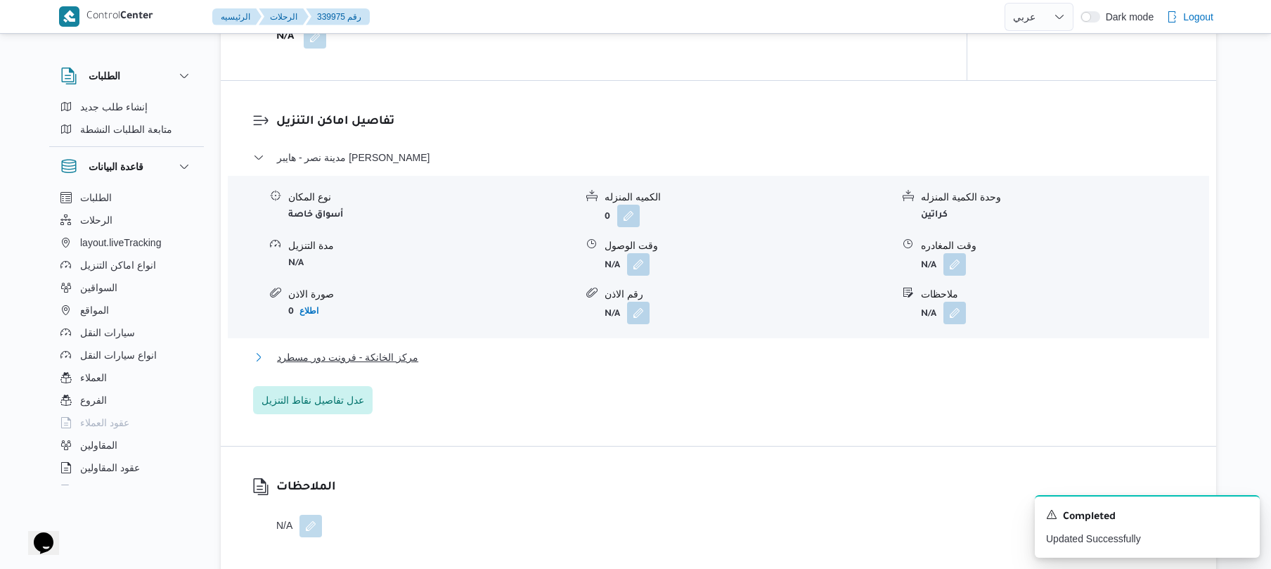
click at [682, 357] on button "مركز الخانكة - فرونت دور مسطرد" at bounding box center [719, 357] width 932 height 17
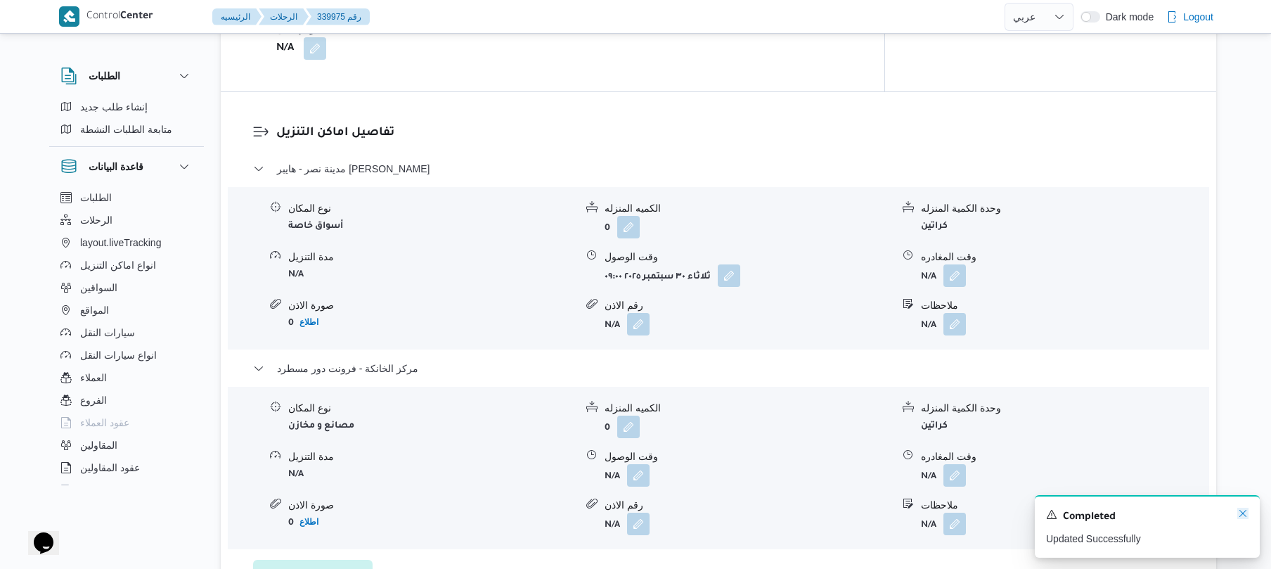
click at [1236, 516] on div "A new notification appears Completed Updated Successfully" at bounding box center [1147, 526] width 225 height 63
click at [1243, 513] on icon "Dismiss toast" at bounding box center [1243, 513] width 11 height 11
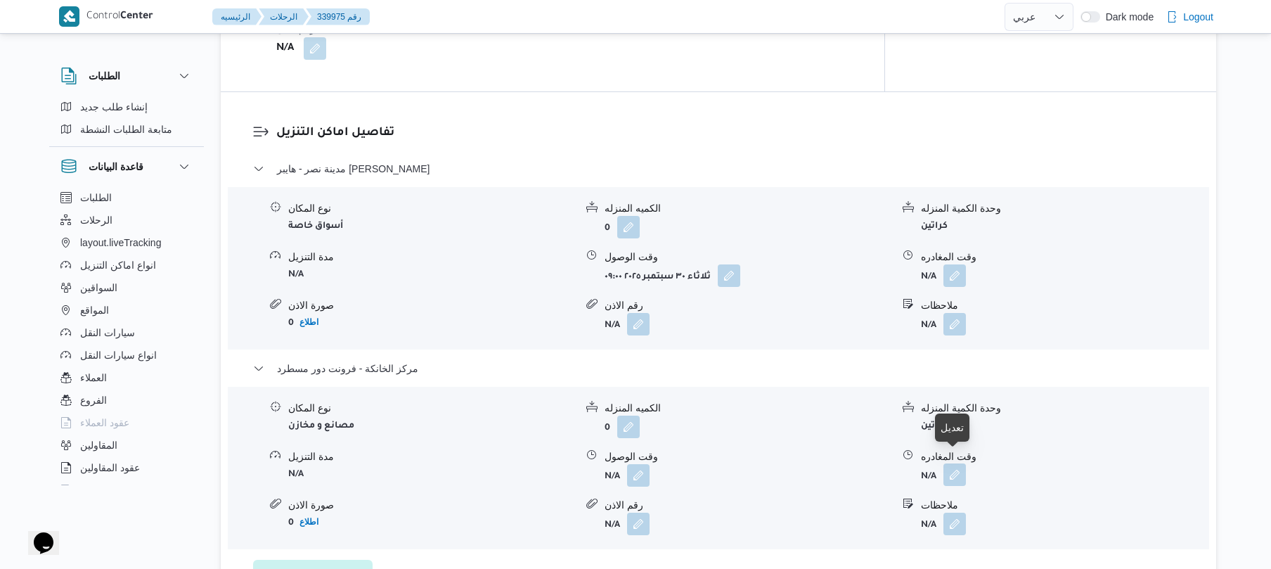
click at [959, 468] on button "button" at bounding box center [955, 474] width 23 height 23
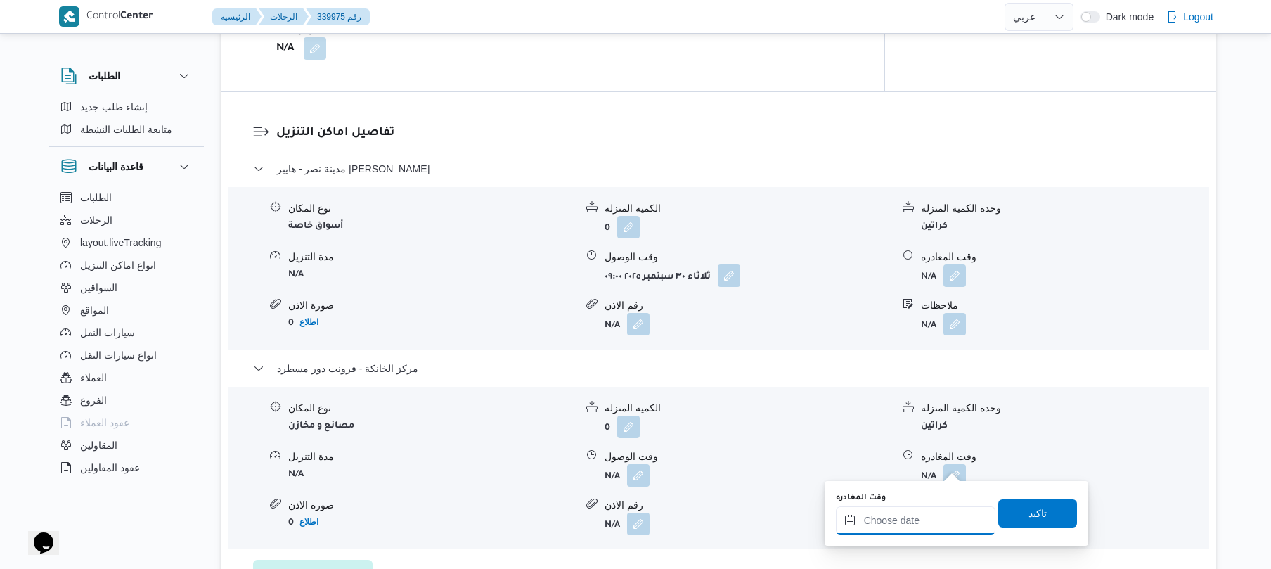
click at [887, 518] on input "وقت المغادره" at bounding box center [916, 520] width 160 height 28
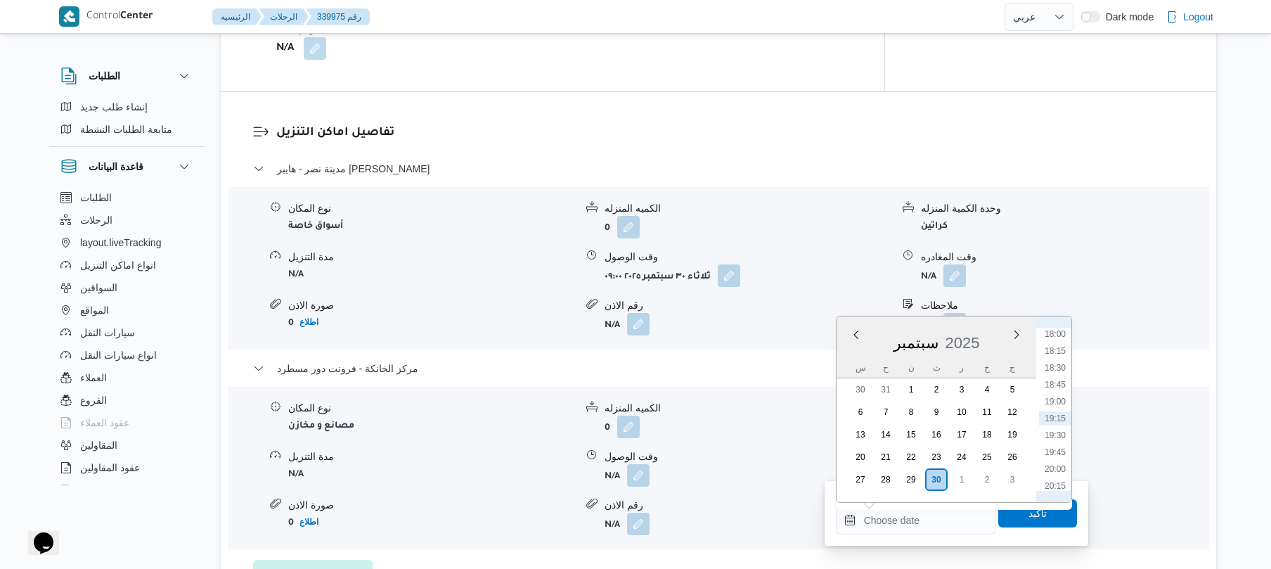
scroll to position [1077, 0]
click at [1058, 387] on li "16:45" at bounding box center [1055, 388] width 32 height 14
type input "[DATE] ١٦:٤٥"
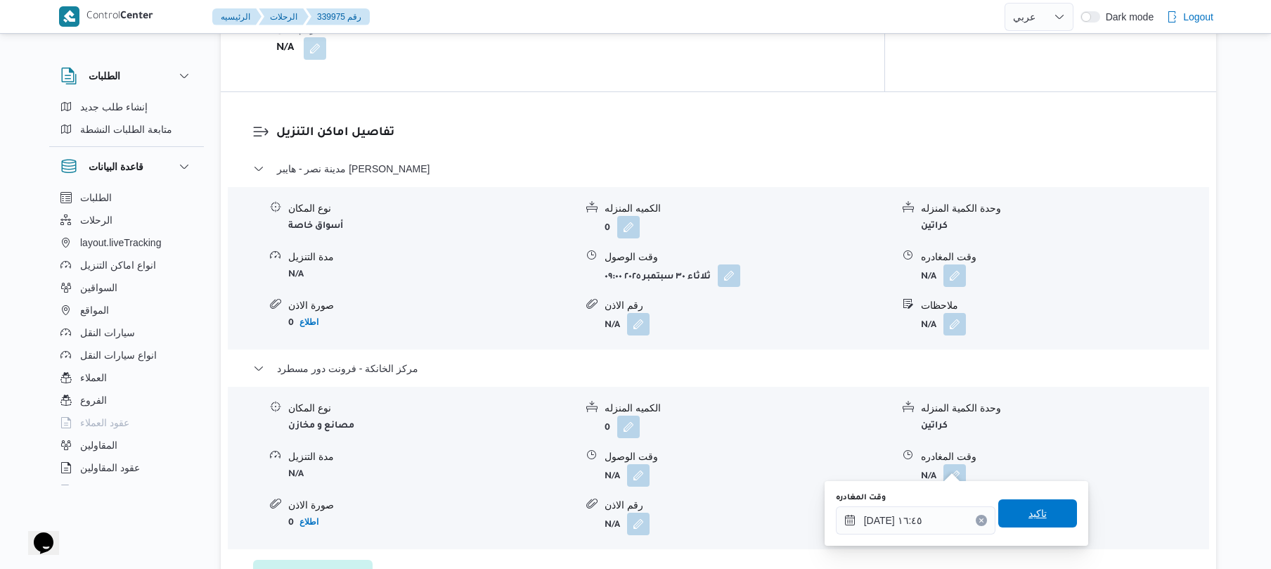
click at [1030, 513] on span "تاكيد" at bounding box center [1038, 513] width 18 height 17
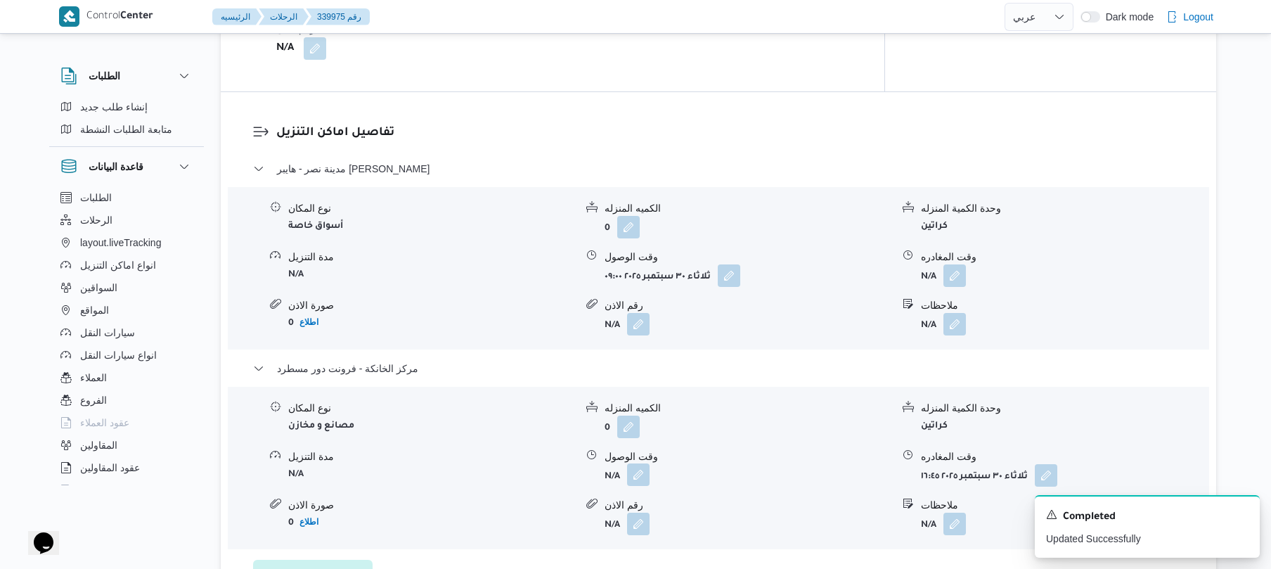
click at [636, 468] on button "button" at bounding box center [638, 474] width 23 height 23
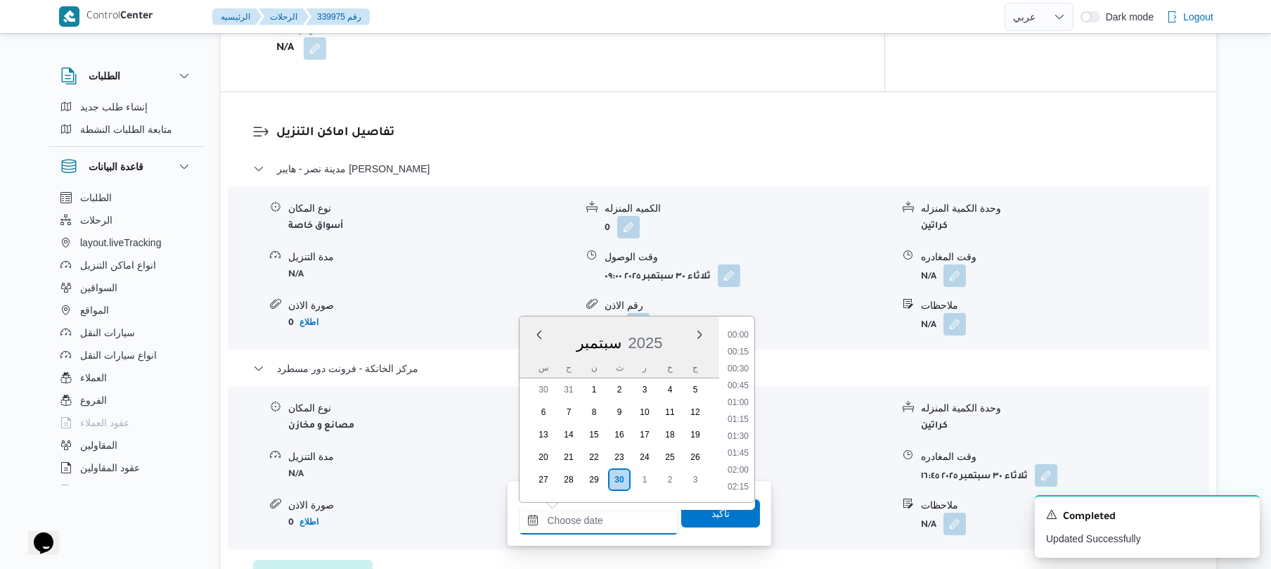
click at [623, 518] on input "وقت الوصول" at bounding box center [599, 520] width 160 height 28
click at [741, 367] on li "16:30" at bounding box center [738, 371] width 32 height 14
type input "٣٠/٠٩/٢٠٢٥ ١٦:٣٠"
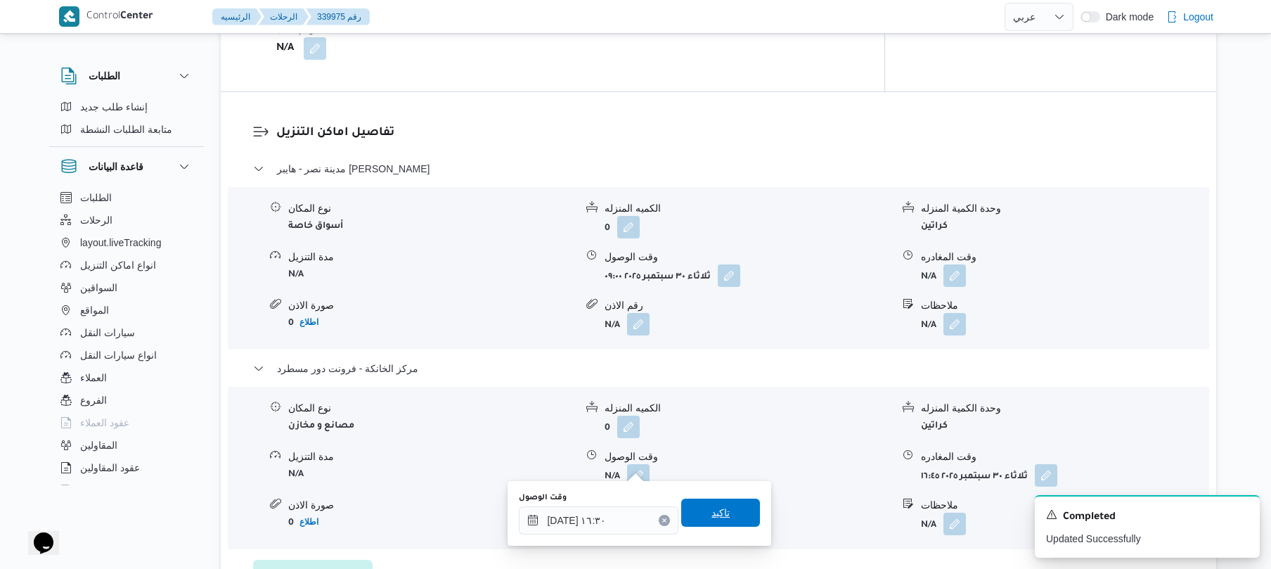
click at [712, 512] on span "تاكيد" at bounding box center [721, 512] width 18 height 17
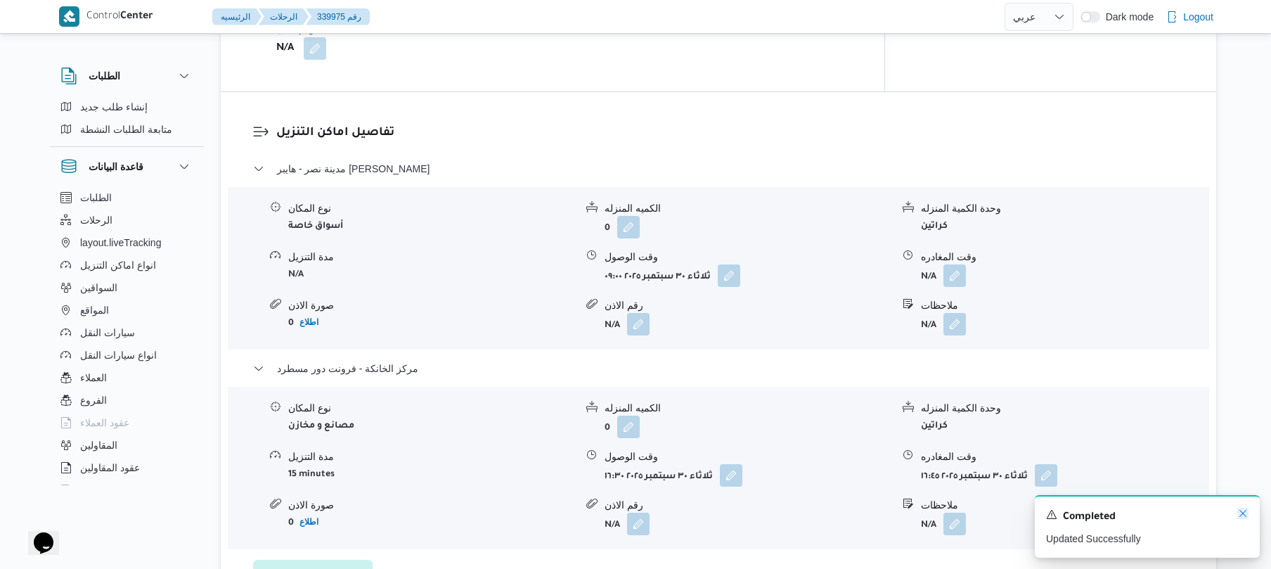
click at [1241, 511] on icon "Dismiss toast" at bounding box center [1243, 513] width 11 height 11
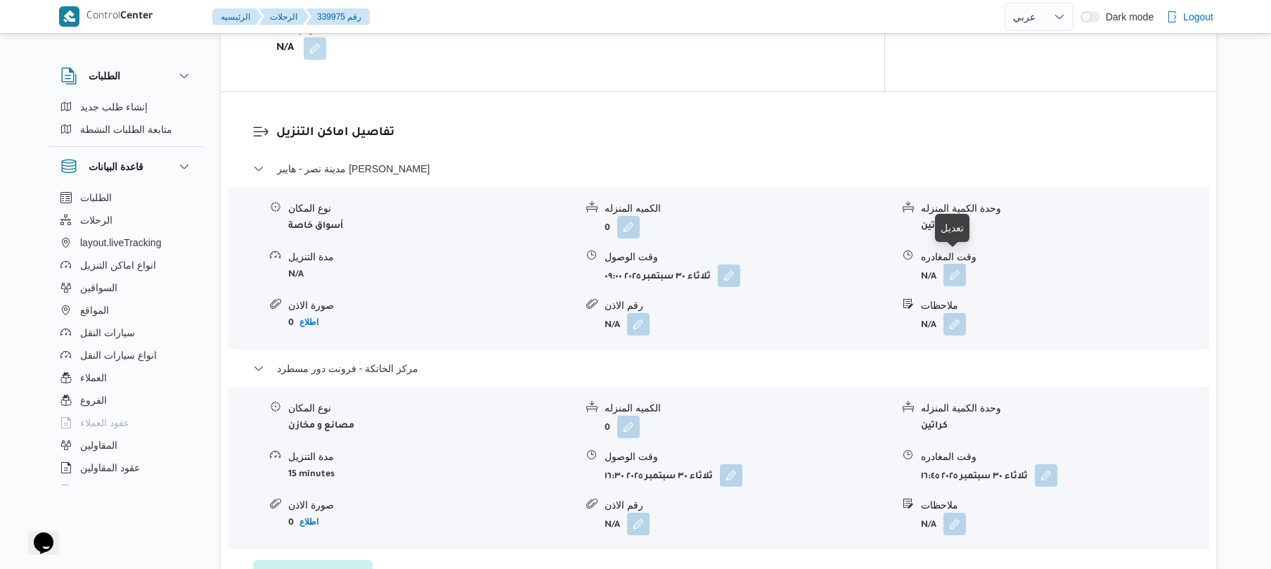
click at [957, 269] on button "button" at bounding box center [955, 275] width 23 height 23
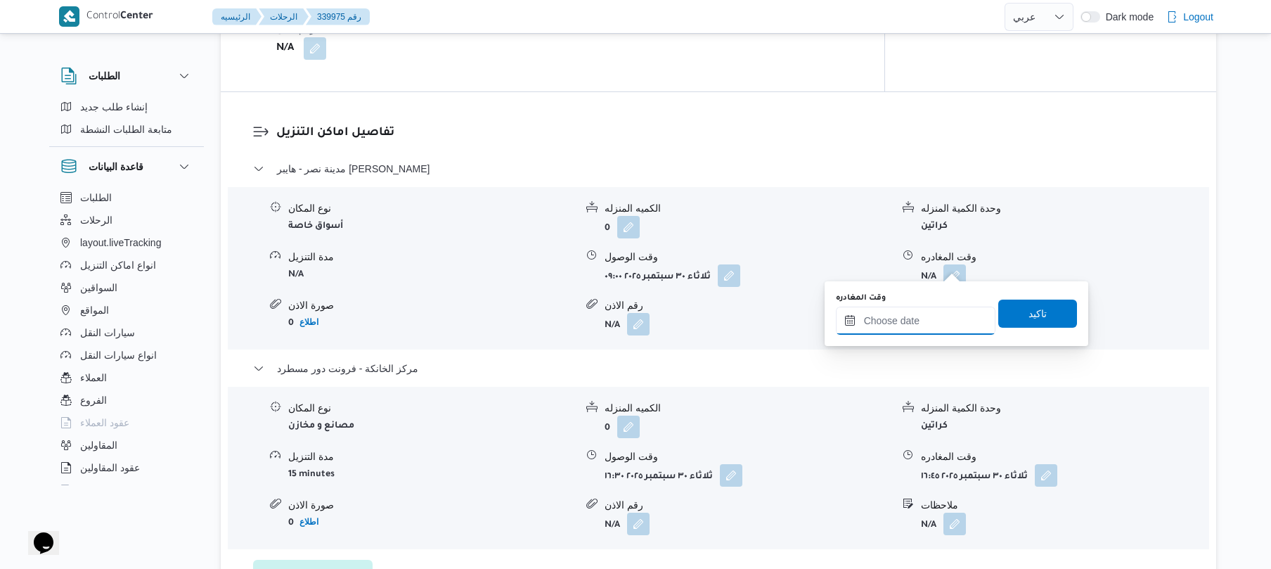
click at [918, 328] on input "وقت المغادره" at bounding box center [916, 321] width 160 height 28
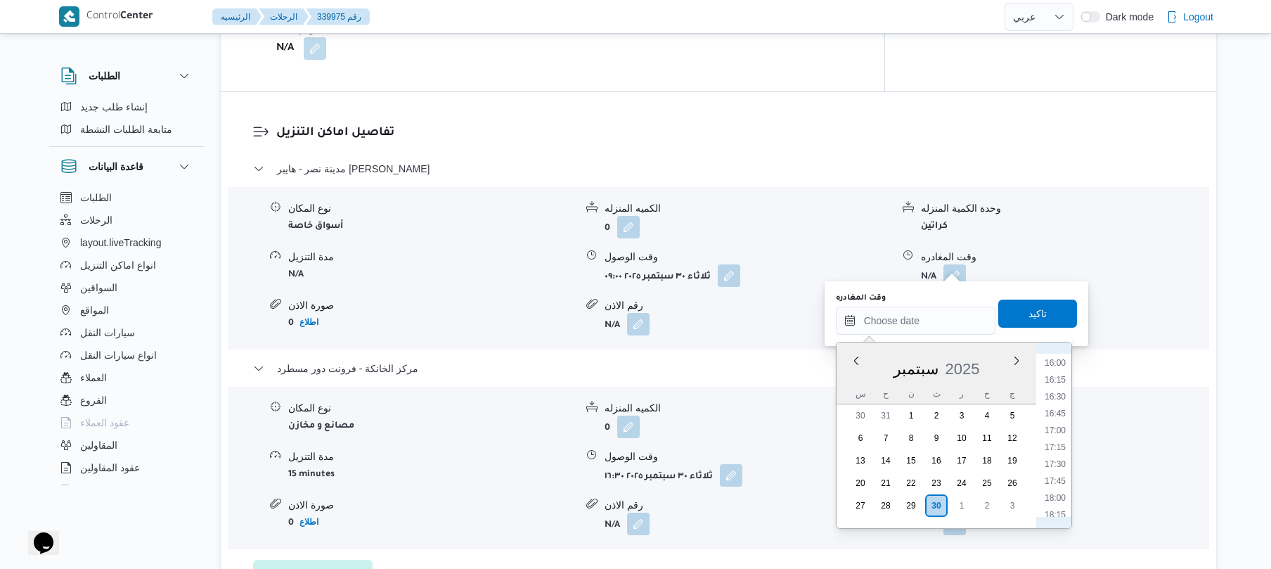
scroll to position [940, 0]
click at [1053, 487] on li "15:45" at bounding box center [1055, 484] width 32 height 14
type input "٣٠/٠٩/٢٠٢٥ ١٥:٤٥"
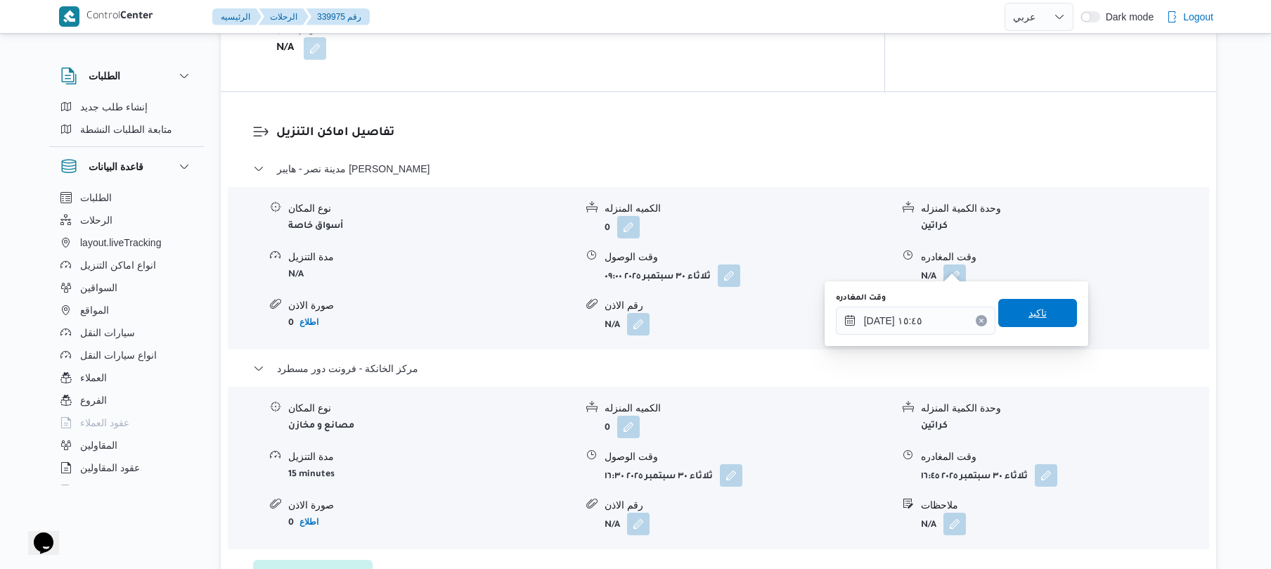
click at [1031, 319] on span "تاكيد" at bounding box center [1038, 312] width 18 height 17
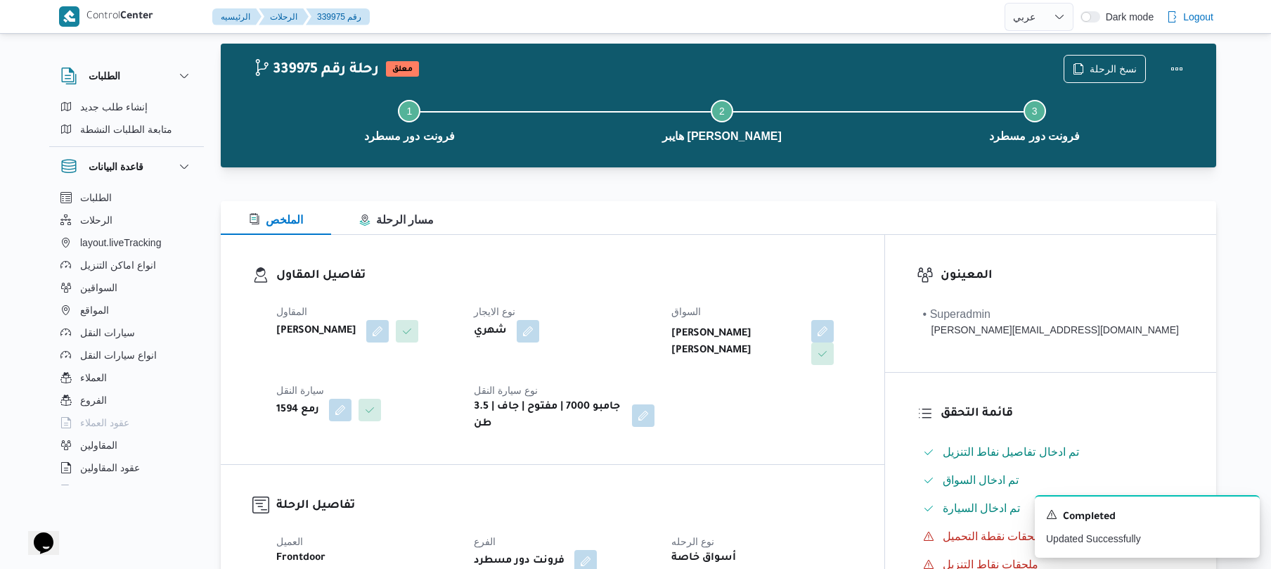
scroll to position [0, 0]
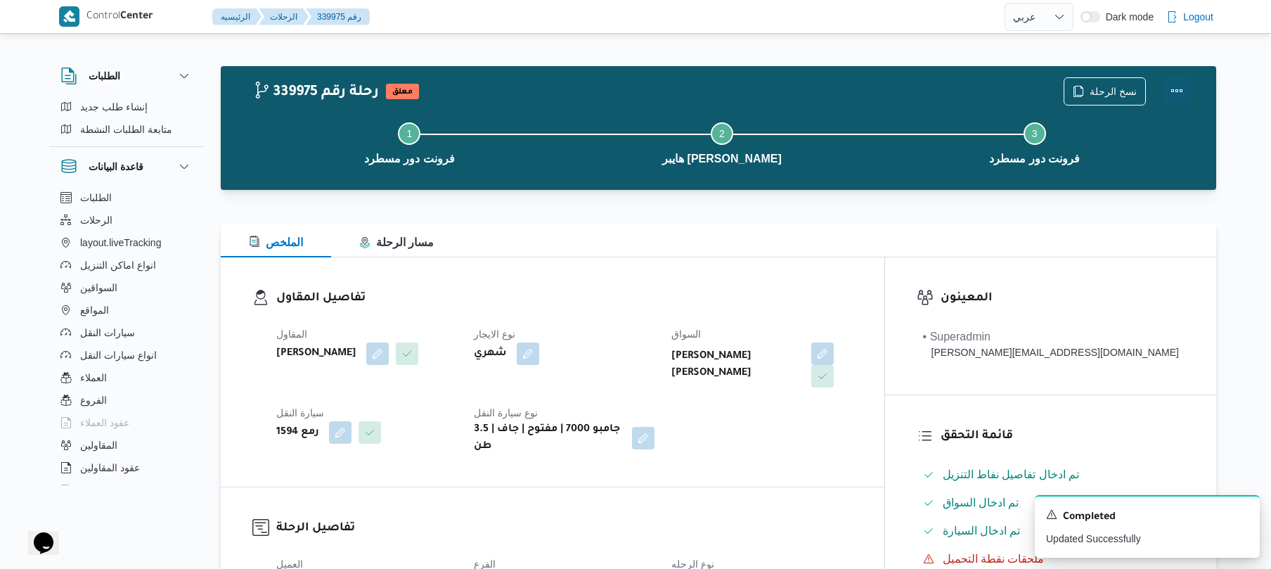
click at [1187, 94] on button "Actions" at bounding box center [1177, 91] width 28 height 28
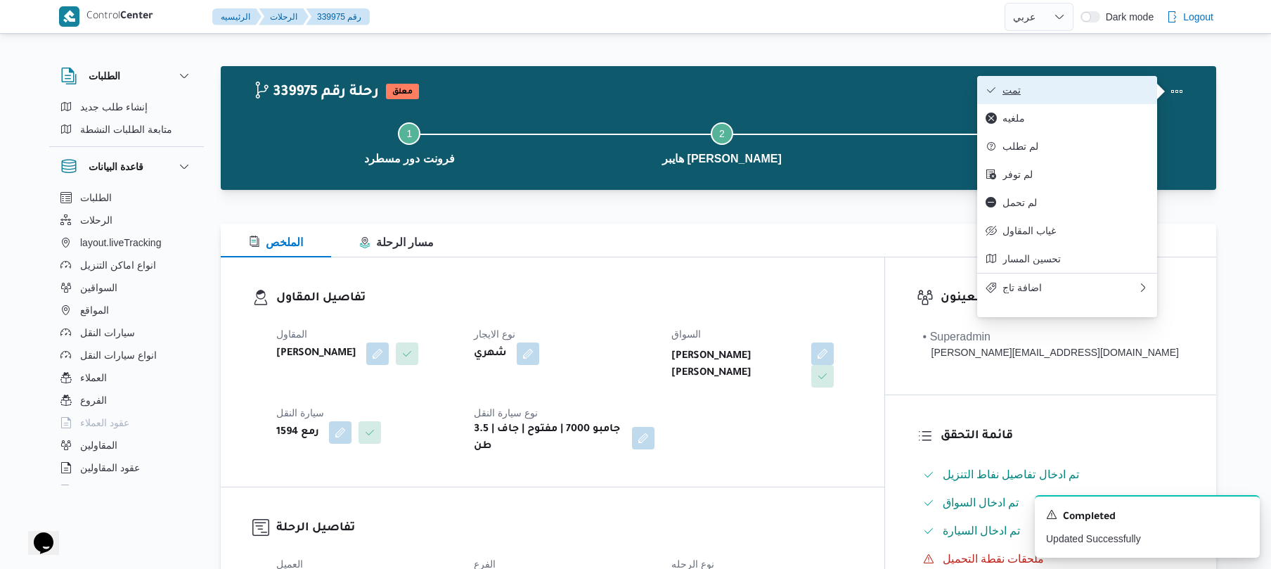
click at [1095, 91] on span "تمت" at bounding box center [1076, 89] width 146 height 11
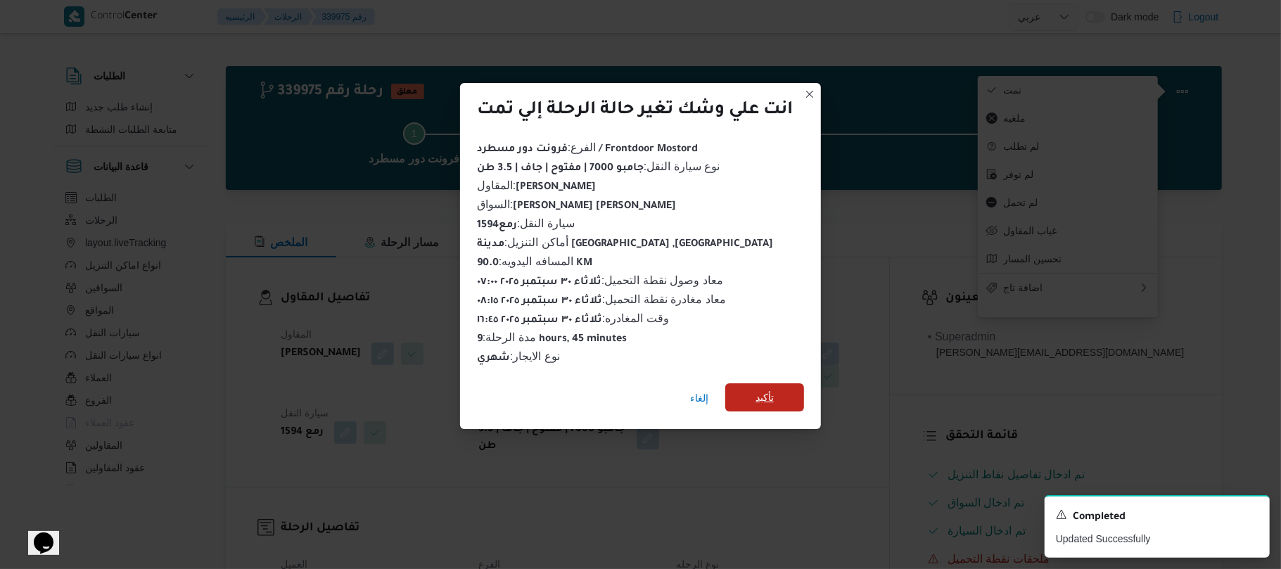
click at [783, 391] on span "تأكيد" at bounding box center [764, 397] width 79 height 28
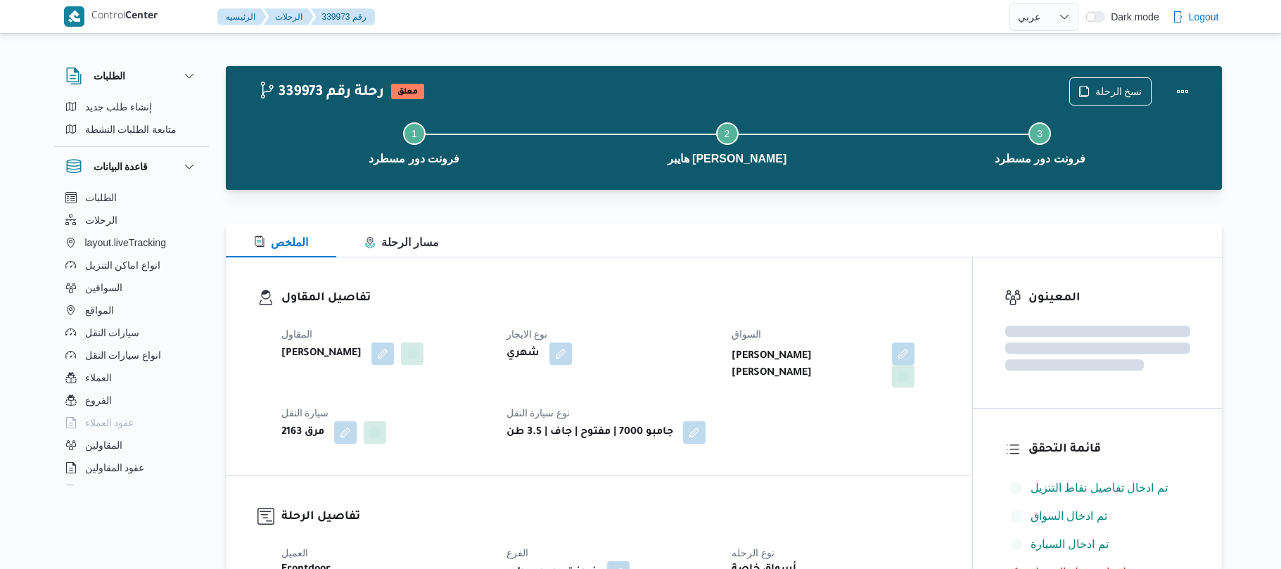
select select "ar"
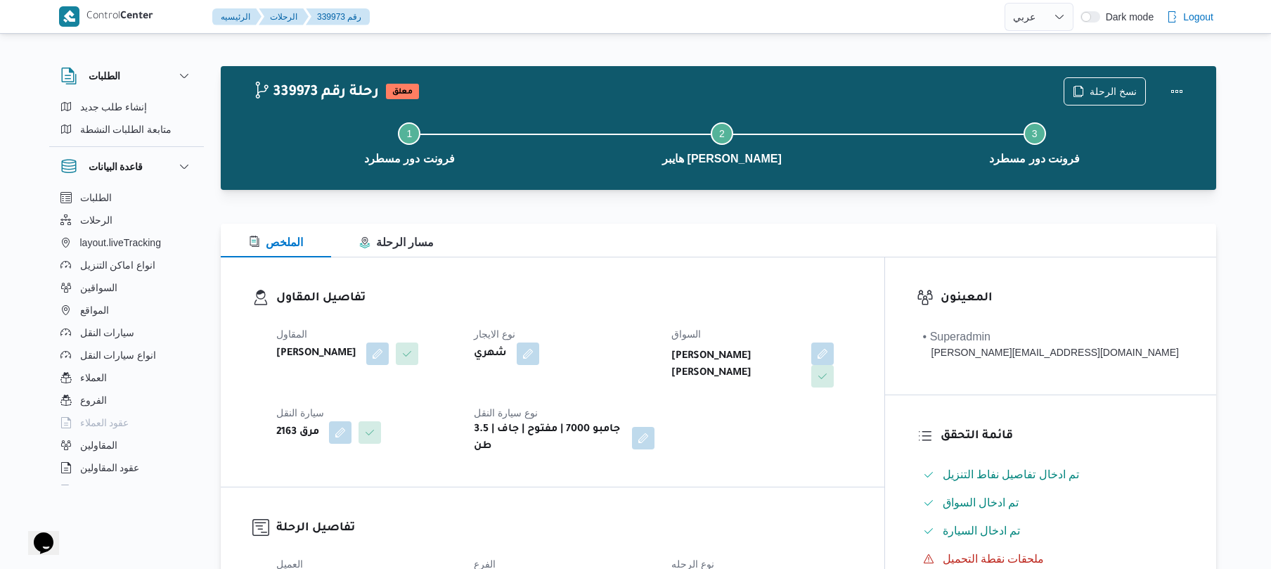
click at [775, 264] on div "تفاصيل المقاول المقاول [PERSON_NAME] نوع الايجار شهري السواق [PERSON_NAME] كريم…" at bounding box center [553, 371] width 664 height 229
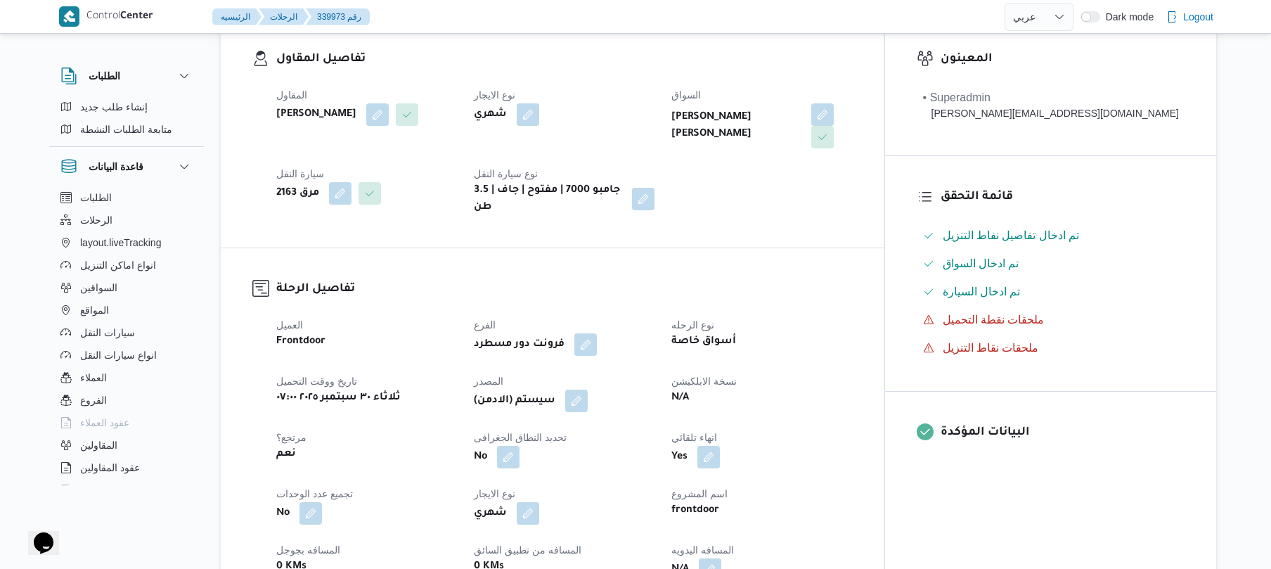
scroll to position [375, 0]
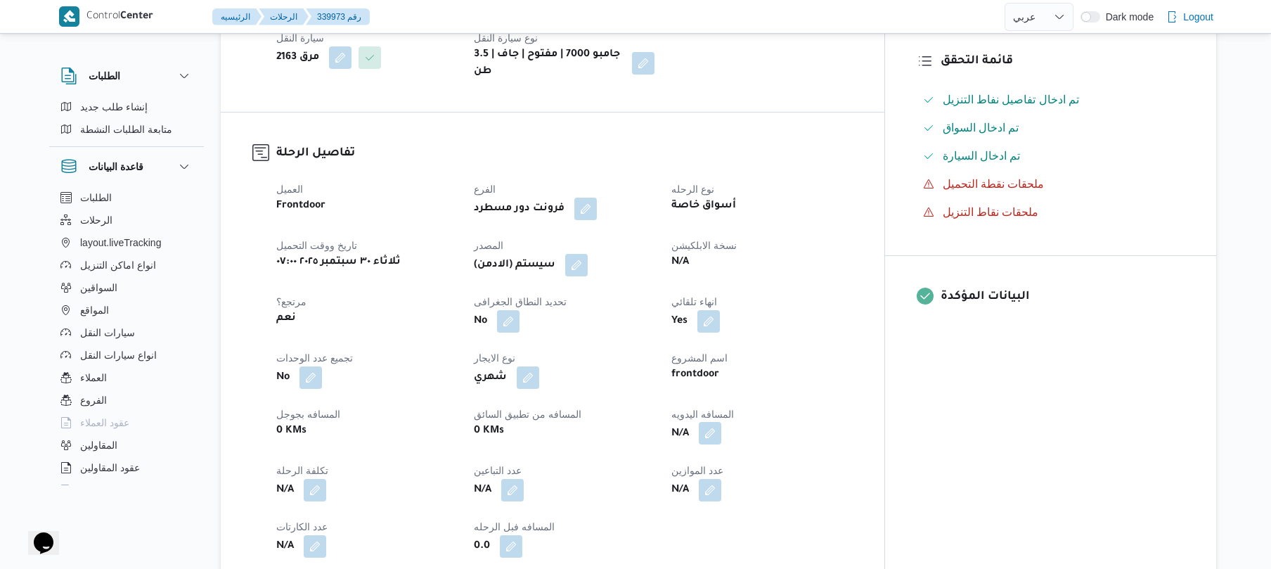
click at [721, 422] on button "button" at bounding box center [710, 433] width 23 height 23
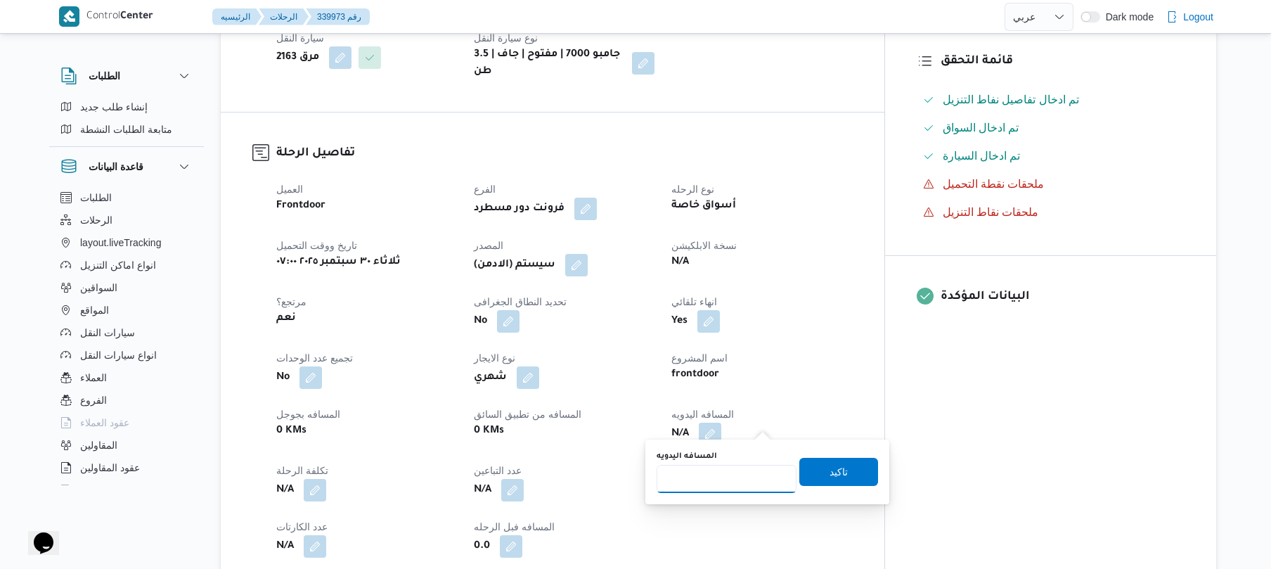
click at [732, 474] on input "المسافه اليدويه" at bounding box center [727, 479] width 140 height 28
type input "90"
click at [830, 476] on span "تاكيد" at bounding box center [839, 471] width 18 height 17
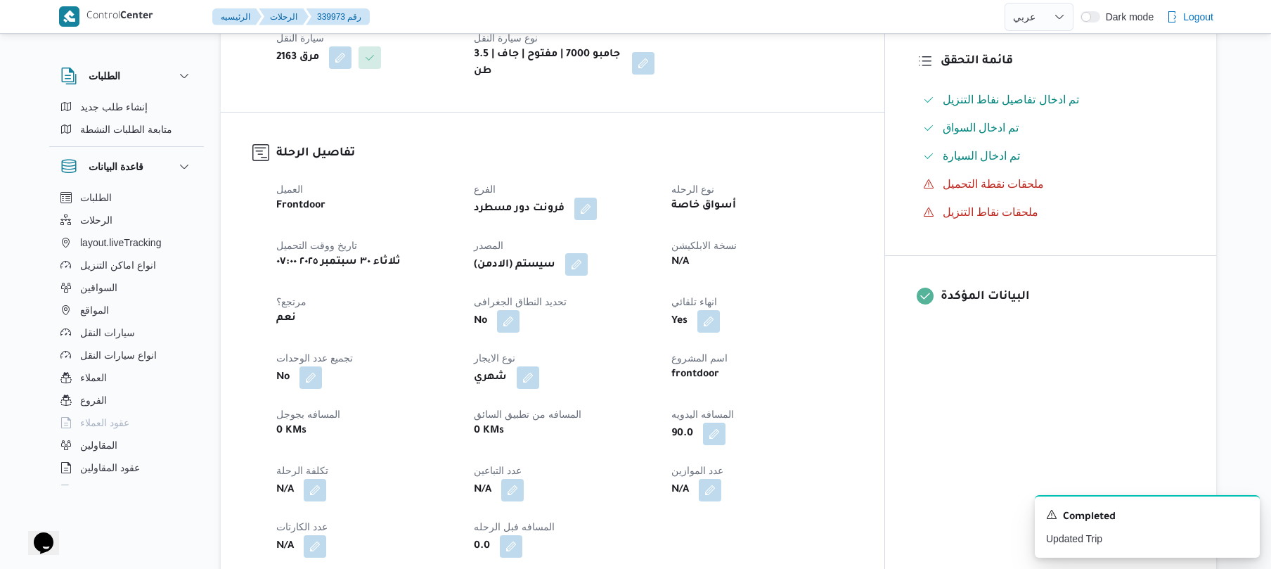
click at [588, 253] on button "button" at bounding box center [576, 264] width 23 height 23
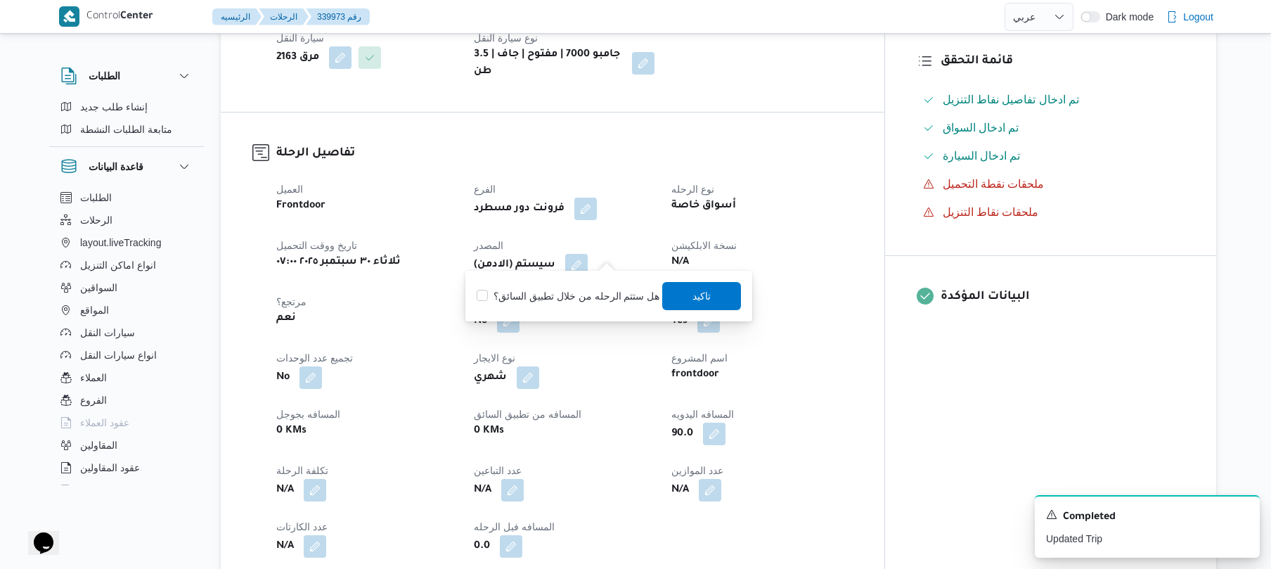
click at [717, 310] on div "هل ستتم الرحله من خلال تطبيق السائق؟ تاكيد" at bounding box center [608, 296] width 267 height 31
click at [712, 300] on span "تاكيد" at bounding box center [701, 295] width 79 height 28
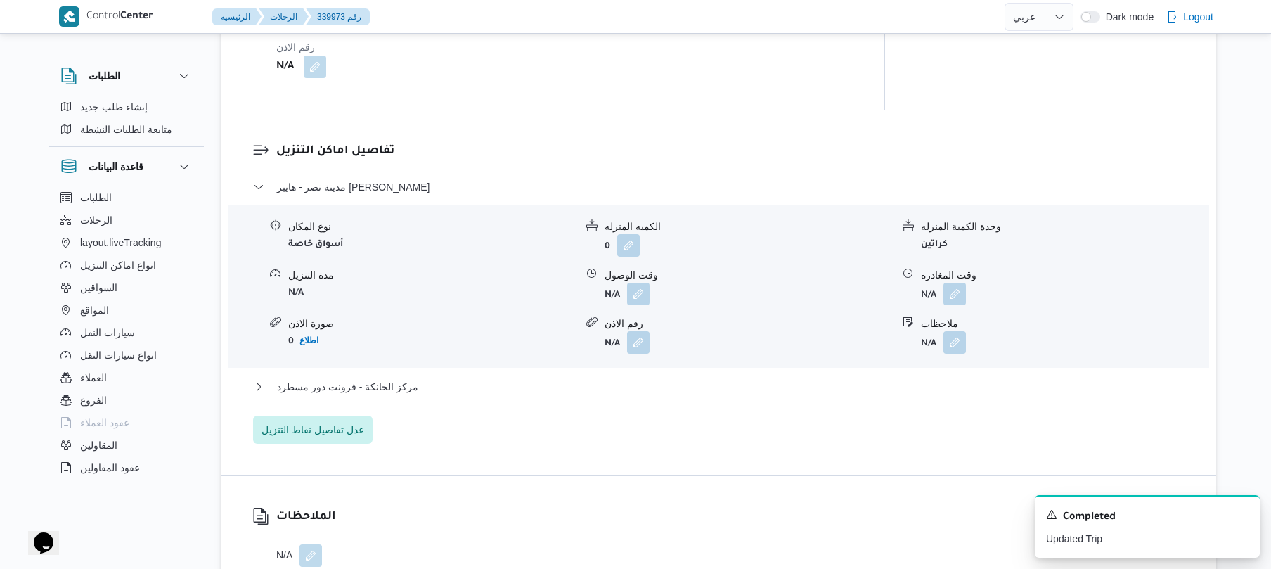
scroll to position [1125, 0]
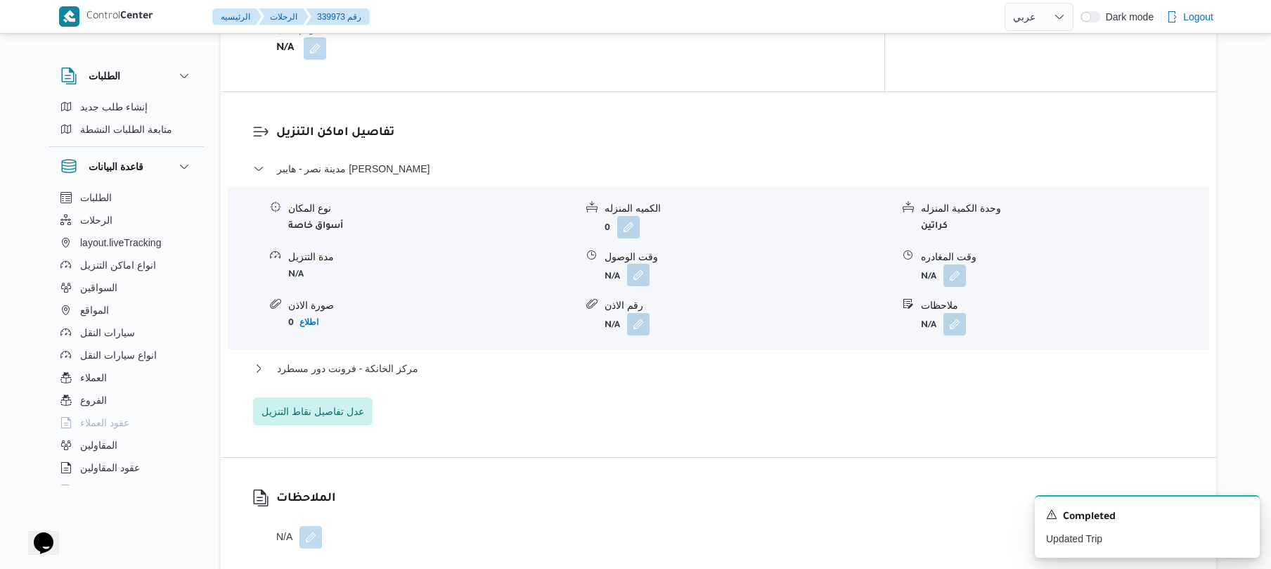
click at [637, 264] on button "button" at bounding box center [638, 275] width 23 height 23
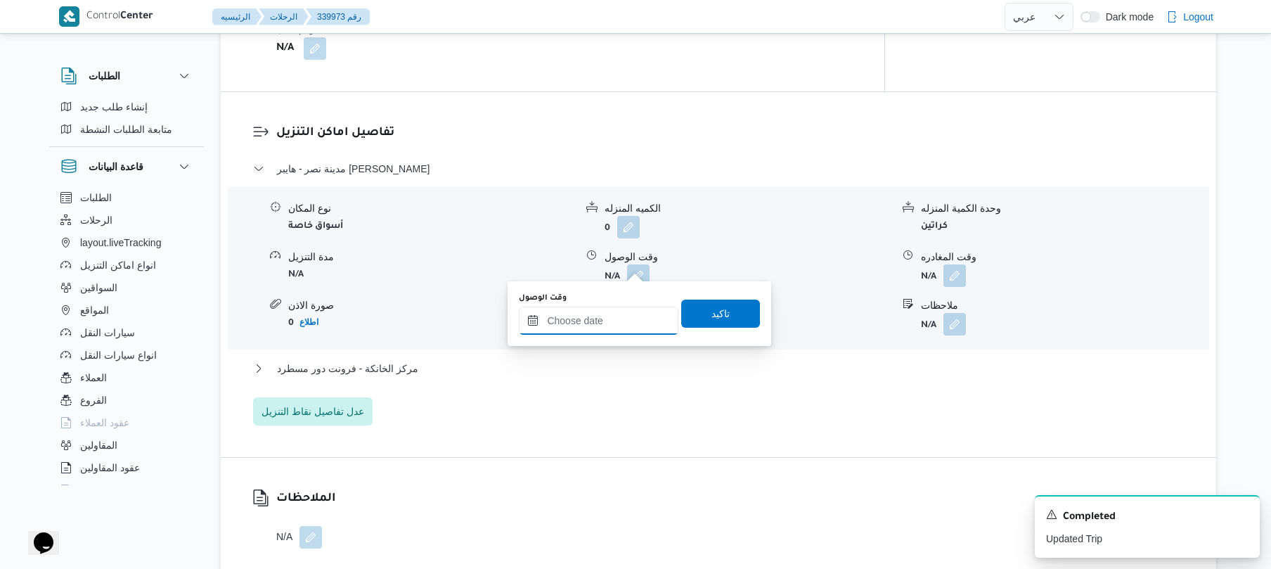
click at [605, 316] on input "وقت الوصول" at bounding box center [599, 321] width 160 height 28
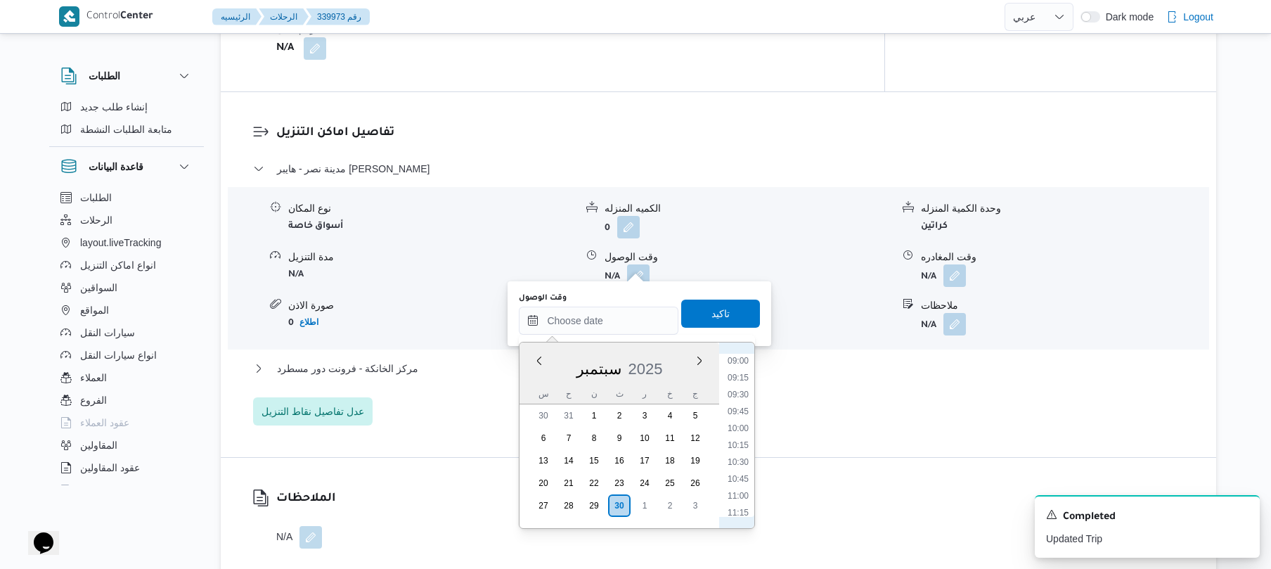
scroll to position [527, 0]
click at [740, 404] on li "08:30" at bounding box center [738, 408] width 32 height 14
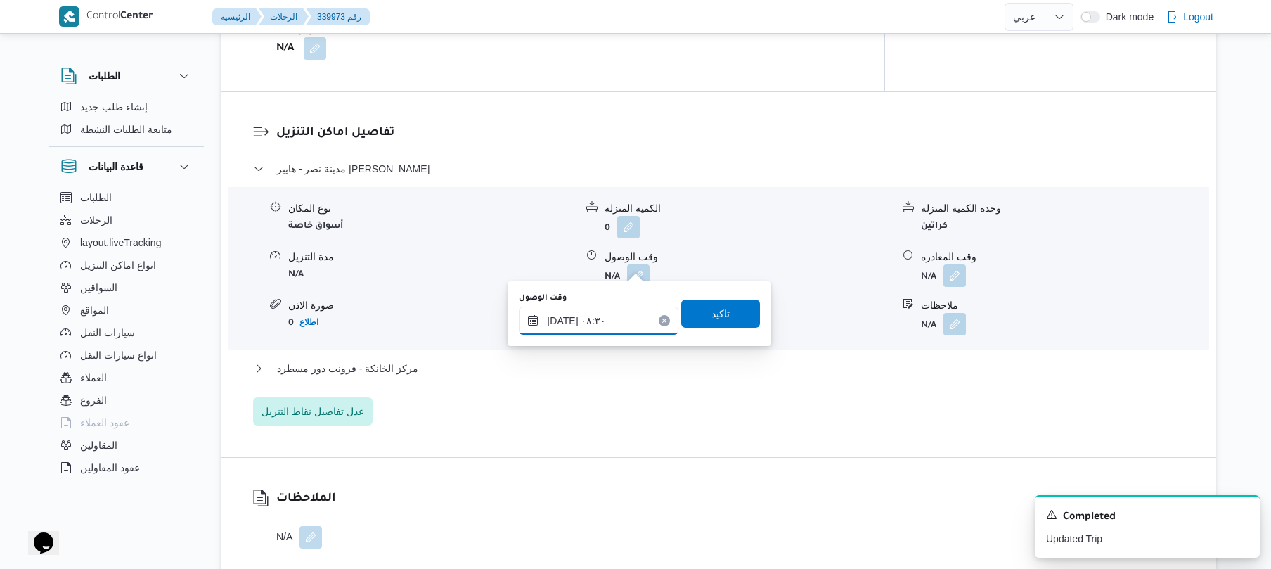
click at [565, 316] on input "[DATE] ٠٨:٣٠" at bounding box center [599, 321] width 160 height 28
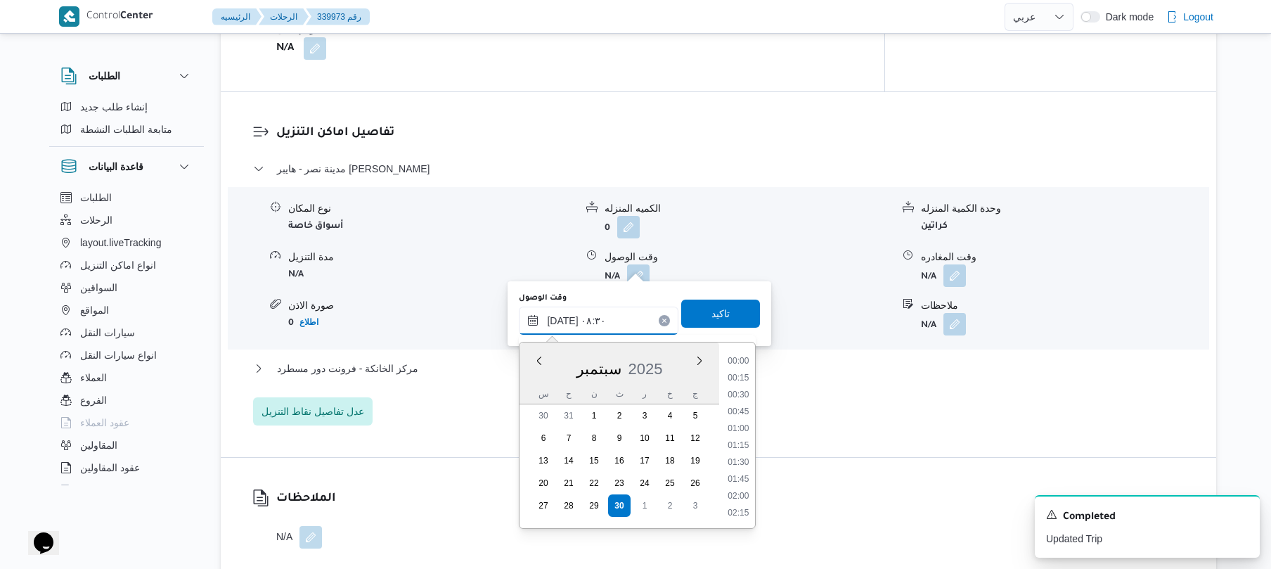
scroll to position [489, 0]
type input "٣٠/٠٩/٢٠٢٥ ٠٨:٢٠"
click at [712, 319] on span "تاكيد" at bounding box center [721, 312] width 18 height 17
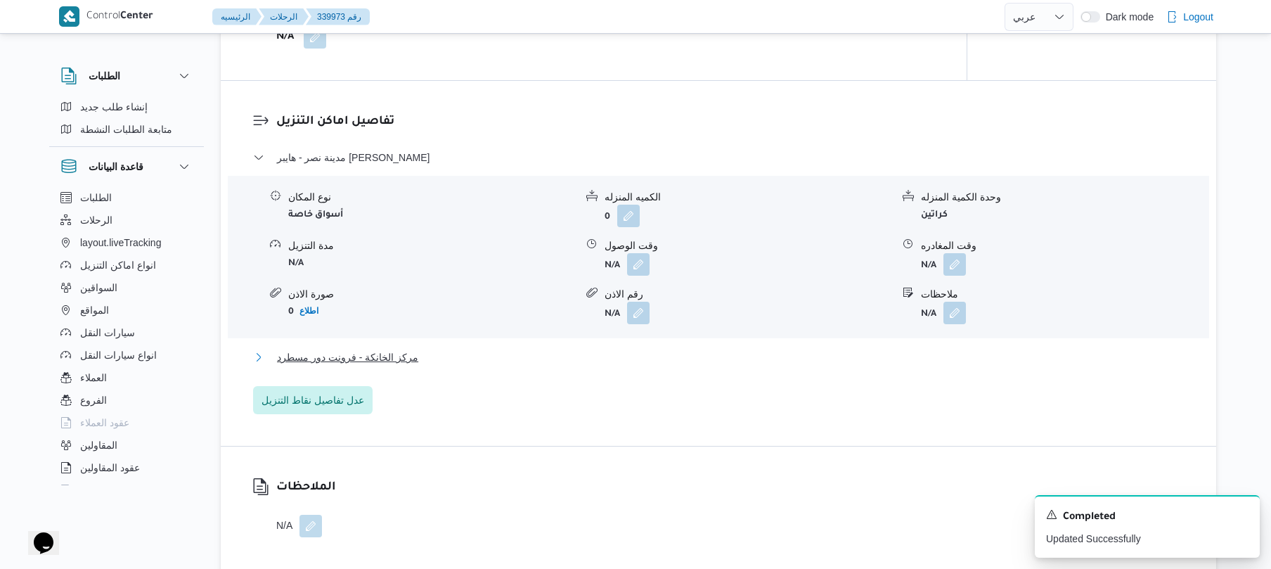
click at [613, 360] on button "مركز الخانكة - فرونت دور مسطرد" at bounding box center [719, 357] width 932 height 17
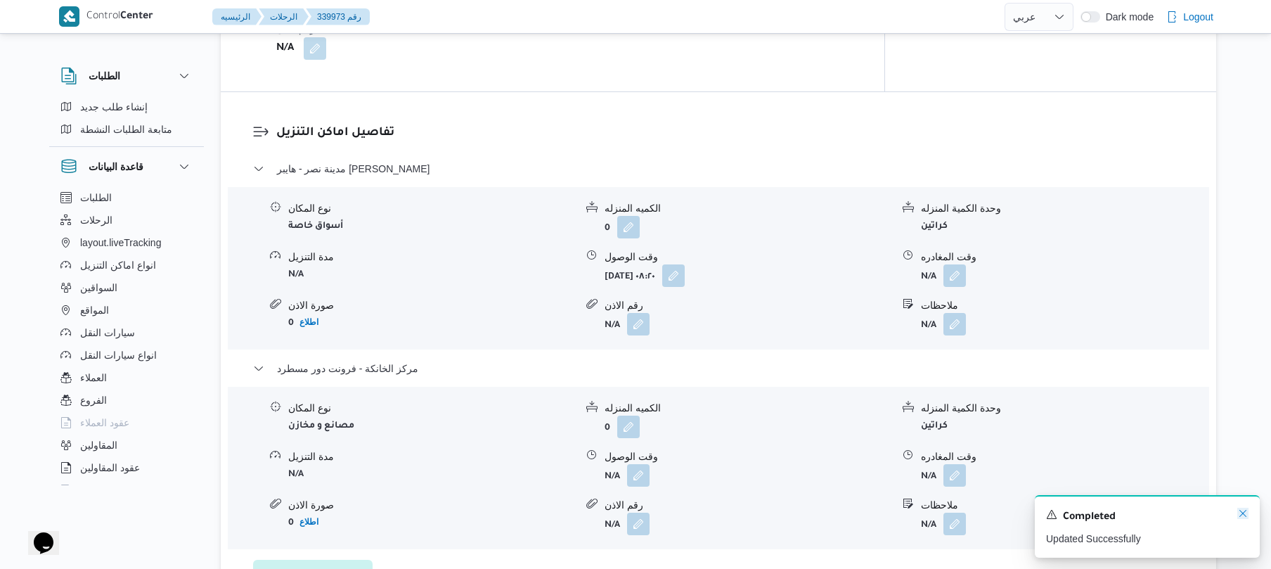
click at [1245, 510] on icon "Dismiss toast" at bounding box center [1243, 513] width 11 height 11
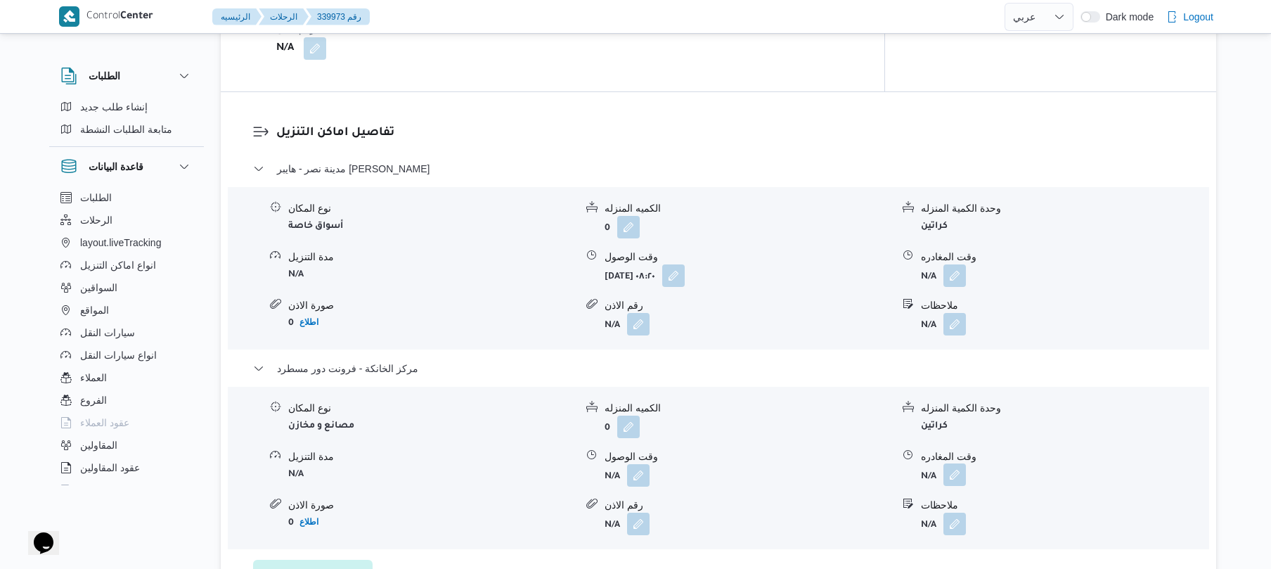
click at [954, 465] on button "button" at bounding box center [955, 474] width 23 height 23
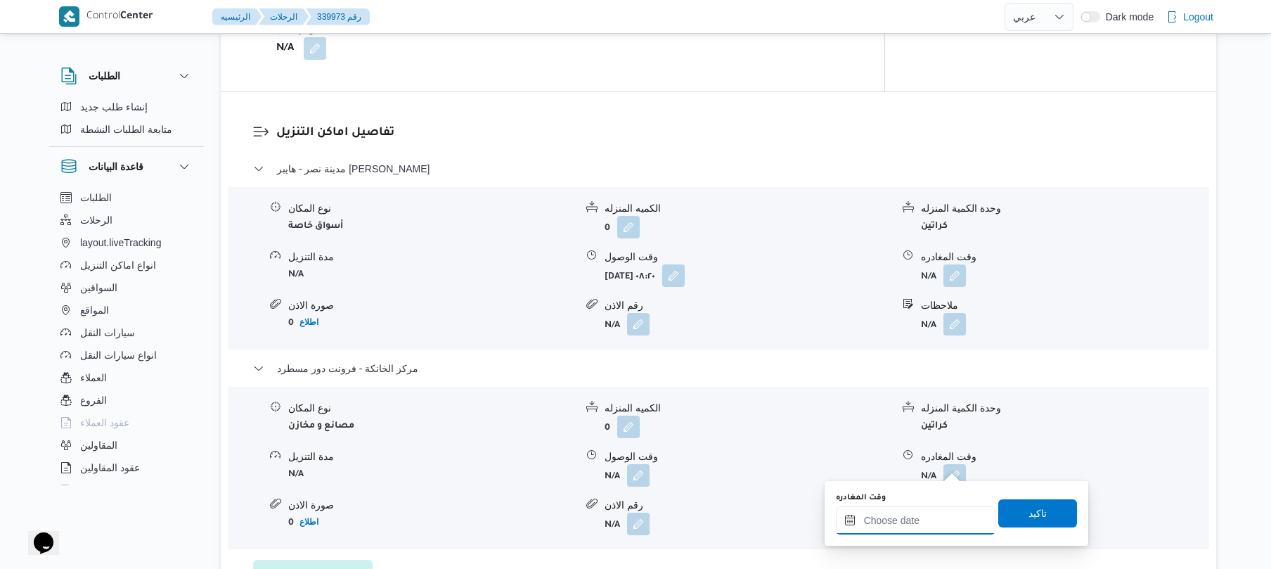
click at [902, 518] on input "وقت المغادره" at bounding box center [916, 520] width 160 height 28
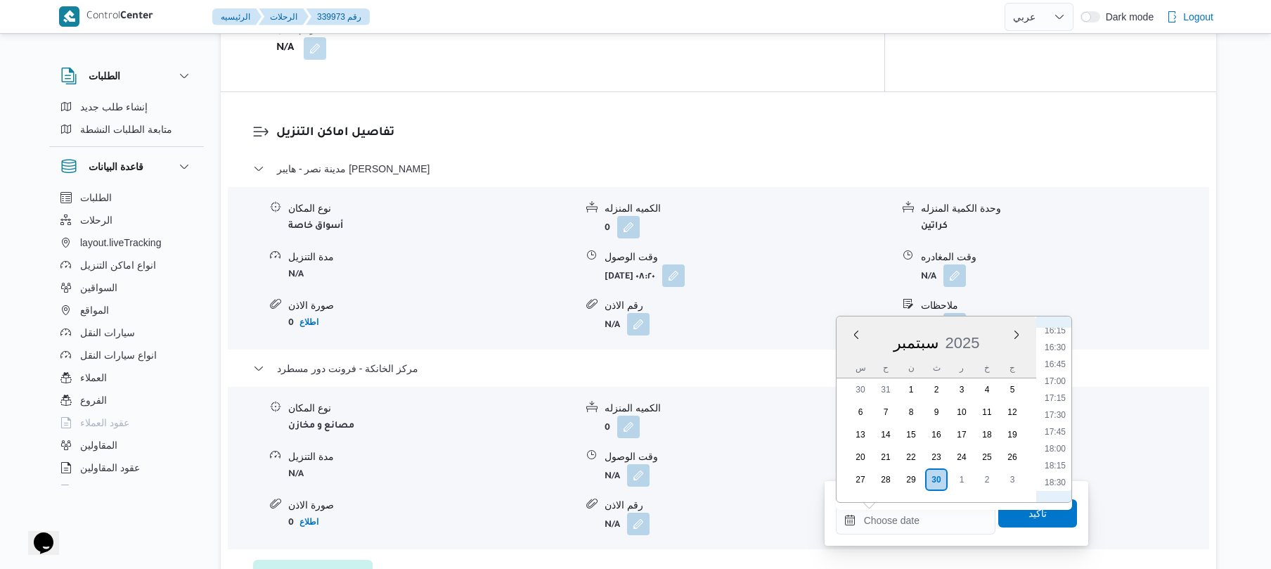
scroll to position [1077, 0]
click at [1059, 405] on li "17:00" at bounding box center [1055, 405] width 32 height 14
type input "[DATE] ١٧:٠٠"
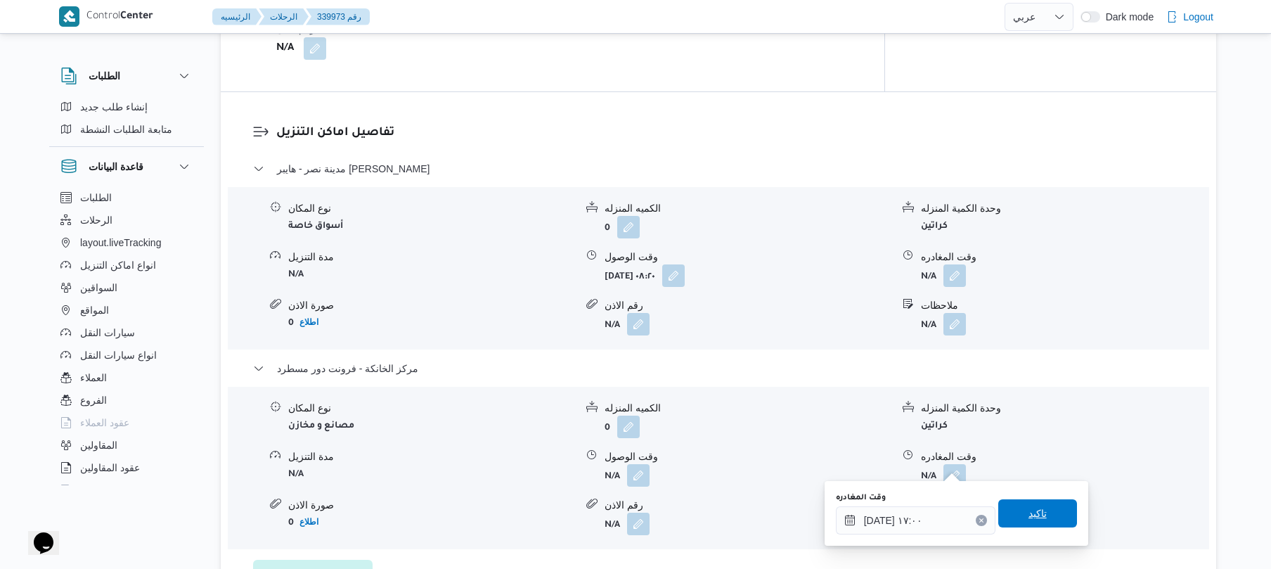
drag, startPoint x: 1027, startPoint y: 513, endPoint x: 1041, endPoint y: 516, distance: 13.8
click at [1041, 516] on span "تاكيد" at bounding box center [1038, 513] width 79 height 28
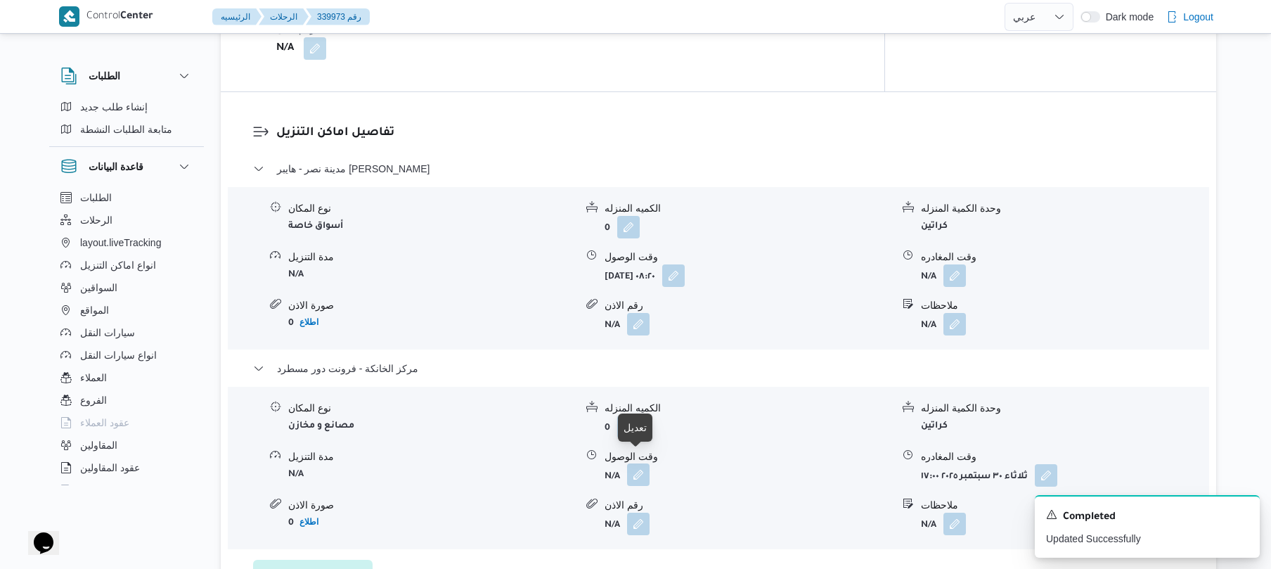
click at [637, 466] on button "button" at bounding box center [638, 474] width 23 height 23
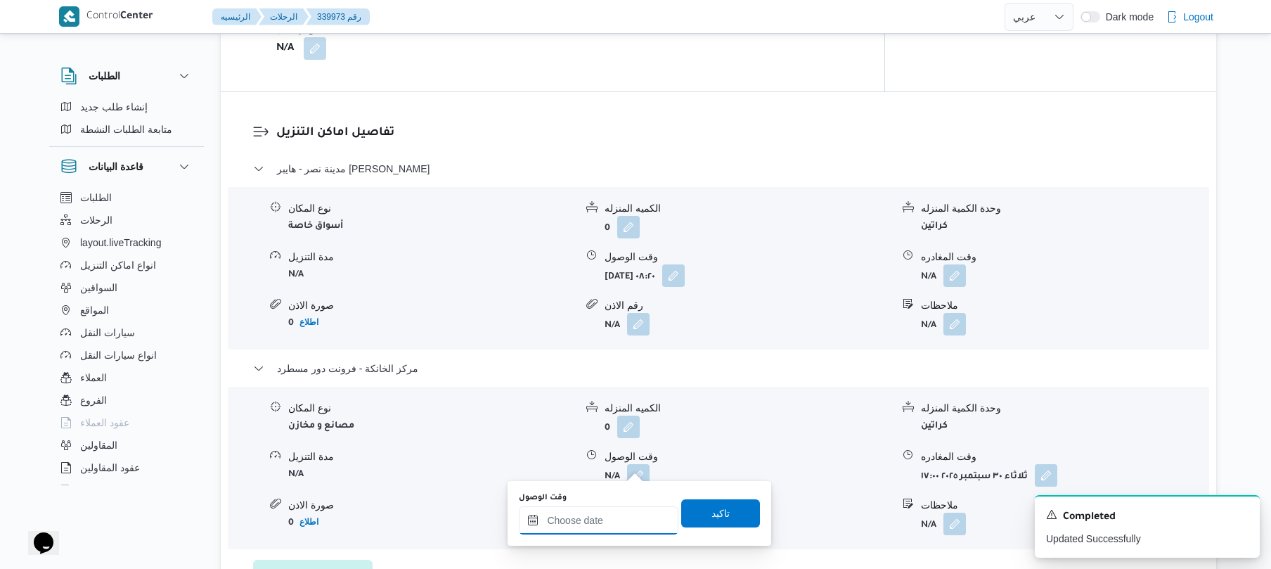
click at [620, 523] on input "وقت الوصول" at bounding box center [599, 520] width 160 height 28
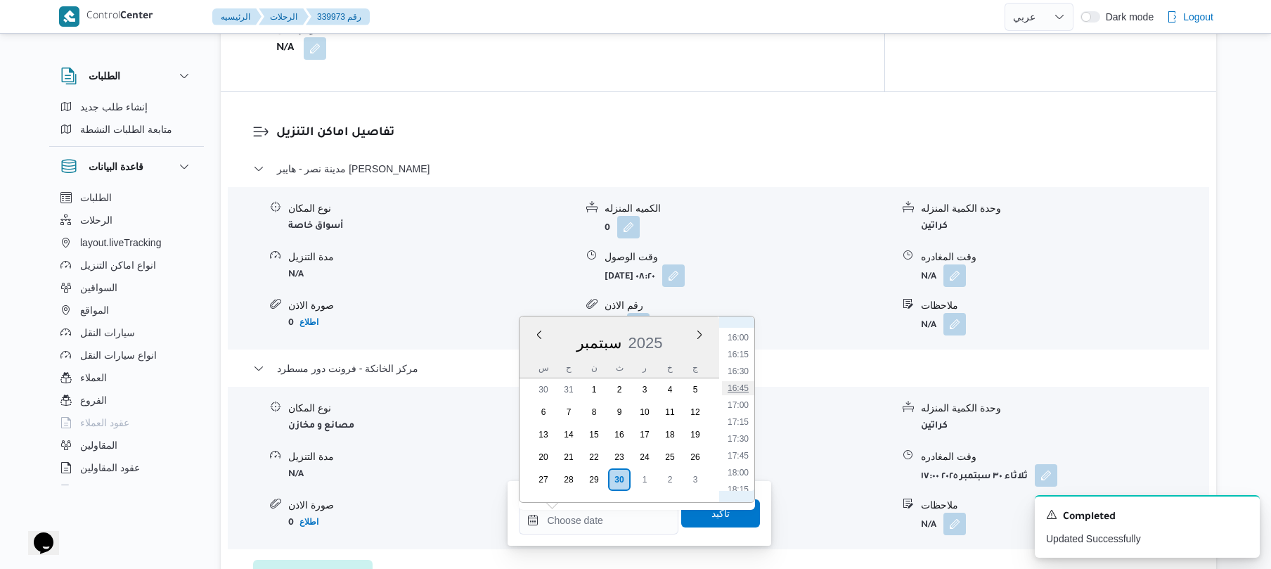
click at [744, 388] on li "16:45" at bounding box center [738, 388] width 32 height 14
type input "٣٠/٠٩/٢٠٢٥ ١٦:٤٥"
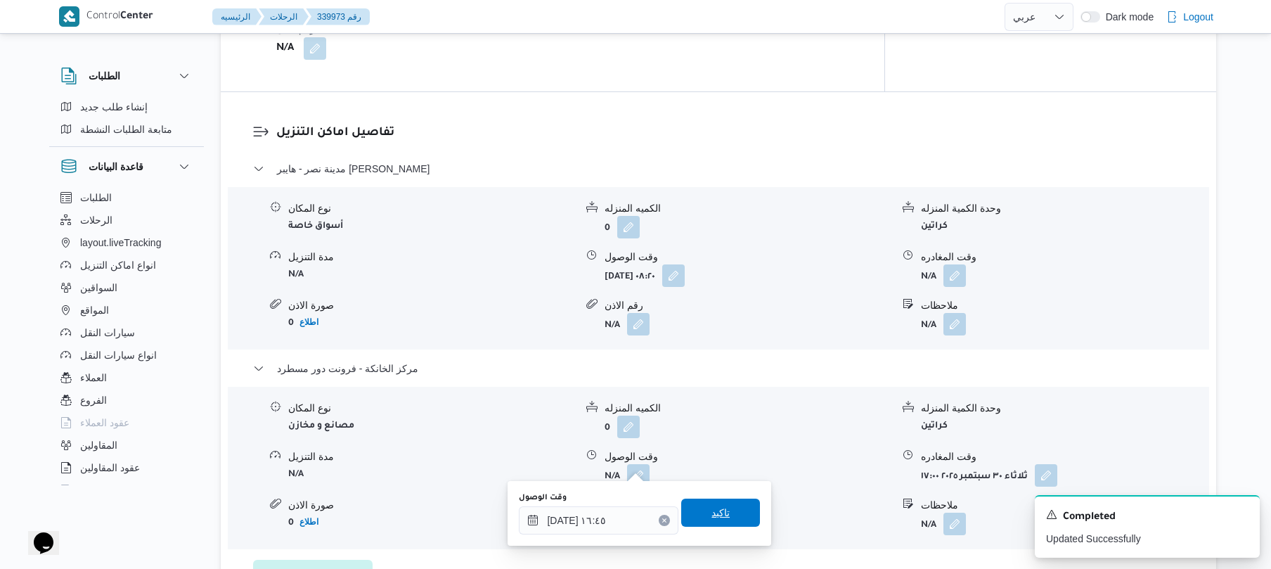
click at [718, 516] on span "تاكيد" at bounding box center [721, 512] width 18 height 17
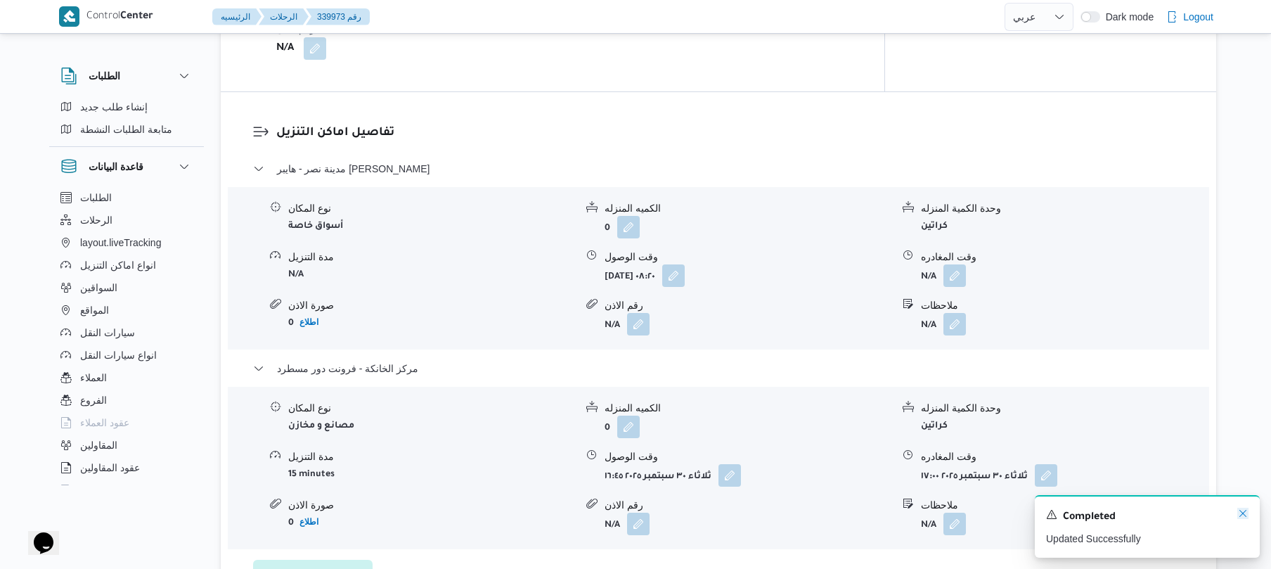
click at [1244, 513] on icon "Dismiss toast" at bounding box center [1243, 513] width 7 height 7
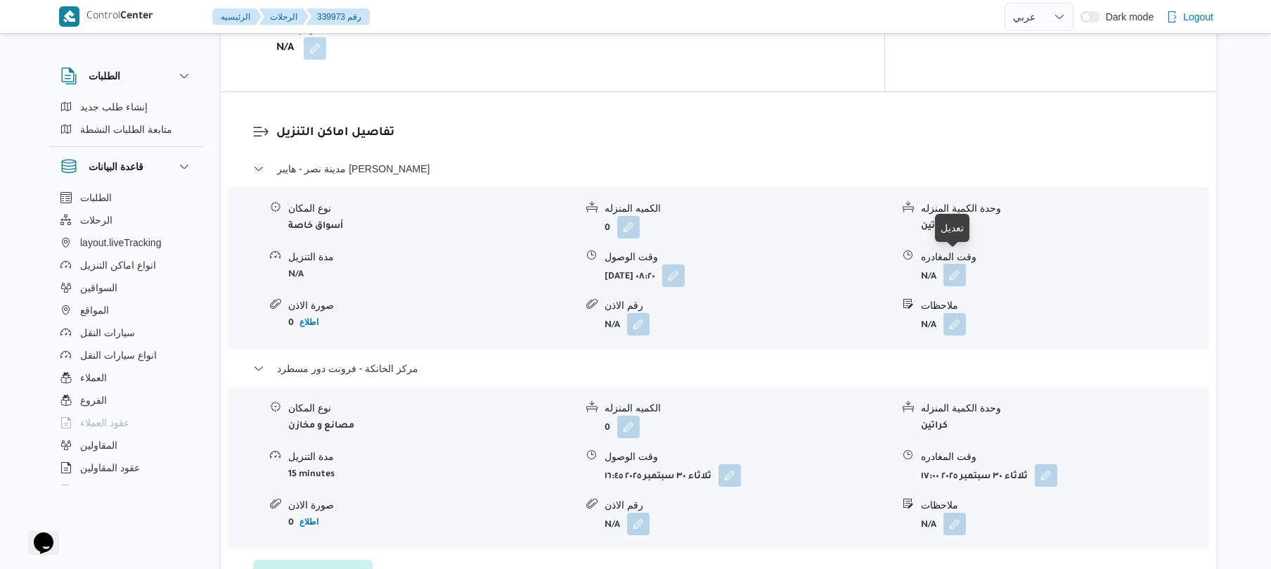
click at [951, 264] on button "button" at bounding box center [955, 275] width 23 height 23
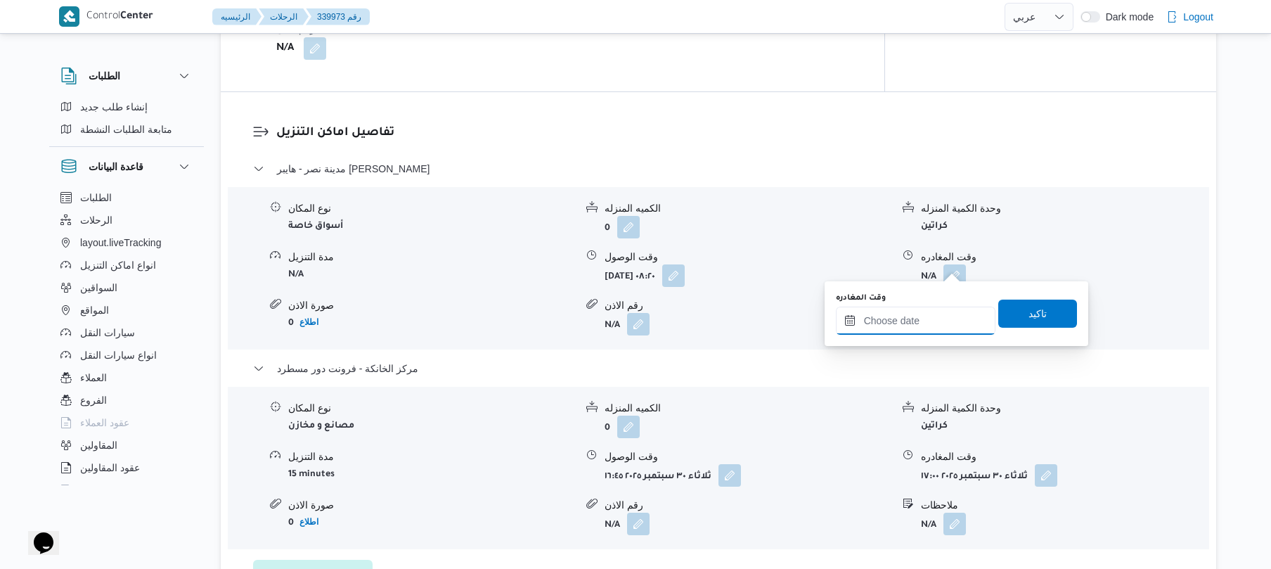
click at [906, 316] on input "وقت المغادره" at bounding box center [916, 321] width 160 height 28
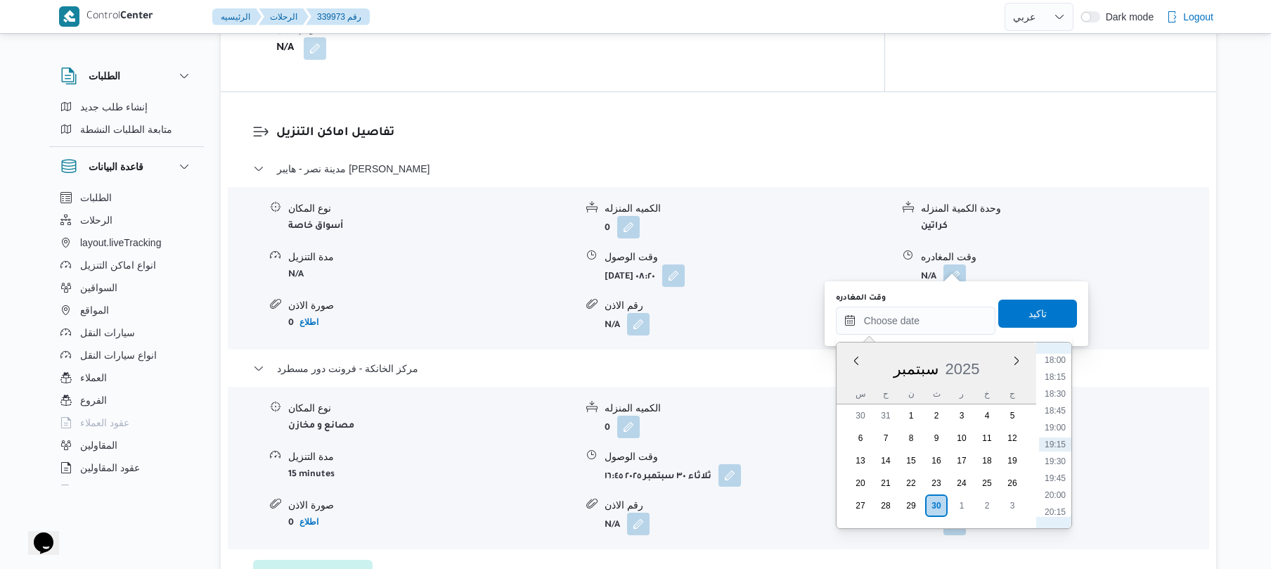
scroll to position [1078, 0]
click at [1058, 363] on li "16:00" at bounding box center [1055, 363] width 32 height 14
type input "٣٠/٠٩/٢٠٢٥ ١٦:٠٠"
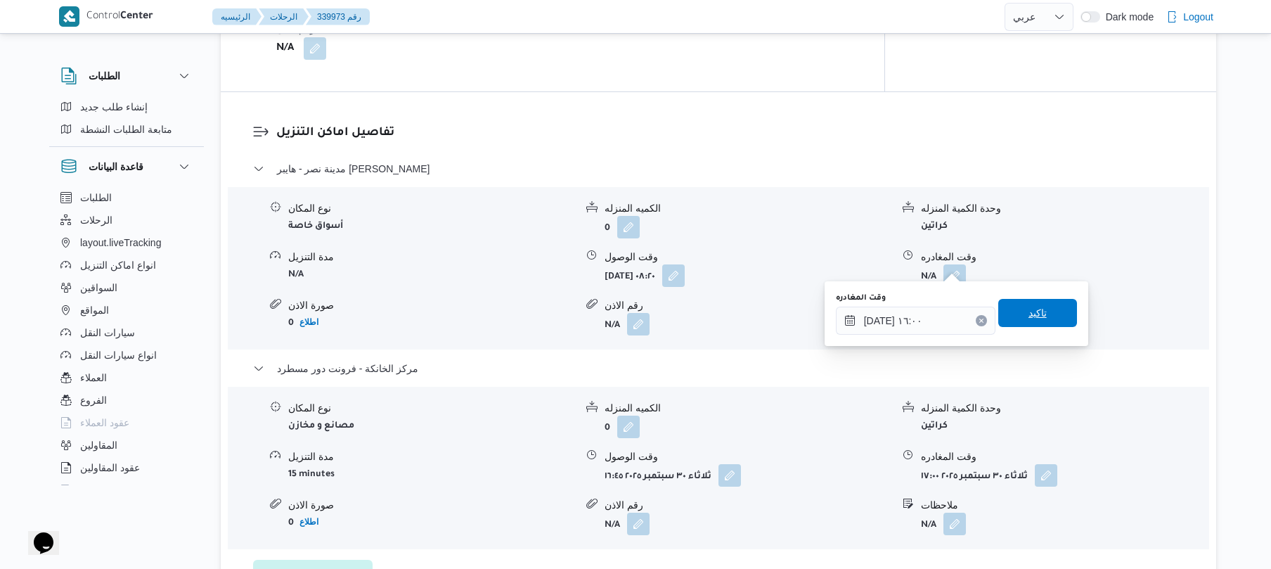
click at [1036, 314] on span "تاكيد" at bounding box center [1038, 312] width 18 height 17
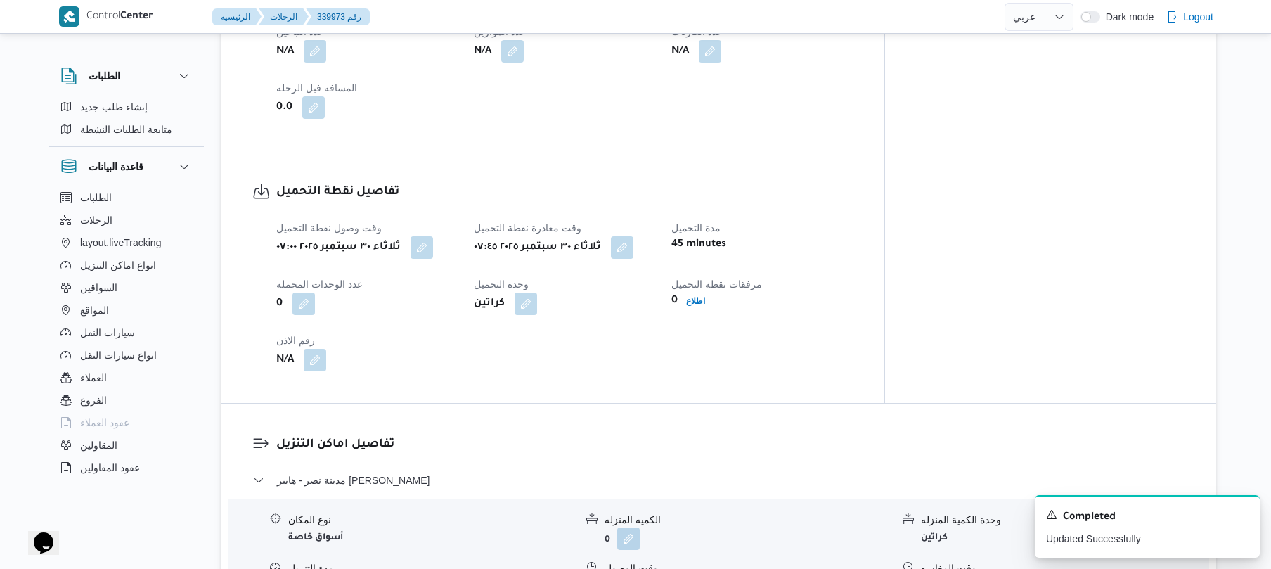
scroll to position [0, 0]
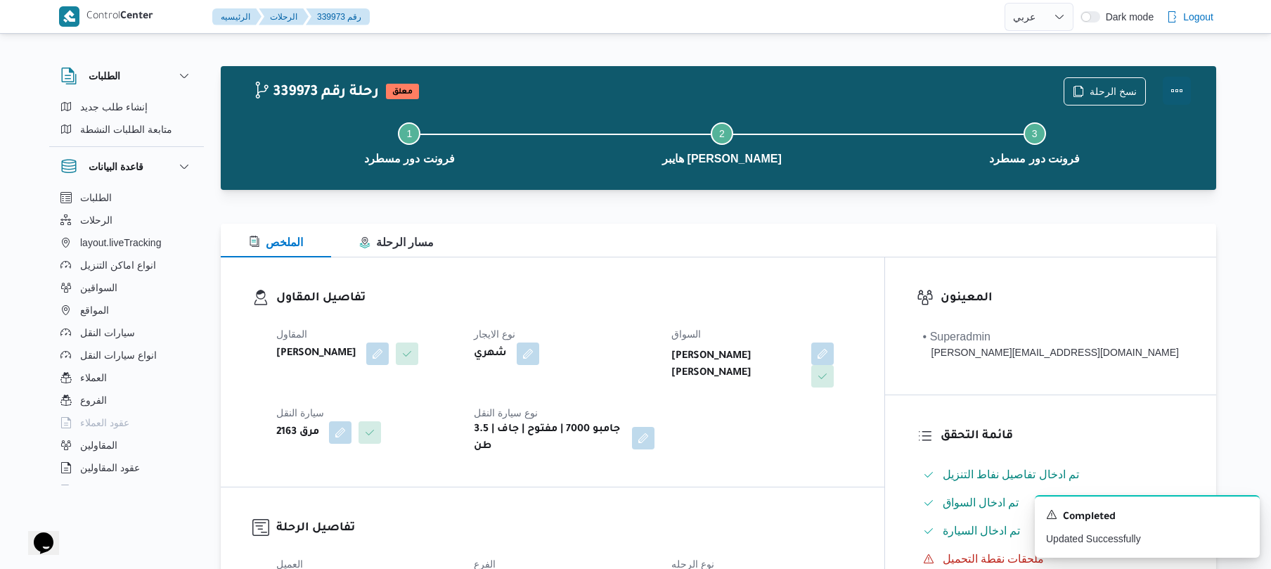
click at [1171, 88] on button "Actions" at bounding box center [1177, 91] width 28 height 28
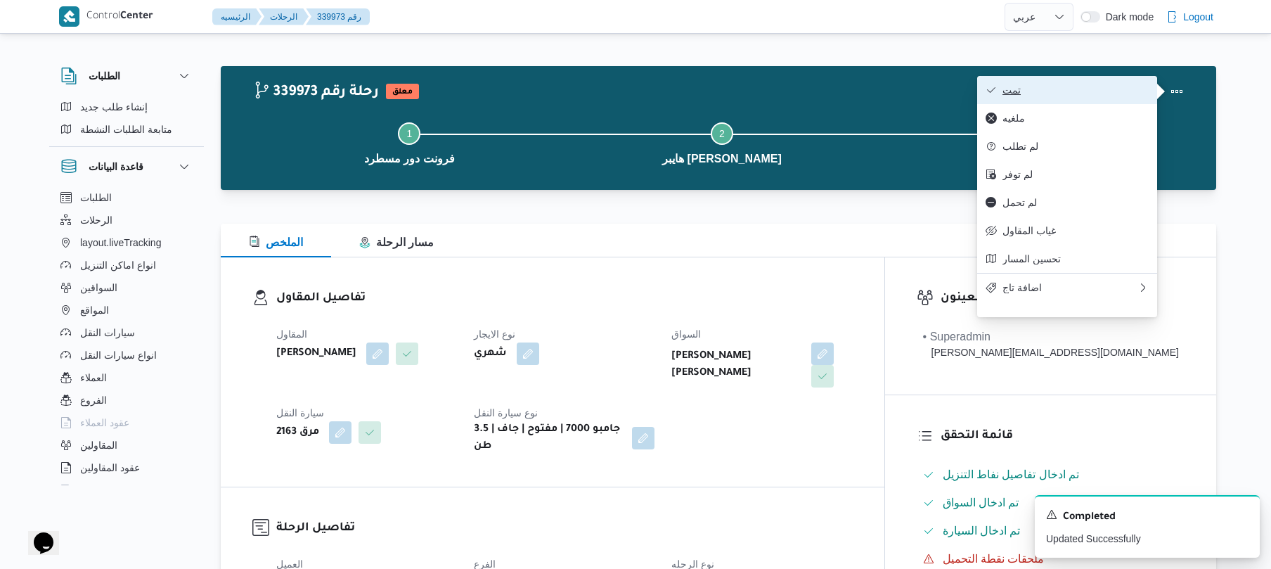
click at [1082, 91] on span "تمت" at bounding box center [1076, 89] width 146 height 11
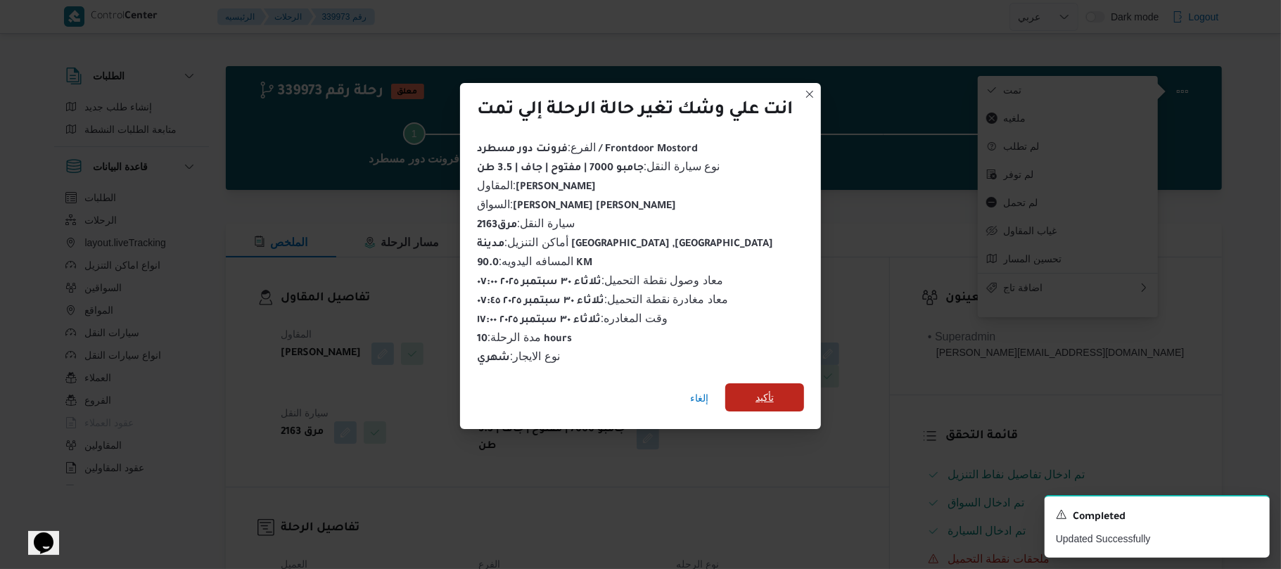
click at [774, 390] on span "تأكيد" at bounding box center [764, 397] width 18 height 17
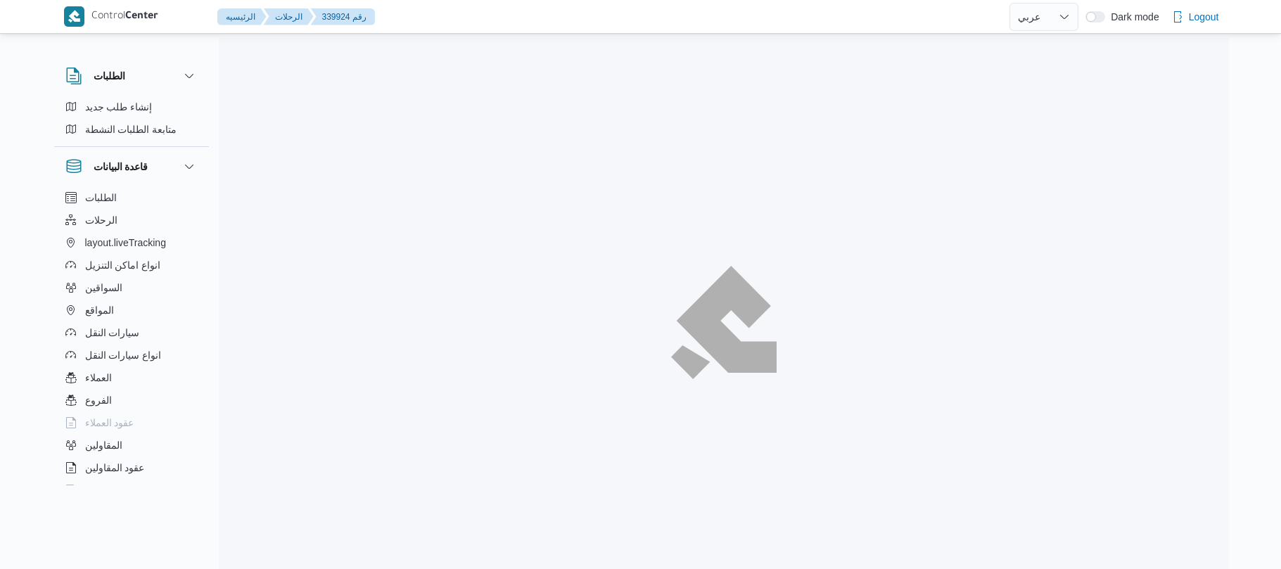
select select "ar"
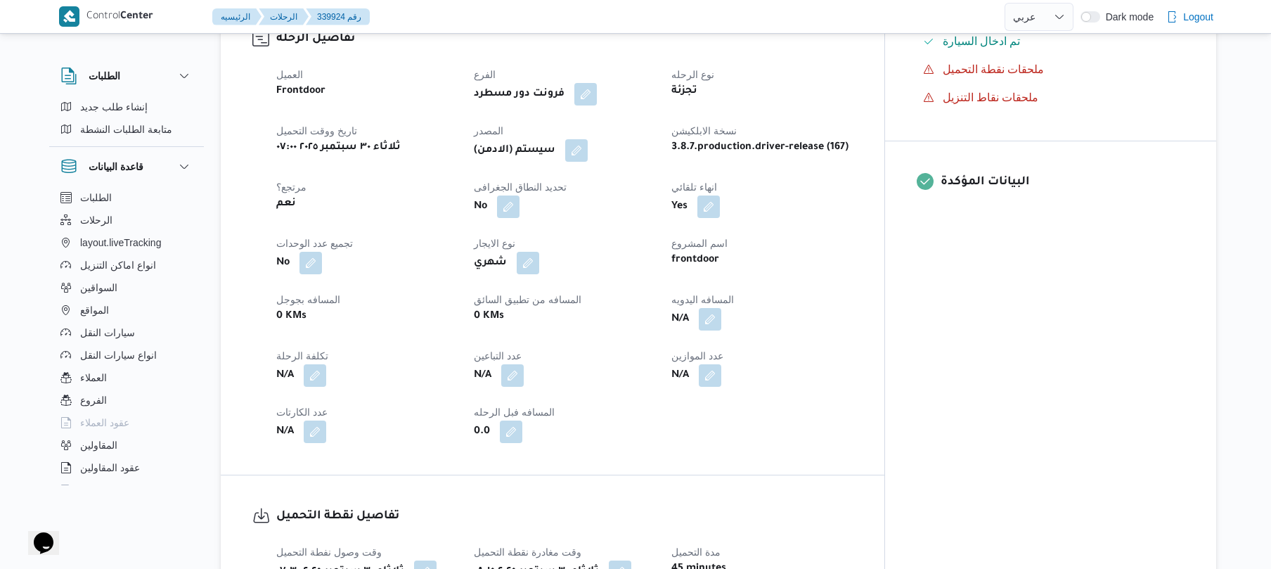
scroll to position [525, 0]
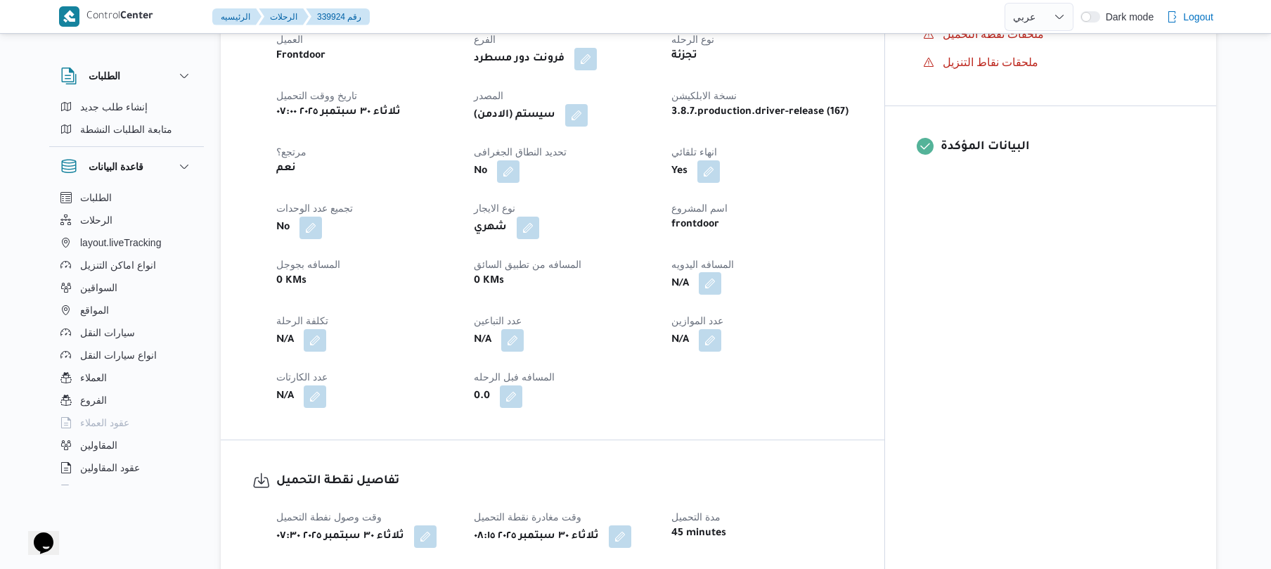
click at [721, 272] on button "button" at bounding box center [710, 283] width 23 height 23
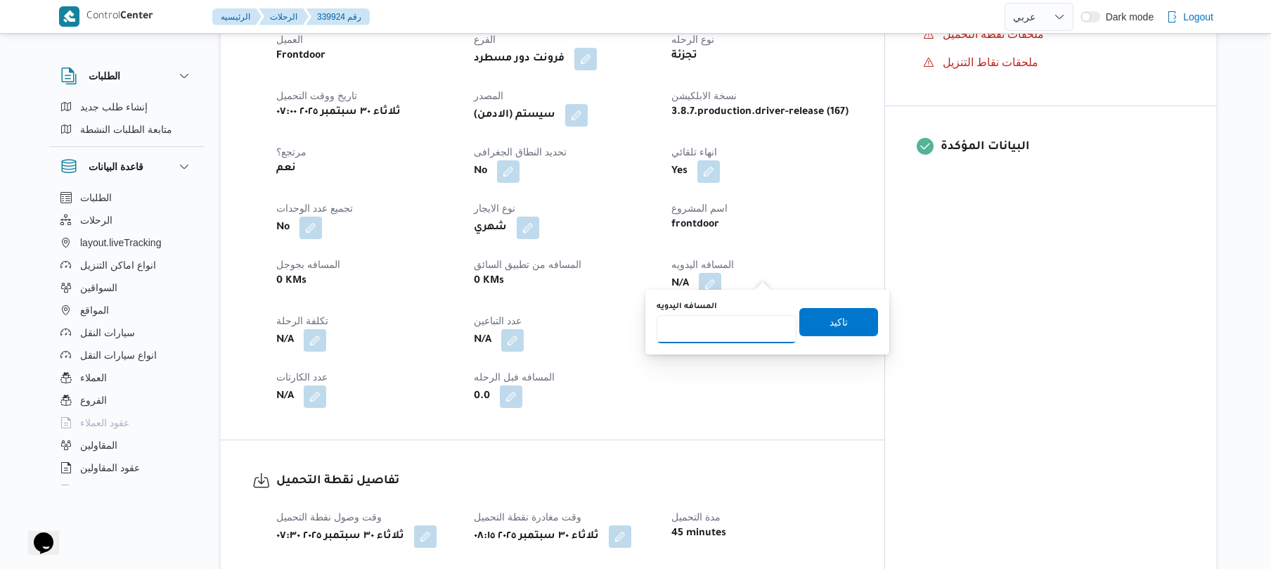
click at [733, 330] on input "المسافه اليدويه" at bounding box center [727, 329] width 140 height 28
type input "120"
click at [833, 316] on span "تاكيد" at bounding box center [839, 321] width 18 height 17
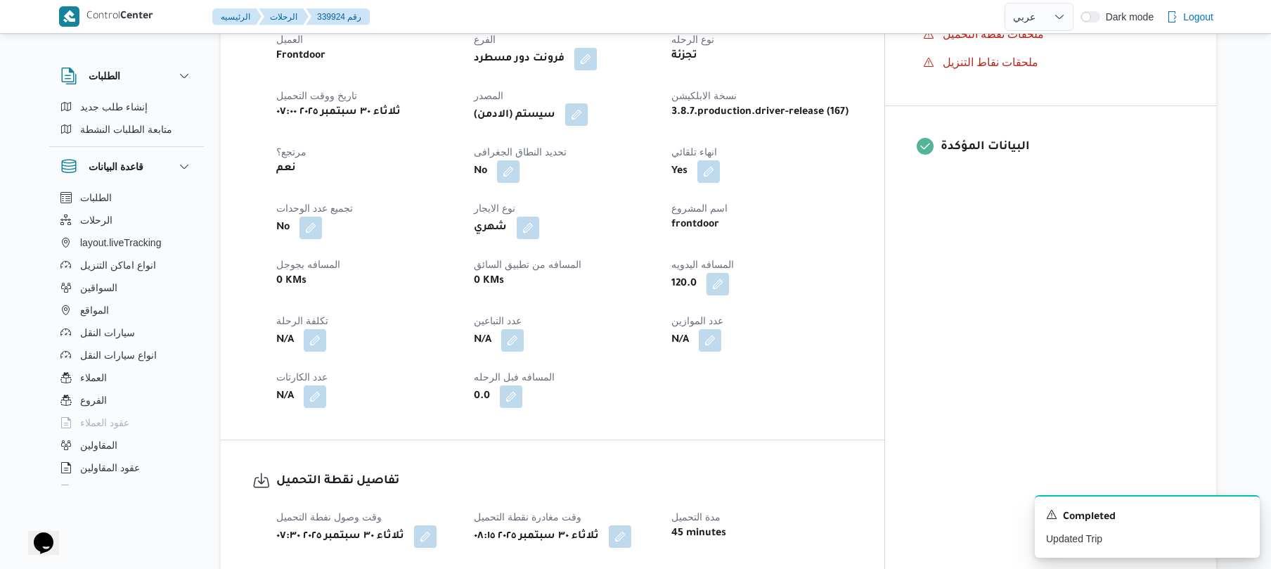
click at [588, 105] on button "button" at bounding box center [576, 114] width 23 height 23
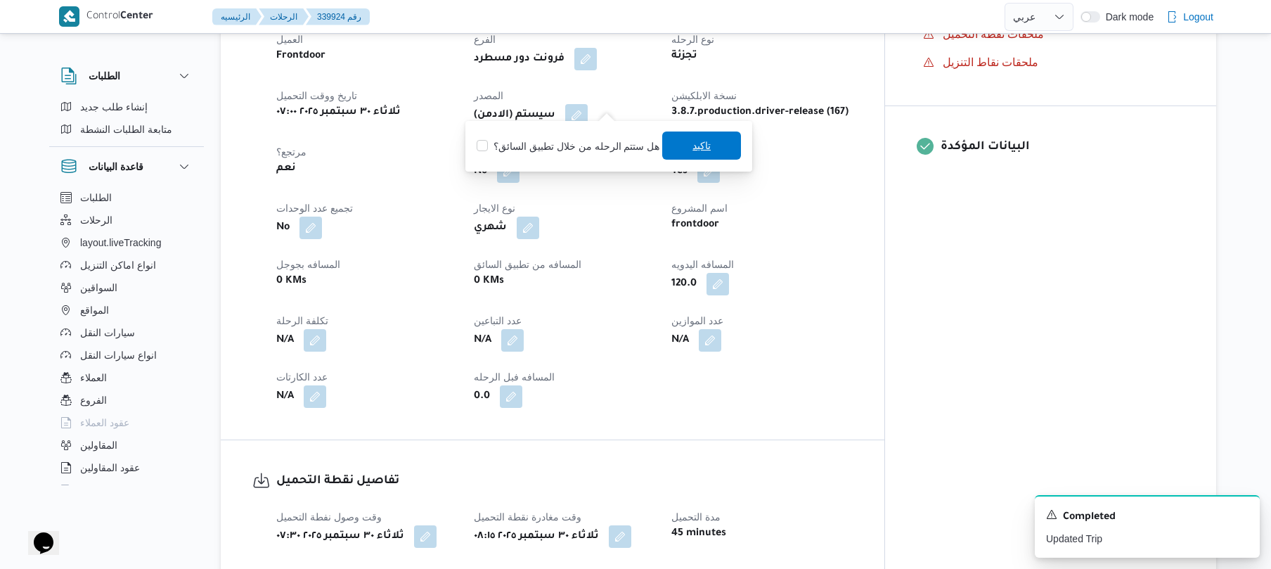
click at [698, 156] on span "تاكيد" at bounding box center [701, 146] width 79 height 28
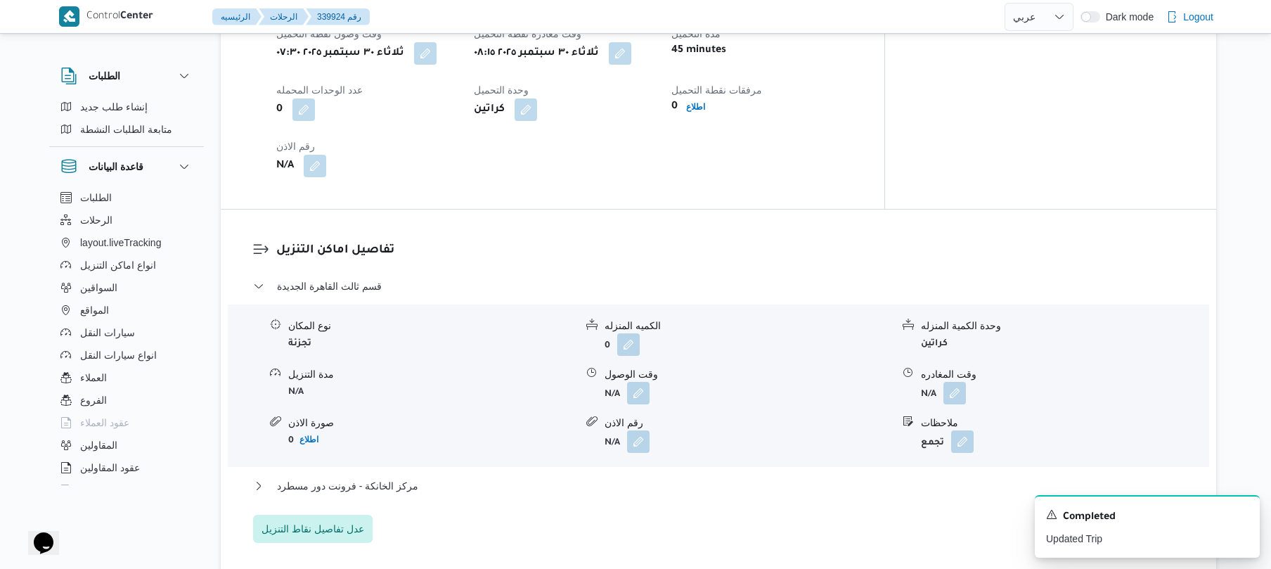
scroll to position [1013, 0]
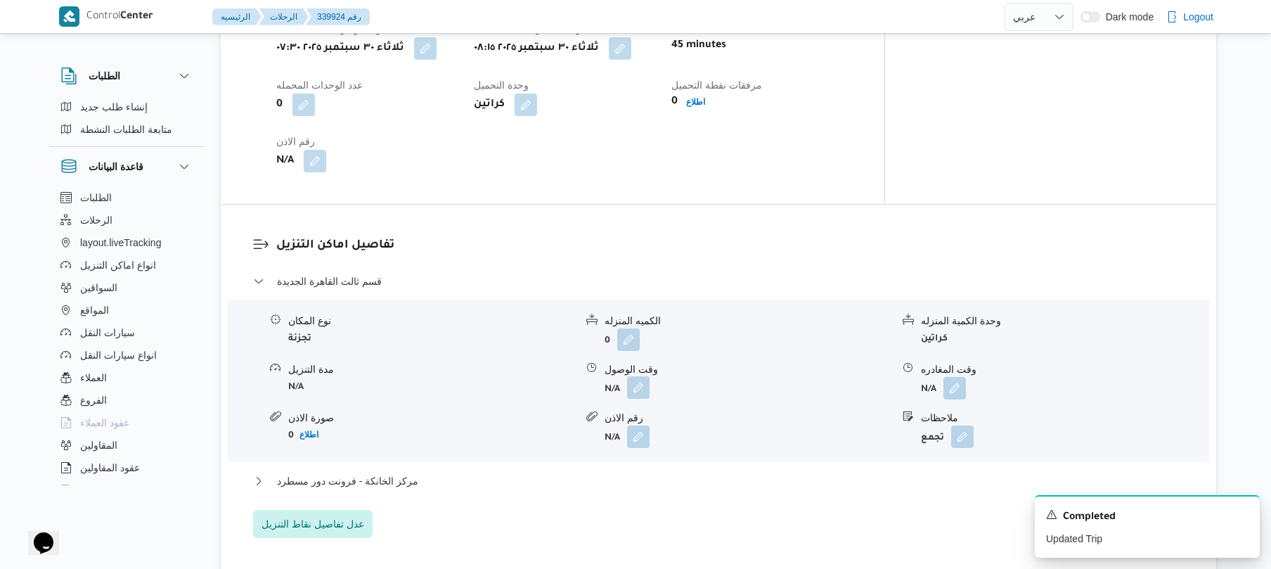
click at [639, 383] on button "button" at bounding box center [638, 387] width 23 height 23
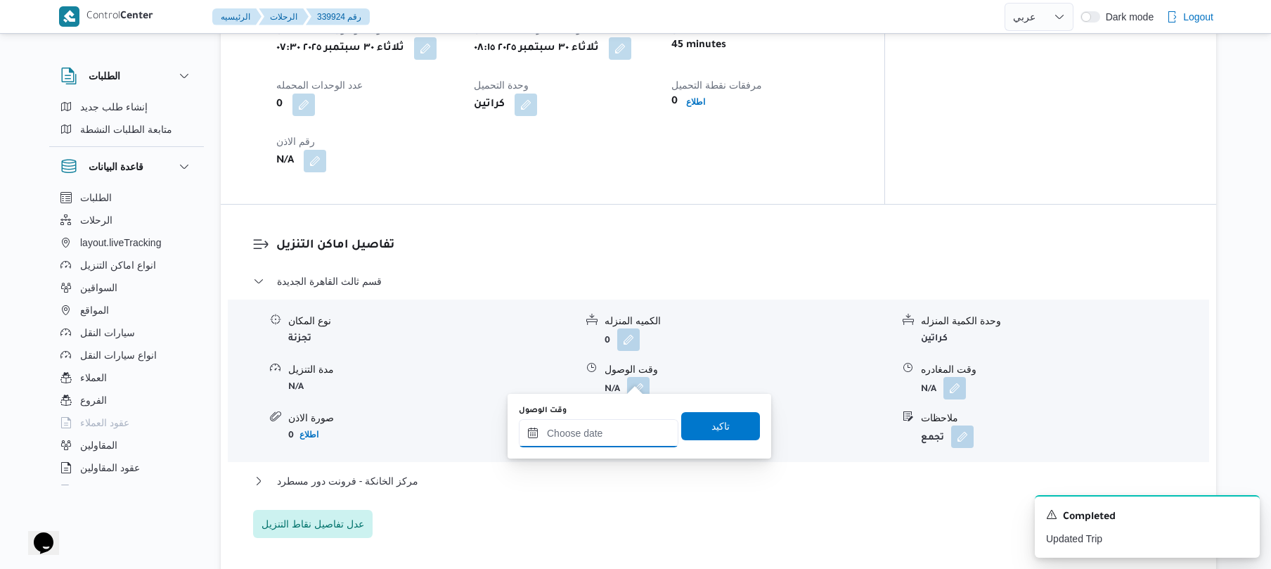
click at [611, 425] on div at bounding box center [599, 433] width 160 height 28
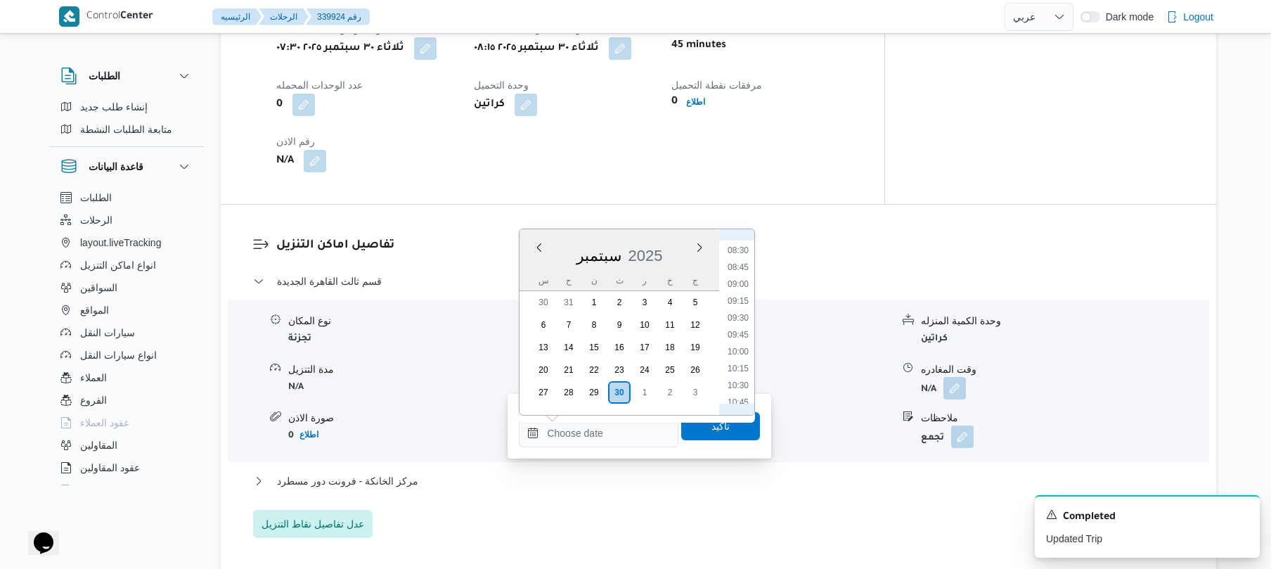
scroll to position [568, 0]
click at [744, 286] on li "09:00" at bounding box center [738, 287] width 32 height 14
type input "٣٠/٠٩/٢٠٢٥ ٠٩:٠٠"
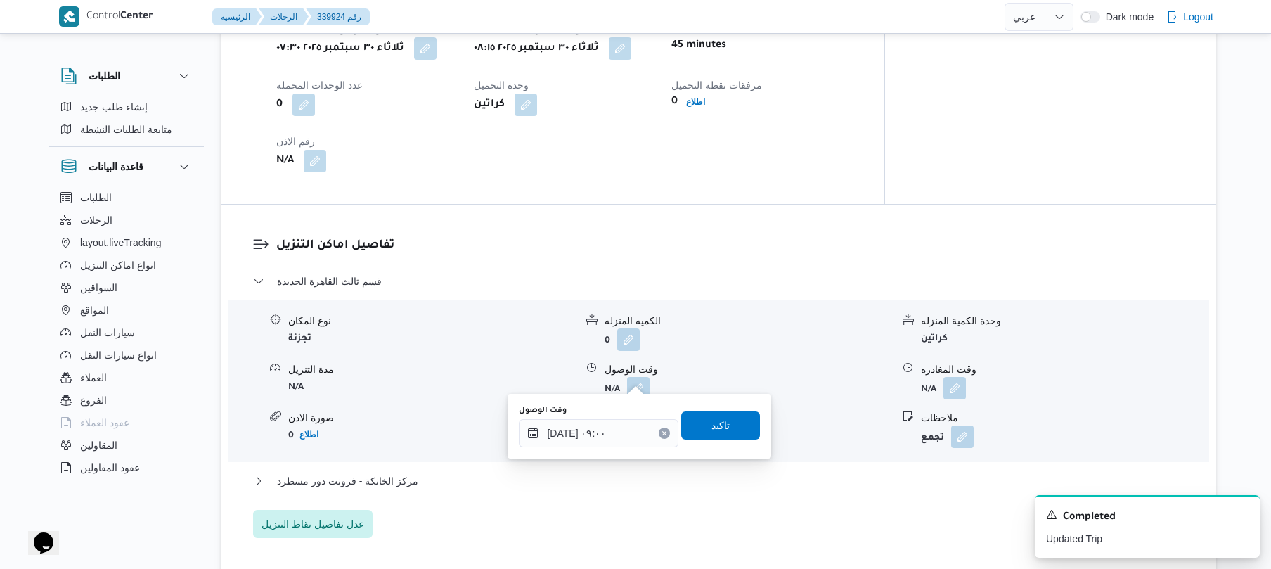
click at [730, 428] on span "تاكيد" at bounding box center [720, 425] width 79 height 28
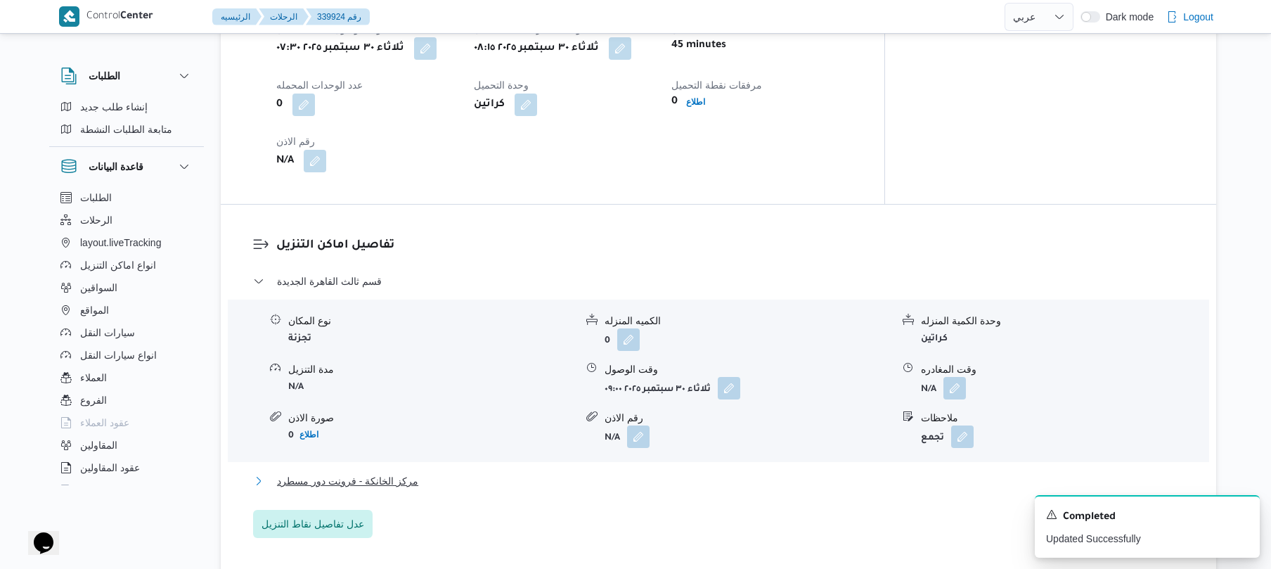
click at [659, 473] on button "مركز الخانكة - فرونت دور مسطرد" at bounding box center [719, 481] width 932 height 17
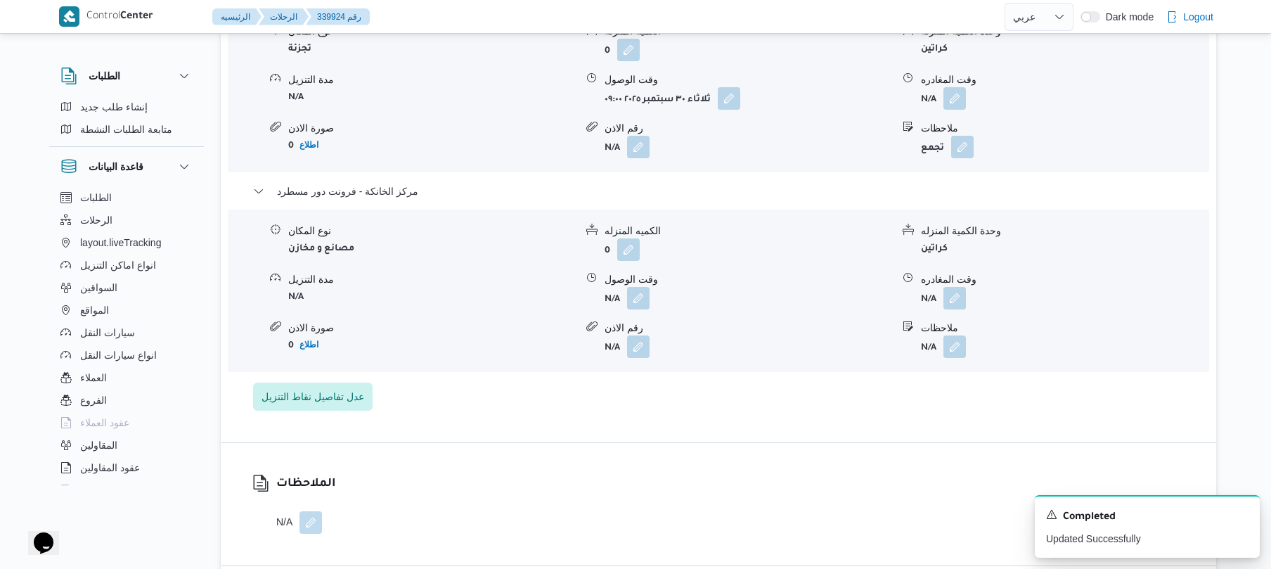
scroll to position [1387, 0]
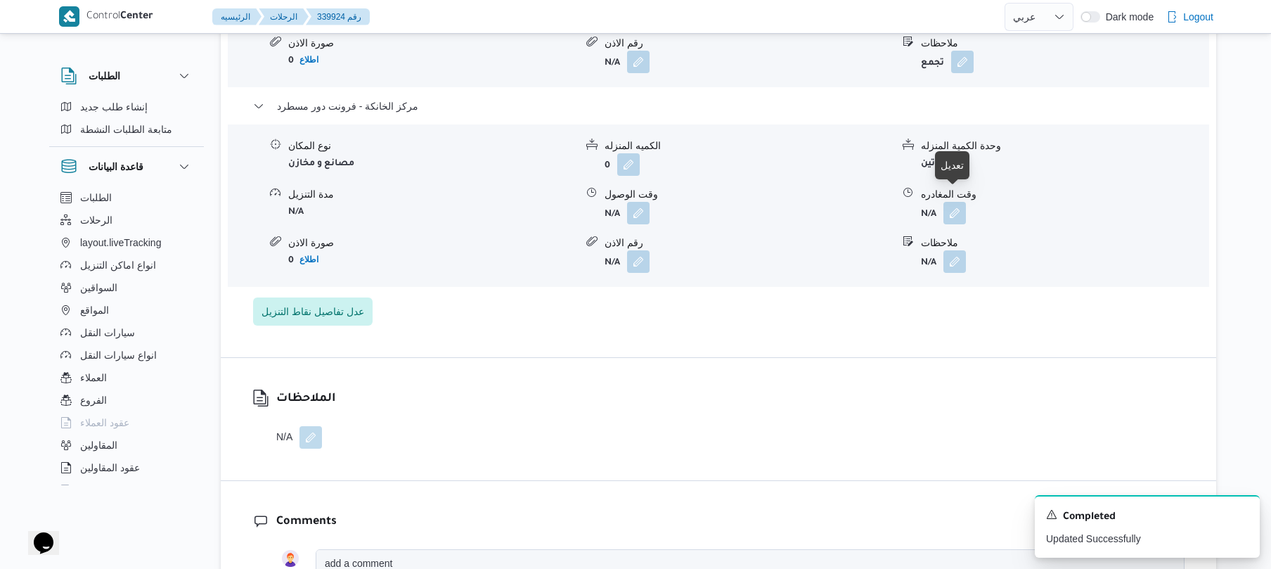
click at [961, 202] on button "button" at bounding box center [955, 213] width 23 height 23
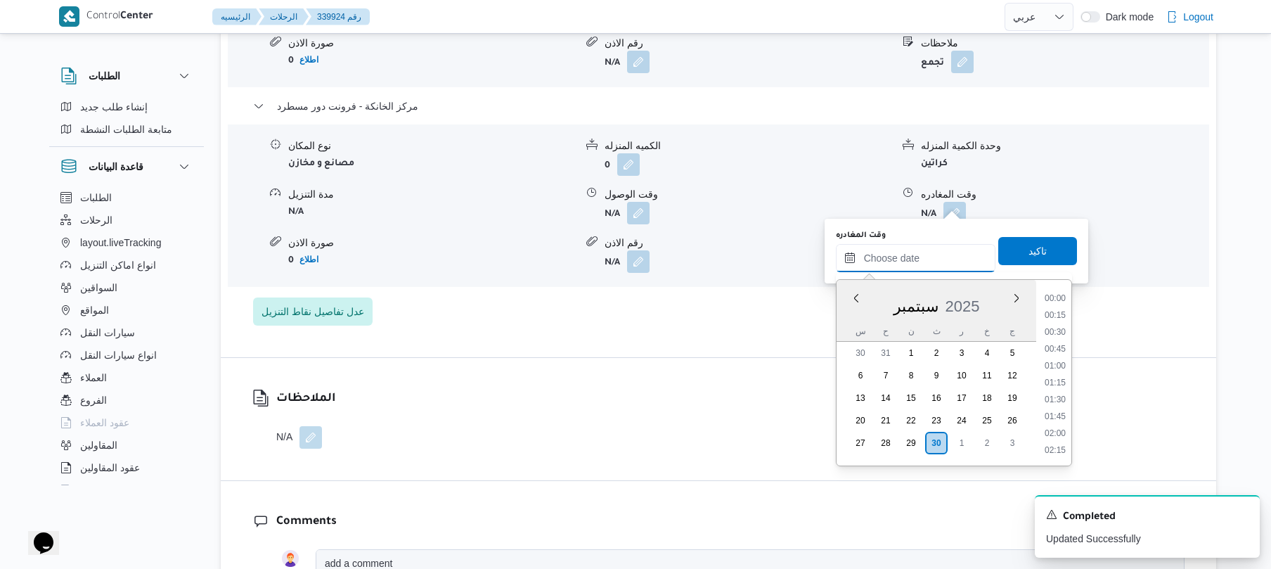
click at [867, 254] on input "وقت المغادره" at bounding box center [916, 258] width 160 height 28
click at [1061, 385] on li "17:15" at bounding box center [1055, 385] width 32 height 14
type input "[DATE] ١٧:١٥"
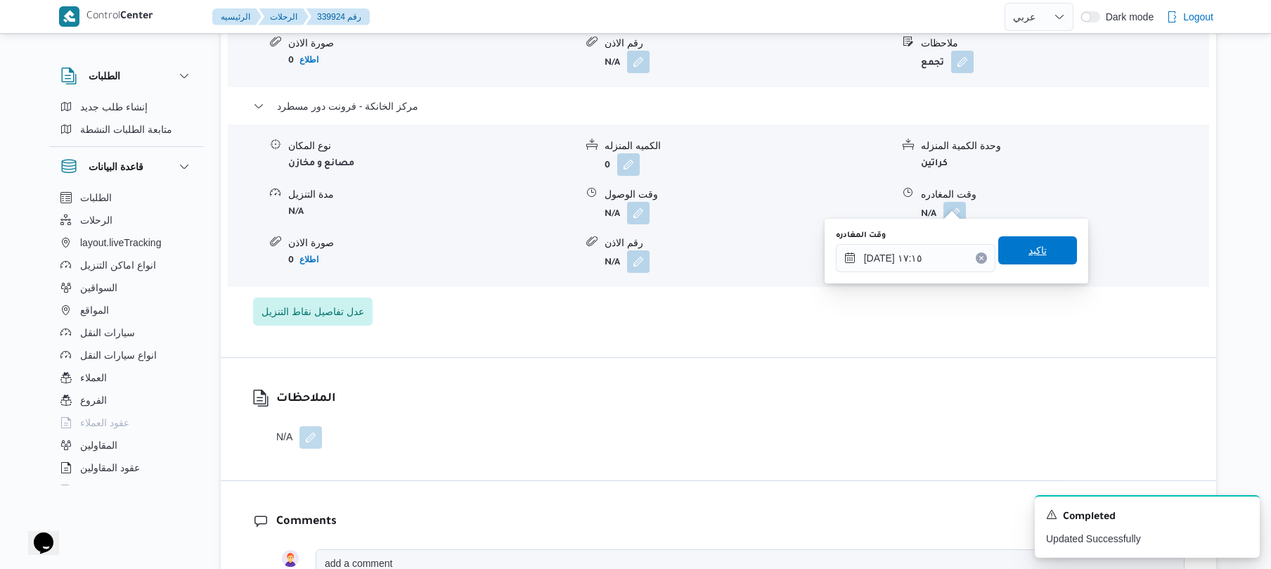
click at [1037, 252] on span "تاكيد" at bounding box center [1038, 250] width 18 height 17
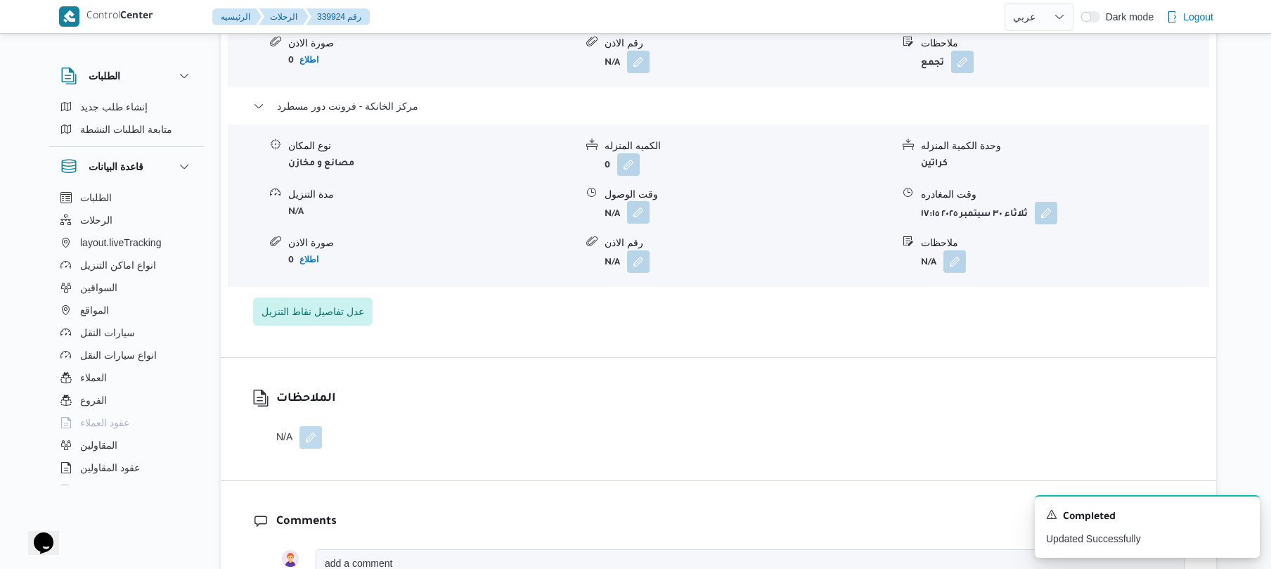
click at [637, 211] on button "button" at bounding box center [638, 212] width 23 height 23
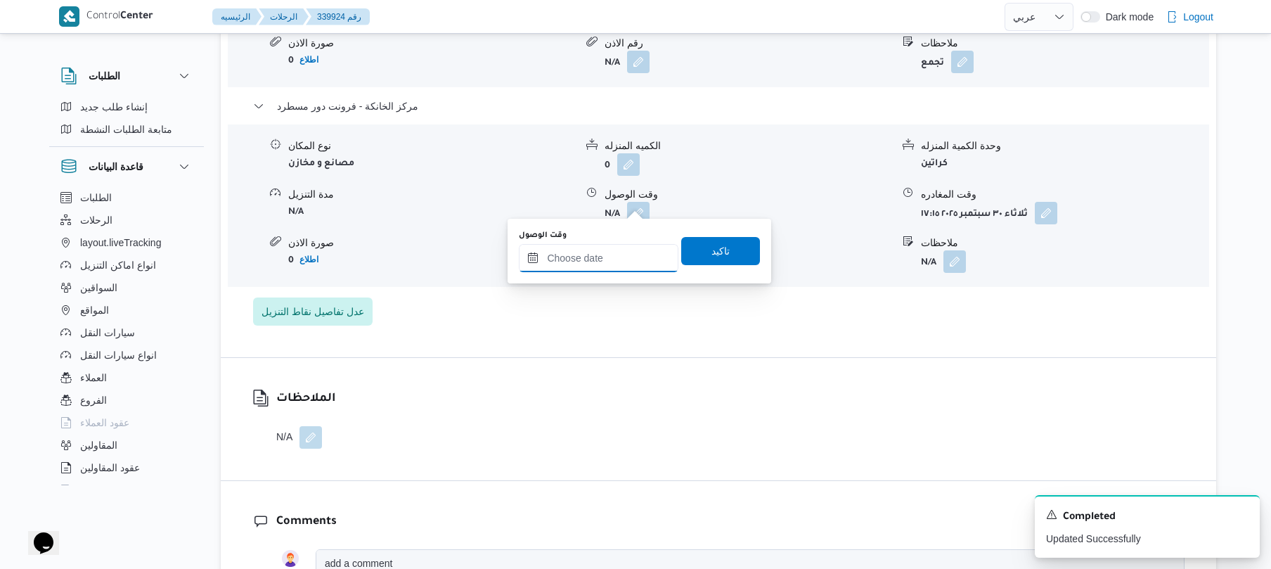
click at [616, 259] on input "وقت الوصول" at bounding box center [599, 258] width 160 height 28
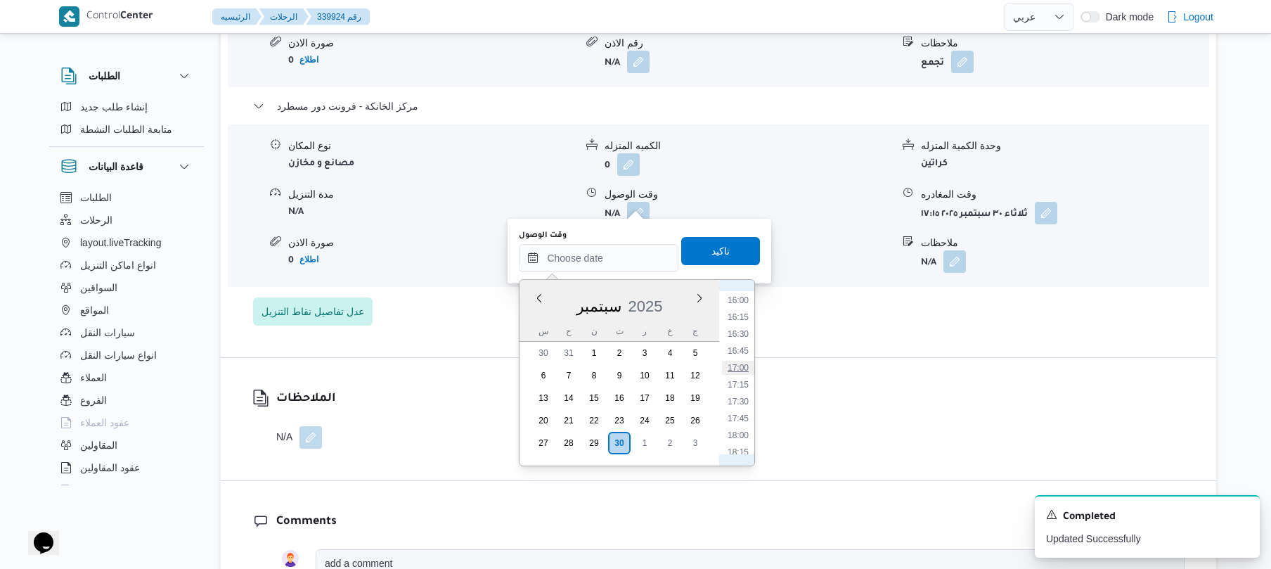
click at [743, 367] on li "17:00" at bounding box center [738, 368] width 32 height 14
type input "٣٠/٠٩/٢٠٢٥ ١٧:٠٠"
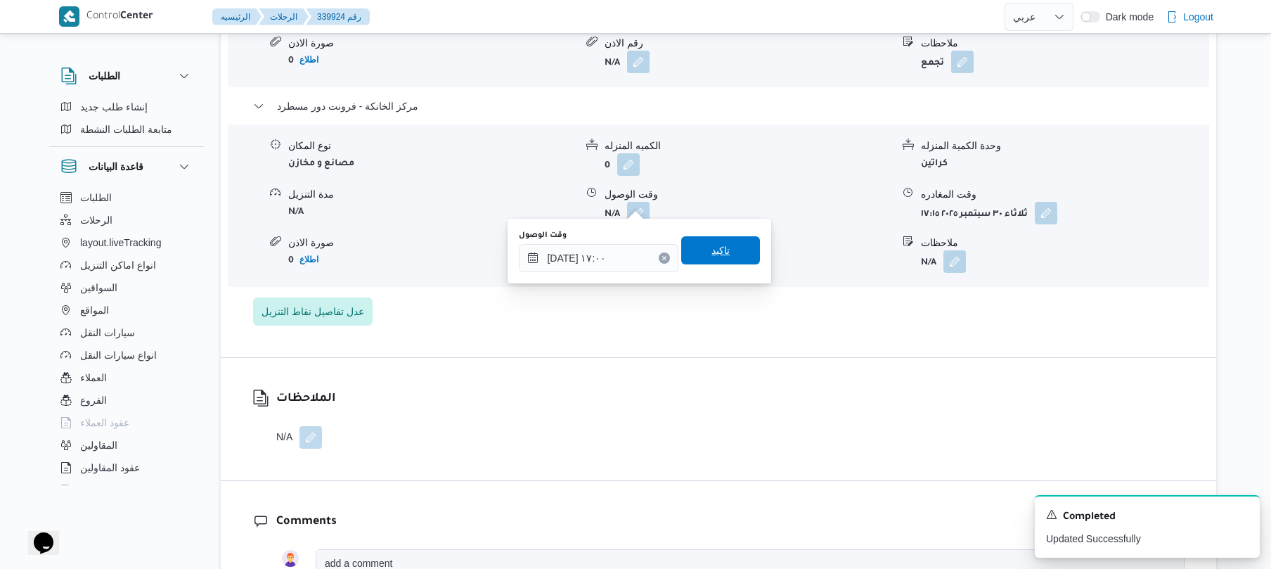
click at [732, 255] on span "تاكيد" at bounding box center [720, 250] width 79 height 28
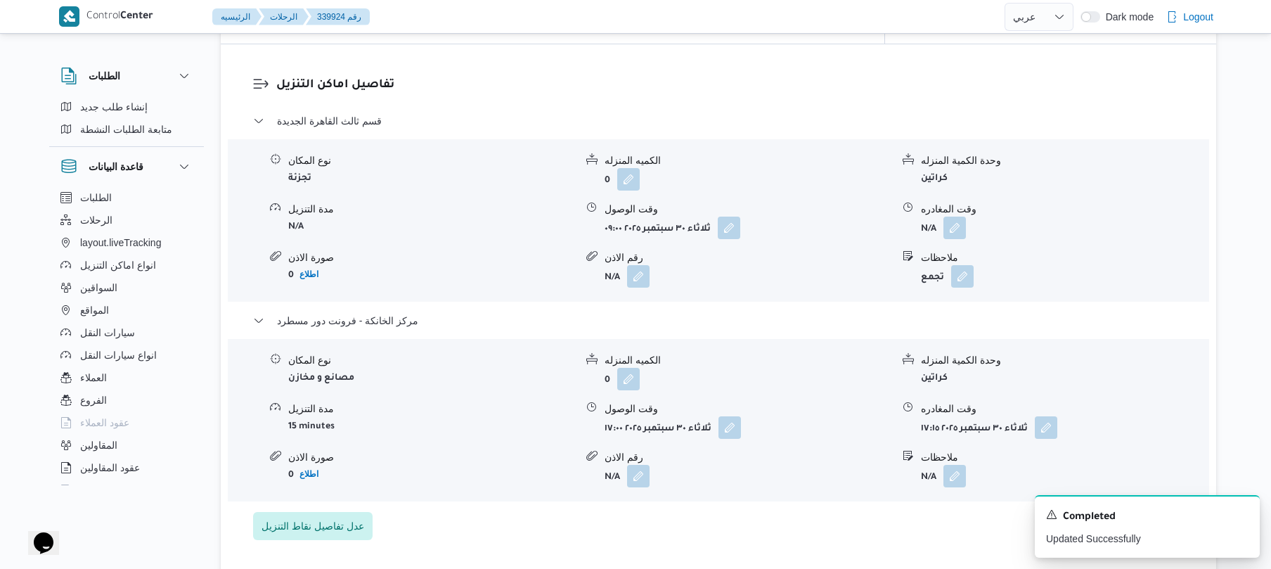
scroll to position [1162, 0]
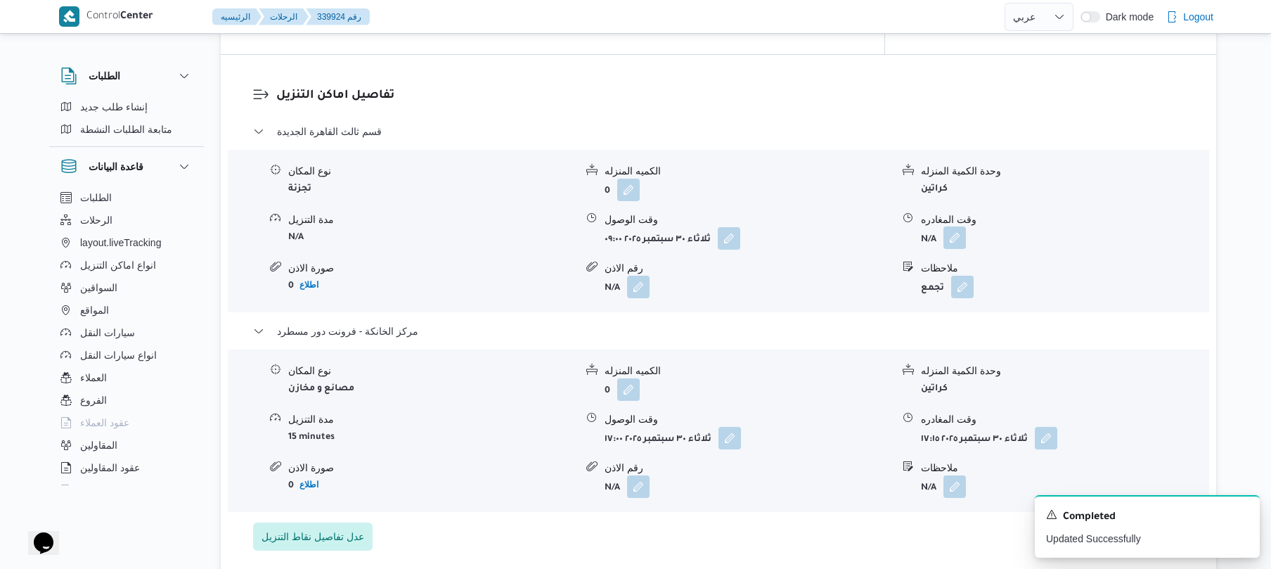
click at [947, 229] on button "button" at bounding box center [955, 237] width 23 height 23
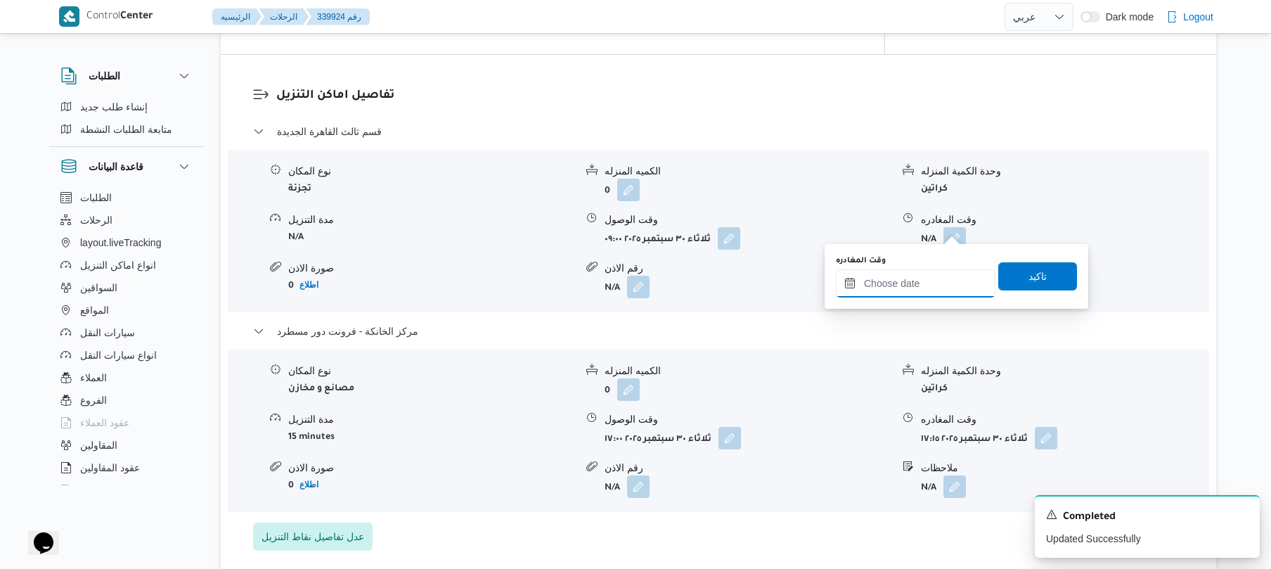
click at [909, 290] on input "وقت المغادره" at bounding box center [916, 283] width 160 height 28
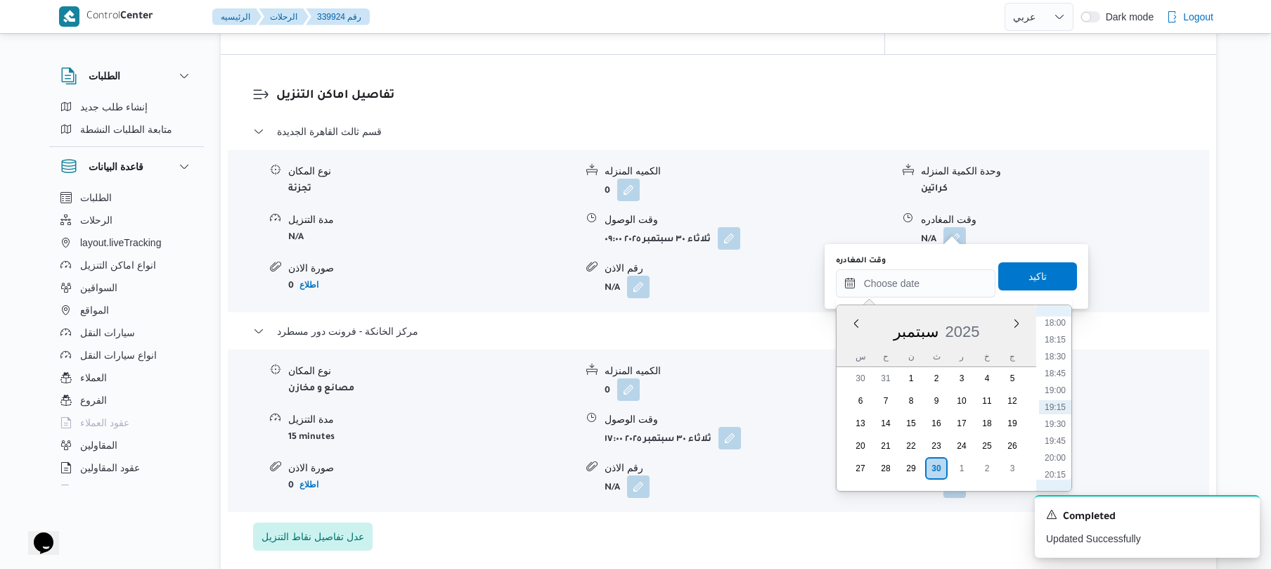
scroll to position [1078, 0]
click at [1045, 344] on li "16:15" at bounding box center [1055, 342] width 32 height 14
type input "٣٠/٠٩/٢٠٢٥ ١٦:١٥"
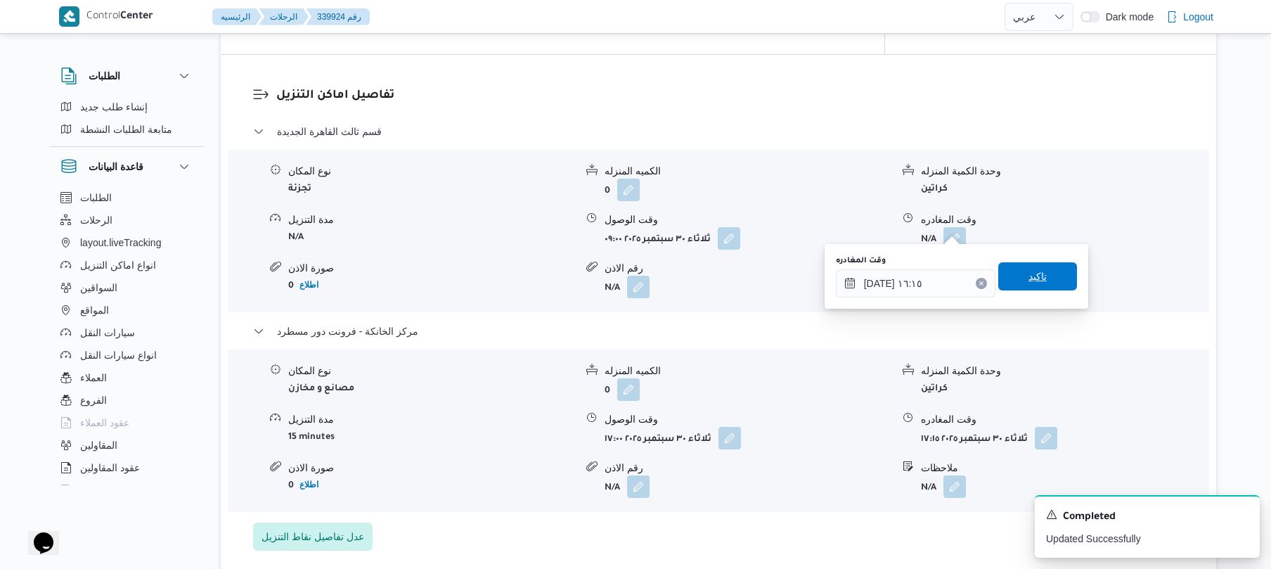
click at [1047, 281] on span "تاكيد" at bounding box center [1038, 276] width 79 height 28
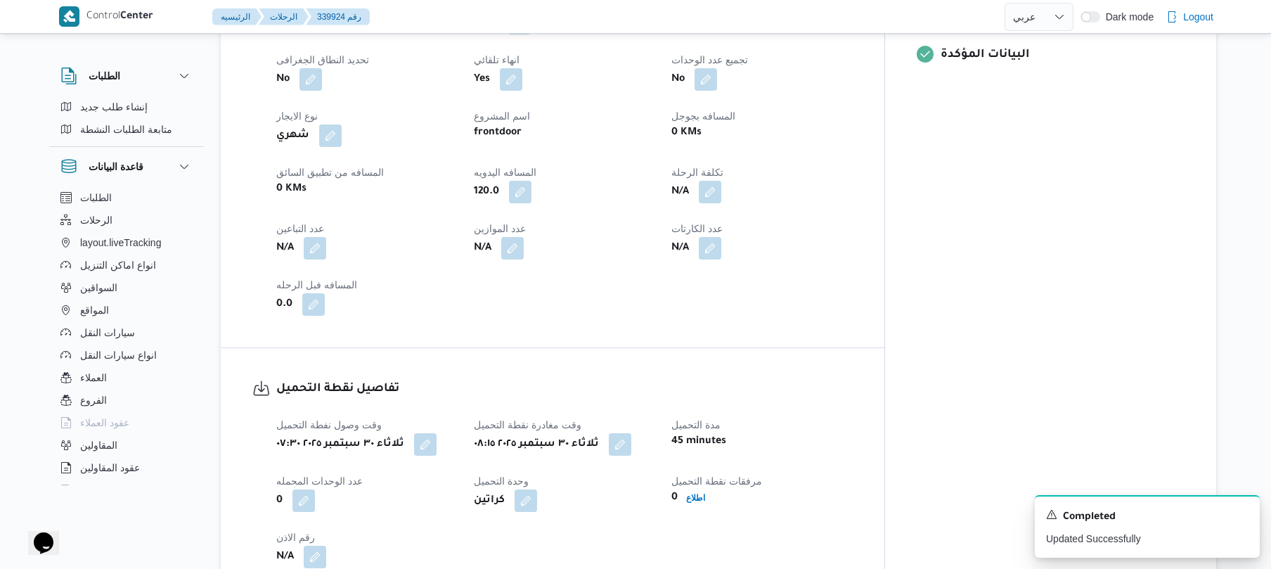
scroll to position [0, 0]
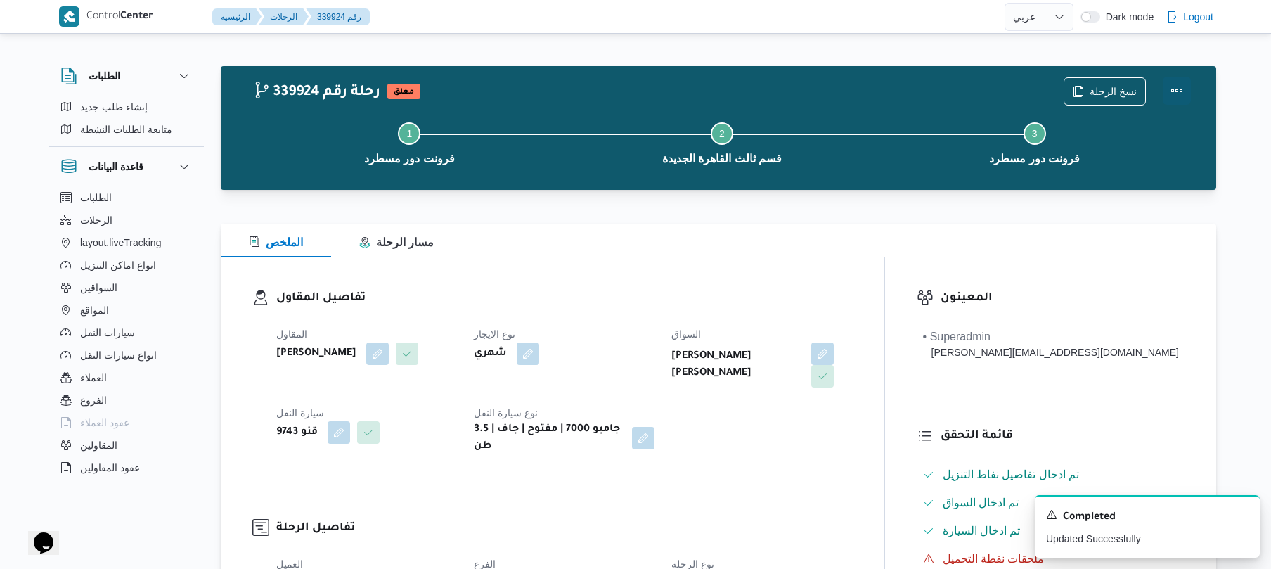
click at [1177, 91] on button "Actions" at bounding box center [1177, 91] width 28 height 28
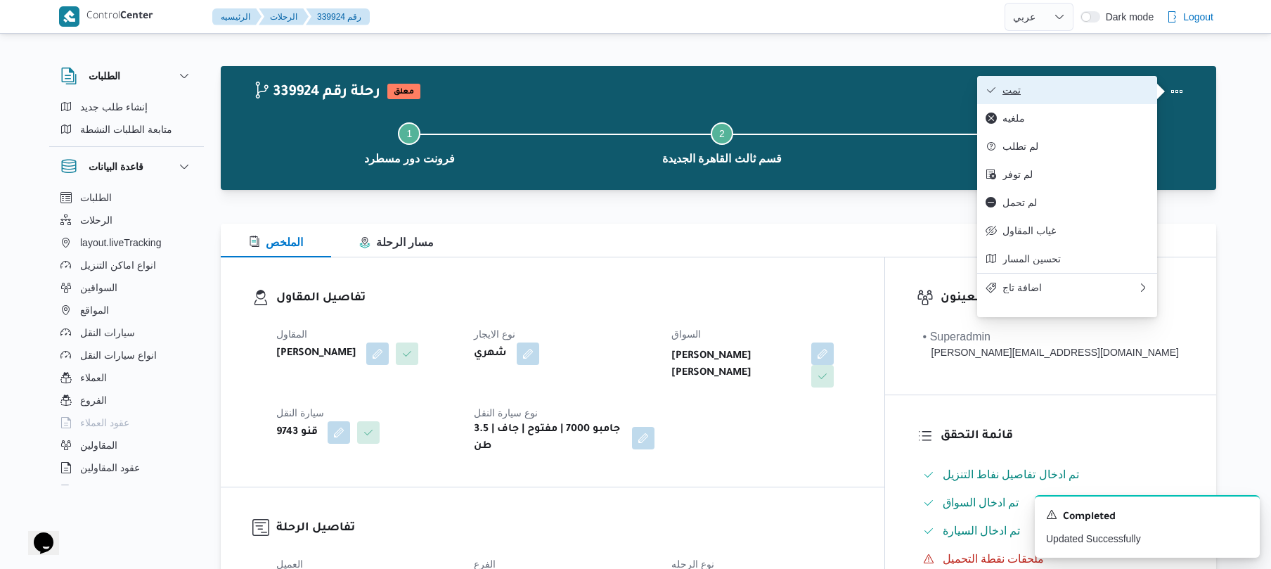
click at [1081, 83] on button "تمت" at bounding box center [1067, 90] width 180 height 28
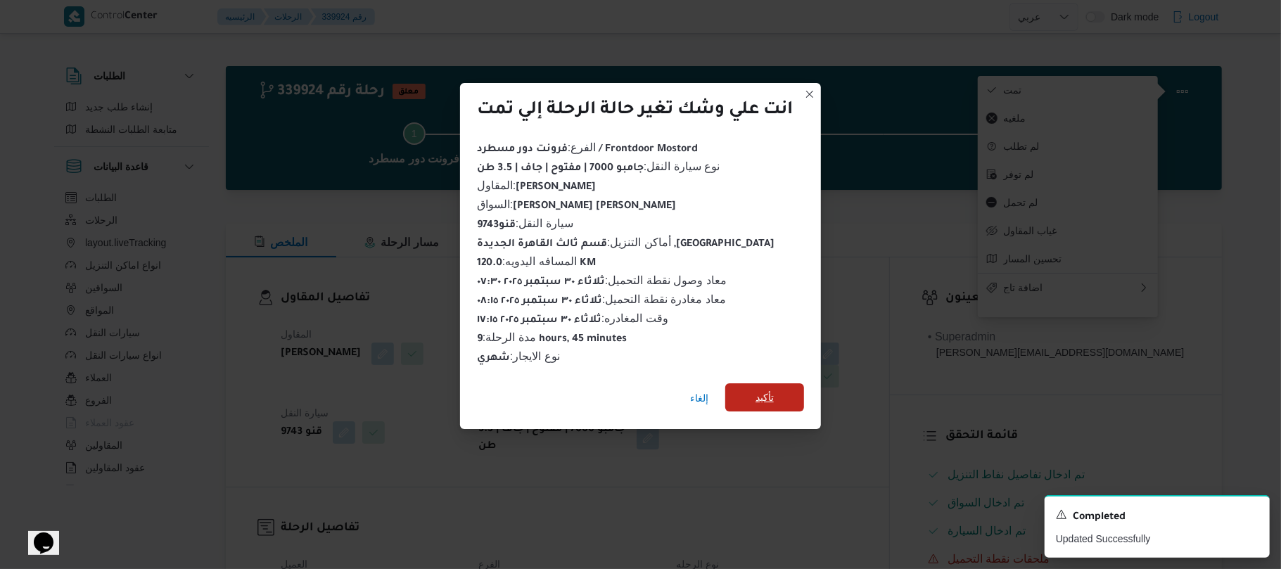
click at [767, 399] on span "تأكيد" at bounding box center [764, 397] width 79 height 28
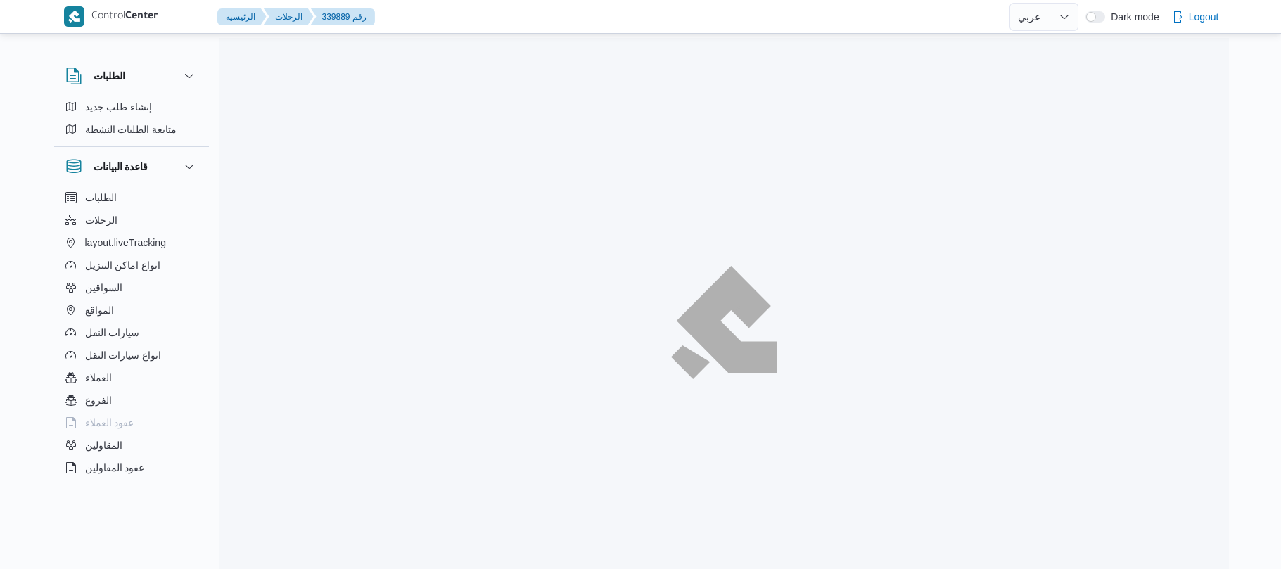
select select "ar"
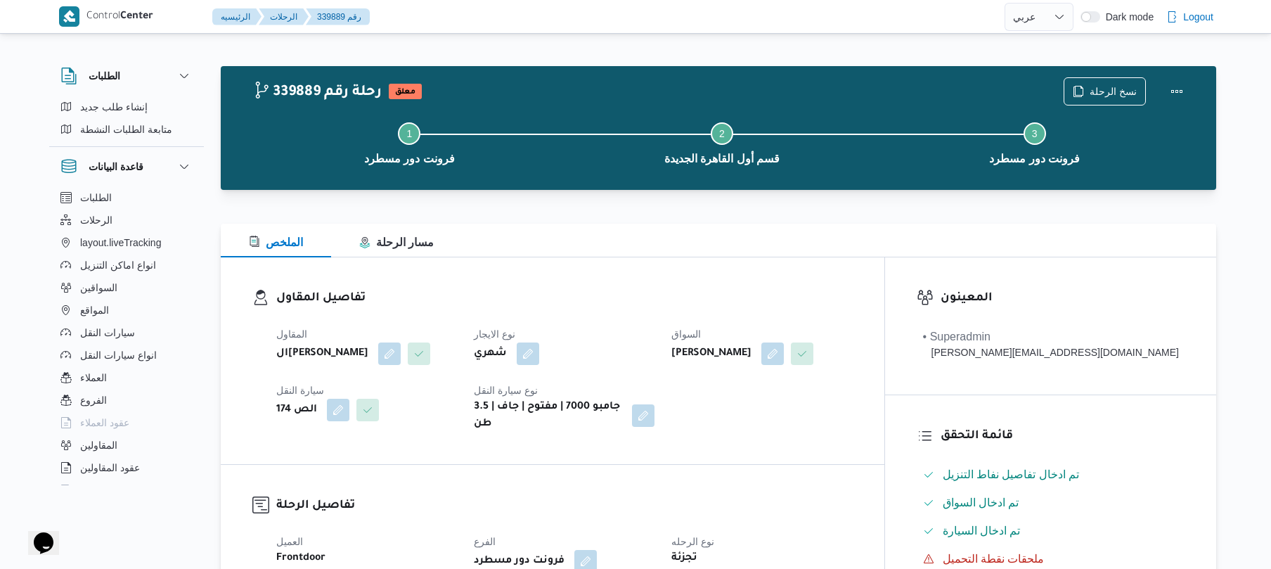
click at [853, 293] on h3 "تفاصيل المقاول" at bounding box center [564, 298] width 577 height 19
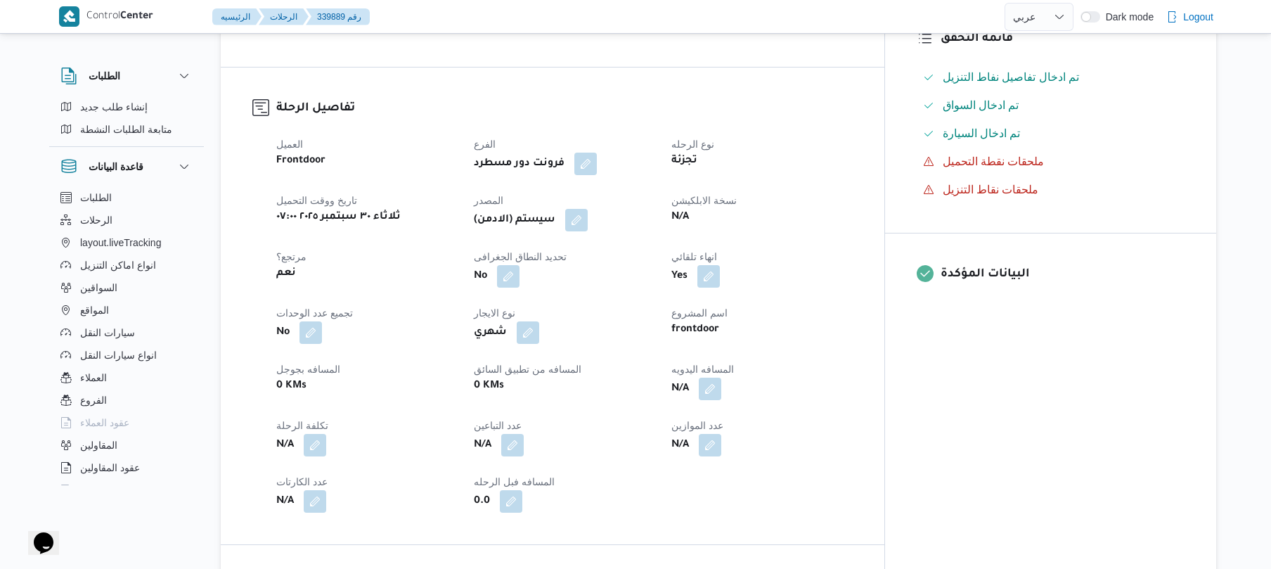
scroll to position [450, 0]
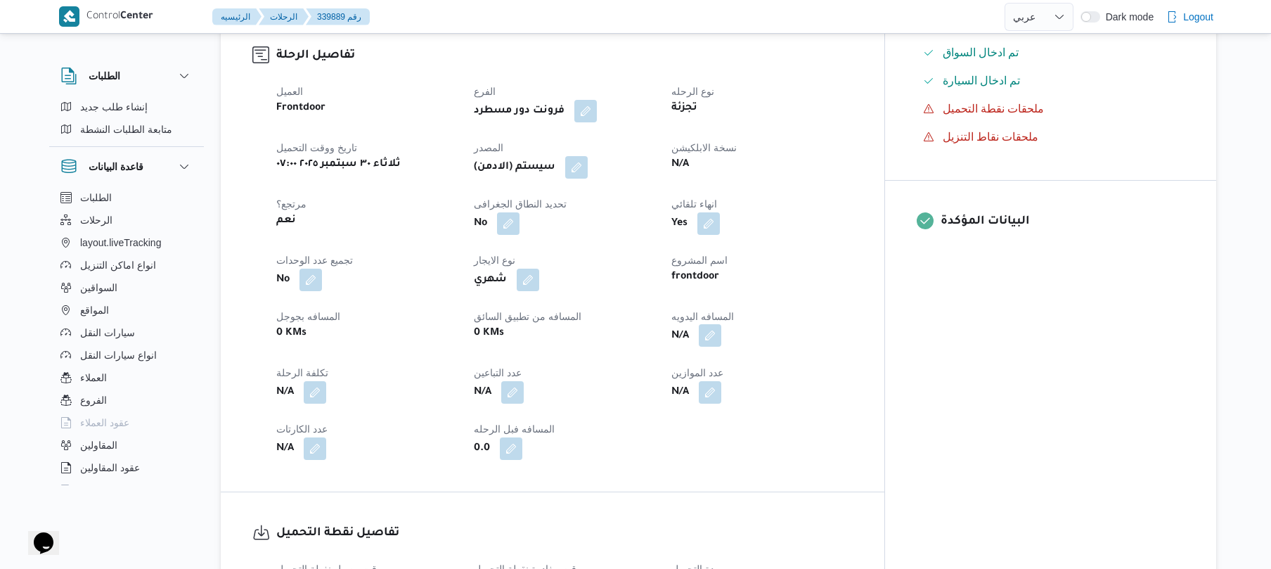
click at [721, 326] on button "button" at bounding box center [710, 335] width 23 height 23
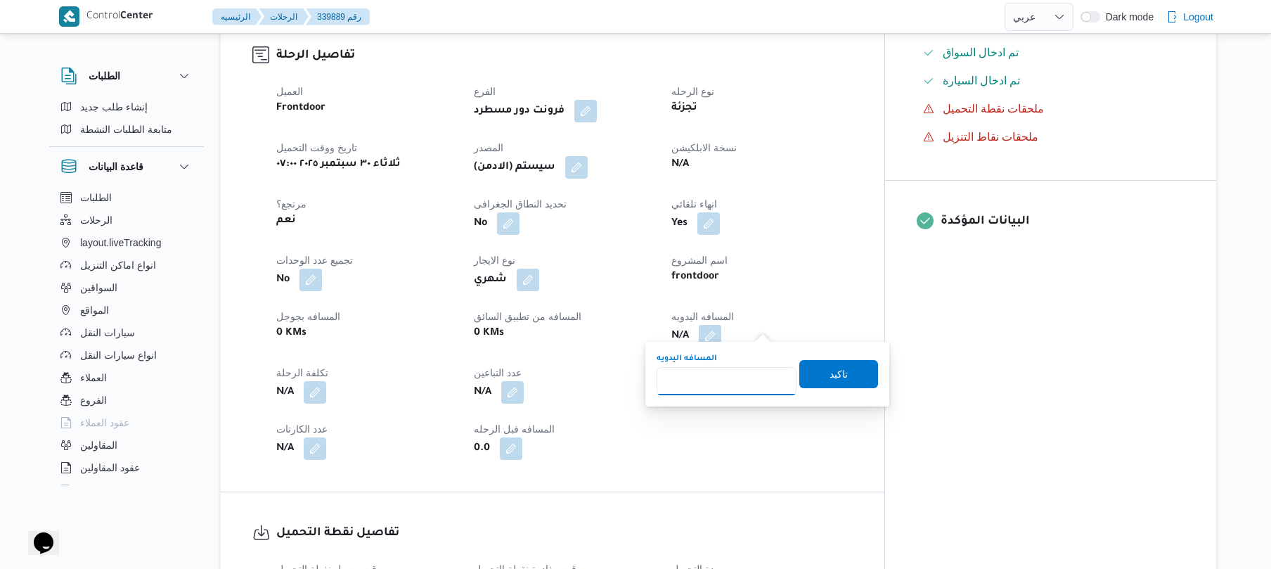
click at [751, 391] on input "المسافه اليدويه" at bounding box center [727, 381] width 140 height 28
type input "120"
click at [849, 370] on span "تاكيد" at bounding box center [839, 373] width 79 height 28
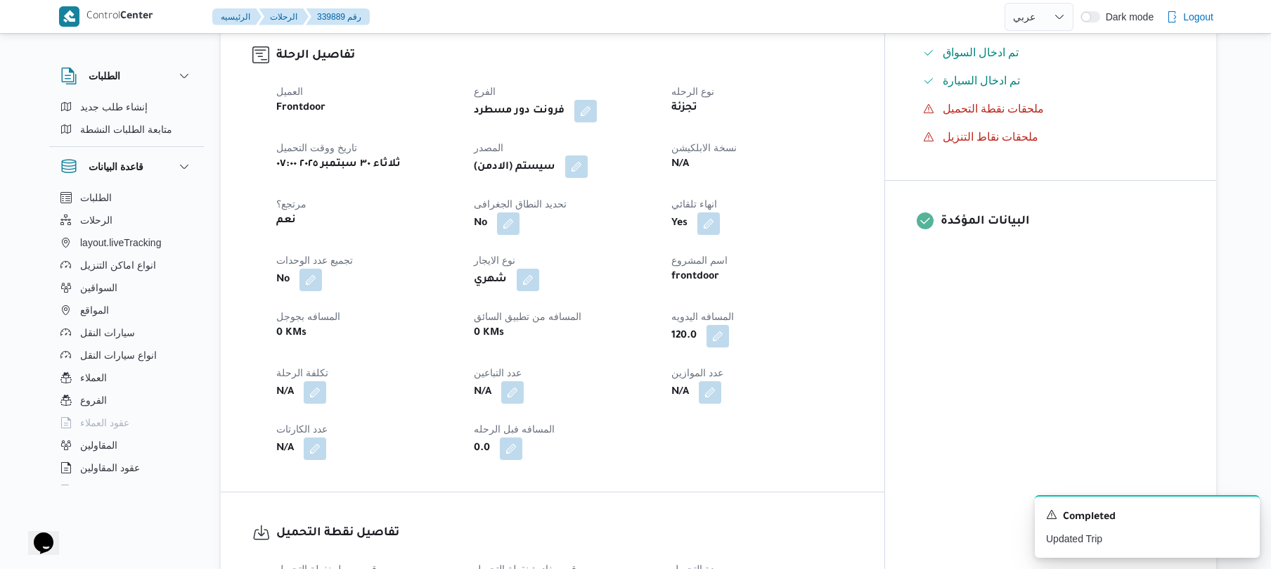
click at [588, 155] on button "button" at bounding box center [576, 166] width 23 height 23
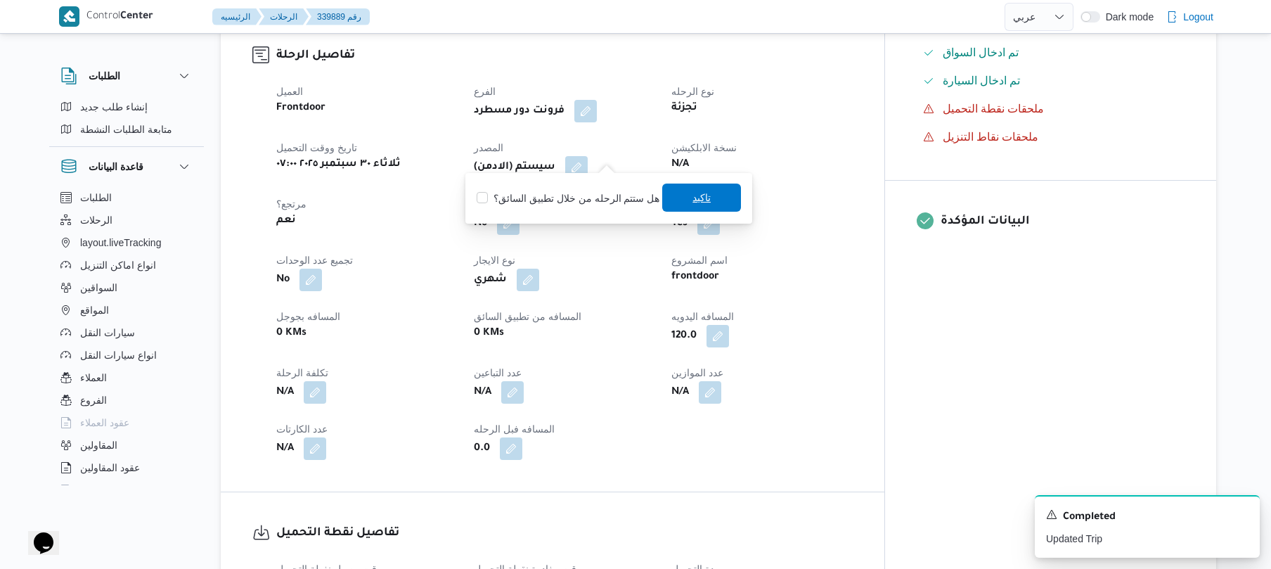
click at [682, 209] on span "تاكيد" at bounding box center [701, 198] width 79 height 28
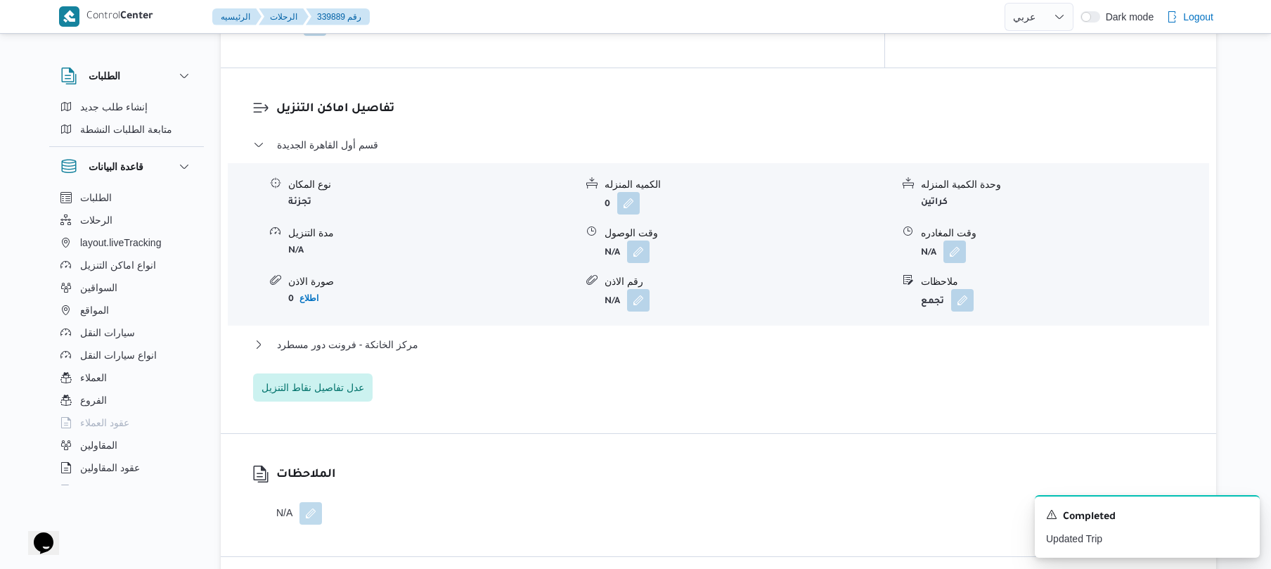
scroll to position [1162, 0]
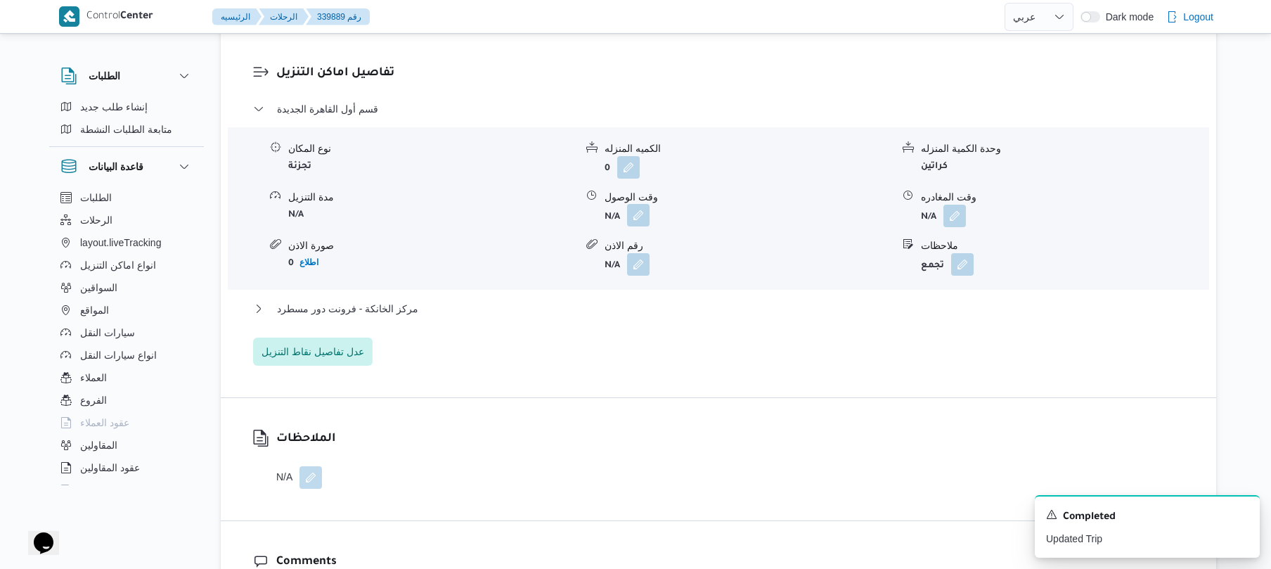
click at [646, 209] on button "button" at bounding box center [638, 215] width 23 height 23
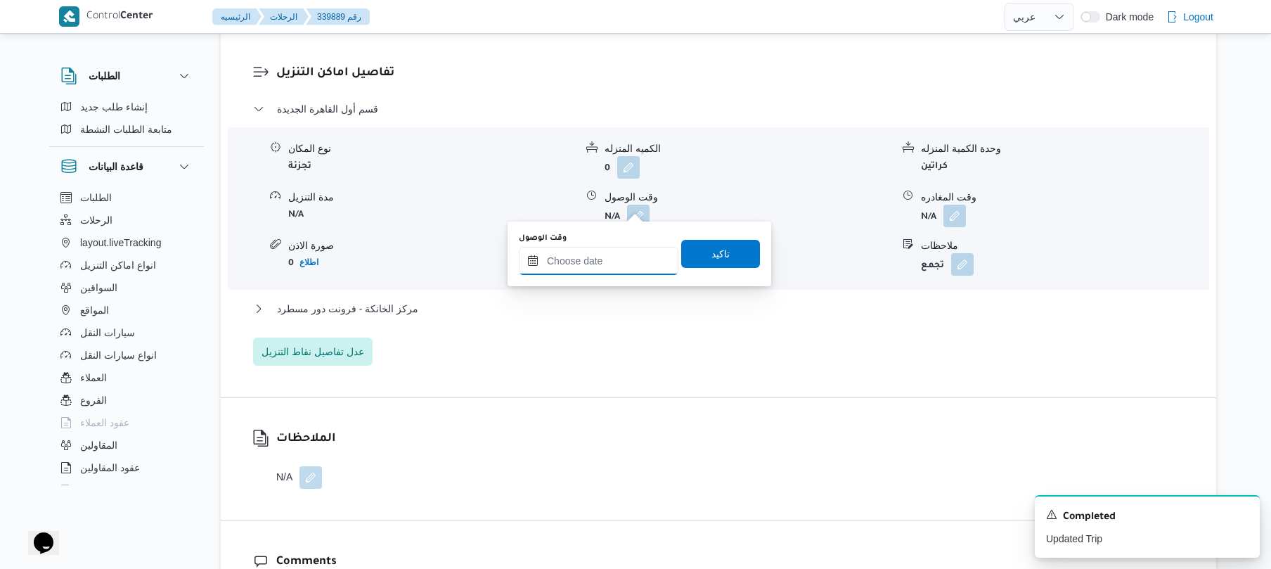
click at [609, 256] on input "وقت الوصول" at bounding box center [599, 261] width 160 height 28
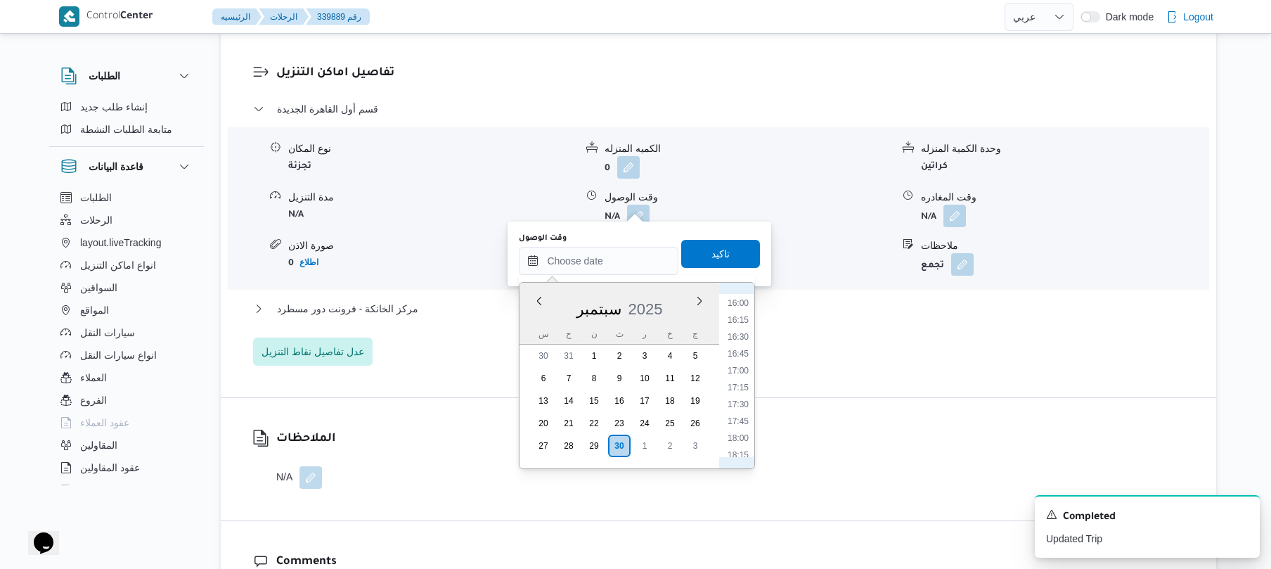
scroll to position [435, 0]
click at [740, 437] on li "08:30" at bounding box center [738, 440] width 32 height 14
type input "٣٠/٠٩/٢٠٢٥ ٠٨:٣٠"
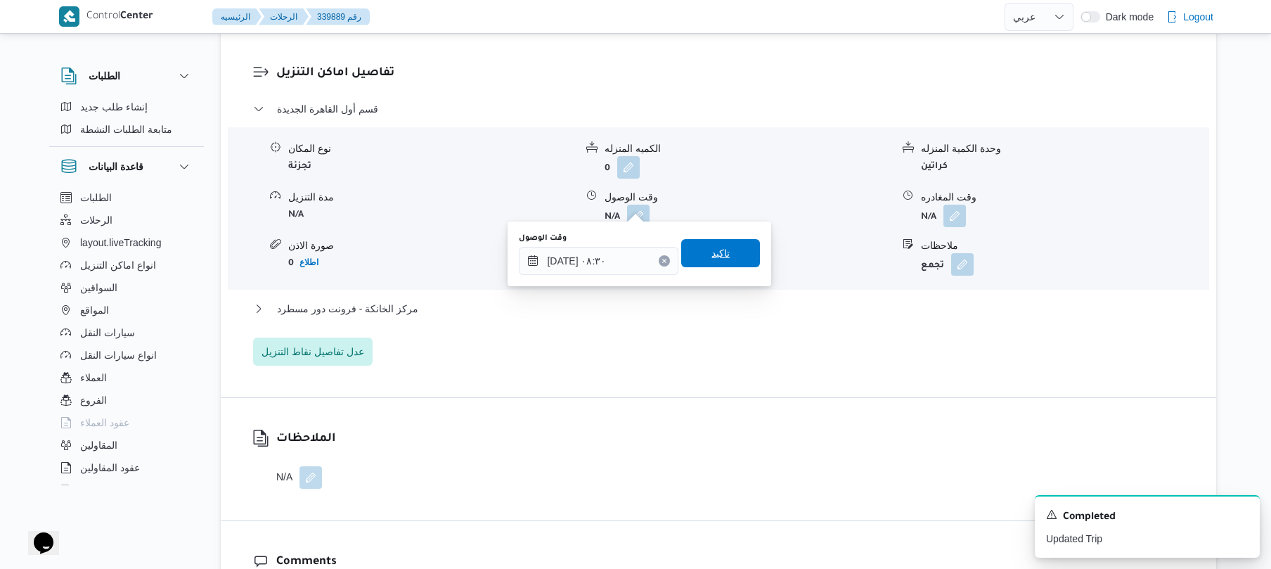
click at [719, 250] on span "تاكيد" at bounding box center [721, 253] width 18 height 17
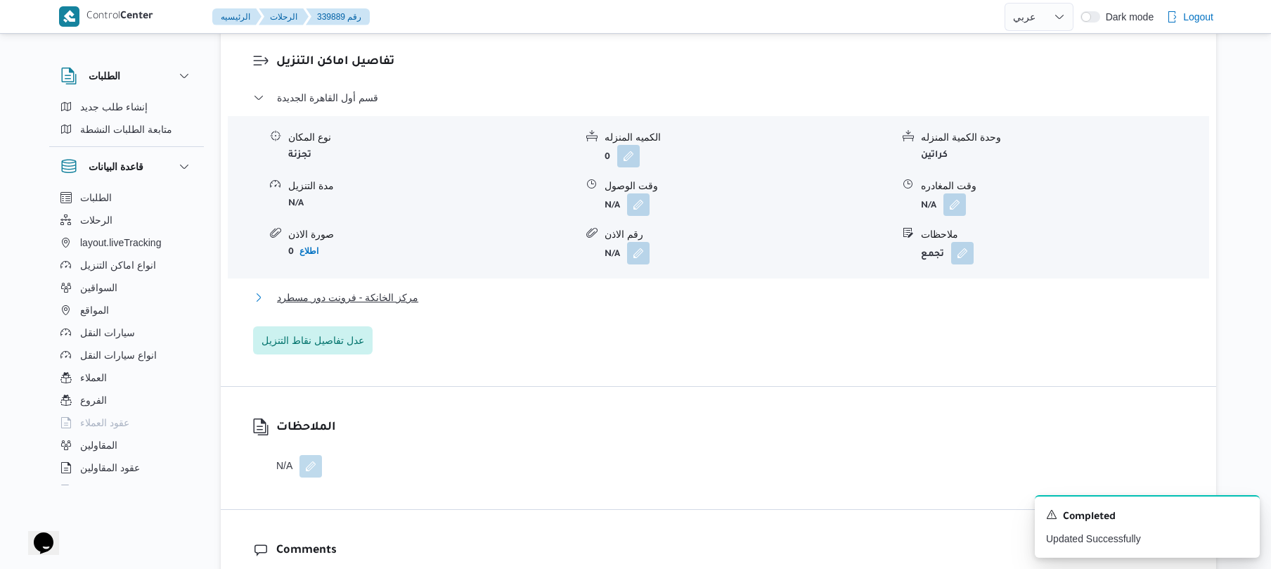
click at [688, 299] on button "مركز الخانكة - فرونت دور مسطرد" at bounding box center [719, 297] width 932 height 17
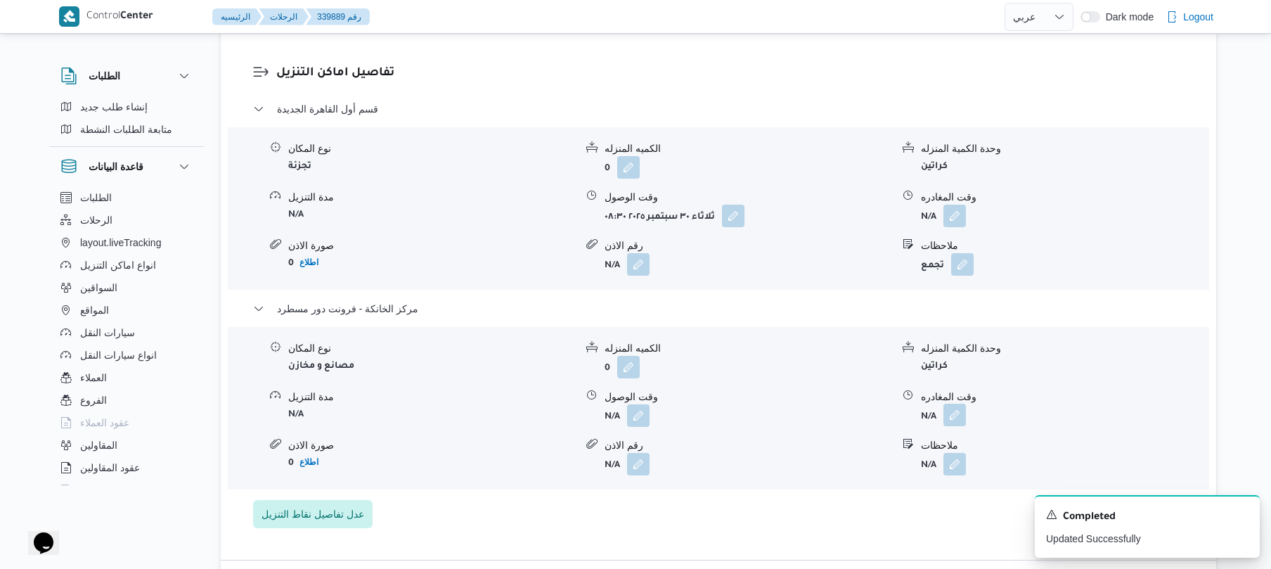
click at [956, 409] on button "button" at bounding box center [955, 415] width 23 height 23
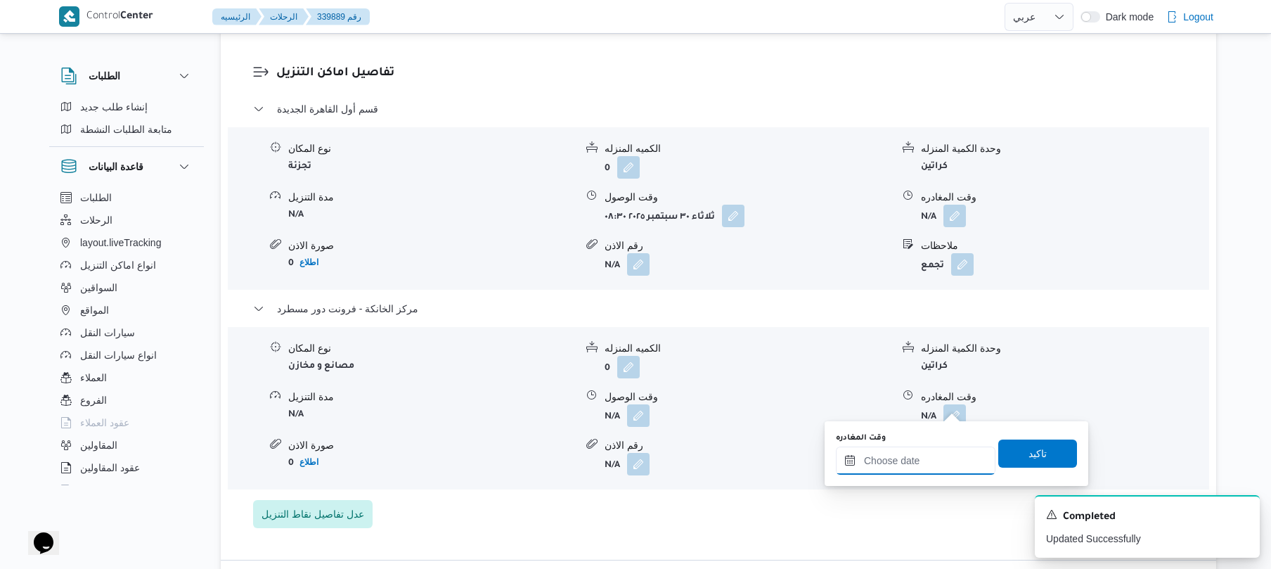
click at [915, 458] on input "وقت المغادره" at bounding box center [916, 461] width 160 height 28
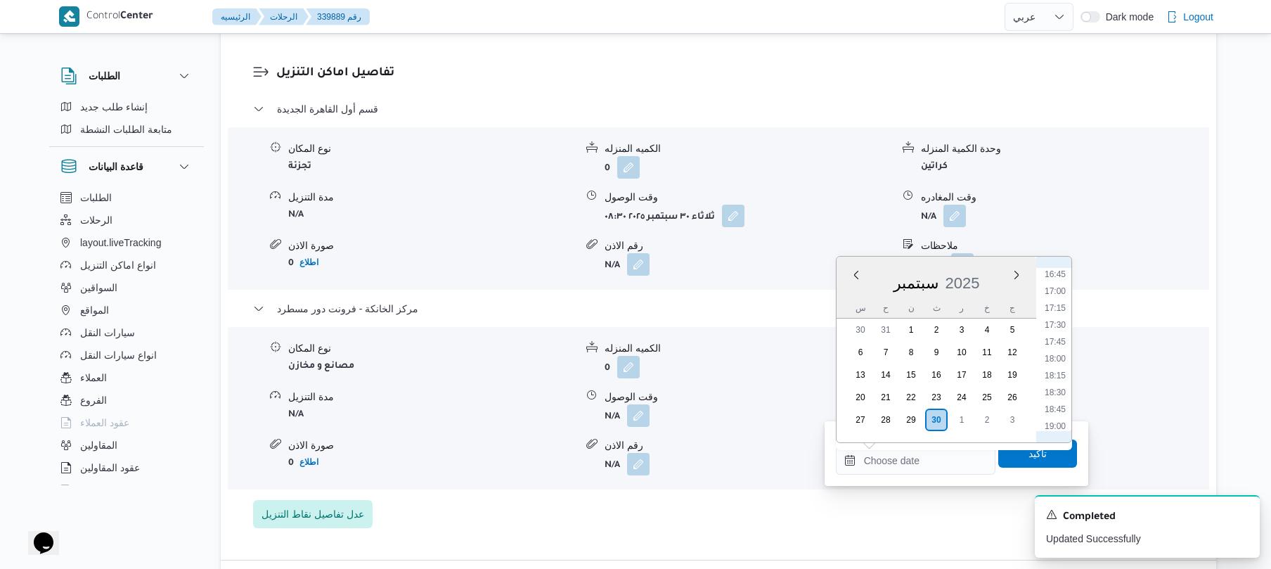
scroll to position [1077, 0]
click at [1056, 378] on li "17:30" at bounding box center [1055, 379] width 32 height 14
type input "[DATE] ١٧:٣٠"
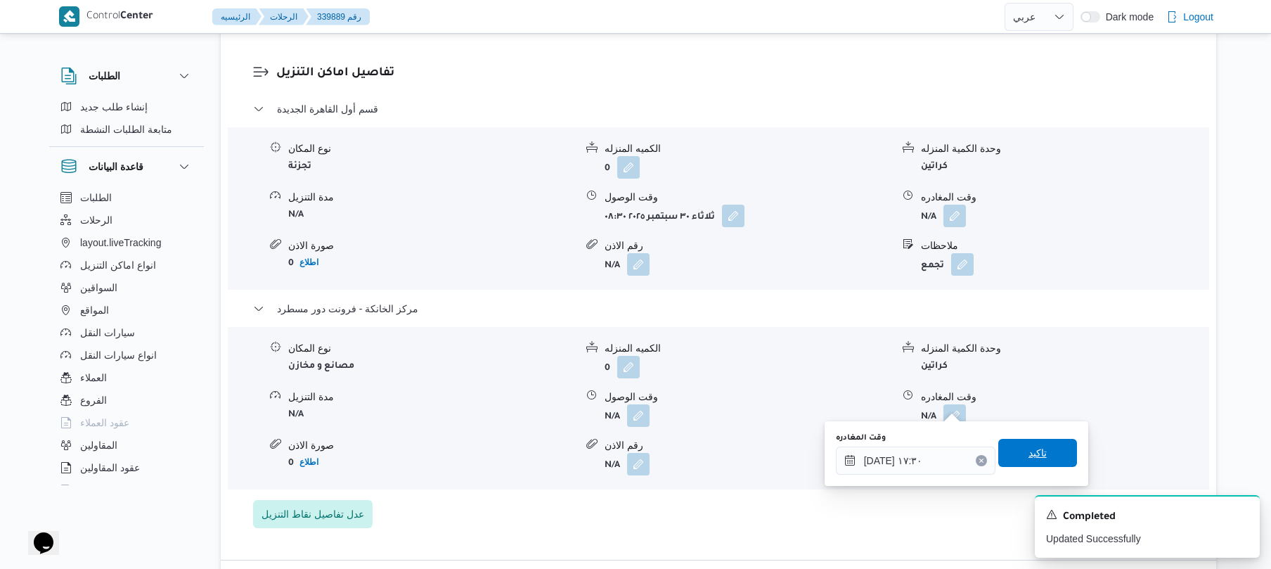
click at [1034, 442] on span "تاكيد" at bounding box center [1038, 453] width 79 height 28
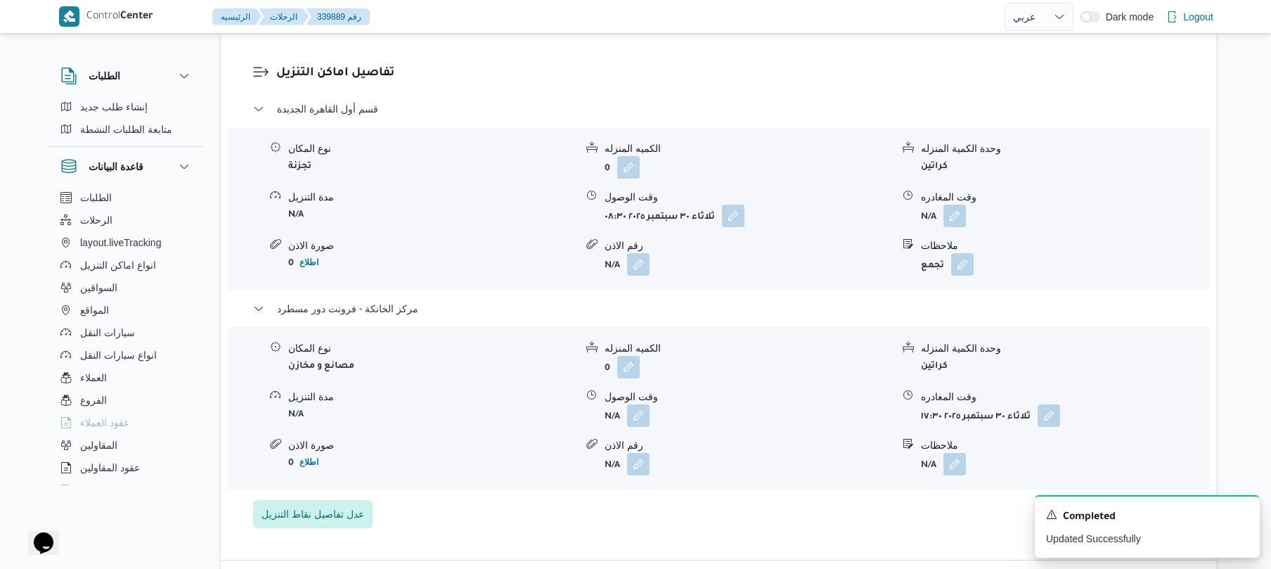
drag, startPoint x: 643, startPoint y: 406, endPoint x: 644, endPoint y: 416, distance: 10.6
click at [644, 406] on button "button" at bounding box center [638, 415] width 23 height 23
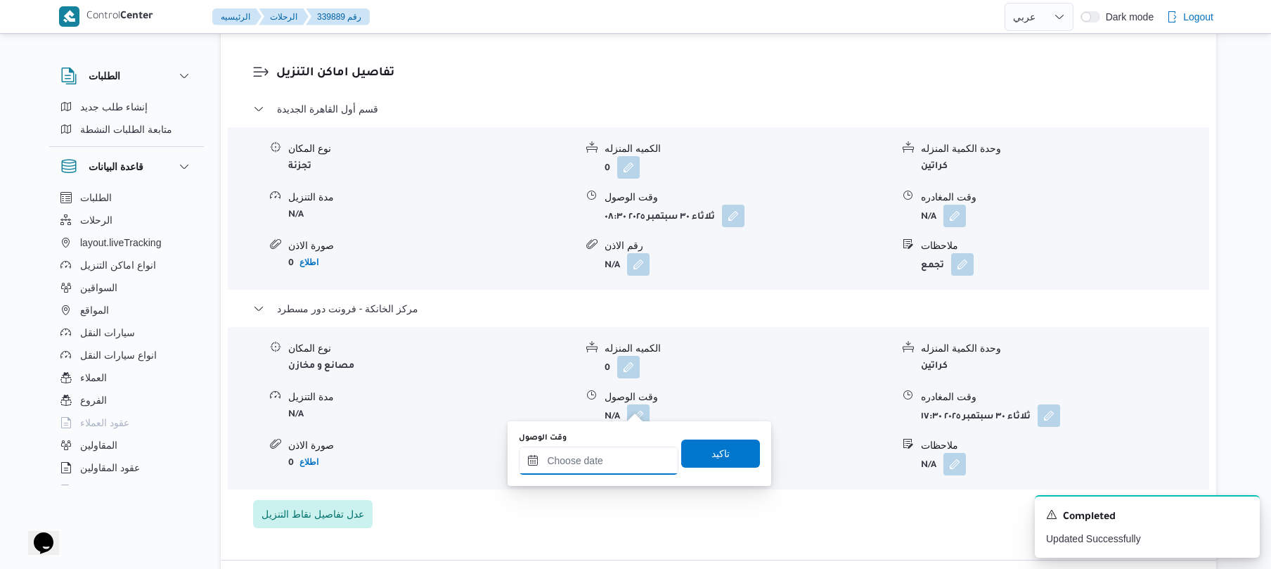
click at [620, 456] on input "وقت الوصول" at bounding box center [599, 461] width 160 height 28
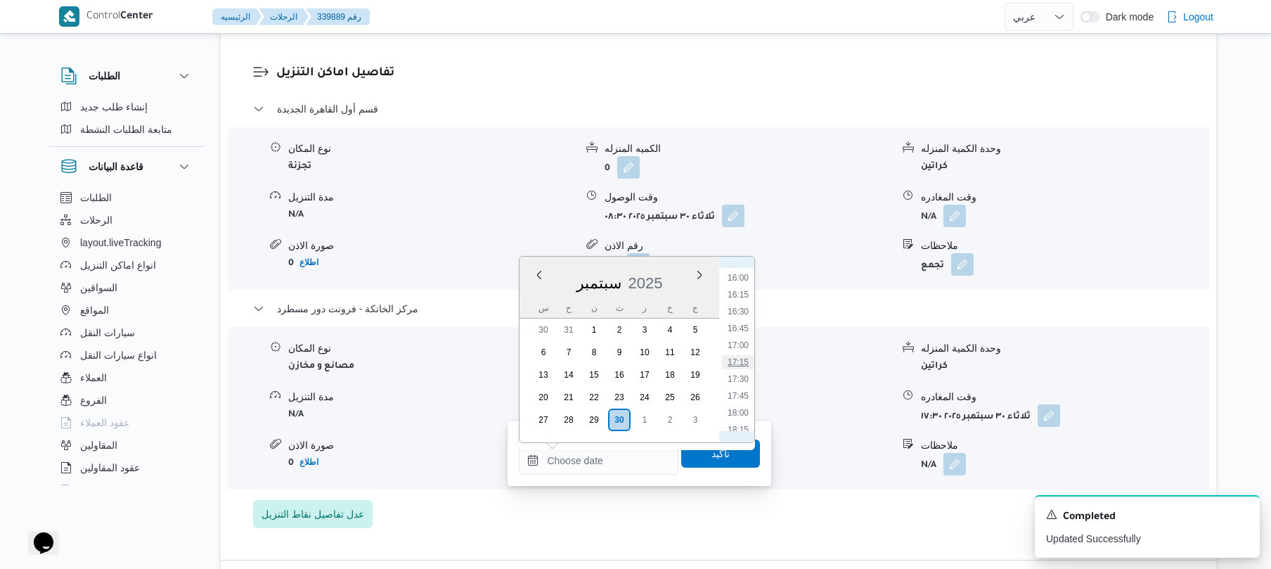
click at [743, 364] on li "17:15" at bounding box center [738, 362] width 32 height 14
type input "[DATE] ١٧:١٥"
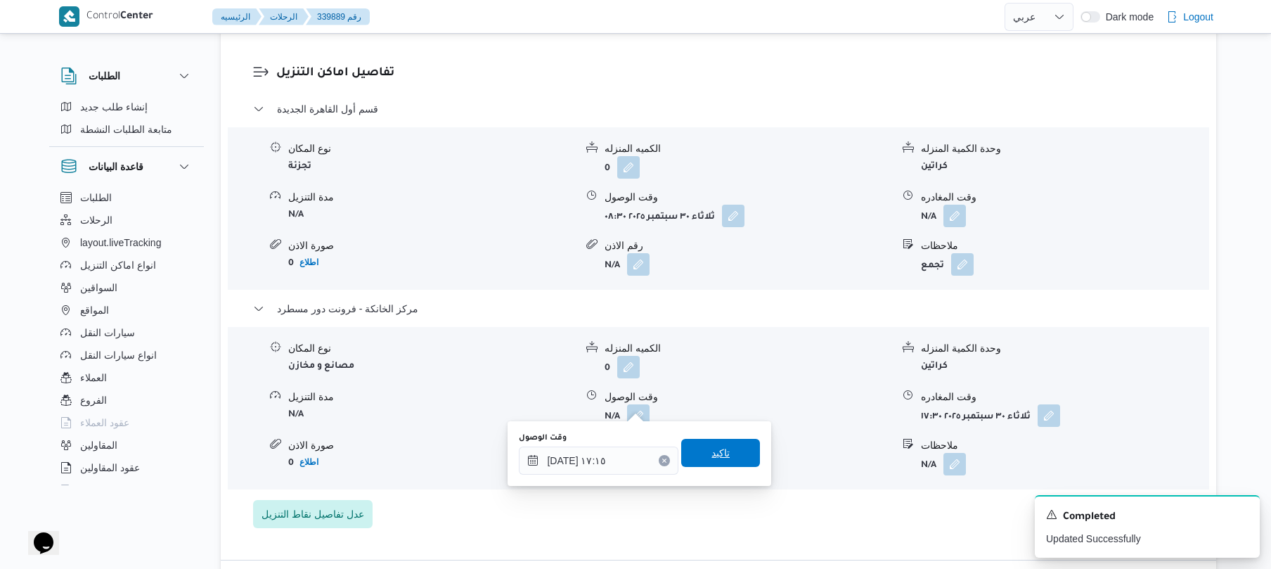
click at [721, 456] on span "تاكيد" at bounding box center [720, 453] width 79 height 28
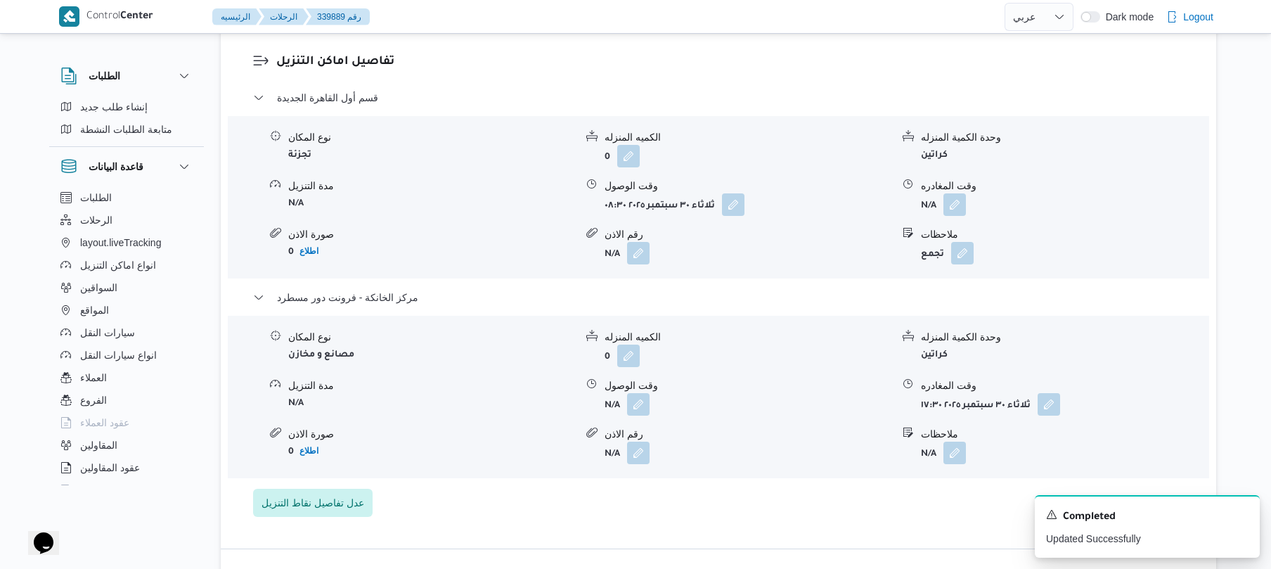
click at [1108, 203] on form "N/A" at bounding box center [1064, 204] width 287 height 23
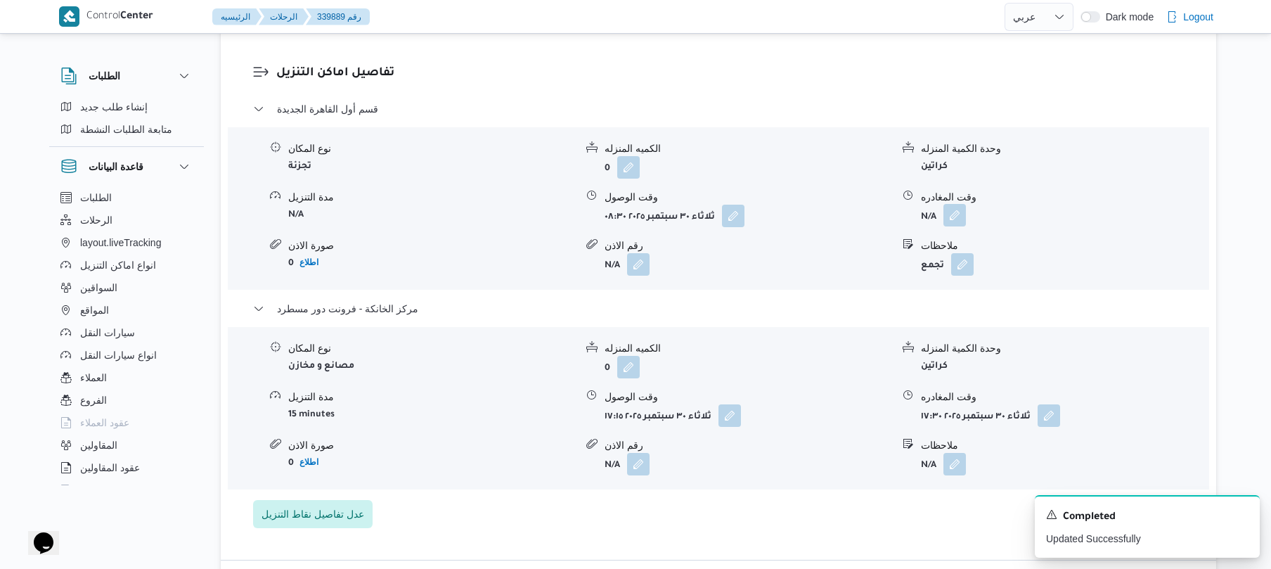
click at [952, 207] on button "button" at bounding box center [955, 215] width 23 height 23
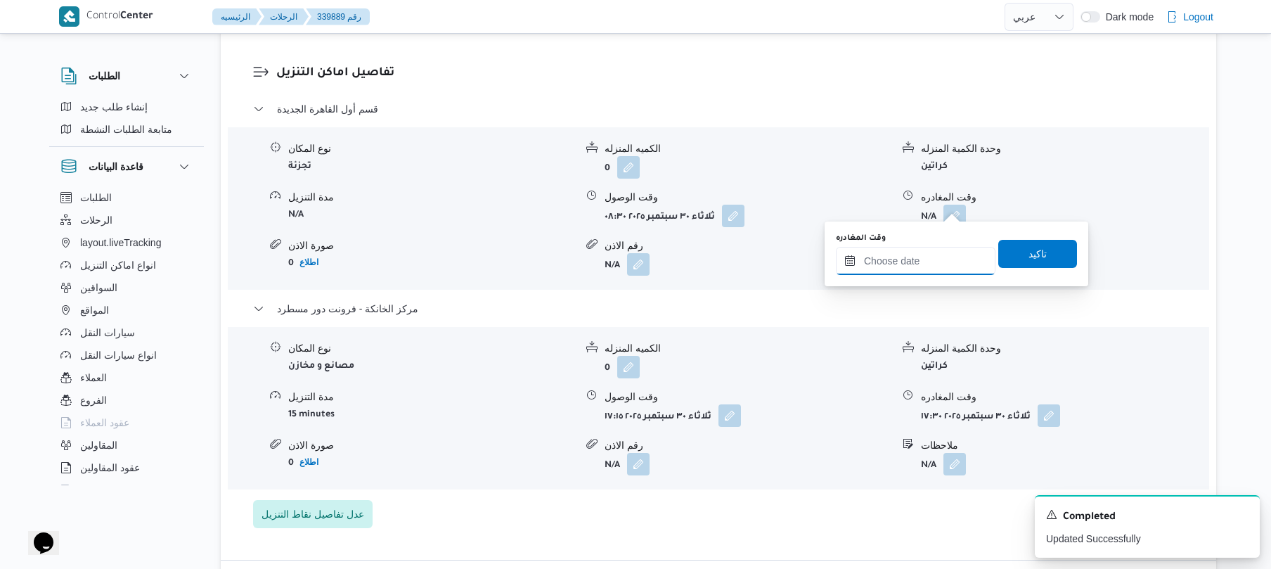
click at [899, 266] on input "وقت المغادره" at bounding box center [916, 261] width 160 height 28
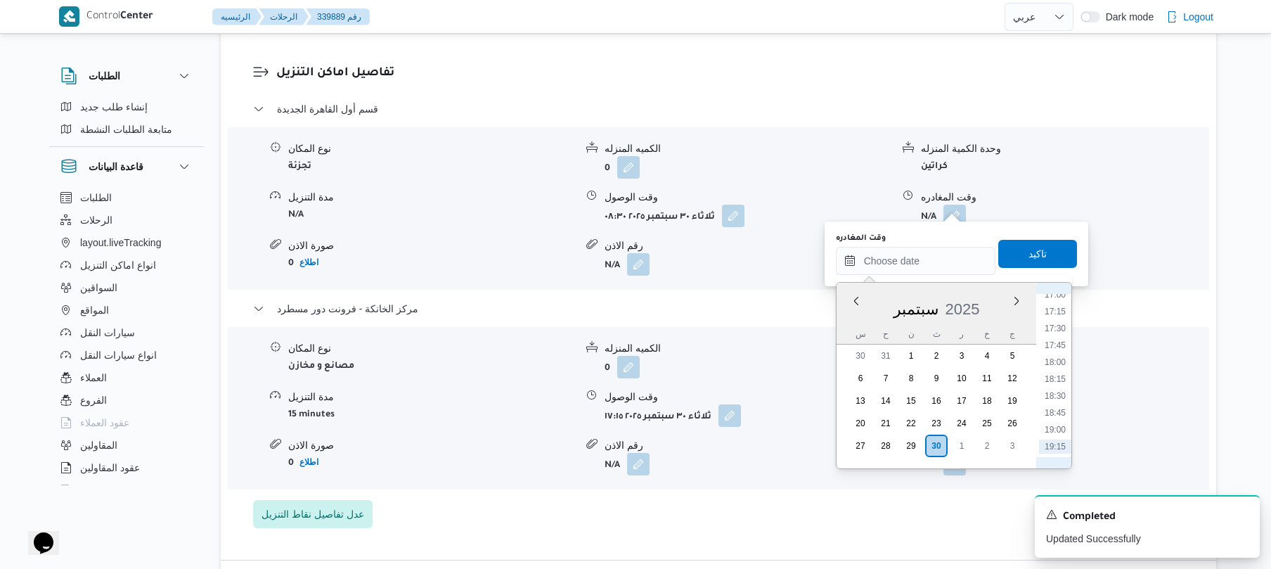
scroll to position [1078, 0]
click at [1065, 333] on li "16:30" at bounding box center [1055, 337] width 32 height 14
type input "٣٠/٠٩/٢٠٢٥ ١٦:٣٠"
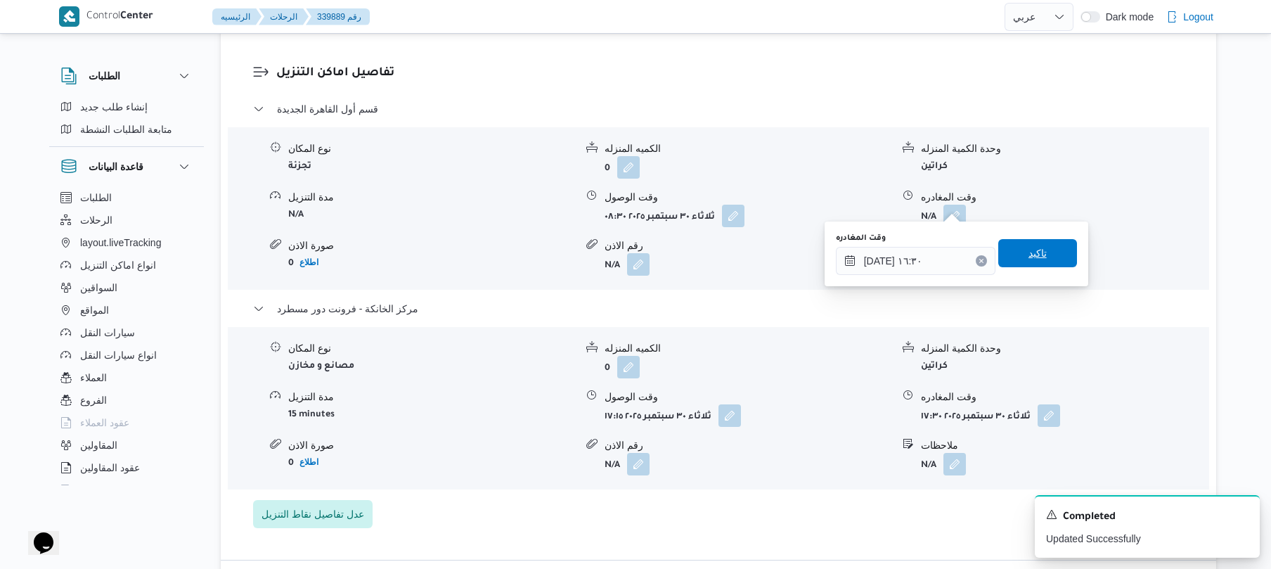
click at [1052, 262] on span "تاكيد" at bounding box center [1038, 253] width 79 height 28
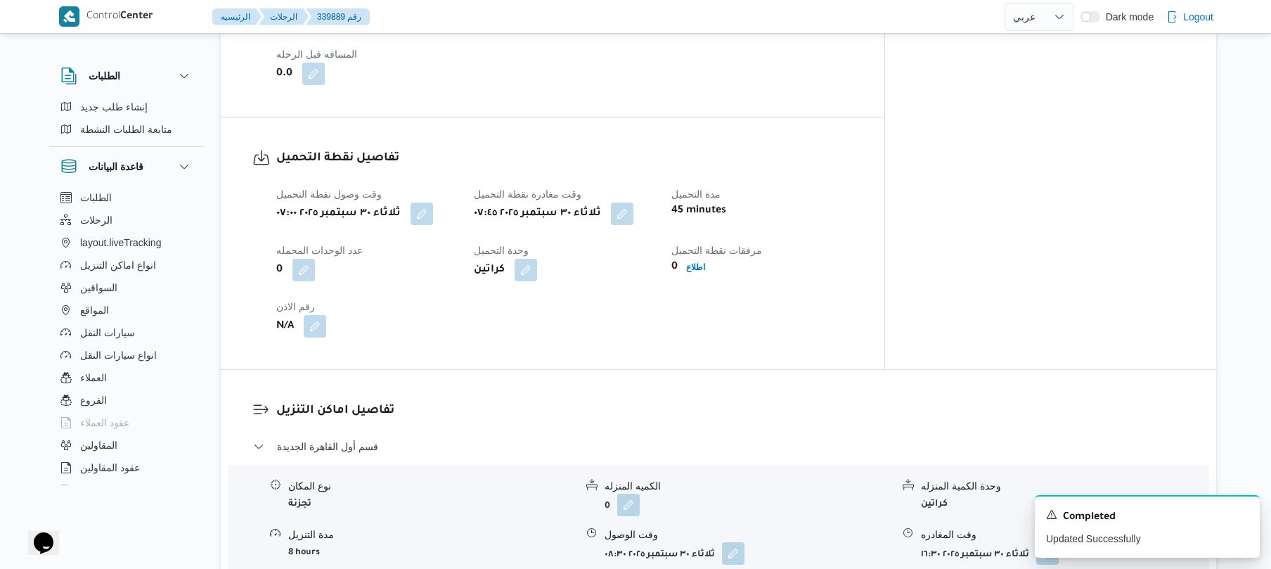
scroll to position [0, 0]
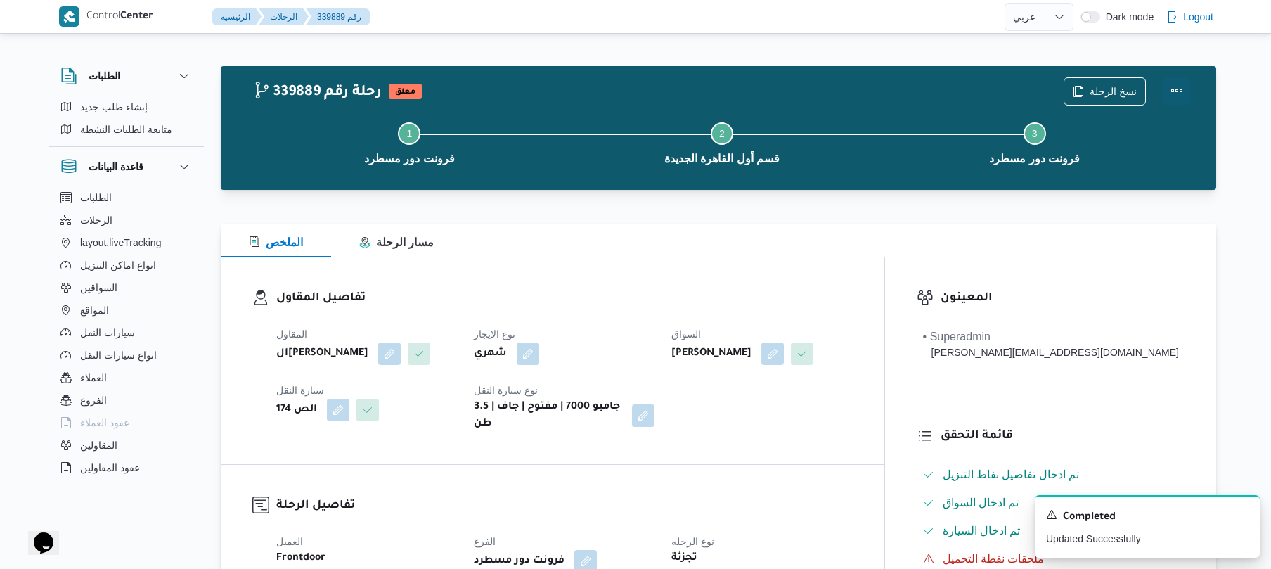
click at [1179, 86] on button "Actions" at bounding box center [1177, 91] width 28 height 28
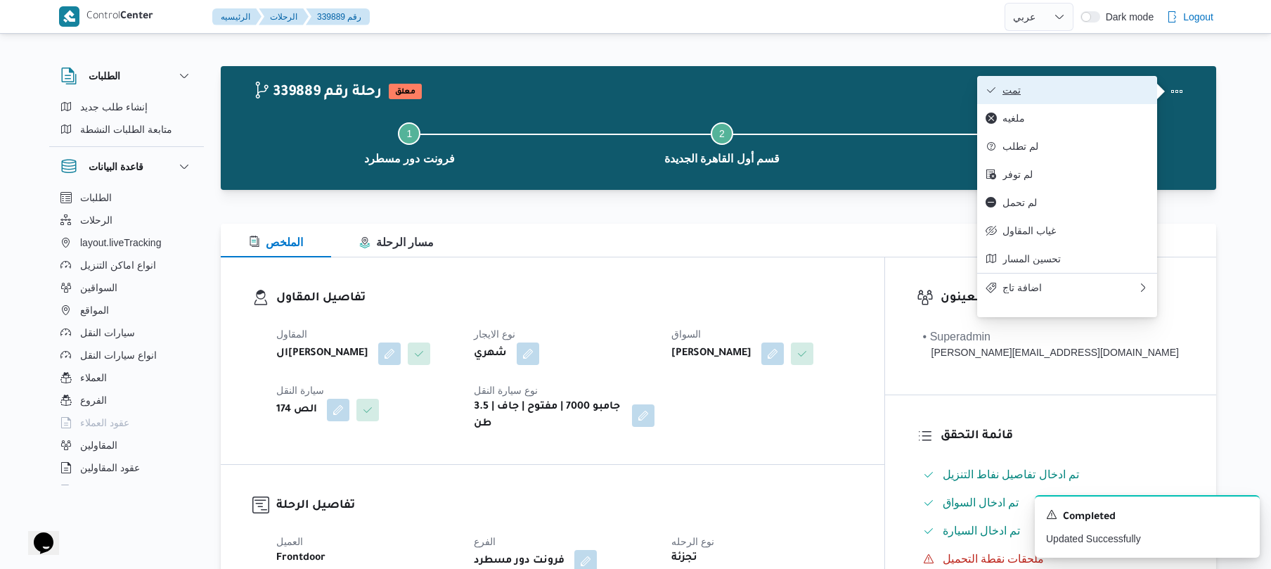
click at [1096, 84] on span "تمت" at bounding box center [1076, 89] width 146 height 11
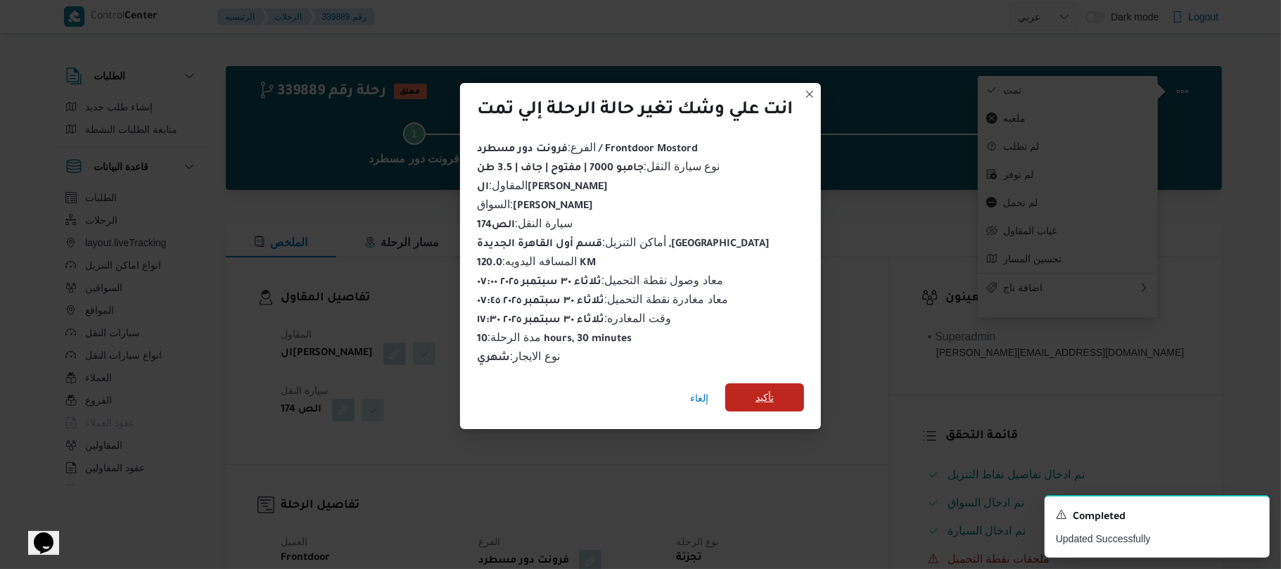
click at [789, 391] on span "تأكيد" at bounding box center [764, 397] width 79 height 28
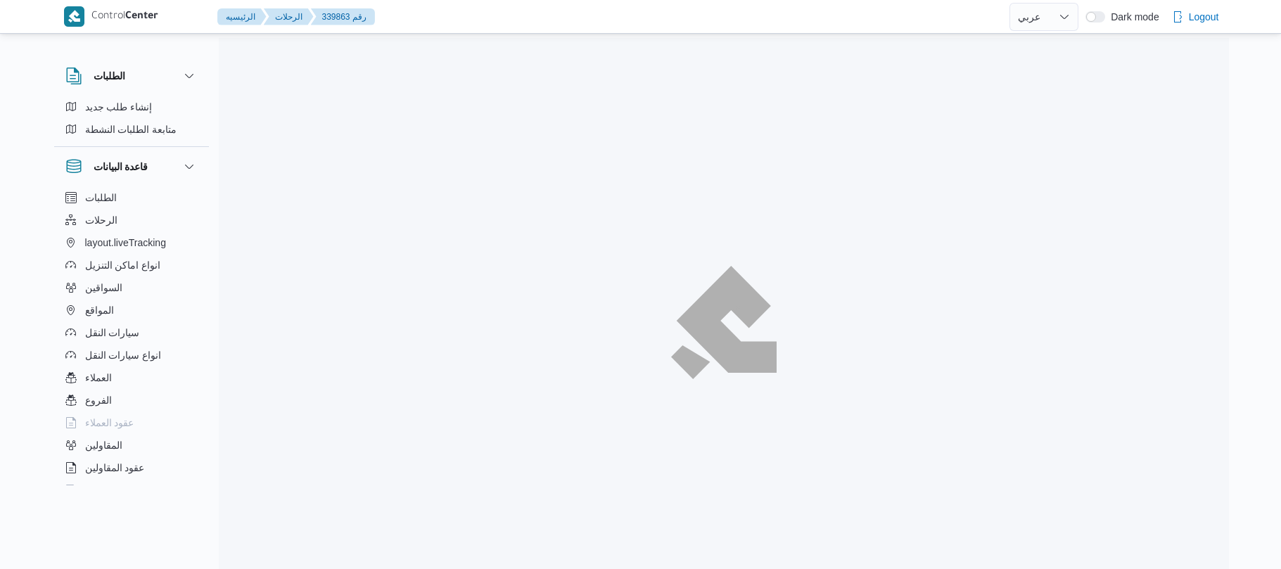
select select "ar"
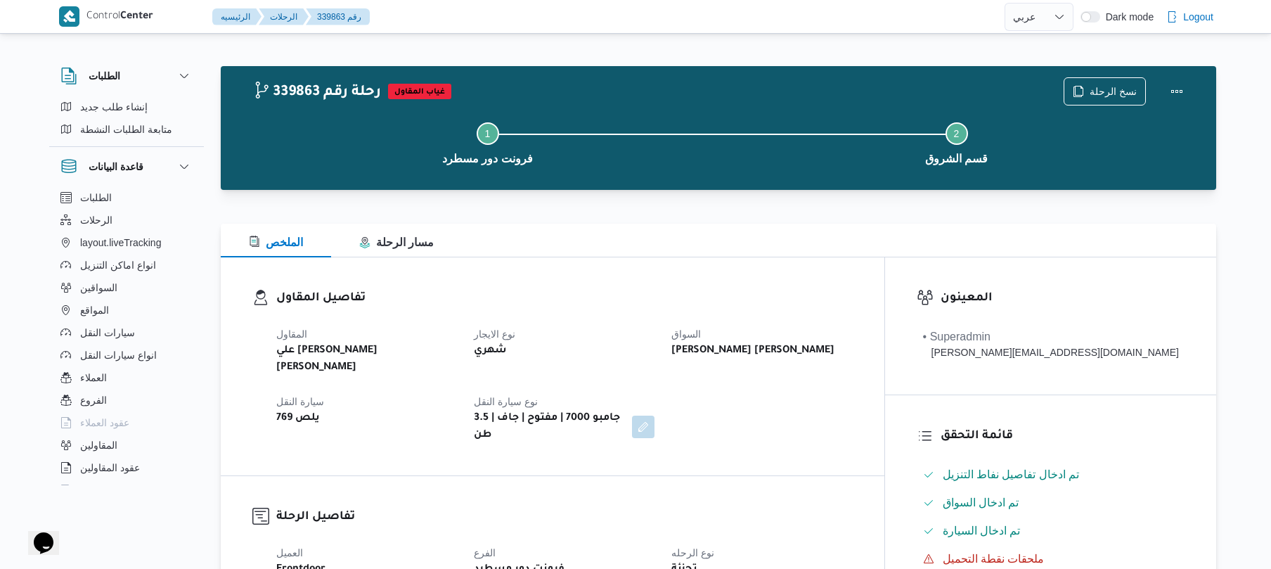
click at [875, 14] on div at bounding box center [690, 16] width 629 height 33
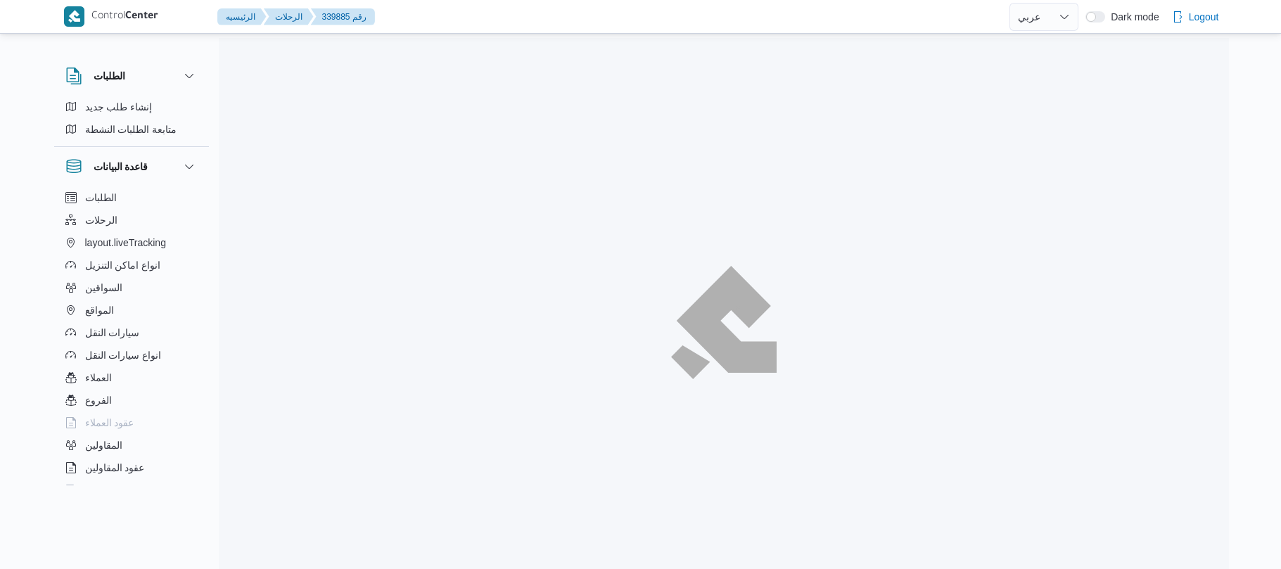
select select "ar"
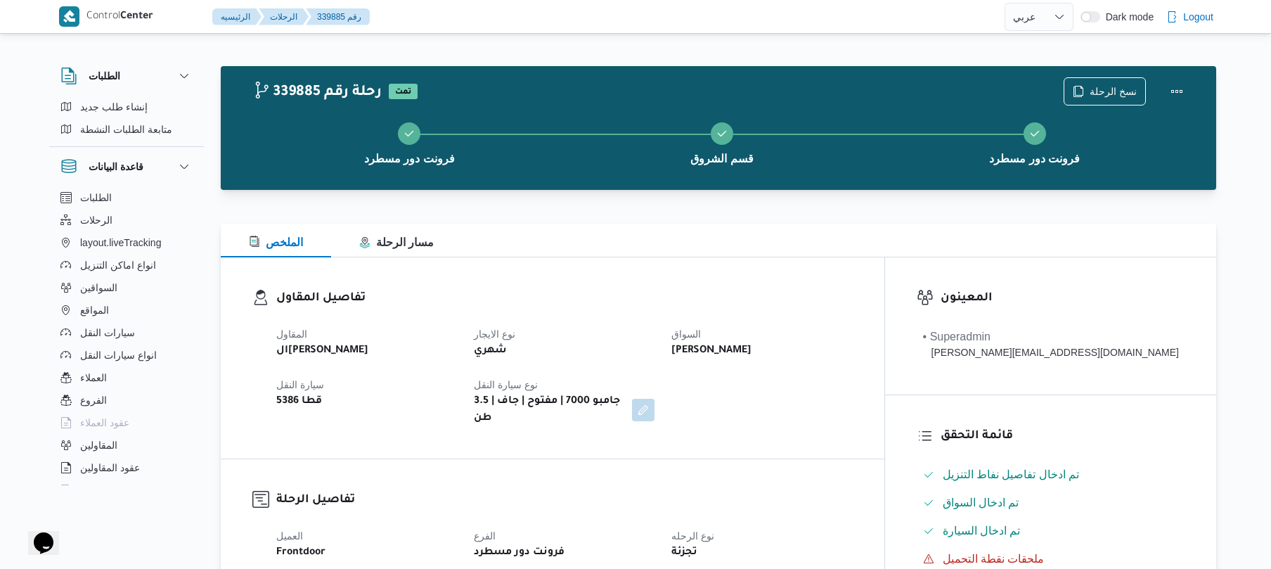
click at [968, 333] on div "المعينون • Superadmin [PERSON_NAME][EMAIL_ADDRESS][DOMAIN_NAME]" at bounding box center [1050, 325] width 331 height 137
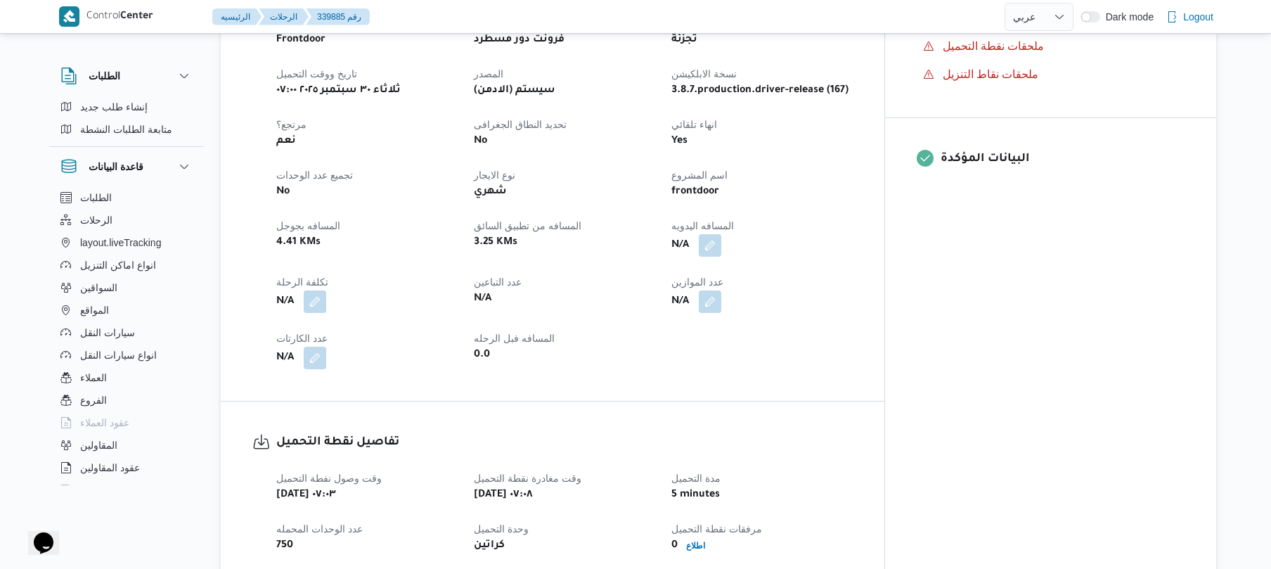
scroll to position [525, 0]
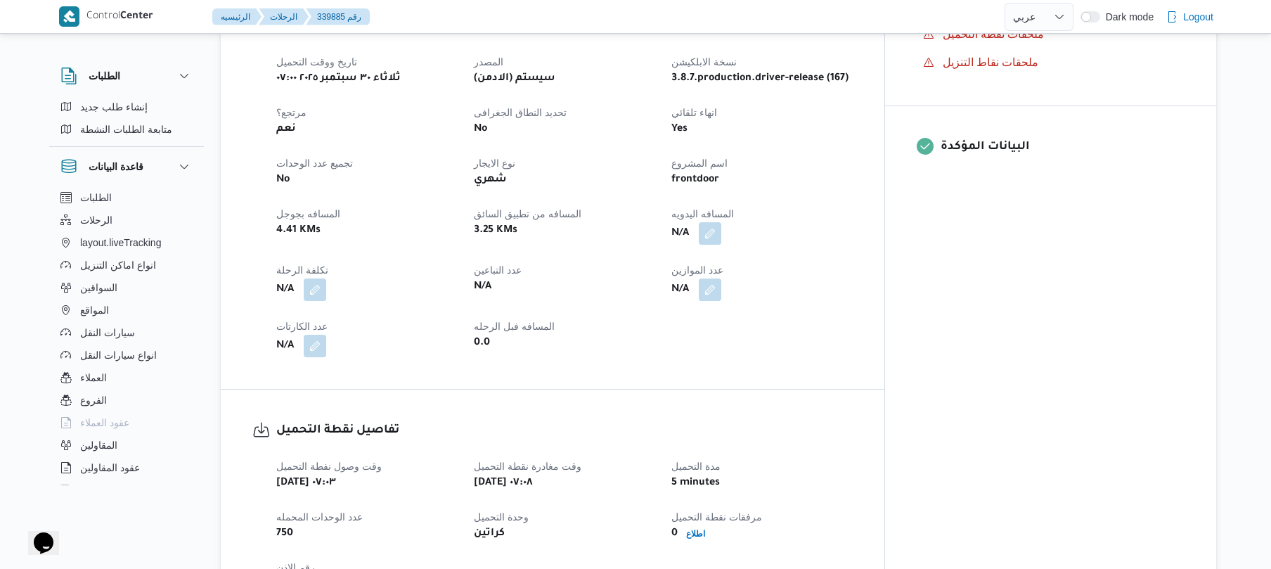
click at [716, 159] on div "العميل Frontdoor الفرع فرونت دور مسطرد نوع الرحله تجزئة تاريخ ووقت التحميل [DAT…" at bounding box center [565, 179] width 594 height 371
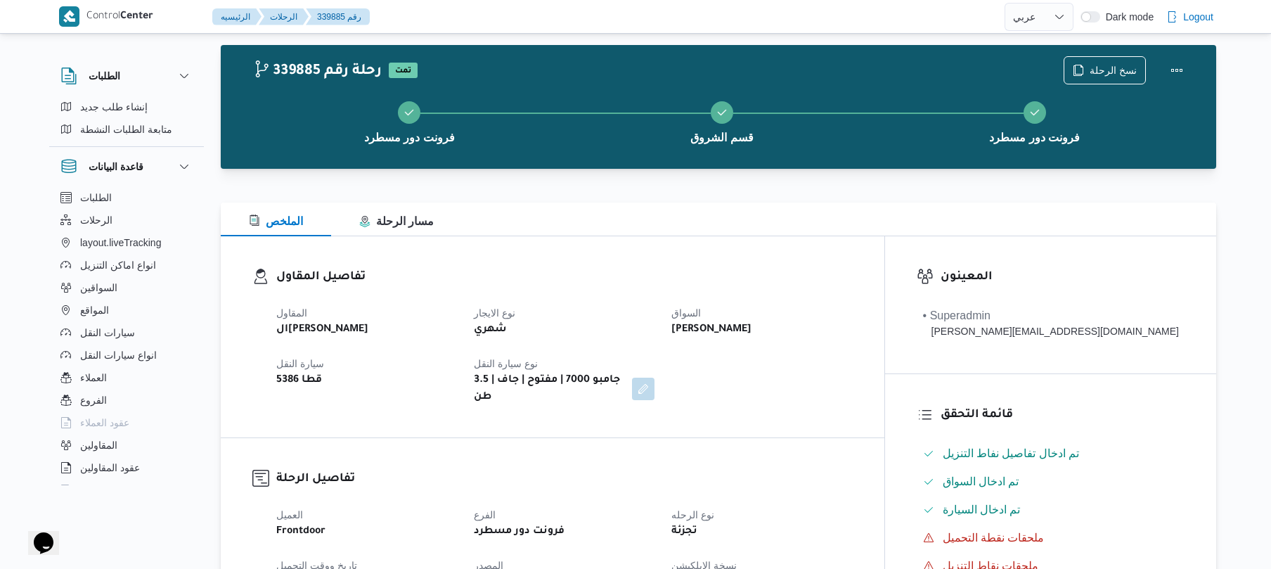
scroll to position [0, 0]
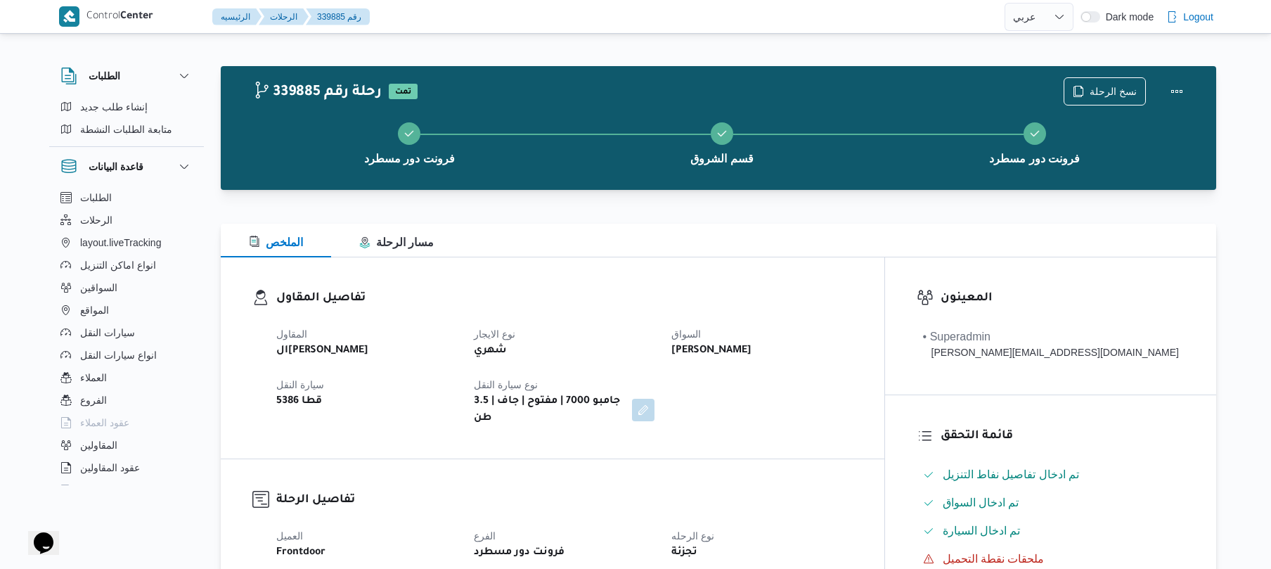
click at [821, 195] on div at bounding box center [719, 198] width 996 height 17
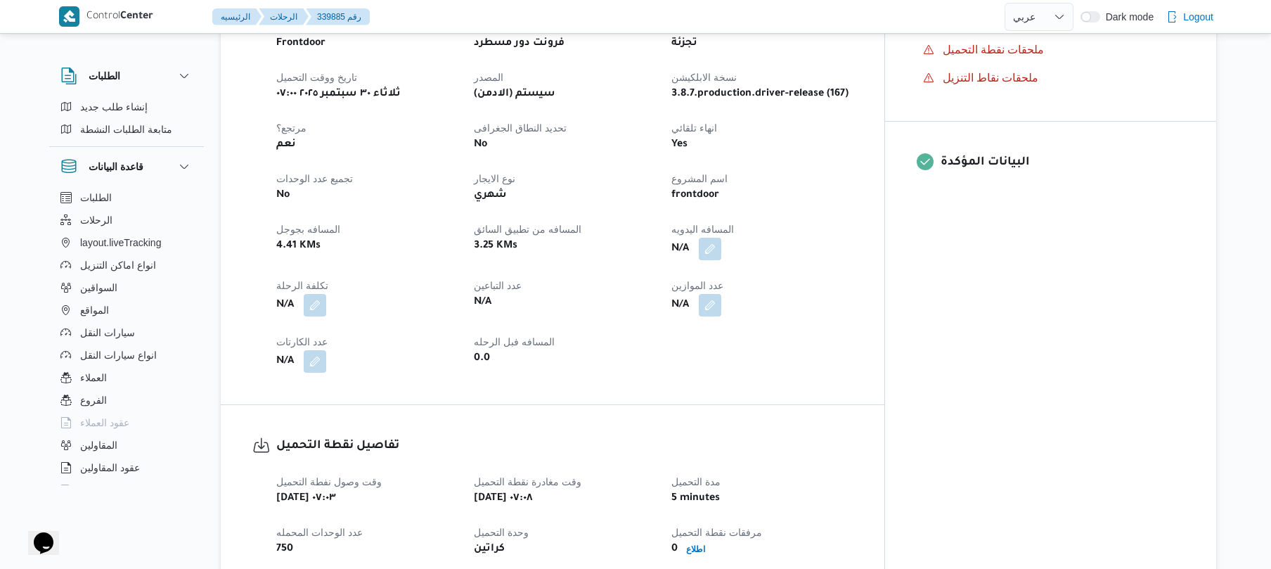
scroll to position [712, 0]
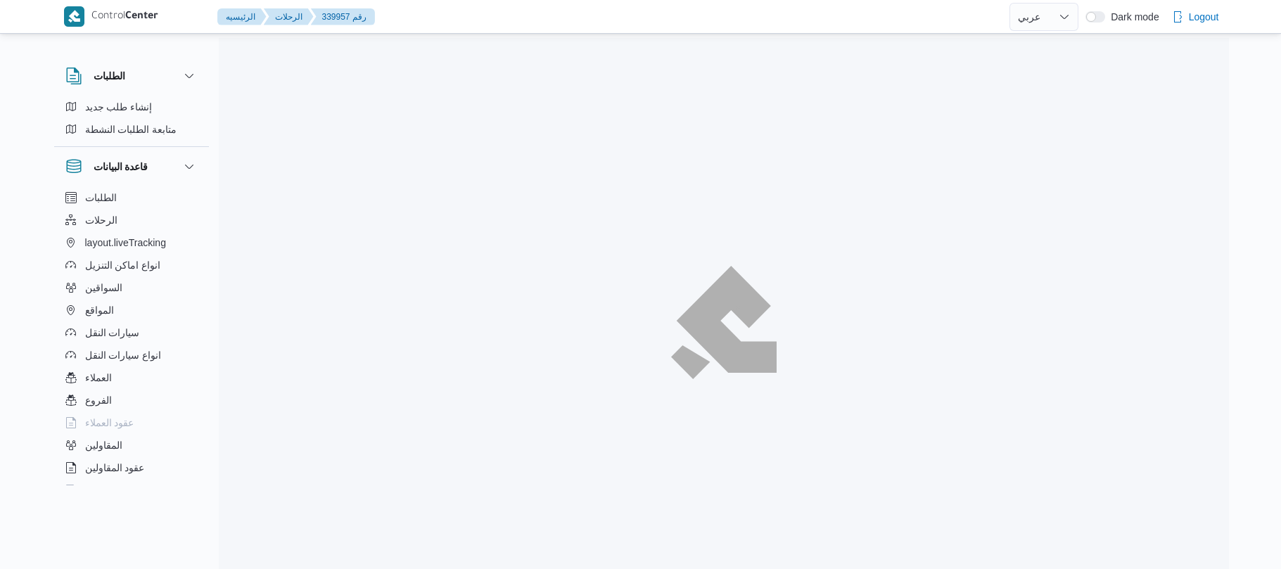
select select "ar"
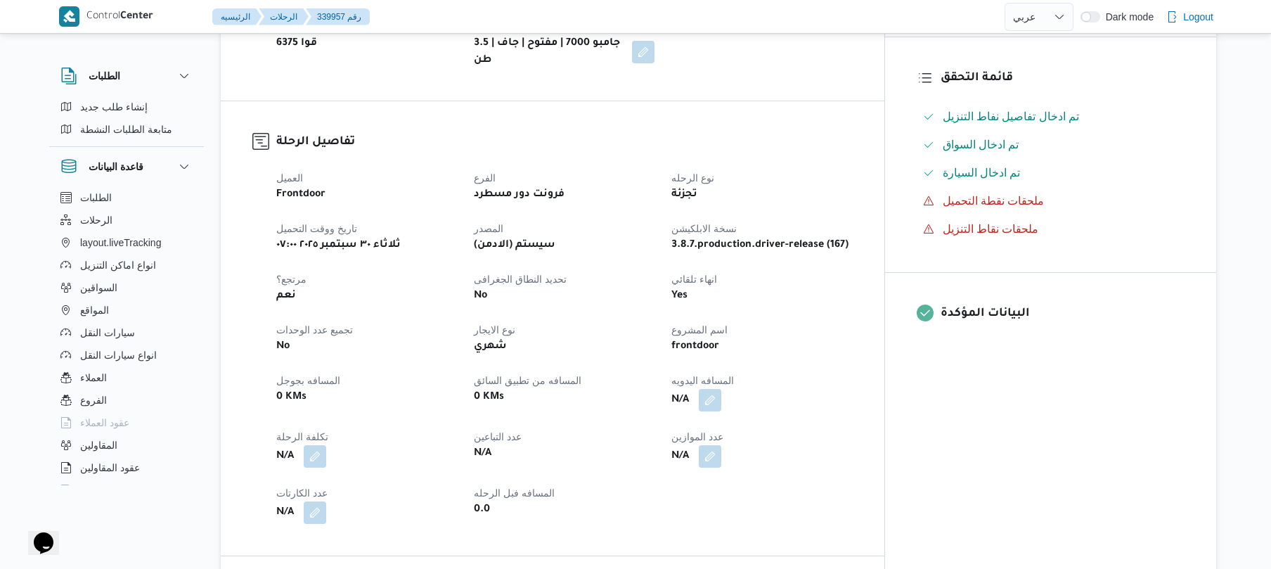
scroll to position [412, 0]
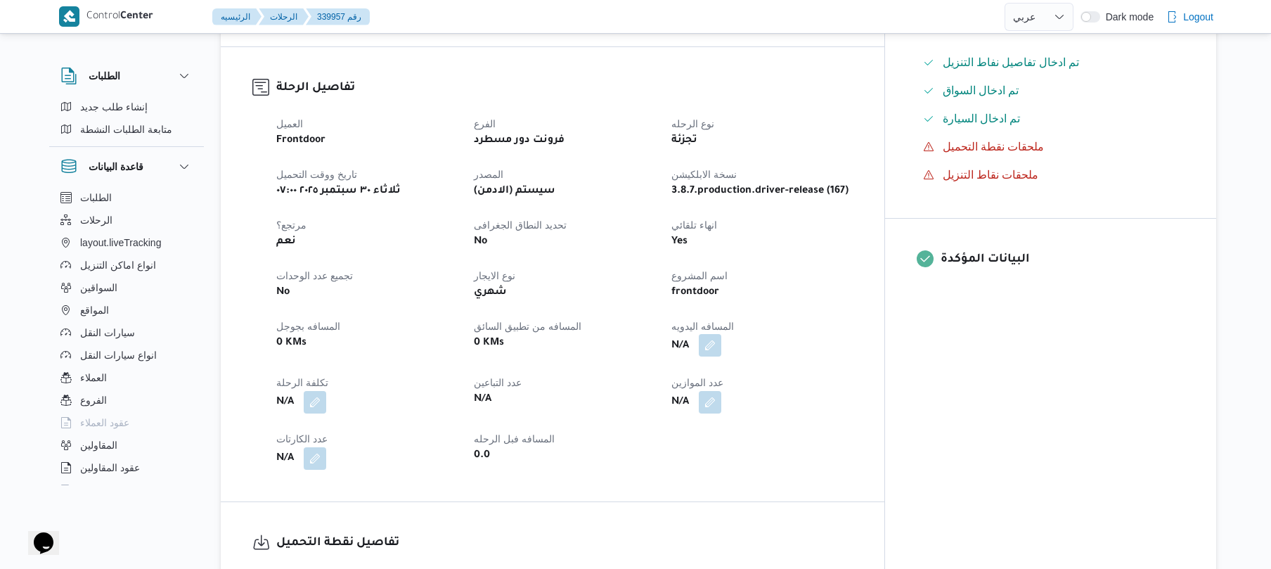
click at [721, 339] on button "button" at bounding box center [710, 345] width 23 height 23
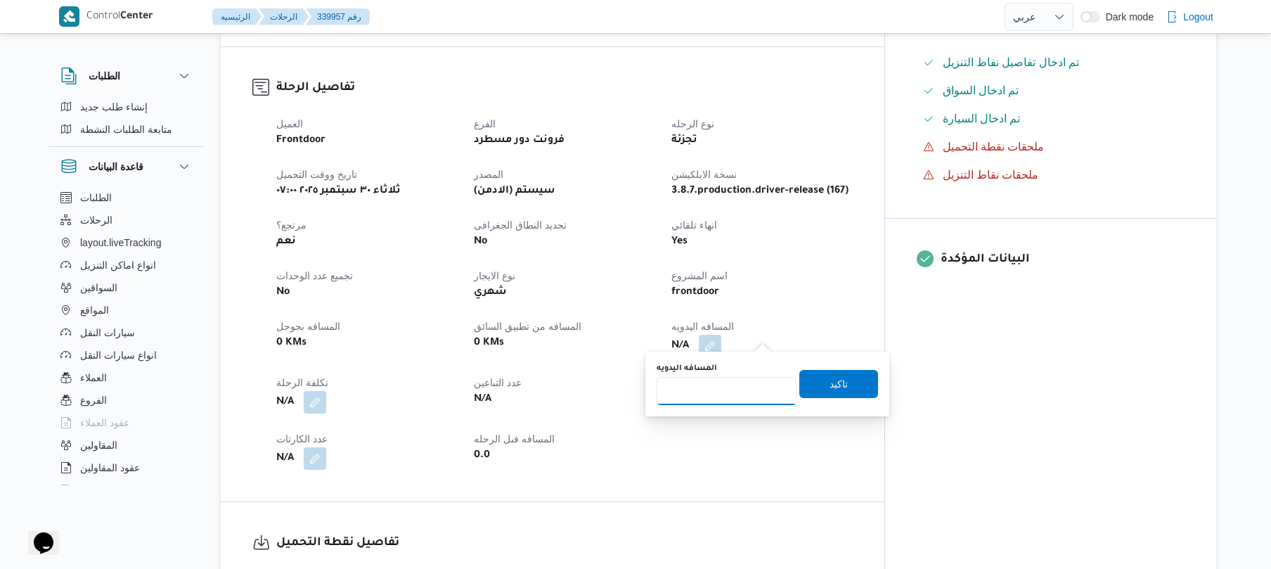
click at [732, 385] on input "المسافه اليدويه" at bounding box center [727, 391] width 140 height 28
type input "135"
click at [845, 385] on span "تاكيد" at bounding box center [839, 383] width 79 height 28
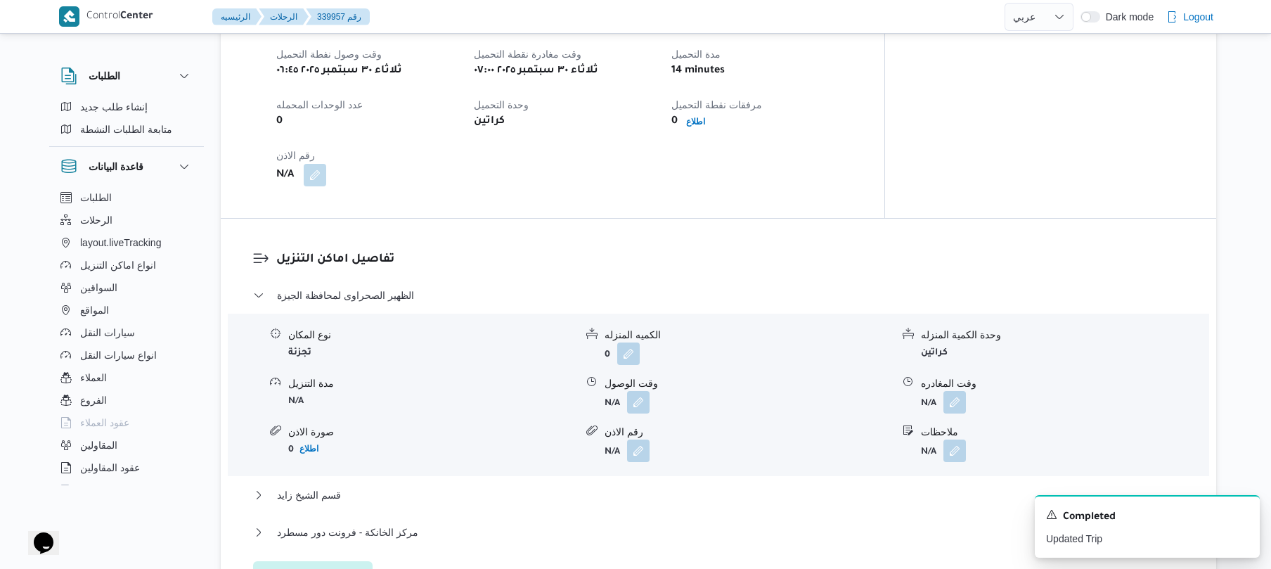
scroll to position [937, 0]
click at [1243, 510] on icon "Dismiss toast" at bounding box center [1243, 513] width 11 height 11
click at [710, 486] on button "قسم الشيخ زايد" at bounding box center [719, 494] width 932 height 17
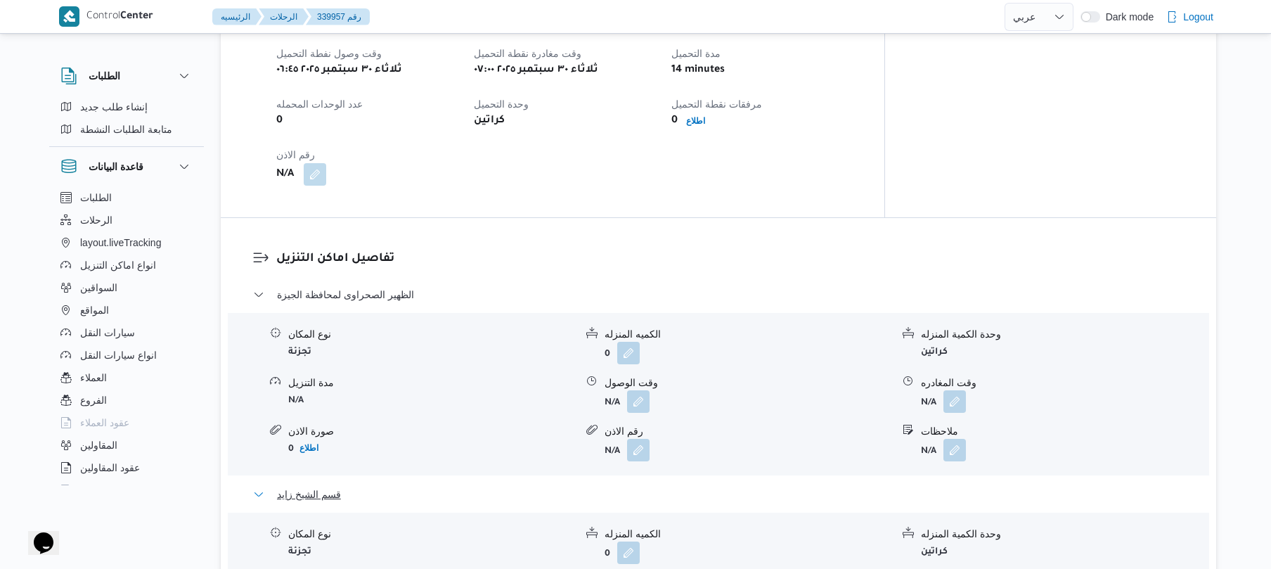
click at [712, 486] on button "قسم الشيخ زايد" at bounding box center [719, 494] width 932 height 17
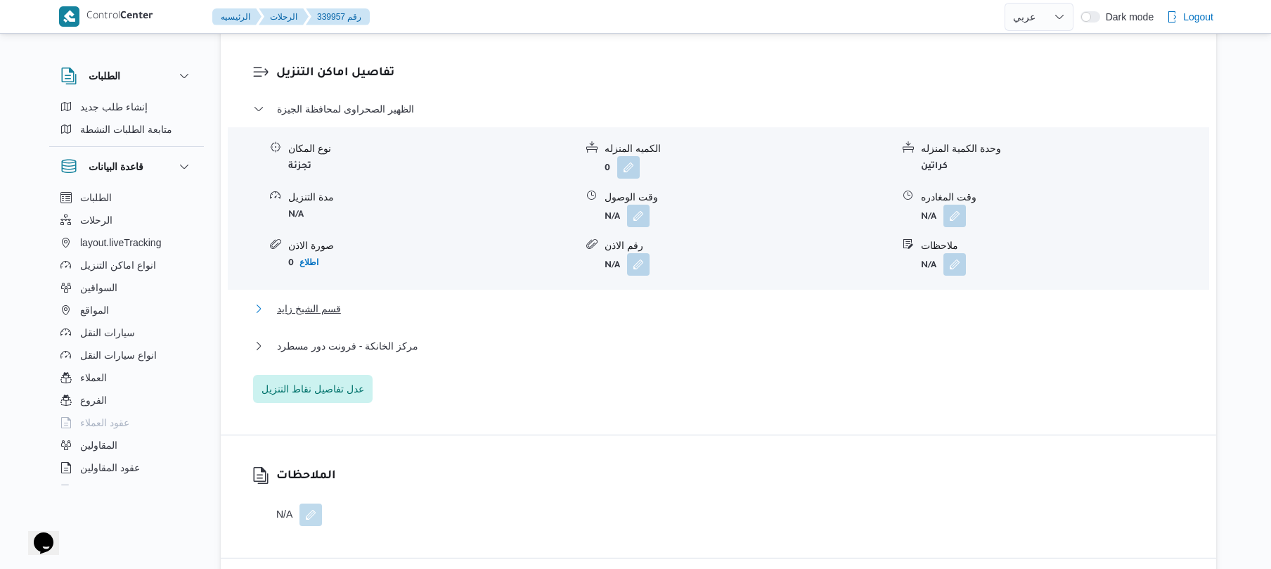
scroll to position [1125, 0]
click at [762, 304] on div "قسم الشيخ زايد" at bounding box center [719, 311] width 932 height 27
click at [734, 286] on div "الظهير الصحراوى لمحافظة الجيزة نوع المكان تجزئة الكميه المنزله 0 وحدة الكمية ال…" at bounding box center [719, 249] width 932 height 302
click at [717, 298] on button "قسم الشيخ زايد" at bounding box center [719, 306] width 932 height 17
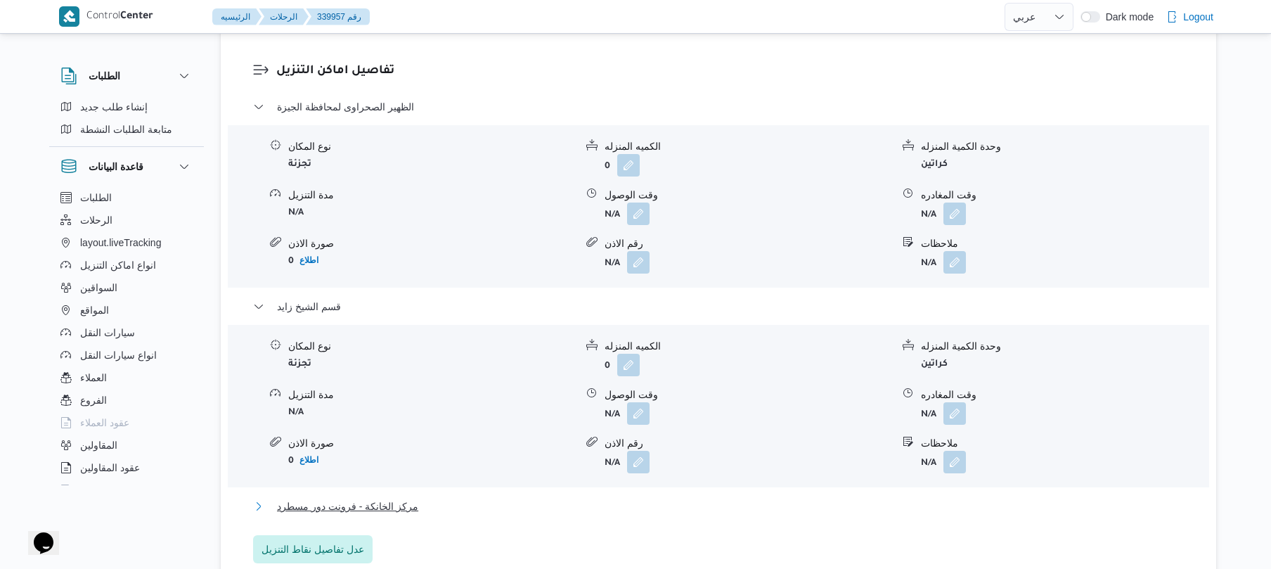
click at [620, 499] on button "مركز الخانكة - فرونت دور مسطرد" at bounding box center [719, 506] width 932 height 17
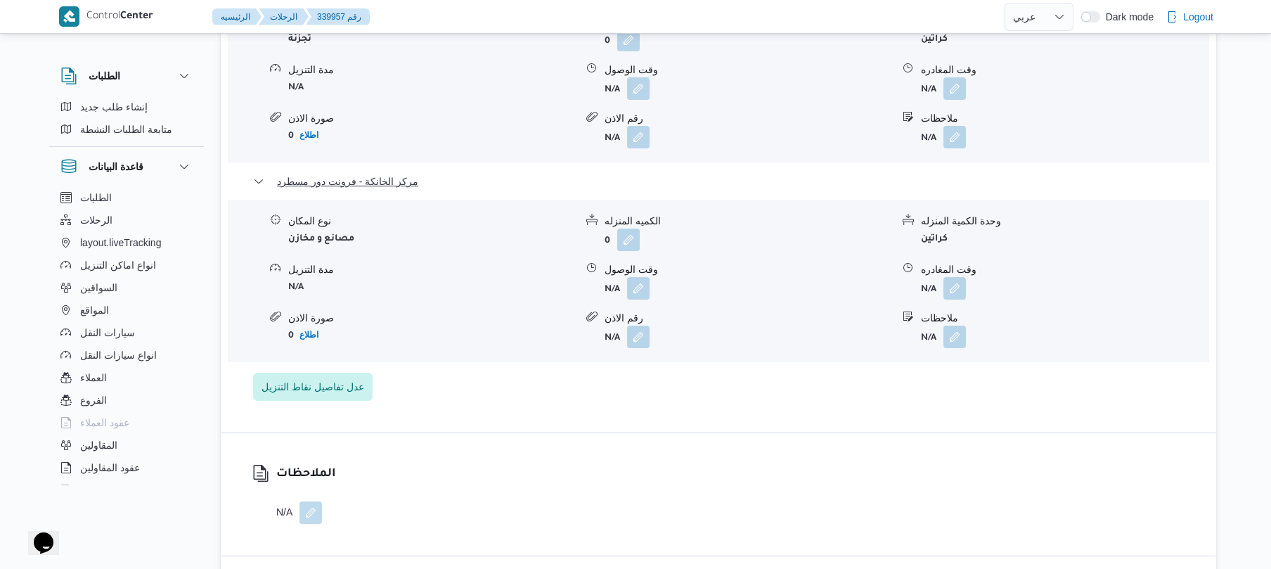
scroll to position [1463, 0]
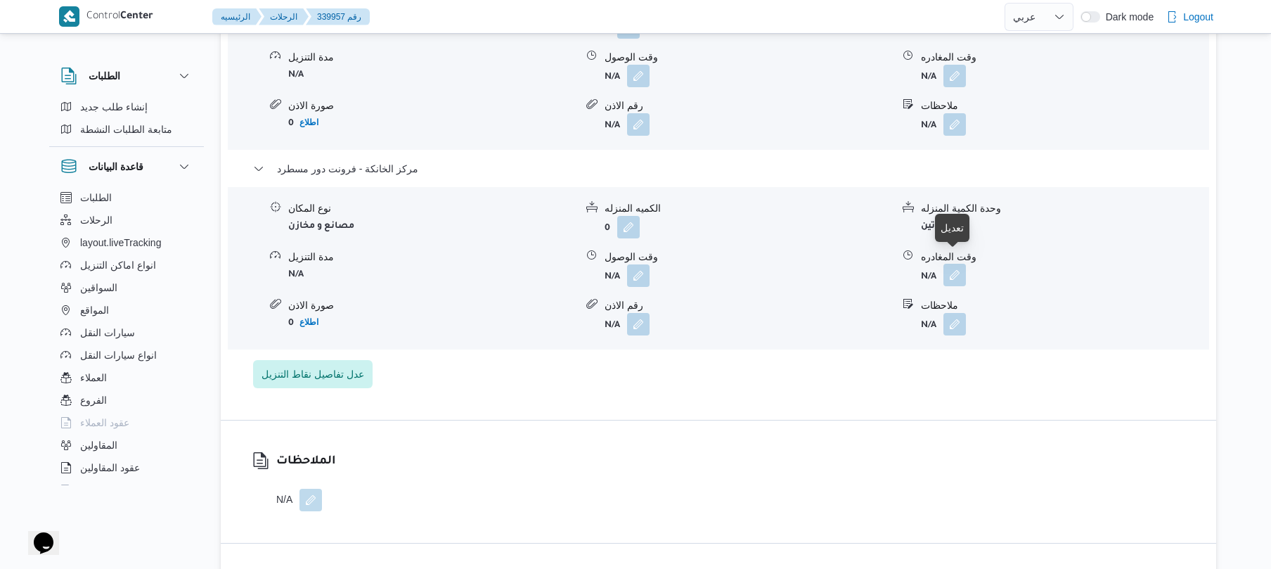
click at [944, 264] on button "button" at bounding box center [955, 275] width 23 height 23
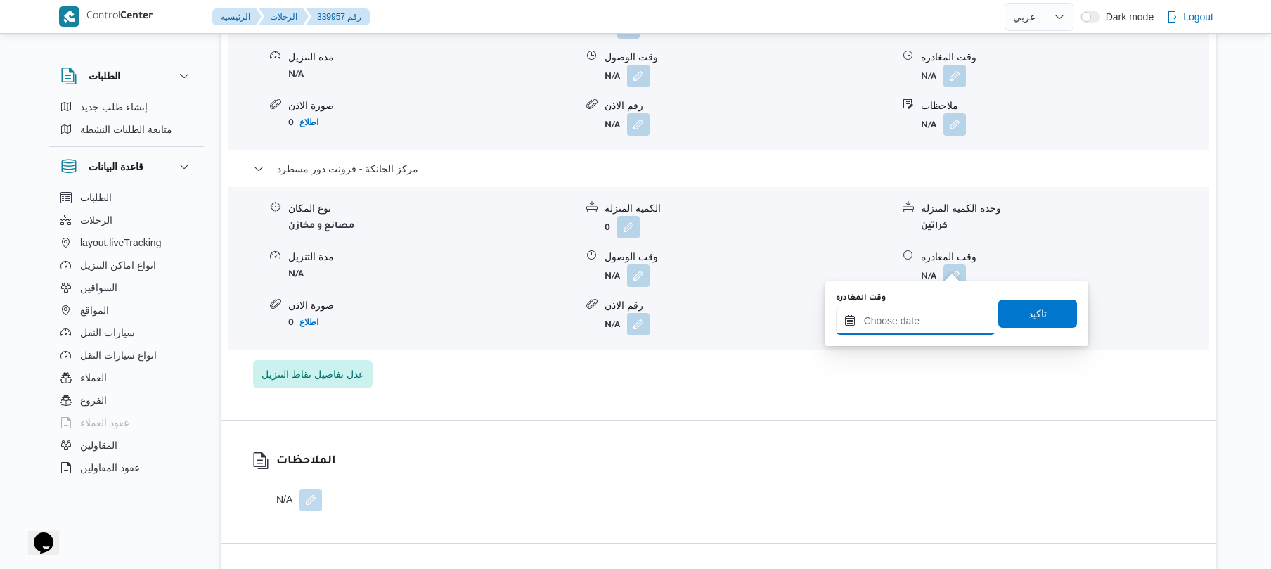
click at [898, 330] on input "وقت المغادره" at bounding box center [916, 321] width 160 height 28
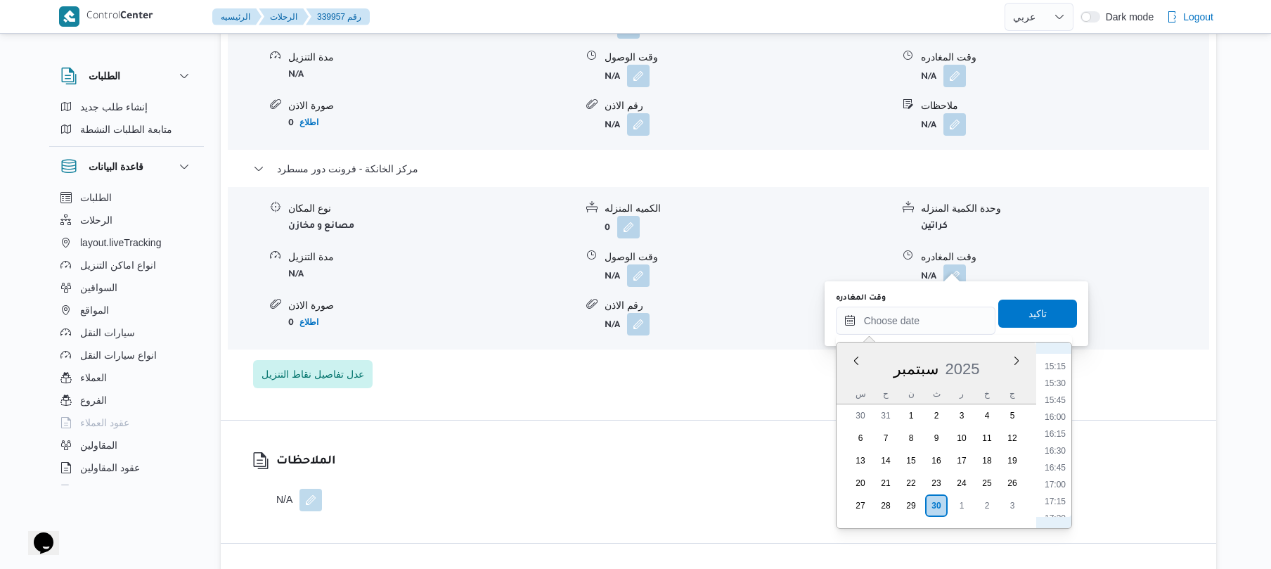
scroll to position [1066, 0]
click at [1056, 482] on li "17:30" at bounding box center [1055, 476] width 32 height 14
type input "٣٠/٠٩/٢٠٢٥ ١٧:٣٠"
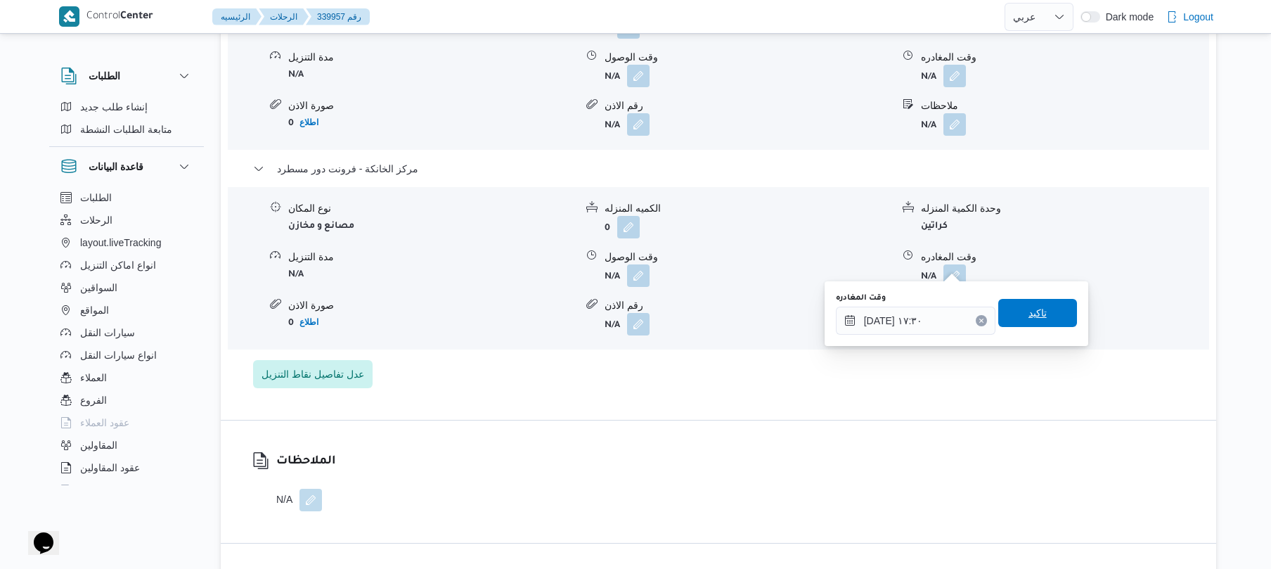
click at [1011, 316] on span "تاكيد" at bounding box center [1038, 313] width 79 height 28
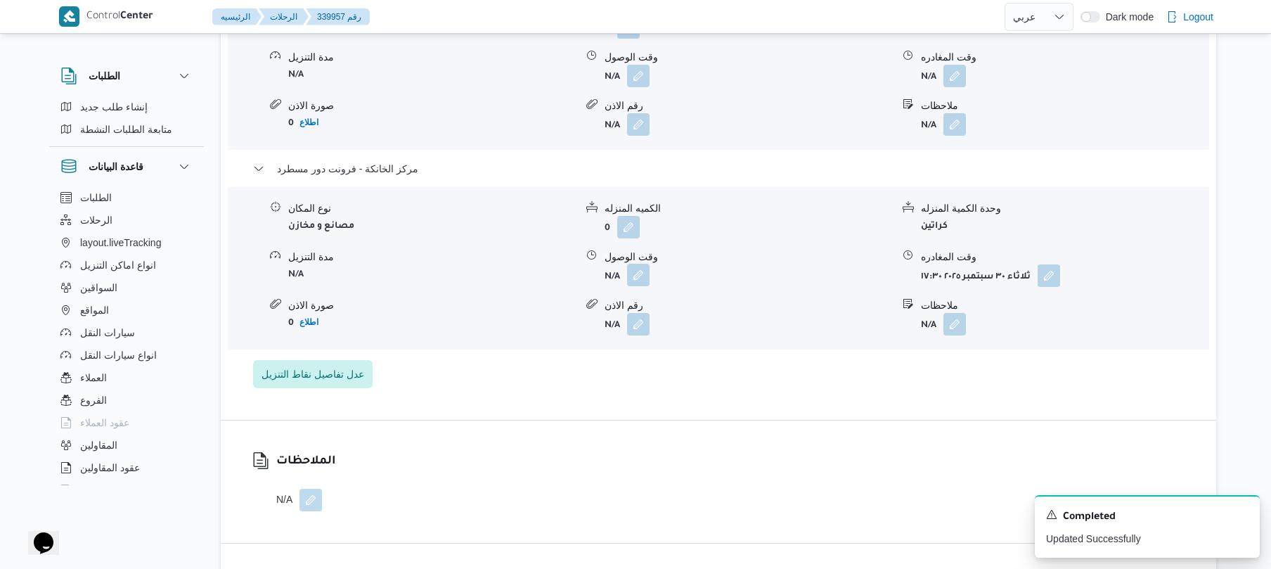
click at [637, 269] on button "button" at bounding box center [638, 275] width 23 height 23
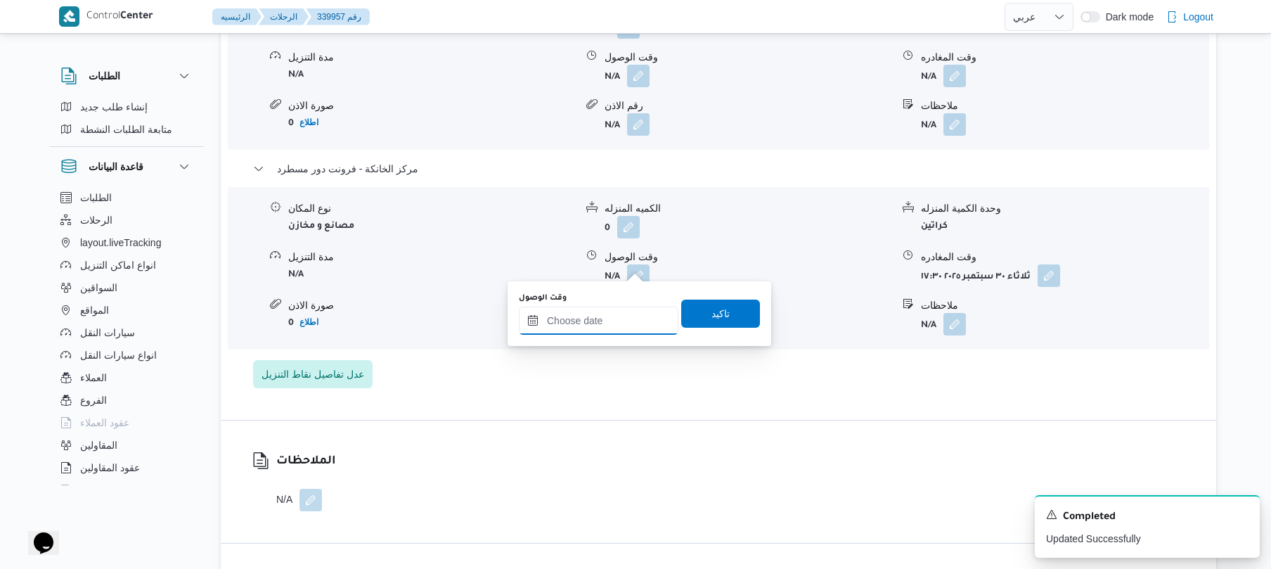
click at [631, 308] on input "وقت الوصول" at bounding box center [599, 321] width 160 height 28
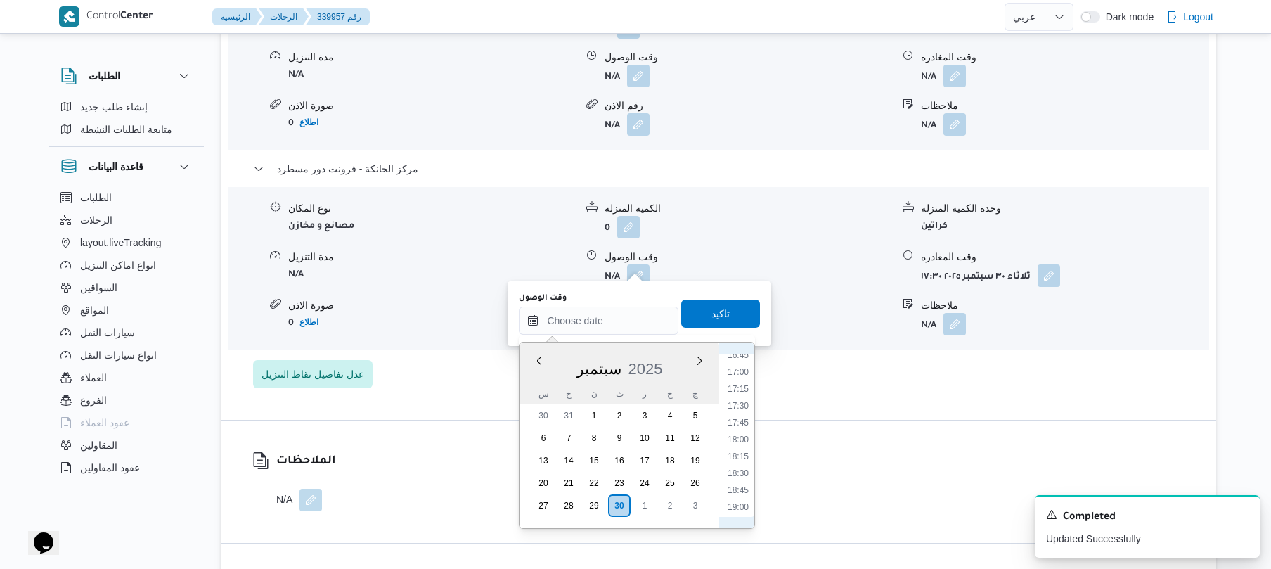
scroll to position [1112, 0]
click at [743, 411] on li "17:15" at bounding box center [738, 413] width 32 height 14
type input "٣٠/٠٩/٢٠٢٥ ١٧:١٥"
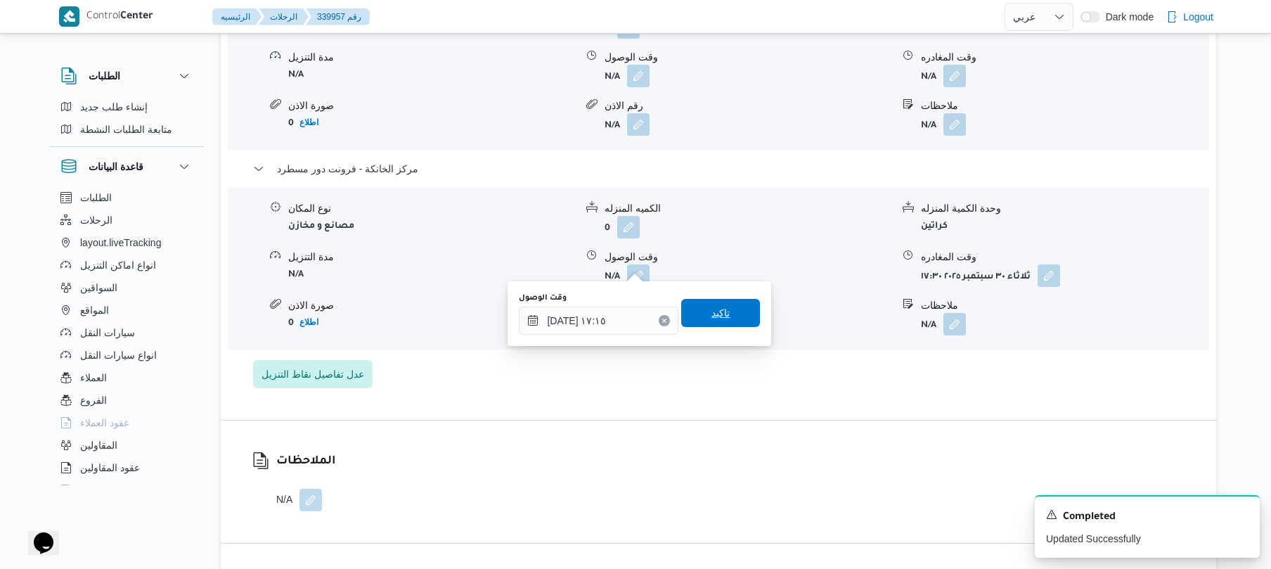
click at [723, 315] on span "تاكيد" at bounding box center [720, 313] width 79 height 28
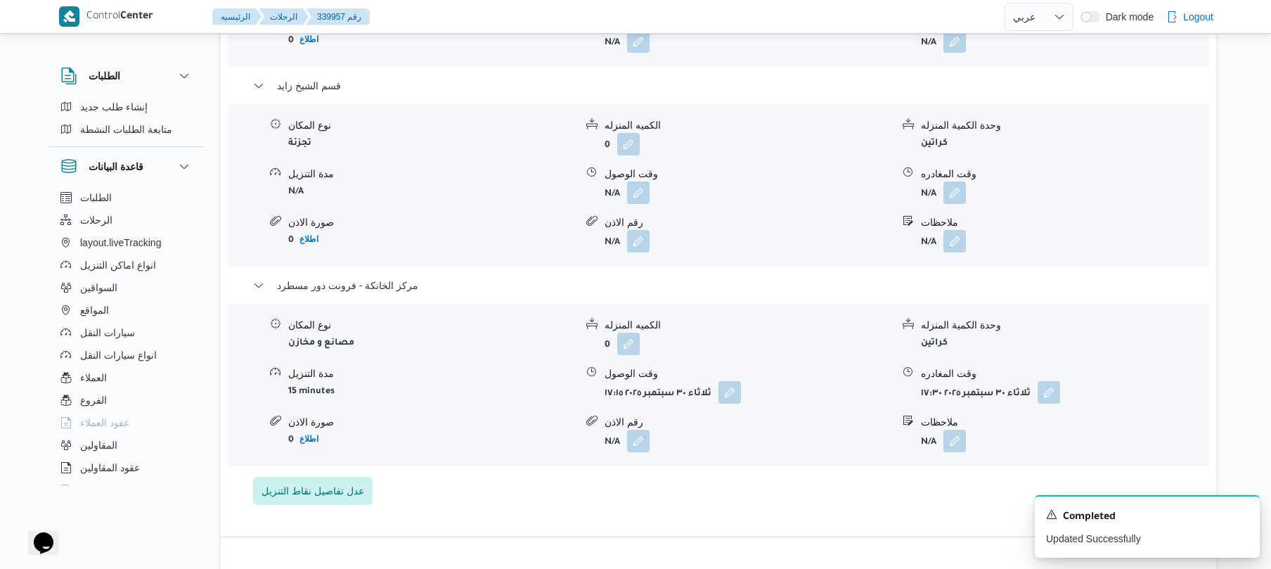
scroll to position [1312, 0]
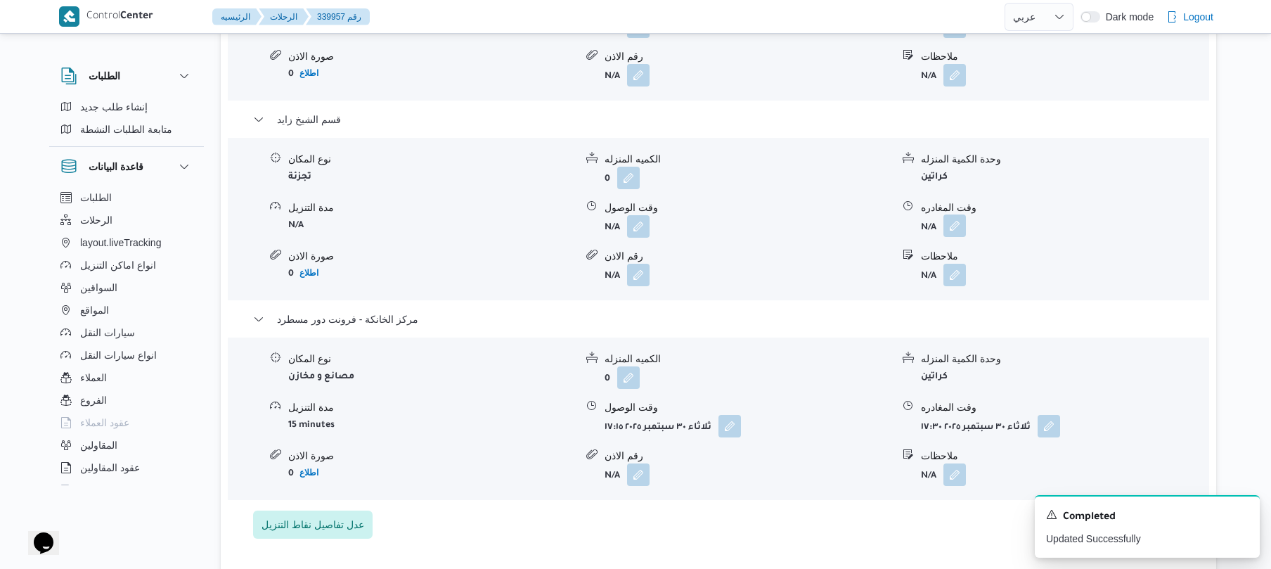
click at [963, 214] on button "button" at bounding box center [955, 225] width 23 height 23
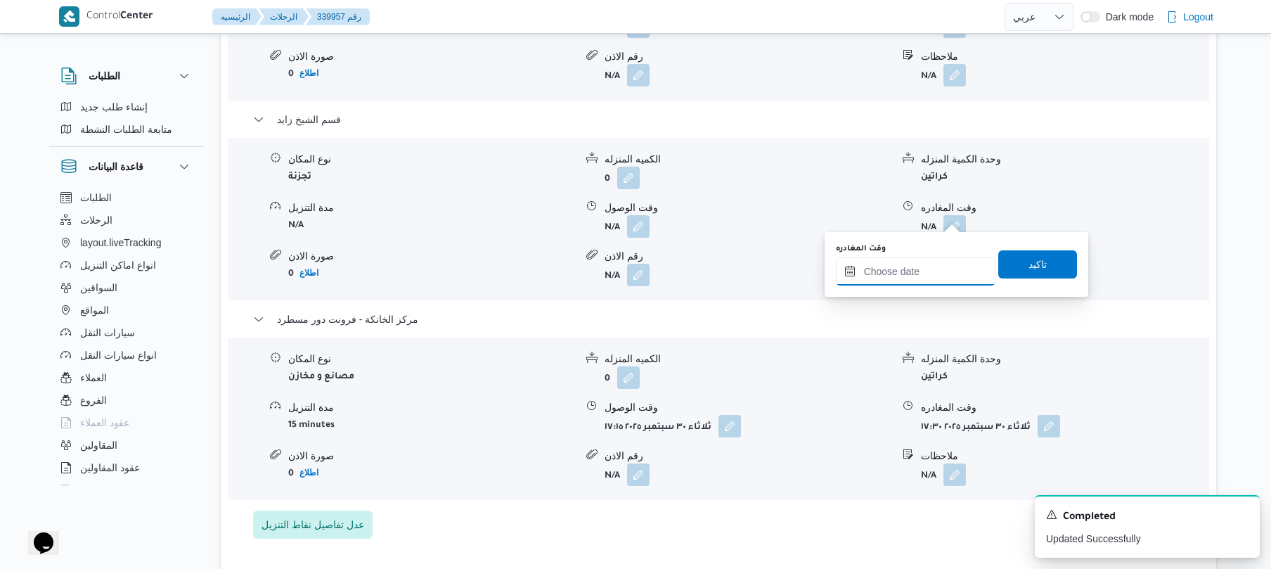
click at [904, 266] on input "وقت المغادره" at bounding box center [916, 271] width 160 height 28
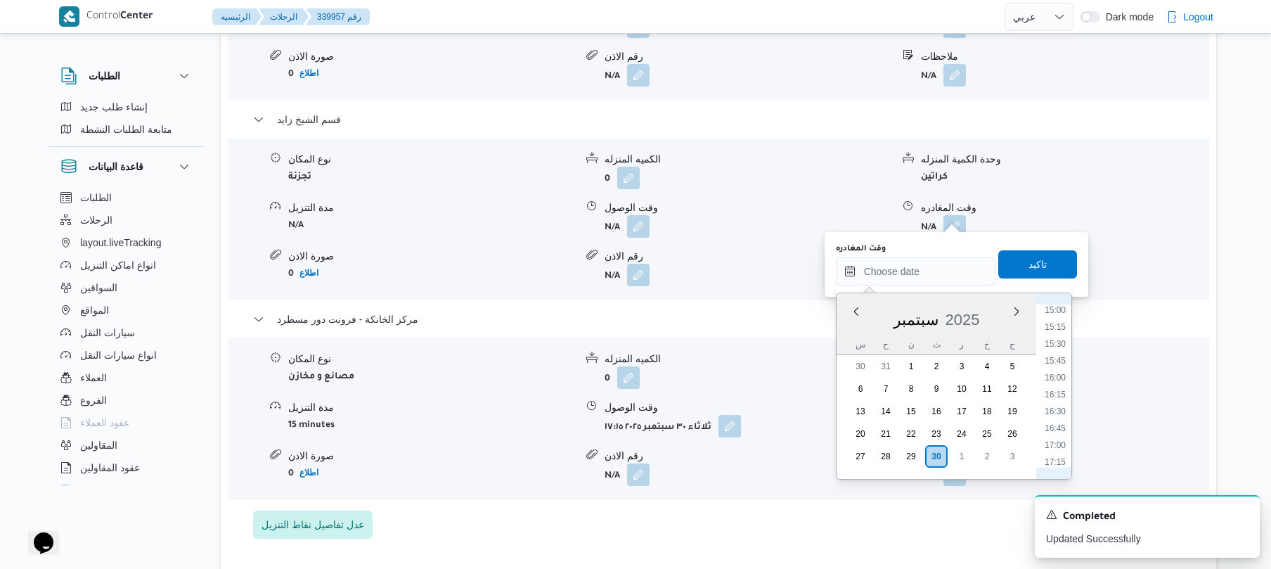
scroll to position [974, 0]
click at [1060, 432] on li "16:15" at bounding box center [1055, 435] width 32 height 14
type input "٣٠/٠٩/٢٠٢٥ ١٦:١٥"
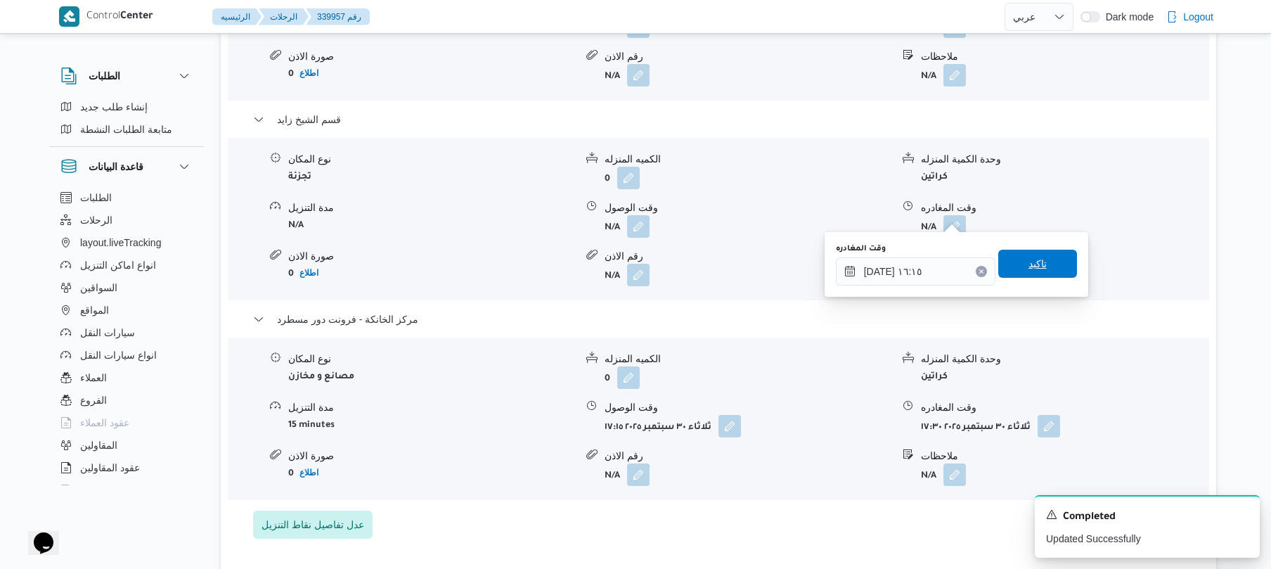
click at [1029, 264] on span "تاكيد" at bounding box center [1038, 263] width 18 height 17
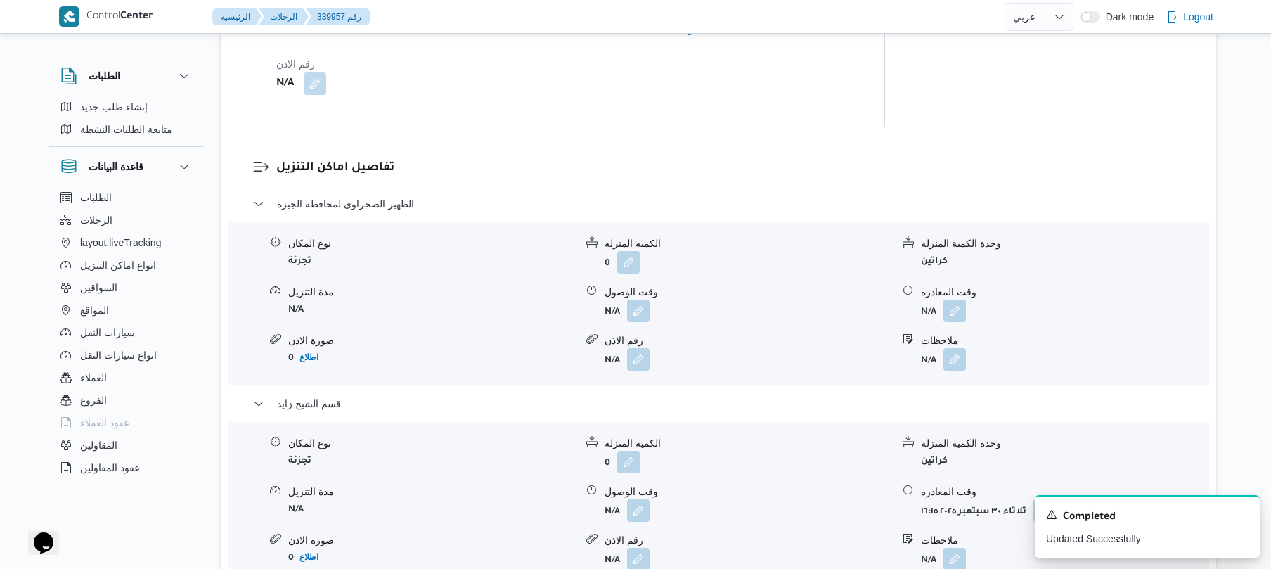
scroll to position [1087, 0]
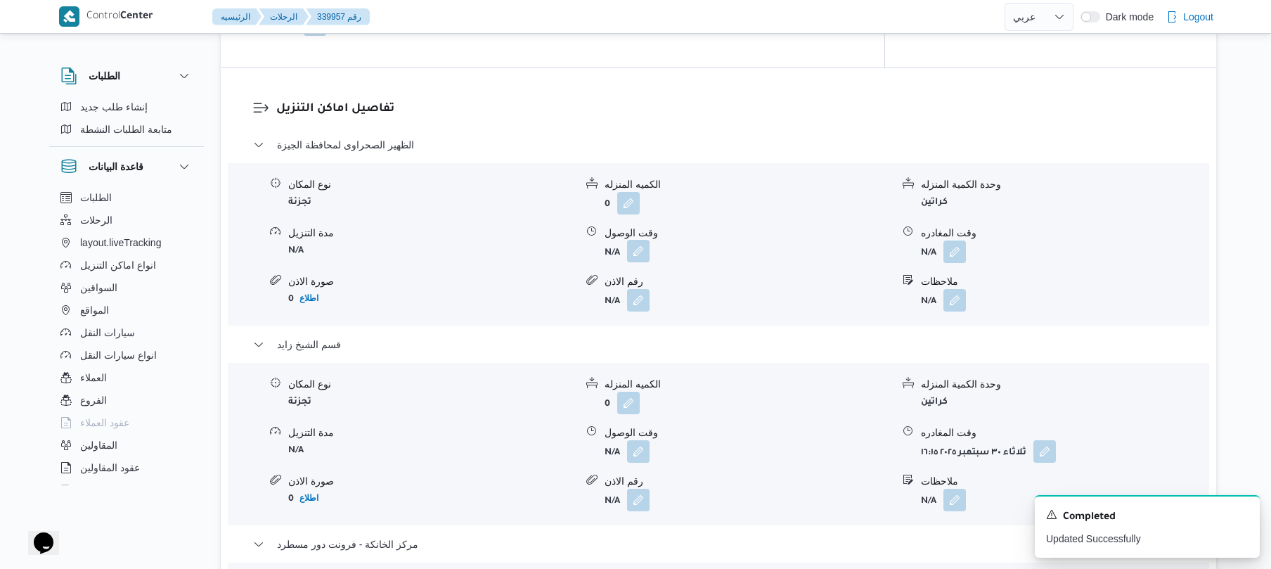
click at [634, 240] on button "button" at bounding box center [638, 251] width 23 height 23
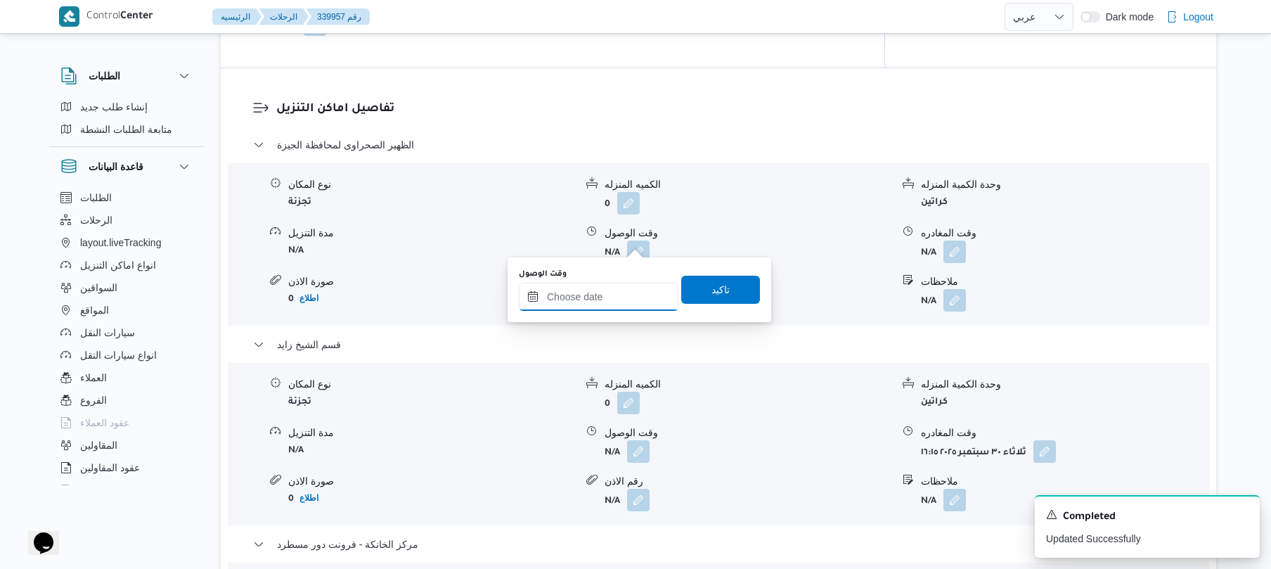
click at [617, 287] on input "وقت الوصول" at bounding box center [599, 297] width 160 height 28
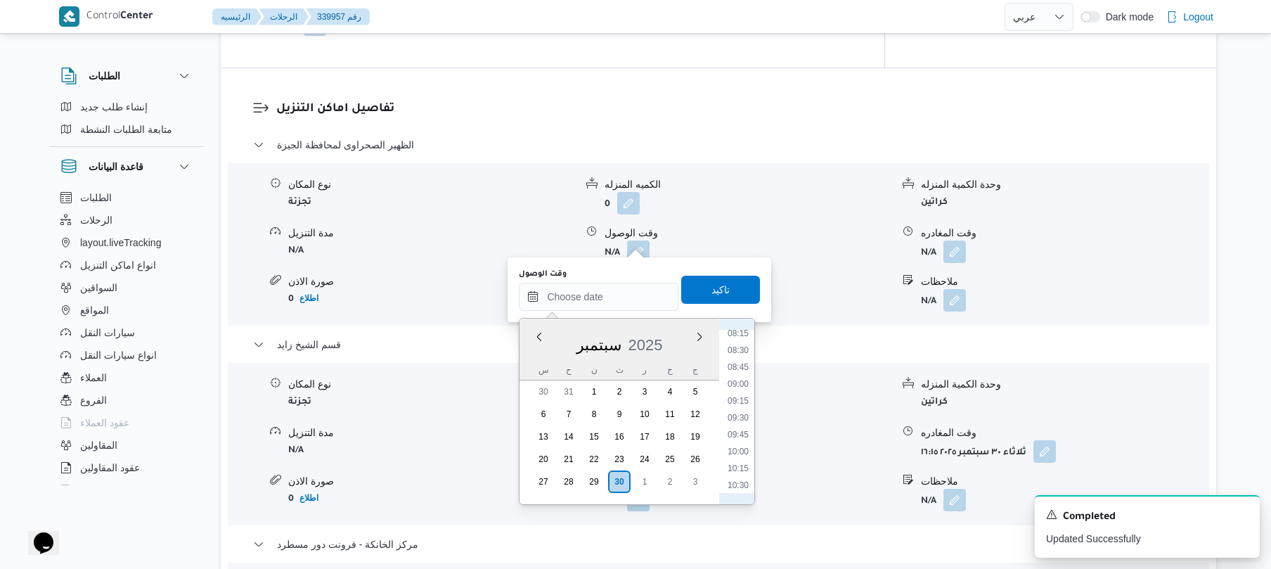
scroll to position [423, 0]
click at [738, 457] on li "08:00" at bounding box center [738, 454] width 32 height 14
type input "٣٠/٠٩/٢٠٢٥ ٠٨:٠٠"
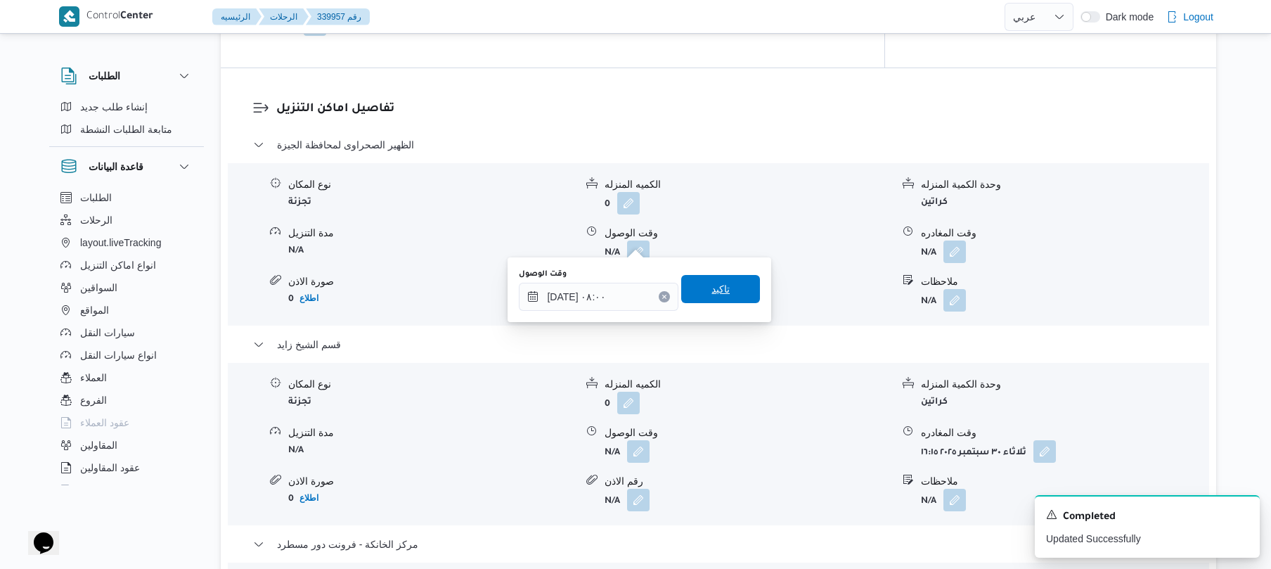
click at [738, 288] on span "تاكيد" at bounding box center [720, 289] width 79 height 28
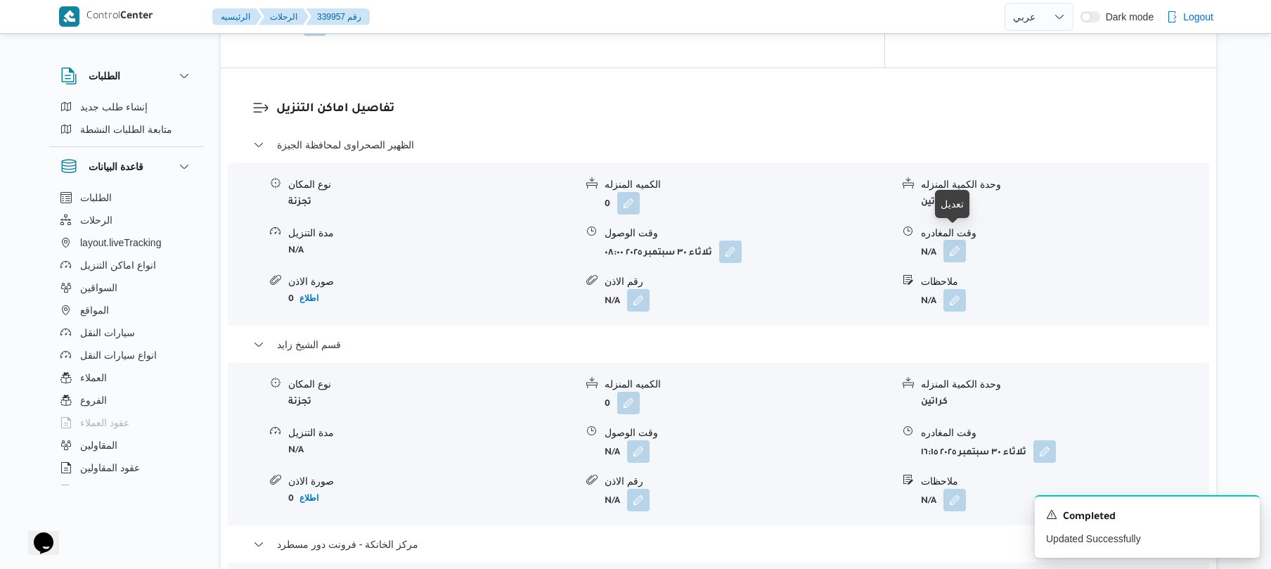
click at [954, 240] on button "button" at bounding box center [955, 251] width 23 height 23
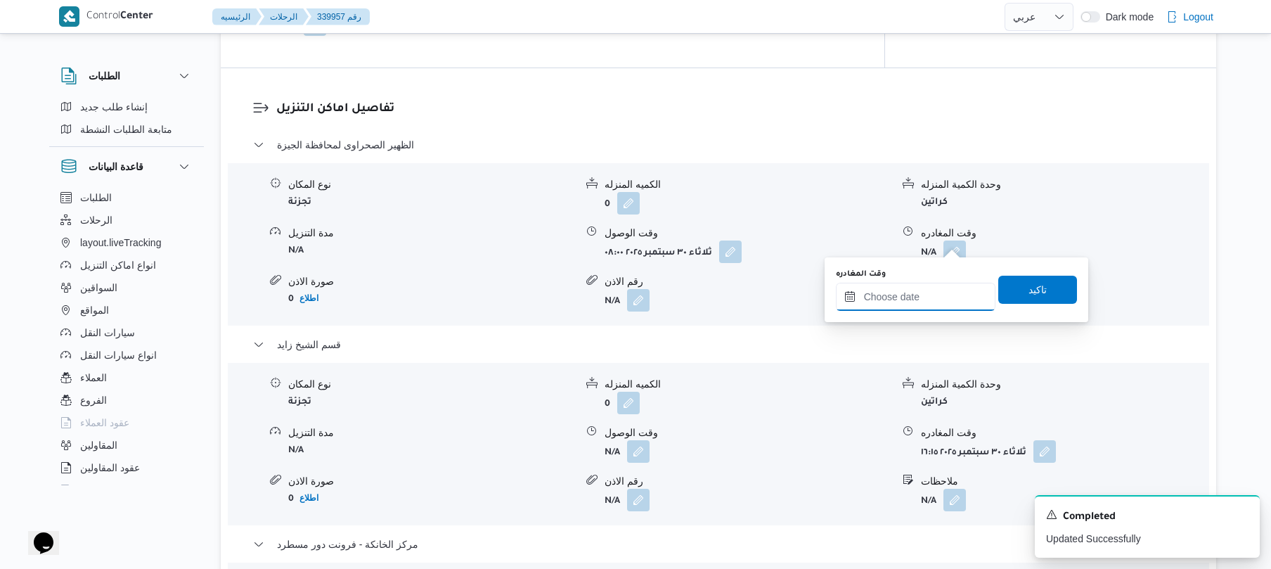
click at [903, 300] on input "وقت المغادره" at bounding box center [916, 297] width 160 height 28
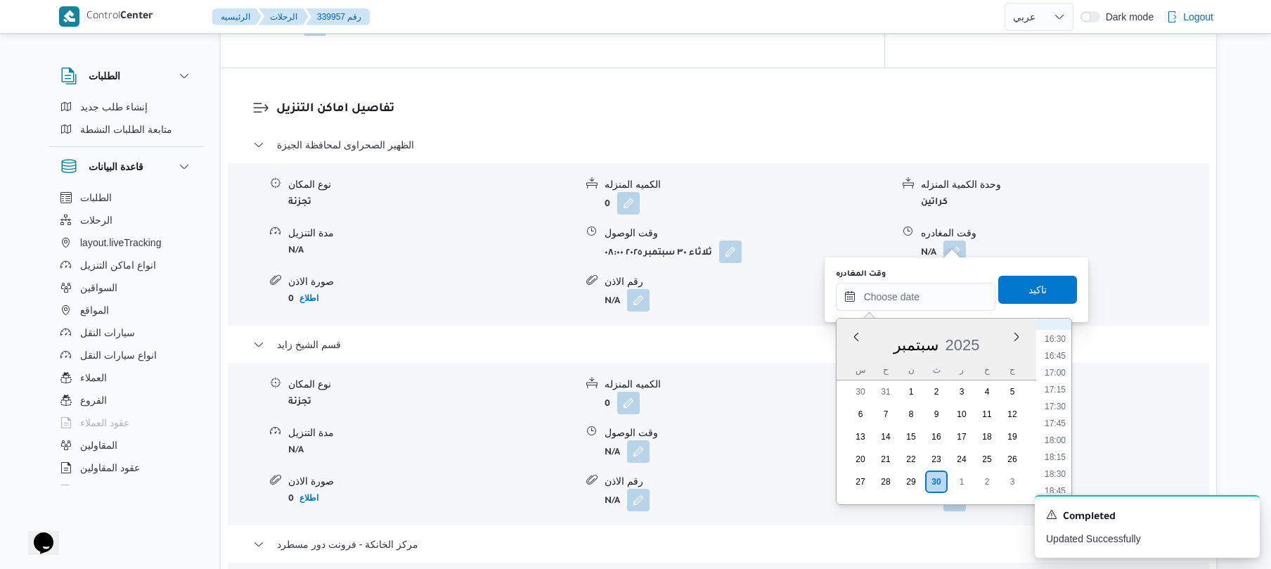
scroll to position [790, 0]
click at [1055, 353] on li "12:00" at bounding box center [1055, 356] width 32 height 14
type input "٣٠/٠٩/٢٠٢٥ ١٢:٠٠"
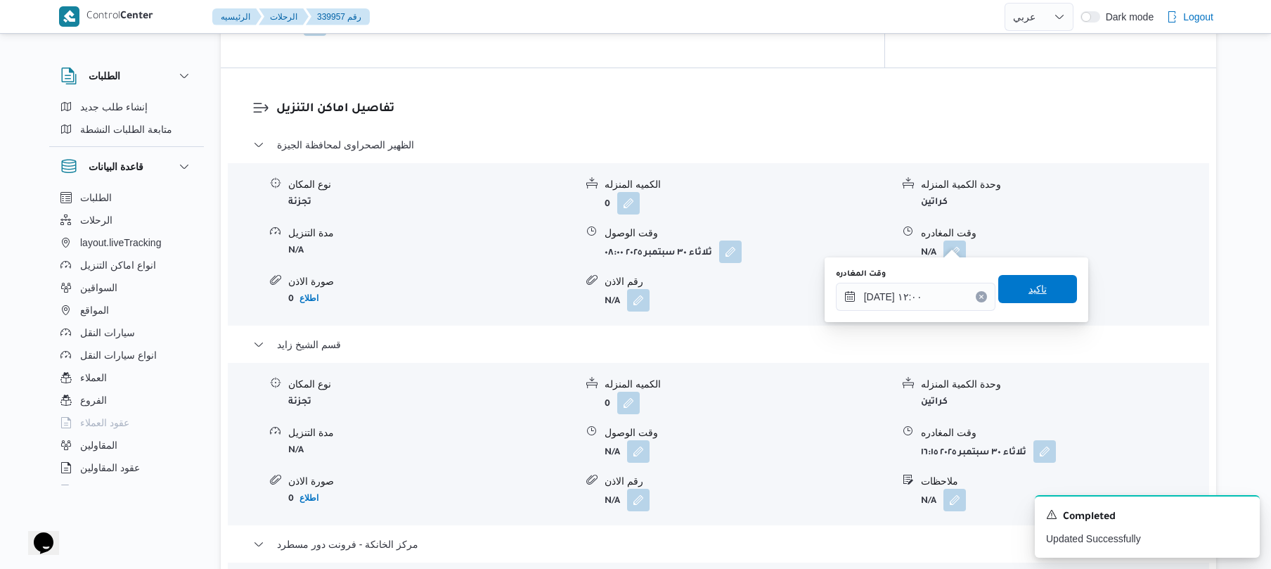
click at [1041, 298] on span "تاكيد" at bounding box center [1038, 289] width 79 height 28
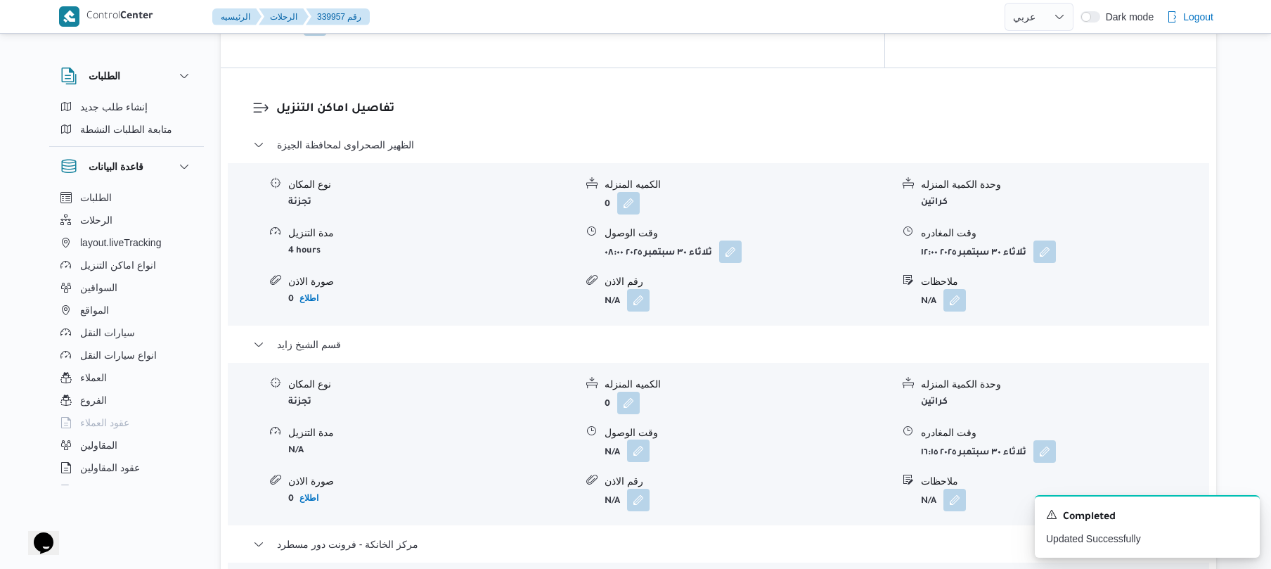
click at [647, 440] on button "button" at bounding box center [638, 451] width 23 height 23
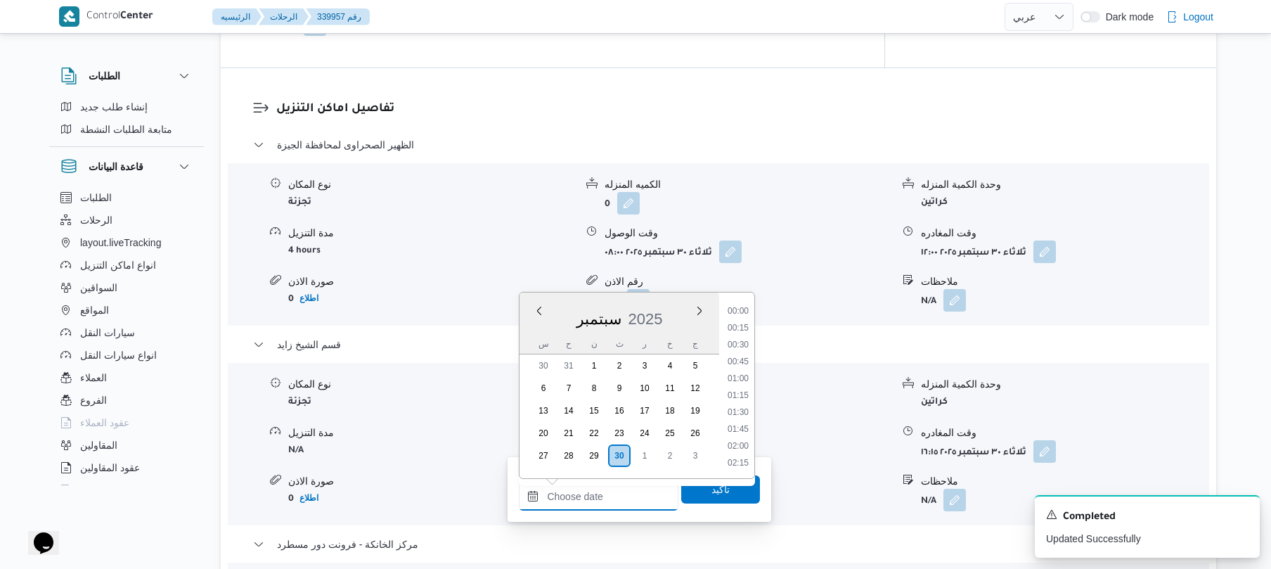
click at [624, 504] on input "وقت الوصول" at bounding box center [599, 496] width 160 height 28
click at [741, 324] on li "12:30" at bounding box center [738, 321] width 32 height 14
type input "٣٠/٠٩/٢٠٢٥ ١٢:٣٠"
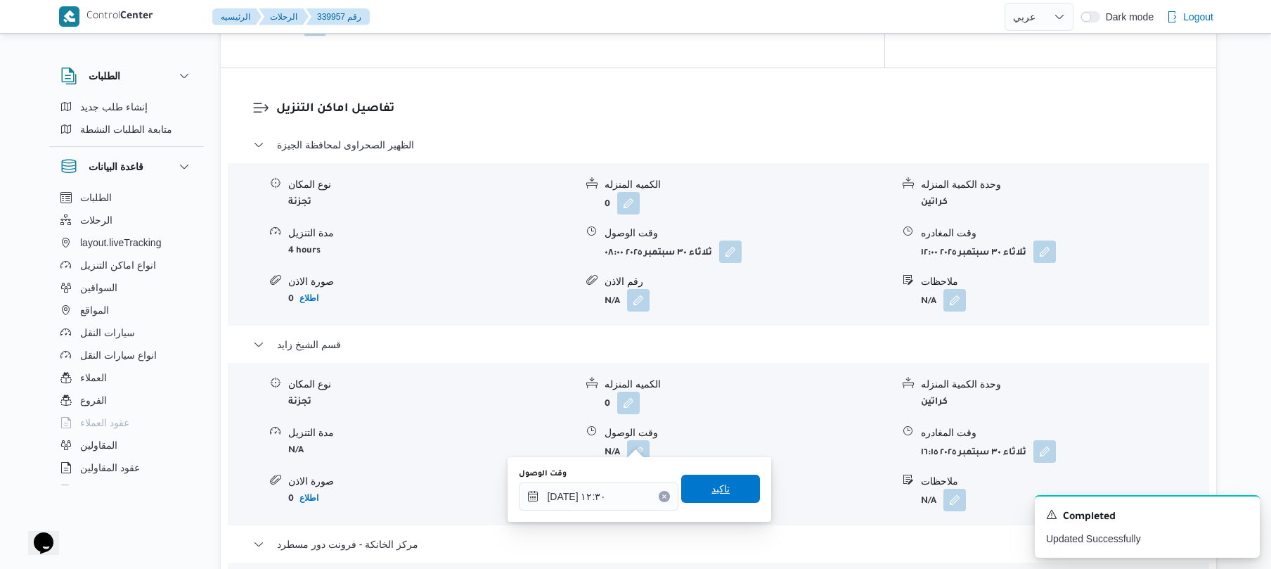
click at [718, 489] on span "تاكيد" at bounding box center [721, 488] width 18 height 17
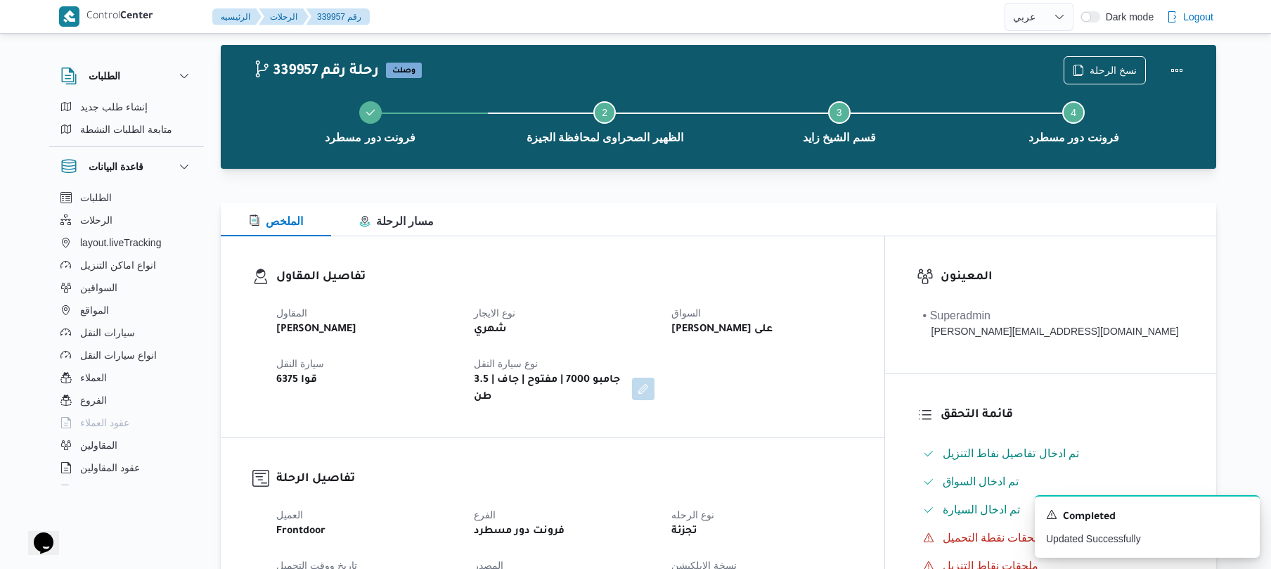
scroll to position [0, 0]
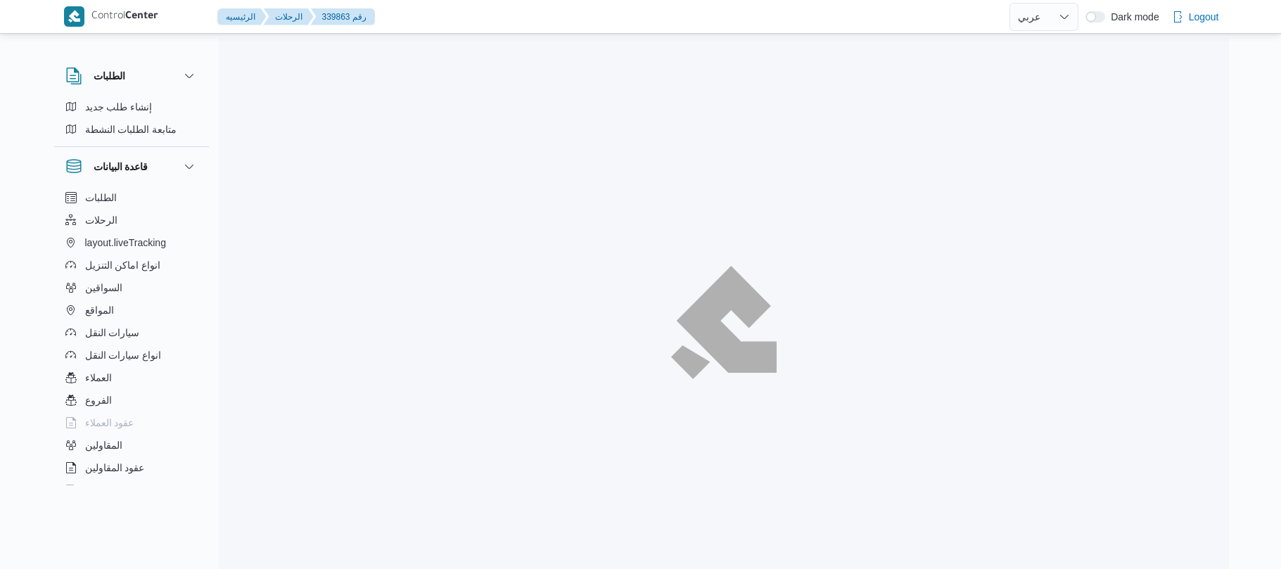
select select "ar"
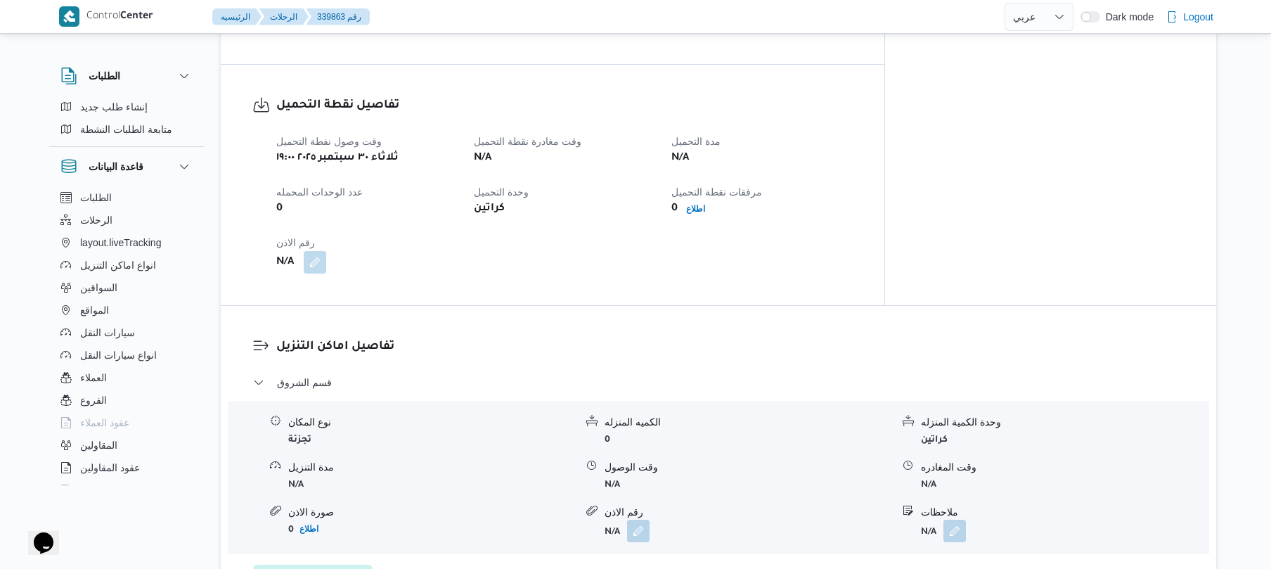
scroll to position [862, 0]
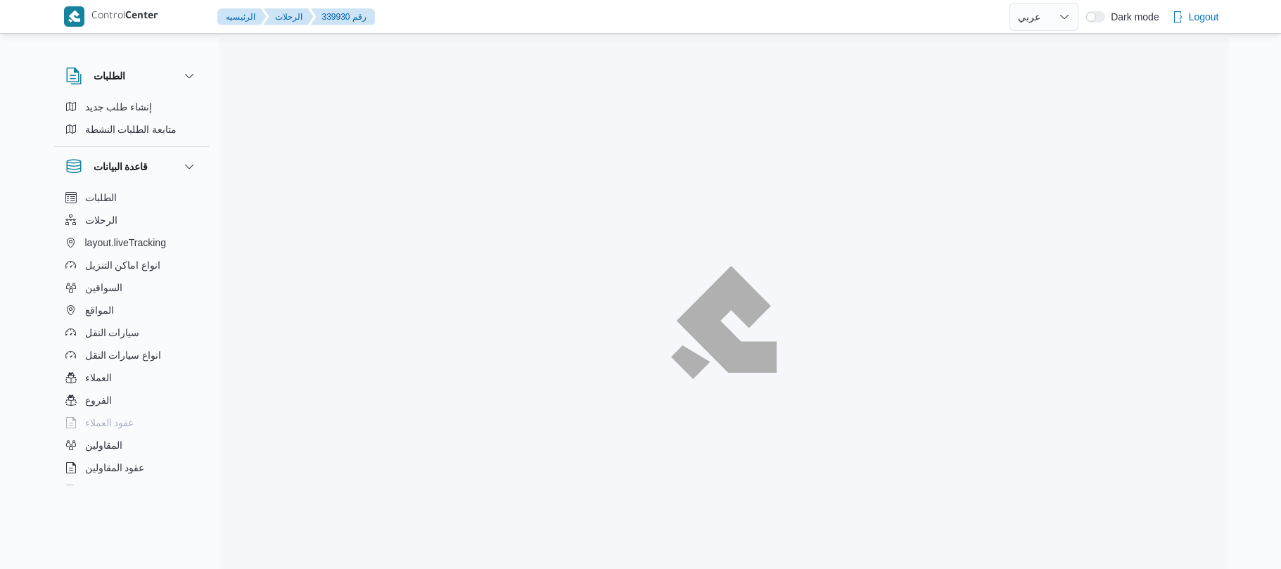
select select "ar"
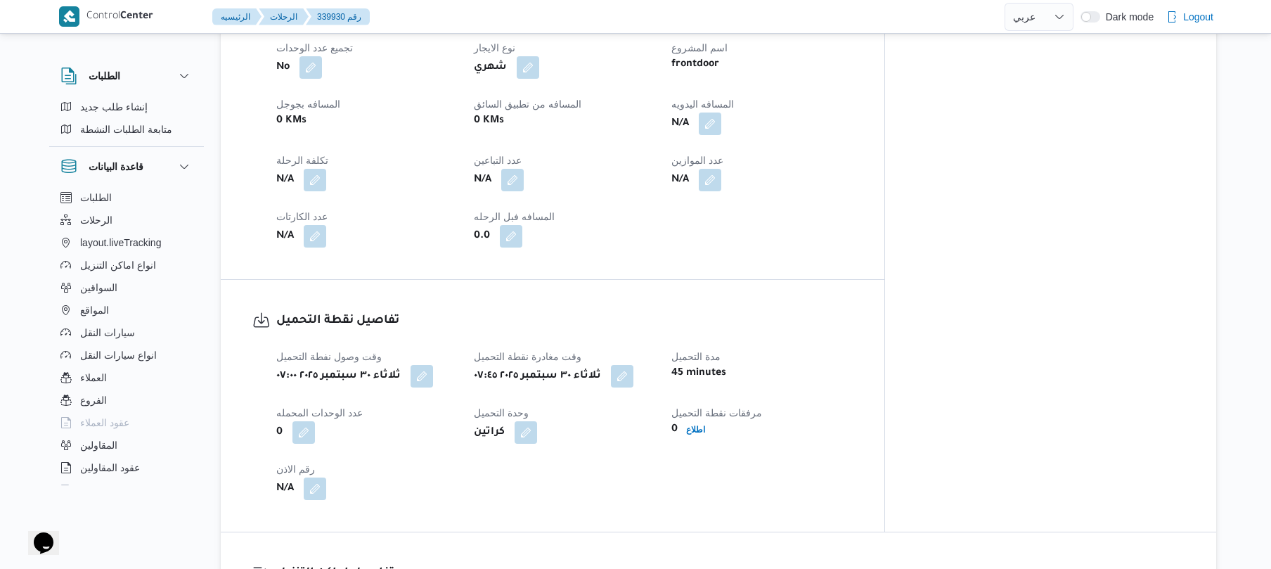
scroll to position [675, 0]
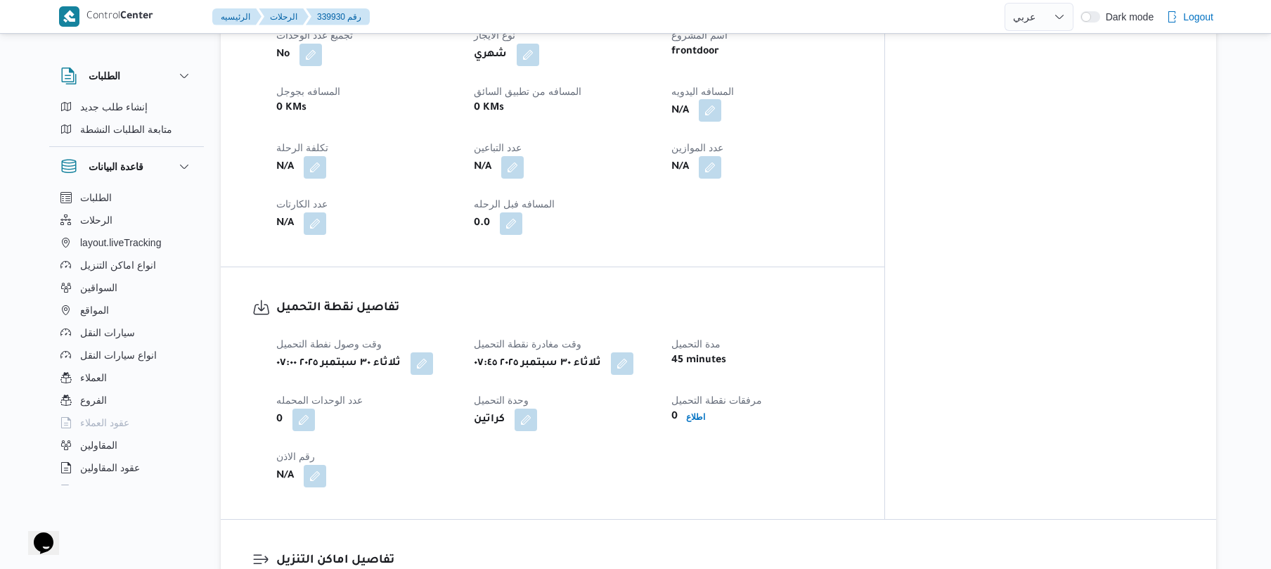
click at [721, 122] on button "button" at bounding box center [710, 110] width 23 height 23
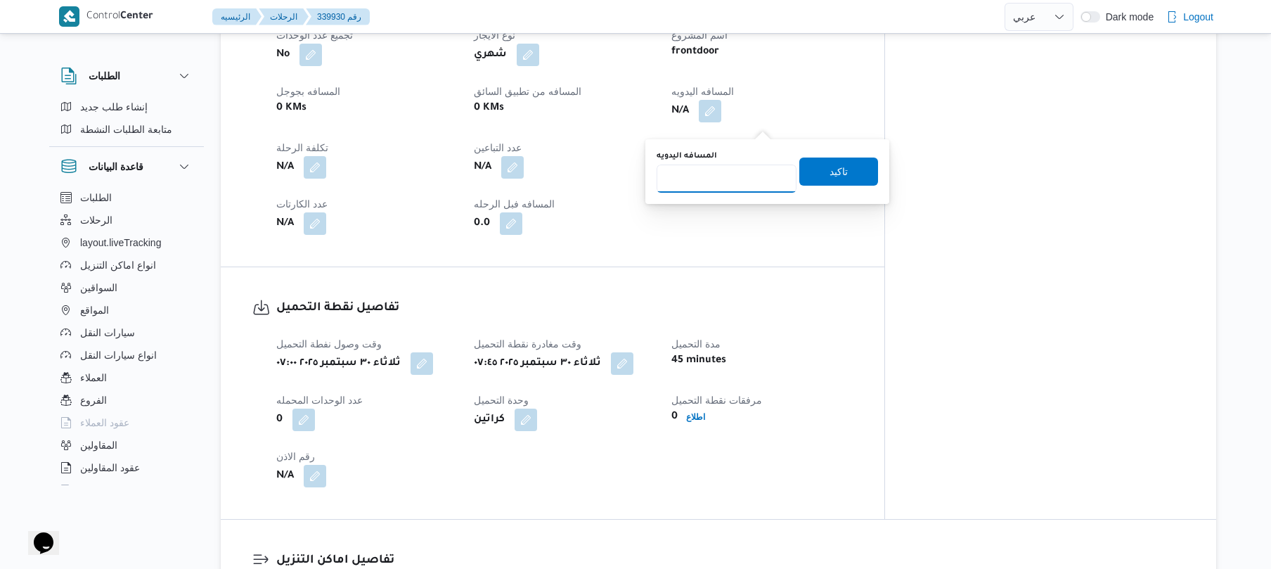
click at [741, 187] on input "المسافه اليدويه" at bounding box center [727, 179] width 140 height 28
type input "70"
click at [842, 166] on span "تاكيد" at bounding box center [839, 171] width 79 height 28
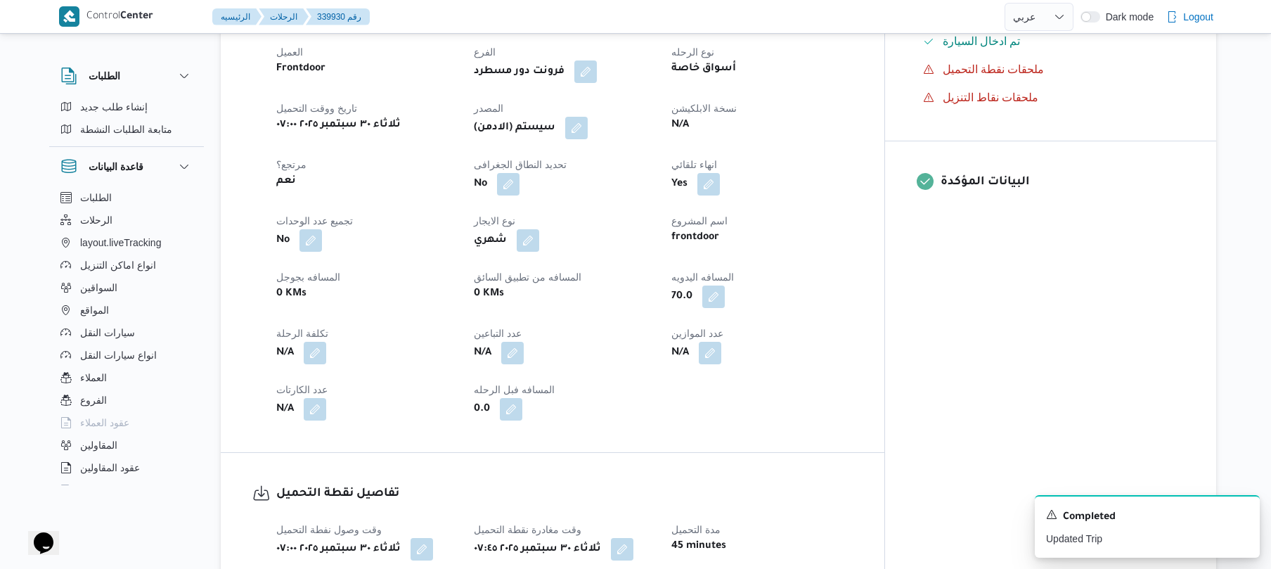
scroll to position [487, 0]
click at [588, 139] on button "button" at bounding box center [576, 129] width 23 height 23
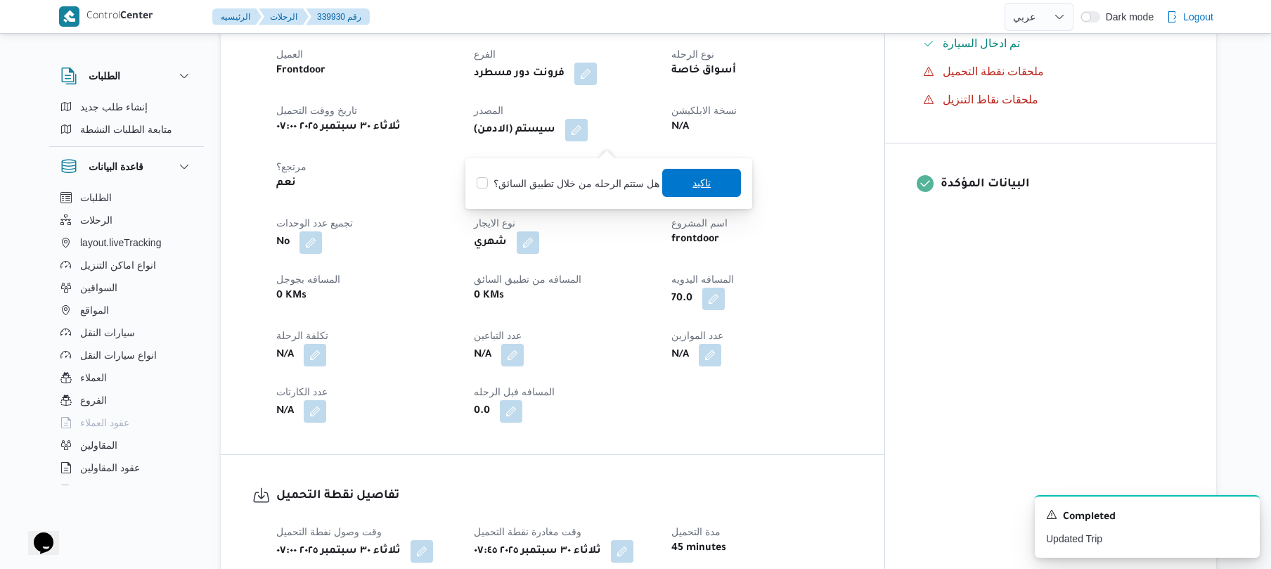
click at [676, 190] on span "تاكيد" at bounding box center [701, 183] width 79 height 28
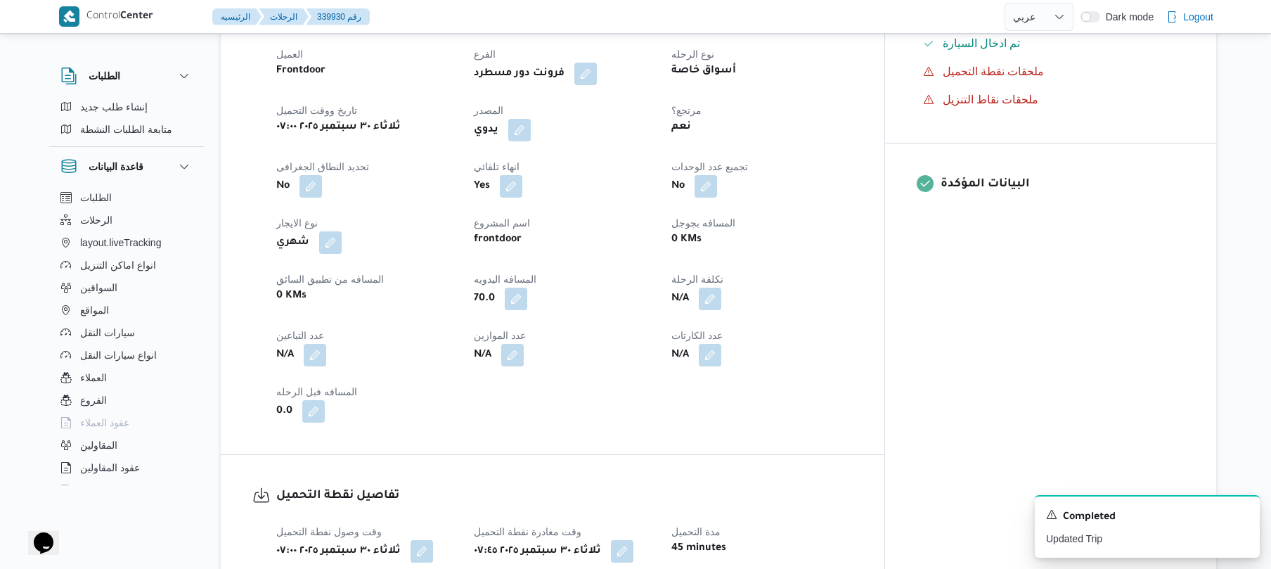
click at [856, 221] on div "العميل Frontdoor الفرع فرونت دور مسطرد نوع الرحله أسواق خاصة تاريخ ووقت التحميل…" at bounding box center [565, 234] width 594 height 394
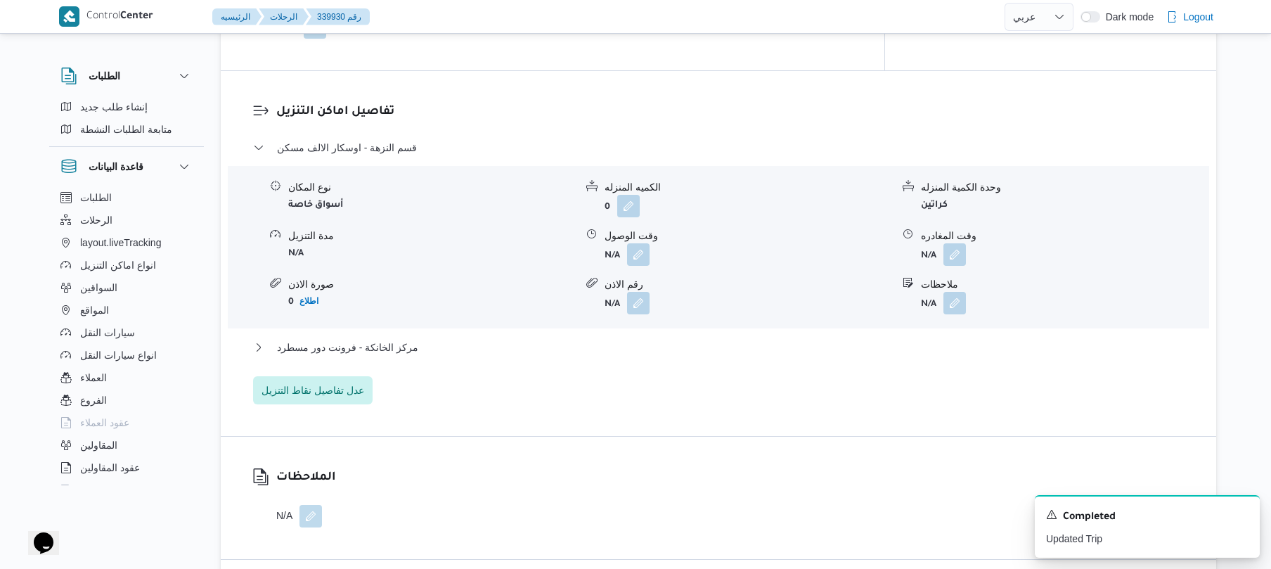
scroll to position [1125, 0]
click at [644, 262] on button "button" at bounding box center [638, 252] width 23 height 23
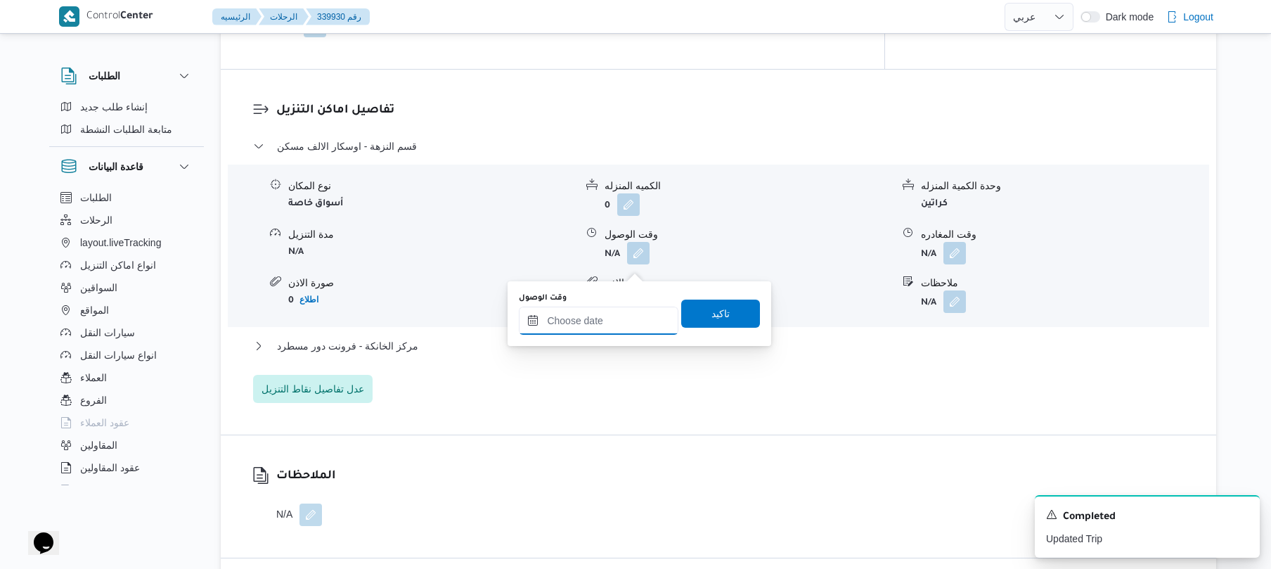
click input "وقت الوصول"
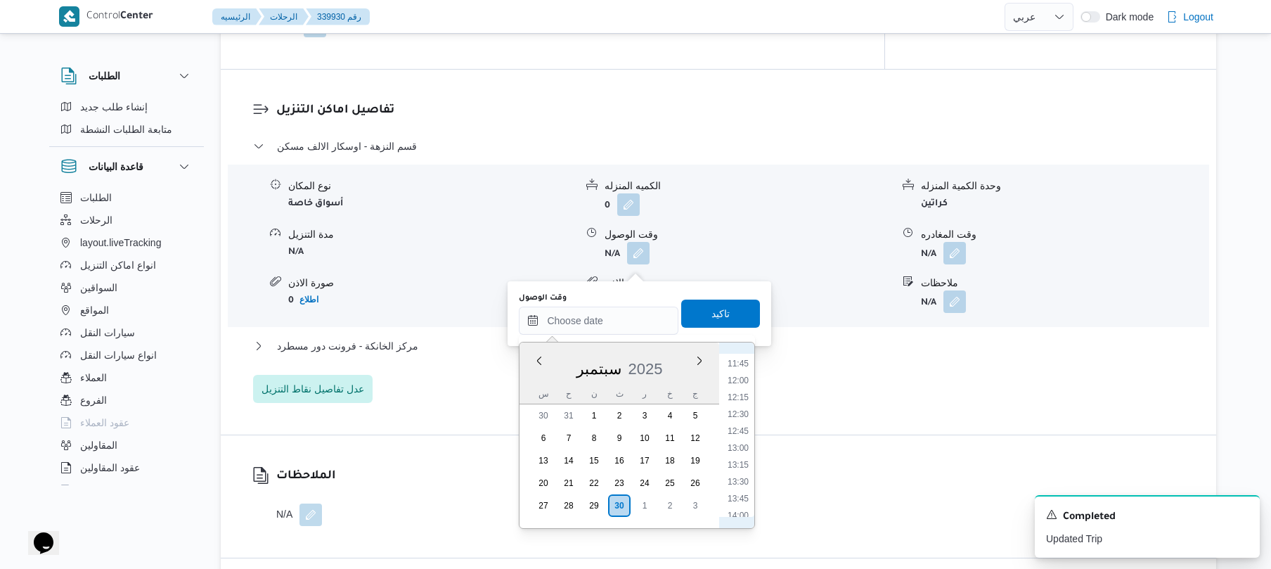
scroll to position [560, 0]
click li "08:15"
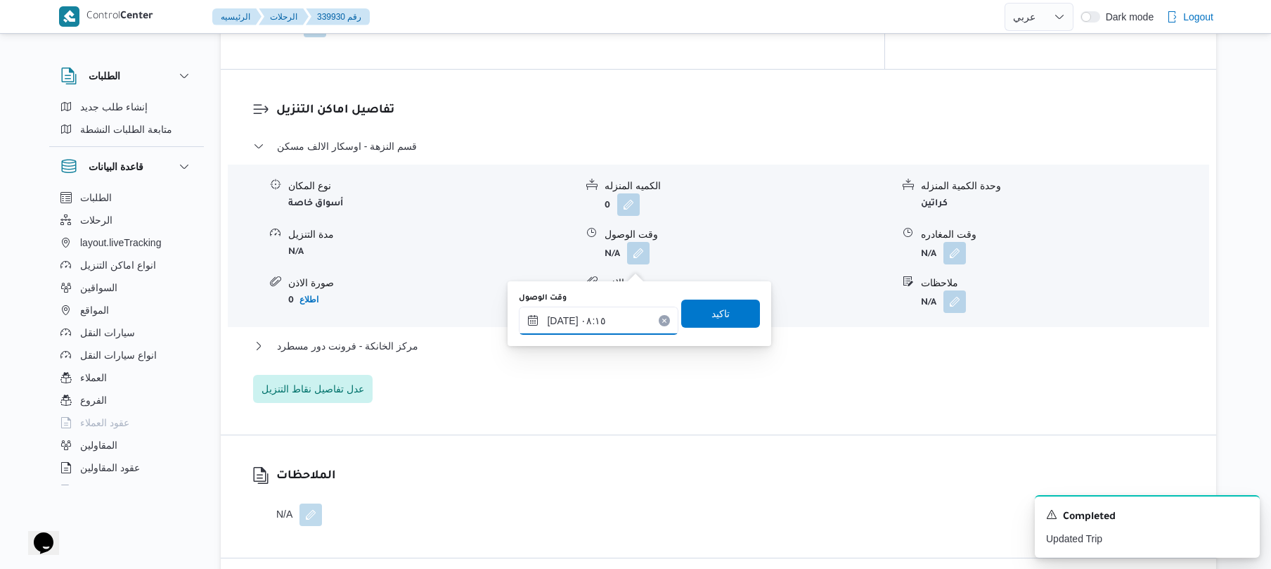
click input "٣٠/٠٩/٢٠٢٥ ٠٨:١٥"
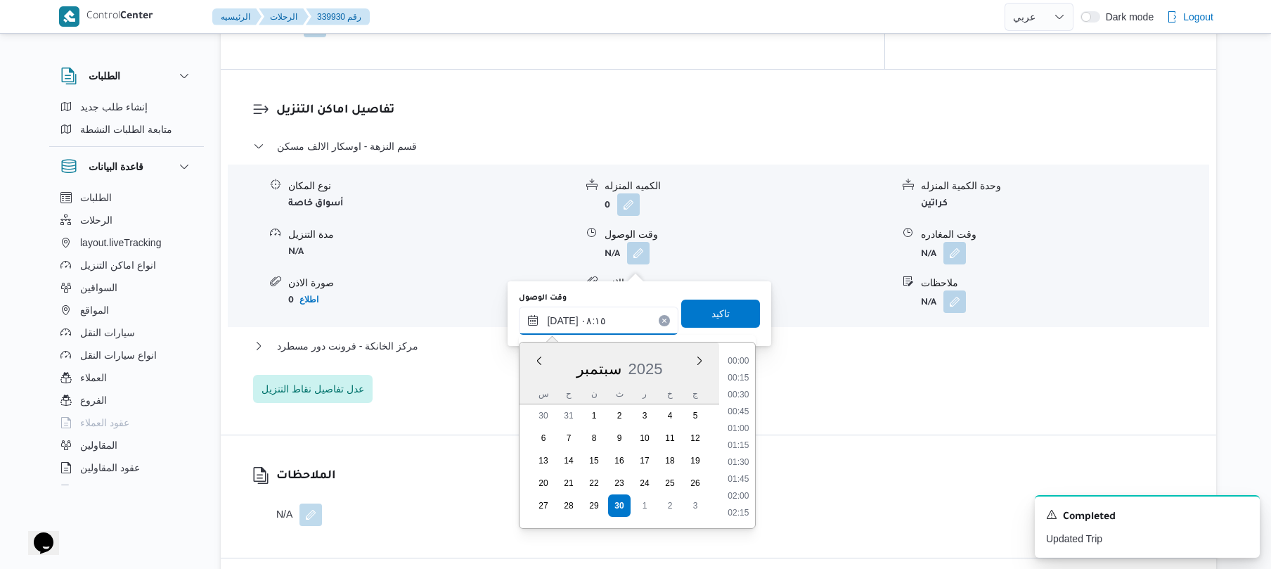
click input "٣٠/٠٩/٢٠٢٥ ٠٨:١٥"
type input "٣٠/٠٩/٢٠٢٥ ٠٨:20"
click span "تاكيد"
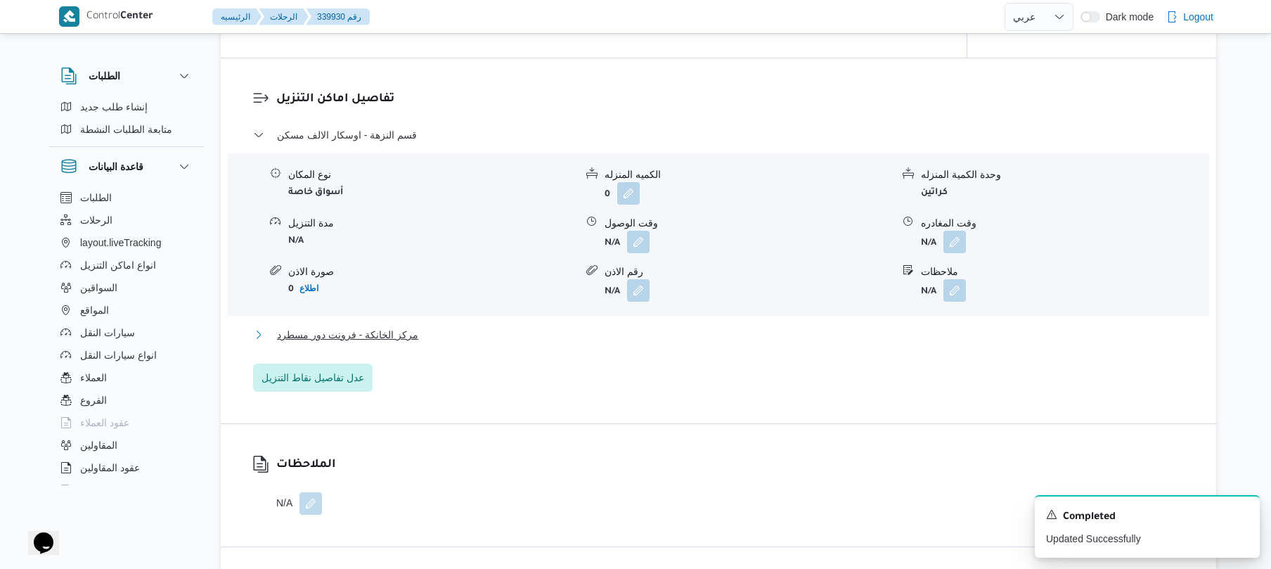
click button "مركز الخانكة - فرونت دور مسطرد"
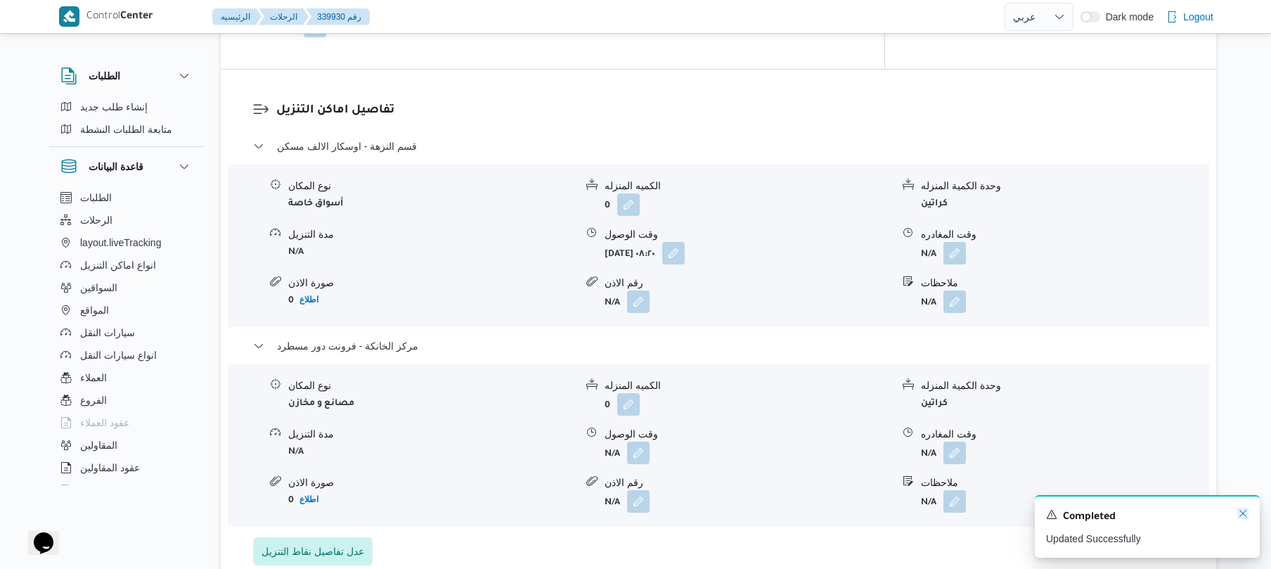
click icon "Dismiss toast"
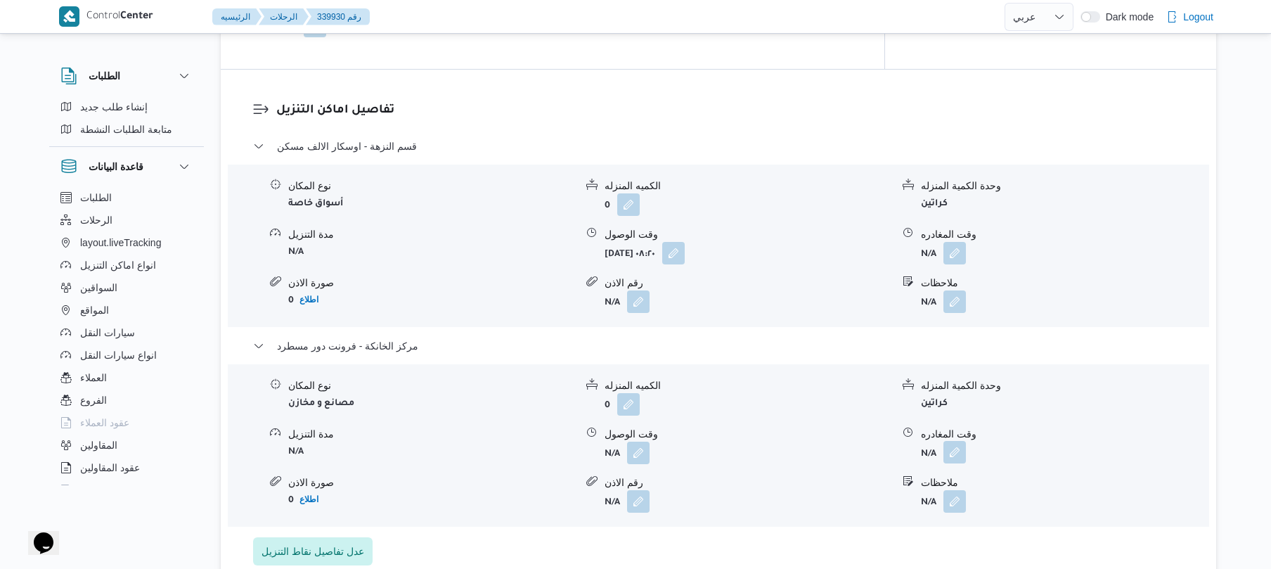
click button "button"
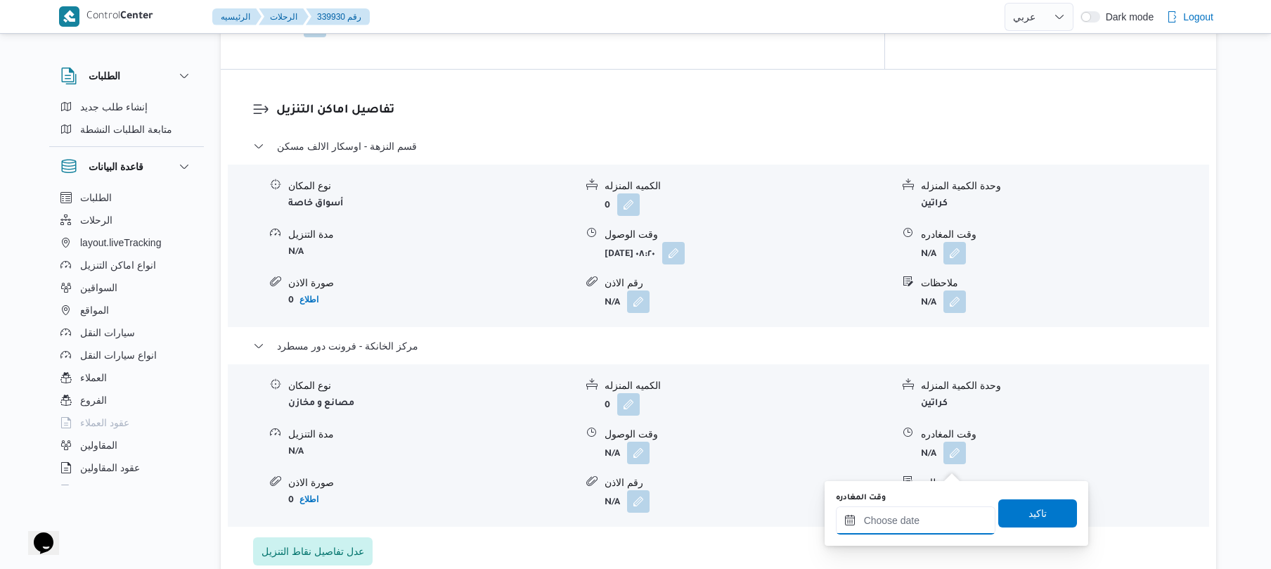
click input "وقت المغادره"
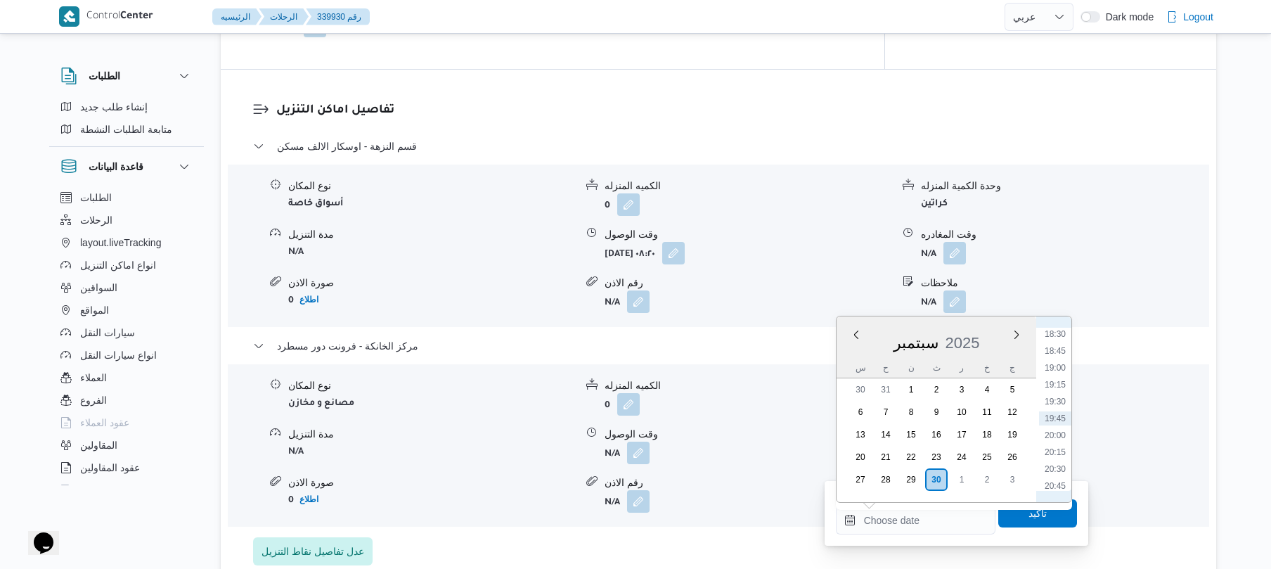
scroll to position [1111, 0]
click li "18:00"
type input "٣٠/٠٩/٢٠٢٥ ١٨:٠٠"
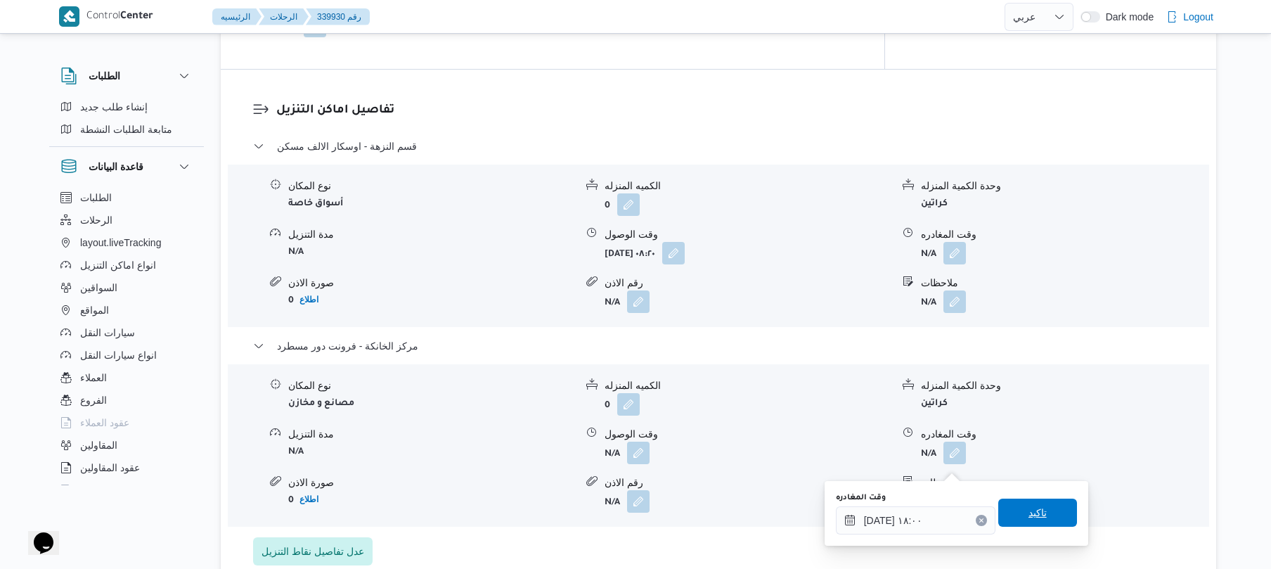
click span "تاكيد"
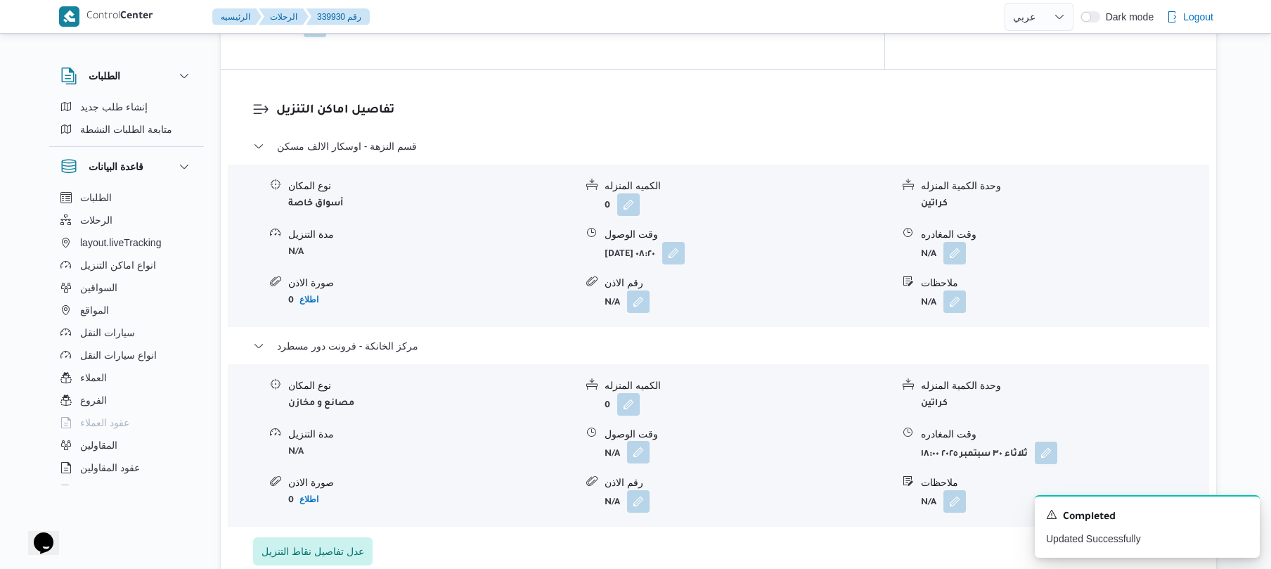
click button "button"
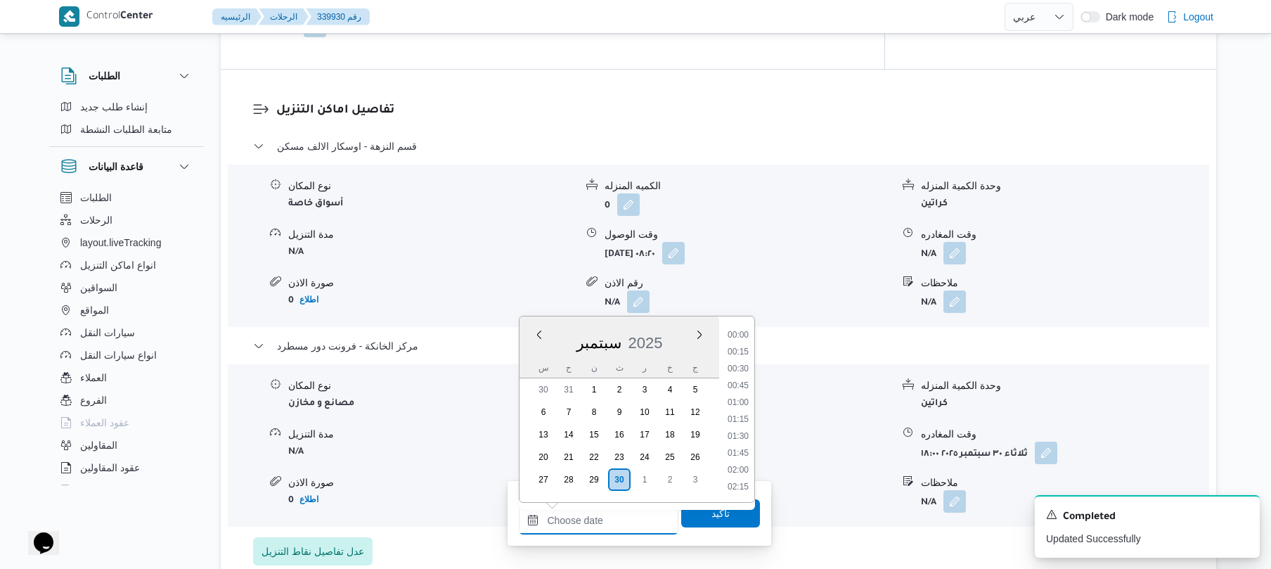
click input "وقت الوصول"
click li "17:45"
type input "٣٠/٠٩/٢٠٢٥ ١٧:٤٥"
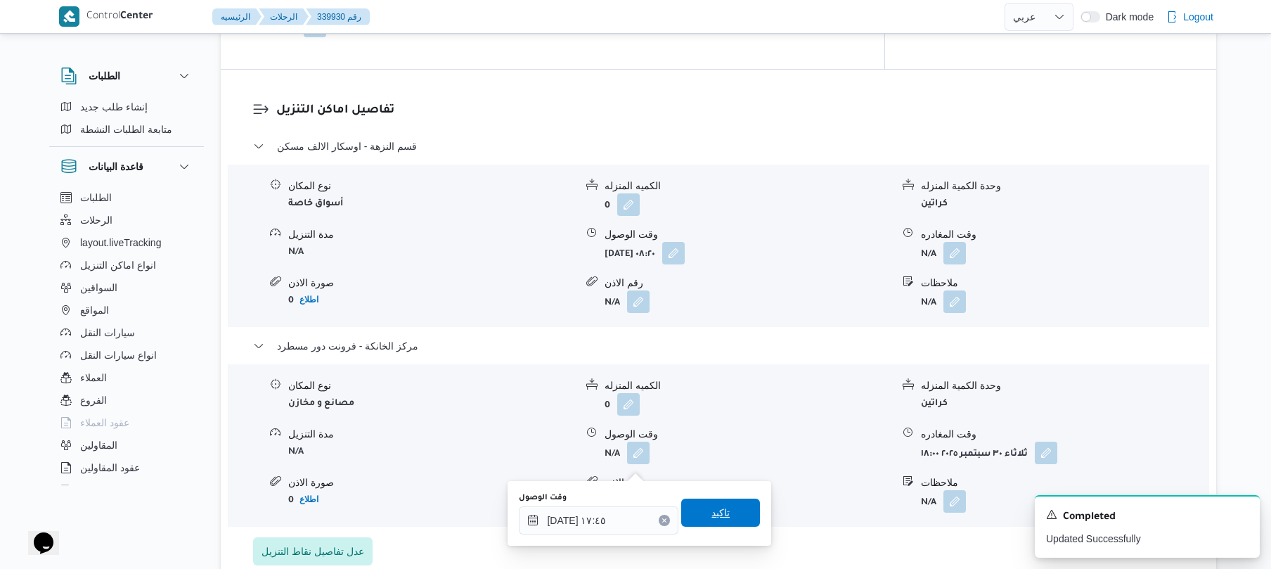
click span "تاكيد"
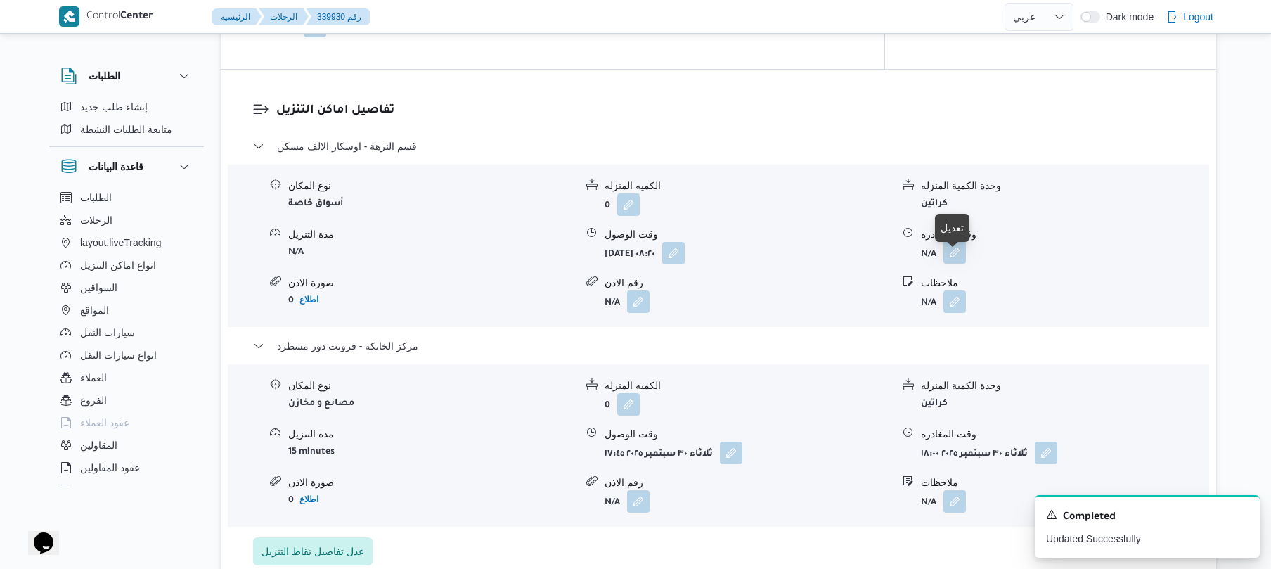
click button "button"
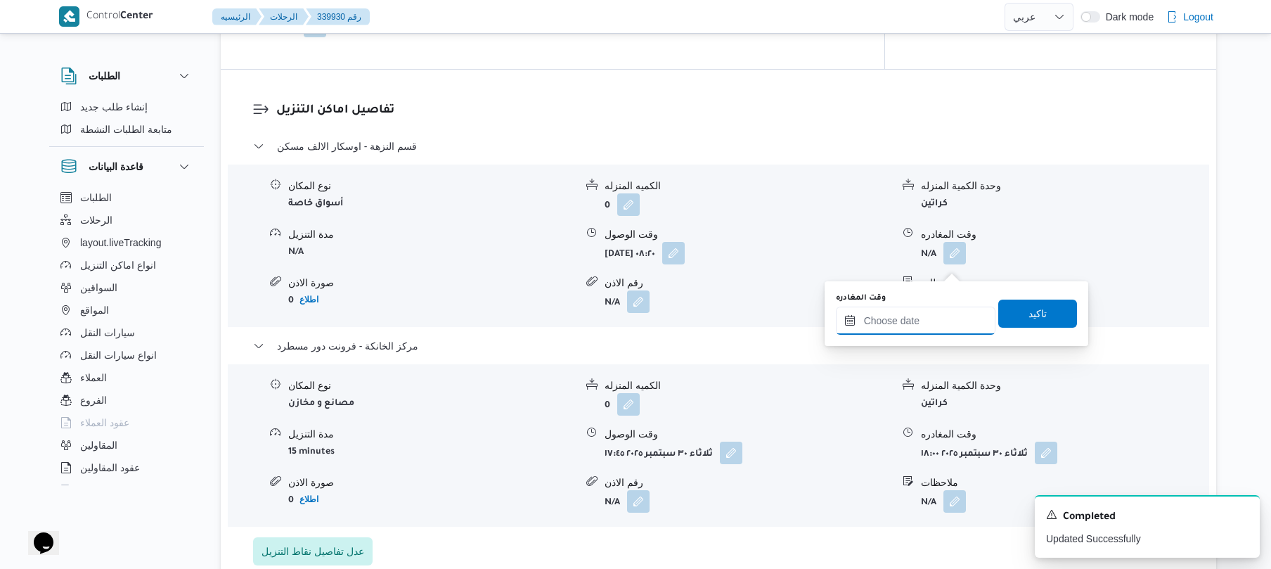
click input "وقت المغادره"
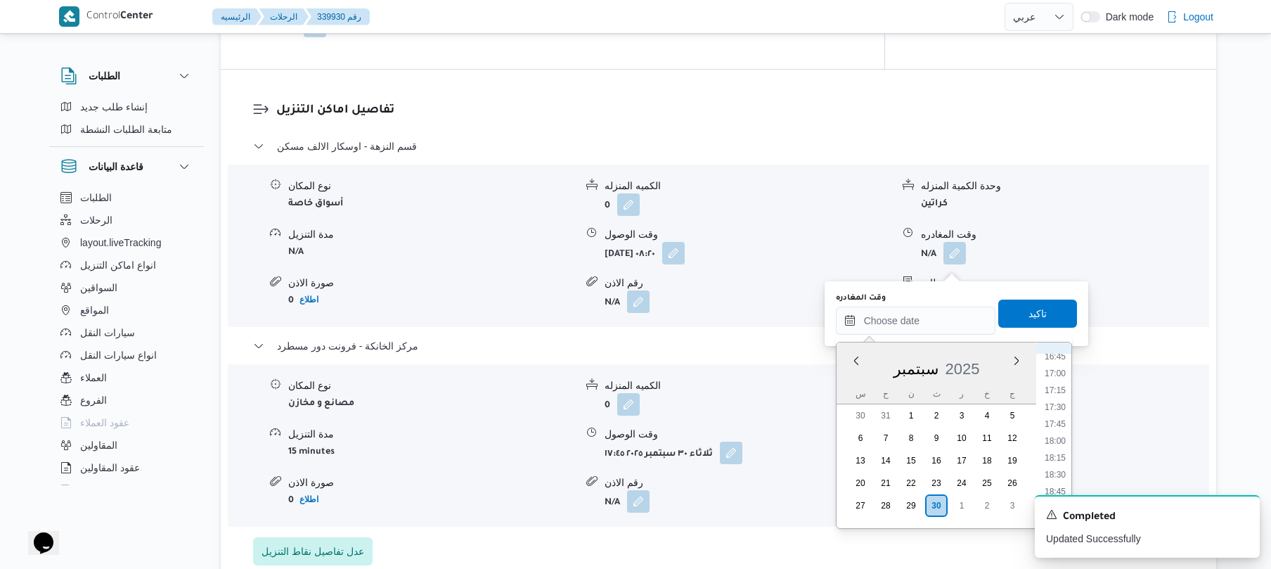
scroll to position [1112, 0]
click li "17:00"
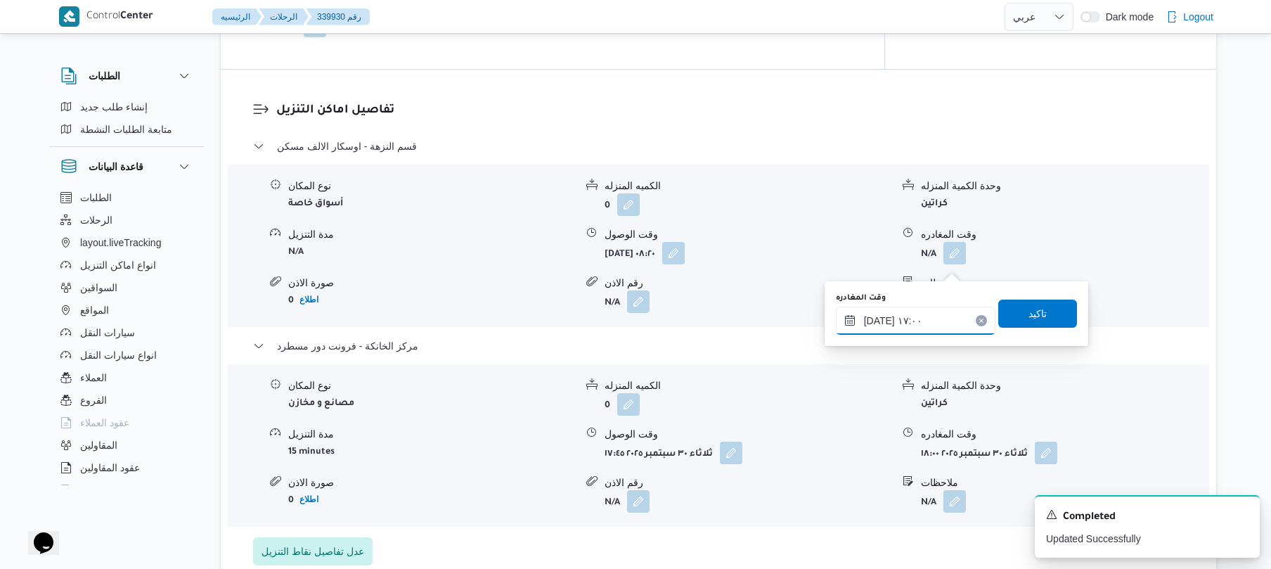
click input "٣٠/٠٩/٢٠٢٥ ١٧:٠٠"
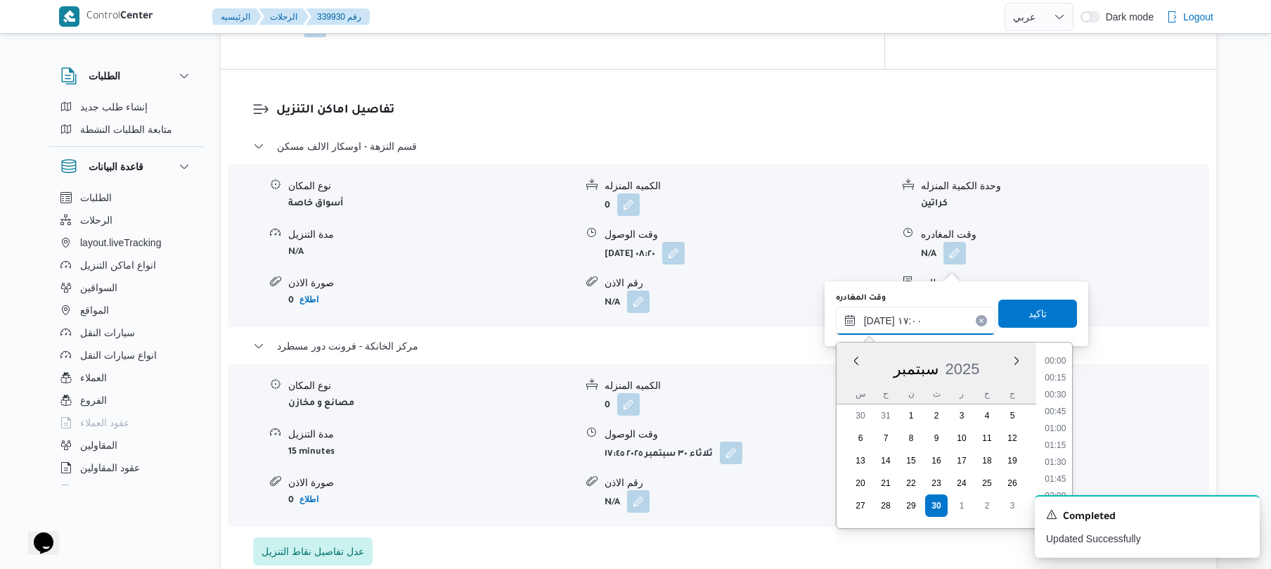
scroll to position [1063, 0]
click input "٣٠/٠٩/٢٠٢٥ ١٧:٠٠"
type input "٣٠/٠٩/٢٠٢٥ ١٧:١٠"
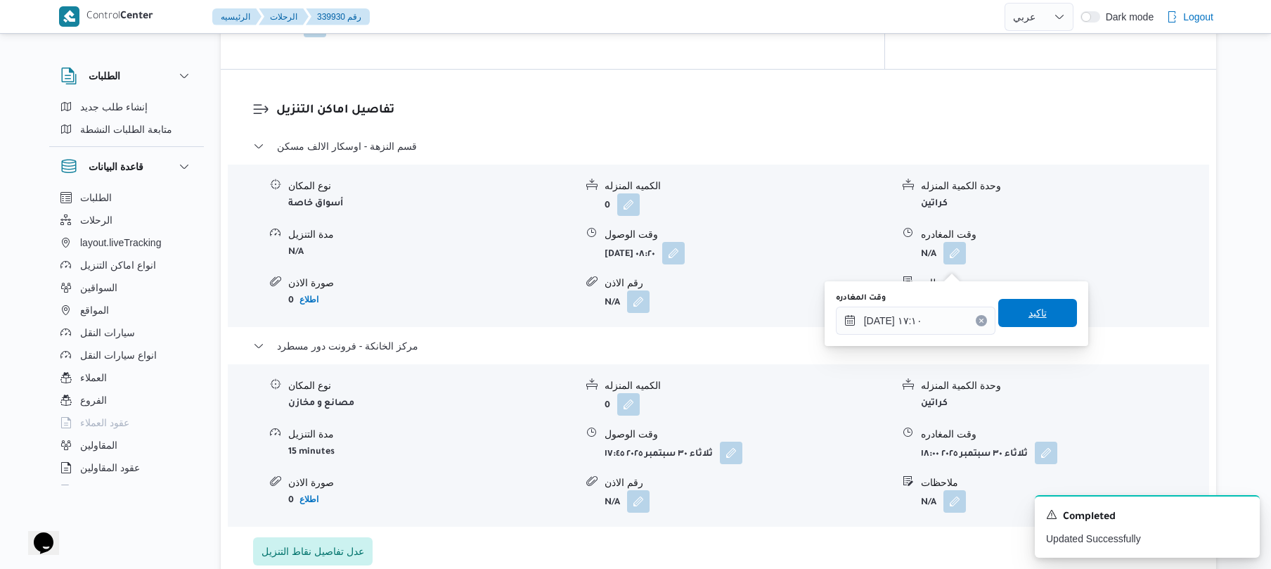
click span "تاكيد"
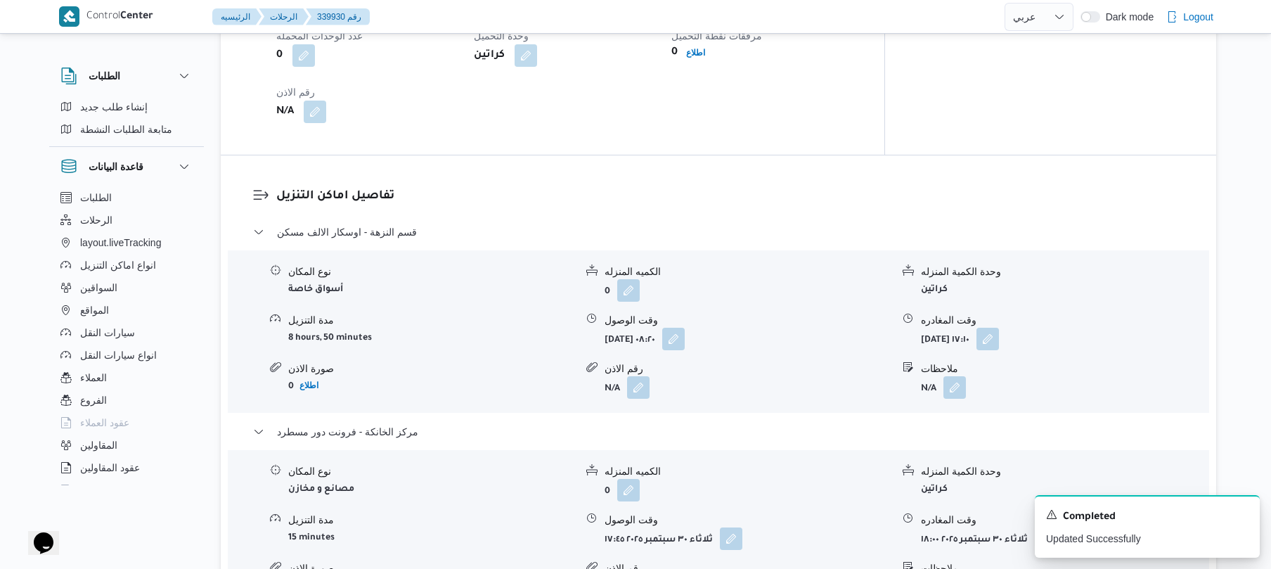
scroll to position [0, 0]
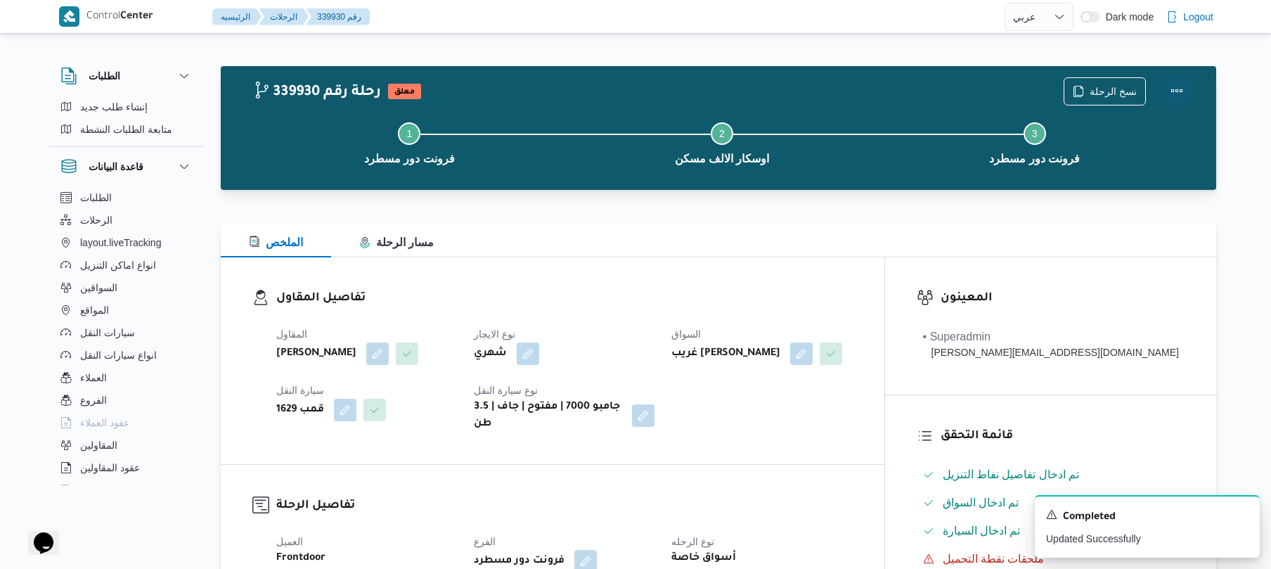
click button "Actions"
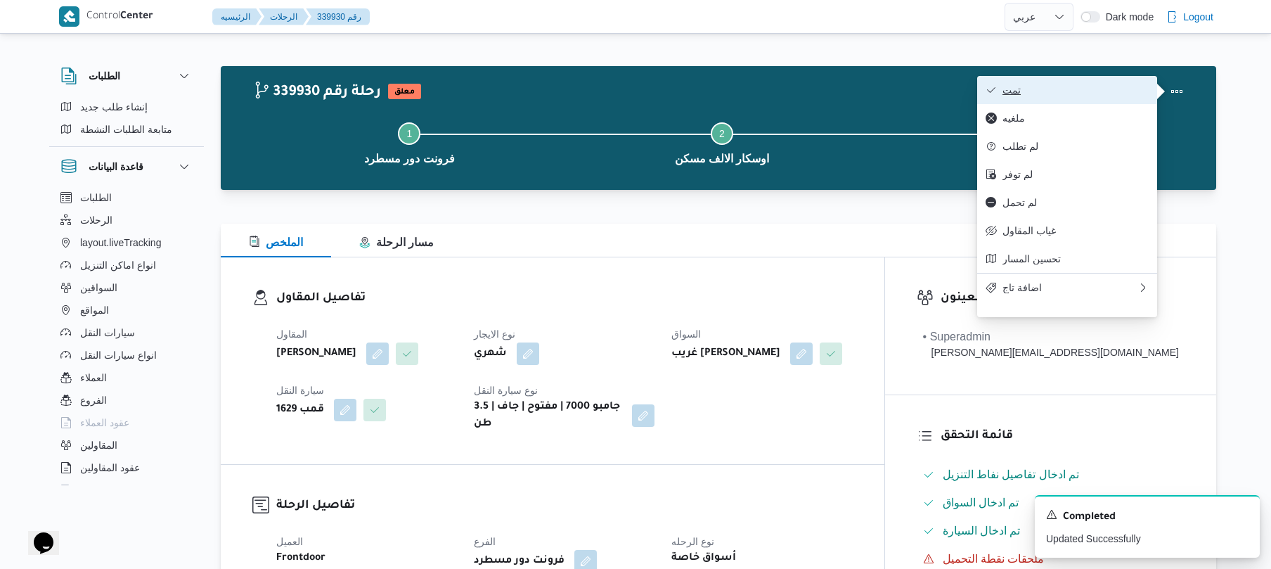
click button "تمت"
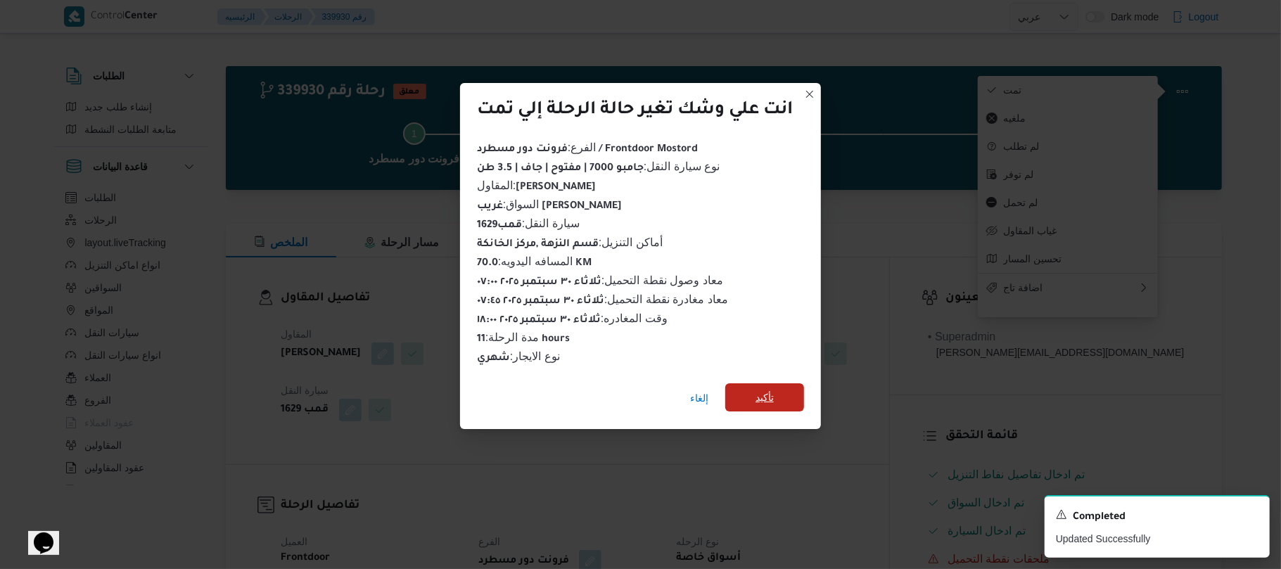
click span "تأكيد"
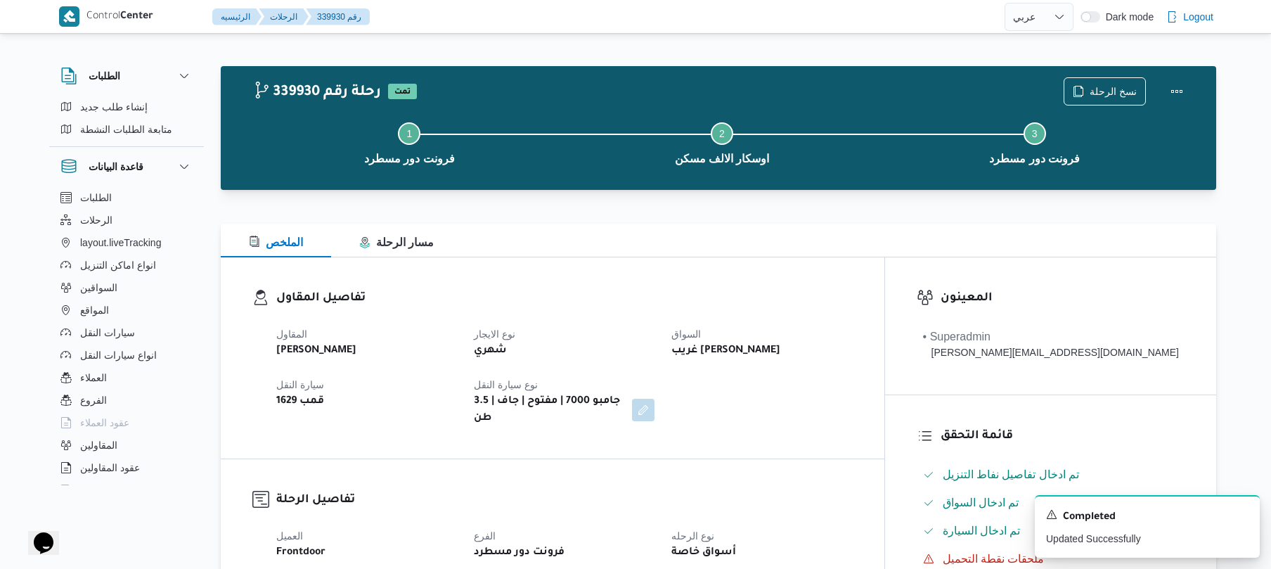
click div
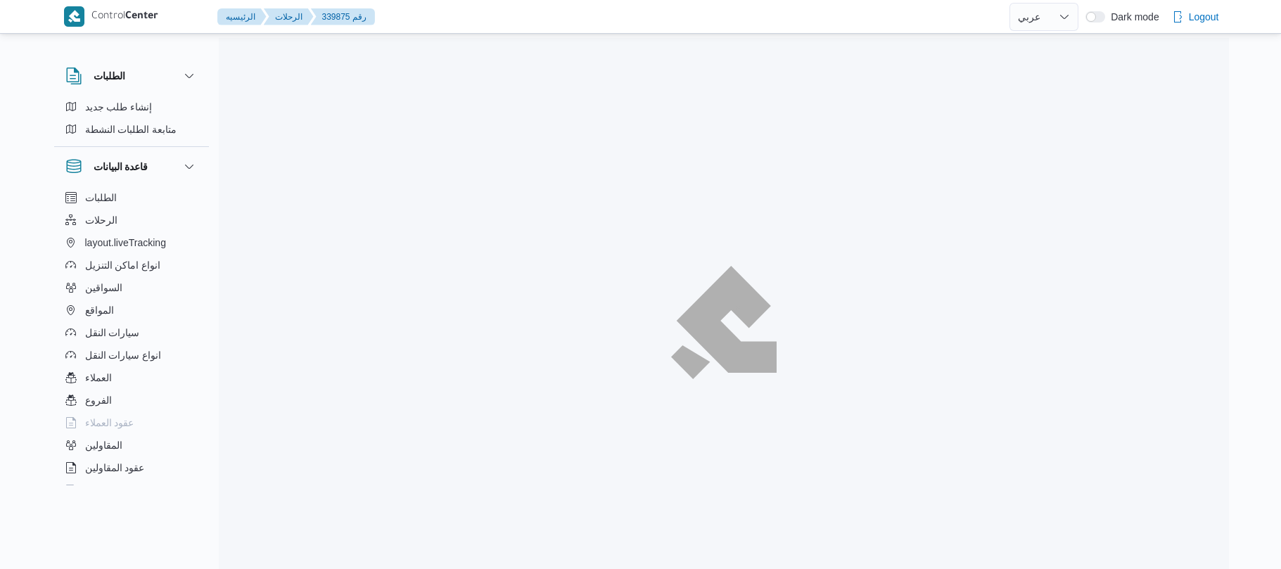
select select "ar"
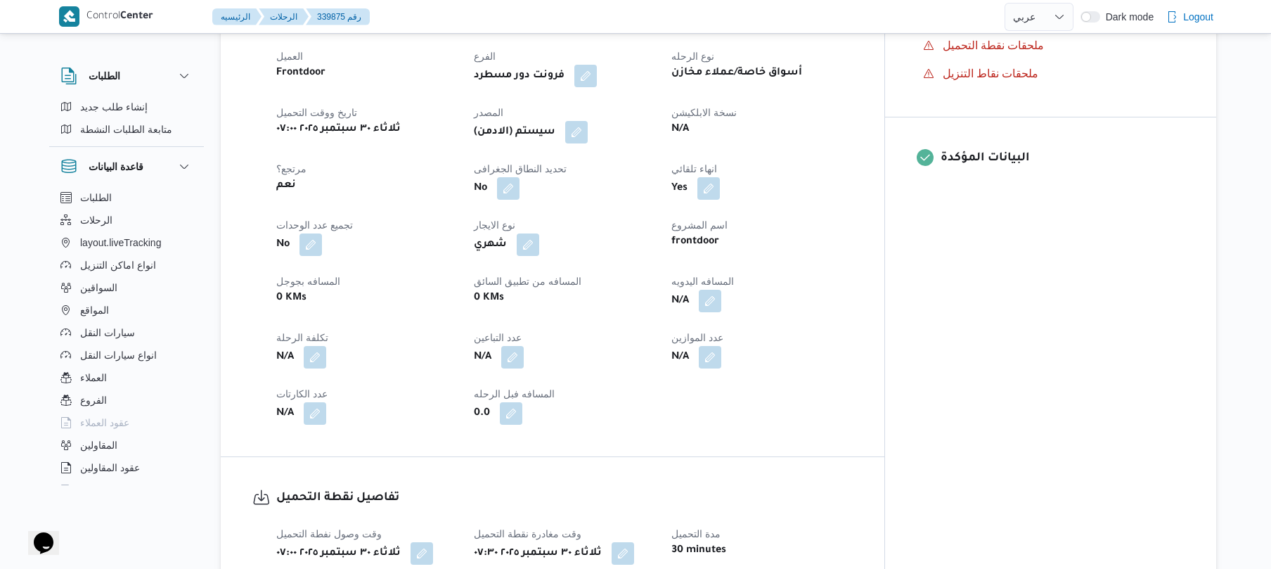
scroll to position [525, 0]
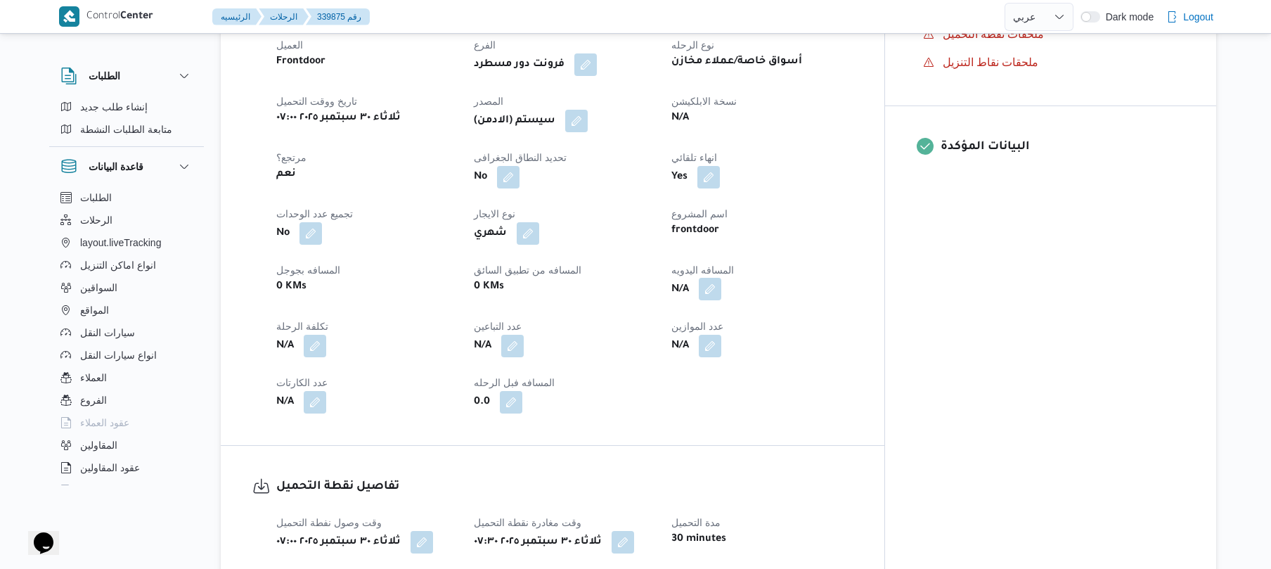
click at [721, 278] on button "button" at bounding box center [710, 289] width 23 height 23
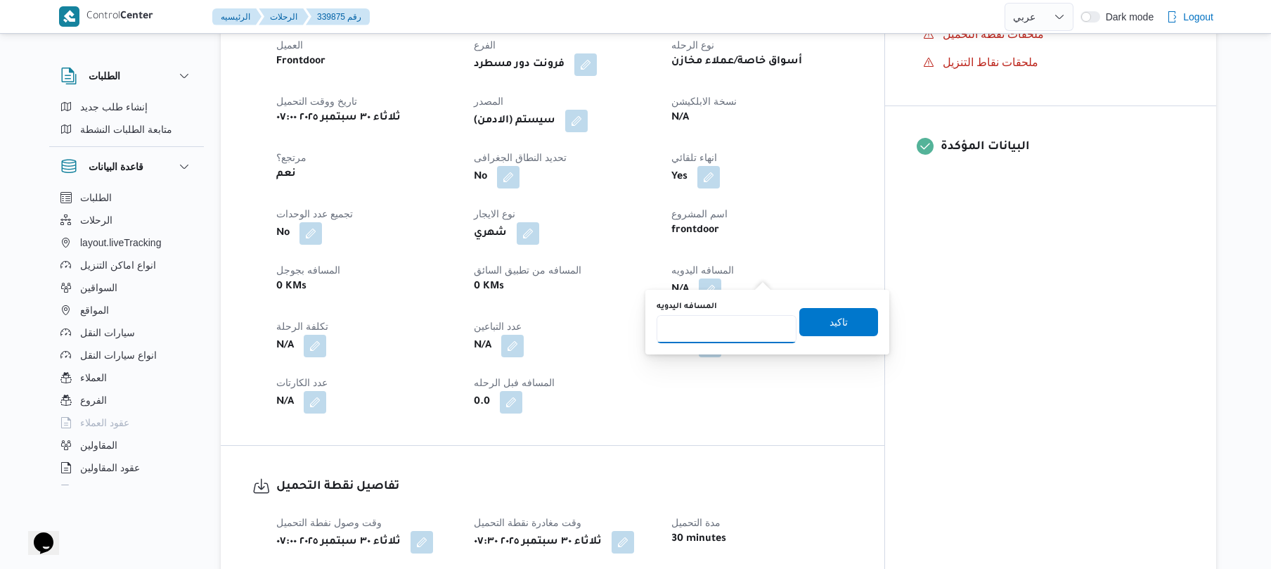
click at [710, 332] on input "المسافه اليدويه" at bounding box center [727, 329] width 140 height 28
type input "75"
click at [830, 323] on span "تاكيد" at bounding box center [839, 321] width 18 height 17
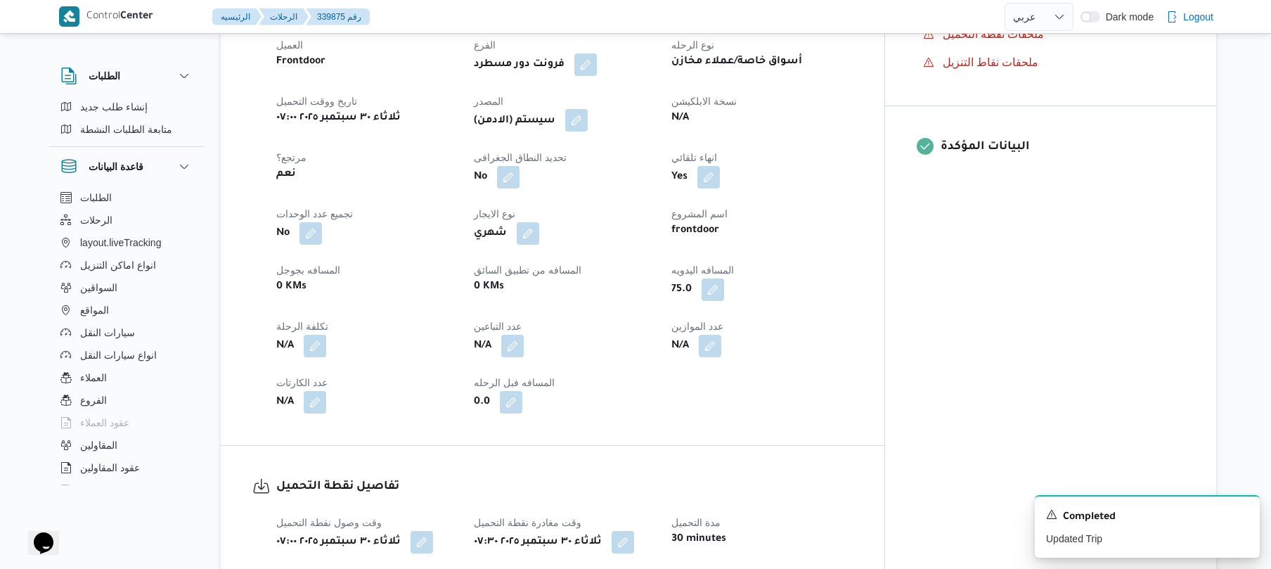
click at [588, 109] on button "button" at bounding box center [576, 120] width 23 height 23
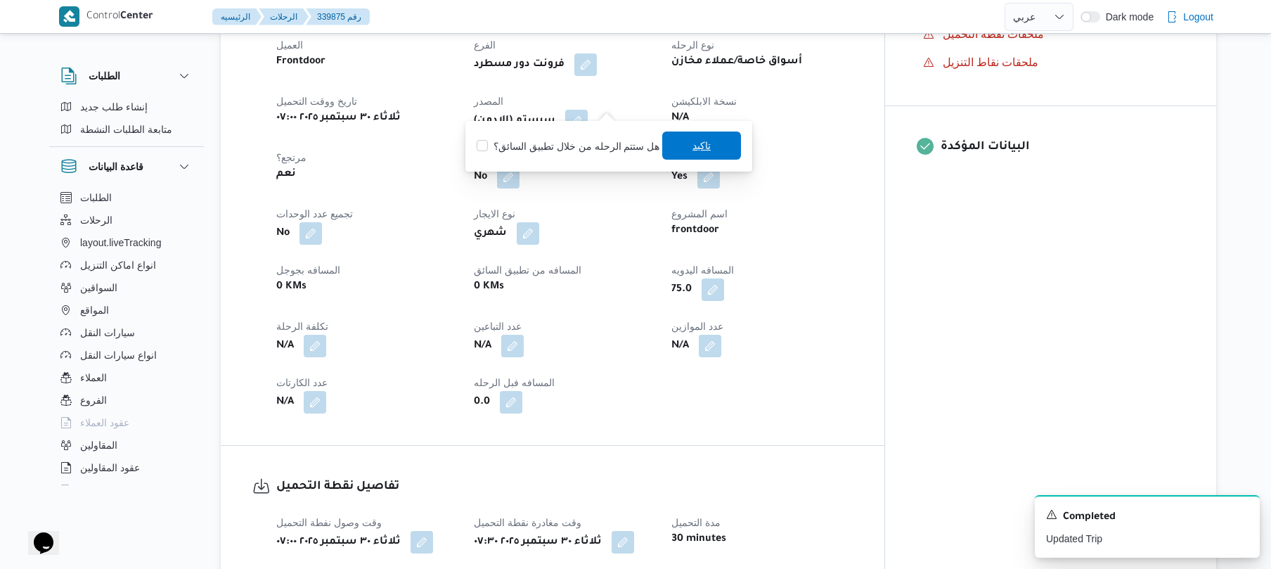
click at [686, 141] on span "تاكيد" at bounding box center [701, 146] width 79 height 28
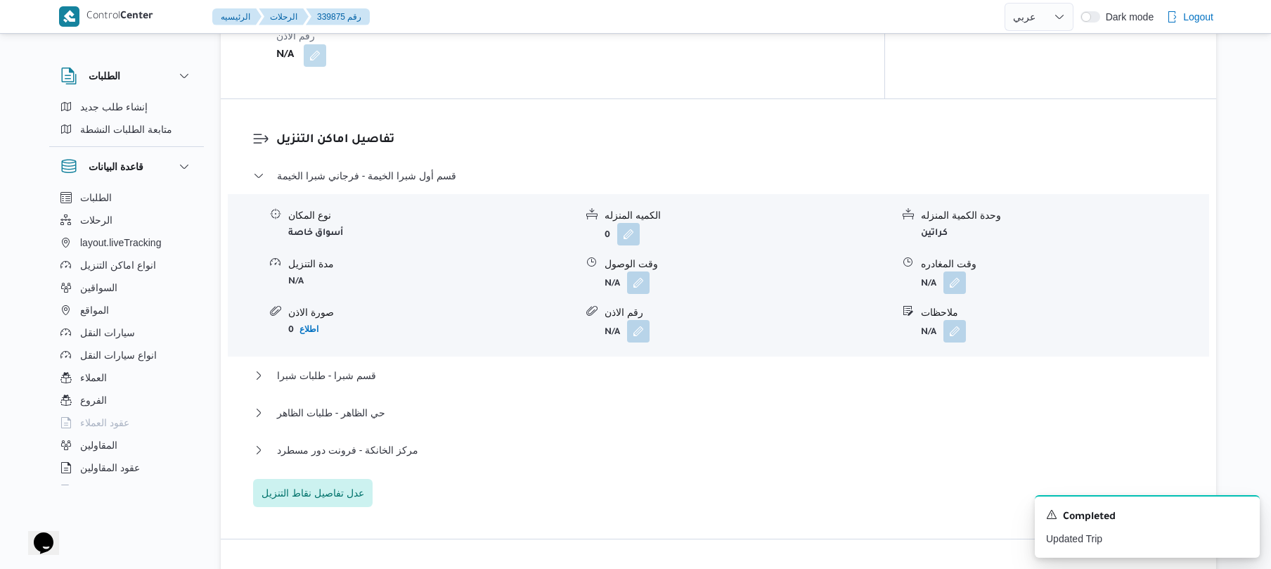
scroll to position [1125, 0]
click at [641, 269] on button "button" at bounding box center [638, 280] width 23 height 23
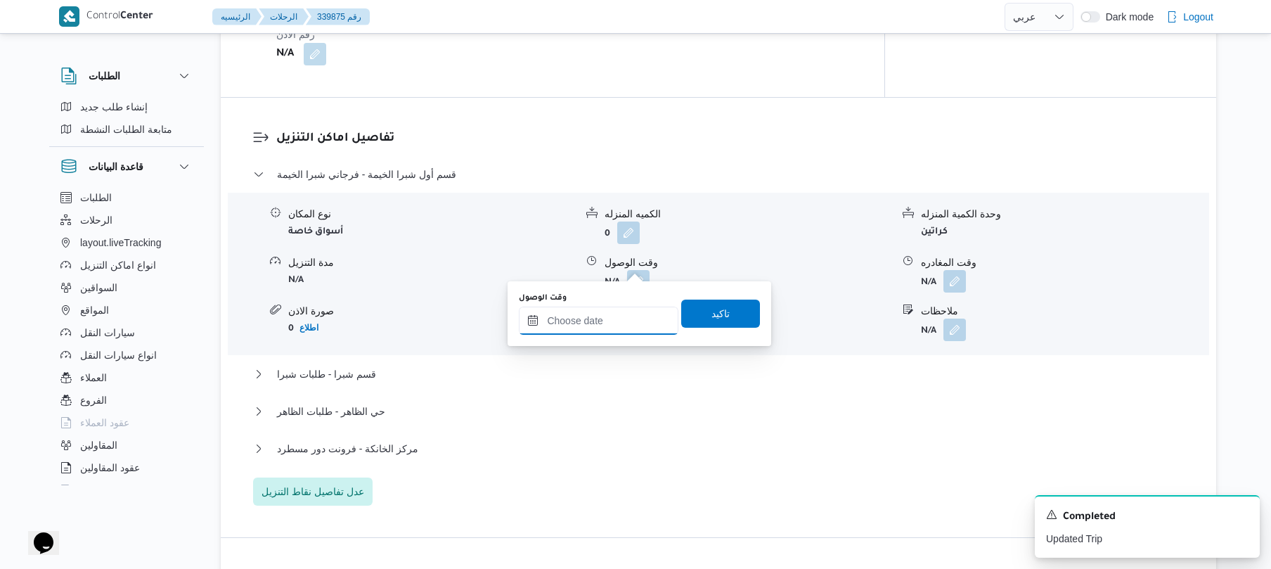
click at [615, 322] on input "وقت الوصول" at bounding box center [599, 321] width 160 height 28
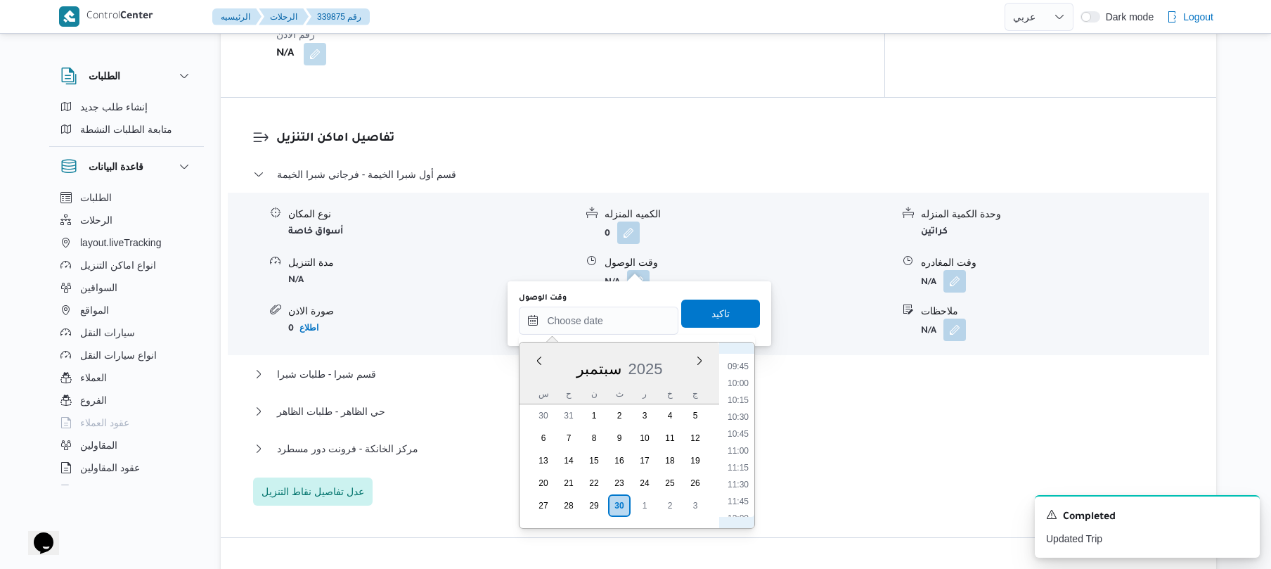
scroll to position [515, 0]
click at [743, 380] on li "08:00" at bounding box center [738, 386] width 32 height 14
type input "٣٠/٠٩/٢٠٢٥ ٠٨:٠٠"
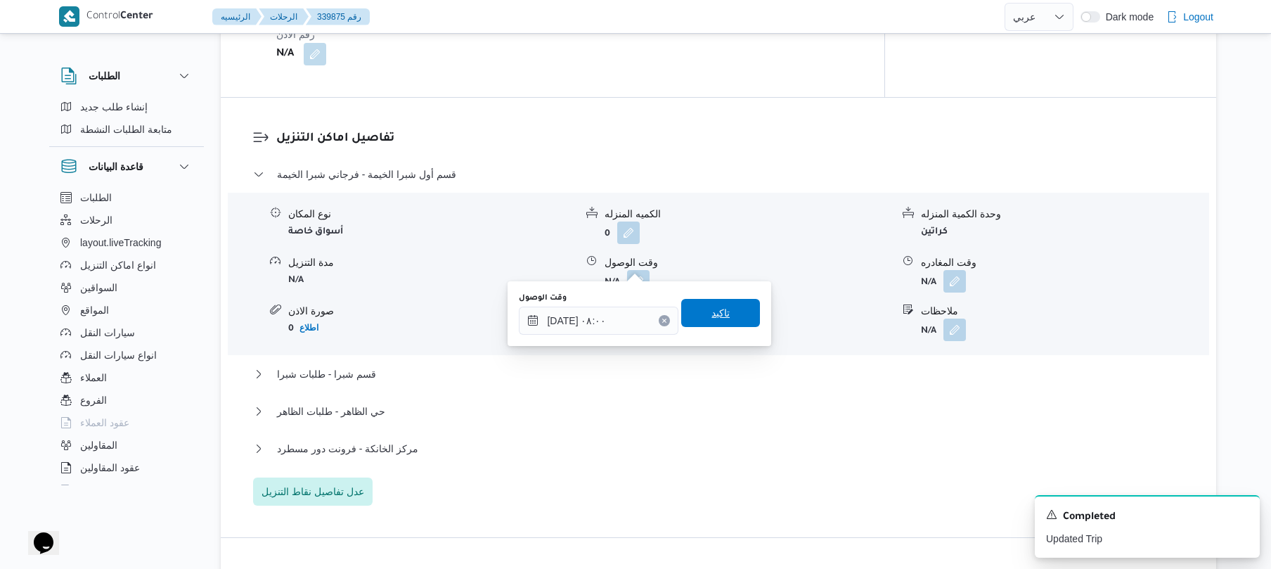
click at [733, 309] on span "تاكيد" at bounding box center [720, 313] width 79 height 28
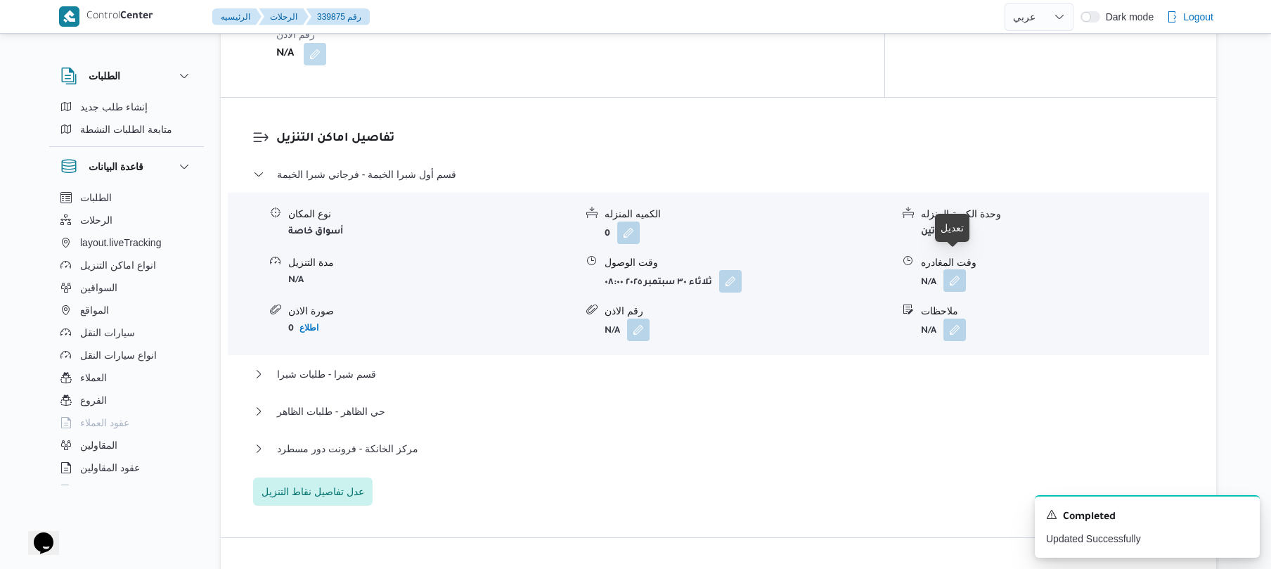
click at [961, 269] on button "button" at bounding box center [955, 280] width 23 height 23
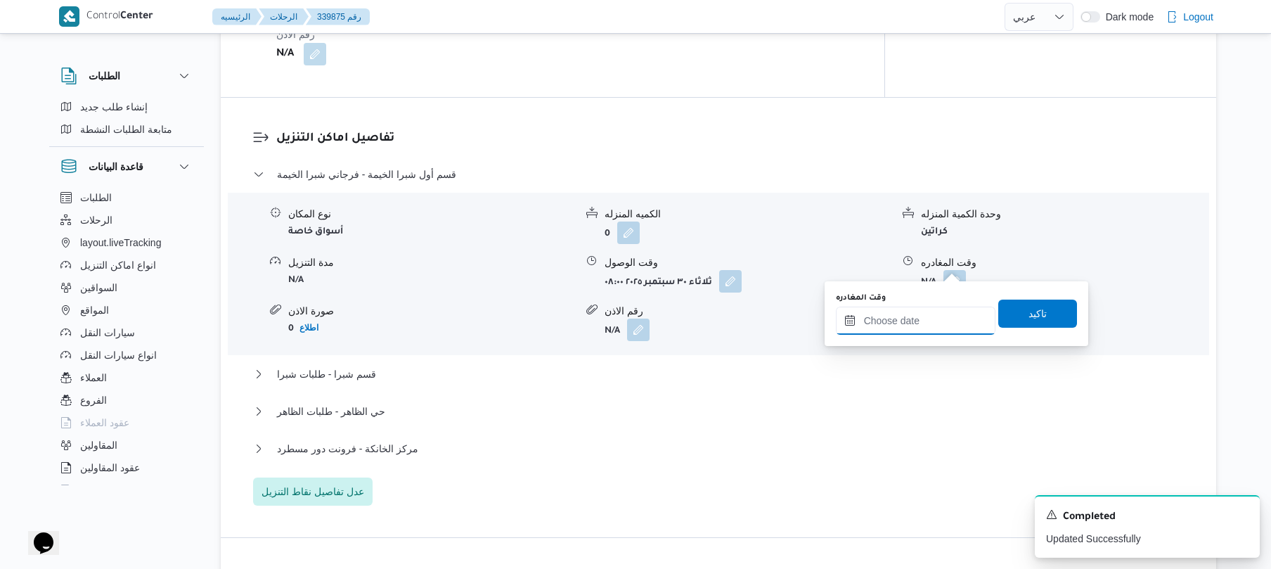
click at [876, 321] on input "وقت المغادره" at bounding box center [916, 321] width 160 height 28
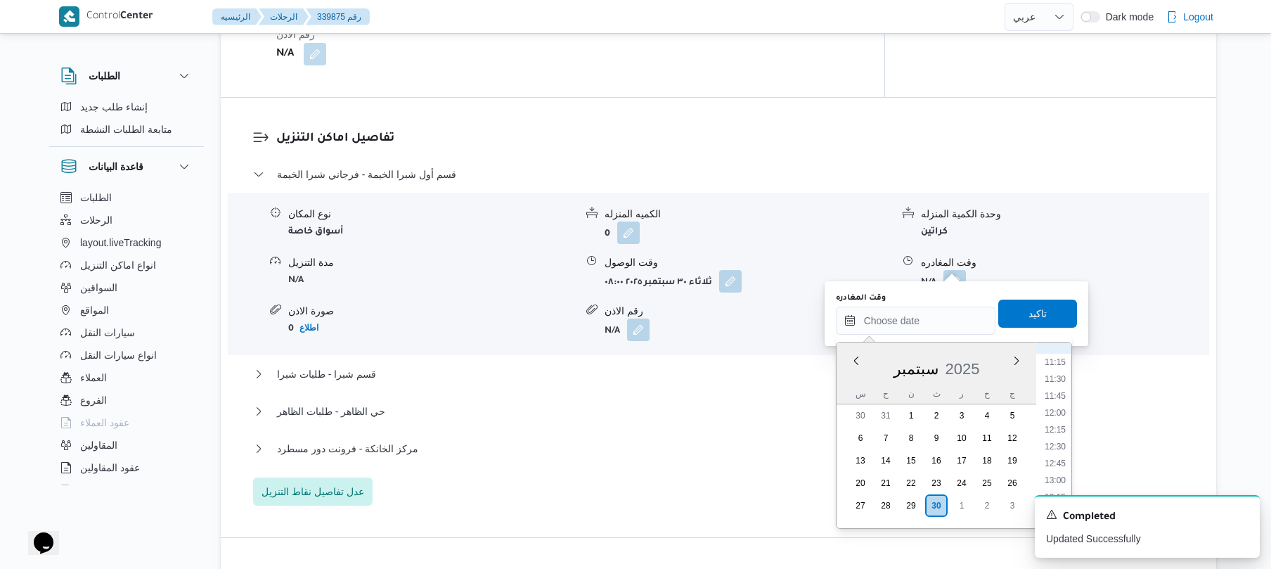
scroll to position [698, 0]
click at [1059, 450] on li "11:45" at bounding box center [1055, 456] width 32 height 14
type input "٣٠/٠٩/٢٠٢٥ ١١:٤٥"
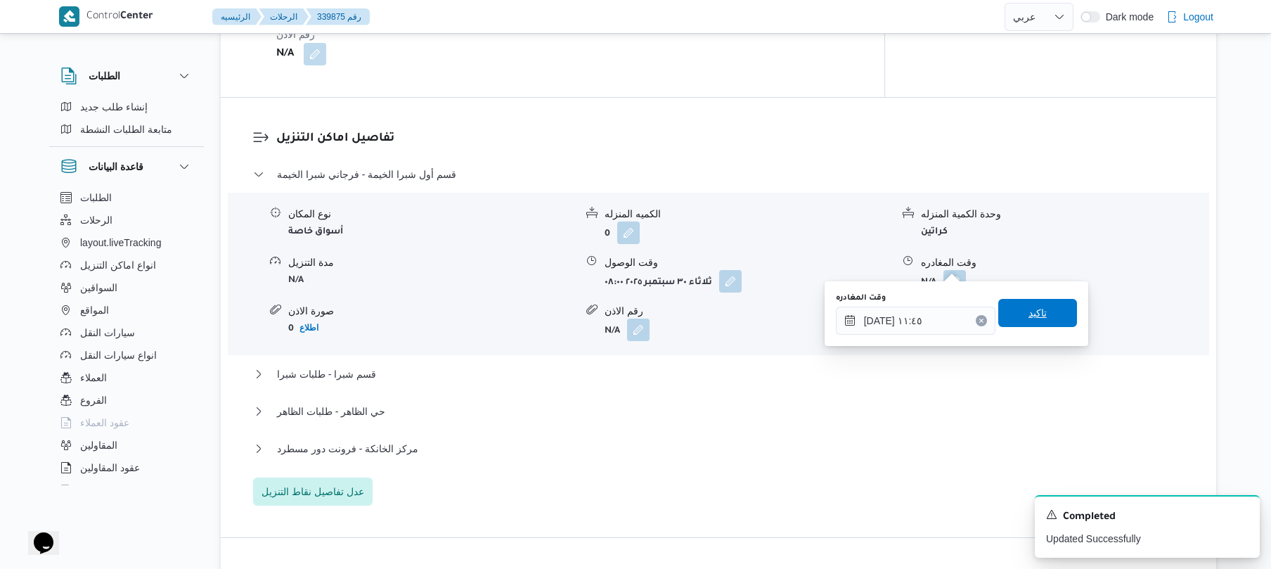
click at [1050, 322] on span "تاكيد" at bounding box center [1038, 313] width 79 height 28
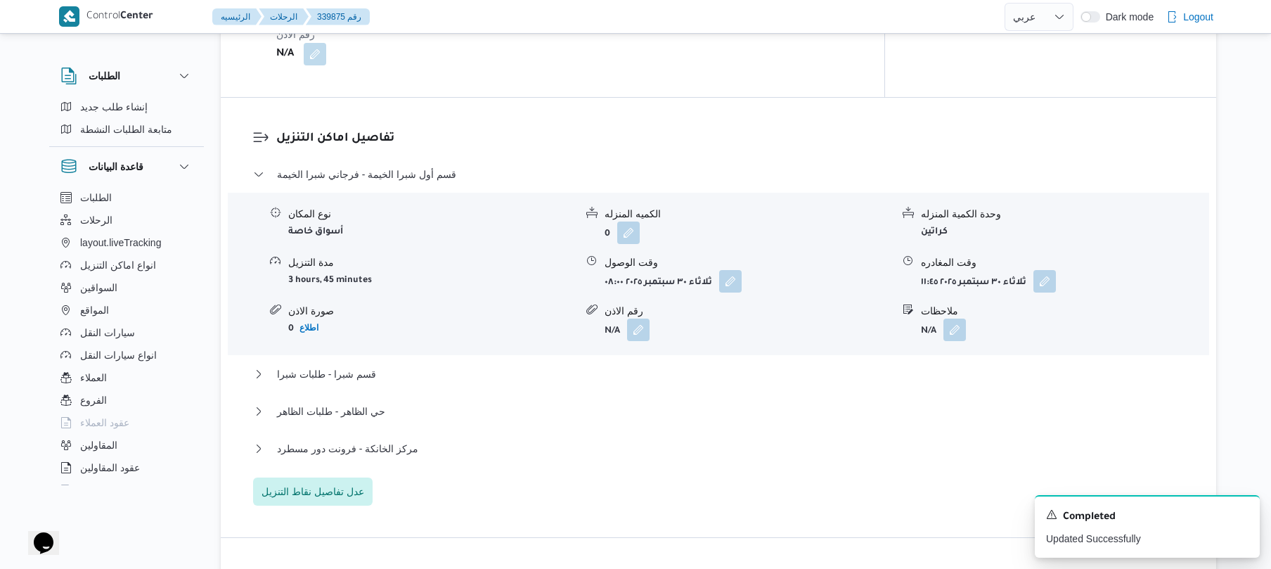
click at [839, 447] on div "مركز الخانكة - فرونت دور مسطرد" at bounding box center [719, 453] width 932 height 27
click at [839, 440] on button "مركز الخانكة - فرونت دور مسطرد" at bounding box center [719, 448] width 932 height 17
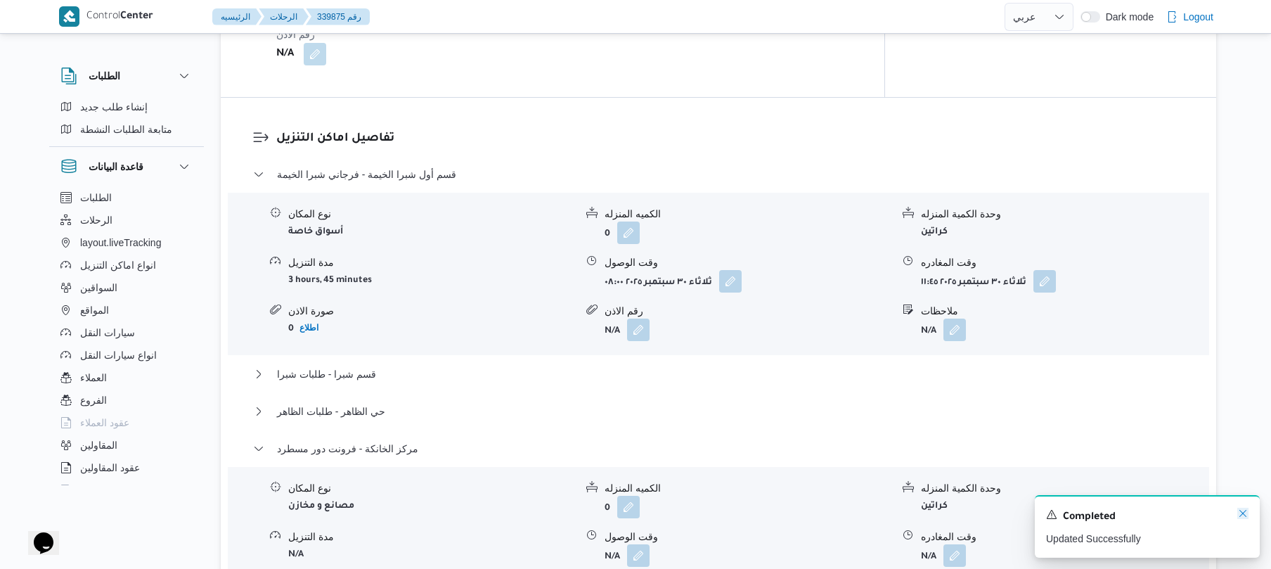
click at [1245, 513] on icon "Dismiss toast" at bounding box center [1243, 513] width 11 height 11
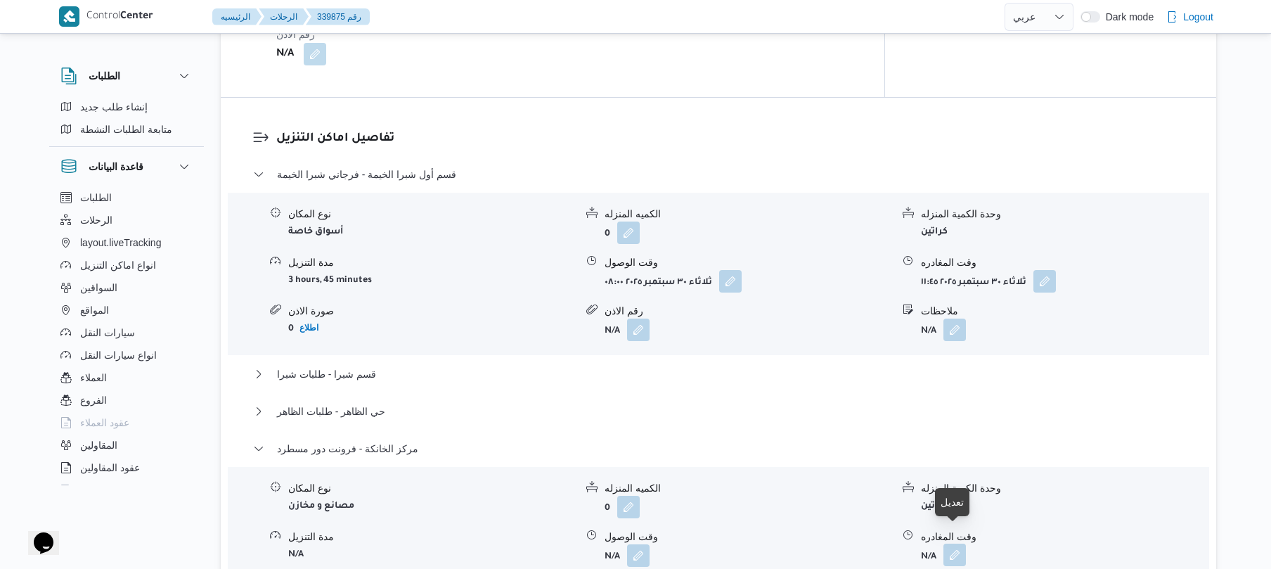
click at [954, 544] on button "button" at bounding box center [955, 555] width 23 height 23
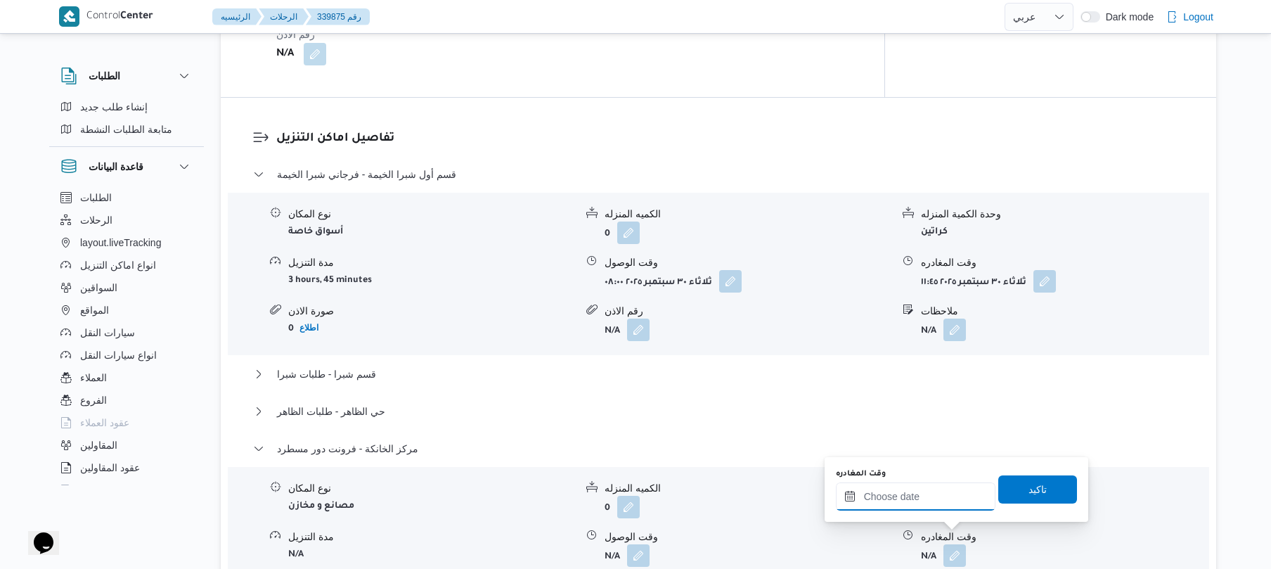
click at [947, 499] on input "وقت المغادره" at bounding box center [916, 496] width 160 height 28
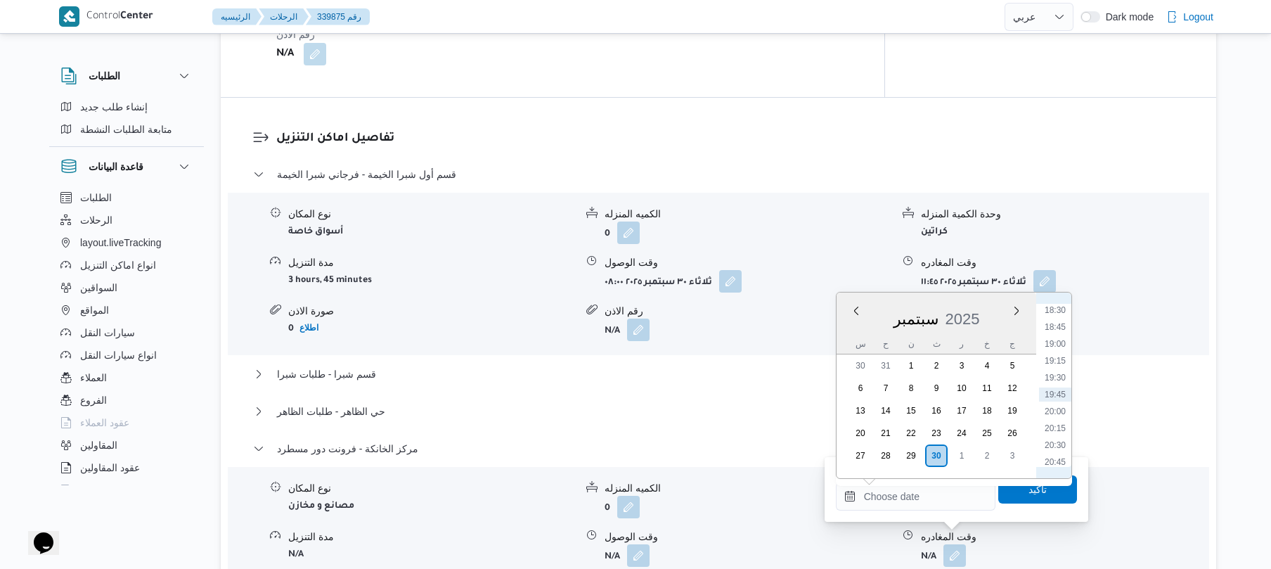
scroll to position [1111, 0]
click at [1053, 446] on li "18:30" at bounding box center [1055, 449] width 32 height 14
type input "٣٠/٠٩/٢٠٢٥ ١٨:٣٠"
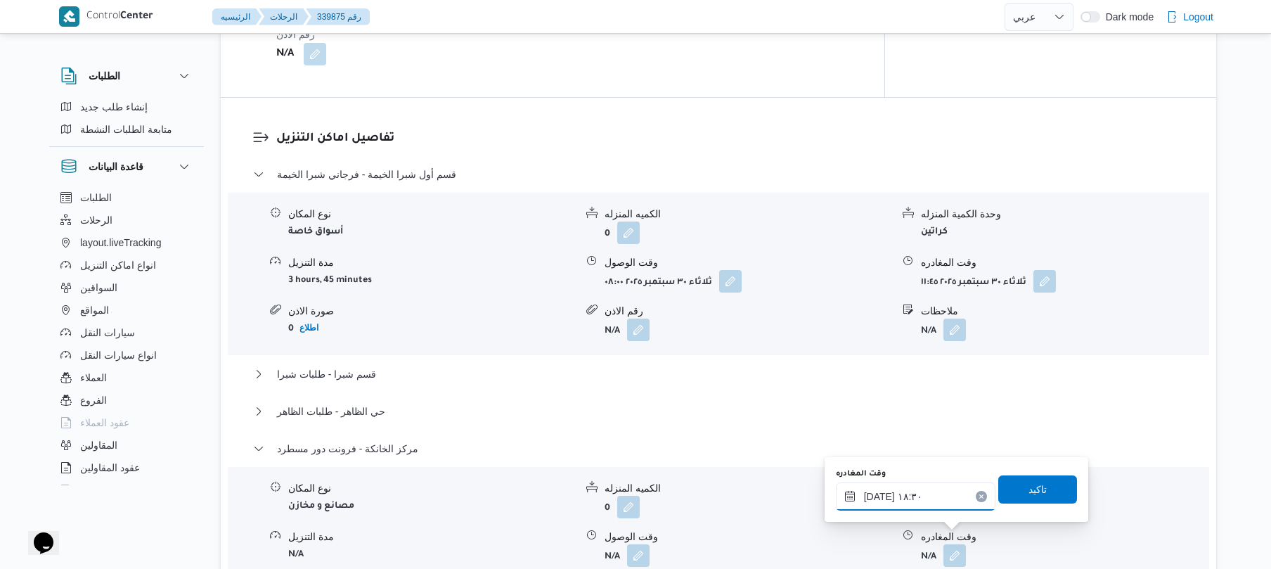
click at [942, 498] on input "٣٠/٠٩/٢٠٢٥ ١٨:٣٠" at bounding box center [916, 496] width 160 height 28
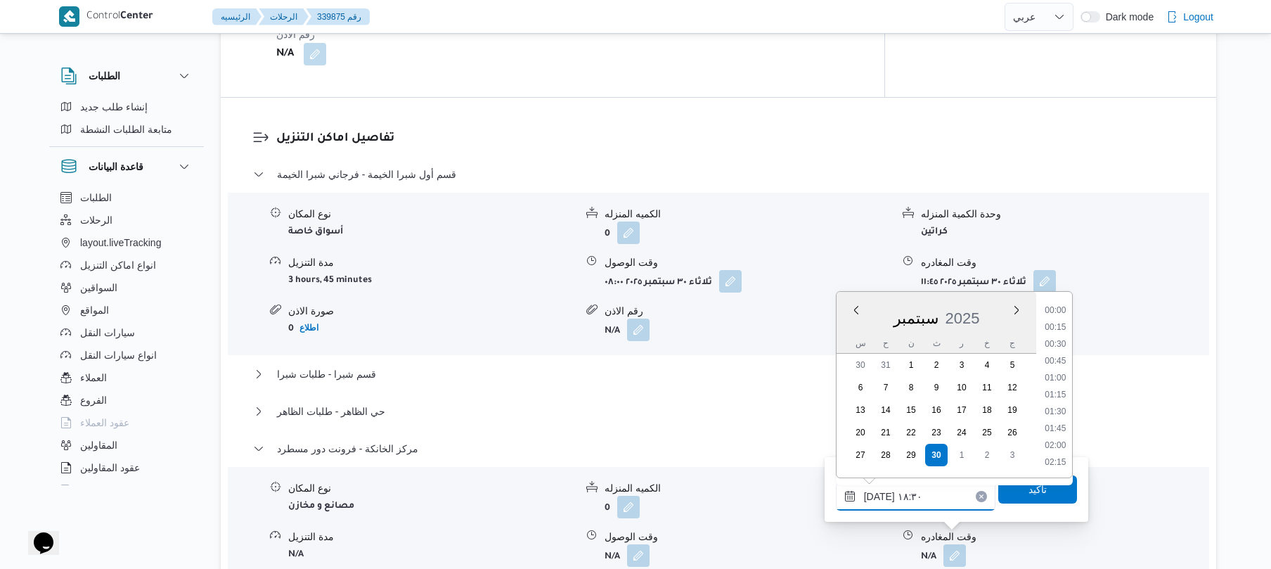
scroll to position [1165, 0]
click at [1031, 485] on span "تاكيد" at bounding box center [1038, 488] width 18 height 17
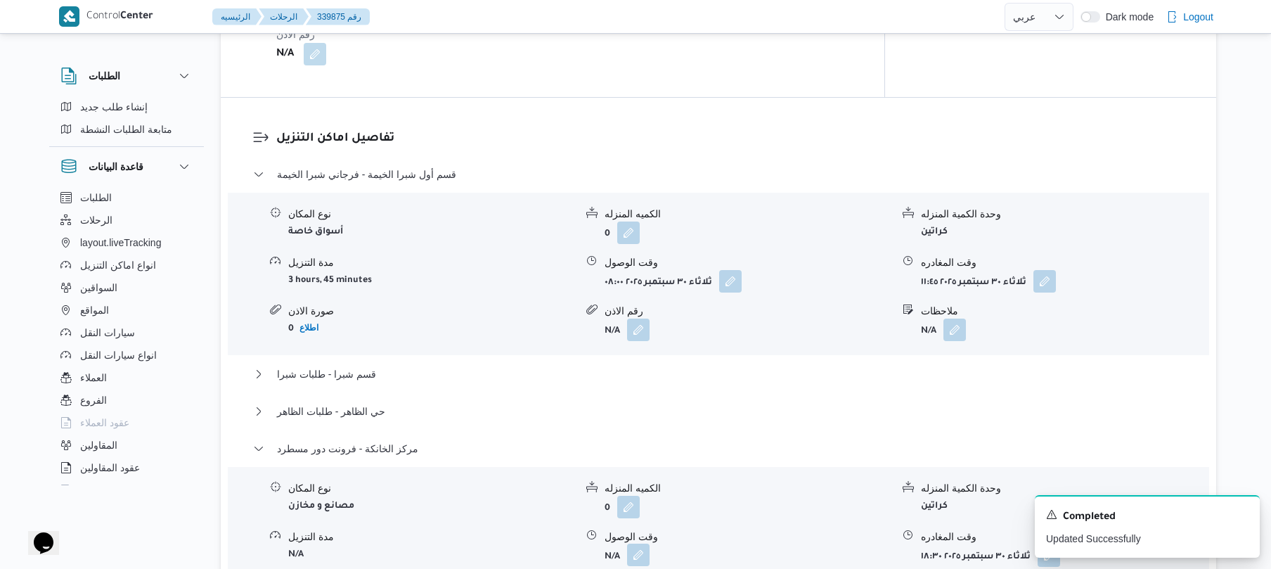
click at [634, 544] on button "button" at bounding box center [638, 555] width 23 height 23
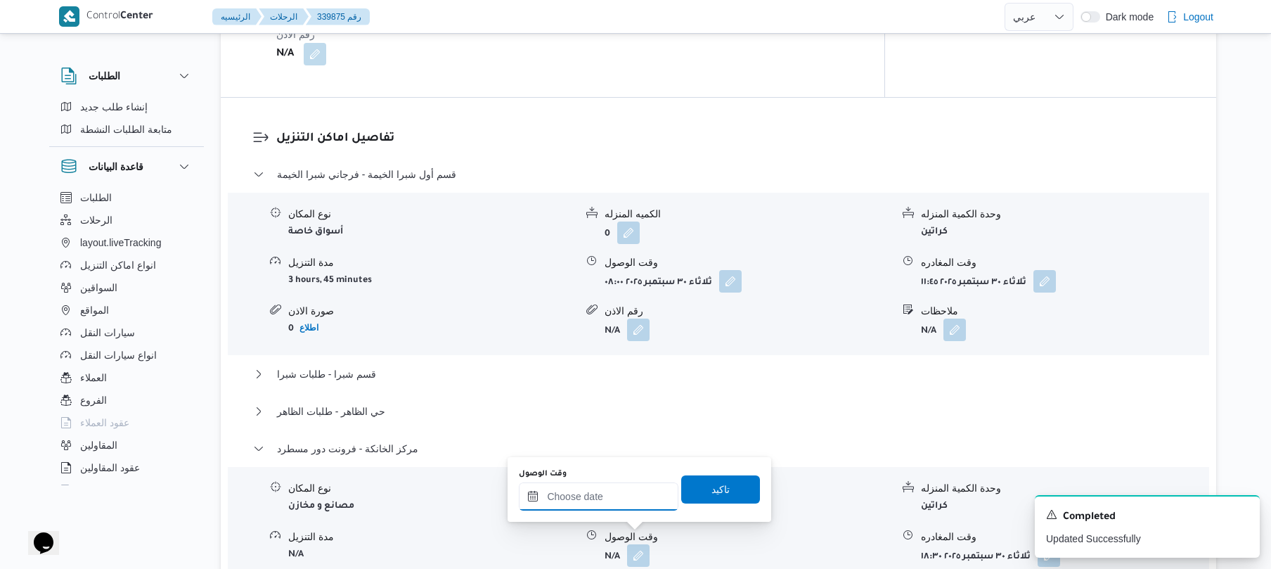
click at [642, 496] on input "وقت الوصول" at bounding box center [599, 496] width 160 height 28
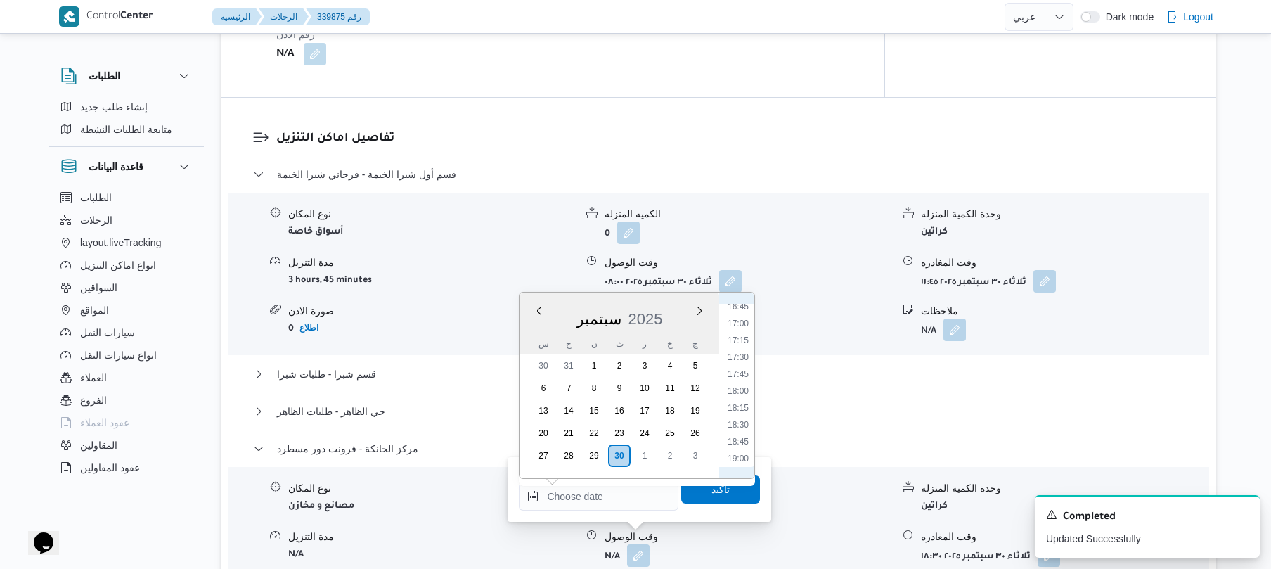
scroll to position [1111, 0]
click at [744, 433] on li "18:15" at bounding box center [738, 432] width 32 height 14
type input "٣٠/٠٩/٢٠٢٥ ١٨:١٥"
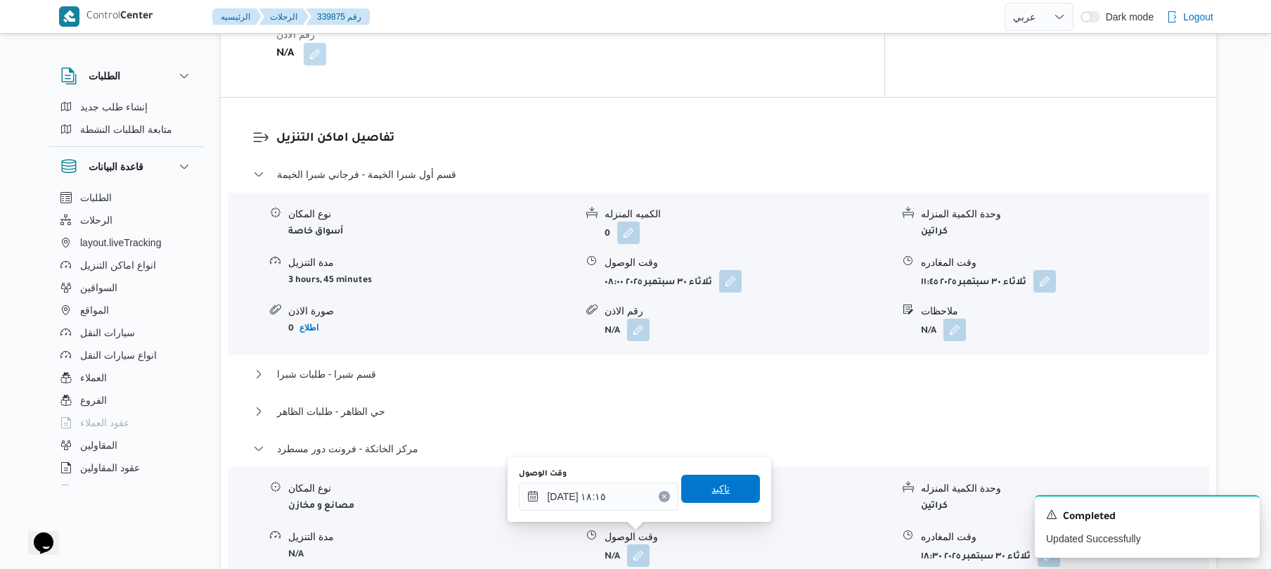
click at [712, 491] on span "تاكيد" at bounding box center [721, 488] width 18 height 17
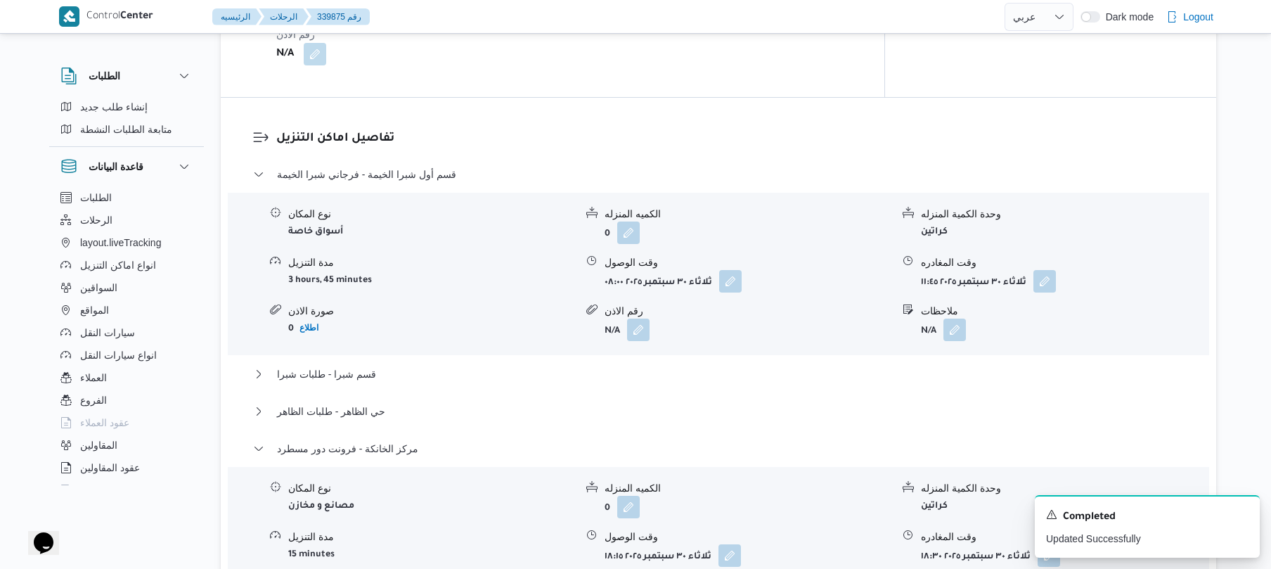
scroll to position [0, 0]
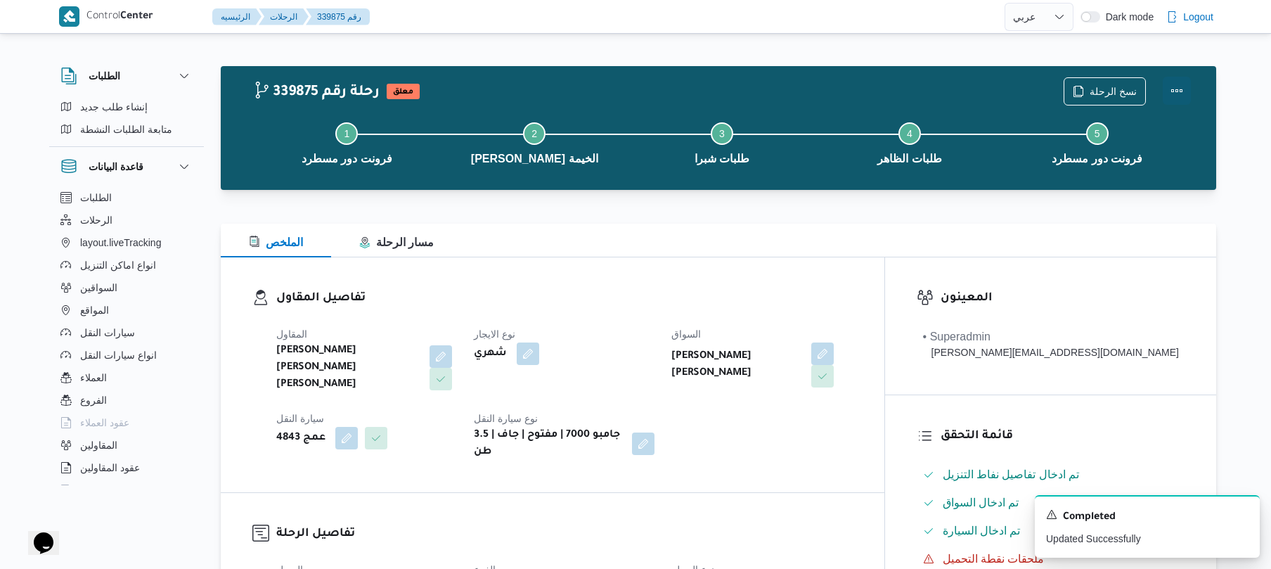
click at [1182, 84] on button "Actions" at bounding box center [1177, 91] width 28 height 28
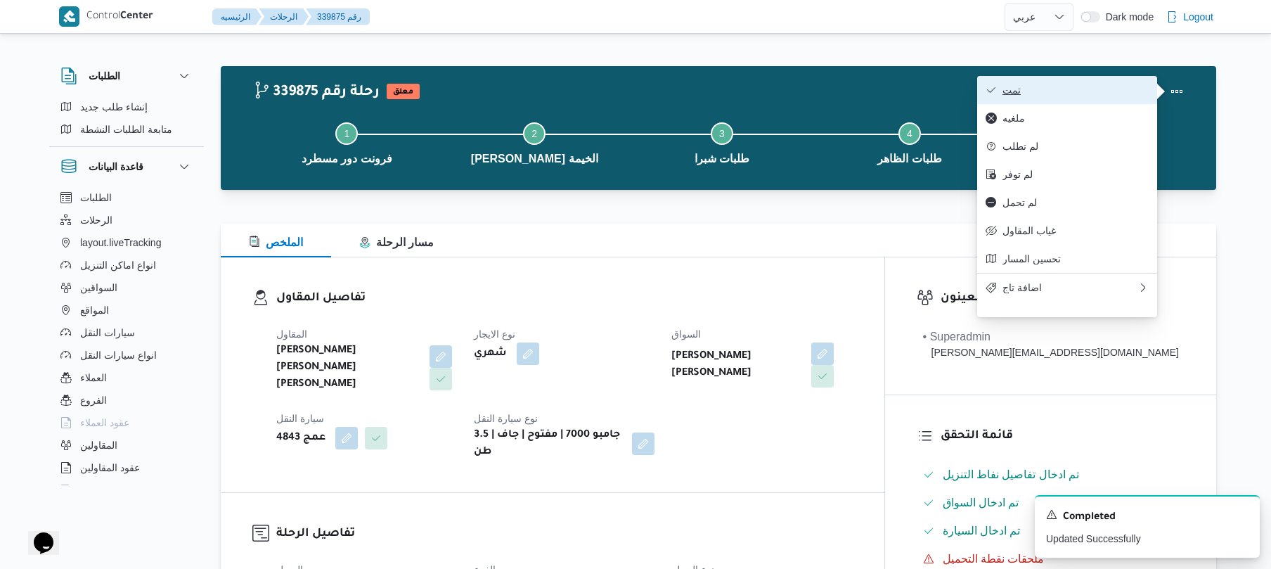
click at [1092, 85] on span "تمت" at bounding box center [1076, 89] width 146 height 11
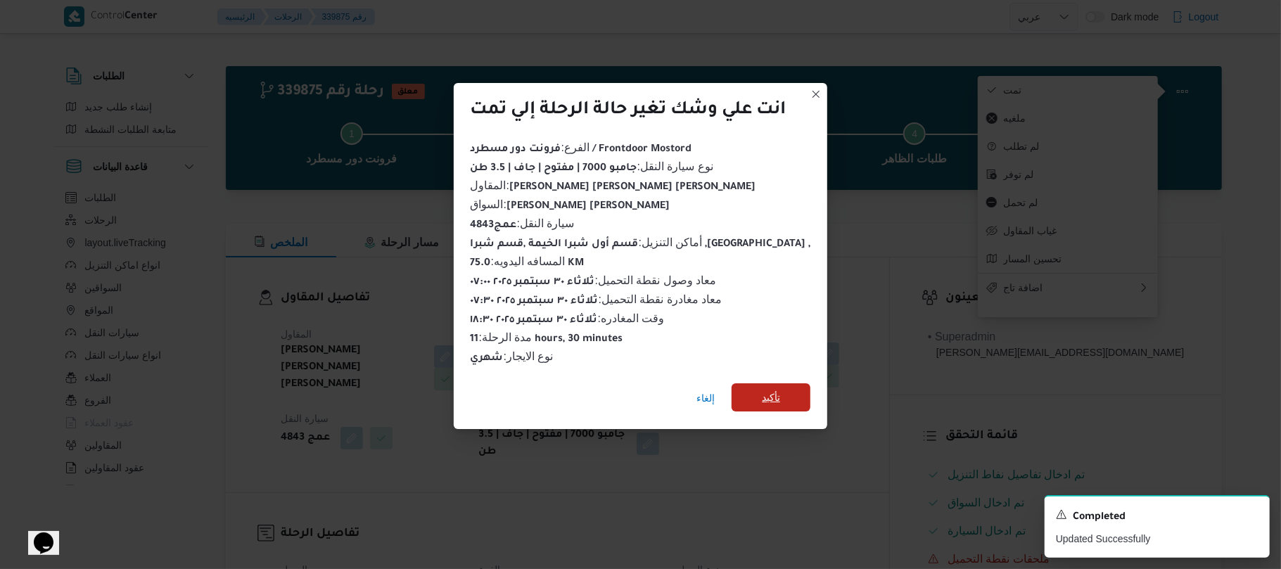
click at [774, 389] on span "تأكيد" at bounding box center [771, 397] width 18 height 17
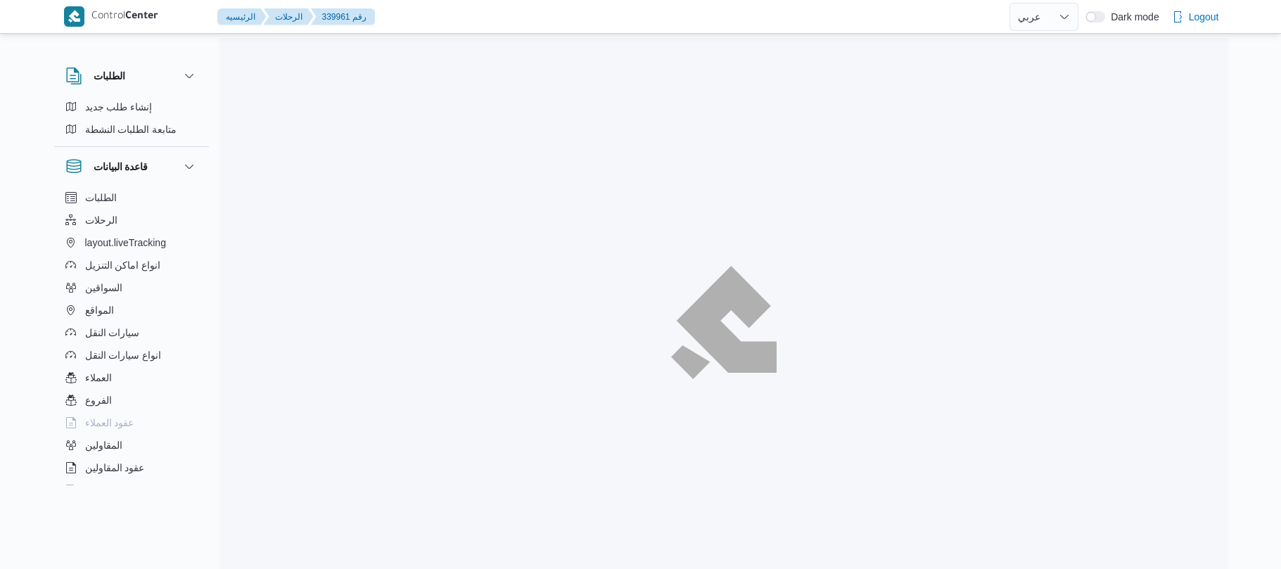
select select "ar"
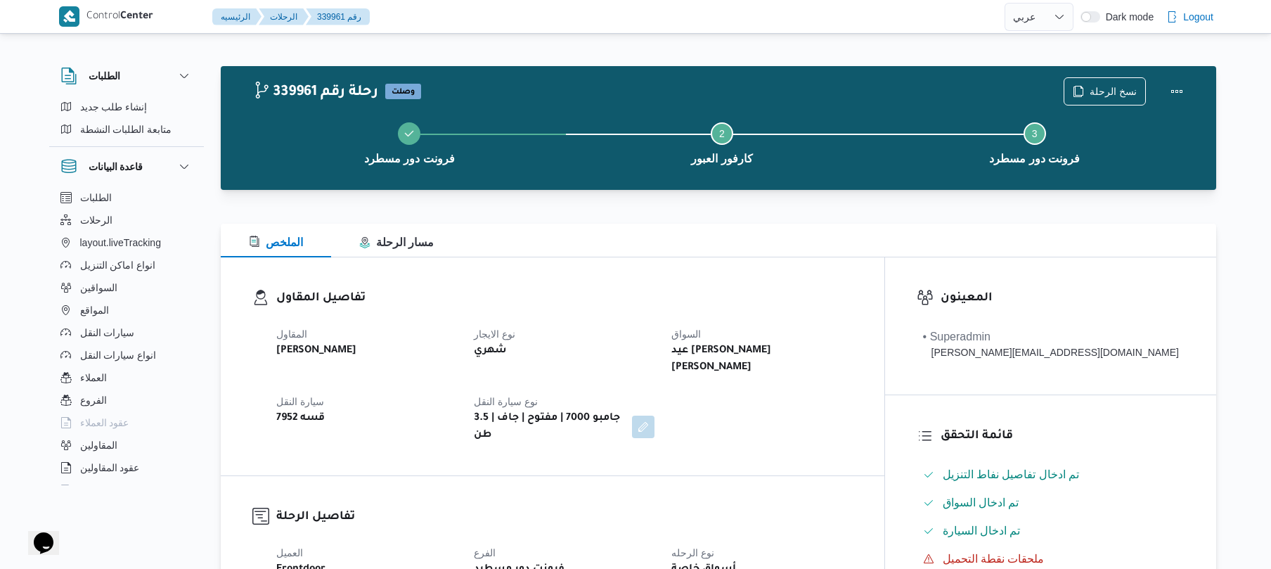
click at [873, 195] on div at bounding box center [719, 198] width 996 height 17
click at [876, 194] on div at bounding box center [719, 198] width 996 height 17
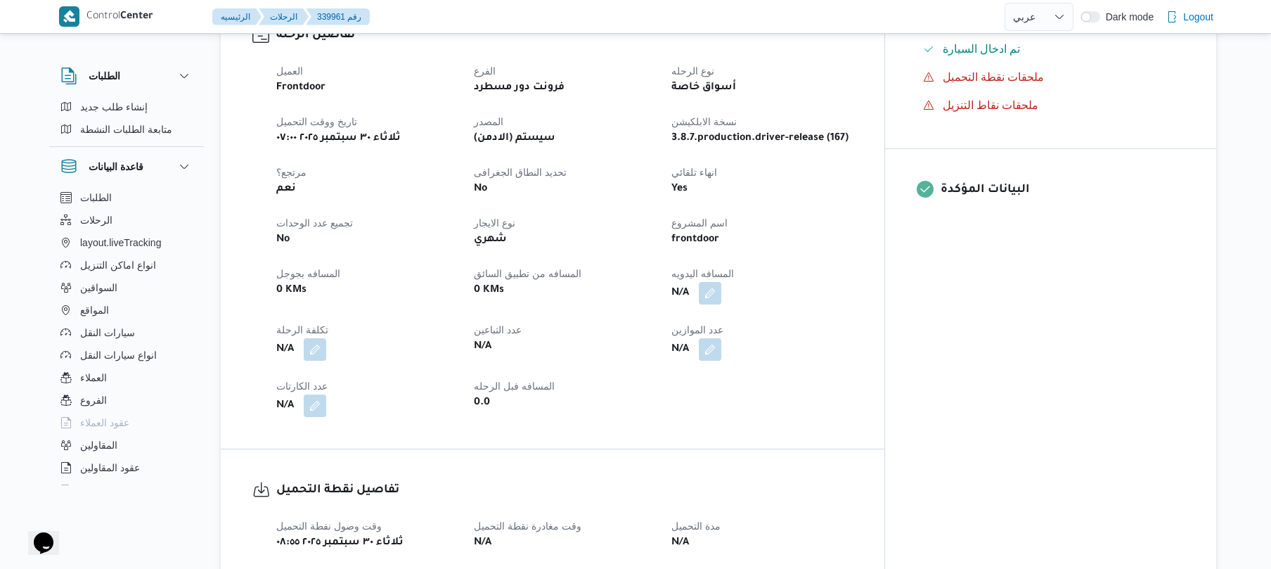
scroll to position [487, 0]
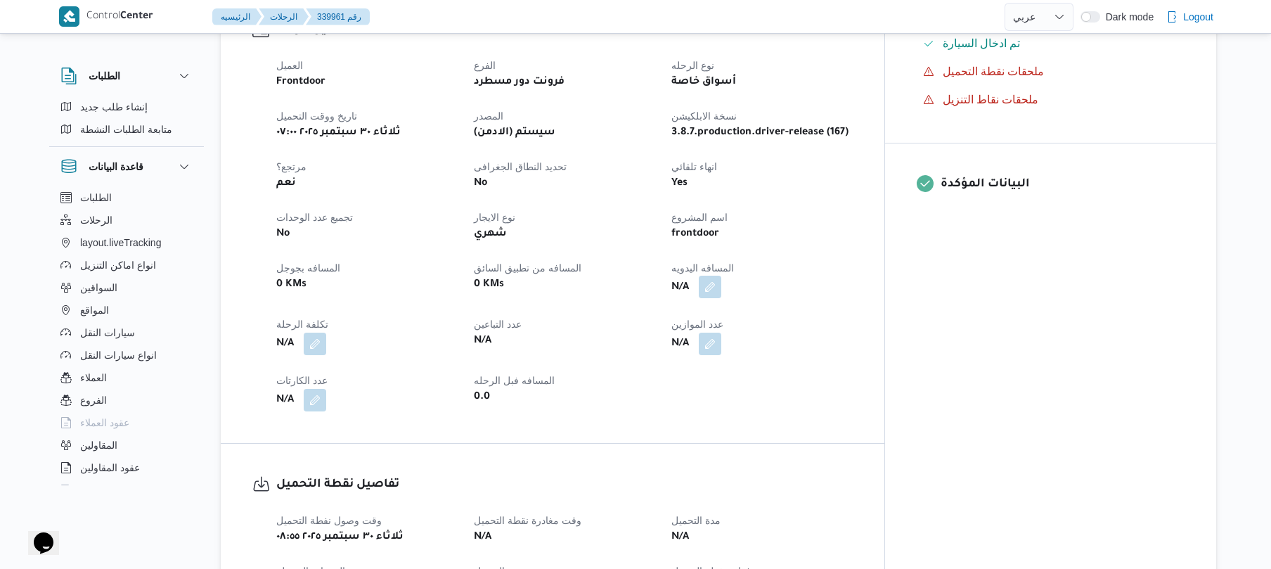
click at [721, 276] on button "button" at bounding box center [710, 287] width 23 height 23
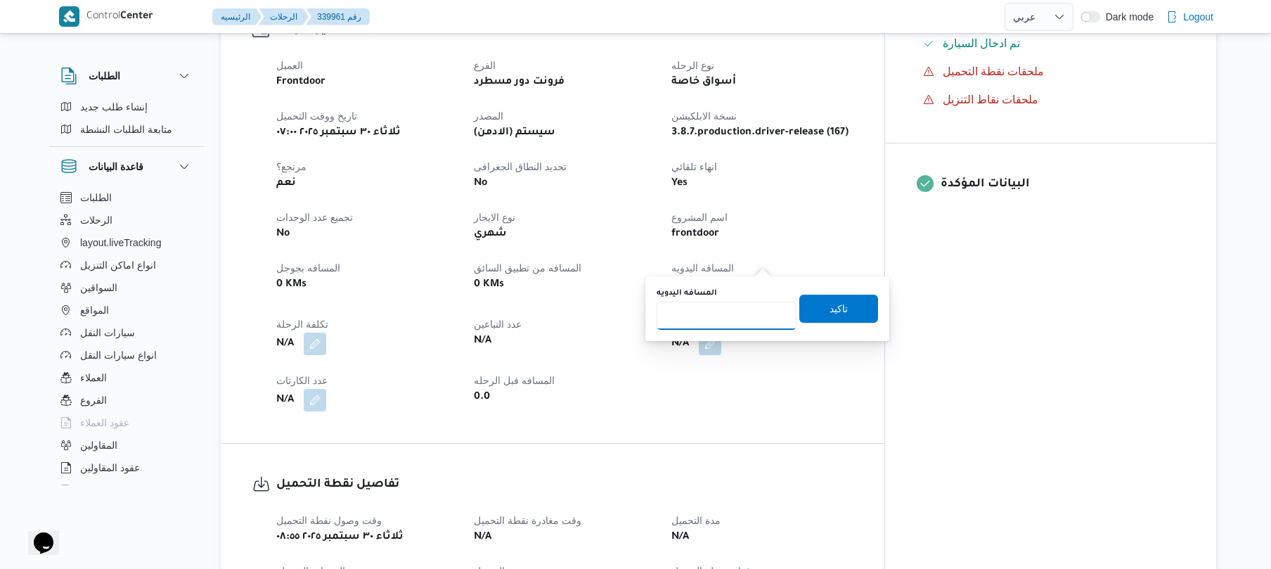
click at [729, 323] on input "المسافه اليدويه" at bounding box center [727, 316] width 140 height 28
type input "70"
click at [847, 307] on span "تاكيد" at bounding box center [839, 308] width 79 height 28
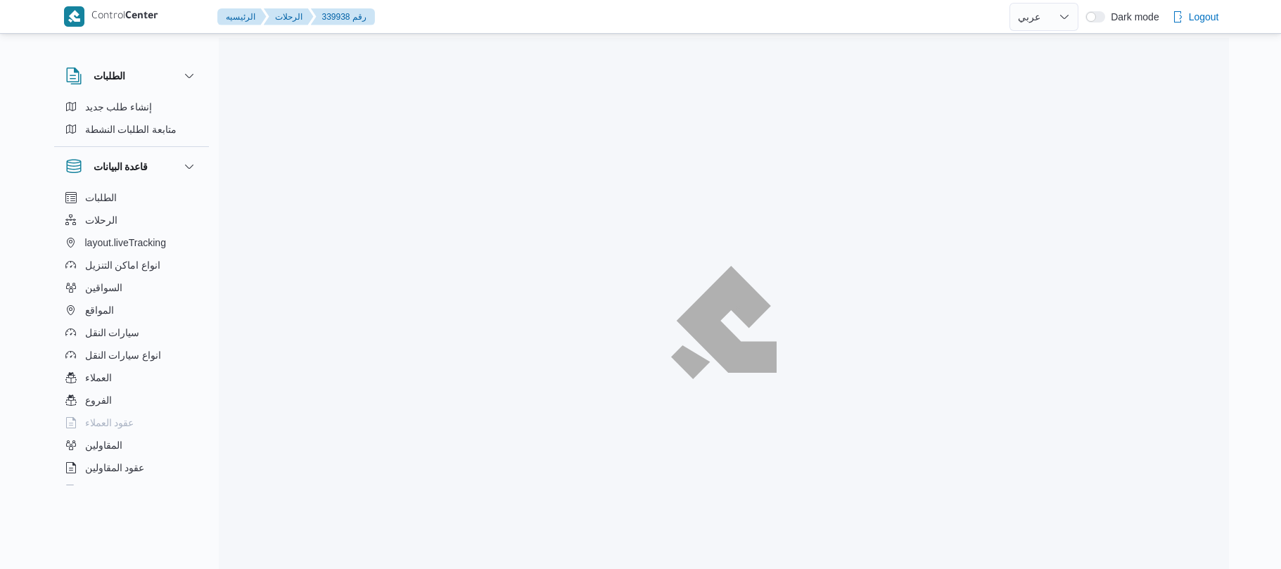
select select "ar"
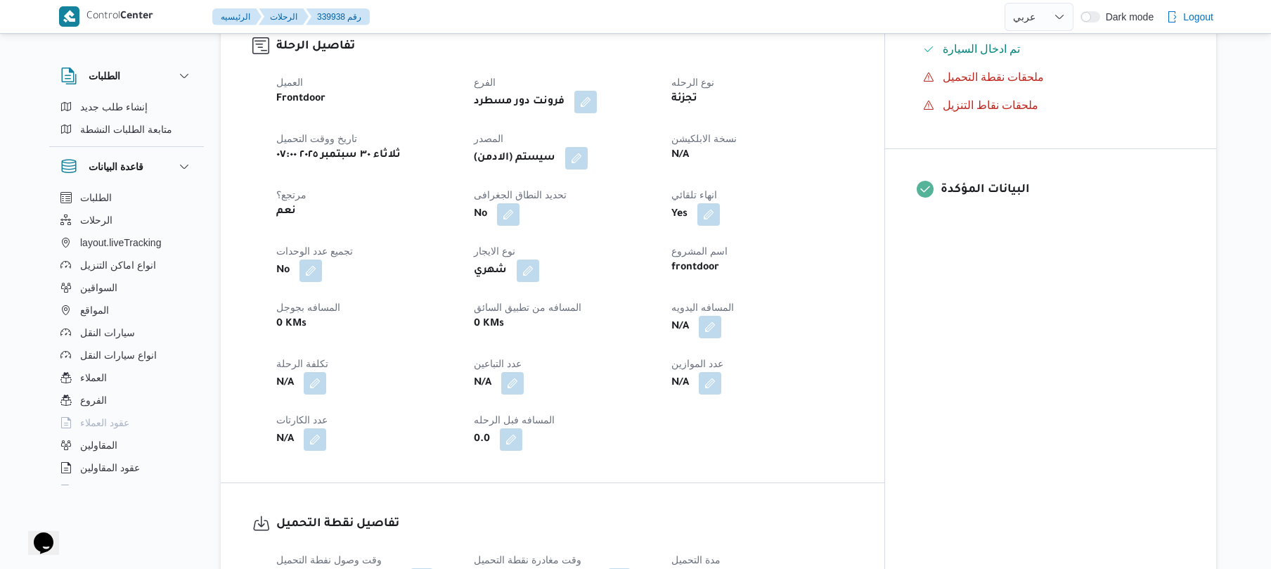
scroll to position [487, 0]
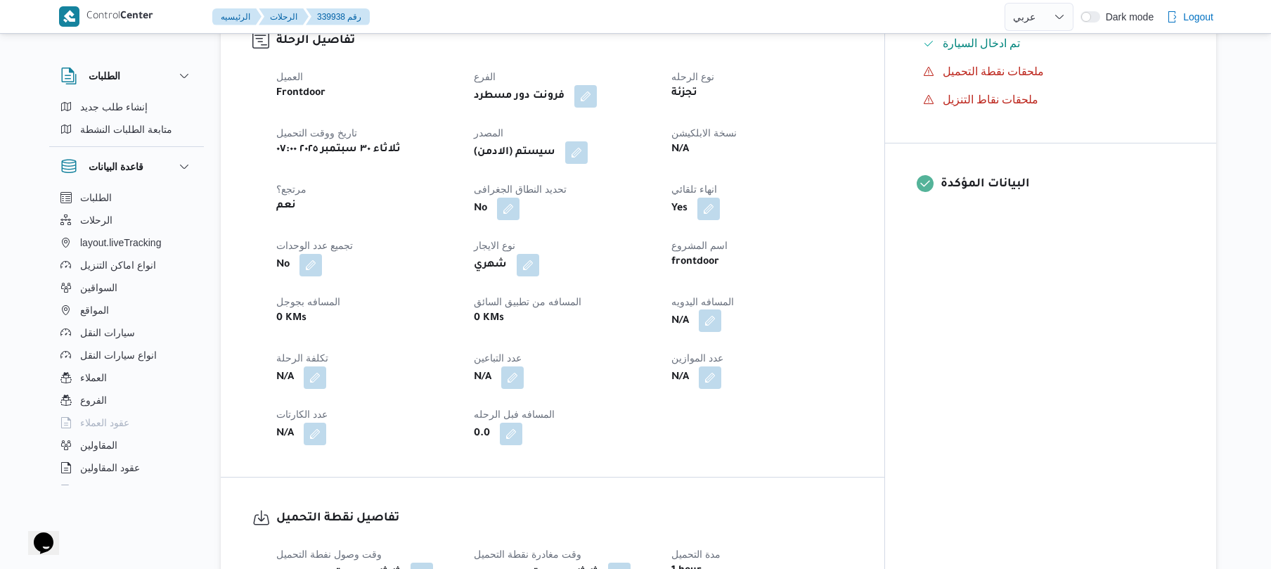
click at [721, 315] on button "button" at bounding box center [710, 320] width 23 height 23
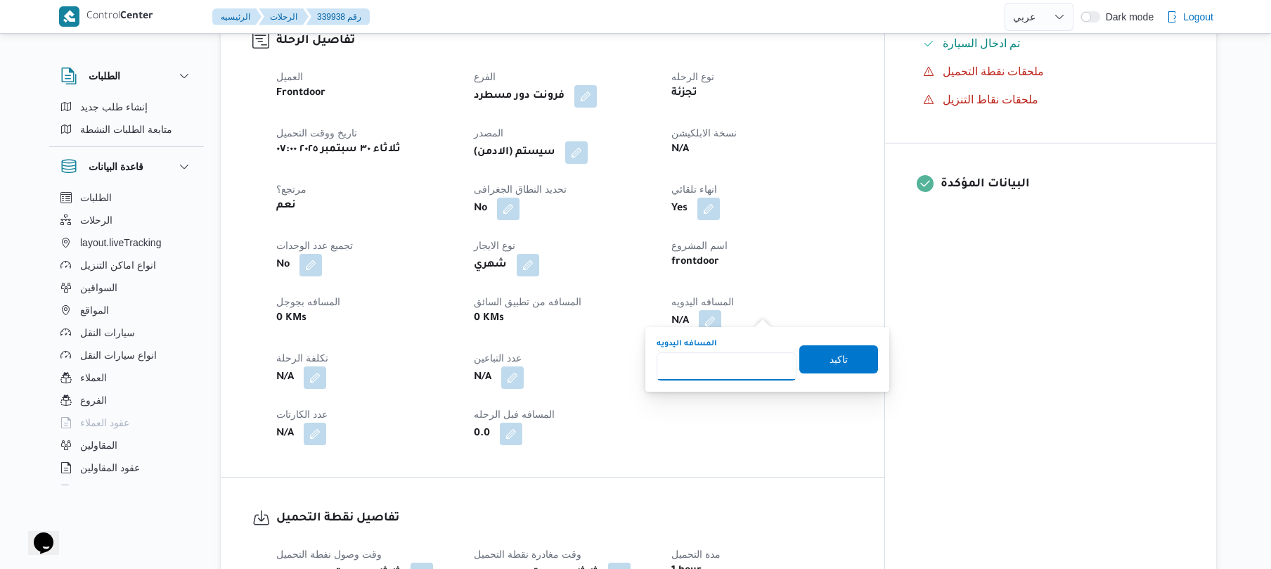
click at [740, 359] on input "المسافه اليدويه" at bounding box center [727, 366] width 140 height 28
click at [847, 352] on span "تاكيد" at bounding box center [839, 359] width 79 height 28
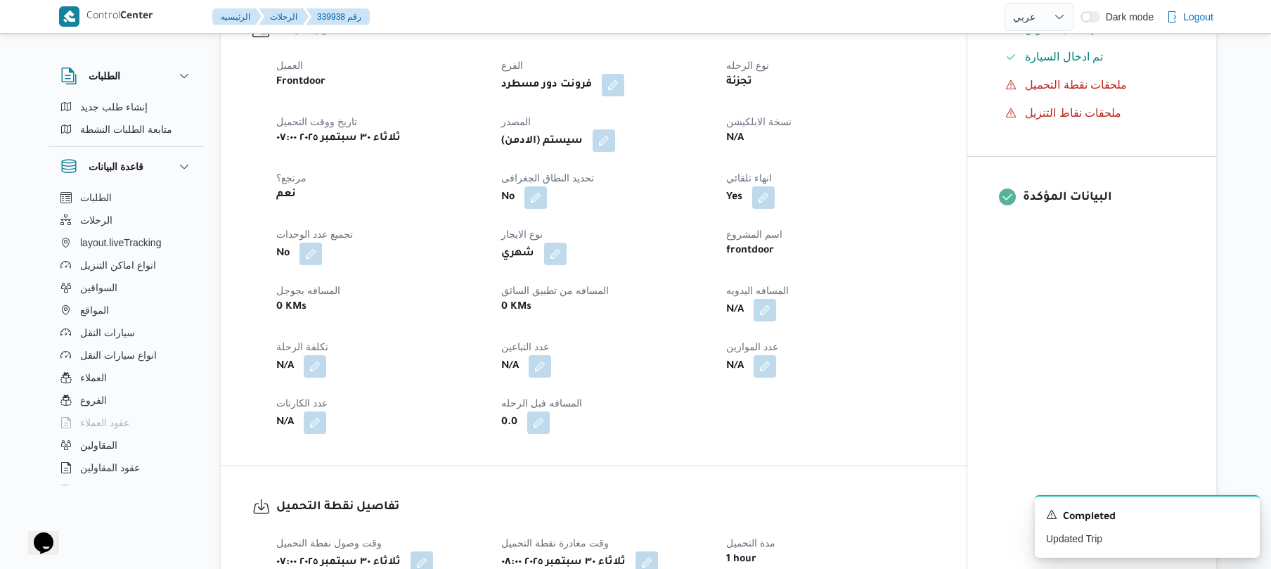
click at [608, 141] on button "button" at bounding box center [604, 140] width 23 height 23
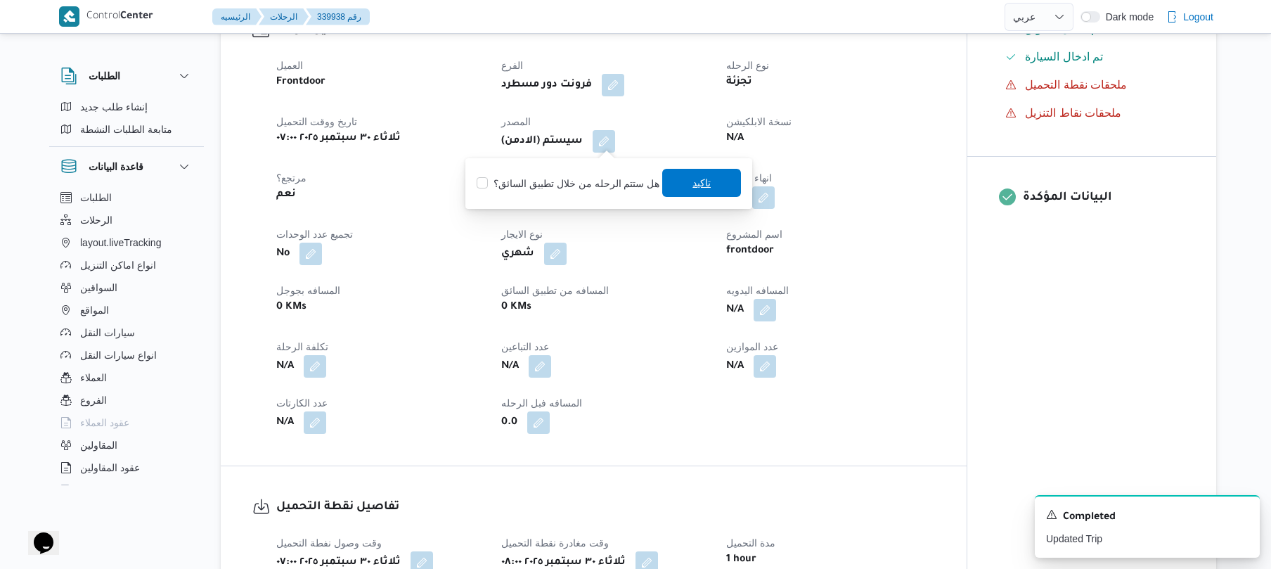
click at [686, 188] on span "تاكيد" at bounding box center [701, 183] width 79 height 28
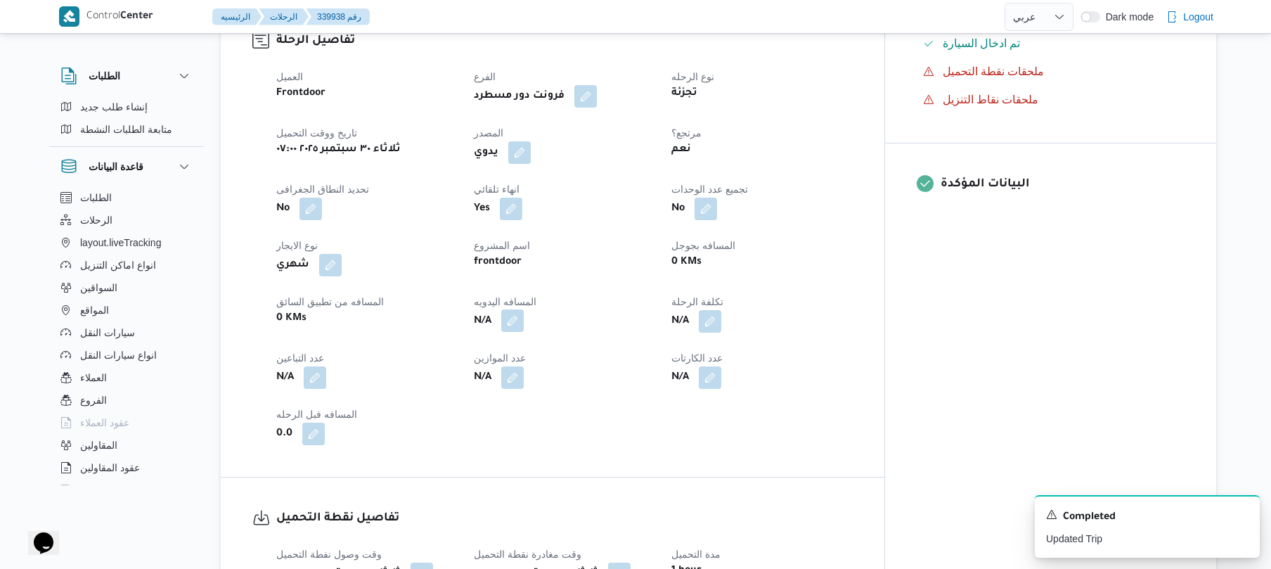
click at [524, 314] on button "button" at bounding box center [512, 320] width 23 height 23
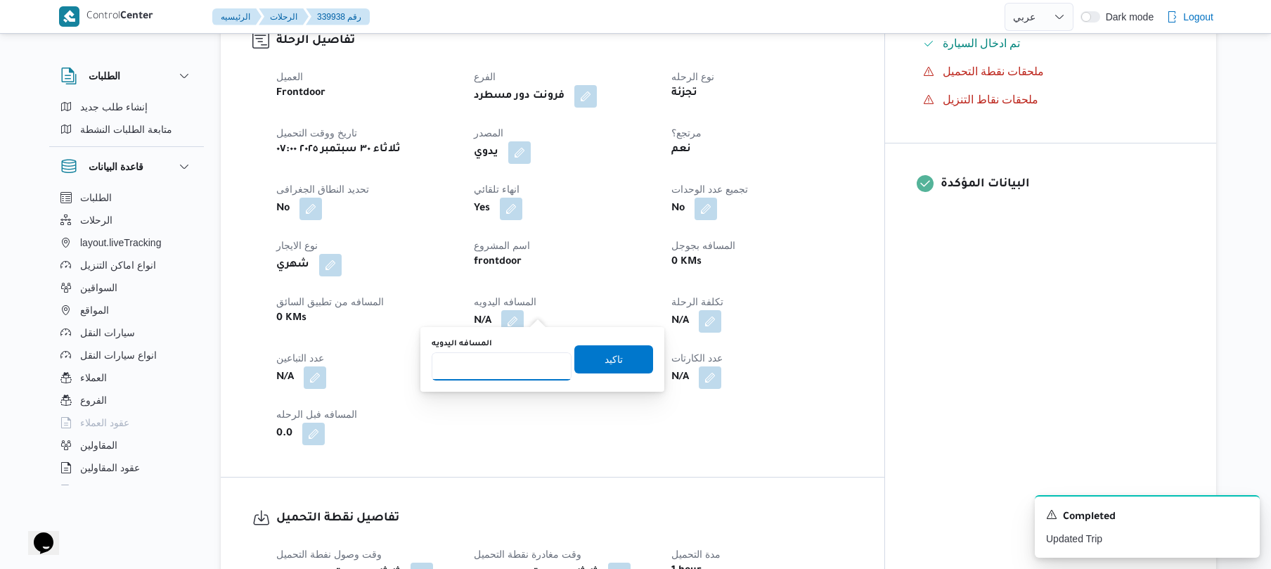
click at [521, 366] on input "المسافه اليدويه" at bounding box center [502, 366] width 140 height 28
type input "90"
click at [609, 361] on span "تاكيد" at bounding box center [614, 358] width 18 height 17
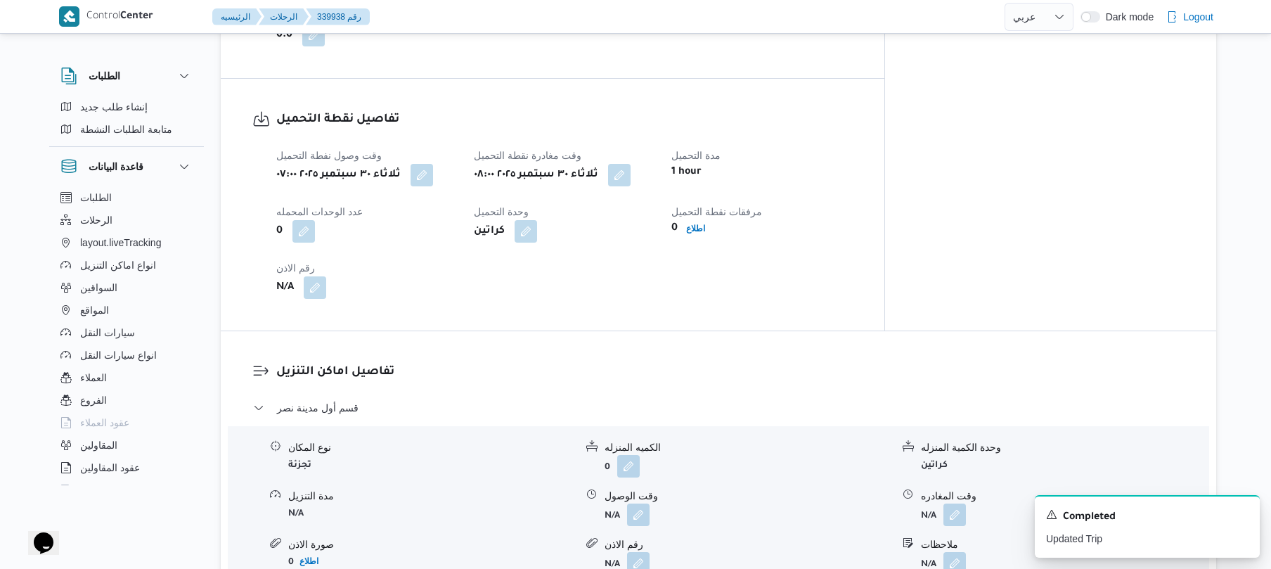
scroll to position [937, 0]
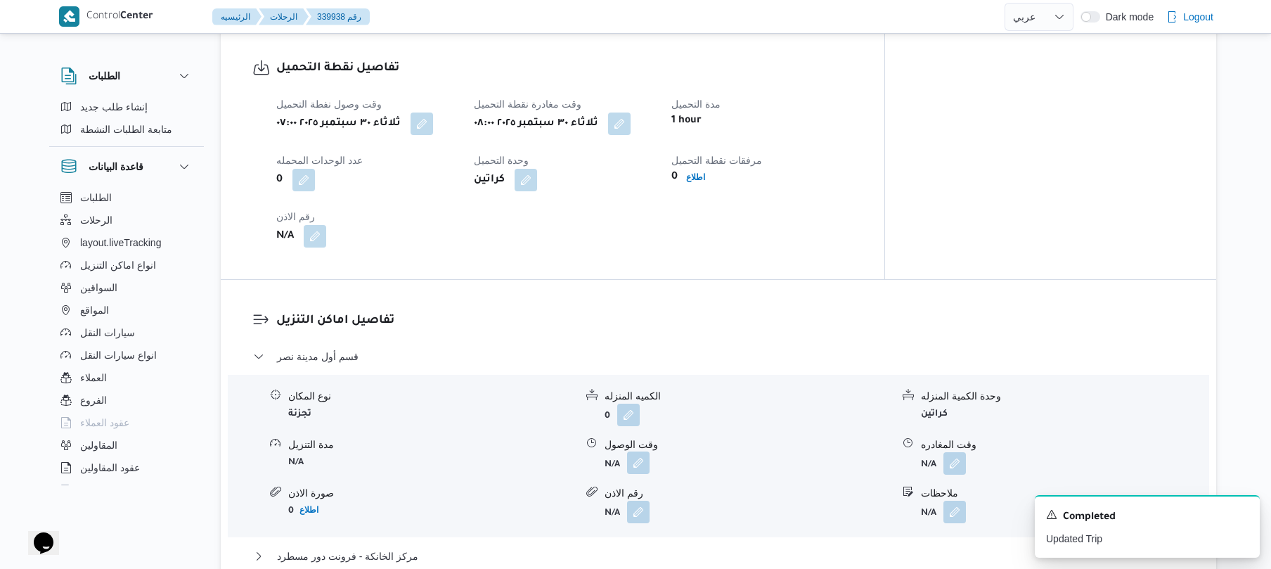
click at [639, 454] on button "button" at bounding box center [638, 462] width 23 height 23
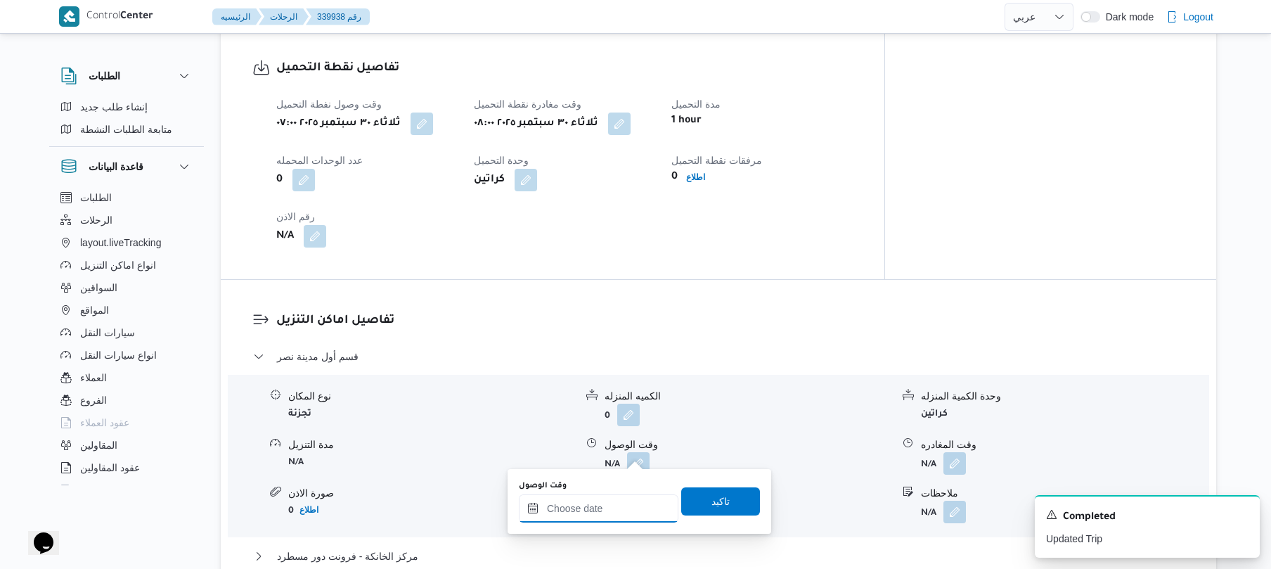
click at [605, 508] on input "وقت الوصول" at bounding box center [599, 508] width 160 height 28
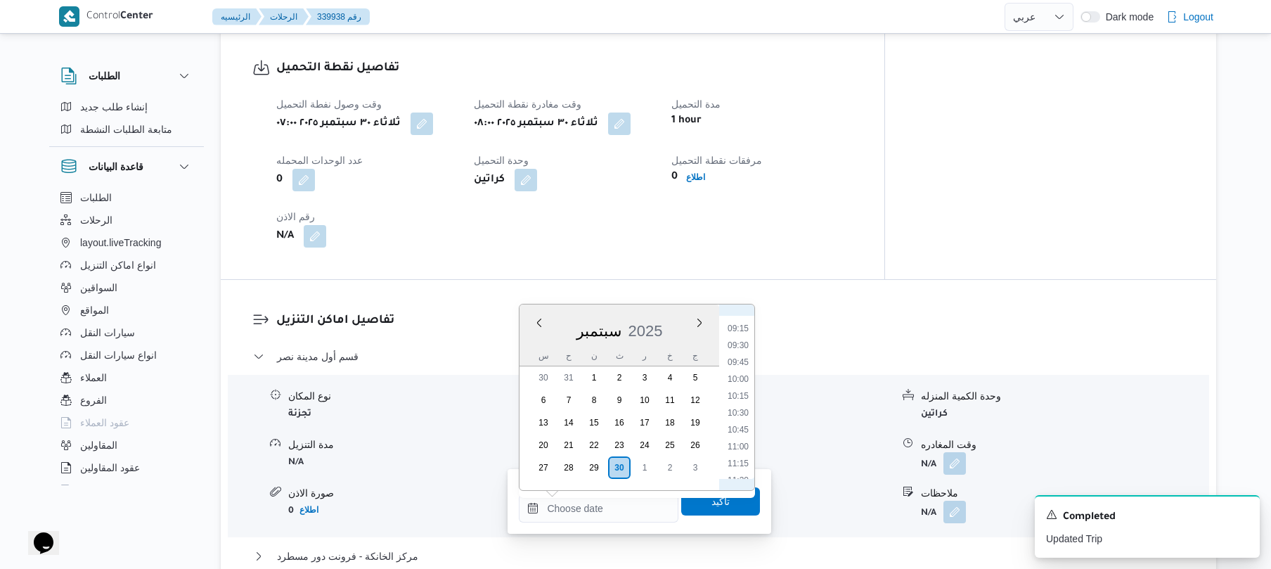
scroll to position [480, 0]
click at [743, 417] on li "08:30" at bounding box center [738, 417] width 32 height 14
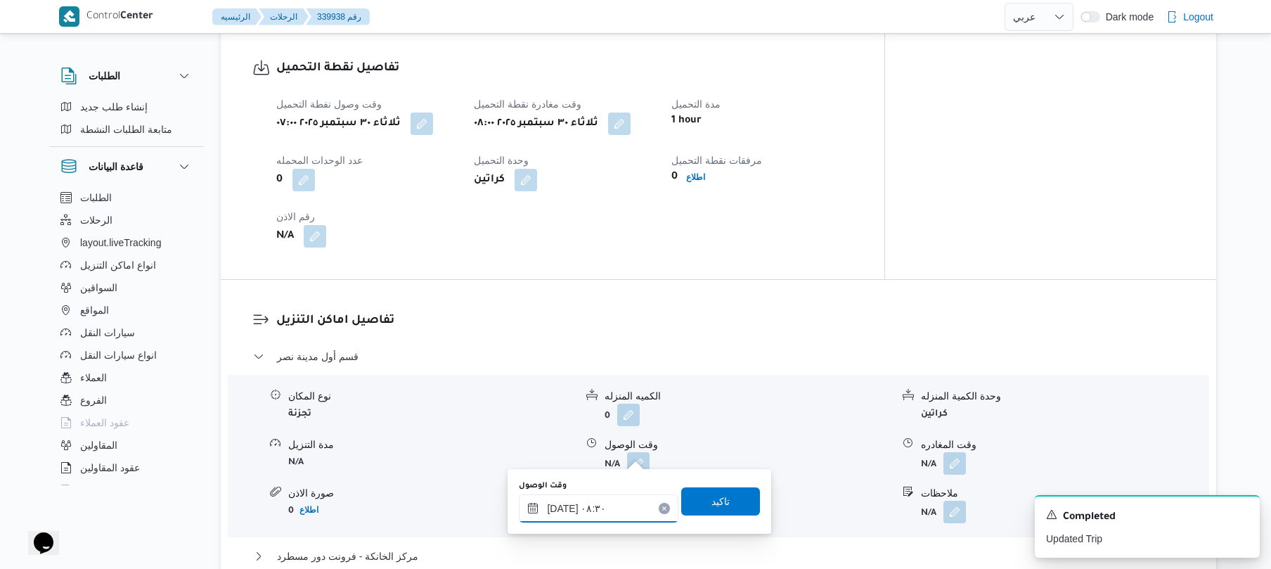
click at [564, 504] on input "[DATE] ٠٨:٣٠" at bounding box center [599, 508] width 160 height 28
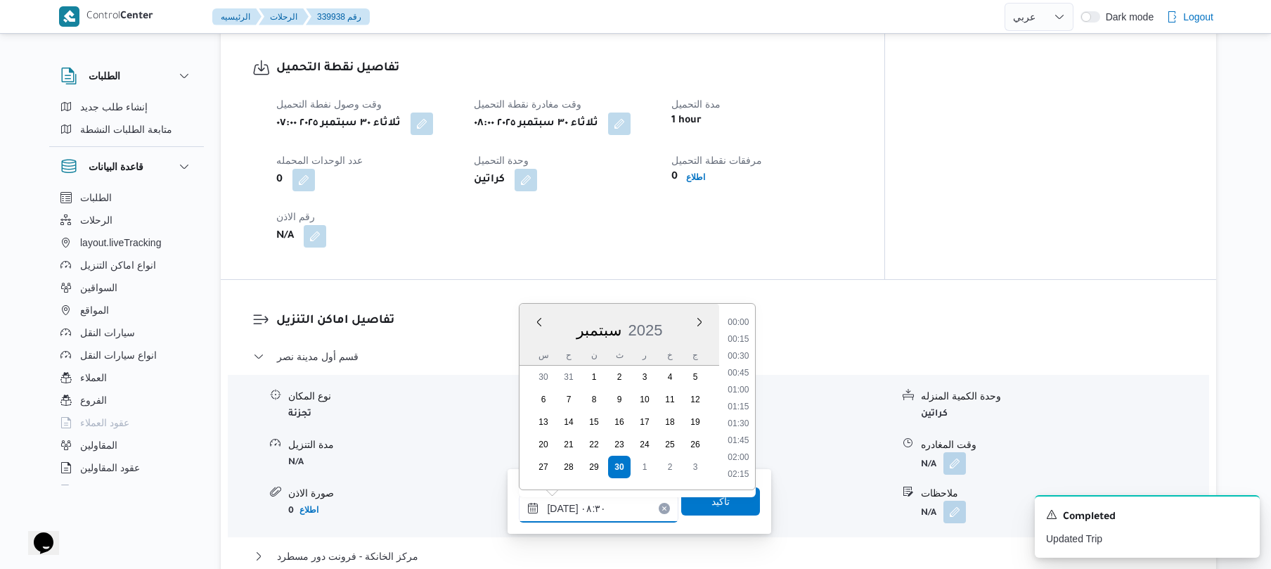
click at [564, 504] on input "[DATE] ٠٨:٣٠" at bounding box center [599, 508] width 160 height 28
type input "٣٠/٠٩/٢٠٢٥ ٠٨:35"
click at [715, 504] on span "تاكيد" at bounding box center [721, 500] width 18 height 17
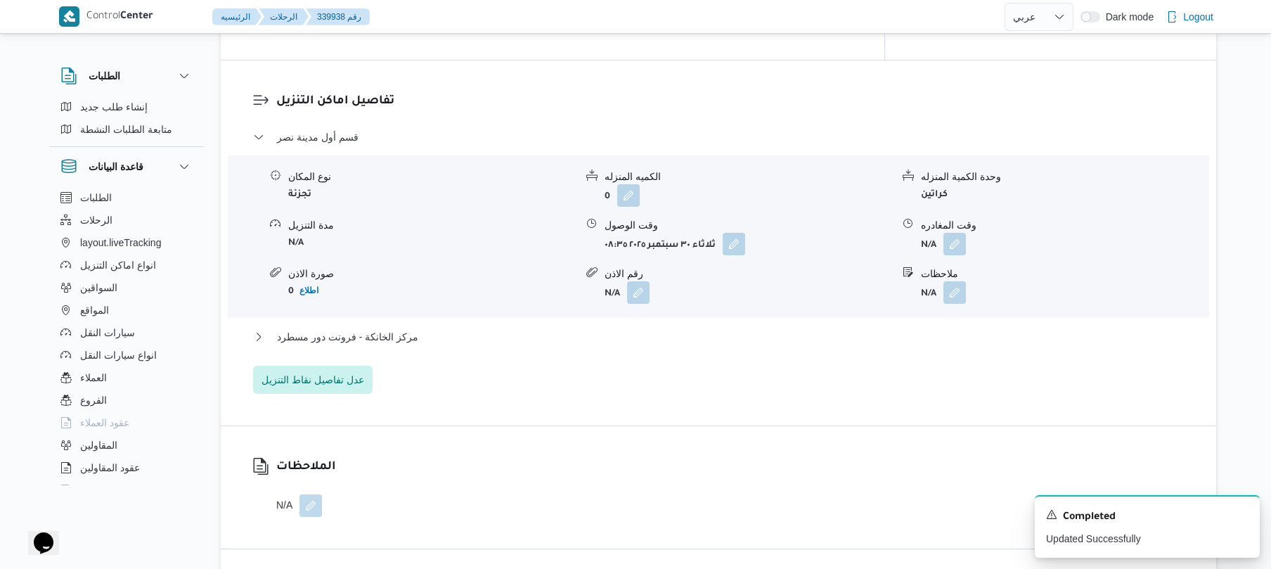
scroll to position [1200, 0]
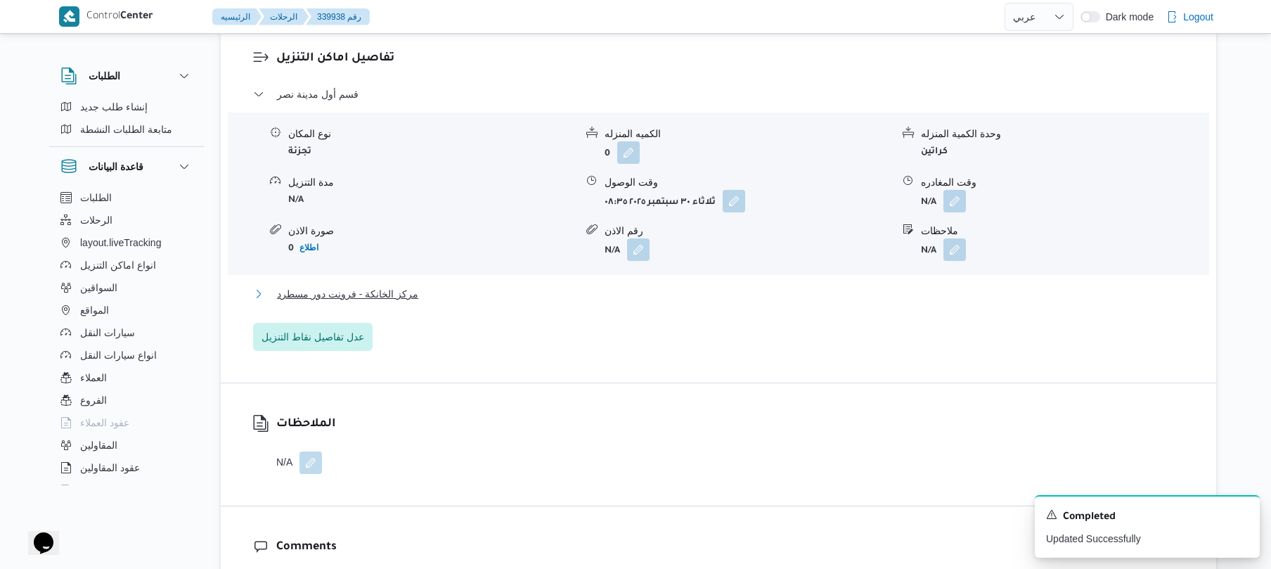
click at [836, 286] on button "مركز الخانكة - فرونت دور مسطرد" at bounding box center [719, 294] width 932 height 17
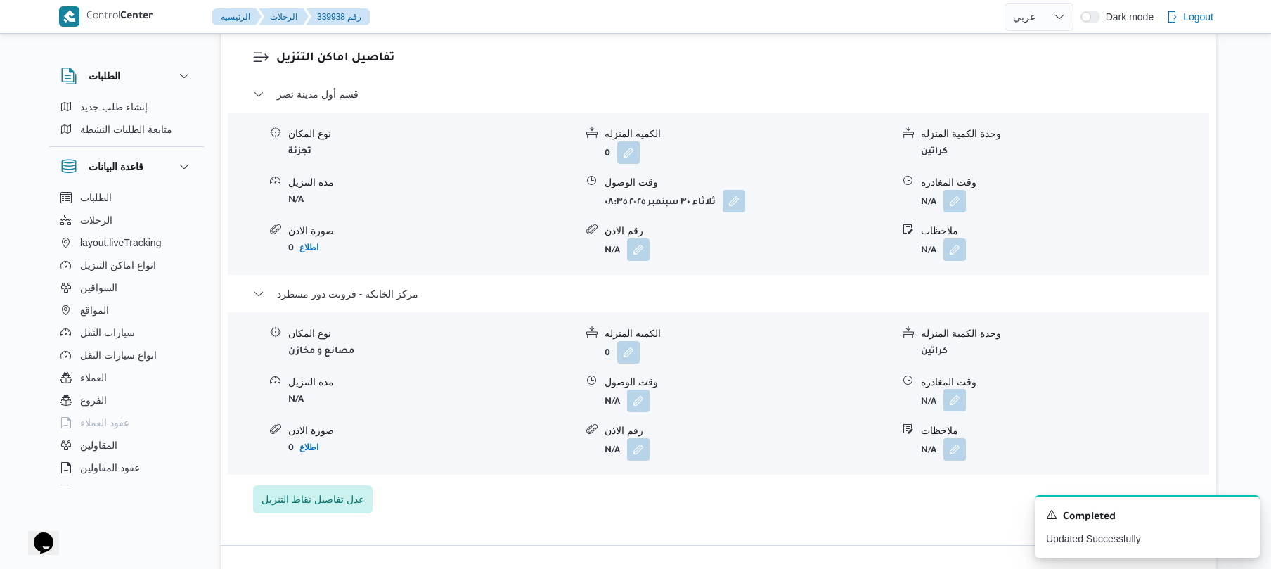
click at [957, 389] on button "button" at bounding box center [955, 400] width 23 height 23
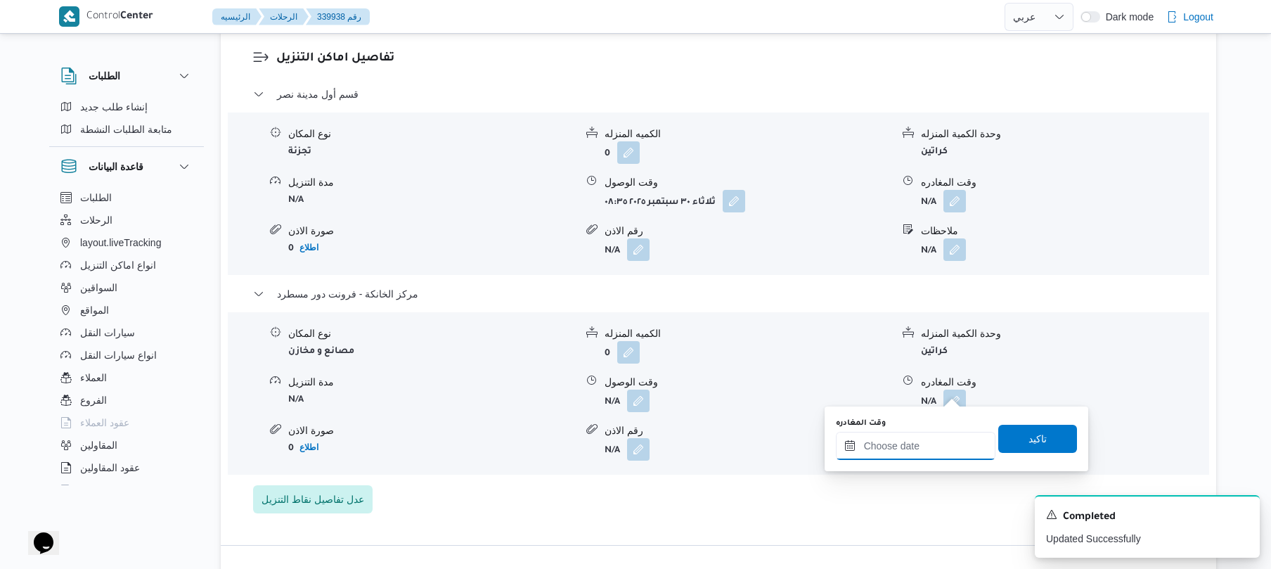
drag, startPoint x: 915, startPoint y: 437, endPoint x: 928, endPoint y: 435, distance: 13.5
click at [915, 437] on input "وقت المغادره" at bounding box center [916, 446] width 160 height 28
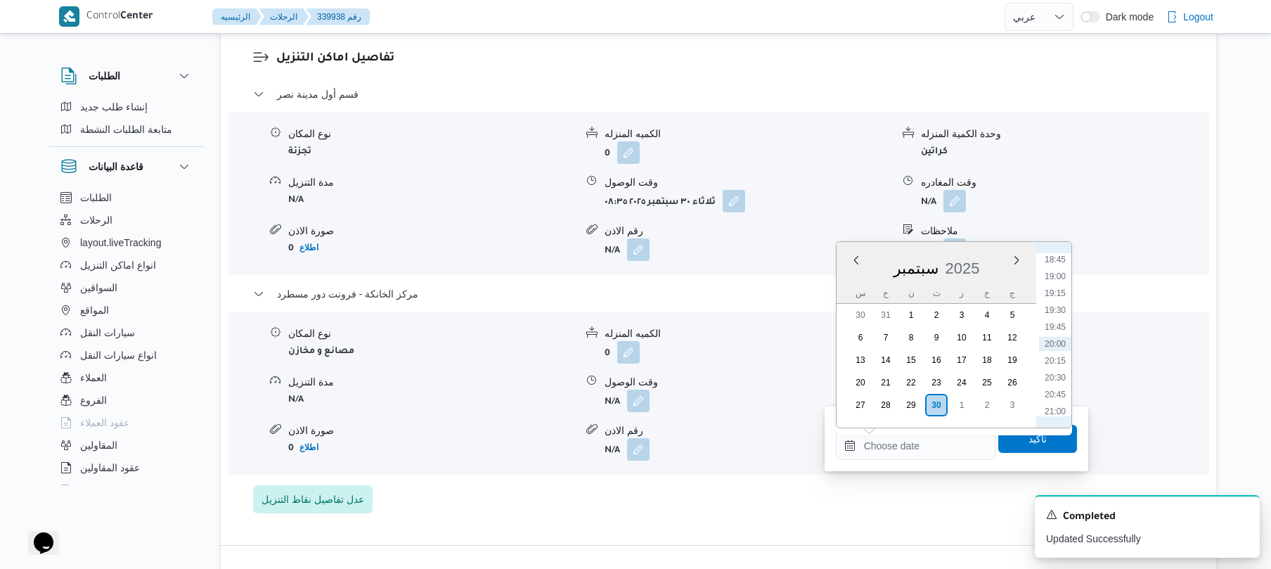
scroll to position [1128, 0]
click at [1058, 347] on li "18:00" at bounding box center [1055, 347] width 32 height 14
type input "[DATE] ١٨:٠٠"
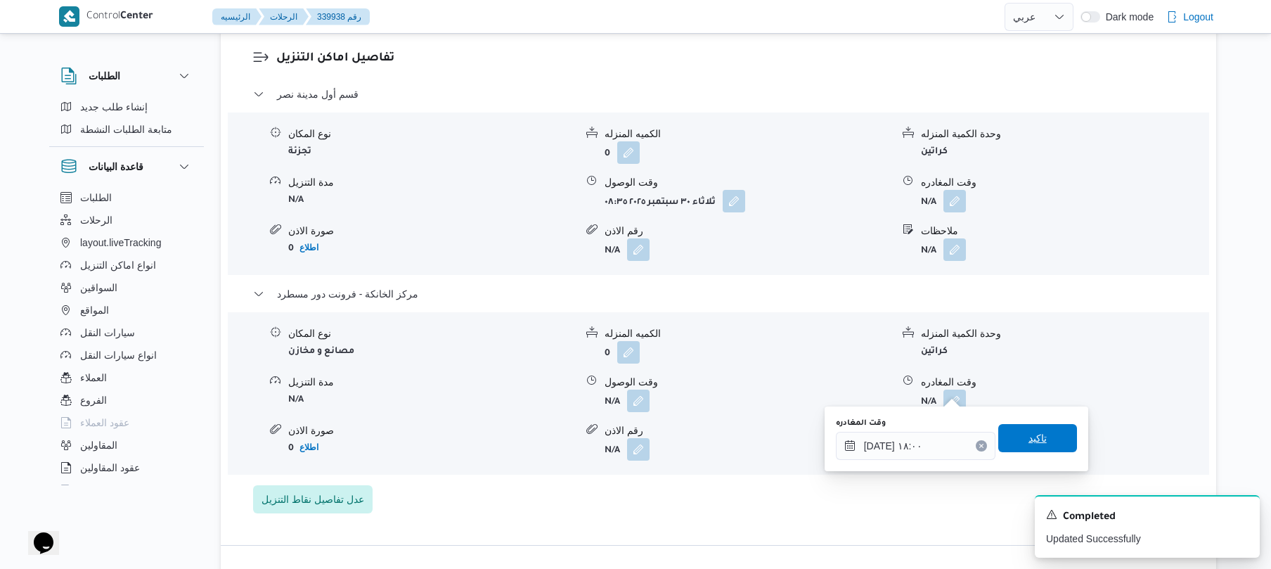
click at [1014, 440] on span "تاكيد" at bounding box center [1038, 438] width 79 height 28
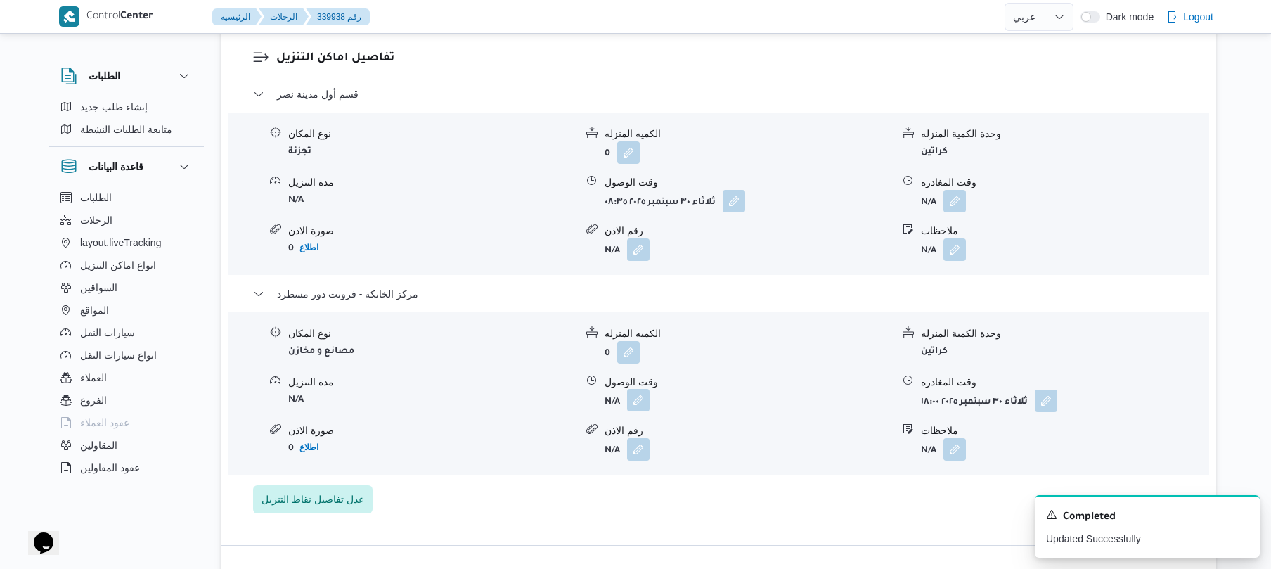
click at [642, 389] on button "button" at bounding box center [638, 400] width 23 height 23
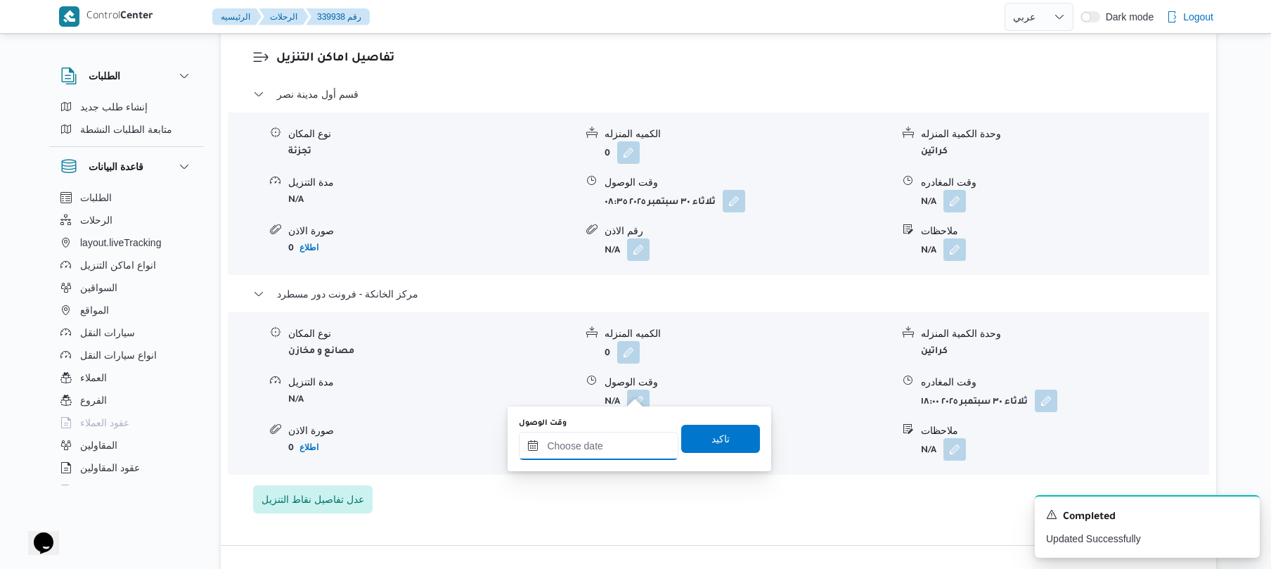
click at [602, 453] on input "وقت الوصول" at bounding box center [599, 446] width 160 height 28
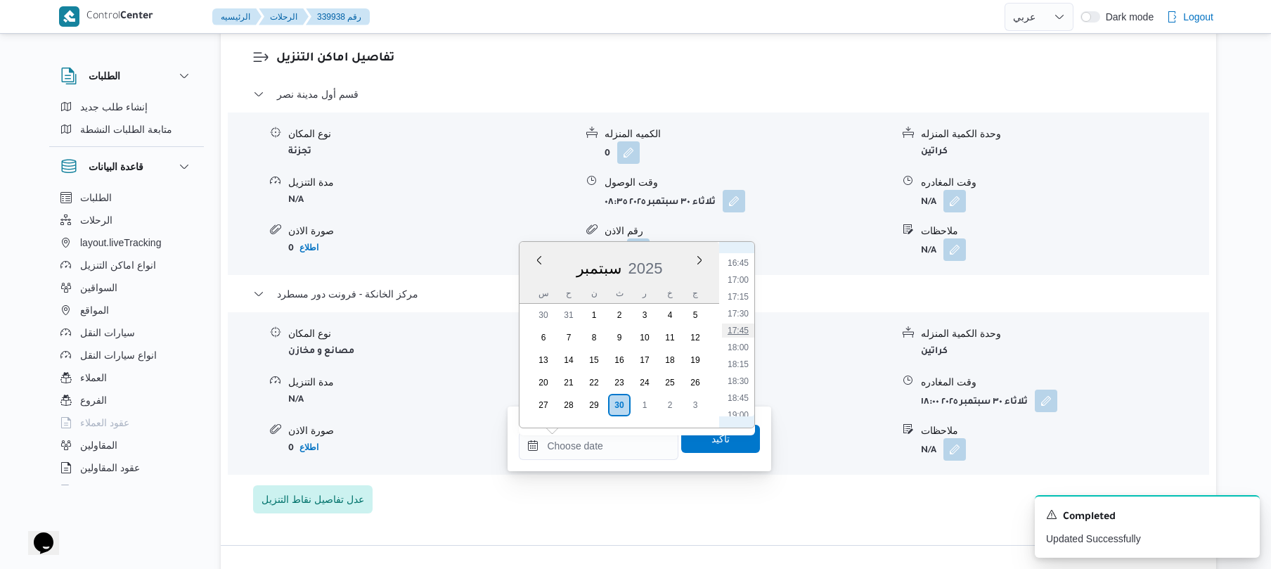
click at [747, 326] on li "17:45" at bounding box center [738, 330] width 32 height 14
type input "٣٠/٠٩/٢٠٢٥ ١٧:٤٥"
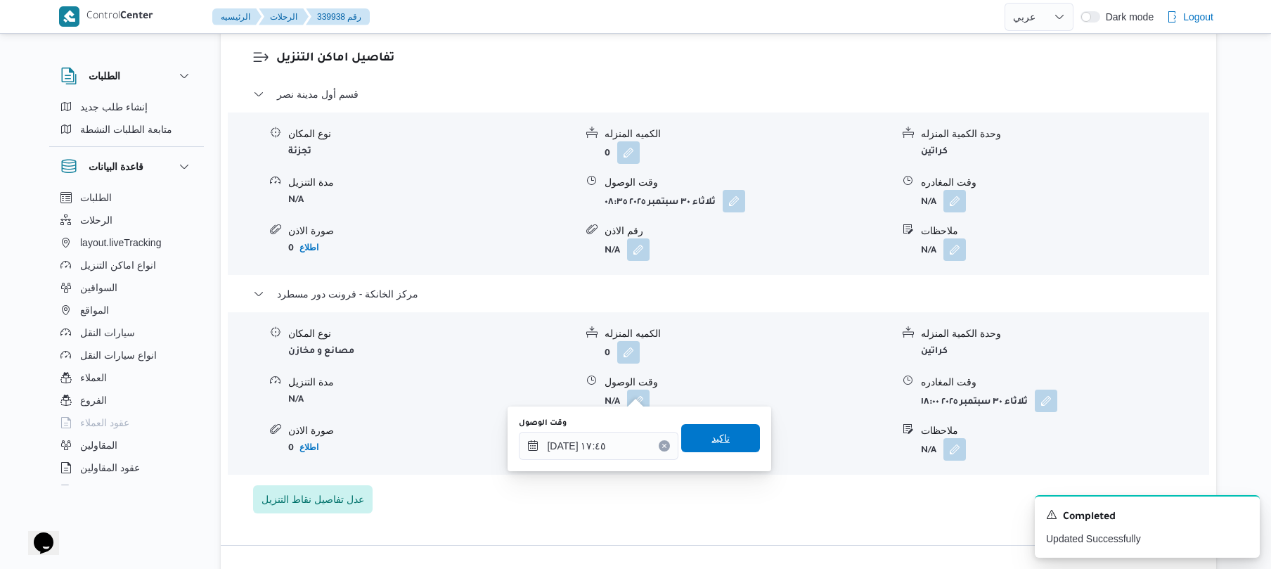
click at [716, 447] on span "تاكيد" at bounding box center [720, 438] width 79 height 28
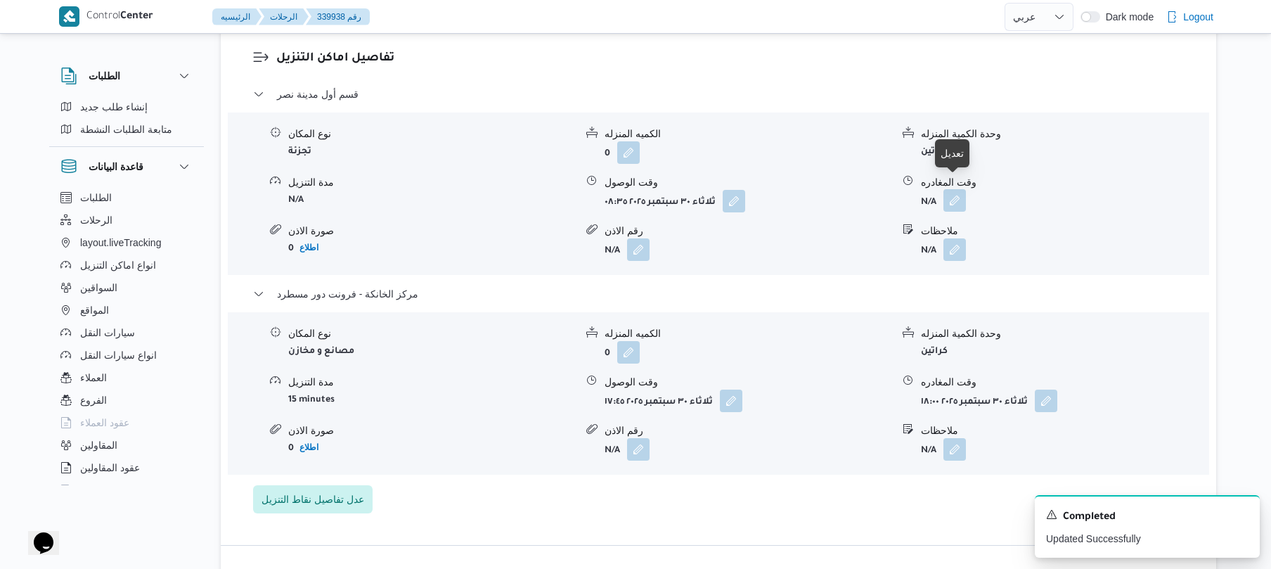
click at [958, 189] on button "button" at bounding box center [955, 200] width 23 height 23
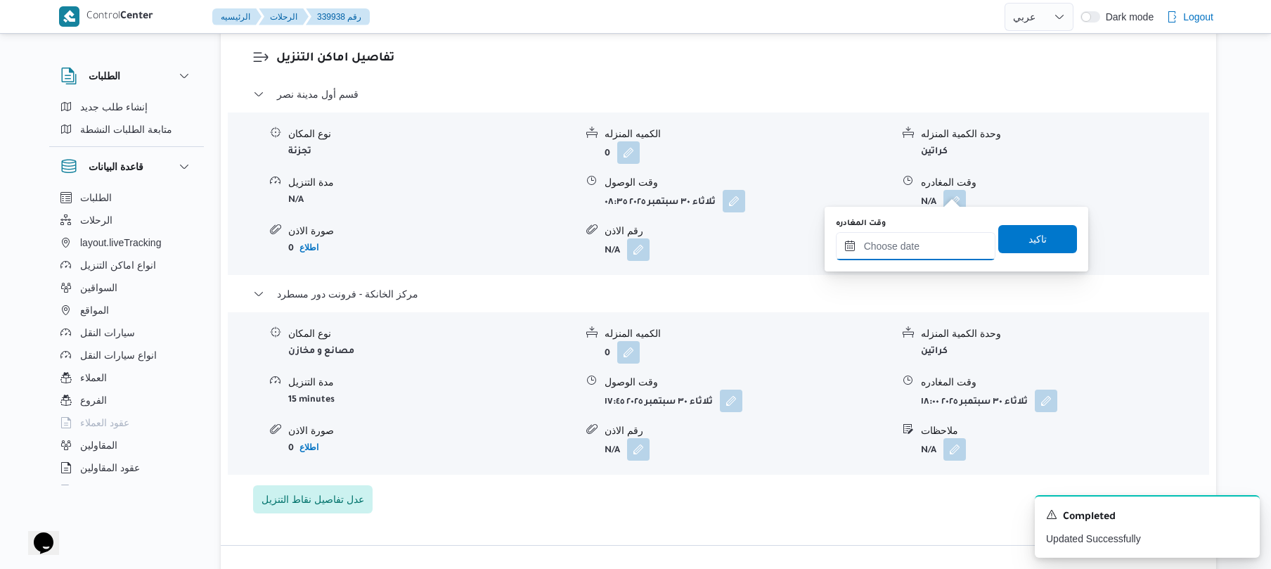
click at [911, 243] on input "وقت المغادره" at bounding box center [916, 246] width 160 height 28
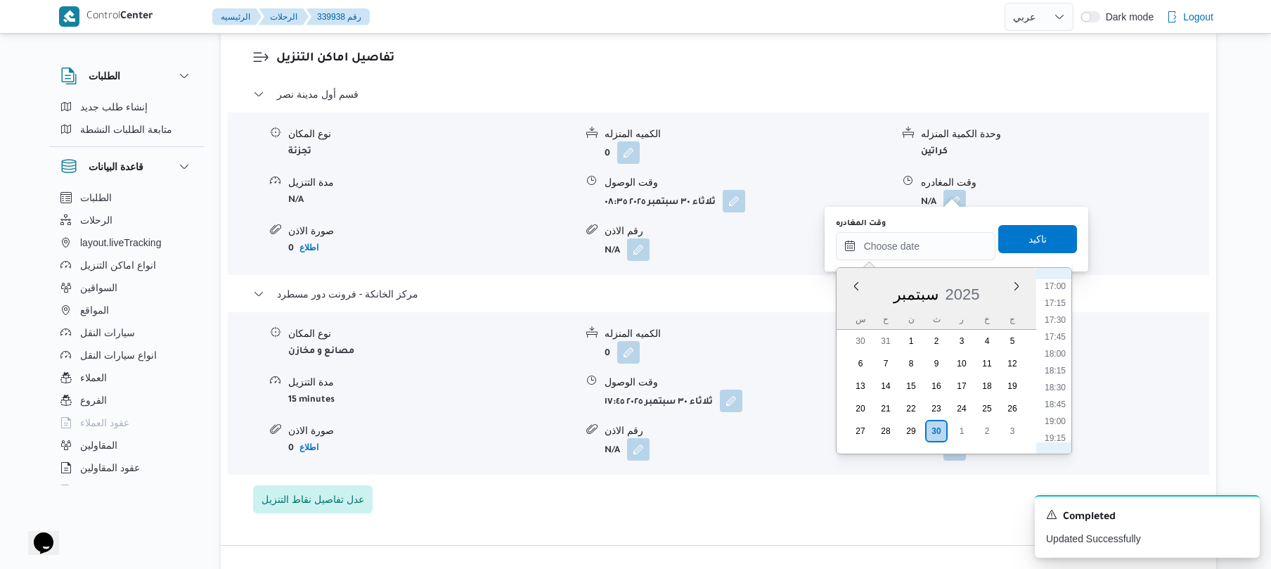
scroll to position [1129, 0]
click at [1061, 301] on li "17:00" at bounding box center [1055, 305] width 32 height 14
type input "٣٠/٠٩/٢٠٢٥ ١٧:٠٠"
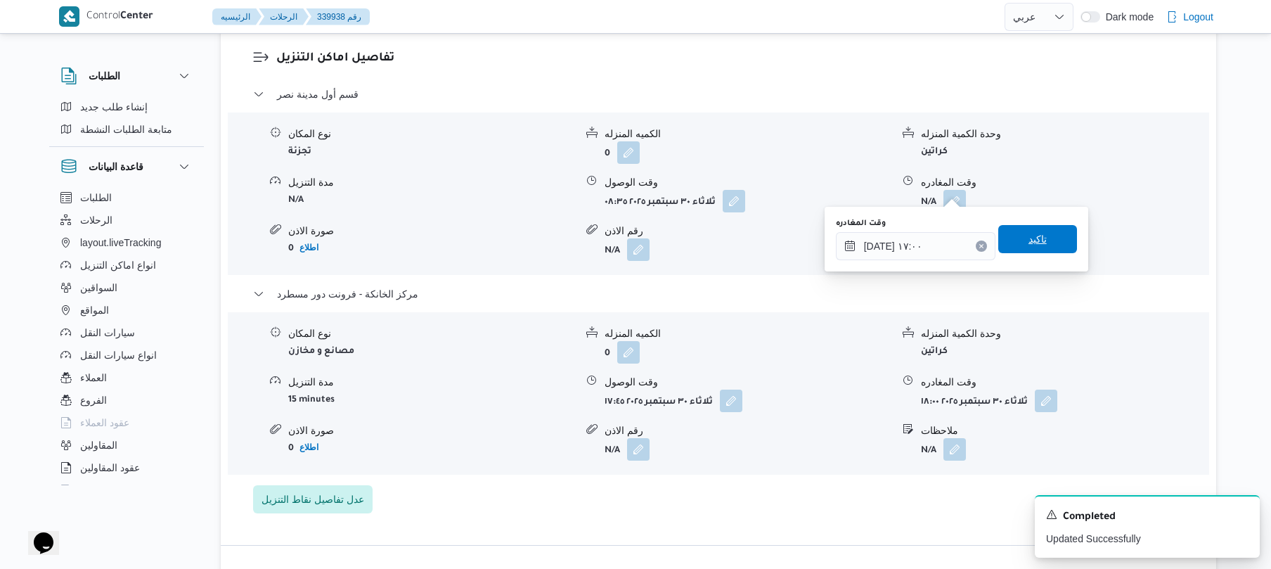
click at [1044, 237] on span "تاكيد" at bounding box center [1038, 239] width 79 height 28
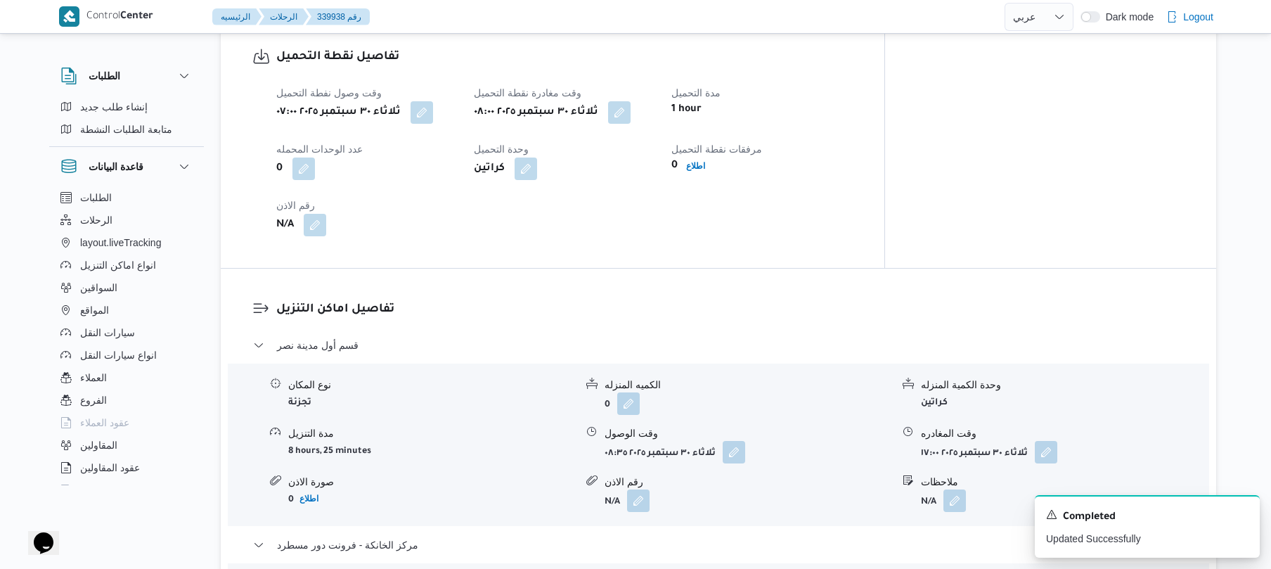
scroll to position [0, 0]
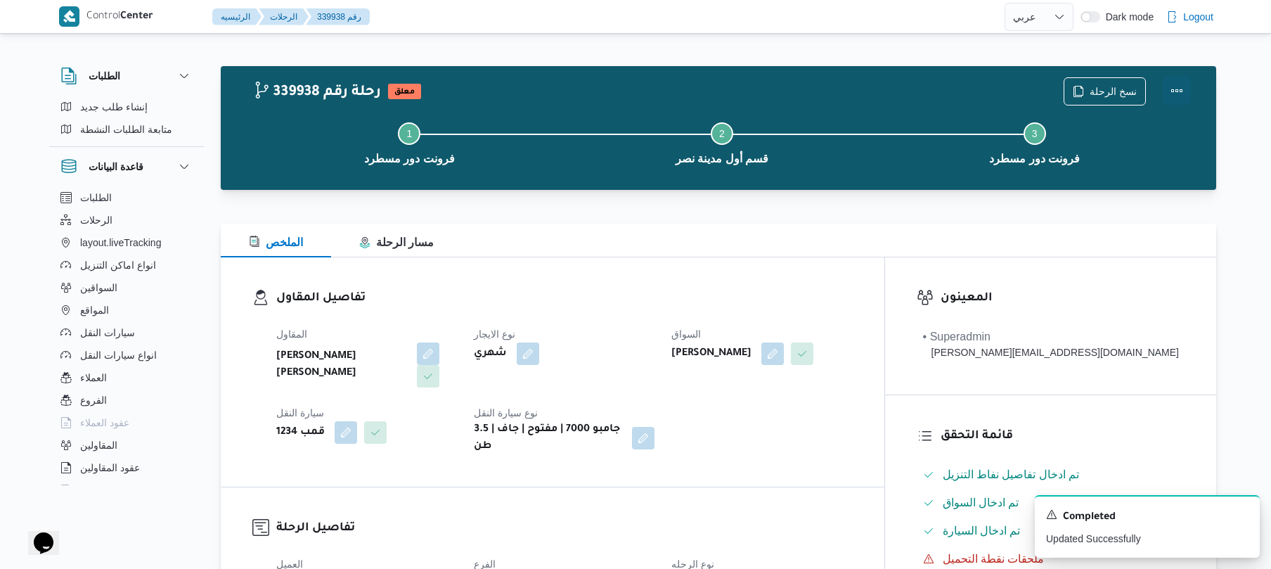
click at [1174, 94] on button "Actions" at bounding box center [1177, 91] width 28 height 28
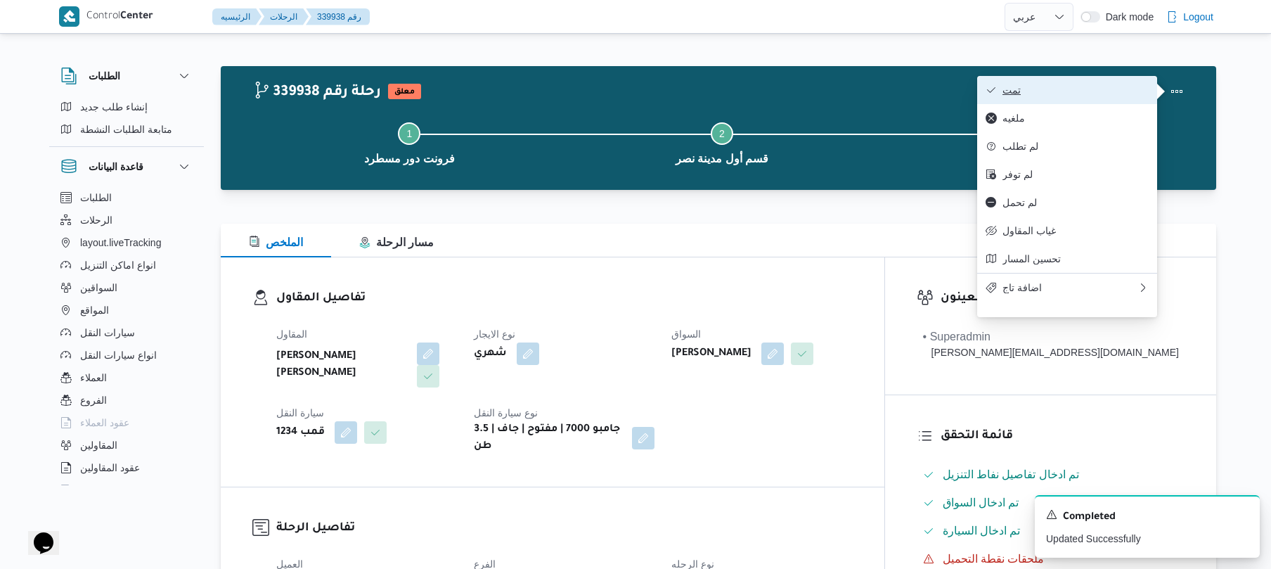
click at [1112, 90] on span "تمت" at bounding box center [1076, 89] width 146 height 11
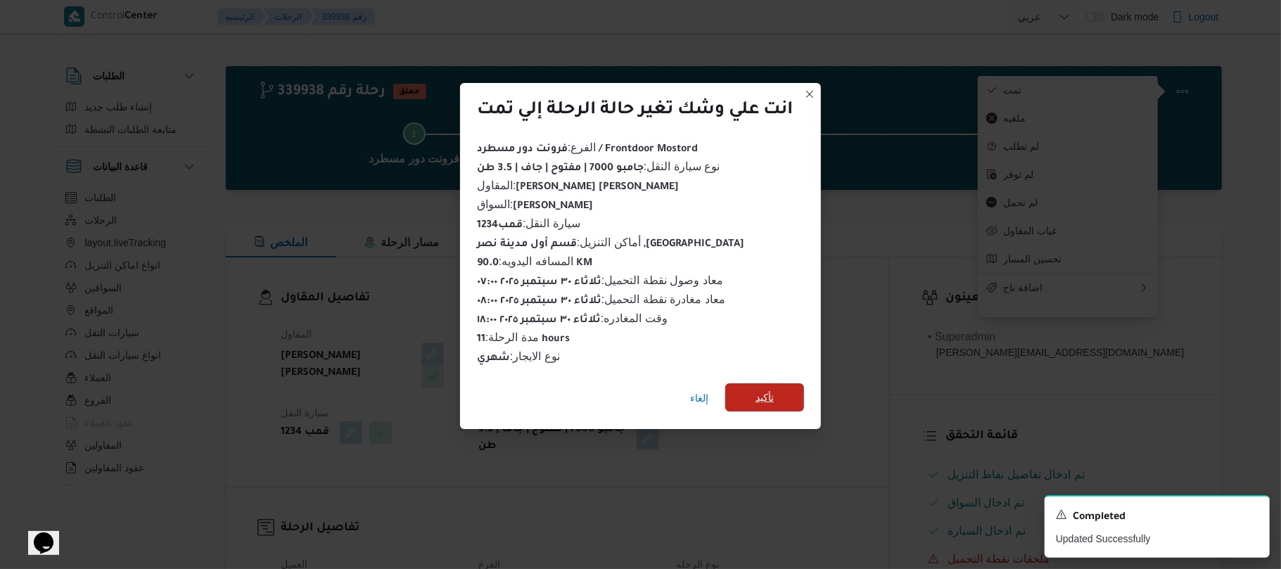
click at [792, 395] on span "تأكيد" at bounding box center [764, 397] width 79 height 28
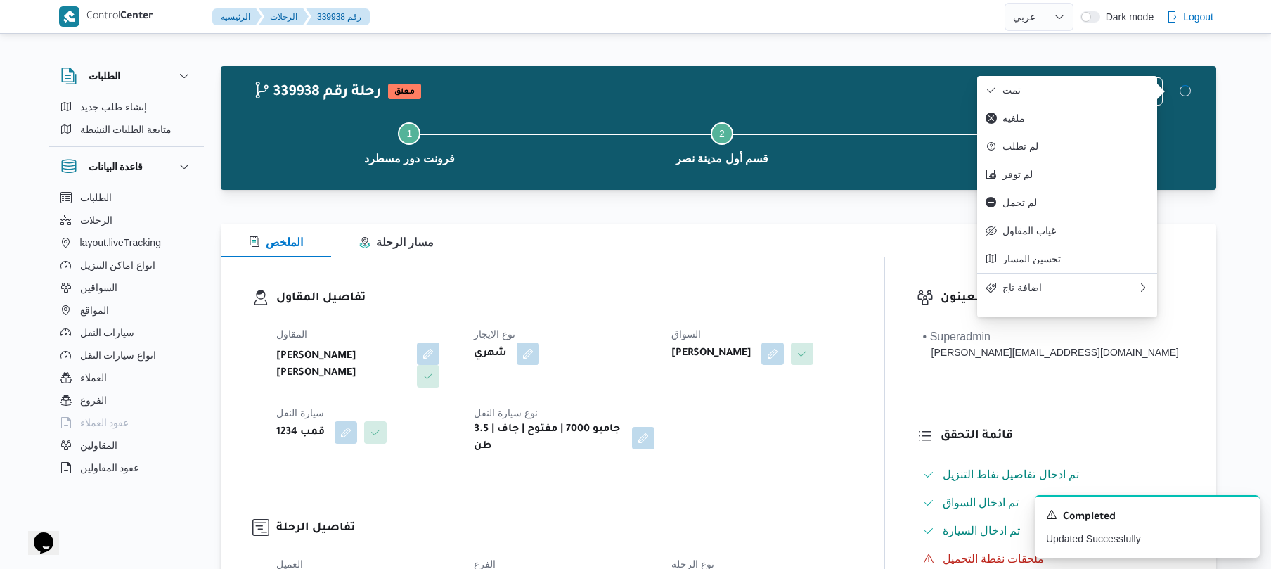
click at [792, 395] on div "المقاول عبدالمنعم مجدي السيد عواد نوع الايجار شهري السواق حسين رجب حسين علي هاش…" at bounding box center [565, 390] width 594 height 146
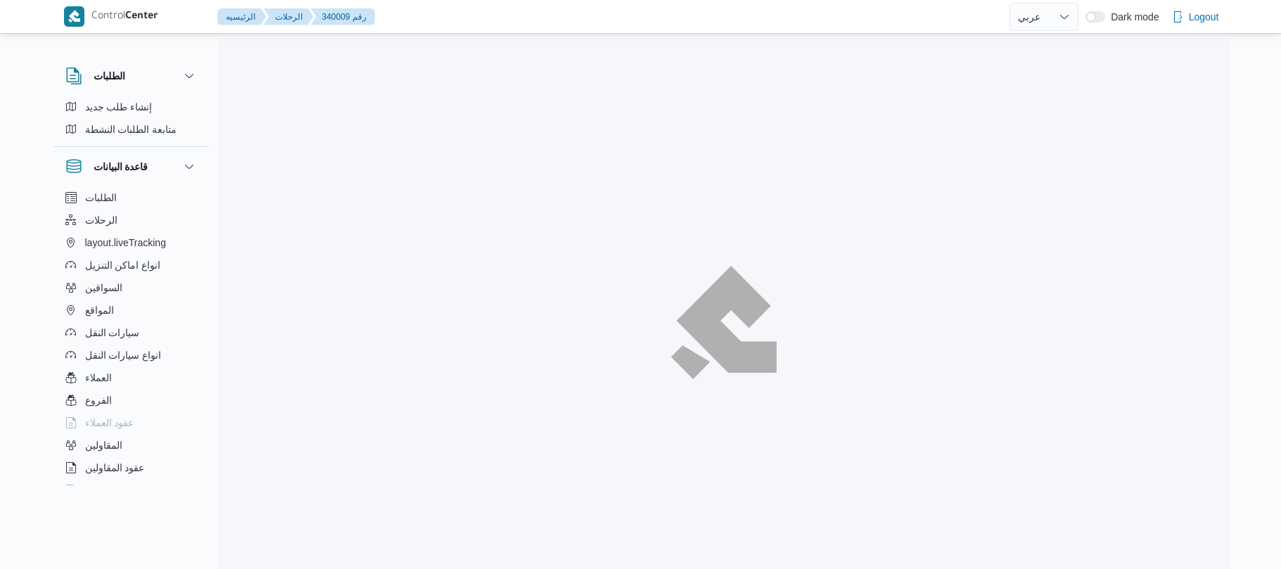
select select "ar"
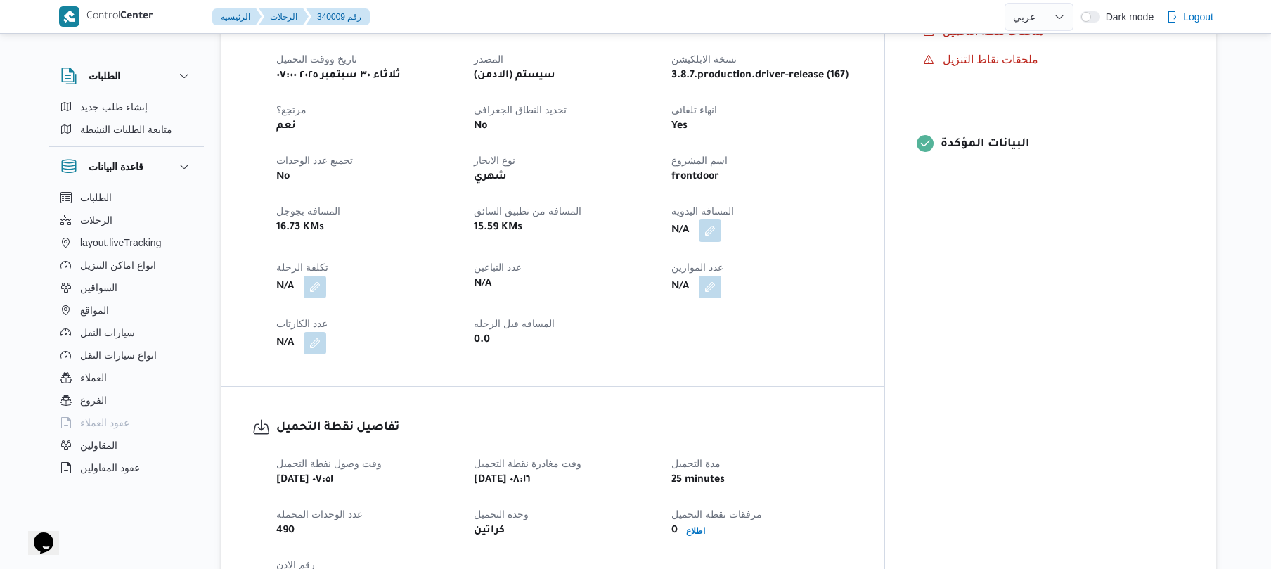
scroll to position [563, 0]
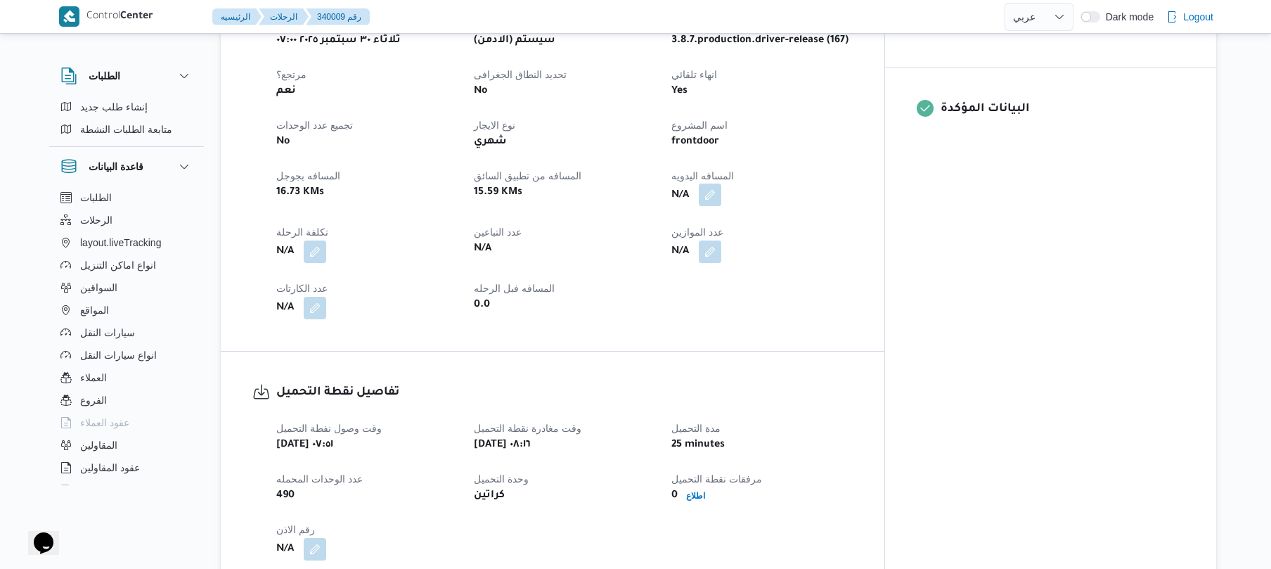
click at [721, 190] on button "button" at bounding box center [710, 195] width 23 height 23
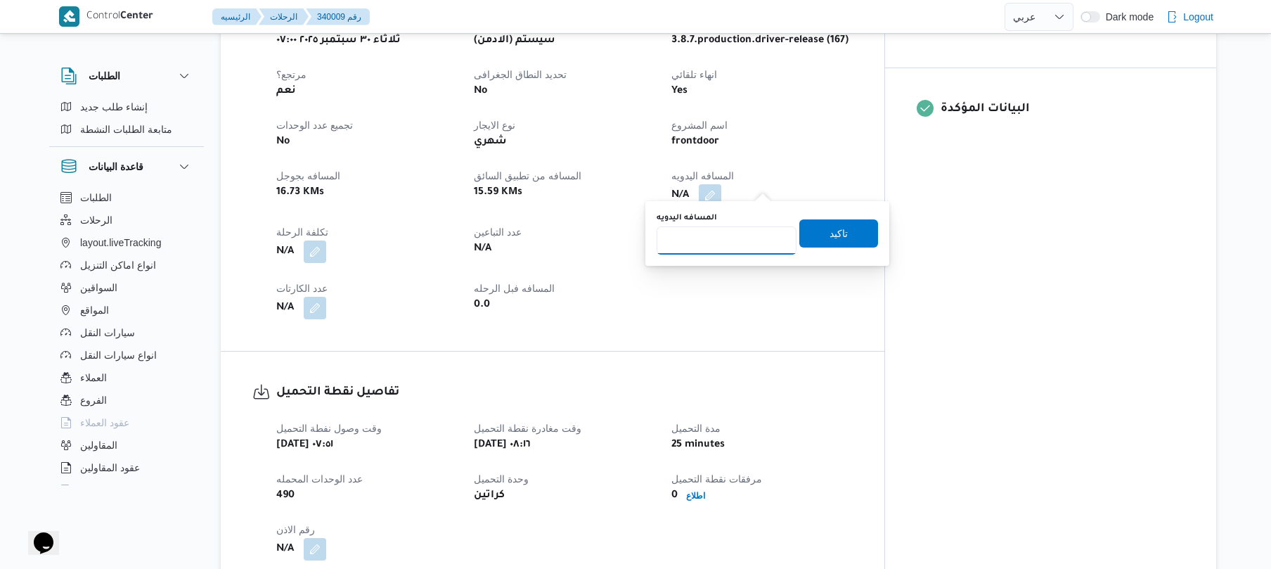
click at [729, 248] on input "المسافه اليدويه" at bounding box center [727, 240] width 140 height 28
type input "70"
click at [842, 224] on span "تاكيد" at bounding box center [839, 233] width 79 height 28
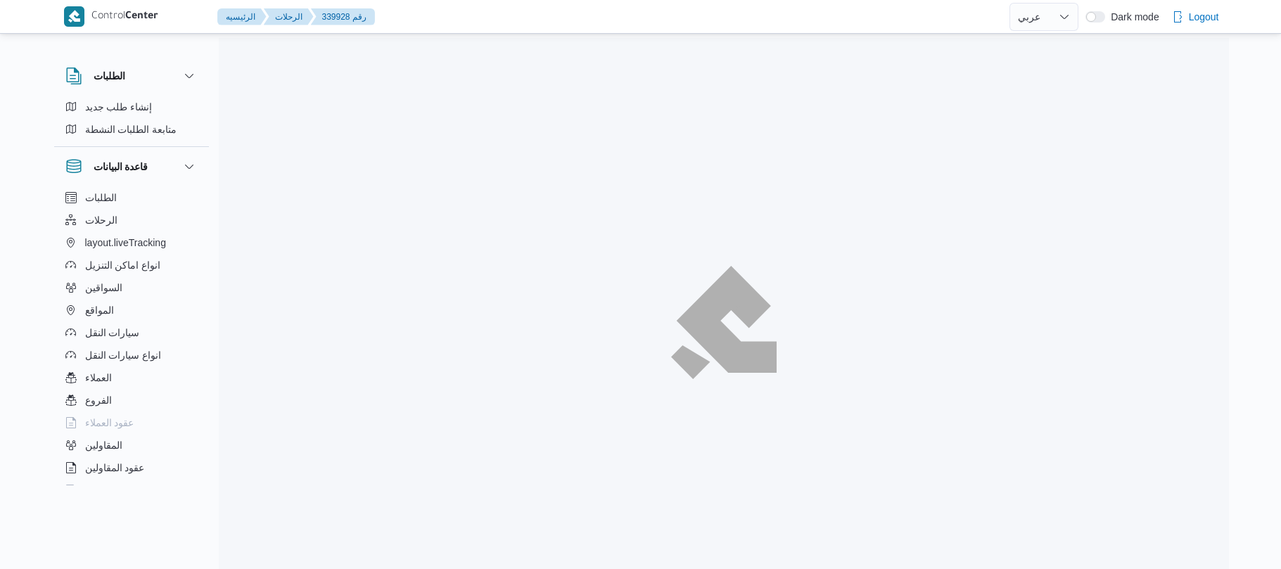
select select "ar"
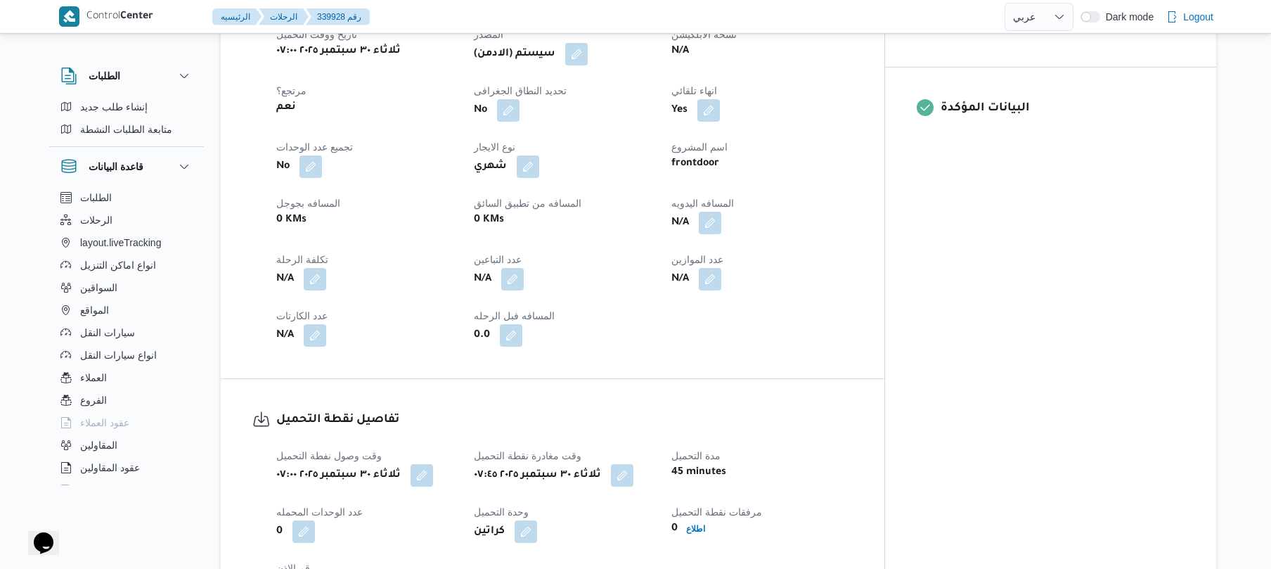
scroll to position [600, 0]
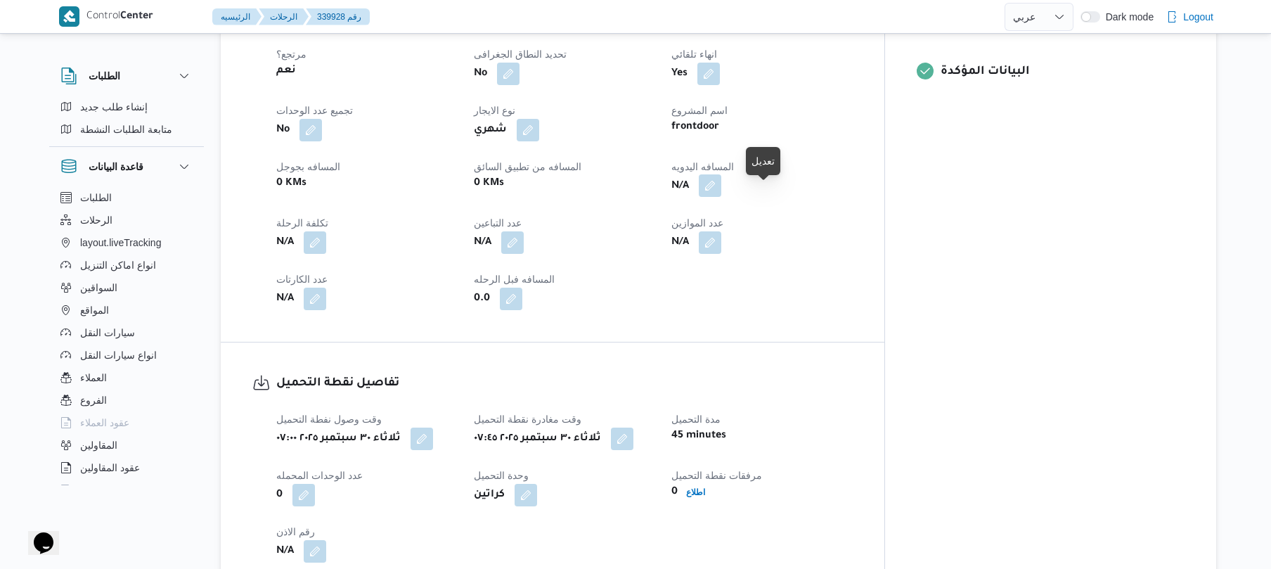
click at [721, 197] on button "button" at bounding box center [710, 185] width 23 height 23
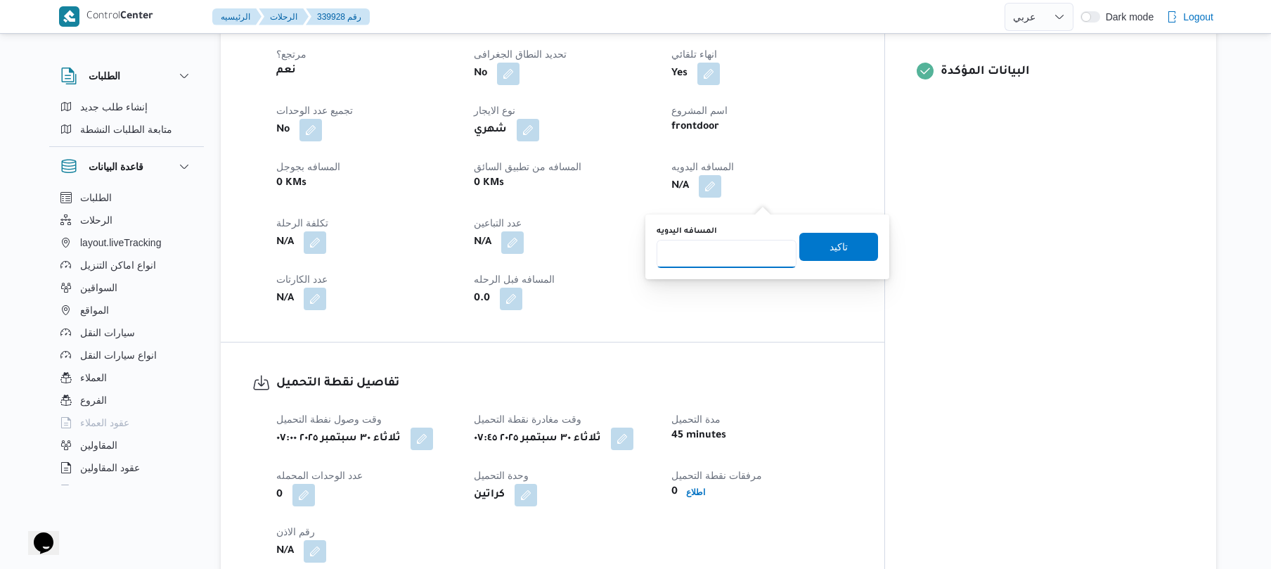
click at [734, 251] on input "المسافه اليدويه" at bounding box center [727, 254] width 140 height 28
type input "90"
click at [830, 250] on span "تاكيد" at bounding box center [839, 246] width 18 height 17
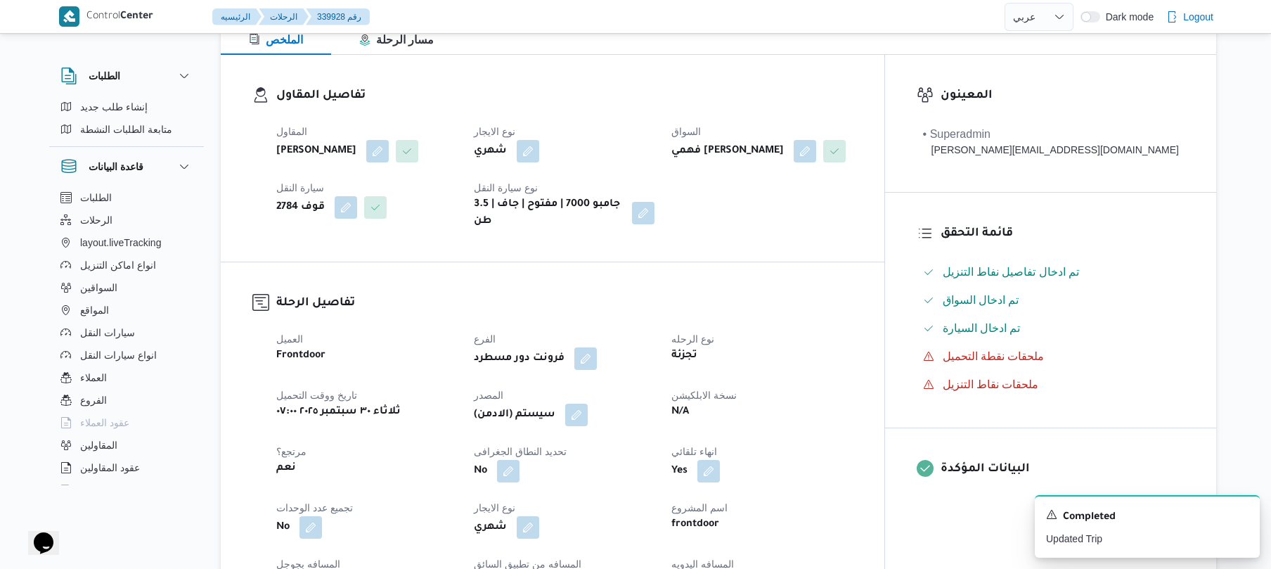
scroll to position [150, 0]
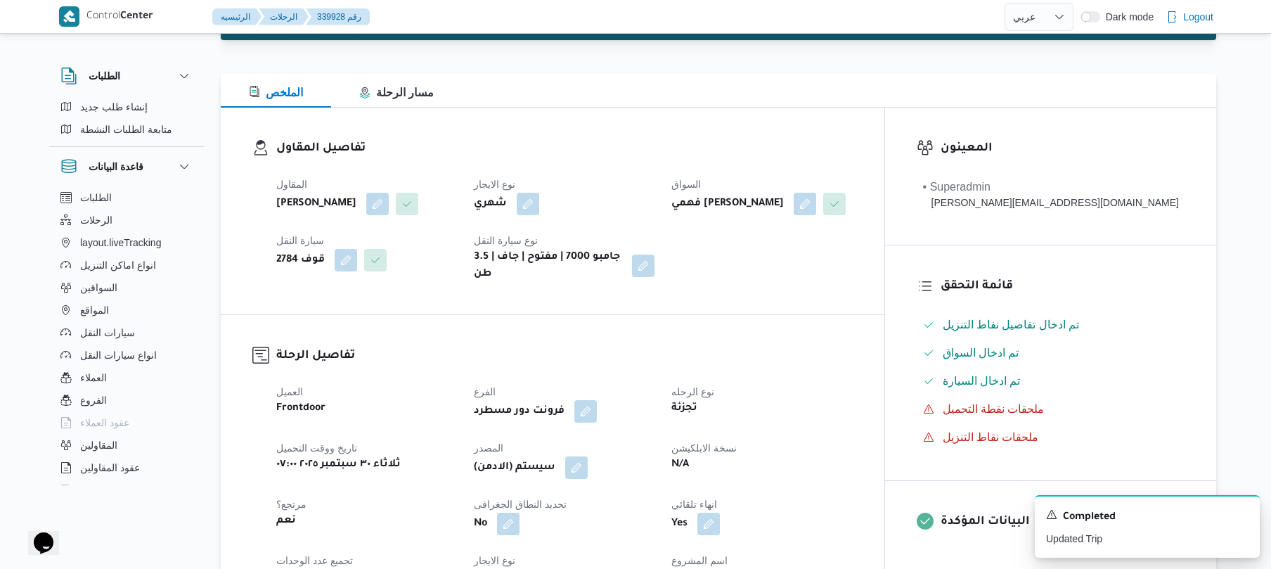
click at [743, 150] on h3 "تفاصيل المقاول" at bounding box center [564, 148] width 577 height 19
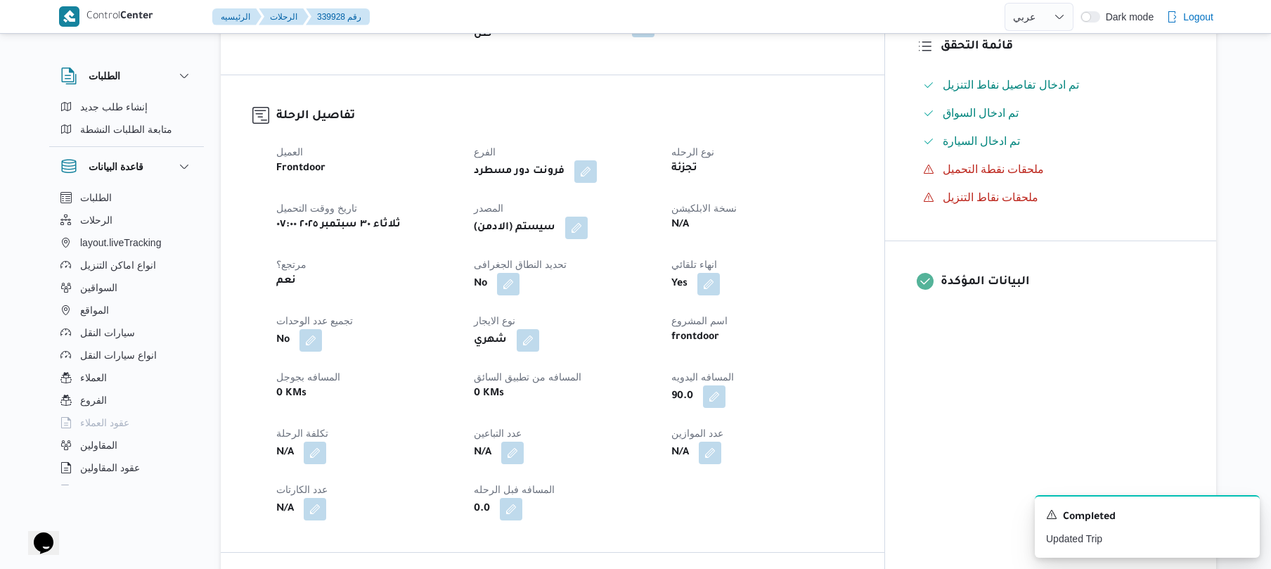
scroll to position [487, 0]
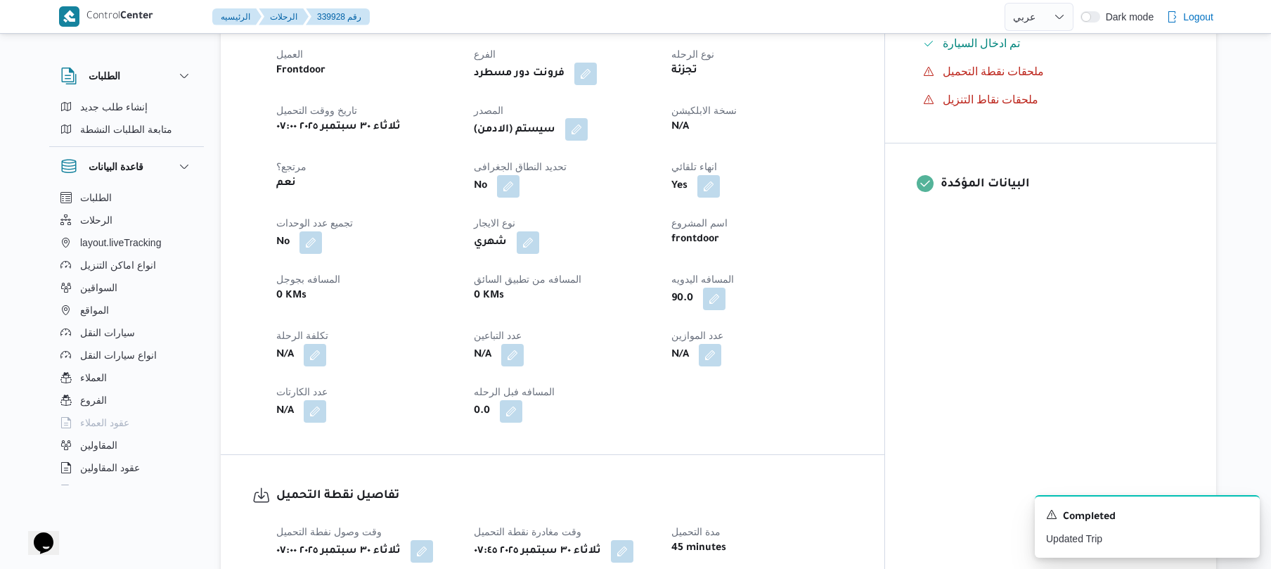
click at [588, 141] on button "button" at bounding box center [576, 129] width 23 height 23
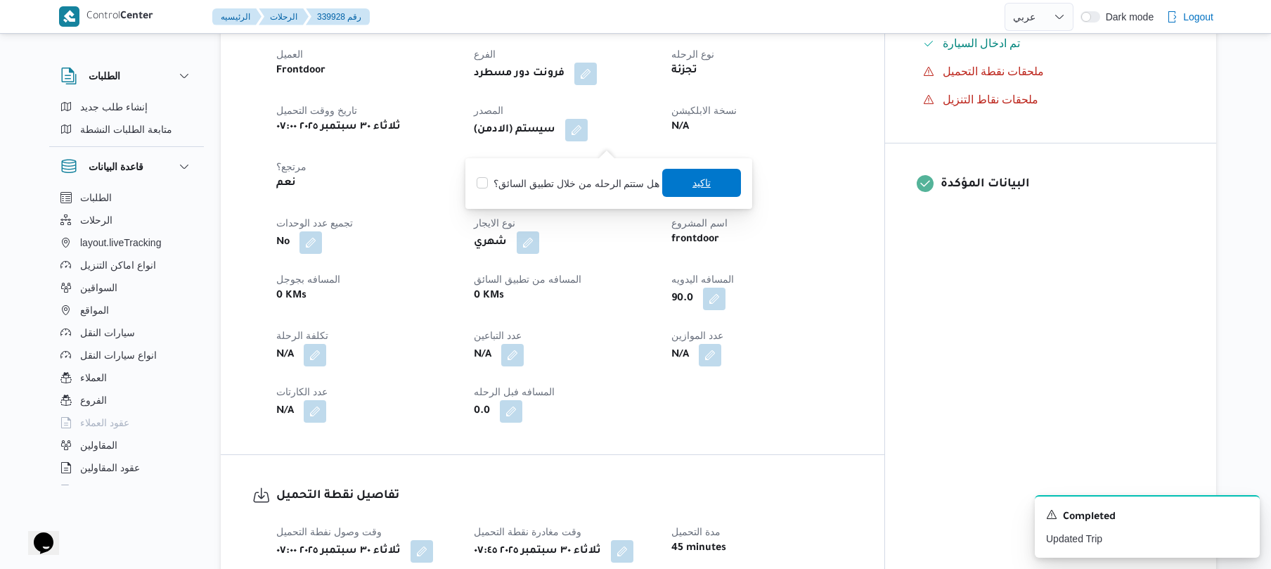
click at [675, 178] on span "تاكيد" at bounding box center [701, 183] width 79 height 28
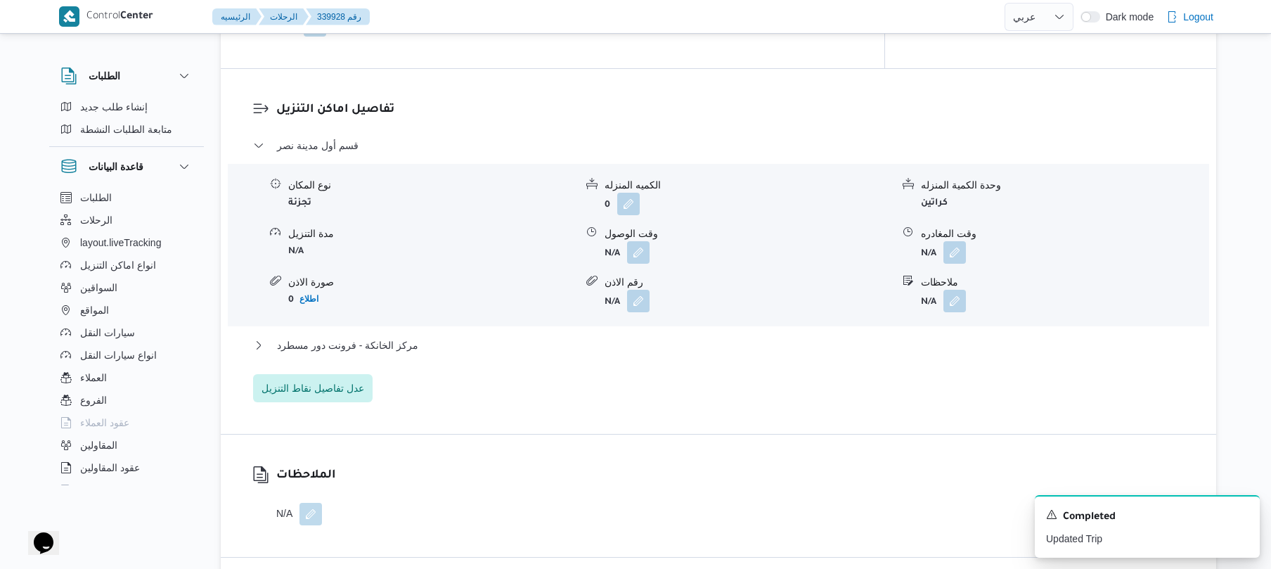
scroll to position [1162, 0]
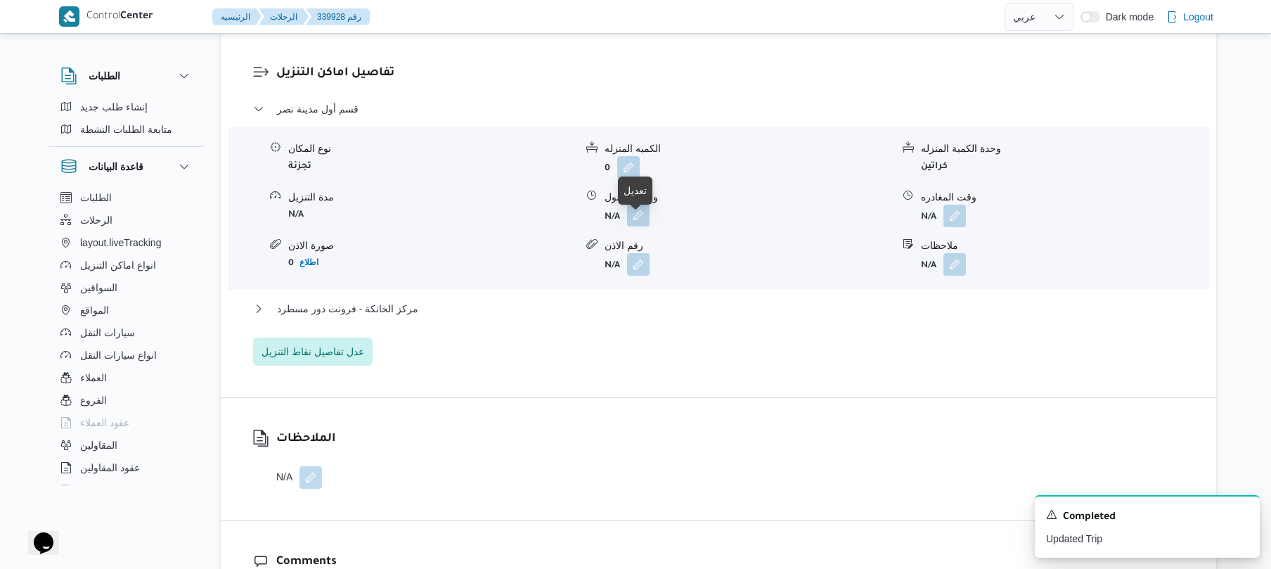
click at [631, 226] on button "button" at bounding box center [638, 215] width 23 height 23
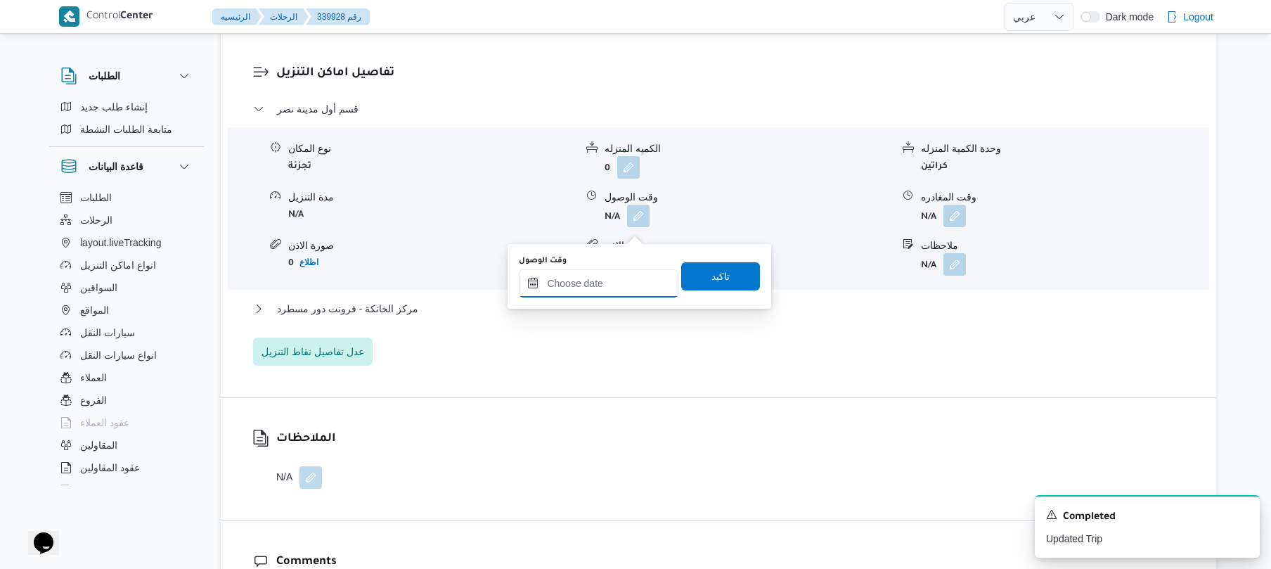
drag, startPoint x: 594, startPoint y: 280, endPoint x: 614, endPoint y: 280, distance: 19.7
click at [594, 280] on input "وقت الوصول" at bounding box center [599, 283] width 160 height 28
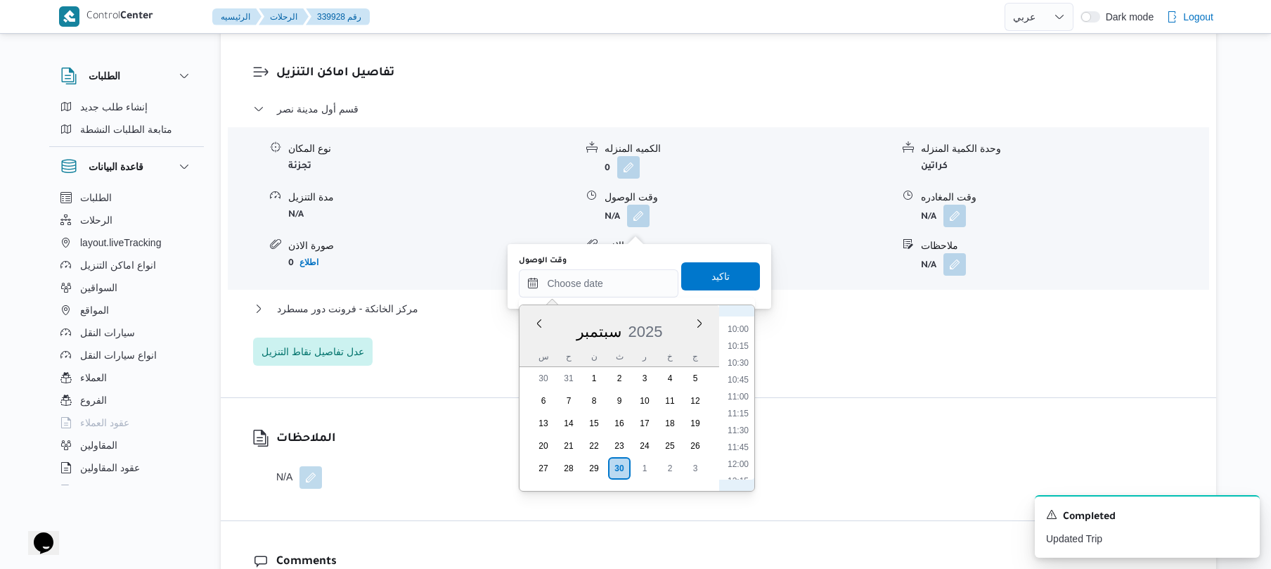
scroll to position [532, 0]
click at [743, 366] on li "08:30" at bounding box center [738, 366] width 32 height 14
type input "[DATE] ٠٨:٣٠"
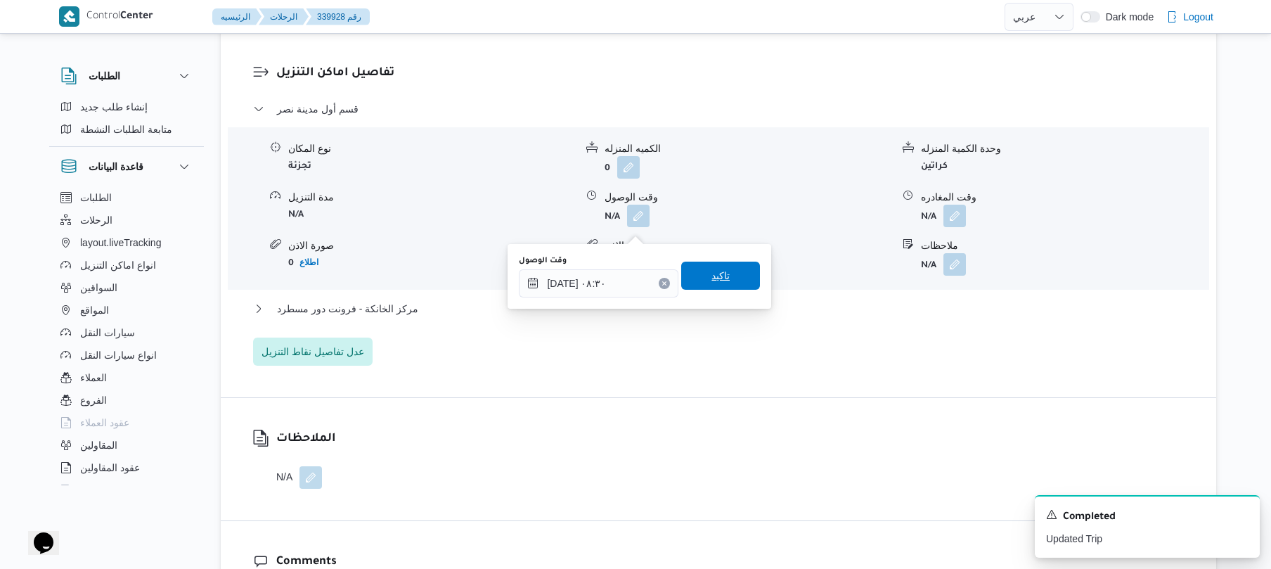
click at [721, 271] on span "تاكيد" at bounding box center [721, 275] width 18 height 17
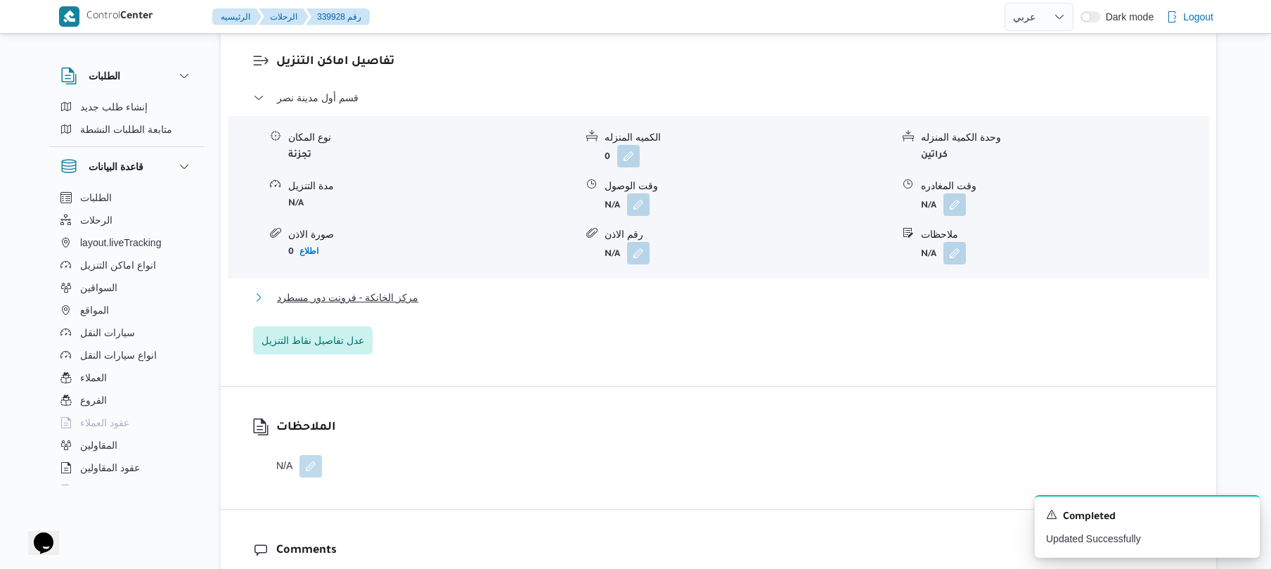
click at [676, 306] on button "مركز الخانكة - فرونت دور مسطرد" at bounding box center [719, 297] width 932 height 17
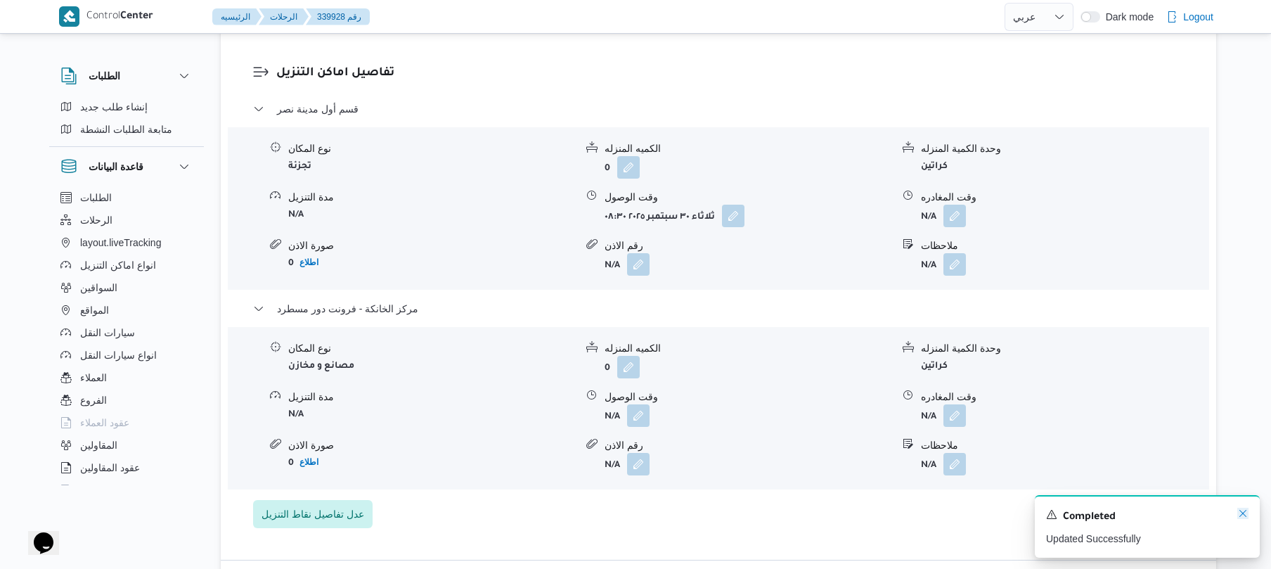
click at [1245, 515] on icon "Dismiss toast" at bounding box center [1243, 513] width 11 height 11
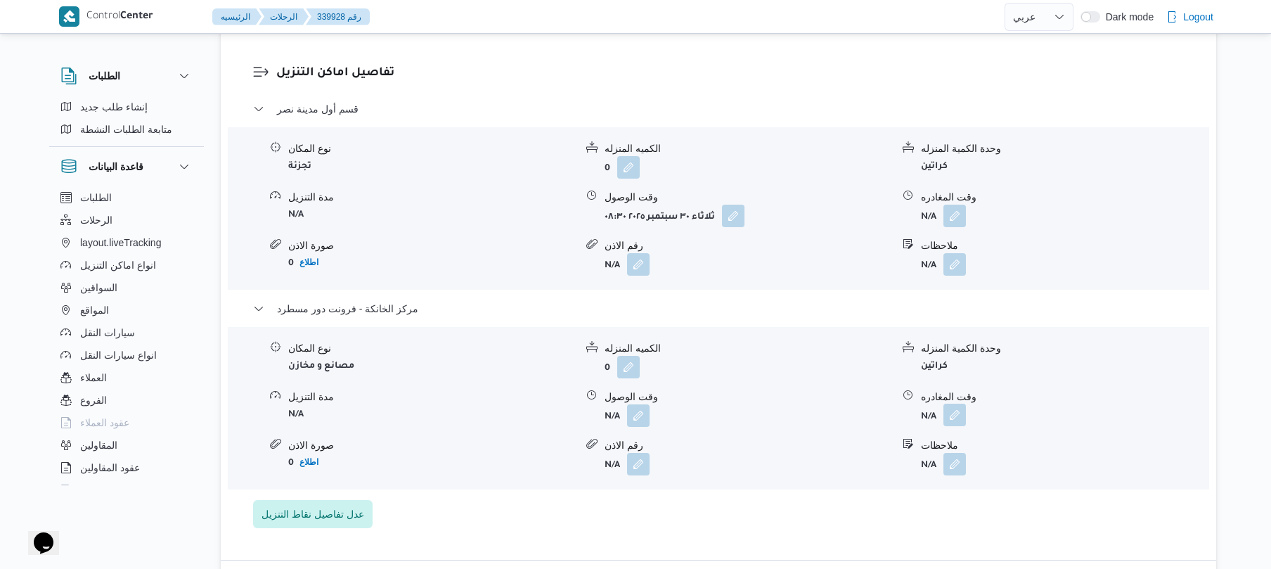
click at [963, 426] on button "button" at bounding box center [955, 415] width 23 height 23
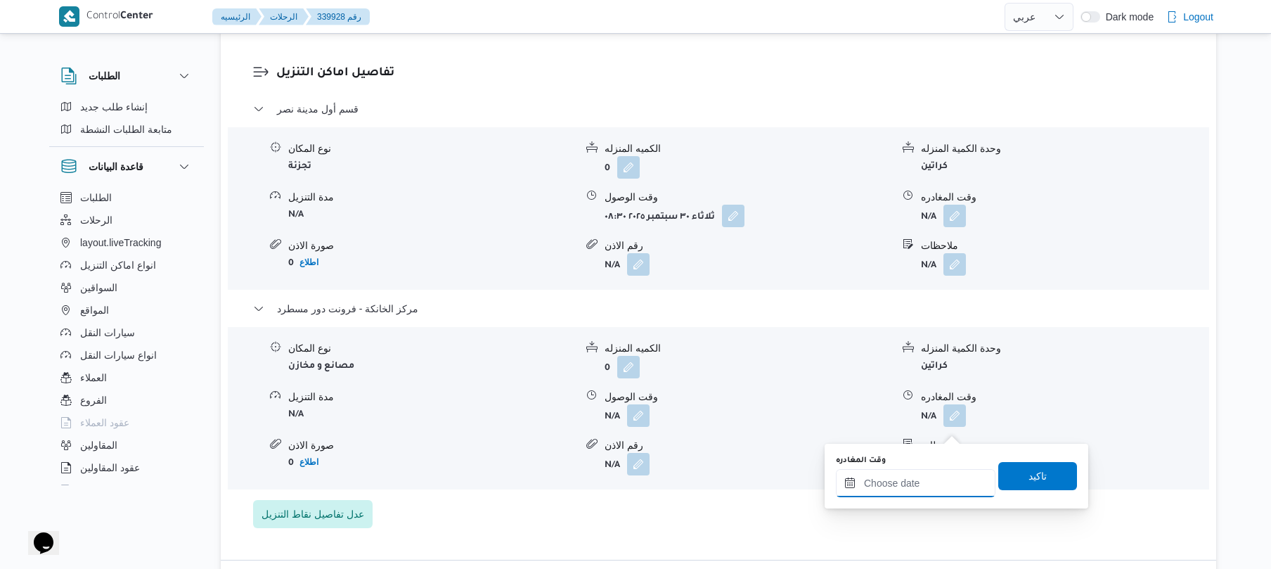
click at [924, 489] on input "وقت المغادره" at bounding box center [916, 483] width 160 height 28
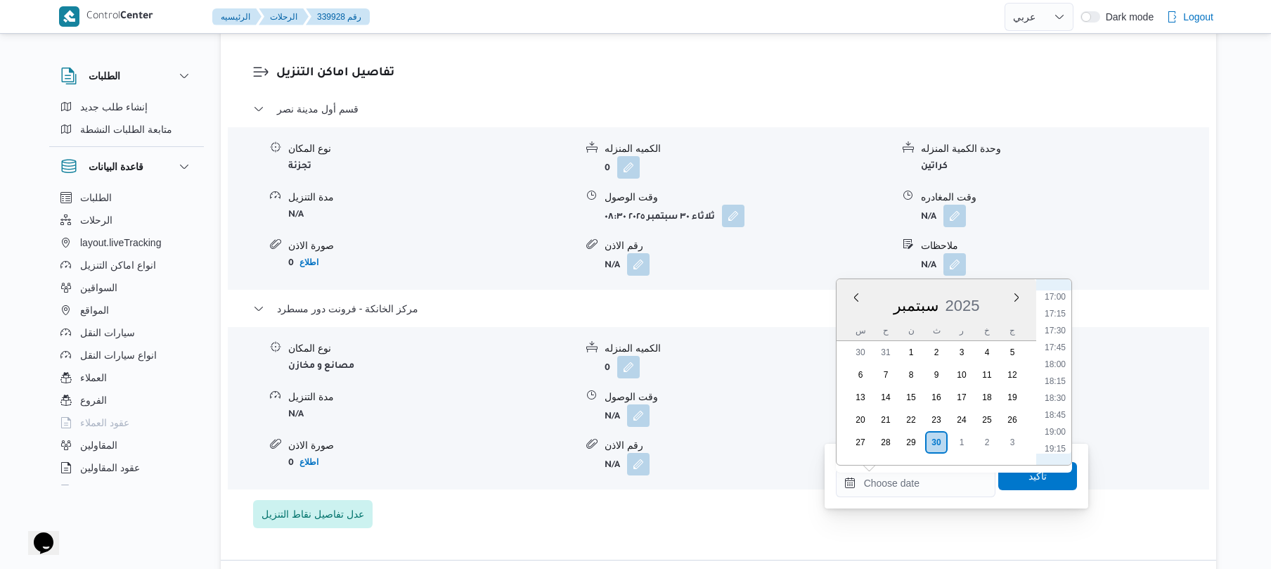
scroll to position [1128, 0]
click at [1063, 383] on li "18:00" at bounding box center [1055, 385] width 32 height 14
type input "[DATE] ١٨:٠٠"
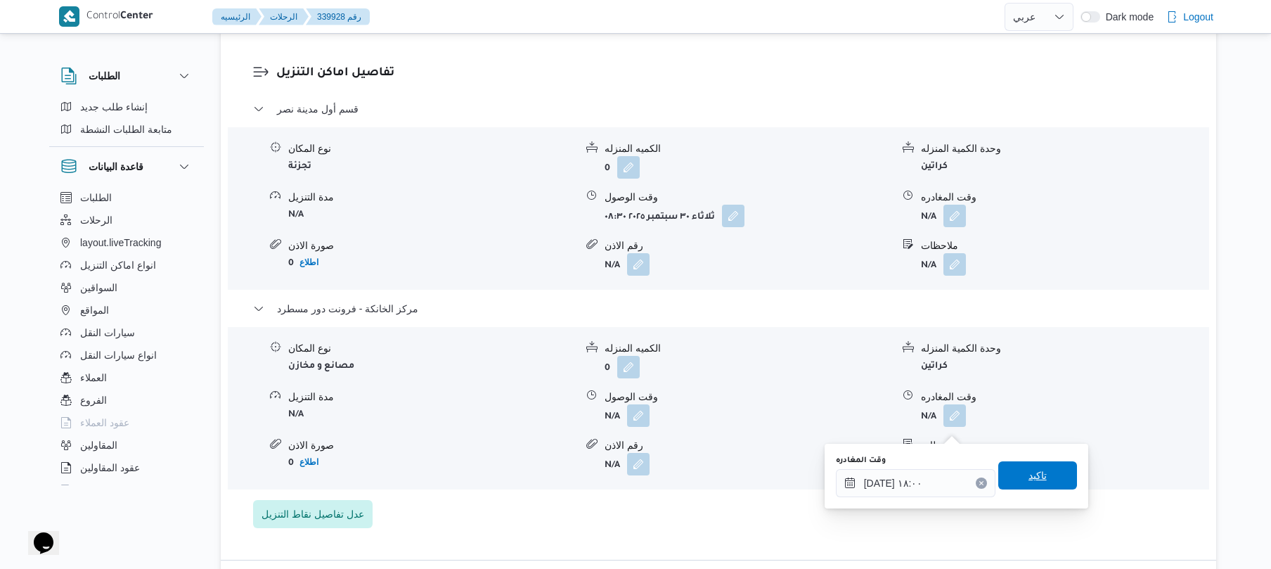
click at [1011, 478] on span "تاكيد" at bounding box center [1038, 475] width 79 height 28
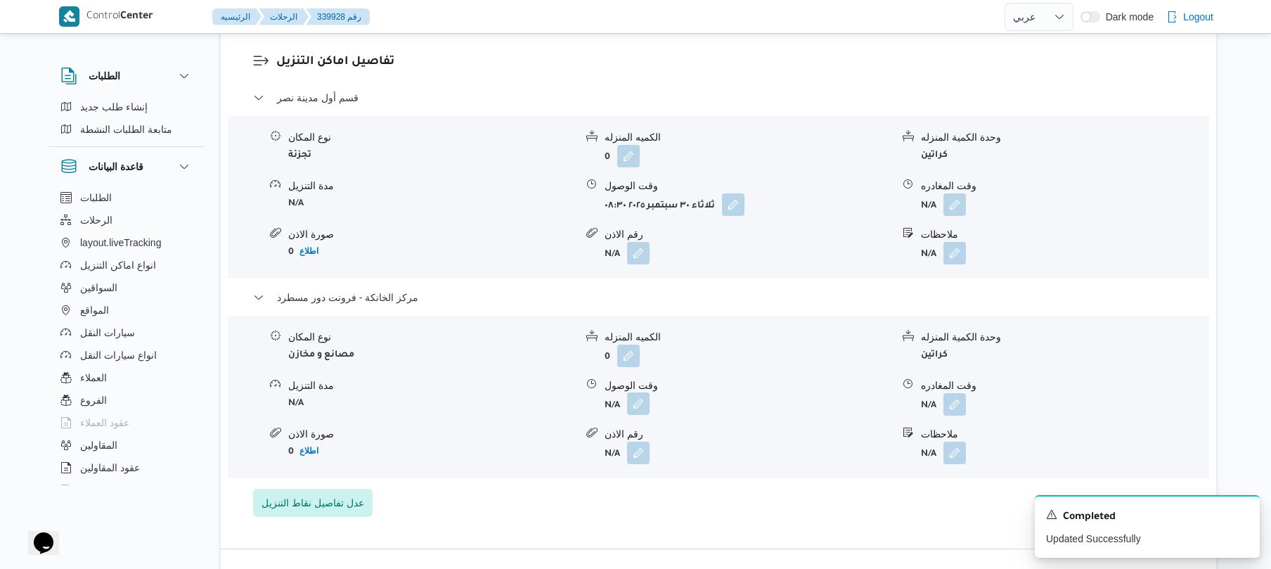
click at [643, 415] on button "button" at bounding box center [638, 403] width 23 height 23
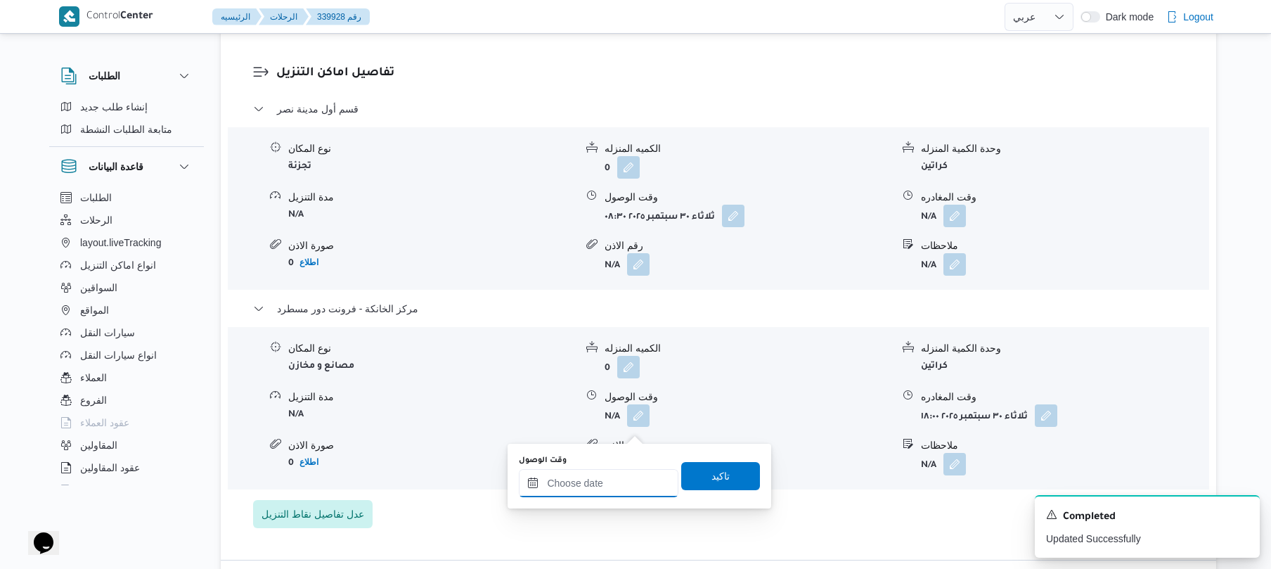
click at [626, 477] on input "وقت الوصول" at bounding box center [599, 483] width 160 height 28
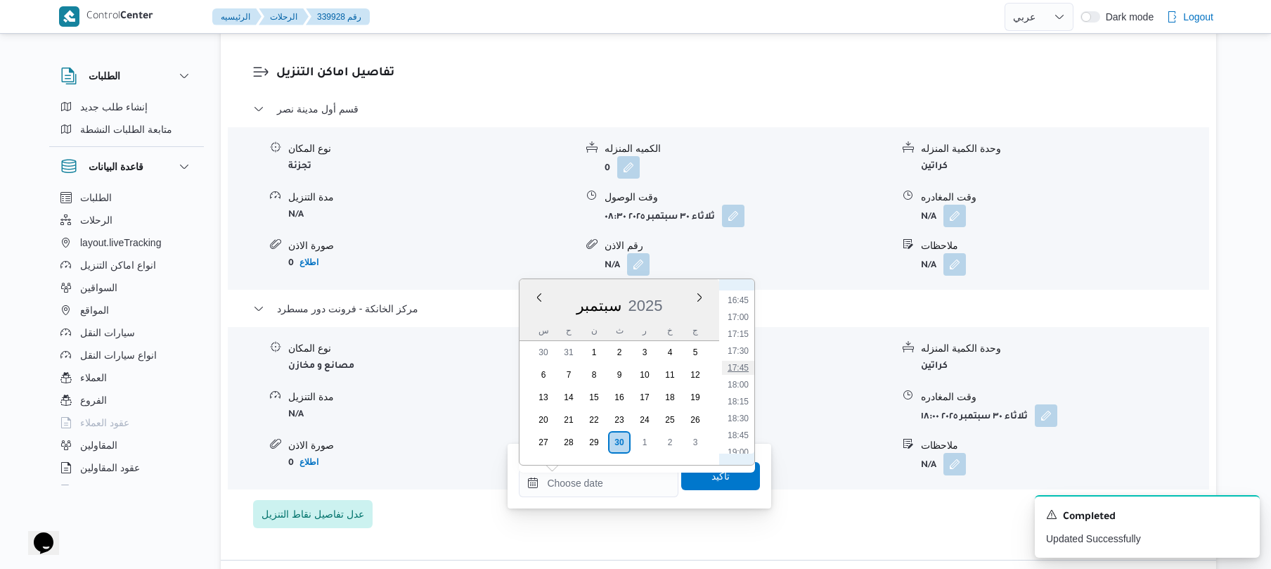
click at [743, 368] on li "17:45" at bounding box center [738, 368] width 32 height 14
type input "٣٠/٠٩/٢٠٢٥ ١٧:٤٥"
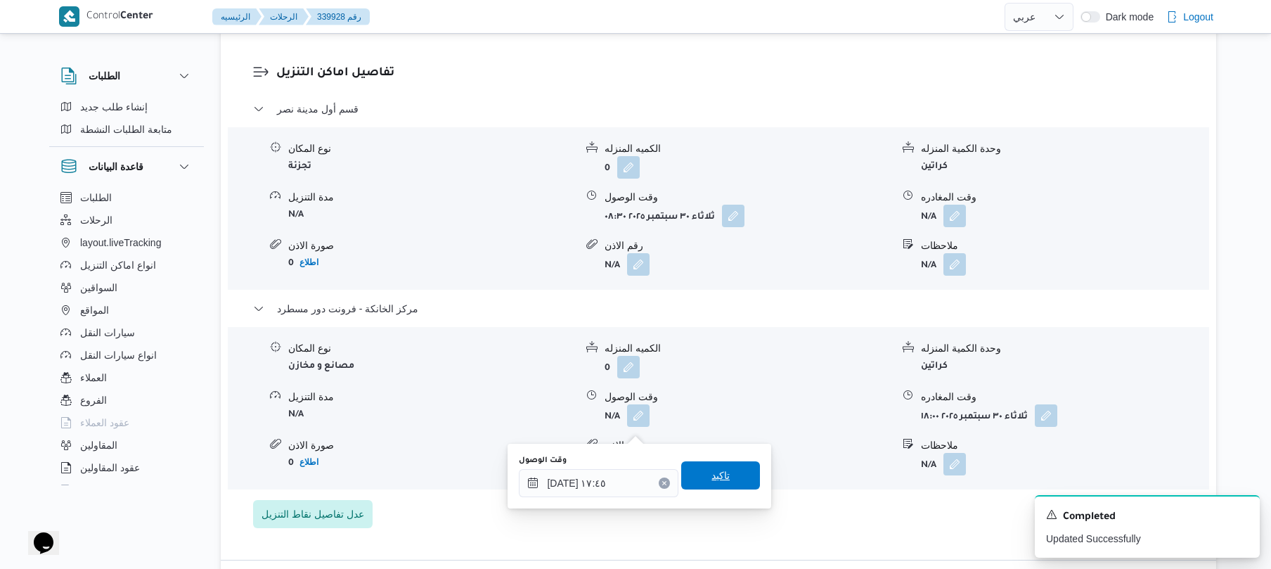
click at [724, 477] on span "تاكيد" at bounding box center [720, 475] width 79 height 28
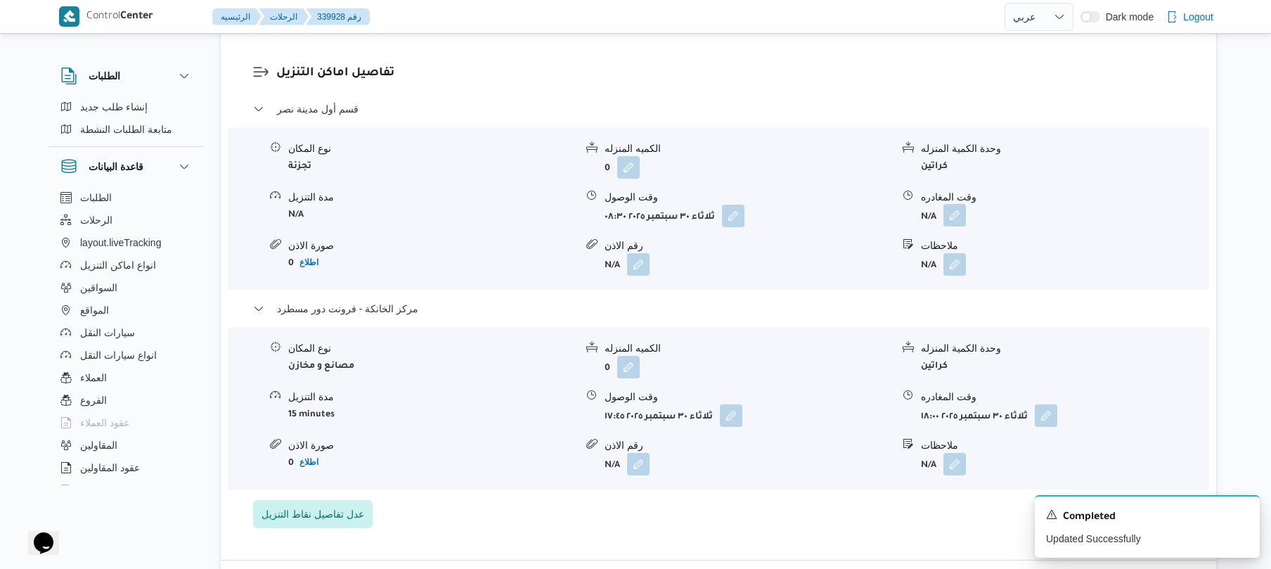
click at [954, 226] on button "button" at bounding box center [955, 215] width 23 height 23
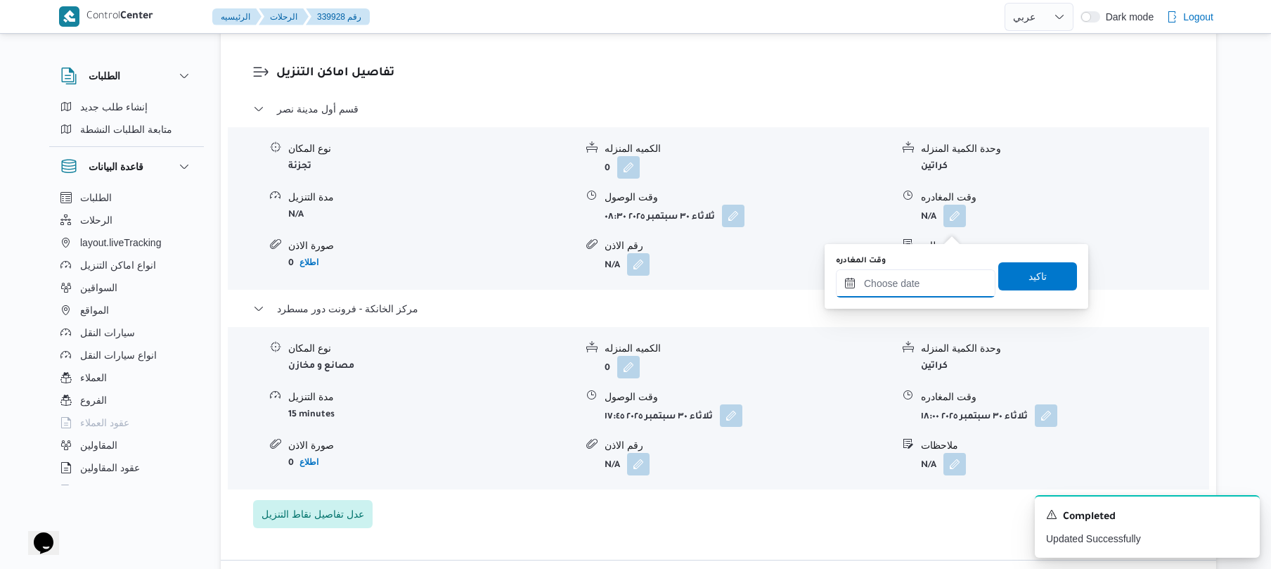
click at [912, 290] on input "وقت المغادره" at bounding box center [916, 283] width 160 height 28
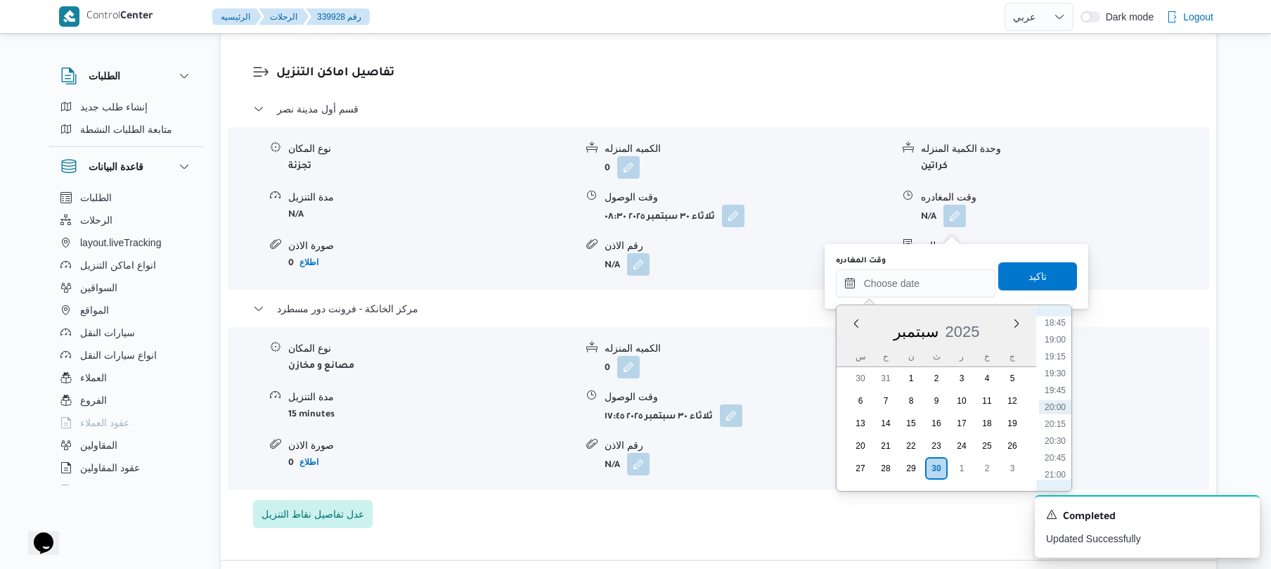
scroll to position [1129, 0]
click at [1061, 344] on li "17:00" at bounding box center [1055, 342] width 32 height 14
type input "٣٠/٠٩/٢٠٢٥ ١٧:٠٠"
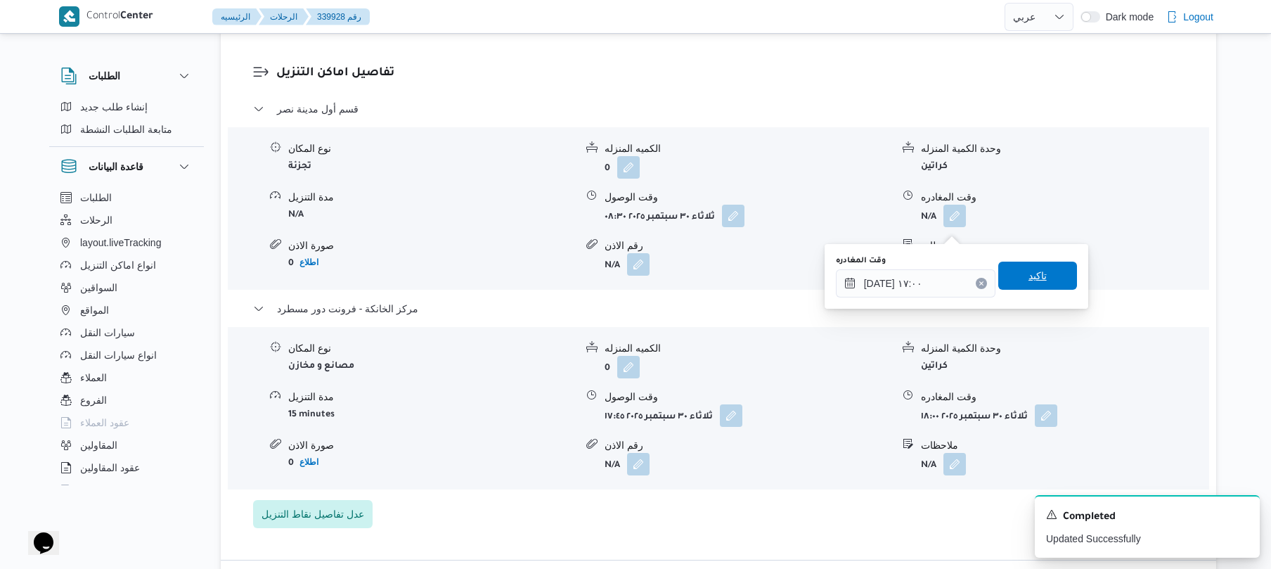
click at [1044, 277] on span "تاكيد" at bounding box center [1038, 276] width 79 height 28
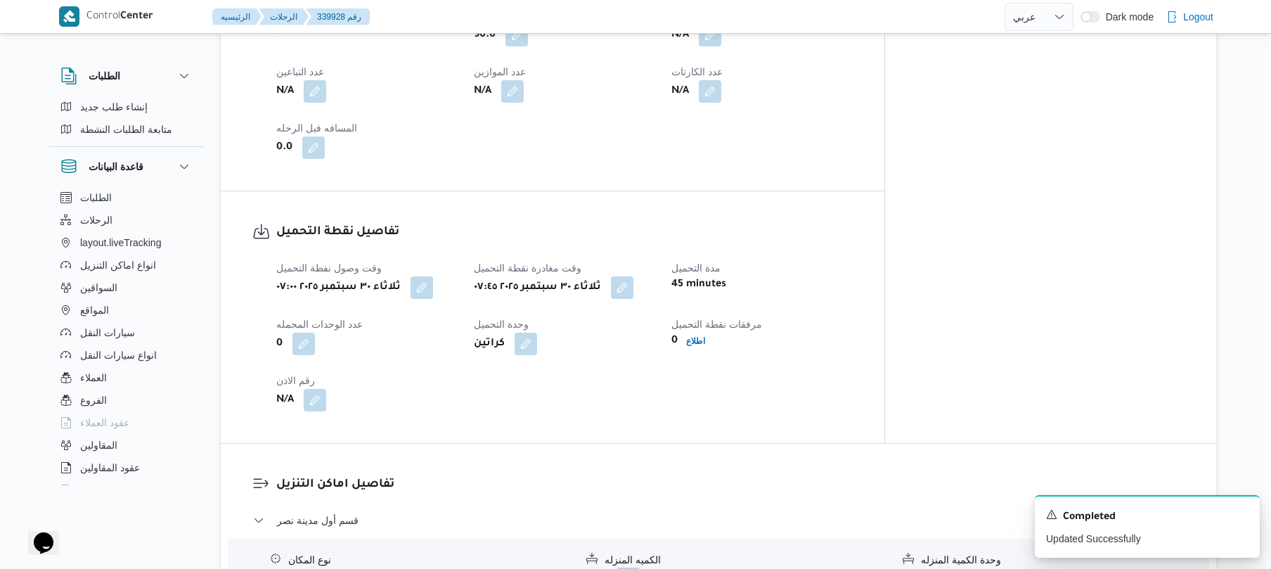
scroll to position [0, 0]
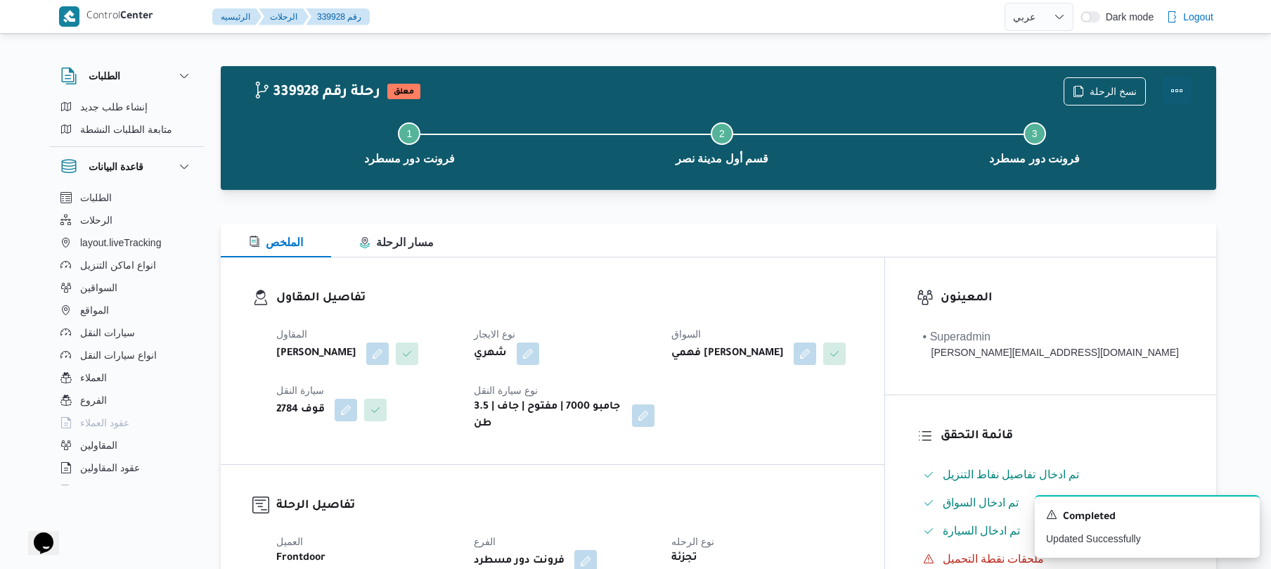
click at [1177, 83] on button "Actions" at bounding box center [1177, 91] width 28 height 28
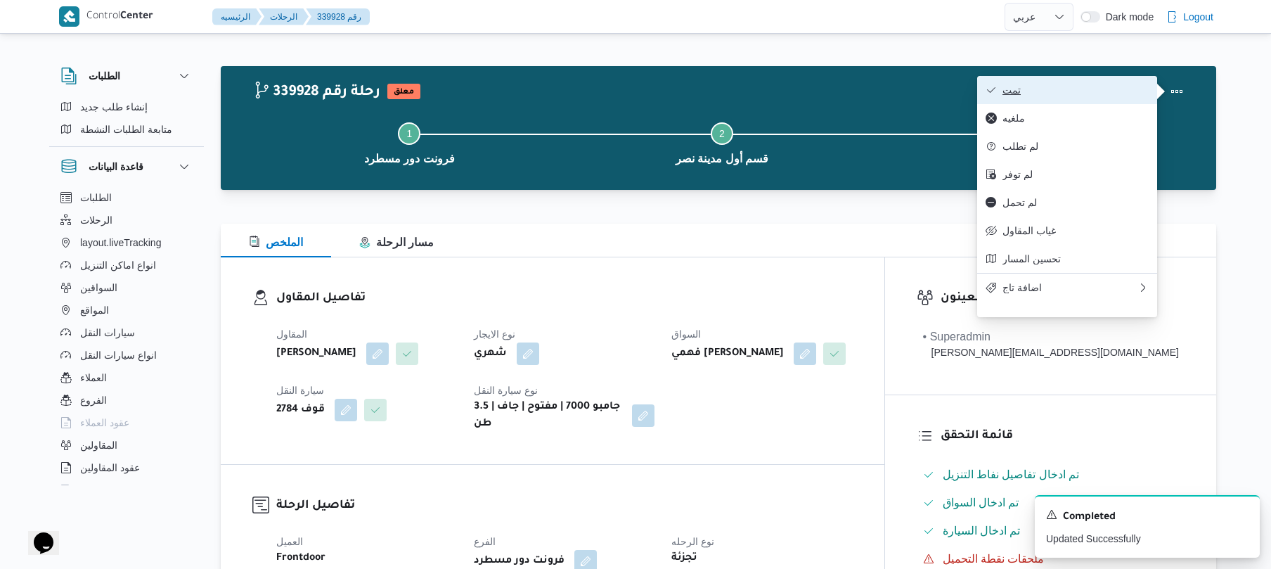
click at [1112, 89] on span "تمت" at bounding box center [1076, 89] width 146 height 11
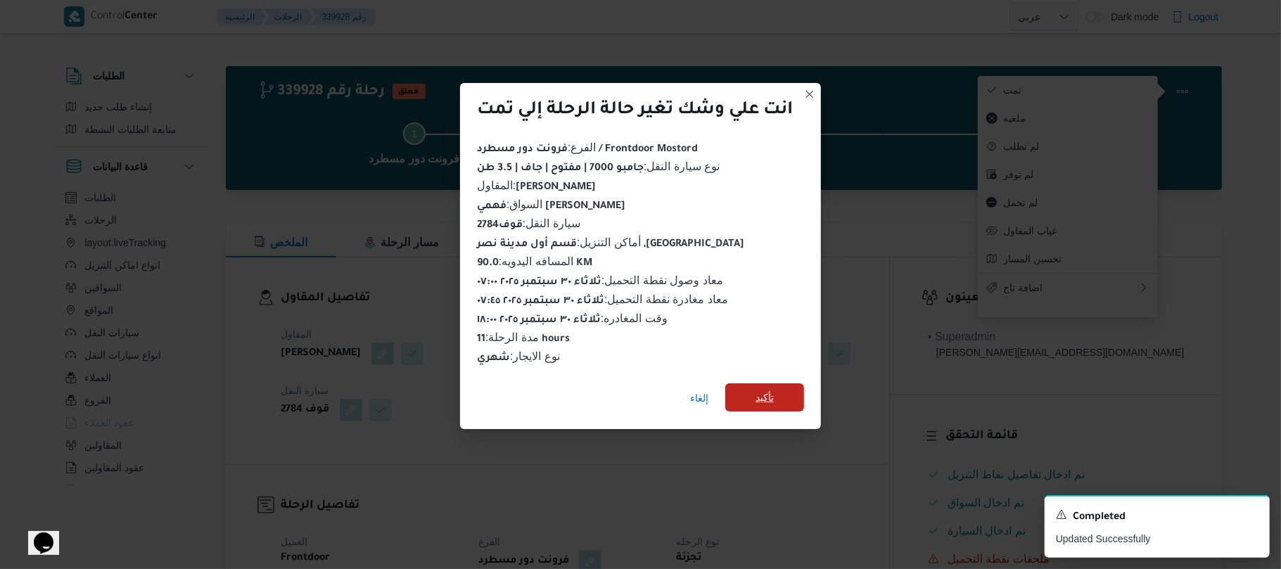
click at [769, 395] on span "تأكيد" at bounding box center [764, 397] width 18 height 17
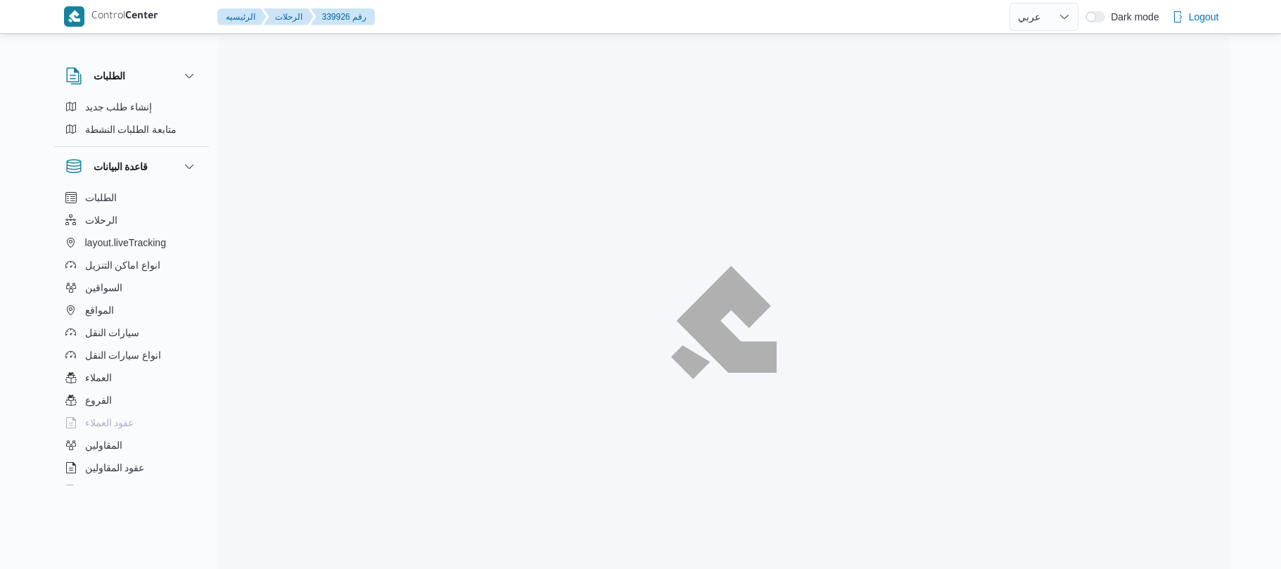
select select "ar"
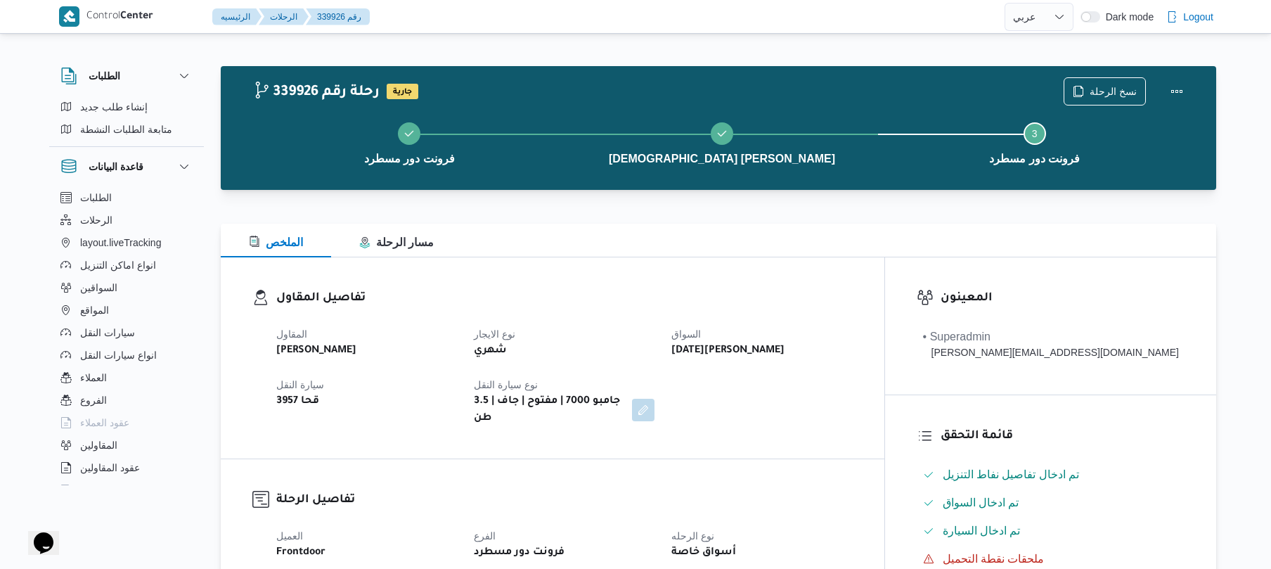
click at [656, 269] on div "تفاصيل المقاول المقاول [PERSON_NAME] [PERSON_NAME] نوع الايجار شهري السواق [DAT…" at bounding box center [553, 357] width 664 height 201
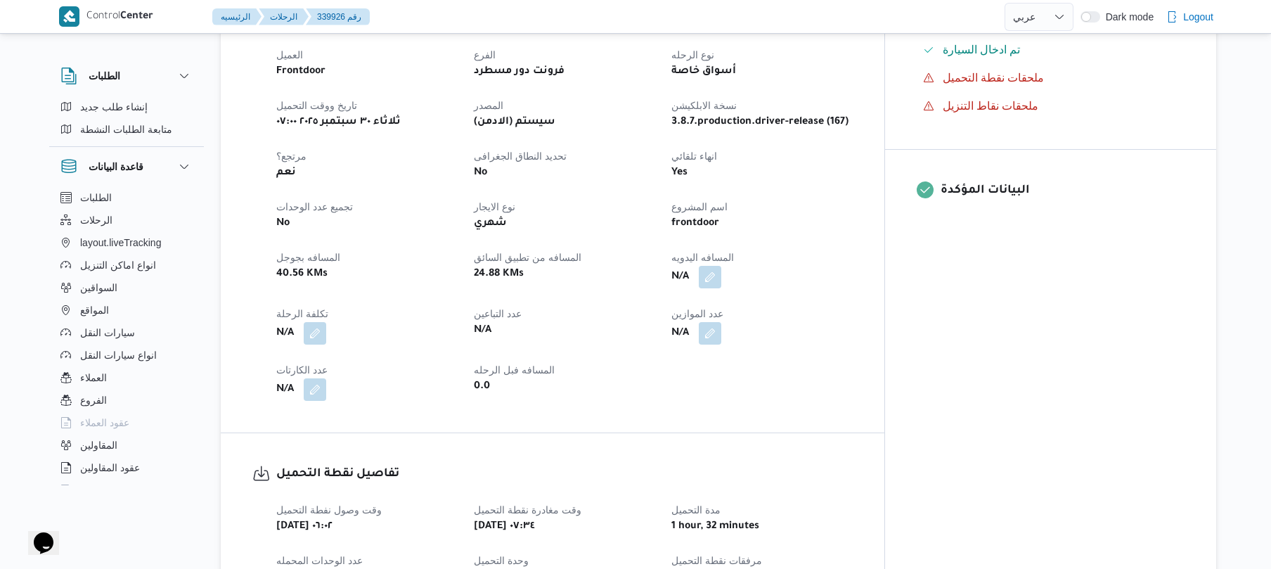
scroll to position [300, 0]
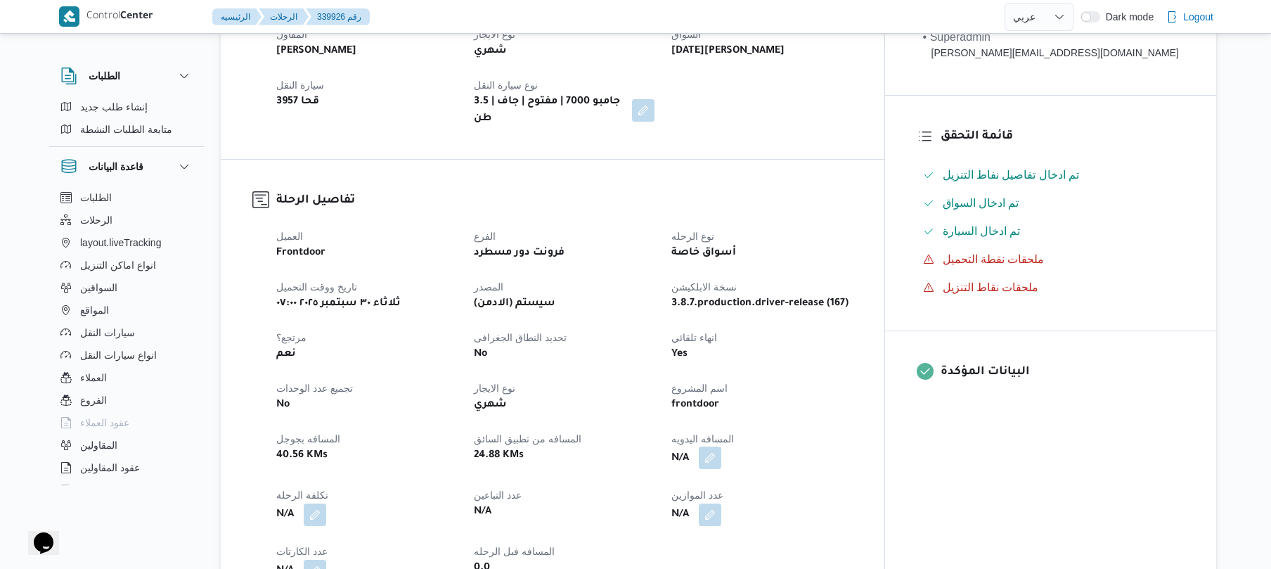
click at [721, 447] on button "button" at bounding box center [710, 458] width 23 height 23
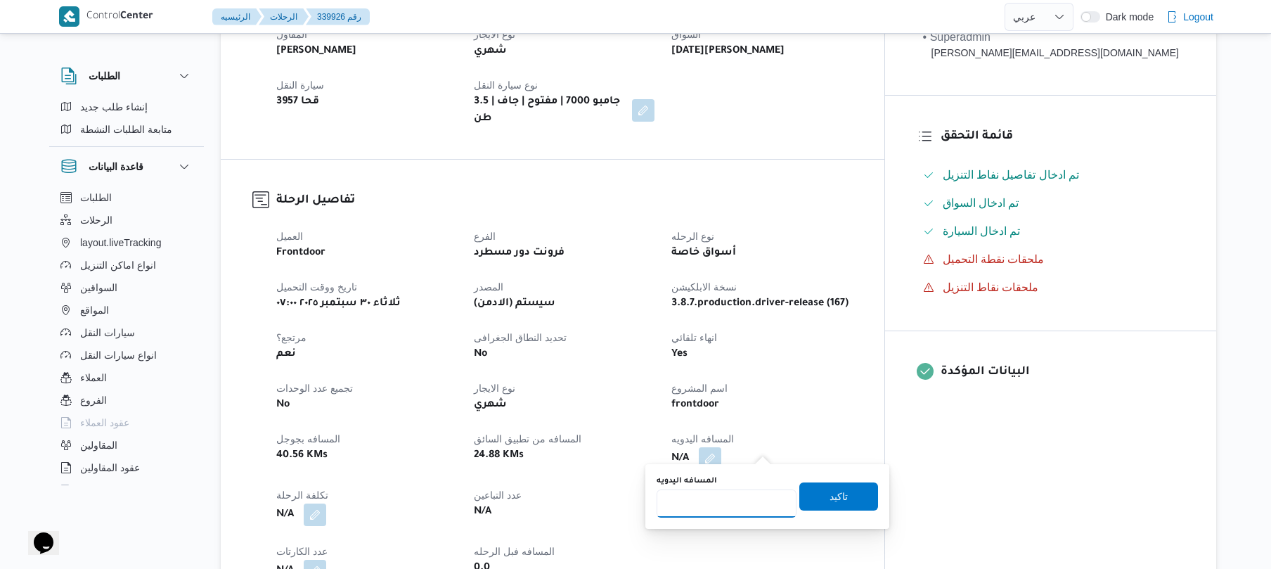
click at [733, 499] on input "المسافه اليدويه" at bounding box center [727, 503] width 140 height 28
type input "90"
click at [809, 499] on span "تاكيد" at bounding box center [839, 496] width 79 height 28
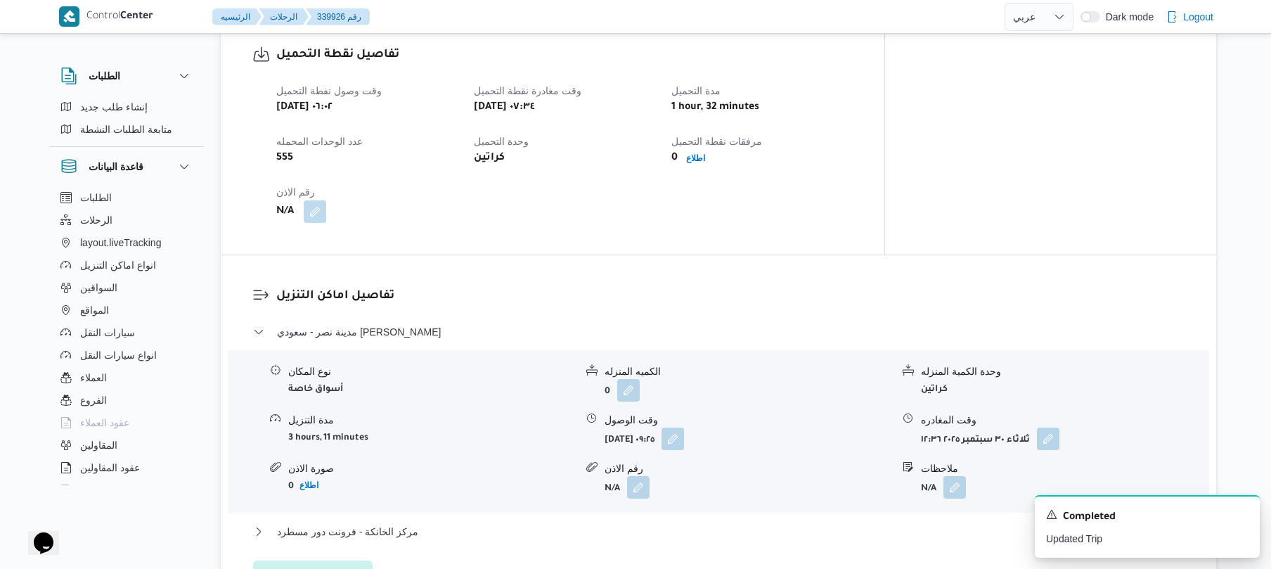
scroll to position [937, 0]
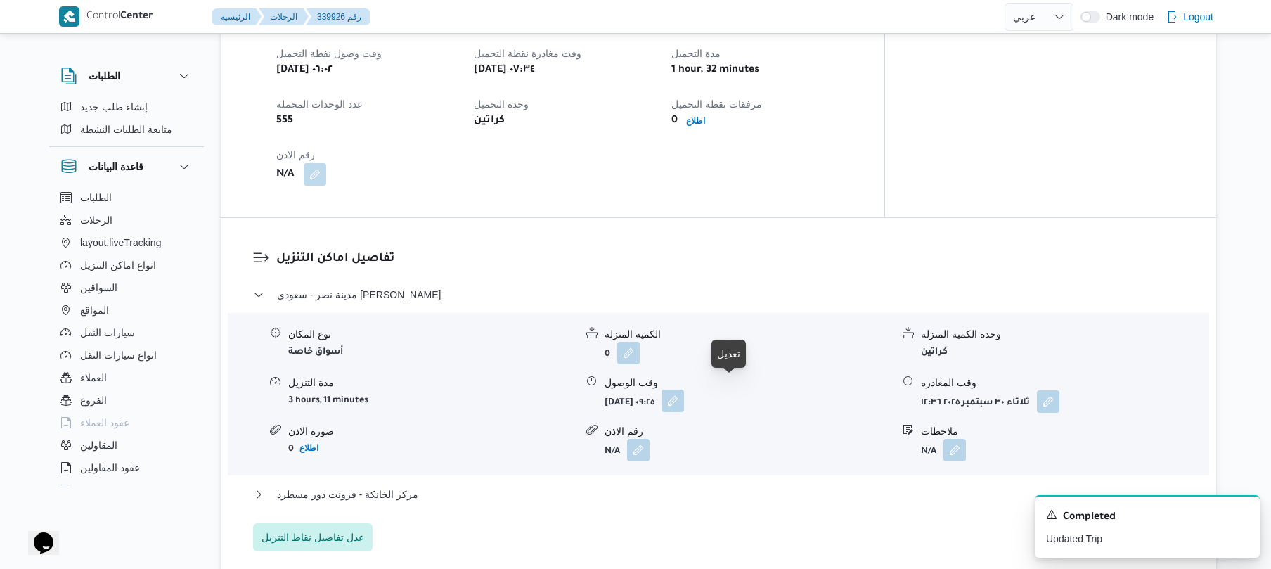
click at [684, 392] on button "button" at bounding box center [673, 401] width 23 height 23
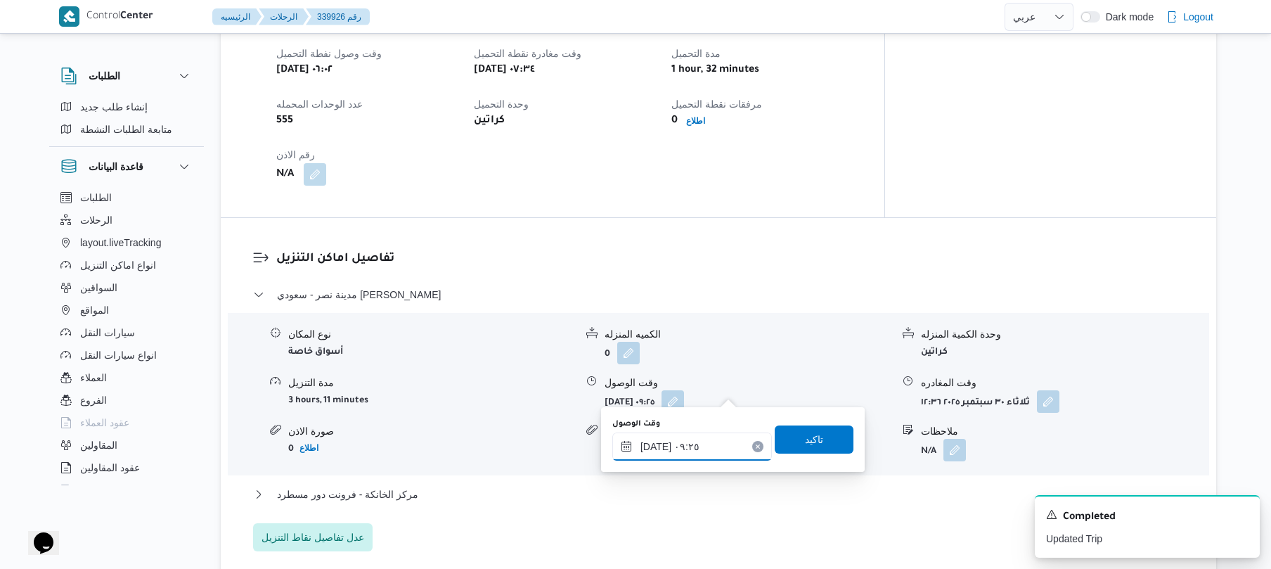
click at [691, 446] on input "[DATE] ٠٩:٢٥" at bounding box center [693, 446] width 160 height 28
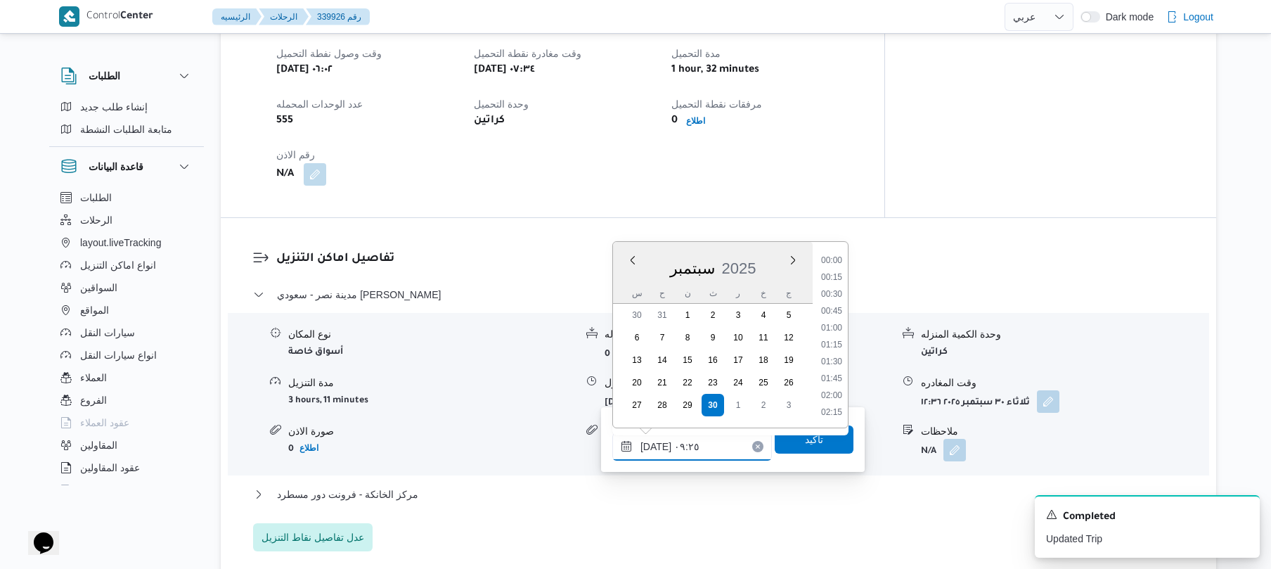
scroll to position [540, 0]
click at [835, 274] on li "08:15" at bounding box center [832, 277] width 32 height 14
type input "[DATE] ٠٨:١٥"
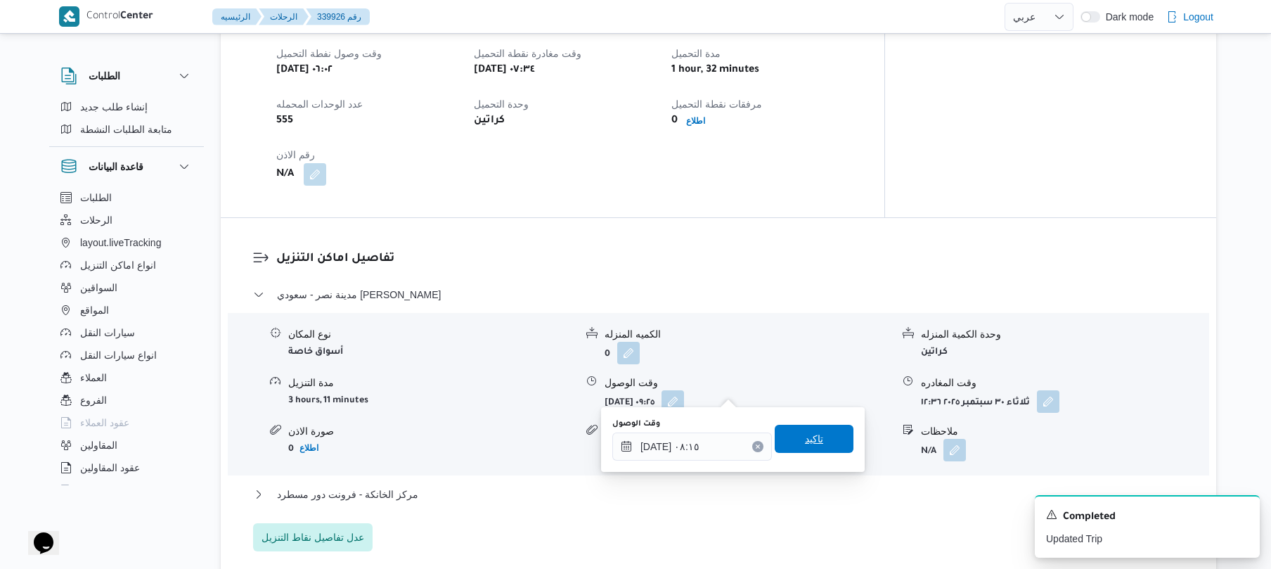
click at [805, 439] on span "تاكيد" at bounding box center [814, 438] width 18 height 17
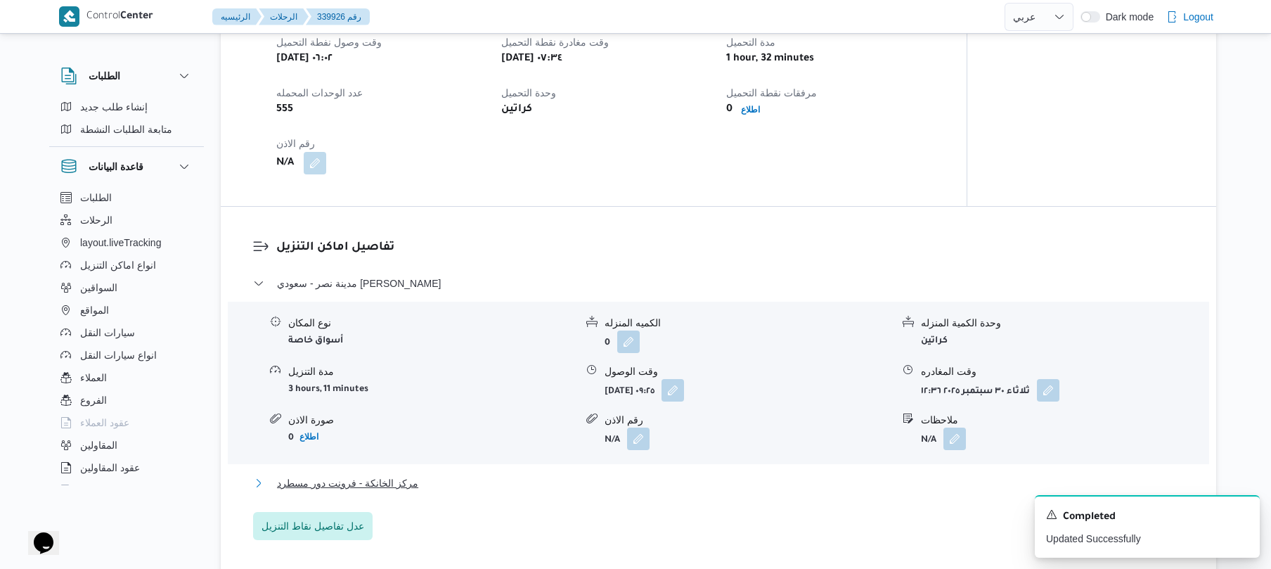
click at [745, 476] on button "مركز الخانكة - فرونت دور مسطرد" at bounding box center [719, 483] width 932 height 17
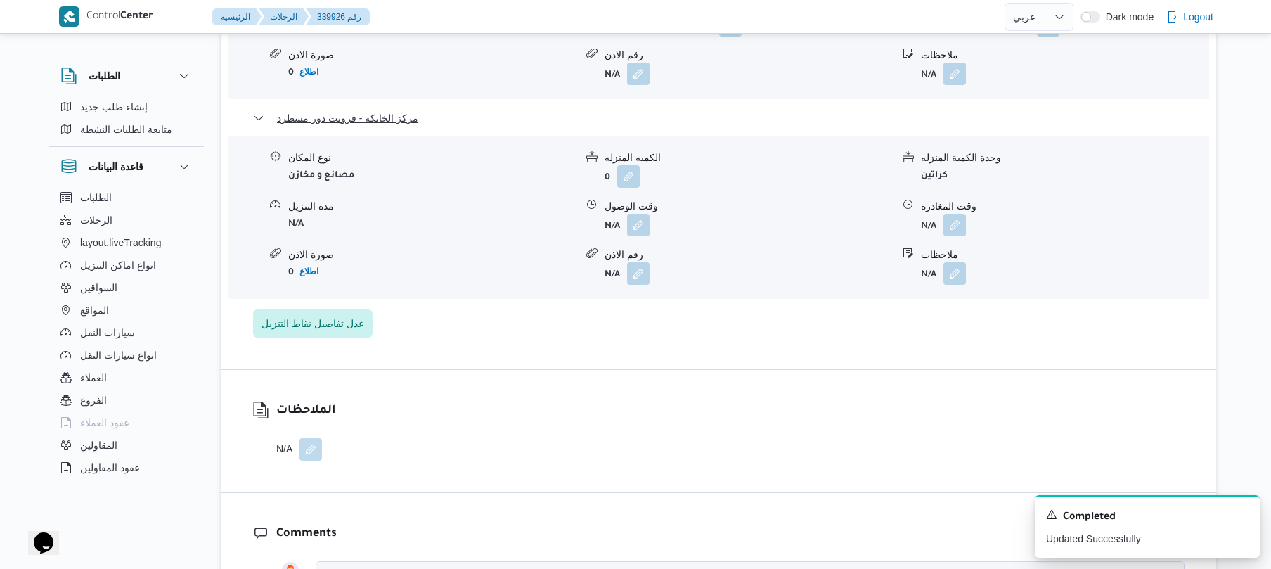
scroll to position [1350, 0]
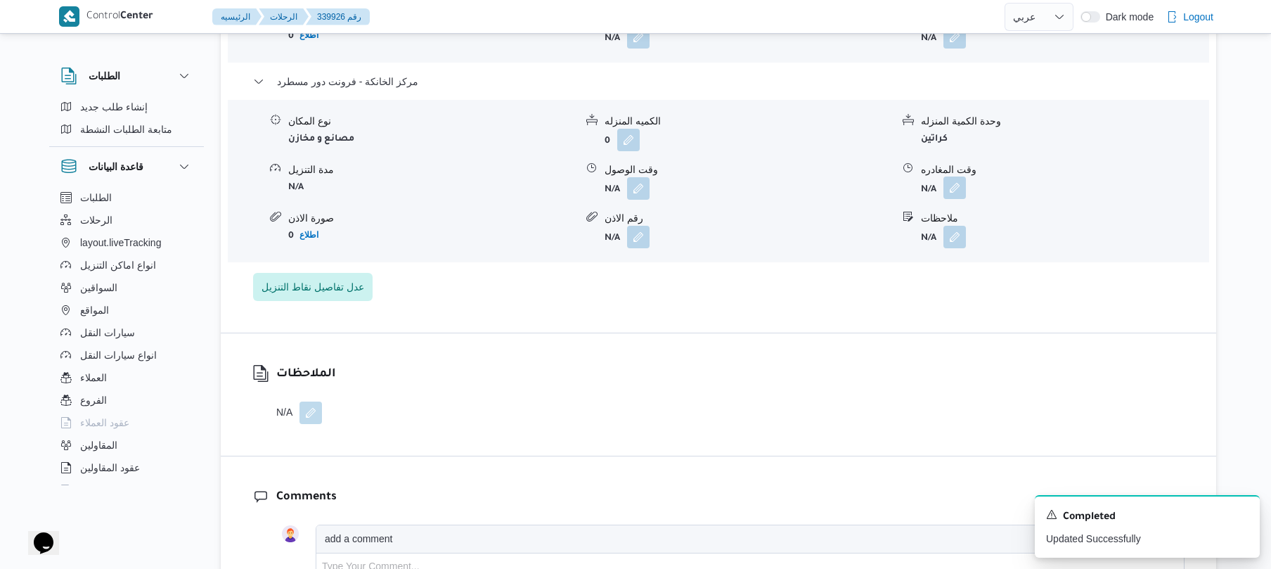
click at [956, 177] on button "button" at bounding box center [955, 188] width 23 height 23
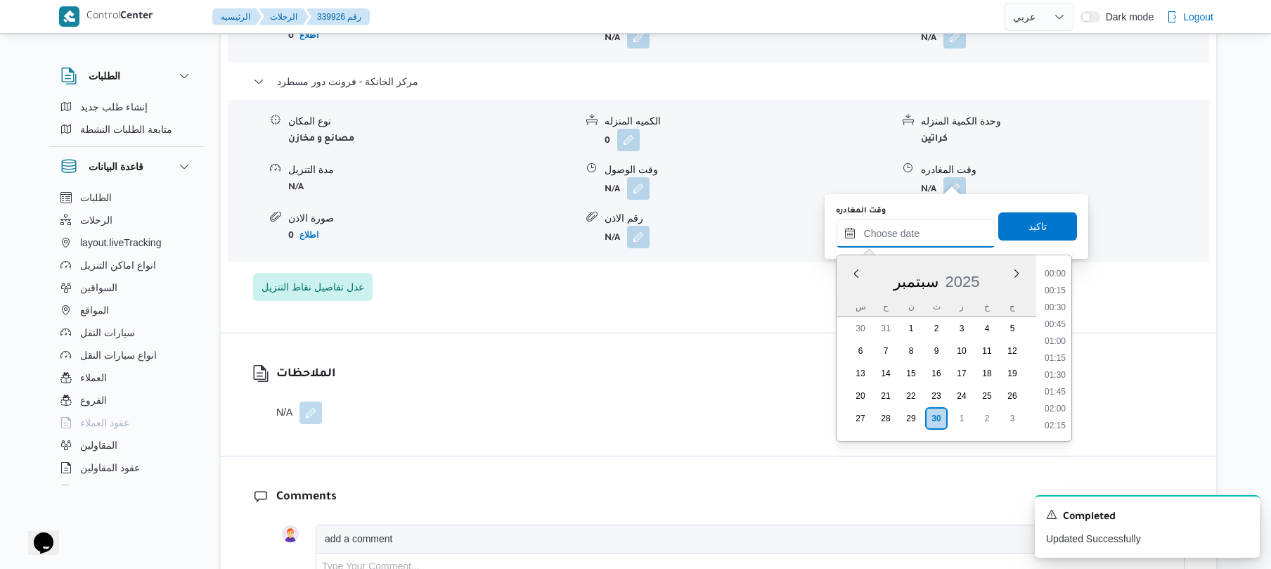
click at [904, 240] on input "وقت المغادره" at bounding box center [916, 233] width 160 height 28
click at [1063, 377] on li "18:15" at bounding box center [1055, 377] width 32 height 14
type input "[DATE] ١٨:١٥"
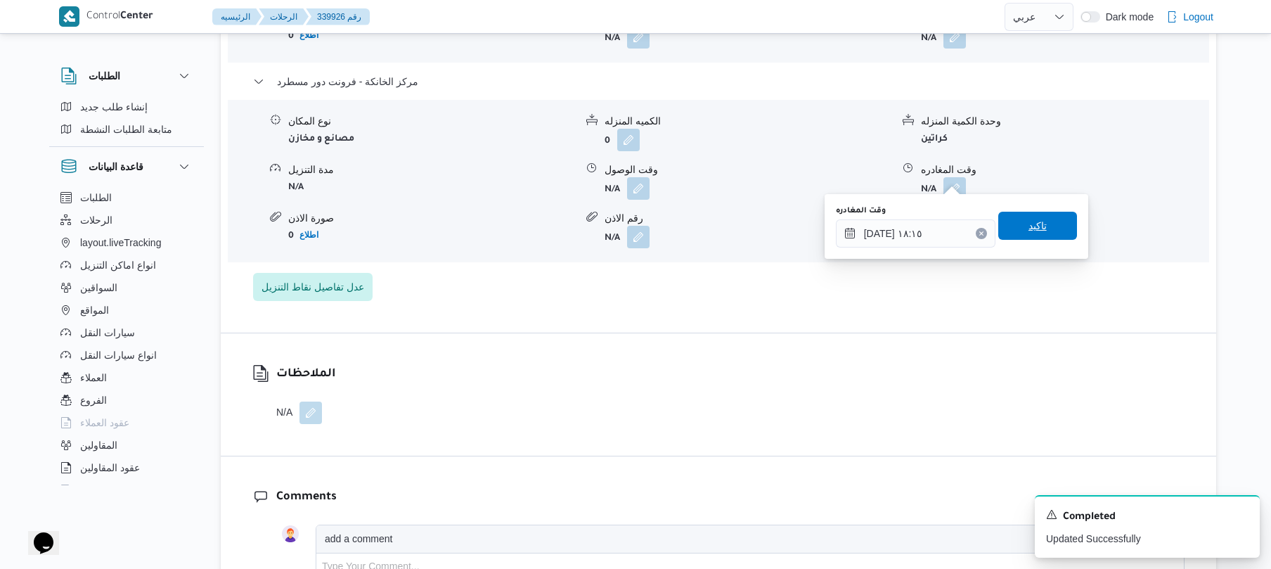
click at [1034, 225] on span "تاكيد" at bounding box center [1038, 225] width 18 height 17
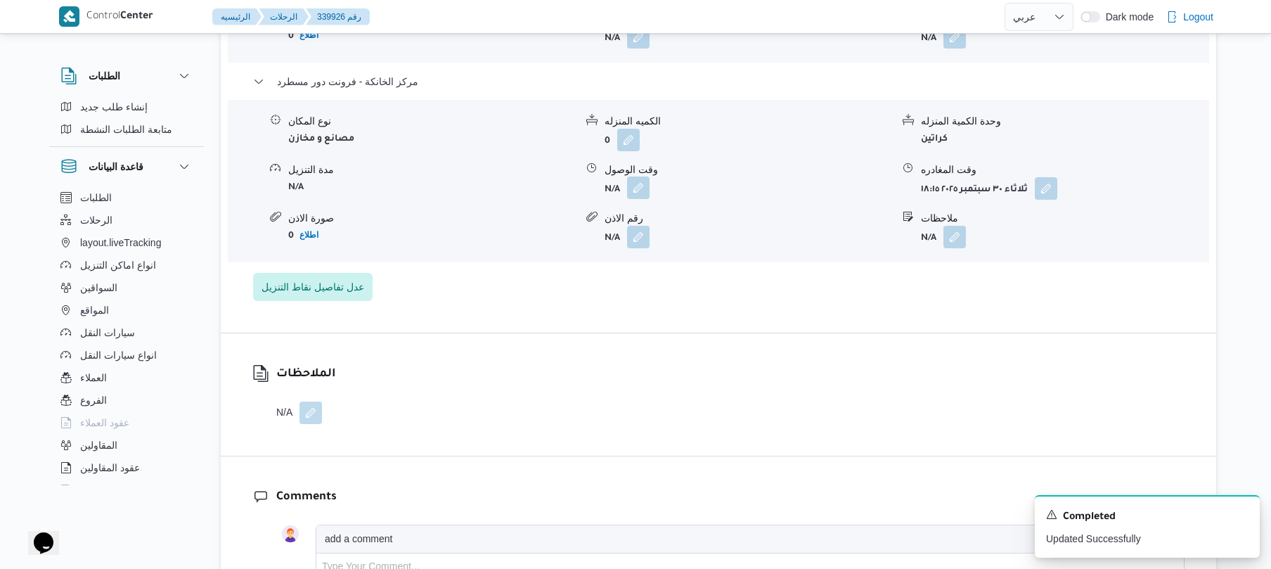
click at [629, 177] on button "button" at bounding box center [638, 188] width 23 height 23
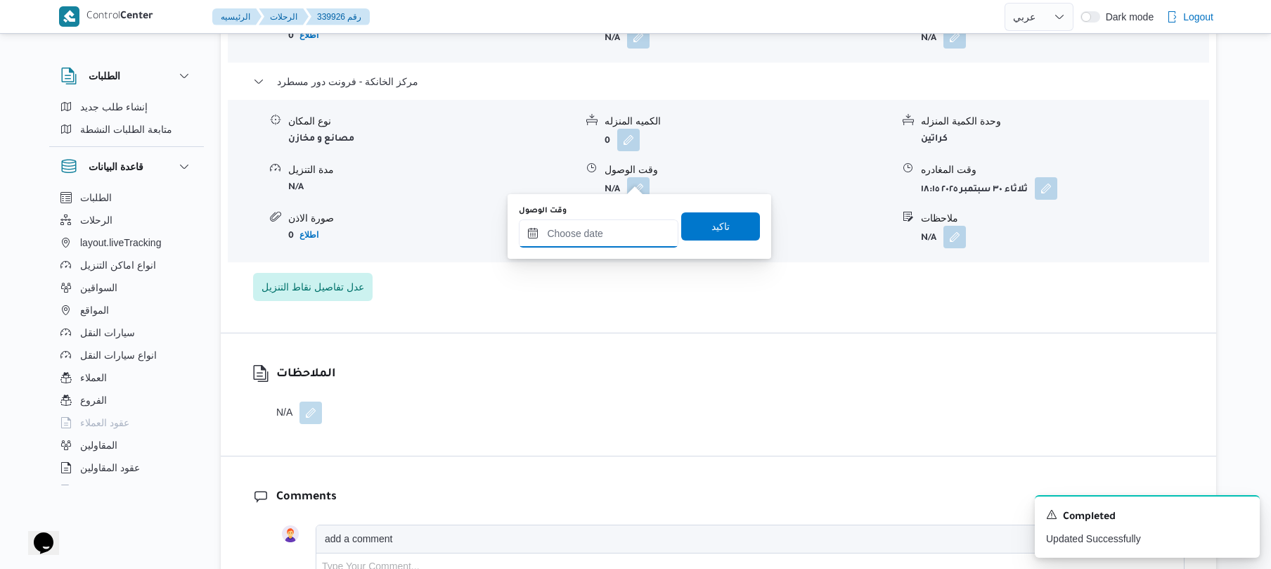
click at [619, 231] on input "وقت الوصول" at bounding box center [599, 233] width 160 height 28
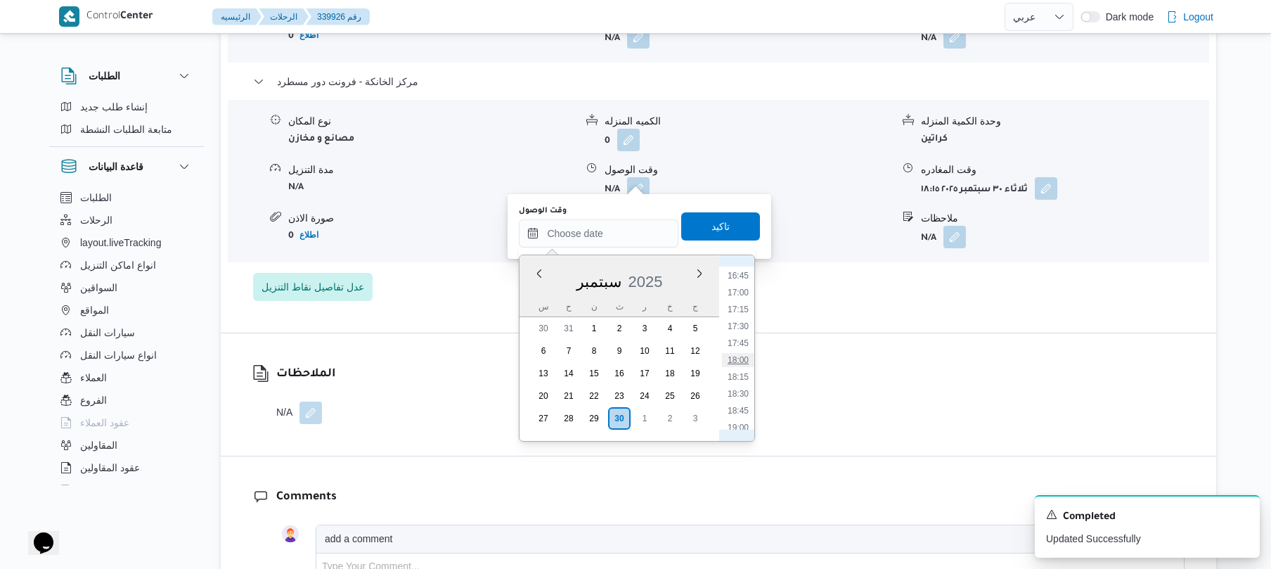
click at [749, 358] on li "18:00" at bounding box center [738, 360] width 32 height 14
type input "٣٠/٠٩/٢٠٢٥ ١٨:٠٠"
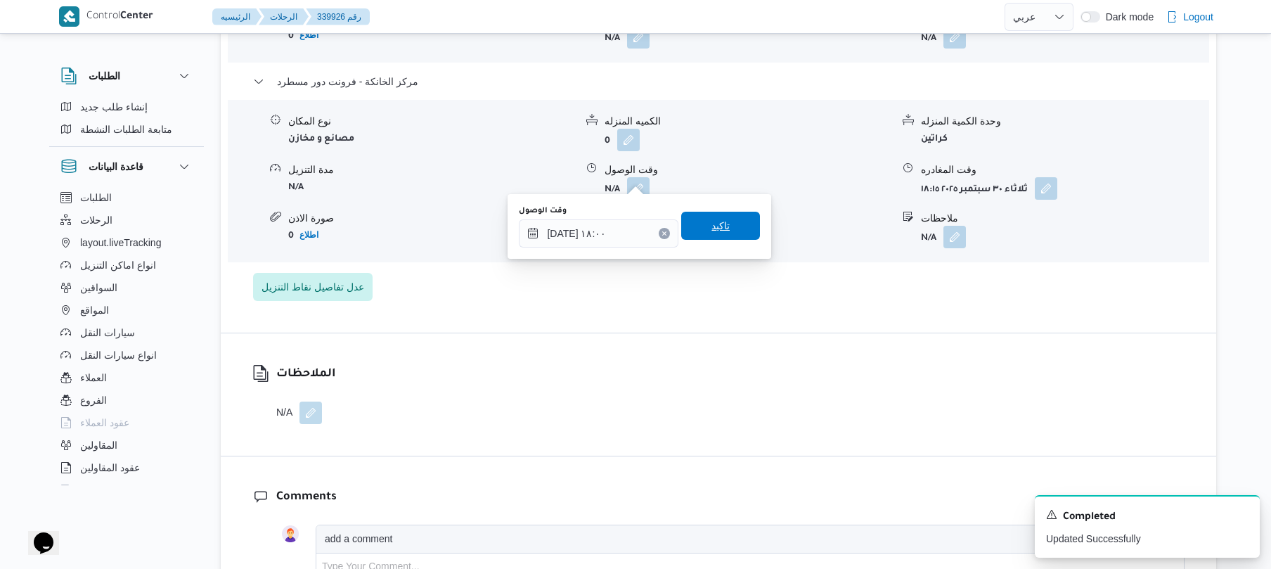
click at [721, 226] on span "تاكيد" at bounding box center [720, 226] width 79 height 28
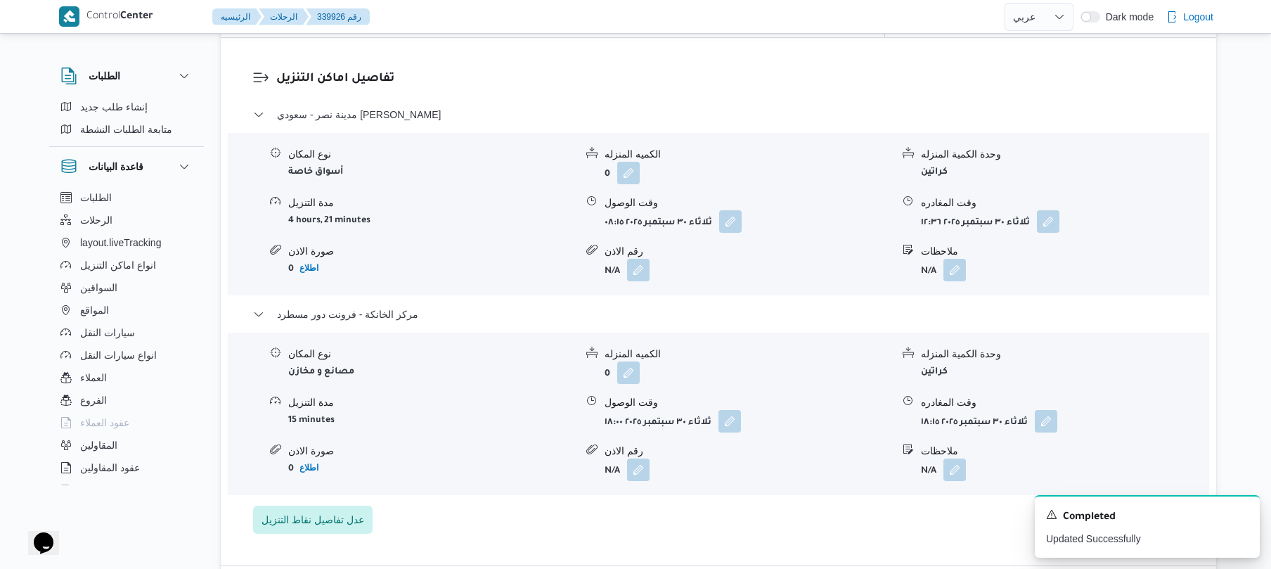
scroll to position [1087, 0]
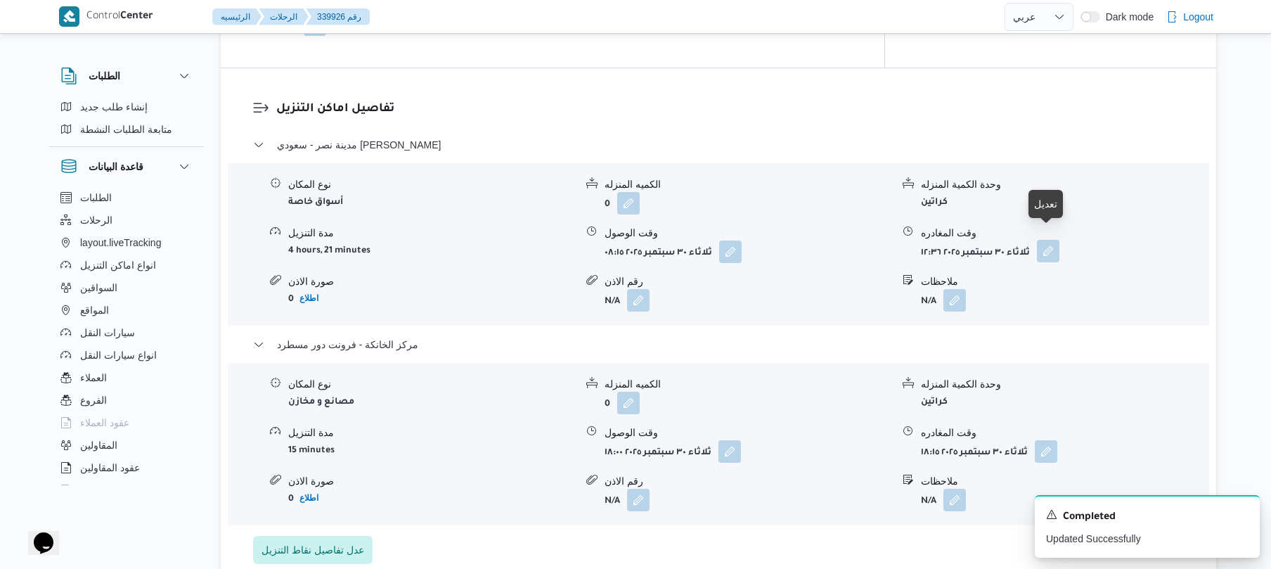
click at [1053, 245] on button "button" at bounding box center [1048, 251] width 23 height 23
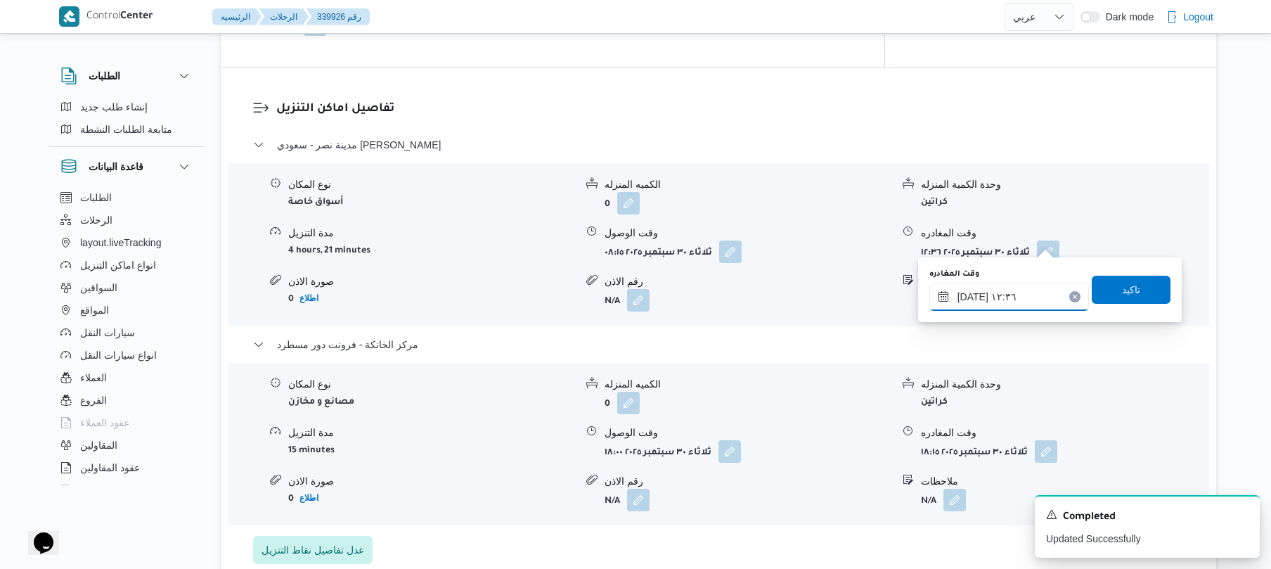
click at [999, 300] on input "٣٠/٠٩/٢٠٢٥ ١٢:٣٦" at bounding box center [1010, 297] width 160 height 28
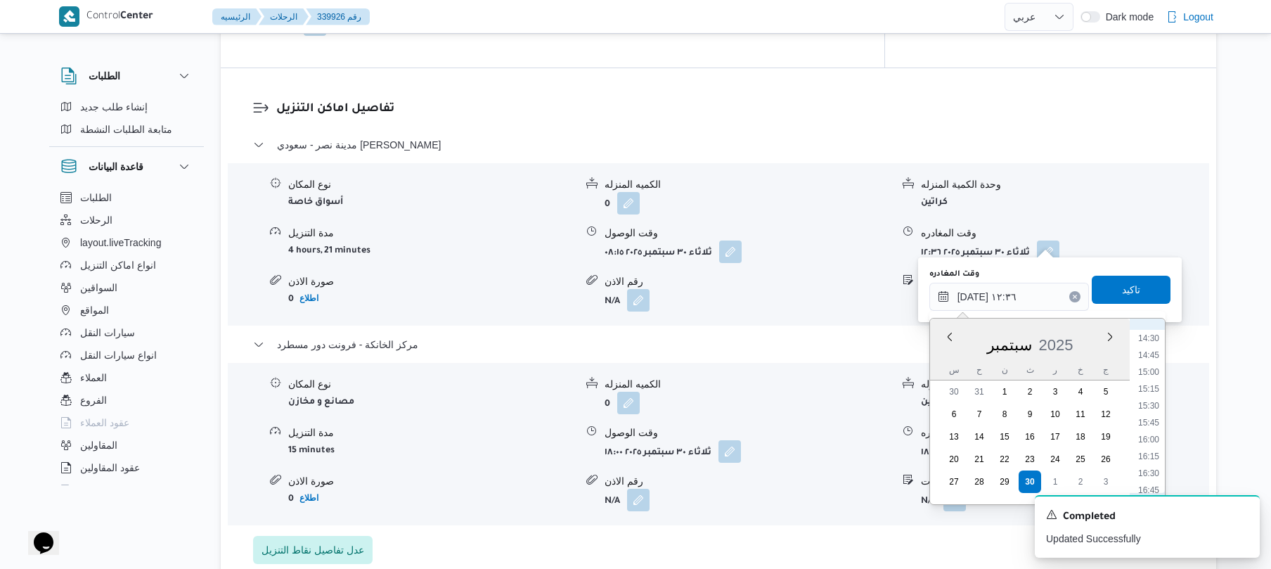
scroll to position [1037, 0]
click at [1152, 462] on li "17:15" at bounding box center [1149, 465] width 32 height 14
type input "٣٠/٠٩/٢٠٢٥ ١٧:١٥"
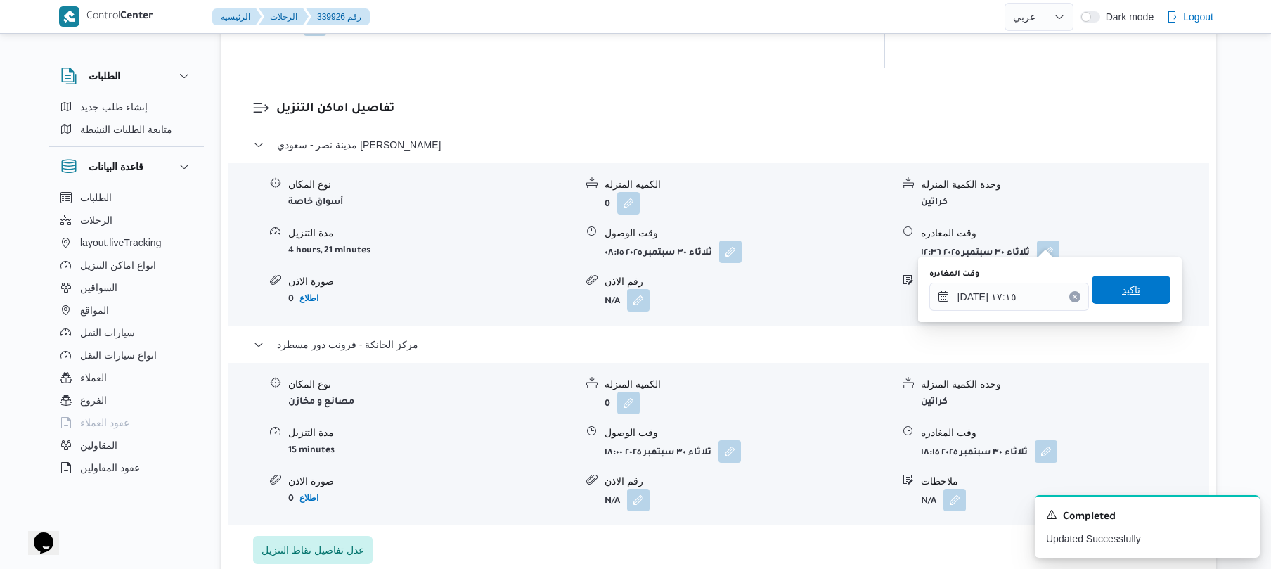
click at [1136, 291] on span "تاكيد" at bounding box center [1131, 290] width 79 height 28
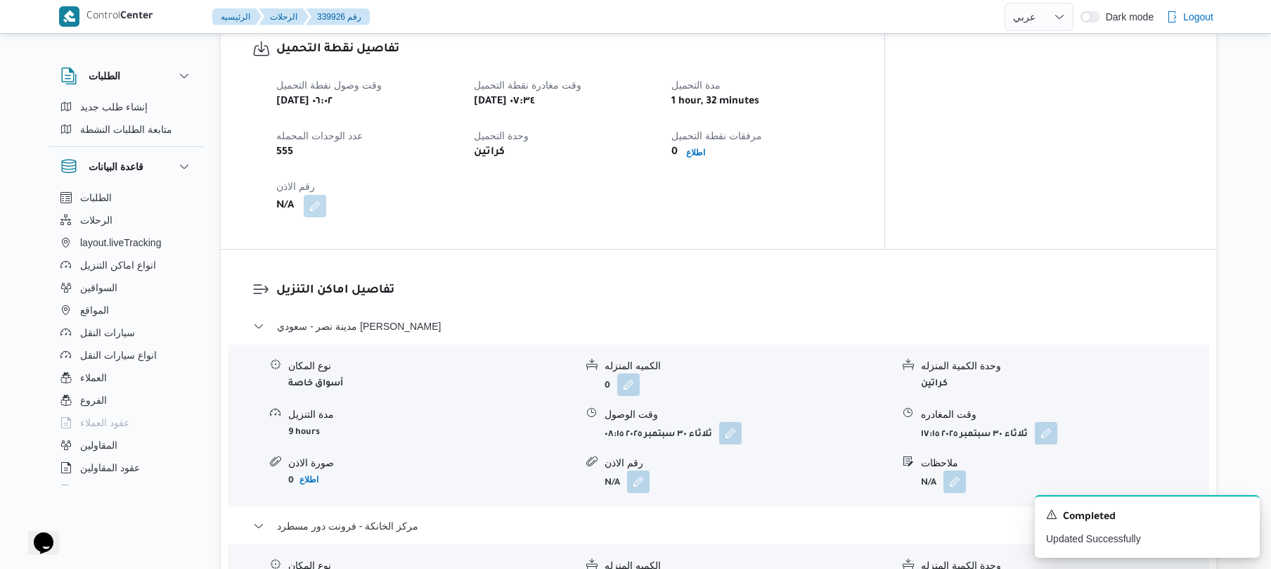
scroll to position [0, 0]
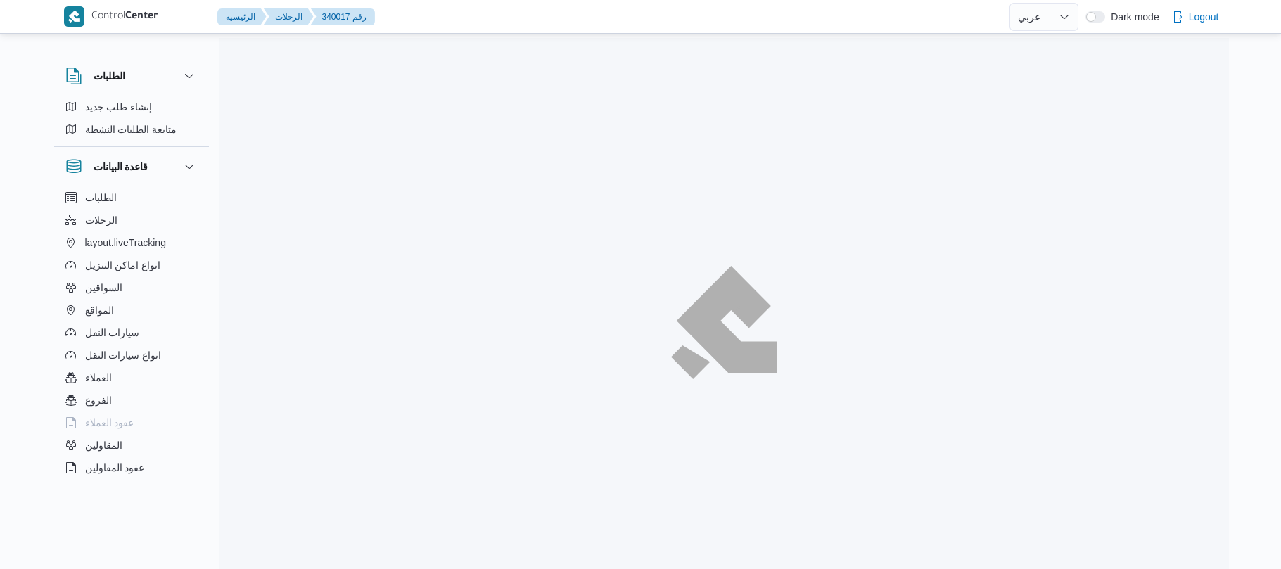
select select "ar"
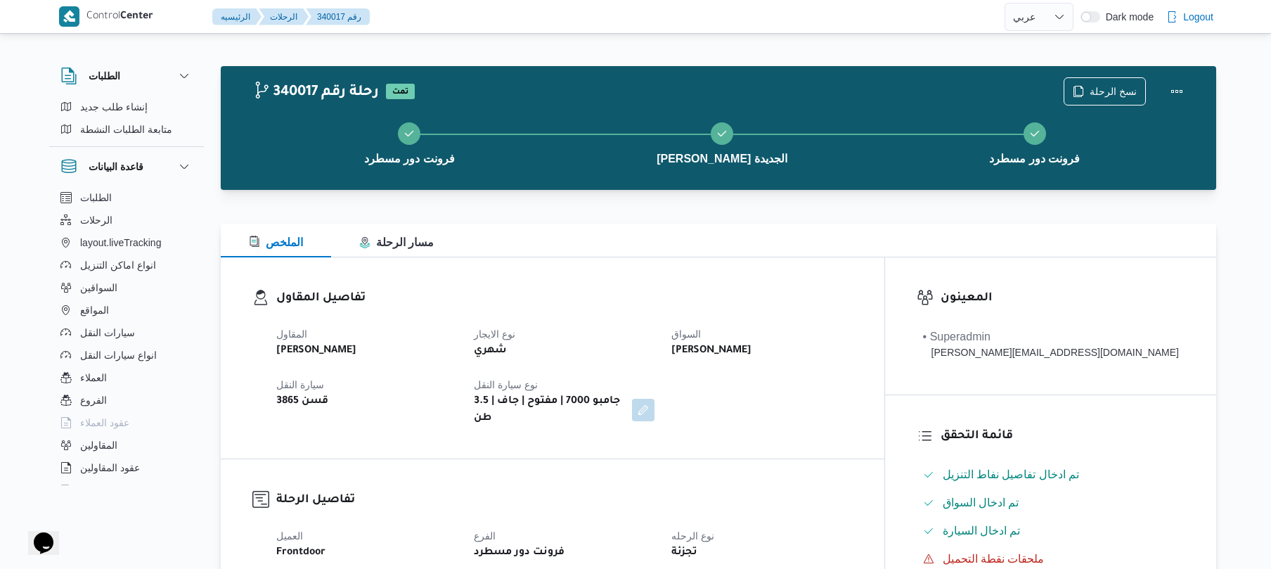
click at [842, 271] on div "تفاصيل المقاول المقاول [PERSON_NAME] نوع الايجار شهري السواق [PERSON_NAME] سيار…" at bounding box center [553, 357] width 664 height 201
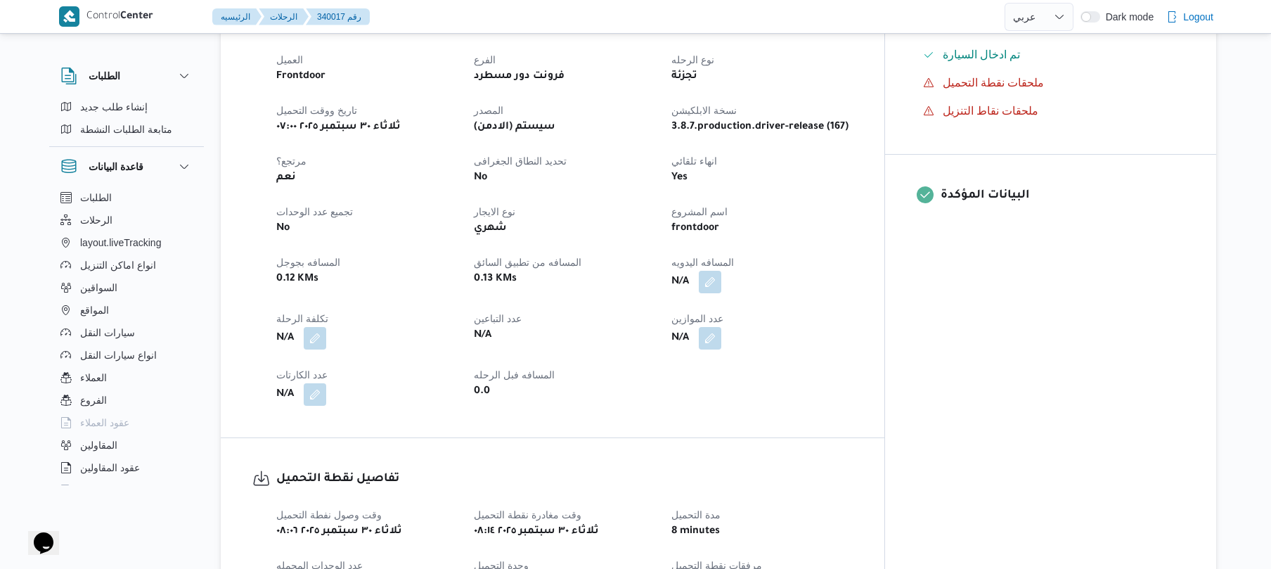
scroll to position [487, 0]
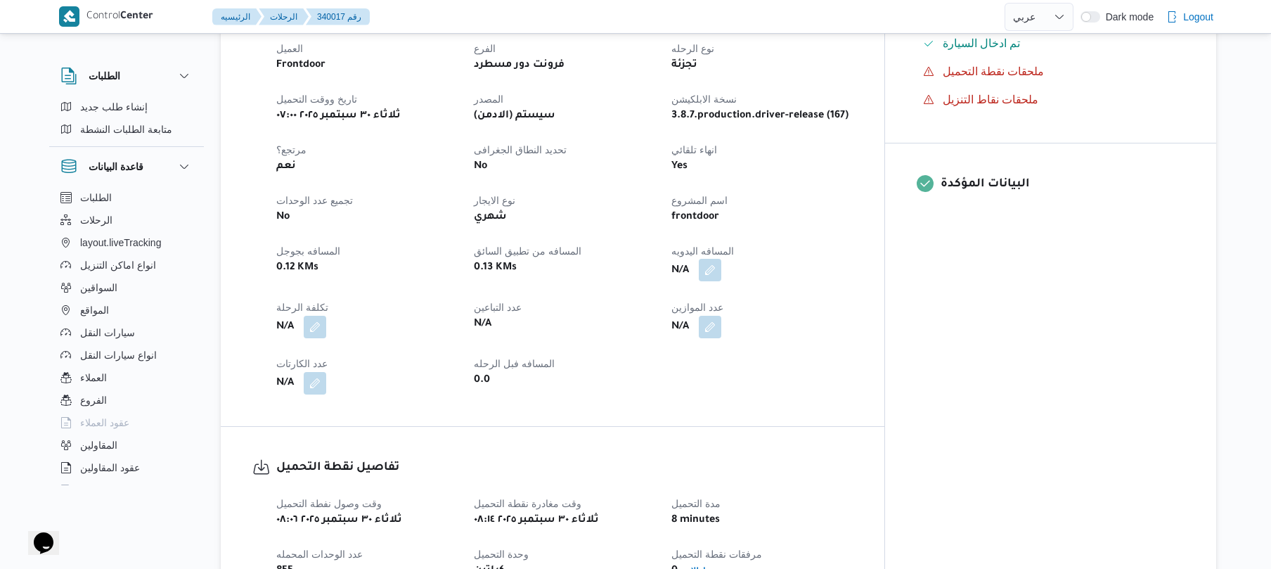
click at [721, 265] on button "button" at bounding box center [710, 270] width 23 height 23
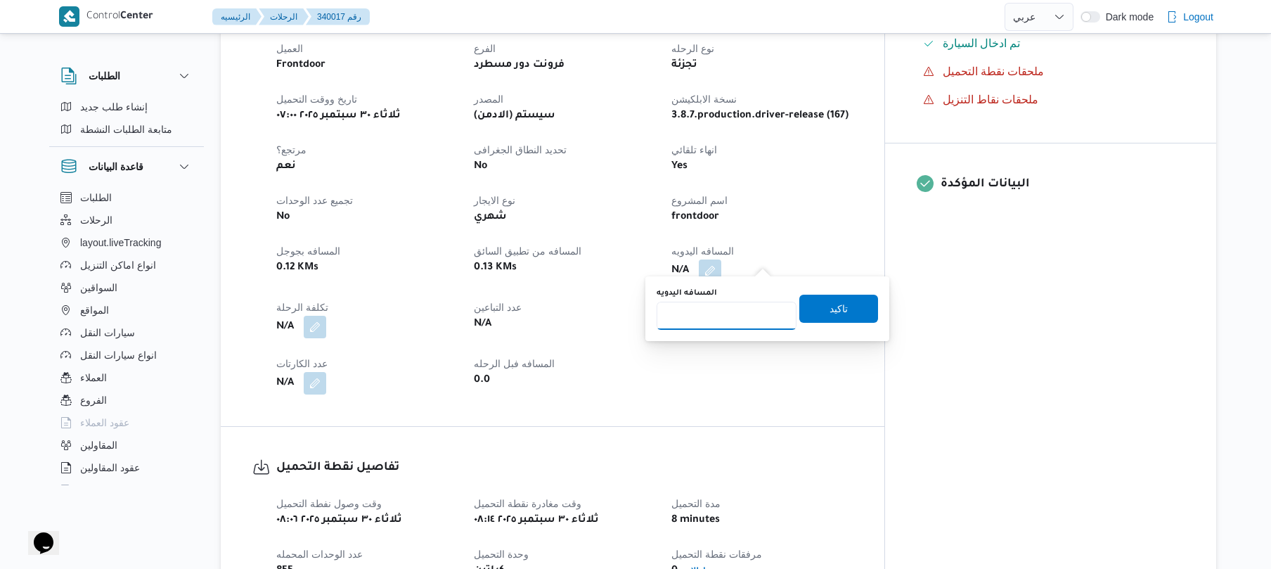
click at [744, 316] on input "المسافه اليدويه" at bounding box center [727, 316] width 140 height 28
type input "120"
click at [830, 309] on span "تاكيد" at bounding box center [839, 308] width 18 height 17
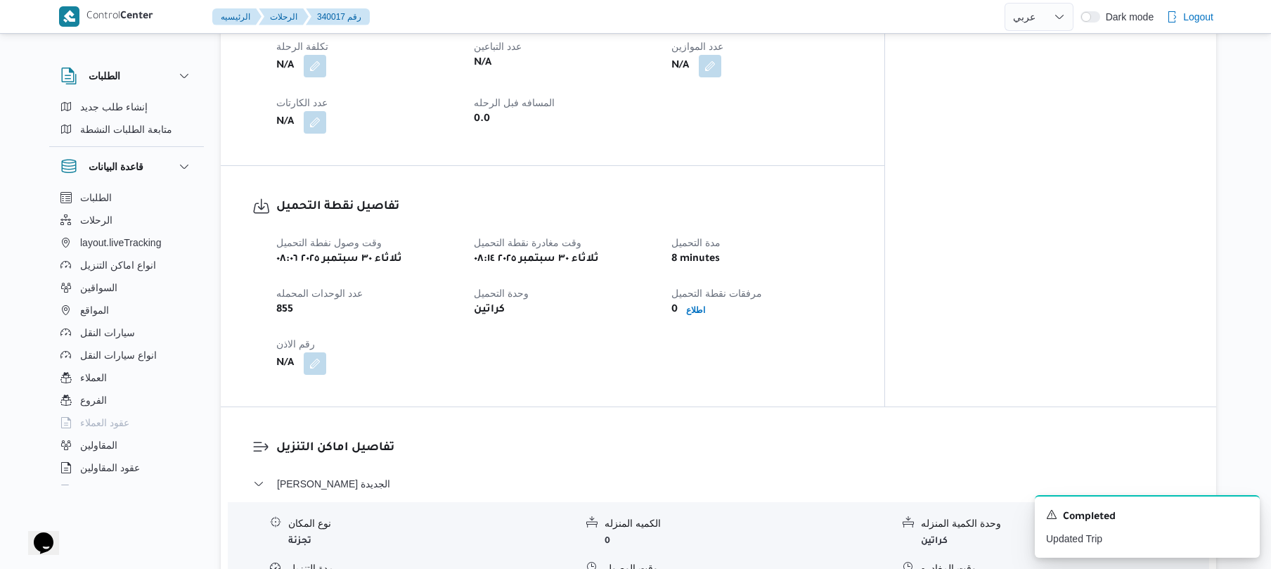
scroll to position [900, 0]
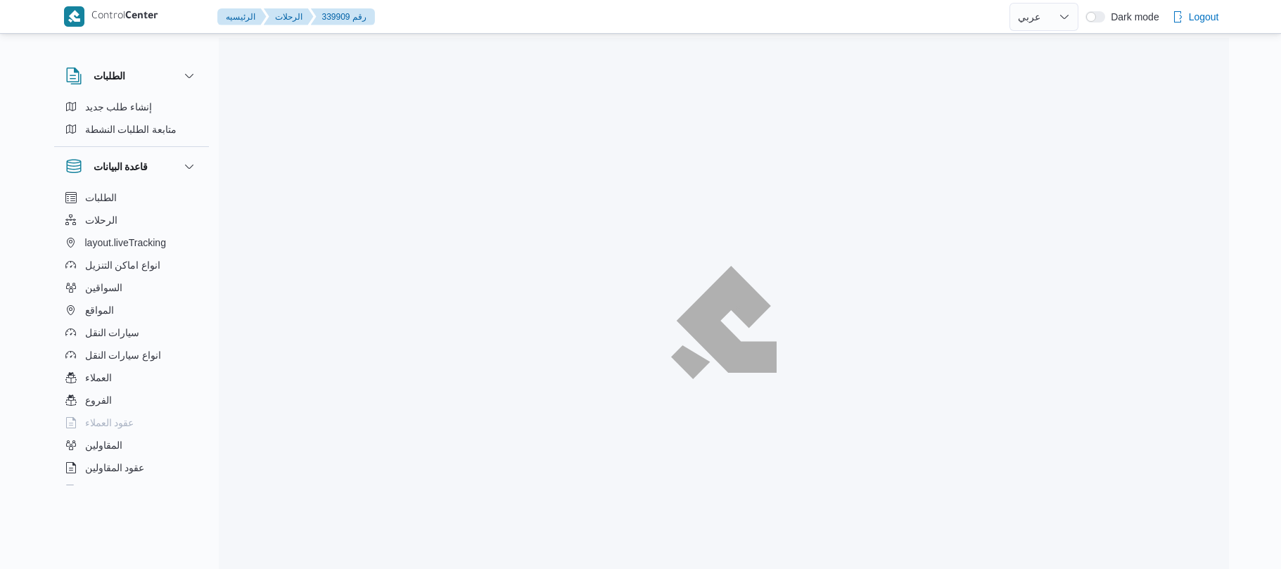
select select "ar"
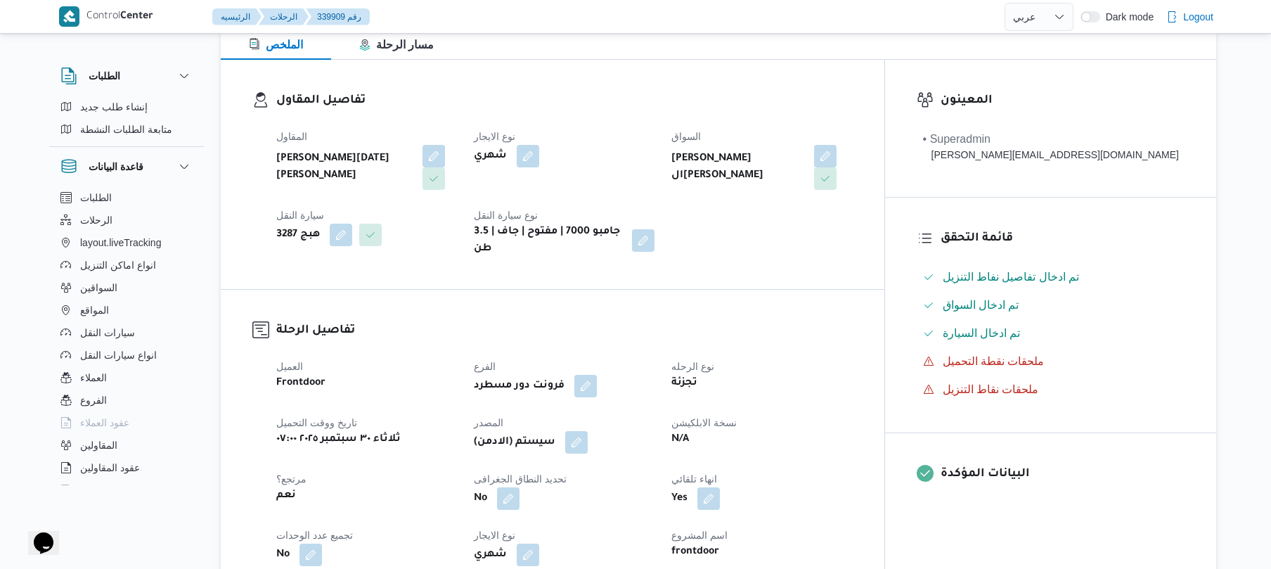
scroll to position [412, 0]
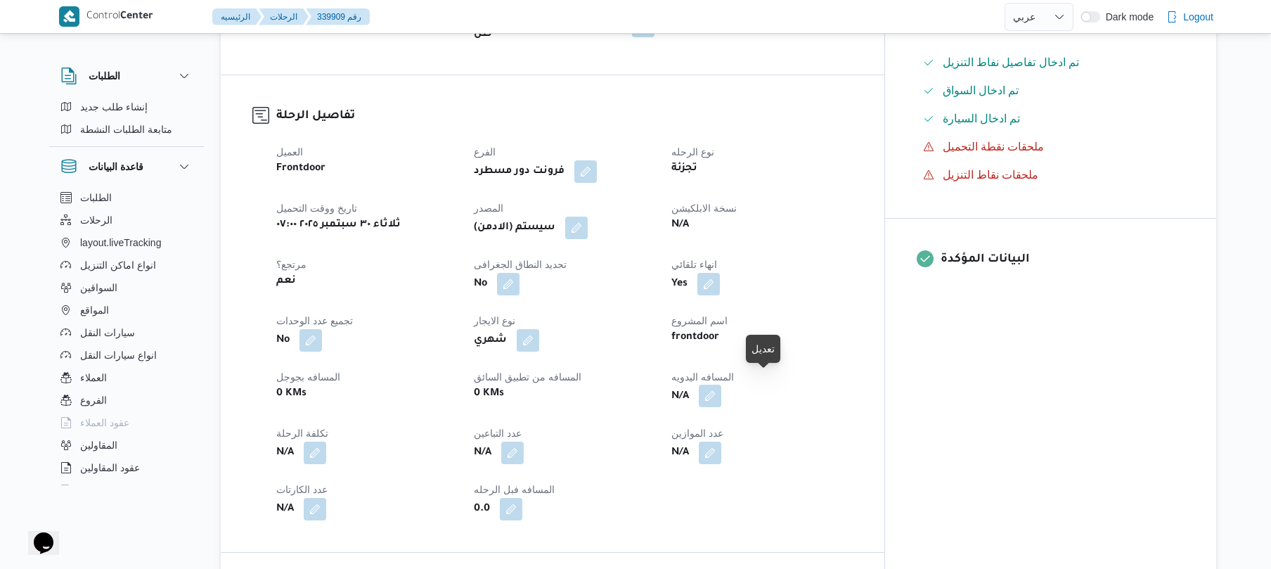
drag, startPoint x: 766, startPoint y: 389, endPoint x: 771, endPoint y: 384, distance: 7.5
click at [721, 385] on button "button" at bounding box center [710, 396] width 23 height 23
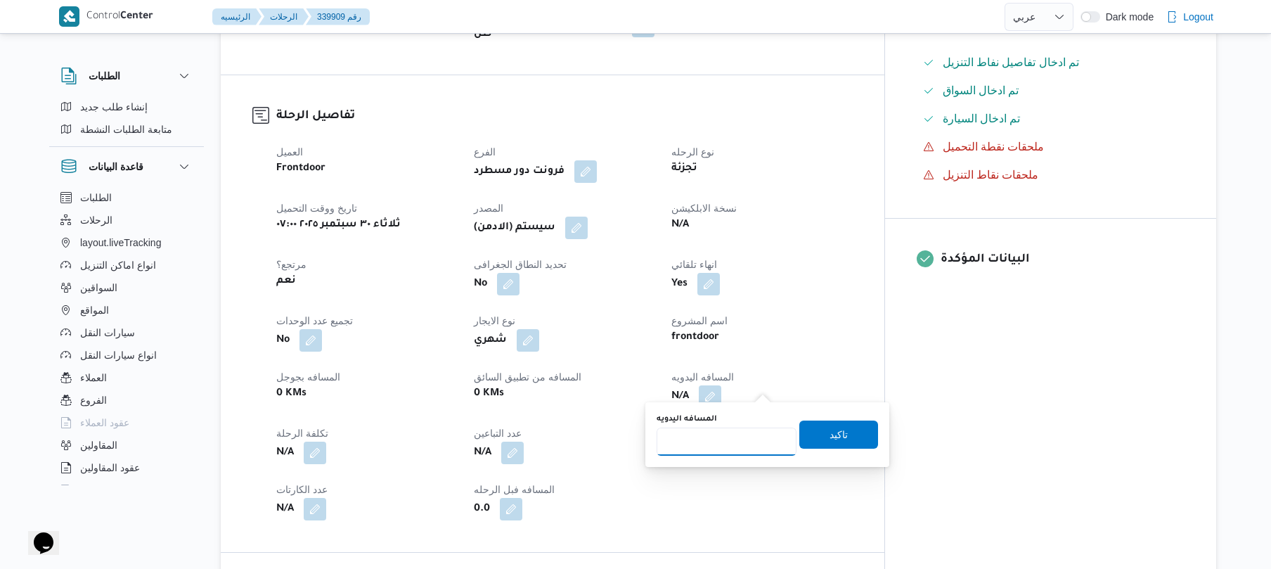
click at [732, 440] on input "المسافه اليدويه" at bounding box center [727, 442] width 140 height 28
type input "120"
click at [819, 434] on span "تاكيد" at bounding box center [839, 434] width 79 height 28
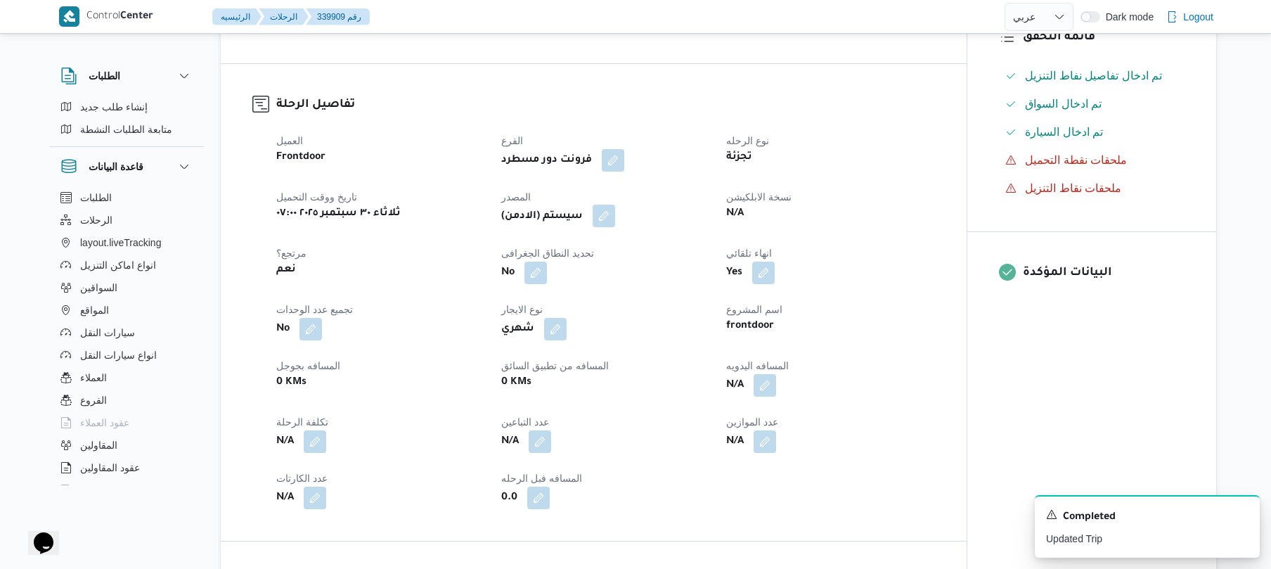
click at [610, 214] on button "button" at bounding box center [604, 216] width 23 height 23
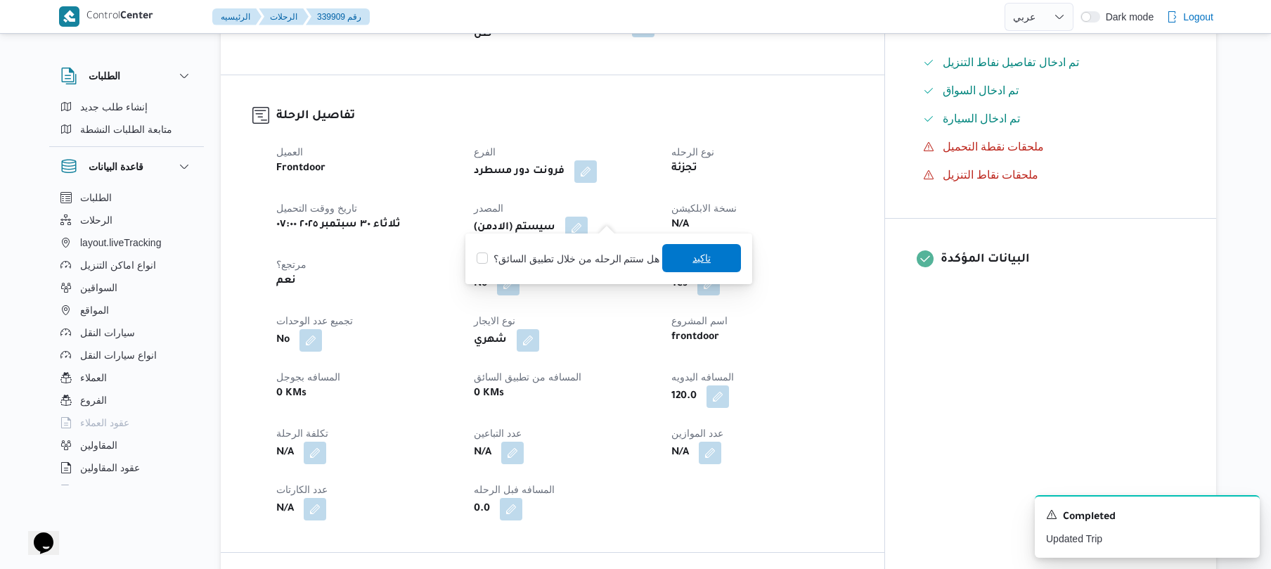
click at [685, 256] on span "تاكيد" at bounding box center [701, 258] width 79 height 28
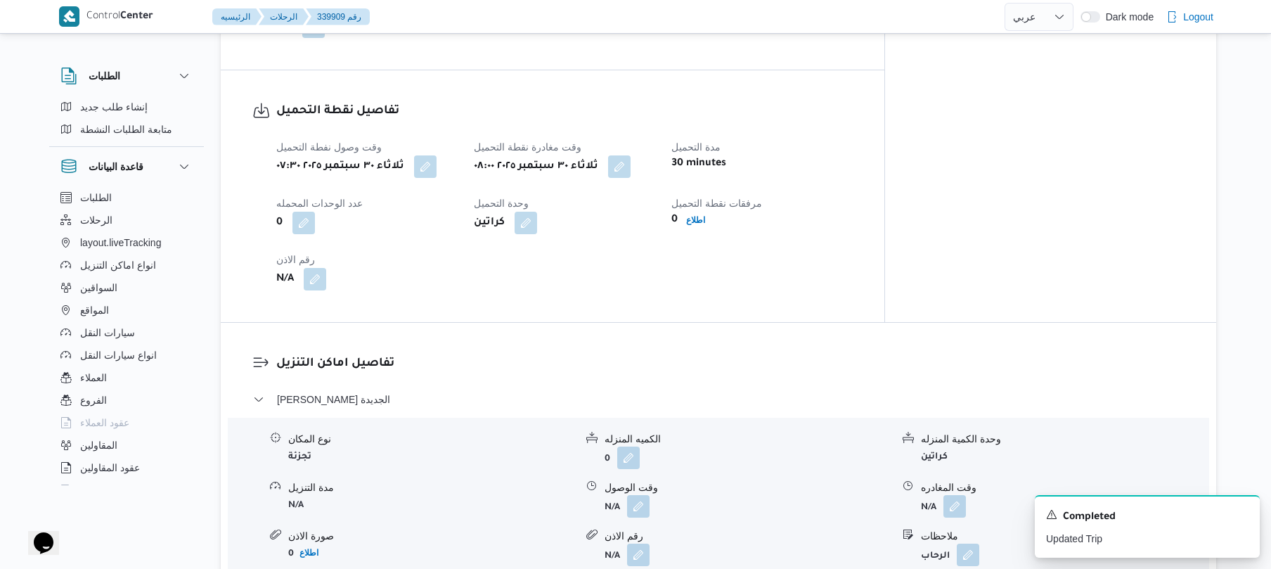
scroll to position [1050, 0]
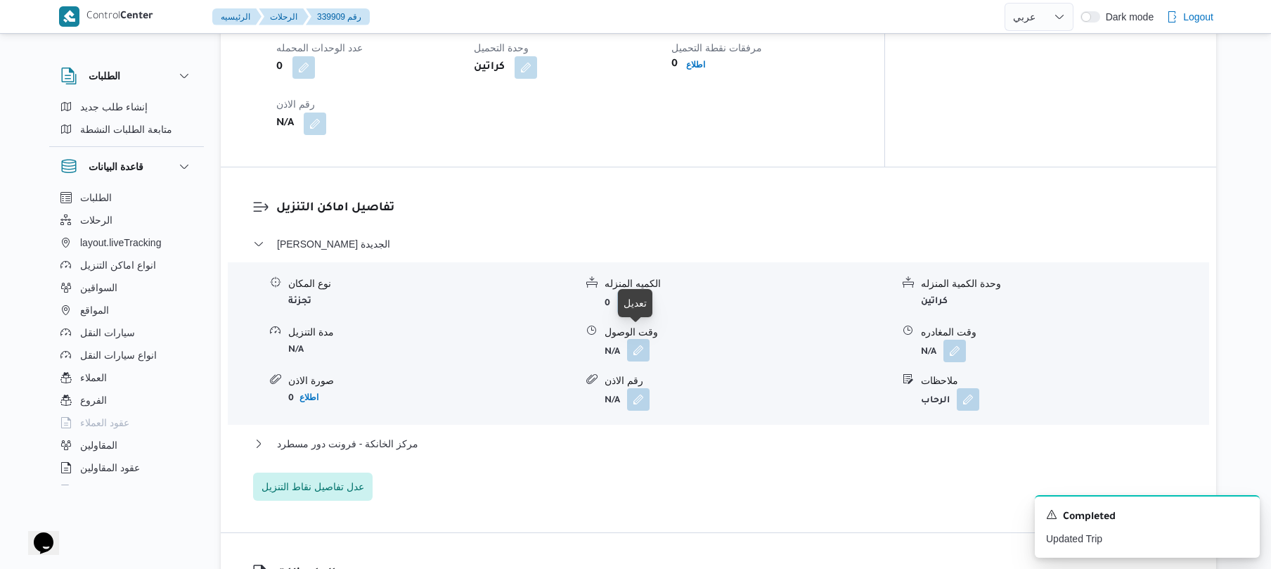
drag, startPoint x: 642, startPoint y: 343, endPoint x: 640, endPoint y: 336, distance: 7.3
click at [640, 339] on button "button" at bounding box center [638, 350] width 23 height 23
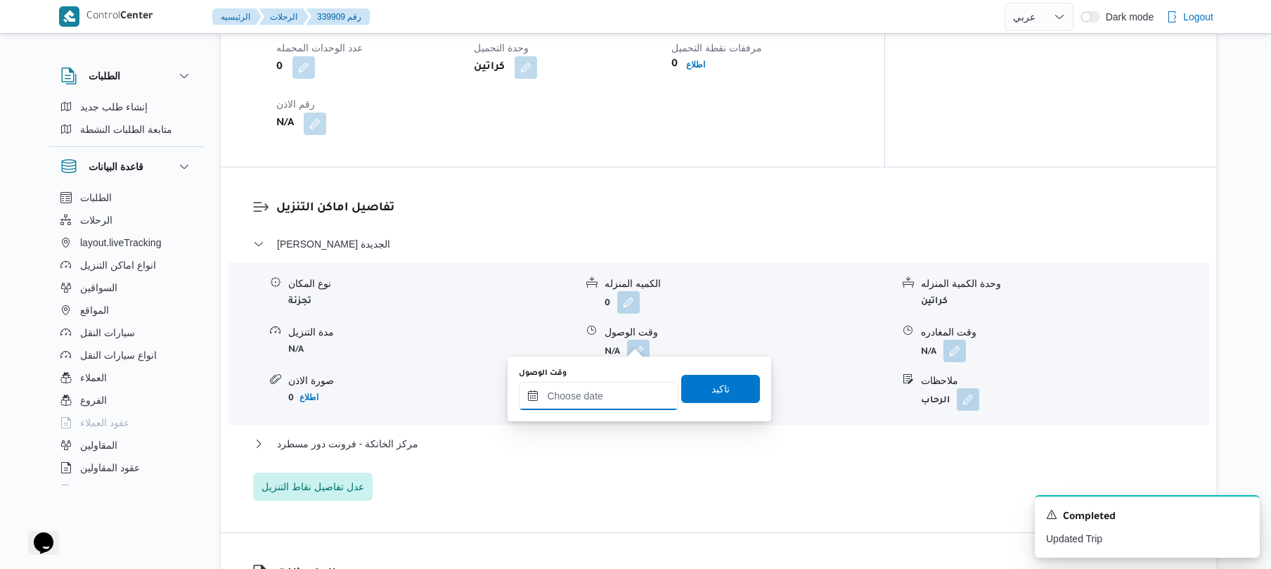
click at [598, 390] on input "وقت الوصول" at bounding box center [599, 396] width 160 height 28
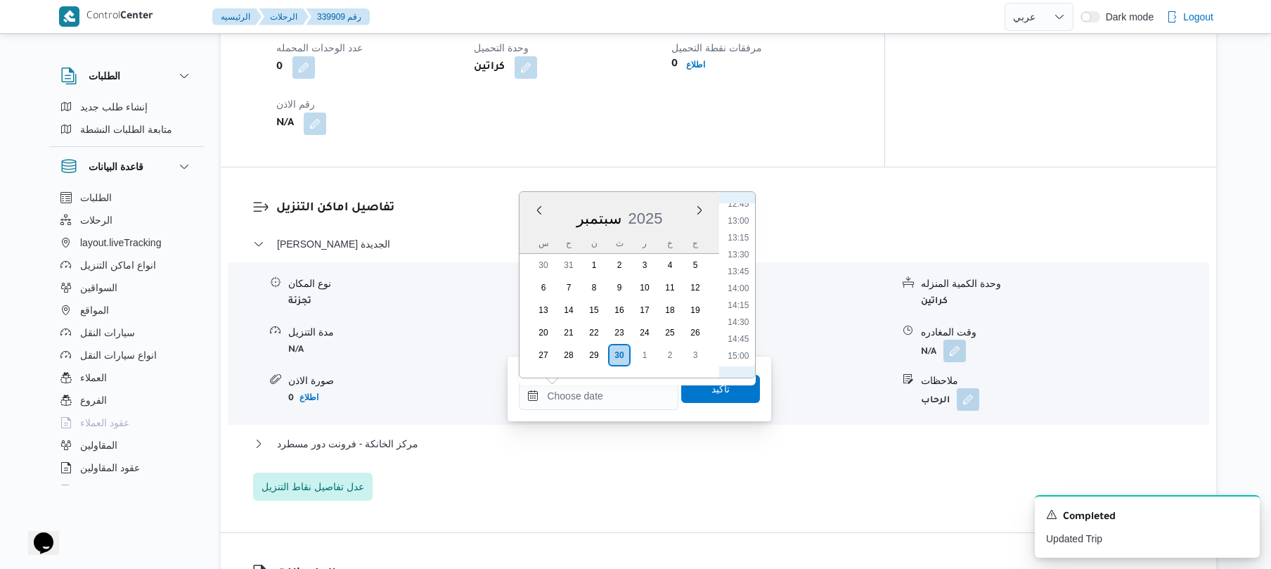
scroll to position [729, 0]
click at [806, 199] on h3 "تفاصيل اماكن التنزيل" at bounding box center [730, 208] width 909 height 19
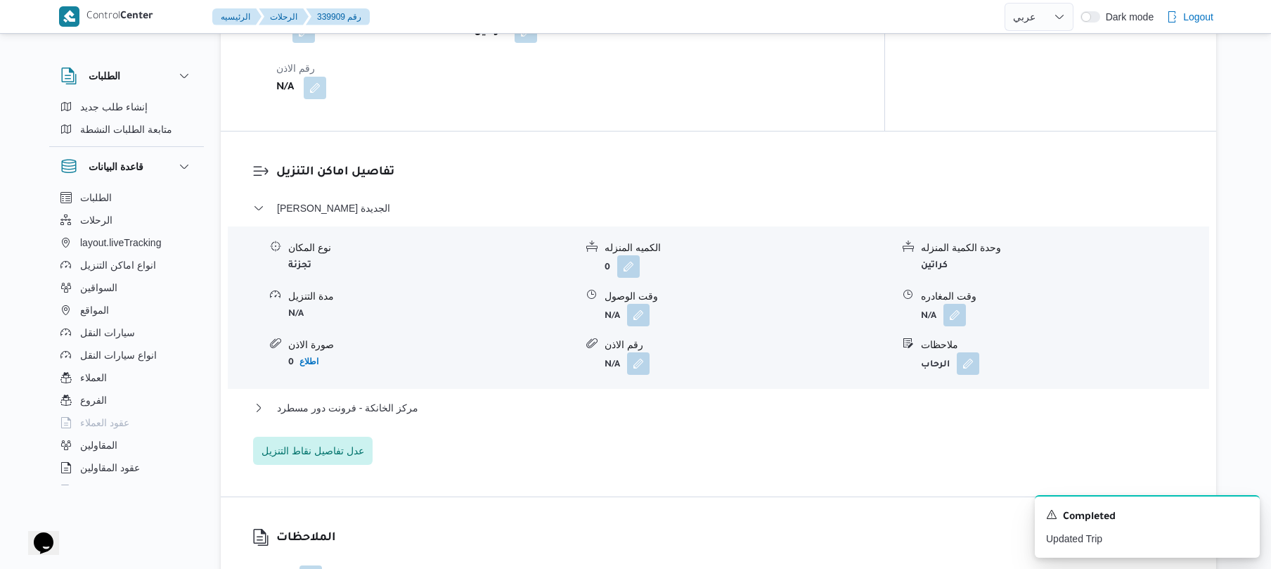
scroll to position [1087, 0]
click at [639, 302] on button "button" at bounding box center [638, 313] width 23 height 23
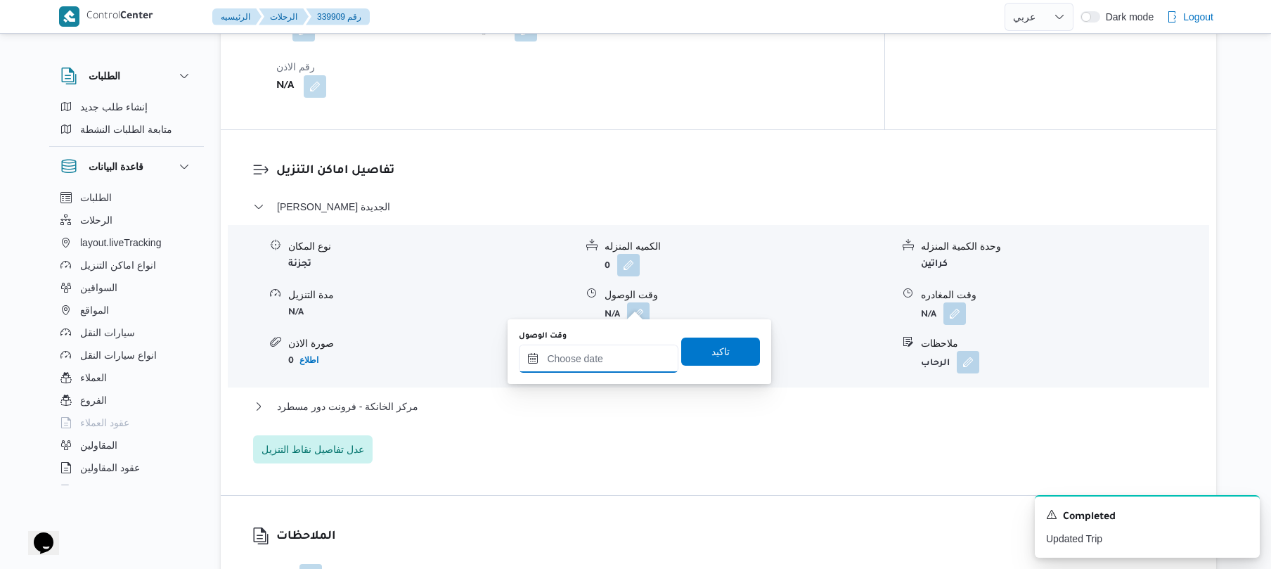
click at [591, 357] on input "وقت الوصول" at bounding box center [599, 359] width 160 height 28
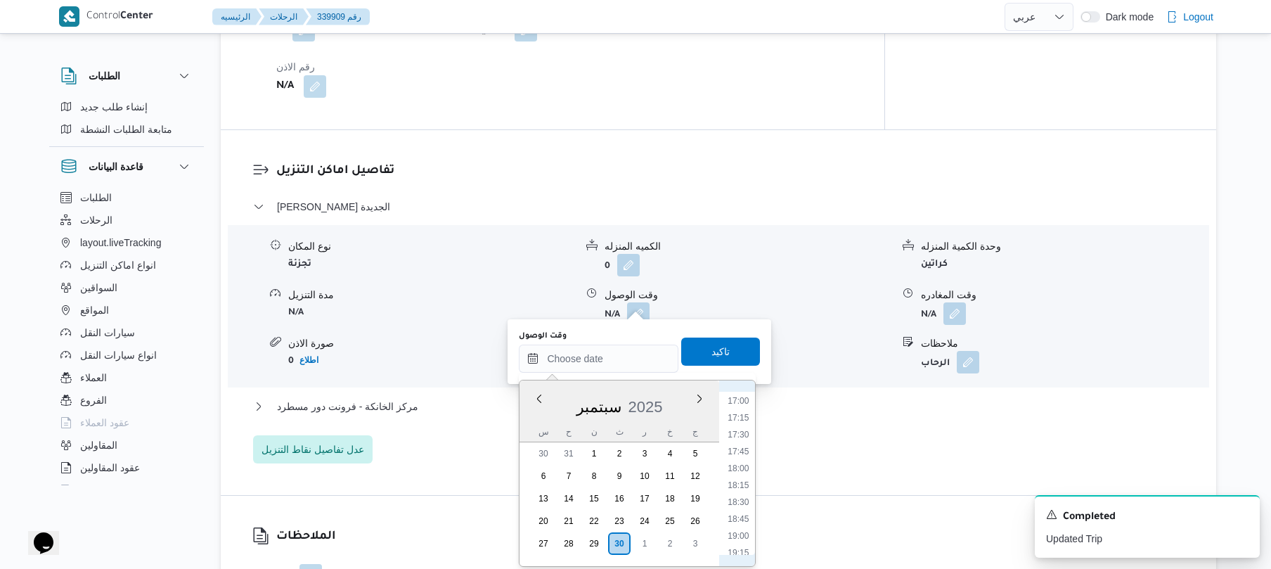
scroll to position [594, 0]
click at [747, 395] on li "08:45" at bounding box center [739, 395] width 32 height 14
type input "٣٠/٠٩/٢٠٢٥ ٠٨:٤٥"
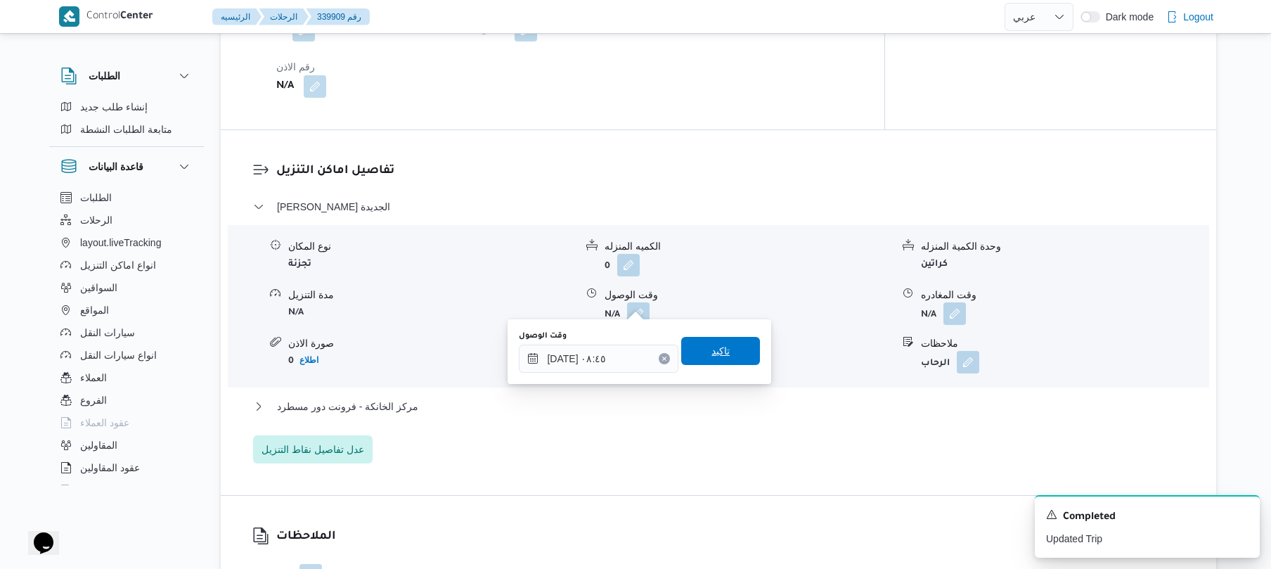
click at [726, 353] on span "تاكيد" at bounding box center [720, 351] width 79 height 28
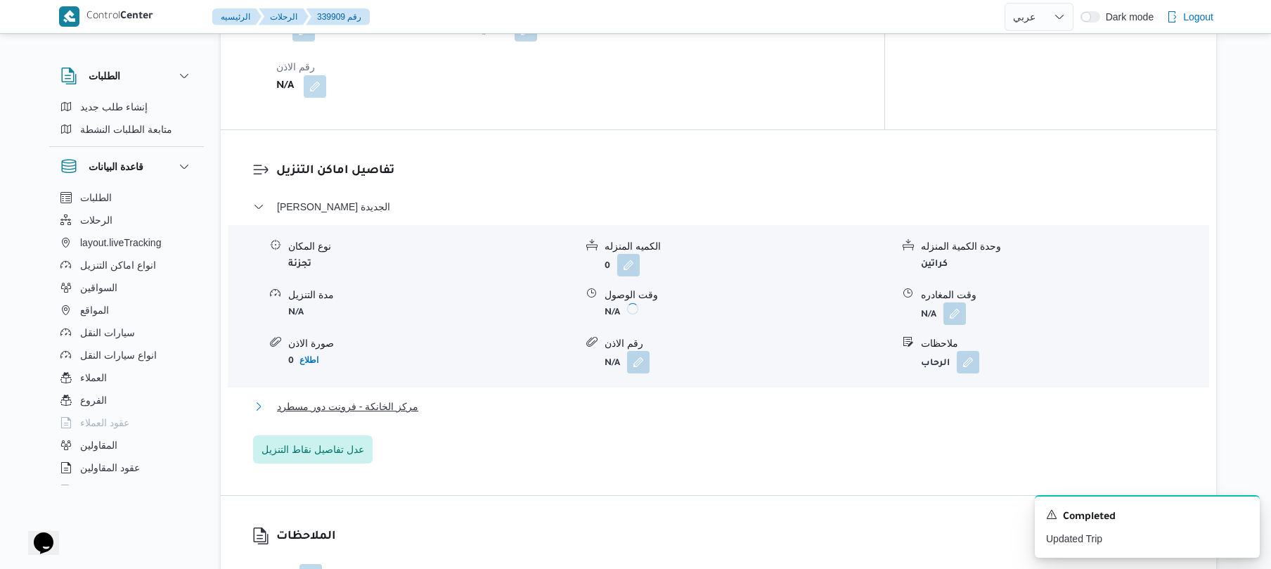
click at [695, 398] on button "مركز الخانكة - فرونت دور مسطرد" at bounding box center [719, 406] width 932 height 17
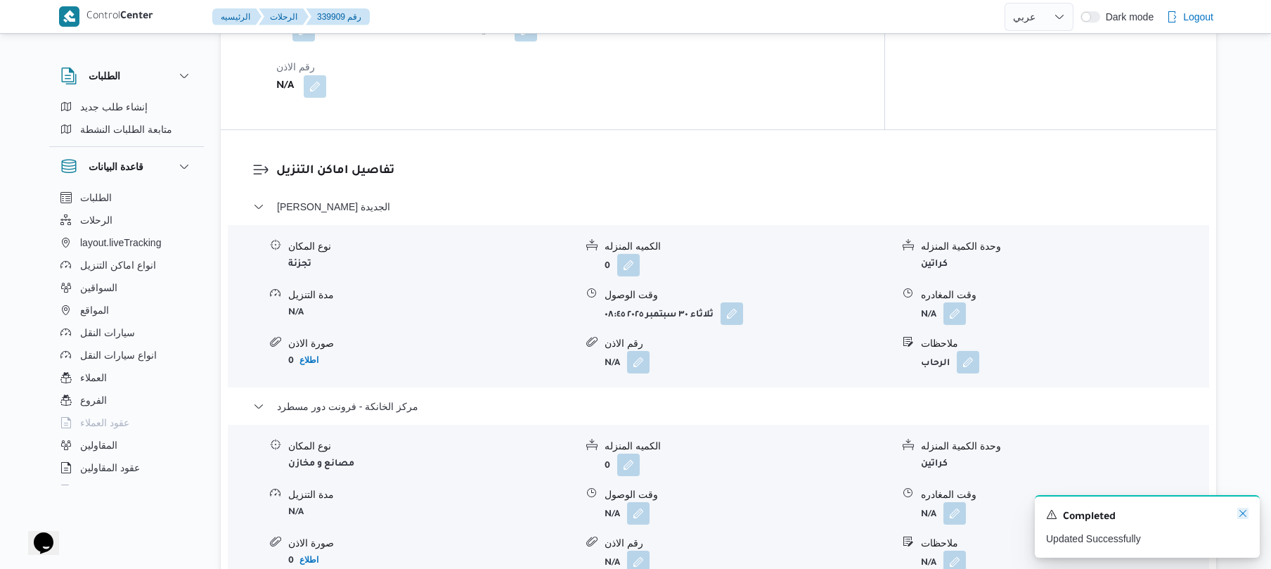
click at [1240, 516] on icon "Dismiss toast" at bounding box center [1243, 513] width 11 height 11
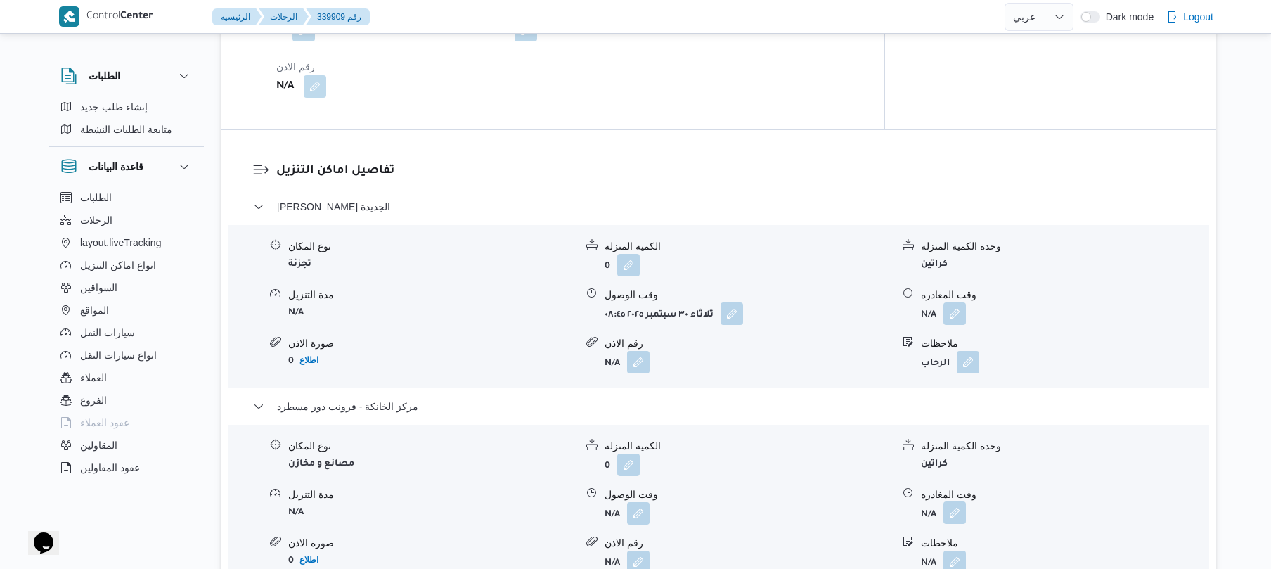
click at [957, 504] on button "button" at bounding box center [955, 512] width 23 height 23
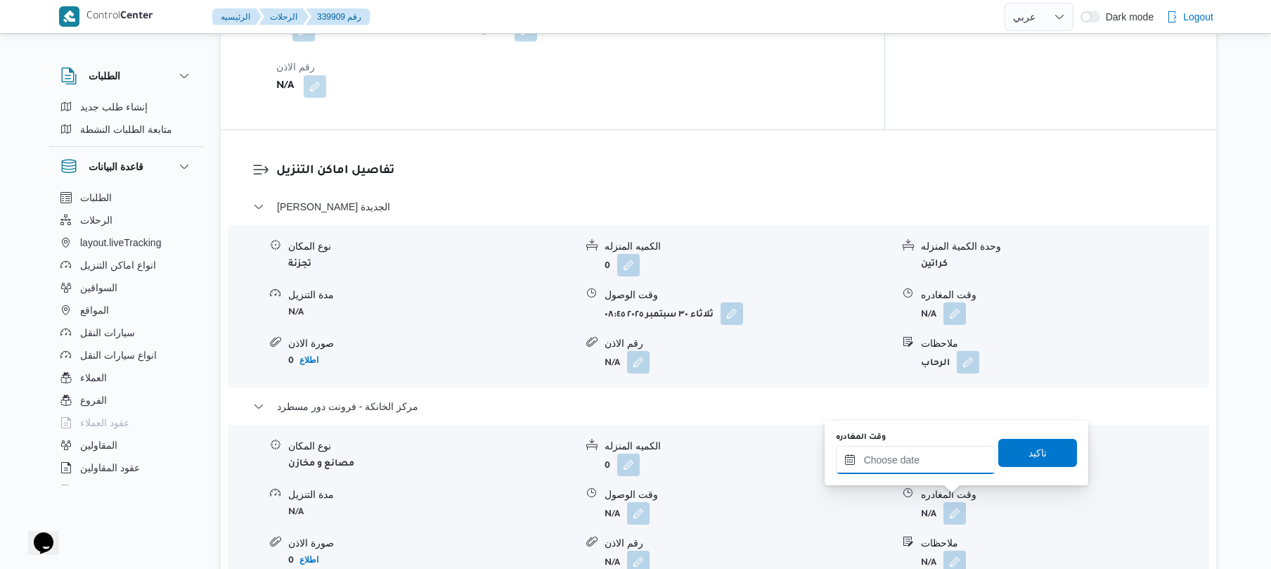
click at [930, 468] on input "وقت المغادره" at bounding box center [916, 460] width 160 height 28
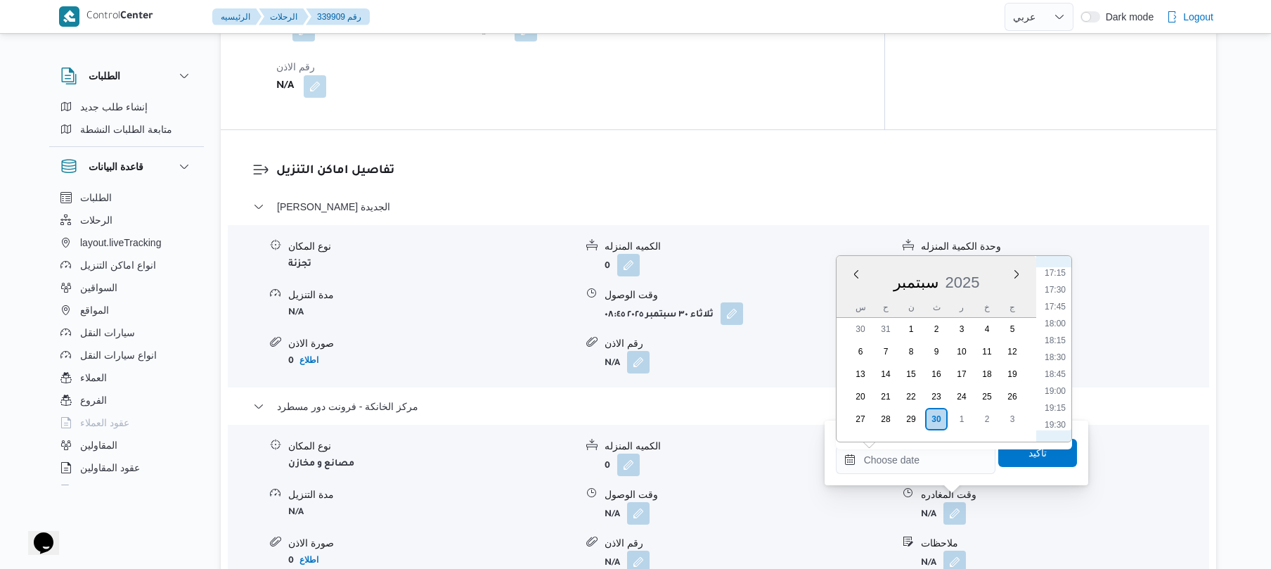
scroll to position [1145, 0]
click at [1052, 373] on li "18:30" at bounding box center [1055, 378] width 32 height 14
type input "٣٠/٠٩/٢٠٢٥ ١٨:٣٠"
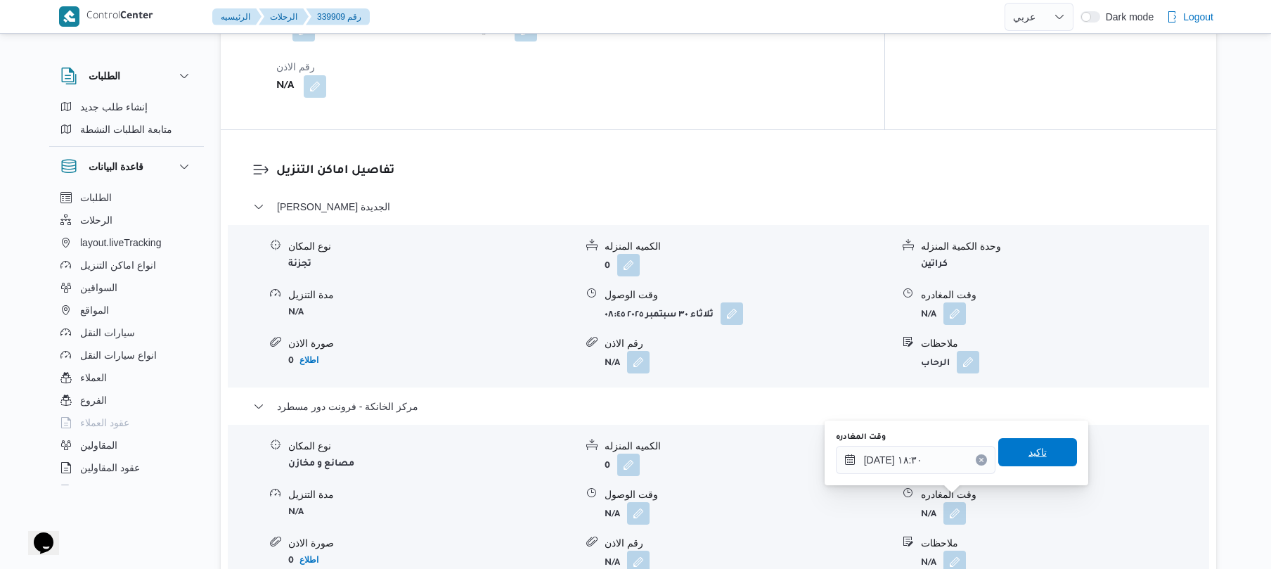
click at [1015, 442] on span "تاكيد" at bounding box center [1038, 452] width 79 height 28
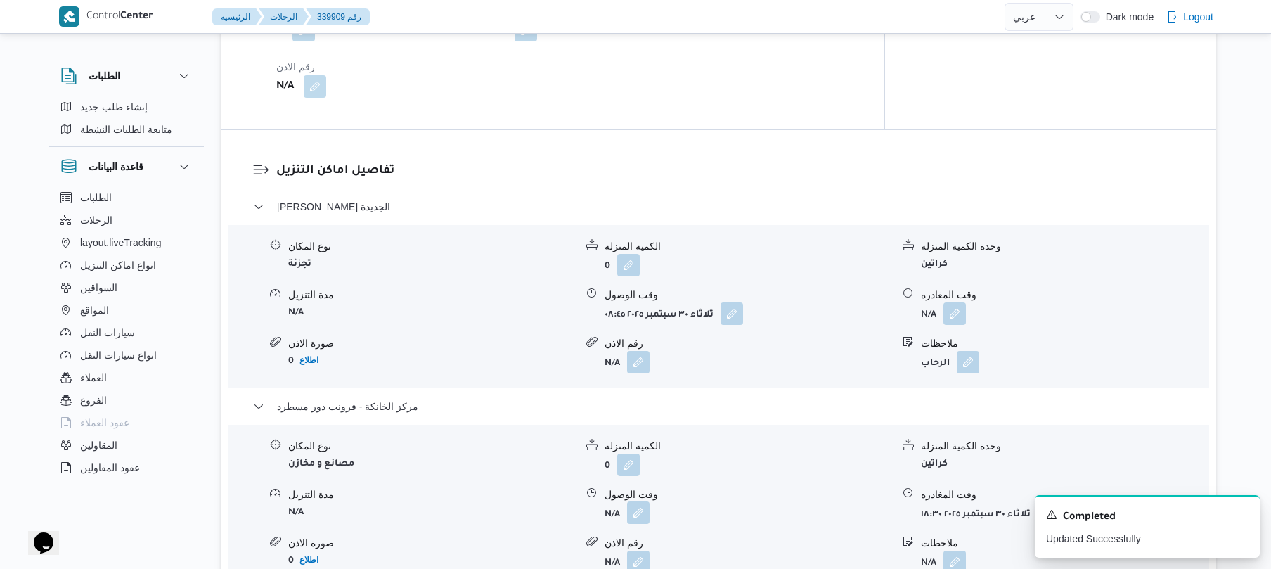
click at [639, 501] on button "button" at bounding box center [638, 512] width 23 height 23
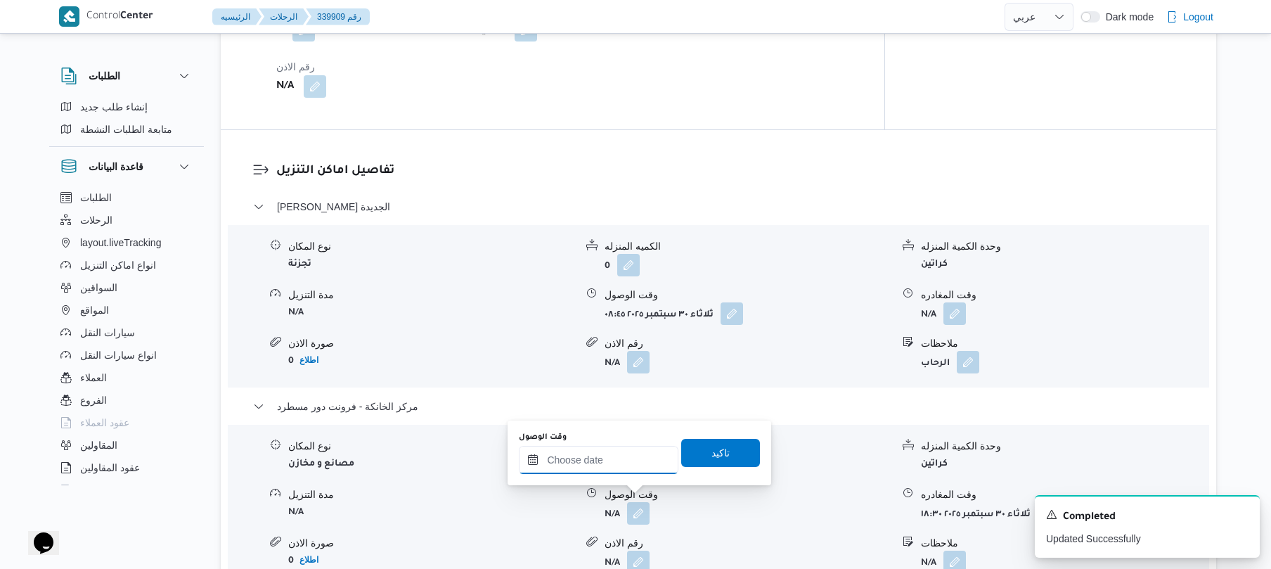
click at [636, 459] on input "وقت الوصول" at bounding box center [599, 460] width 160 height 28
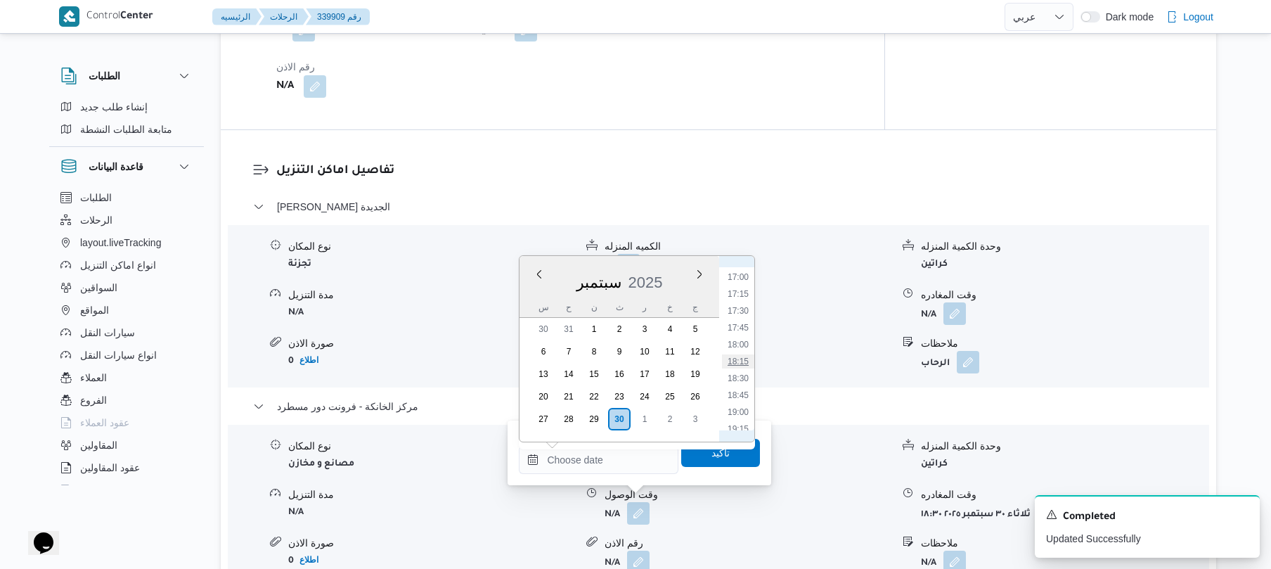
click at [744, 357] on li "18:15" at bounding box center [738, 361] width 32 height 14
type input "[DATE] ١٨:١٥"
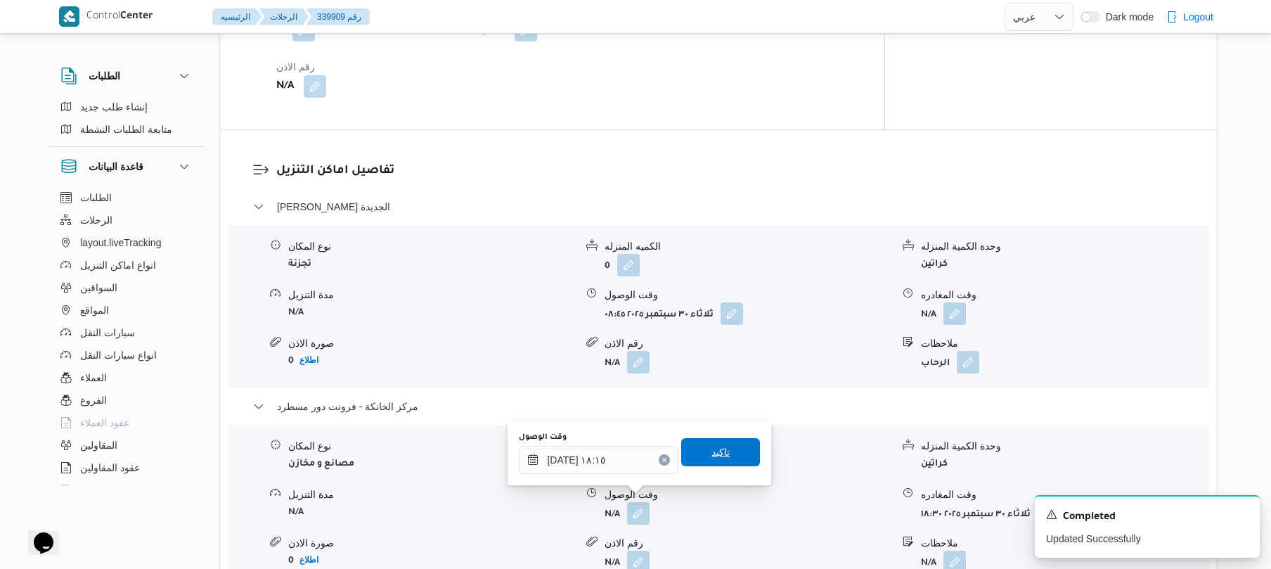
click at [698, 456] on span "تاكيد" at bounding box center [720, 452] width 79 height 28
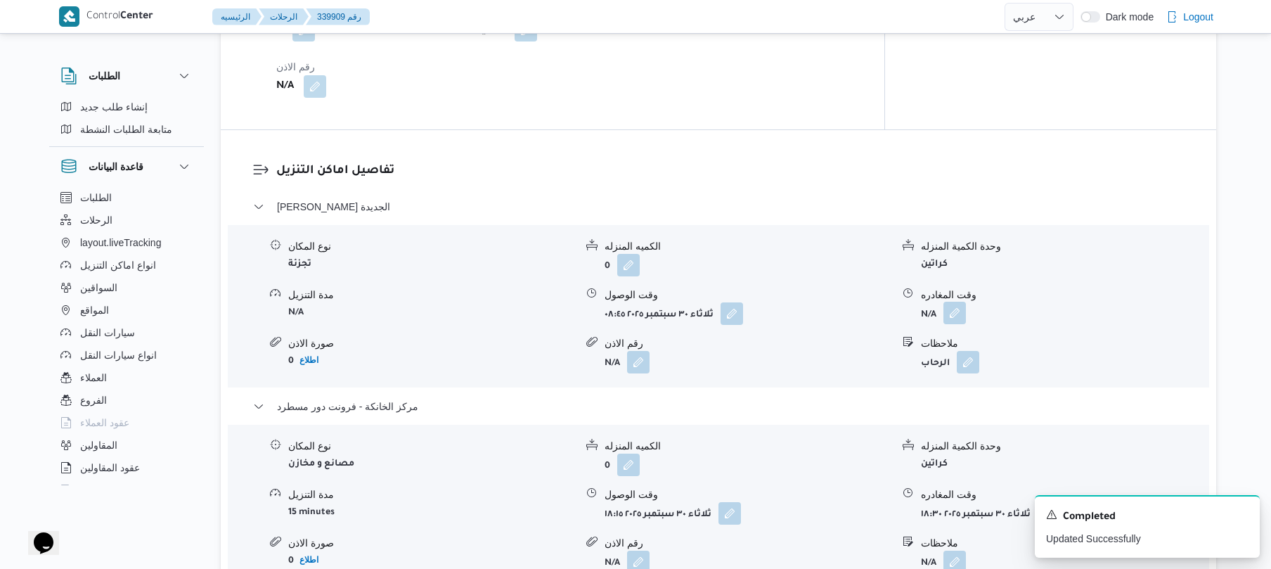
click at [955, 302] on button "button" at bounding box center [955, 313] width 23 height 23
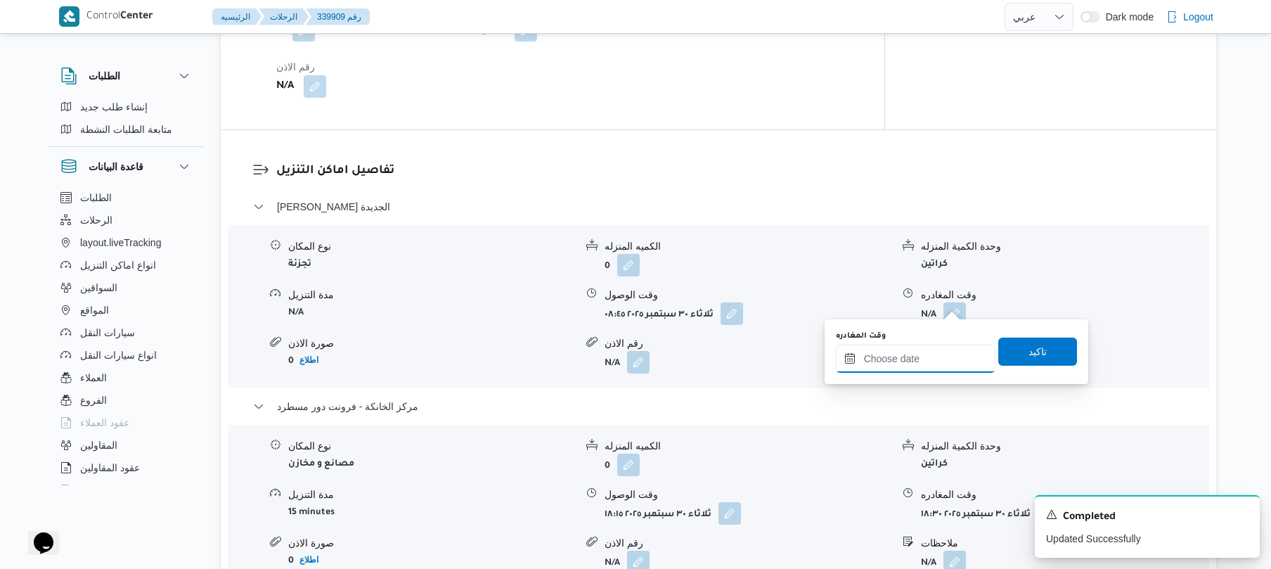
click at [906, 356] on input "وقت المغادره" at bounding box center [916, 359] width 160 height 28
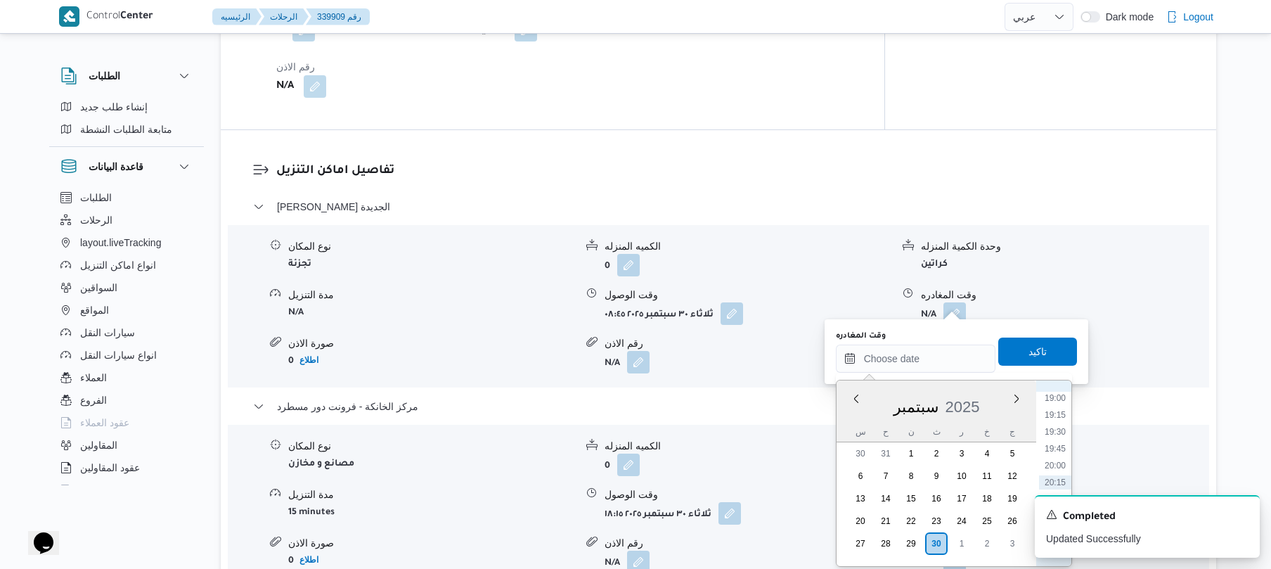
scroll to position [1146, 0]
click at [1063, 440] on li "17:30" at bounding box center [1055, 435] width 32 height 14
type input "٣٠/٠٩/٢٠٢٥ ١٧:٣٠"
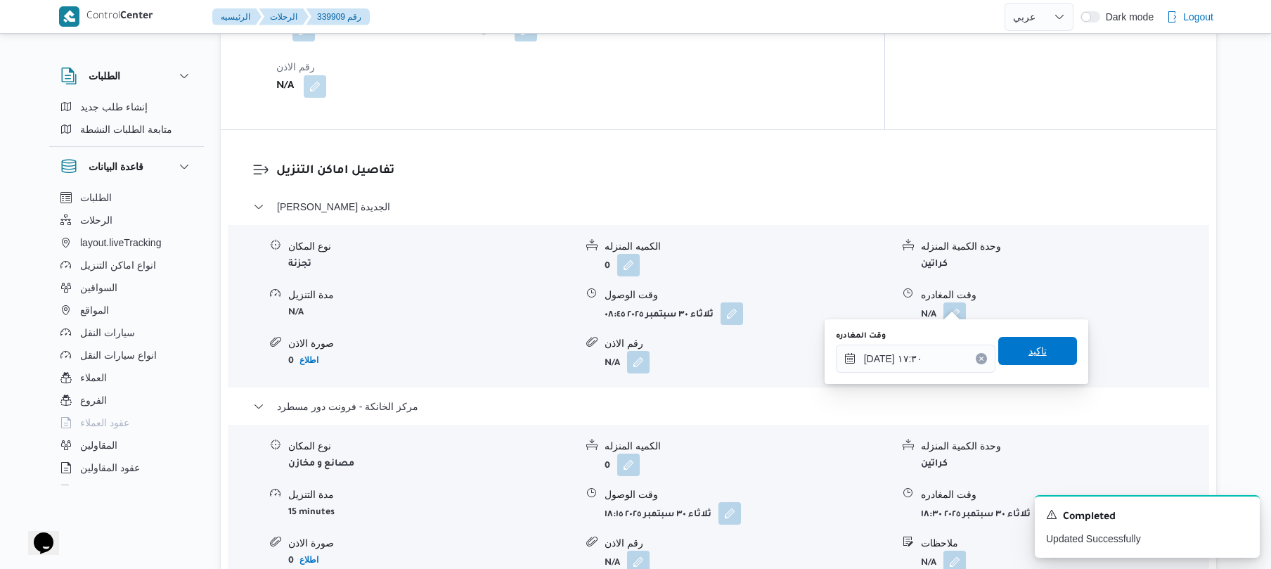
click at [1044, 361] on span "تاكيد" at bounding box center [1038, 351] width 79 height 28
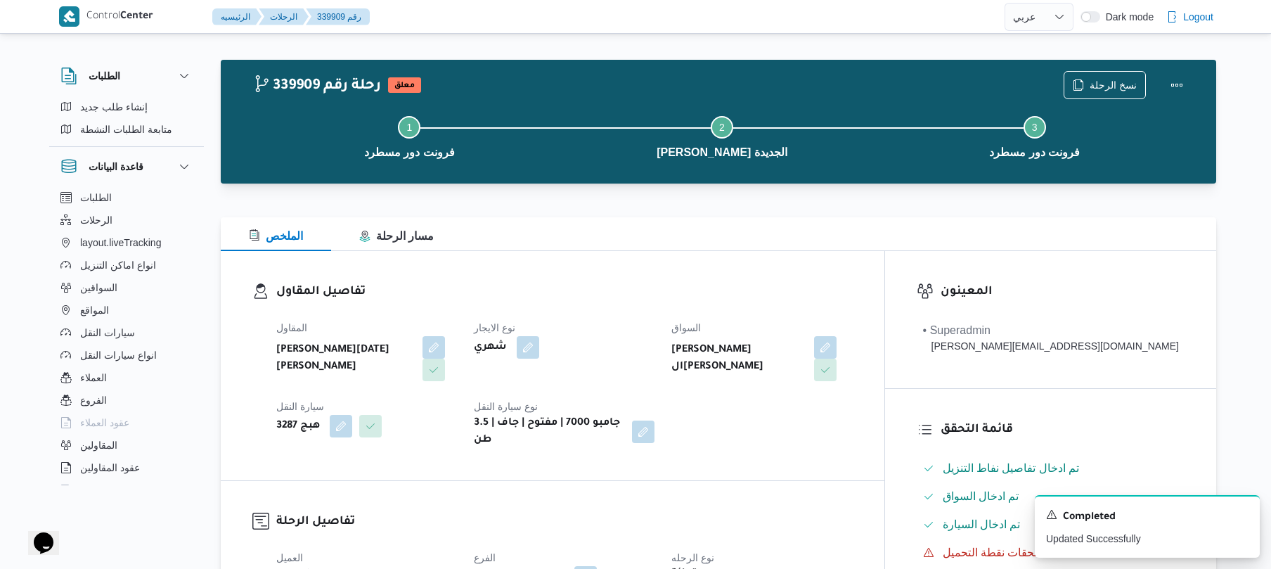
scroll to position [0, 0]
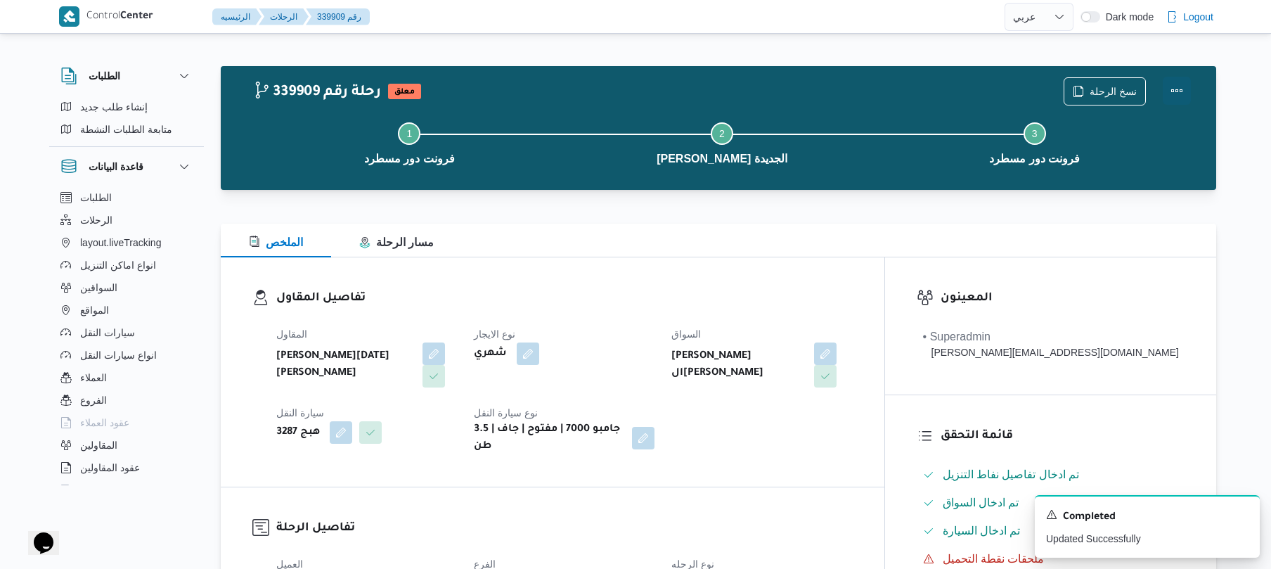
click at [1187, 94] on button "Actions" at bounding box center [1177, 91] width 28 height 28
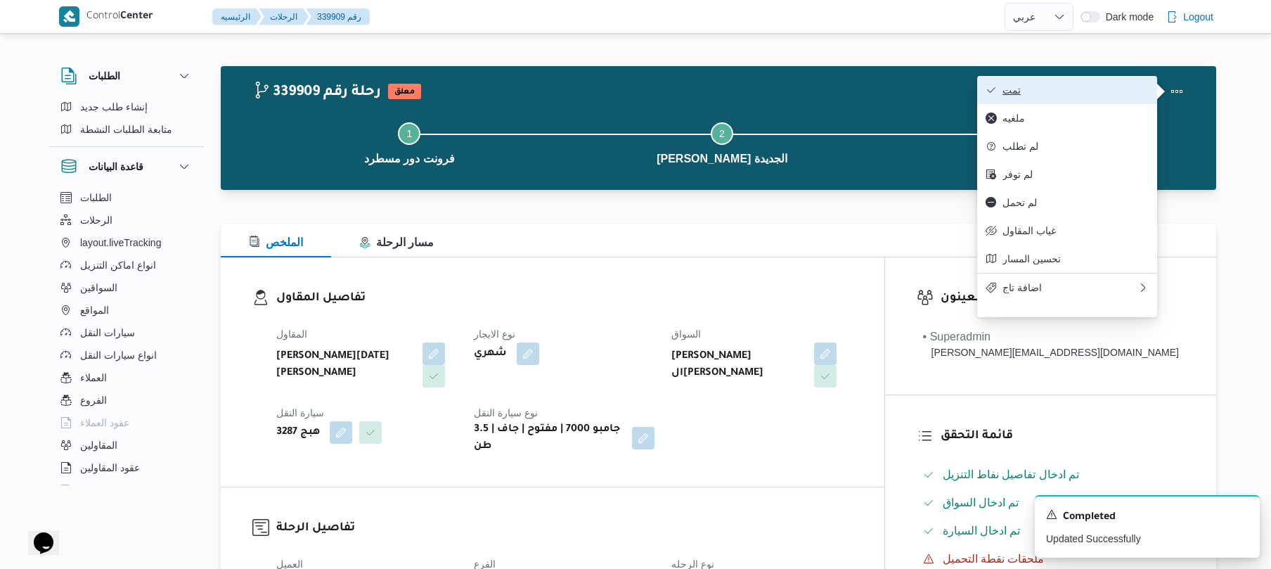
click at [1100, 94] on span "تمت" at bounding box center [1076, 89] width 146 height 11
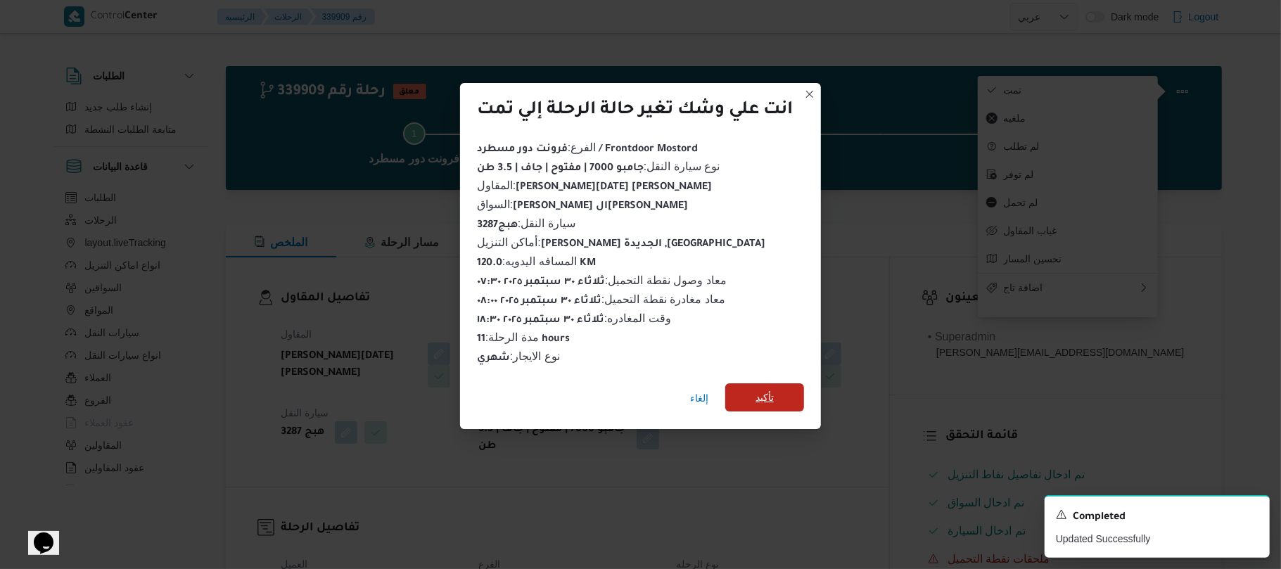
click at [764, 392] on span "تأكيد" at bounding box center [764, 397] width 18 height 17
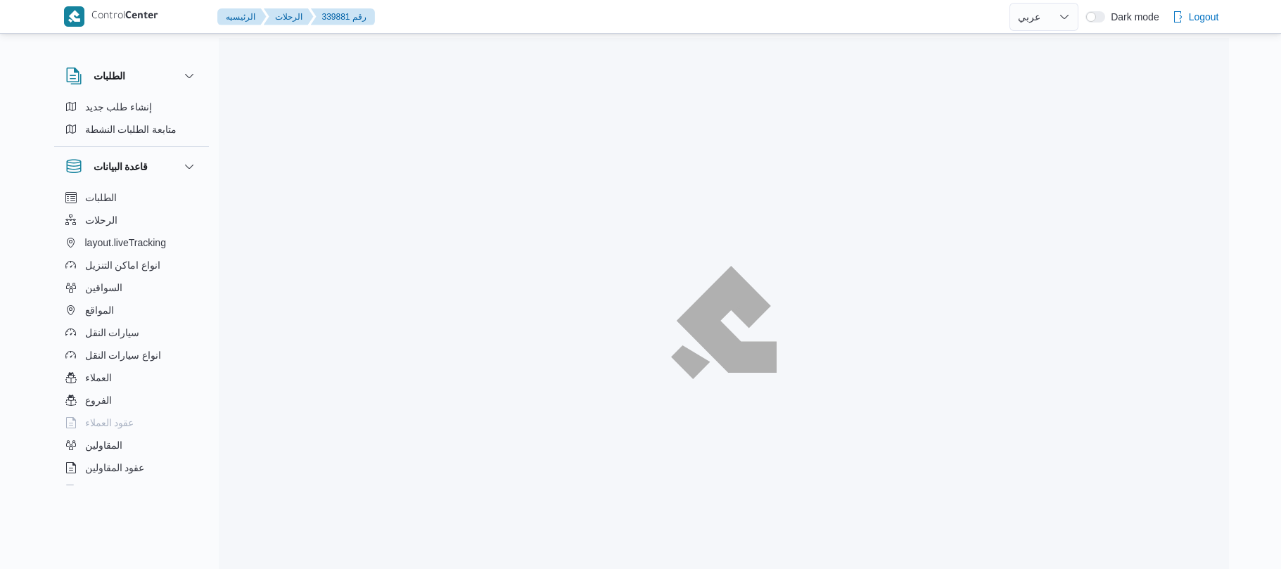
select select "ar"
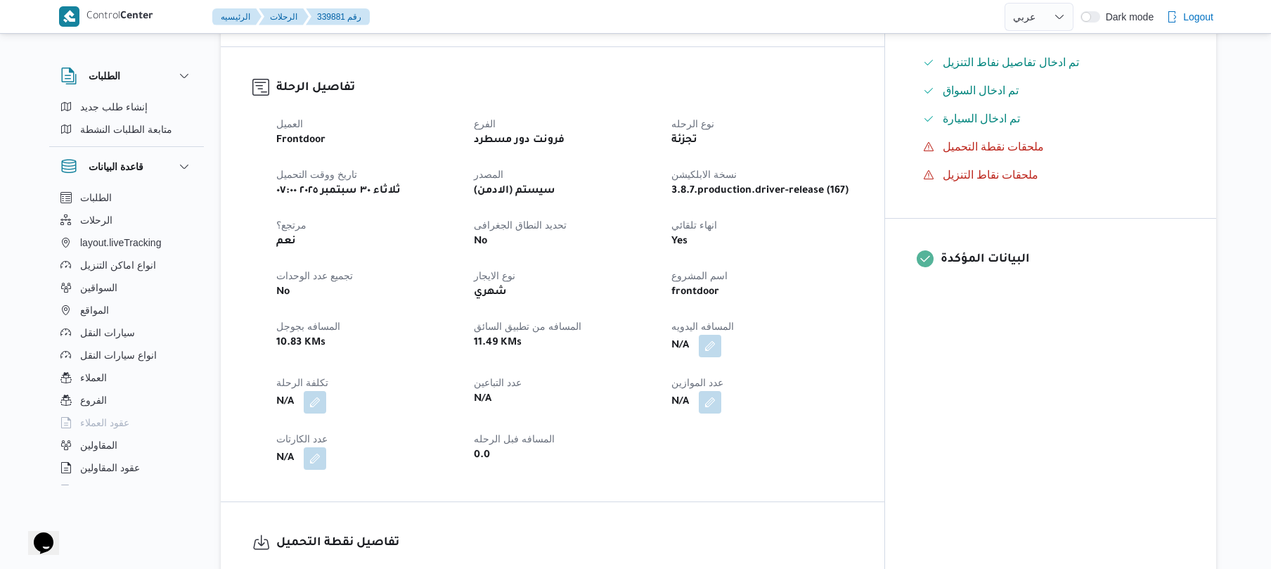
scroll to position [450, 0]
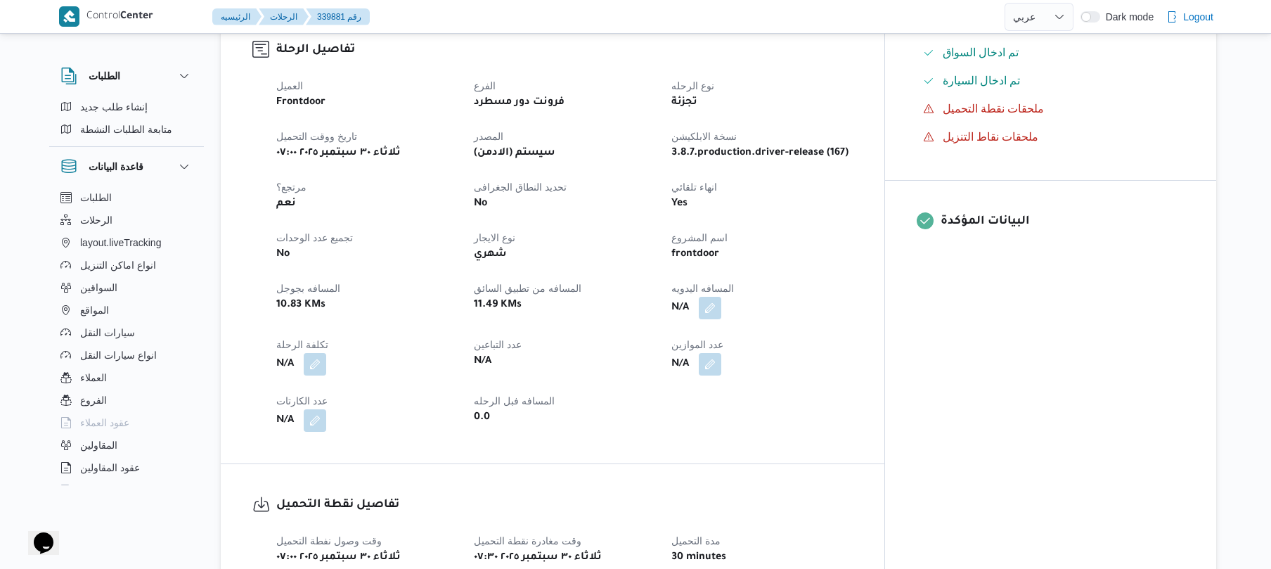
click at [775, 309] on div "العميل Frontdoor الفرع فرونت دور مسطرد نوع الرحله تجزئة تاريخ ووقت التحميل ثلاث…" at bounding box center [565, 254] width 594 height 371
drag, startPoint x: 768, startPoint y: 298, endPoint x: 842, endPoint y: 280, distance: 76.1
click at [842, 280] on dt "المسافه اليدويه" at bounding box center [762, 288] width 181 height 17
click at [779, 295] on div "N/A" at bounding box center [762, 307] width 184 height 25
click at [721, 297] on button "button" at bounding box center [710, 307] width 23 height 23
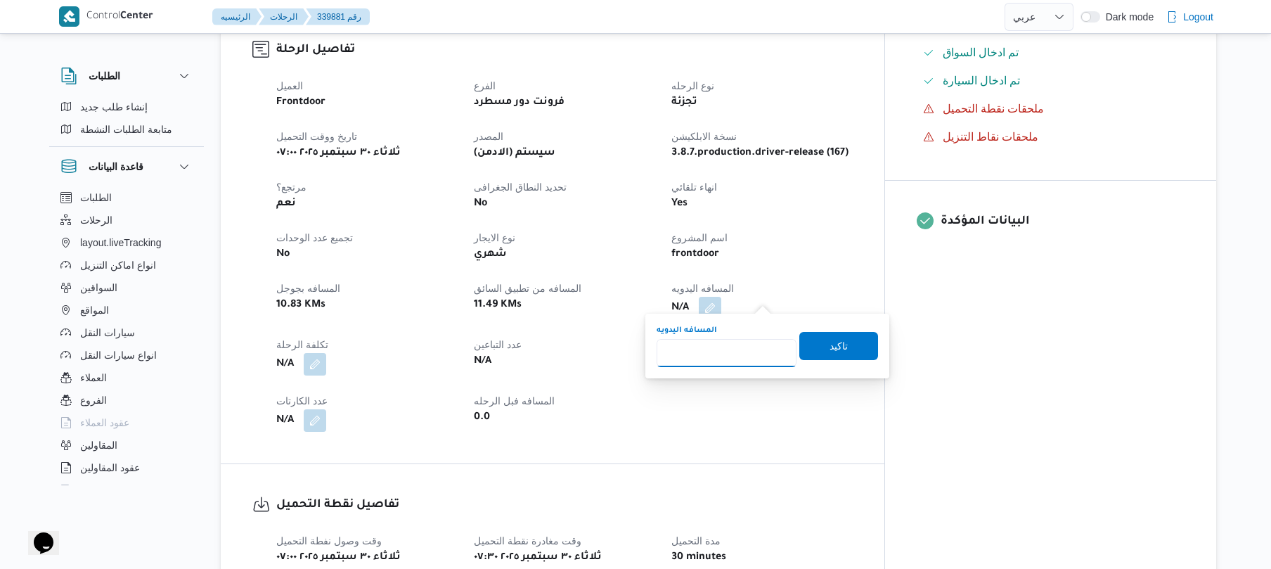
click at [729, 352] on input "المسافه اليدويه" at bounding box center [727, 353] width 140 height 28
type input "120"
click at [833, 344] on span "تاكيد" at bounding box center [839, 345] width 18 height 17
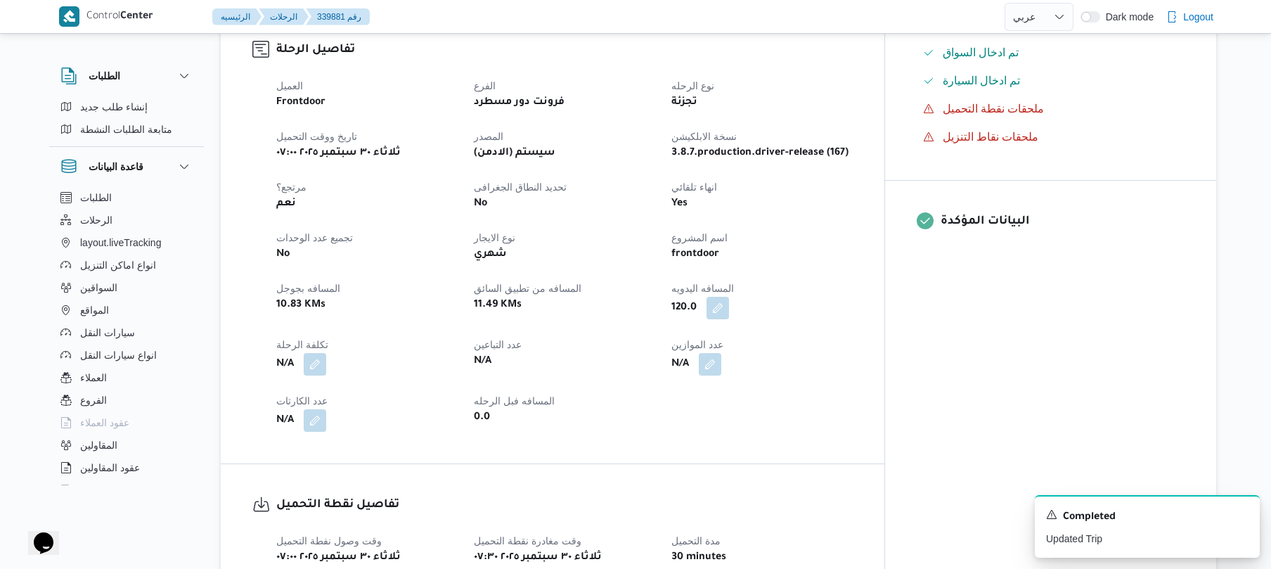
click at [814, 280] on dt "المسافه اليدويه" at bounding box center [762, 288] width 181 height 17
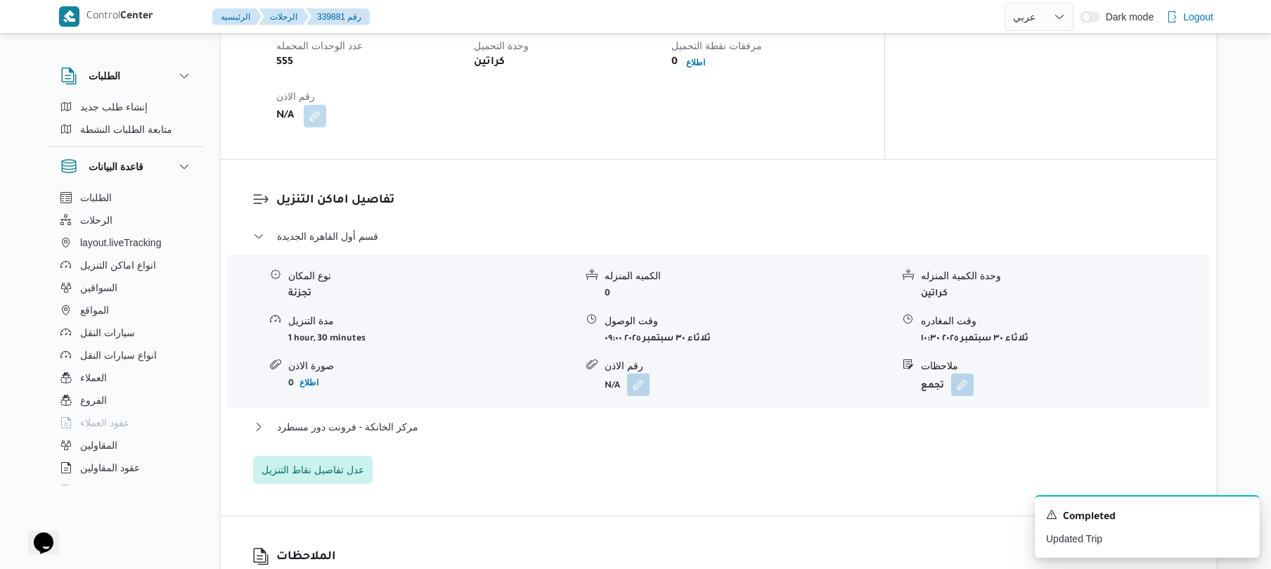
scroll to position [1050, 0]
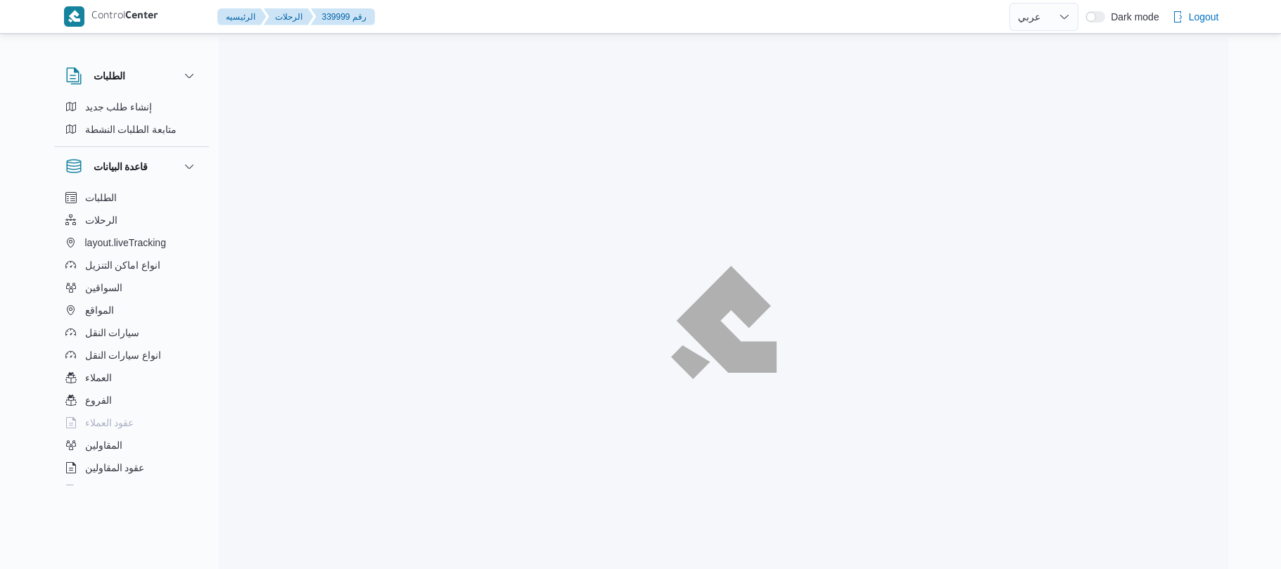
select select "ar"
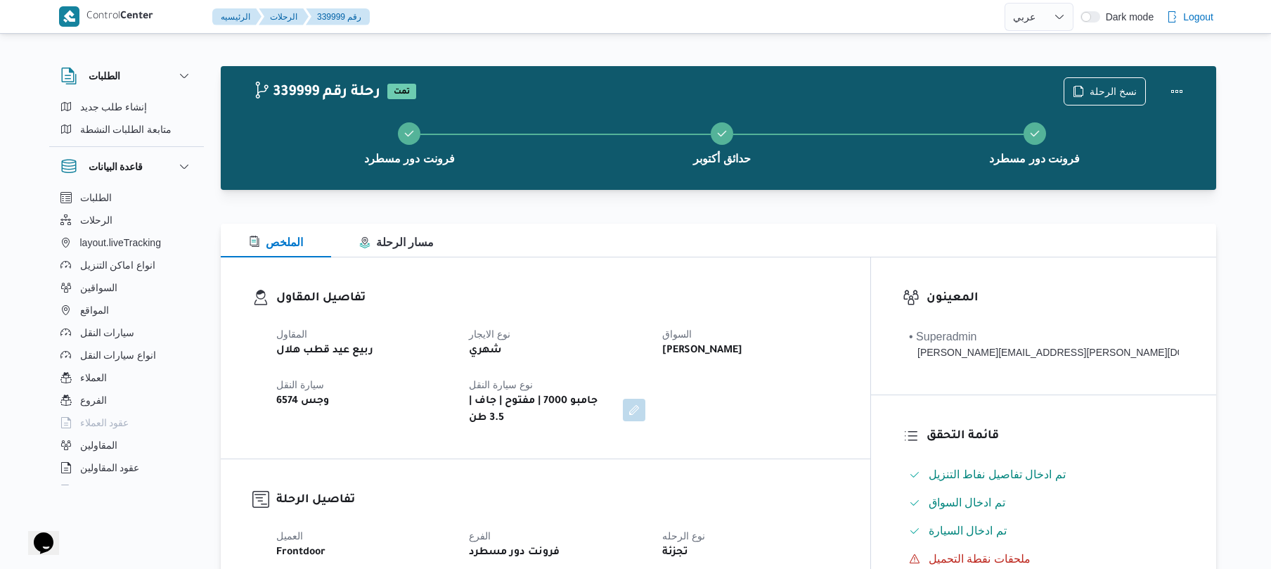
scroll to position [37, 0]
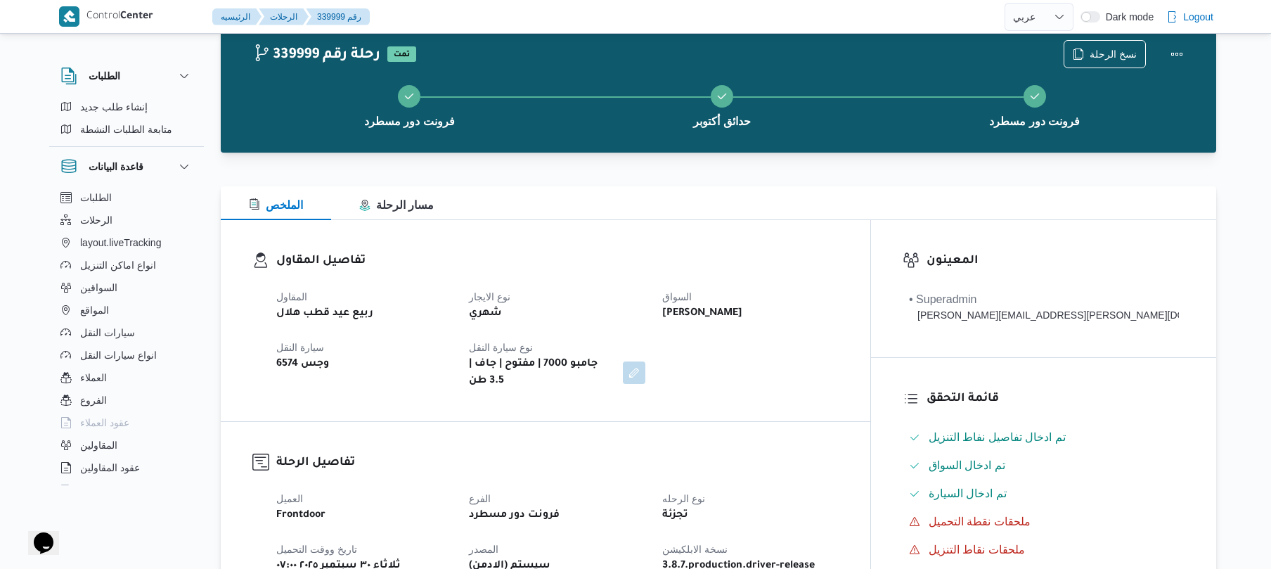
click at [729, 252] on h3 "تفاصيل المقاول" at bounding box center [557, 261] width 563 height 19
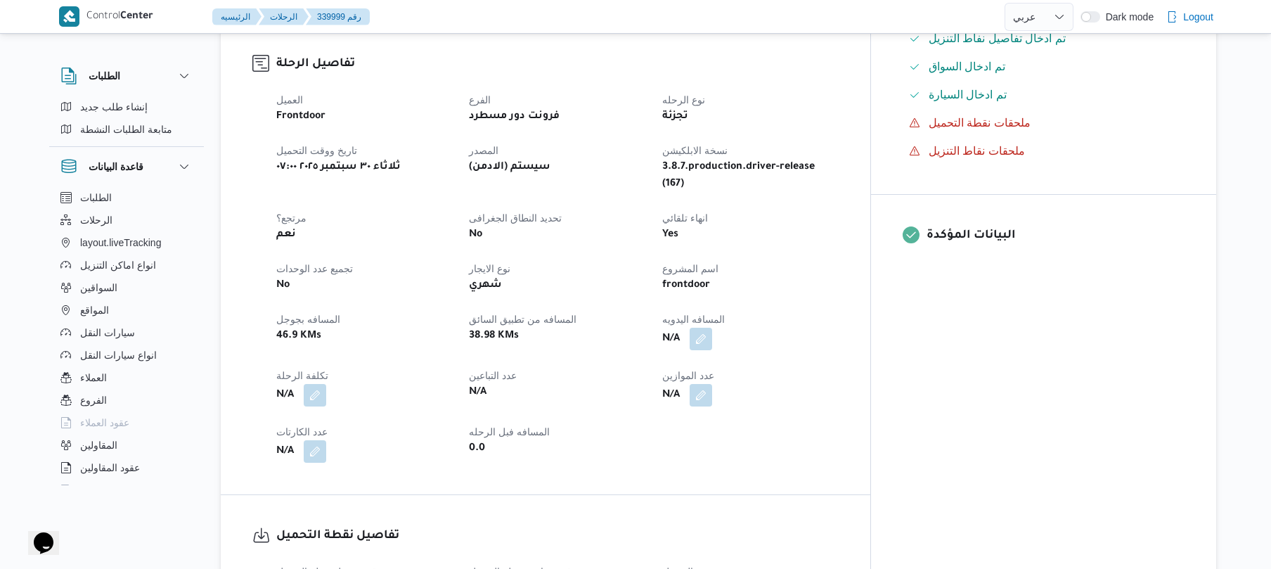
scroll to position [487, 0]
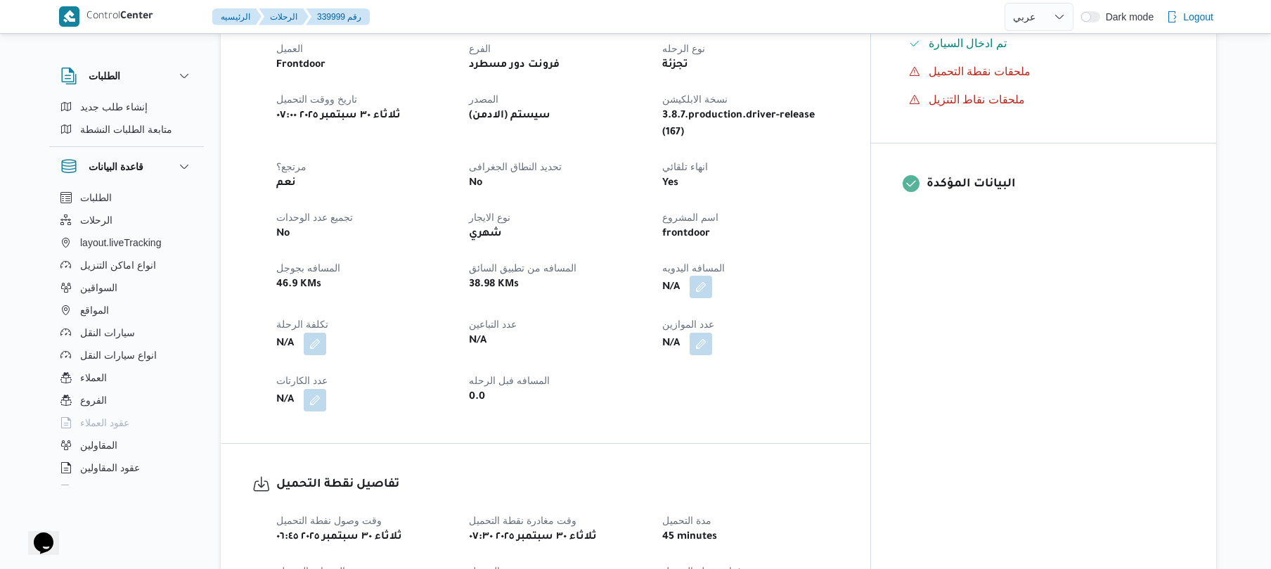
click at [712, 276] on button "button" at bounding box center [701, 287] width 23 height 23
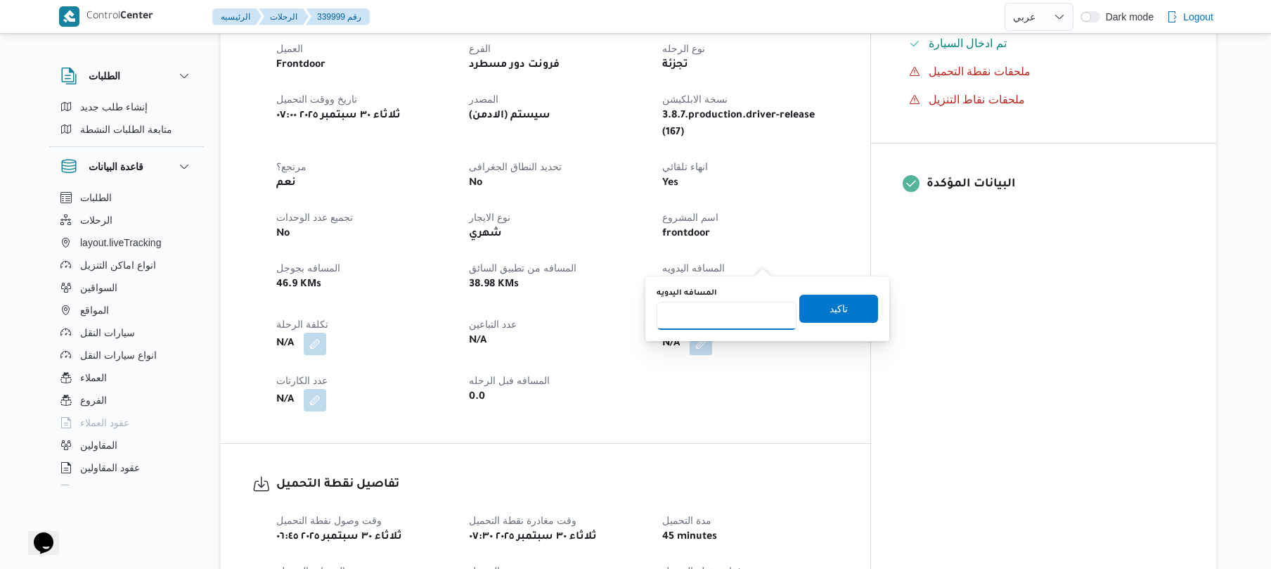
click at [737, 309] on input "المسافه اليدويه" at bounding box center [727, 316] width 140 height 28
type input "130"
click at [830, 307] on span "تاكيد" at bounding box center [839, 308] width 18 height 17
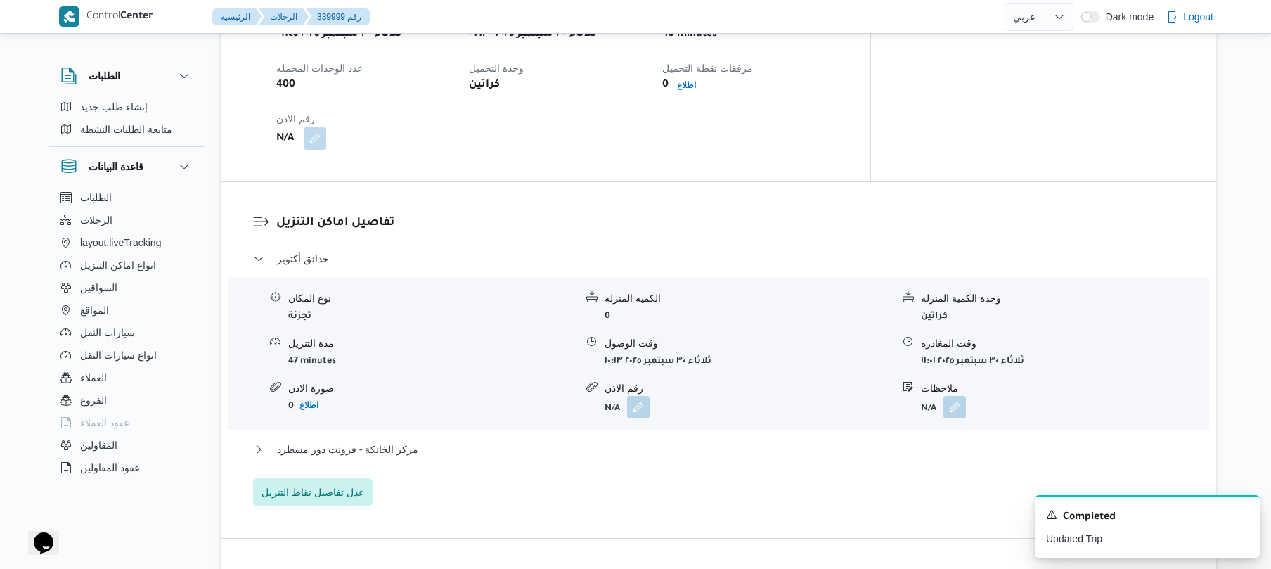
scroll to position [1013, 0]
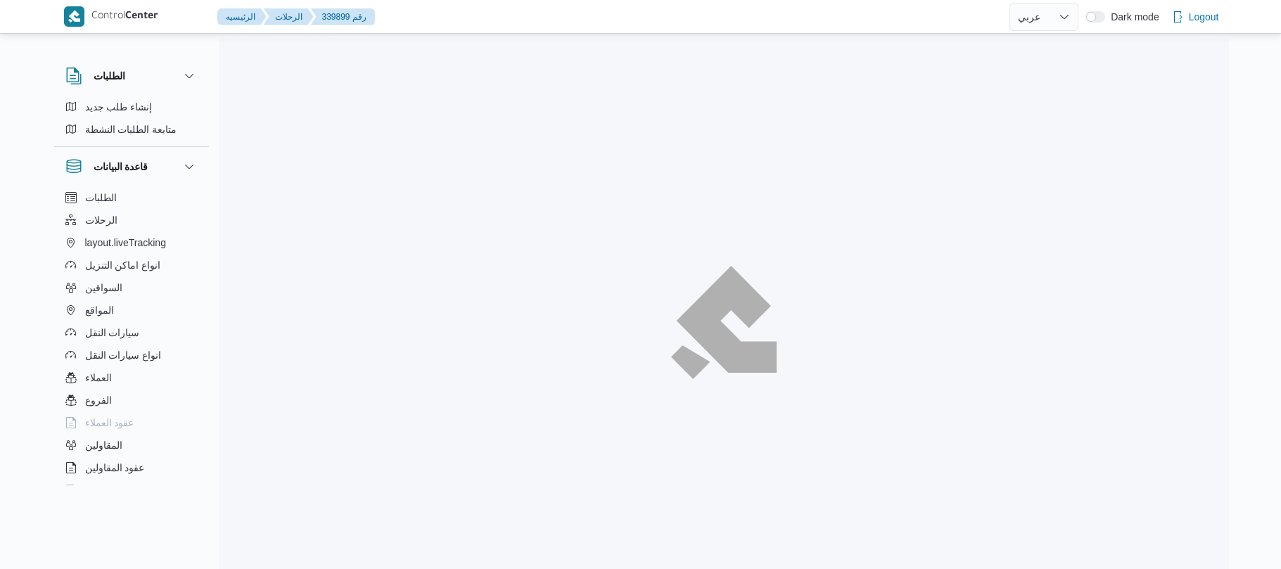
select select "ar"
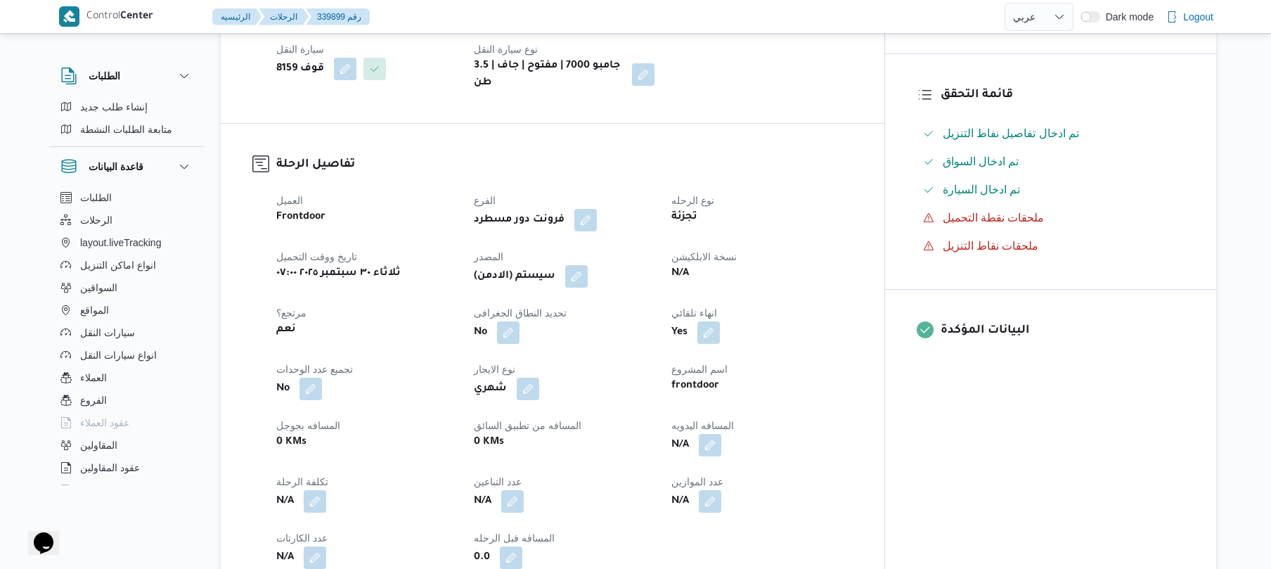
scroll to position [412, 0]
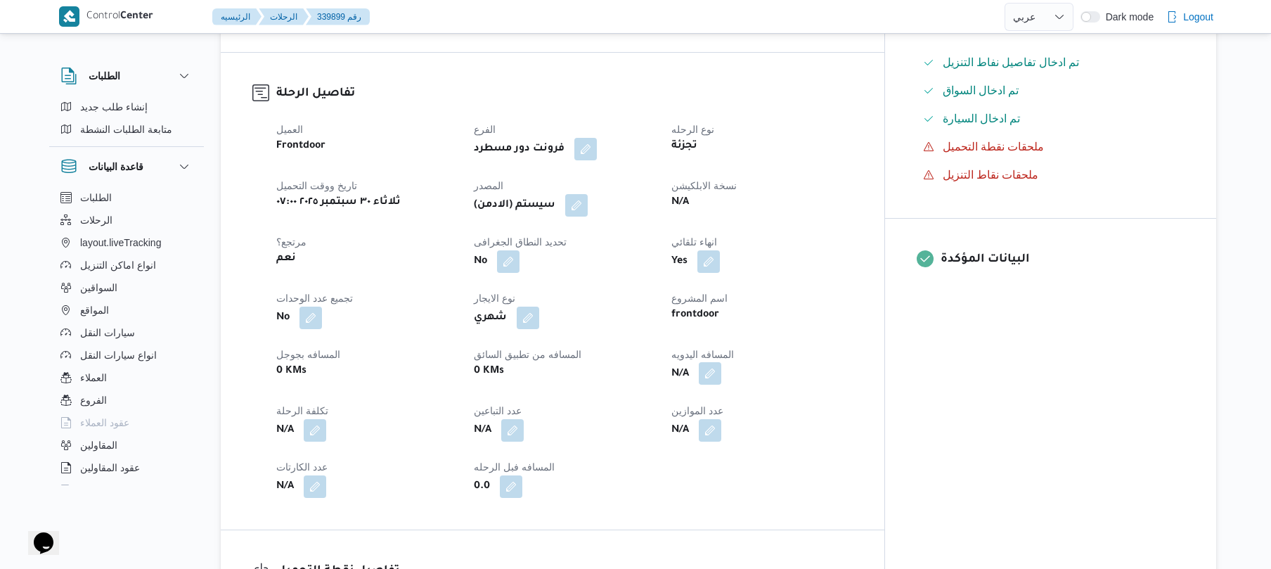
click at [721, 362] on button "button" at bounding box center [710, 373] width 23 height 23
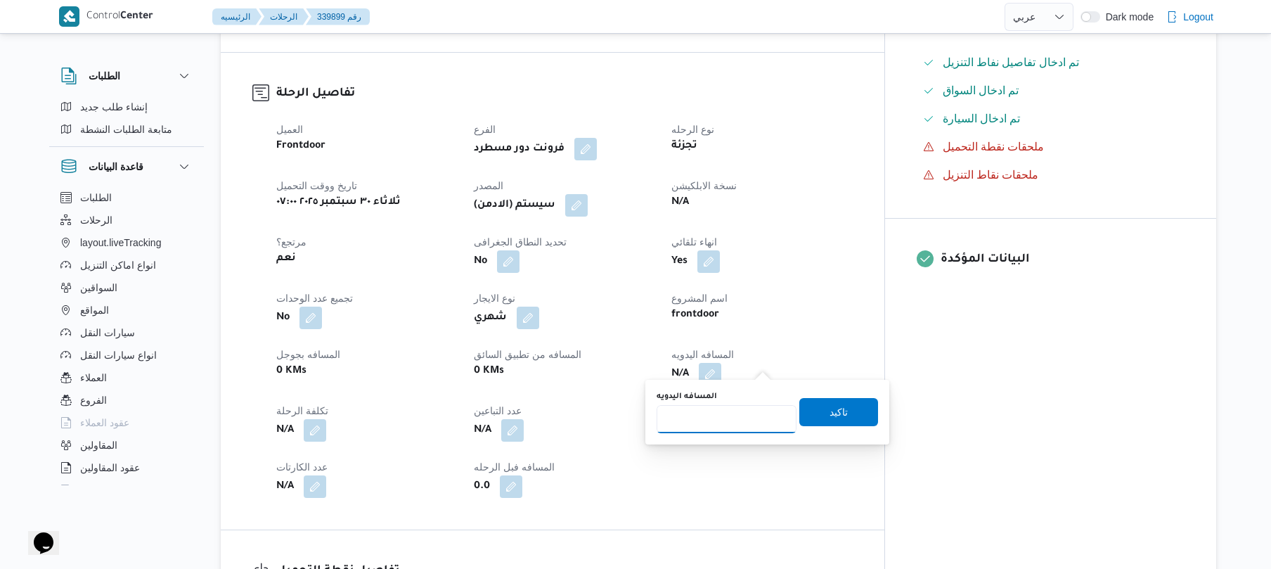
click at [743, 416] on input "المسافه اليدويه" at bounding box center [727, 419] width 140 height 28
type input "120"
click at [819, 417] on span "تاكيد" at bounding box center [839, 411] width 79 height 28
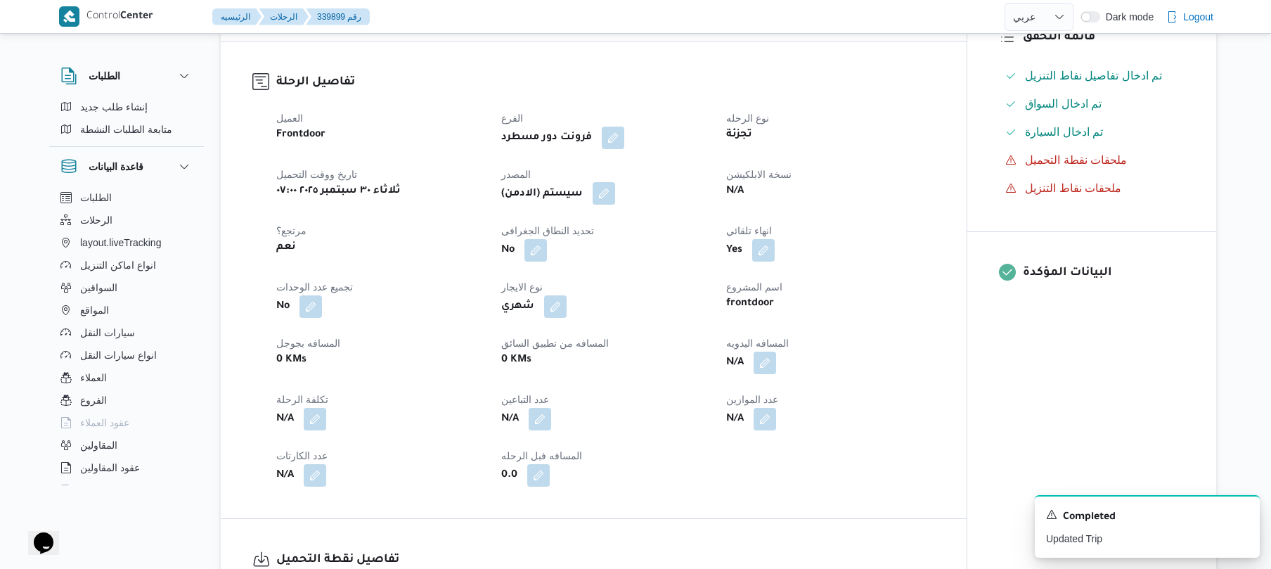
click at [614, 194] on button "button" at bounding box center [604, 193] width 23 height 23
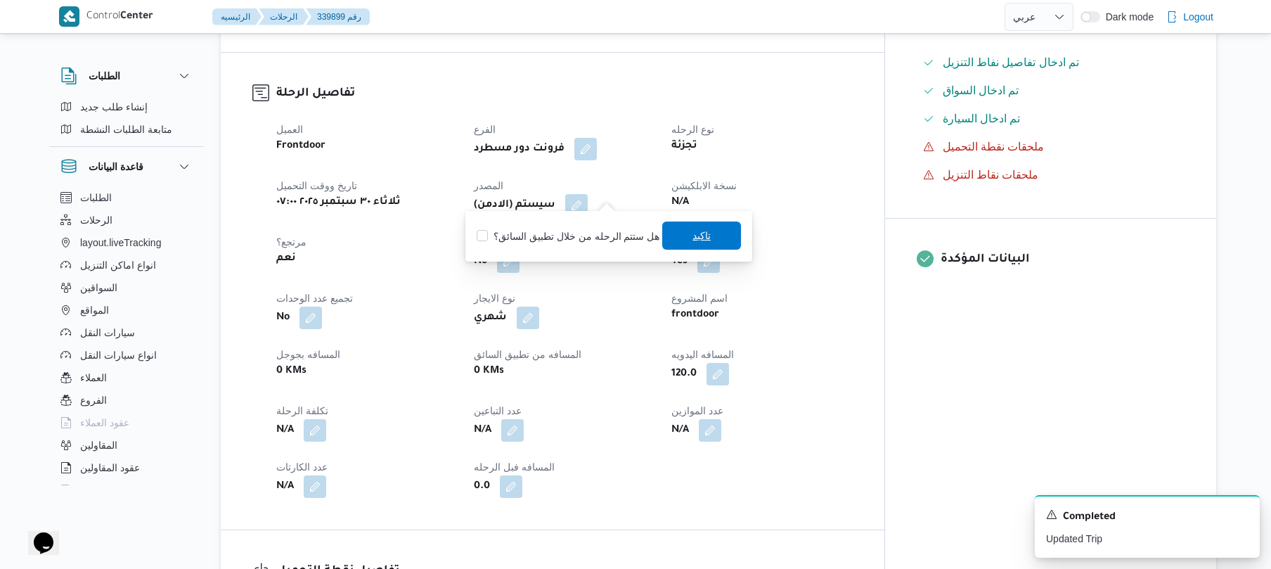
click at [676, 243] on span "تاكيد" at bounding box center [701, 236] width 79 height 28
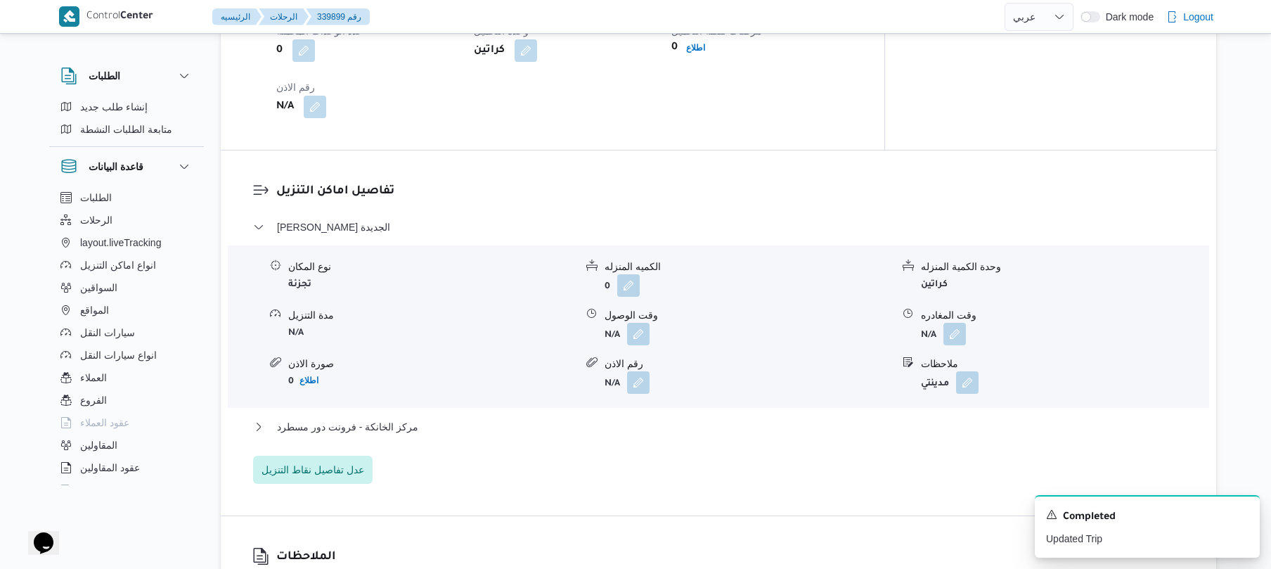
scroll to position [1125, 0]
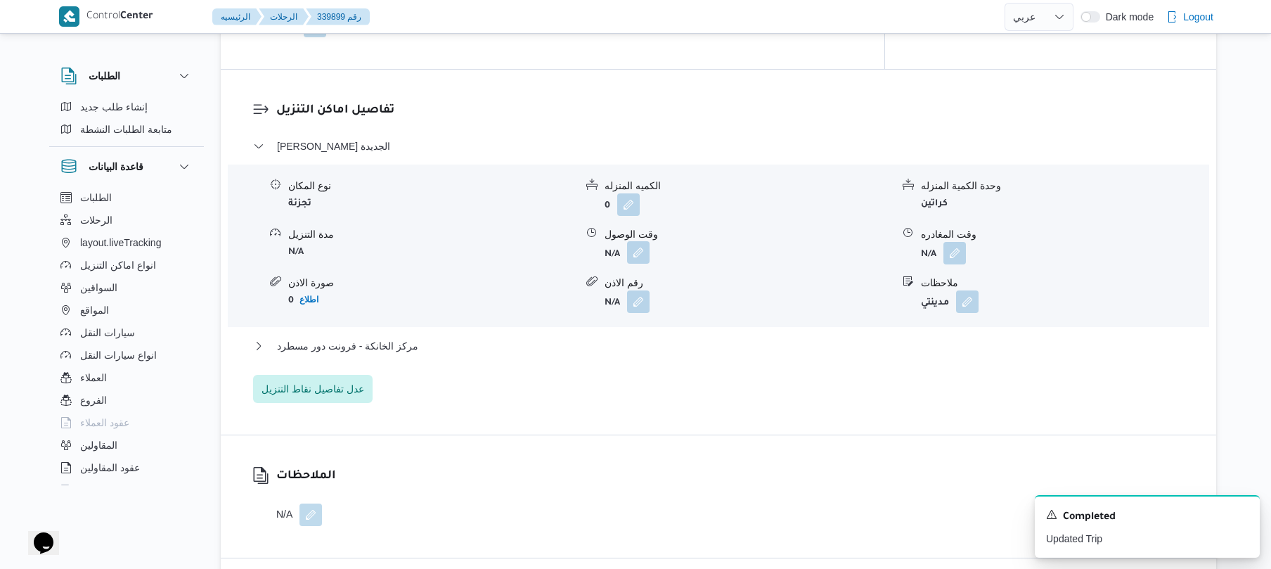
click at [640, 243] on button "button" at bounding box center [638, 252] width 23 height 23
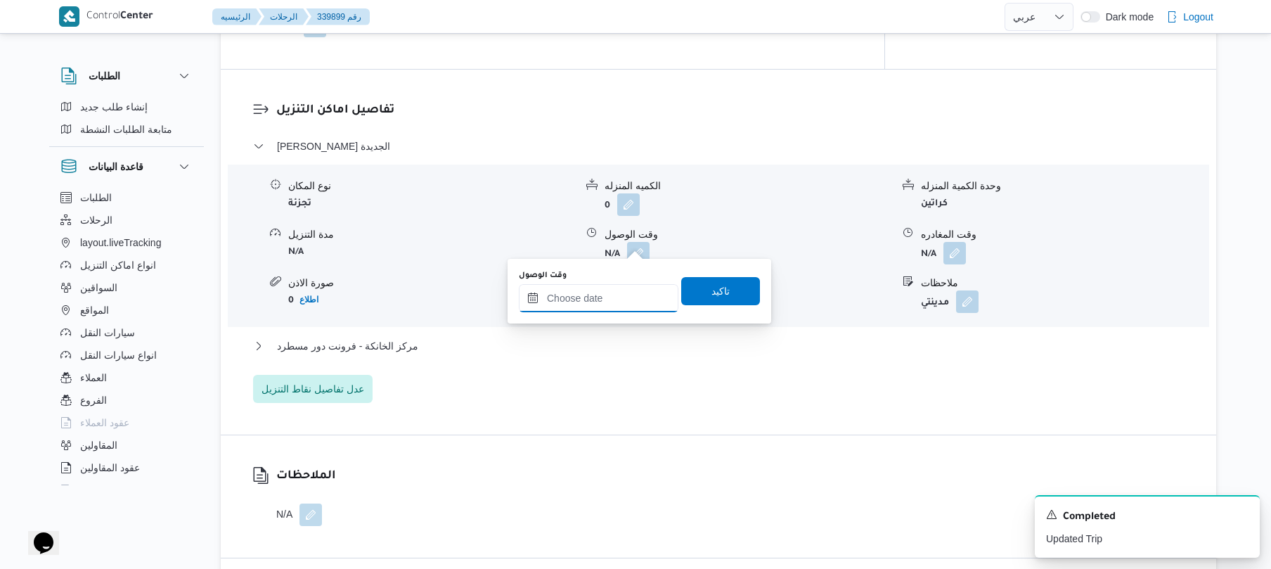
click at [606, 299] on input "وقت الوصول" at bounding box center [599, 298] width 160 height 28
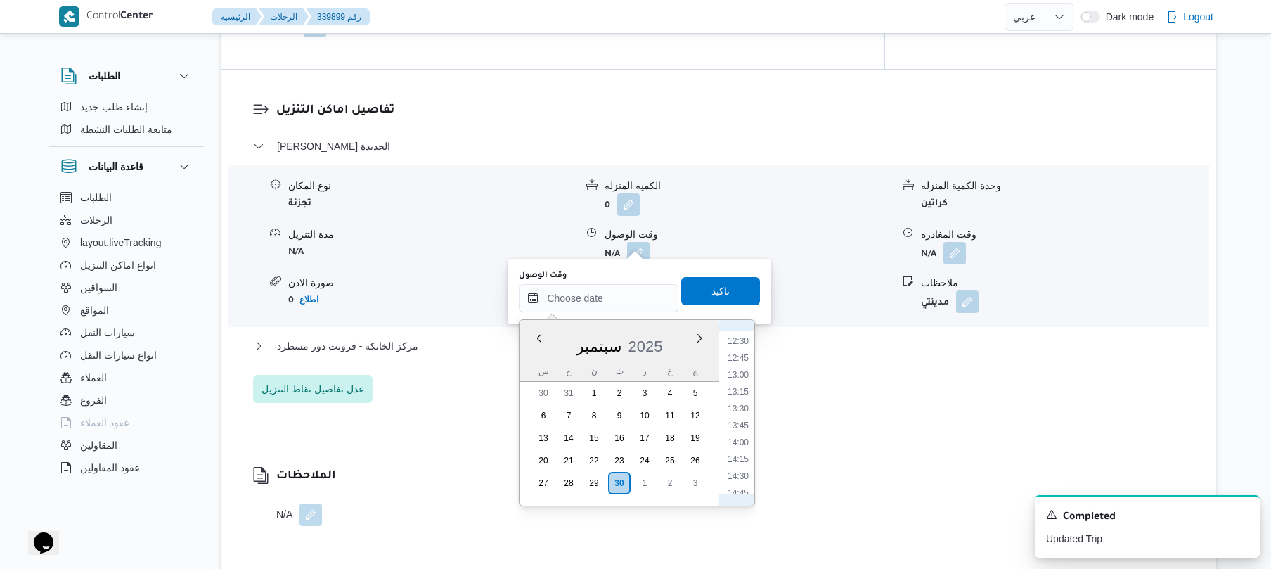
scroll to position [519, 0]
click at [731, 450] on li "09:15" at bounding box center [738, 444] width 32 height 14
type input "[DATE] ٠٩:١٥"
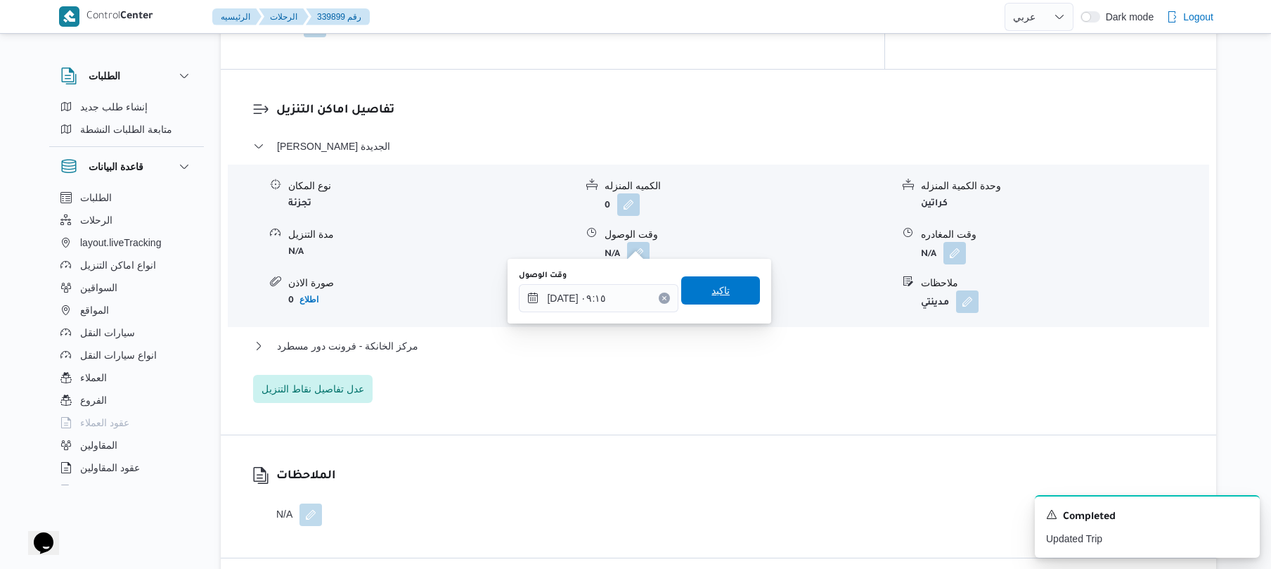
click at [721, 297] on span "تاكيد" at bounding box center [720, 290] width 79 height 28
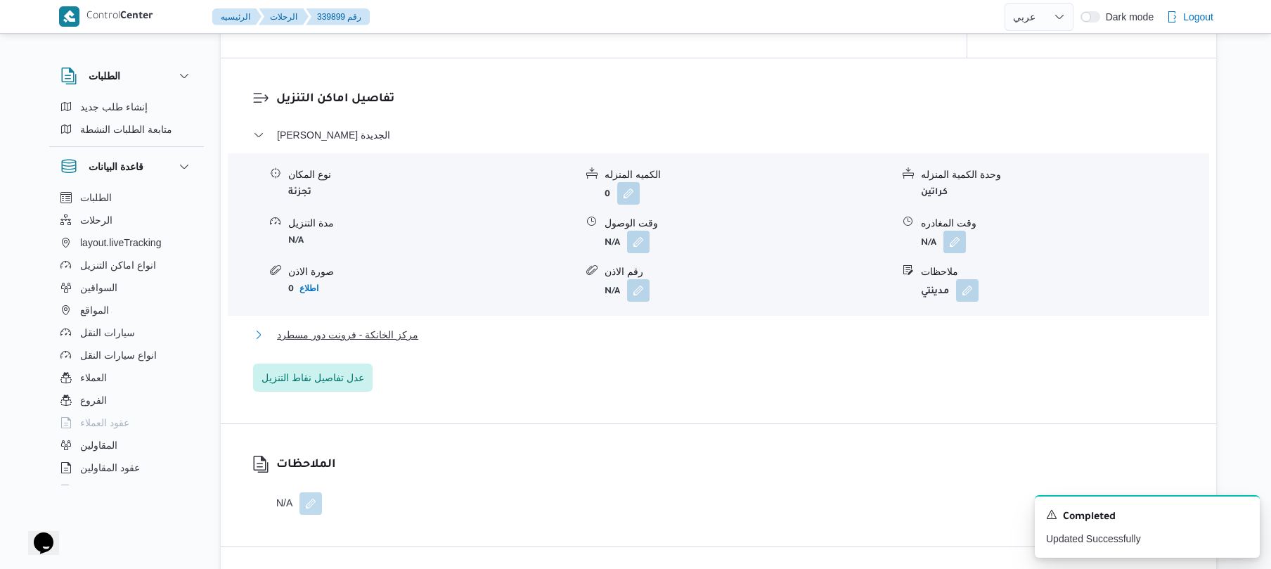
click at [681, 339] on button "مركز الخانكة - فرونت دور مسطرد" at bounding box center [719, 334] width 932 height 17
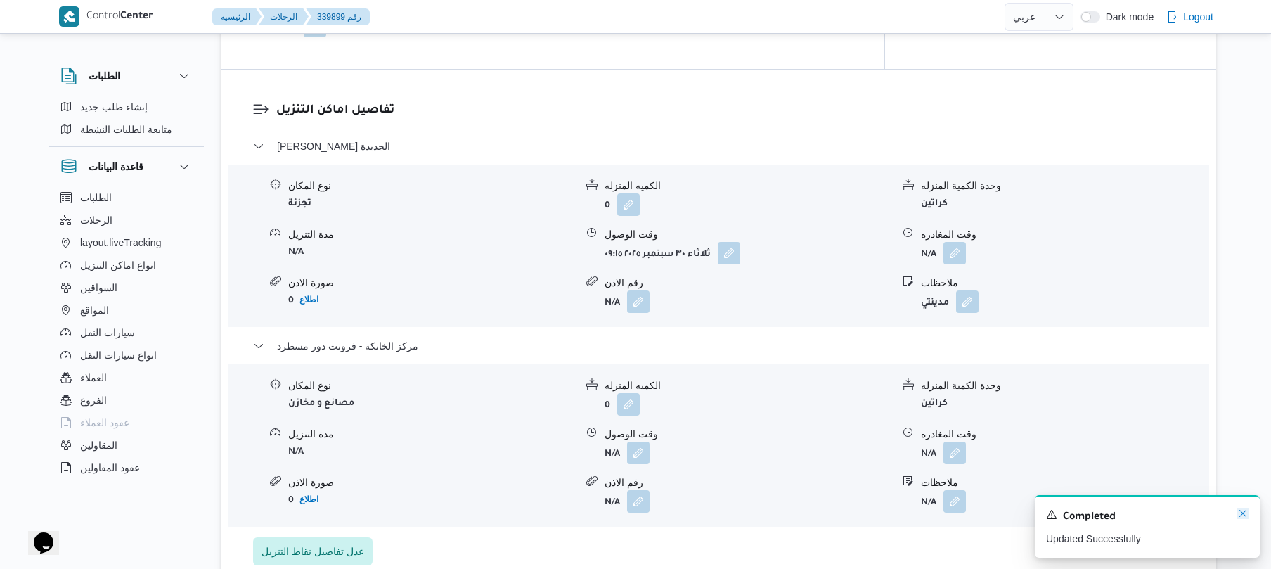
click at [1243, 515] on icon "Dismiss toast" at bounding box center [1243, 513] width 7 height 7
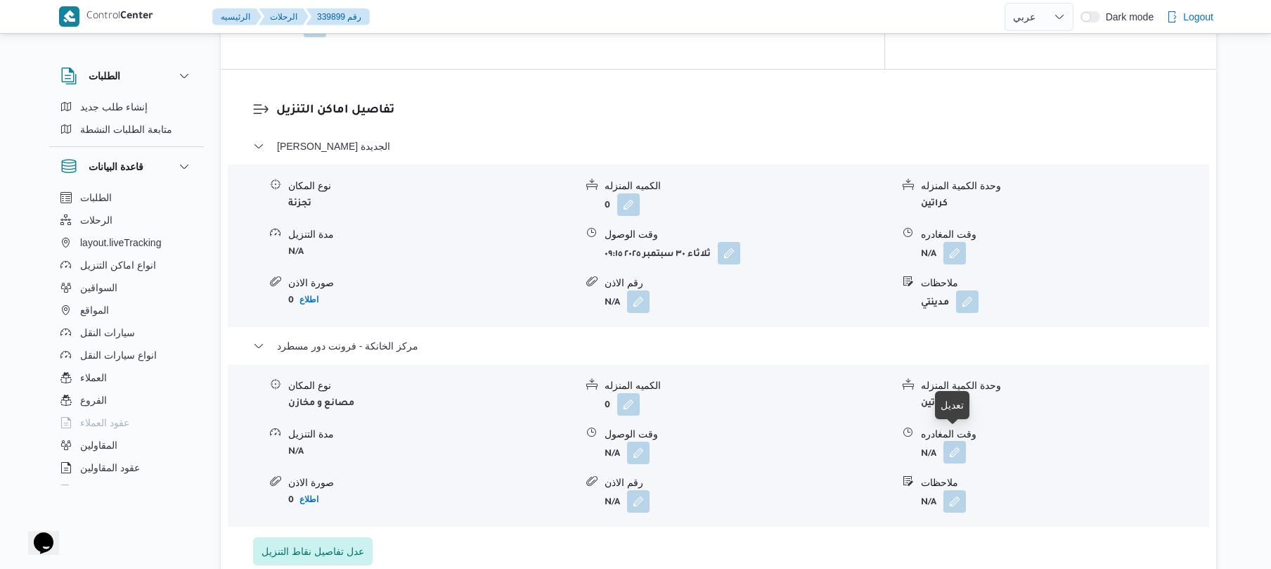
click at [948, 447] on button "button" at bounding box center [955, 452] width 23 height 23
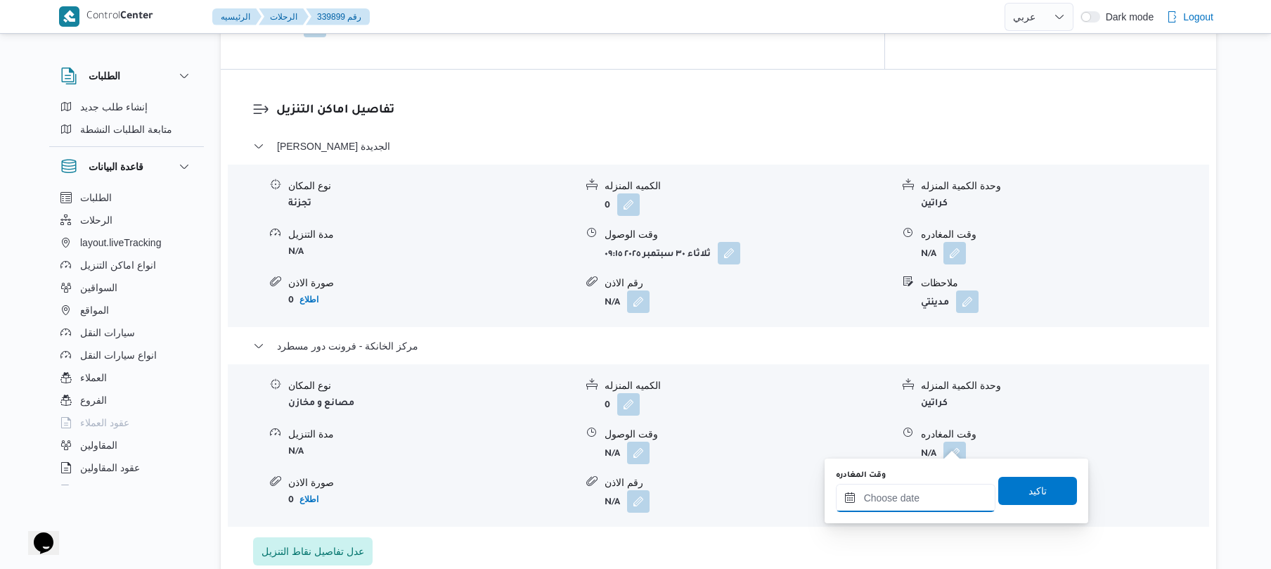
click at [906, 493] on input "وقت المغادره" at bounding box center [916, 498] width 160 height 28
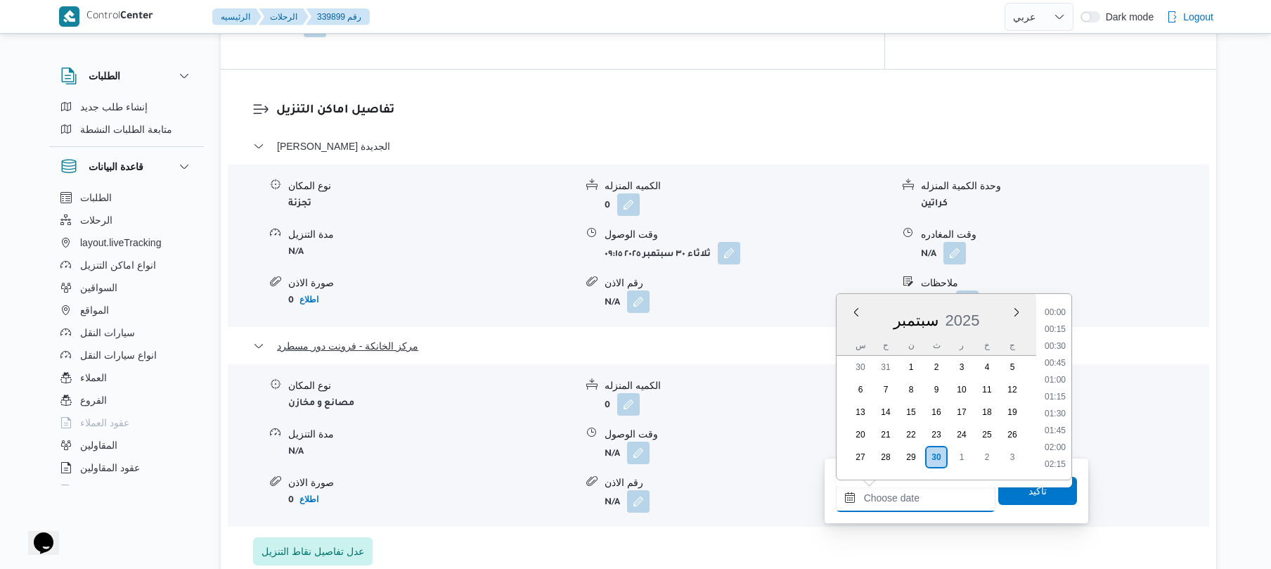
scroll to position [1300, 0]
click at [1062, 312] on li "19:15" at bounding box center [1055, 311] width 32 height 14
type input "[DATE] ١٩:١٥"
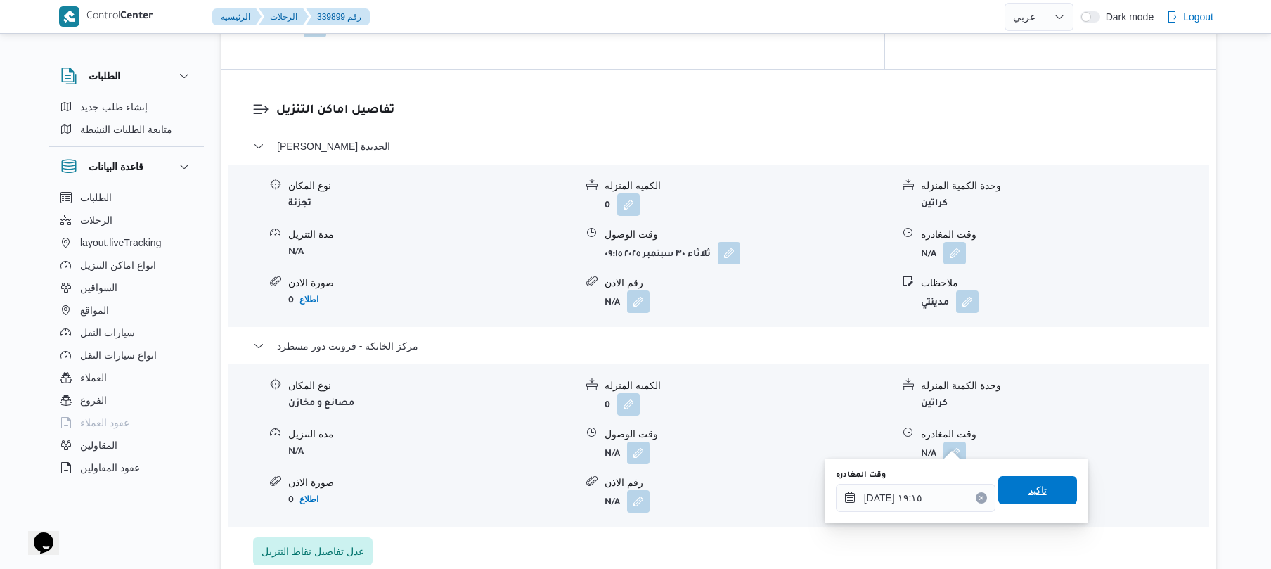
click at [1036, 491] on span "تاكيد" at bounding box center [1038, 490] width 18 height 17
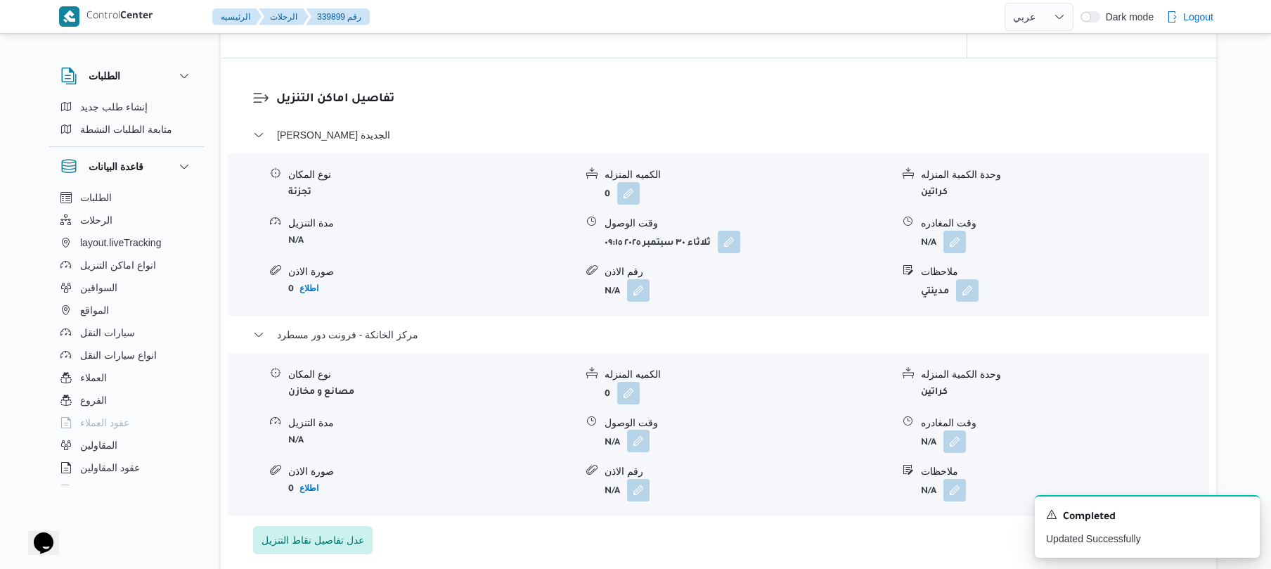
click at [630, 440] on button "button" at bounding box center [638, 441] width 23 height 23
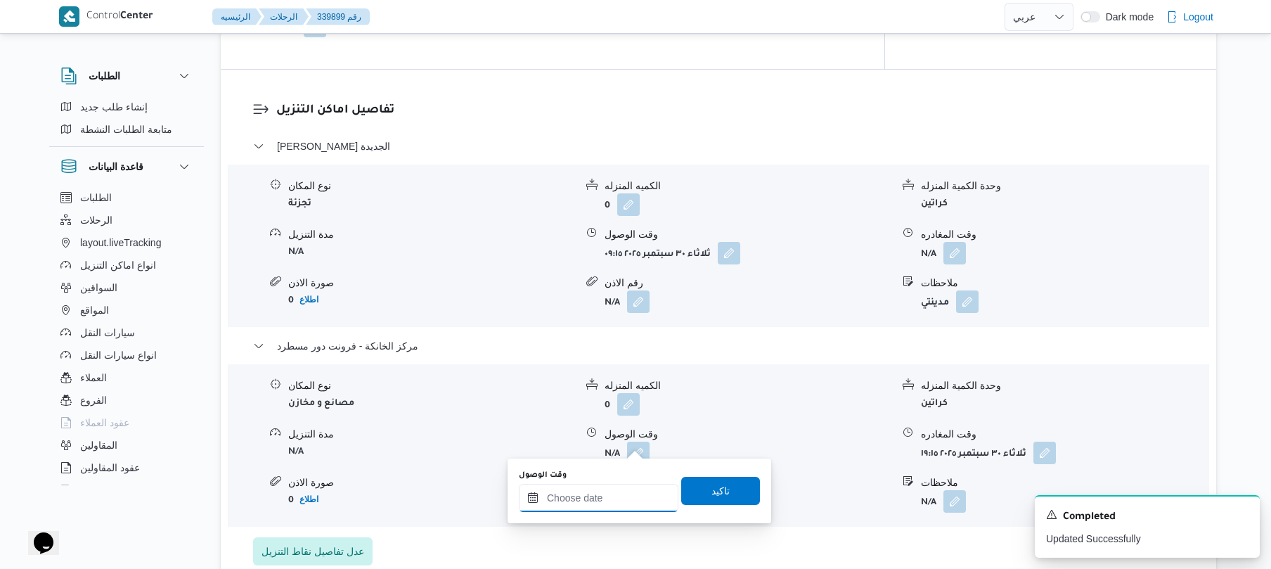
click at [619, 504] on input "وقت الوصول" at bounding box center [599, 498] width 160 height 28
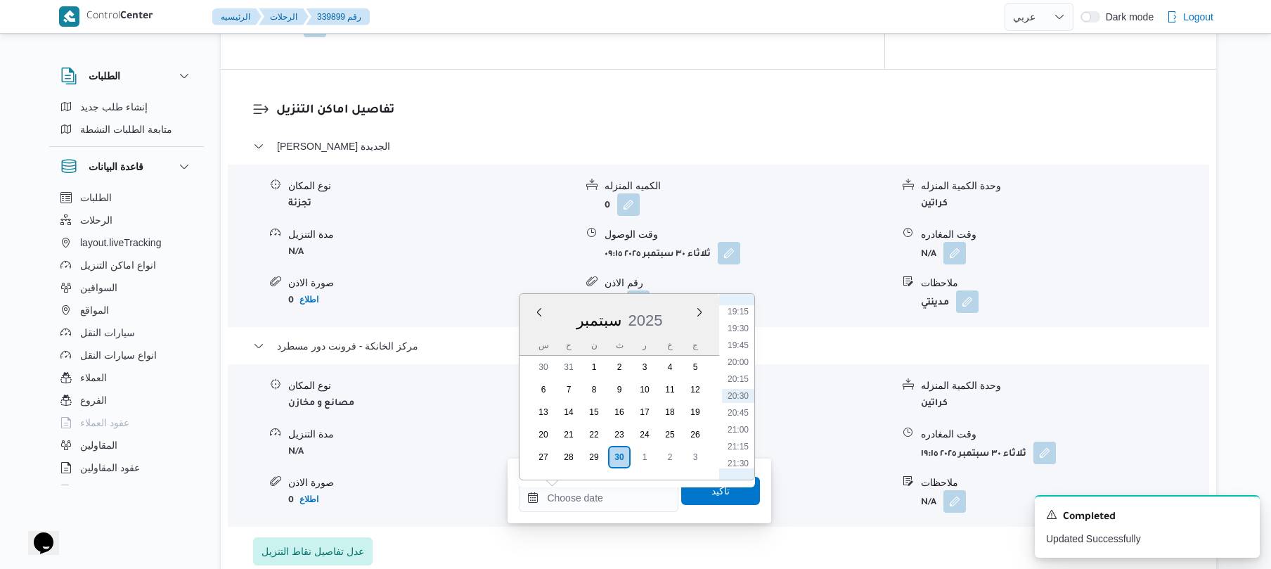
scroll to position [1162, 0]
click at [737, 433] on li "19:00" at bounding box center [738, 433] width 32 height 14
type input "٣٠/٠٩/٢٠٢٥ ١٩:٠٠"
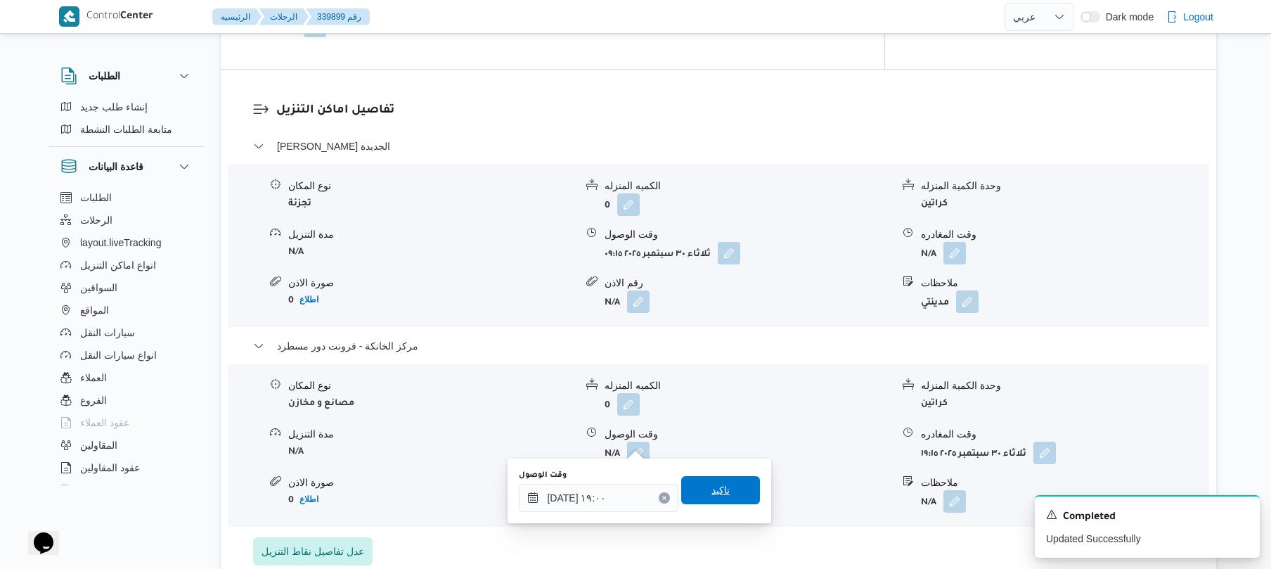
click at [719, 490] on span "تاكيد" at bounding box center [721, 490] width 18 height 17
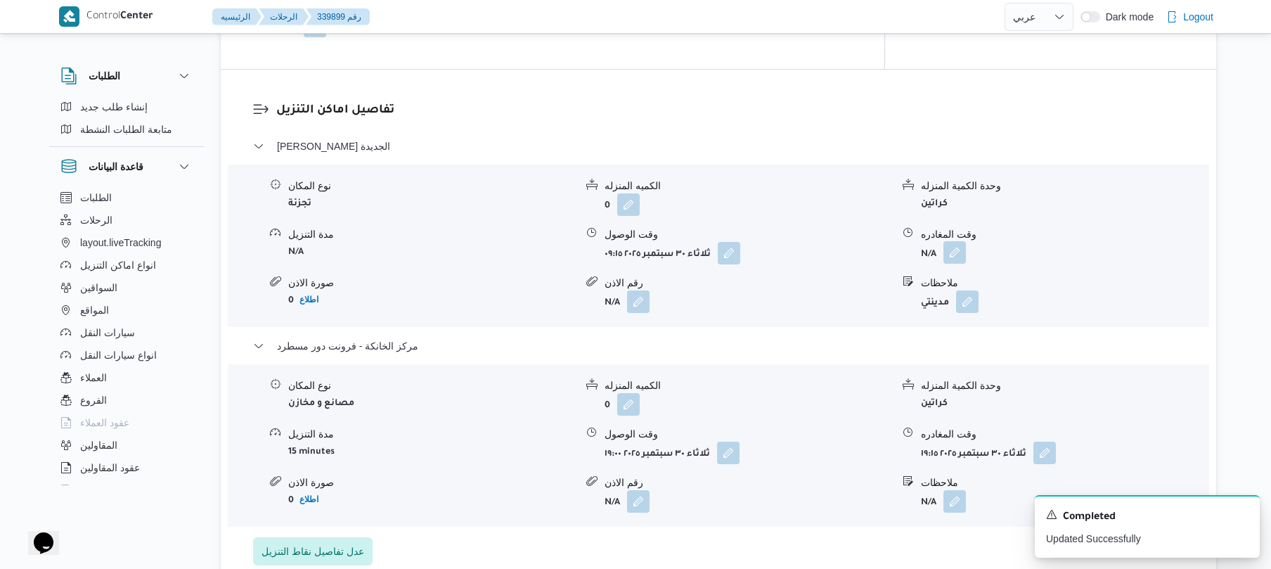
click at [951, 243] on button "button" at bounding box center [955, 252] width 23 height 23
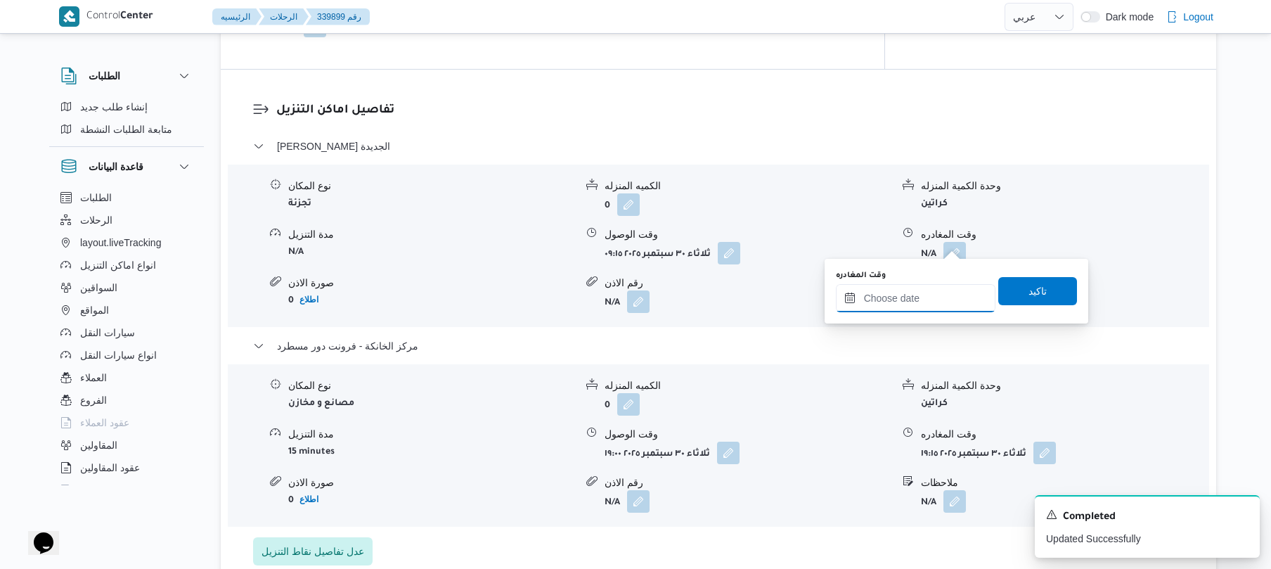
drag, startPoint x: 914, startPoint y: 293, endPoint x: 929, endPoint y: 294, distance: 14.8
click at [914, 293] on input "وقت المغادره" at bounding box center [916, 298] width 160 height 28
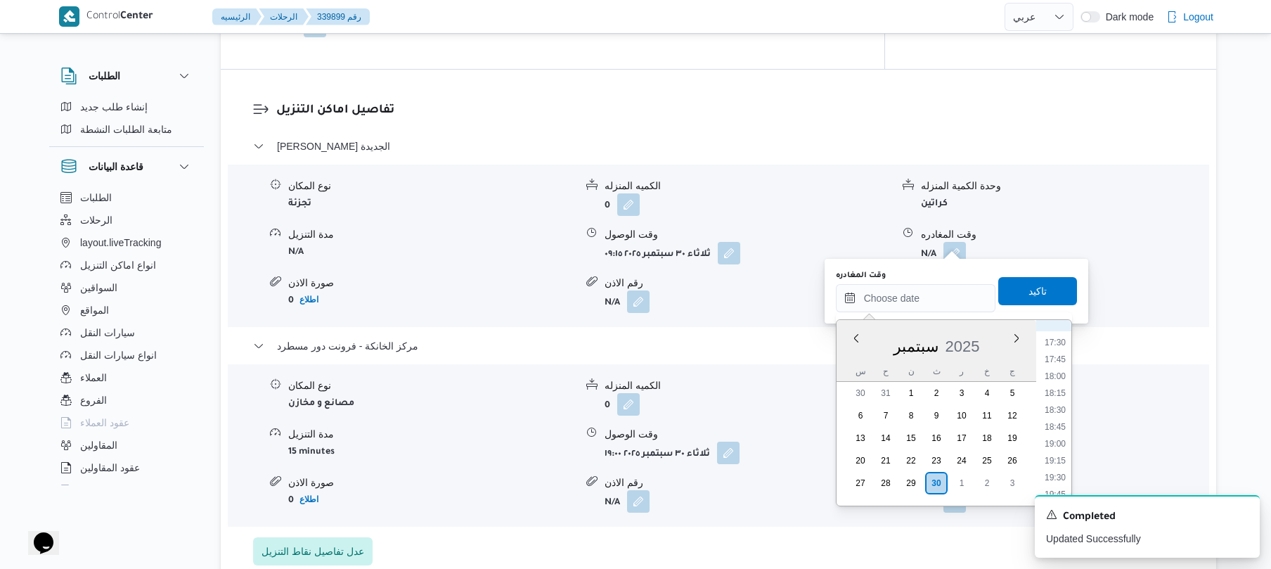
scroll to position [1162, 0]
click at [1056, 405] on li "18:15" at bounding box center [1055, 408] width 32 height 14
type input "٣٠/٠٩/٢٠٢٥ ١٨:١٥"
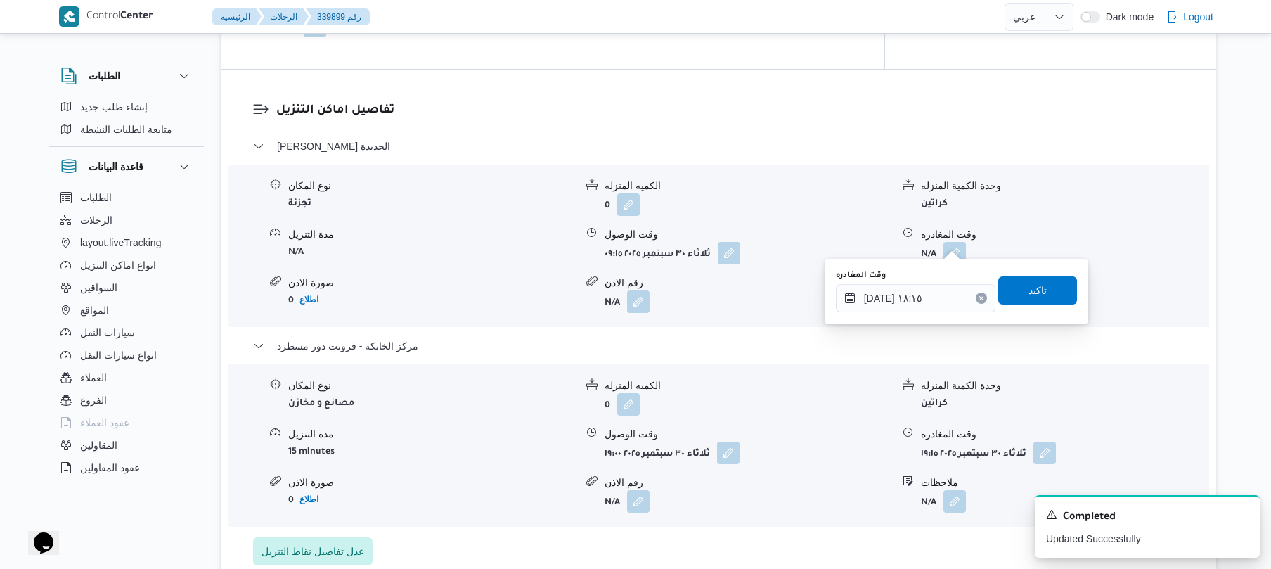
click at [1052, 294] on span "تاكيد" at bounding box center [1038, 290] width 79 height 28
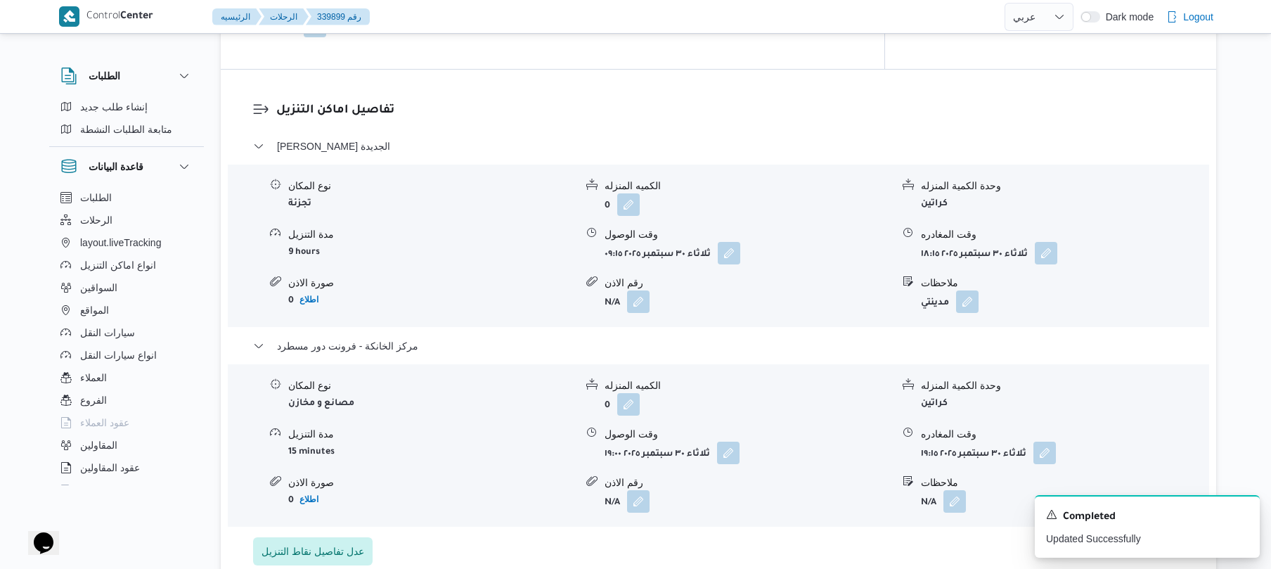
scroll to position [0, 0]
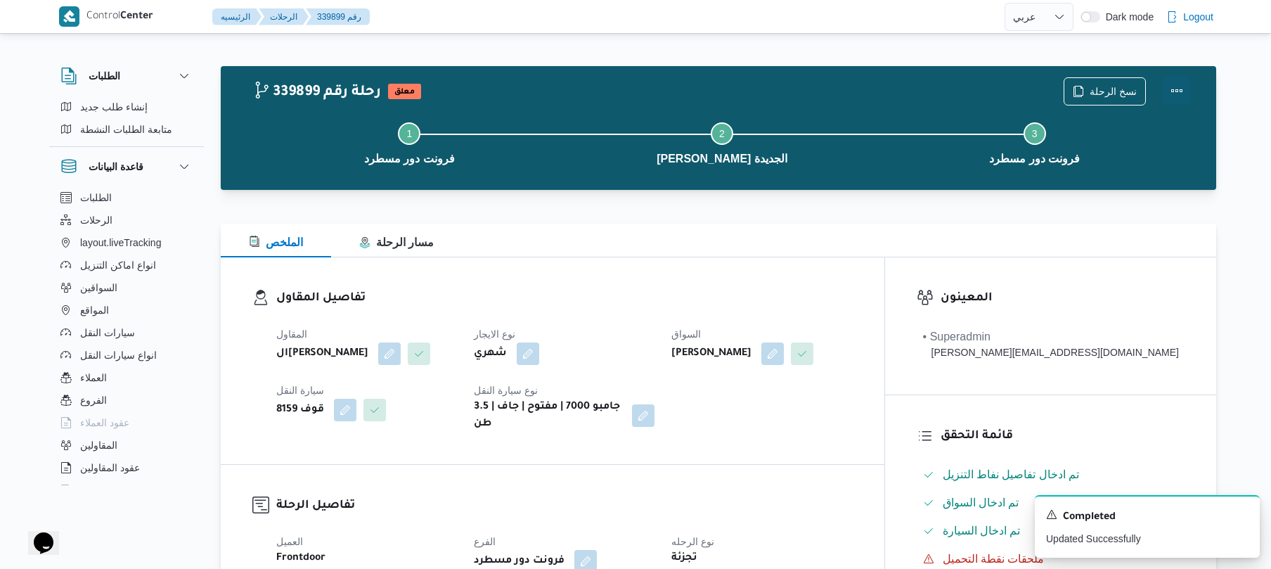
click at [1179, 85] on button "Actions" at bounding box center [1177, 91] width 28 height 28
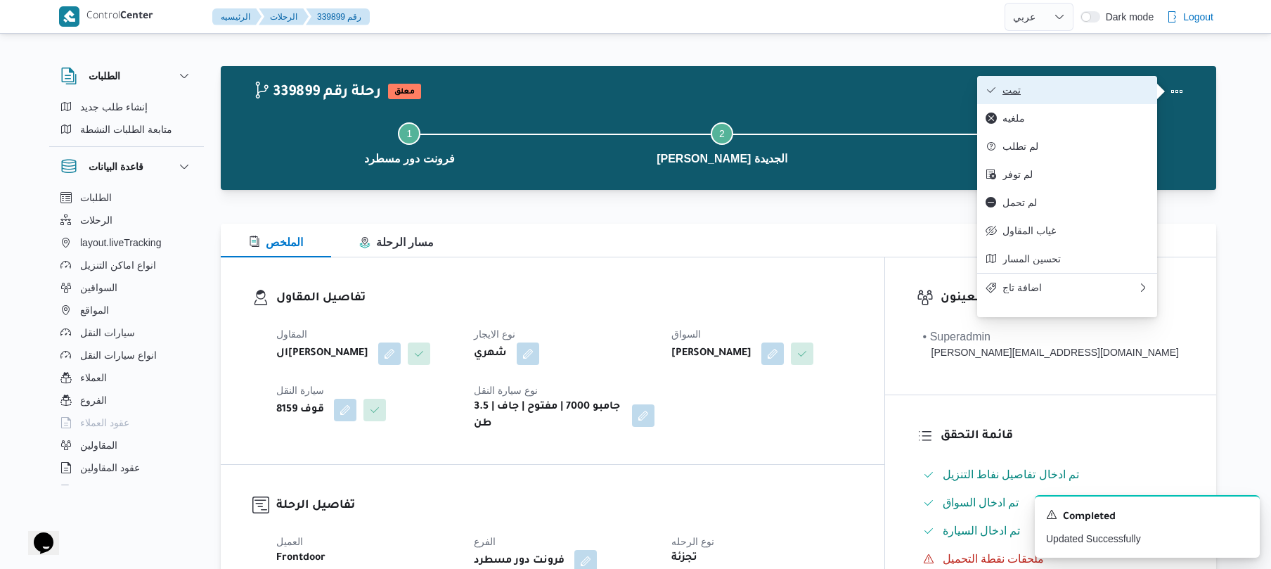
click at [1095, 100] on button "تمت" at bounding box center [1067, 90] width 180 height 28
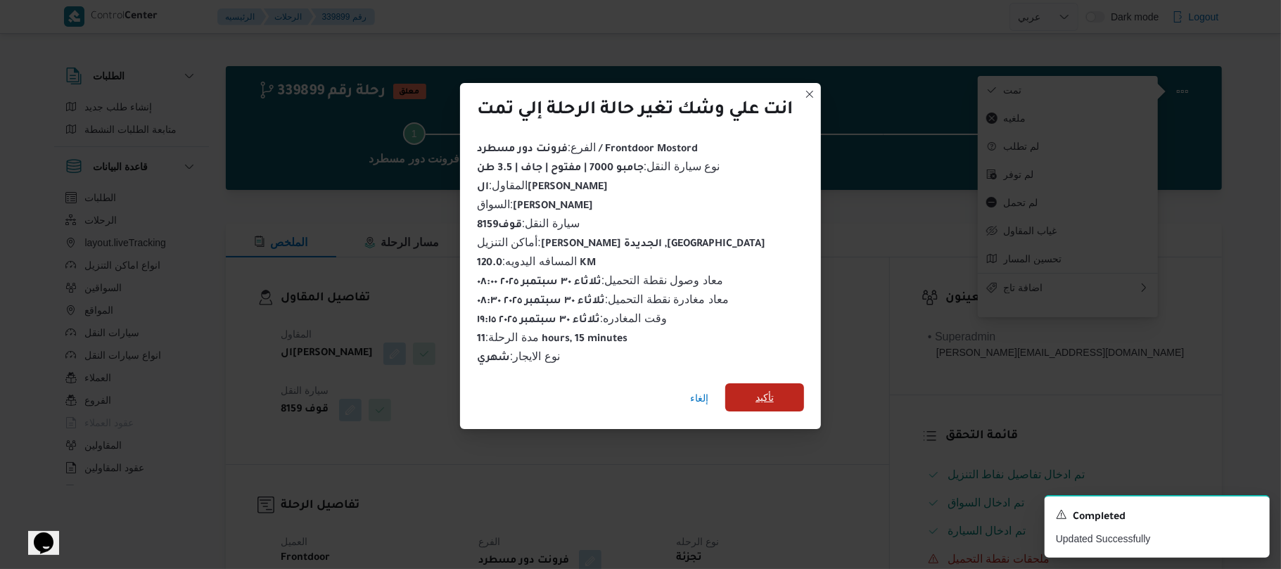
click at [769, 389] on span "تأكيد" at bounding box center [764, 397] width 18 height 17
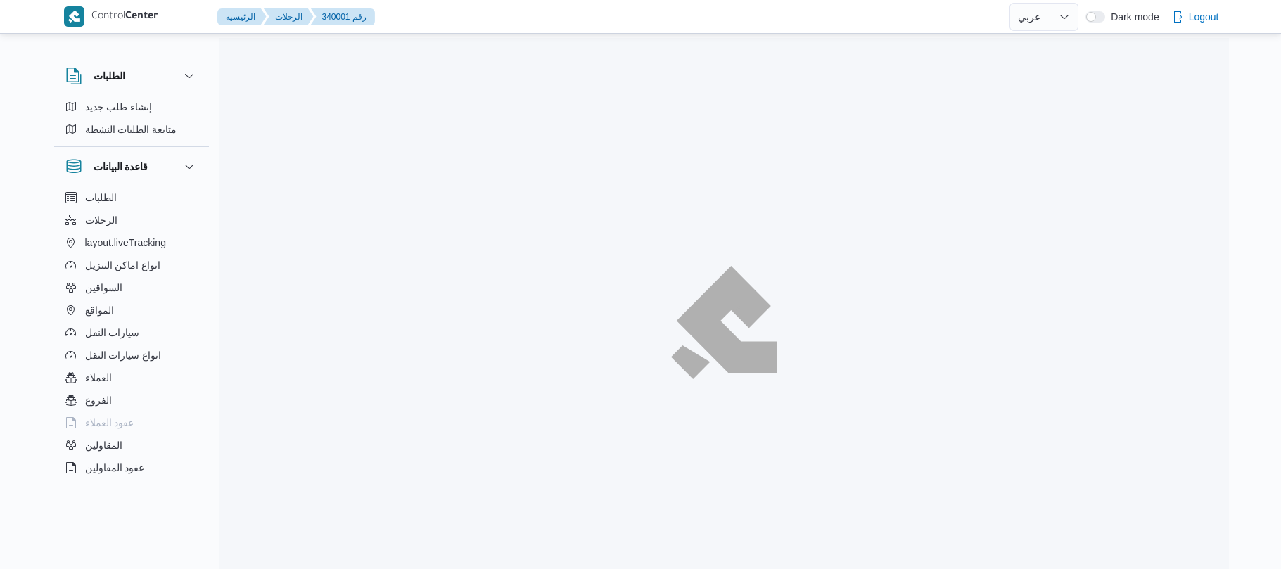
select select "ar"
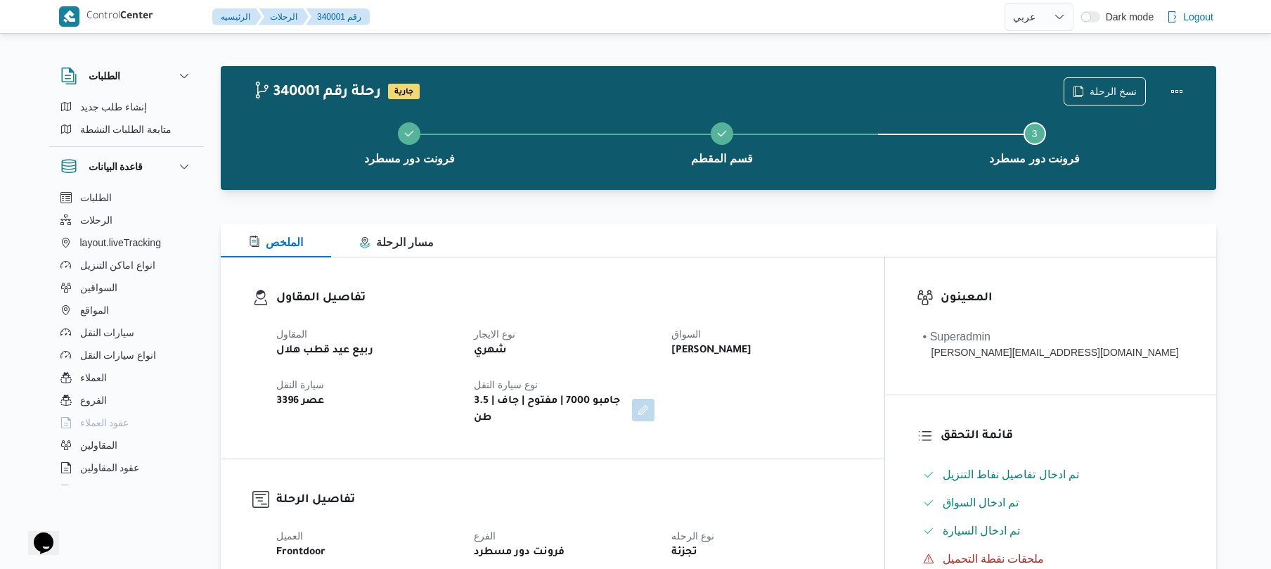
click at [710, 276] on div "تفاصيل المقاول المقاول ربيع عيد قطب هلال نوع الايجار شهري السواق [PERSON_NAME] …" at bounding box center [553, 357] width 664 height 201
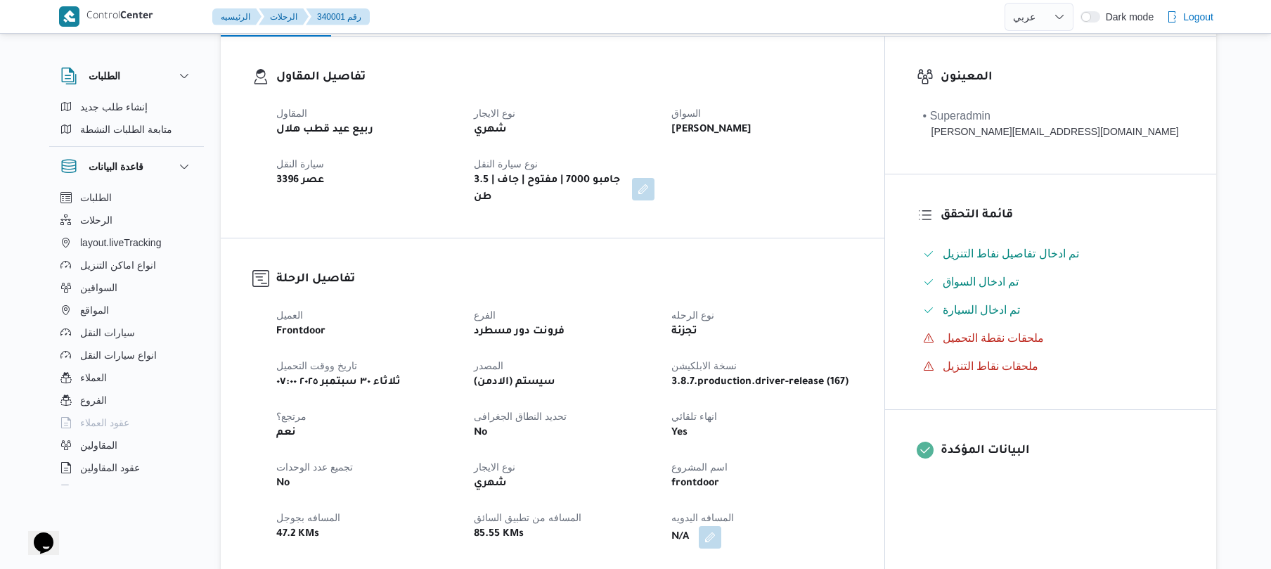
scroll to position [375, 0]
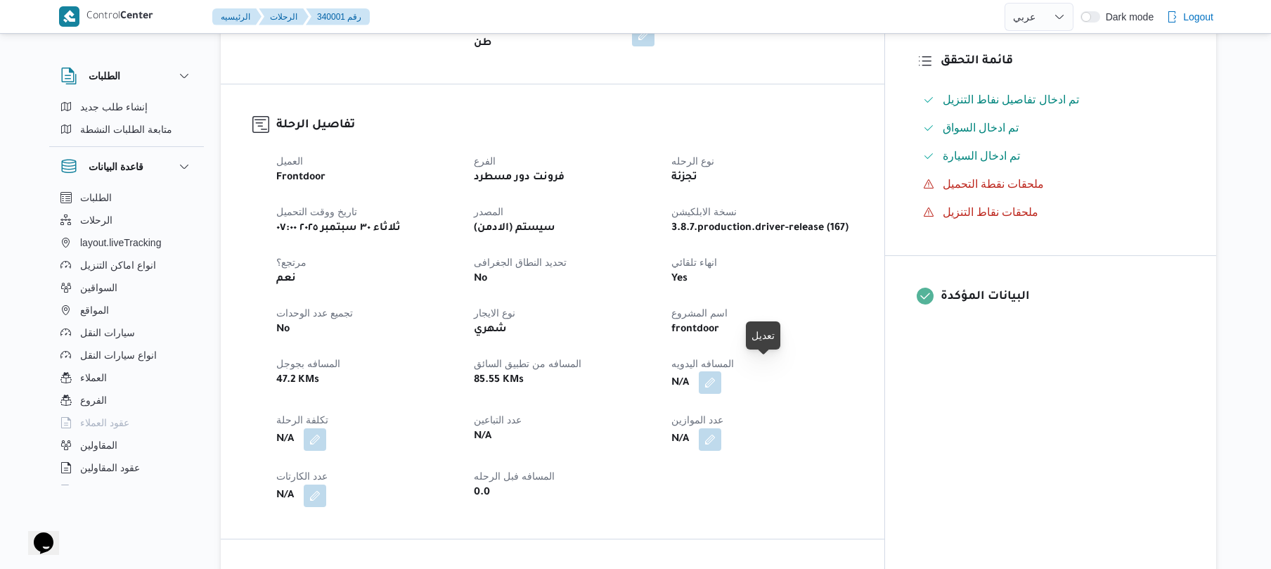
click at [721, 381] on button "button" at bounding box center [710, 382] width 23 height 23
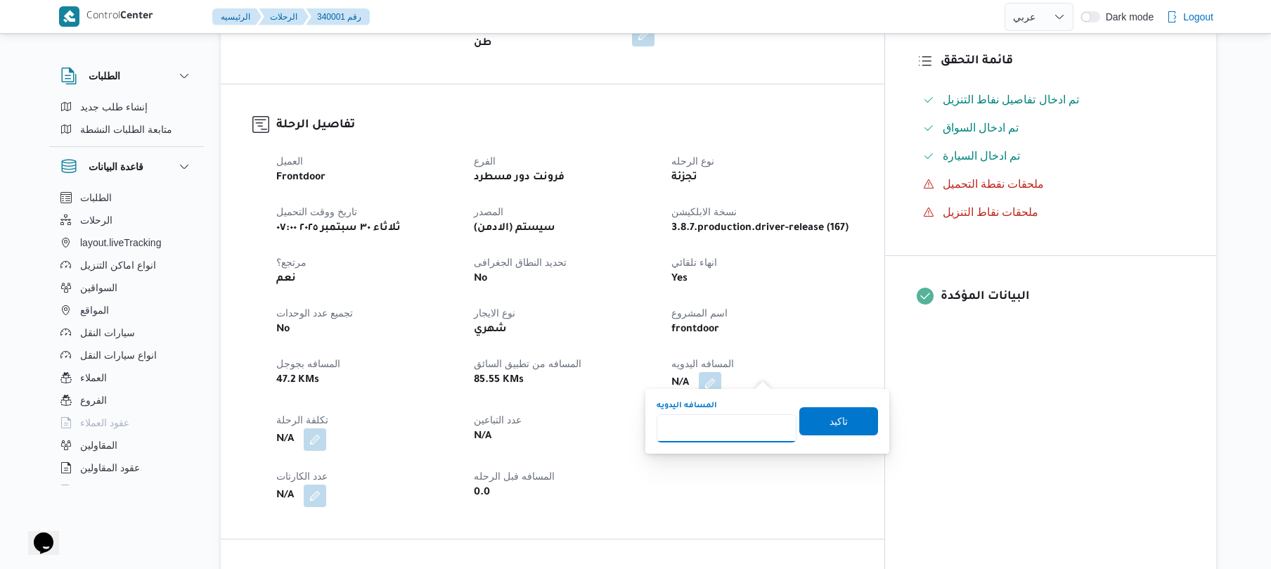
click at [723, 430] on input "المسافه اليدويه" at bounding box center [727, 428] width 140 height 28
type input "120"
click at [830, 423] on span "تاكيد" at bounding box center [839, 420] width 18 height 17
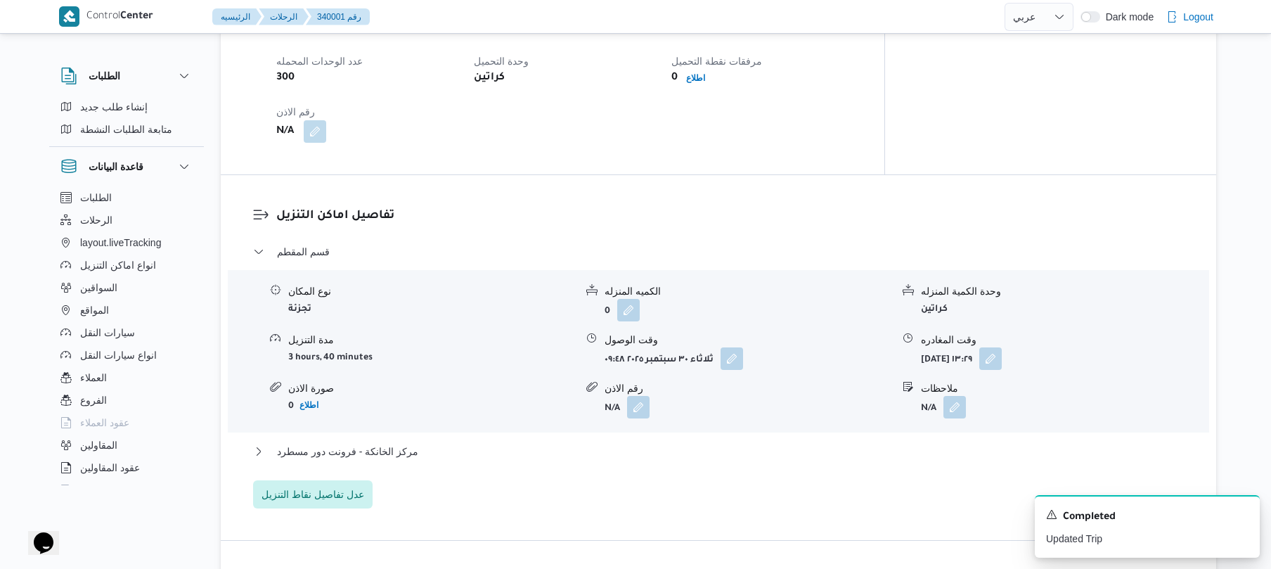
scroll to position [1013, 0]
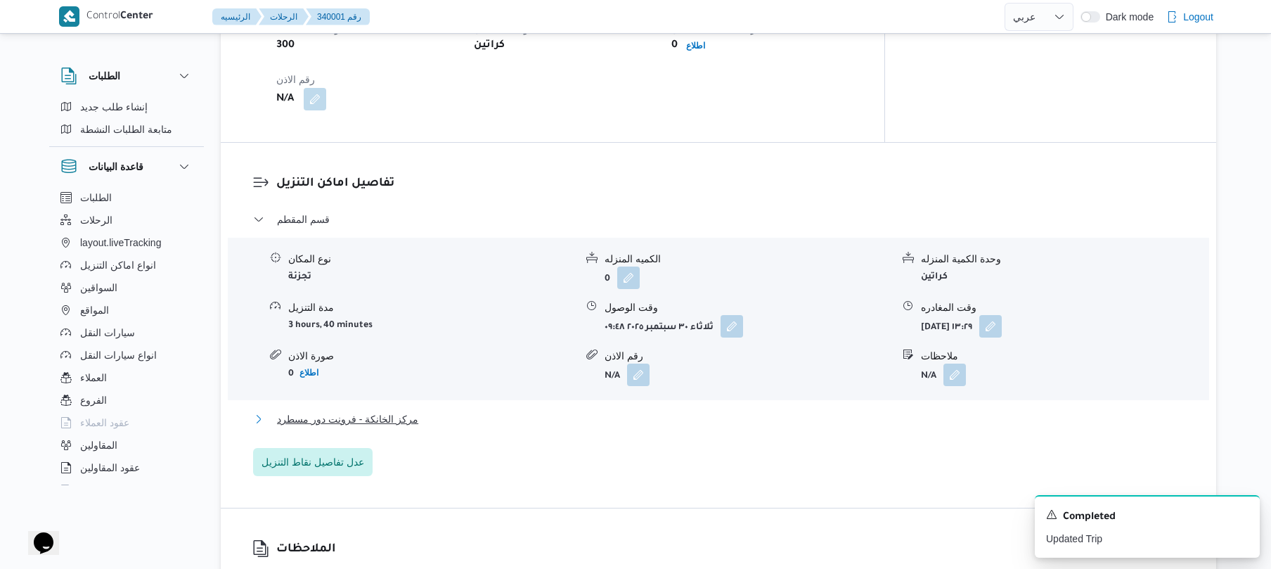
click at [631, 411] on button "مركز الخانكة - فرونت دور مسطرد" at bounding box center [719, 419] width 932 height 17
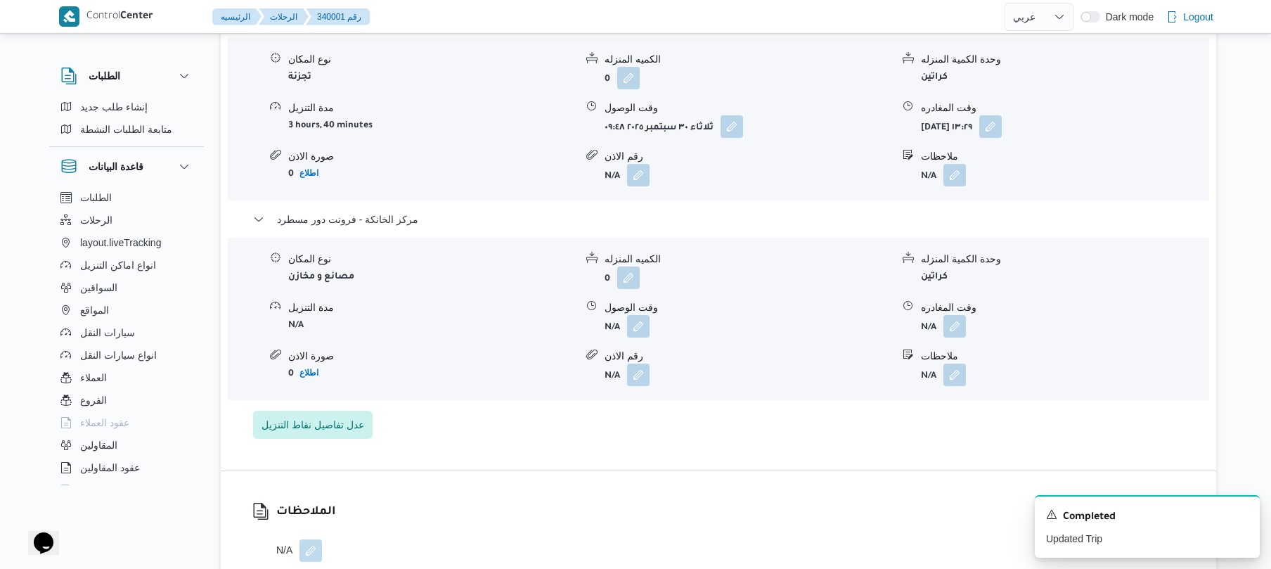
scroll to position [1312, 0]
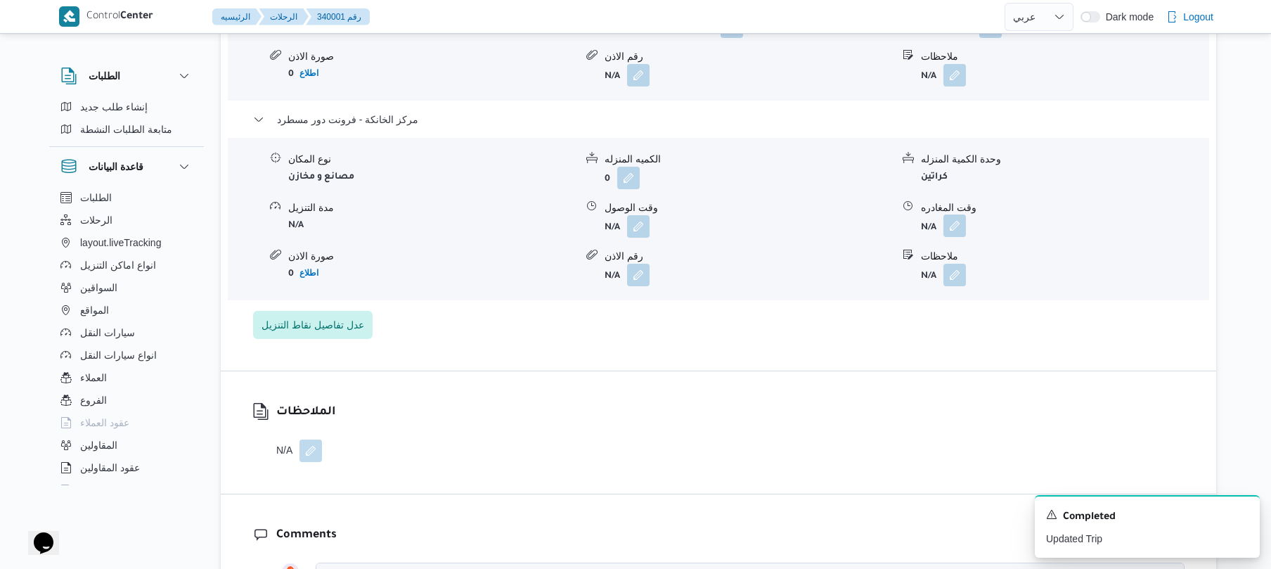
click at [951, 214] on button "button" at bounding box center [955, 225] width 23 height 23
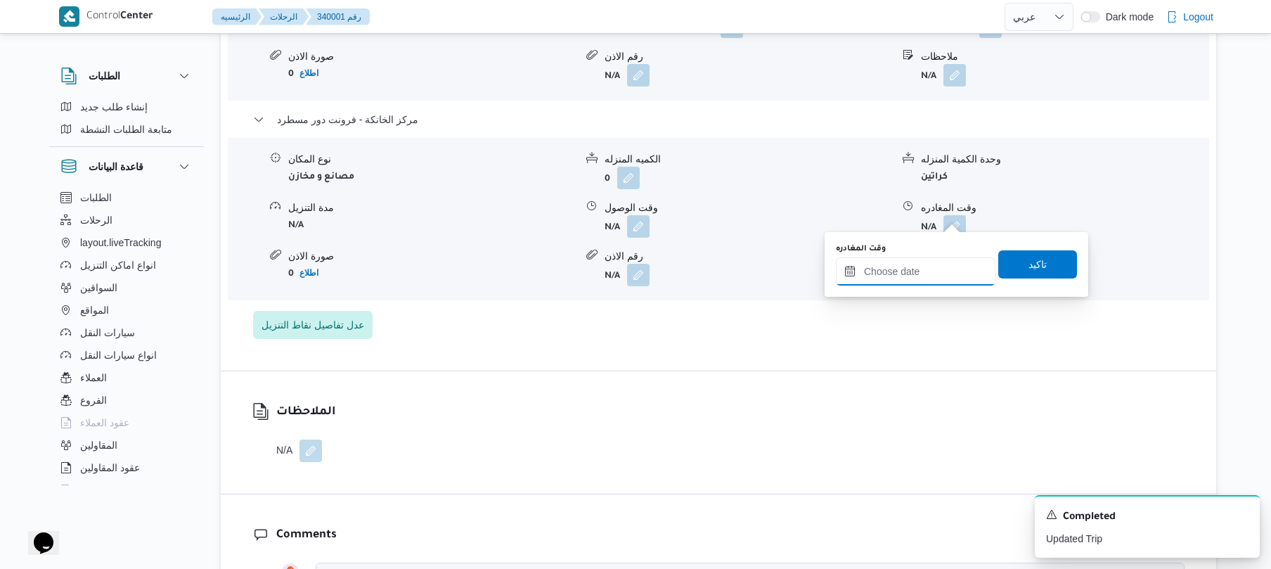
click at [917, 273] on input "وقت المغادره" at bounding box center [916, 271] width 160 height 28
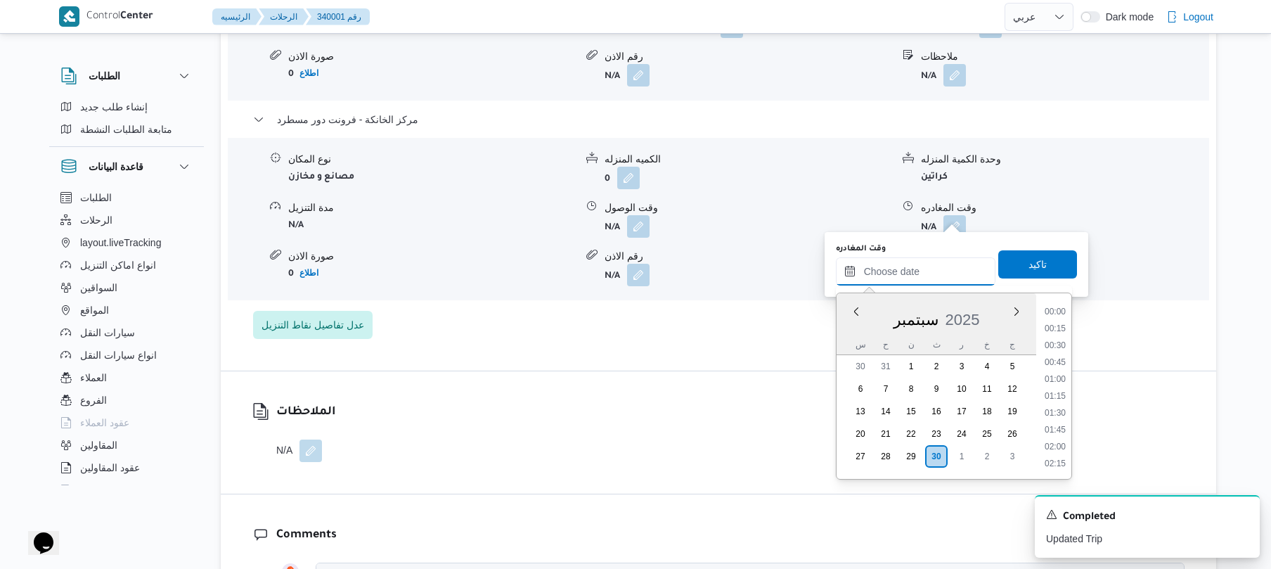
scroll to position [1300, 0]
click at [1059, 359] on li "20:00" at bounding box center [1055, 361] width 32 height 14
type input "٣٠/٠٩/٢٠٢٥ ٢٠:٠٠"
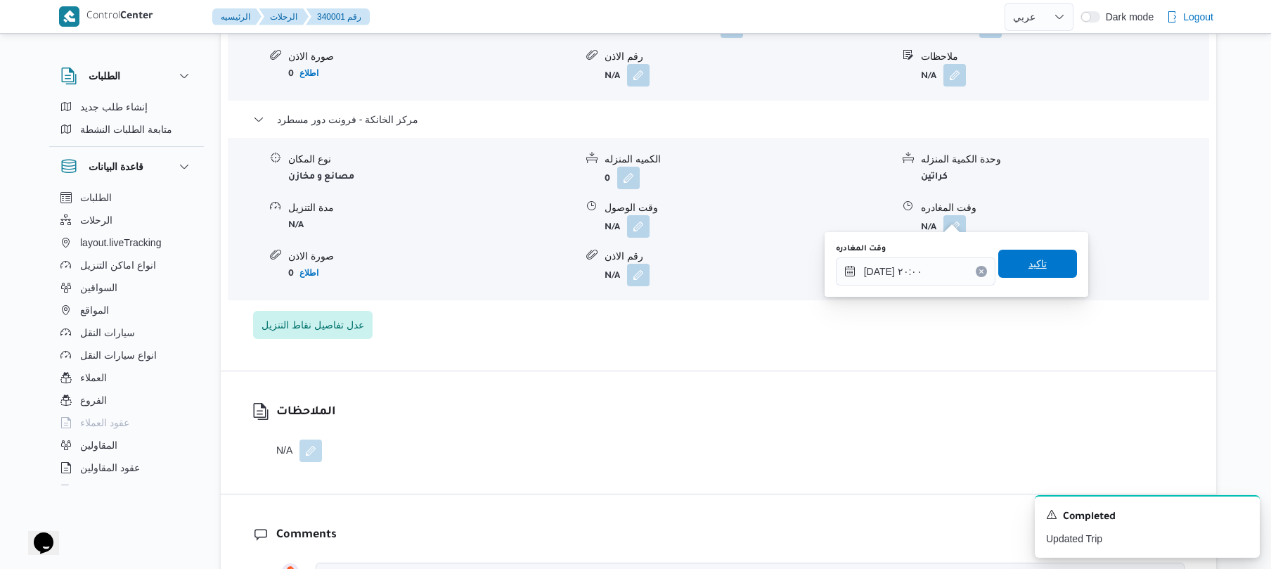
click at [1041, 265] on span "تاكيد" at bounding box center [1038, 264] width 79 height 28
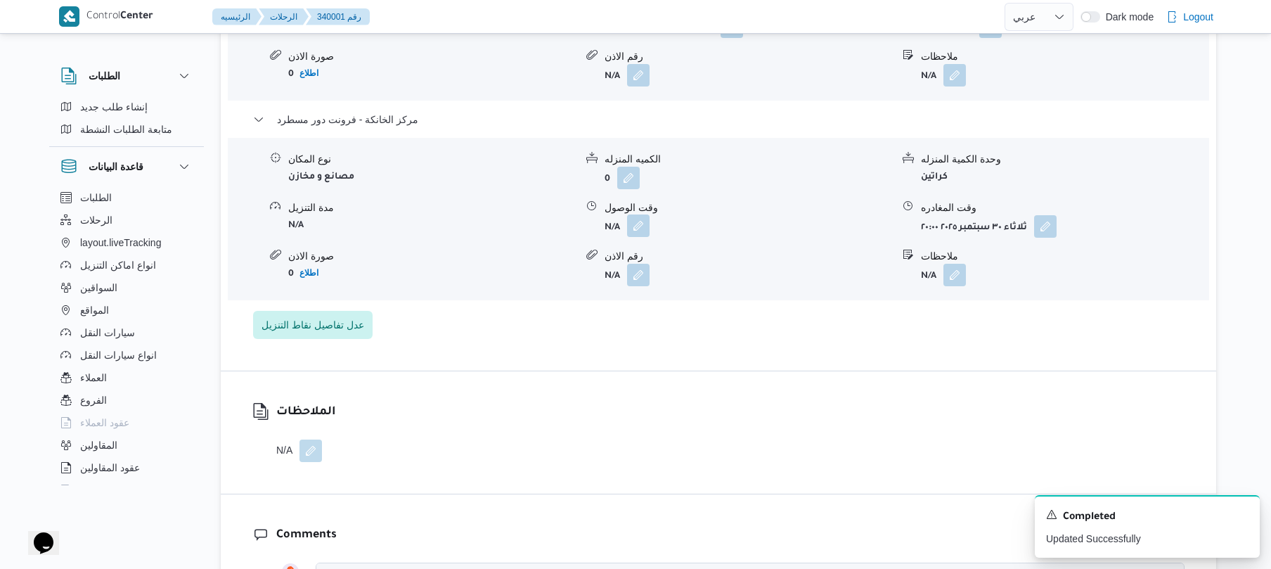
click at [640, 214] on button "button" at bounding box center [638, 225] width 23 height 23
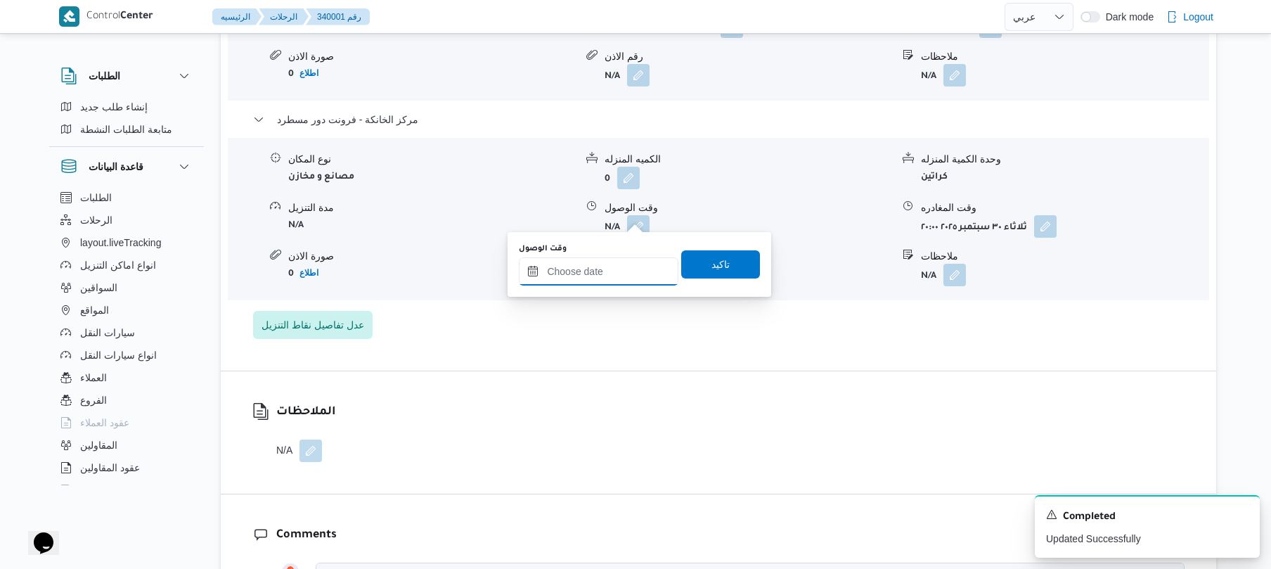
click at [603, 271] on input "وقت الوصول" at bounding box center [599, 271] width 160 height 28
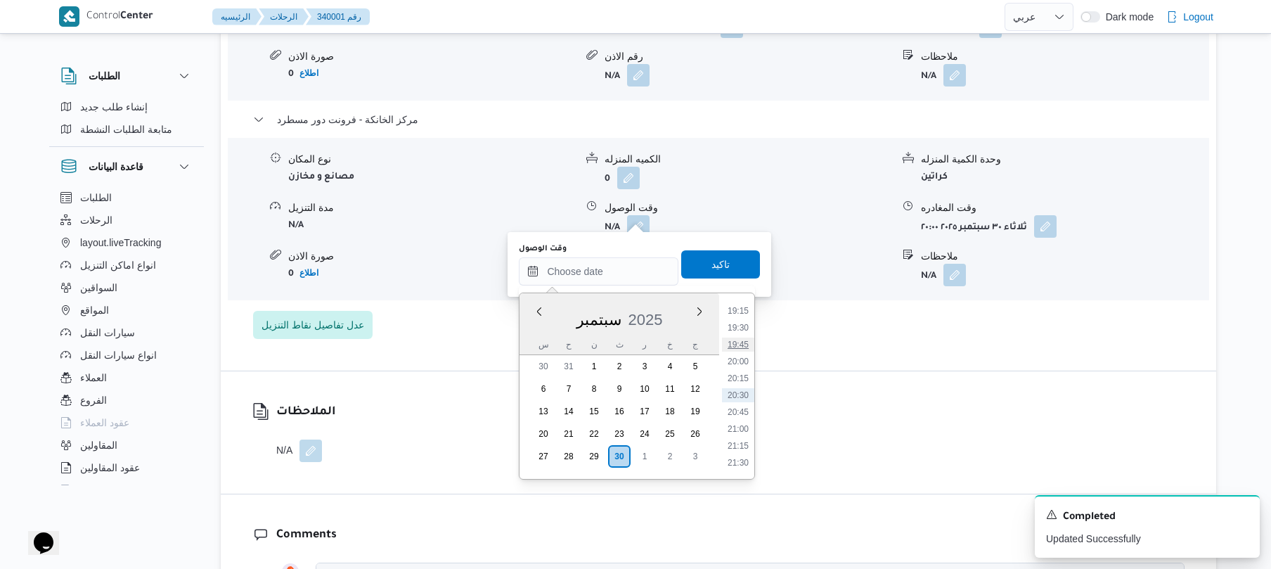
click at [741, 344] on li "19:45" at bounding box center [738, 345] width 32 height 14
type input "٣٠/٠٩/٢٠٢٥ ١٩:٤٥"
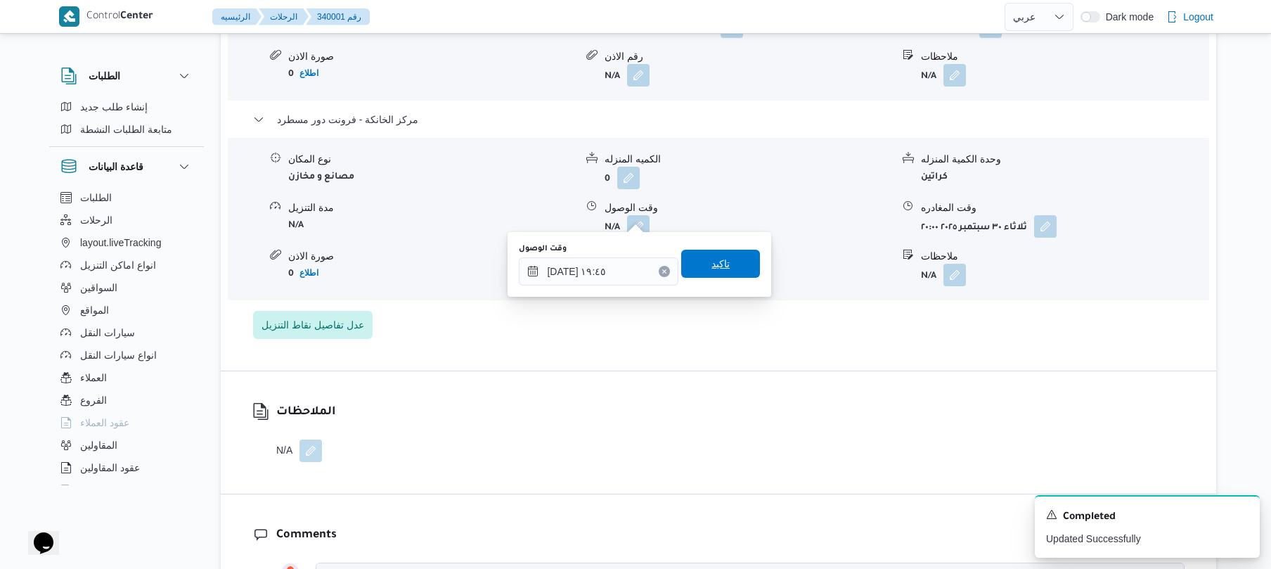
click at [724, 264] on span "تاكيد" at bounding box center [720, 264] width 79 height 28
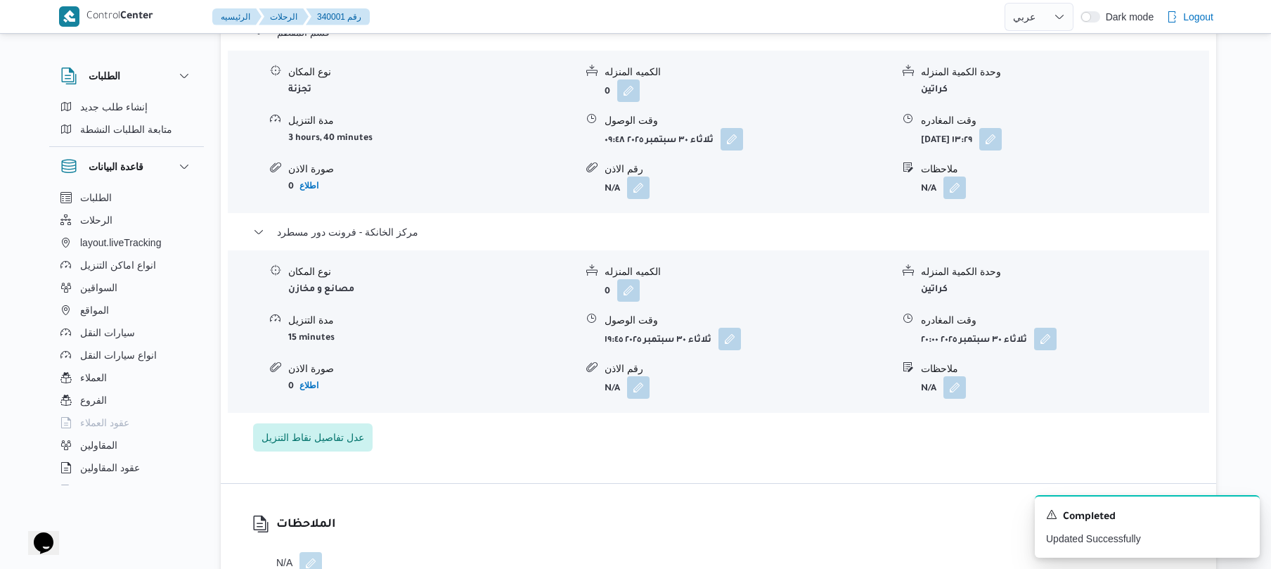
scroll to position [1162, 0]
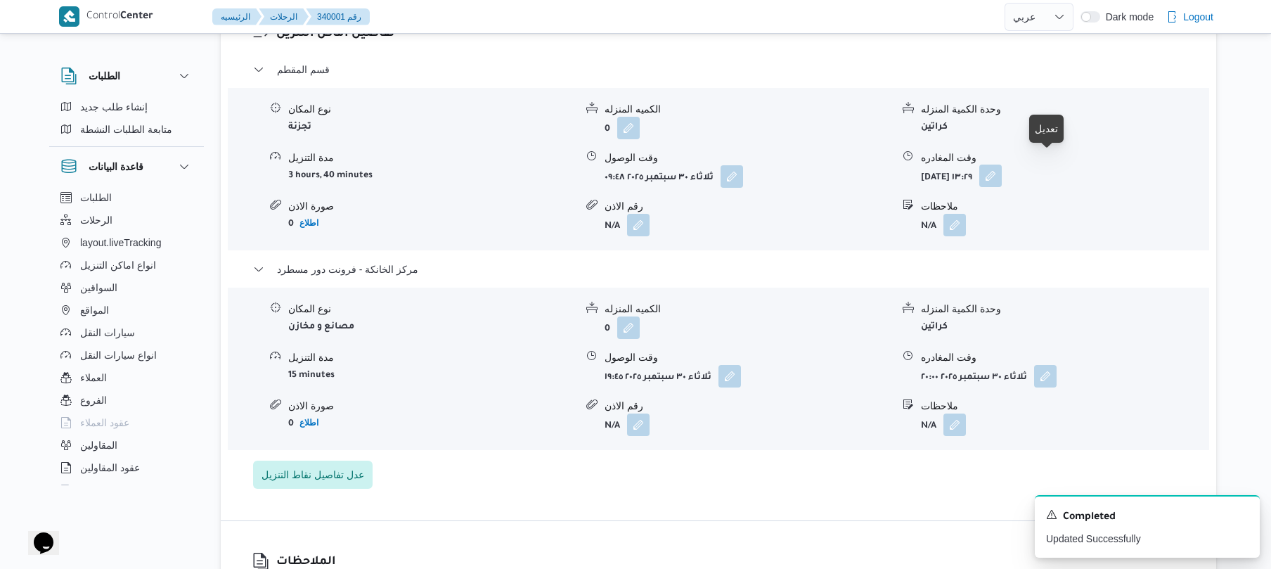
click at [1002, 165] on button "button" at bounding box center [991, 176] width 23 height 23
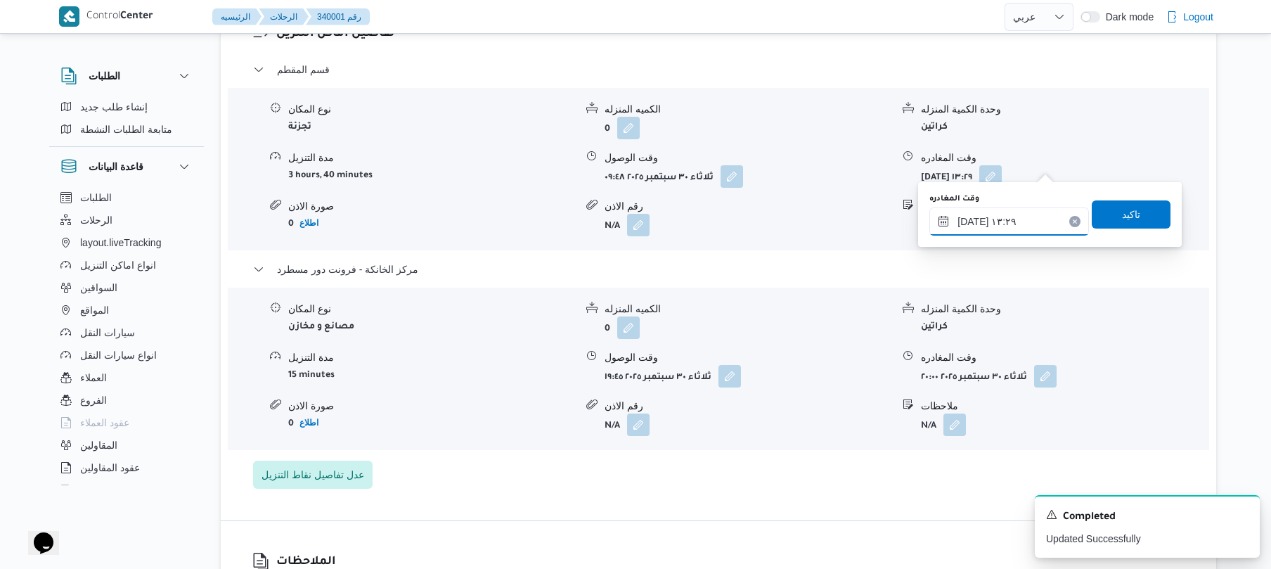
click at [988, 226] on input "٣٠/٠٩/٢٠٢٥ ١٣:٢٩" at bounding box center [1010, 221] width 160 height 28
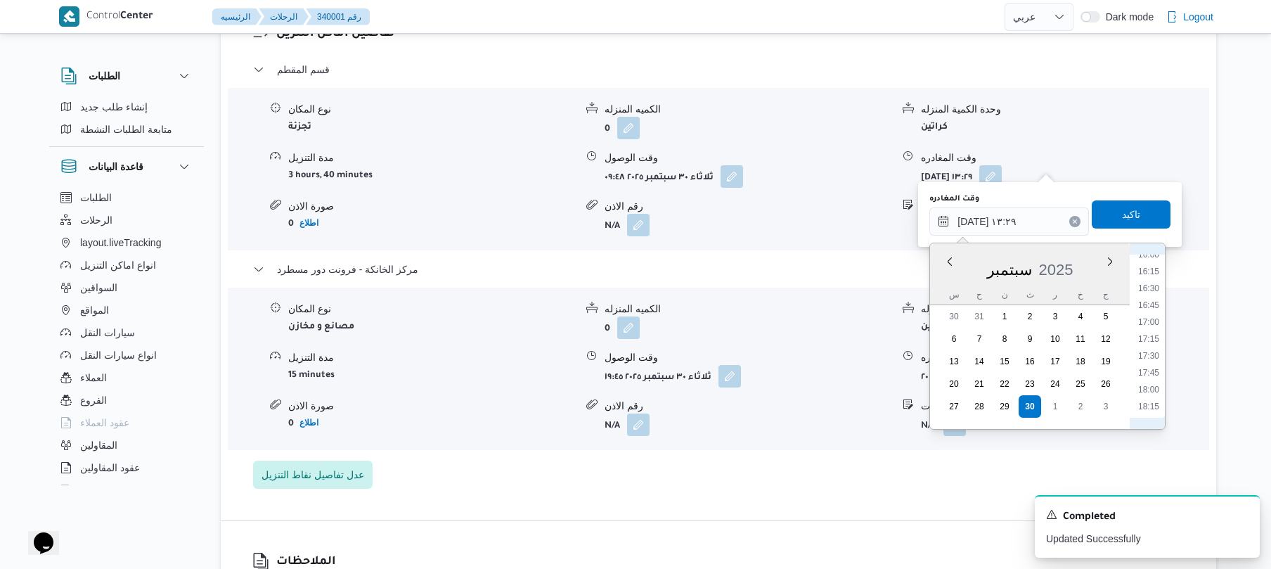
scroll to position [1226, 0]
click at [1157, 297] on li "18:45" at bounding box center [1149, 301] width 32 height 14
type input "٣٠/٠٩/٢٠٢٥ ١٨:٤٥"
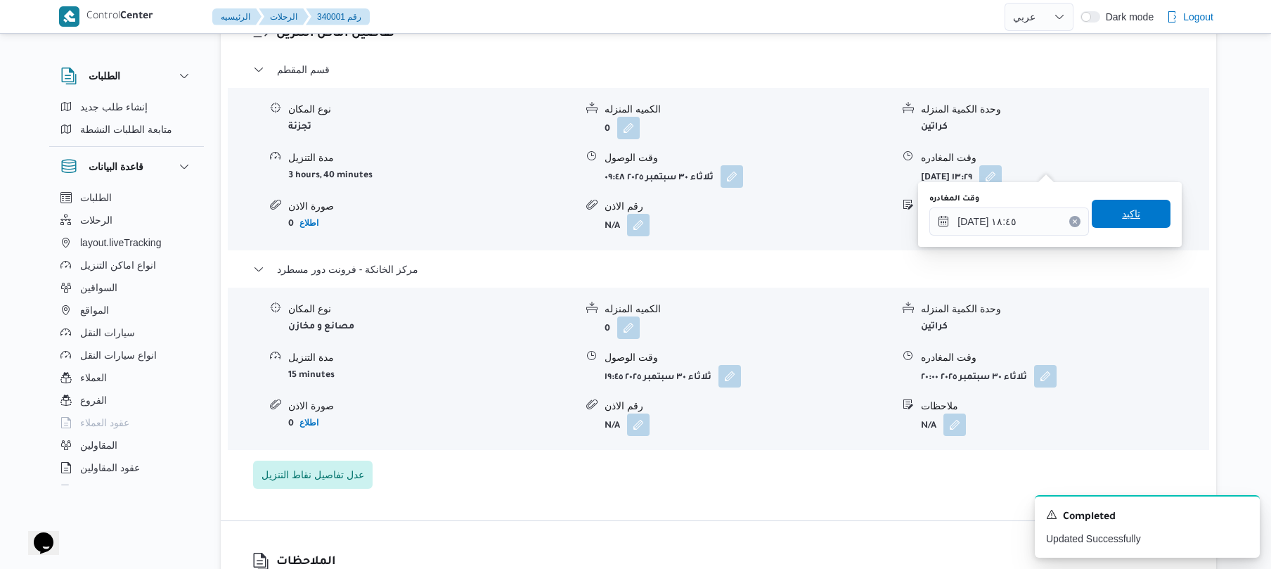
click at [1134, 215] on span "تاكيد" at bounding box center [1131, 214] width 79 height 28
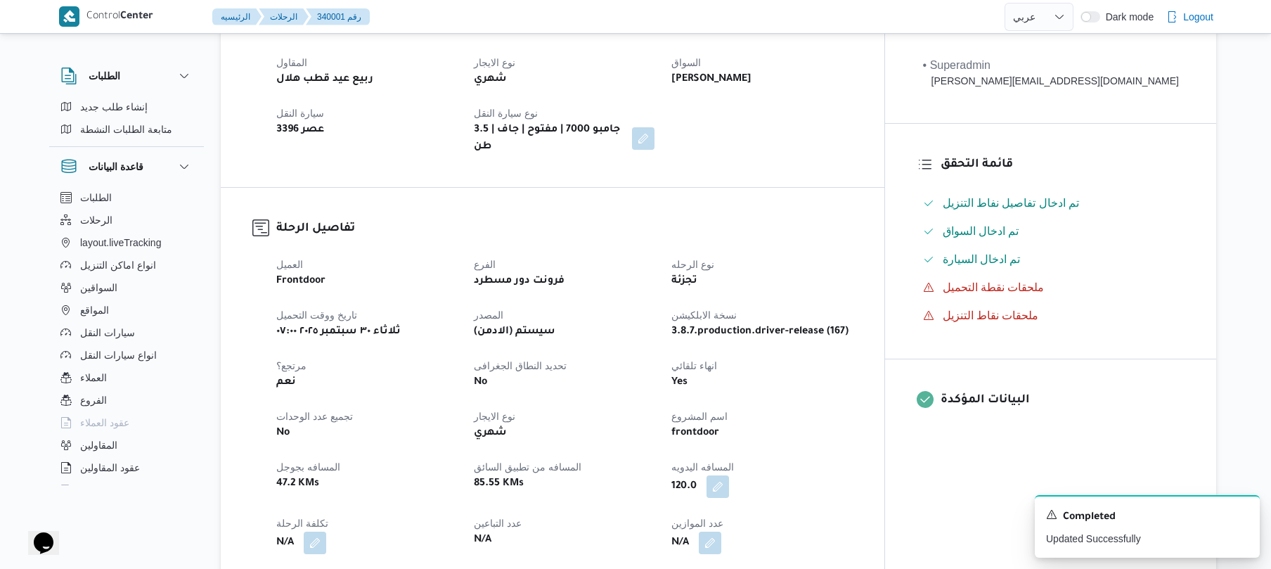
scroll to position [0, 0]
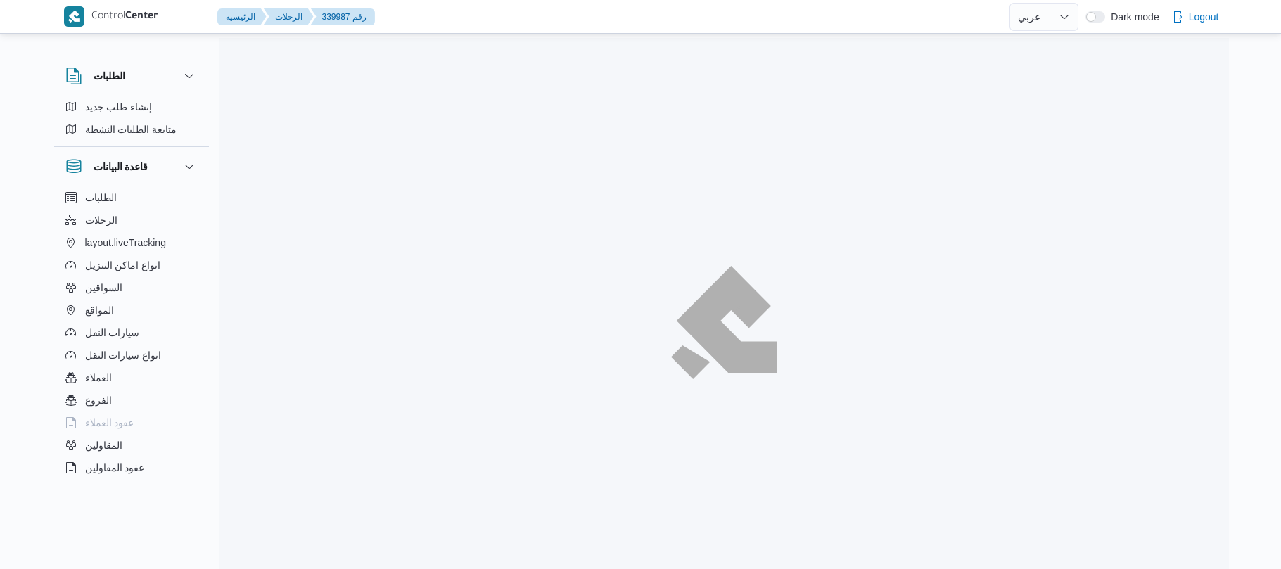
select select "ar"
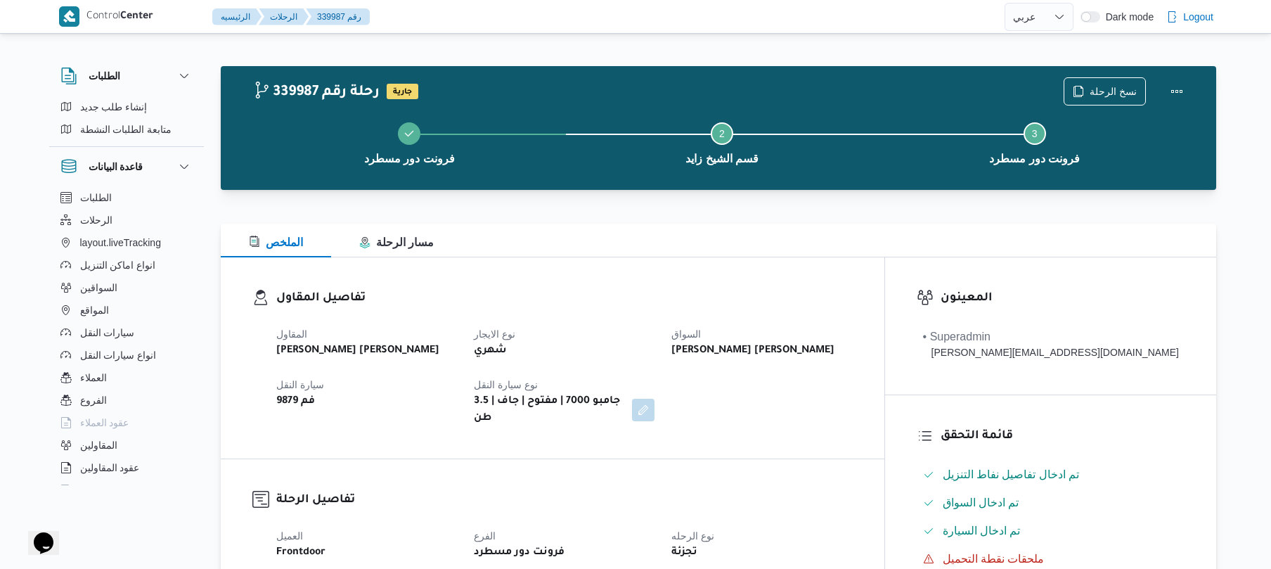
click at [654, 276] on div "تفاصيل المقاول المقاول [PERSON_NAME] [PERSON_NAME] نوع الايجار شهري السواق [PER…" at bounding box center [553, 357] width 664 height 201
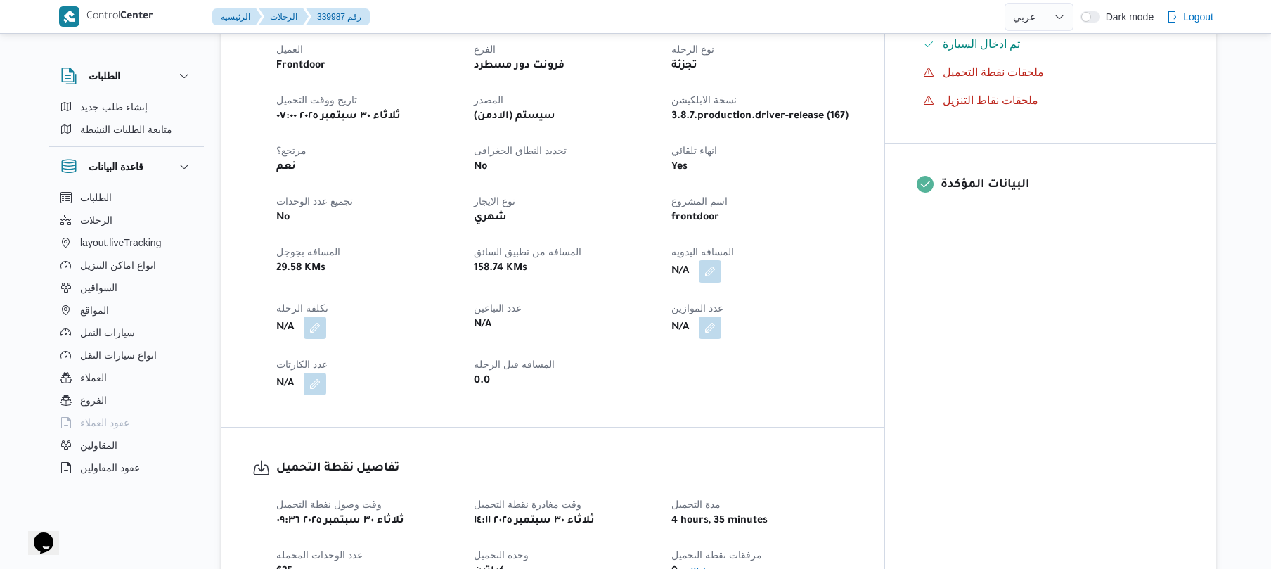
scroll to position [487, 0]
click at [721, 263] on button "button" at bounding box center [710, 270] width 23 height 23
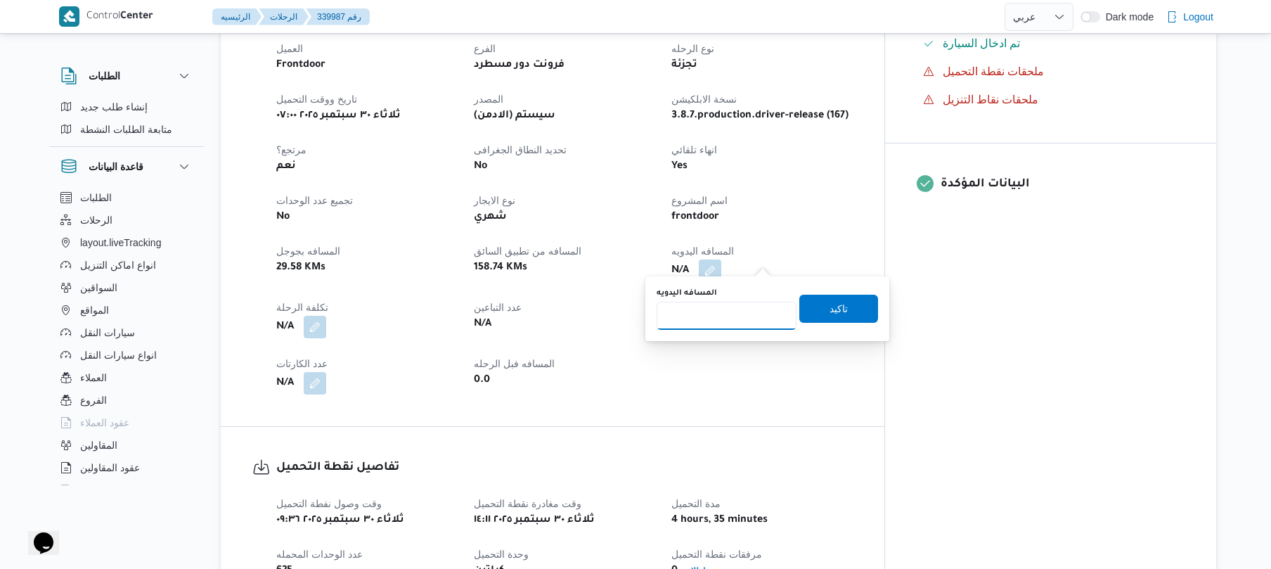
click at [729, 316] on input "المسافه اليدويه" at bounding box center [727, 316] width 140 height 28
type input "130"
click at [839, 304] on span "تاكيد" at bounding box center [839, 308] width 18 height 17
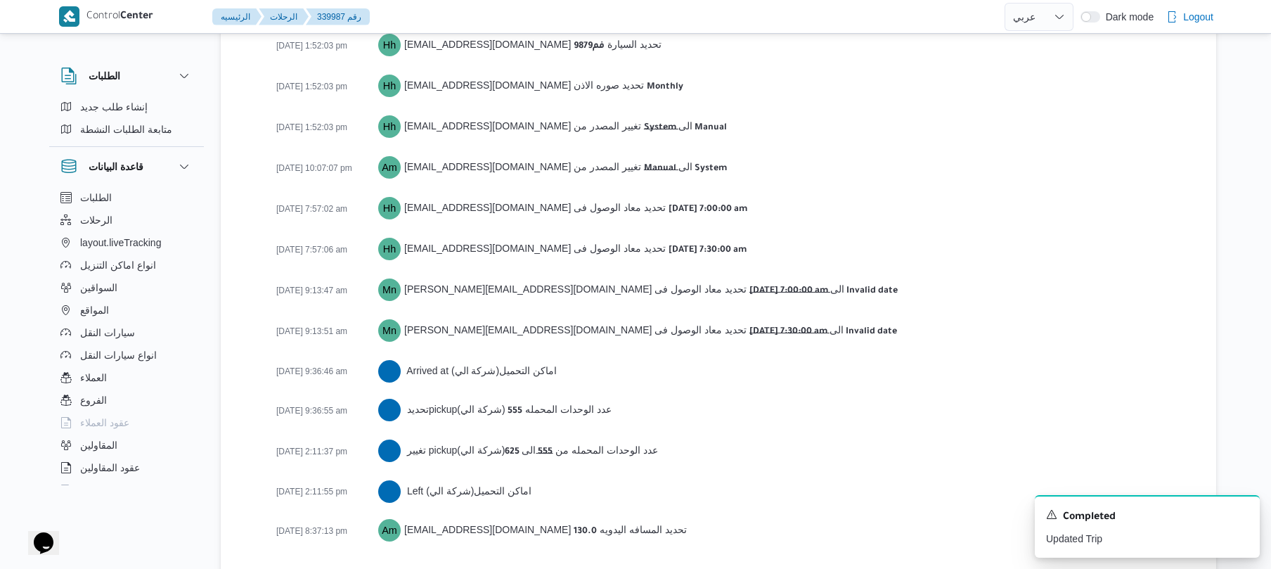
scroll to position [2175, 0]
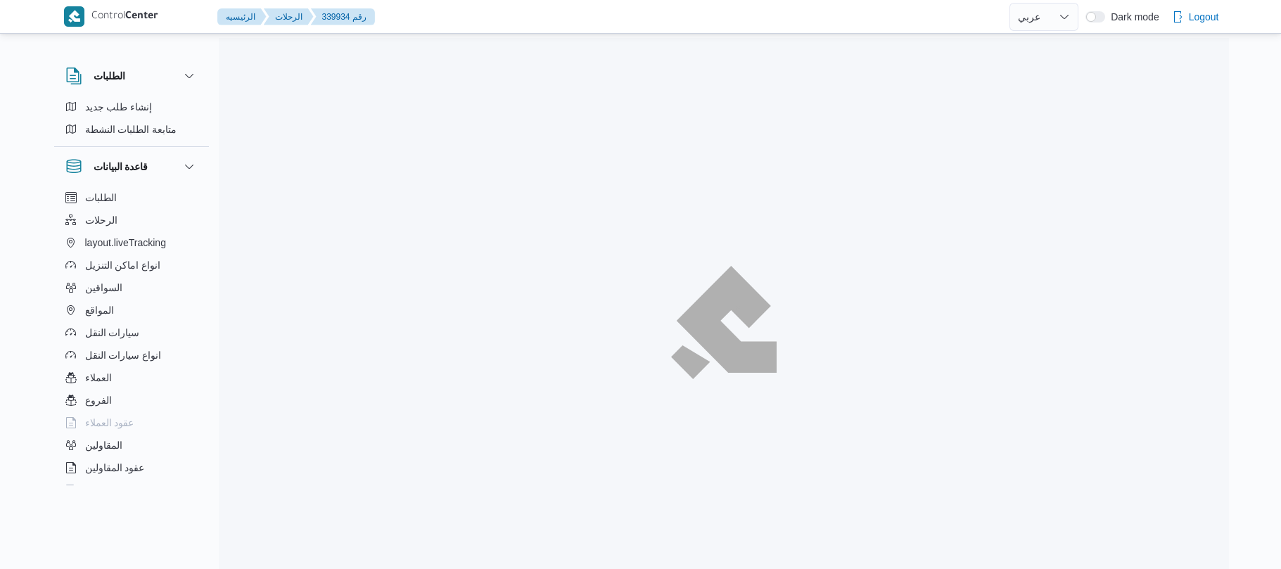
select select "ar"
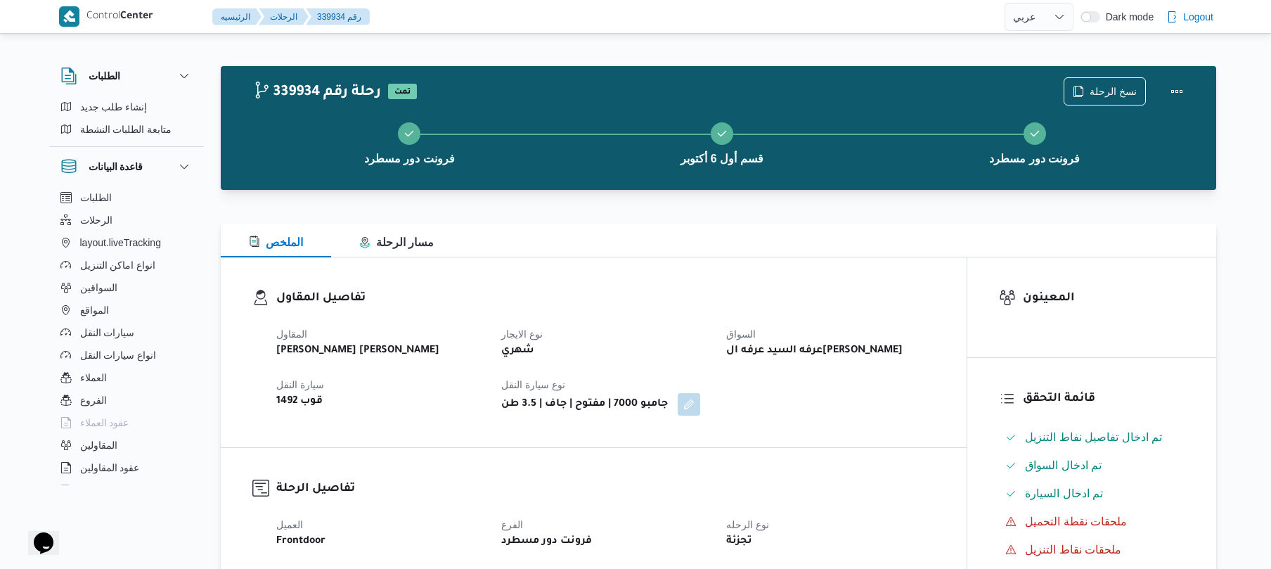
click at [744, 278] on div "تفاصيل المقاول المقاول عبدالمنعم مجدي السيد عواد نوع الايجار شهري السواق عرفه ا…" at bounding box center [594, 352] width 746 height 190
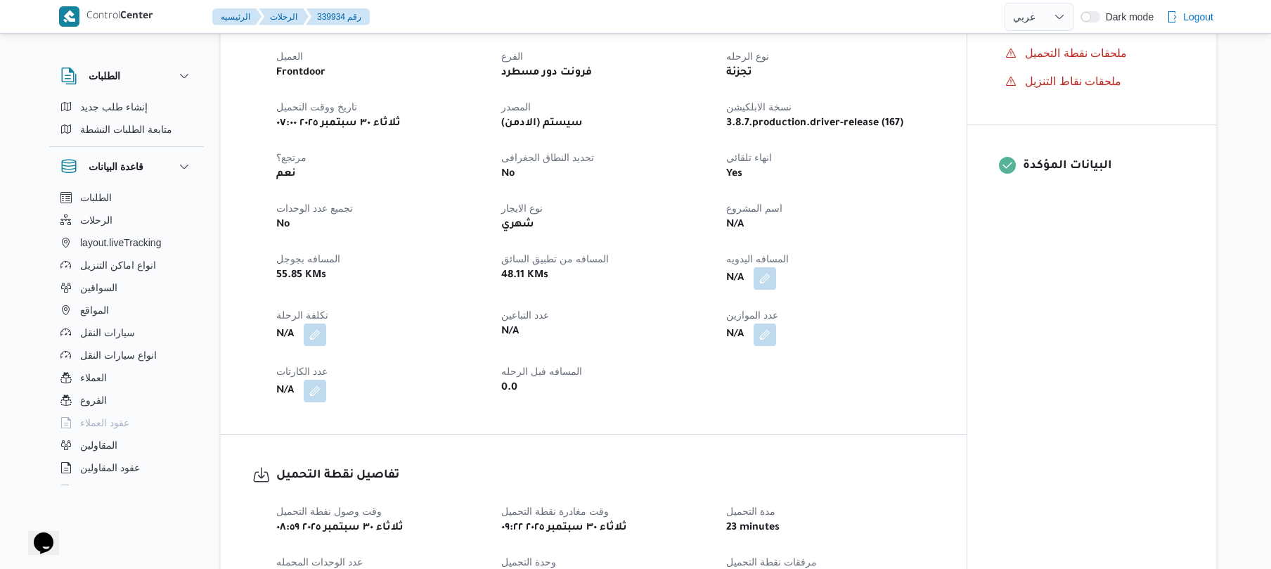
scroll to position [487, 0]
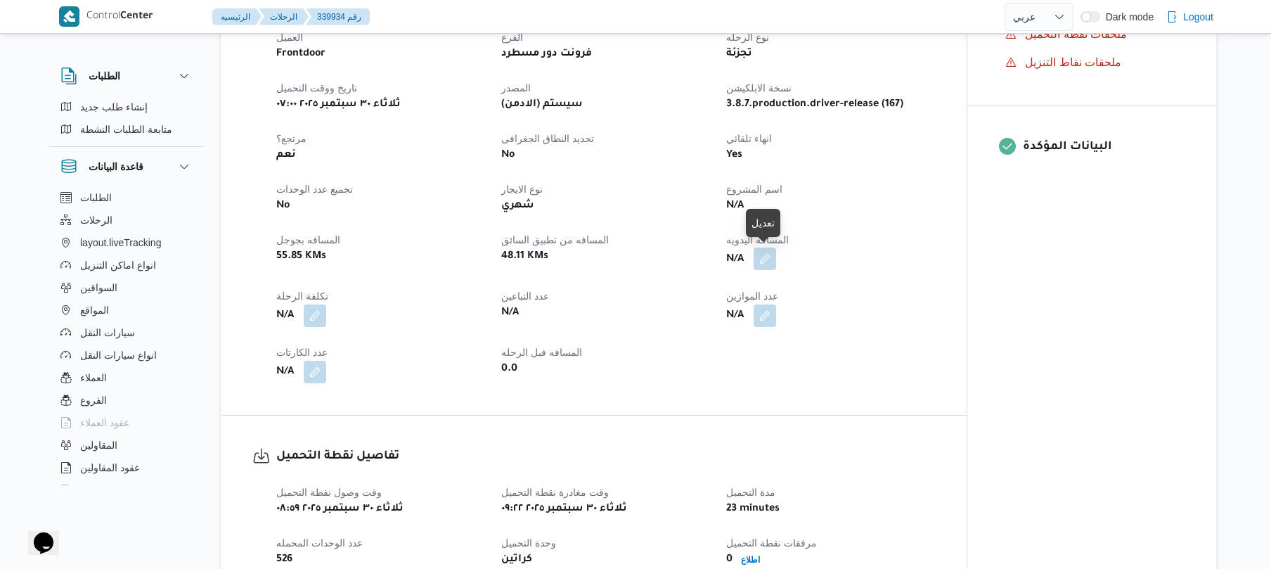
click at [760, 262] on button "button" at bounding box center [765, 259] width 23 height 23
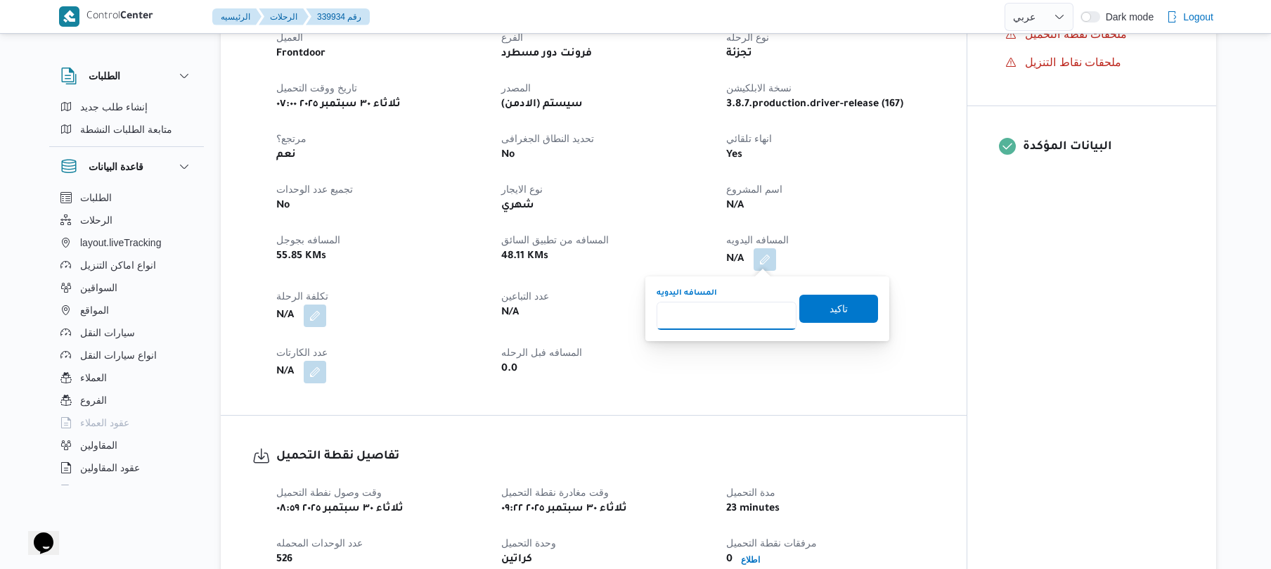
click at [740, 310] on input "المسافه اليدويه" at bounding box center [727, 316] width 140 height 28
type input "130"
click at [830, 309] on span "تاكيد" at bounding box center [839, 308] width 18 height 17
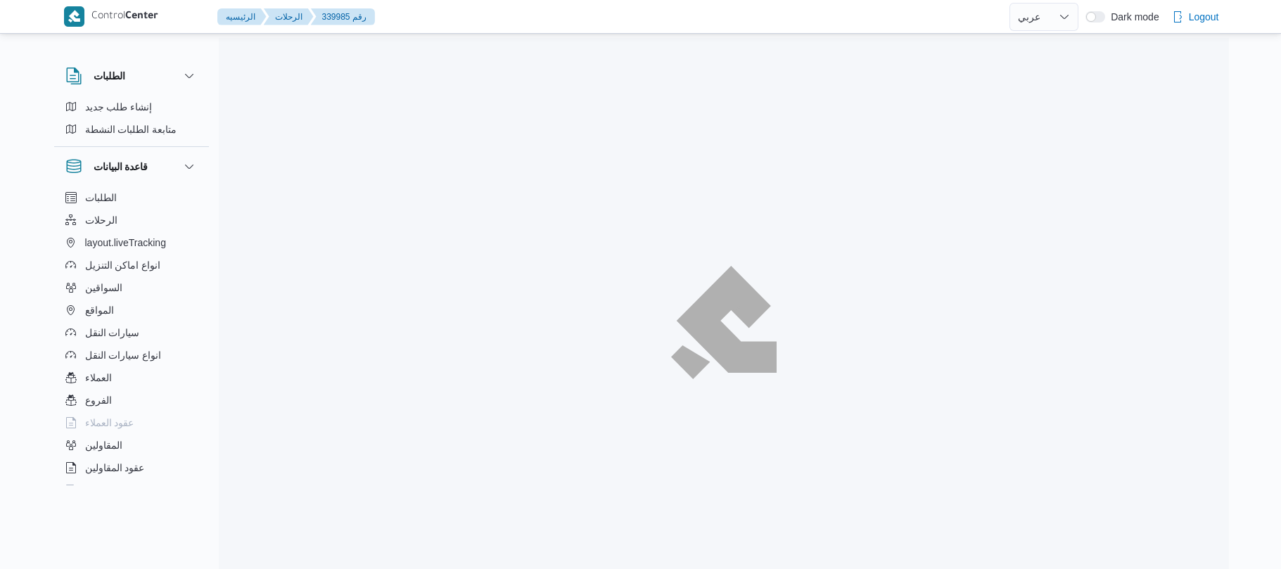
select select "ar"
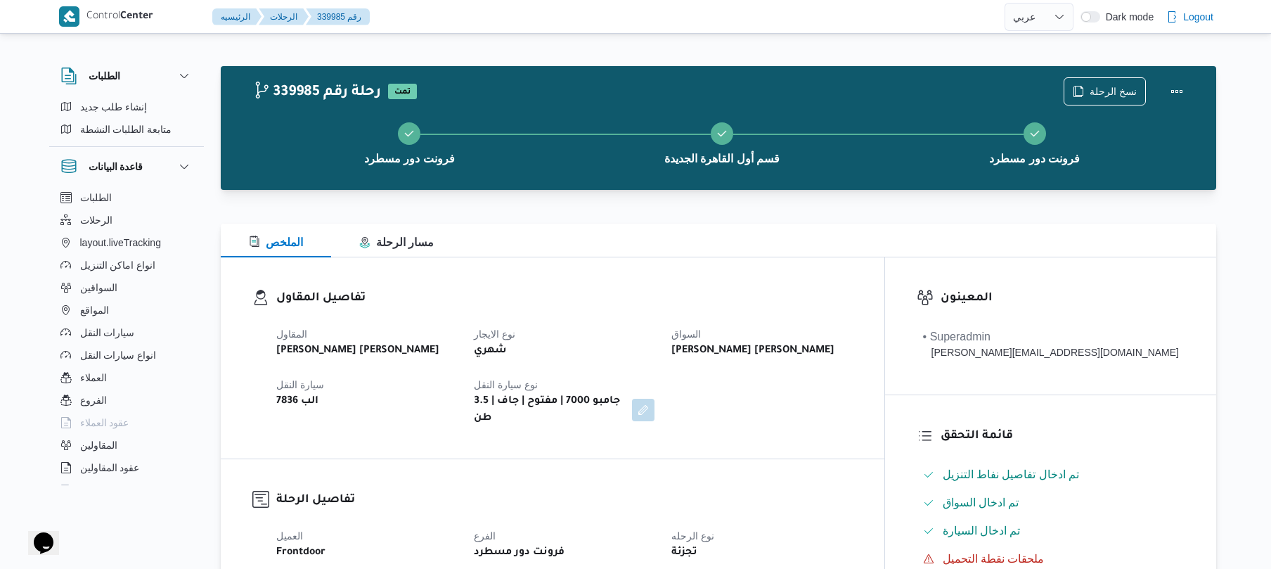
click at [601, 252] on div "الملخص مسار الرحلة" at bounding box center [719, 241] width 996 height 34
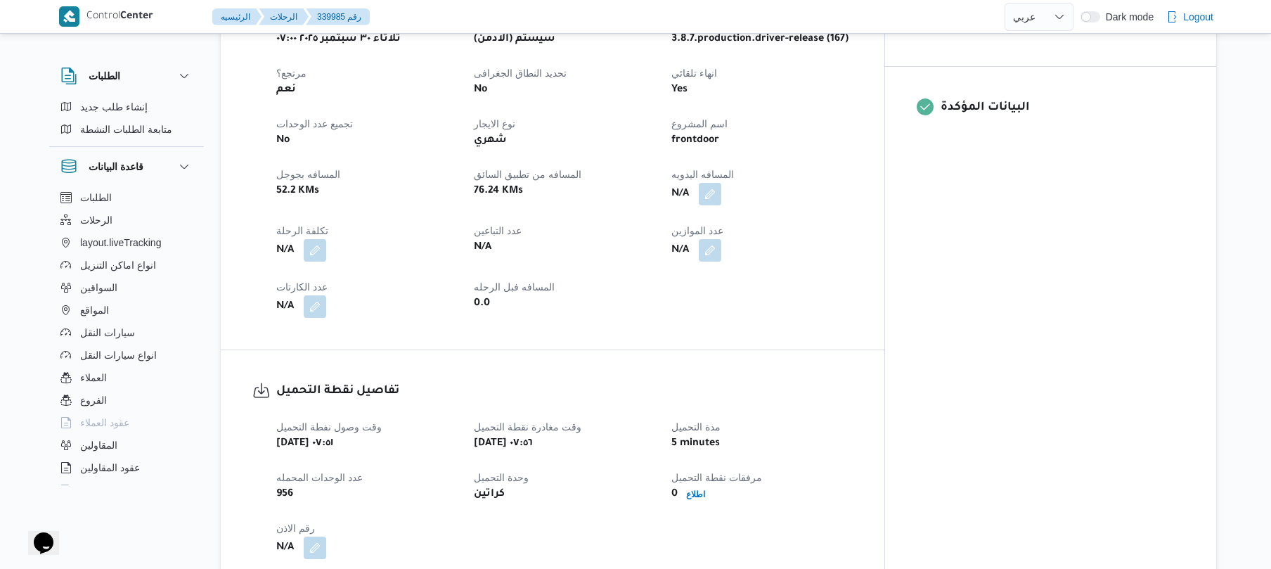
scroll to position [600, 0]
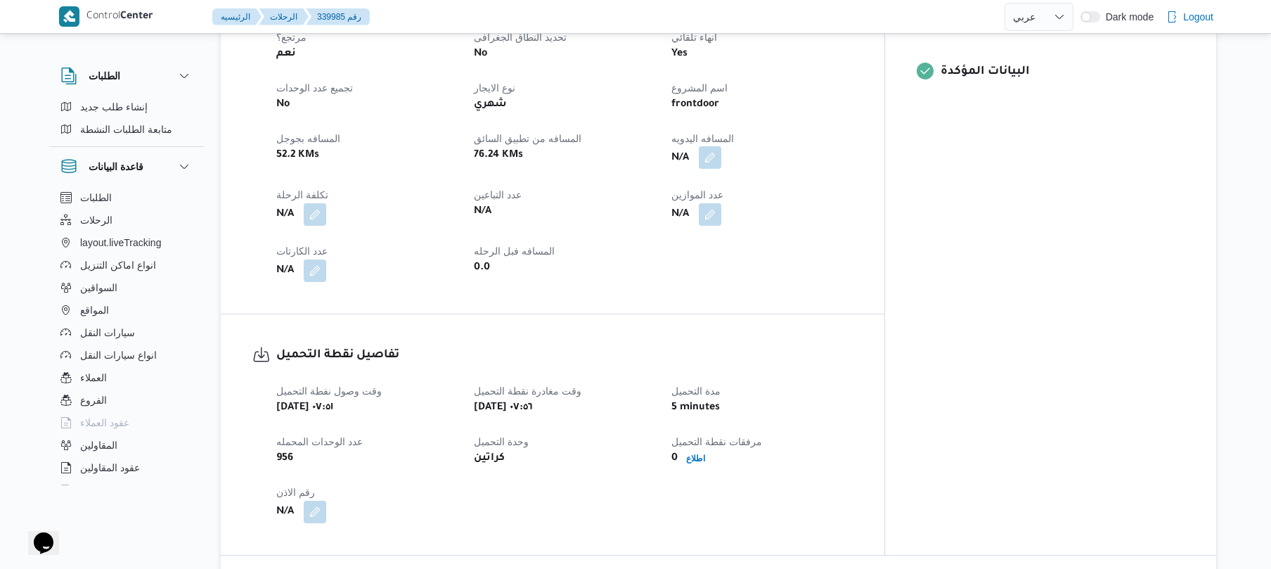
click at [721, 150] on button "button" at bounding box center [710, 157] width 23 height 23
click at [723, 217] on div "المسافه اليدويه تاكيد" at bounding box center [767, 196] width 224 height 45
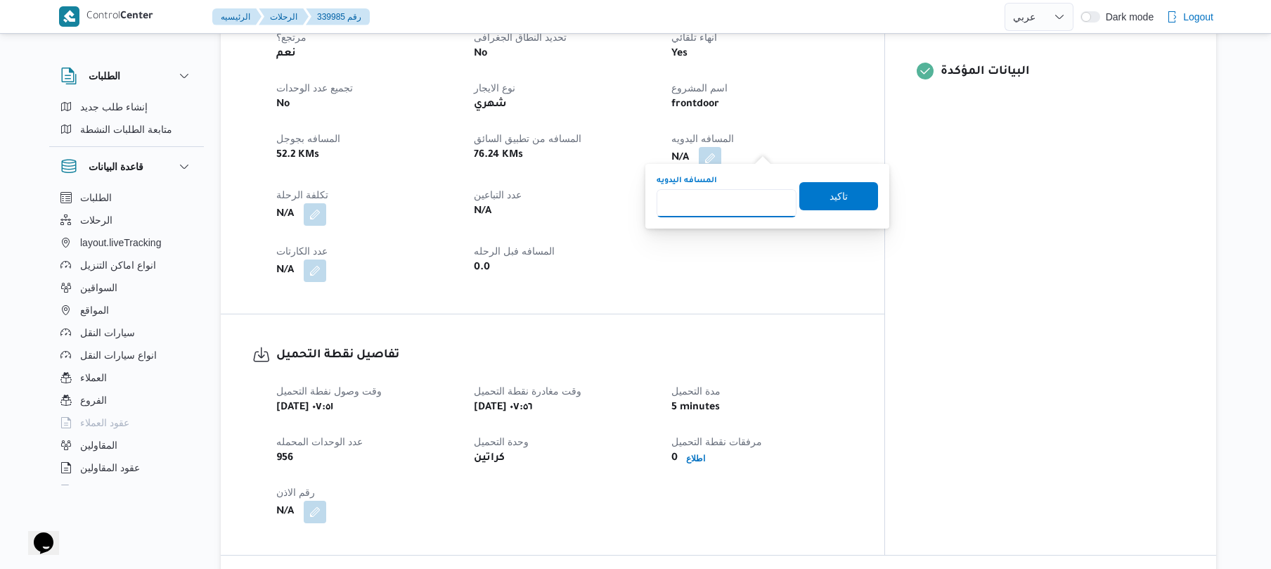
click at [752, 204] on input "المسافه اليدويه" at bounding box center [727, 203] width 140 height 28
type input "120"
click at [830, 195] on span "تاكيد" at bounding box center [839, 196] width 18 height 17
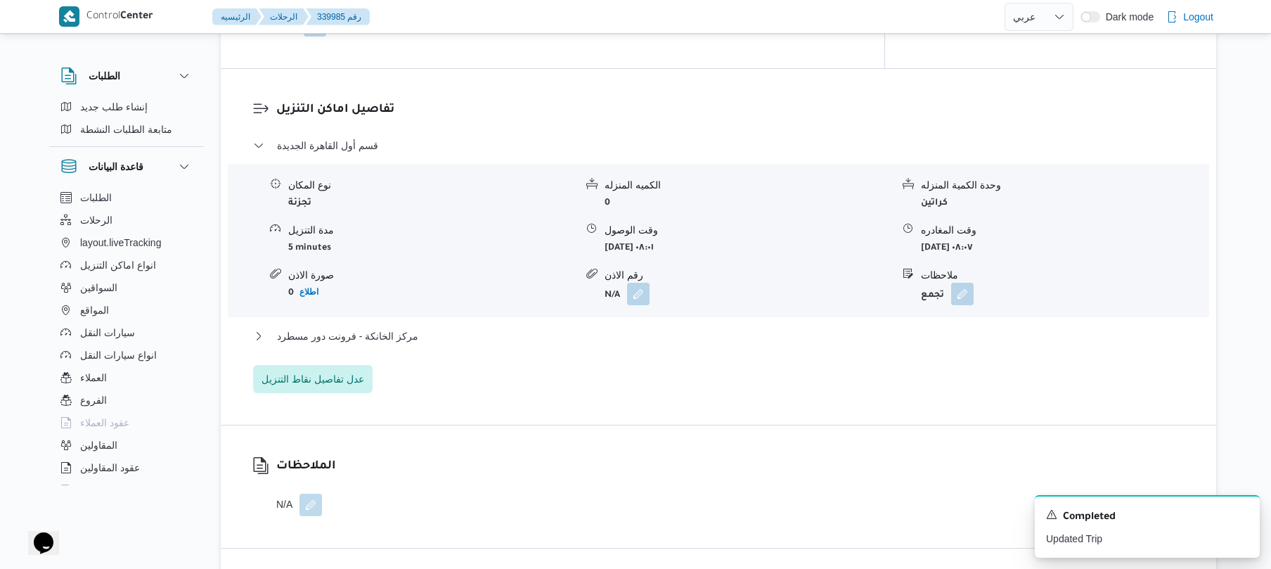
scroll to position [1087, 0]
click at [617, 327] on button "مركز الخانكة - فرونت دور مسطرد" at bounding box center [719, 335] width 932 height 17
